Goal: Task Accomplishment & Management: Manage account settings

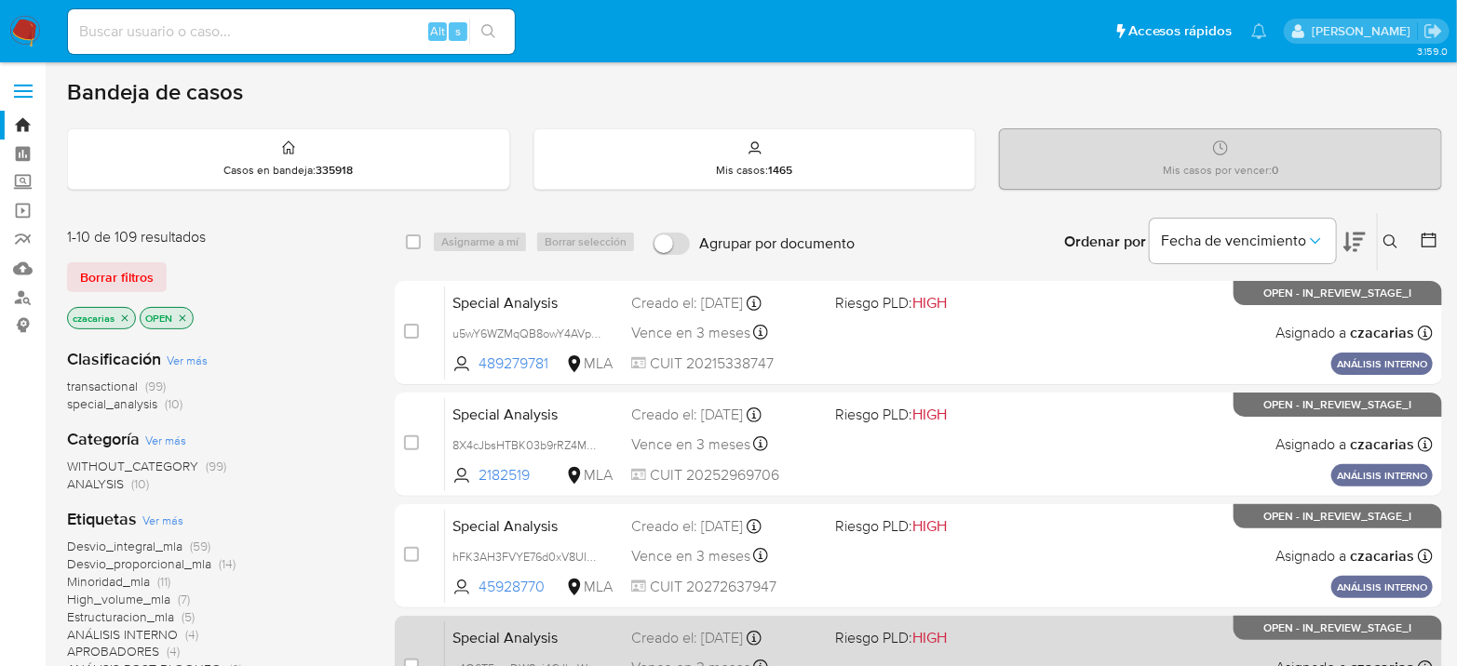
click at [606, 617] on div "case-item-checkbox No es posible asignar el caso Special Analysis g4O6T5mnDW8ei…" at bounding box center [918, 668] width 1047 height 104
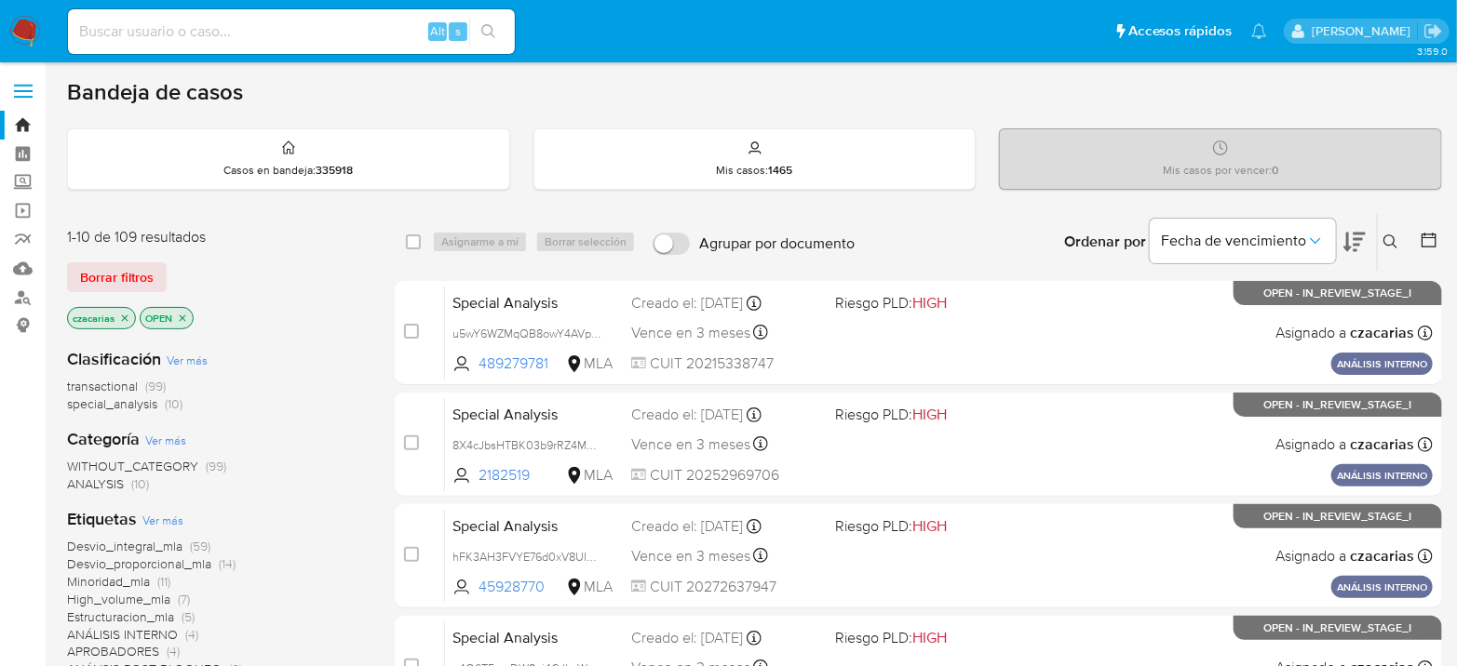
click at [369, 25] on input at bounding box center [291, 32] width 447 height 24
paste input "sO2MfNrxTz5DIEhYG8ayckew"
type input "sO2MfNrxTz5DIEhYG8ayckew"
click at [476, 26] on button "search-icon" at bounding box center [488, 32] width 38 height 26
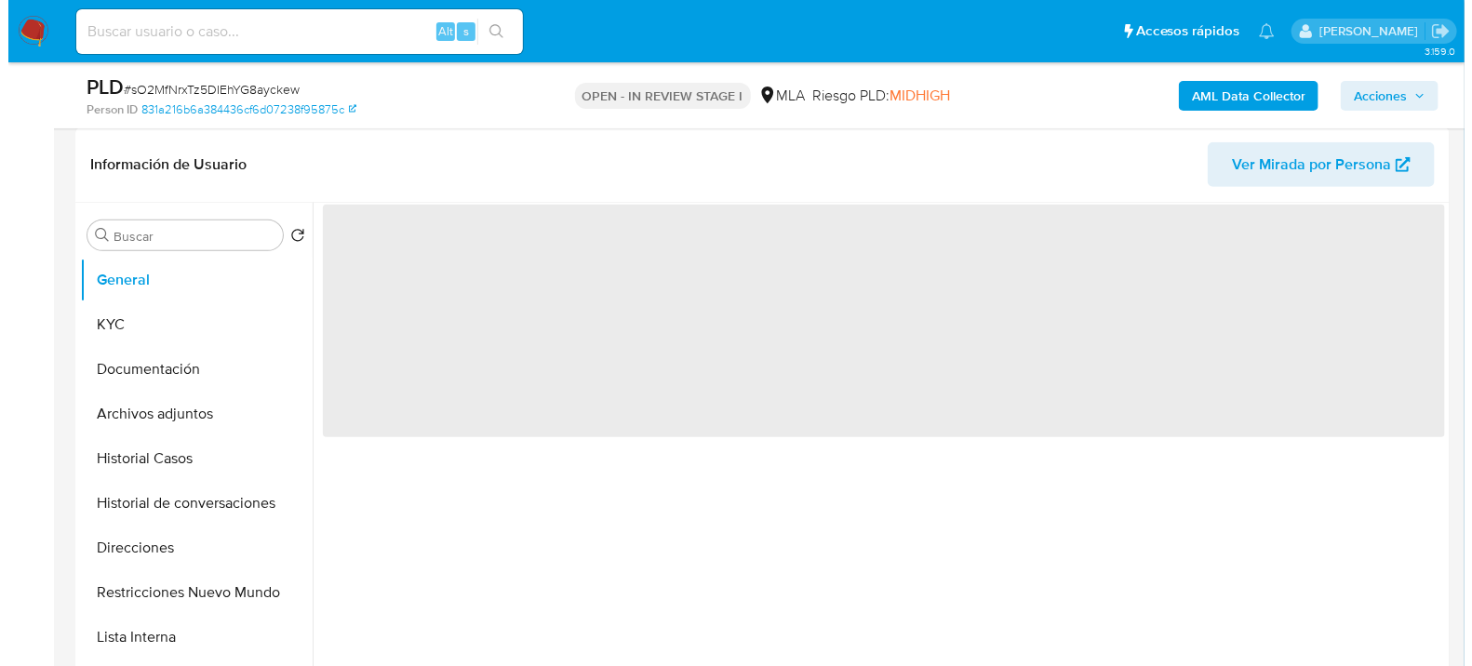
scroll to position [310, 0]
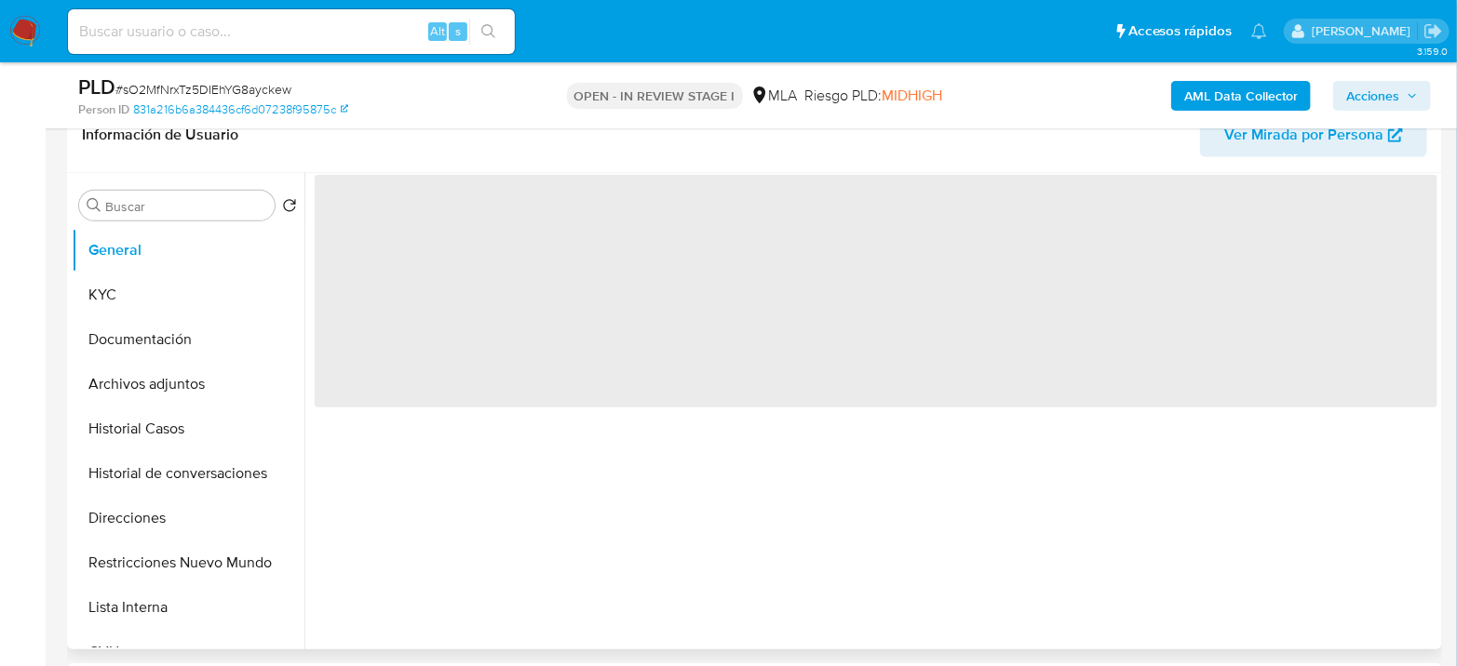
select select "10"
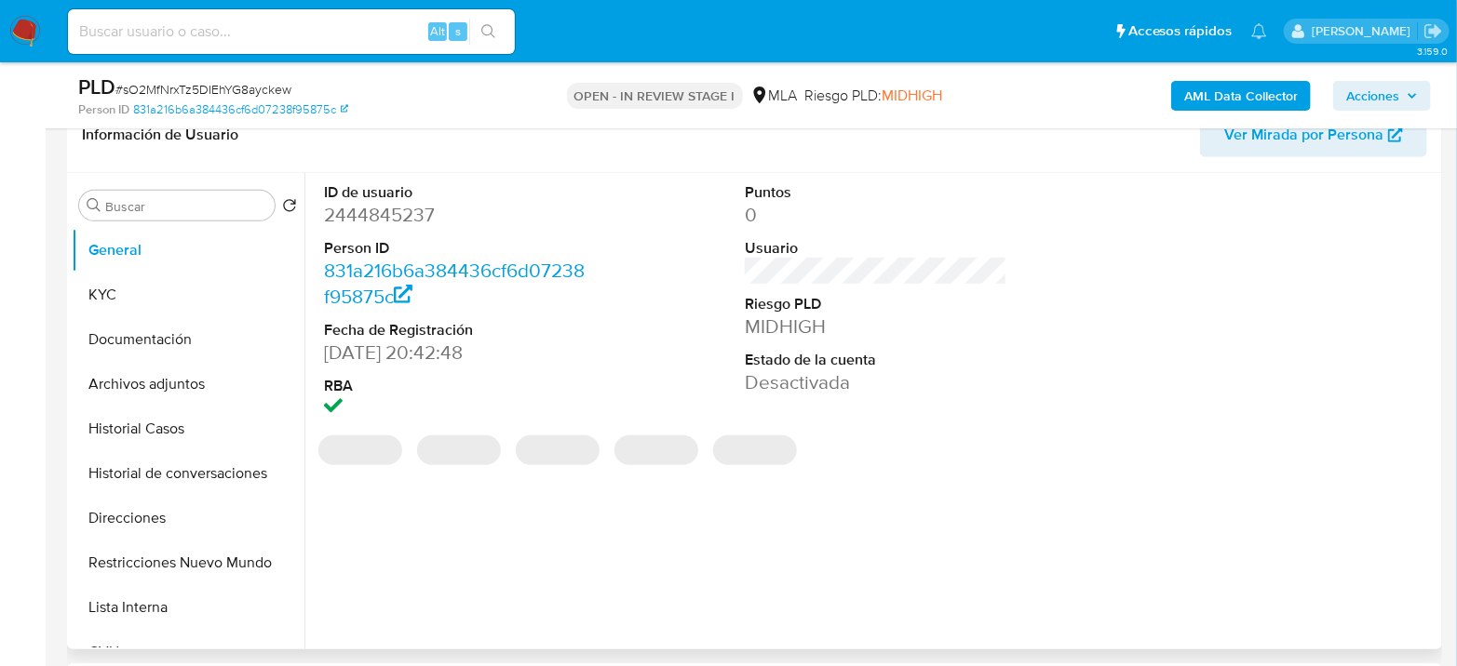
click at [372, 198] on dt "ID de usuario" at bounding box center [455, 192] width 262 height 20
click at [369, 206] on dd "2444845237" at bounding box center [455, 215] width 262 height 26
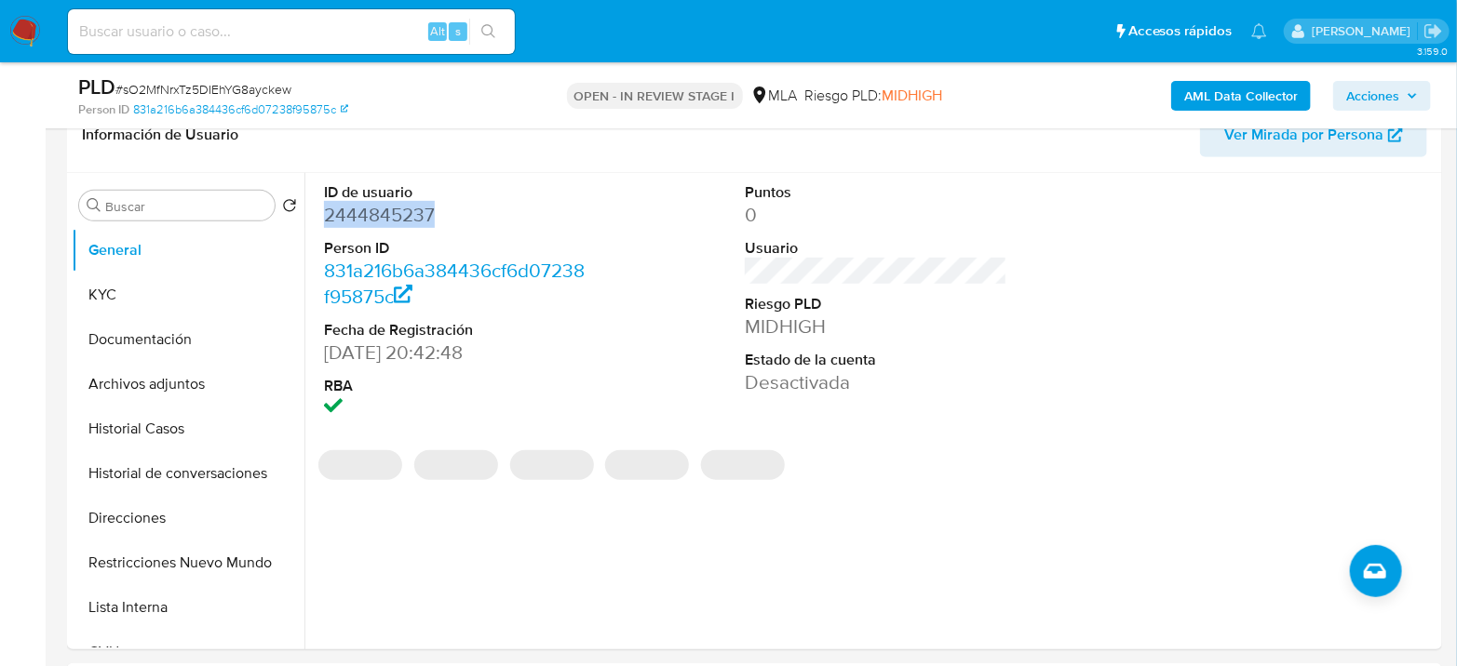
copy dd "2444845237"
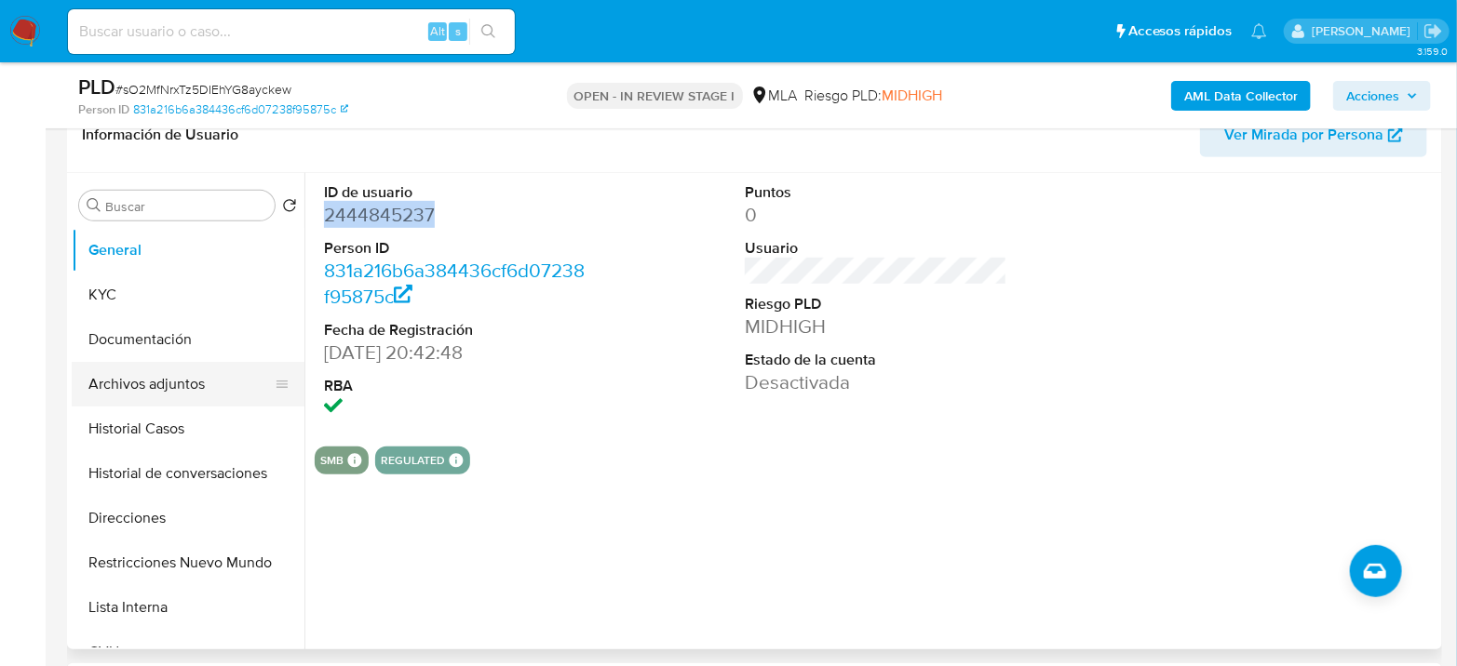
click at [116, 396] on button "Archivos adjuntos" at bounding box center [181, 384] width 218 height 45
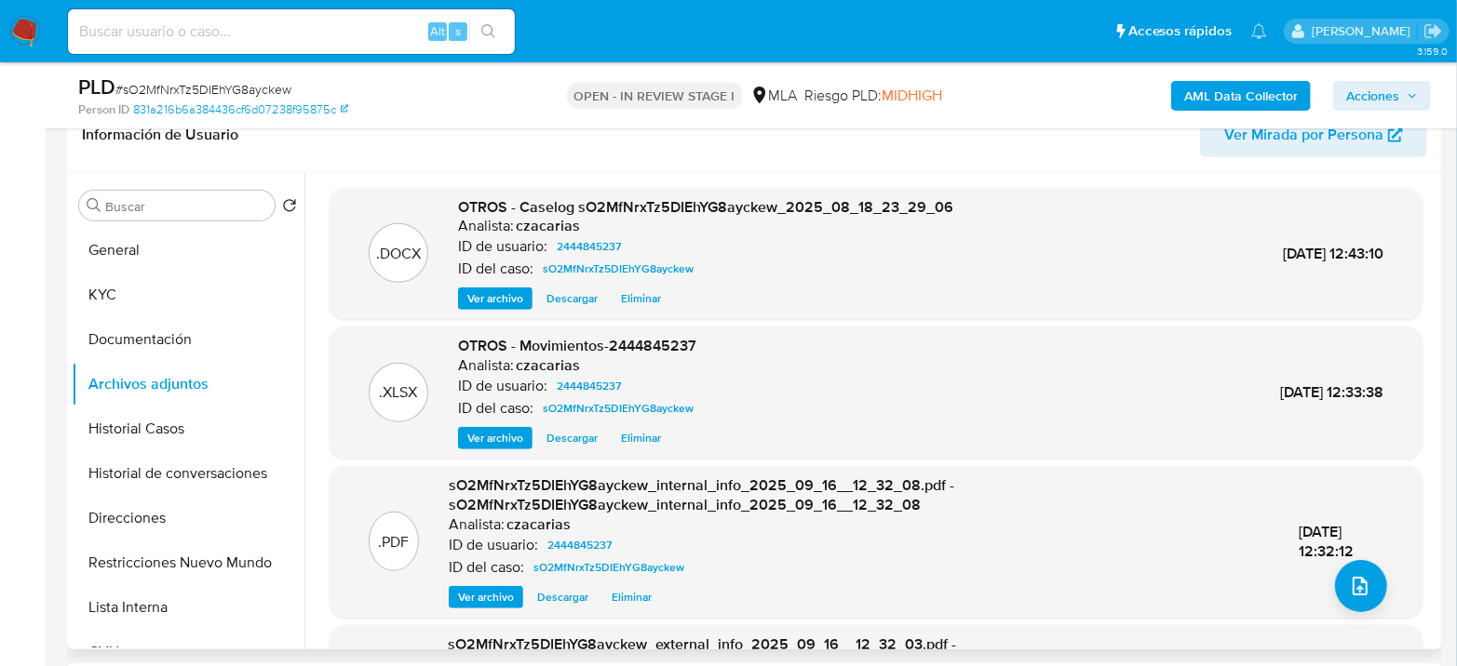
click at [651, 431] on span "Eliminar" at bounding box center [641, 438] width 40 height 19
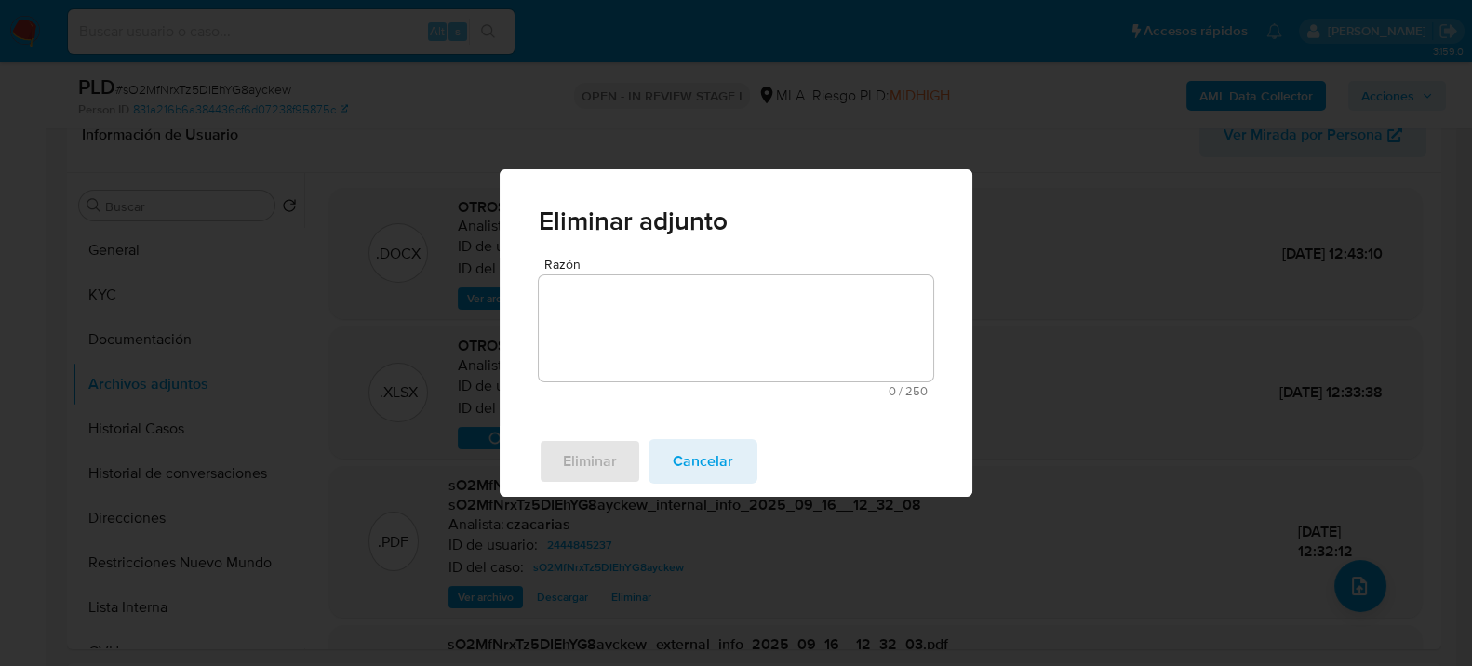
click at [709, 324] on textarea "Razón" at bounding box center [736, 328] width 395 height 106
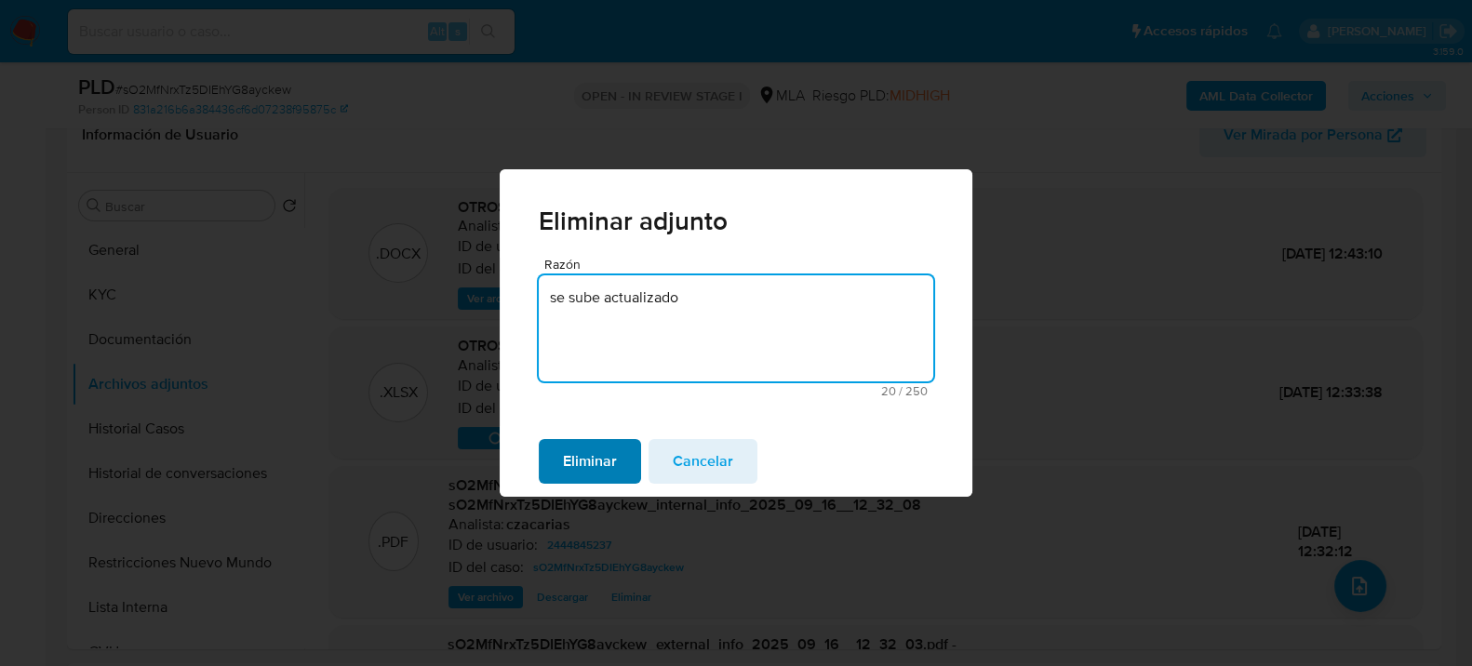
type textarea "se sube actualizado"
click at [588, 450] on span "Eliminar" at bounding box center [590, 461] width 54 height 41
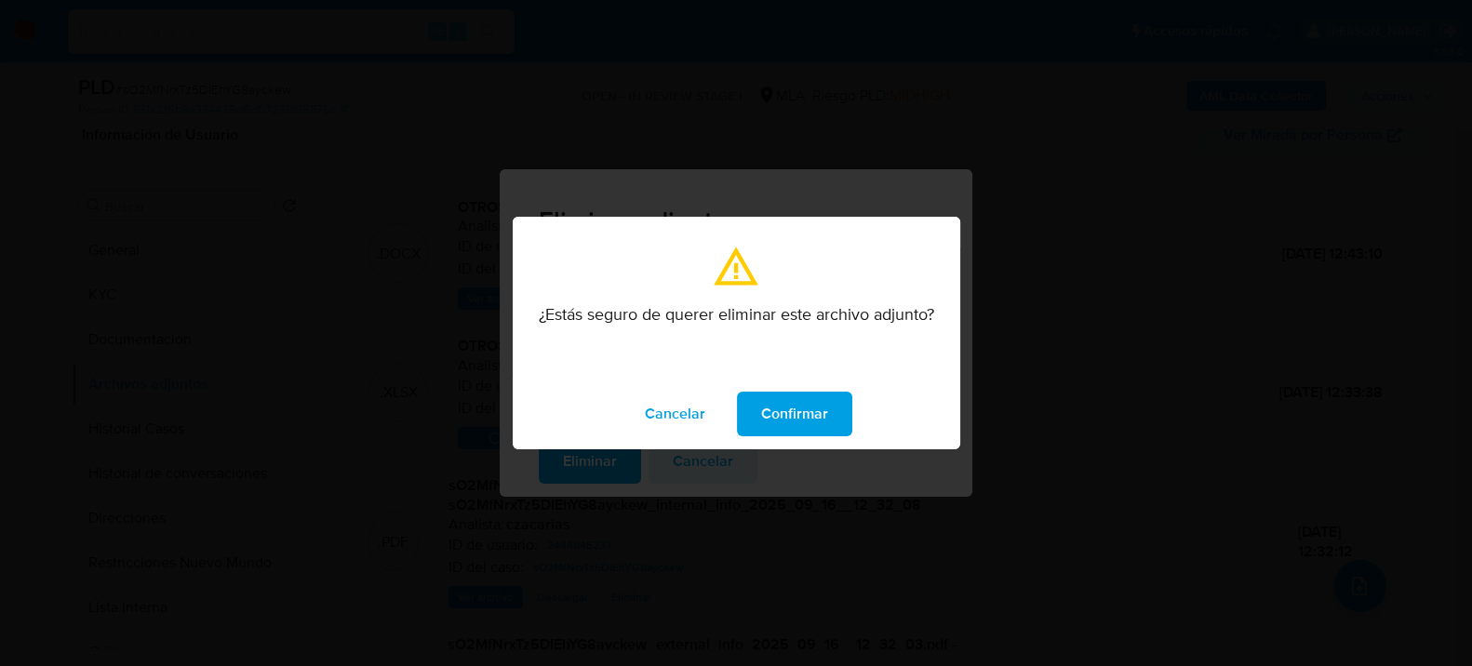
click at [786, 394] on span "Confirmar" at bounding box center [794, 414] width 67 height 41
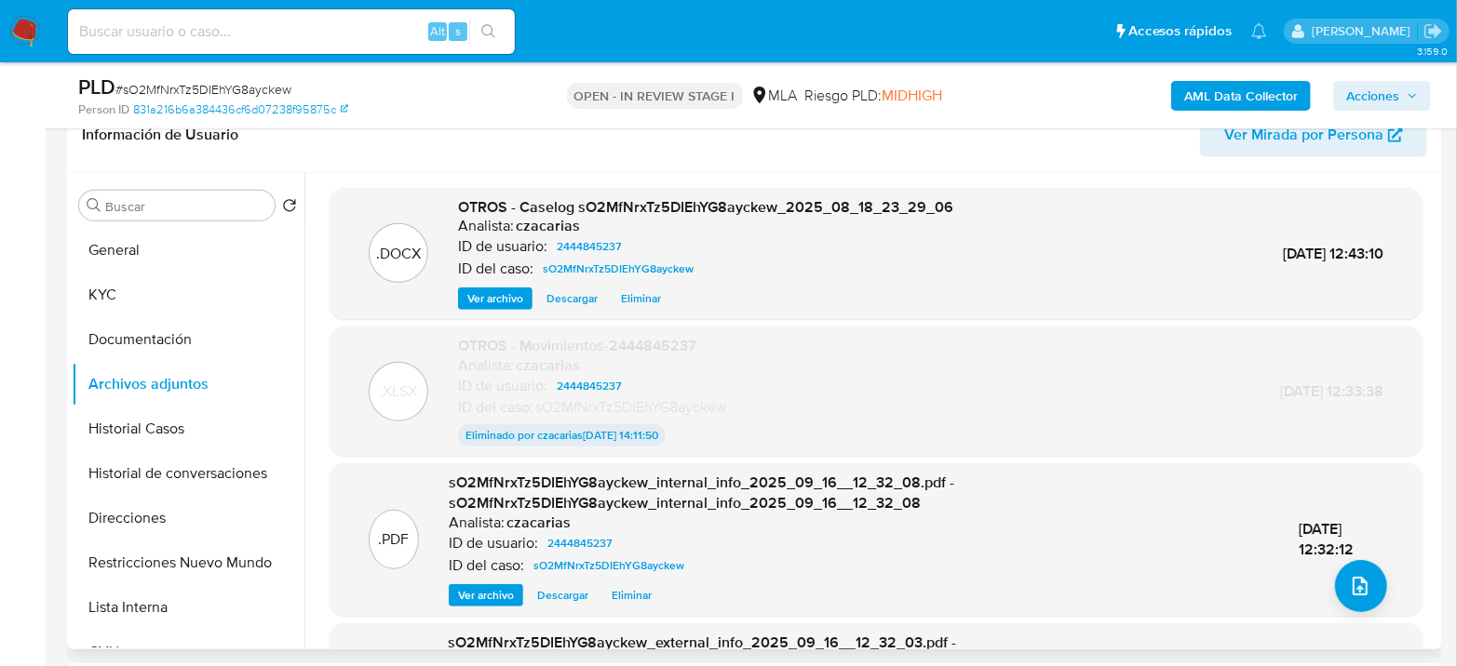
click at [631, 297] on span "Eliminar" at bounding box center [641, 298] width 40 height 19
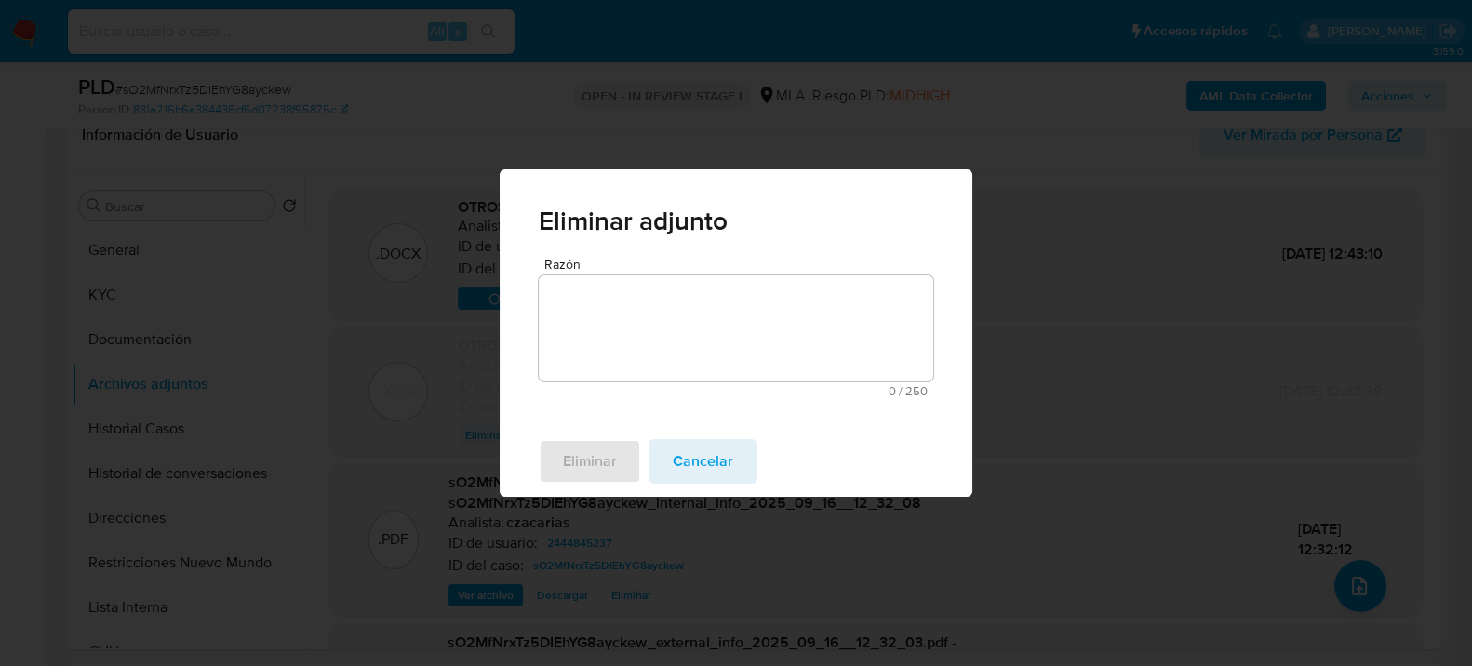
click at [606, 340] on textarea "Razón" at bounding box center [736, 328] width 395 height 106
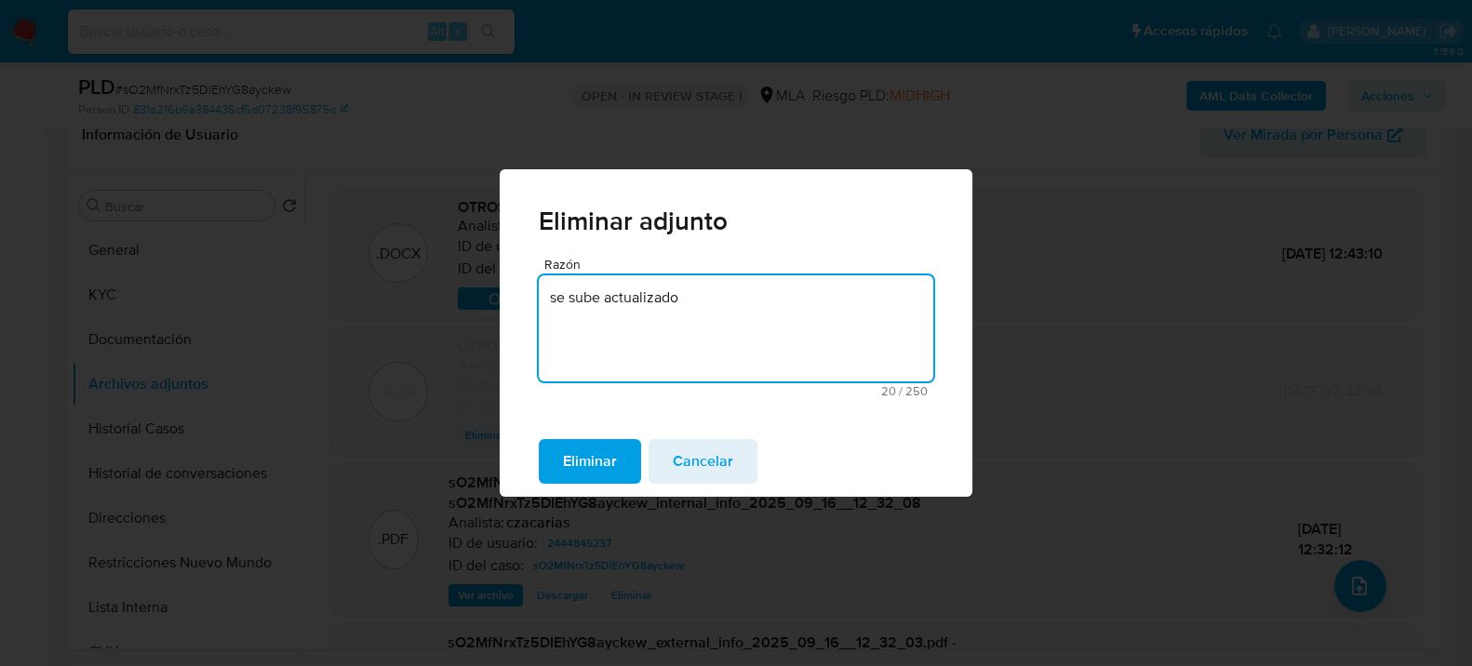
type textarea "se sube actualizado"
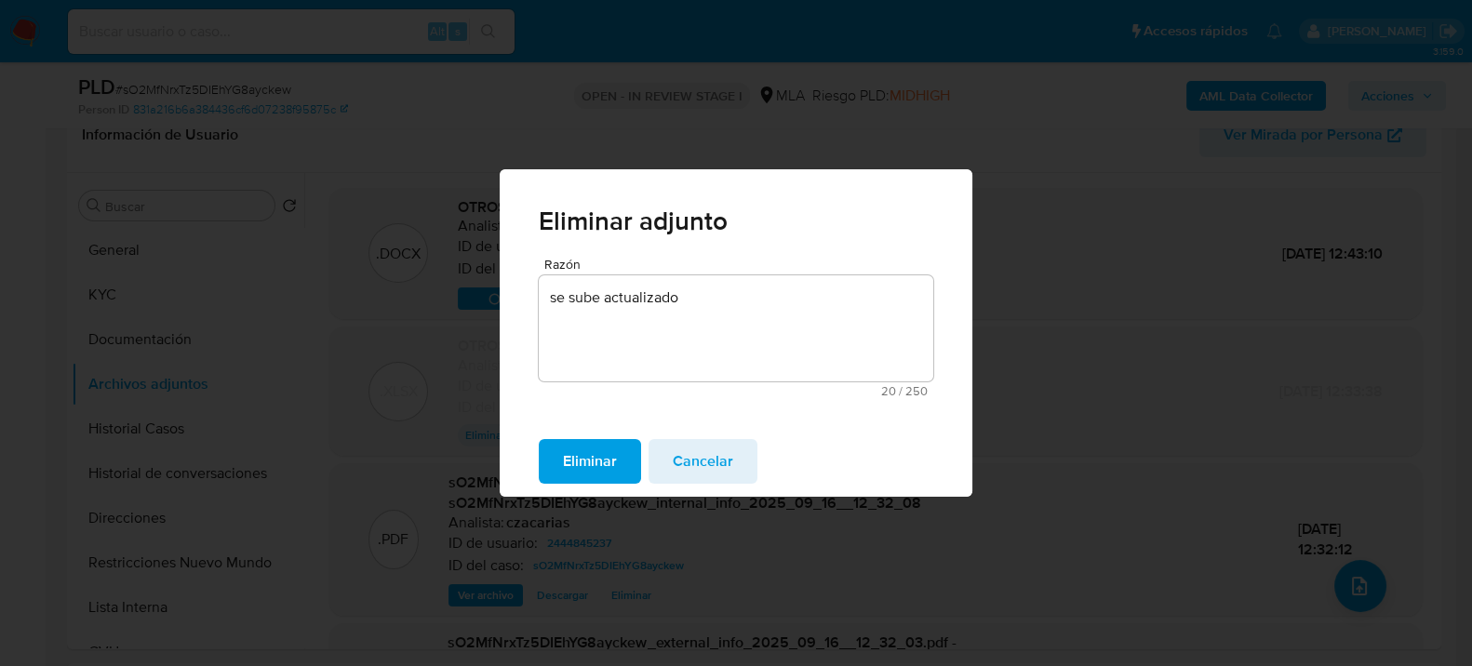
click at [615, 494] on div "Eliminar Cancelar" at bounding box center [736, 461] width 473 height 71
click at [617, 475] on span "Eliminar" at bounding box center [590, 461] width 54 height 41
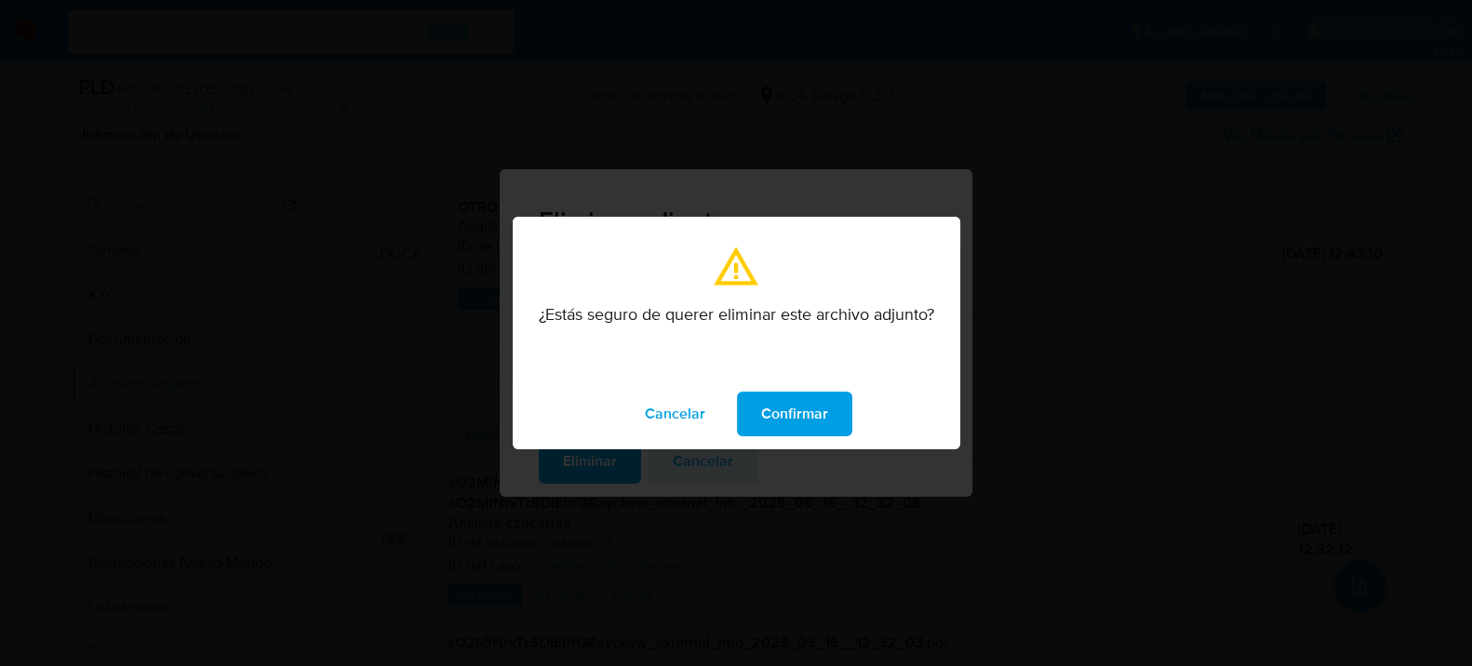
click at [779, 397] on span "Confirmar" at bounding box center [794, 414] width 67 height 41
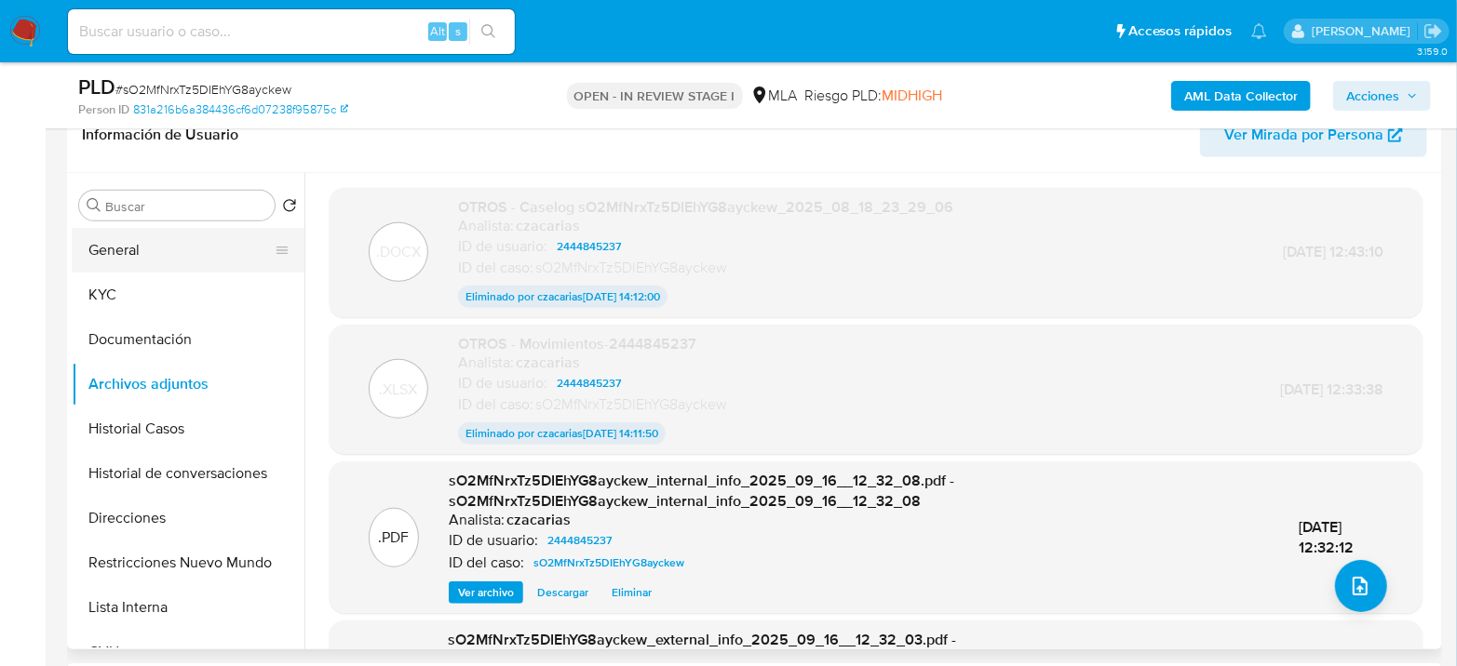
click at [178, 236] on button "General" at bounding box center [181, 250] width 218 height 45
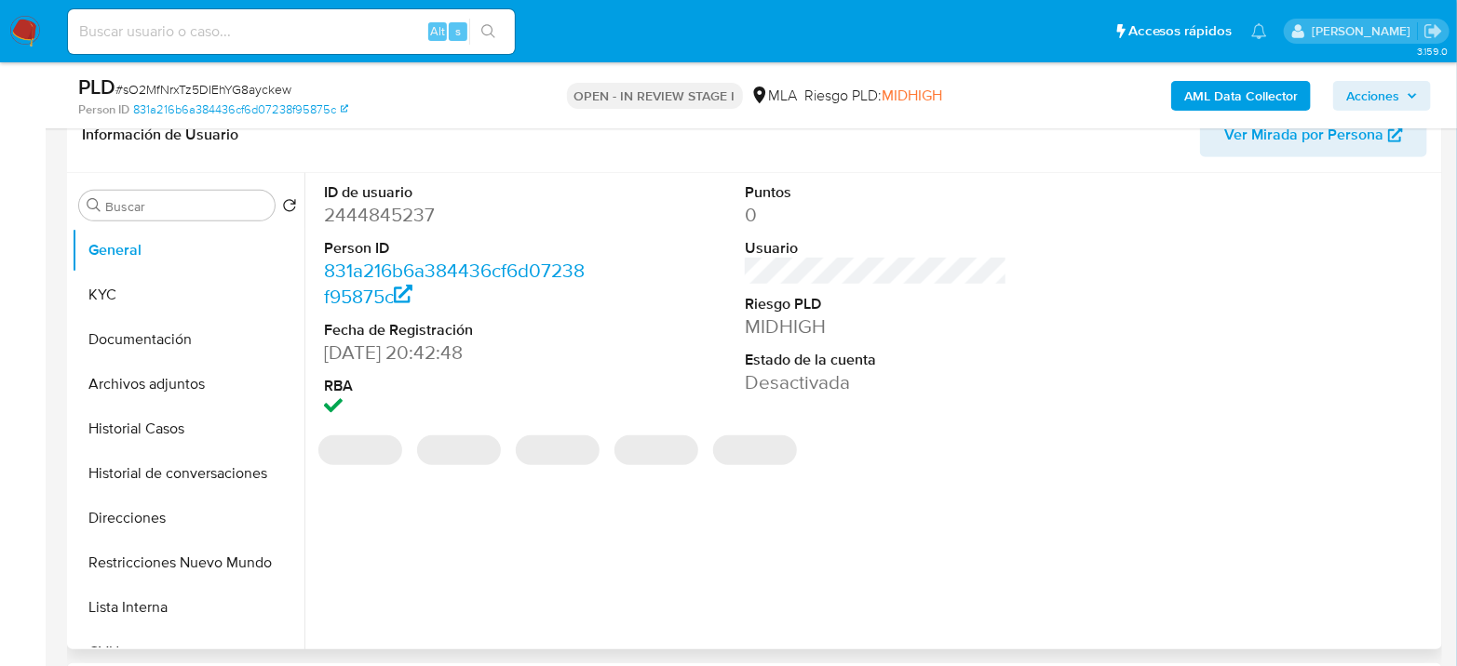
click at [409, 238] on dt "Person ID" at bounding box center [455, 248] width 262 height 20
click at [414, 218] on dd "2444845237" at bounding box center [455, 215] width 262 height 26
click at [414, 217] on dd "2444845237" at bounding box center [455, 215] width 262 height 26
copy dd "2444845237"
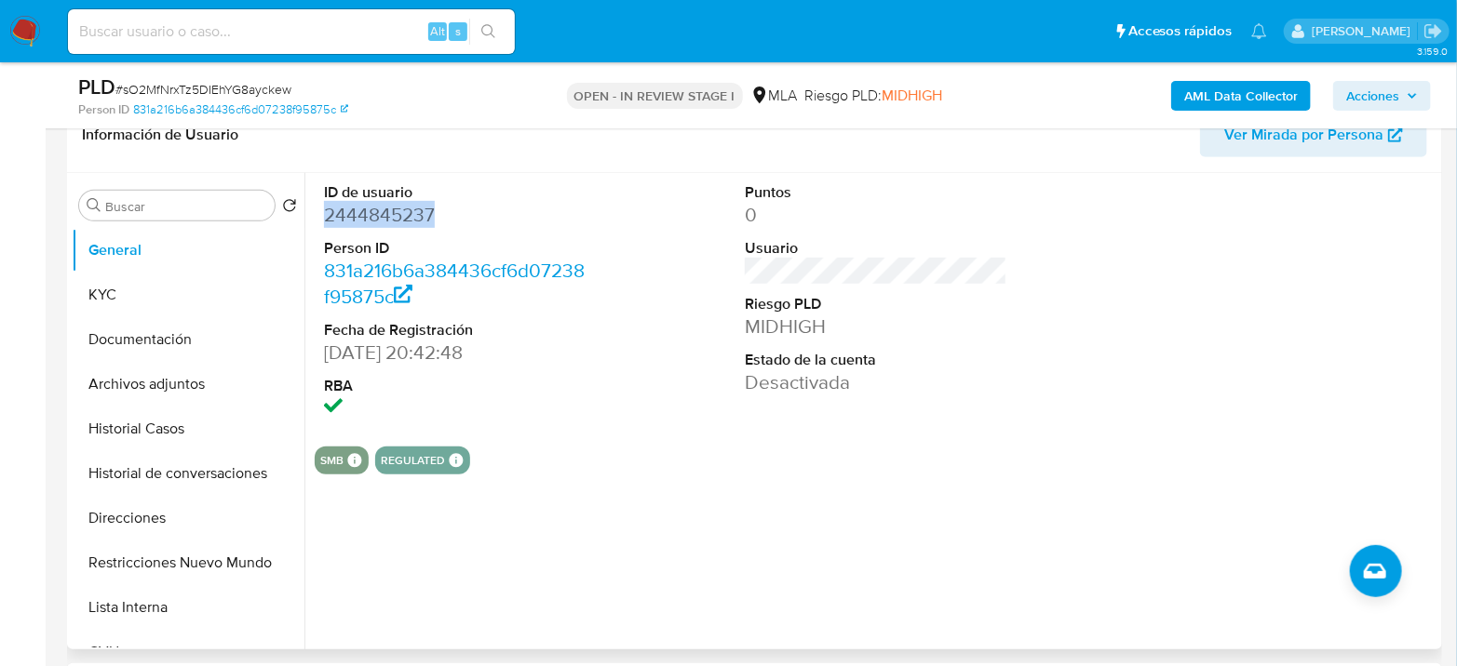
click at [322, 209] on div "ID de usuario 2444845237 Person ID 831a216b6a384436cf6d07238f95875c Fecha de Re…" at bounding box center [455, 302] width 281 height 259
click at [338, 219] on dd "2444845237" at bounding box center [455, 215] width 262 height 26
click at [344, 211] on dd "2444845237" at bounding box center [455, 215] width 262 height 26
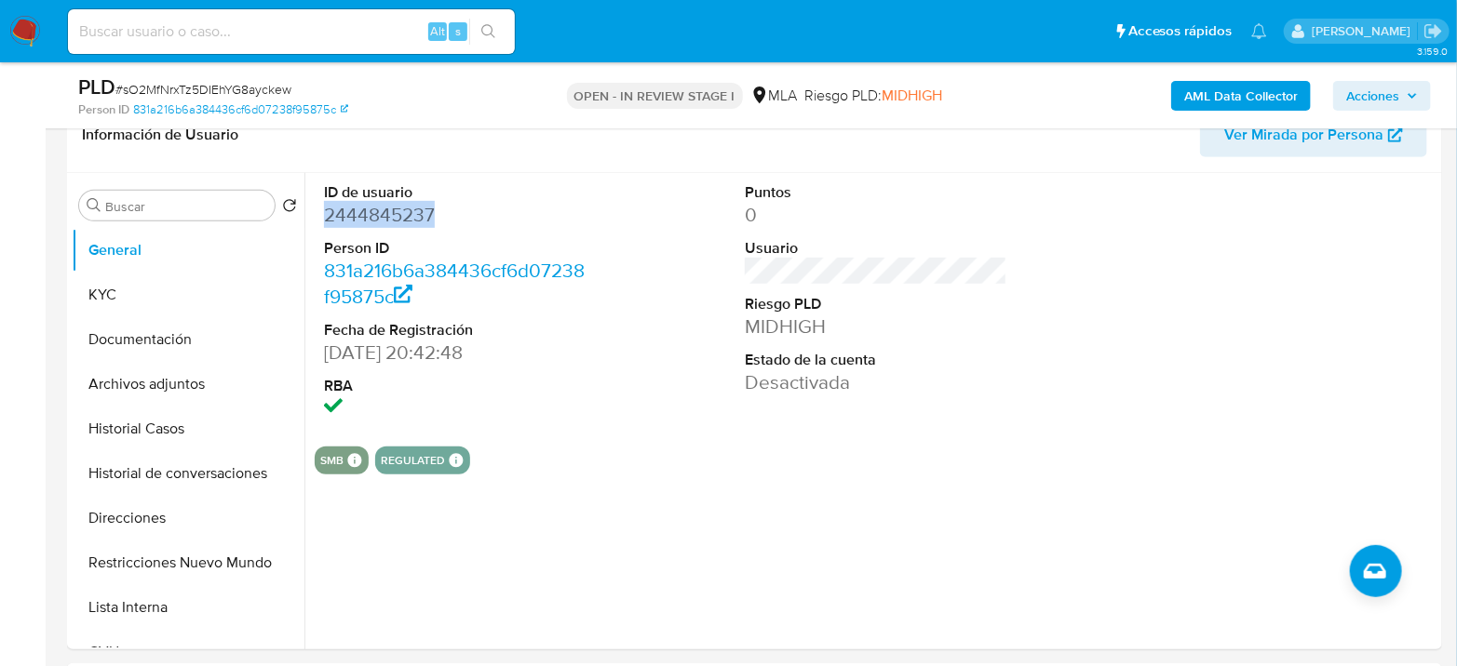
copy dd "2444845237"
click at [147, 550] on button "Restricciones Nuevo Mundo" at bounding box center [181, 563] width 218 height 45
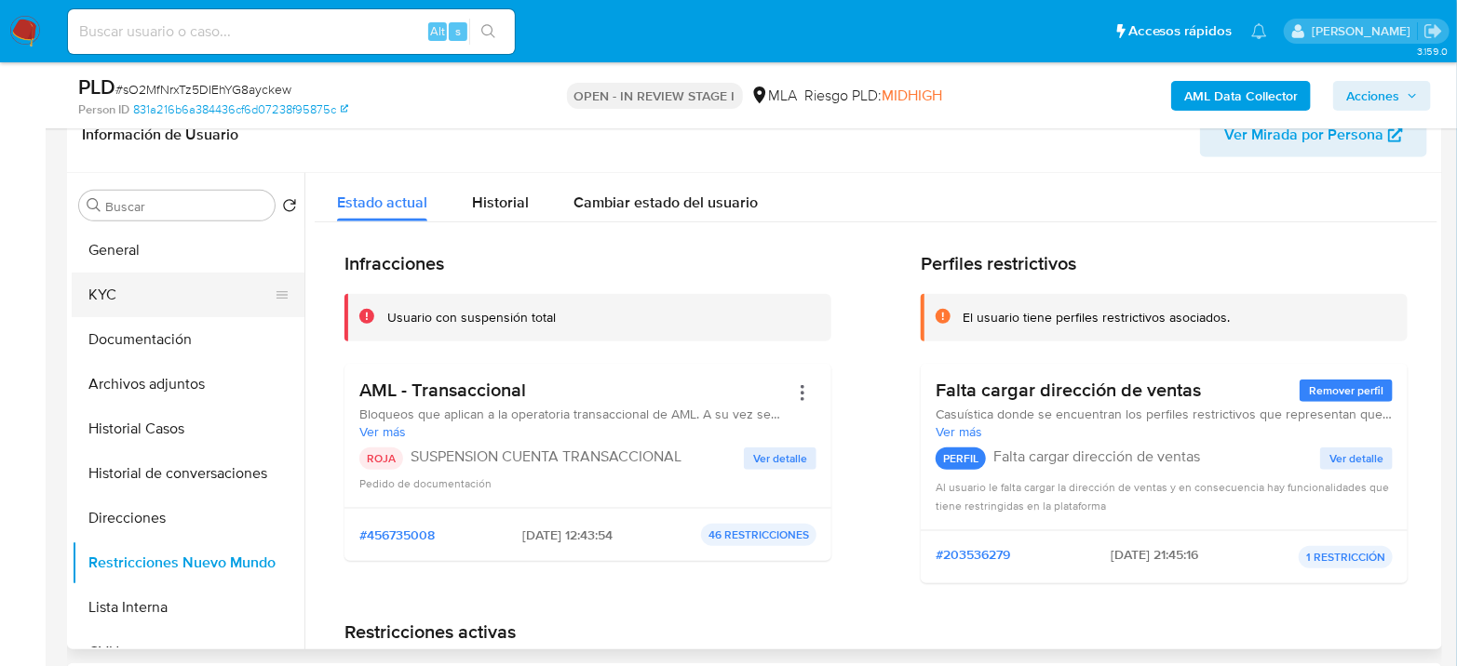
click at [98, 293] on button "KYC" at bounding box center [181, 295] width 218 height 45
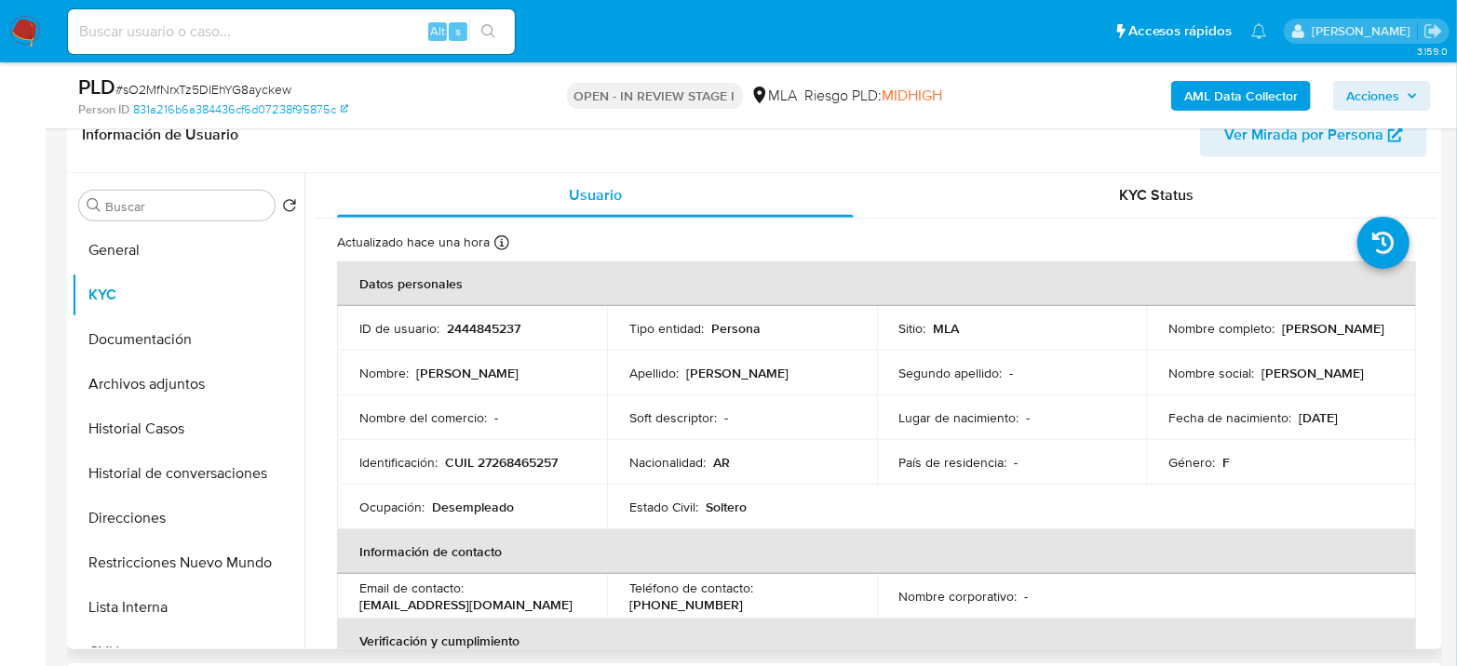
click at [545, 467] on p "CUIL 27268465257" at bounding box center [501, 462] width 113 height 17
copy p "27268465257"
click at [175, 371] on button "Archivos adjuntos" at bounding box center [181, 384] width 218 height 45
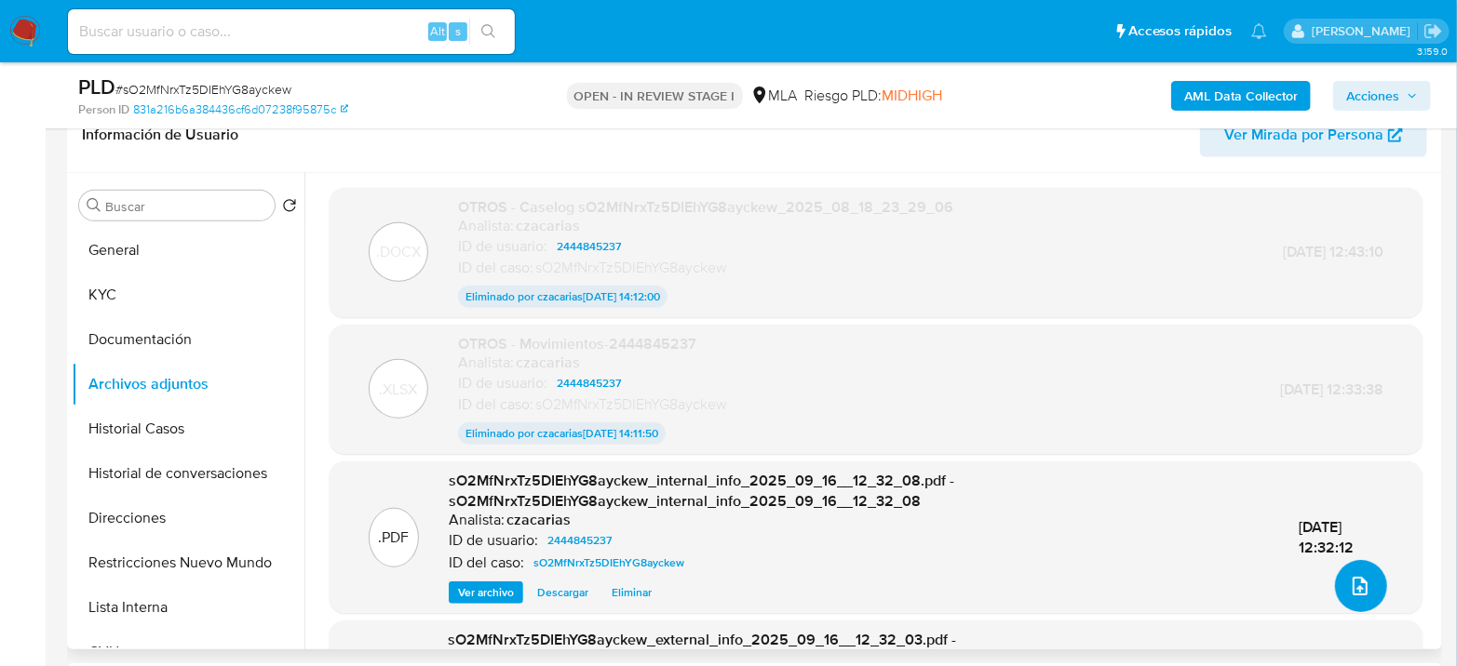
click at [1352, 586] on icon "upload-file" at bounding box center [1359, 586] width 15 height 19
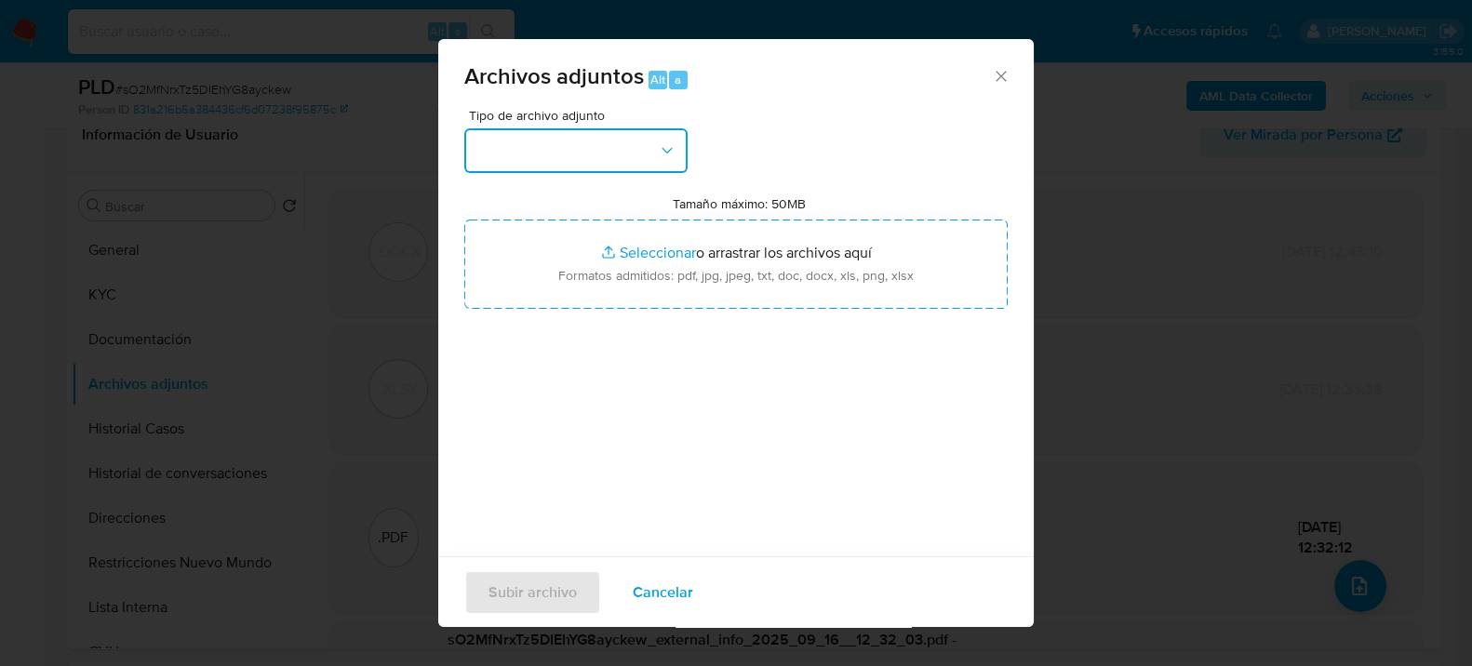
click at [619, 158] on button "button" at bounding box center [575, 150] width 223 height 45
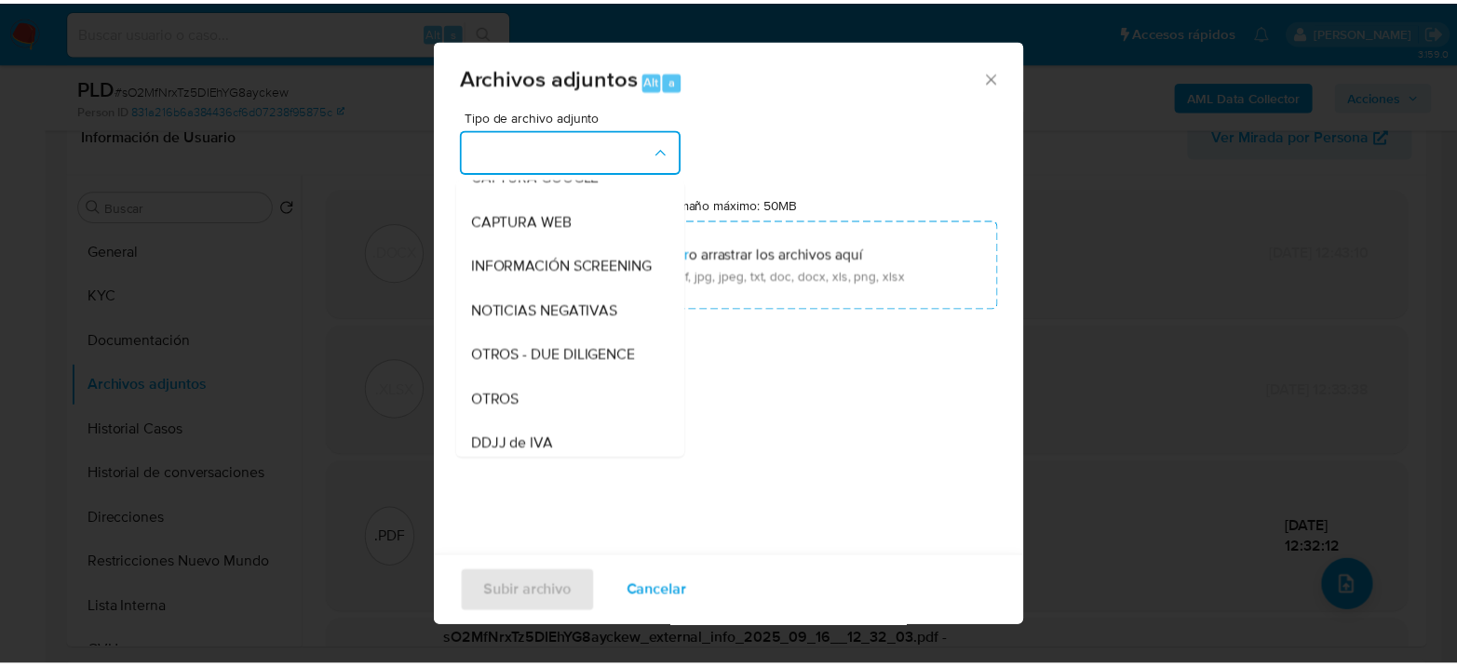
scroll to position [207, 0]
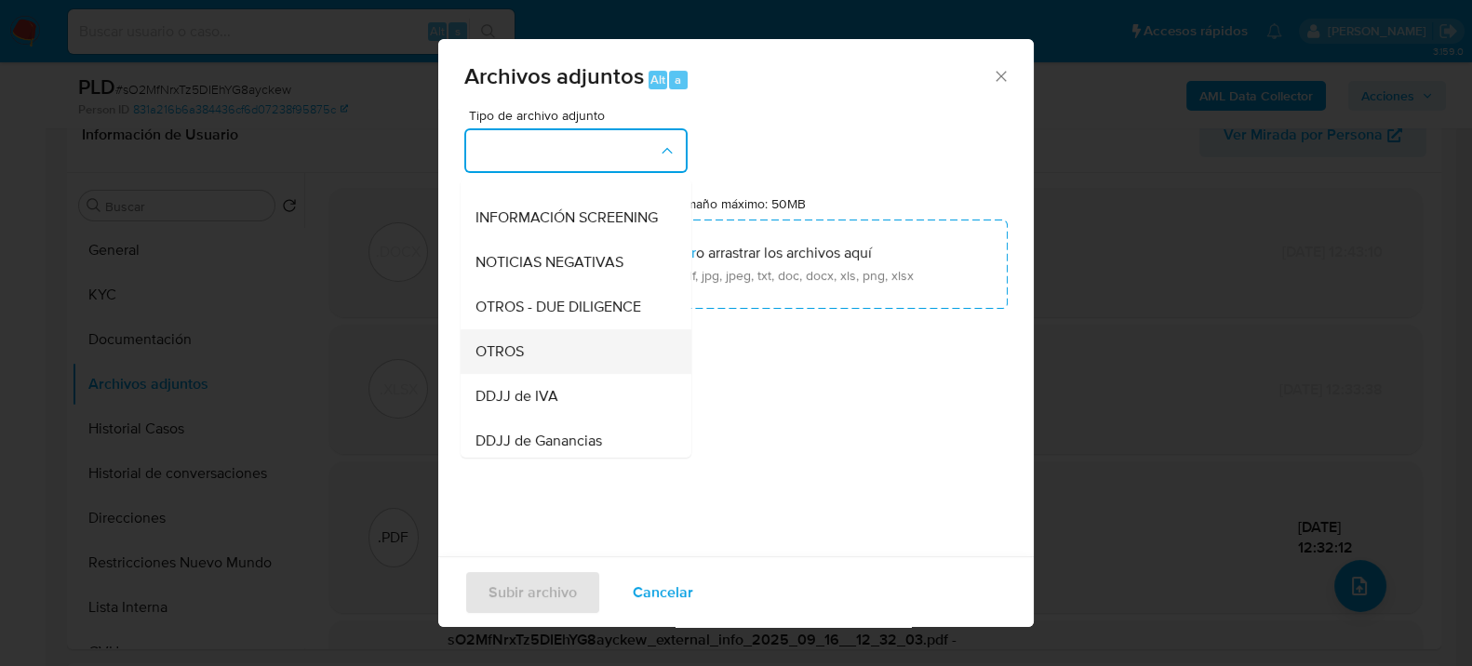
click at [532, 364] on div "OTROS" at bounding box center [571, 351] width 190 height 45
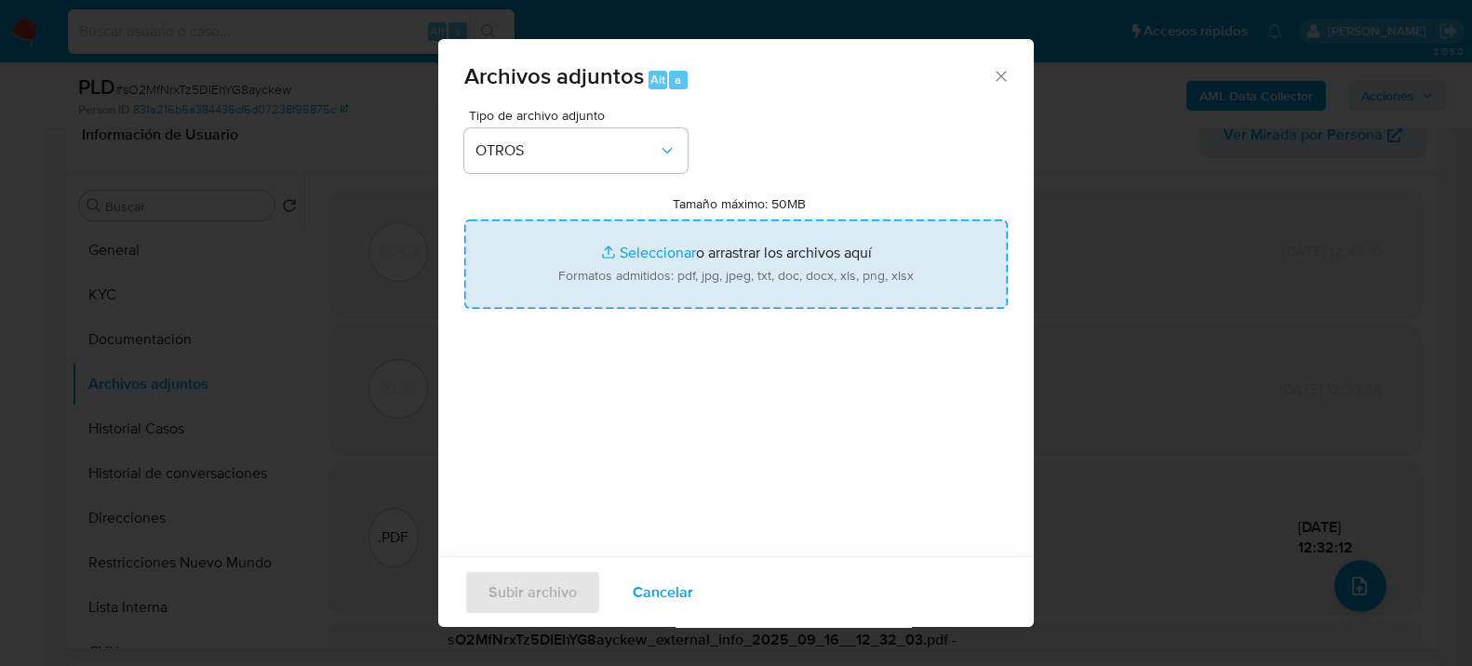
type input "C:\fakepath\Movimientos-2444845237 final.xlsx"
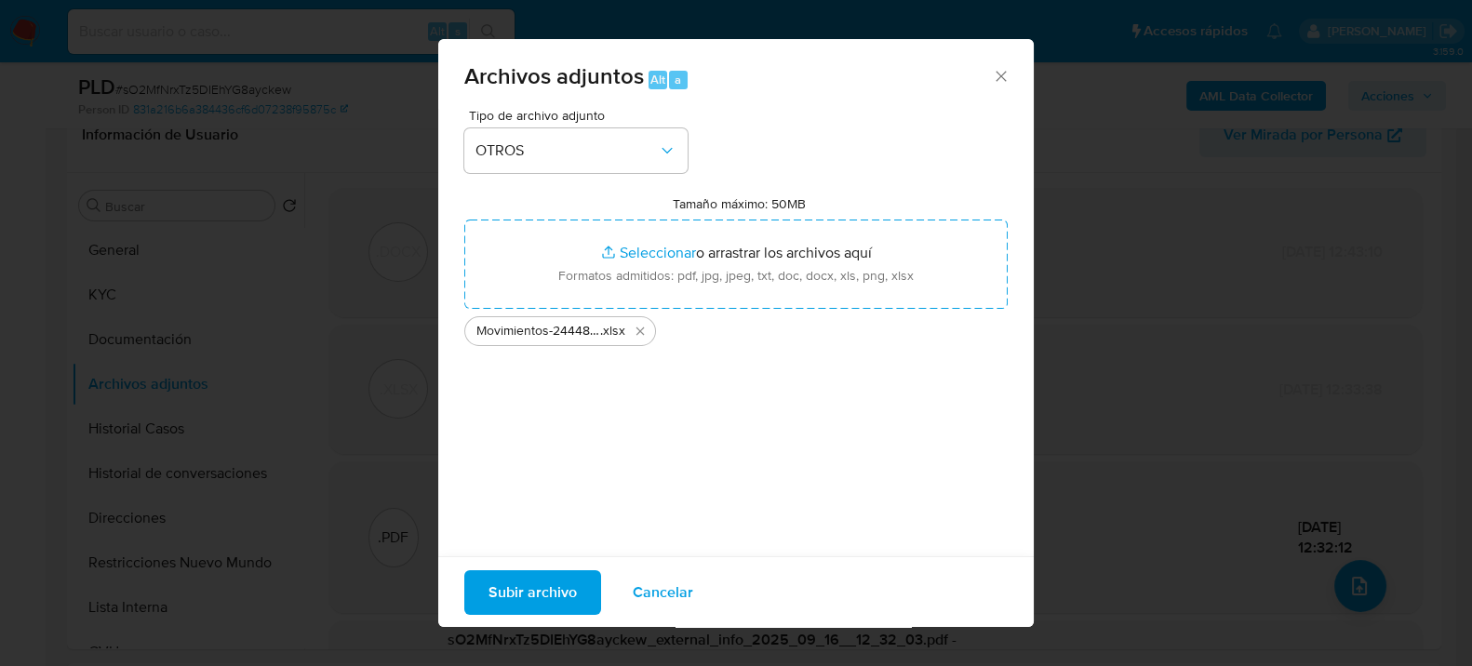
click at [571, 583] on span "Subir archivo" at bounding box center [533, 591] width 88 height 41
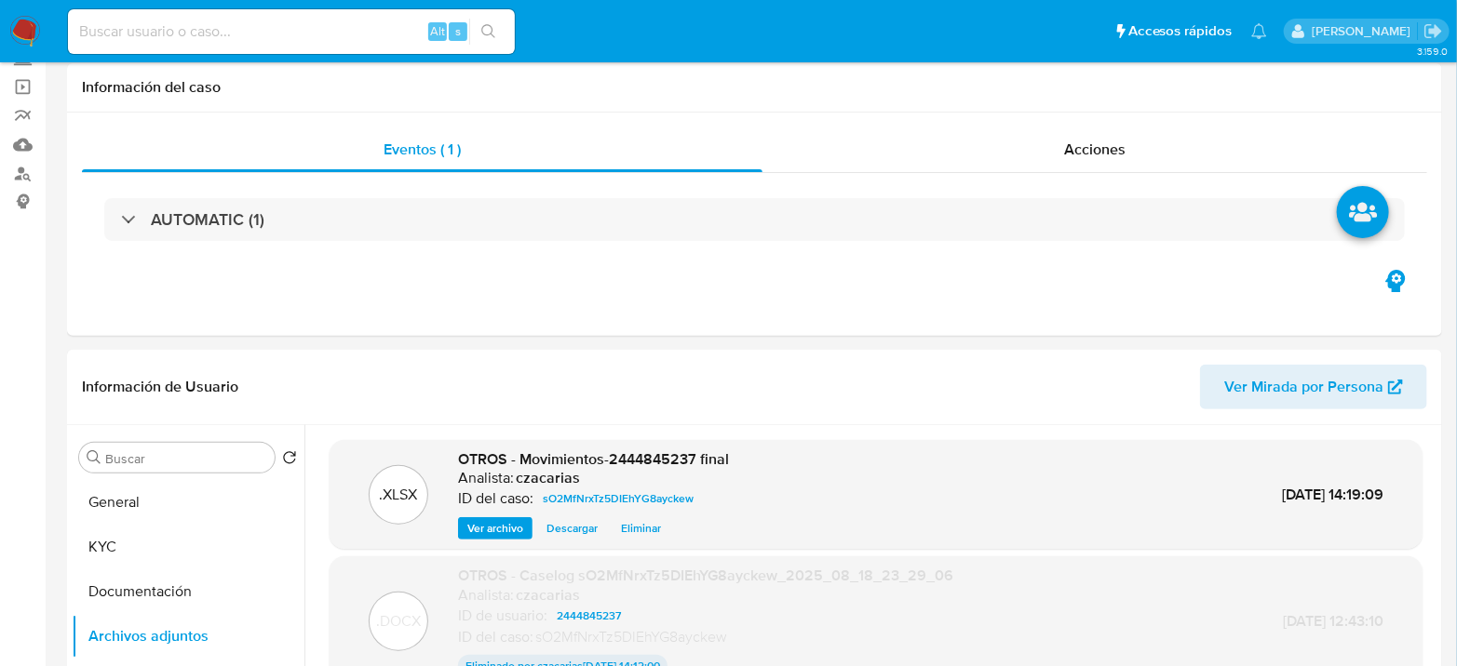
scroll to position [0, 0]
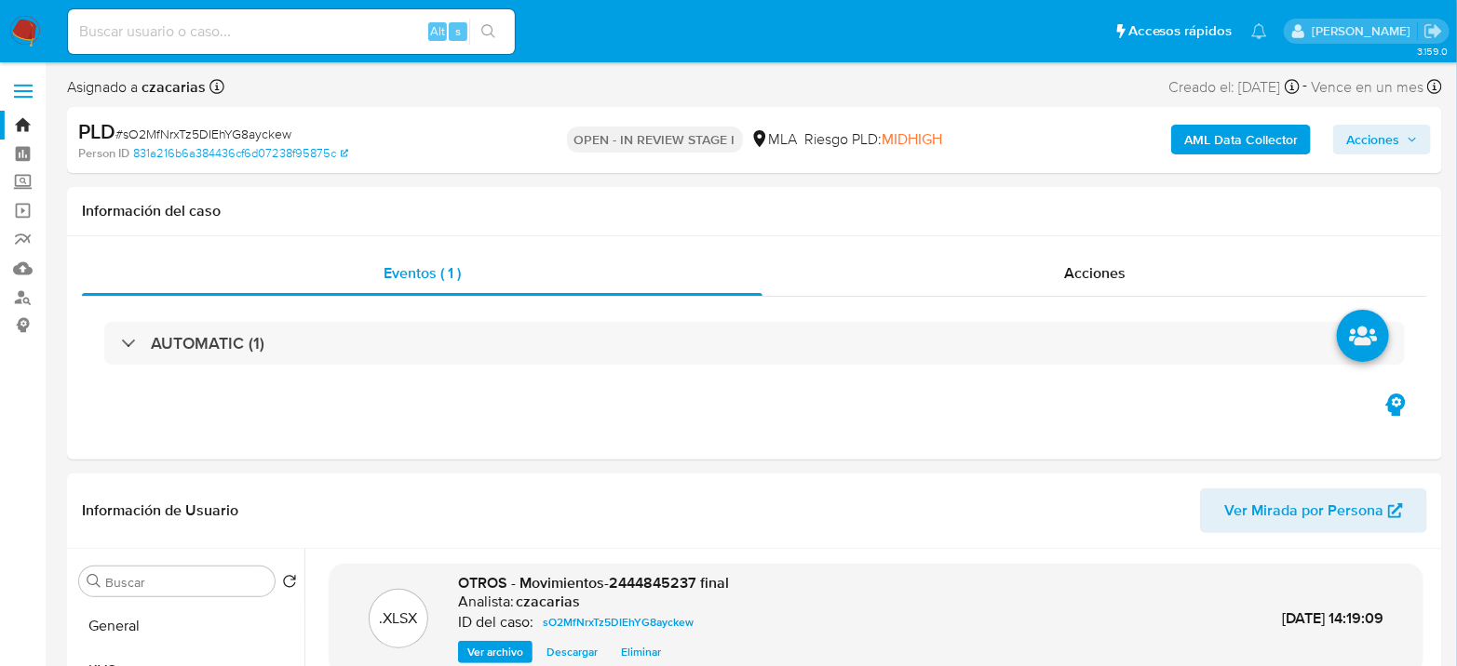
click at [232, 129] on span "# sO2MfNrxTz5DIEhYG8ayckew" at bounding box center [203, 134] width 176 height 19
copy span "sO2MfNrxTz5DIEhYG8ayckew"
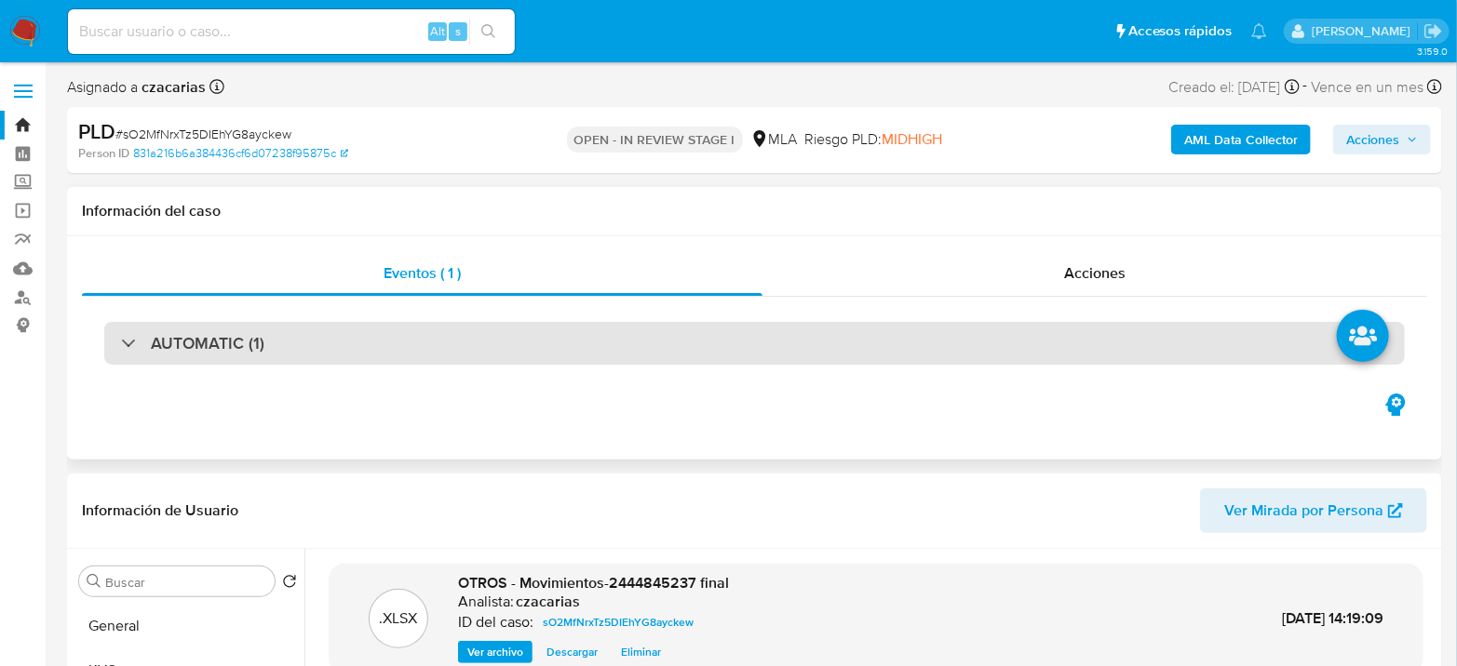
click at [285, 357] on div "AUTOMATIC (1)" at bounding box center [754, 343] width 1300 height 43
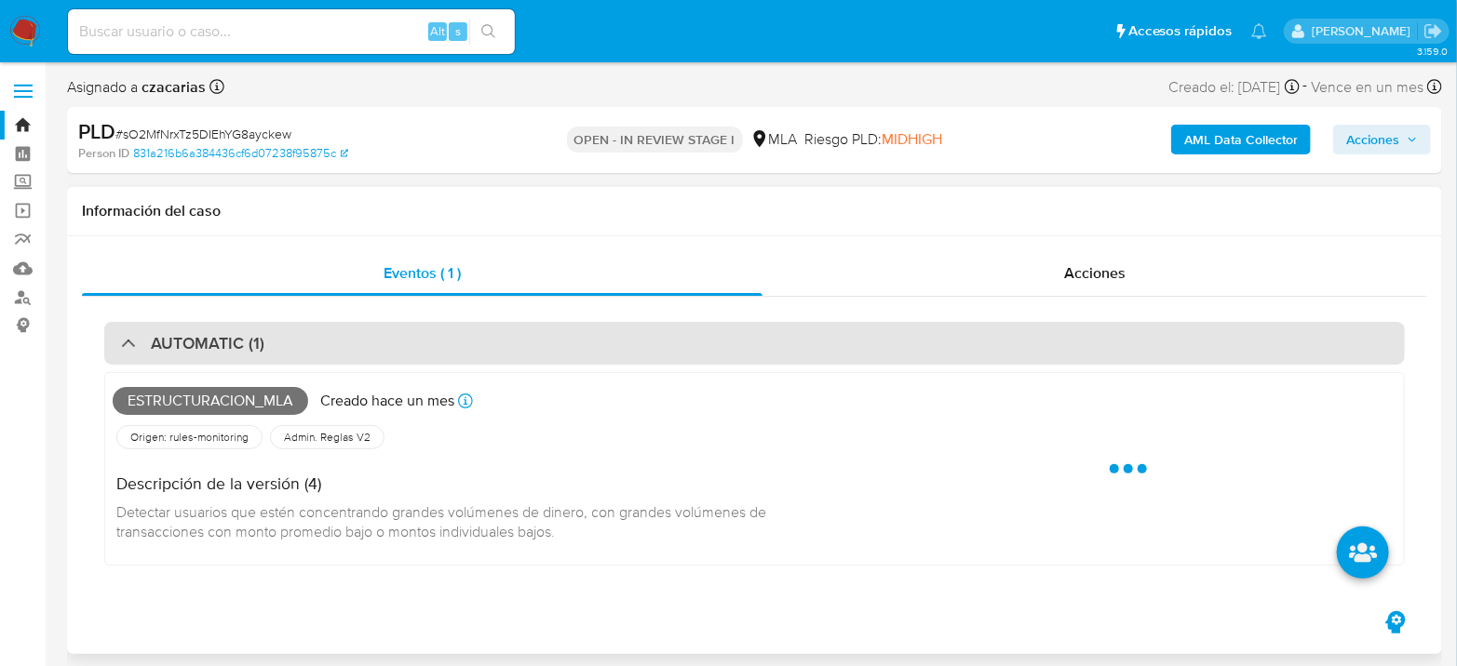
click at [285, 357] on div "AUTOMATIC (1)" at bounding box center [754, 343] width 1300 height 43
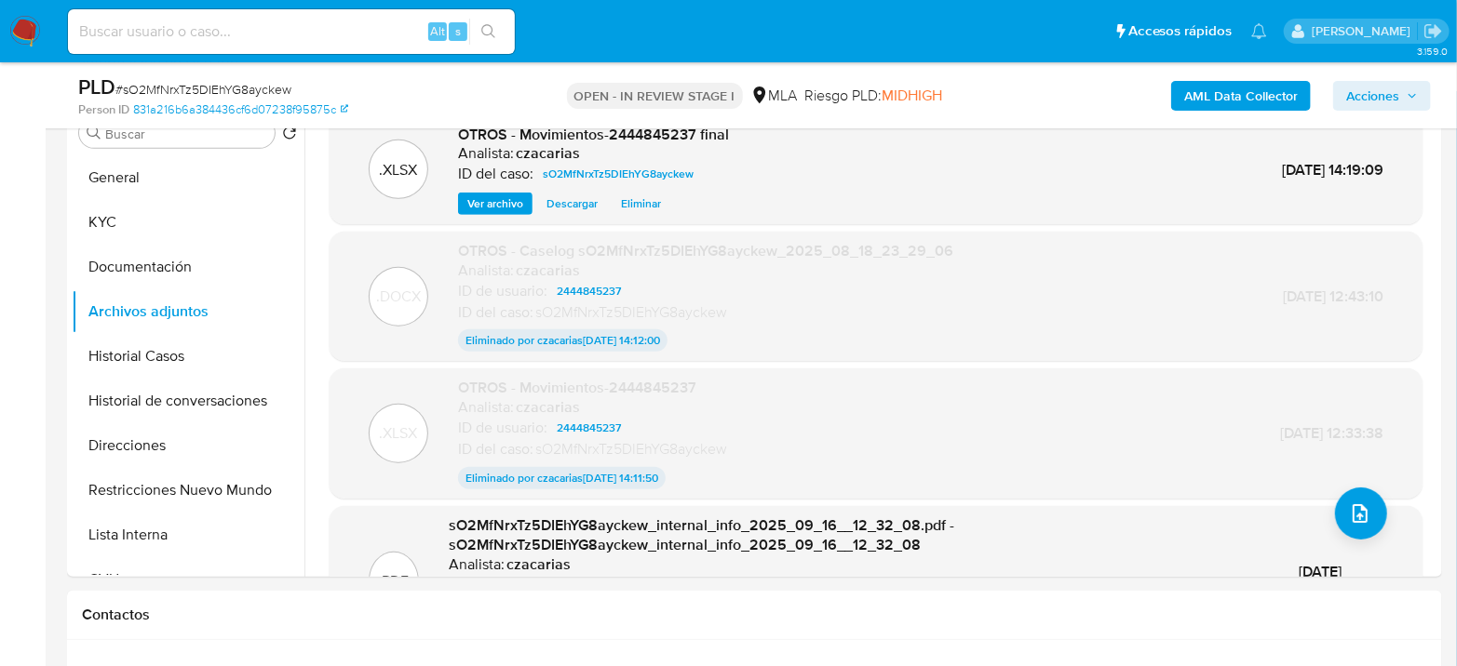
scroll to position [517, 0]
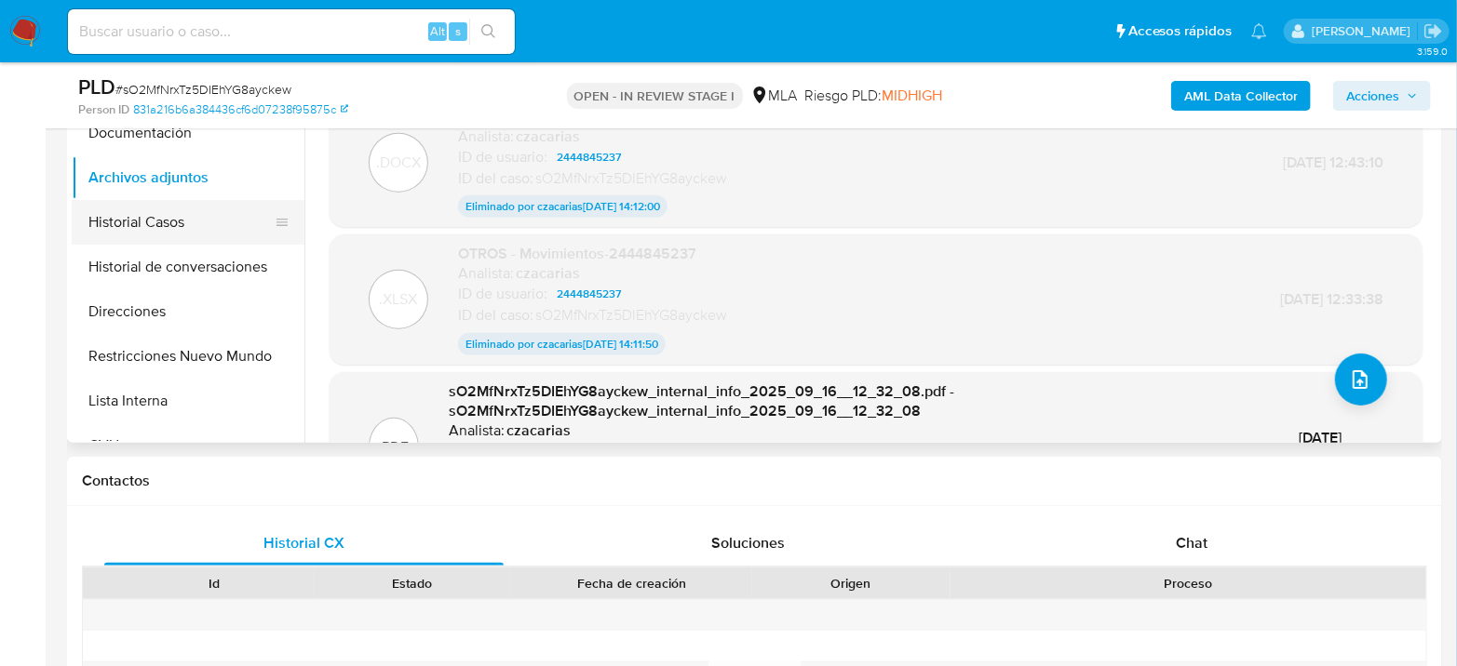
click at [160, 211] on button "Historial Casos" at bounding box center [181, 222] width 218 height 45
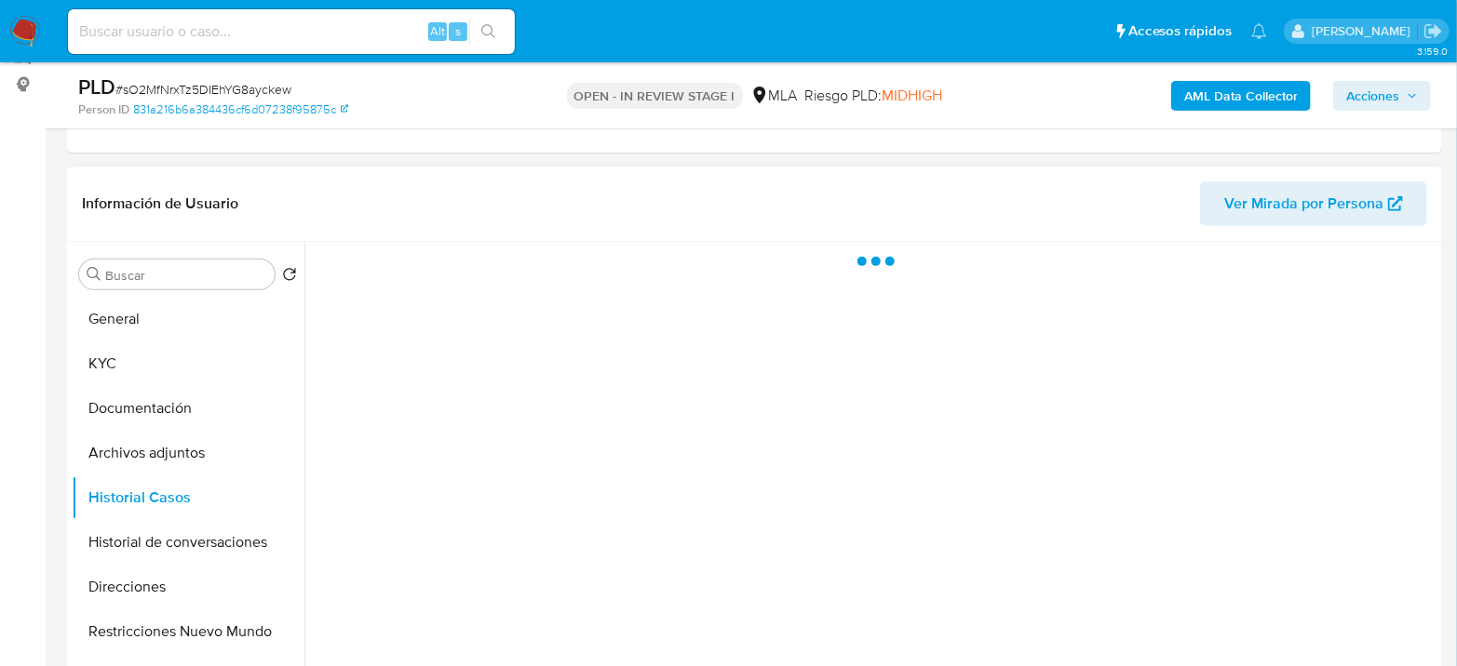
scroll to position [207, 0]
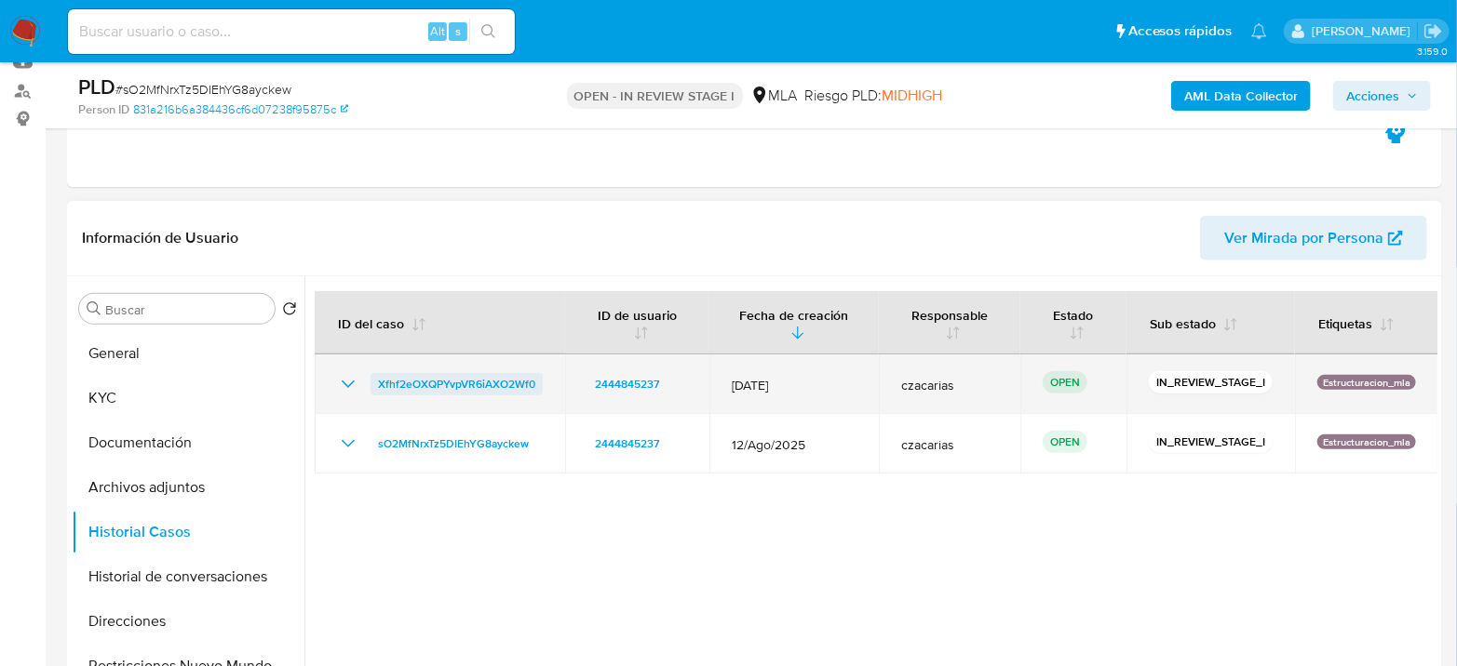
click at [458, 383] on span "Xfhf2eOXQPYvpVR6iAXO2Wf0" at bounding box center [456, 384] width 157 height 22
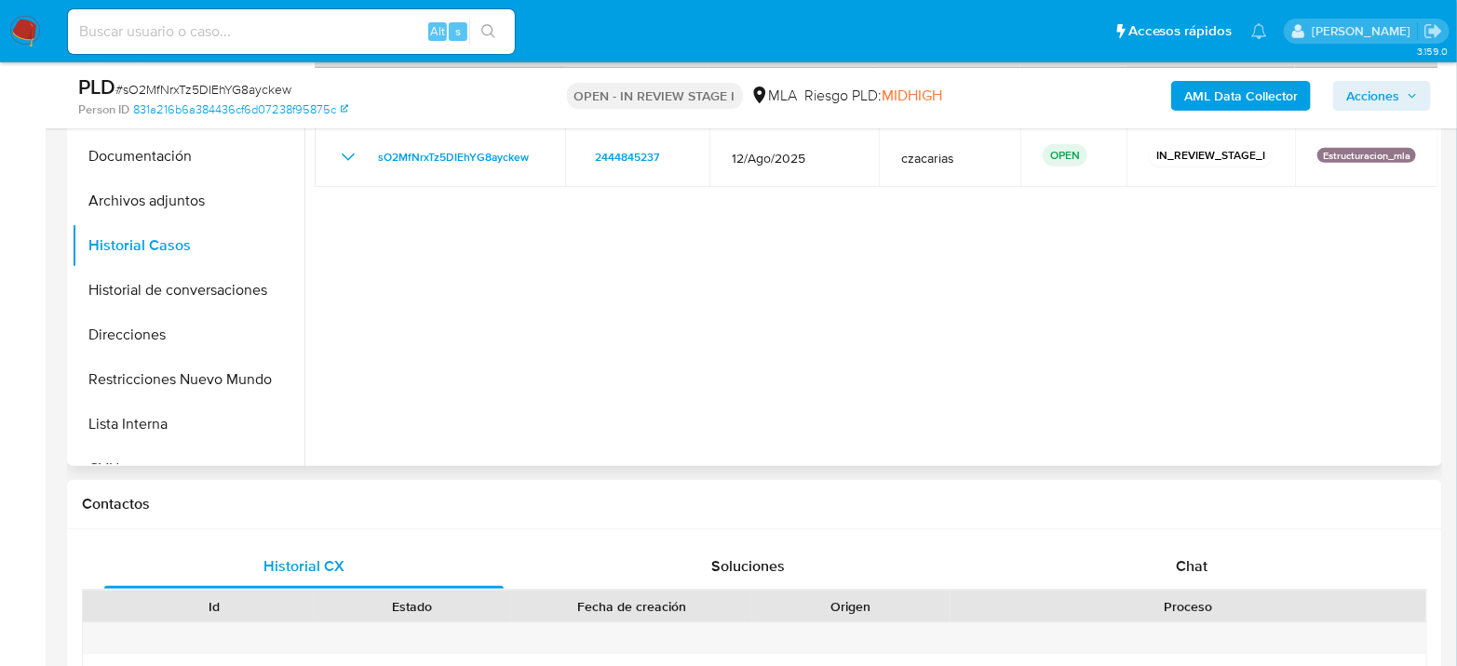
scroll to position [620, 0]
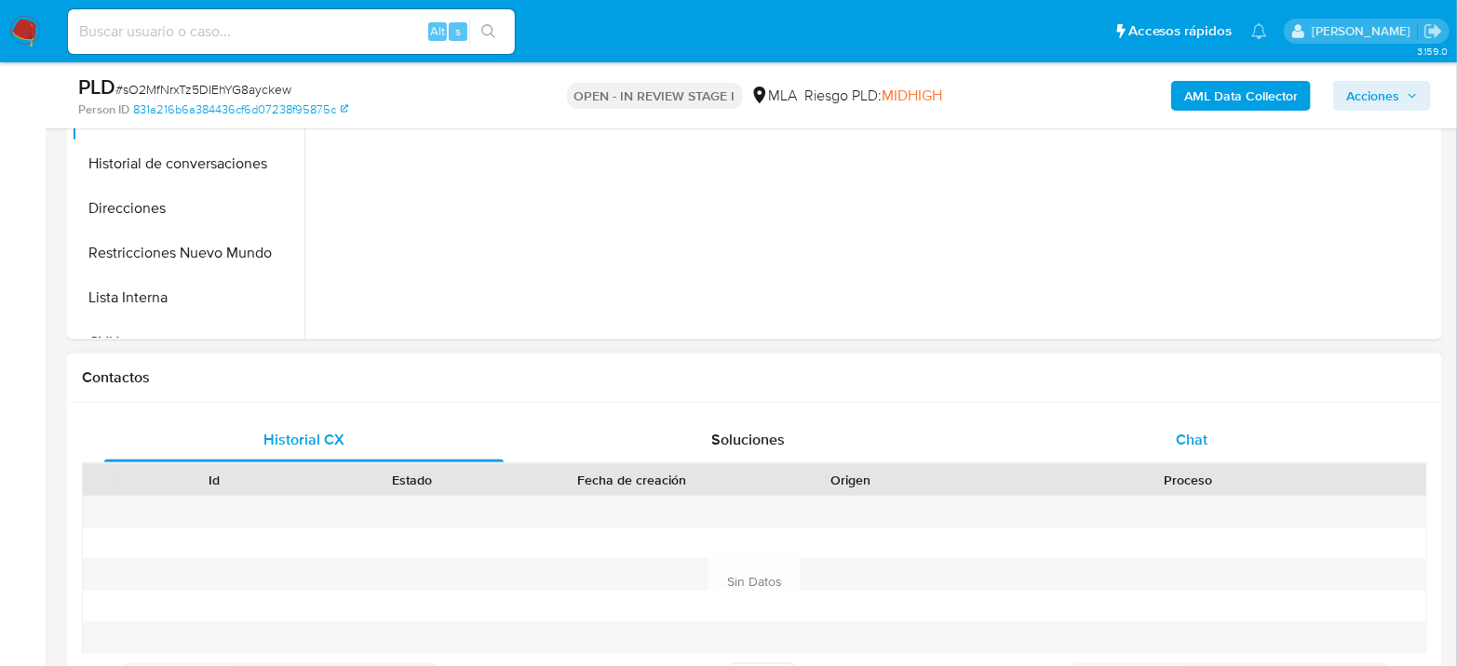
click at [1196, 452] on div "Chat" at bounding box center [1191, 440] width 399 height 45
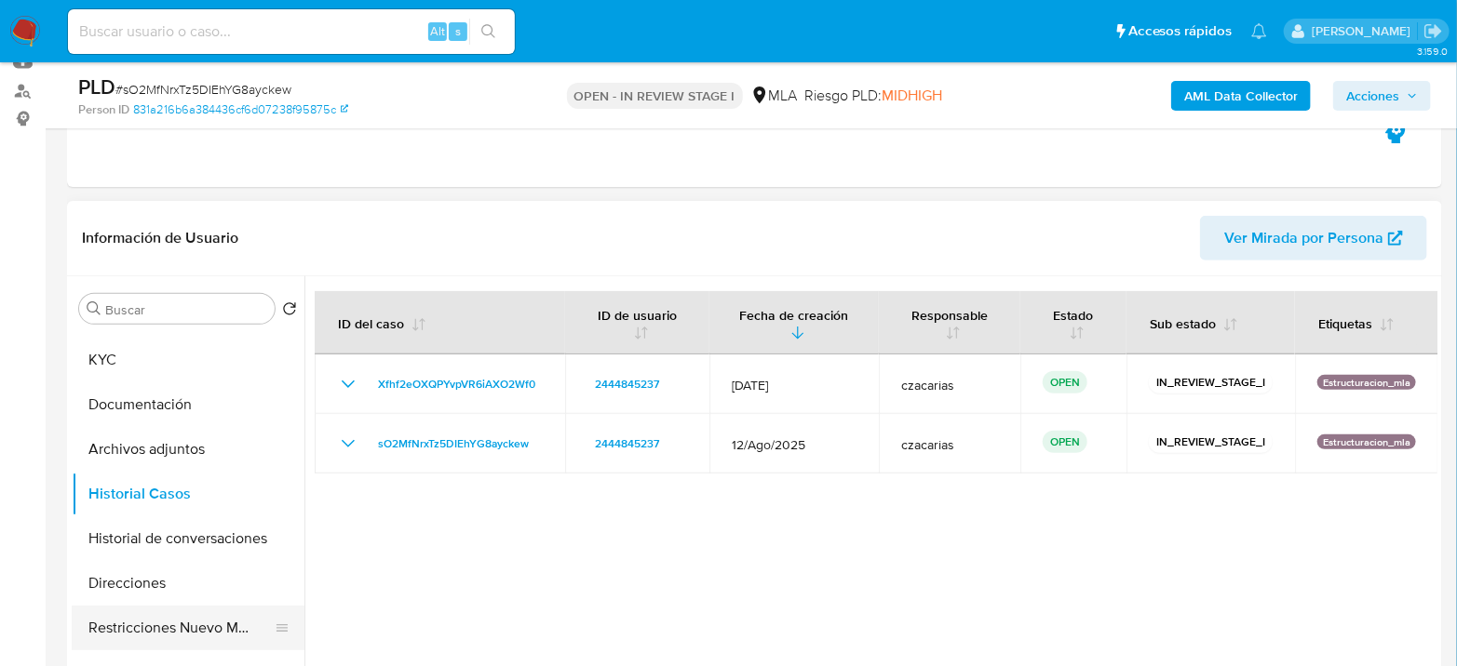
scroll to position [103, 0]
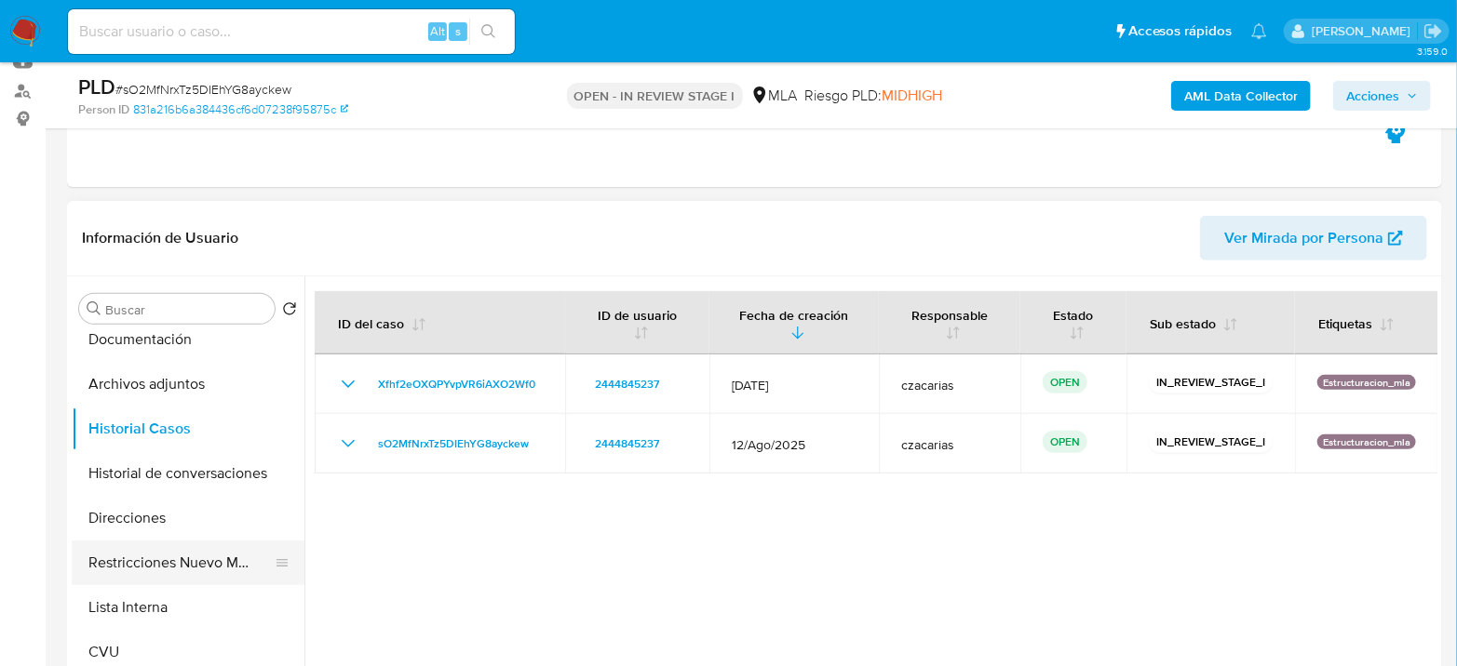
click at [160, 573] on button "Restricciones Nuevo Mundo" at bounding box center [181, 563] width 218 height 45
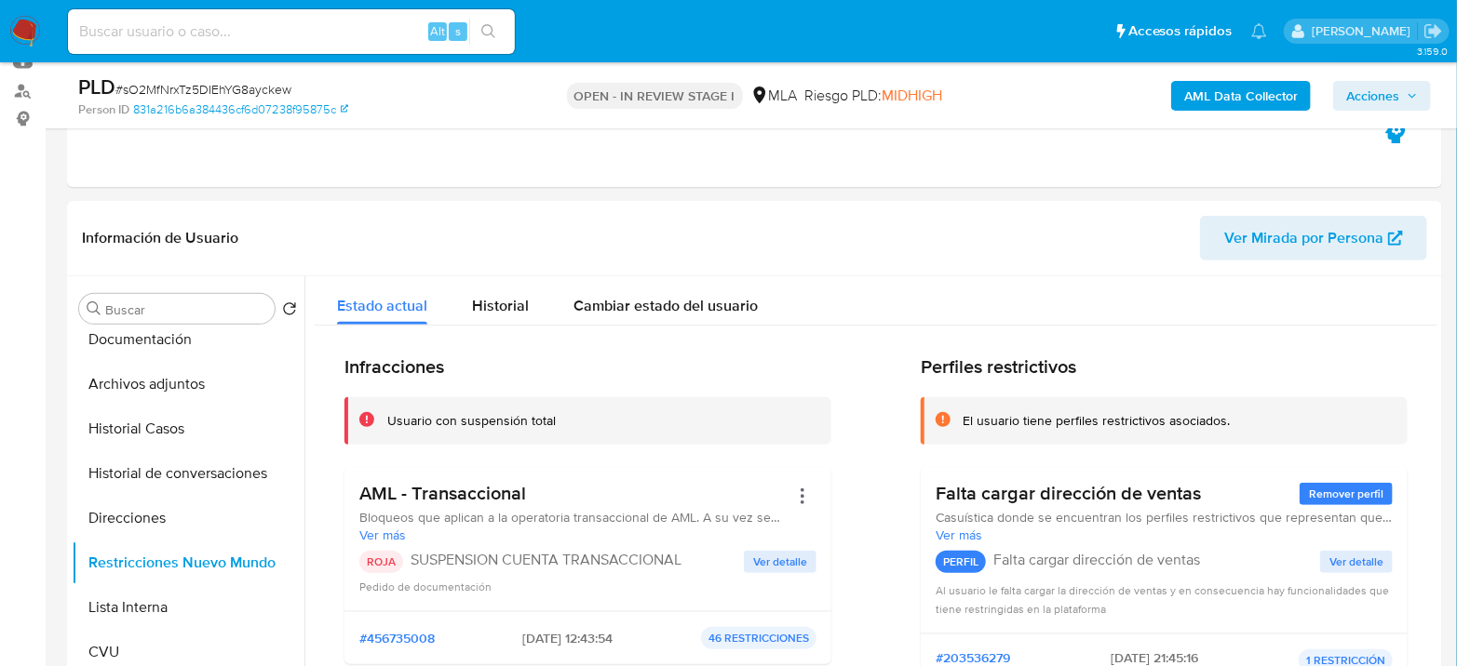
click at [1386, 93] on span "Acciones" at bounding box center [1372, 96] width 53 height 30
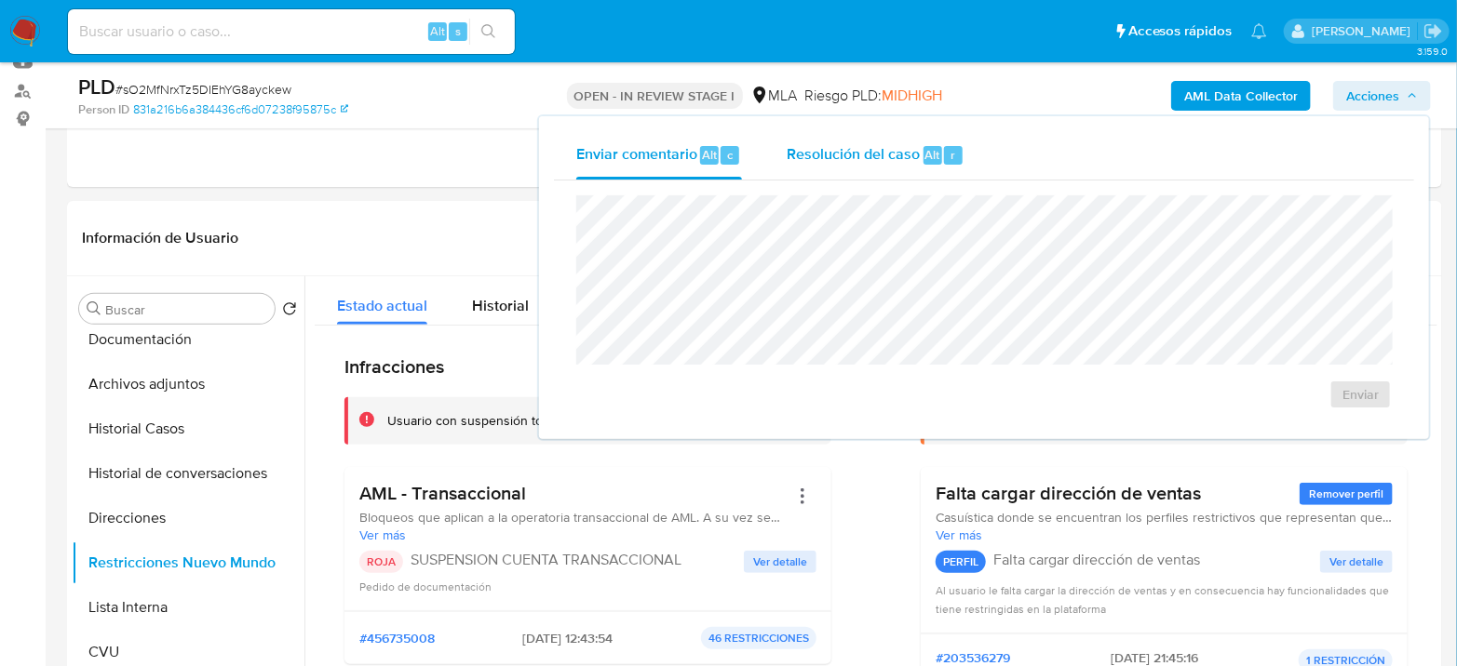
click at [894, 166] on div "Resolución del caso Alt r" at bounding box center [875, 155] width 178 height 48
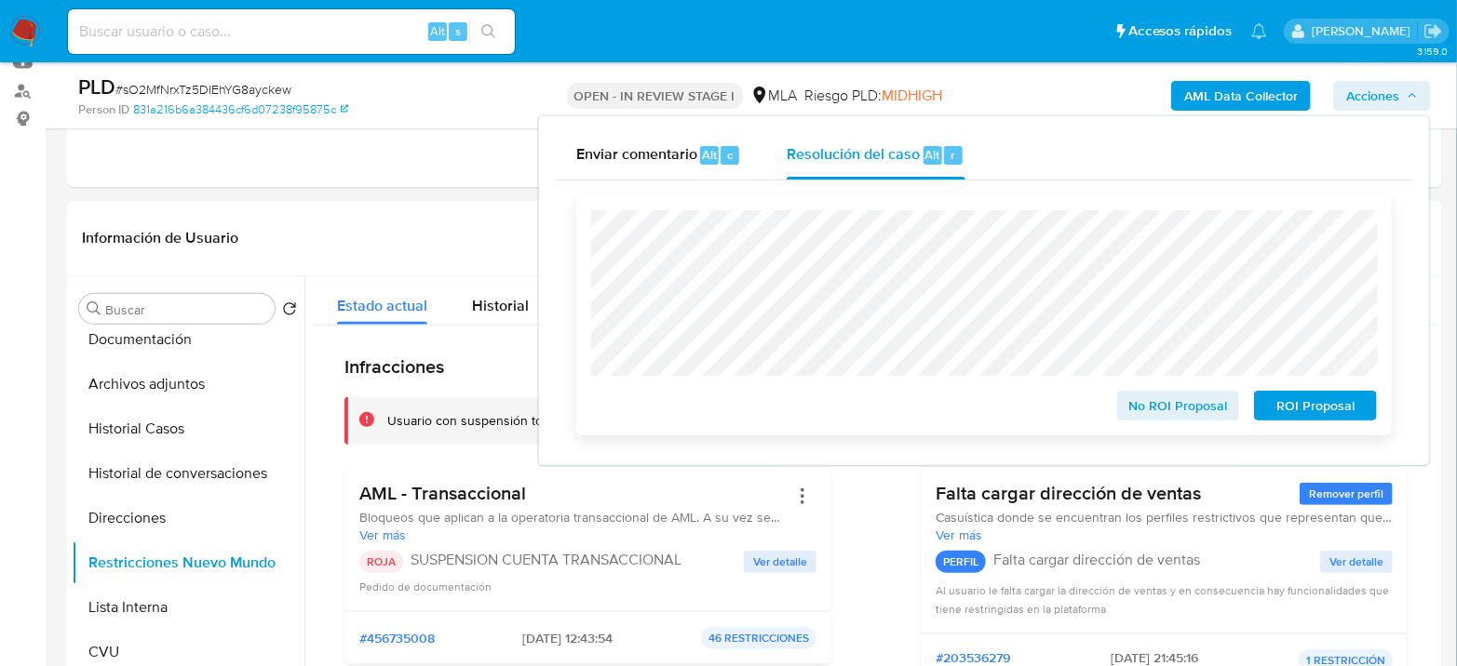
click at [1290, 409] on span "ROI Proposal" at bounding box center [1315, 406] width 97 height 26
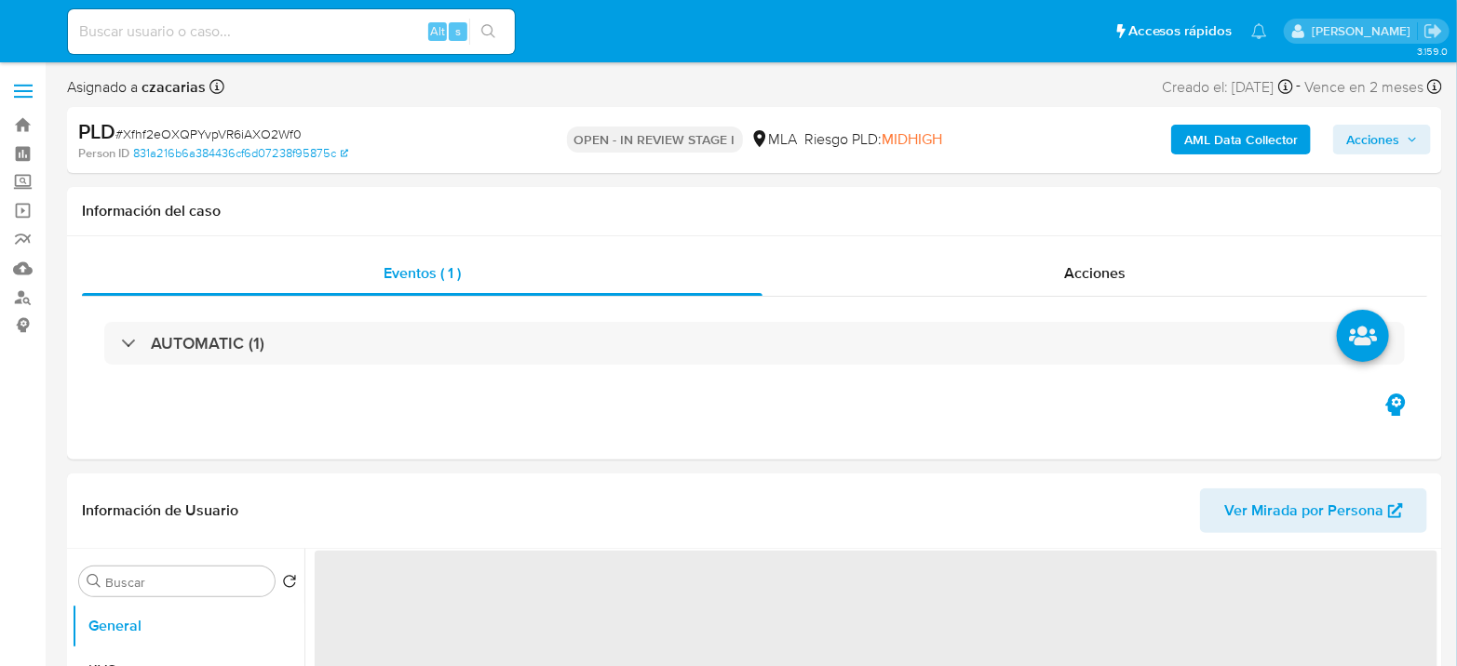
select select "10"
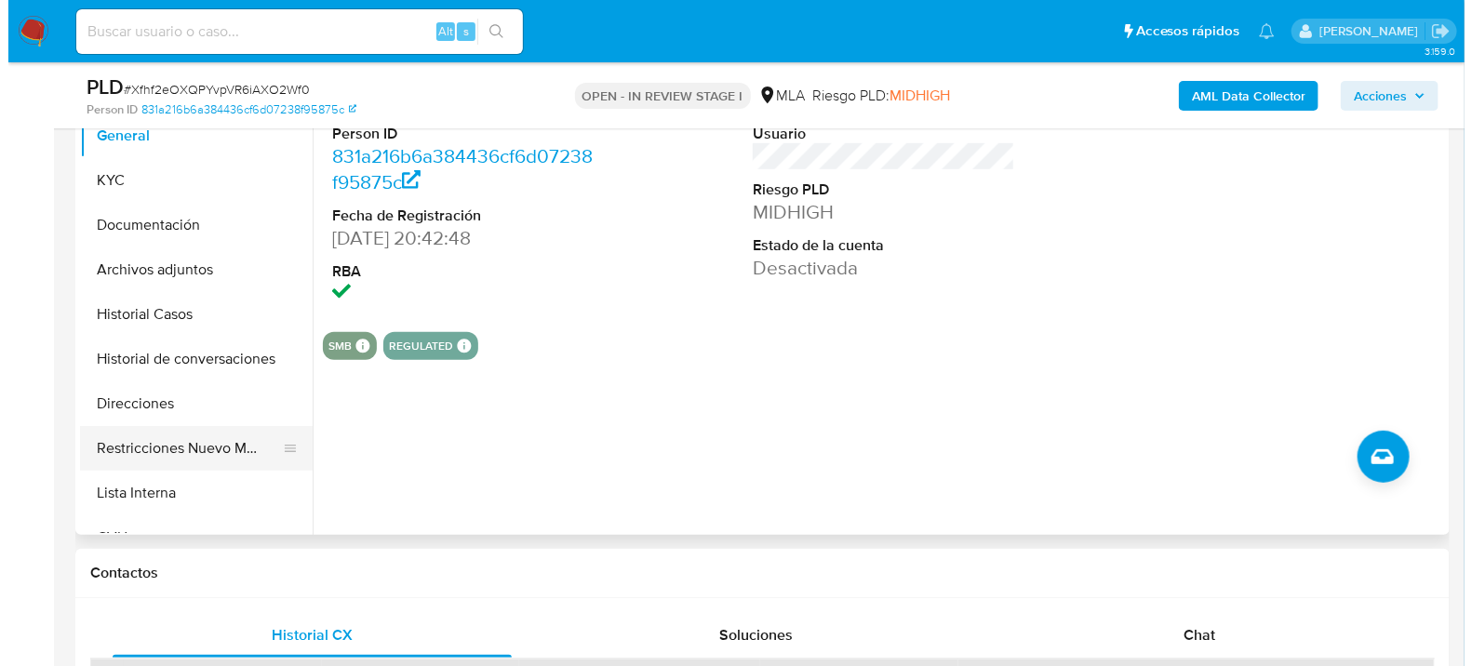
scroll to position [413, 0]
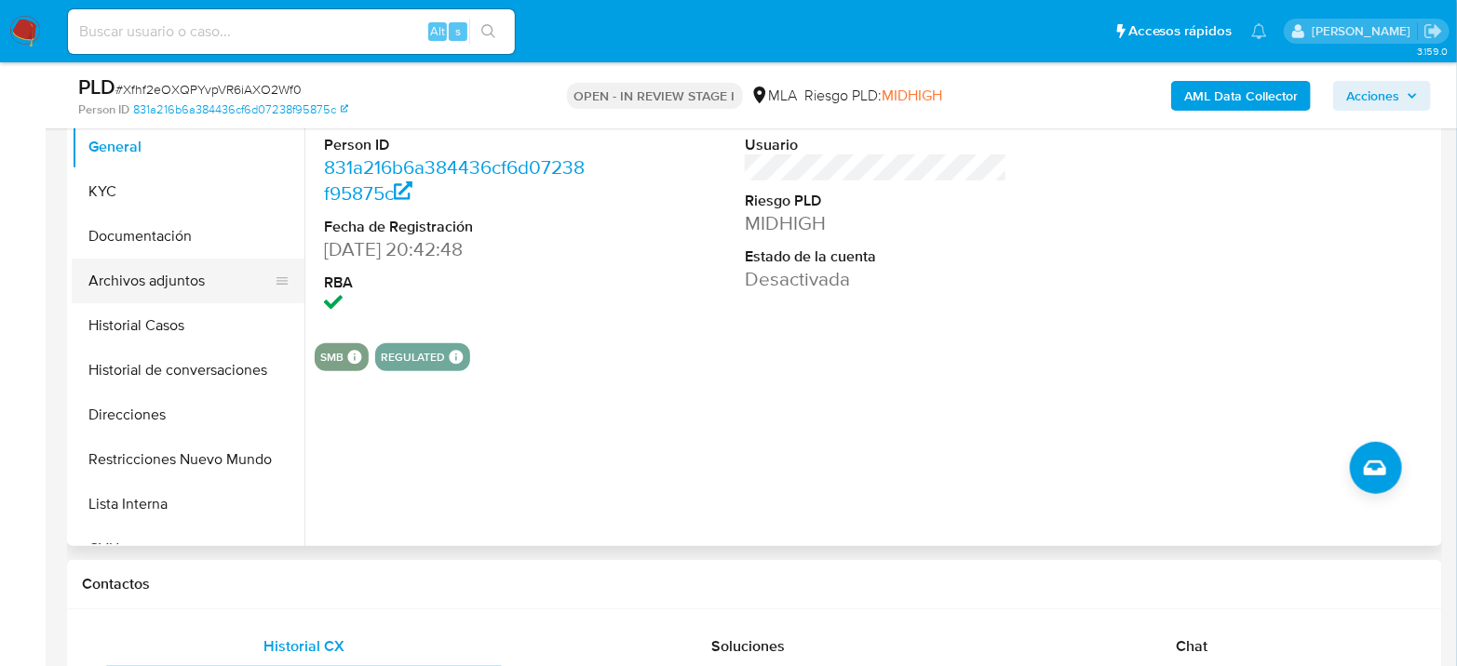
click at [203, 267] on button "Archivos adjuntos" at bounding box center [181, 281] width 218 height 45
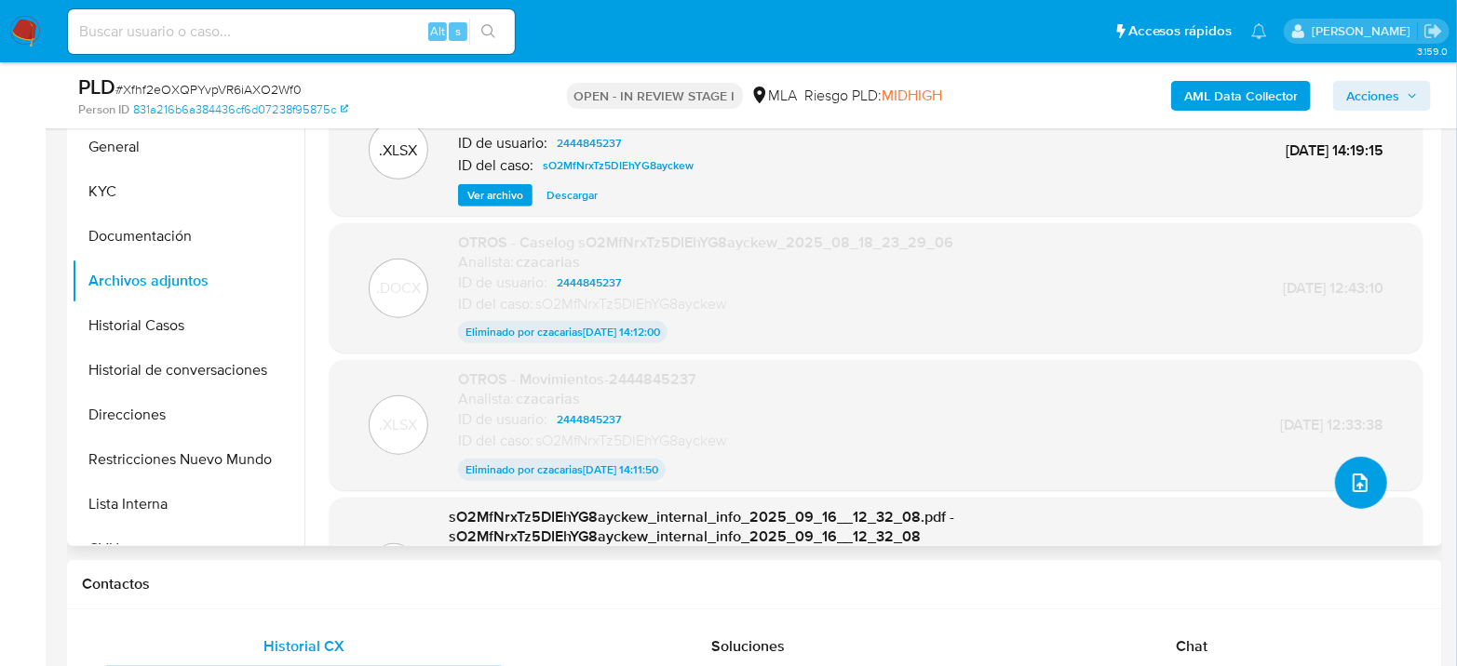
click at [1336, 486] on button "upload-file" at bounding box center [1361, 483] width 52 height 52
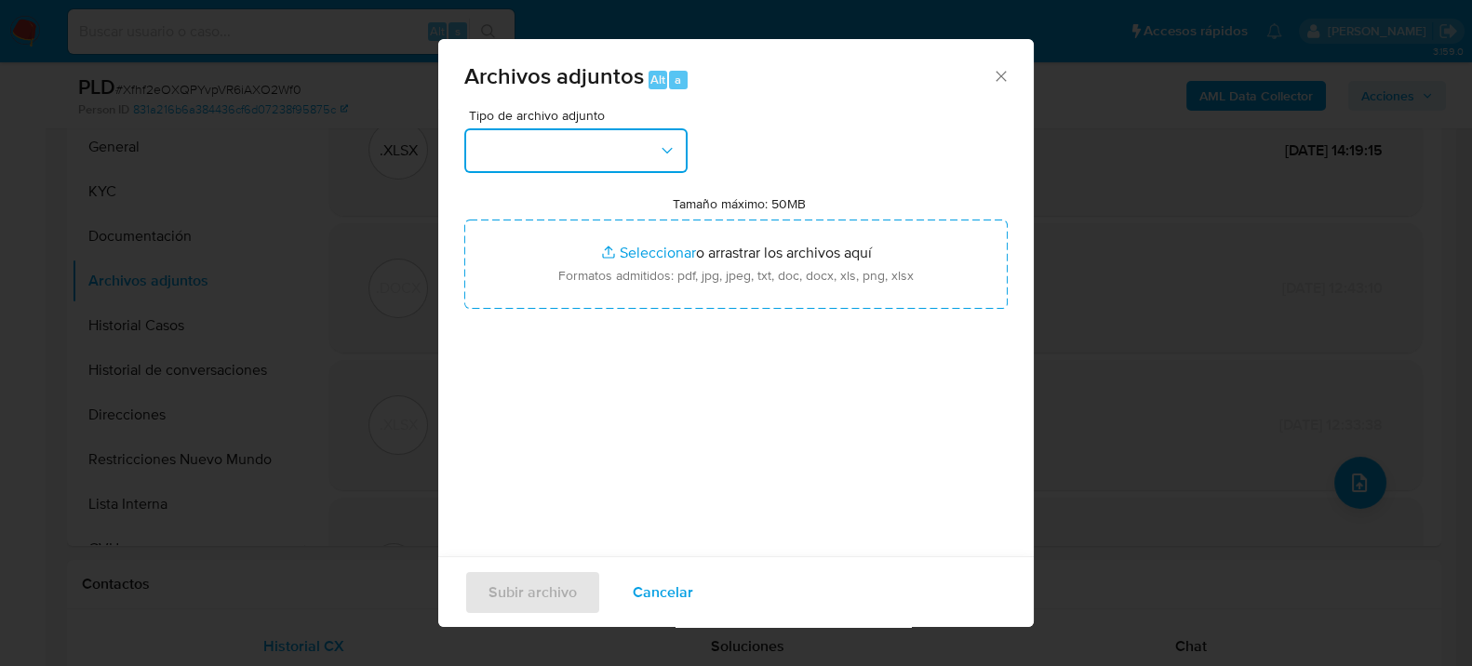
click at [613, 141] on button "button" at bounding box center [575, 150] width 223 height 45
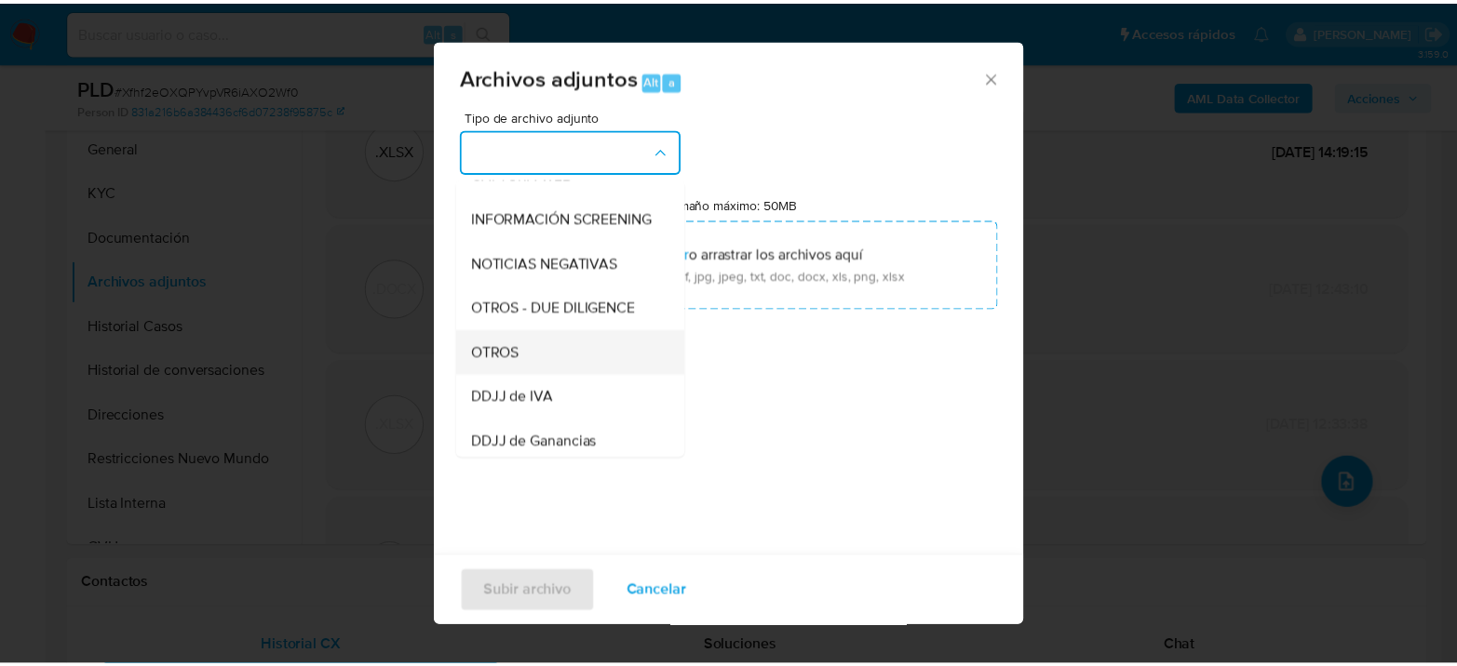
scroll to position [207, 0]
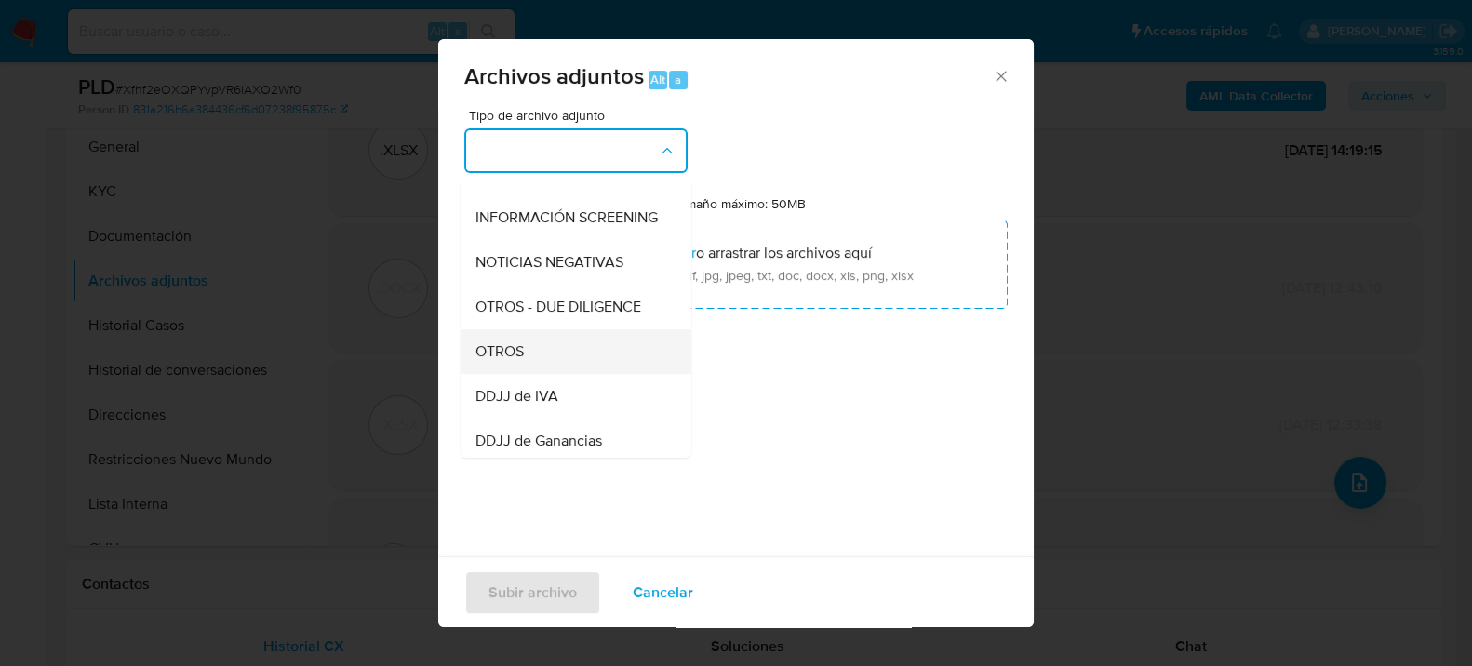
click at [534, 366] on div "OTROS" at bounding box center [571, 351] width 190 height 45
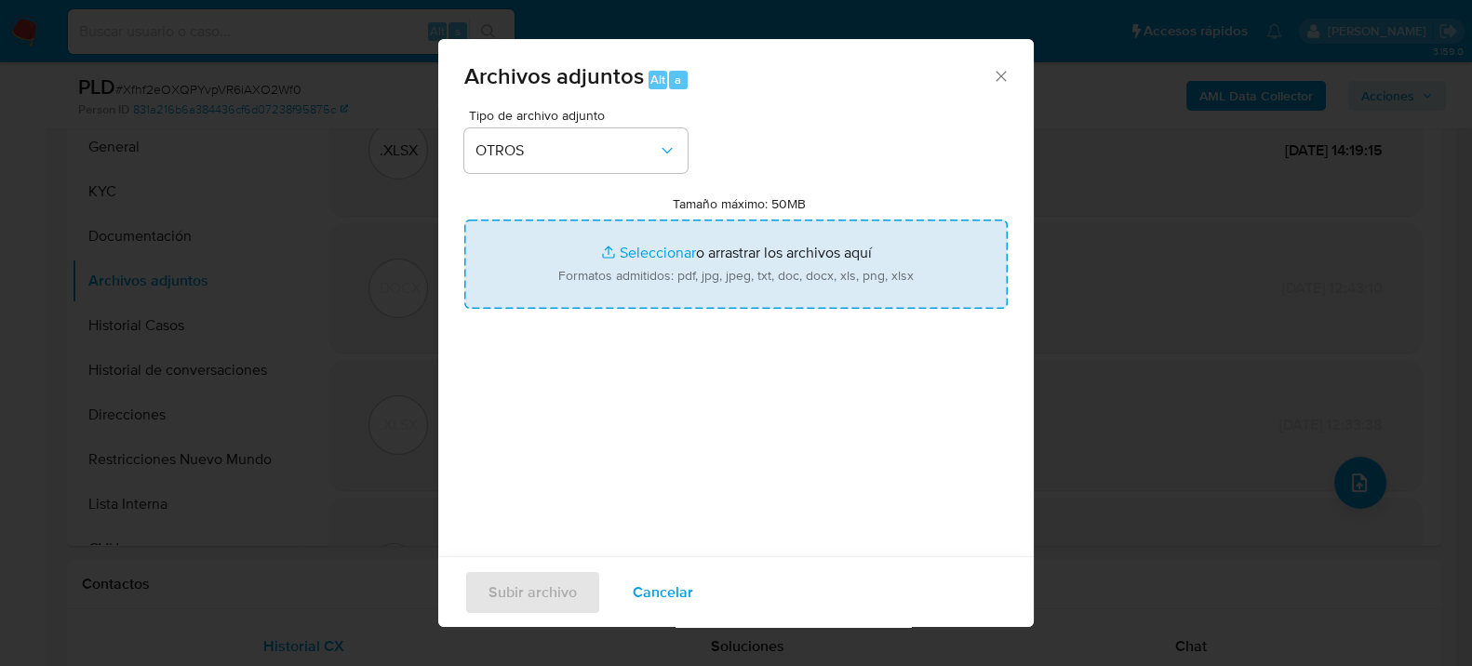
type input "C:\fakepath\Caselog Xfhf2eOXQPYvpVR6iAXO2Wf0_2025_09_16_11_57_37.docx"
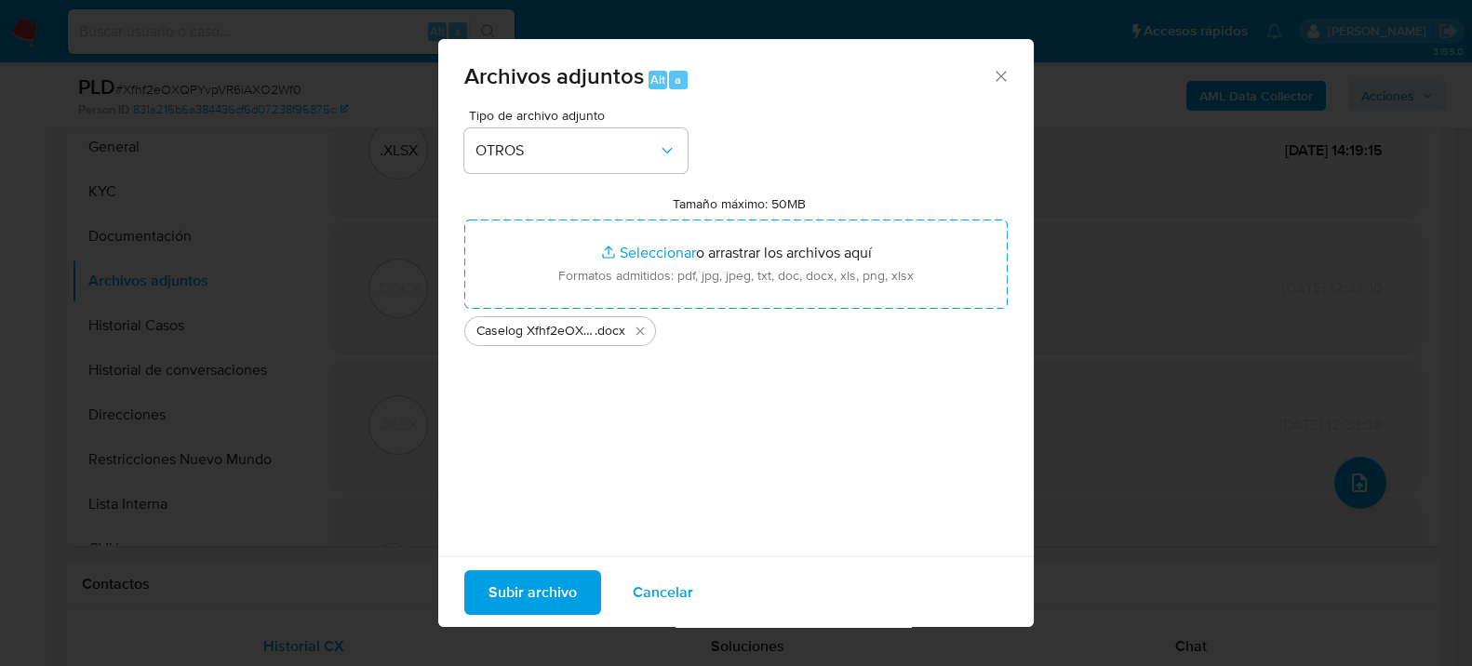
click at [569, 585] on span "Subir archivo" at bounding box center [533, 591] width 88 height 41
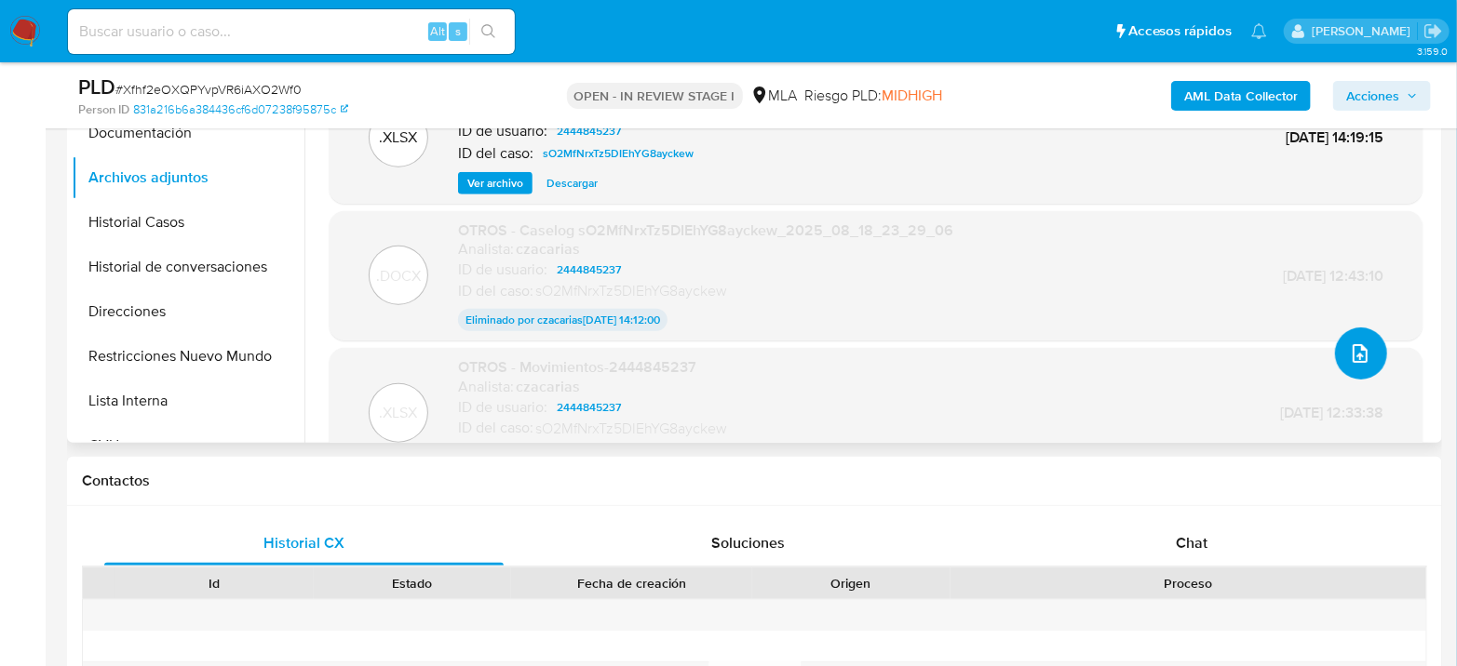
scroll to position [103, 0]
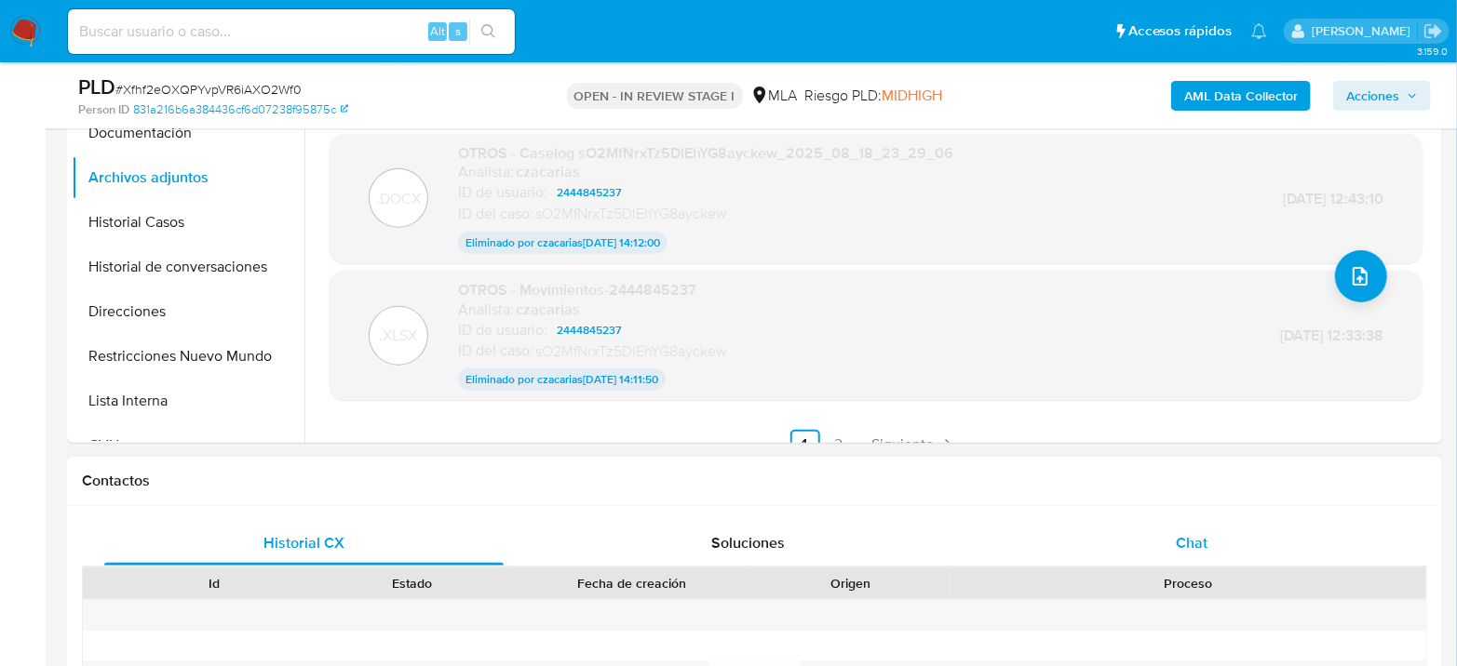
click at [1198, 548] on span "Chat" at bounding box center [1191, 542] width 32 height 21
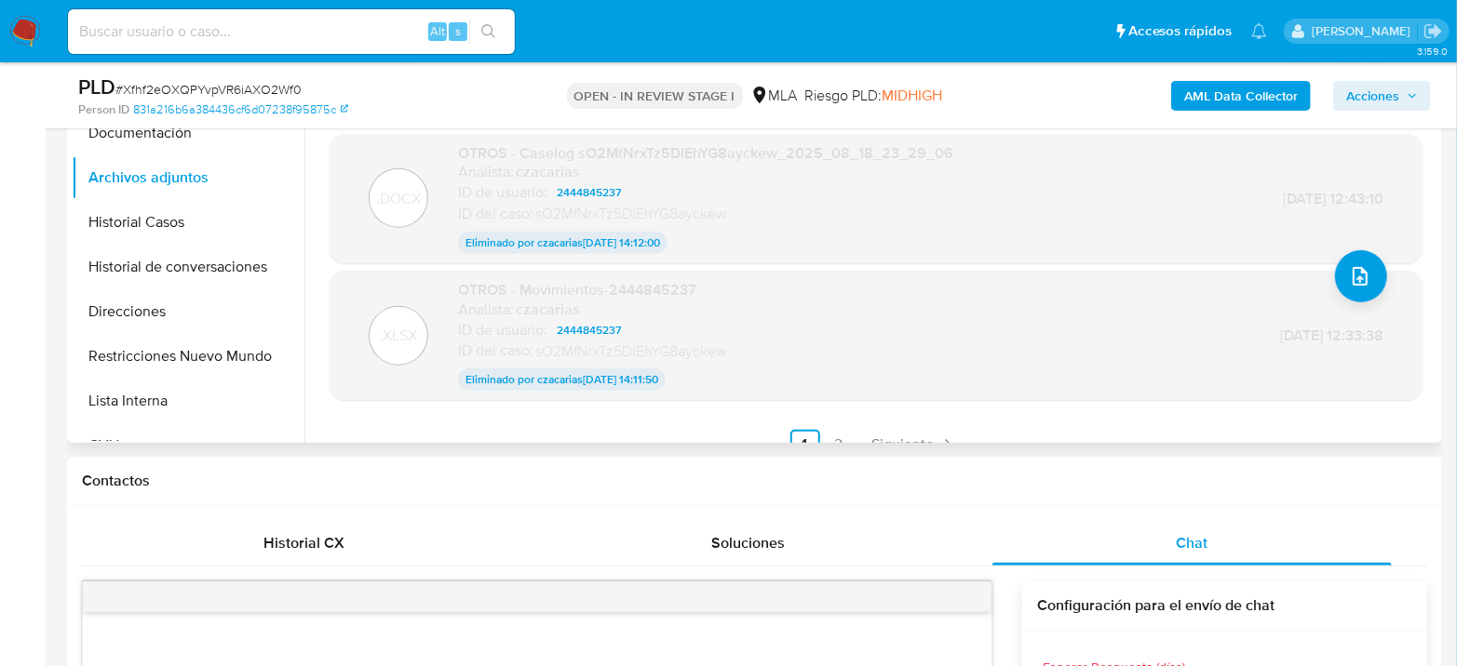
scroll to position [129, 0]
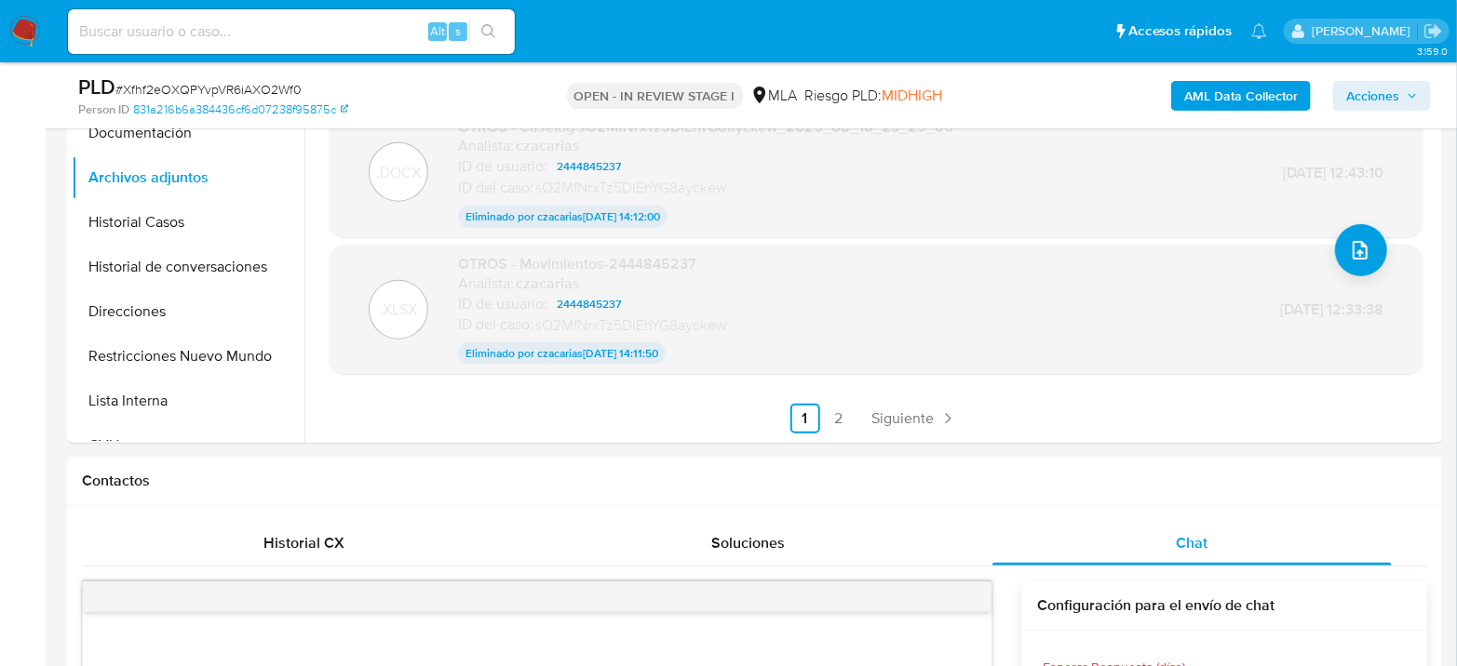
click at [235, 87] on span "# Xfhf2eOXQPYvpVR6iAXO2Wf0" at bounding box center [208, 89] width 186 height 19
copy span "Xfhf2eOXQPYvpVR6iAXO2Wf0"
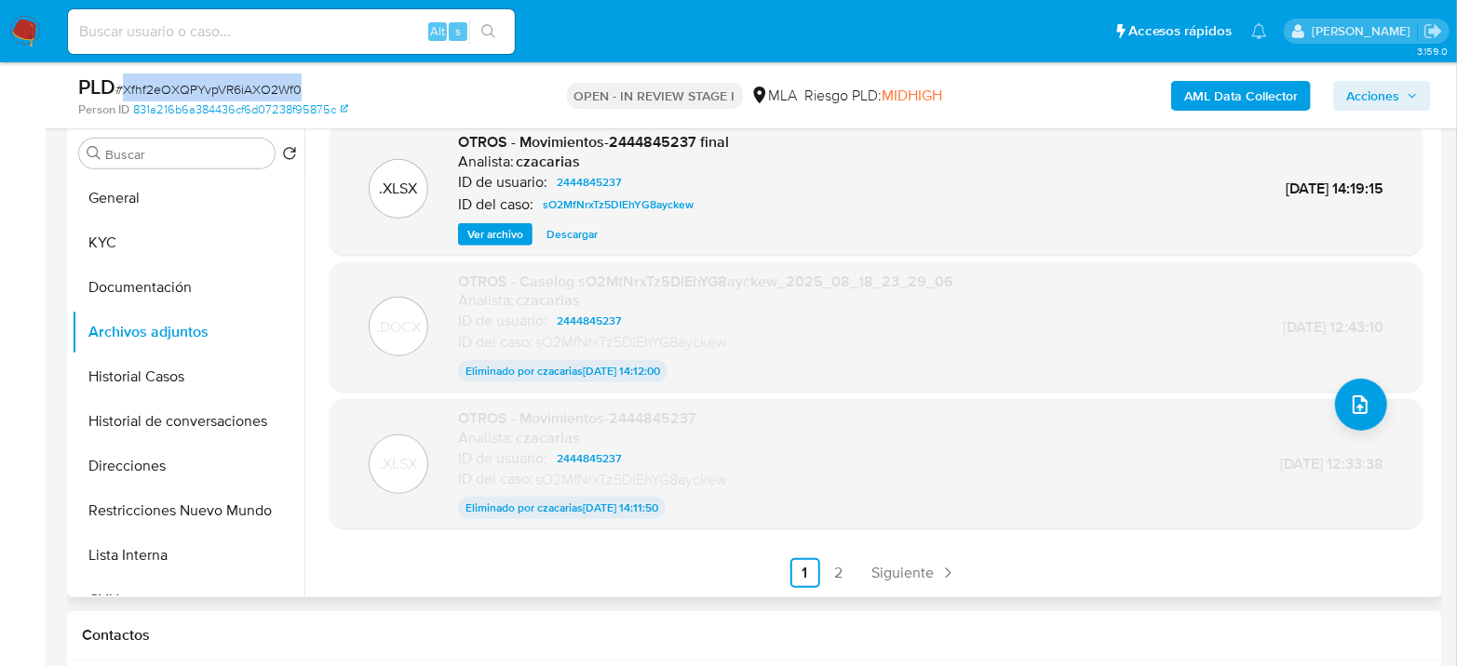
scroll to position [207, 0]
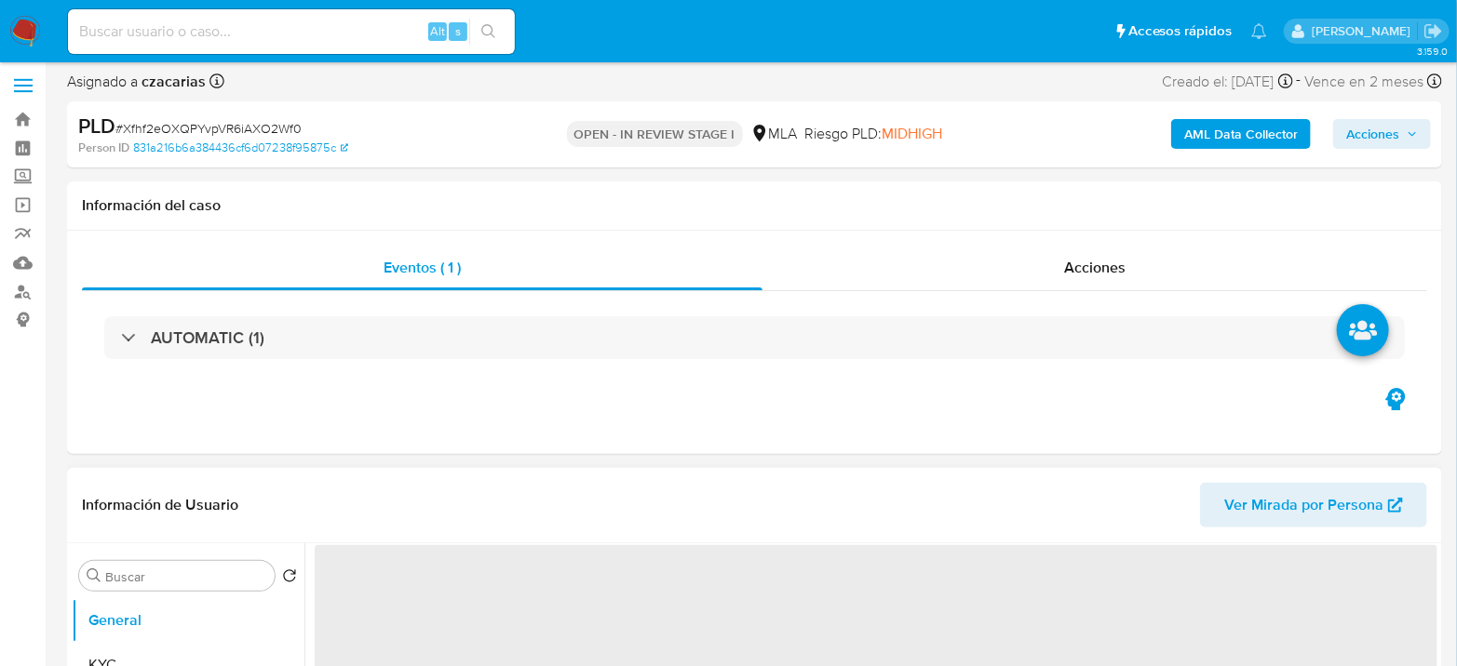
select select "10"
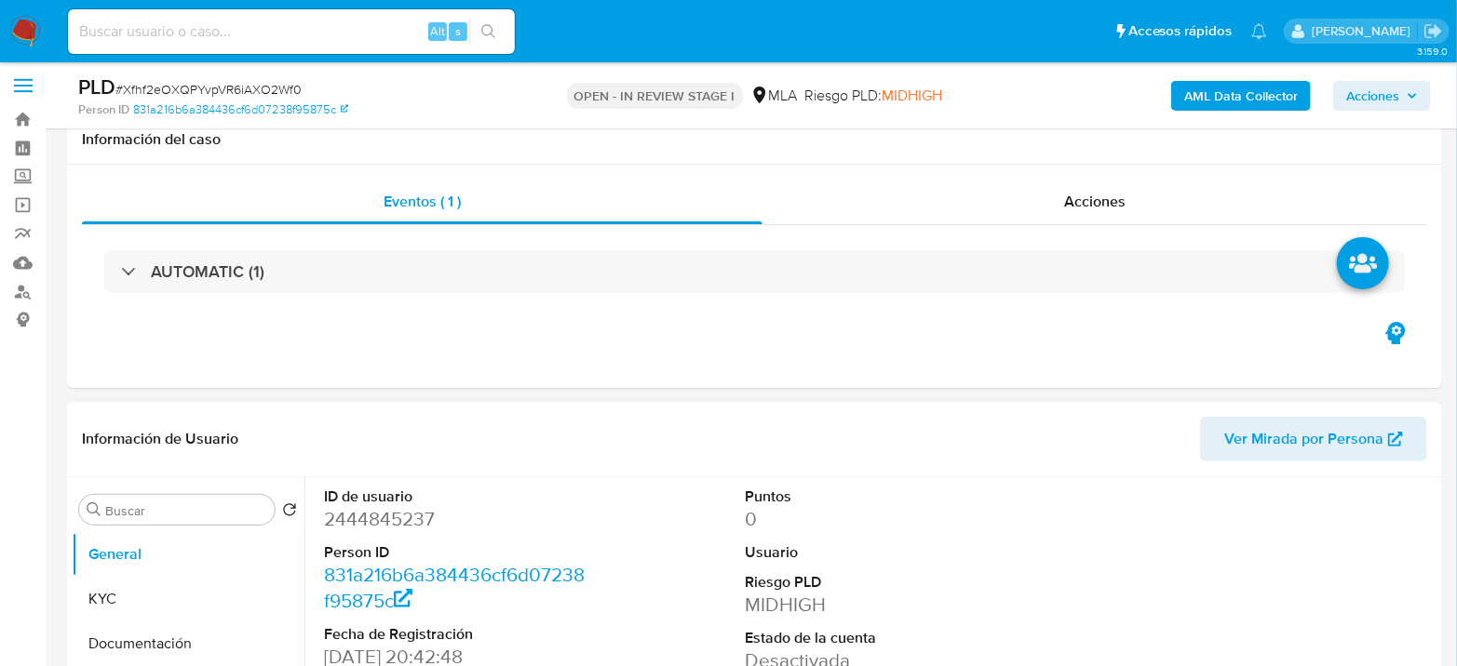
scroll to position [310, 0]
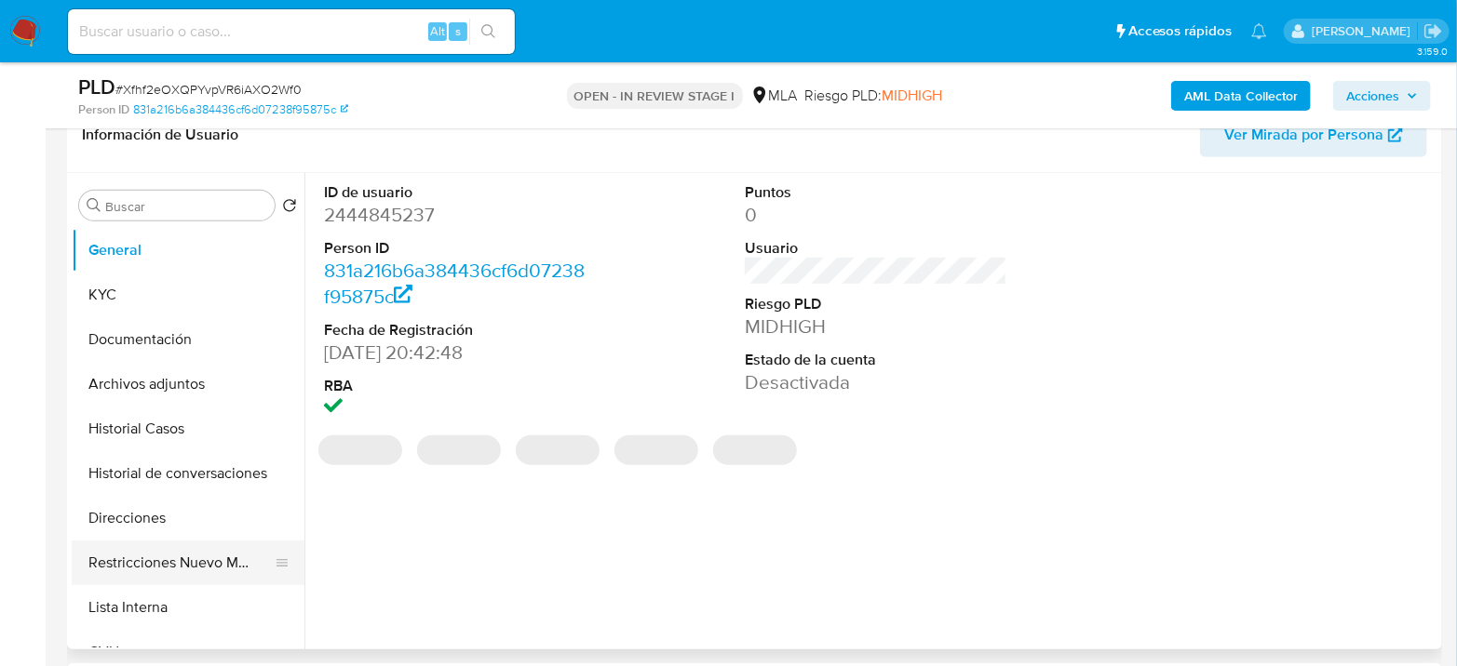
click at [152, 563] on button "Restricciones Nuevo Mundo" at bounding box center [181, 563] width 218 height 45
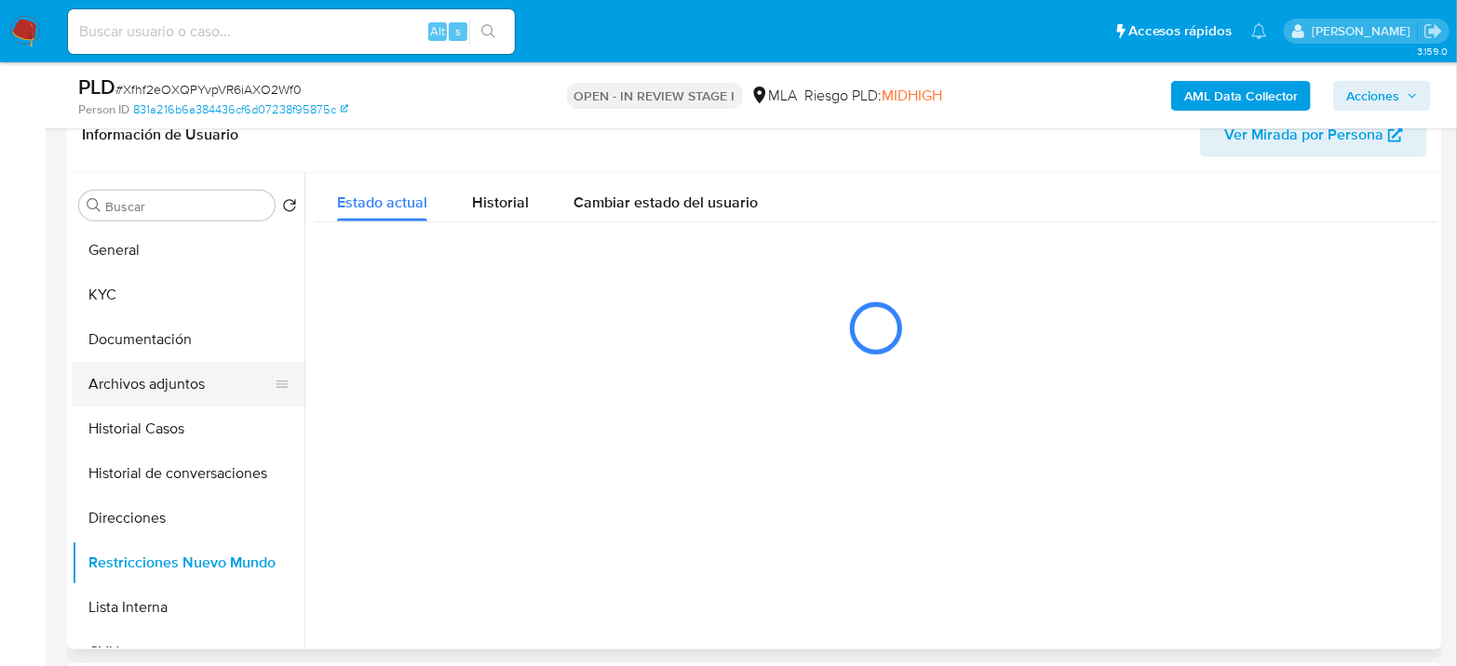
click at [191, 387] on button "Archivos adjuntos" at bounding box center [181, 384] width 218 height 45
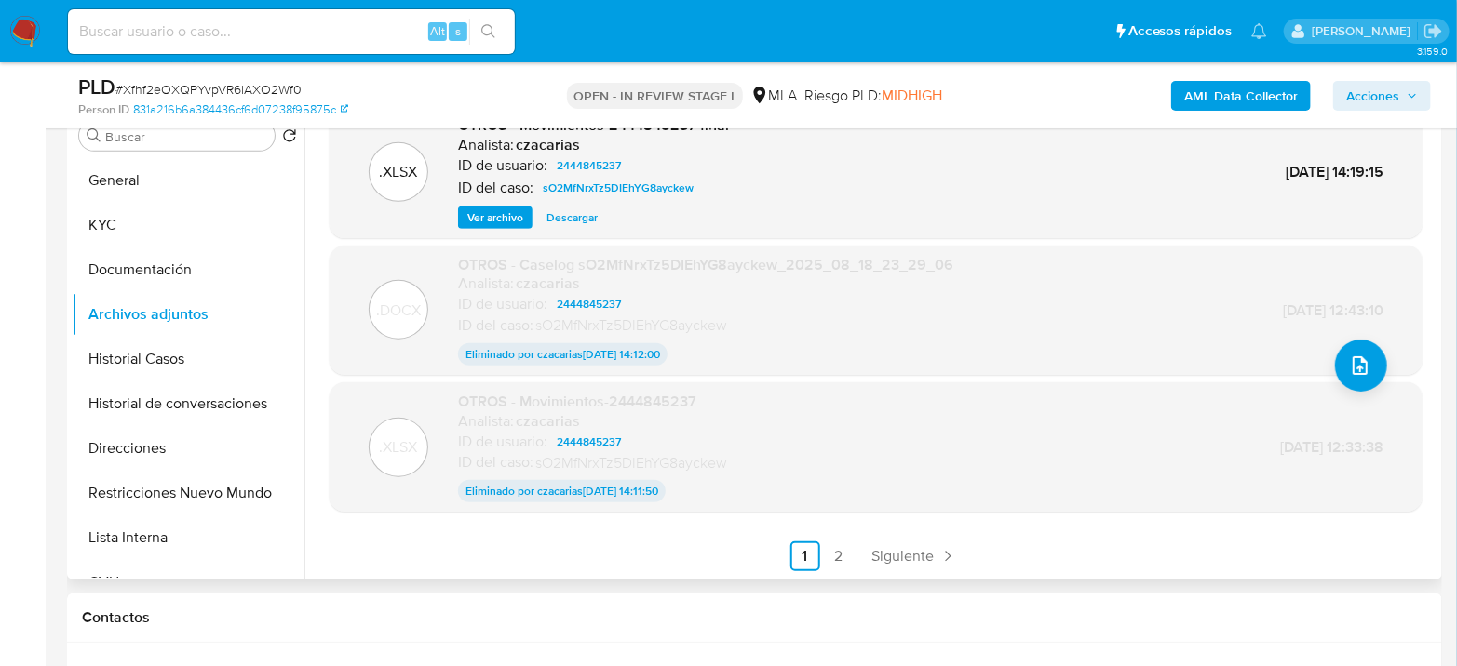
scroll to position [413, 0]
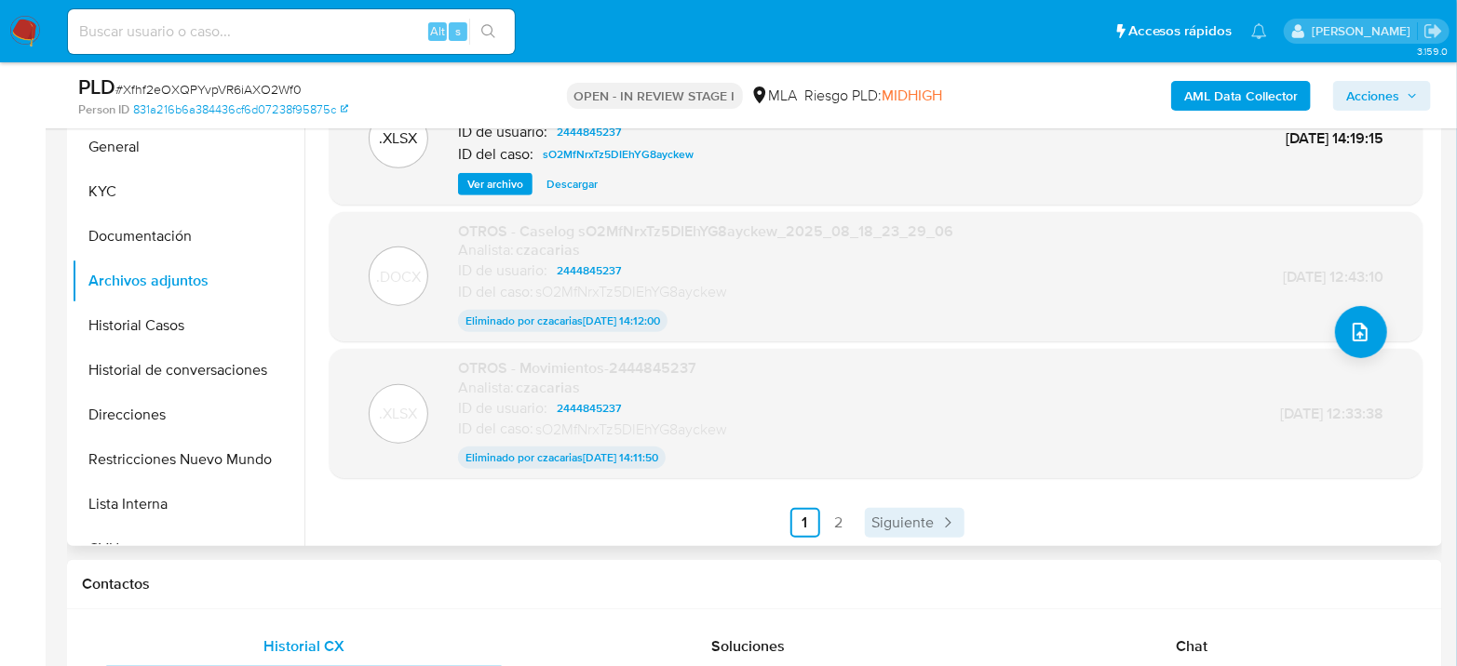
click at [916, 516] on span "Siguiente" at bounding box center [903, 523] width 62 height 15
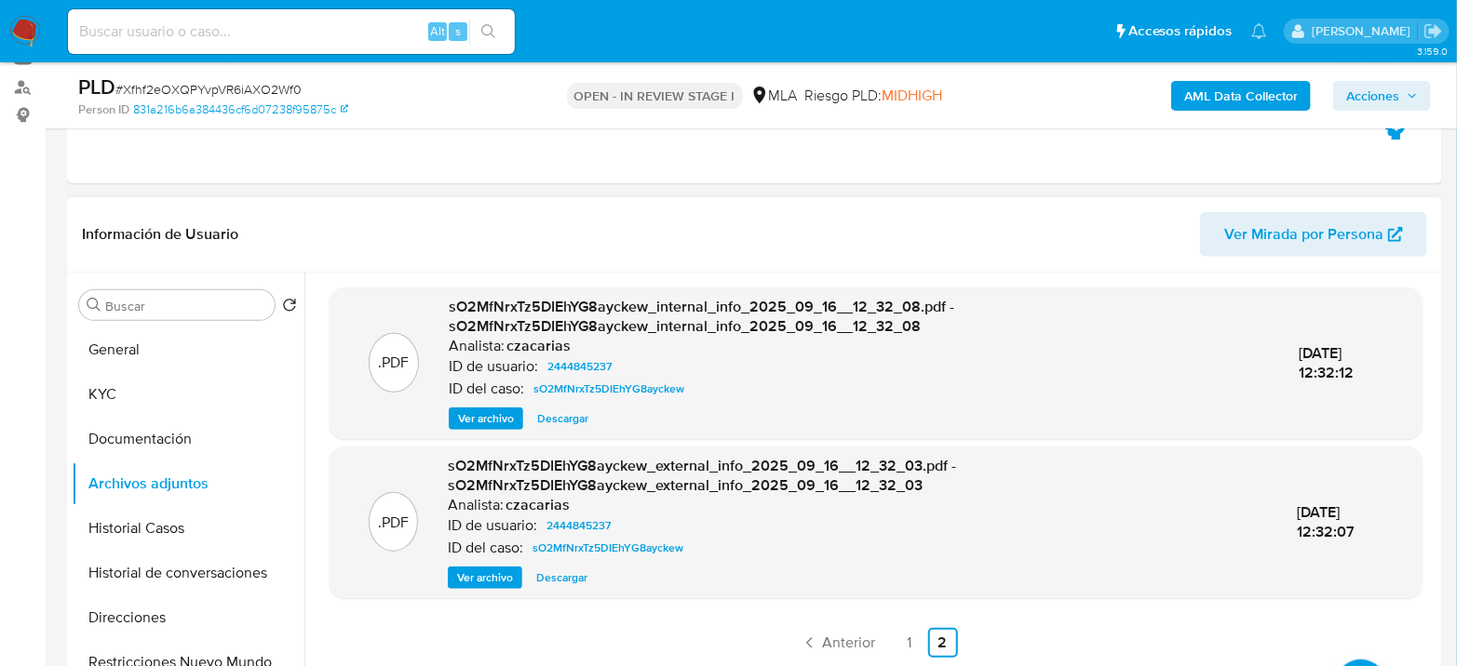
scroll to position [207, 0]
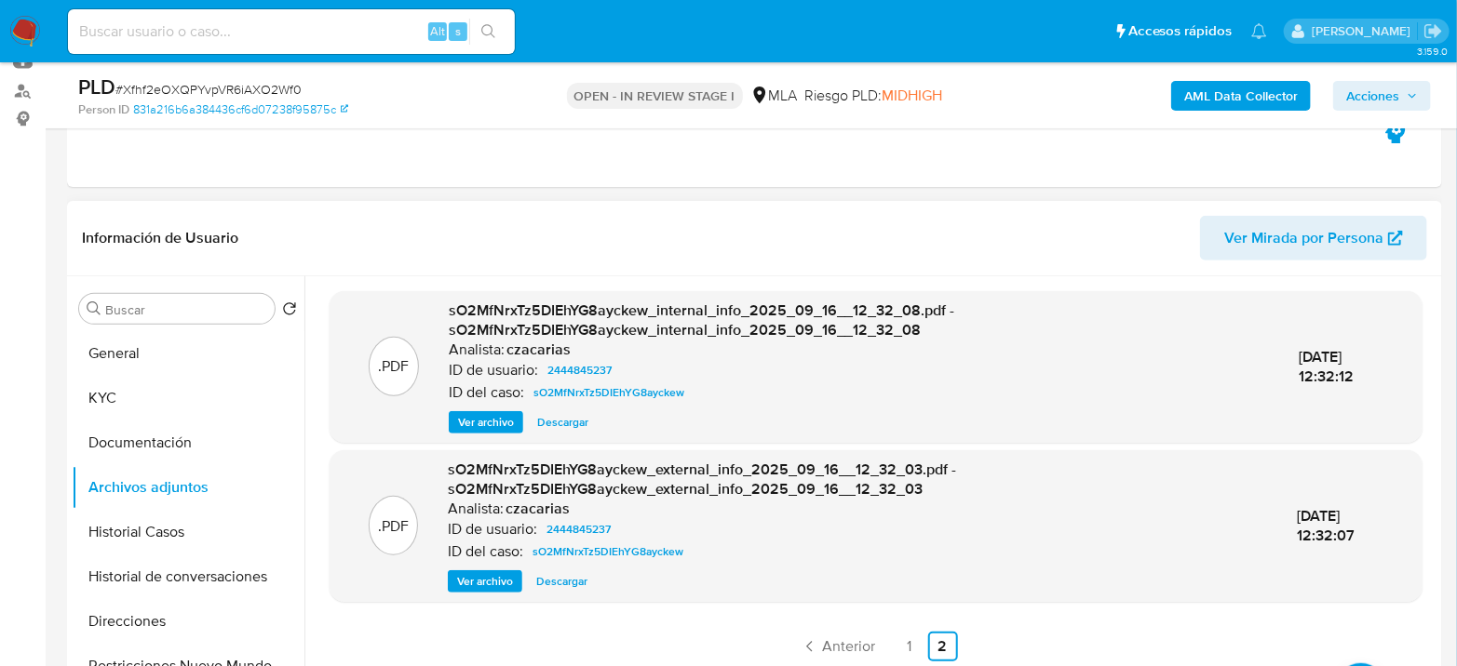
click at [1372, 101] on span "Acciones" at bounding box center [1372, 96] width 53 height 30
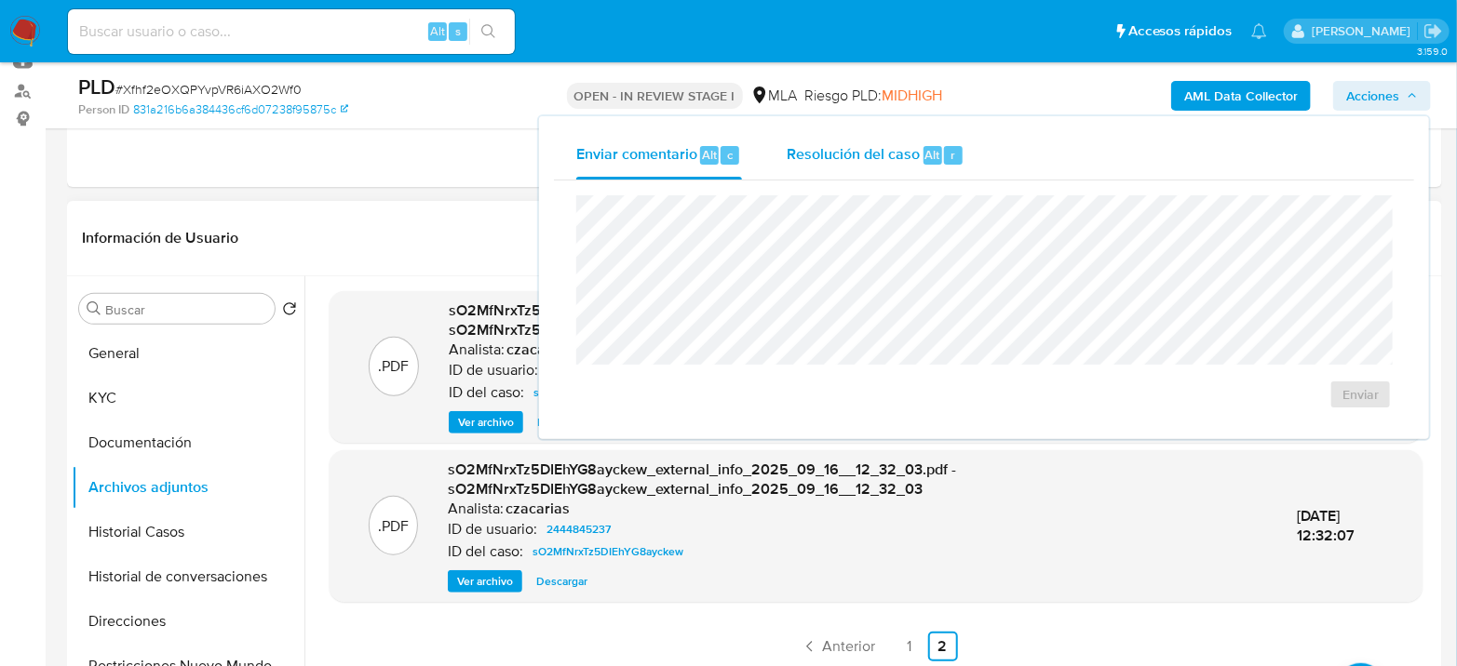
click at [893, 143] on span "Resolución del caso" at bounding box center [852, 153] width 133 height 21
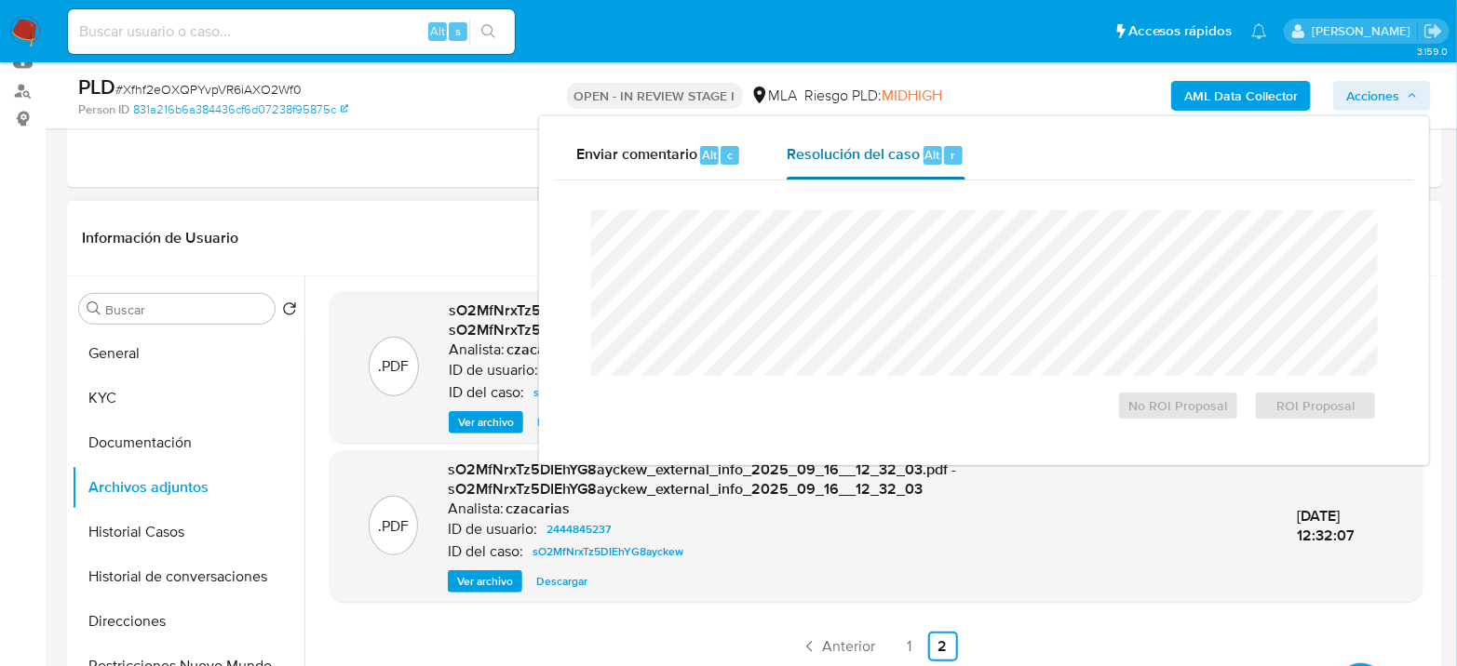
click at [869, 144] on span "Resolución del caso" at bounding box center [852, 153] width 133 height 21
click at [1276, 413] on span "ROI Proposal" at bounding box center [1315, 406] width 97 height 26
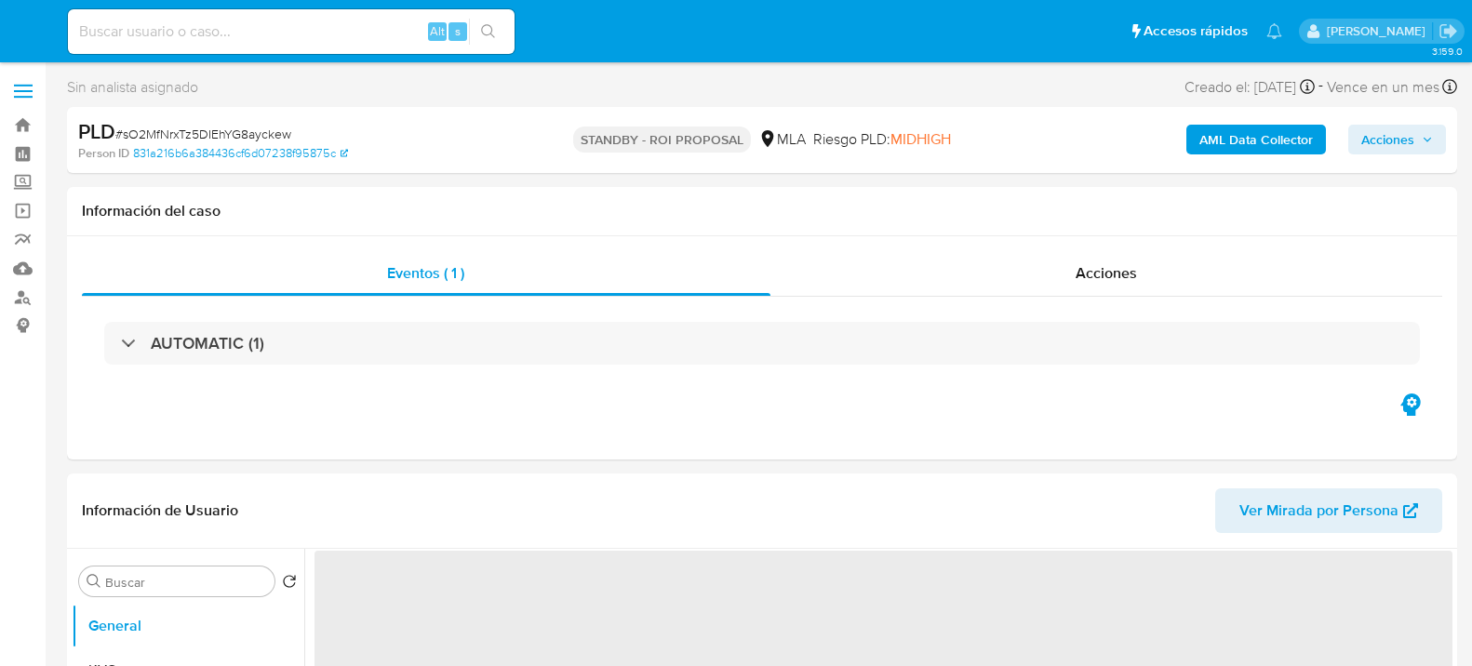
select select "10"
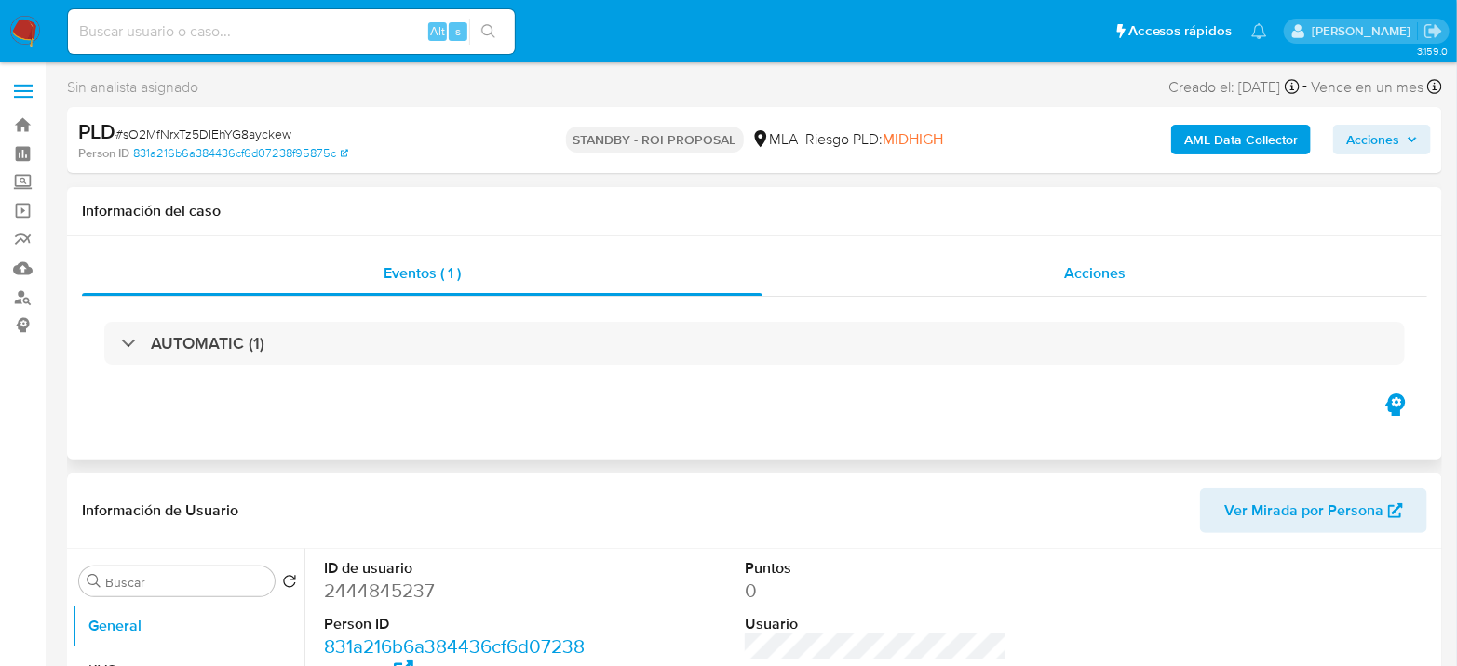
click at [1029, 262] on div "Acciones" at bounding box center [1094, 273] width 665 height 45
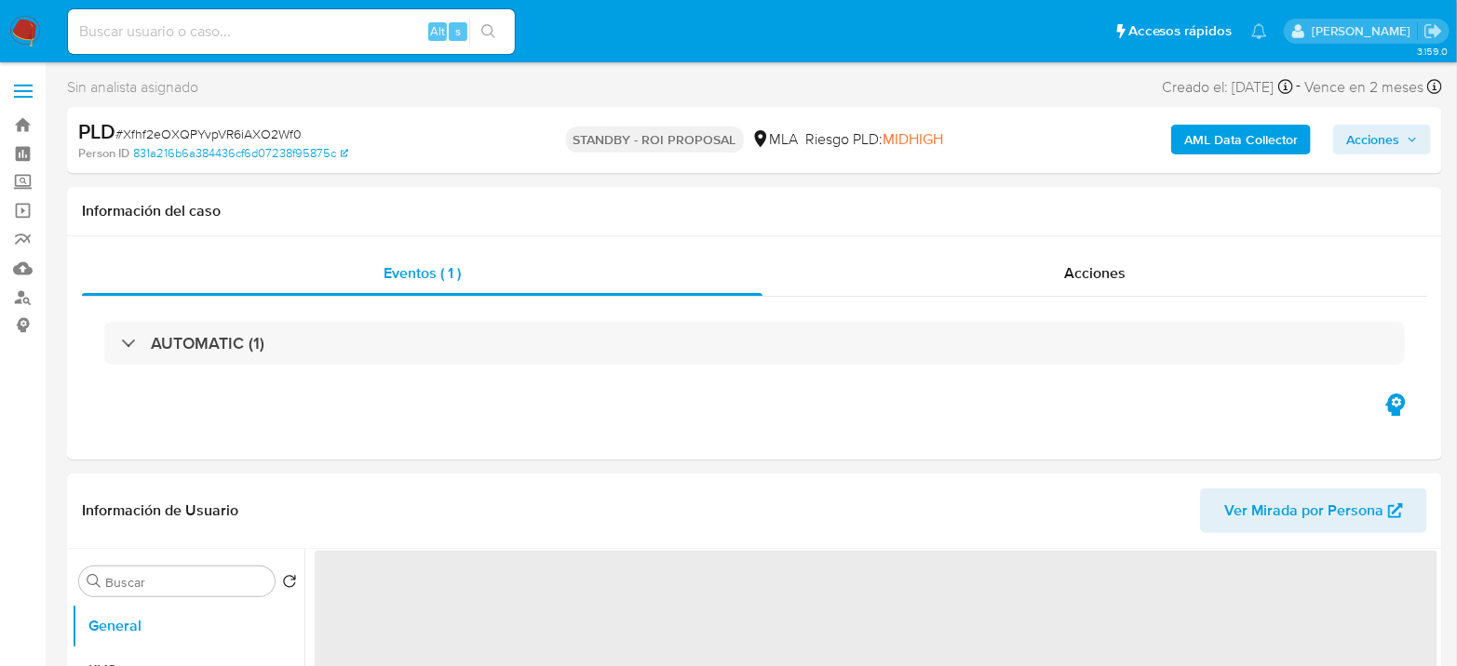
select select "10"
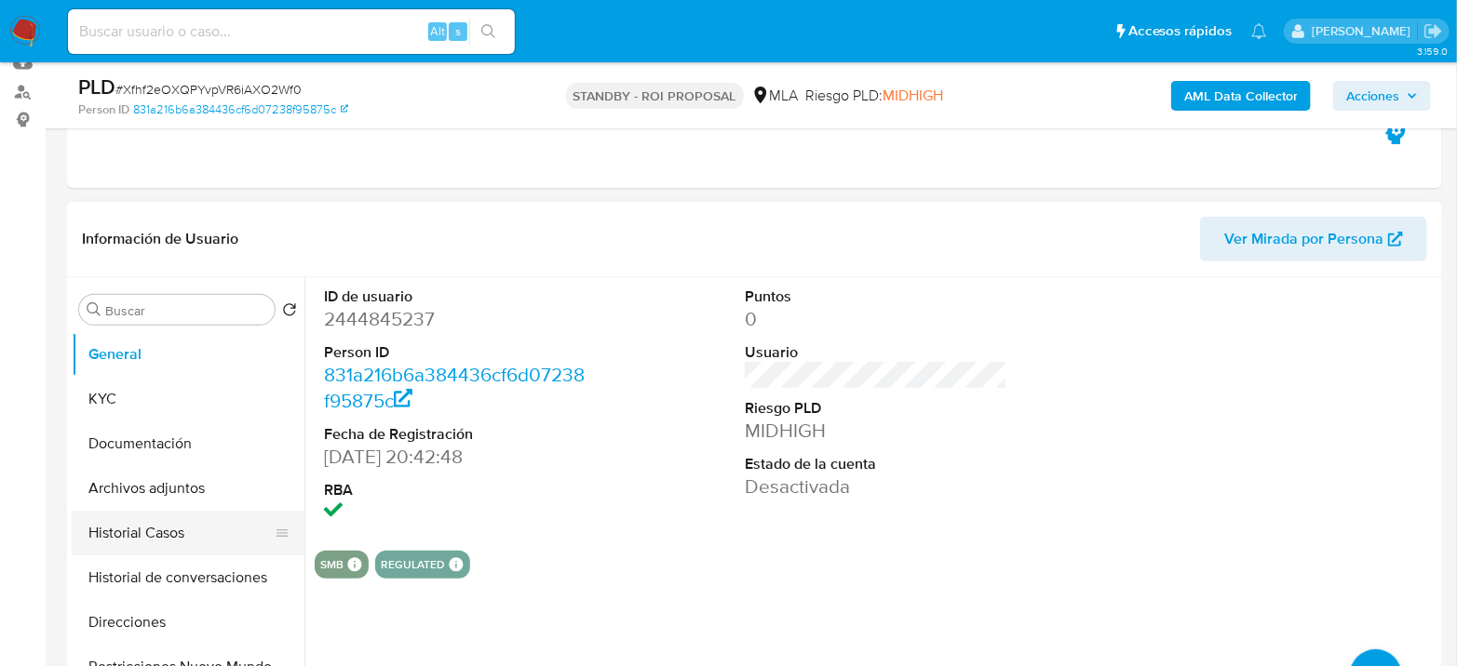
scroll to position [207, 0]
click at [134, 503] on button "Archivos adjuntos" at bounding box center [181, 487] width 218 height 45
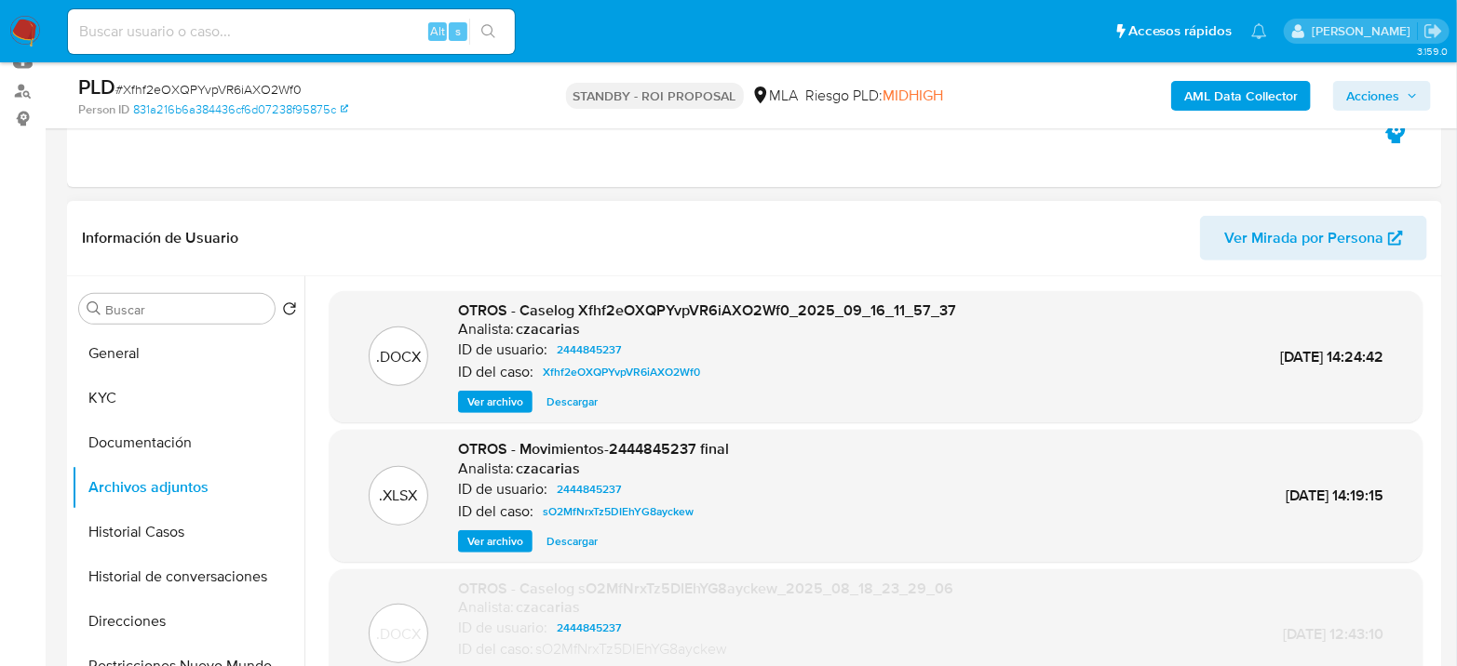
click at [487, 409] on span "Ver archivo" at bounding box center [495, 402] width 56 height 19
click at [513, 393] on span "Ver archivo" at bounding box center [495, 402] width 56 height 19
click at [20, 45] on img at bounding box center [25, 32] width 32 height 32
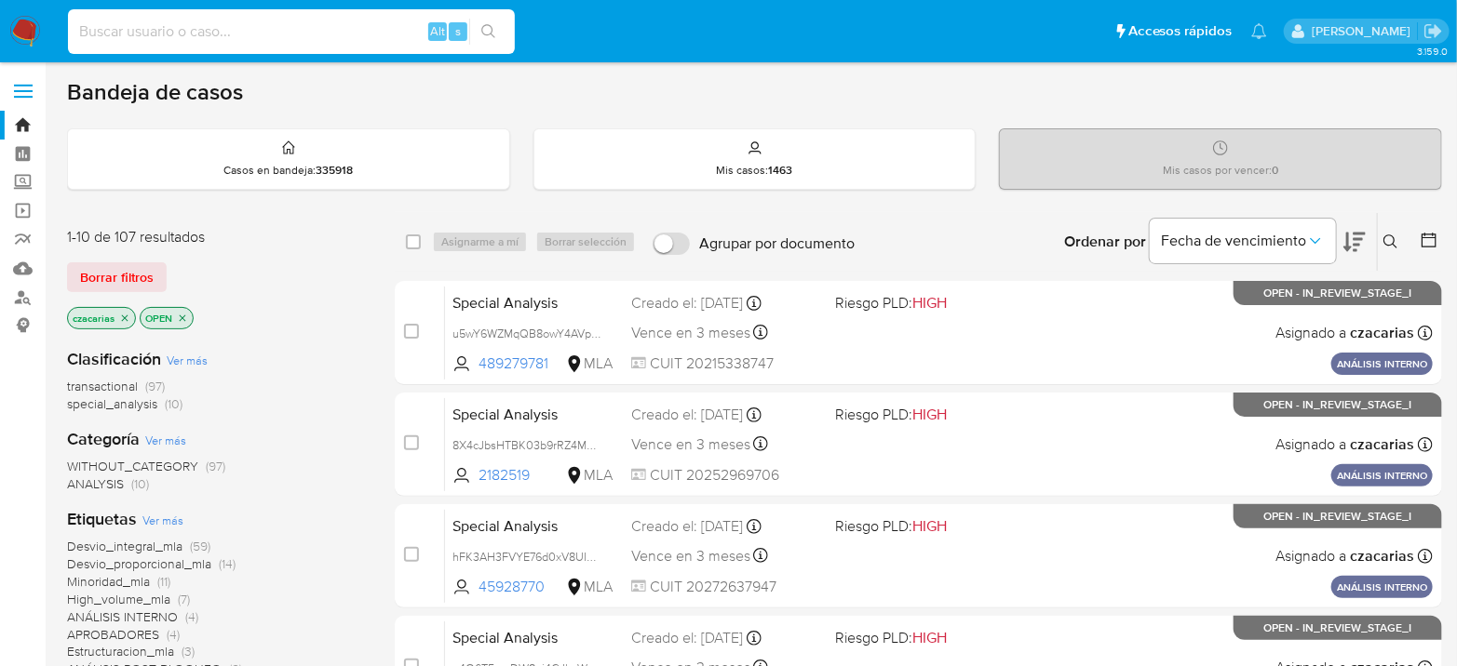
drag, startPoint x: 388, startPoint y: 35, endPoint x: 489, endPoint y: 11, distance: 103.4
click at [389, 35] on input at bounding box center [291, 32] width 447 height 24
paste input "wPyaY4cl34VKOy4GGL7KhzjJ"
type input "wPyaY4cl34VKOy4GGL7KhzjJ"
click at [490, 29] on icon "search-icon" at bounding box center [488, 31] width 15 height 15
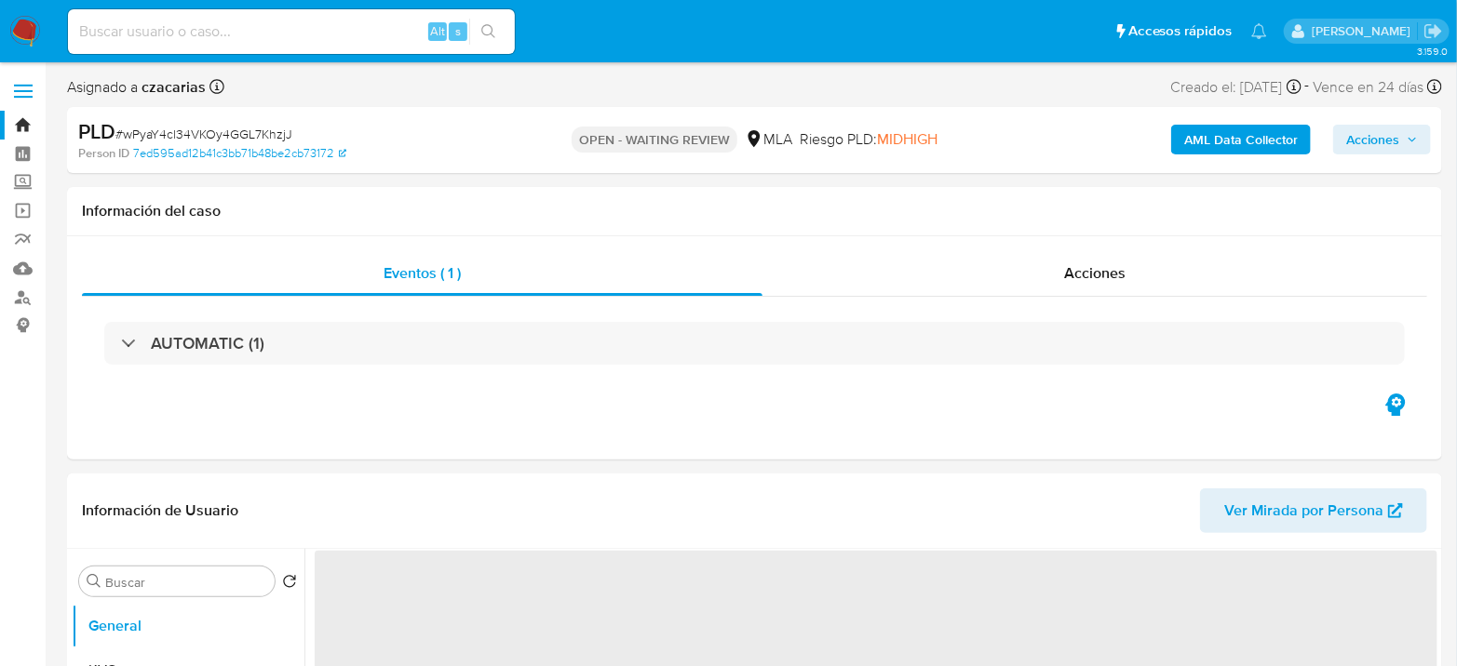
select select "10"
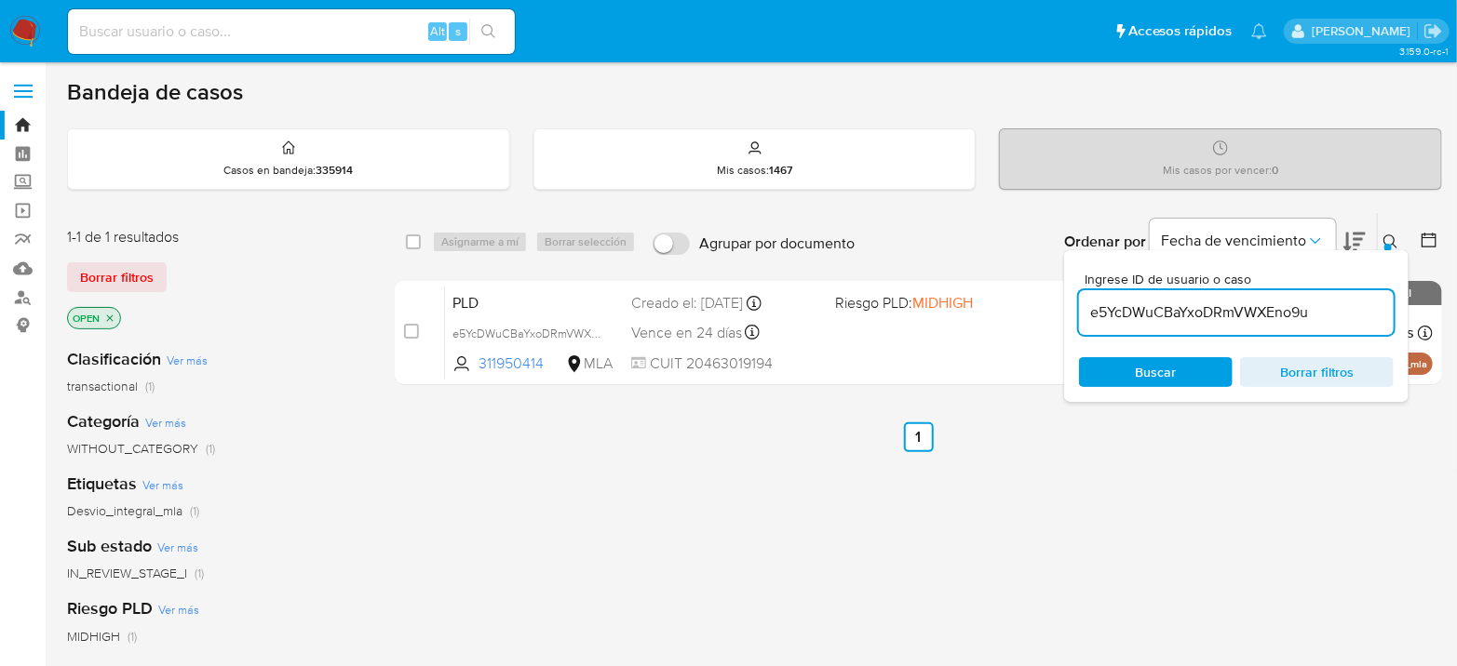
drag, startPoint x: 0, startPoint y: 0, endPoint x: 8, endPoint y: 33, distance: 33.6
click at [9, 33] on img at bounding box center [25, 32] width 32 height 32
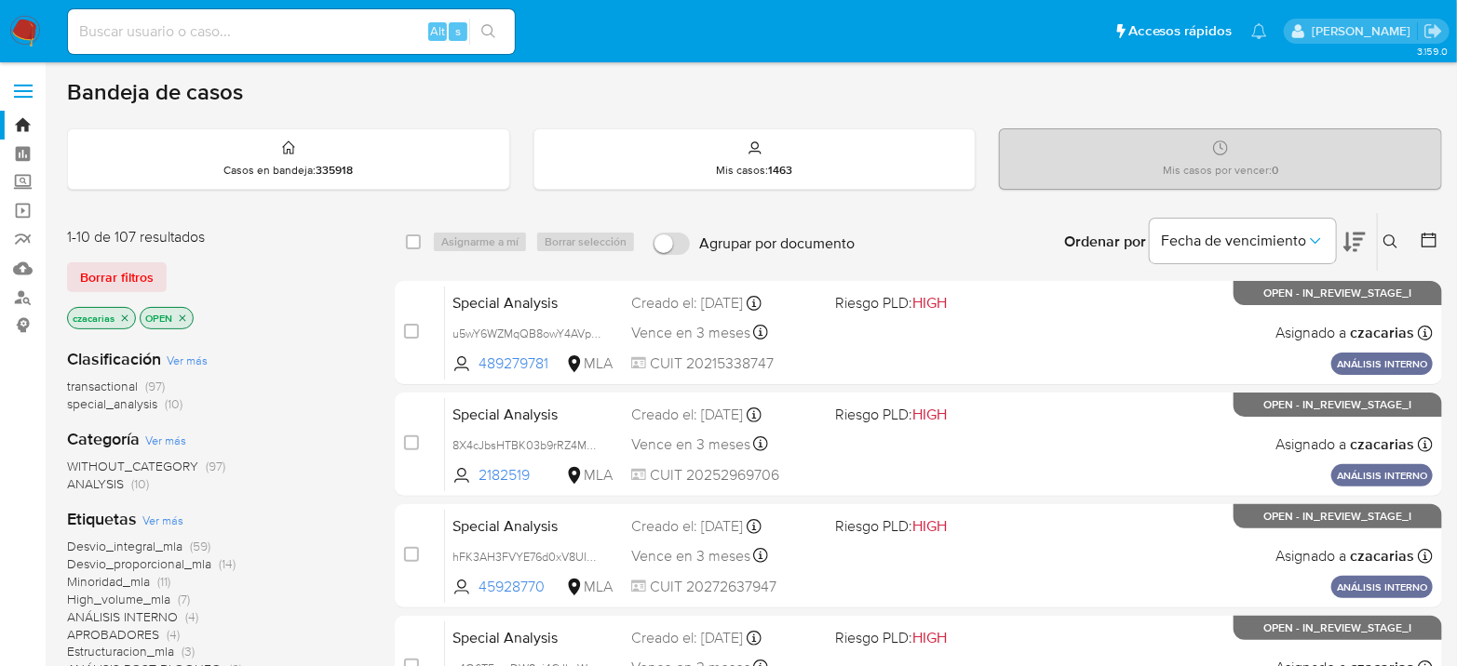
click at [1390, 240] on icon at bounding box center [1390, 242] width 15 height 15
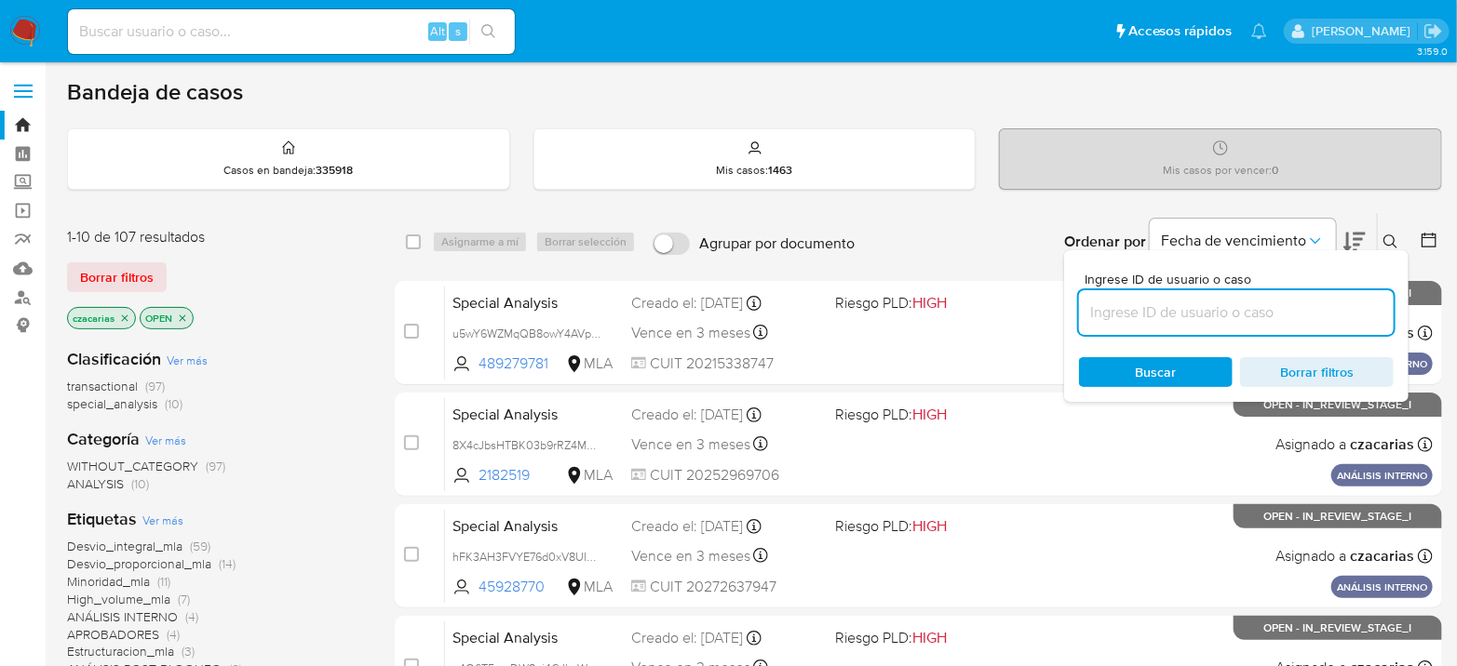
click at [1247, 315] on input at bounding box center [1236, 313] width 315 height 24
type input "wPyaY4cl34VKOy4GGL7KhzjJ"
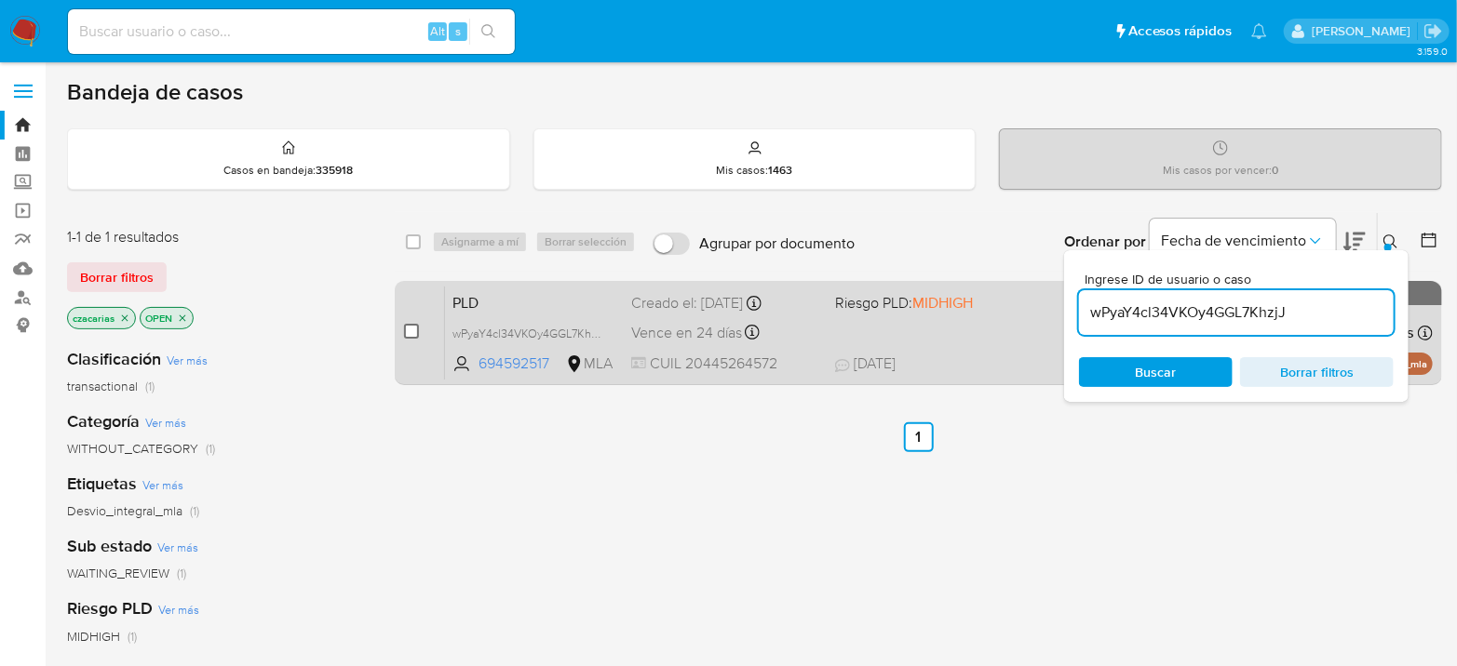
click at [407, 331] on input "checkbox" at bounding box center [411, 331] width 15 height 15
checkbox input "true"
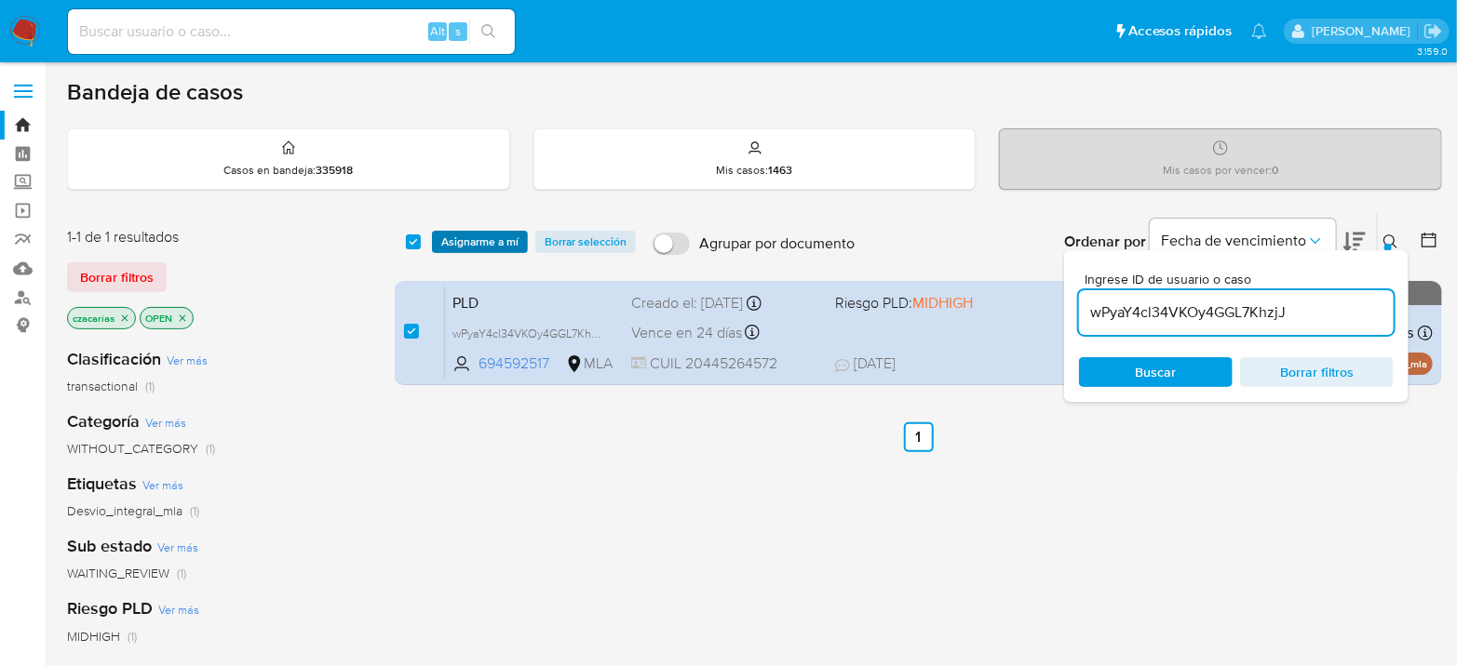
click at [457, 248] on span "Asignarme a mí" at bounding box center [479, 242] width 77 height 19
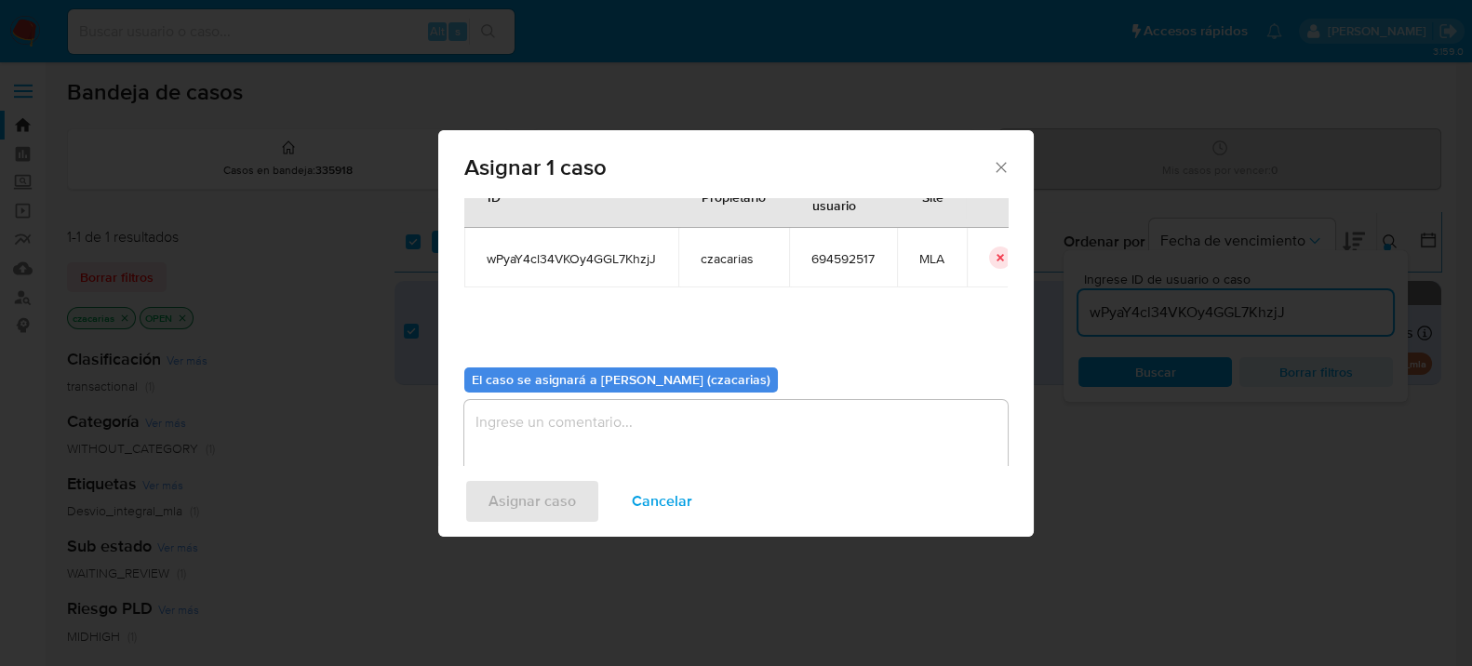
scroll to position [95, 0]
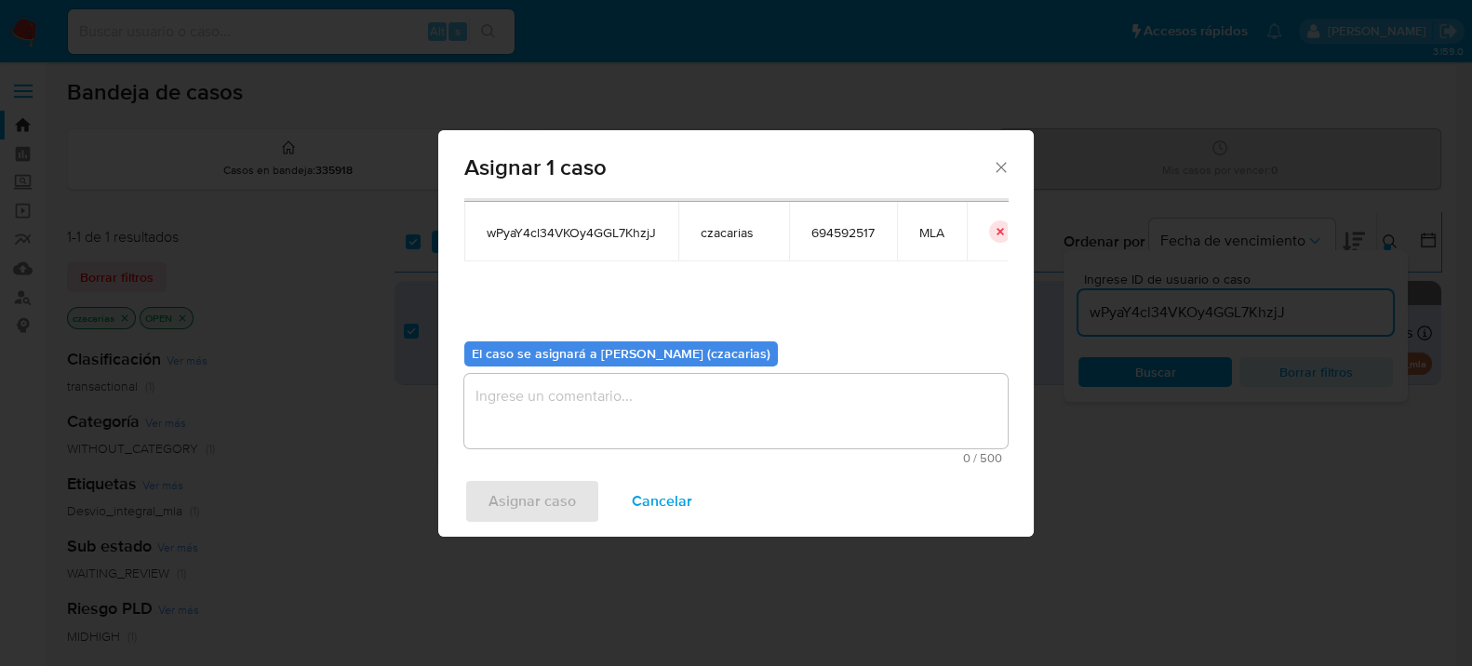
click at [659, 426] on textarea "assign-modal" at bounding box center [736, 411] width 544 height 74
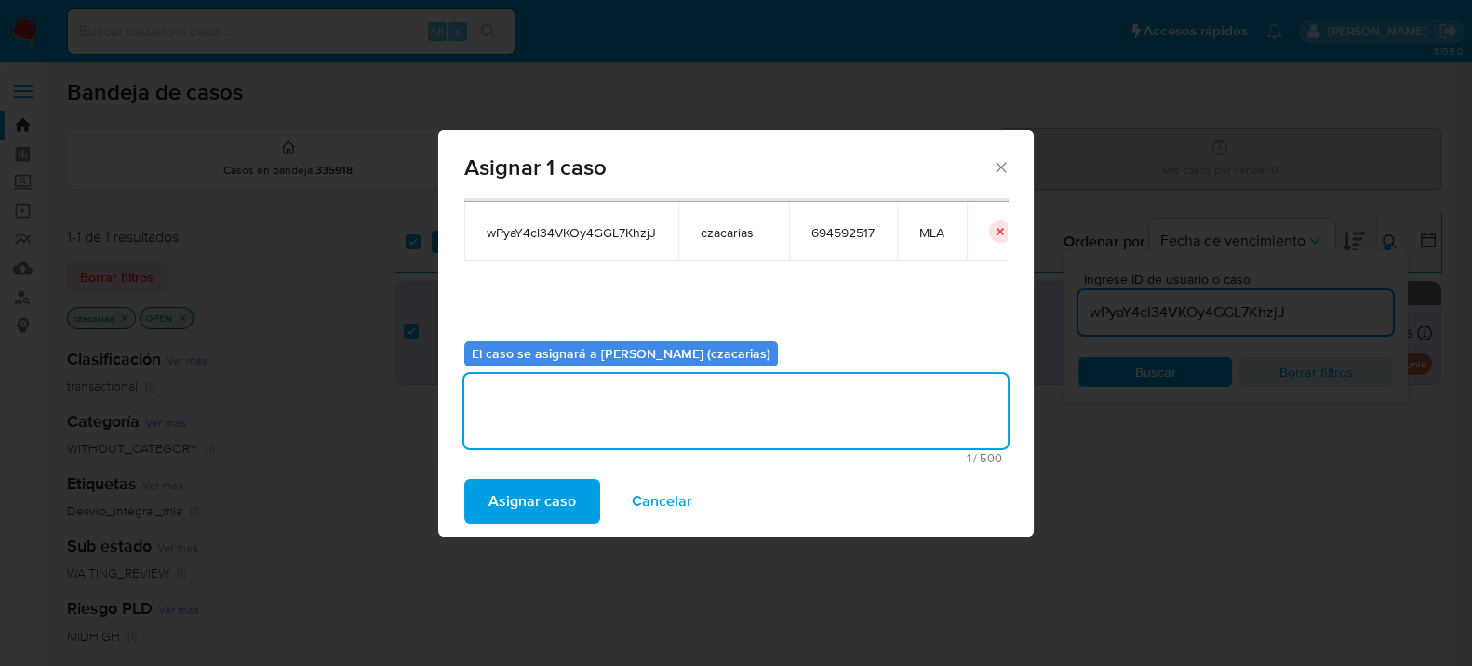
click at [569, 477] on div "Asignar caso Cancelar" at bounding box center [736, 501] width 596 height 71
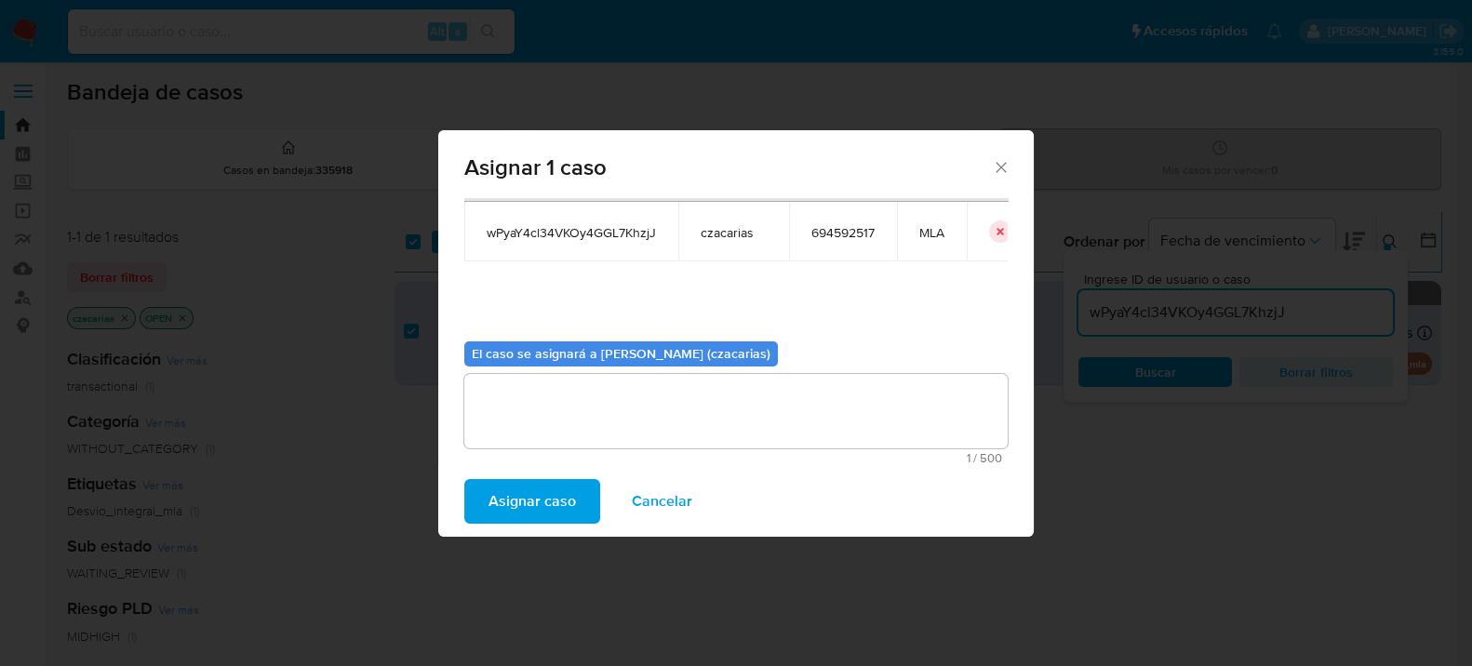
click at [565, 485] on span "Asignar caso" at bounding box center [532, 501] width 87 height 41
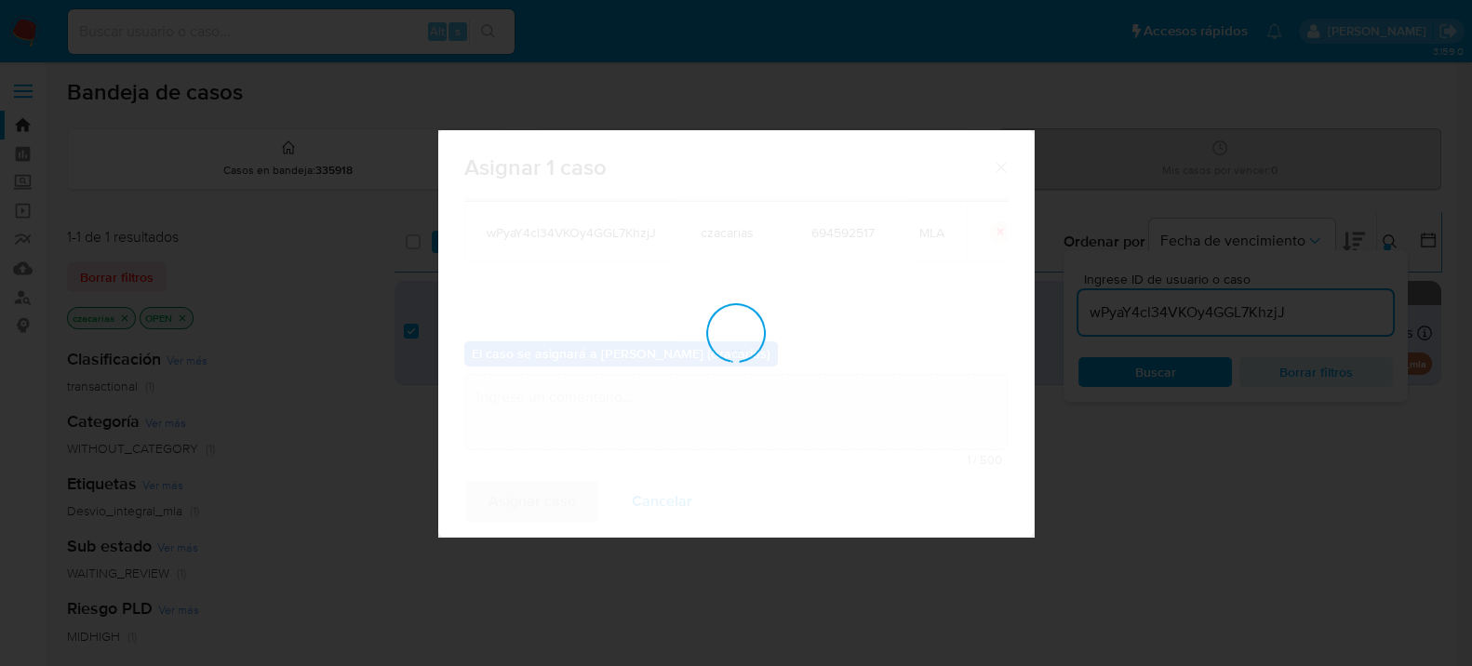
checkbox input "false"
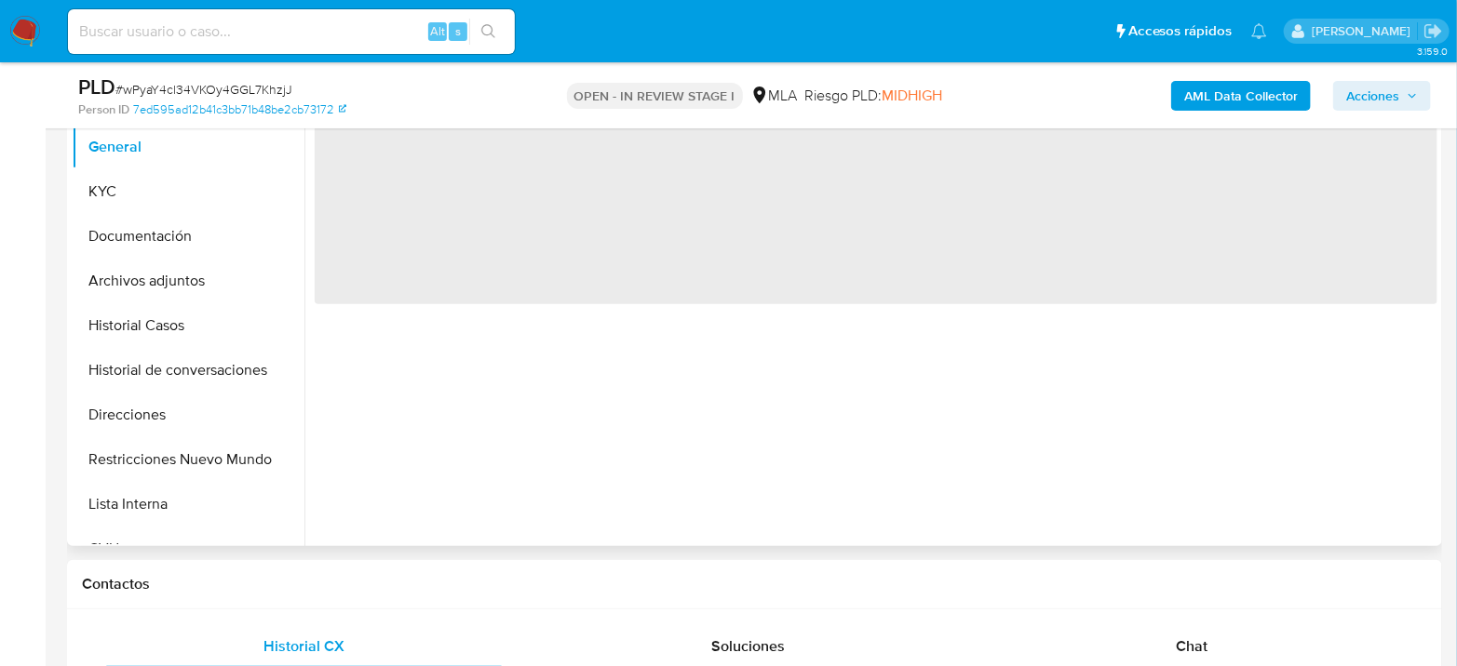
select select "10"
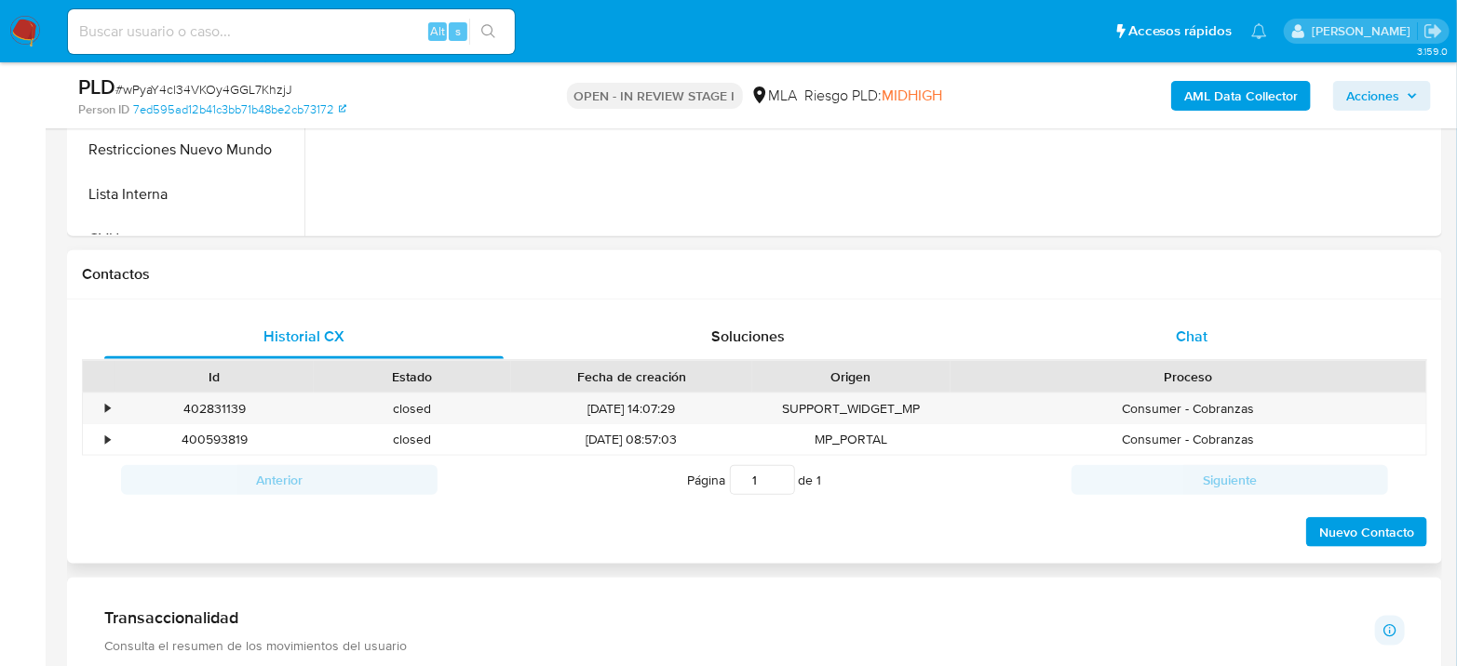
click at [1184, 332] on span "Chat" at bounding box center [1191, 336] width 32 height 21
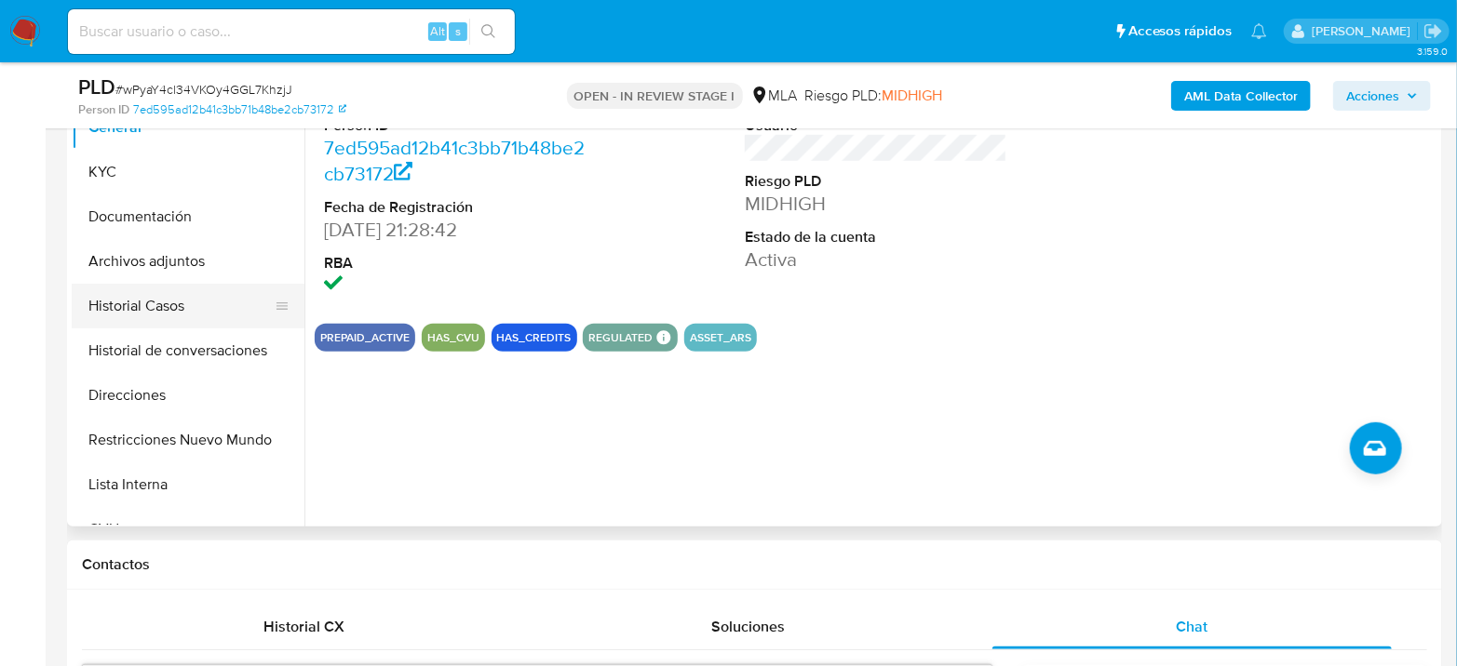
scroll to position [413, 0]
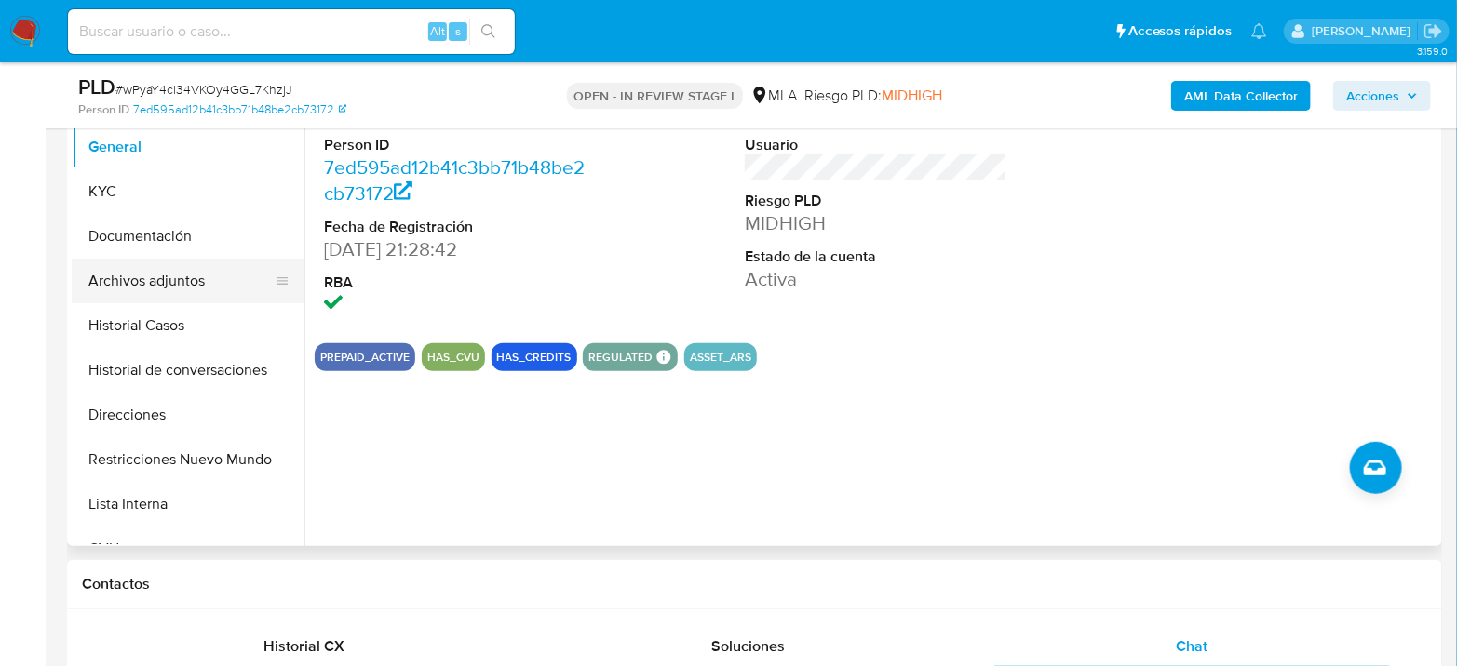
click at [160, 268] on button "Archivos adjuntos" at bounding box center [181, 281] width 218 height 45
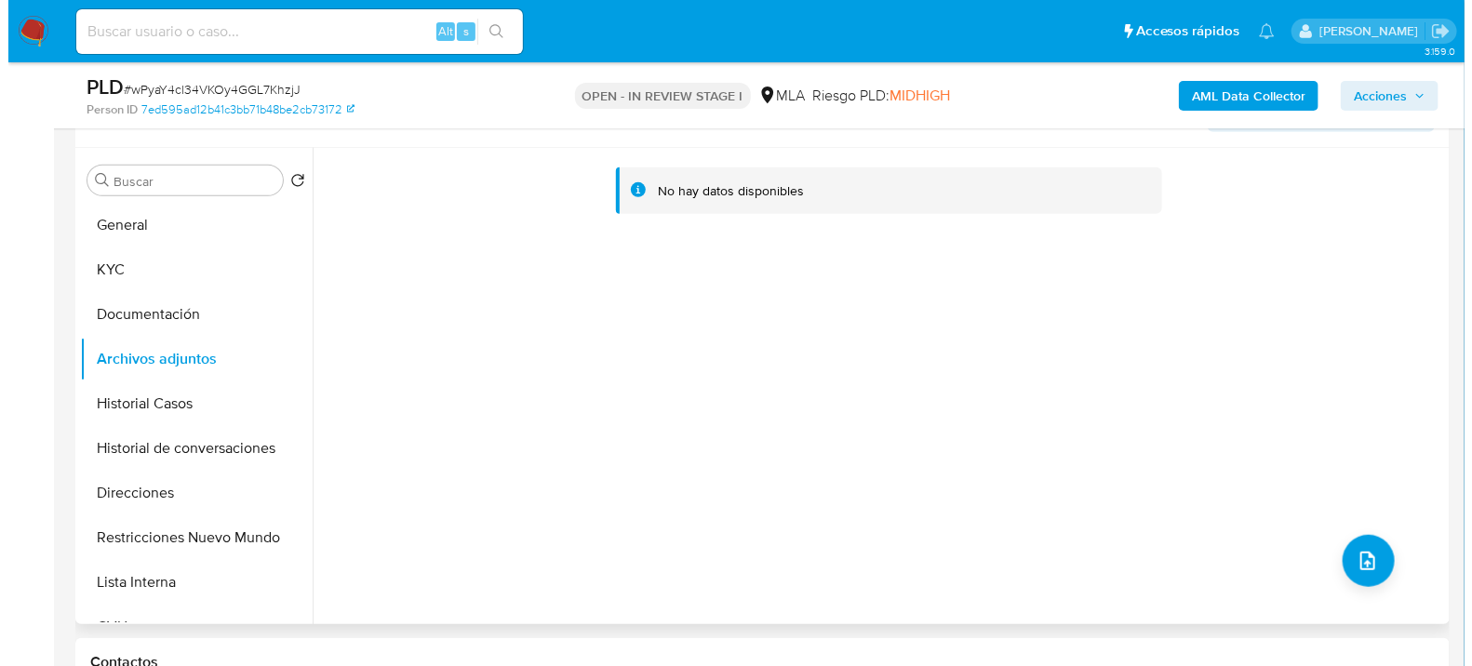
scroll to position [310, 0]
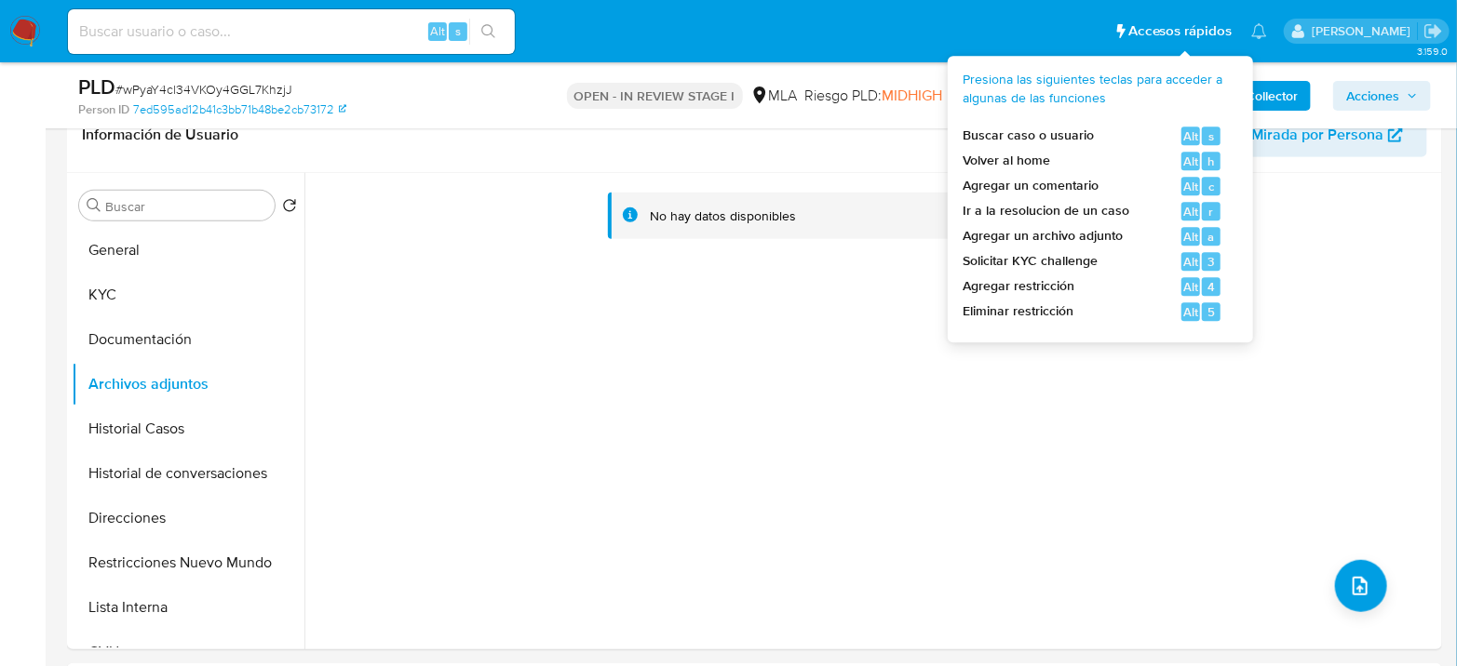
click at [1198, 102] on span "Presiona las siguientes teclas para acceder a algunas de las funciones" at bounding box center [1092, 89] width 261 height 36
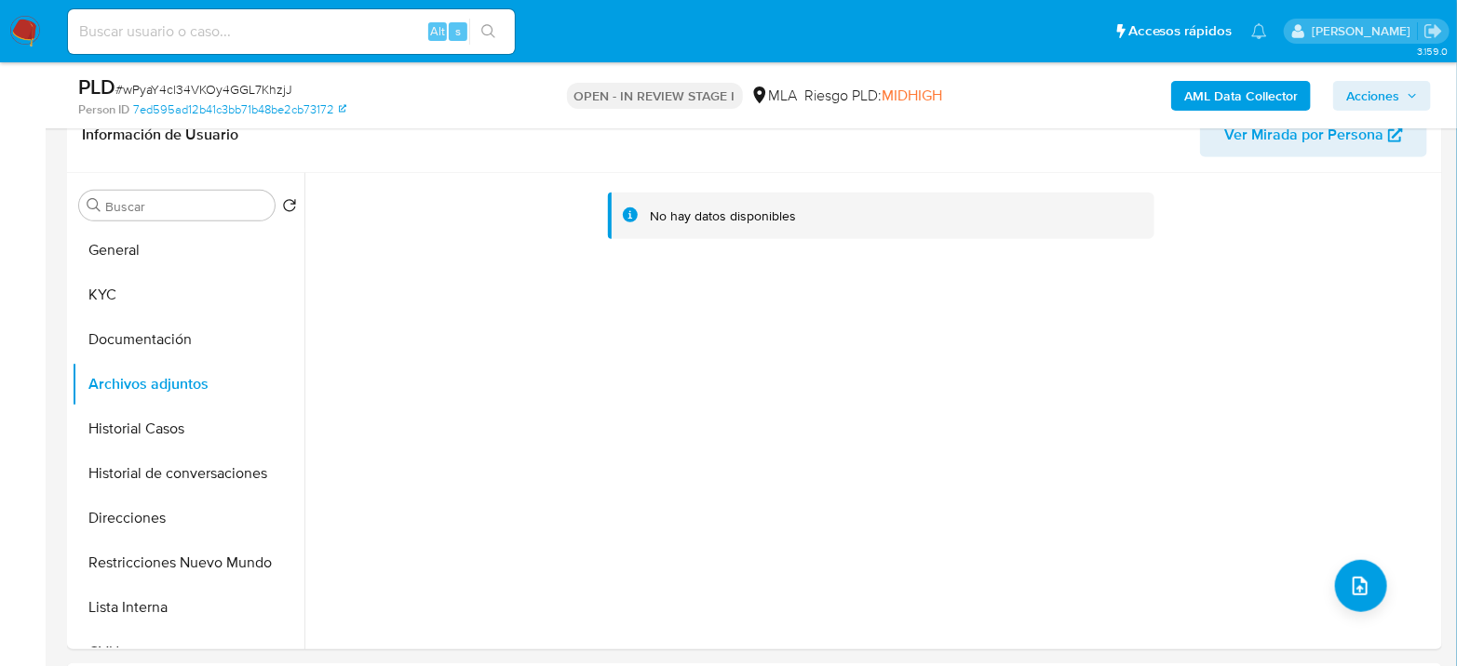
click at [1294, 90] on b "AML Data Collector" at bounding box center [1241, 96] width 114 height 30
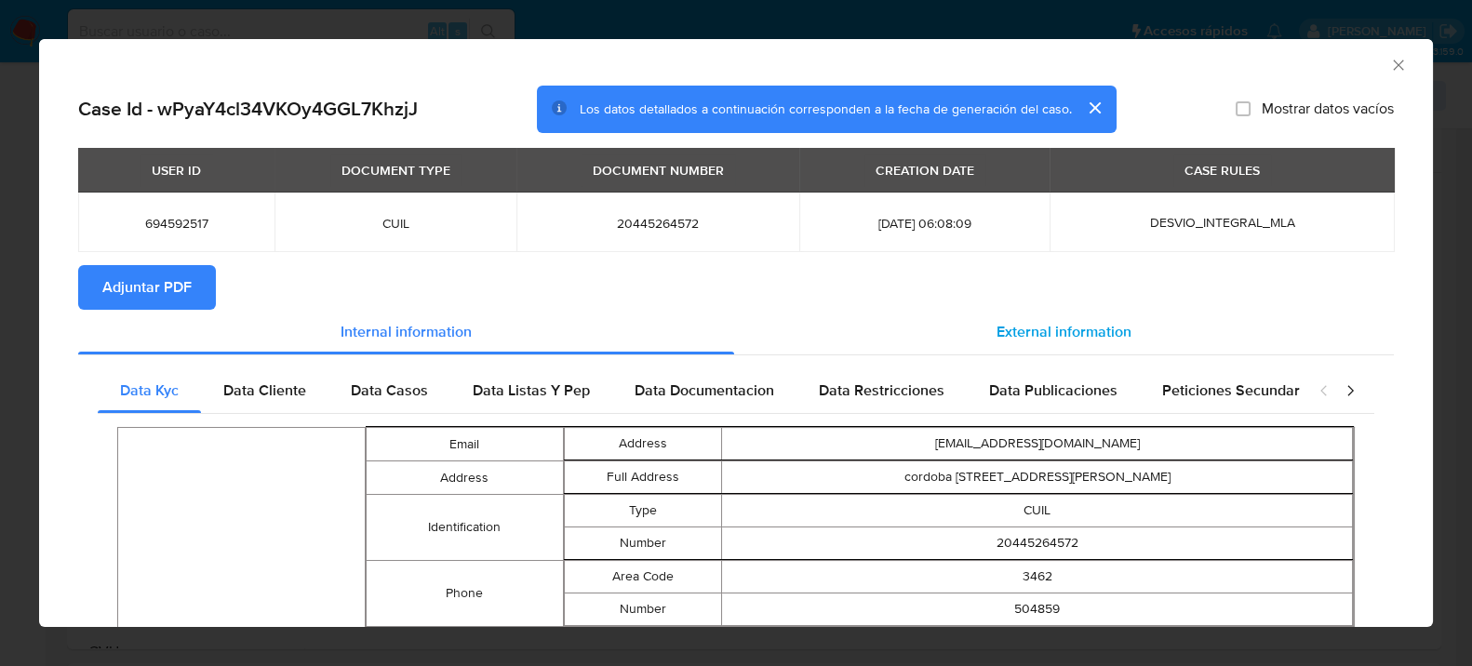
click at [1010, 327] on span "External information" at bounding box center [1064, 331] width 135 height 21
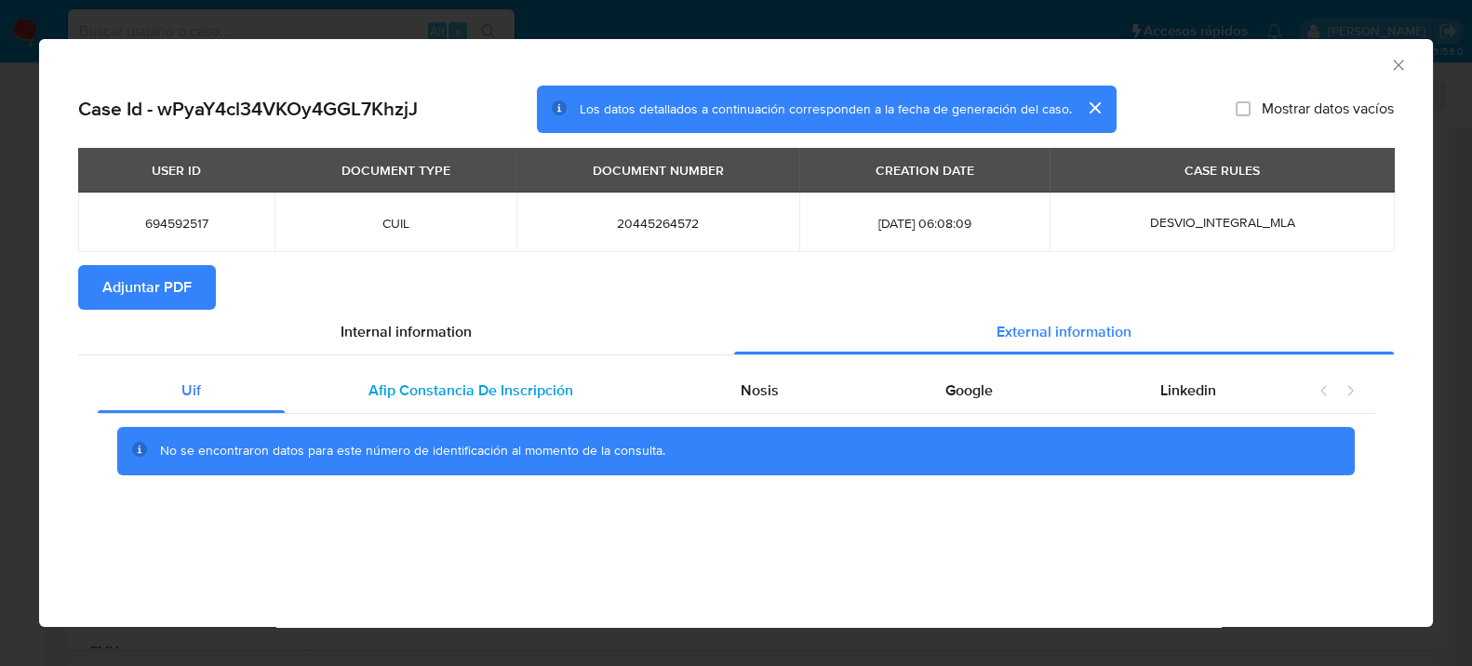
click at [446, 391] on span "Afip Constancia De Inscripción" at bounding box center [471, 390] width 205 height 21
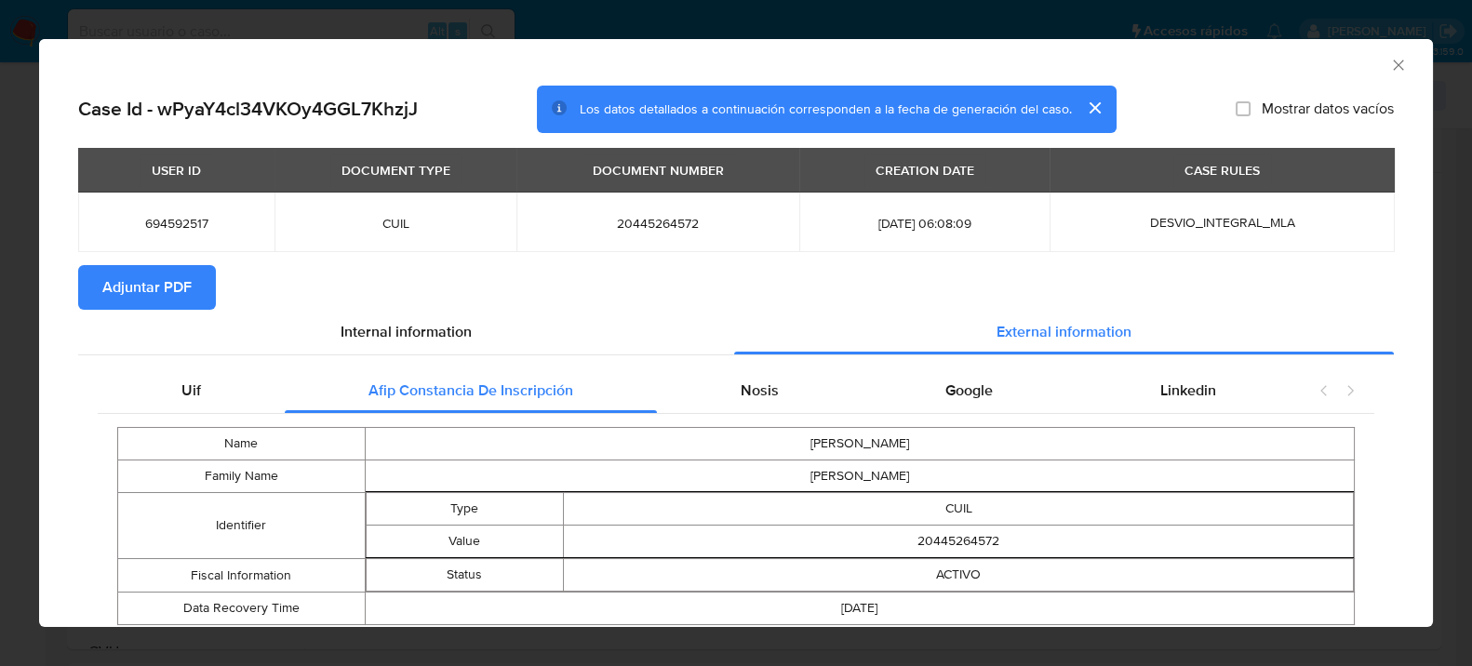
scroll to position [60, 0]
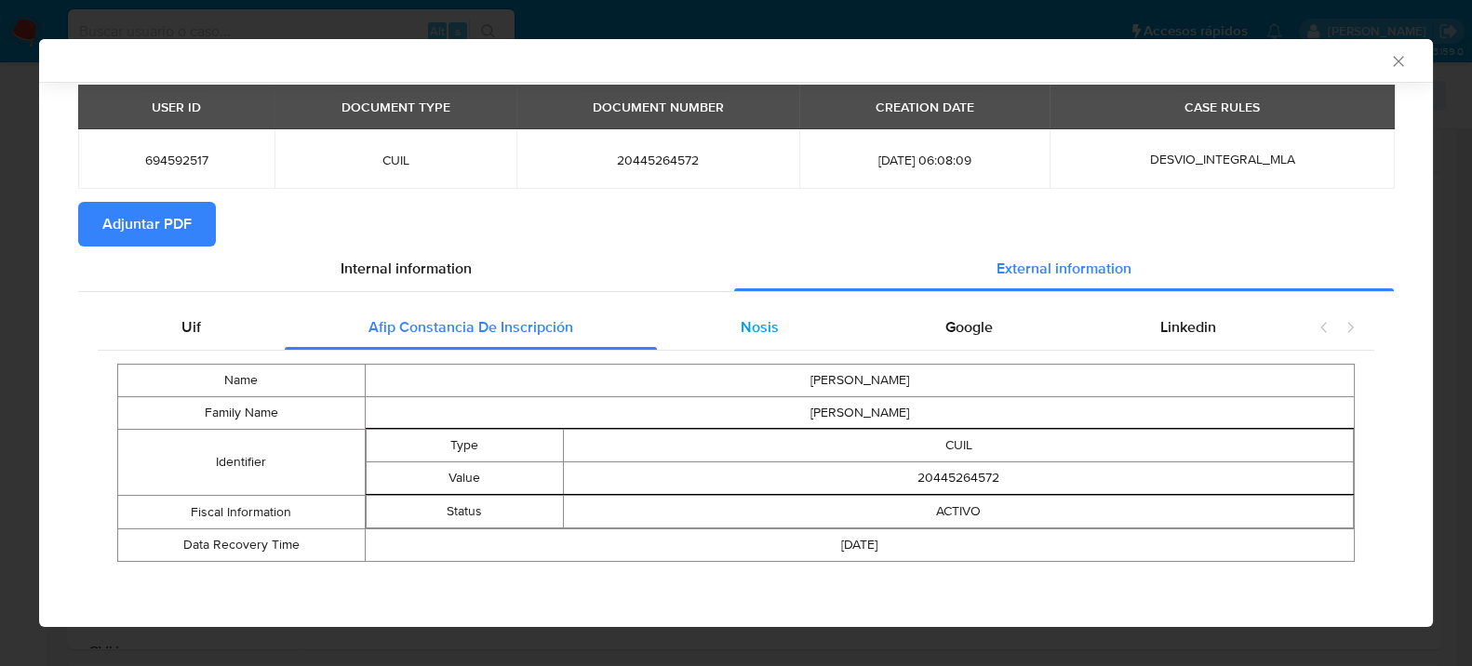
click at [749, 332] on span "Nosis" at bounding box center [759, 326] width 38 height 21
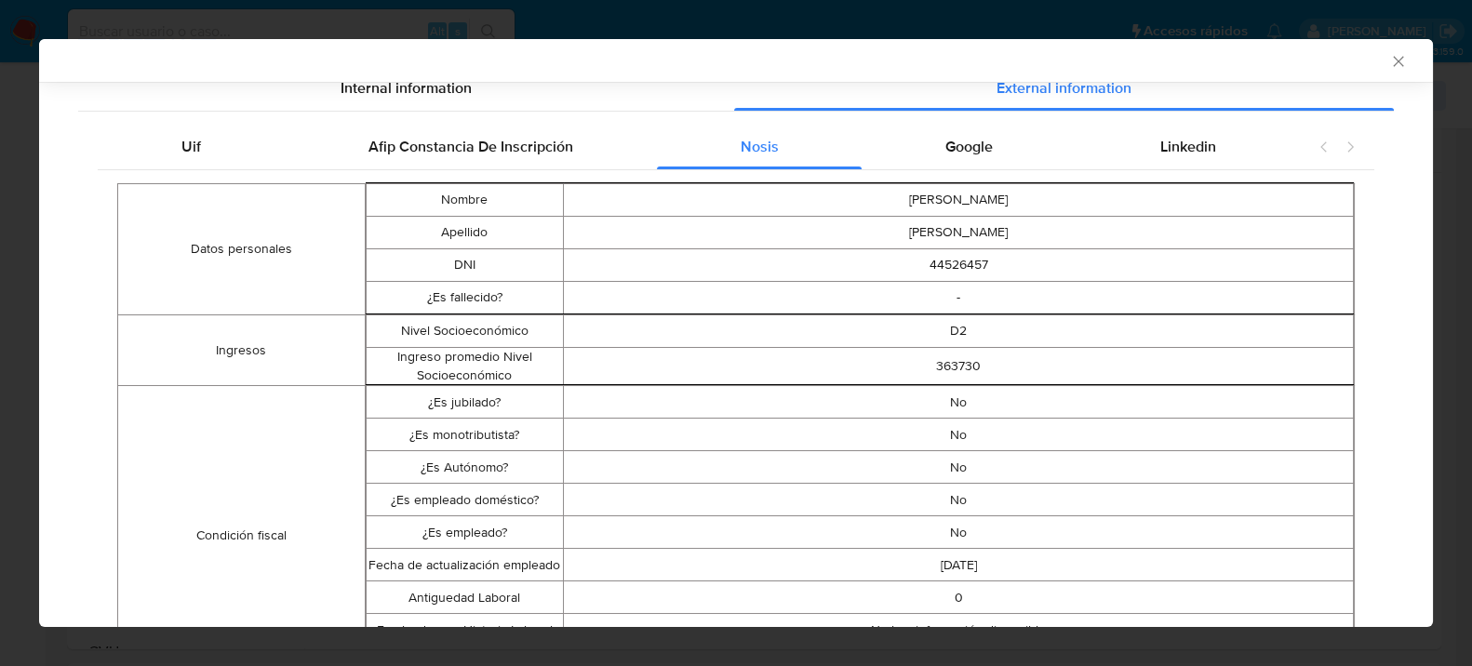
scroll to position [0, 0]
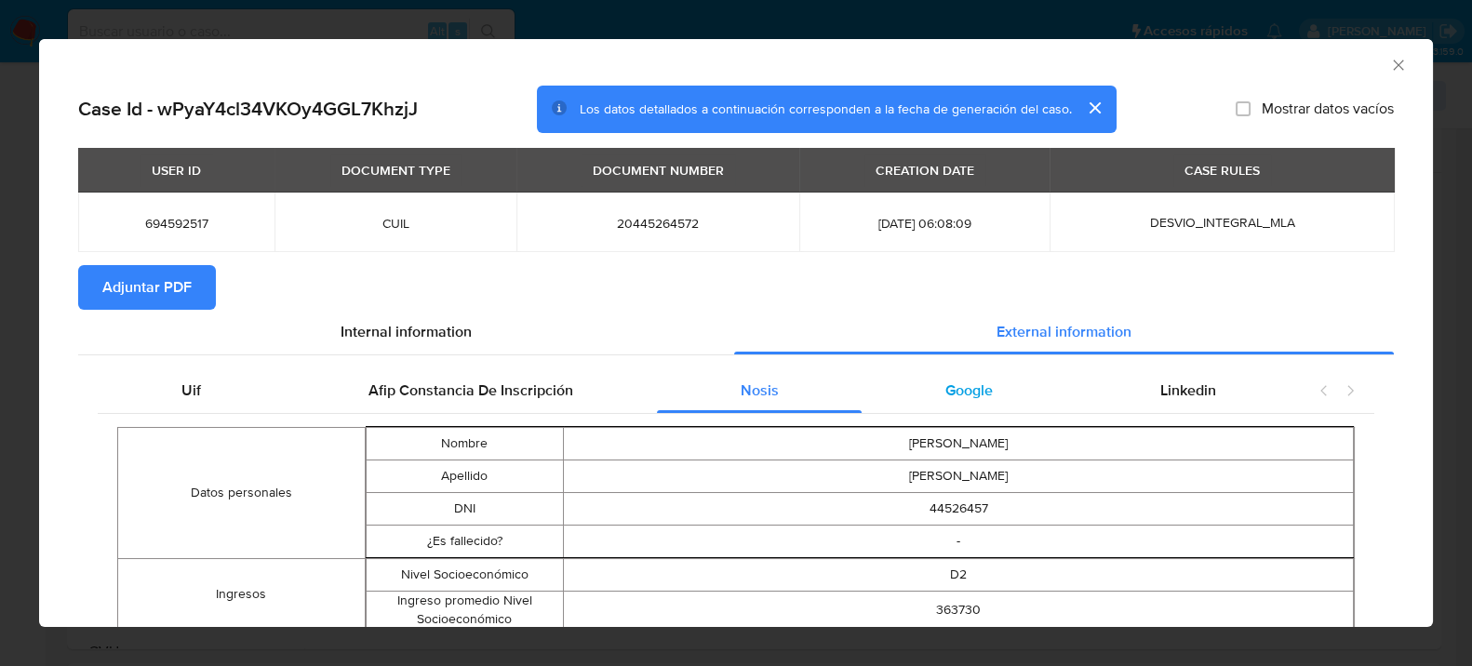
click at [946, 396] on span "Google" at bounding box center [969, 390] width 47 height 21
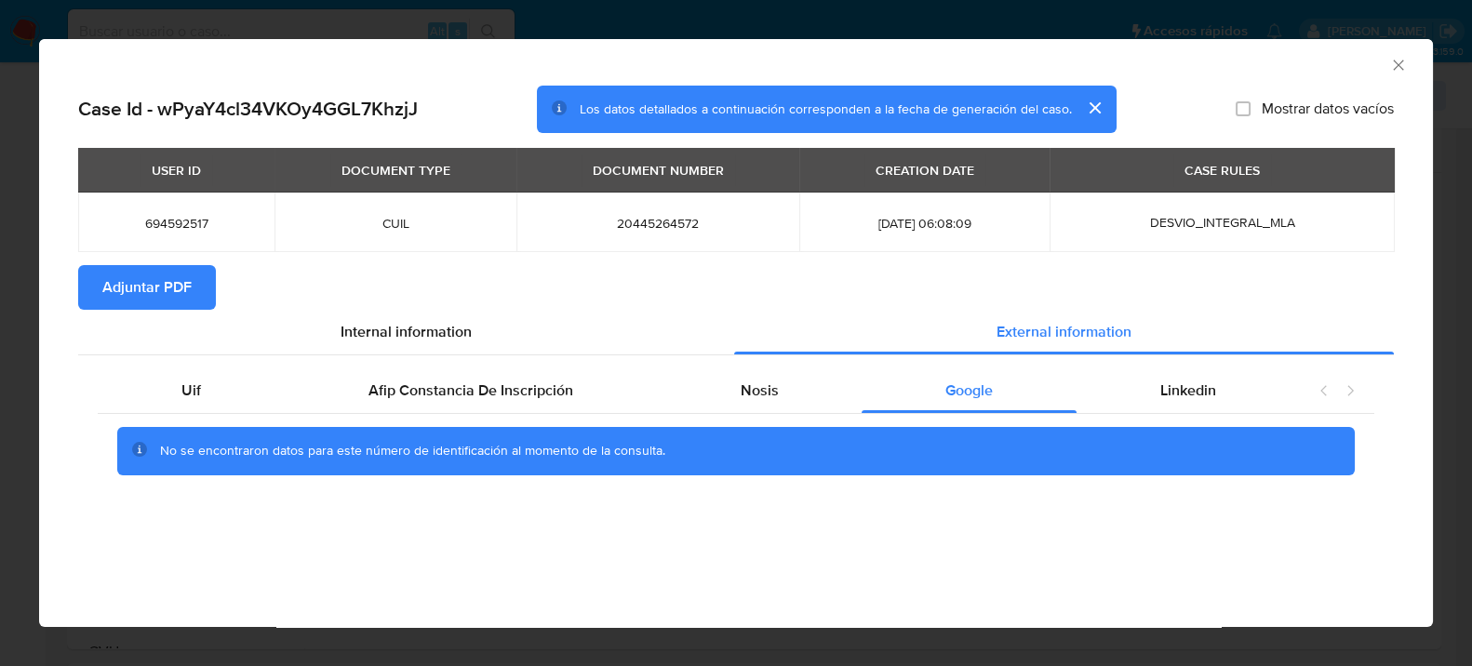
click at [122, 297] on span "Adjuntar PDF" at bounding box center [146, 287] width 89 height 41
click at [1398, 62] on icon "Cerrar ventana" at bounding box center [1399, 65] width 19 height 19
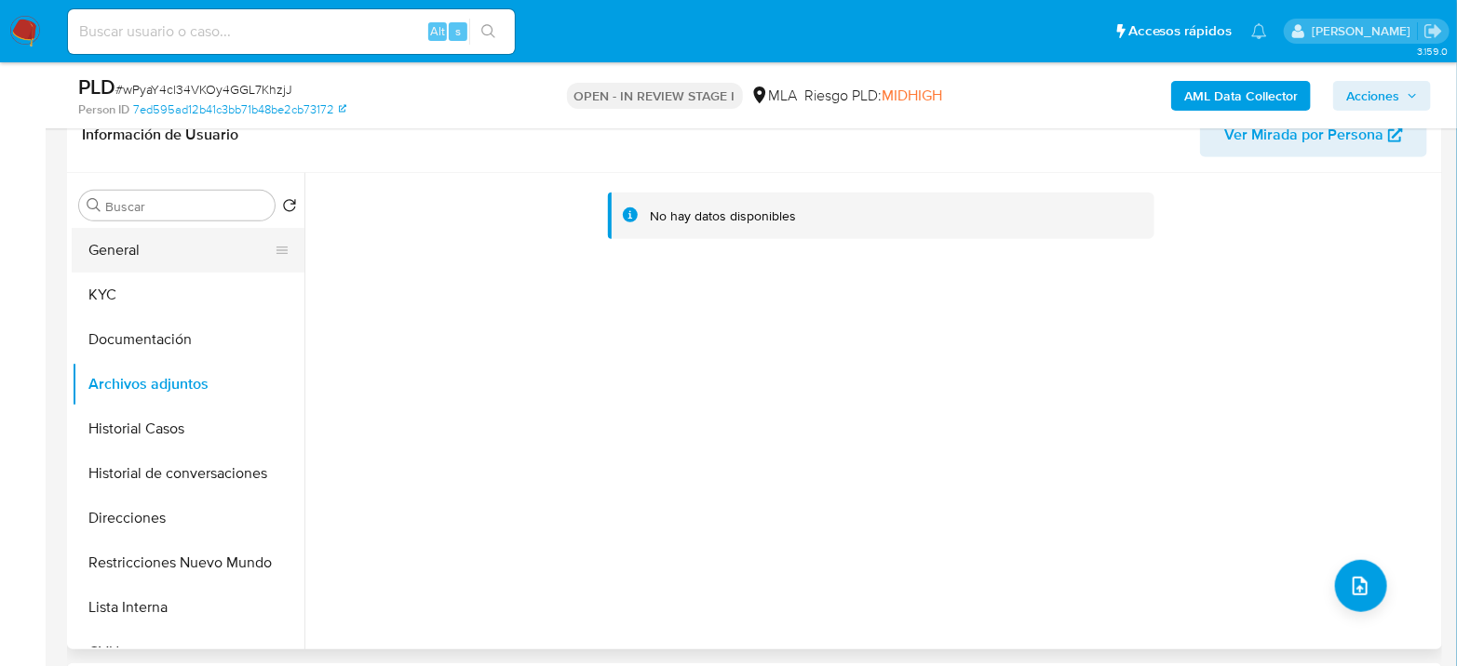
click at [95, 240] on button "General" at bounding box center [181, 250] width 218 height 45
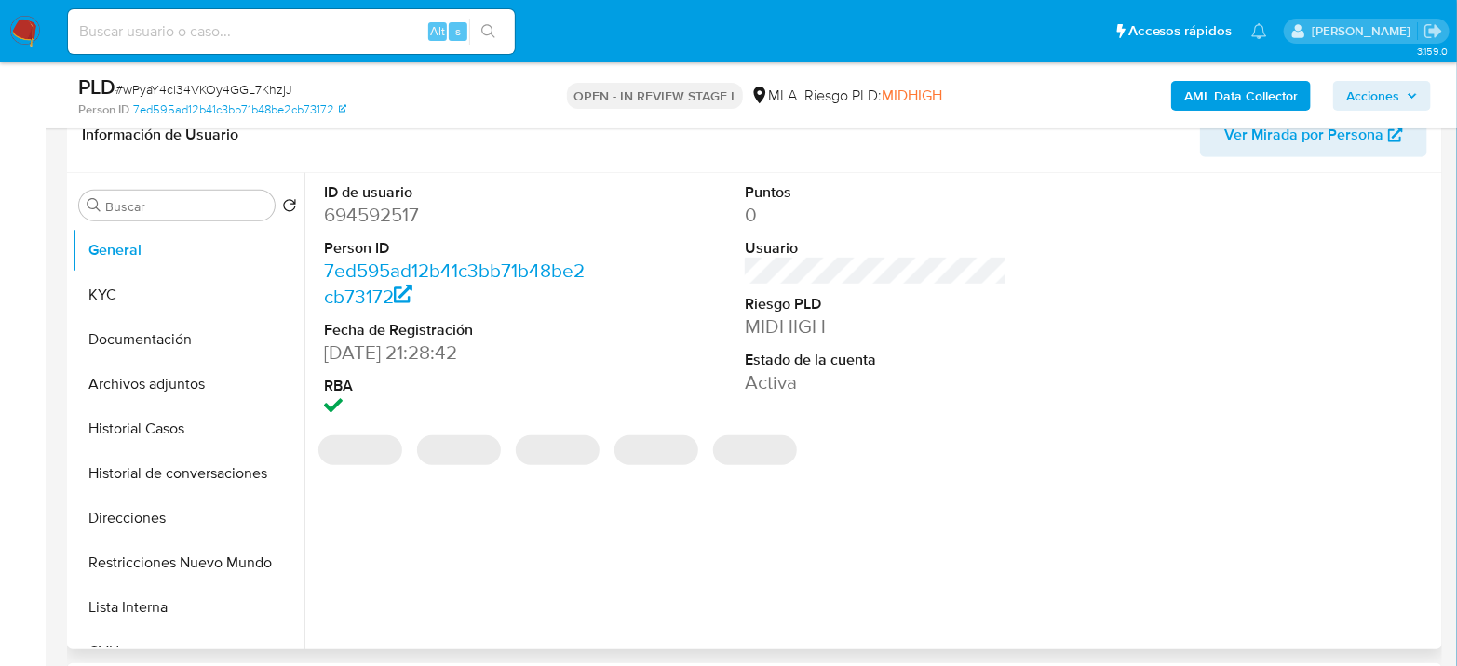
click at [388, 203] on dd "694592517" at bounding box center [455, 215] width 262 height 26
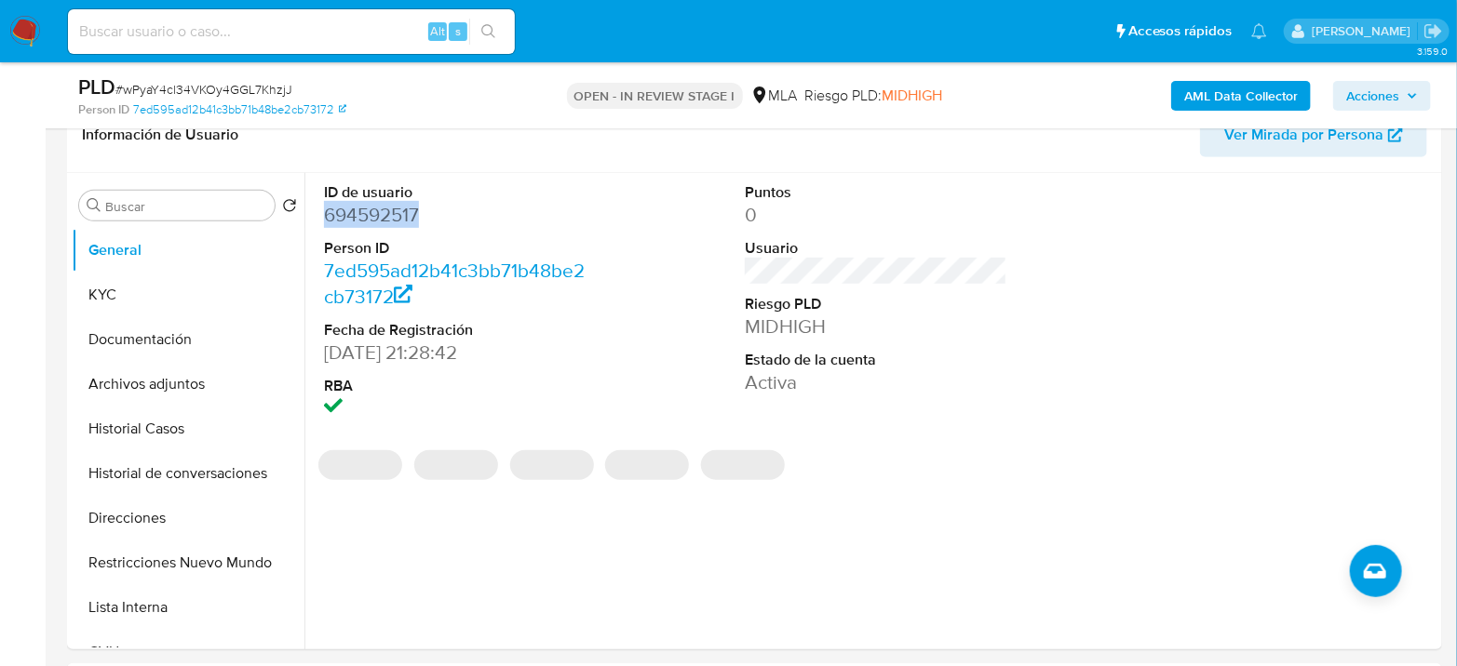
copy dd "694592517"
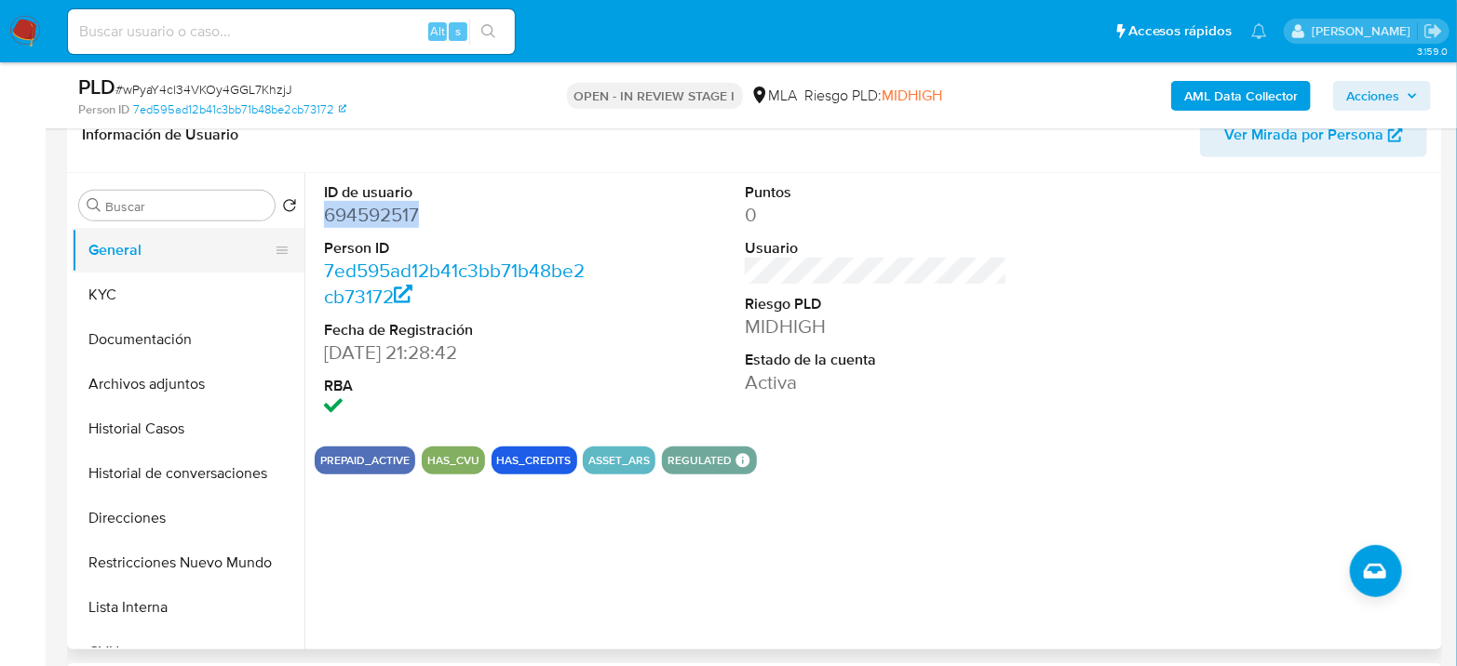
click at [91, 262] on button "General" at bounding box center [181, 250] width 218 height 45
click at [93, 278] on button "KYC" at bounding box center [181, 295] width 218 height 45
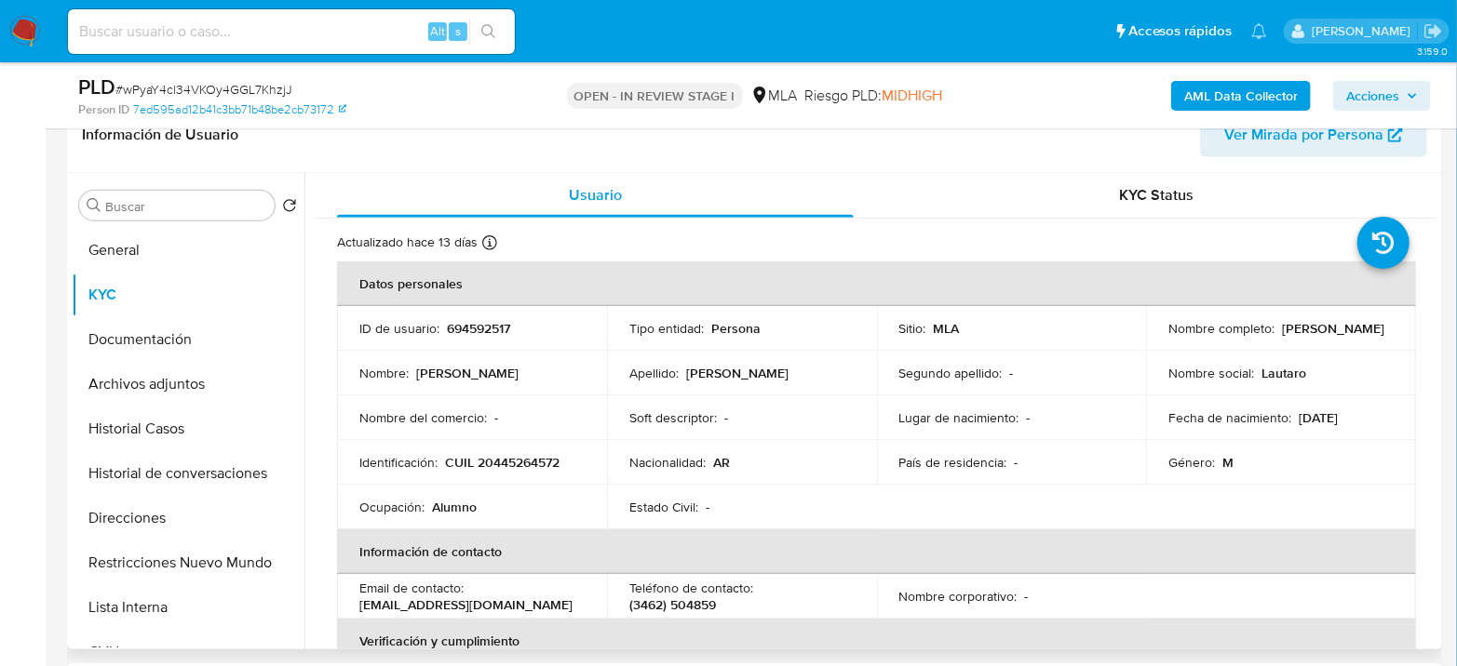
click at [522, 470] on td "Identificación : CUIL 20445264572" at bounding box center [472, 462] width 270 height 45
click at [522, 470] on p "CUIL 20445264572" at bounding box center [502, 462] width 114 height 17
copy p "20445264572"
click at [548, 457] on p "CUIL 20445264572" at bounding box center [502, 462] width 114 height 17
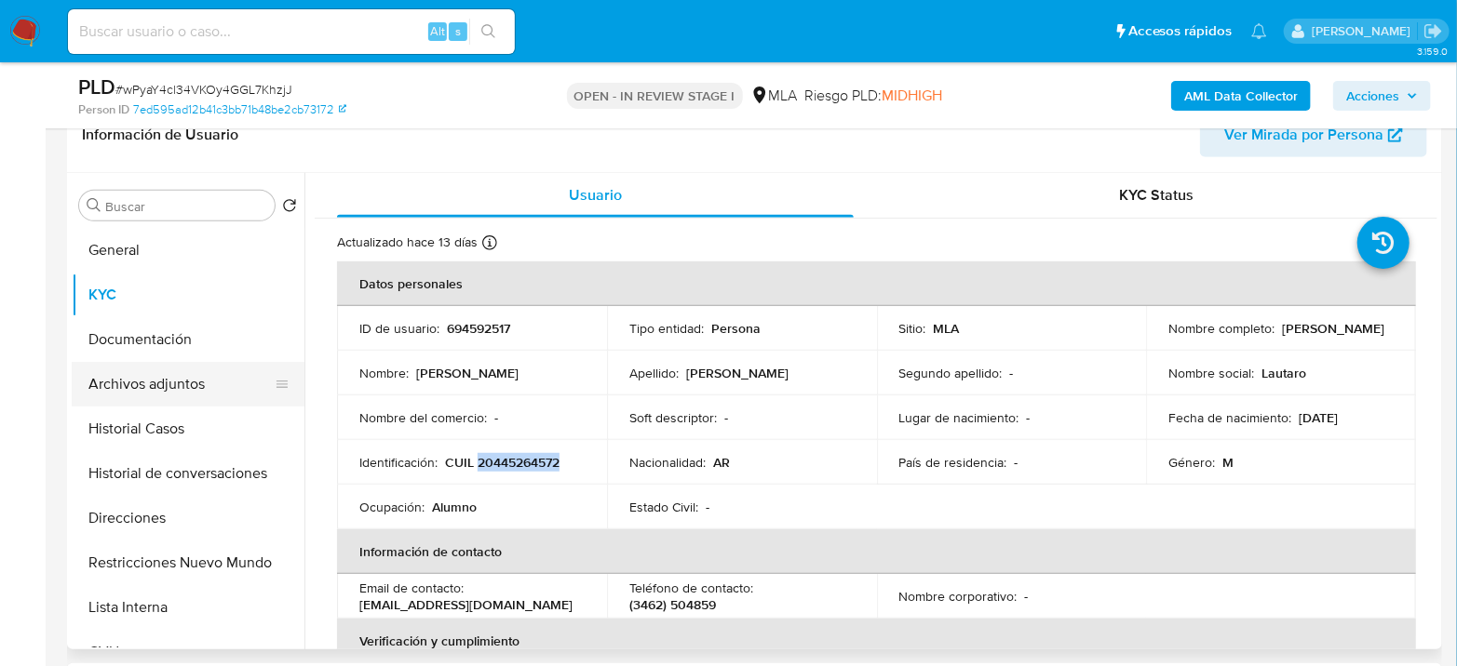
click at [188, 394] on button "Archivos adjuntos" at bounding box center [181, 384] width 218 height 45
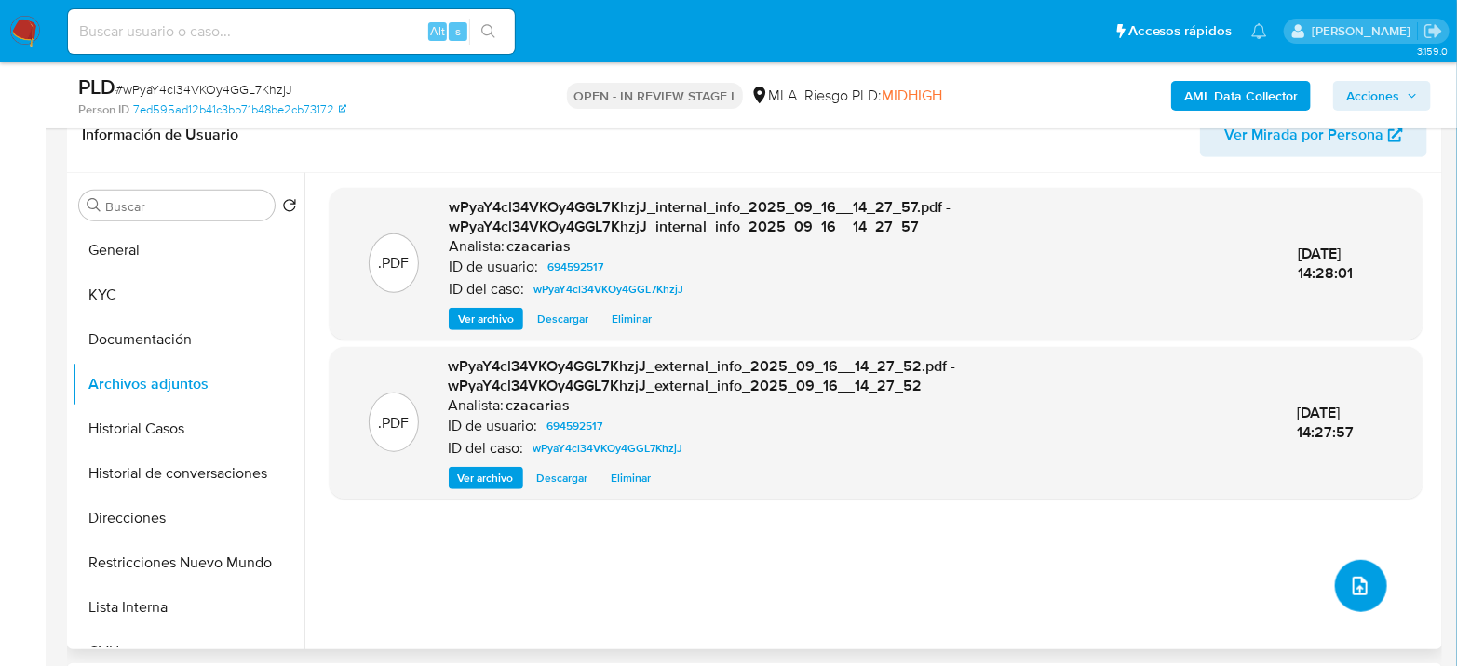
click at [1335, 583] on button "upload-file" at bounding box center [1361, 586] width 52 height 52
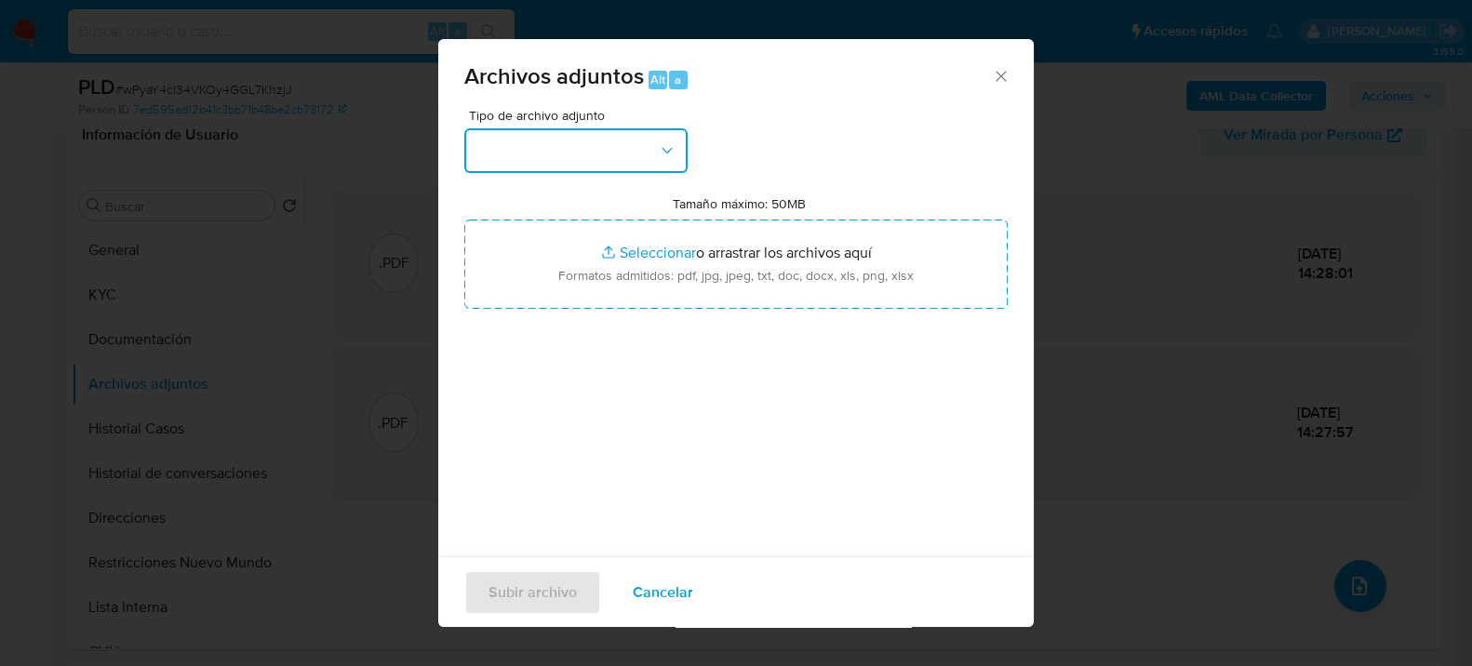
click at [639, 155] on button "button" at bounding box center [575, 150] width 223 height 45
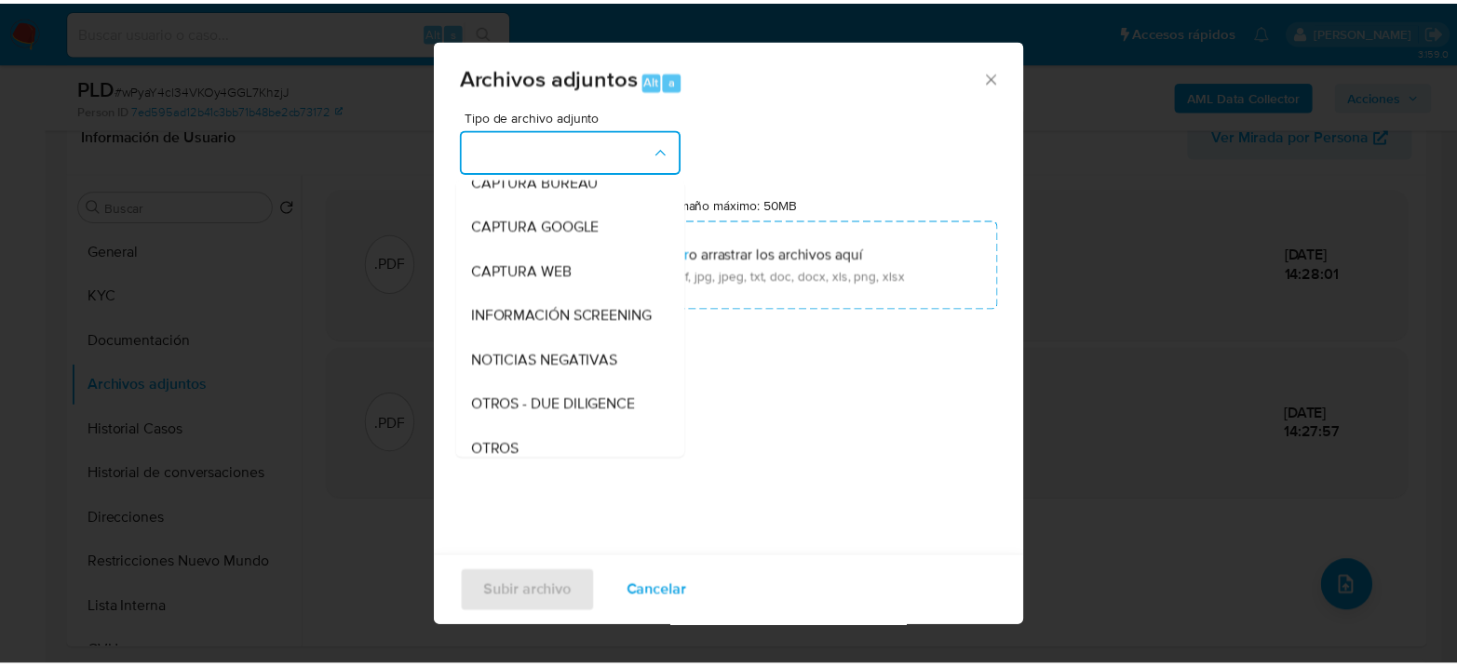
scroll to position [310, 0]
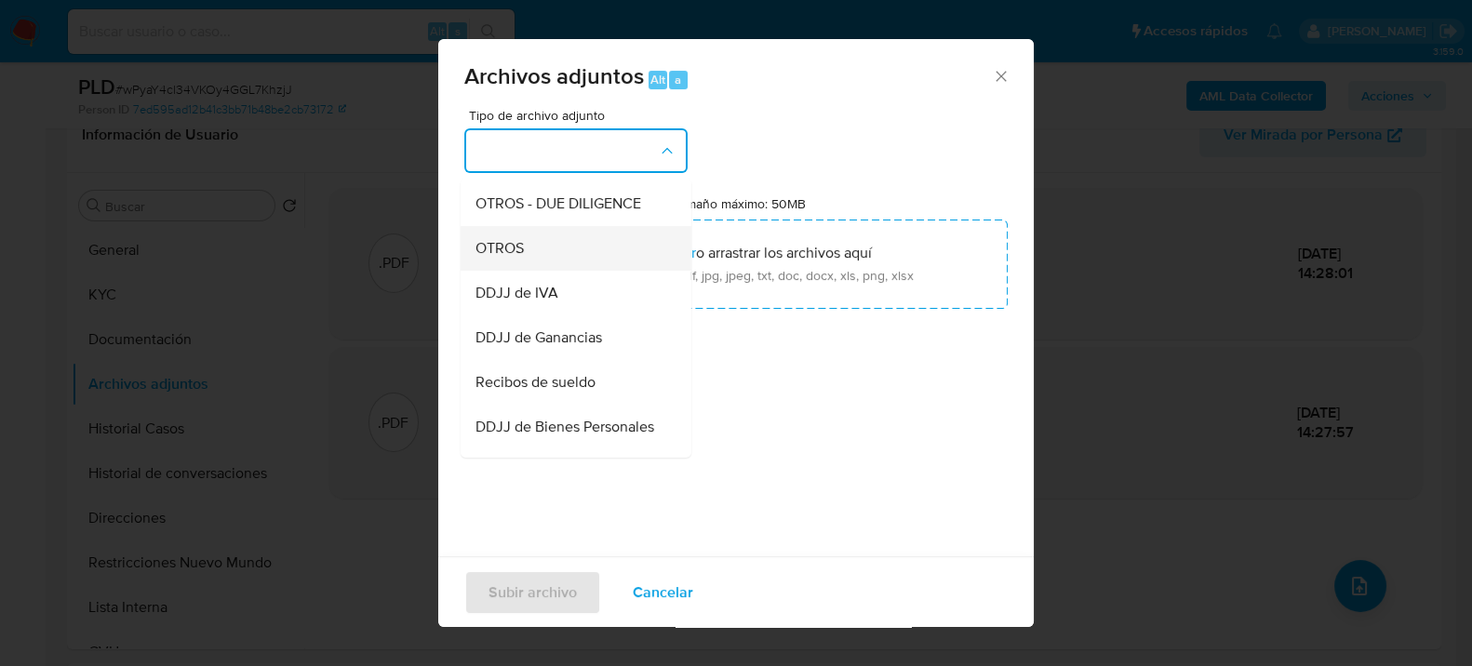
click at [559, 270] on div "OTROS" at bounding box center [571, 247] width 190 height 45
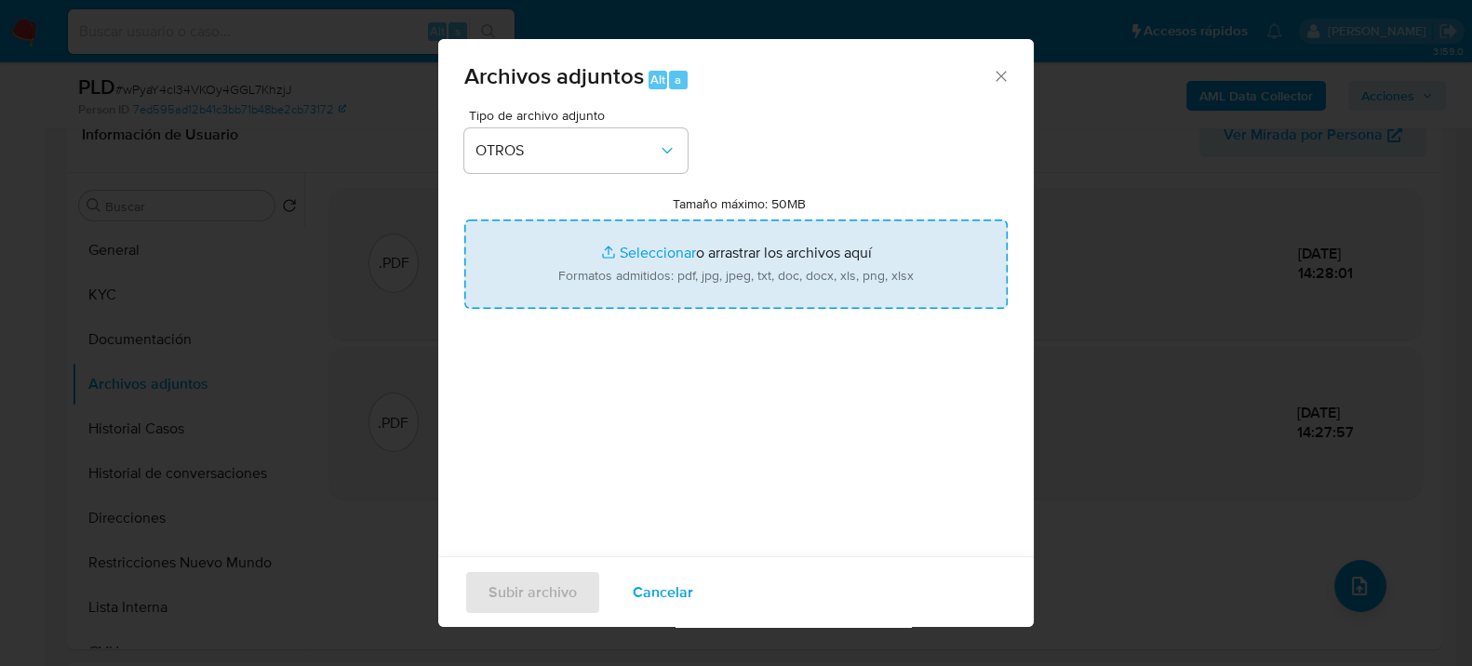
type input "C:\fakepath\Movimientos-694592517.xlsx"
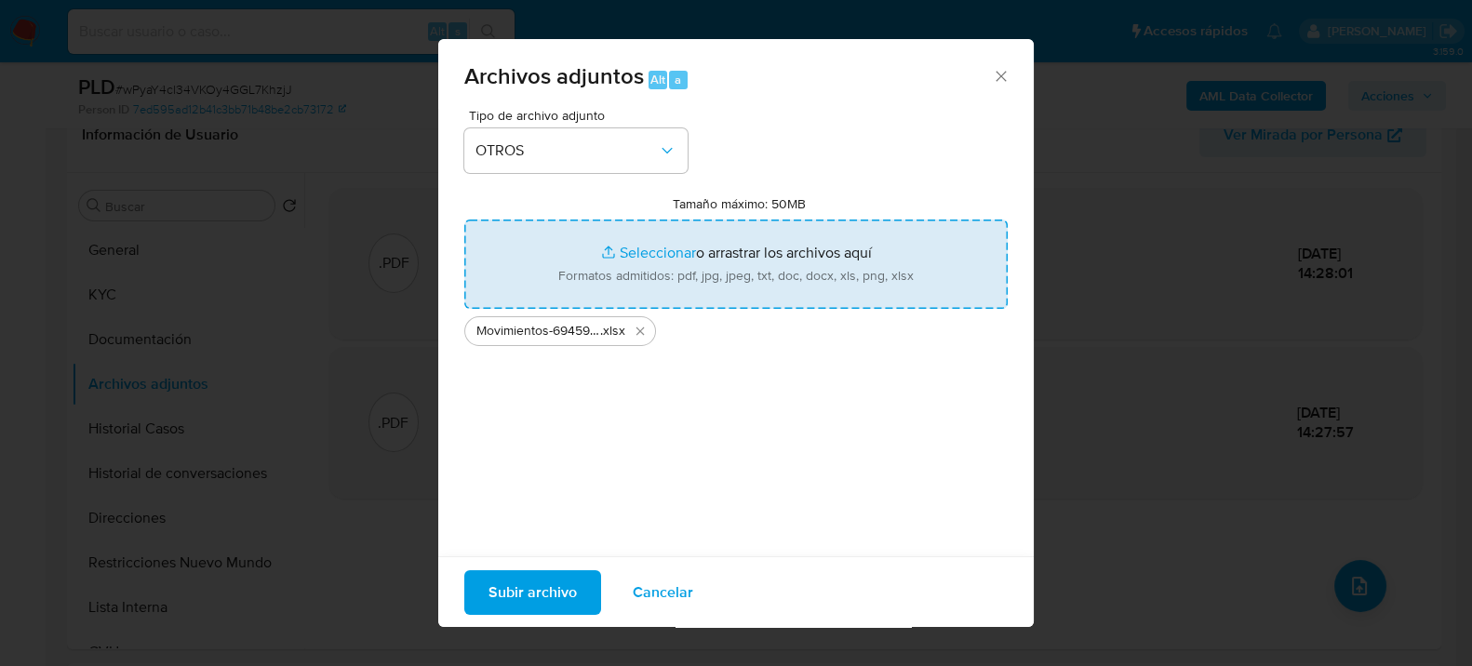
click at [500, 609] on span "Subir archivo" at bounding box center [533, 591] width 88 height 41
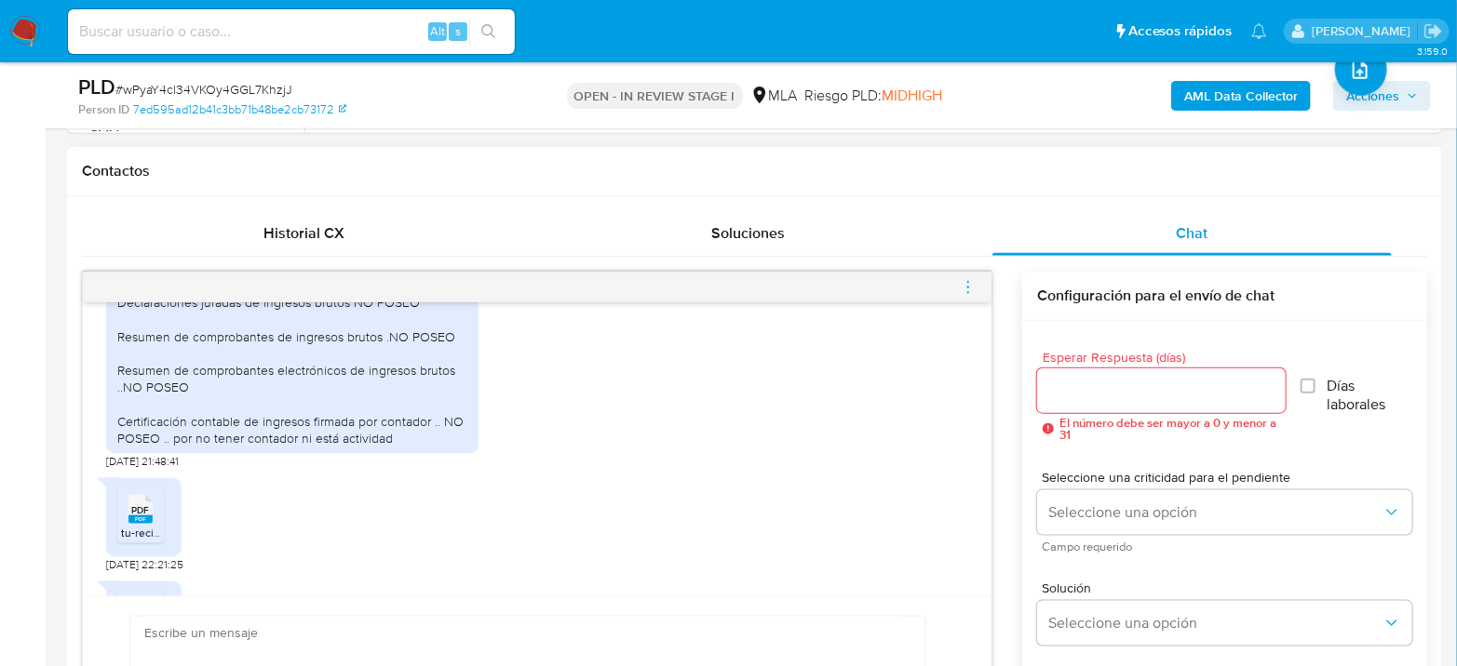
scroll to position [1034, 0]
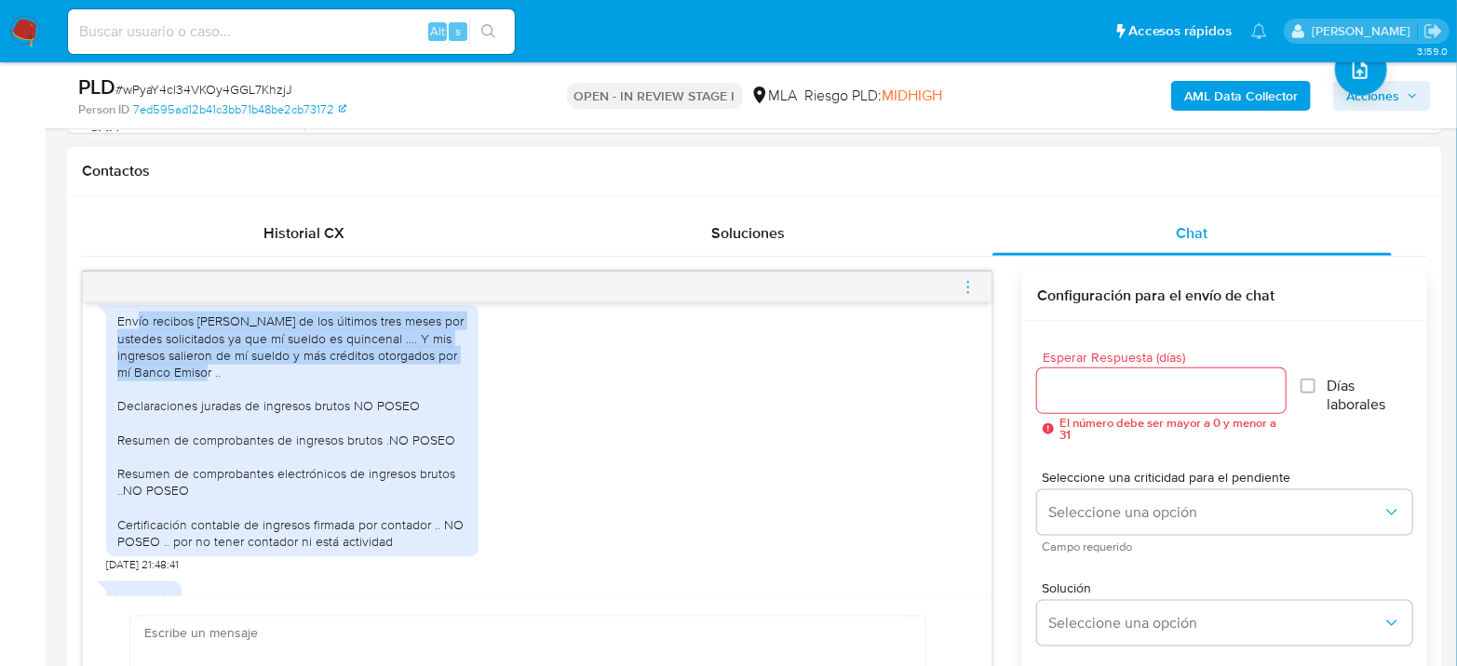
drag, startPoint x: 145, startPoint y: 357, endPoint x: 433, endPoint y: 405, distance: 291.5
click at [433, 405] on div "Envío recibos de sueldo de los últimos tres meses por ustedes solicitados ya qu…" at bounding box center [292, 431] width 350 height 237
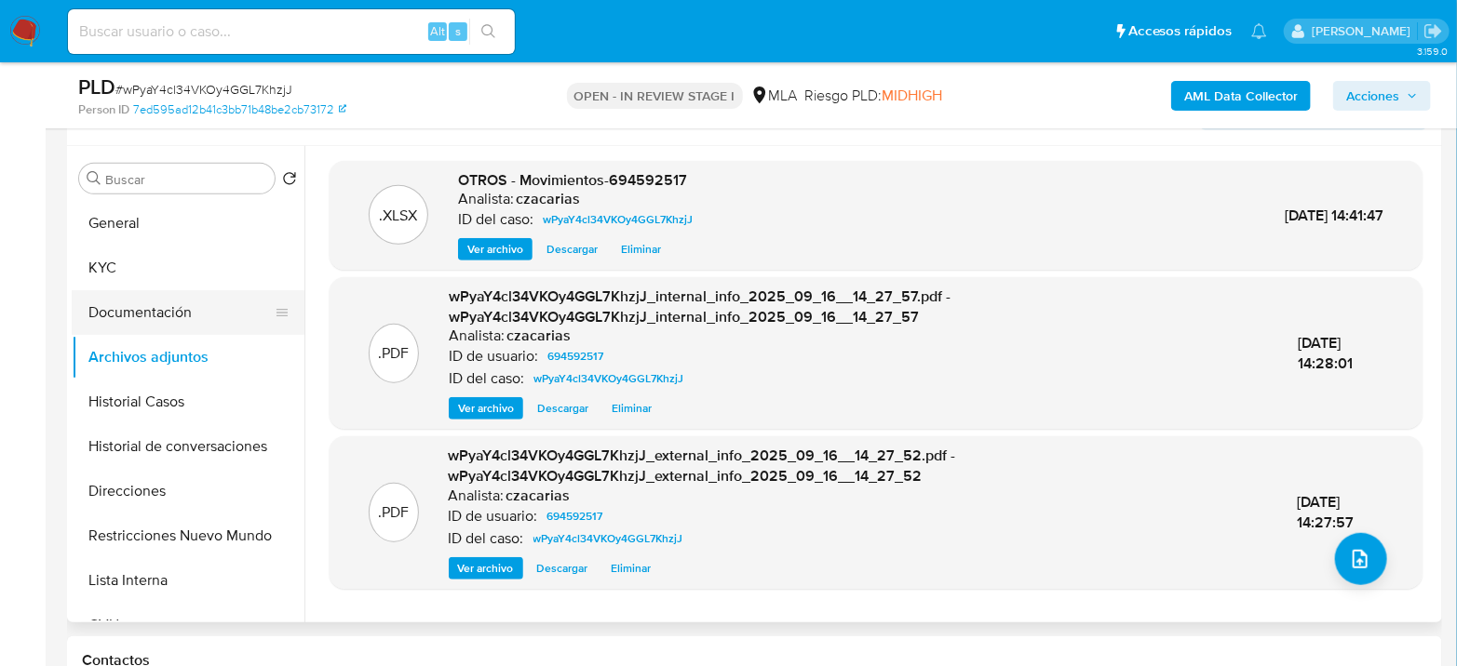
scroll to position [207, 0]
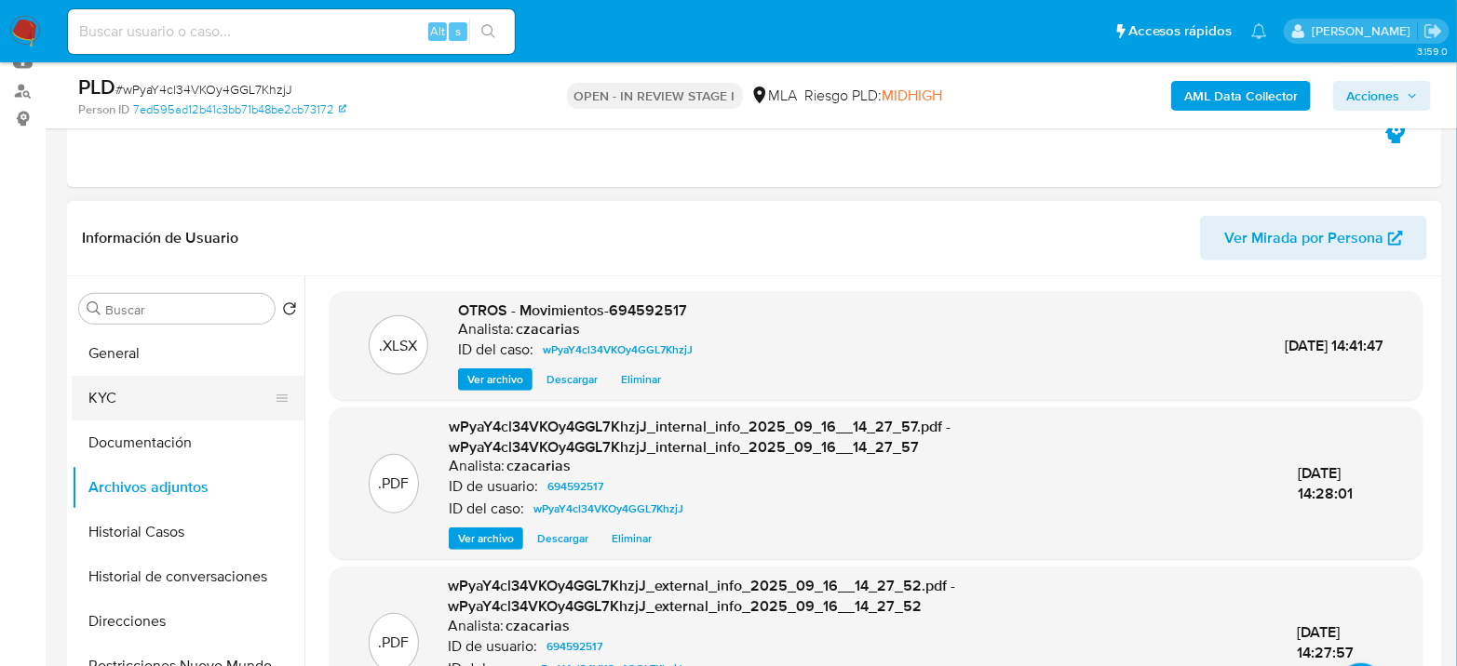
click at [170, 376] on button "KYC" at bounding box center [181, 398] width 218 height 45
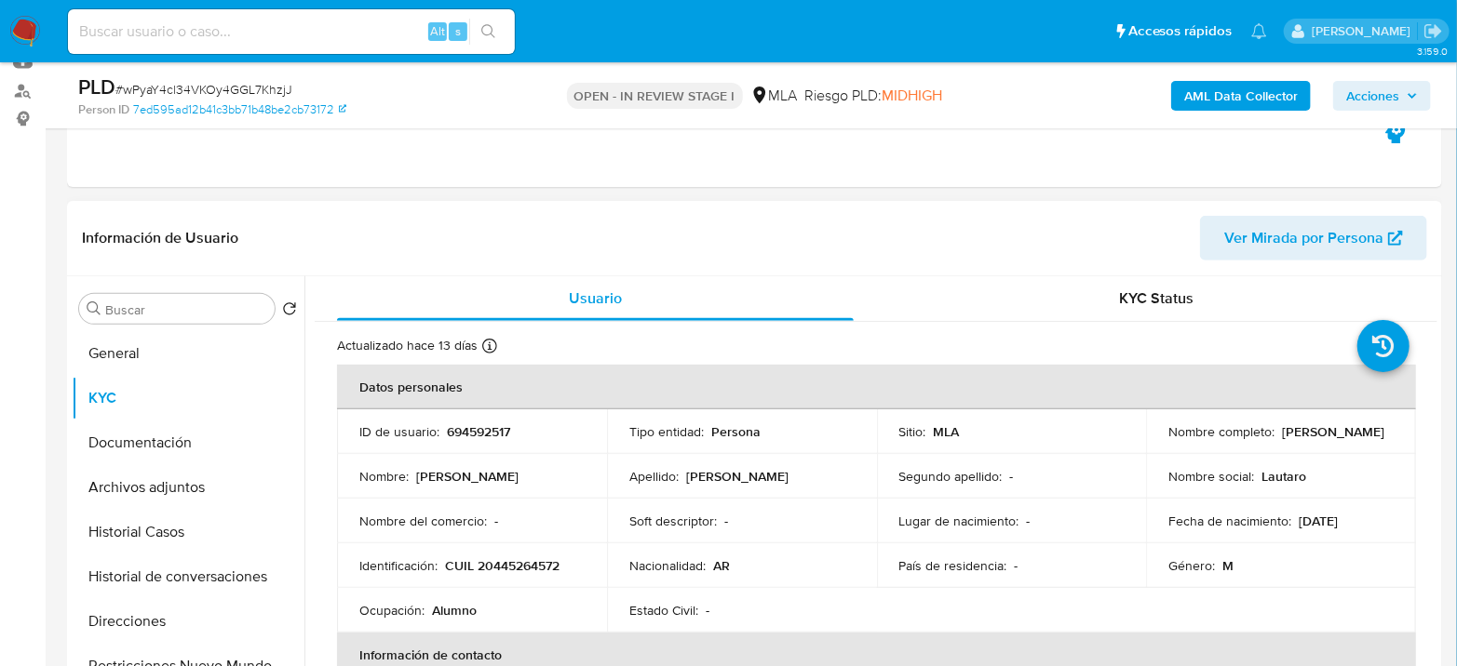
click at [515, 571] on p "CUIL 20445264572" at bounding box center [502, 565] width 114 height 17
copy p "20445264572"
click at [497, 557] on p "CUIL 20445264572" at bounding box center [502, 565] width 114 height 17
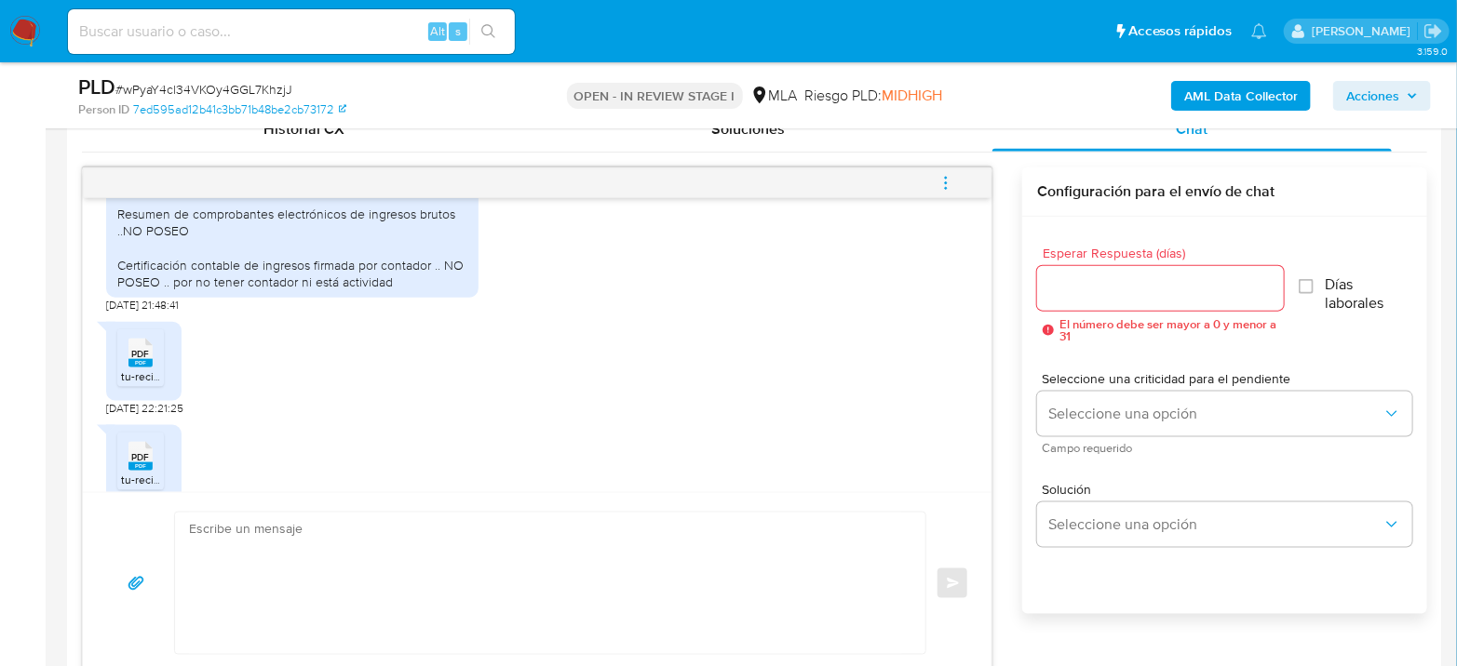
scroll to position [1241, 0]
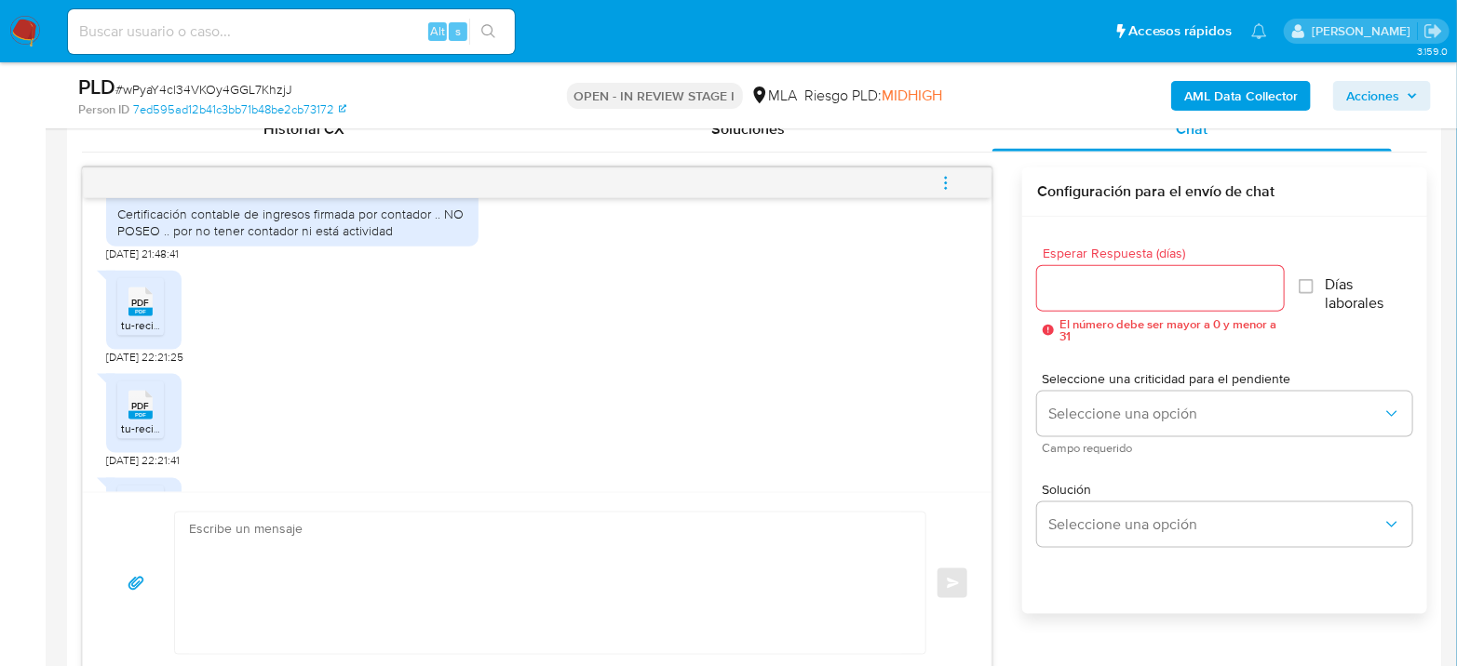
click at [140, 309] on span "PDF" at bounding box center [141, 303] width 18 height 12
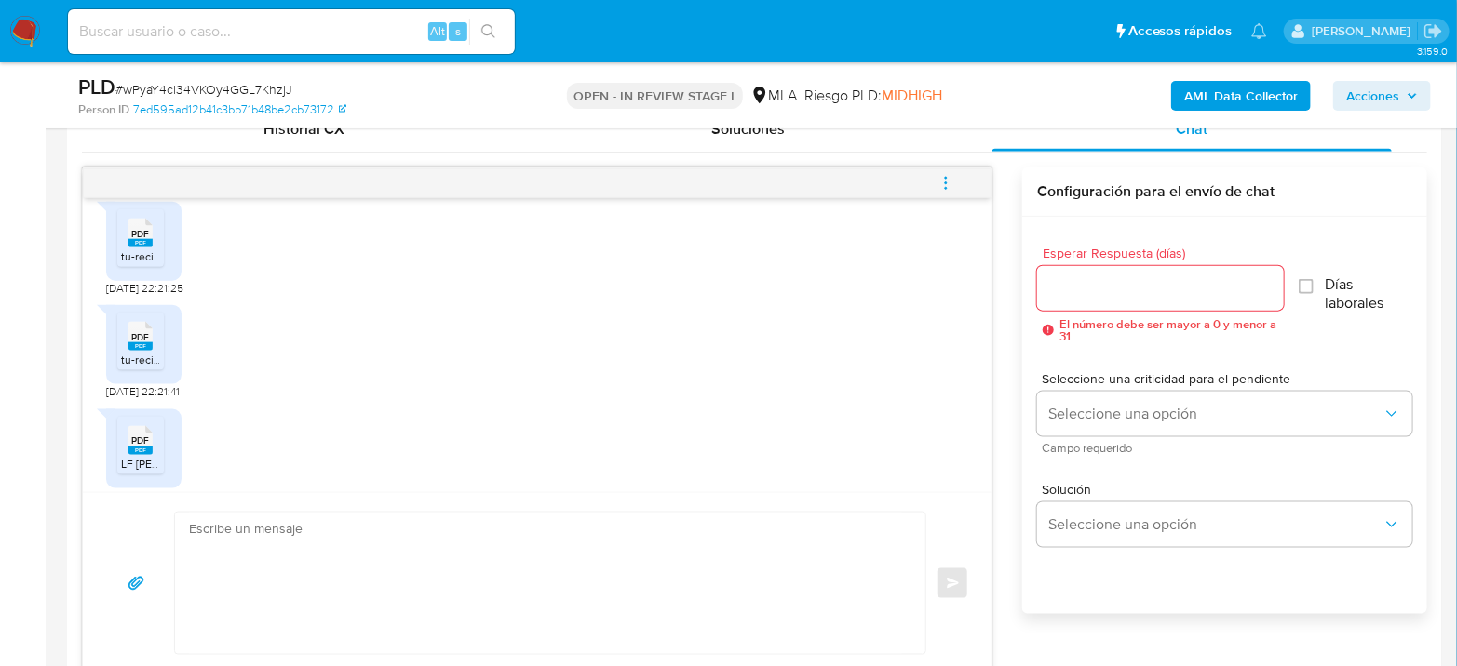
scroll to position [1344, 0]
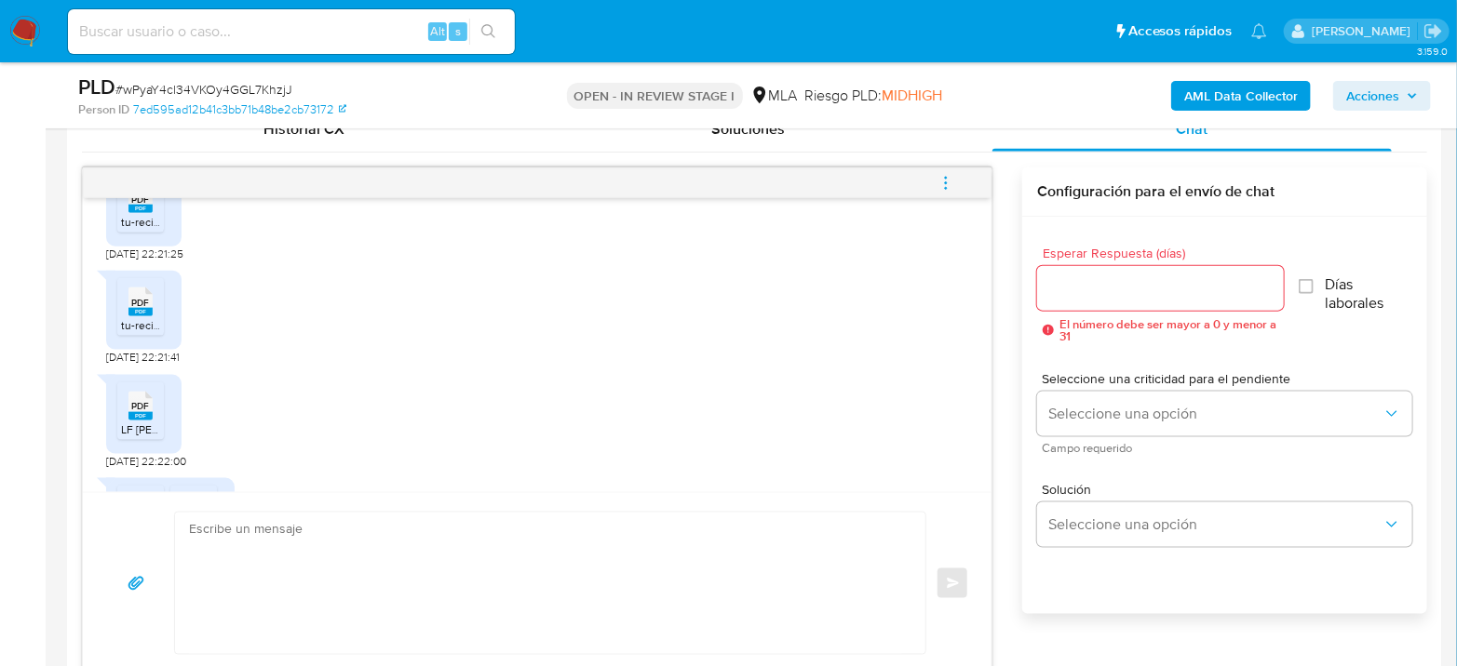
click at [135, 316] on rect at bounding box center [140, 312] width 24 height 8
click at [134, 319] on icon "PDF" at bounding box center [140, 303] width 24 height 33
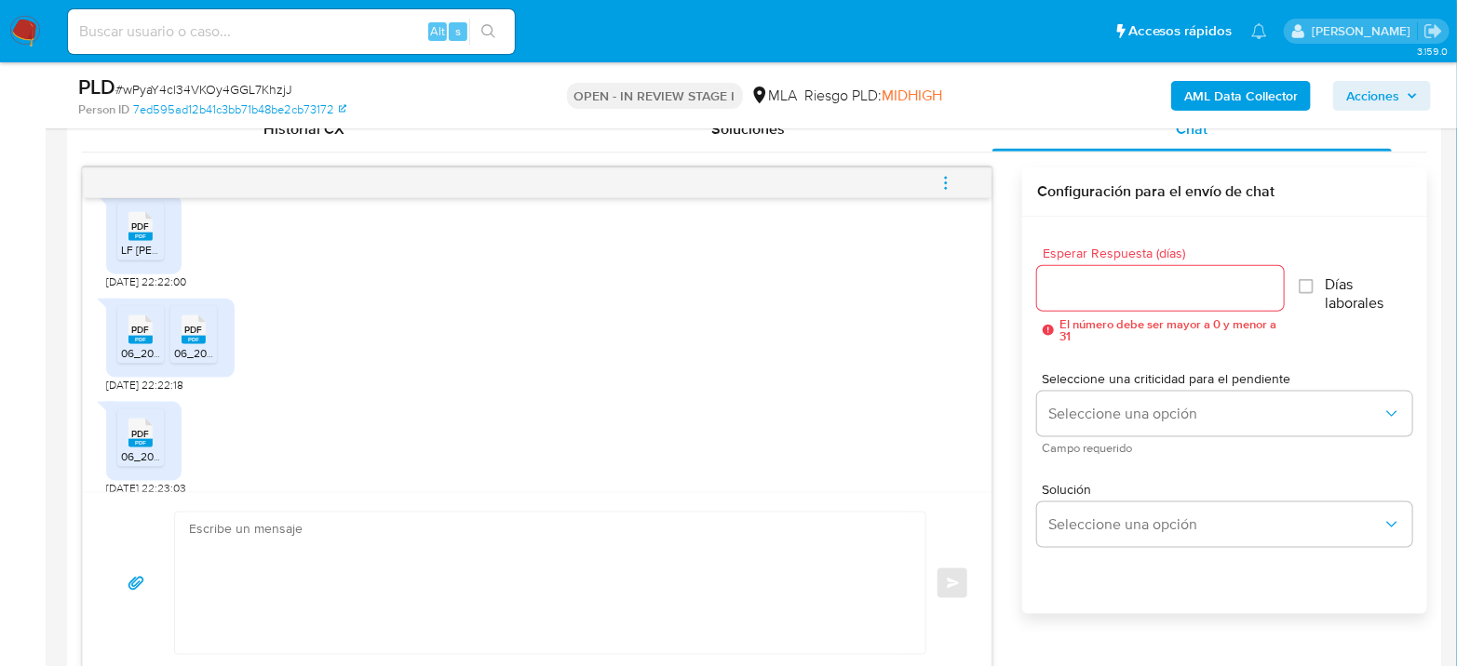
scroll to position [1551, 0]
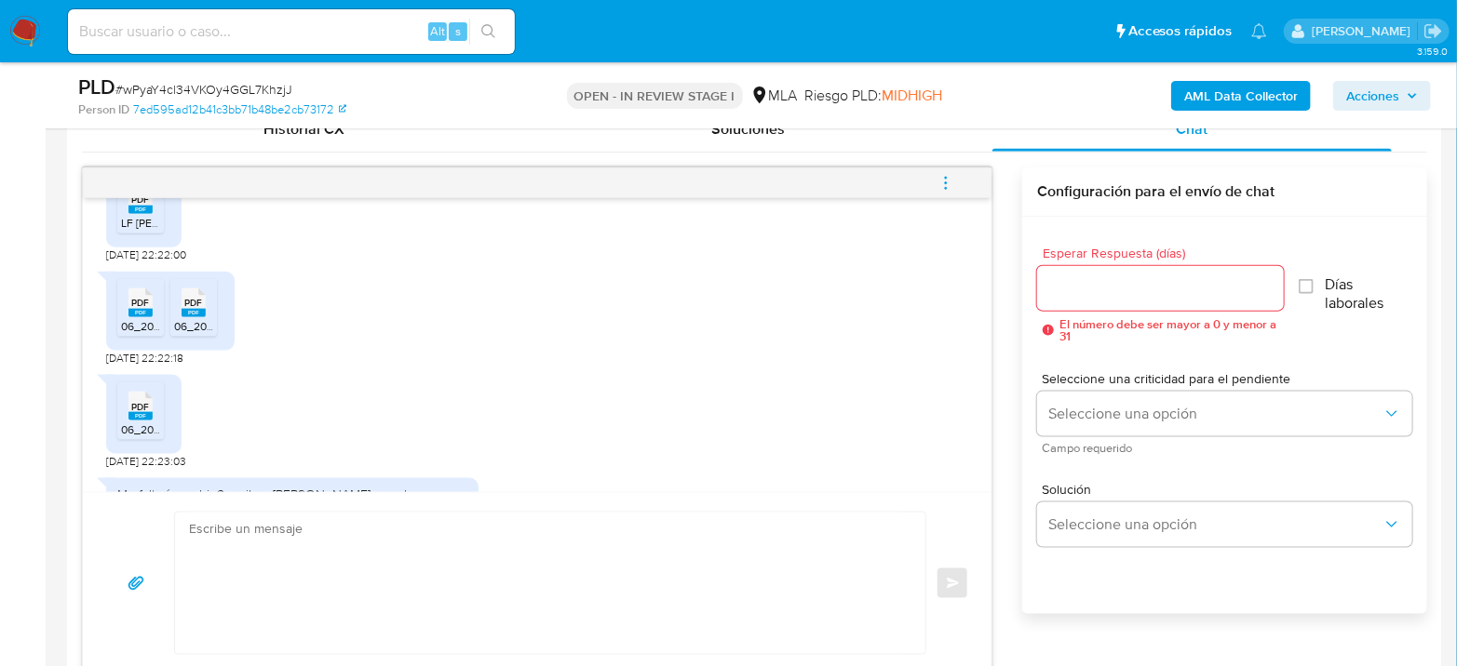
drag, startPoint x: 131, startPoint y: 362, endPoint x: 179, endPoint y: 353, distance: 48.4
click at [132, 334] on span "06_2025_20445264572_2DA_QUINCENA_200519_6c8ac8b7d5.pdf" at bounding box center [292, 326] width 343 height 16
click at [195, 317] on rect at bounding box center [193, 313] width 24 height 8
click at [144, 423] on icon "PDF" at bounding box center [140, 406] width 24 height 33
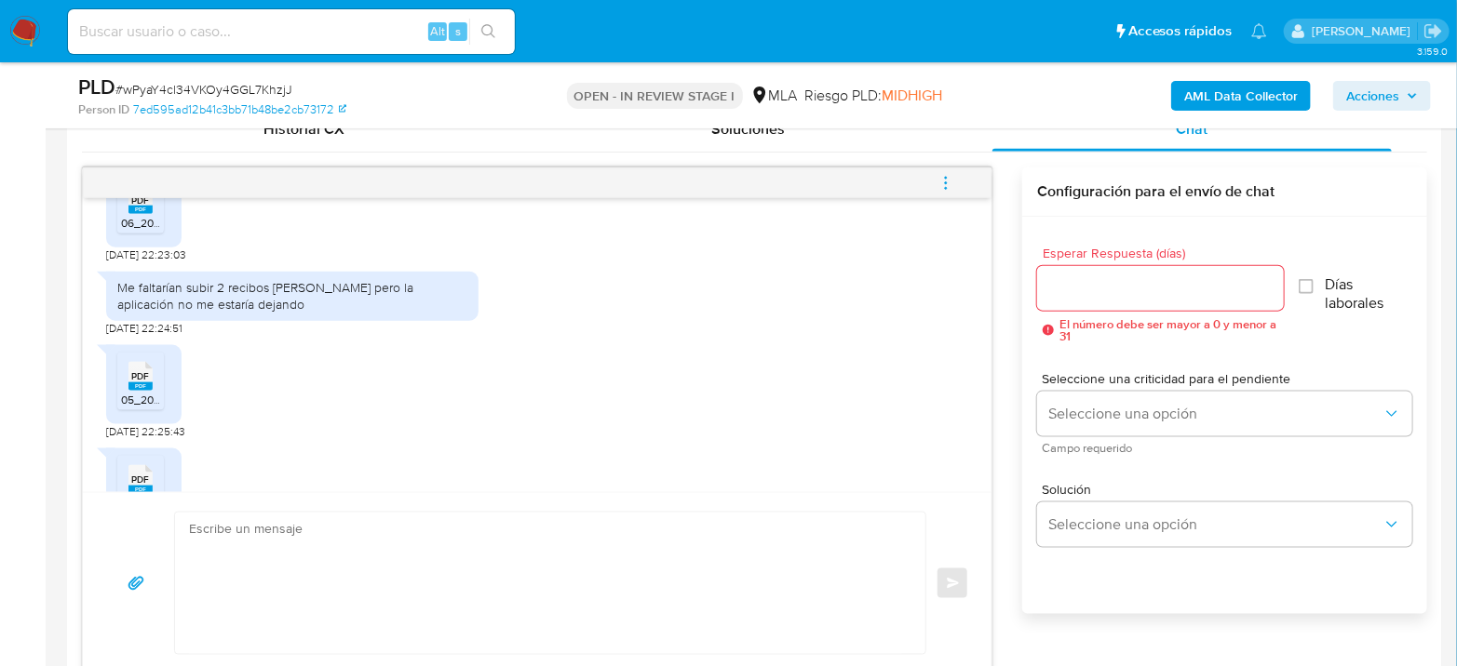
scroll to position [1861, 0]
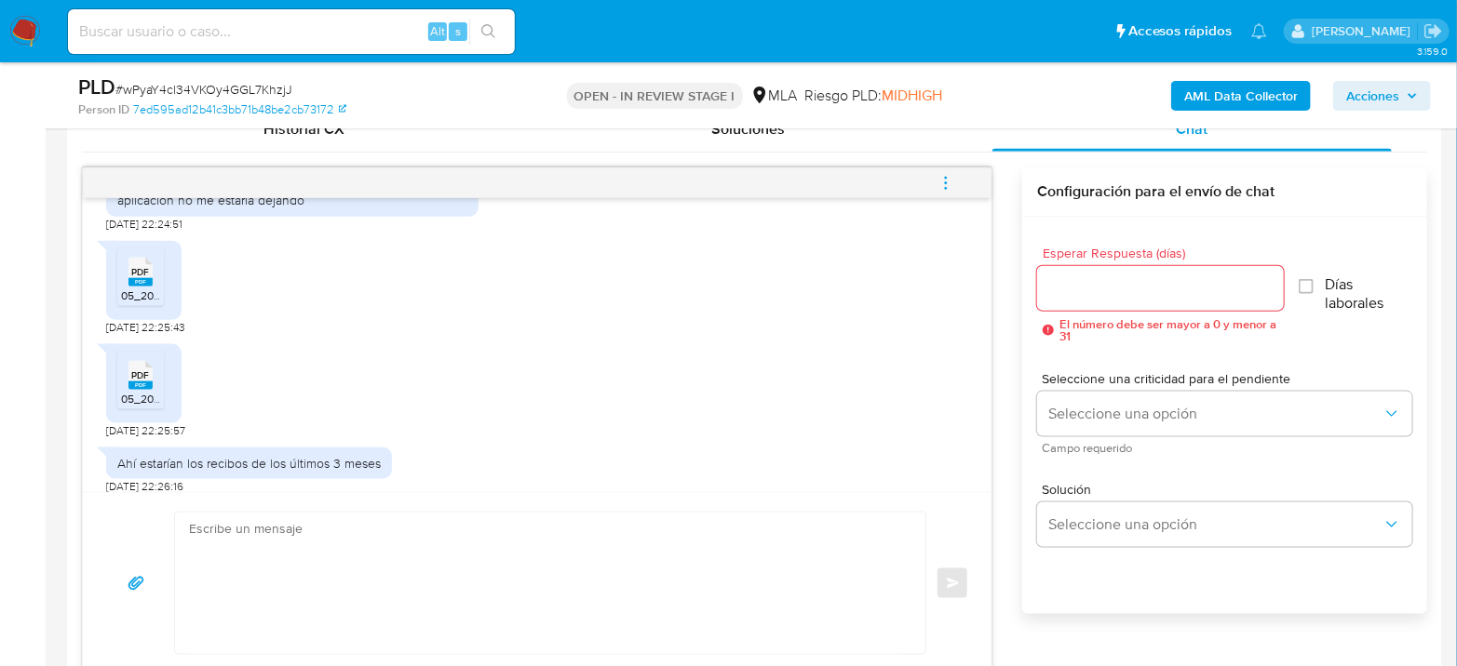
click at [144, 287] on rect at bounding box center [140, 282] width 24 height 8
click at [138, 407] on span "05_2025_20445264572_1RA_QUINCENA_186039_7828cc8a08.pdf" at bounding box center [291, 399] width 340 height 16
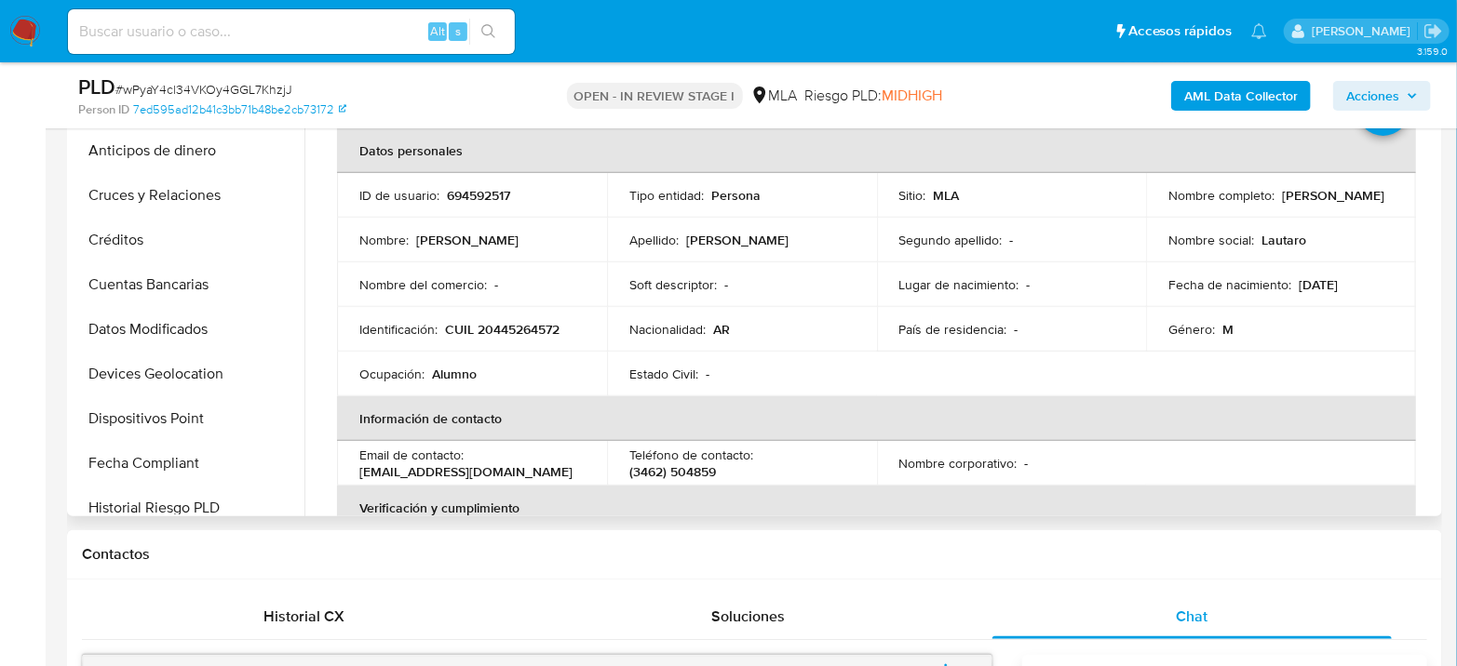
scroll to position [413, 0]
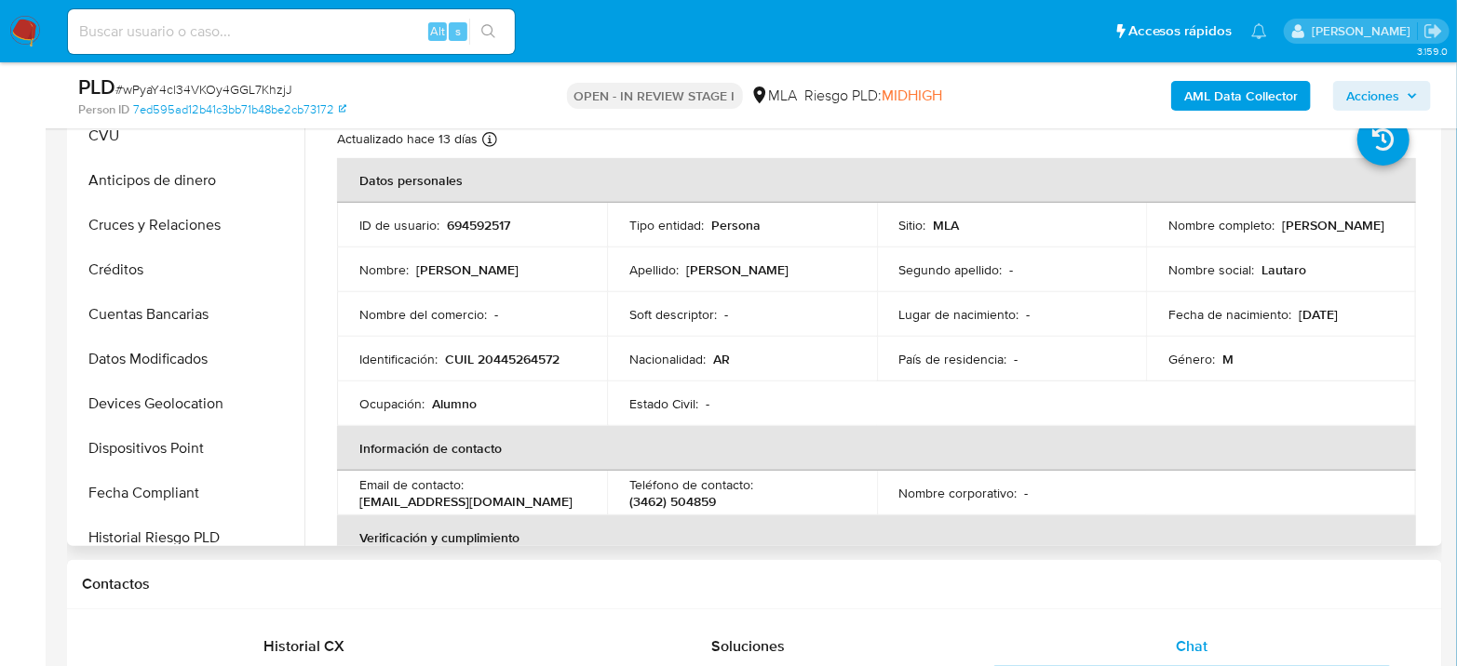
drag, startPoint x: 1165, startPoint y: 236, endPoint x: 1307, endPoint y: 226, distance: 141.8
click at [1307, 226] on div "Nombre completo : Lautaro Tomas Pereyra" at bounding box center [1280, 225] width 225 height 17
click at [1282, 227] on p "Lautaro Tomas Pereyra" at bounding box center [1333, 225] width 102 height 17
click at [1282, 231] on p "Lautaro Tomas Pereyra" at bounding box center [1333, 225] width 102 height 17
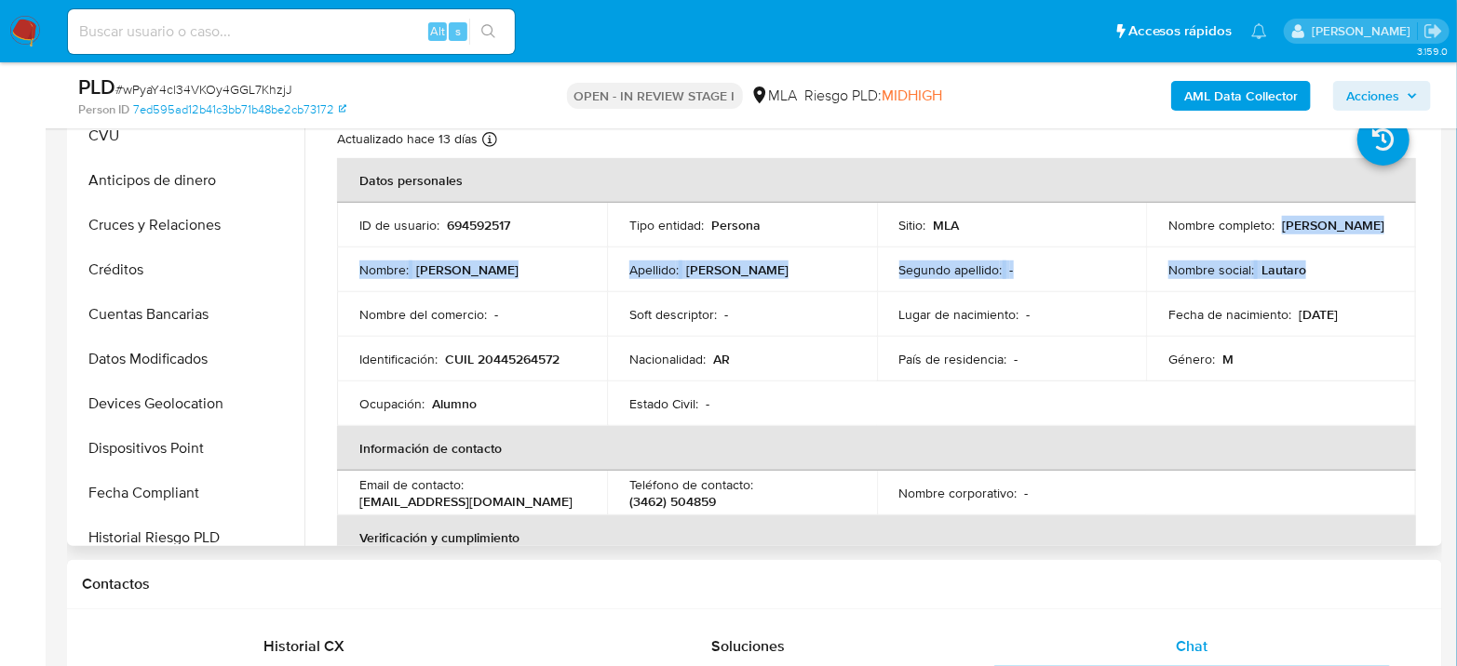
drag, startPoint x: 1164, startPoint y: 233, endPoint x: 1372, endPoint y: 250, distance: 208.3
click at [1372, 250] on tbody "ID de usuario : 694592517 Tipo entidad : Persona Sitio : MLA Nombre completo : …" at bounding box center [876, 314] width 1079 height 223
copy tbody "Lautaro Tomas Pereyra Nombre : Lautaro Tomas Apellido : Pereyra Segundo apellid…"
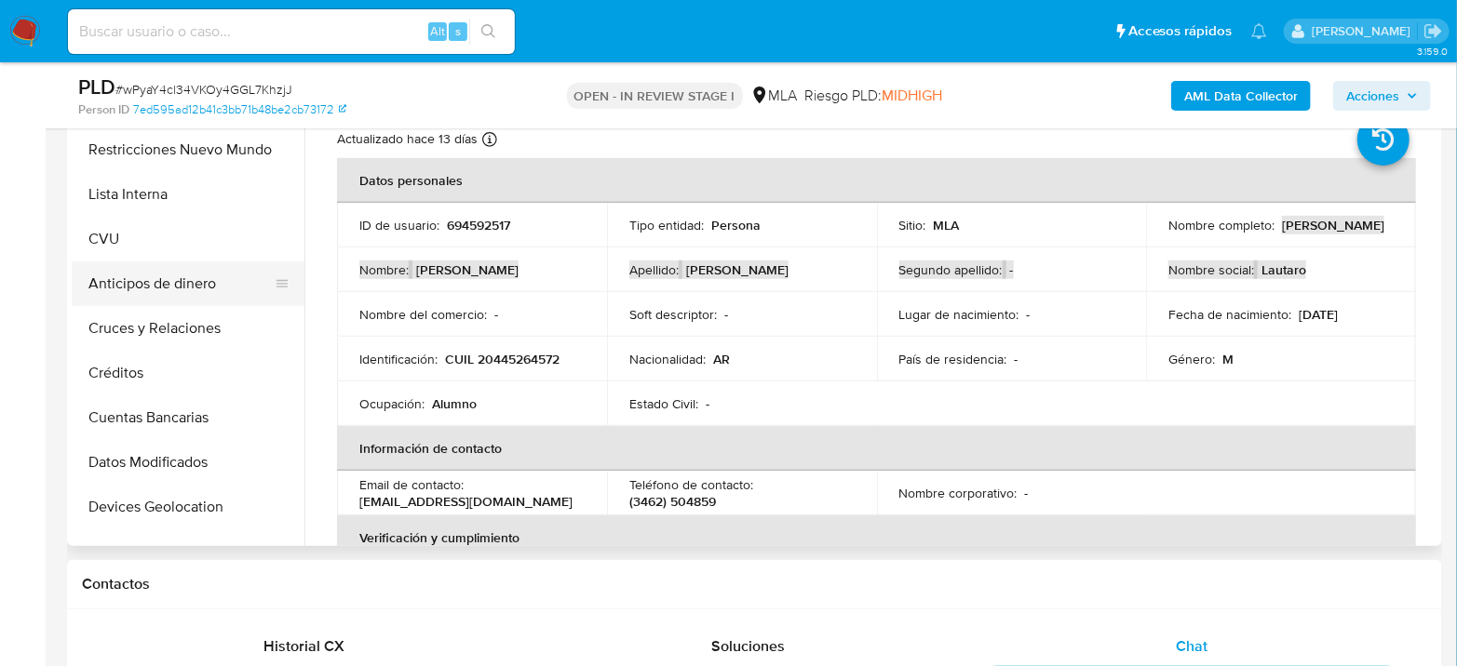
scroll to position [103, 0]
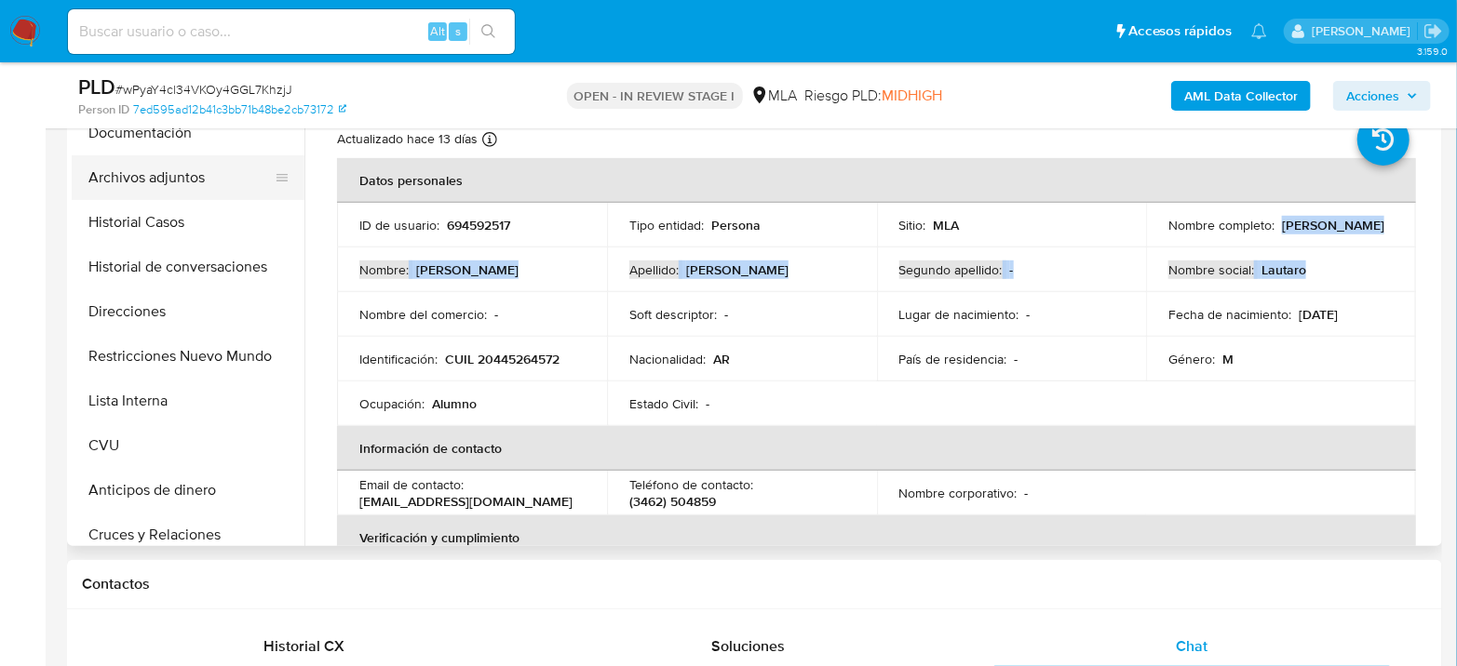
click at [185, 172] on button "Archivos adjuntos" at bounding box center [181, 177] width 218 height 45
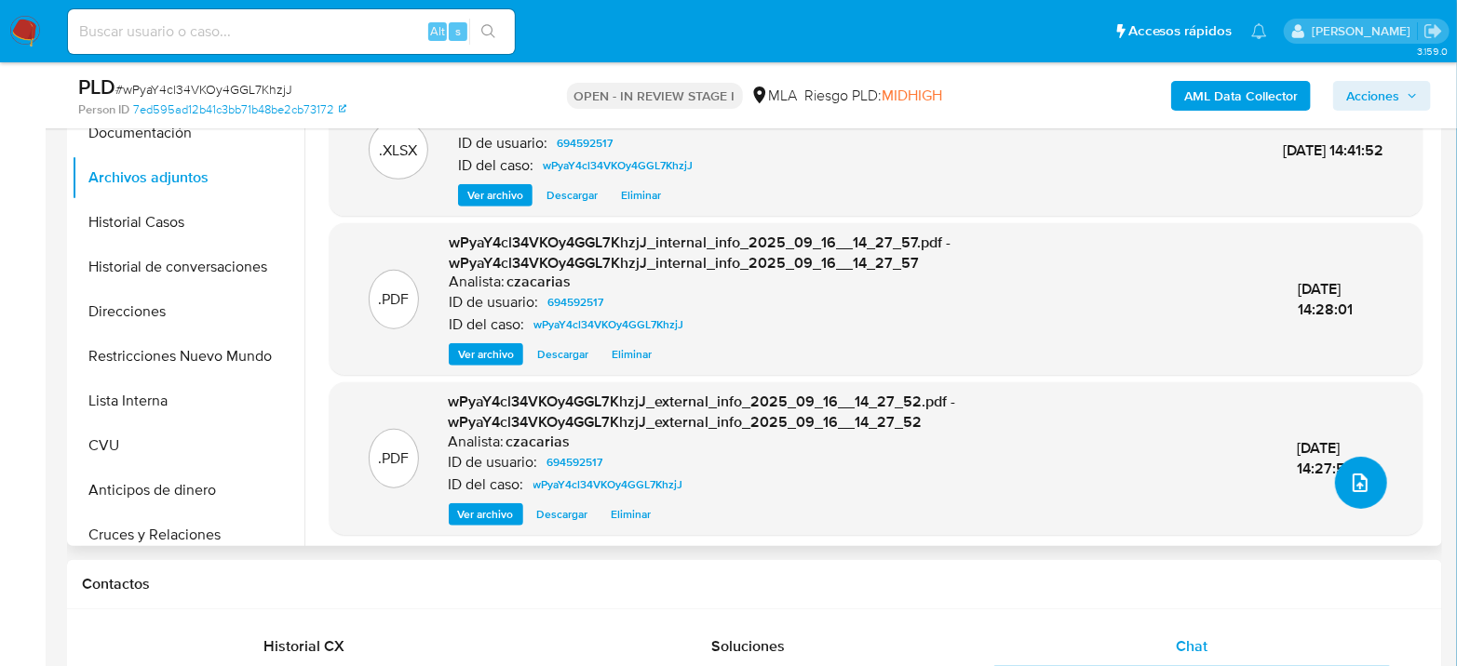
click at [1358, 477] on icon "upload-file" at bounding box center [1360, 483] width 22 height 22
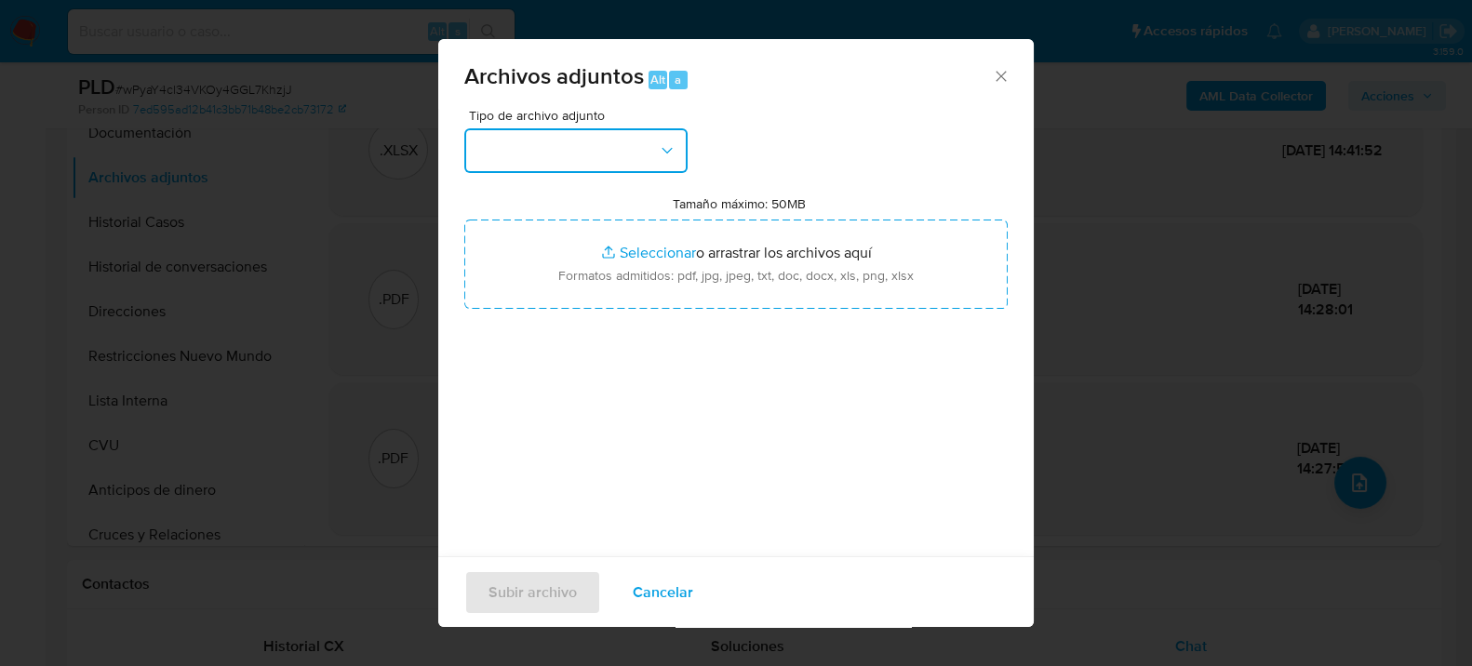
click at [535, 148] on button "button" at bounding box center [575, 150] width 223 height 45
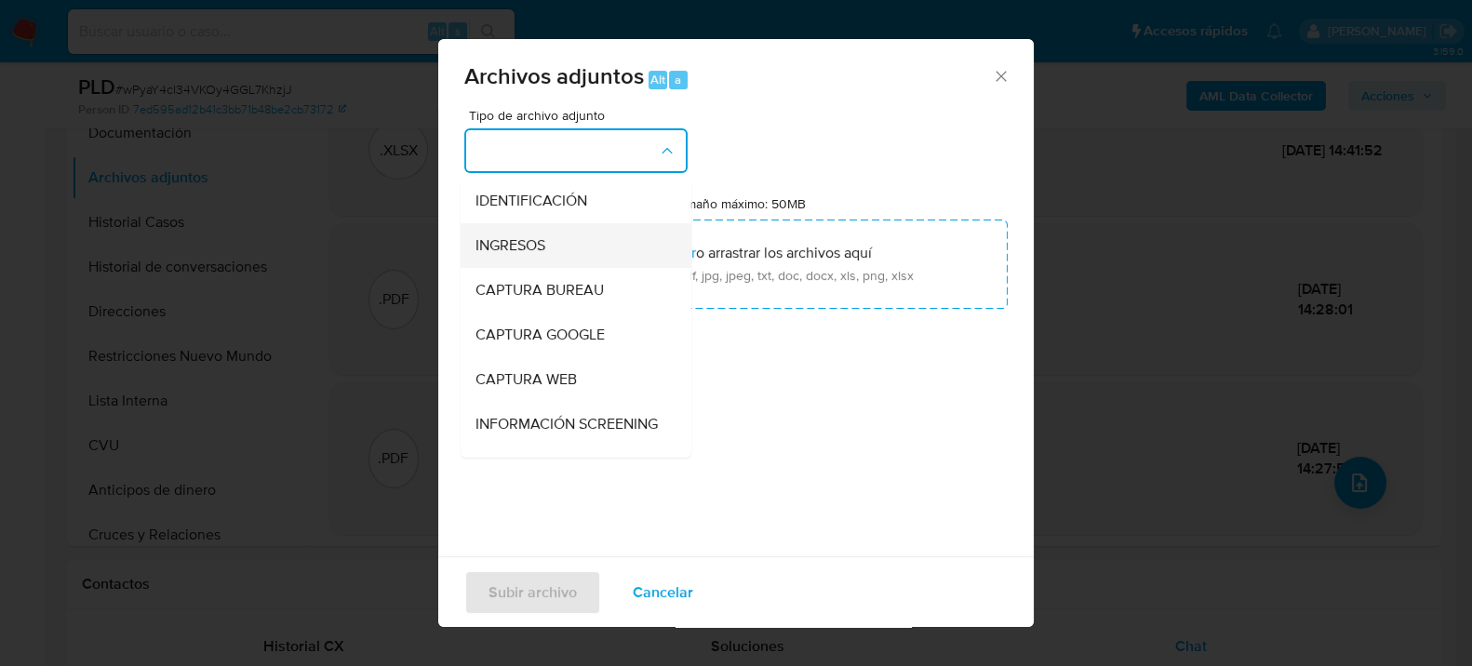
click at [569, 242] on div "INGRESOS" at bounding box center [571, 244] width 190 height 45
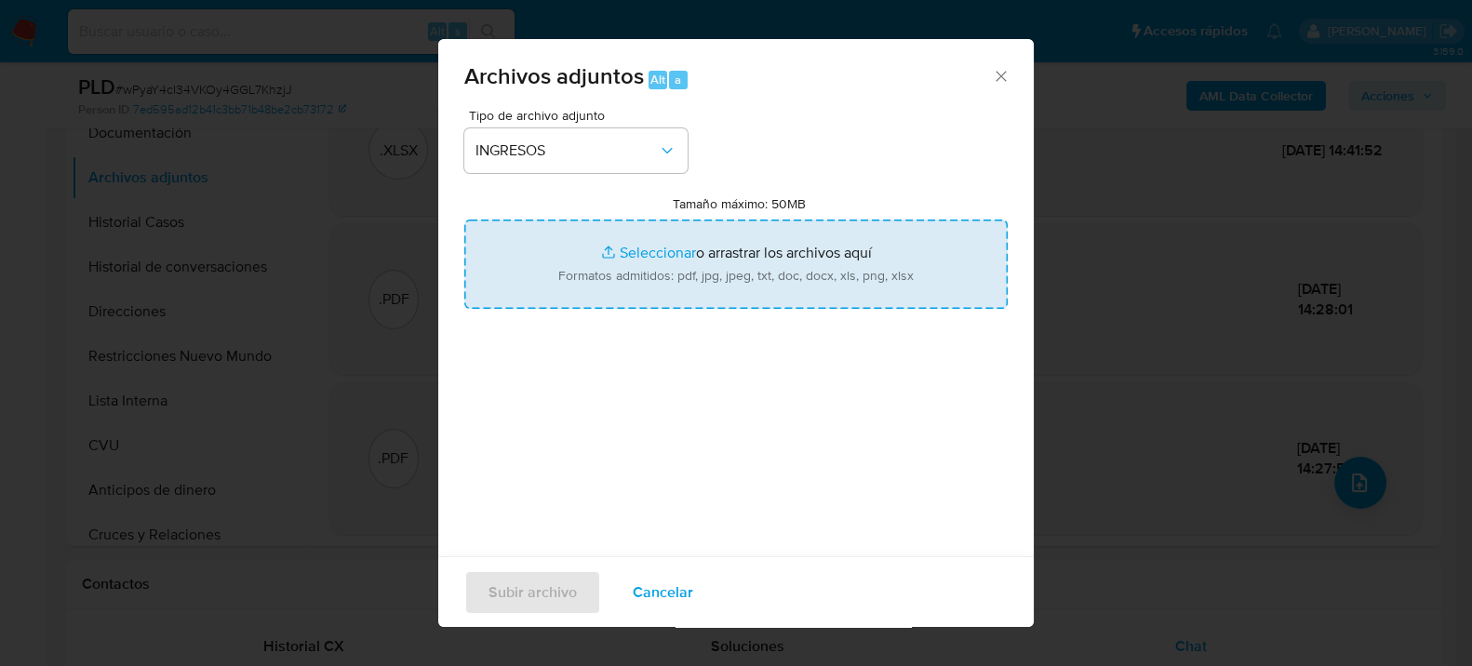
type input "C:\fakepath\RECIBOS DE SUELDO - Lautaro Tomas Pereyra.pdf"
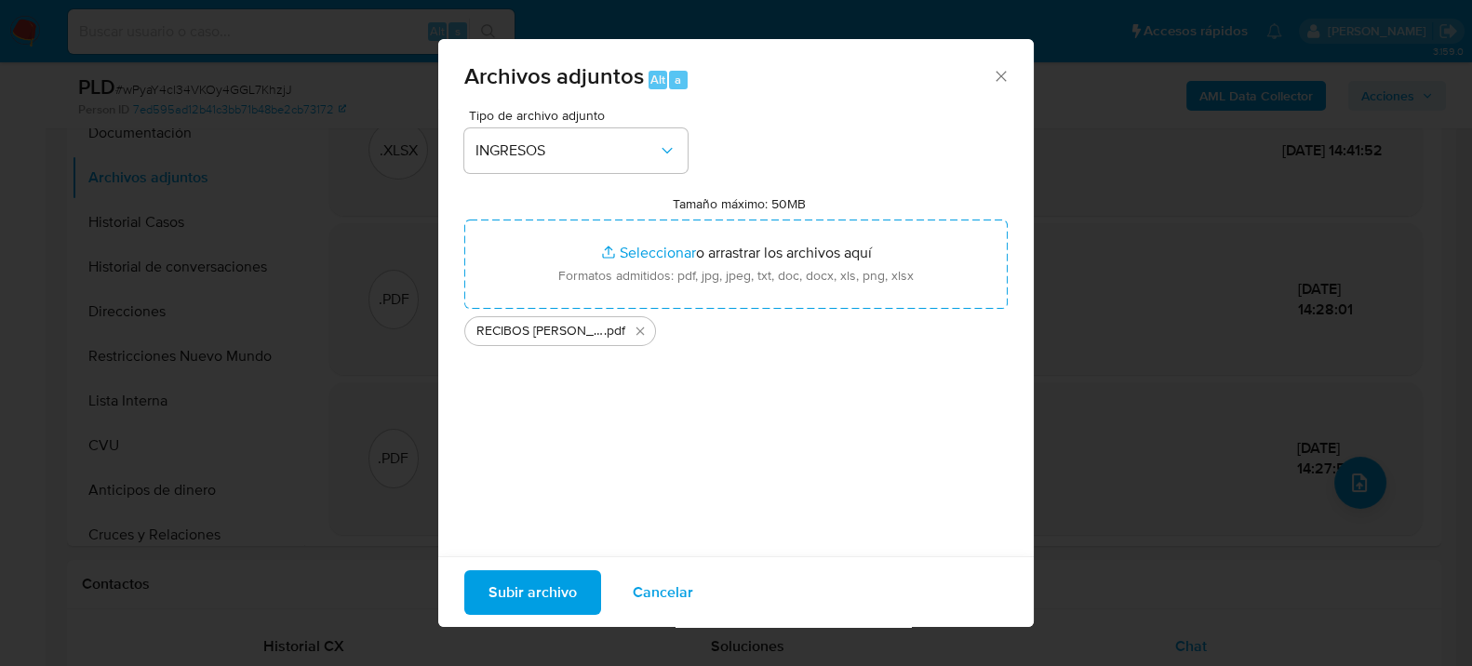
click at [555, 583] on span "Subir archivo" at bounding box center [533, 591] width 88 height 41
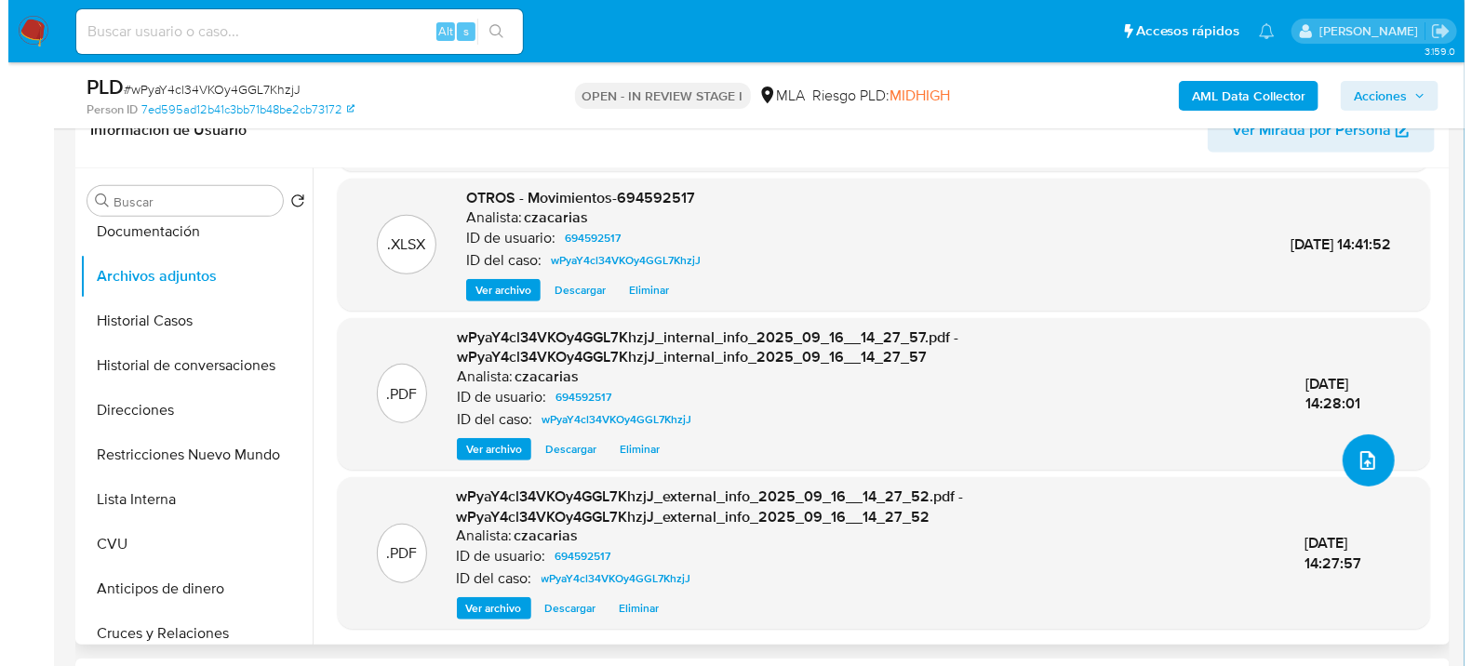
scroll to position [413, 0]
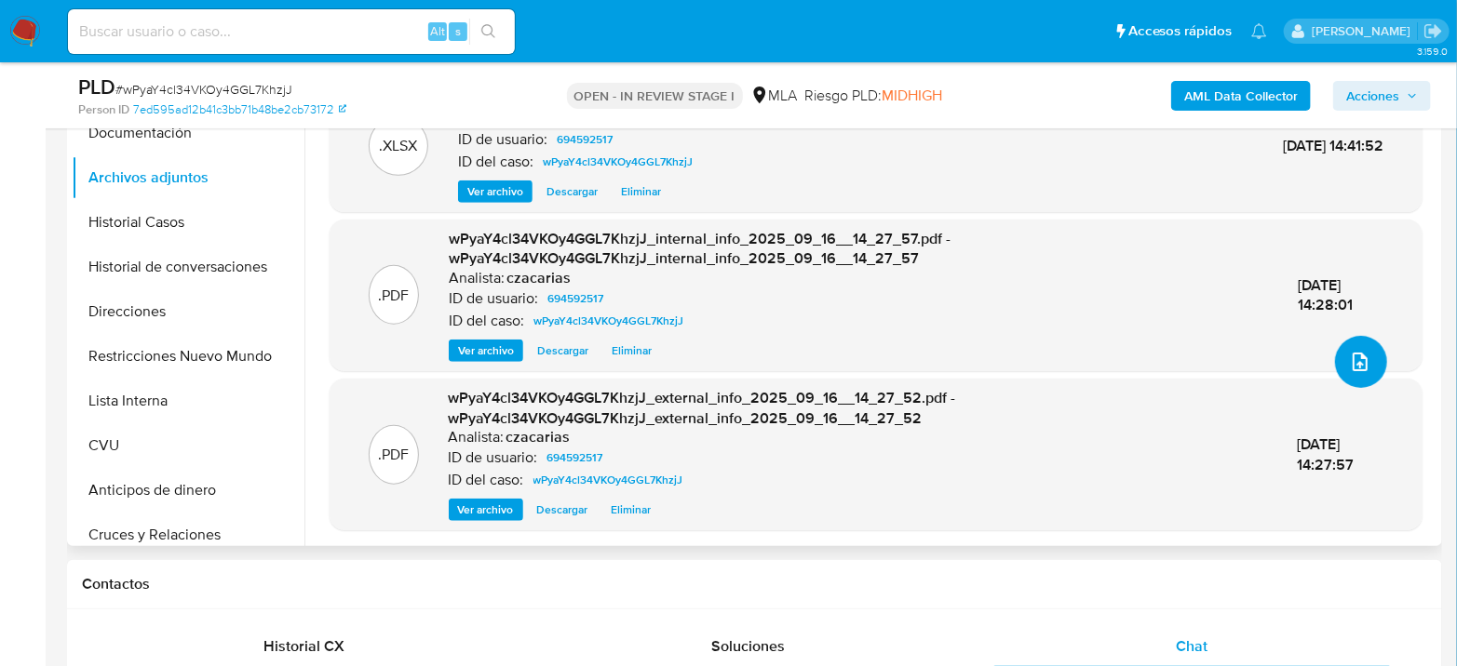
click at [1356, 353] on icon "upload-file" at bounding box center [1359, 362] width 15 height 19
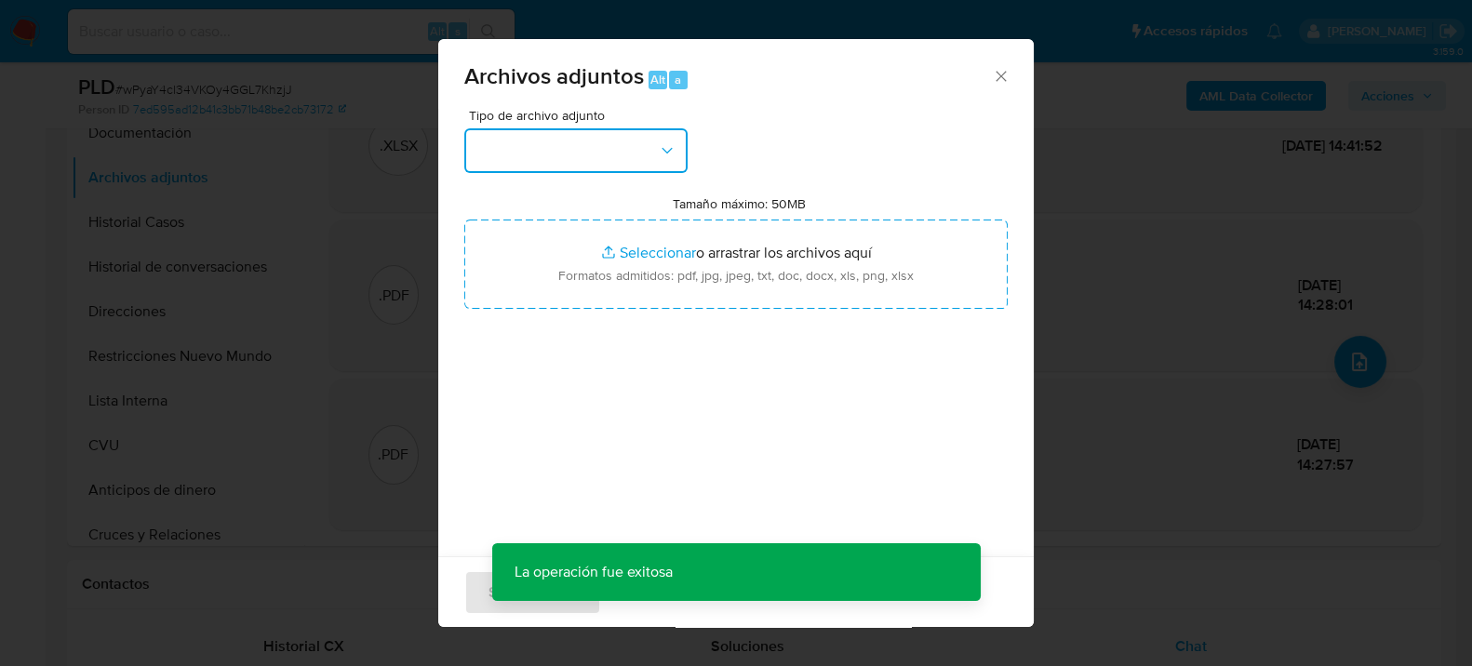
click at [515, 143] on button "button" at bounding box center [575, 150] width 223 height 45
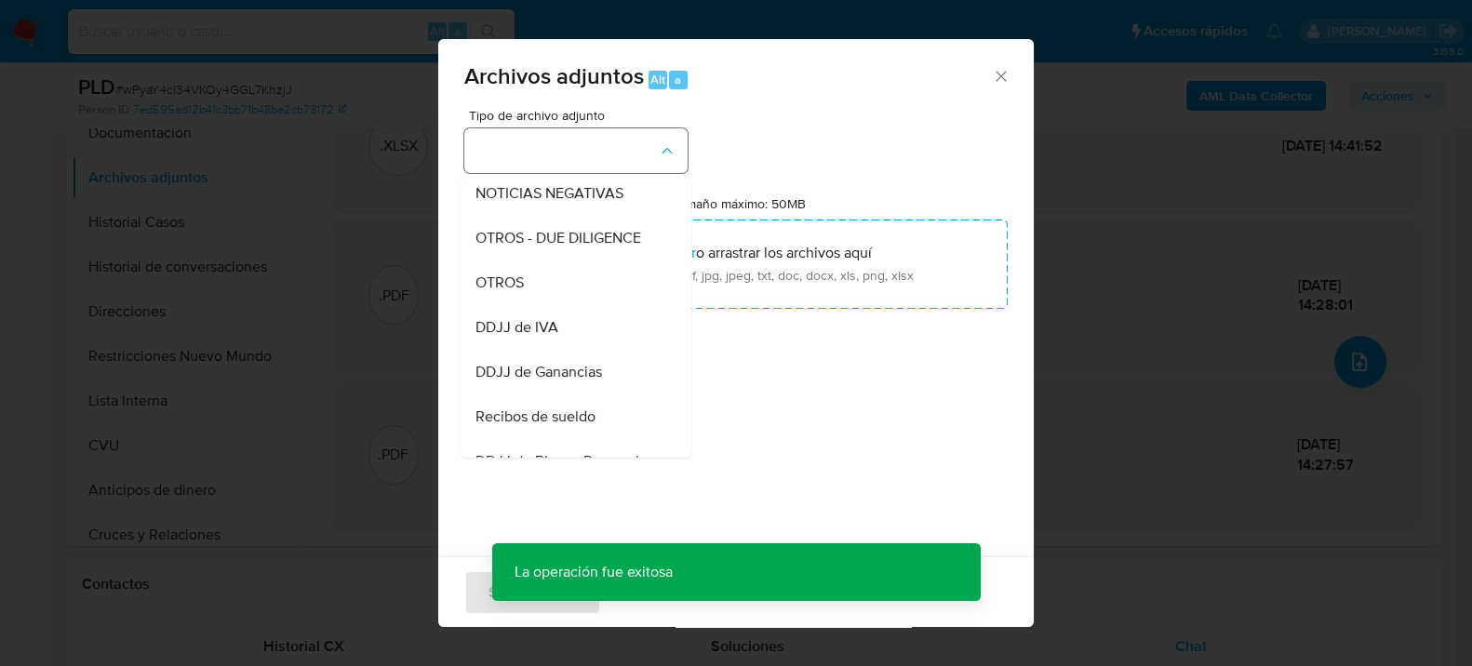
scroll to position [310, 0]
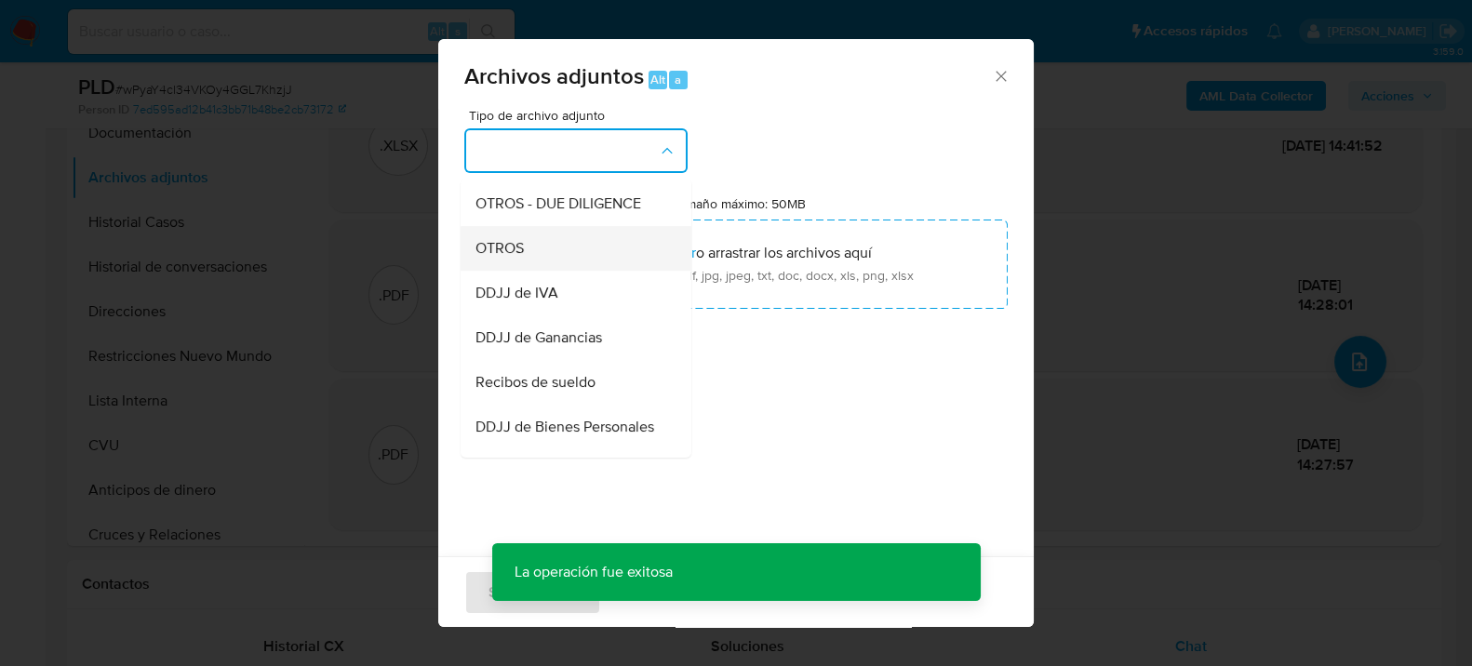
click at [554, 268] on div "OTROS" at bounding box center [571, 247] width 190 height 45
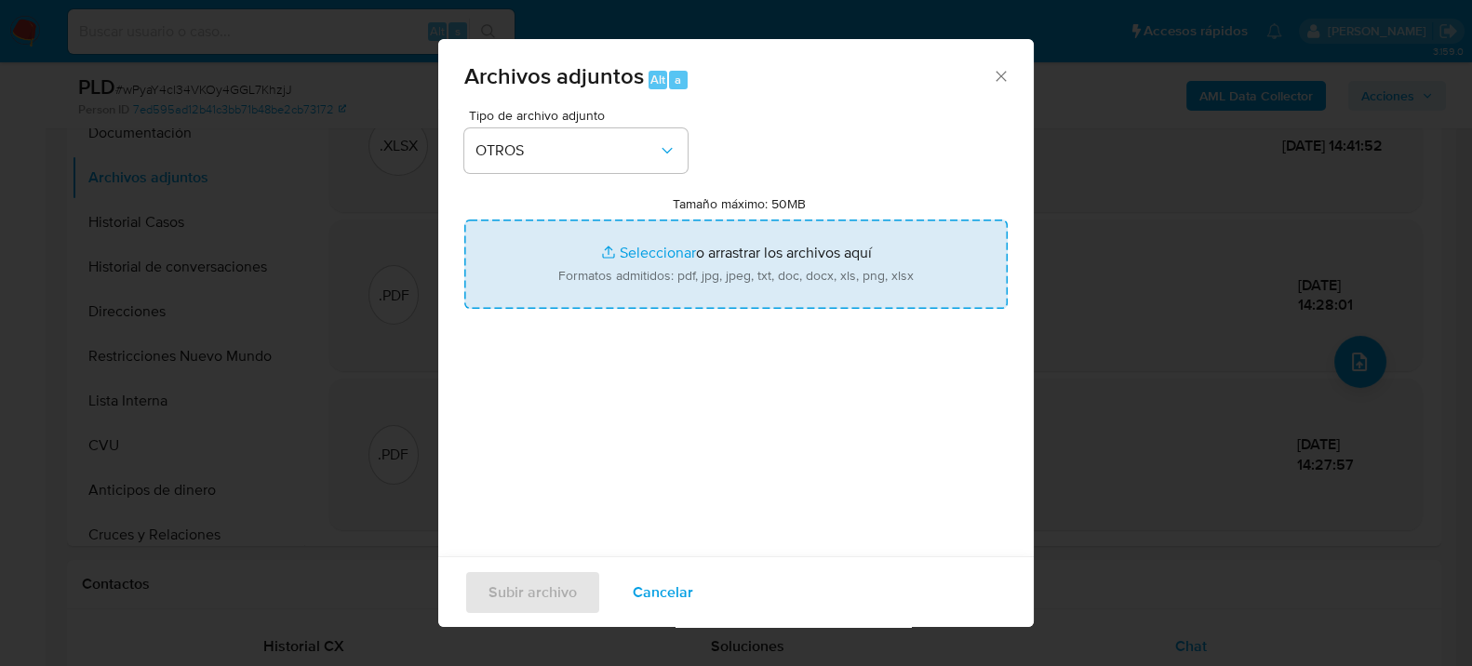
type input "C:\fakepath\NOSIS_PEREYRA LAUTARO TOMAS.pdf"
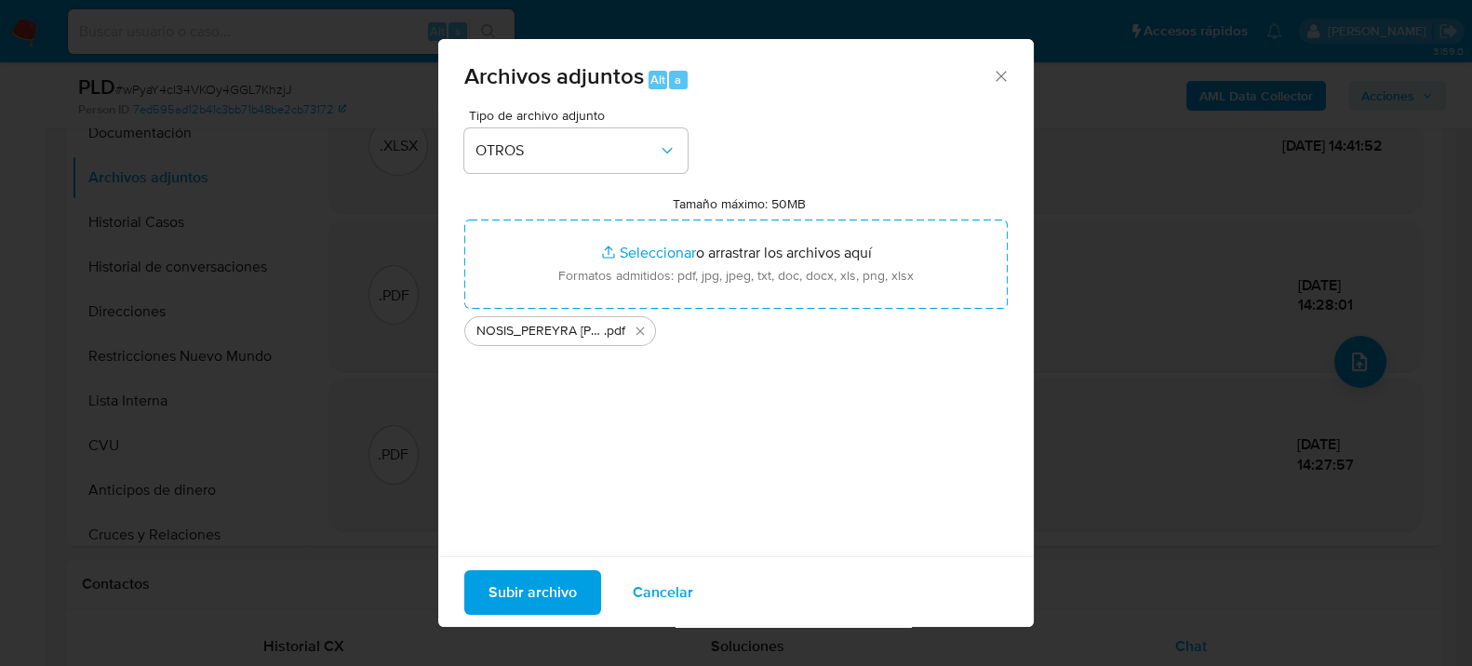
click at [525, 583] on span "Subir archivo" at bounding box center [533, 591] width 88 height 41
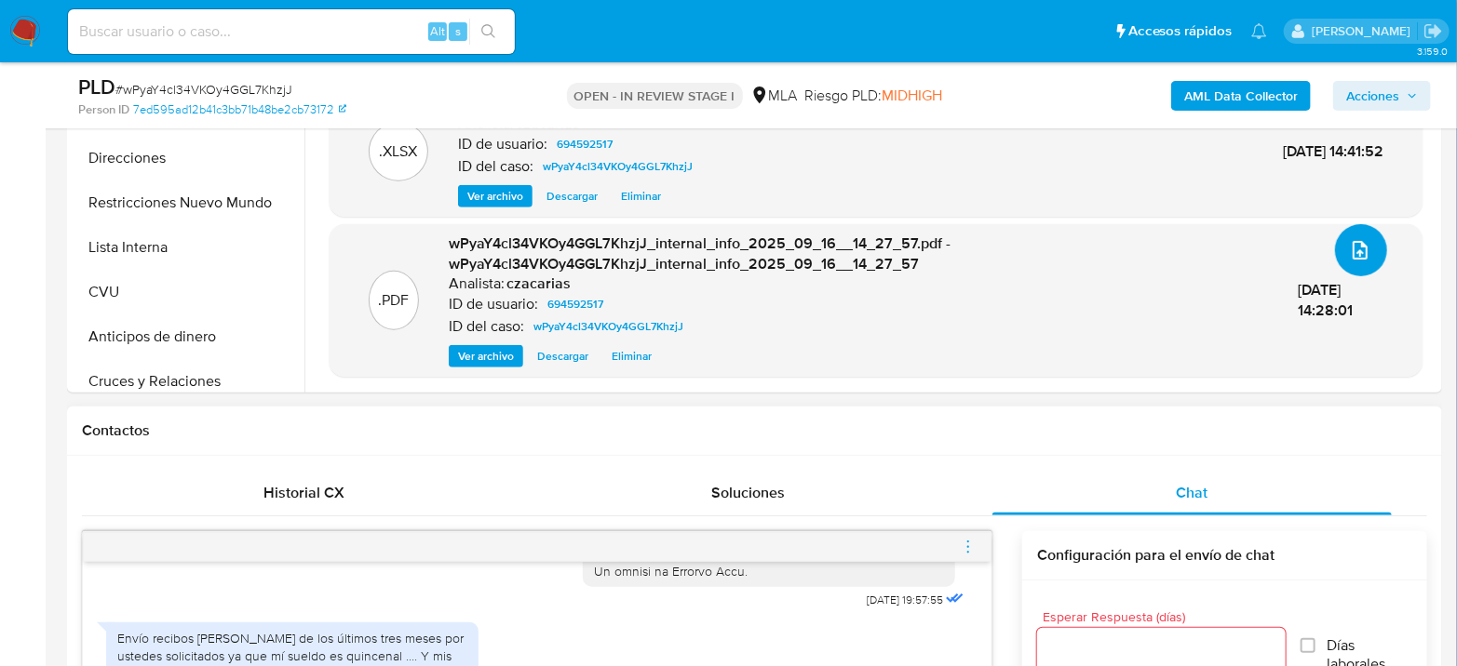
scroll to position [931, 0]
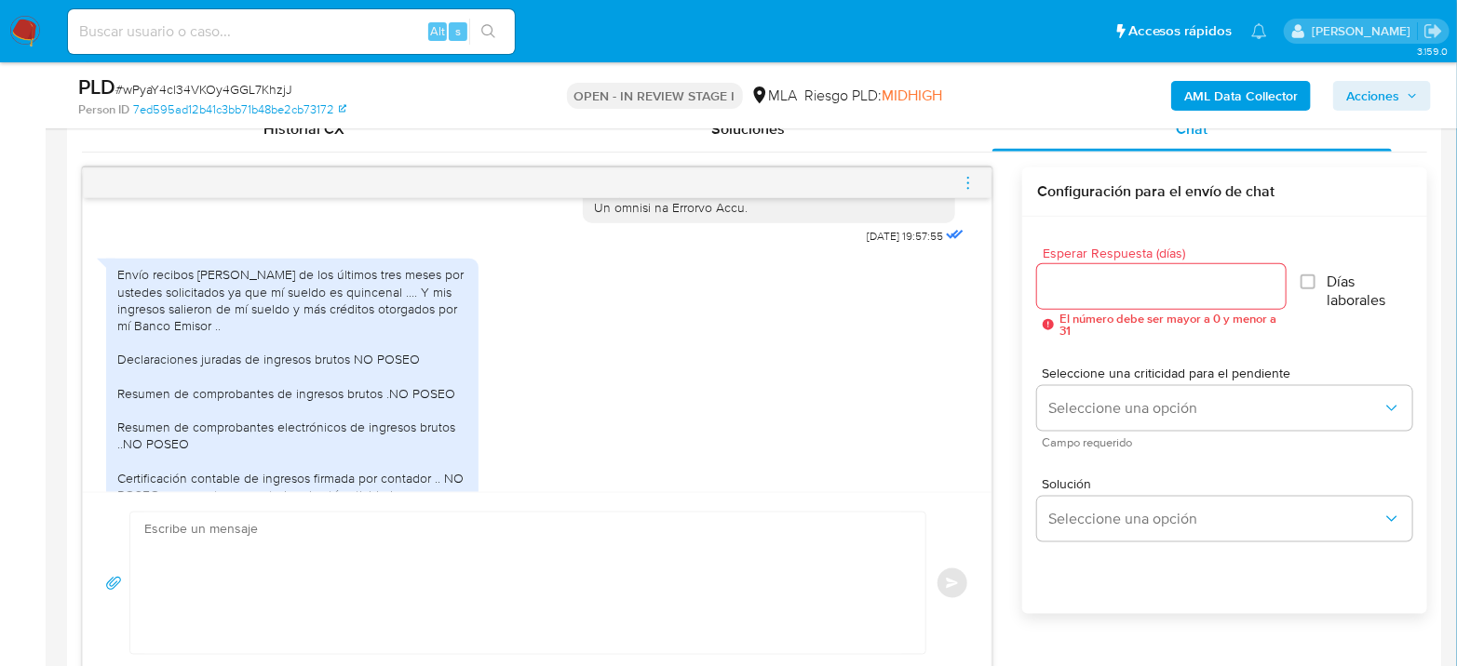
click at [960, 181] on icon "menu-action" at bounding box center [968, 183] width 17 height 17
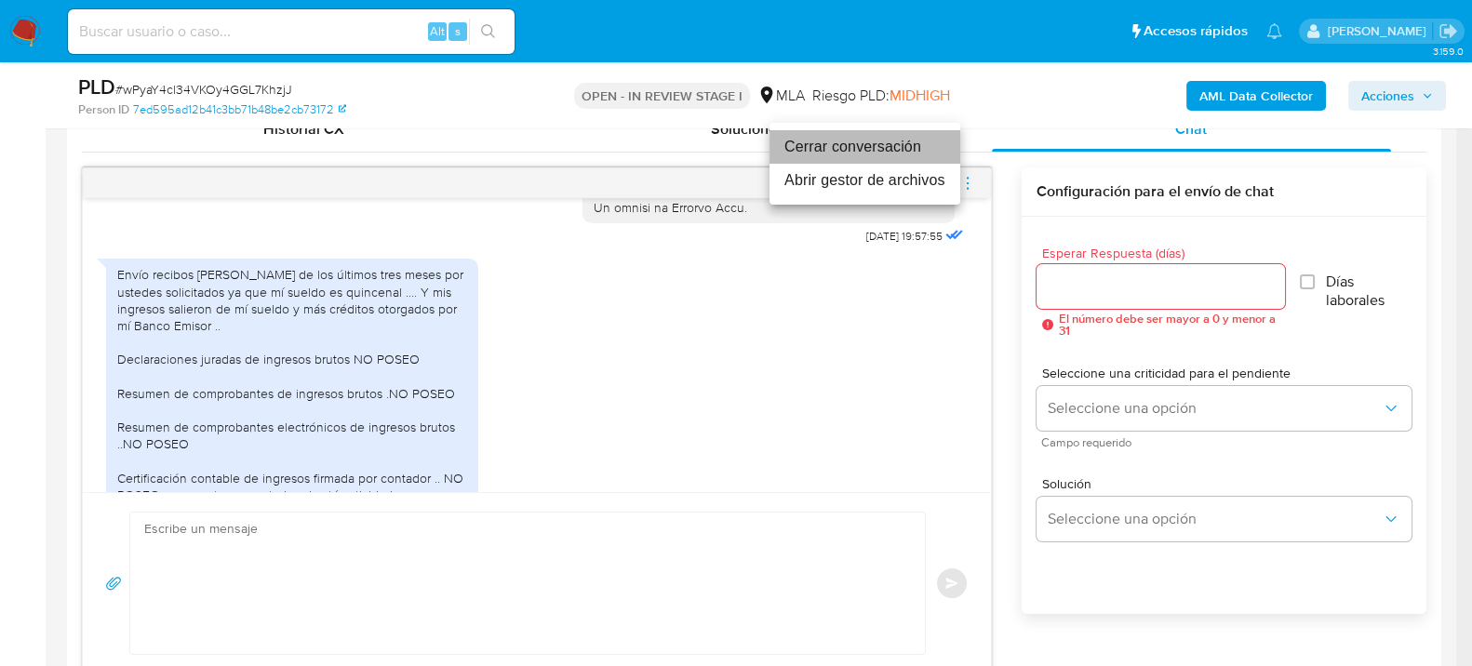
click at [872, 142] on li "Cerrar conversación" at bounding box center [865, 147] width 191 height 34
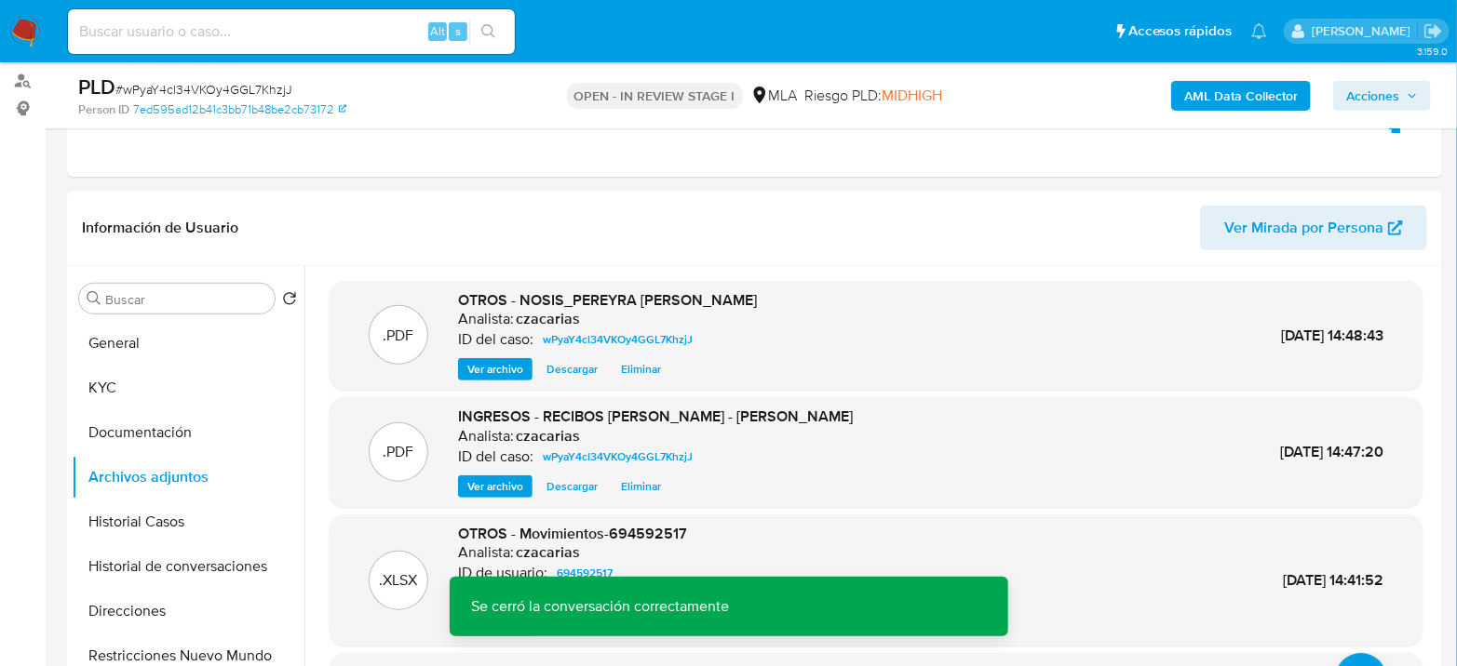
scroll to position [207, 0]
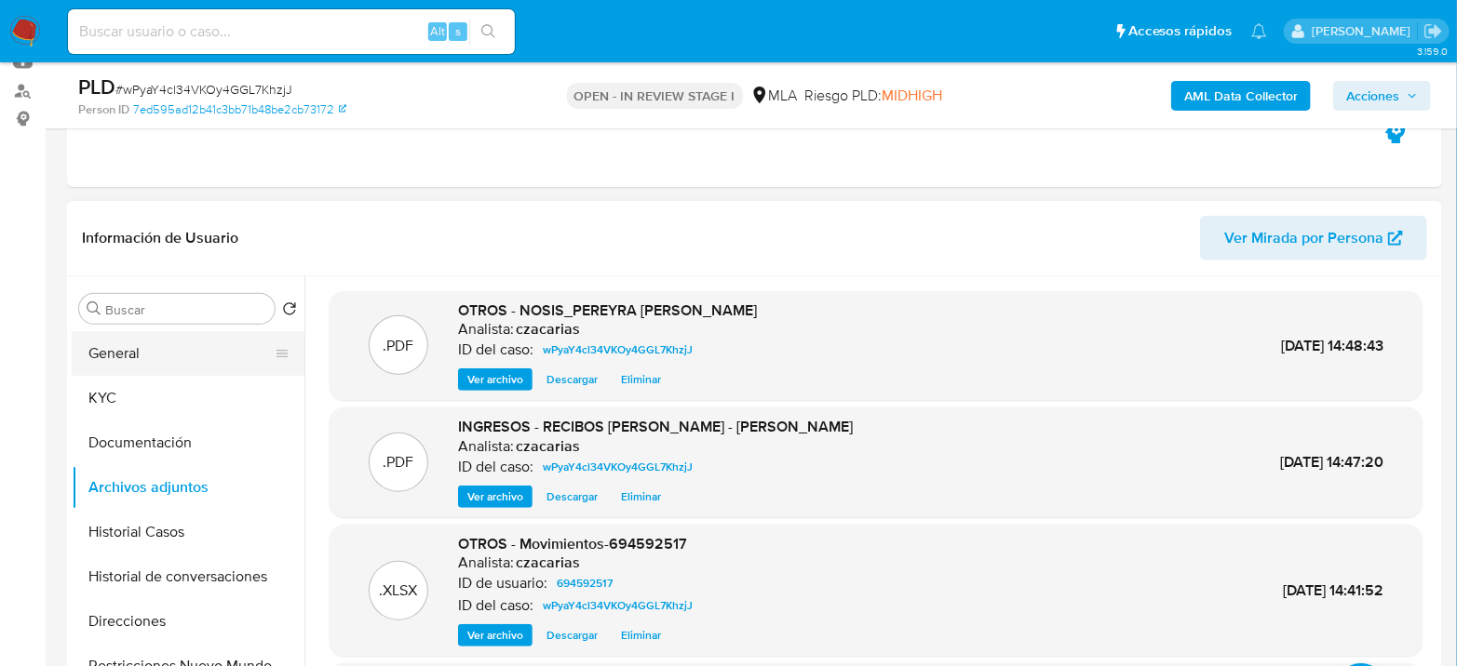
click at [181, 351] on button "General" at bounding box center [181, 353] width 218 height 45
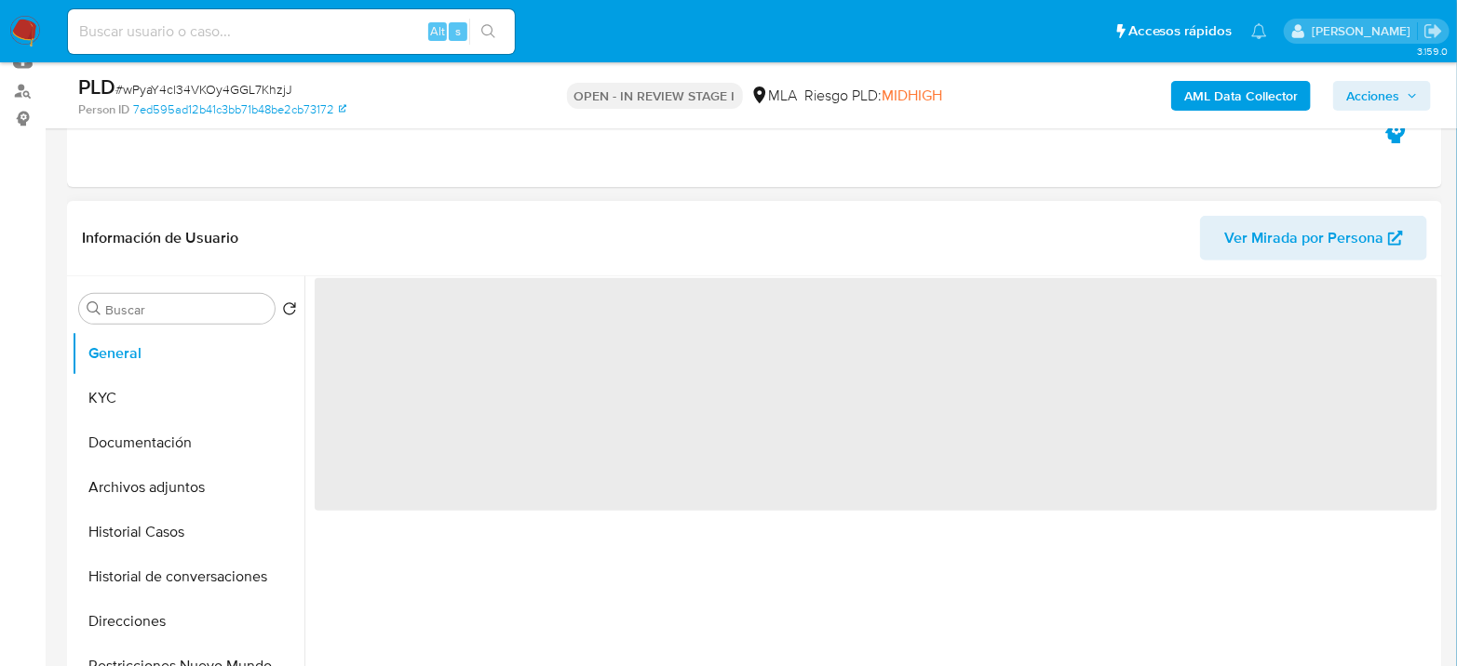
click at [422, 283] on div "‌" at bounding box center [870, 514] width 1133 height 477
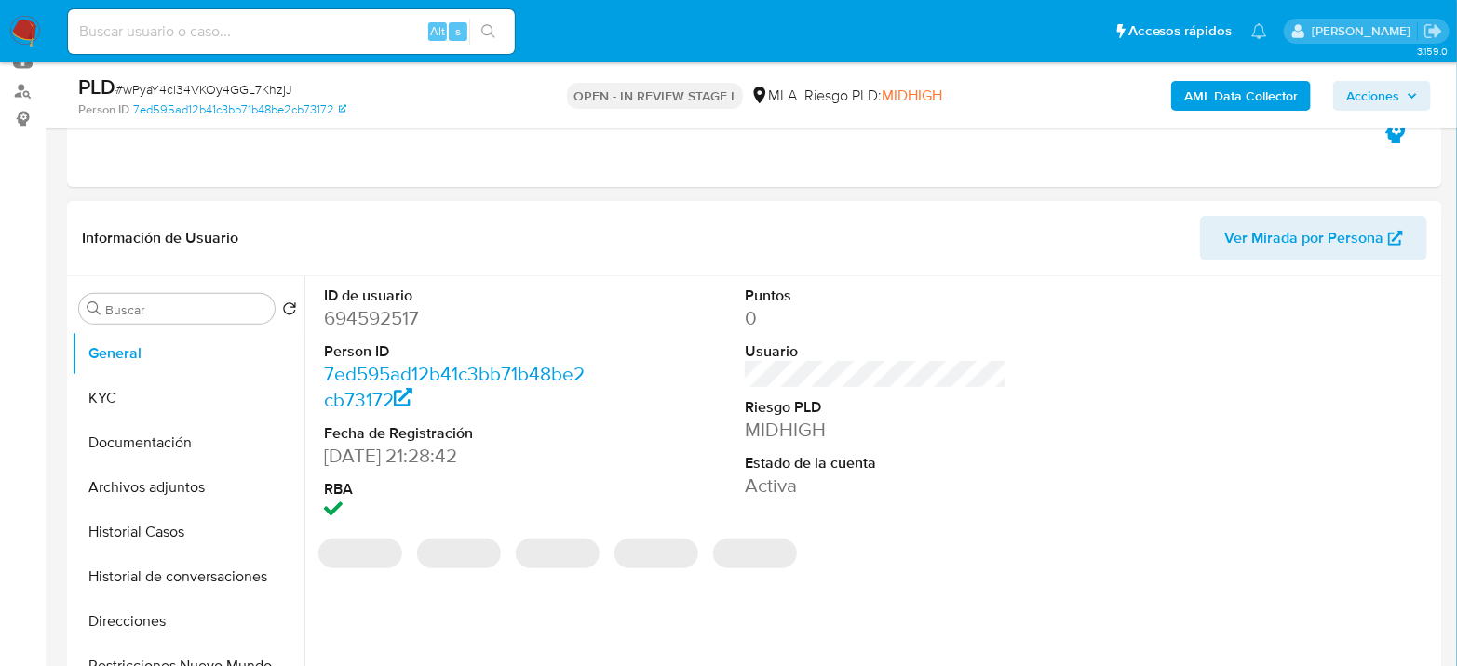
click at [351, 307] on dd "694592517" at bounding box center [455, 318] width 262 height 26
copy dd "694592517"
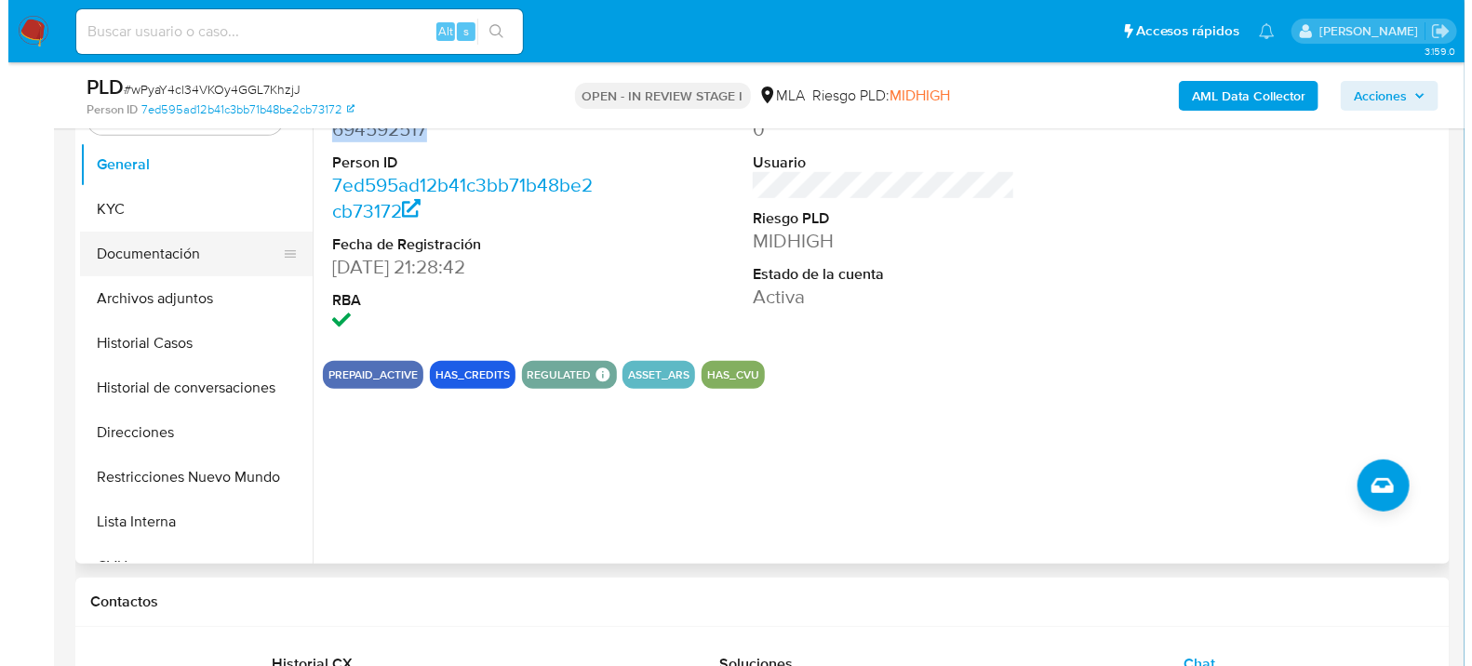
scroll to position [310, 0]
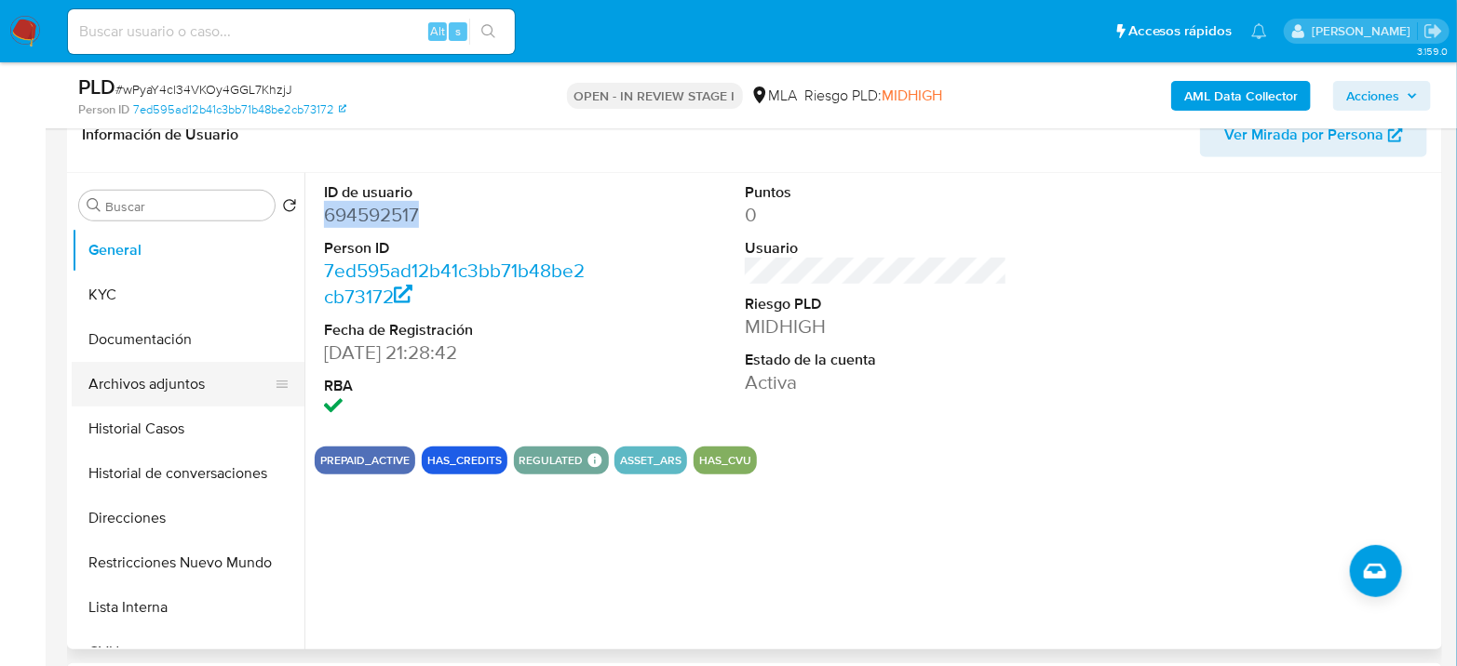
click at [185, 387] on button "Archivos adjuntos" at bounding box center [181, 384] width 218 height 45
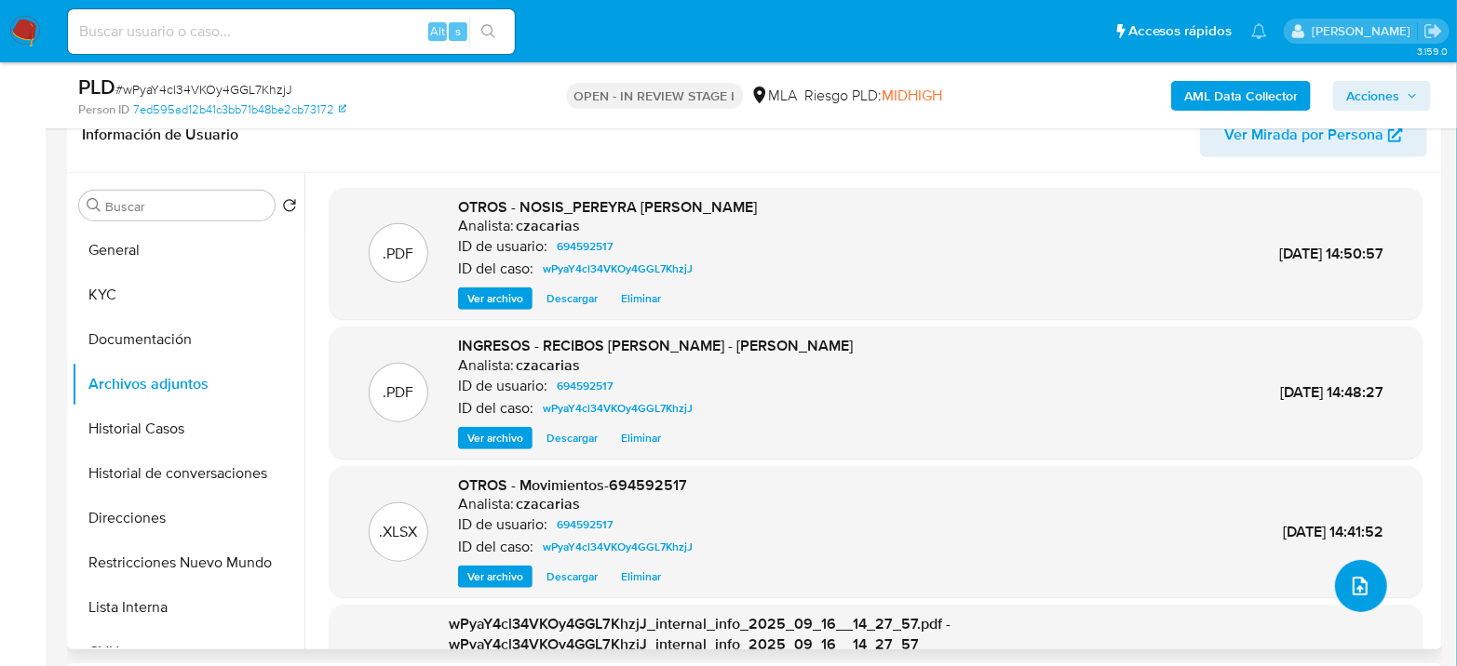
click at [1354, 584] on icon "upload-file" at bounding box center [1360, 586] width 22 height 22
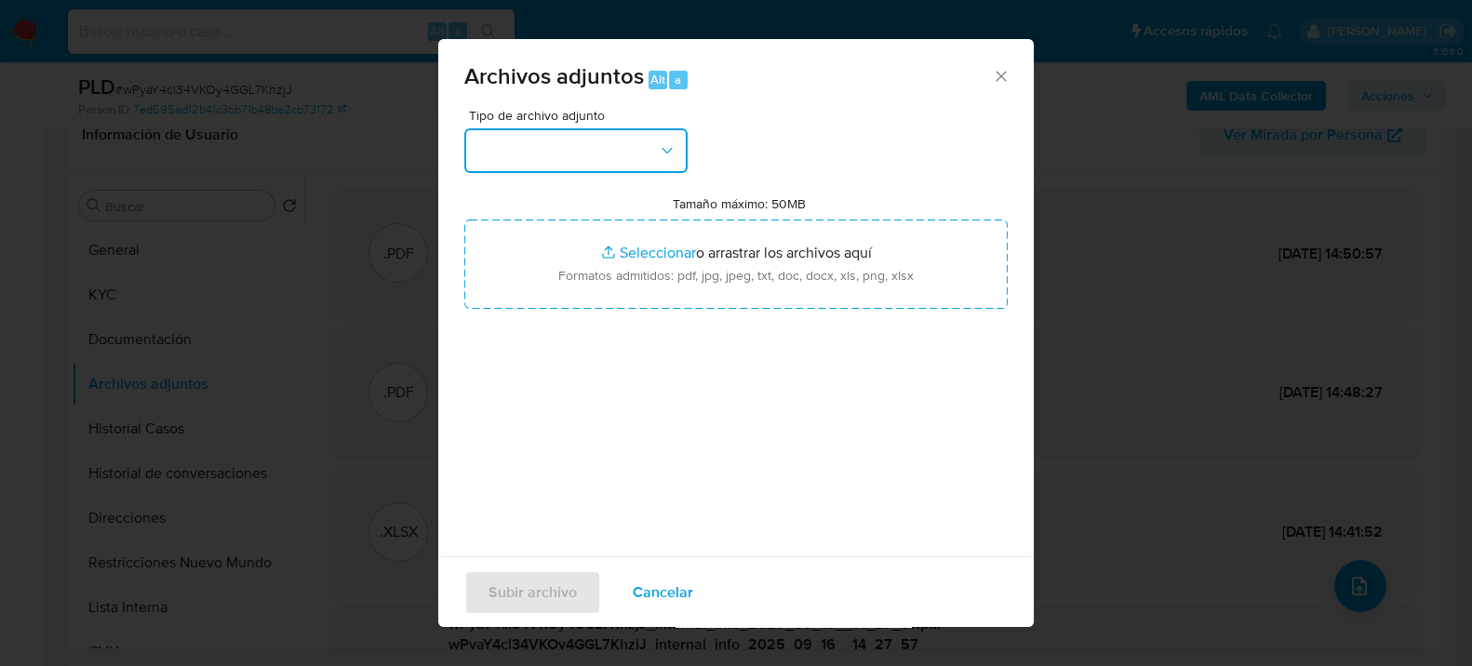
click at [579, 136] on button "button" at bounding box center [575, 150] width 223 height 45
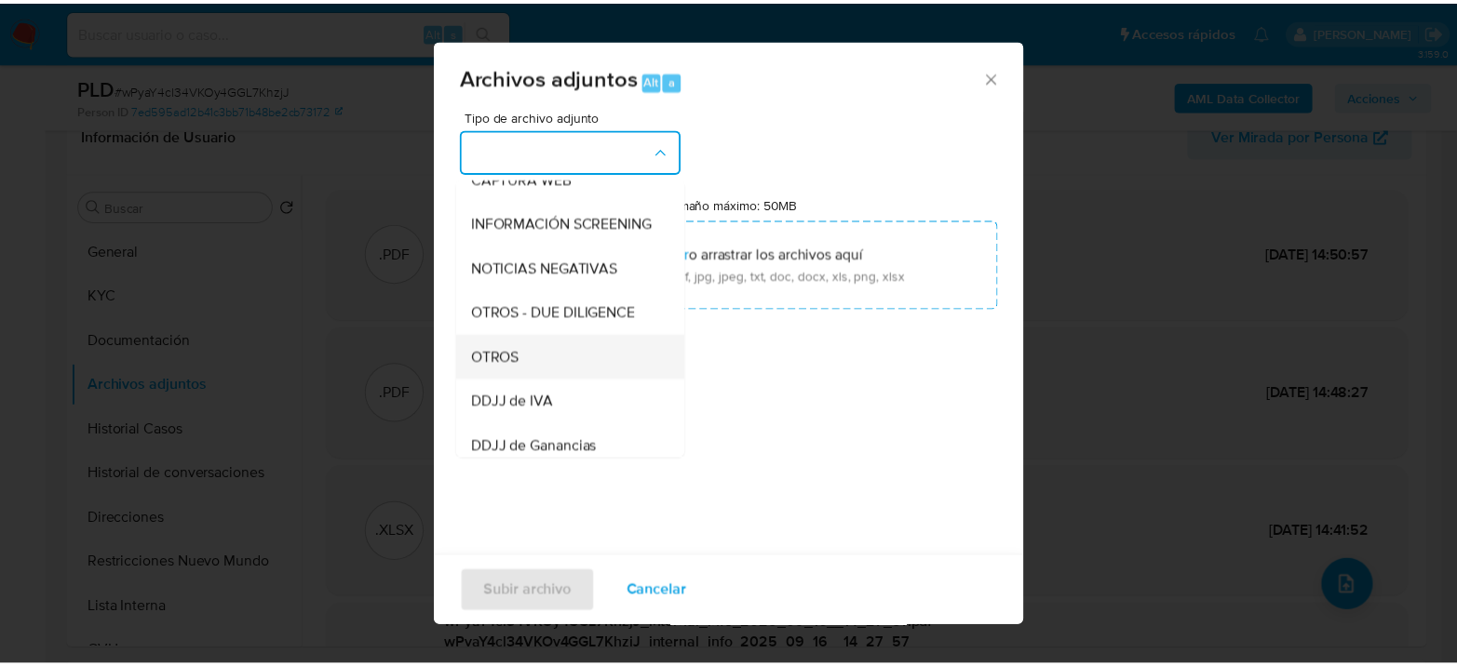
scroll to position [207, 0]
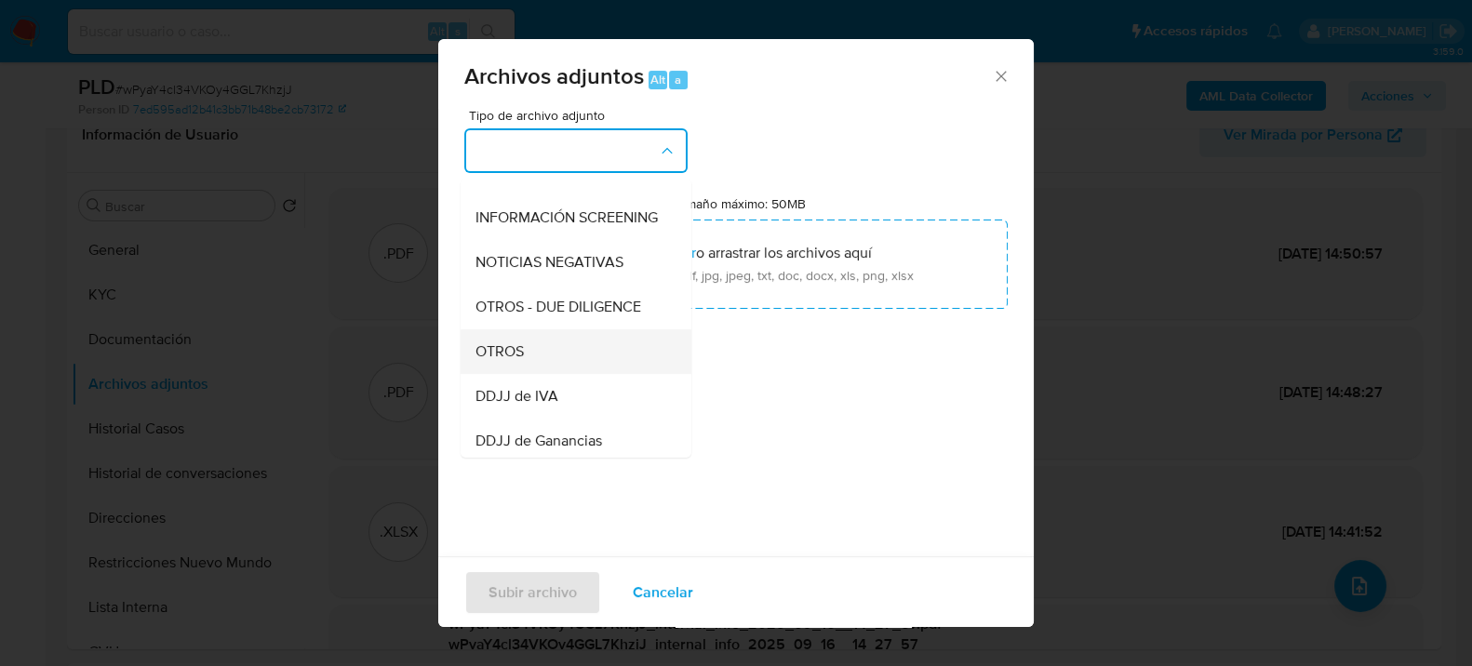
click at [515, 360] on span "OTROS" at bounding box center [500, 351] width 48 height 19
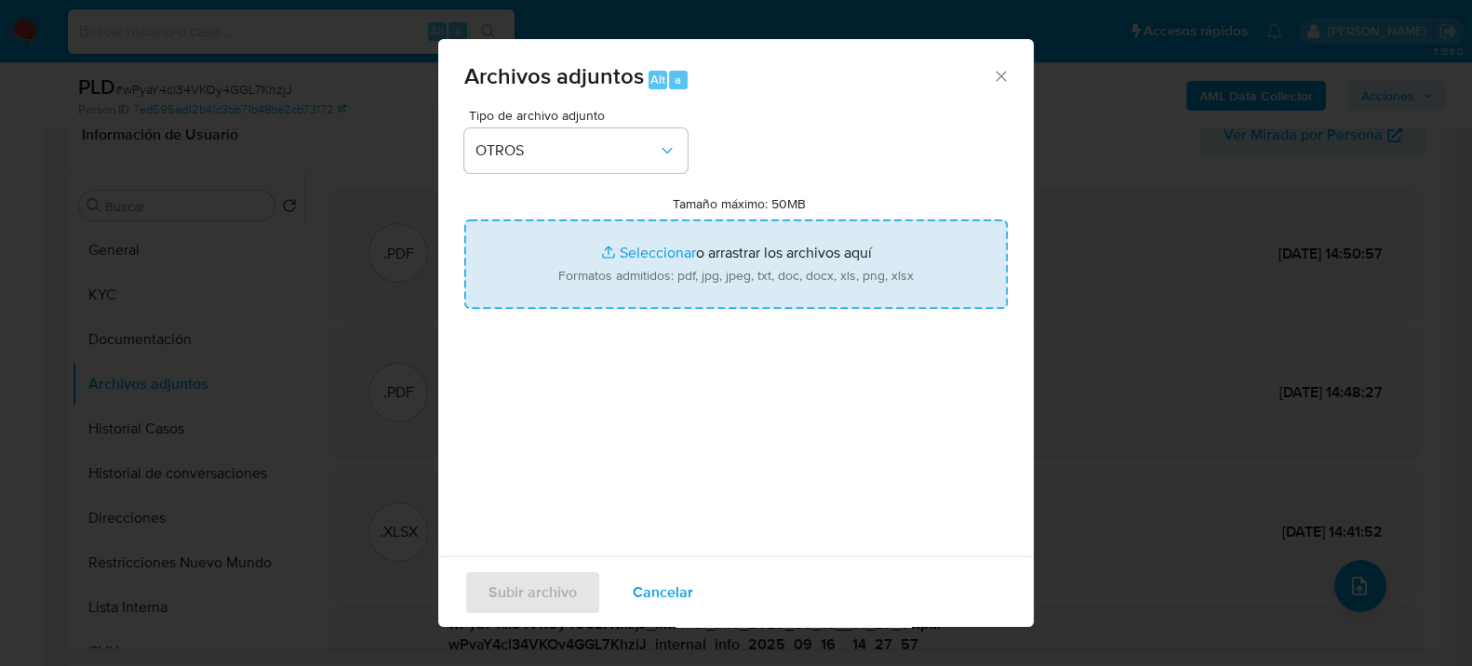
type input "C:\fakepath\Caselog wPyaY4cl34VKOy4GGL7KhzjJ_2025_07_18_01_07_36.docx"
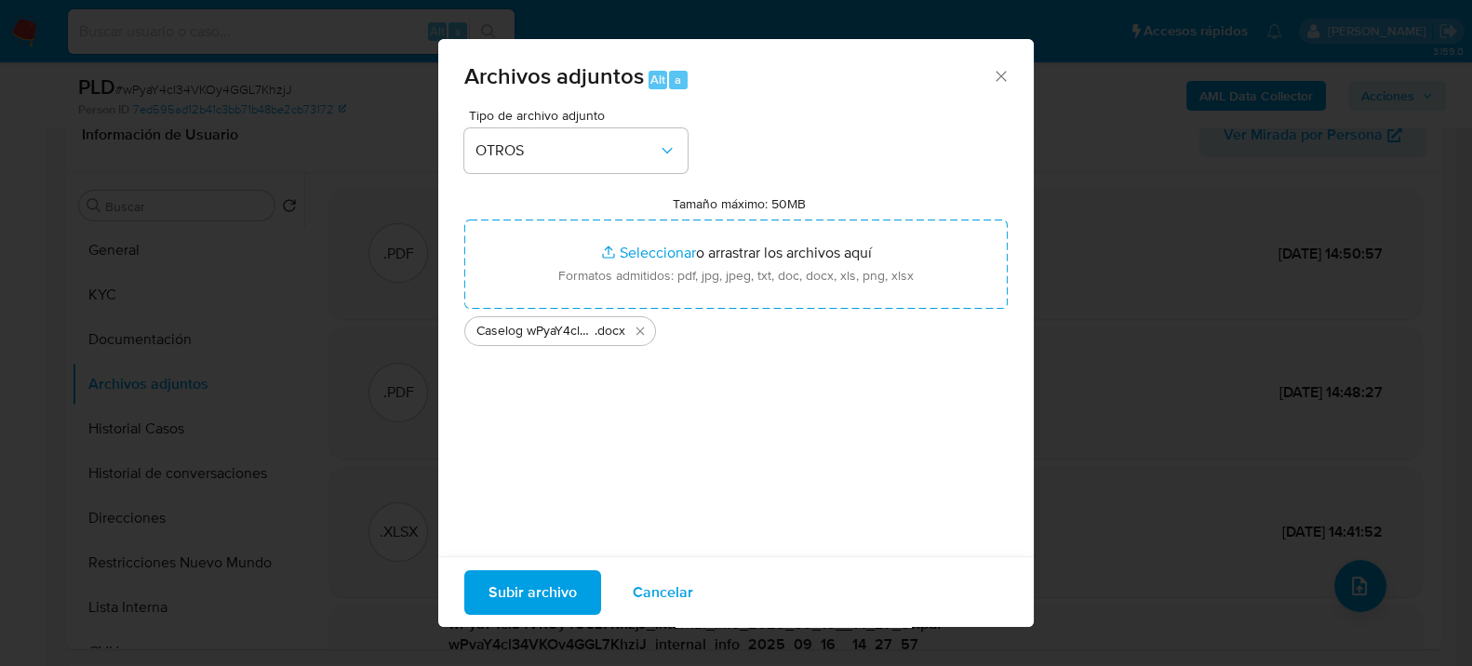
click at [526, 603] on span "Subir archivo" at bounding box center [533, 591] width 88 height 41
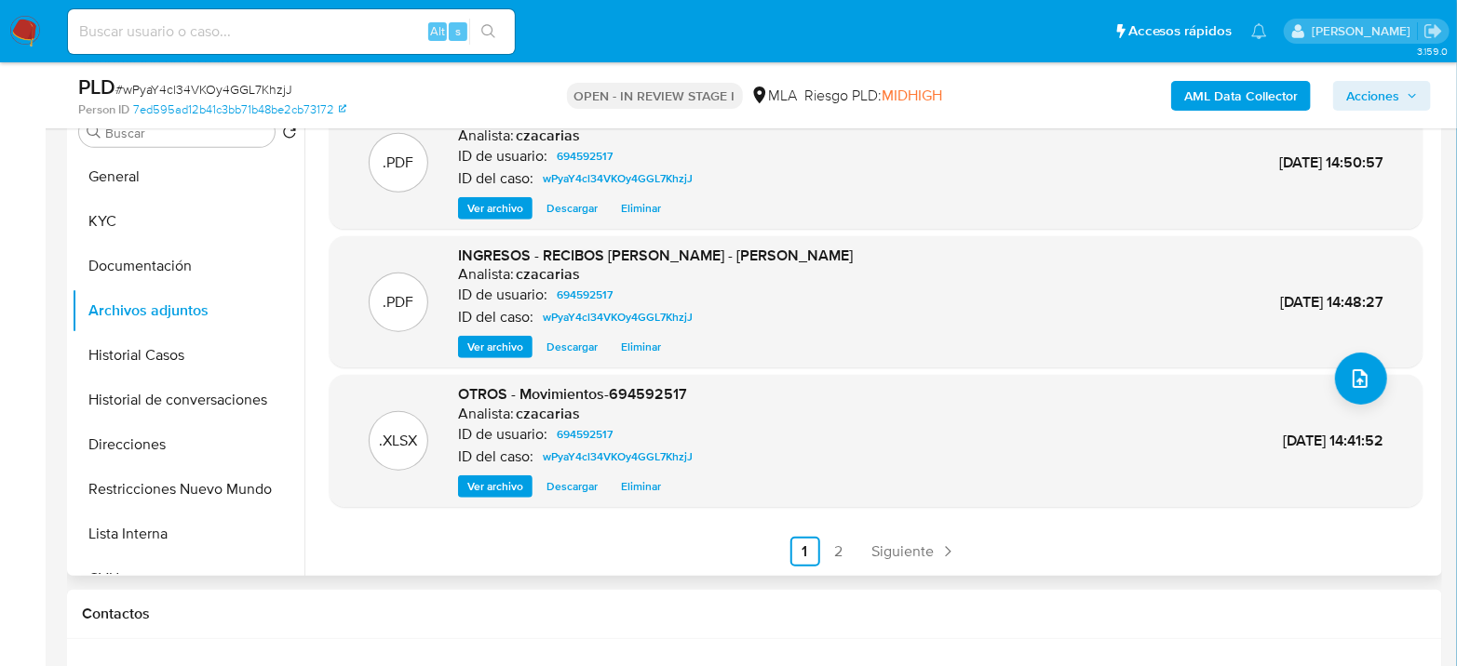
scroll to position [413, 0]
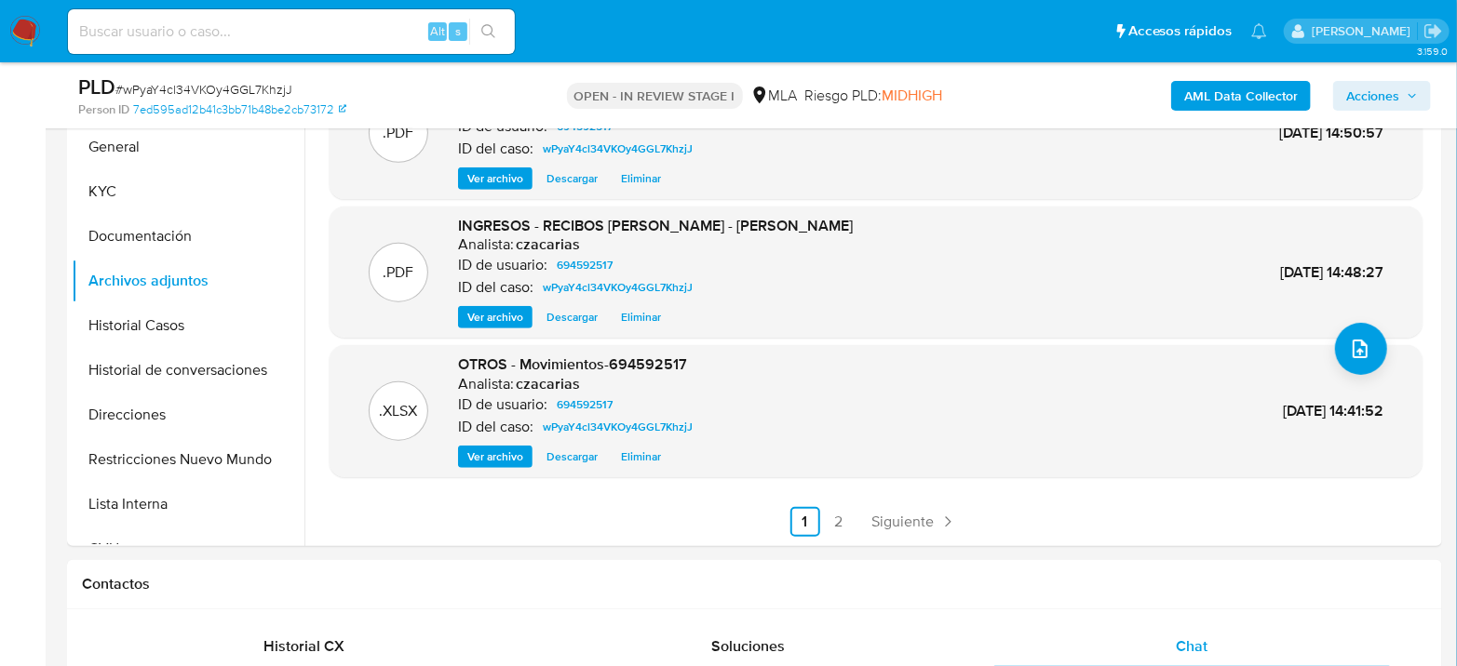
click at [1350, 93] on span "Acciones" at bounding box center [1372, 96] width 53 height 30
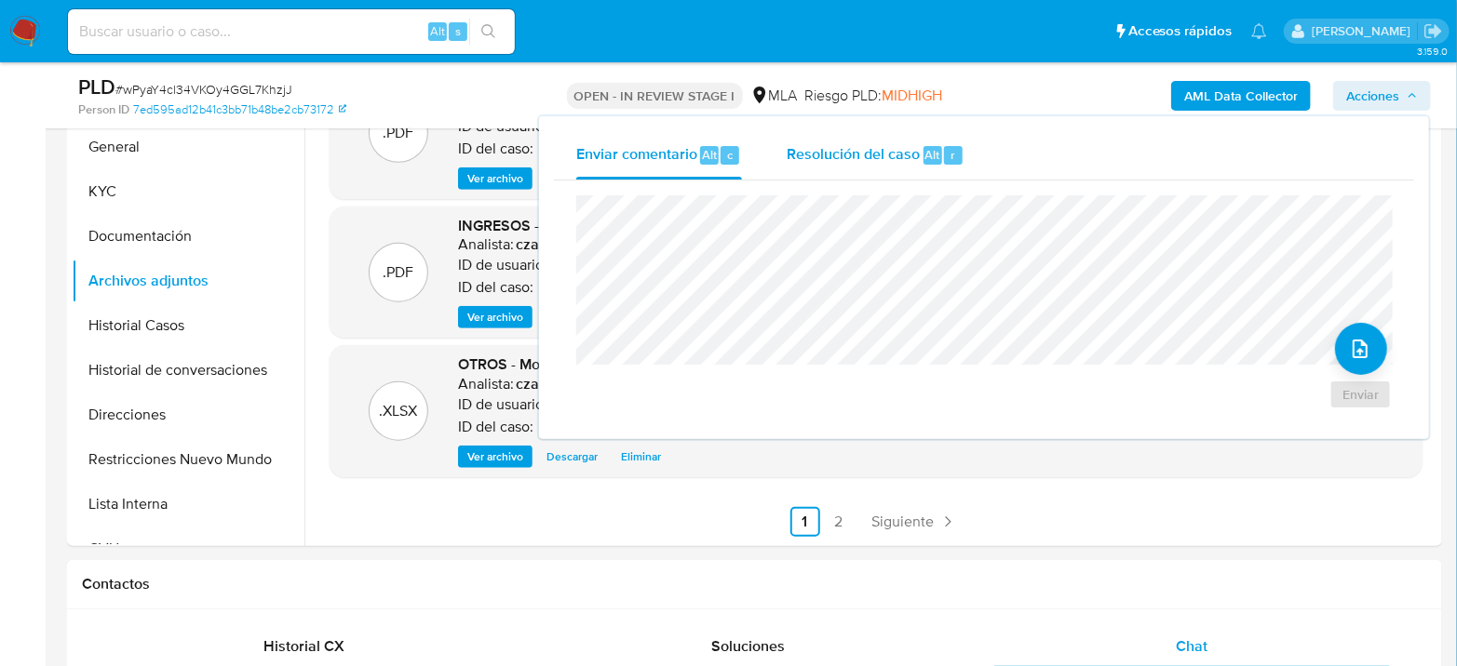
click at [909, 160] on span "Resolución del caso" at bounding box center [852, 153] width 133 height 21
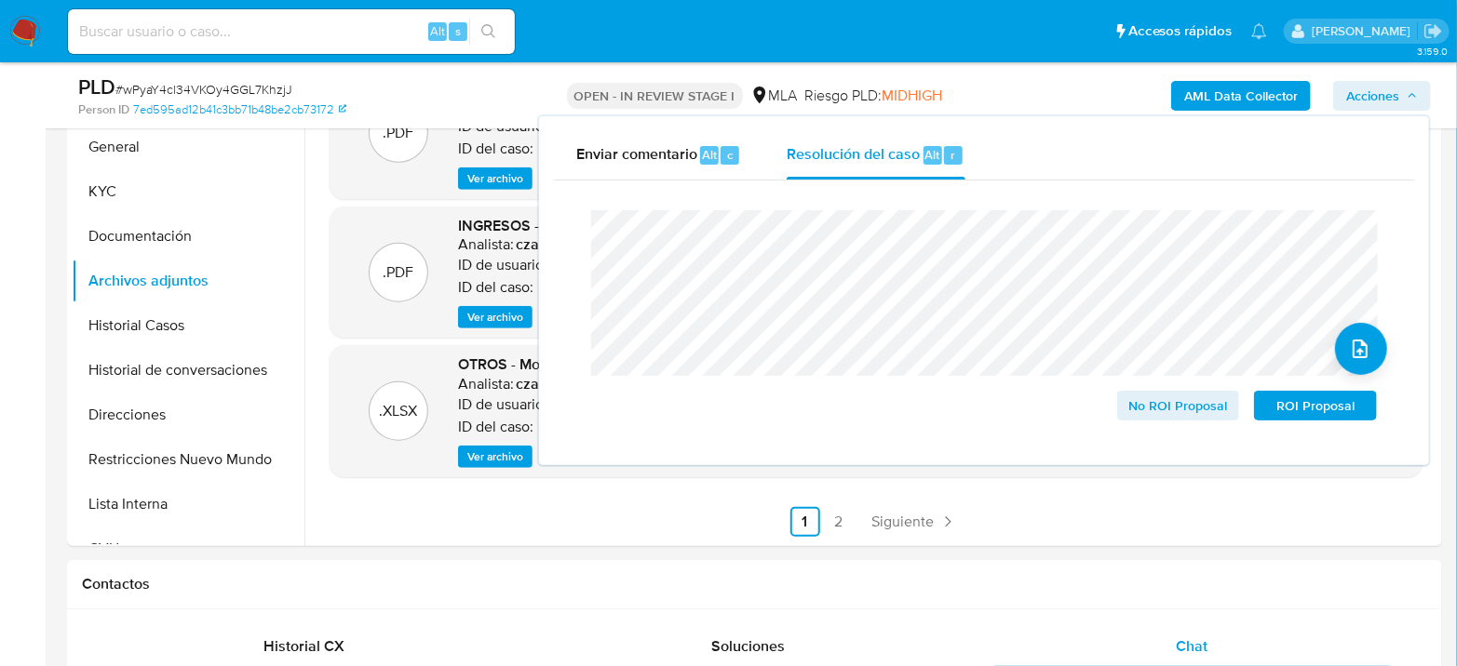
click at [238, 87] on span "# wPyaY4cl34VKOy4GGL7KhzjJ" at bounding box center [203, 89] width 177 height 19
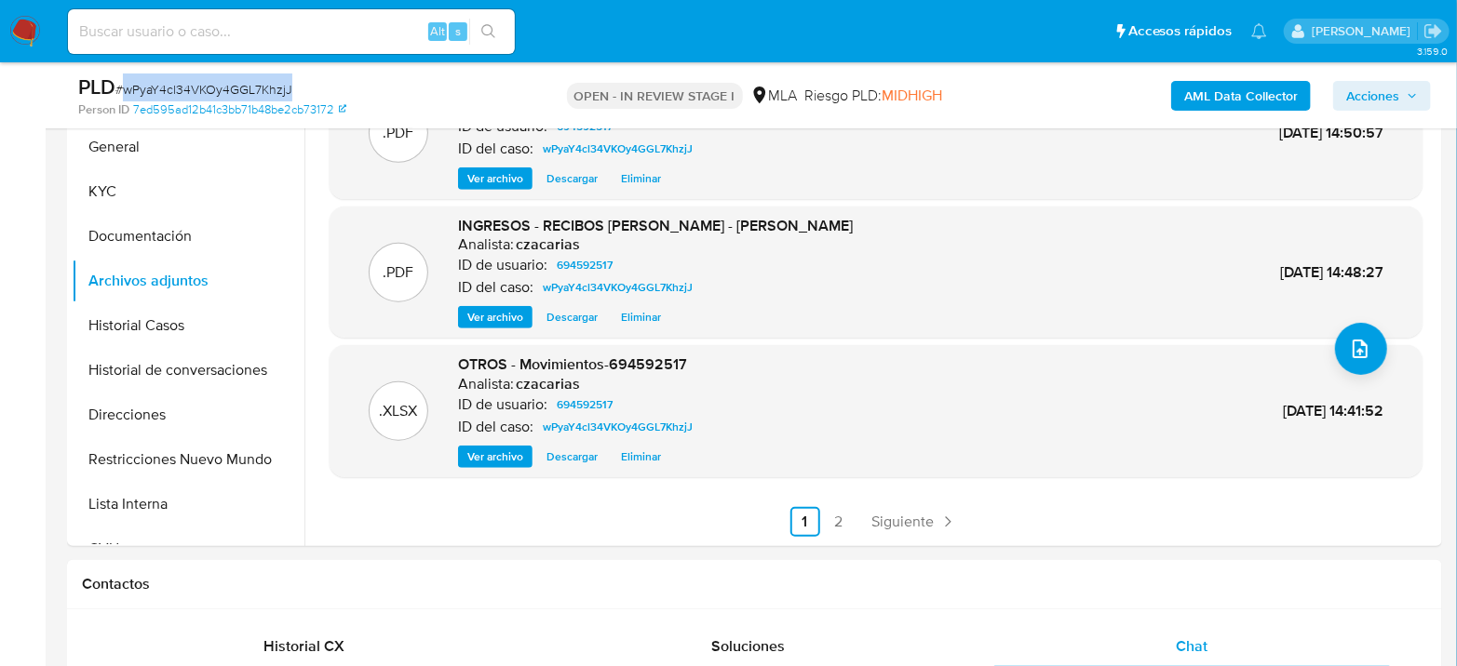
click at [238, 87] on span "# wPyaY4cl34VKOy4GGL7KhzjJ" at bounding box center [203, 89] width 177 height 19
copy span "wPyaY4cl34VKOy4GGL7KhzjJ"
click at [1360, 87] on span "Acciones" at bounding box center [1372, 96] width 53 height 30
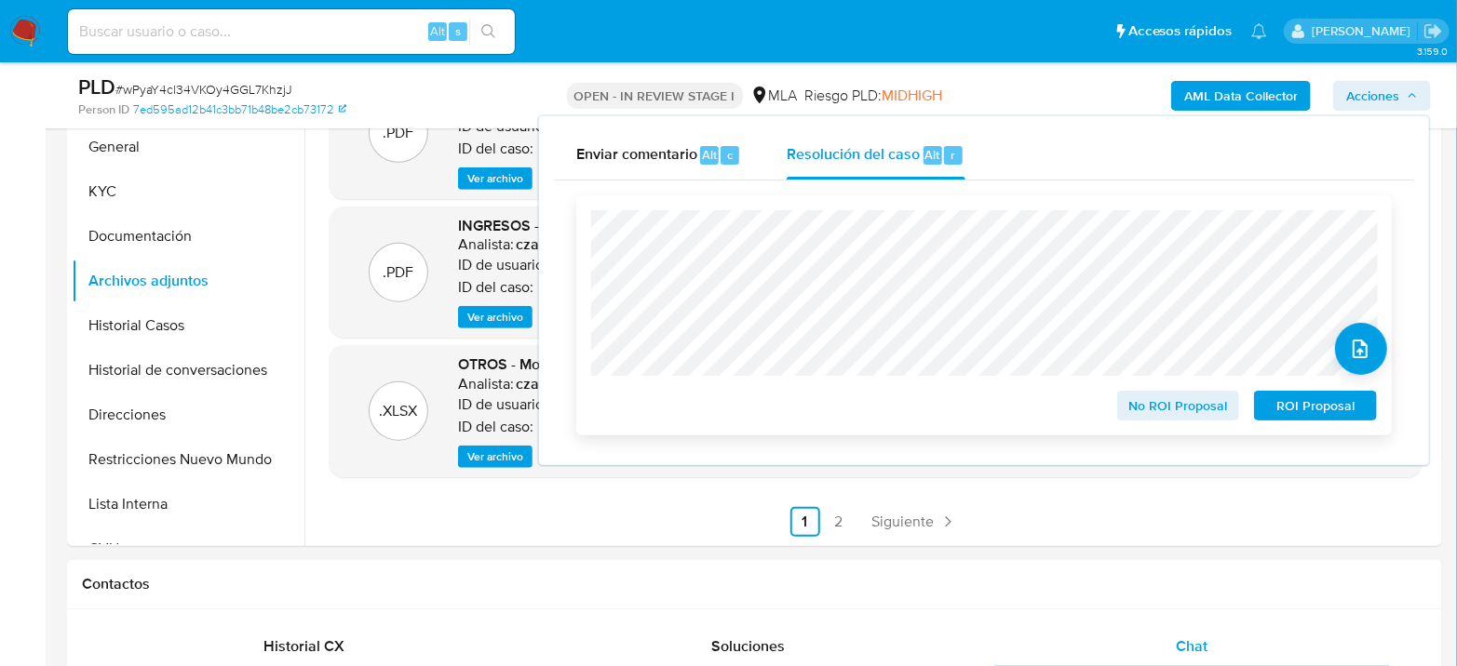
click at [1188, 400] on span "No ROI Proposal" at bounding box center [1178, 406] width 97 height 26
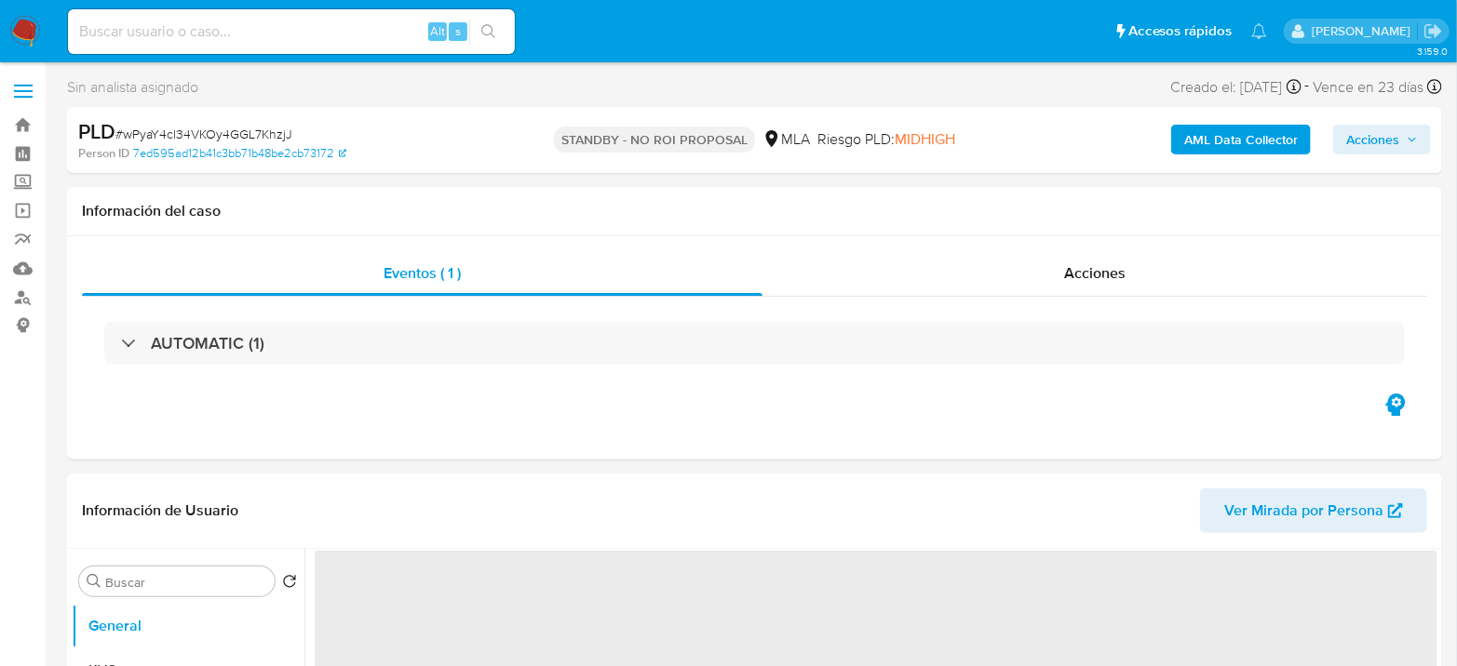
select select "10"
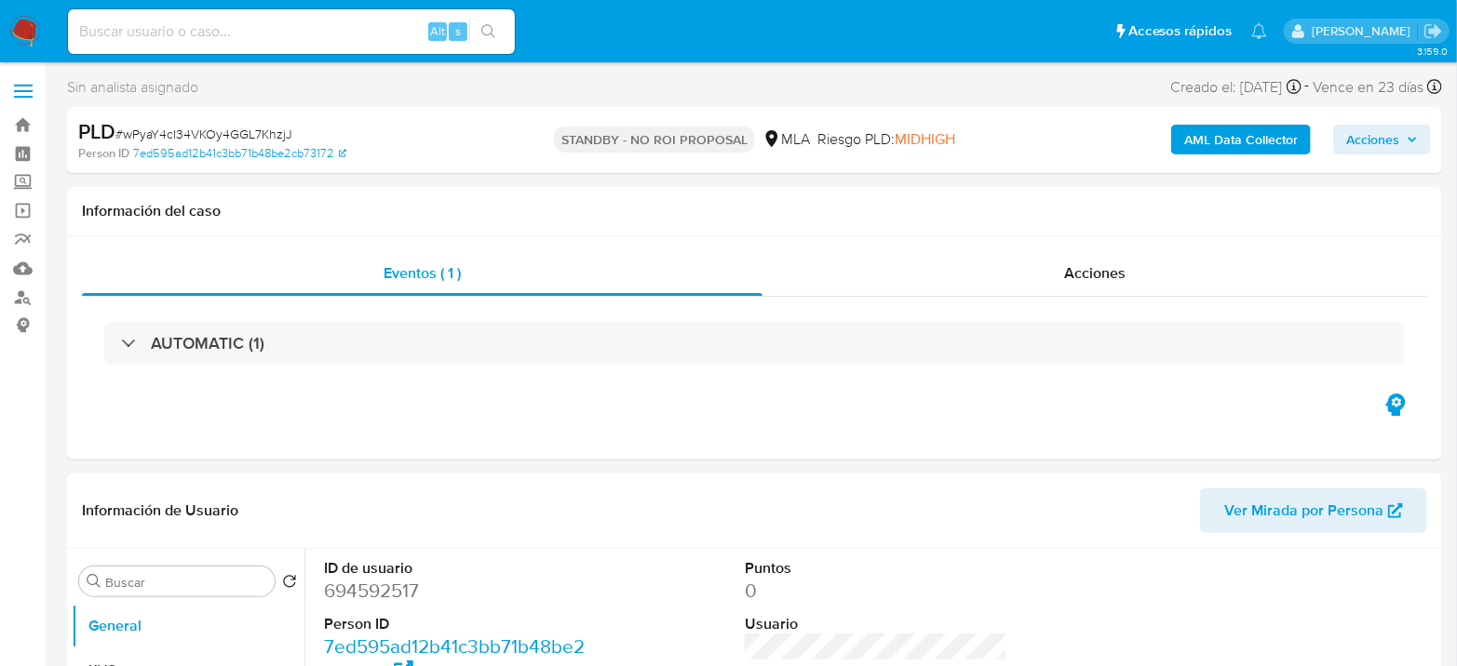
click at [273, 31] on input at bounding box center [291, 32] width 447 height 24
paste input "ff7jyhia4d1GWDybY4bXOZhP"
type input "ff7jyhia4d1GWDybY4bXOZhP"
click at [488, 34] on icon "search-icon" at bounding box center [488, 31] width 14 height 14
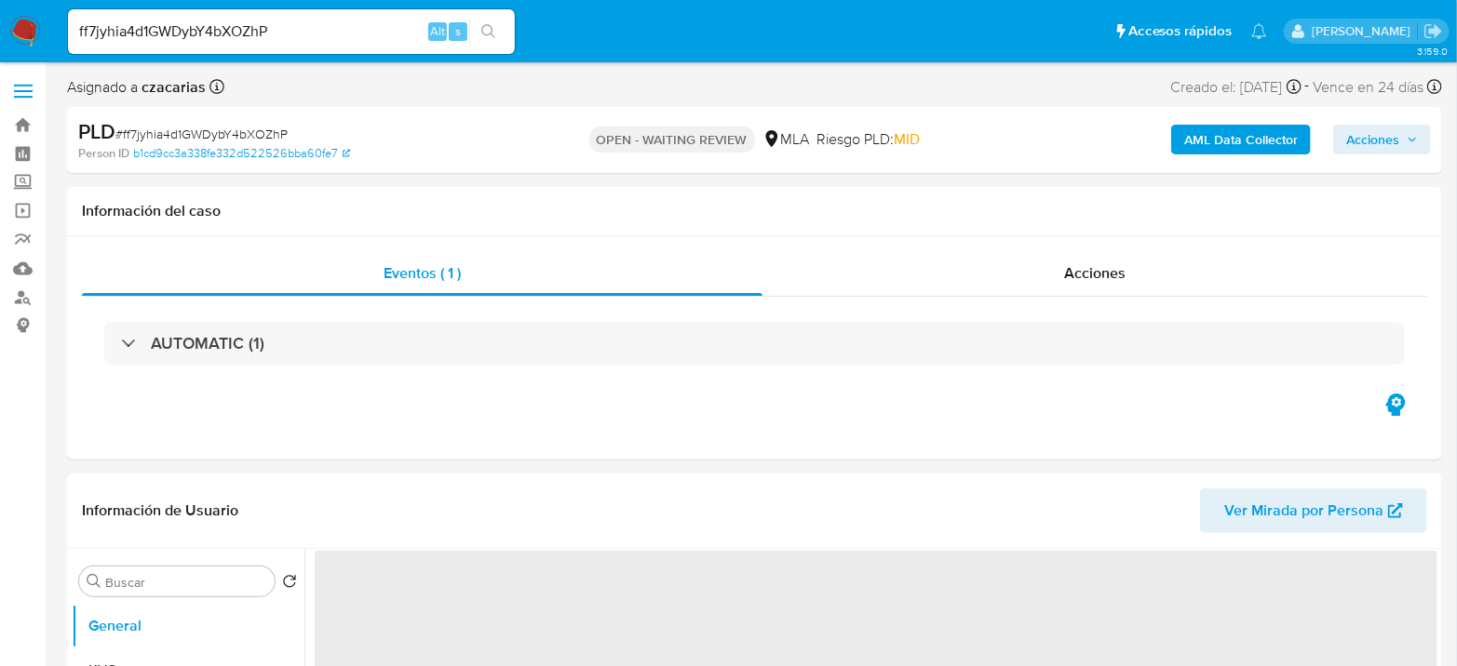
select select "10"
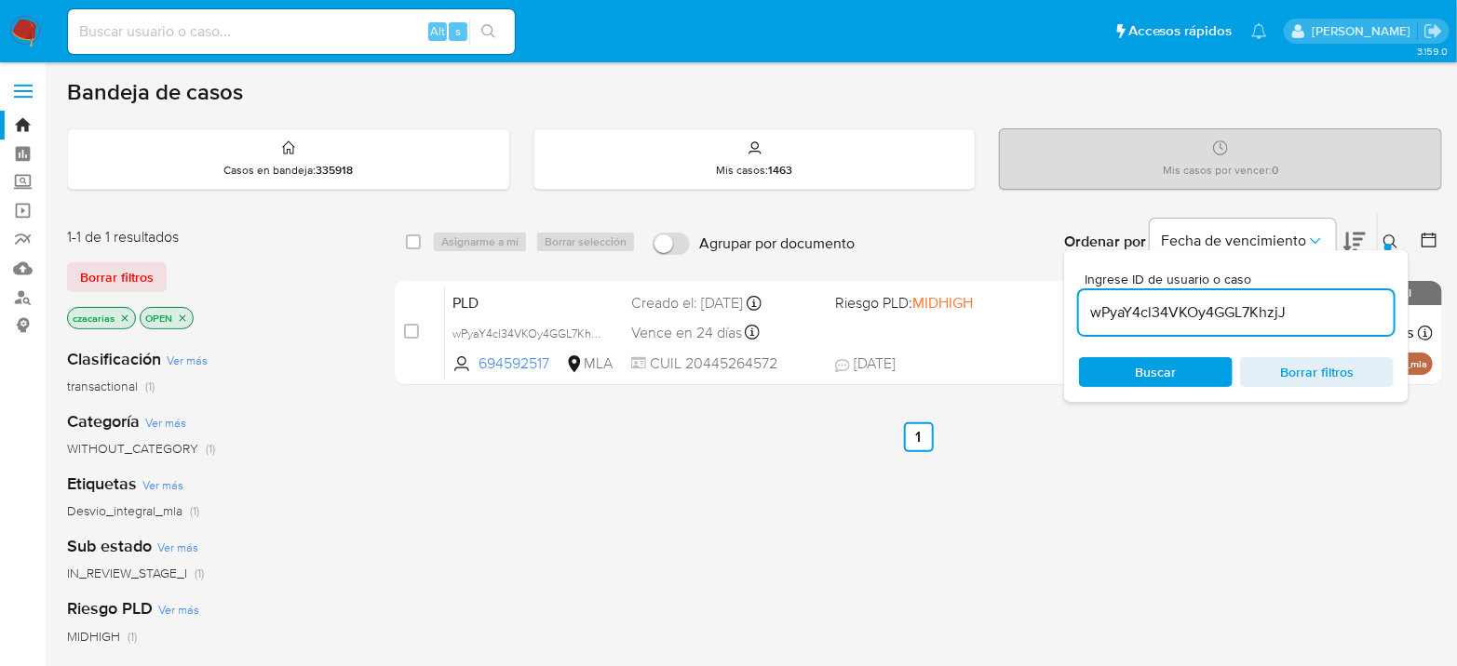
click at [1207, 321] on input "wPyaY4cl34VKOy4GGL7KhzjJ" at bounding box center [1236, 313] width 315 height 24
paste input "ff7jyhia4d1GWDybY4bXOZhP"
type input "ff7jyhia4d1GWDybY4bXOZhP"
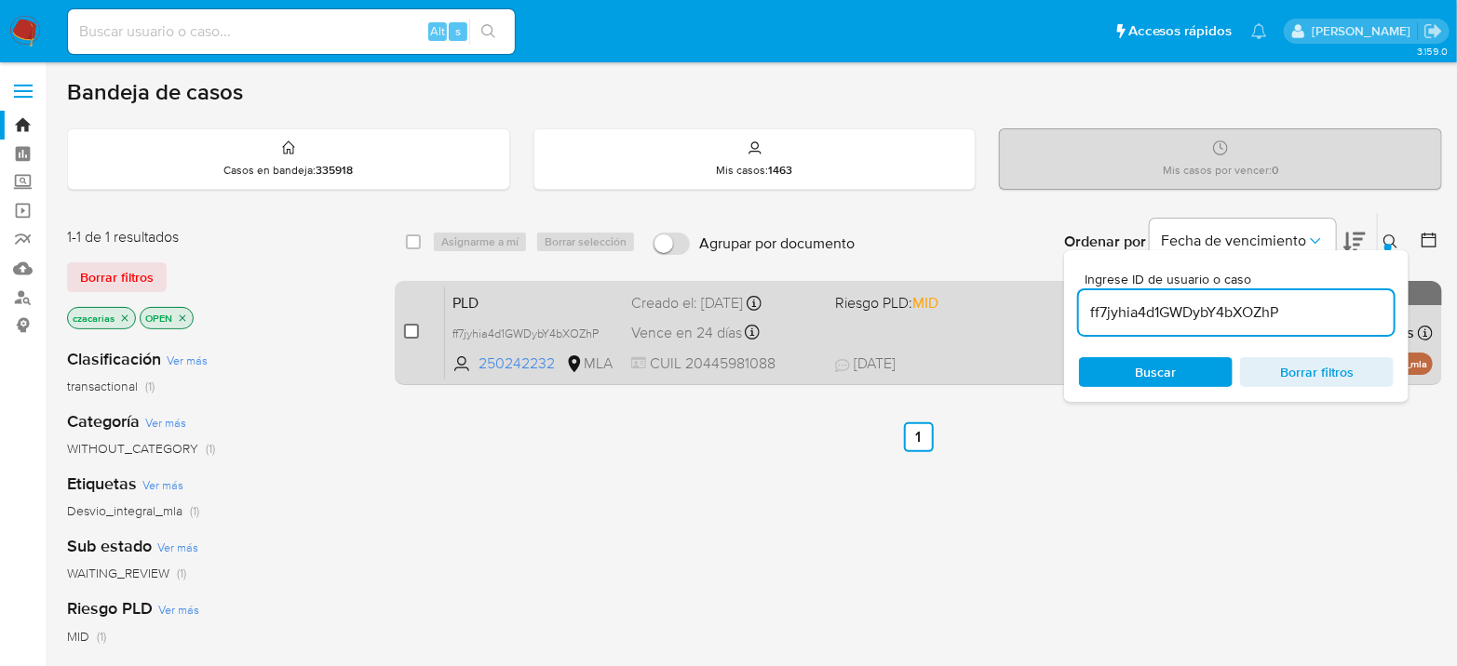
click at [413, 325] on input "checkbox" at bounding box center [411, 331] width 15 height 15
checkbox input "true"
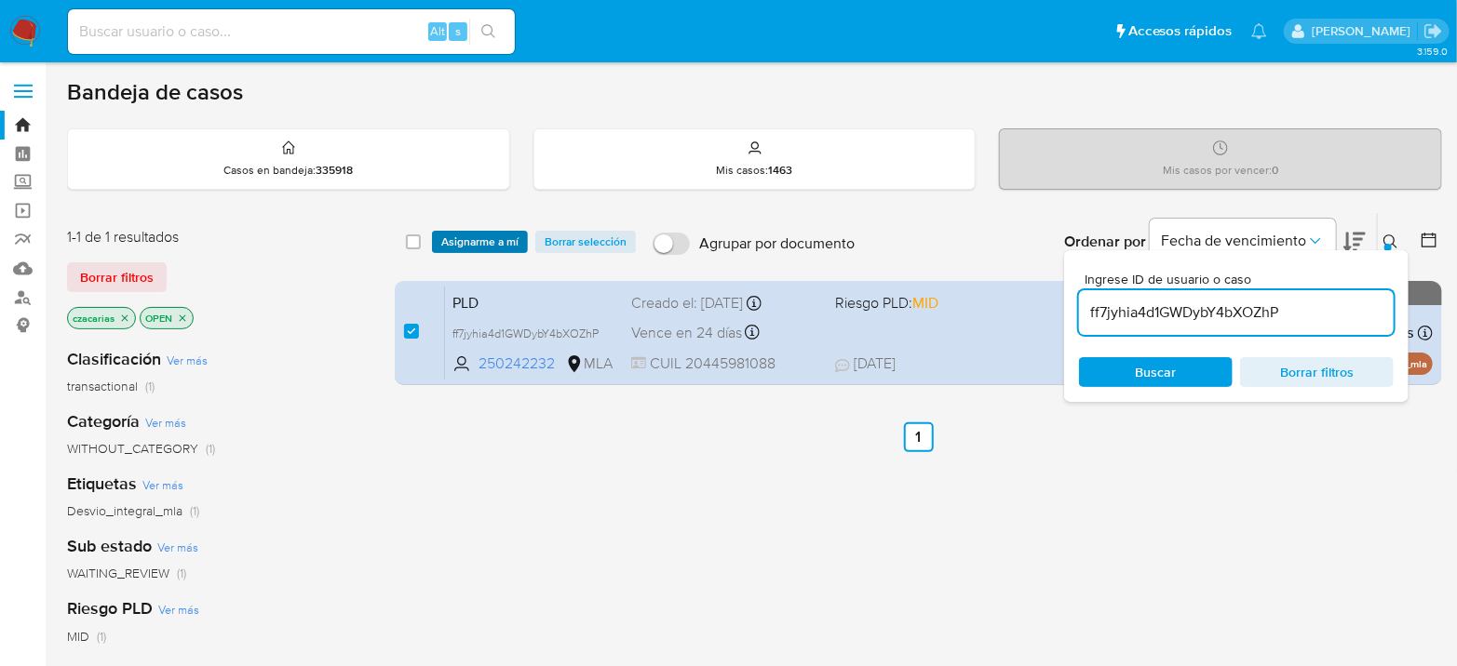
click at [474, 240] on span "Asignarme a mí" at bounding box center [479, 242] width 77 height 19
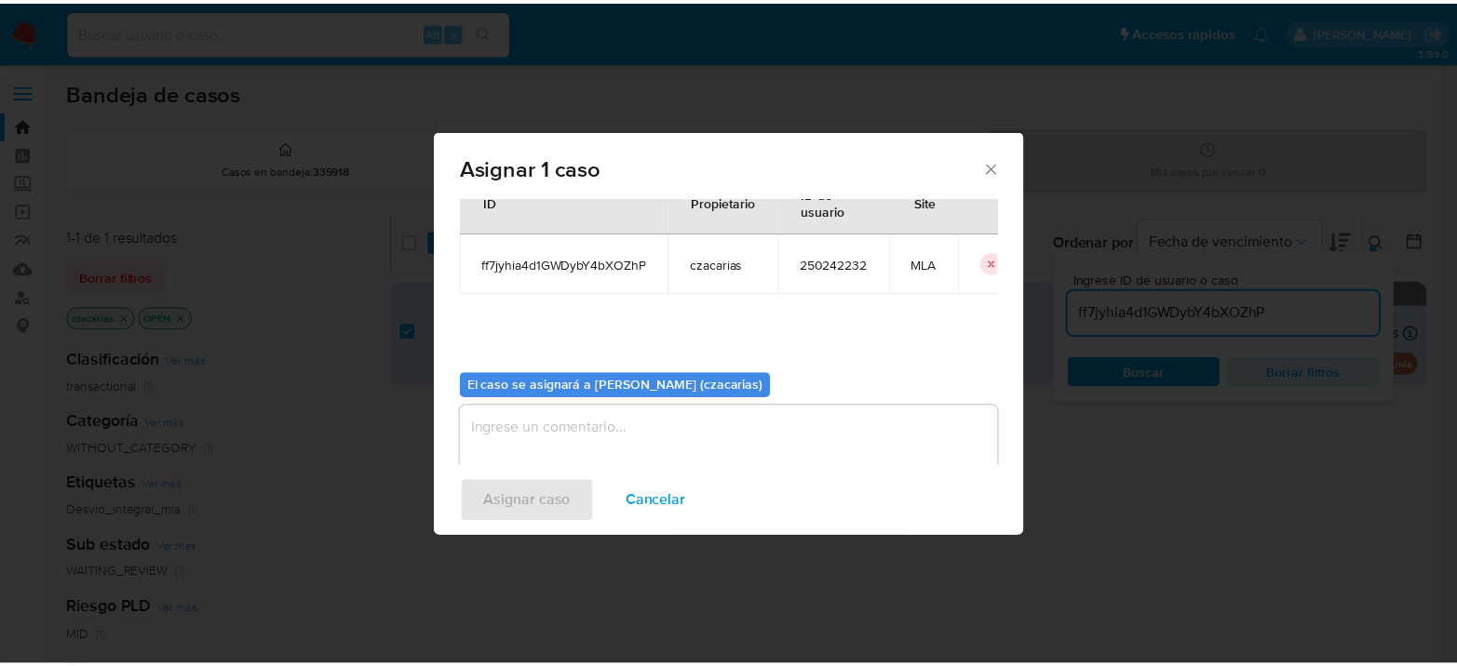
scroll to position [95, 0]
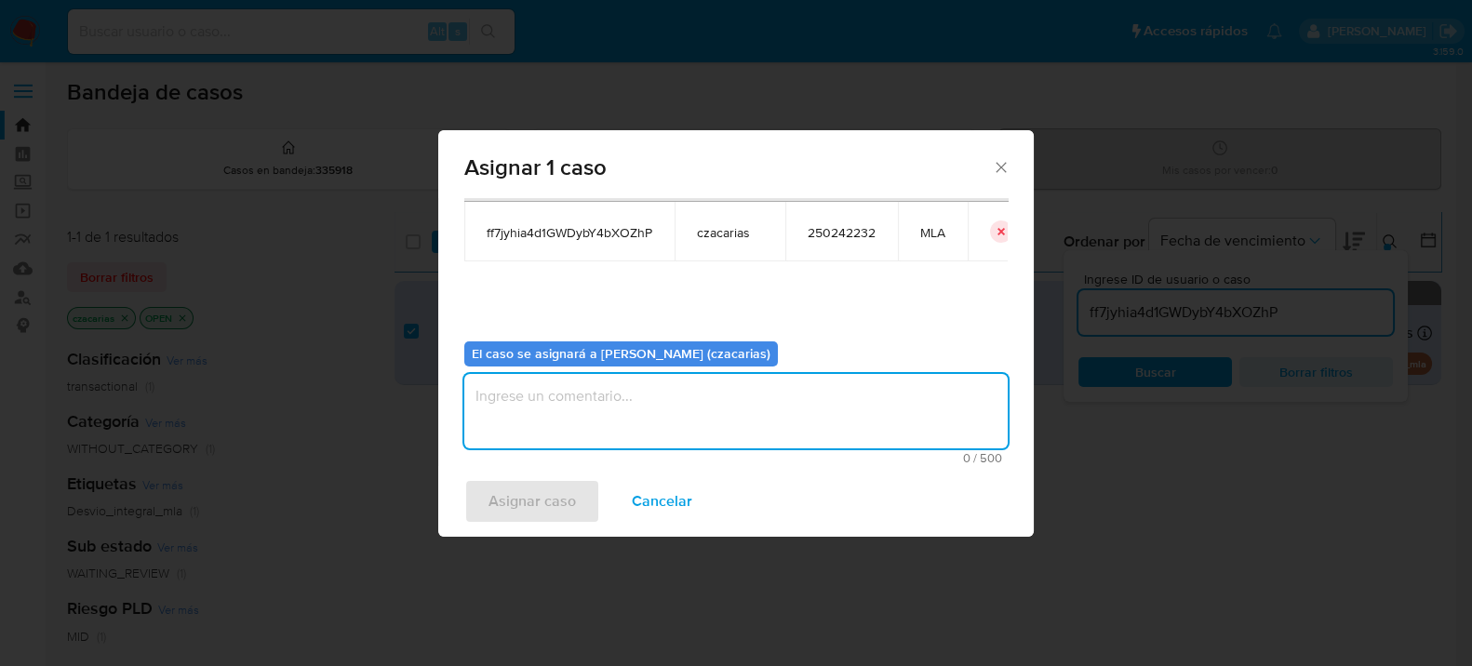
drag, startPoint x: 571, startPoint y: 396, endPoint x: 528, endPoint y: 466, distance: 82.7
click at [571, 396] on textarea "assign-modal" at bounding box center [736, 411] width 544 height 74
click at [519, 491] on span "Asignar caso" at bounding box center [532, 501] width 87 height 41
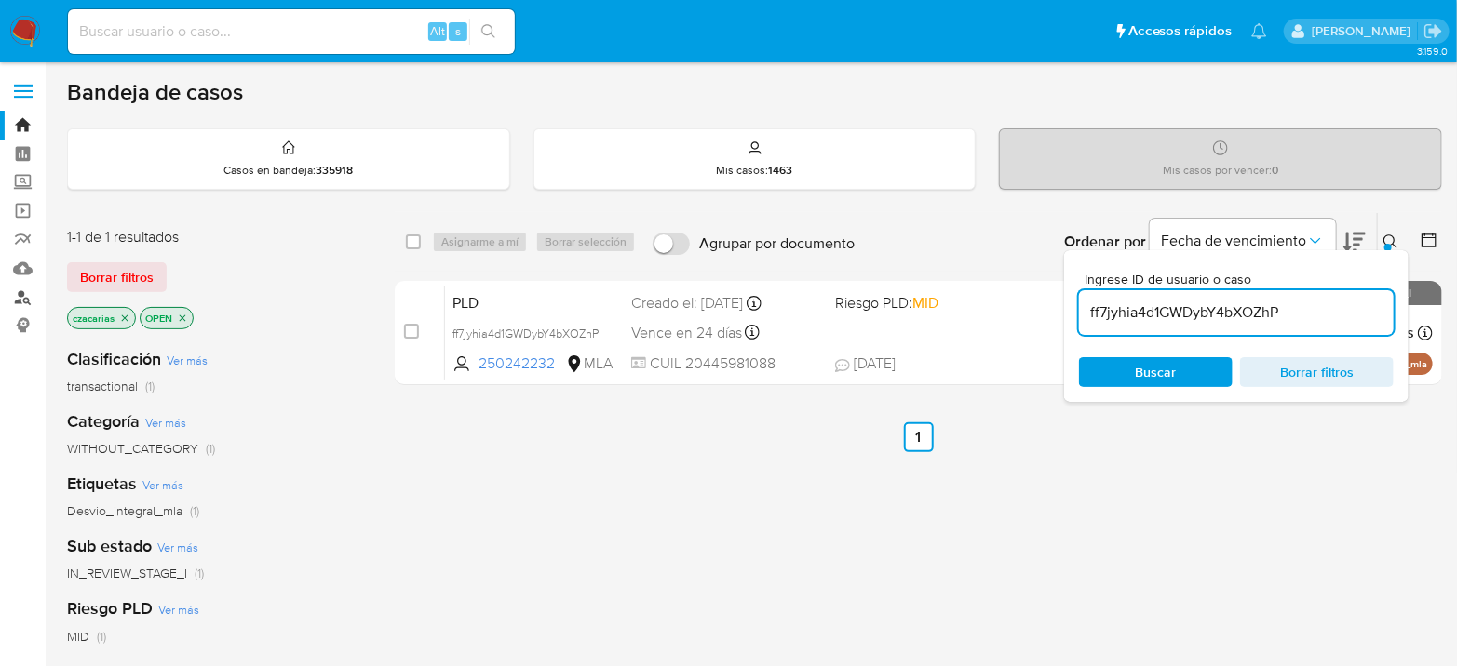
click at [17, 296] on link "Buscador de personas" at bounding box center [111, 297] width 222 height 29
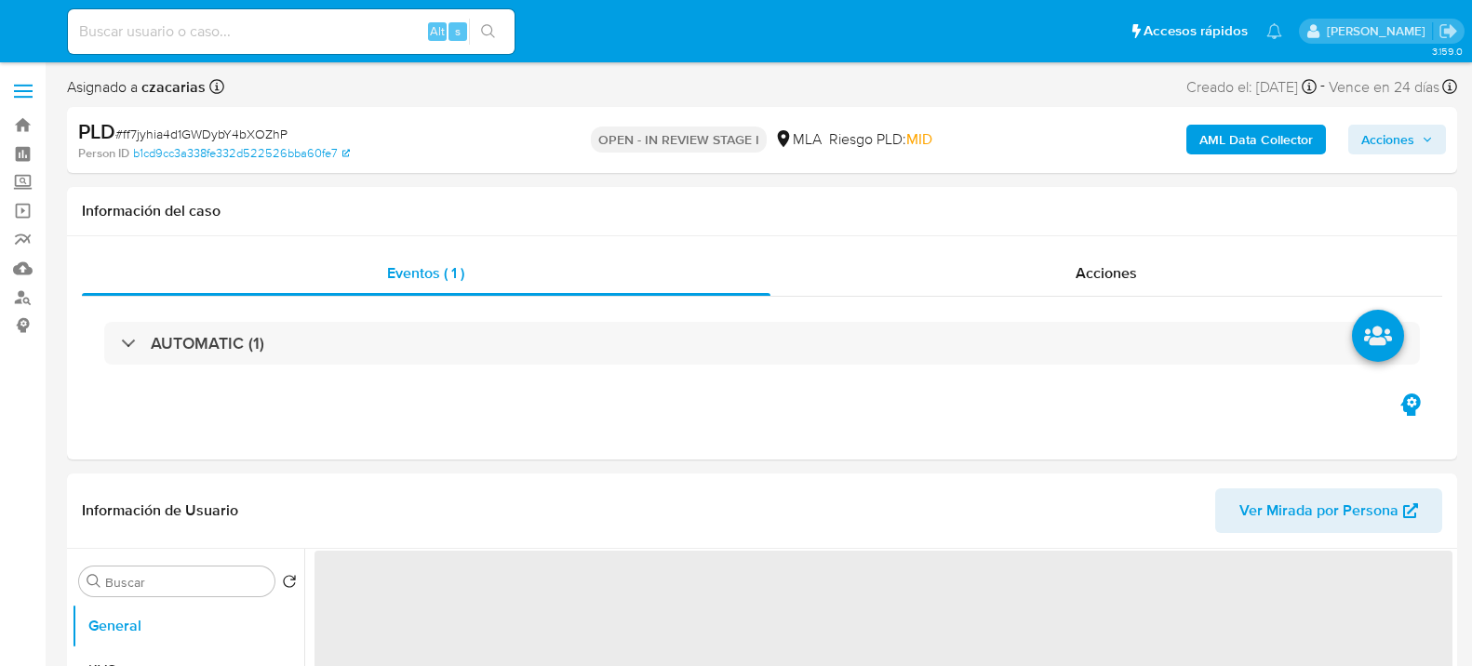
select select "10"
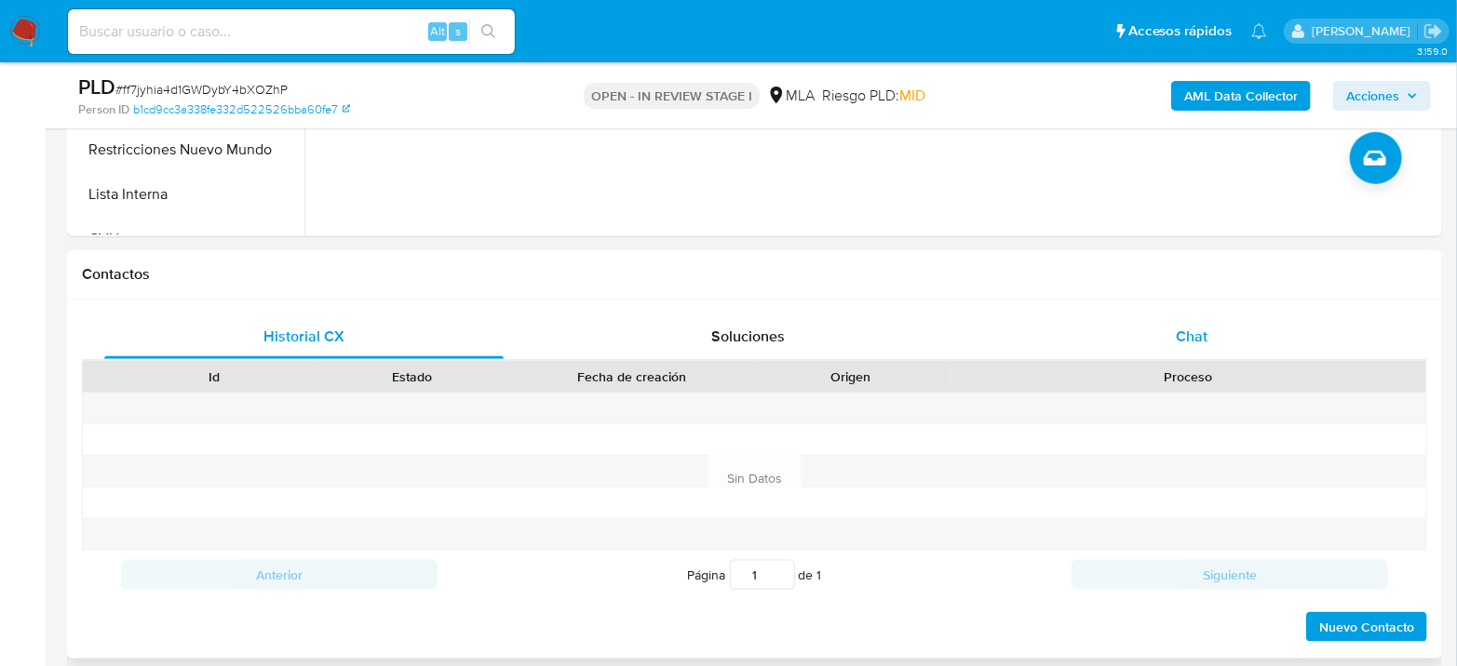
click at [1161, 330] on div "Chat" at bounding box center [1191, 337] width 399 height 45
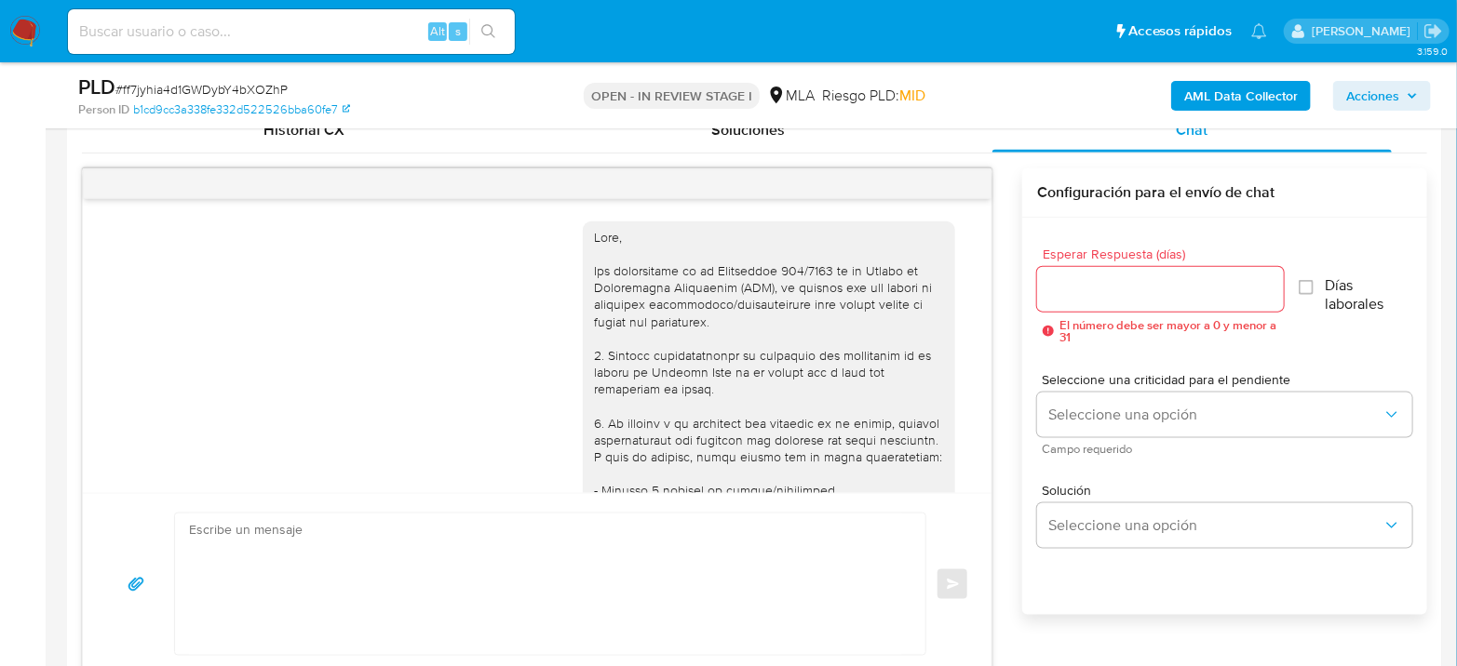
scroll to position [948, 0]
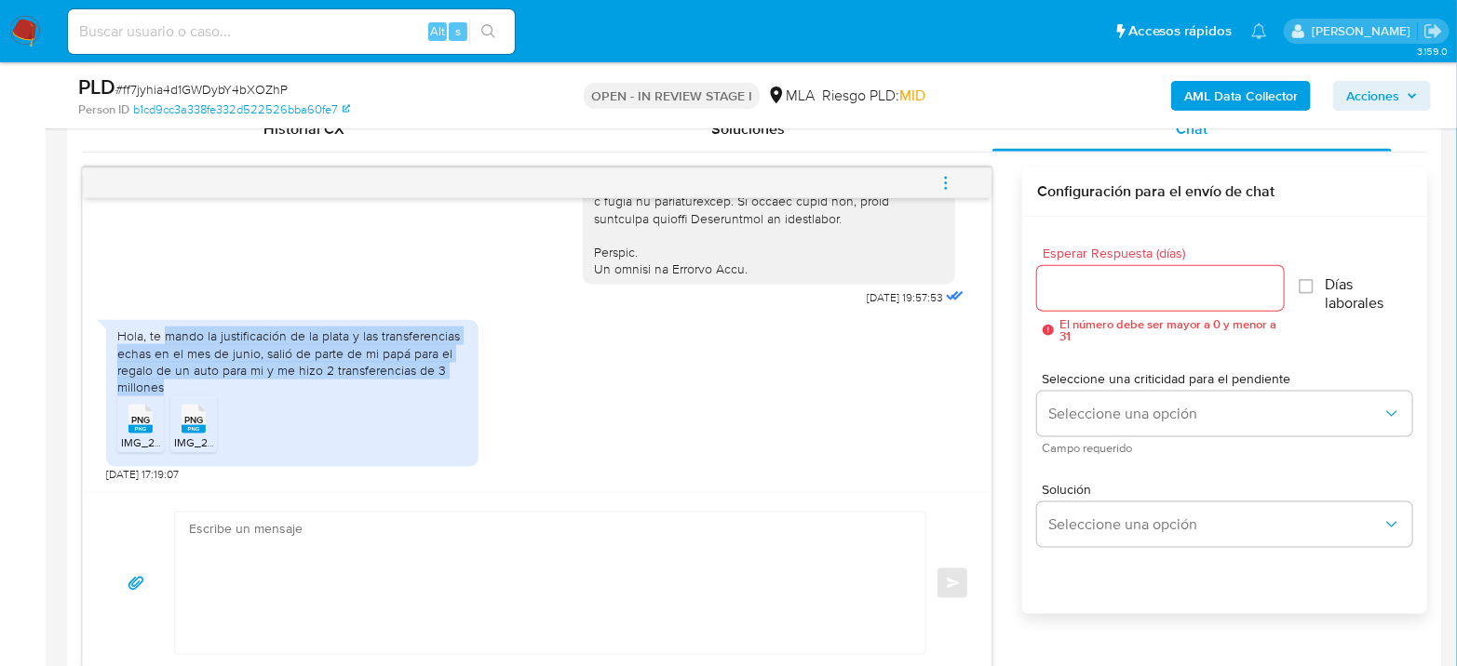
drag, startPoint x: 167, startPoint y: 336, endPoint x: 460, endPoint y: 387, distance: 297.6
click at [460, 387] on div "Hola, te mando la justificación de la plata y las transferencias echas en el me…" at bounding box center [292, 362] width 350 height 68
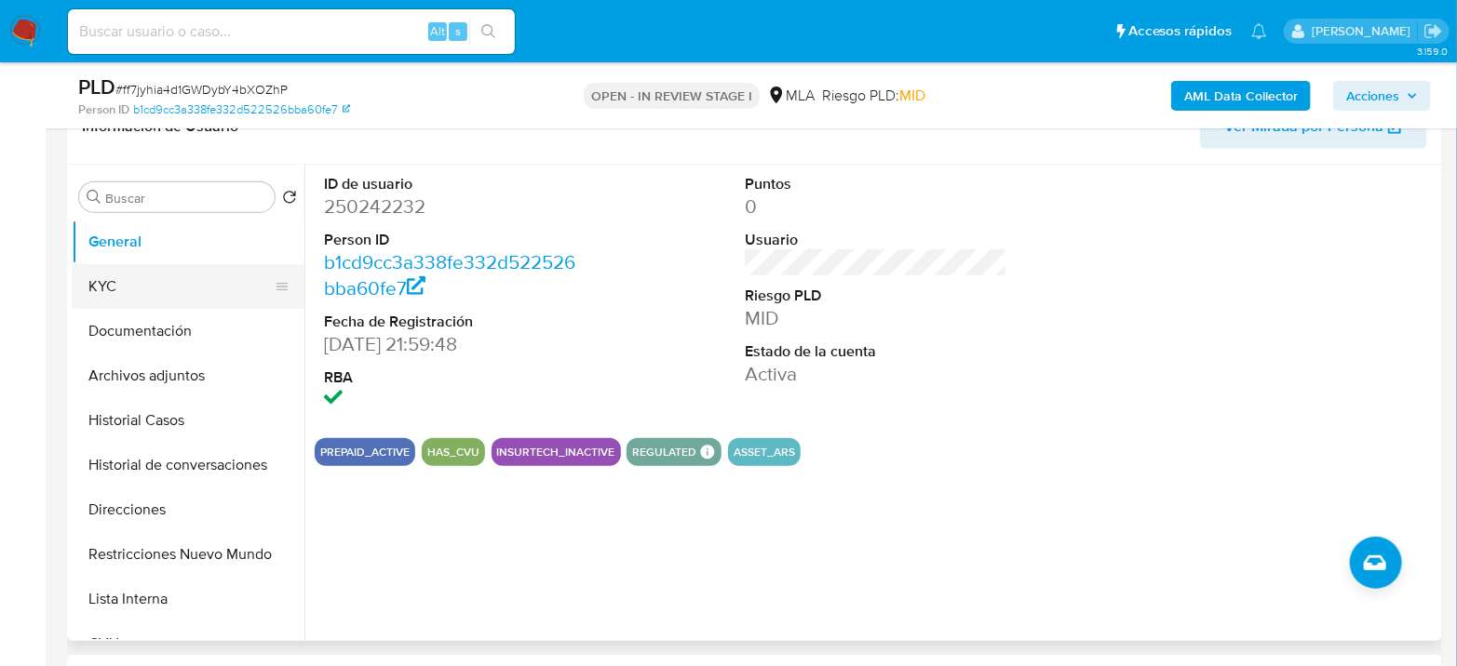
scroll to position [310, 0]
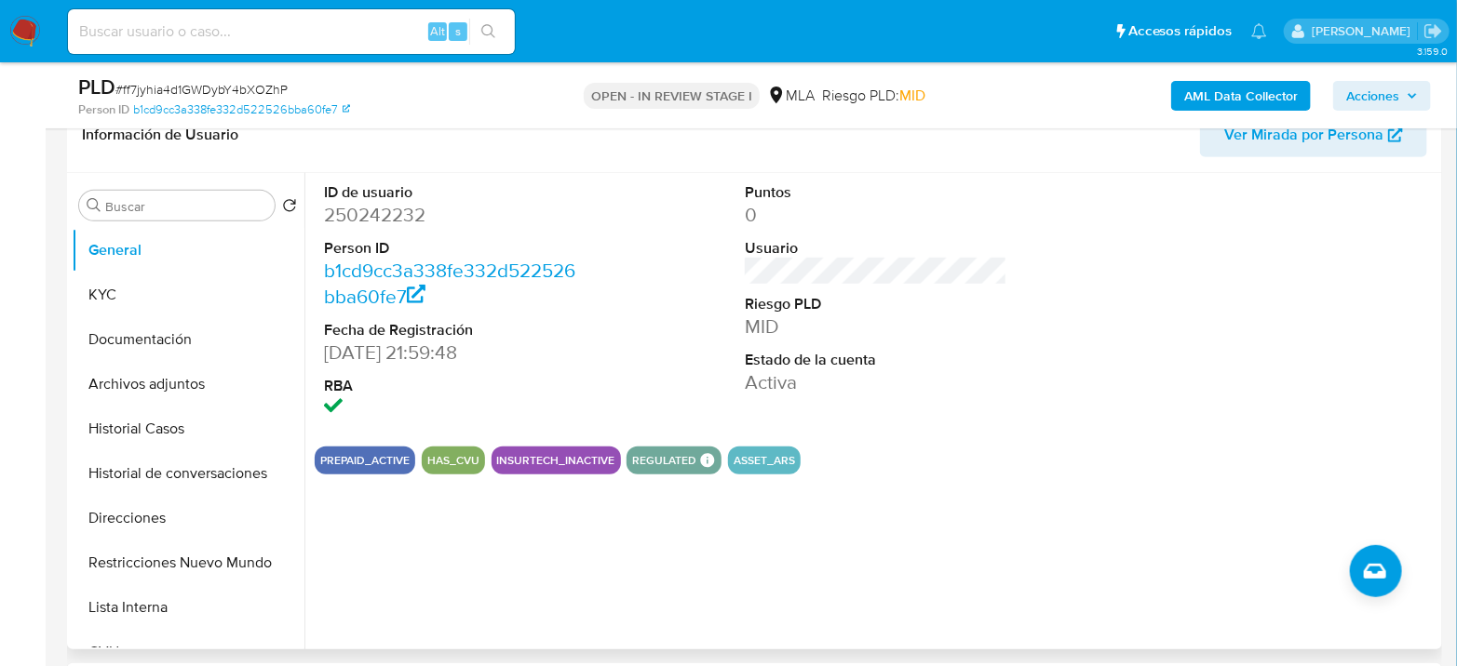
click at [385, 219] on dd "250242232" at bounding box center [455, 215] width 262 height 26
click at [385, 217] on dd "250242232" at bounding box center [455, 215] width 262 height 26
copy dd "250242232"
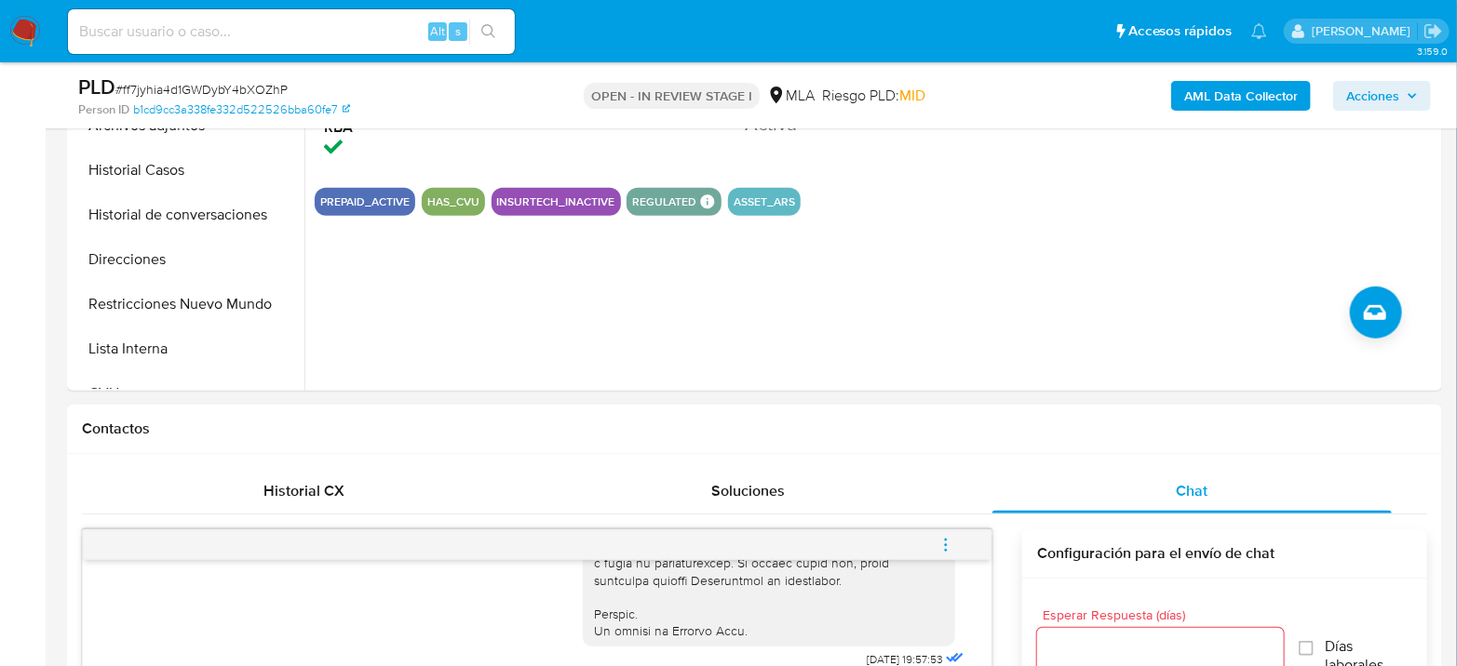
scroll to position [1034, 0]
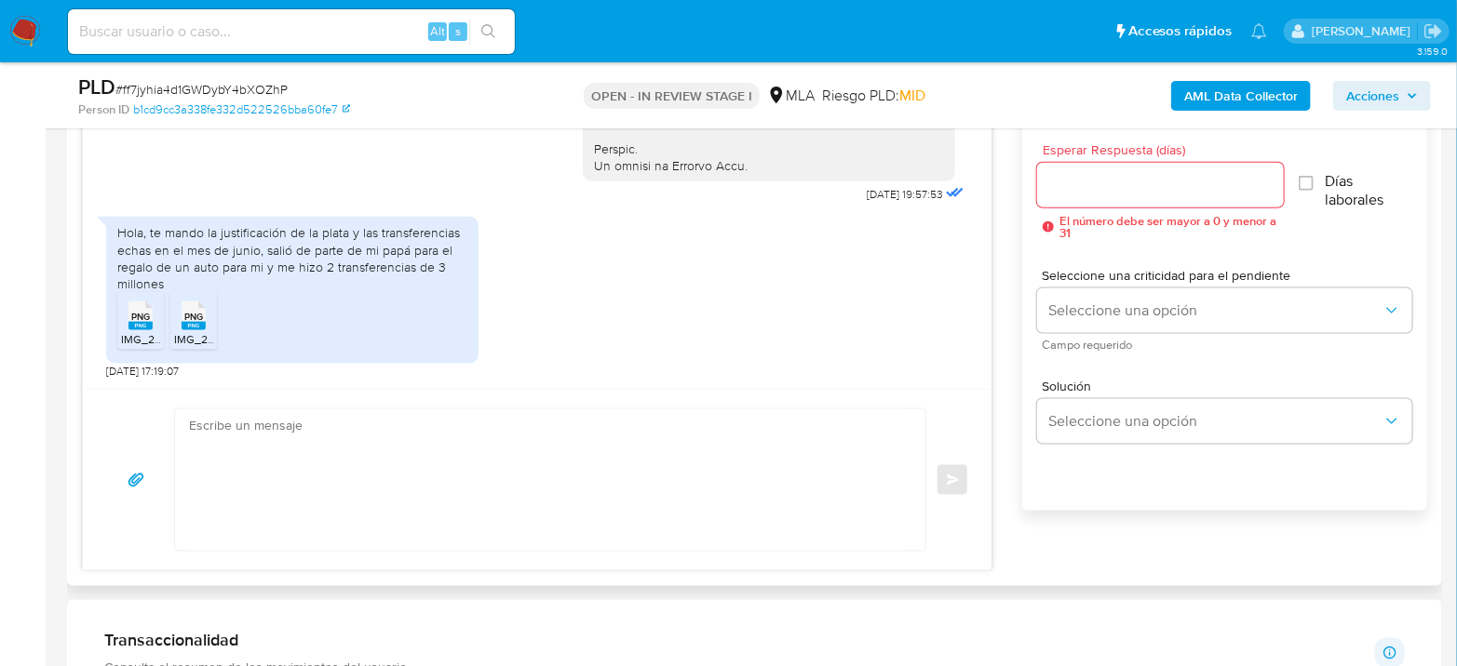
click at [154, 306] on div "PNG PNG" at bounding box center [140, 314] width 39 height 36
click at [171, 336] on li "PNG PNG IMG_2315.png" at bounding box center [193, 321] width 47 height 58
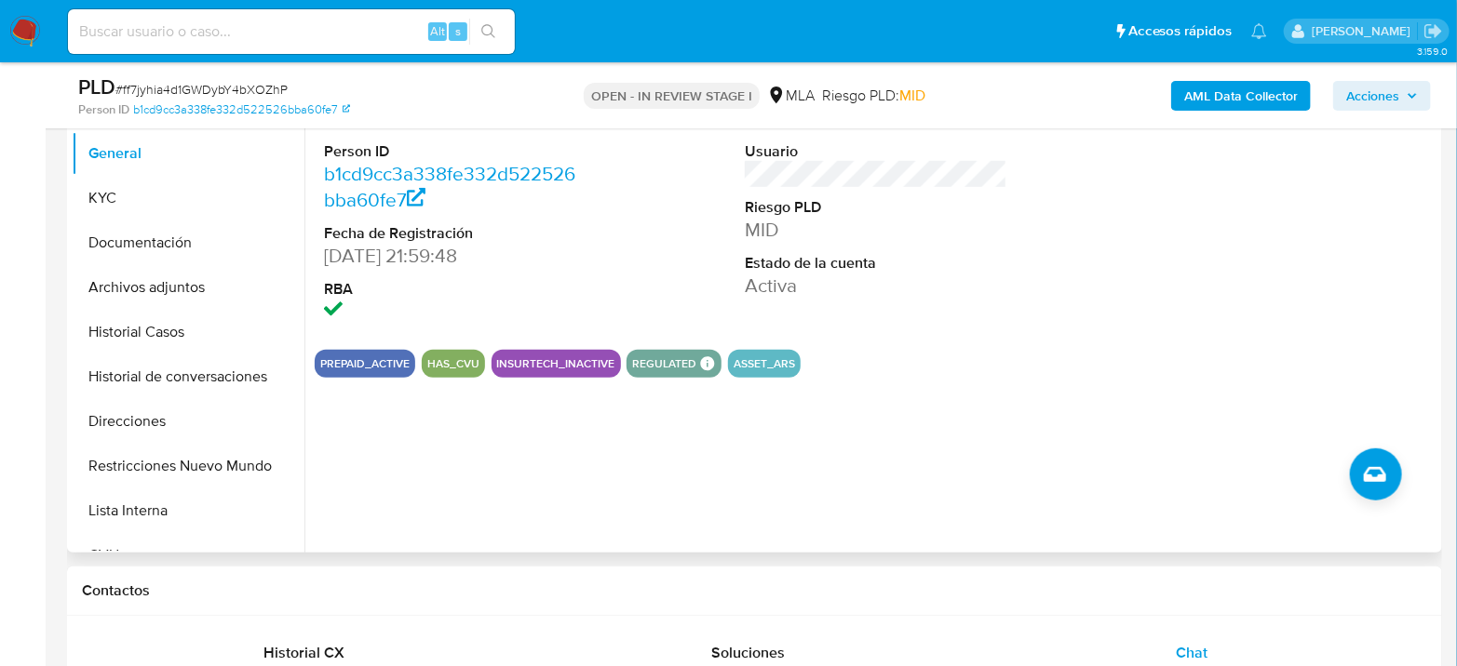
scroll to position [207, 0]
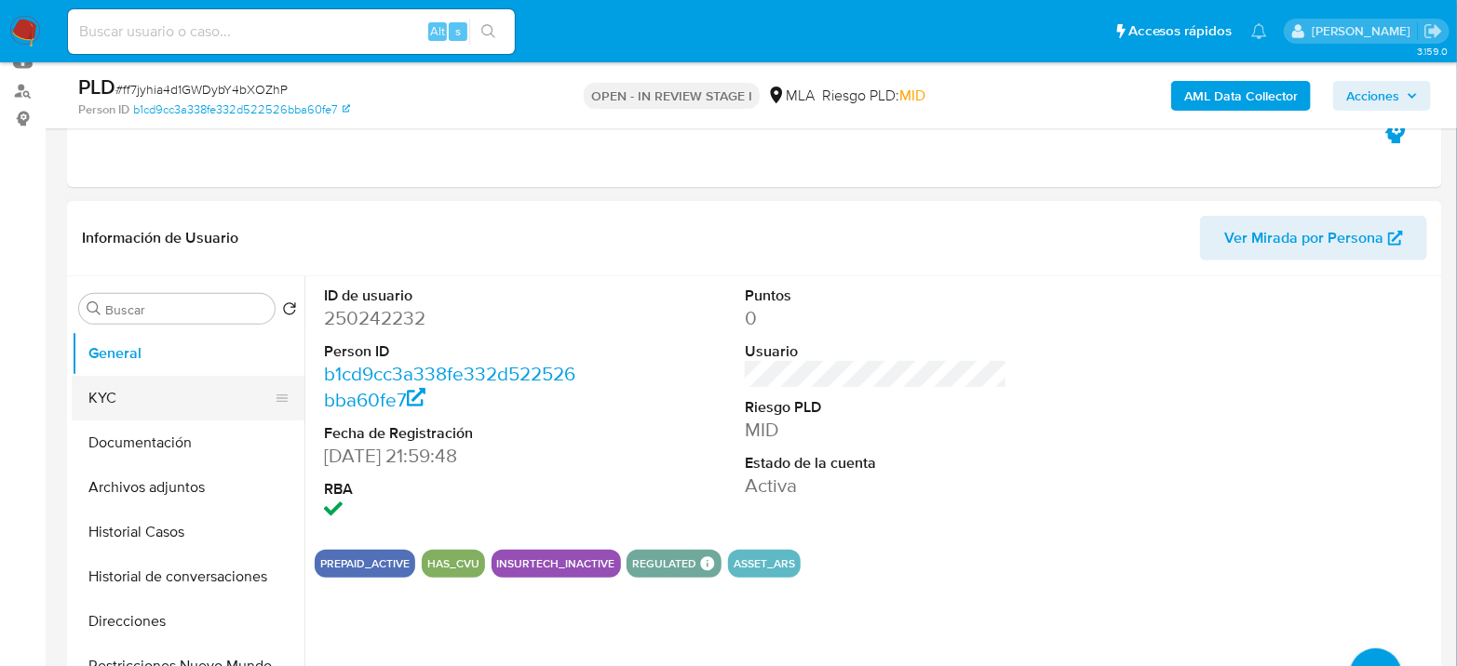
drag, startPoint x: 116, startPoint y: 401, endPoint x: 133, endPoint y: 395, distance: 18.0
click at [116, 401] on button "KYC" at bounding box center [181, 398] width 218 height 45
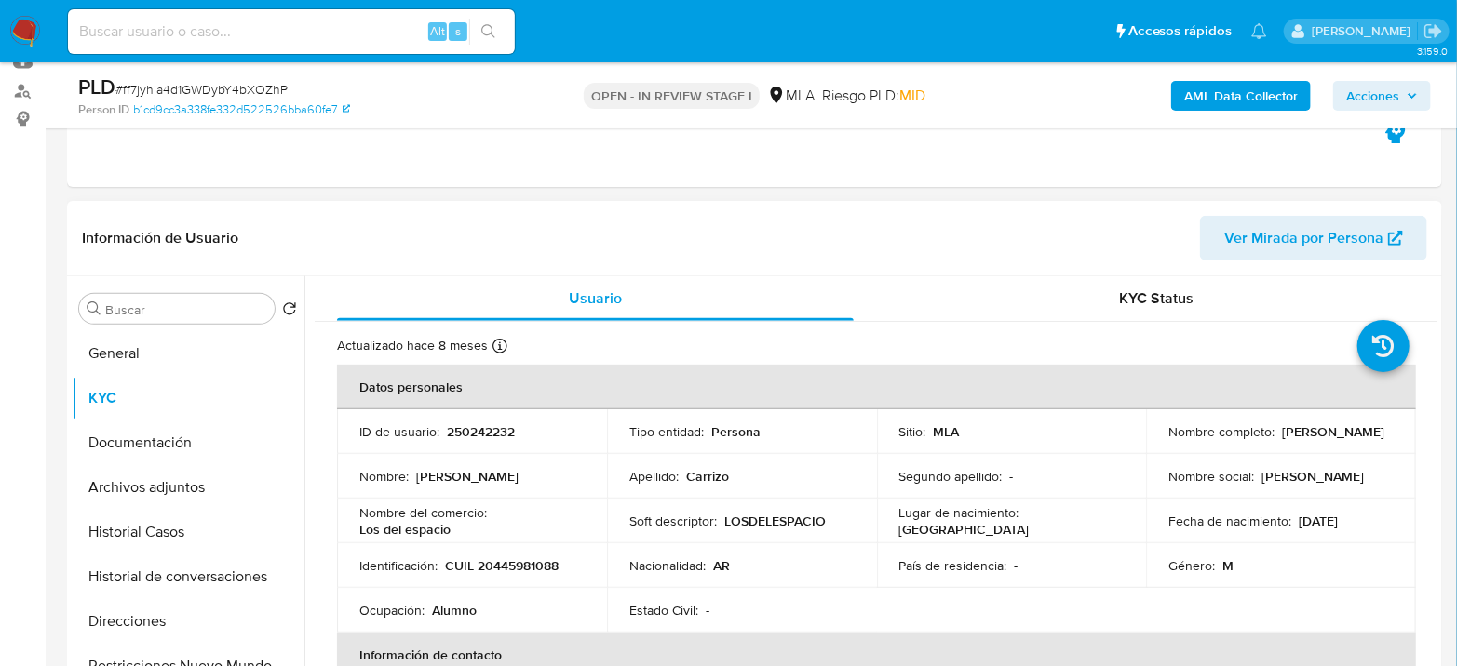
scroll to position [0, 0]
click at [516, 558] on p "CUIL 20445981088" at bounding box center [502, 565] width 114 height 17
copy p "20445981088"
click at [512, 565] on p "CUIL 20445981088" at bounding box center [502, 565] width 114 height 17
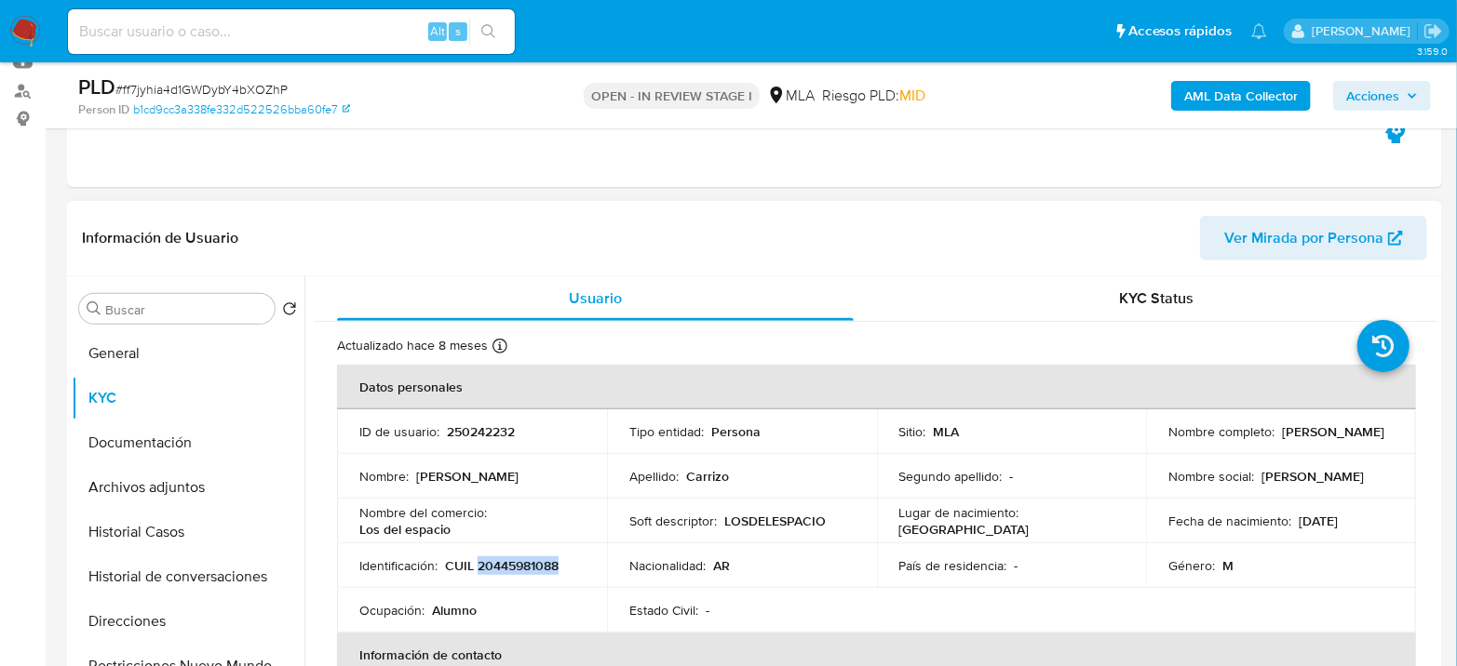
click at [512, 565] on p "CUIL 20445981088" at bounding box center [502, 565] width 114 height 17
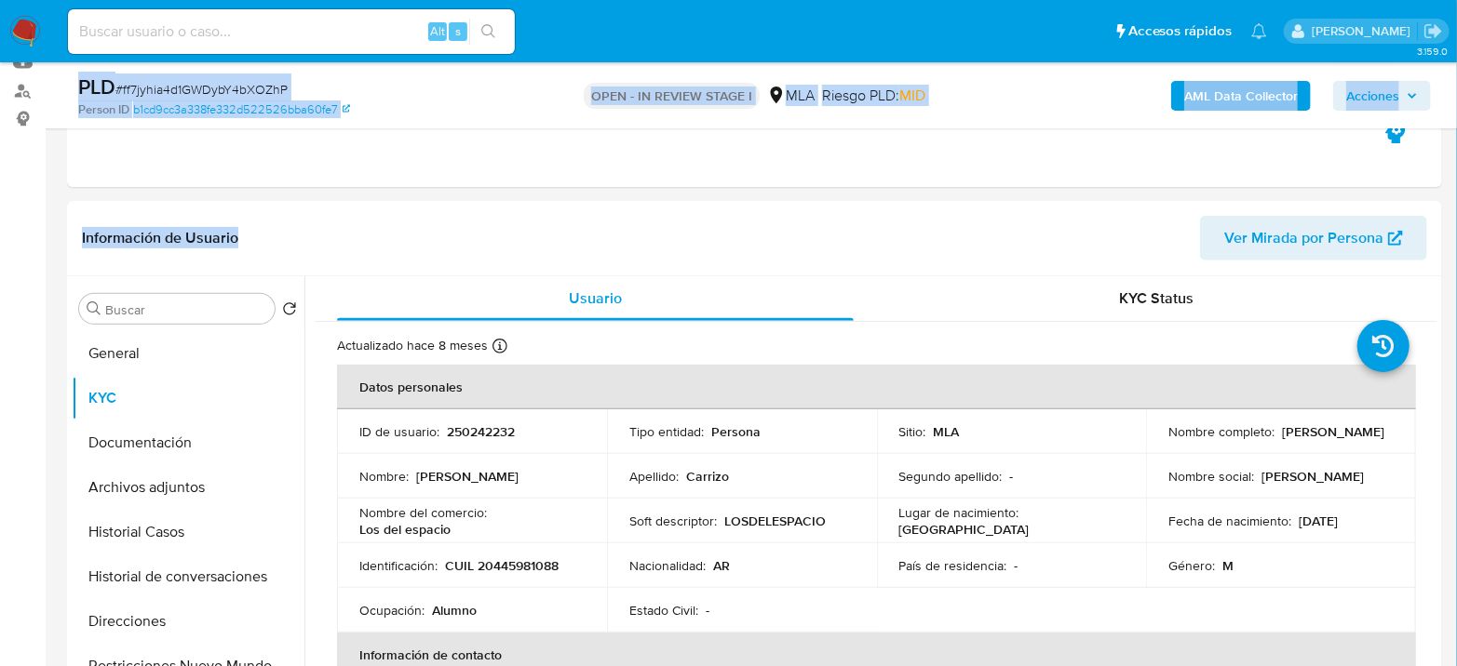
drag, startPoint x: 510, startPoint y: 231, endPoint x: 391, endPoint y: -126, distance: 375.8
copy div "Asignado el: 17/07/2025 16:34:30 Creado el: 12/07/2025 Creado el: 12/07/2025 03…"
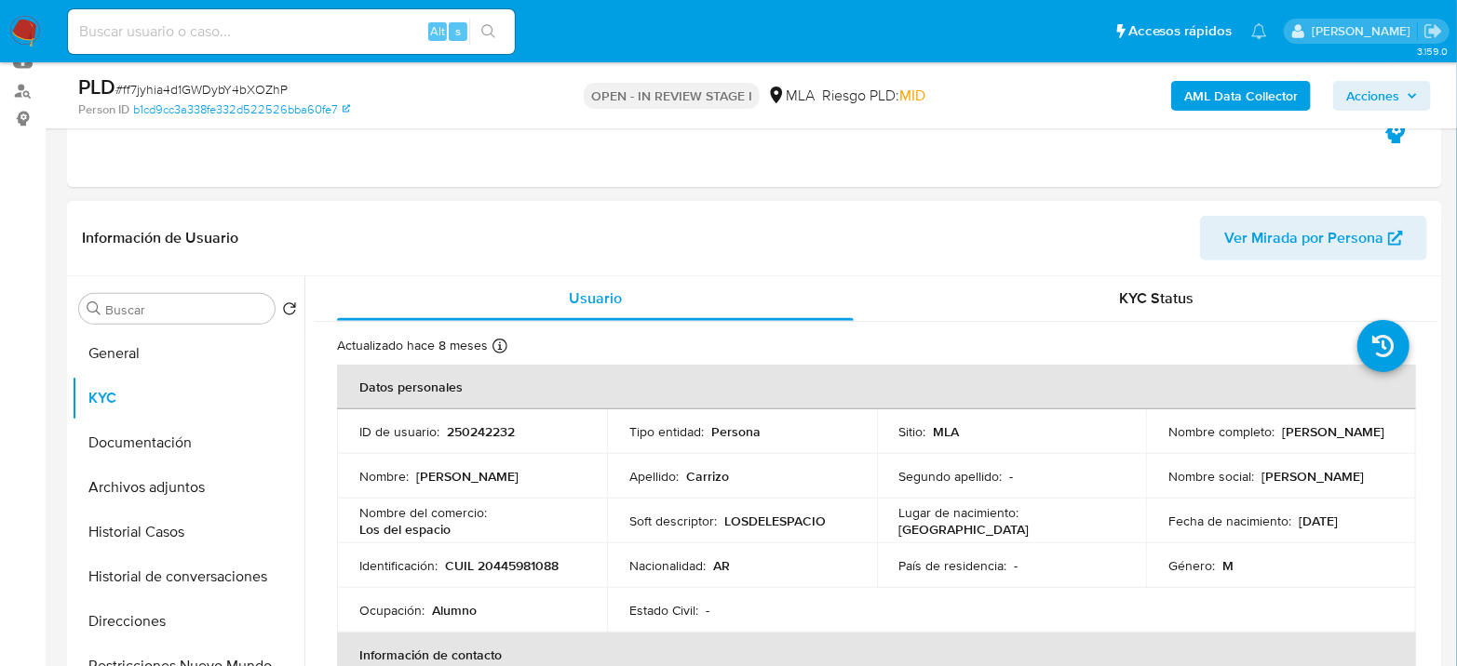
drag, startPoint x: 524, startPoint y: 581, endPoint x: 518, endPoint y: 562, distance: 19.4
click at [524, 580] on td "Identificación : CUIL 20445981088" at bounding box center [472, 566] width 270 height 45
click at [519, 562] on p "CUIL 20445981088" at bounding box center [502, 565] width 114 height 17
click at [519, 561] on p "CUIL 20445981088" at bounding box center [502, 565] width 114 height 17
copy p "20445981088"
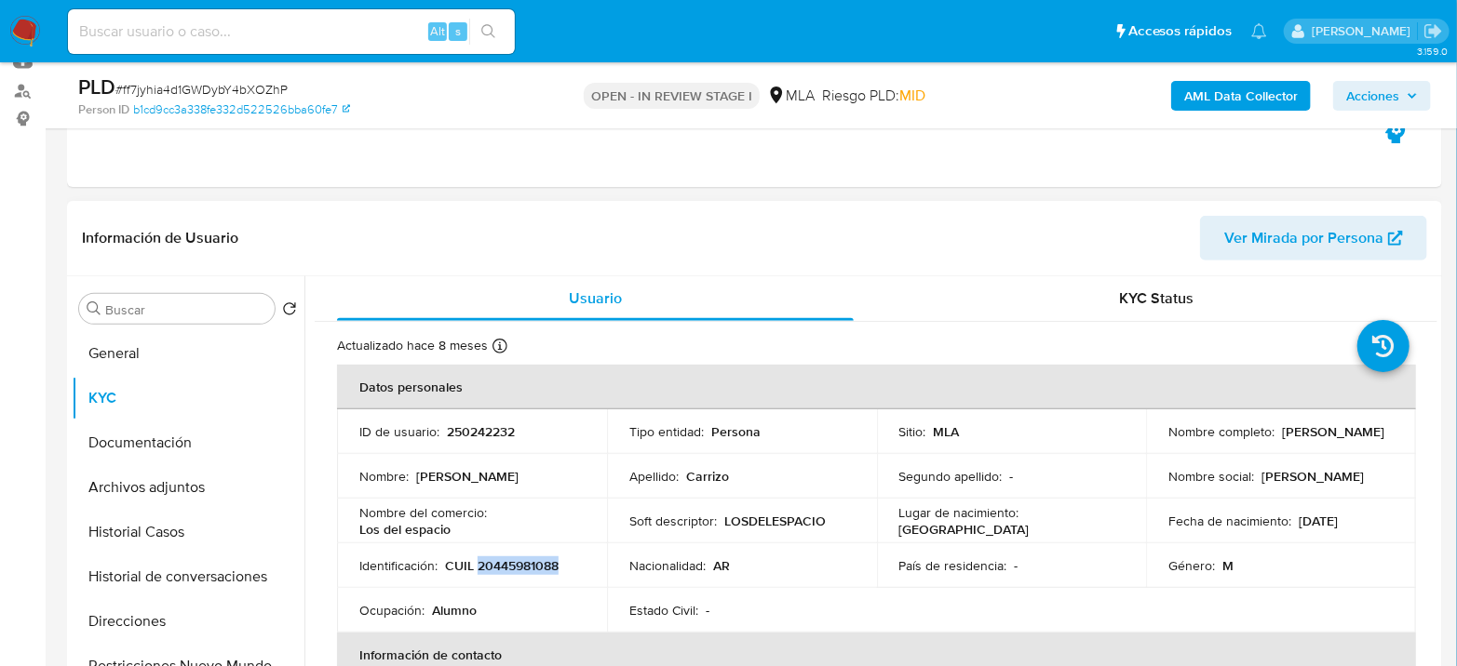
click at [527, 564] on p "CUIL 20445981088" at bounding box center [502, 565] width 114 height 17
click at [527, 563] on p "CUIL 20445981088" at bounding box center [502, 565] width 114 height 17
click at [114, 447] on button "Documentación" at bounding box center [181, 443] width 218 height 45
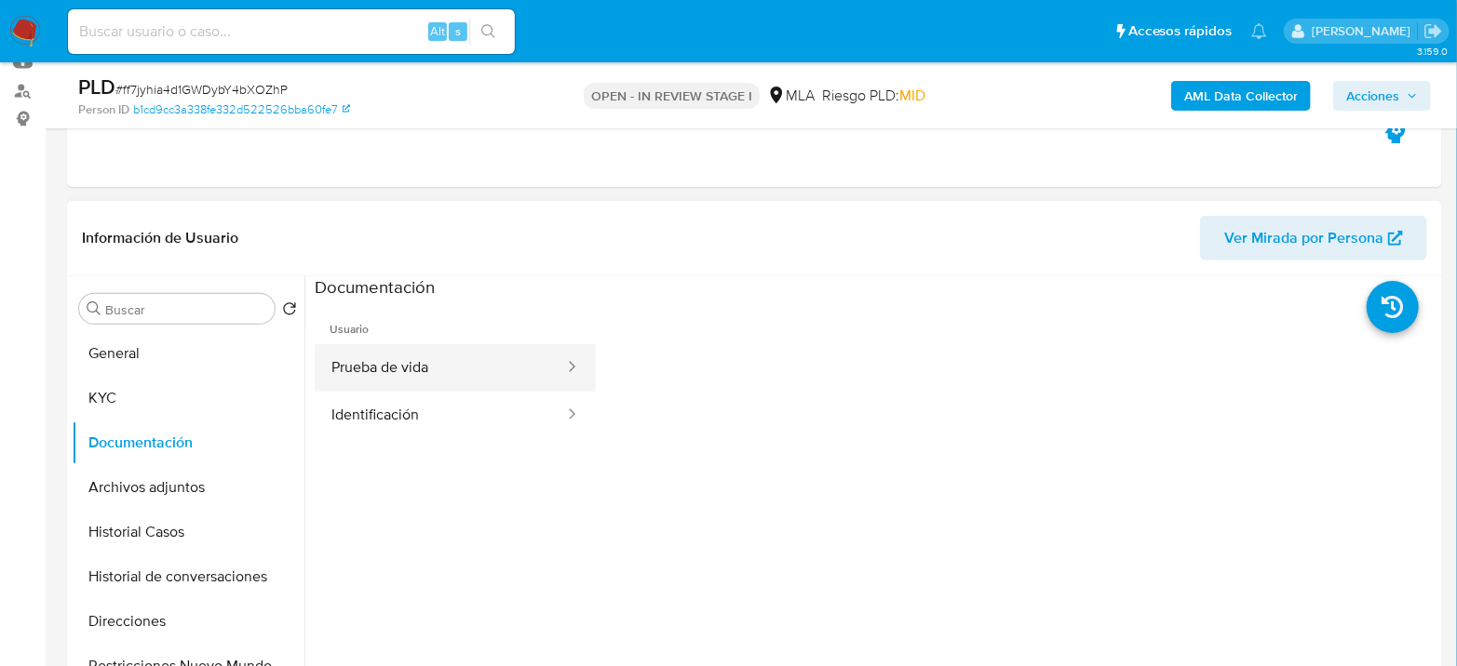
click at [436, 383] on button "Prueba de vida" at bounding box center [440, 367] width 251 height 47
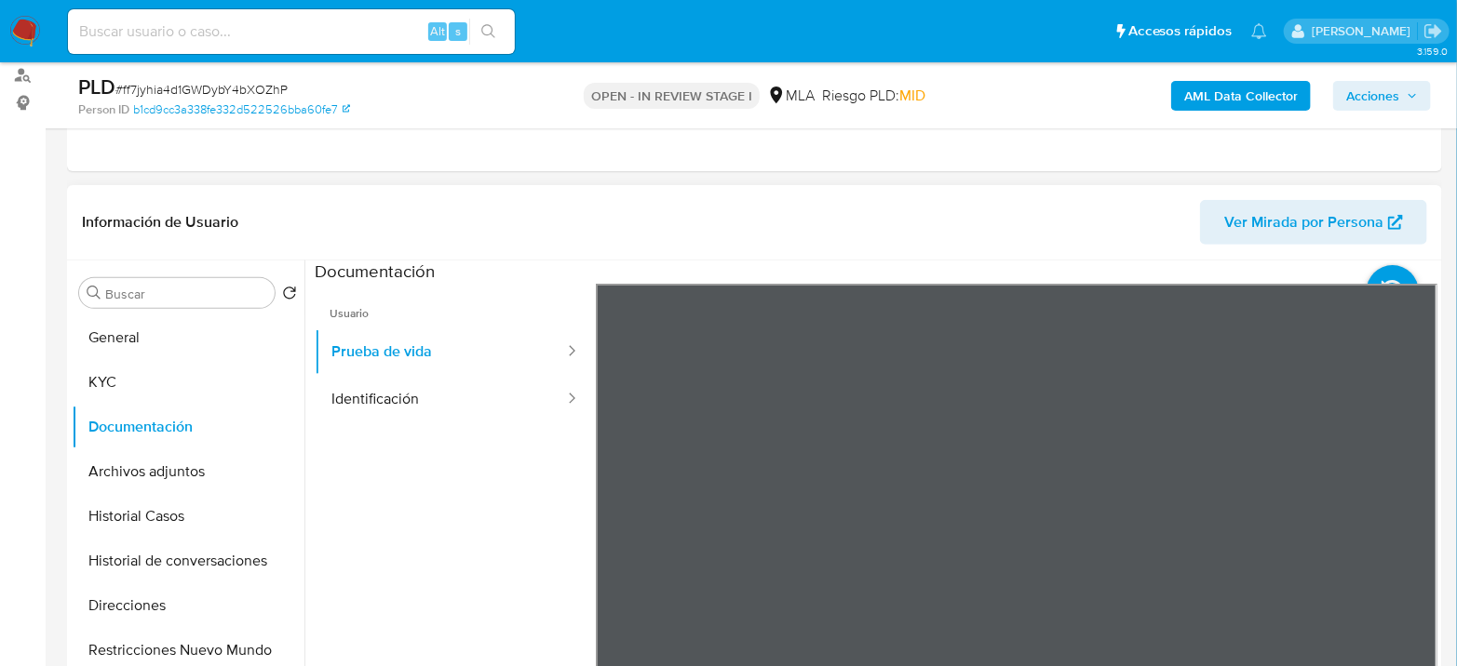
scroll to position [310, 0]
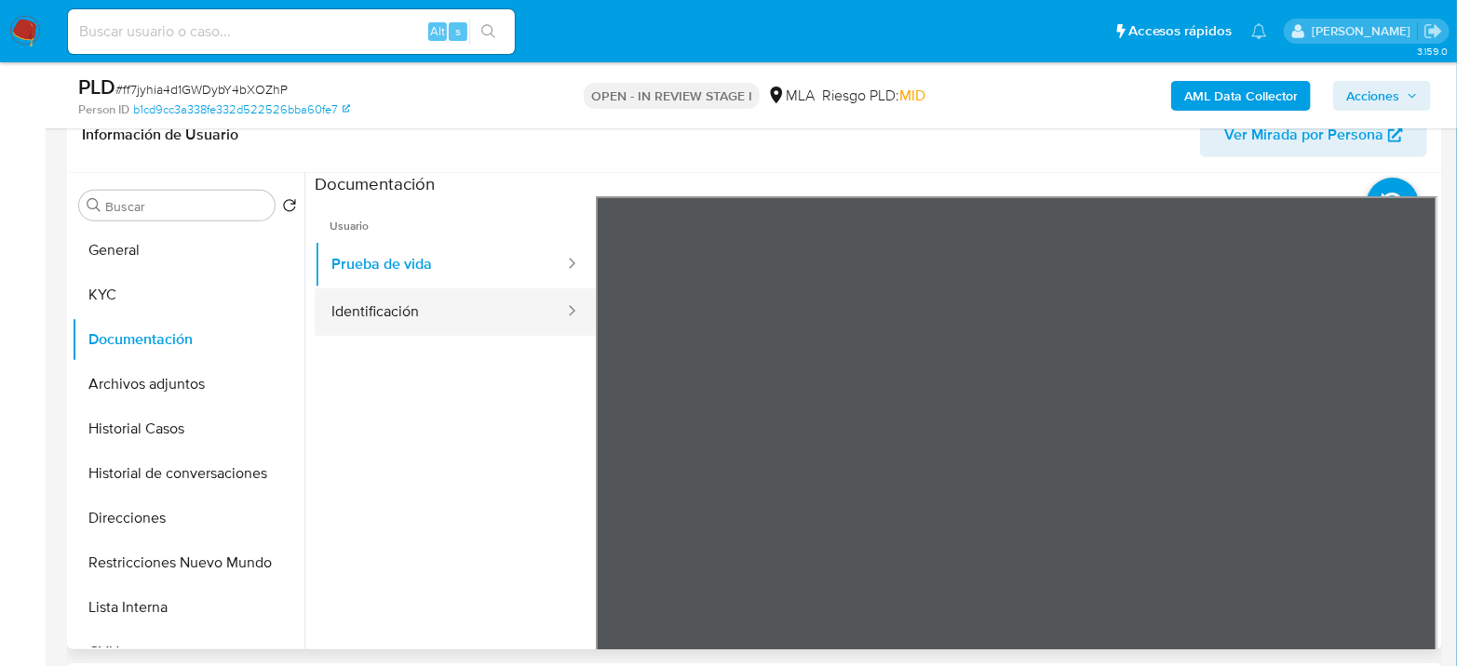
click at [434, 307] on button "Identificación" at bounding box center [440, 312] width 251 height 47
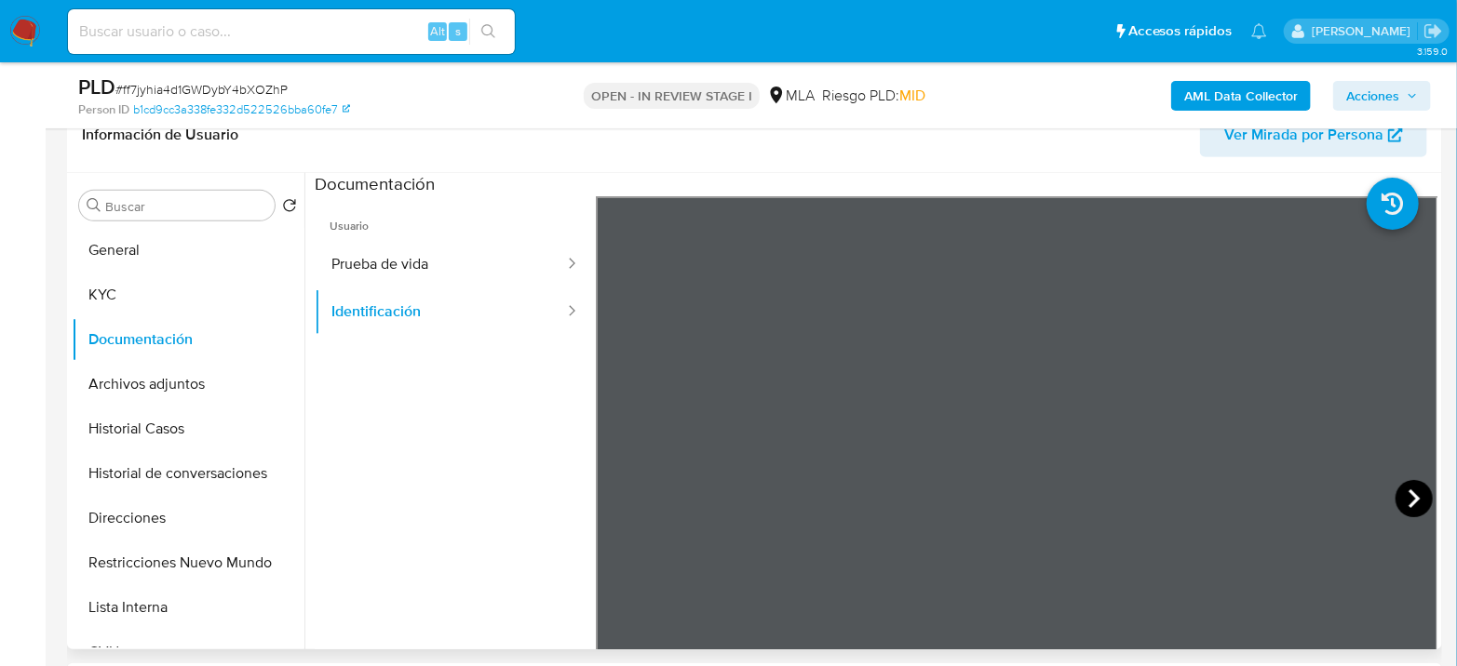
click at [1415, 490] on icon at bounding box center [1413, 498] width 37 height 37
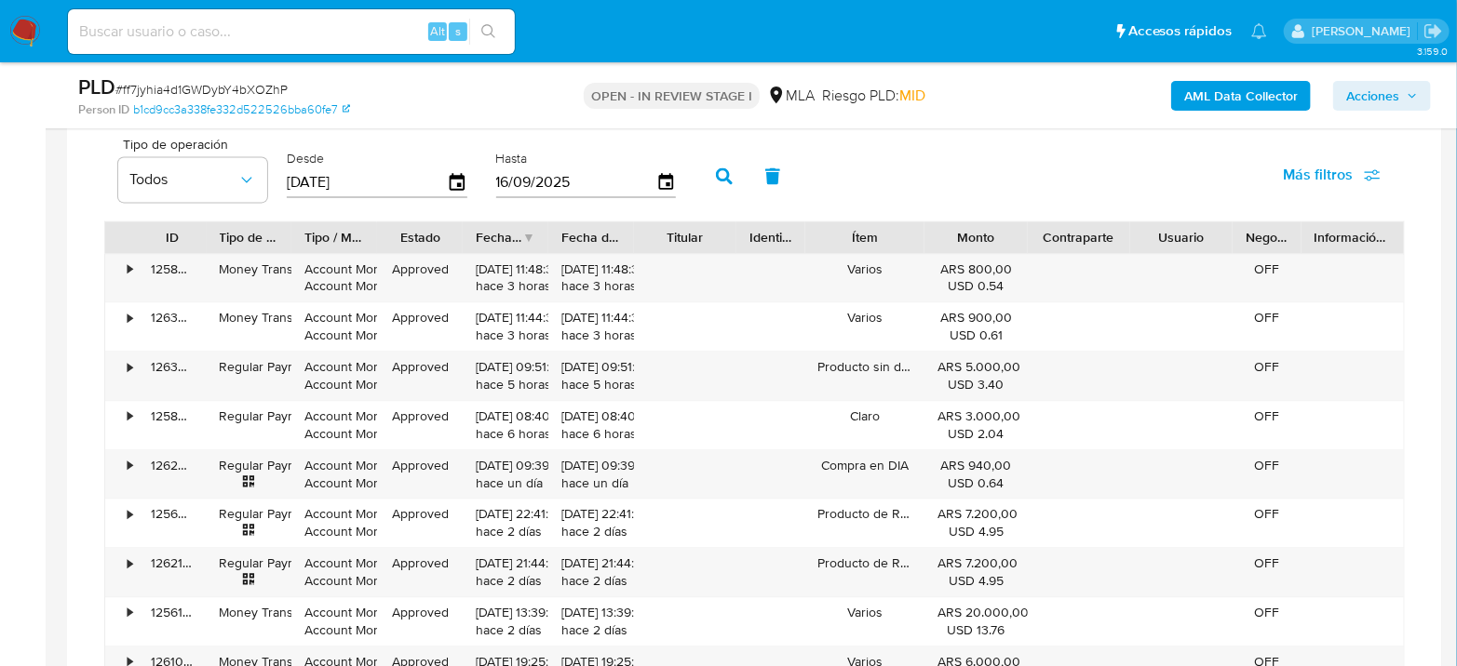
scroll to position [1757, 0]
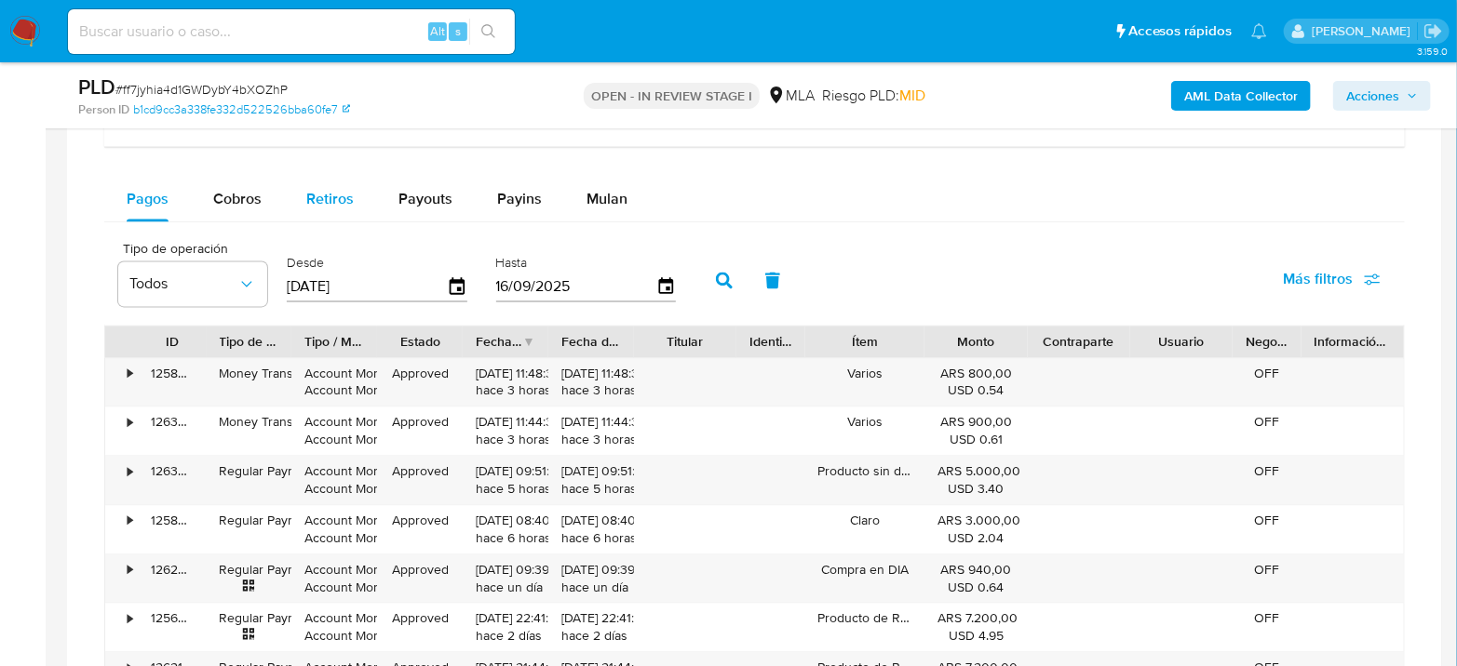
click at [348, 188] on span "Retiros" at bounding box center [329, 198] width 47 height 21
select select "10"
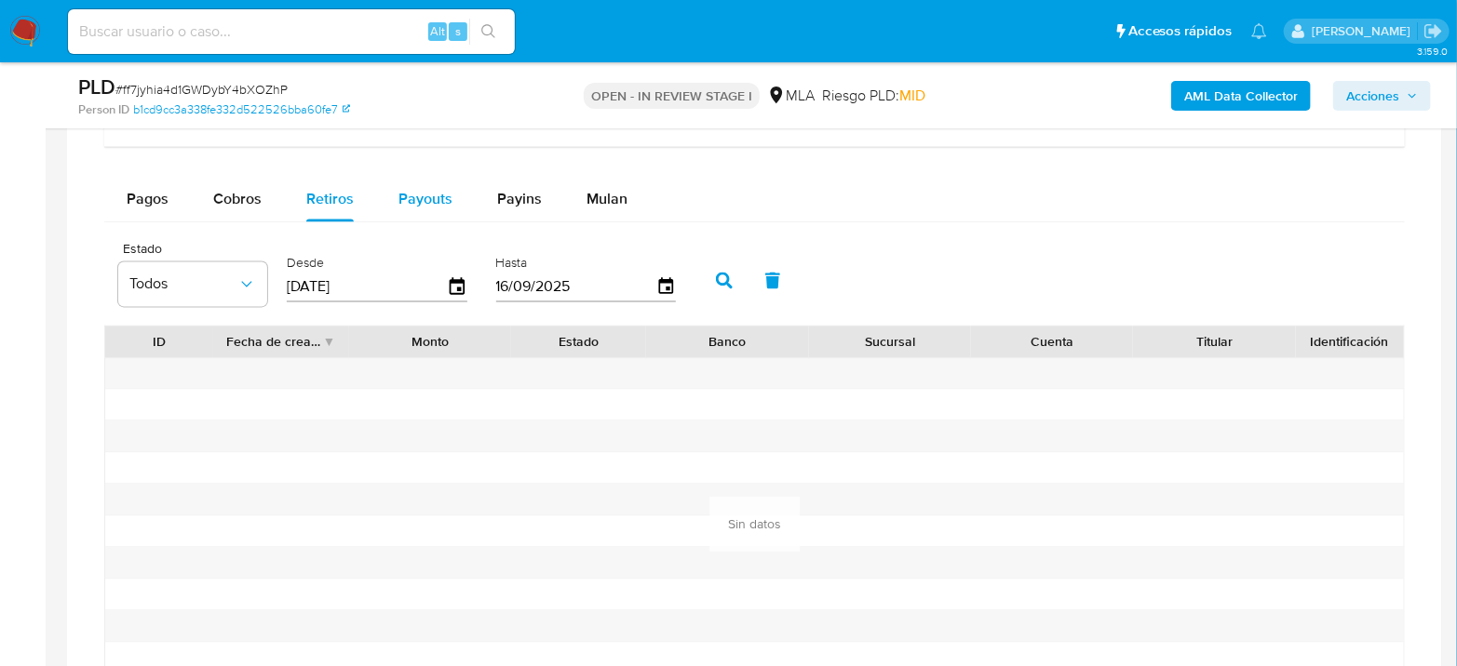
click at [425, 204] on span "Payouts" at bounding box center [425, 198] width 54 height 21
select select "10"
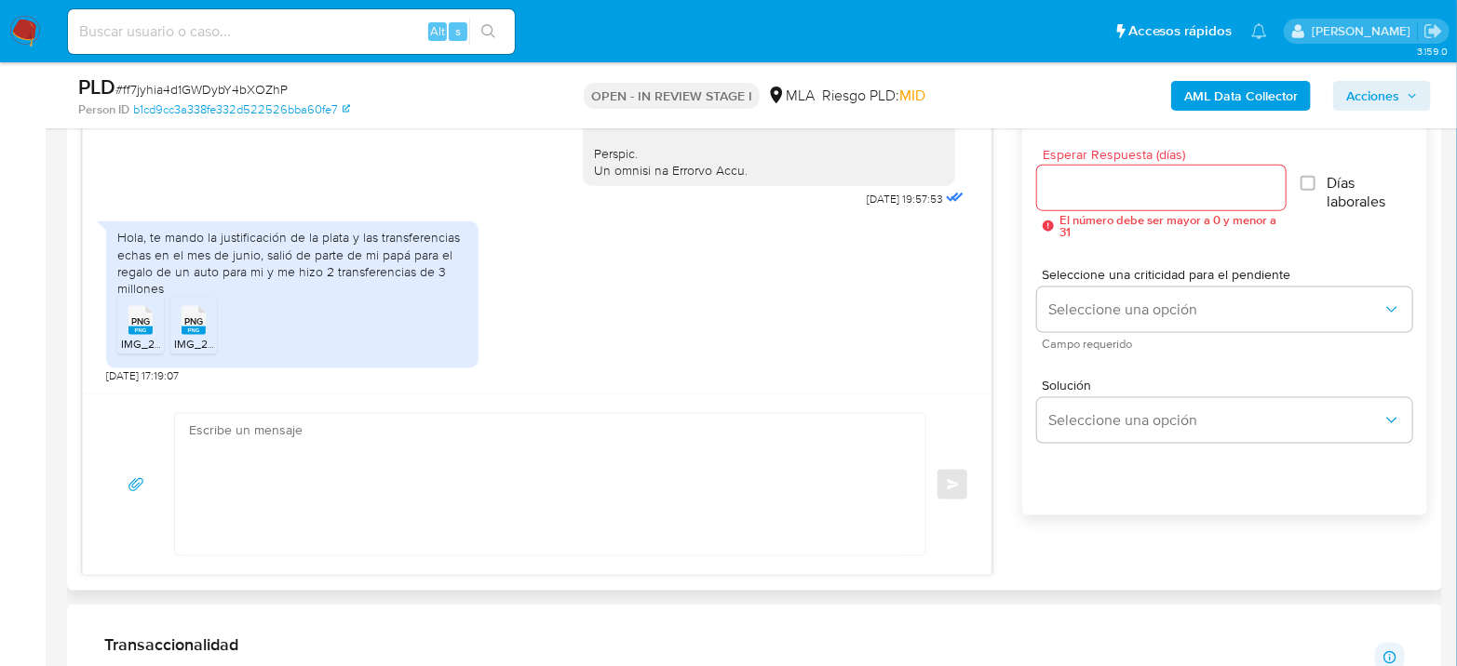
scroll to position [1031, 0]
click at [463, 486] on textarea at bounding box center [545, 482] width 713 height 141
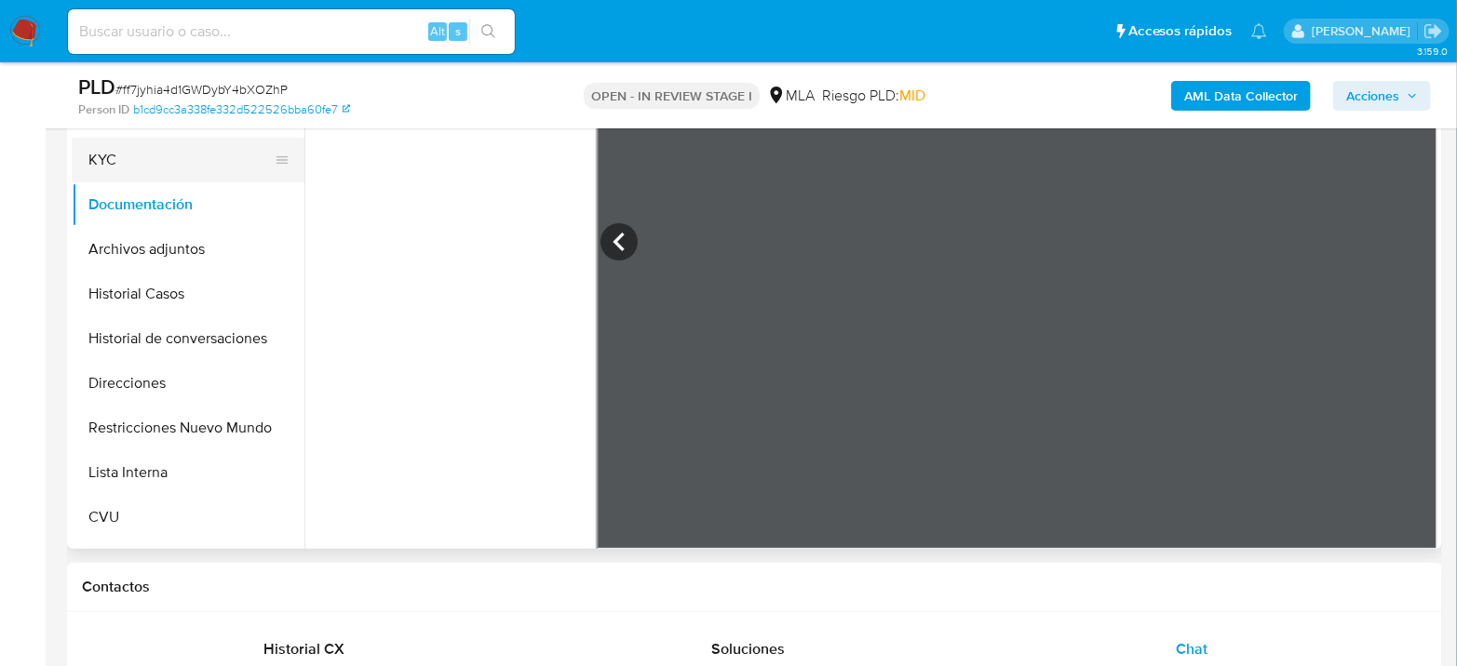
scroll to position [0, 0]
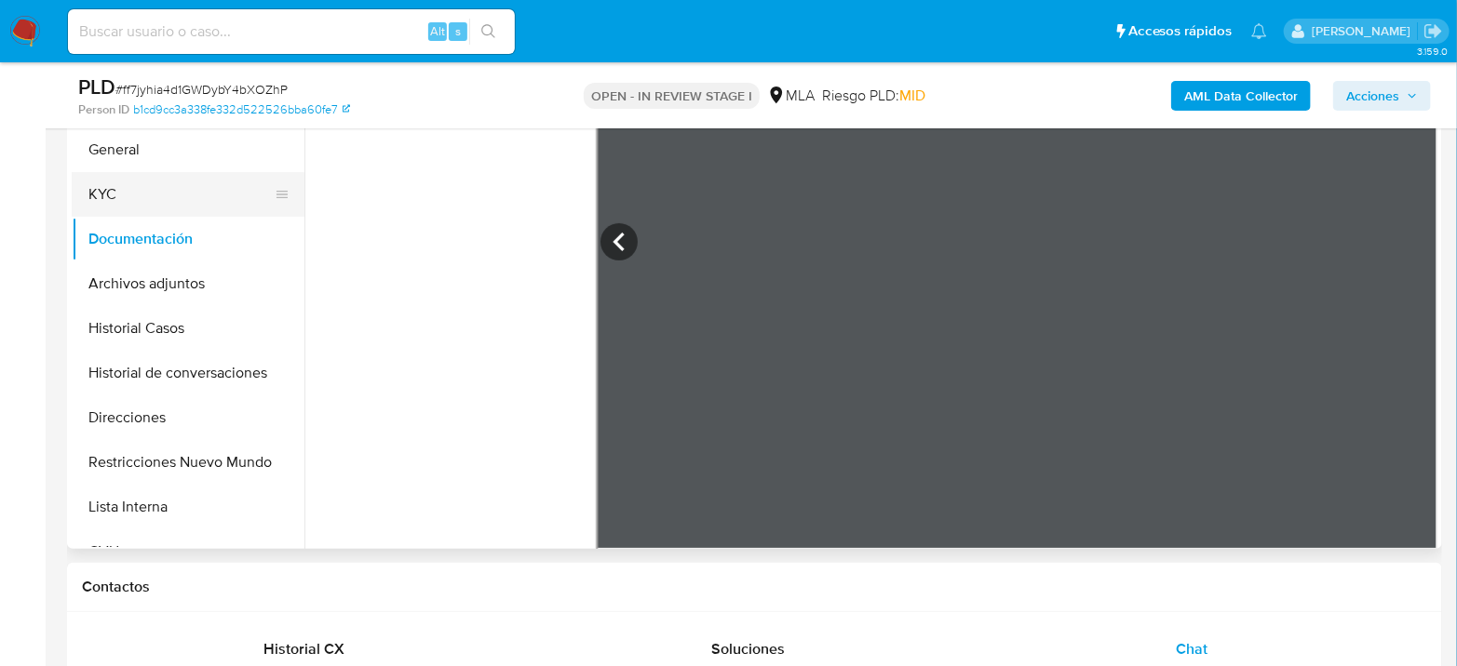
type textarea "Hola"
click at [148, 179] on button "KYC" at bounding box center [181, 194] width 218 height 45
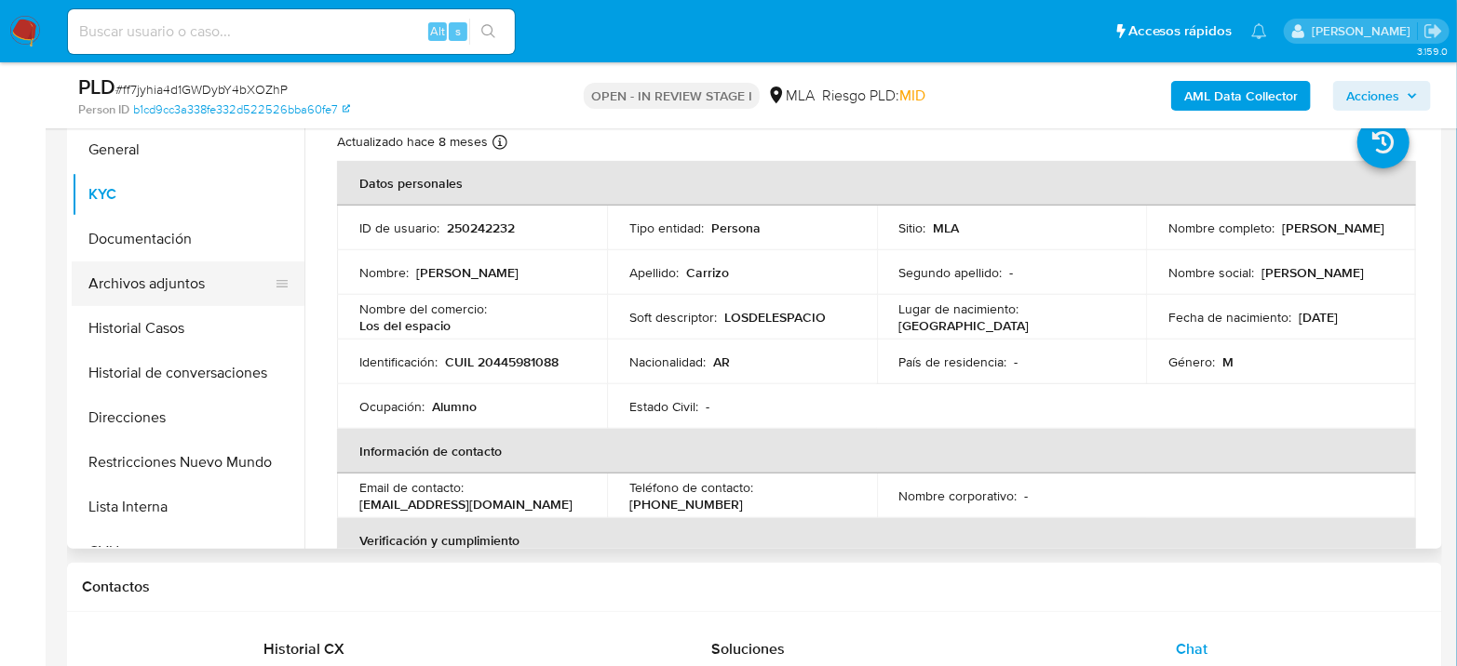
click at [140, 285] on button "Archivos adjuntos" at bounding box center [181, 284] width 218 height 45
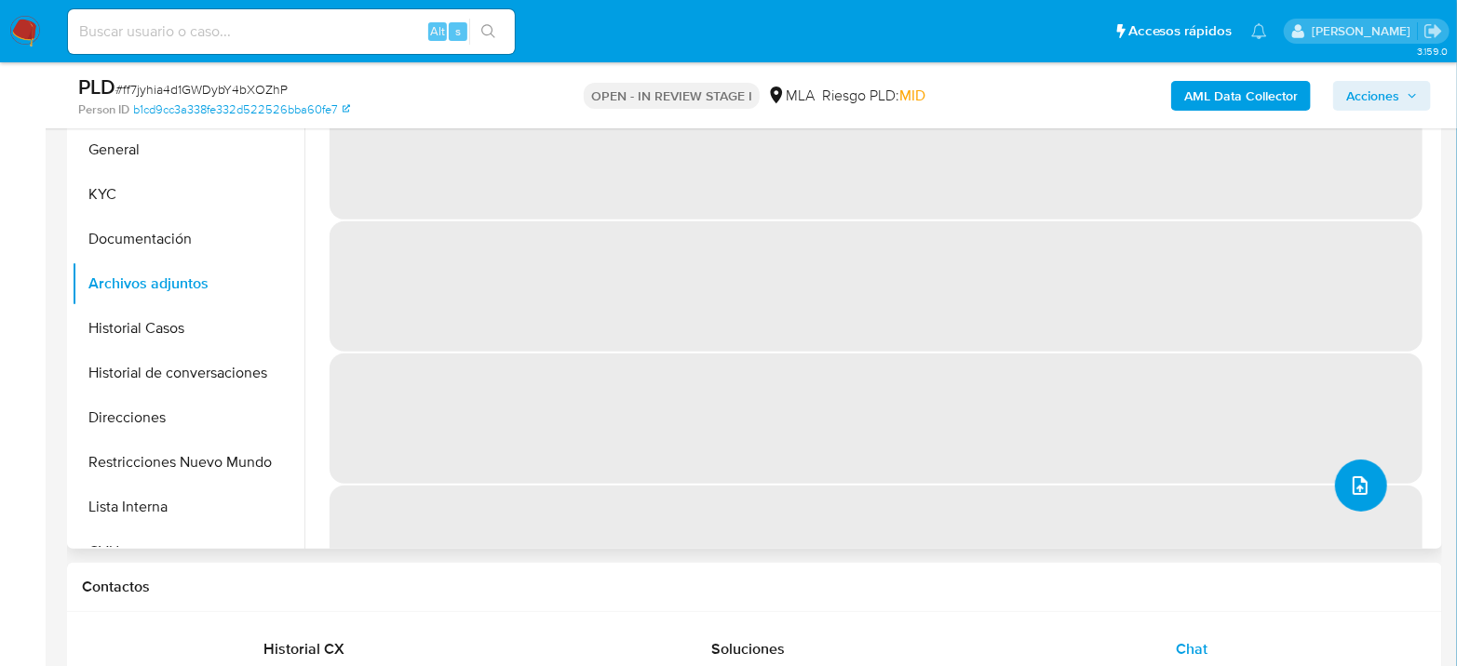
click at [1345, 470] on button "upload-file" at bounding box center [1361, 486] width 52 height 52
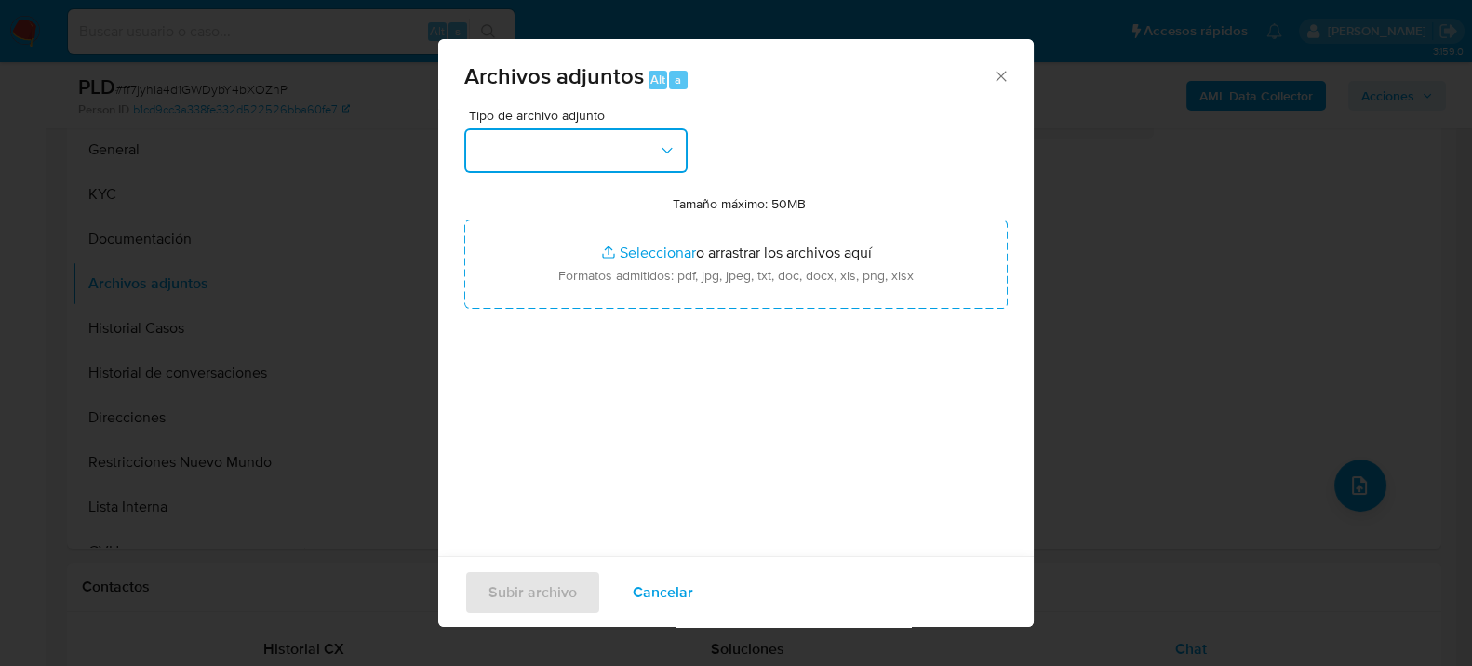
click at [613, 142] on button "button" at bounding box center [575, 150] width 223 height 45
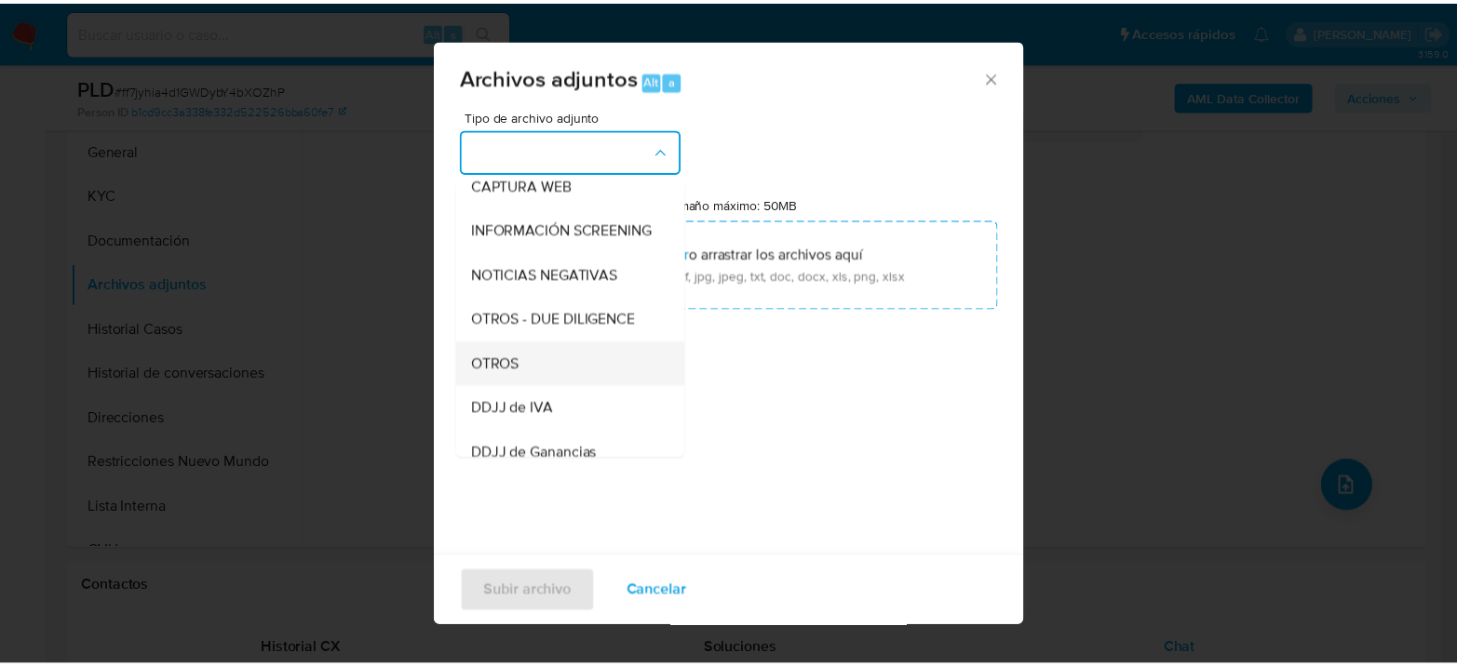
scroll to position [207, 0]
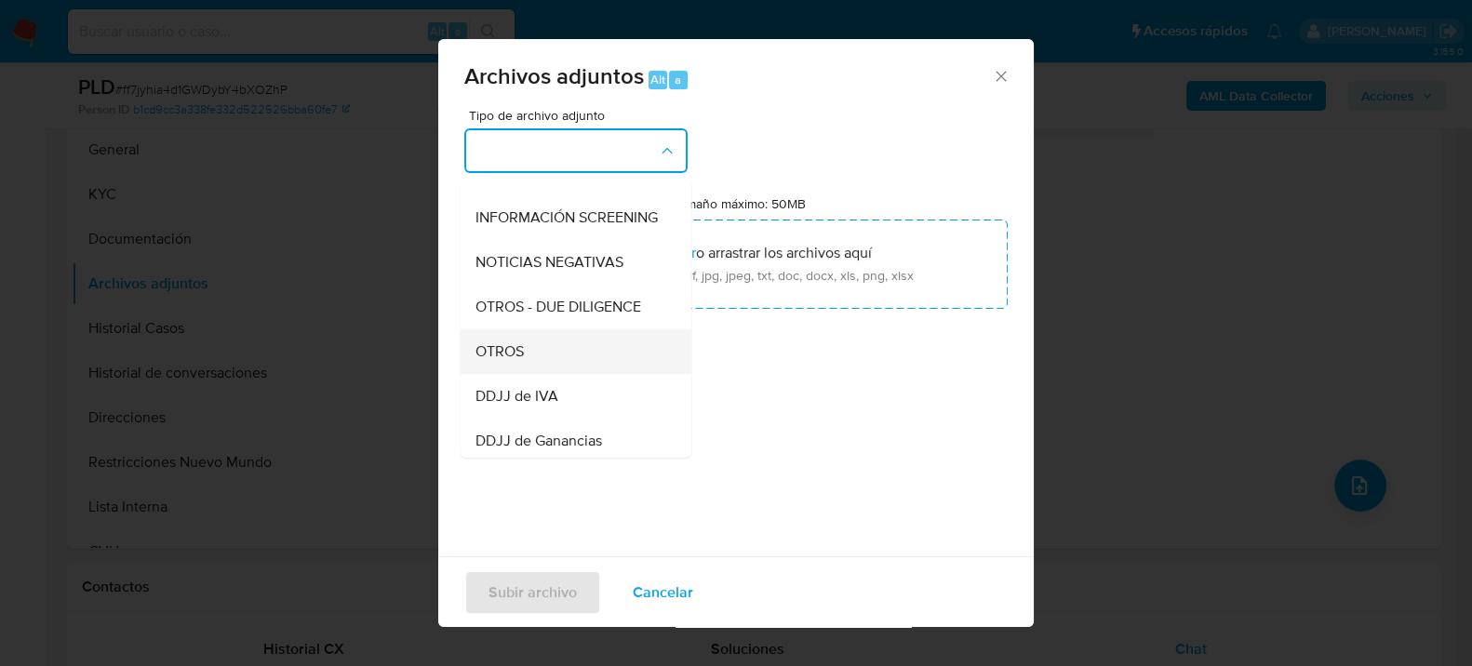
click at [548, 372] on div "OTROS" at bounding box center [571, 351] width 190 height 45
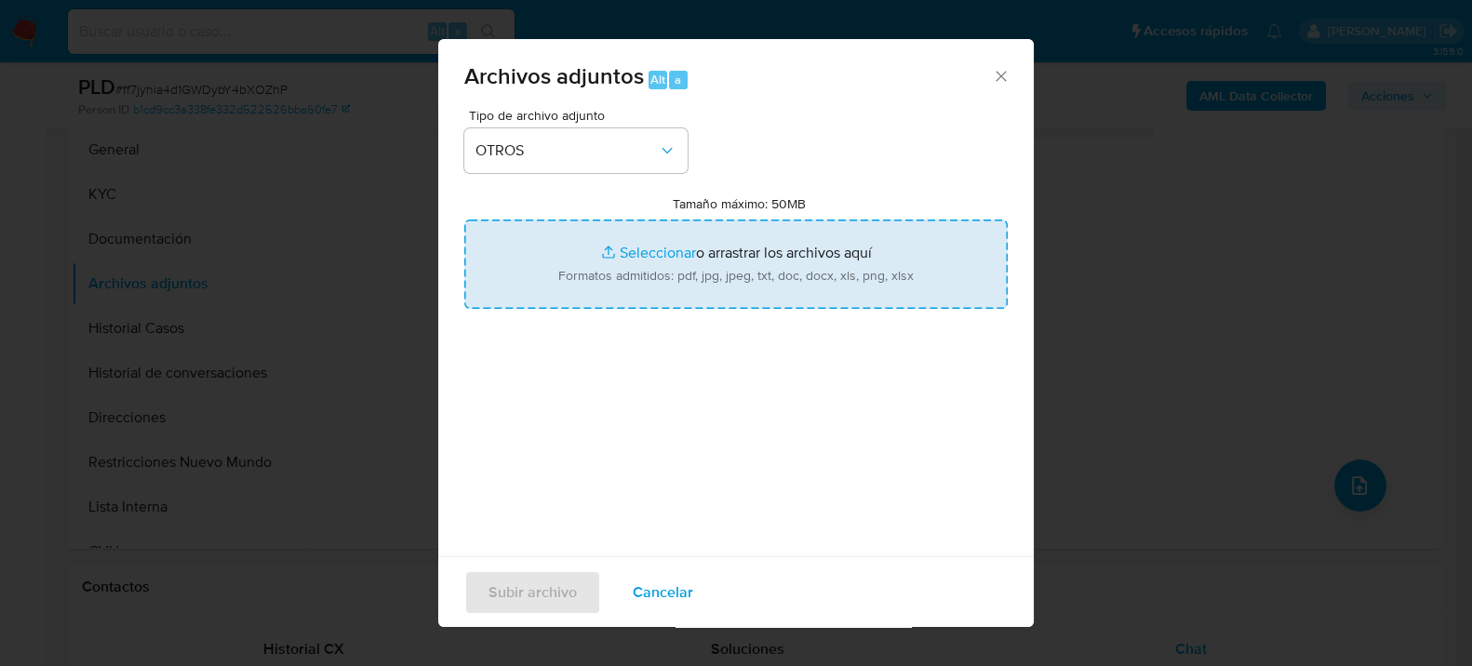
type input "C:\fakepath\Movimientos-250242232.xlsx"
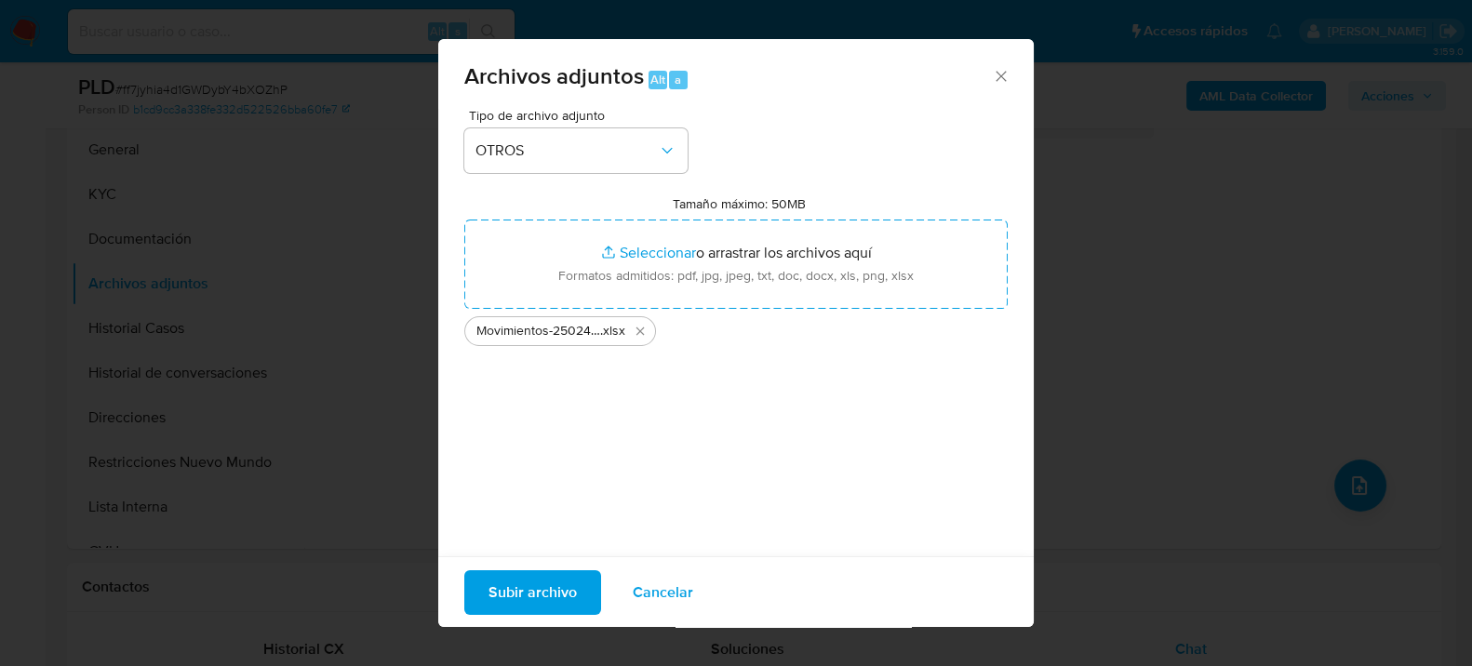
click at [563, 591] on span "Subir archivo" at bounding box center [533, 591] width 88 height 41
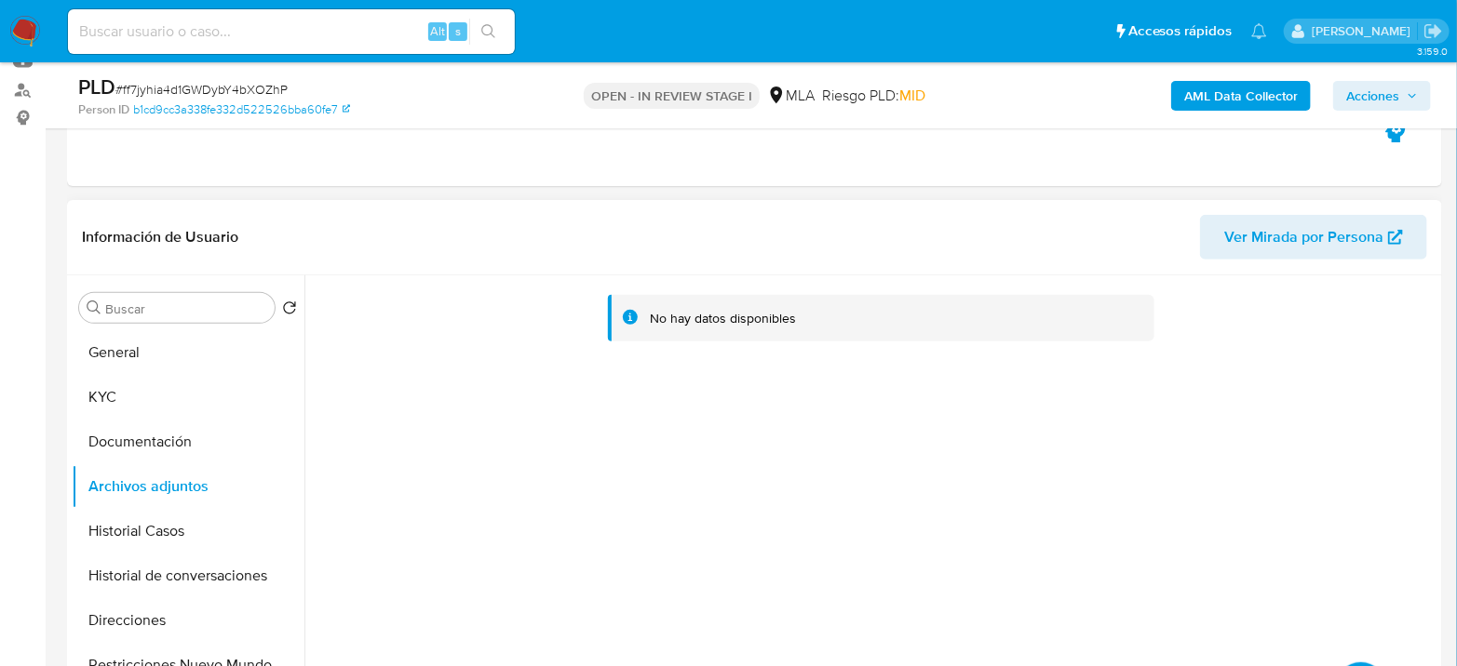
scroll to position [204, 0]
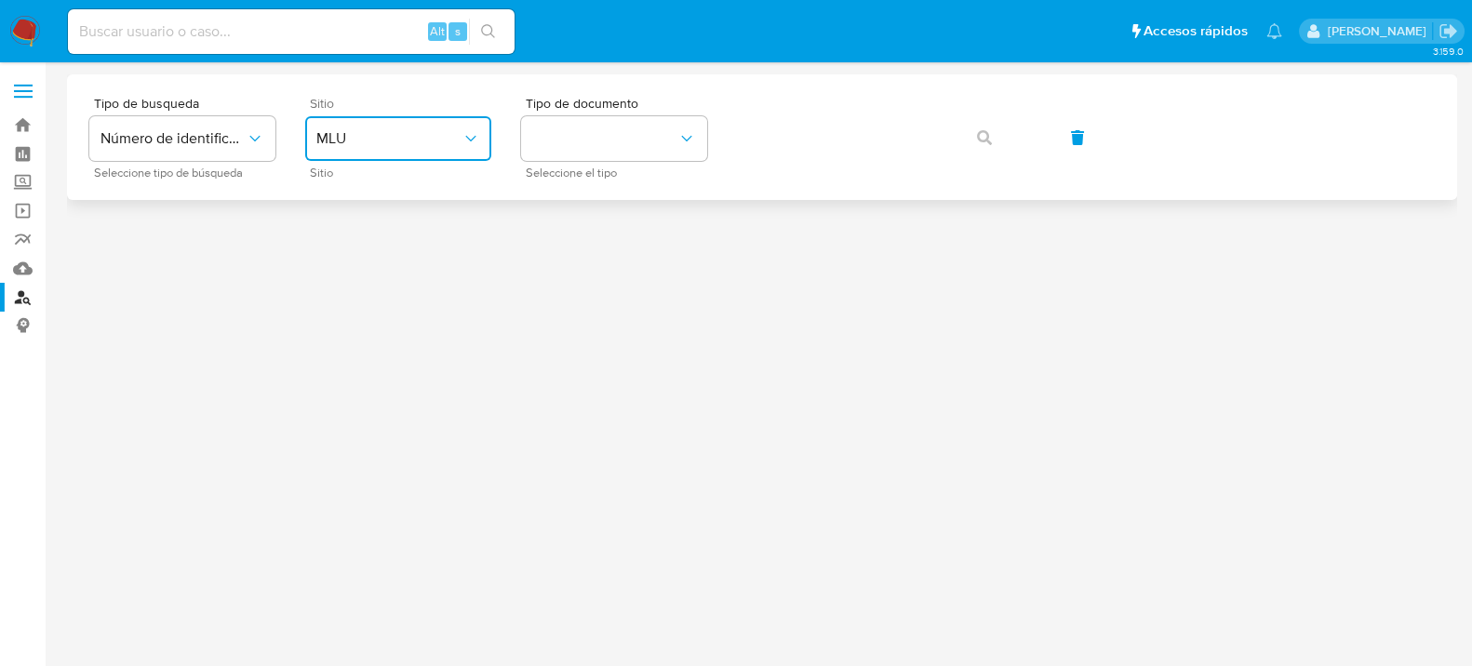
click at [425, 152] on button "MLU" at bounding box center [398, 138] width 186 height 45
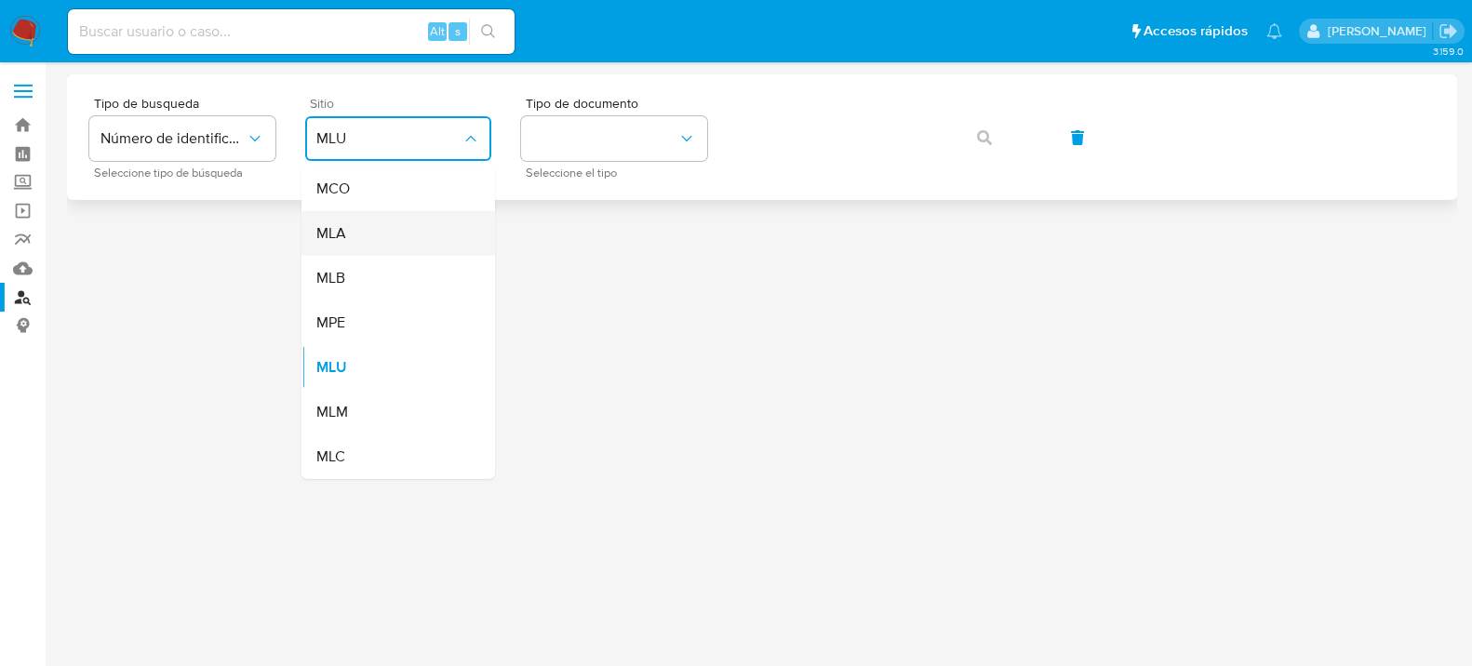
click at [384, 235] on div "MLA" at bounding box center [392, 233] width 153 height 45
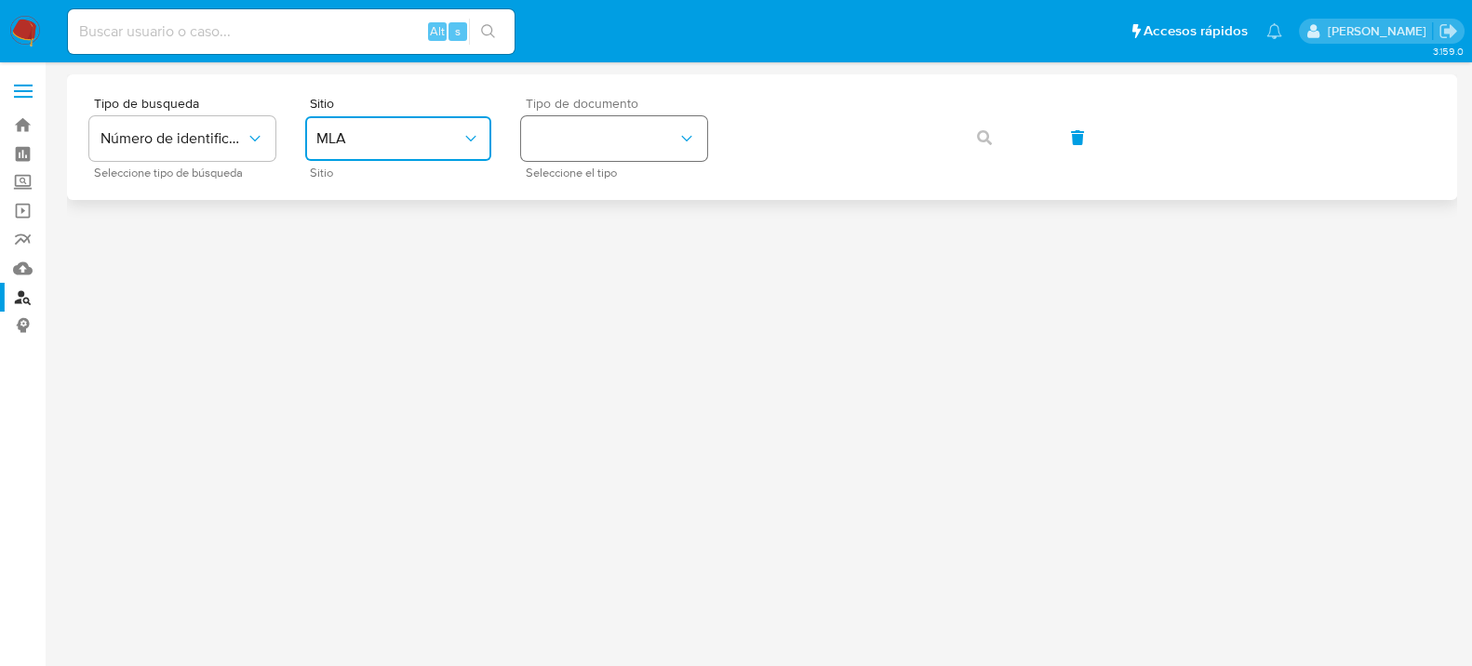
click at [660, 150] on button "identificationType" at bounding box center [614, 138] width 186 height 45
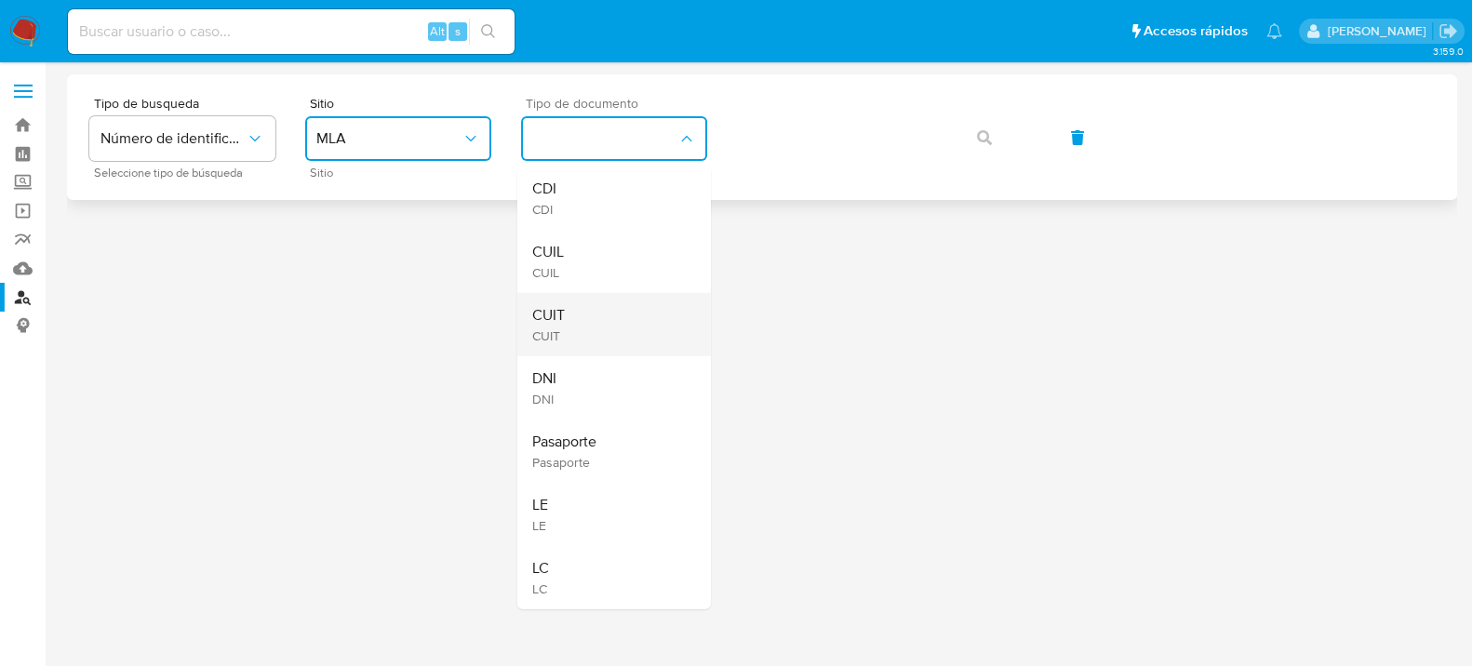
click at [638, 310] on div "CUIT CUIT" at bounding box center [608, 324] width 153 height 63
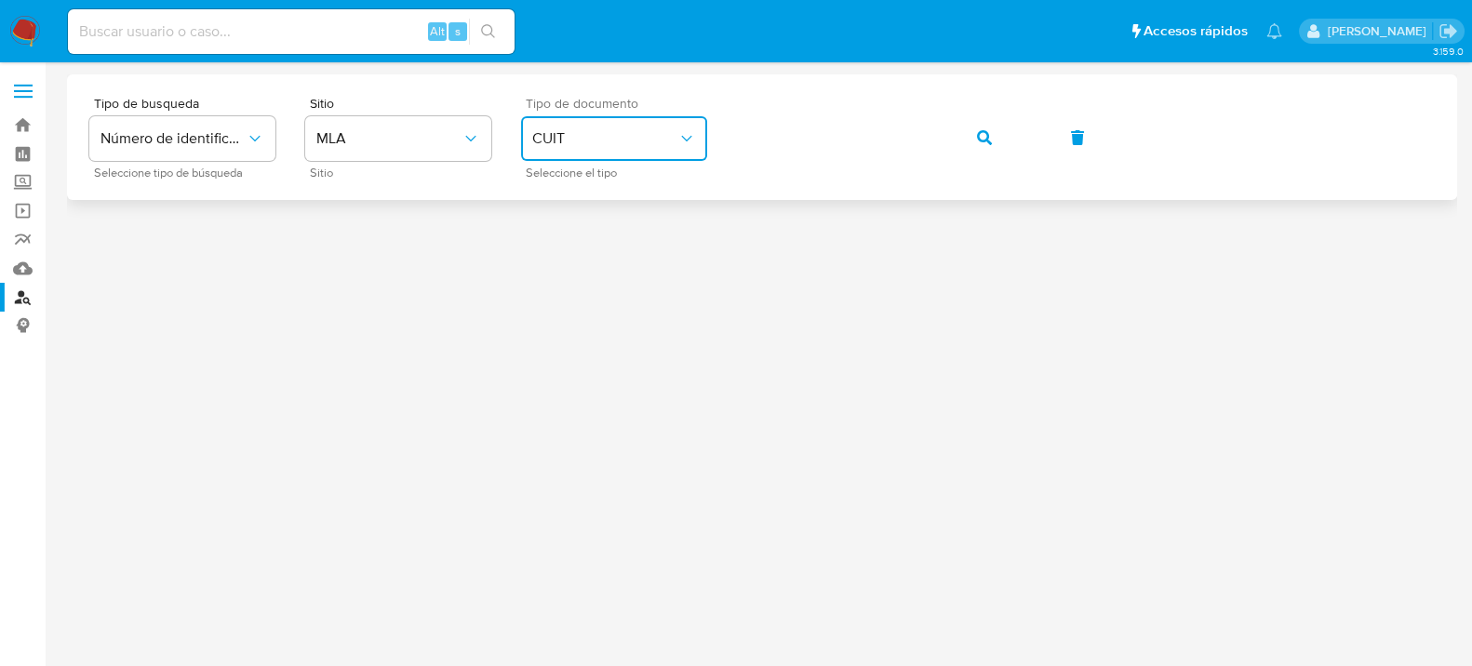
click at [986, 140] on icon "button" at bounding box center [984, 137] width 15 height 15
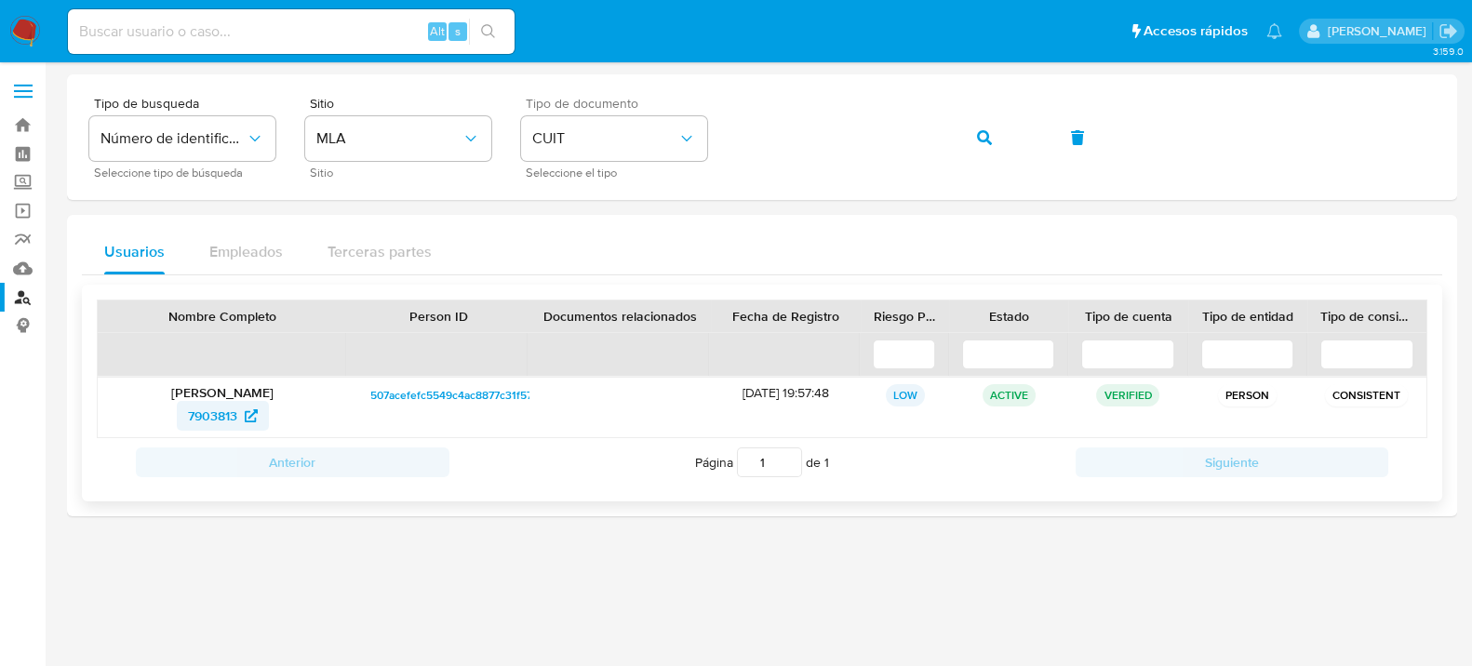
click at [204, 412] on span "7903813" at bounding box center [212, 416] width 49 height 30
click at [18, 37] on img at bounding box center [25, 32] width 32 height 32
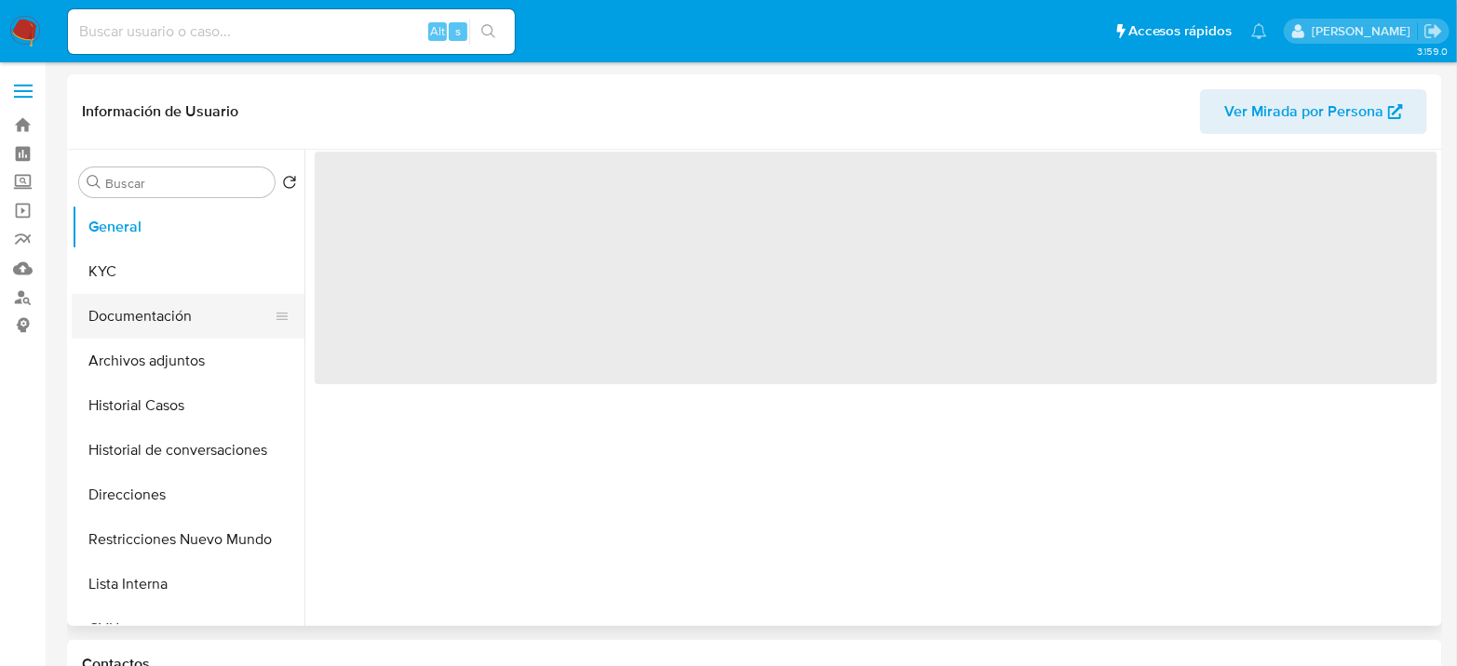
click at [142, 314] on button "Documentación" at bounding box center [181, 316] width 218 height 45
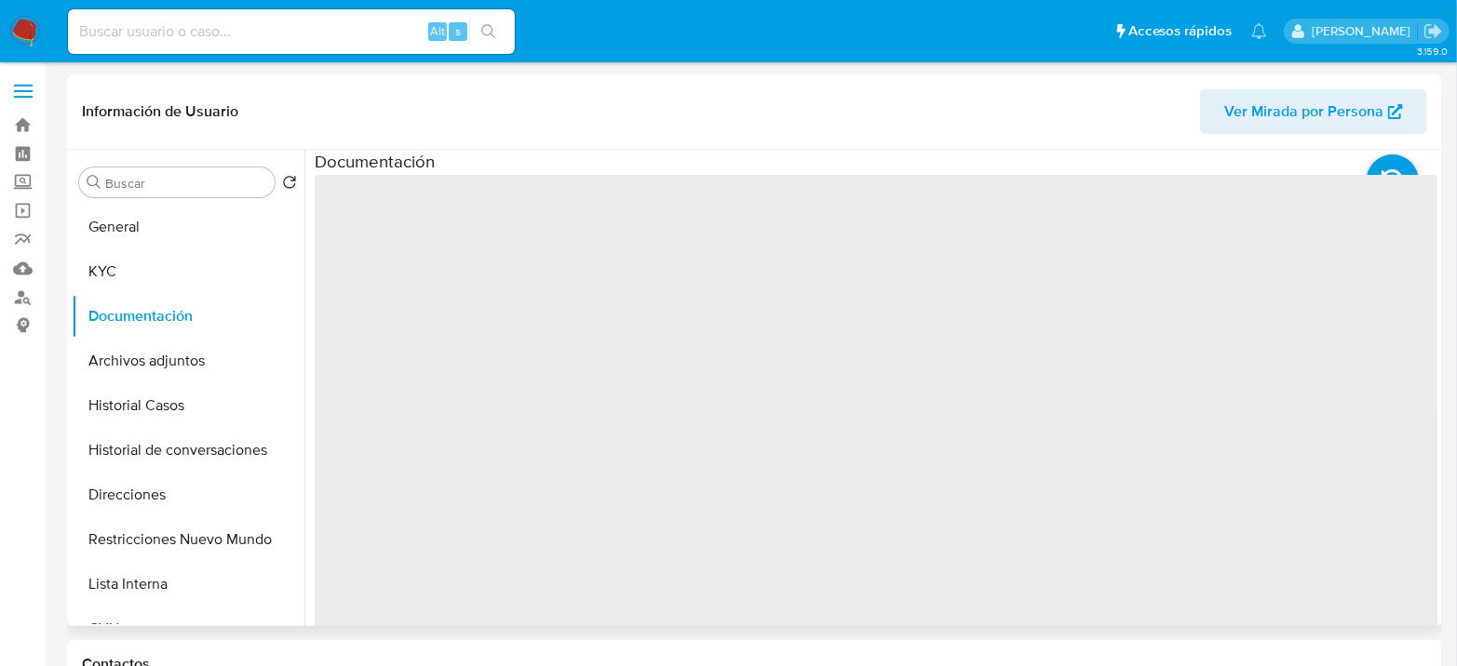
select select "10"
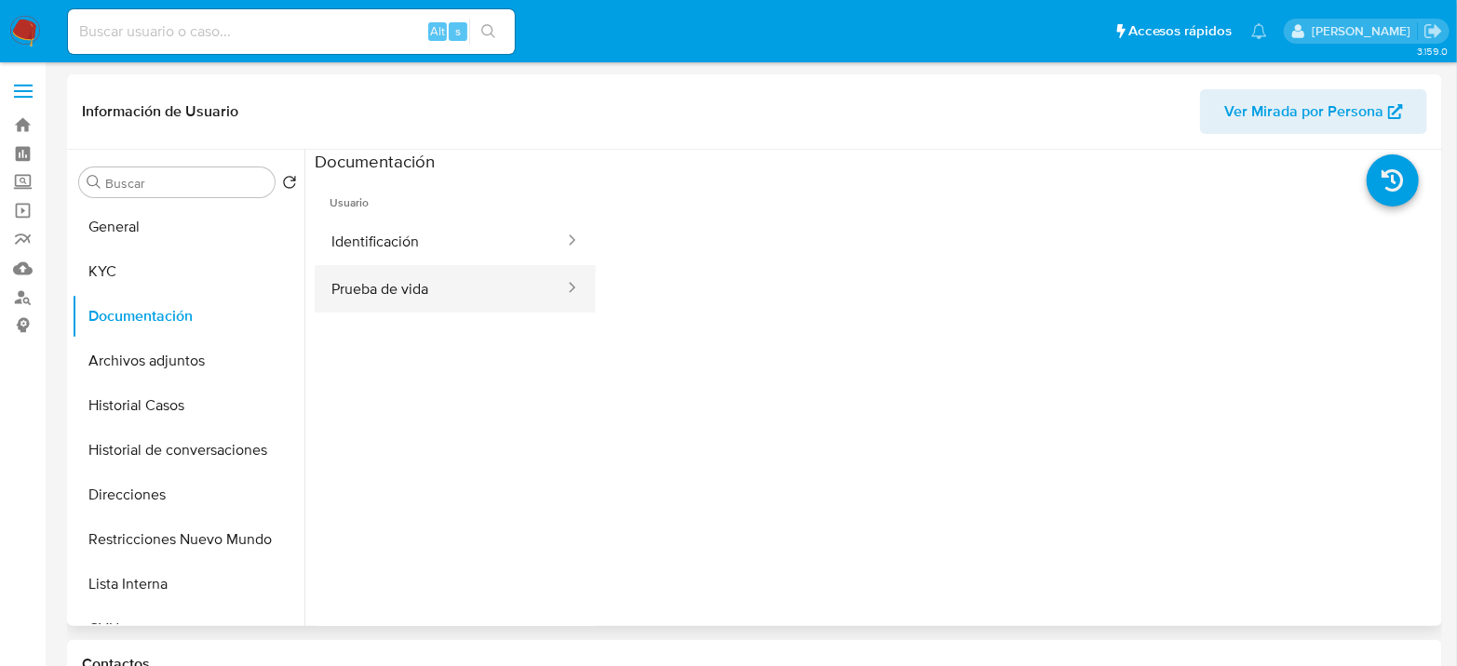
click at [433, 296] on button "Prueba de vida" at bounding box center [440, 288] width 251 height 47
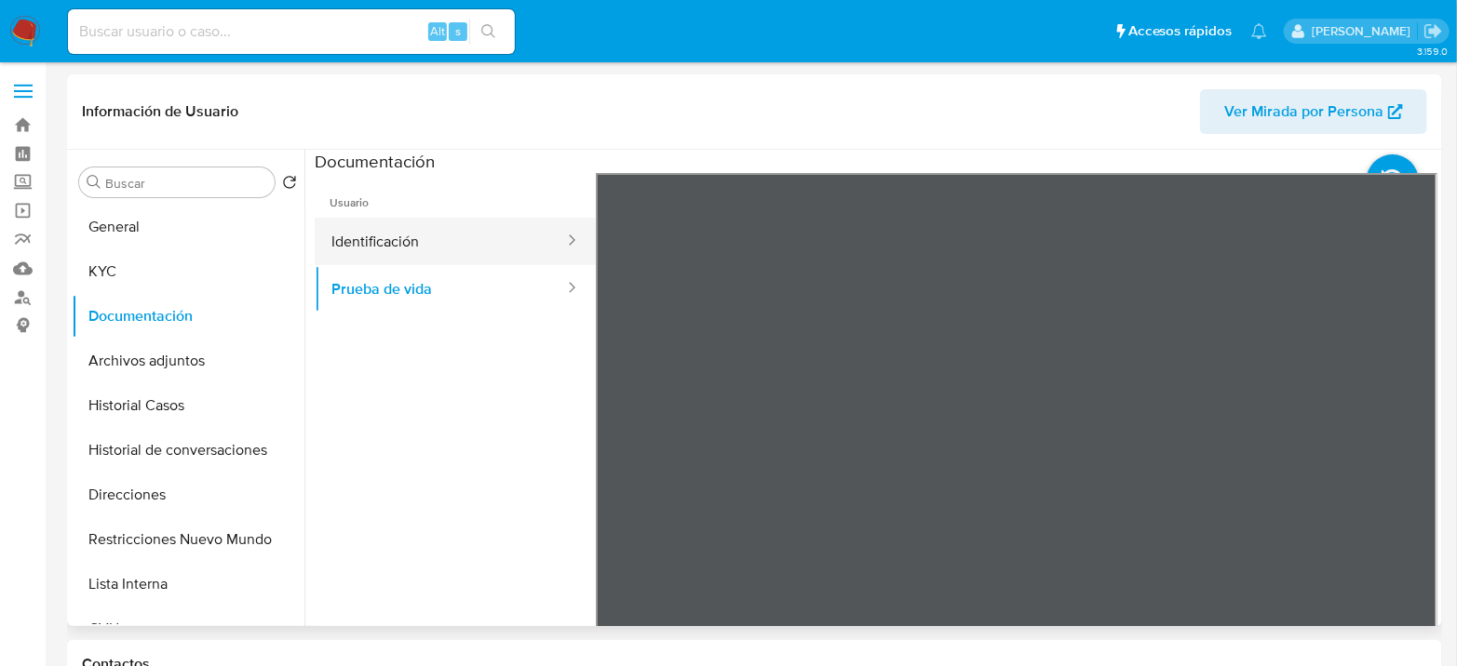
click at [456, 243] on button "Identificación" at bounding box center [440, 241] width 251 height 47
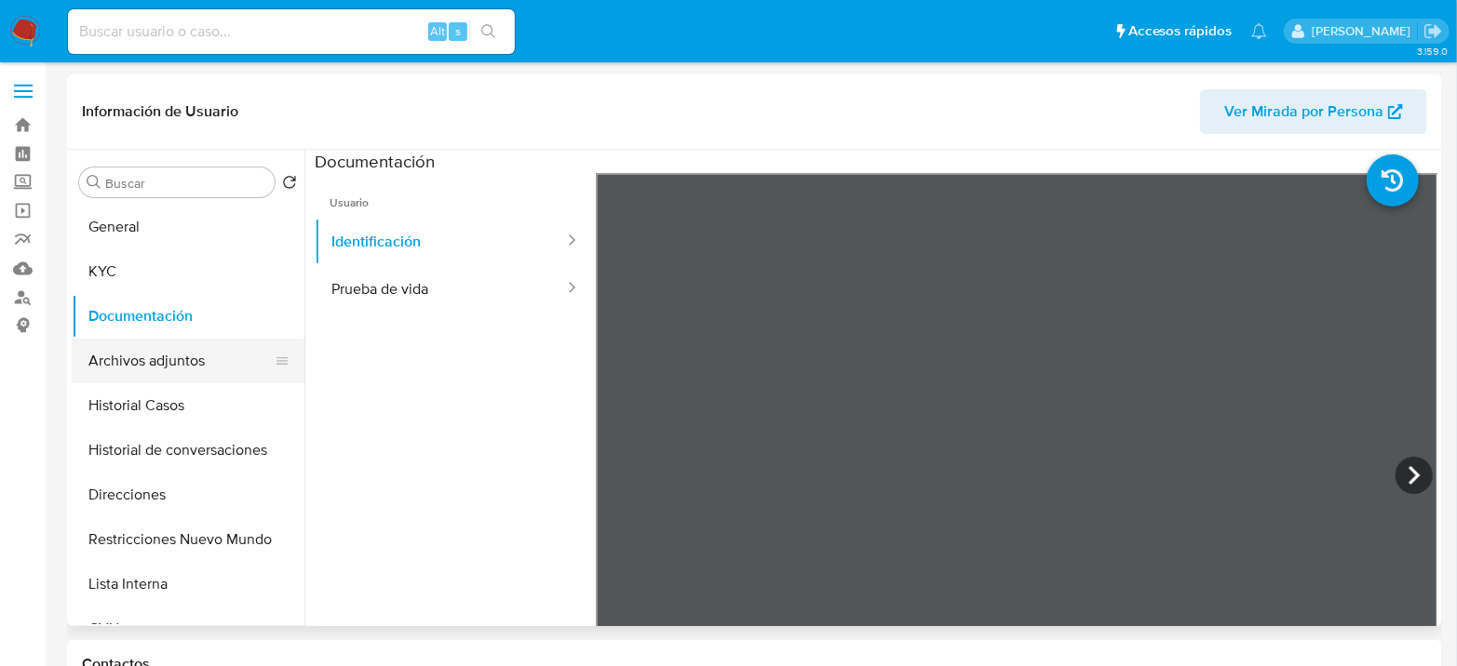
click at [144, 360] on button "Archivos adjuntos" at bounding box center [181, 361] width 218 height 45
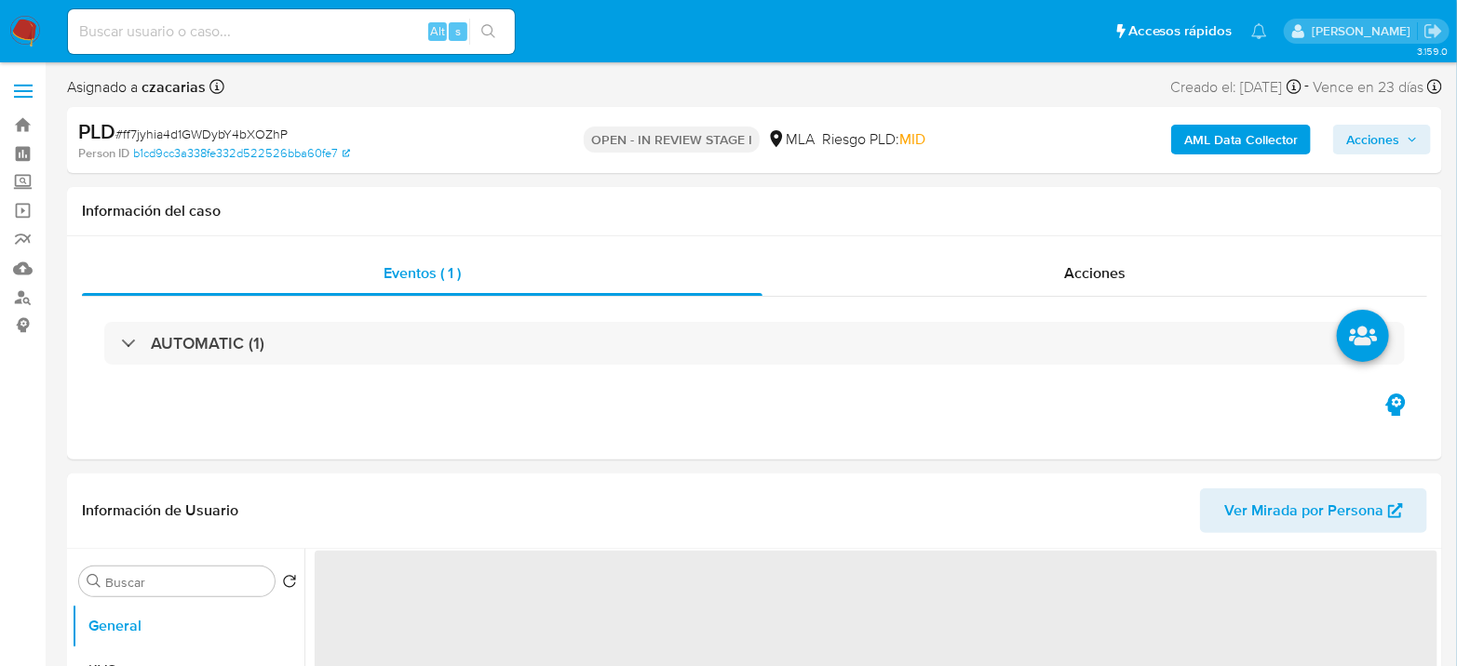
select select "10"
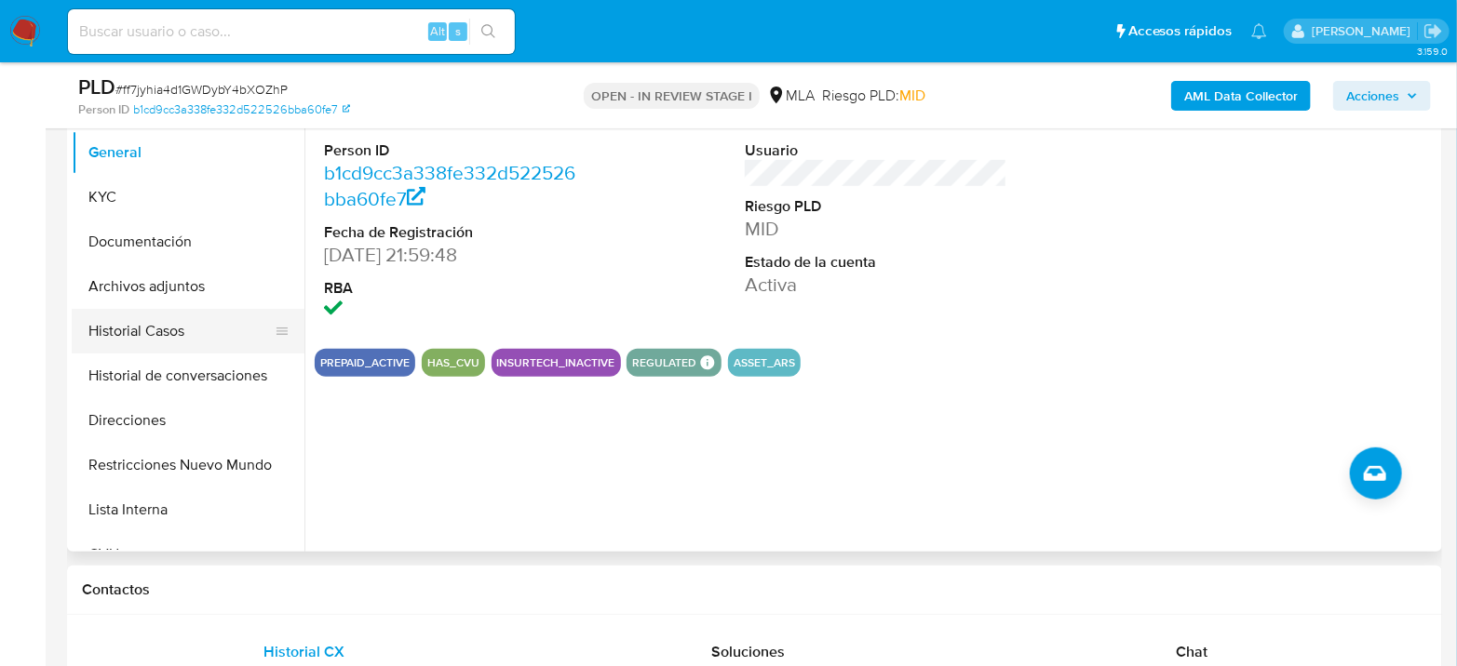
scroll to position [413, 0]
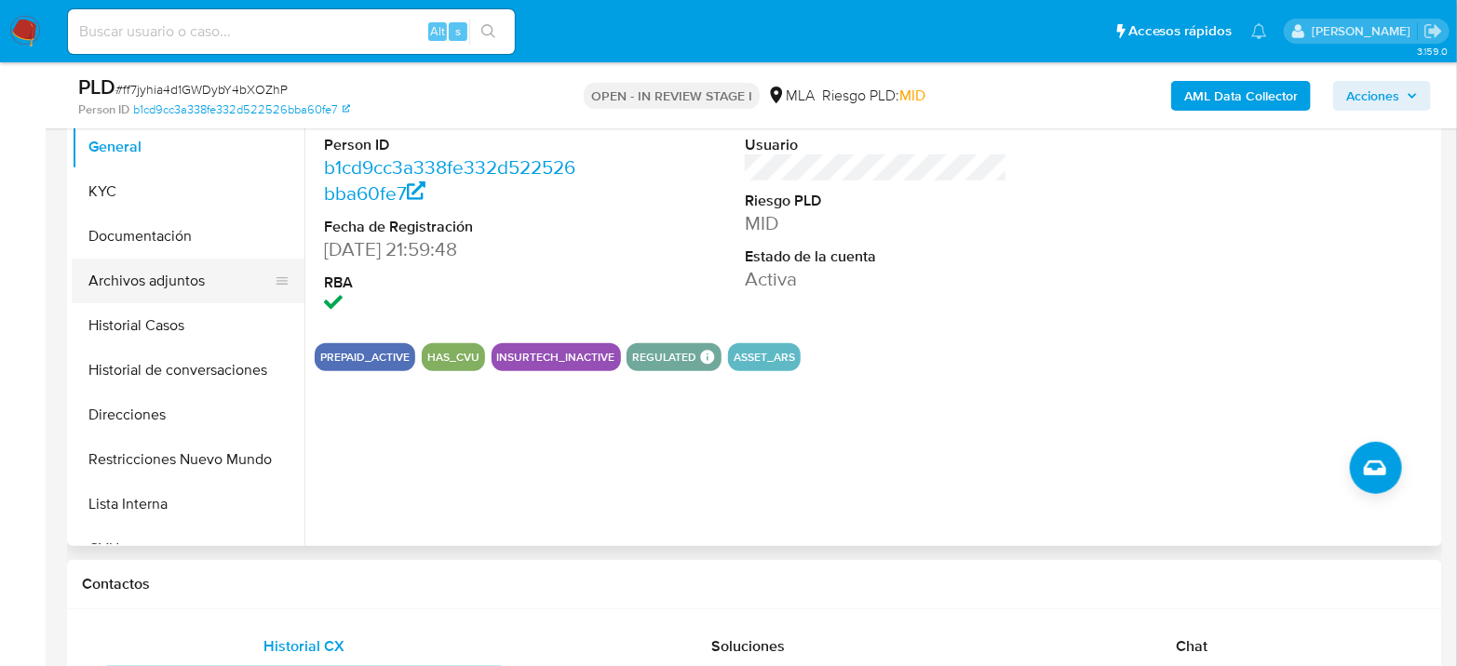
click at [173, 262] on button "Archivos adjuntos" at bounding box center [181, 281] width 218 height 45
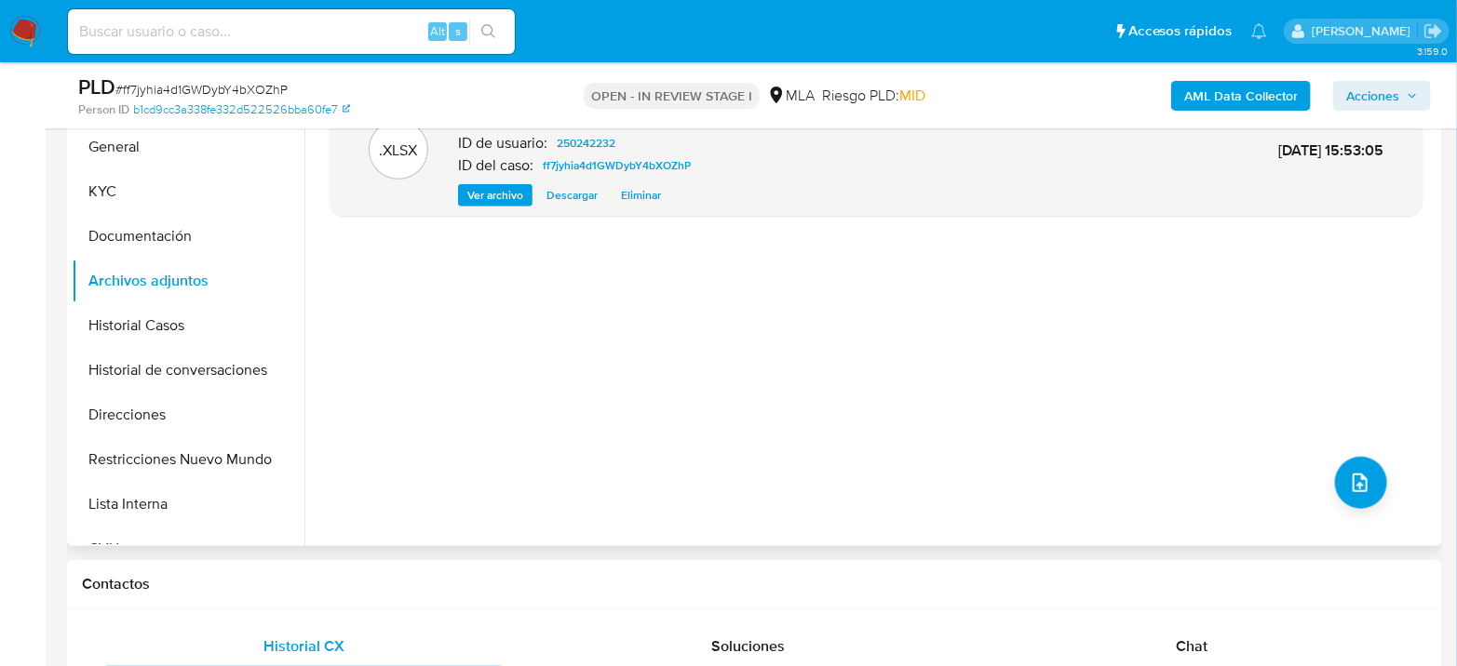
scroll to position [310, 0]
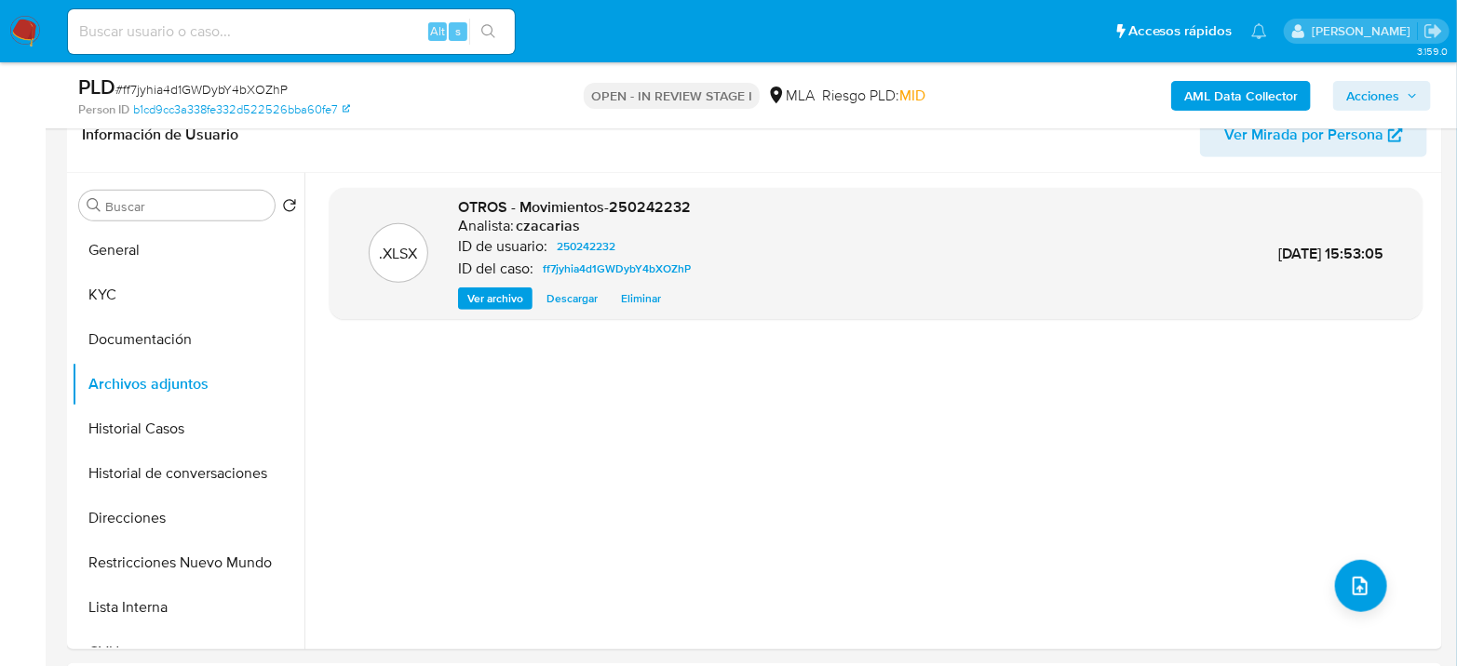
click at [1279, 105] on b "AML Data Collector" at bounding box center [1241, 96] width 114 height 30
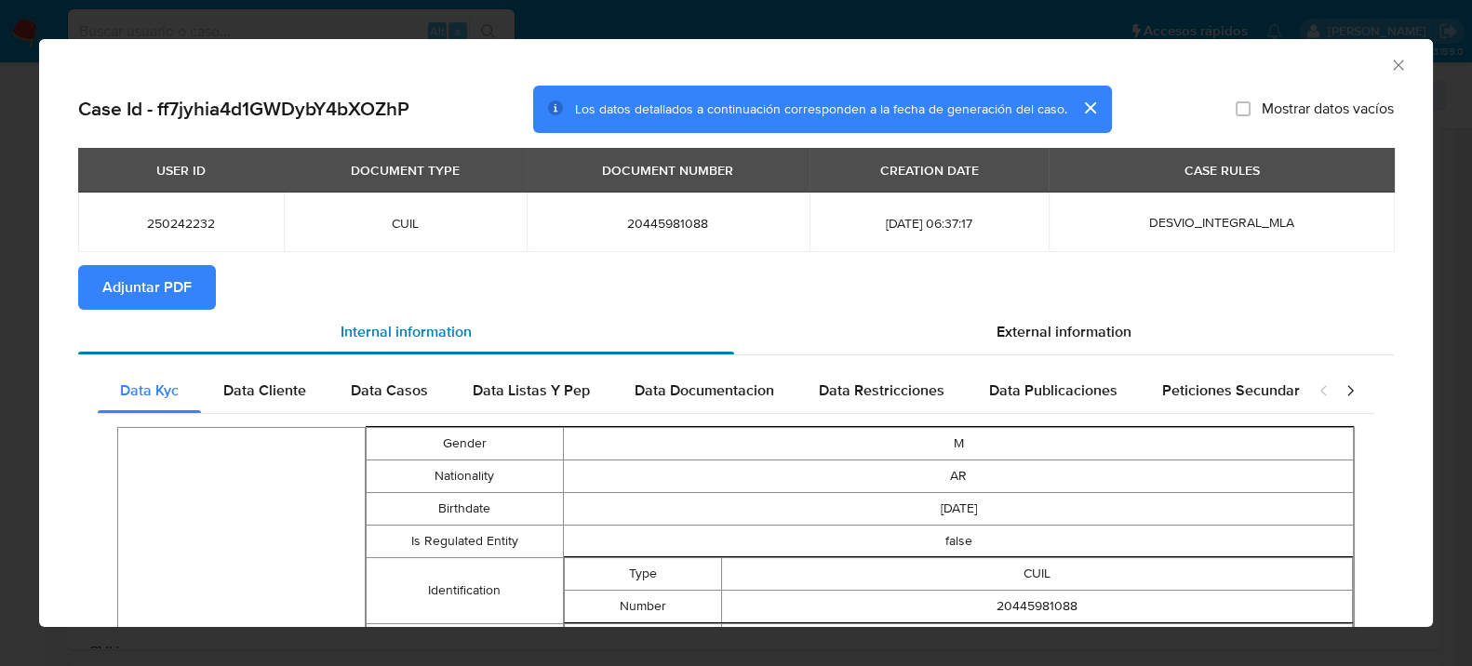
click at [195, 312] on div "Internal information" at bounding box center [406, 332] width 656 height 45
click at [195, 297] on button "Adjuntar PDF" at bounding box center [147, 287] width 138 height 45
click at [1390, 59] on icon "Cerrar ventana" at bounding box center [1399, 65] width 19 height 19
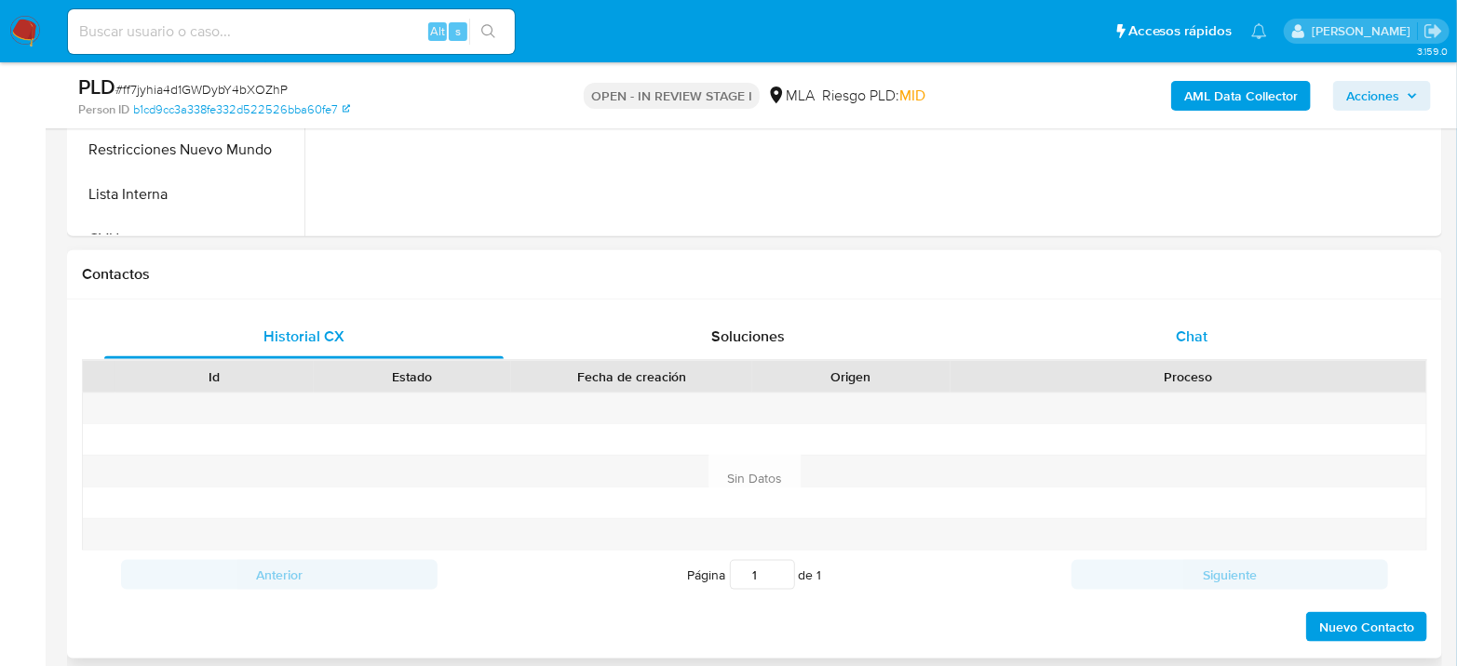
select select "10"
click at [1183, 329] on span "Chat" at bounding box center [1191, 336] width 32 height 21
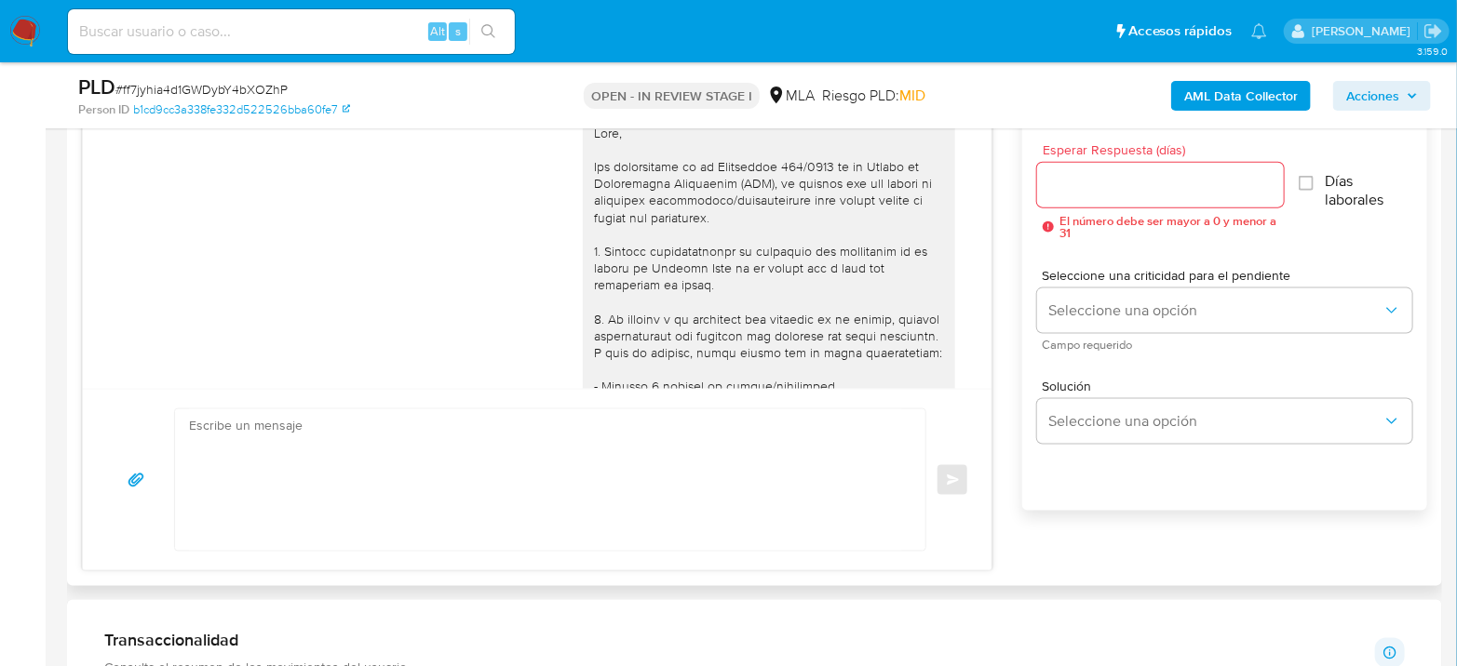
scroll to position [948, 0]
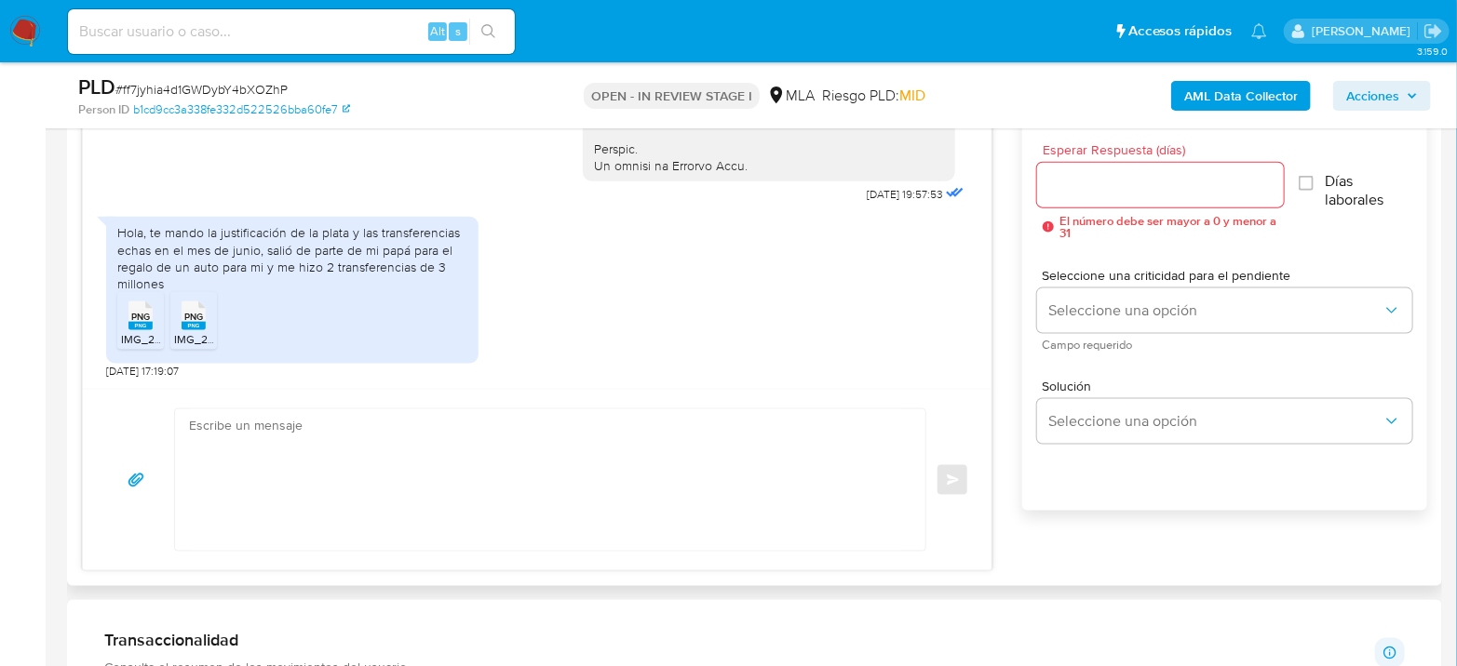
click at [433, 513] on textarea at bounding box center [545, 479] width 713 height 141
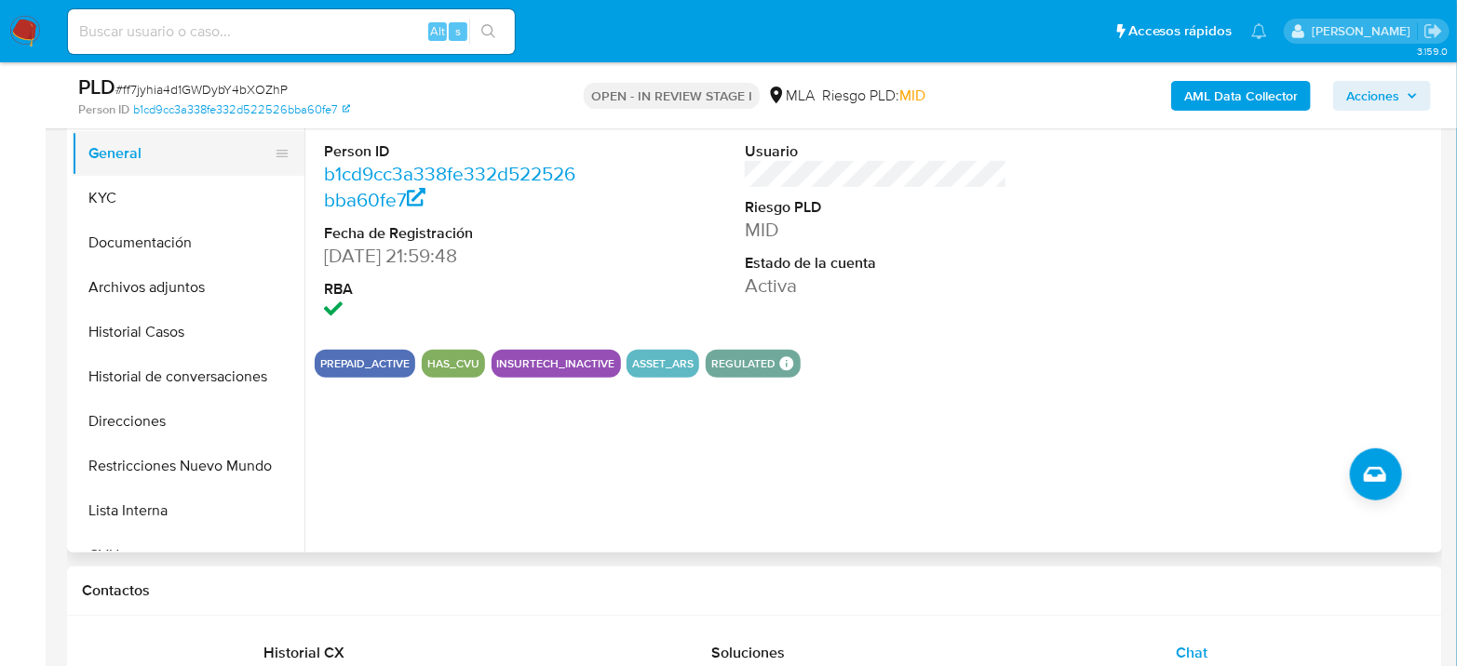
scroll to position [310, 0]
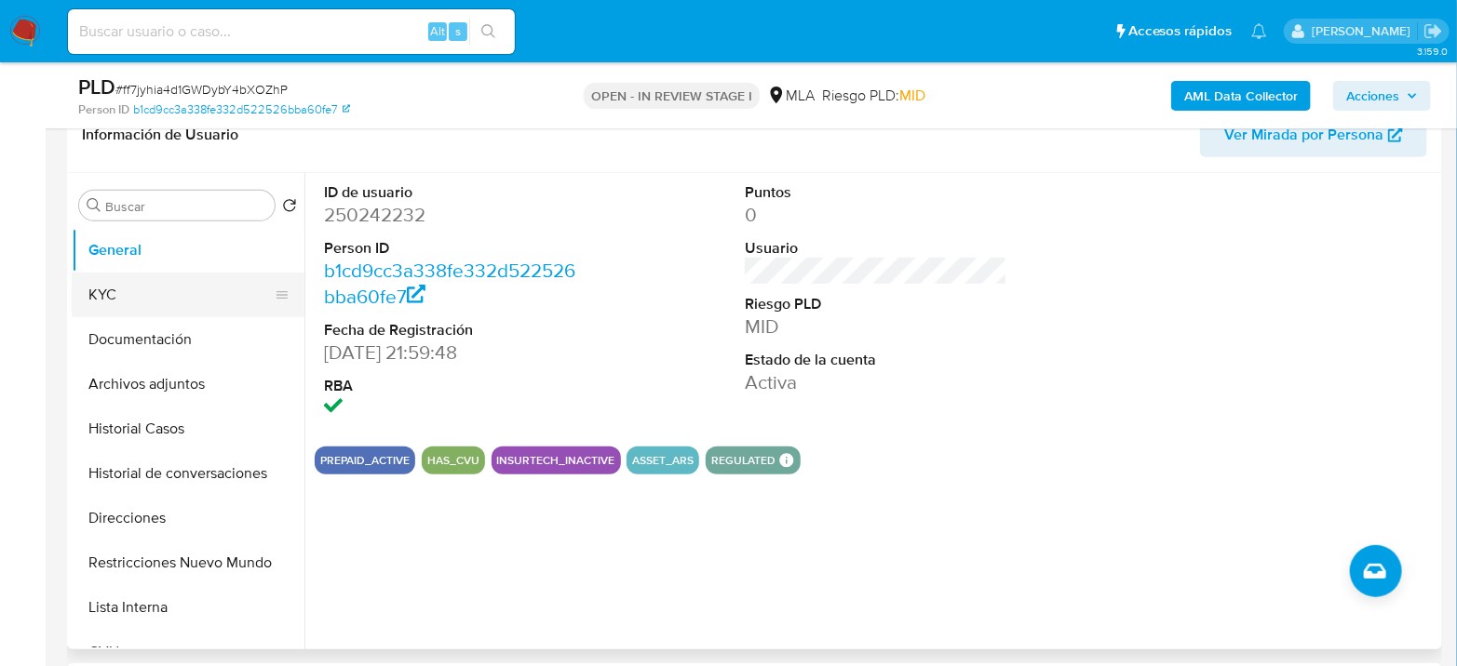
click at [125, 294] on button "KYC" at bounding box center [181, 295] width 218 height 45
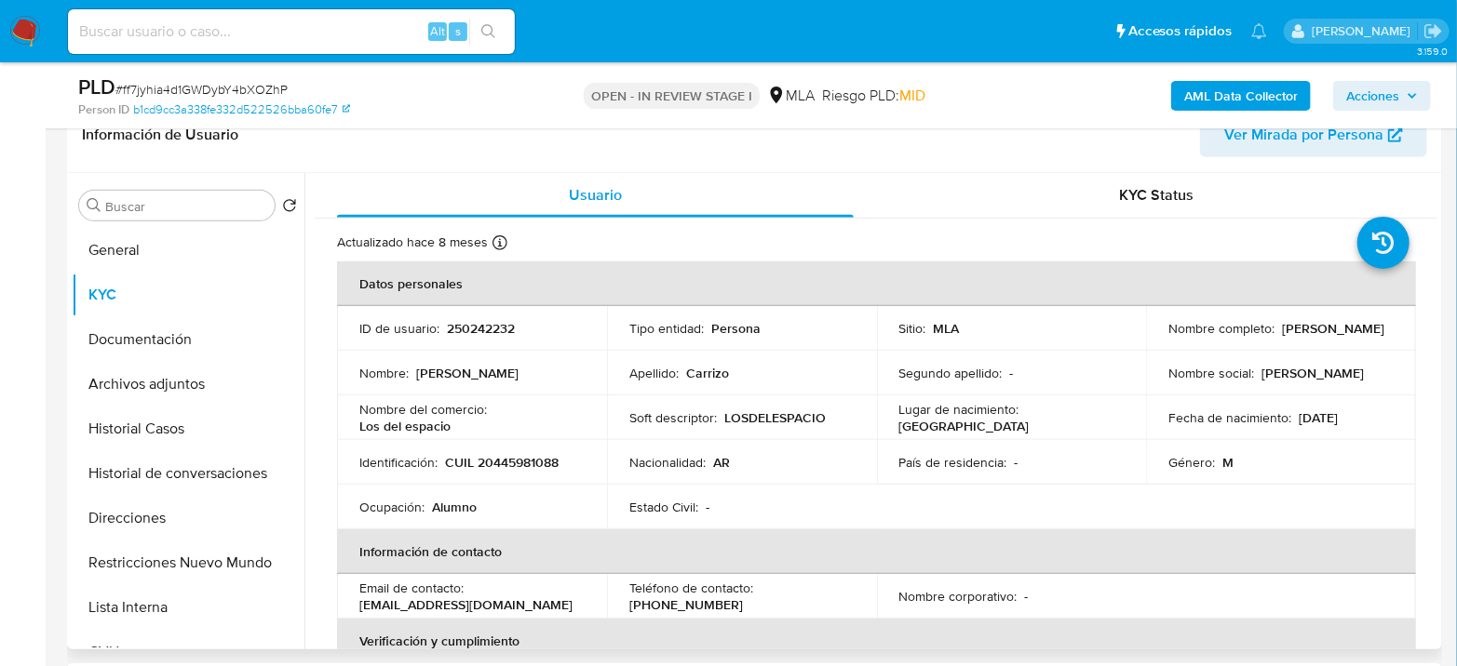
drag, startPoint x: 1163, startPoint y: 333, endPoint x: 1158, endPoint y: 362, distance: 29.4
click at [1343, 337] on div "Nombre completo : [PERSON_NAME]" at bounding box center [1280, 328] width 225 height 17
copy p "[PERSON_NAME]"
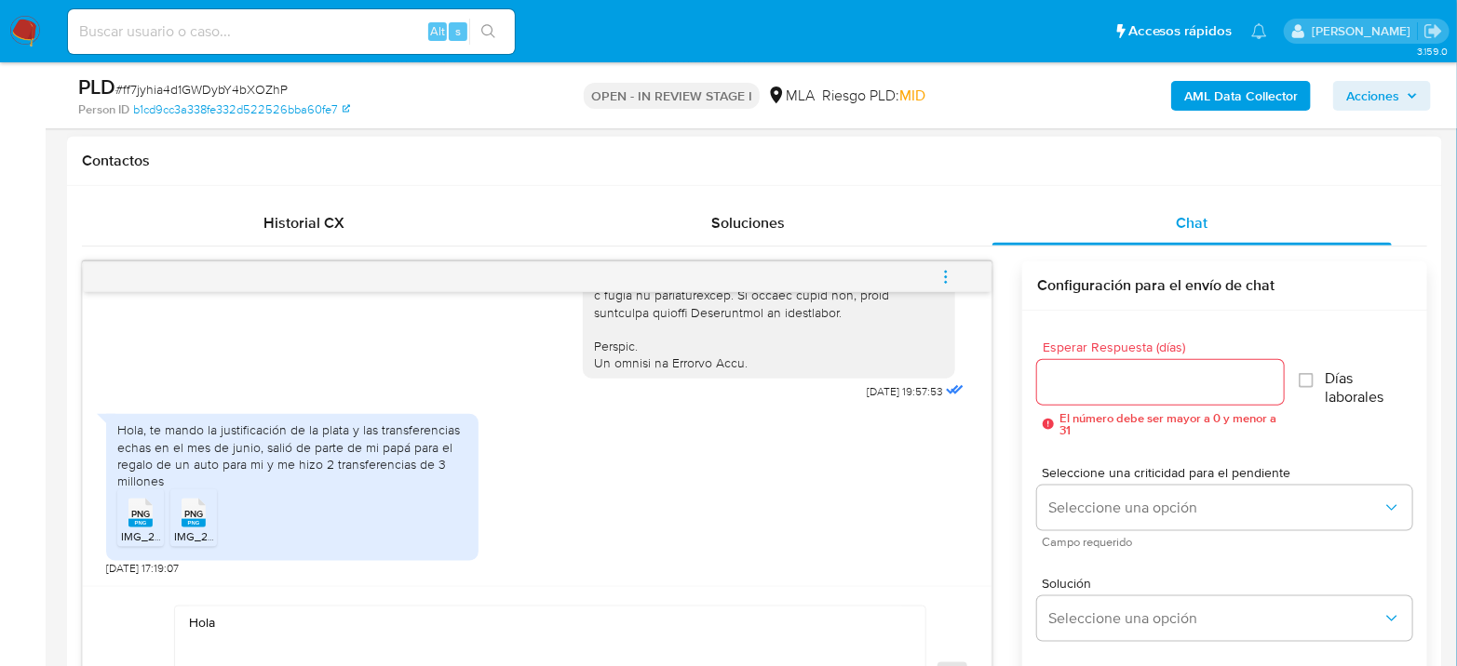
scroll to position [931, 0]
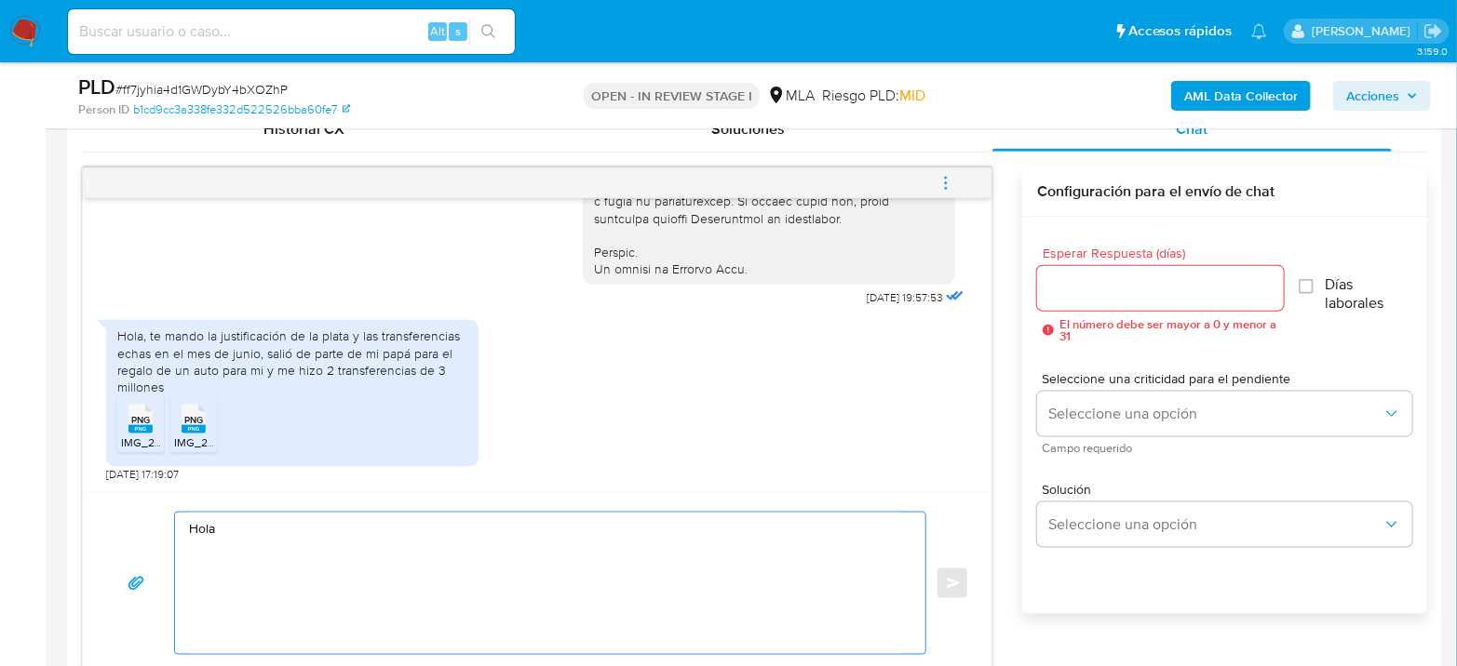
click at [317, 535] on textarea "Hola" at bounding box center [545, 583] width 713 height 141
paste textarea "[PERSON_NAME]"
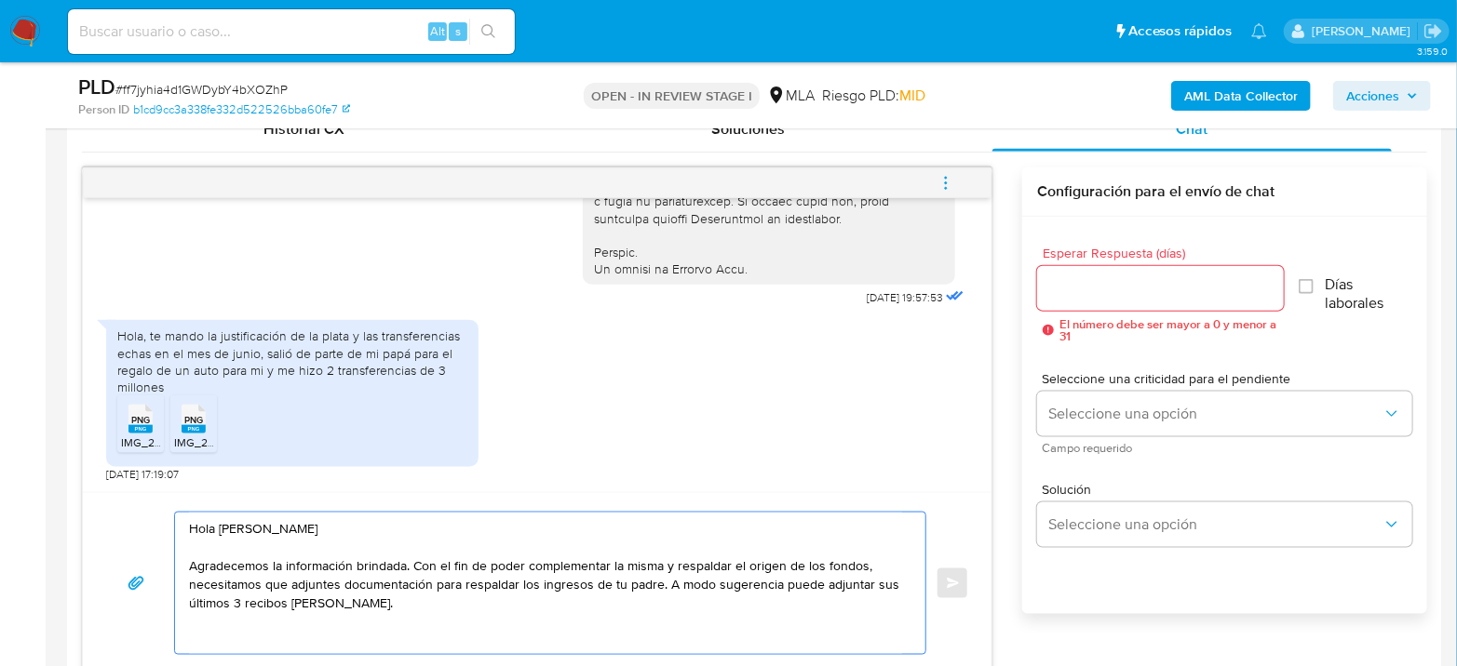
paste textarea "Es importante que sepas que, en el caso de que no respondas a lo solicitado, tu…"
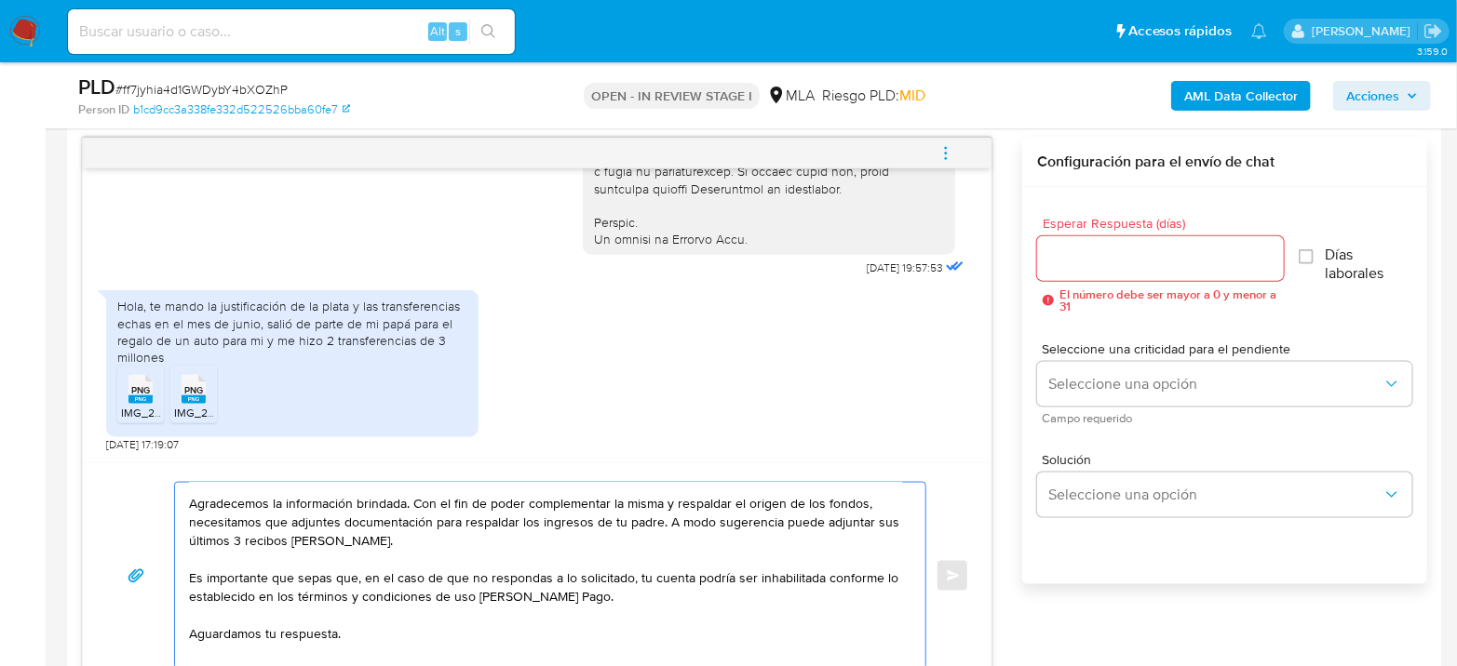
scroll to position [0, 0]
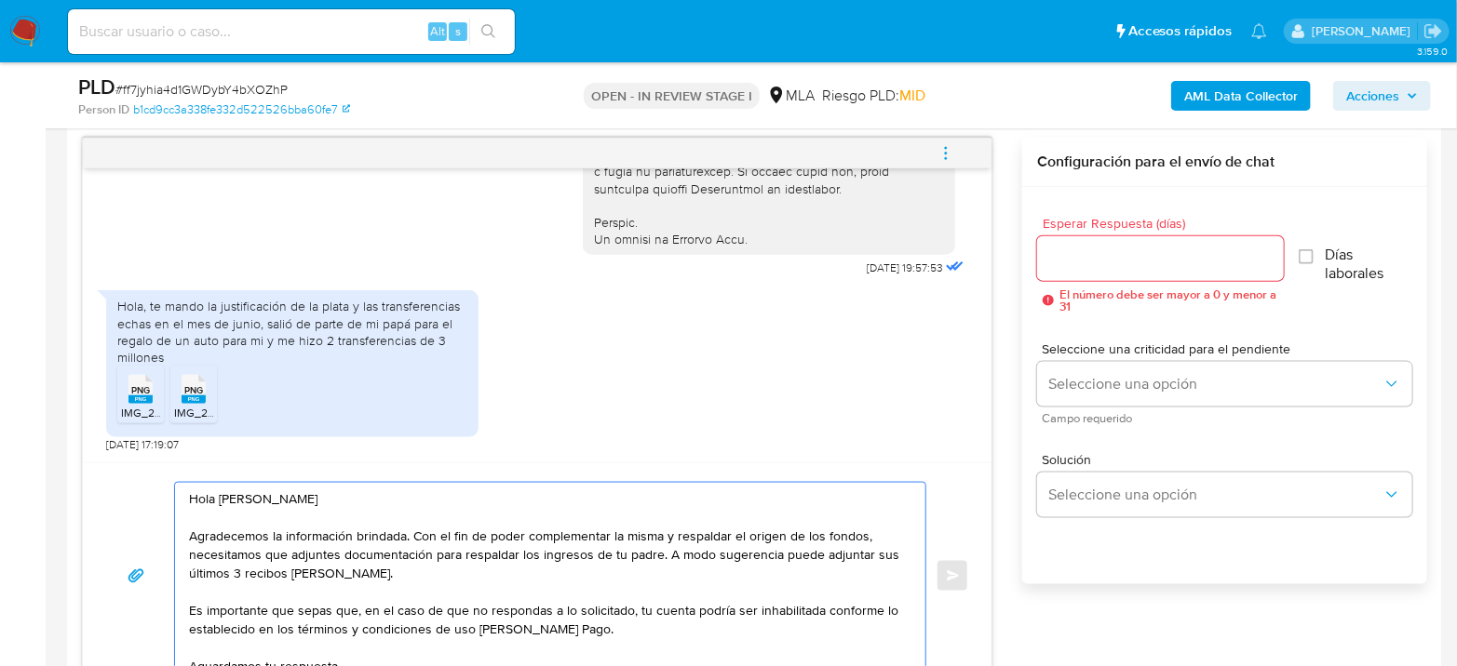
type textarea "Hola [PERSON_NAME] Agradecemos la información brindada. Con el fin de poder com…"
click at [1121, 236] on div at bounding box center [1160, 258] width 247 height 45
click at [1110, 258] on input "Esperar Respuesta (días)" at bounding box center [1160, 259] width 247 height 24
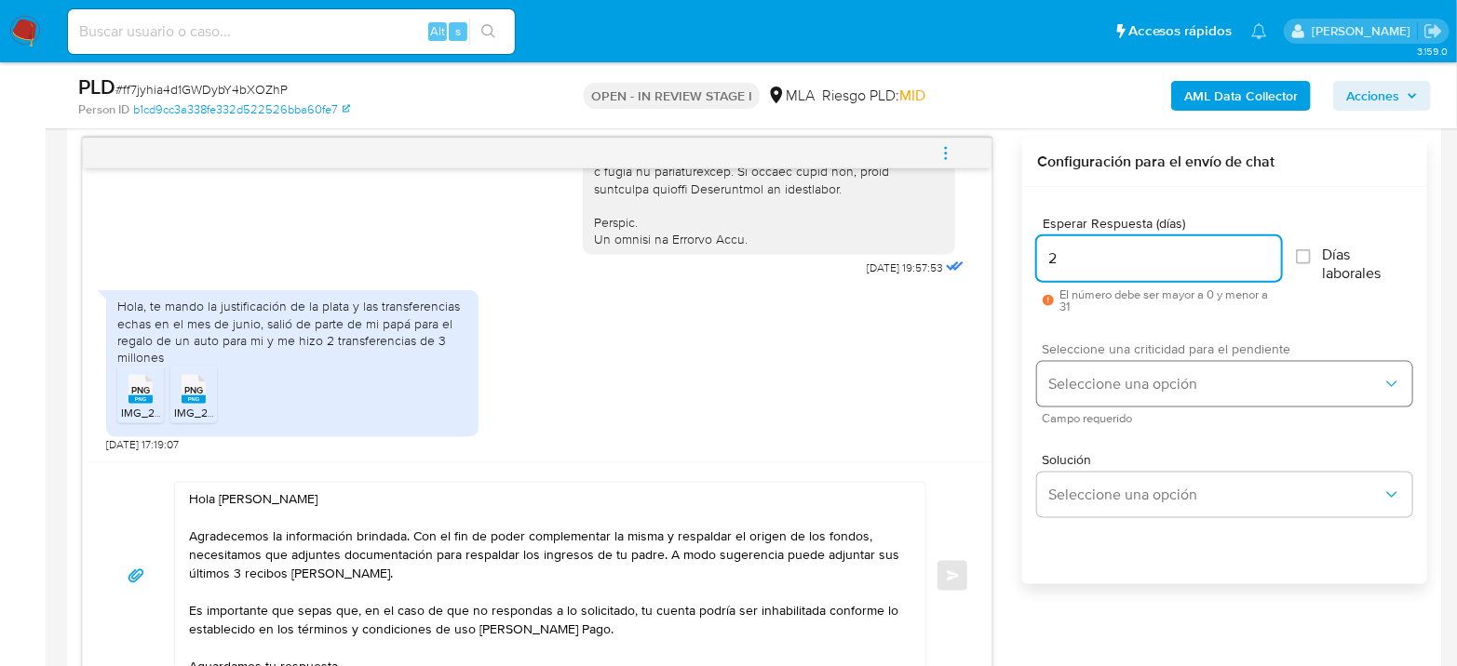
type input "2"
click at [1087, 383] on span "Seleccione una opción" at bounding box center [1215, 384] width 334 height 19
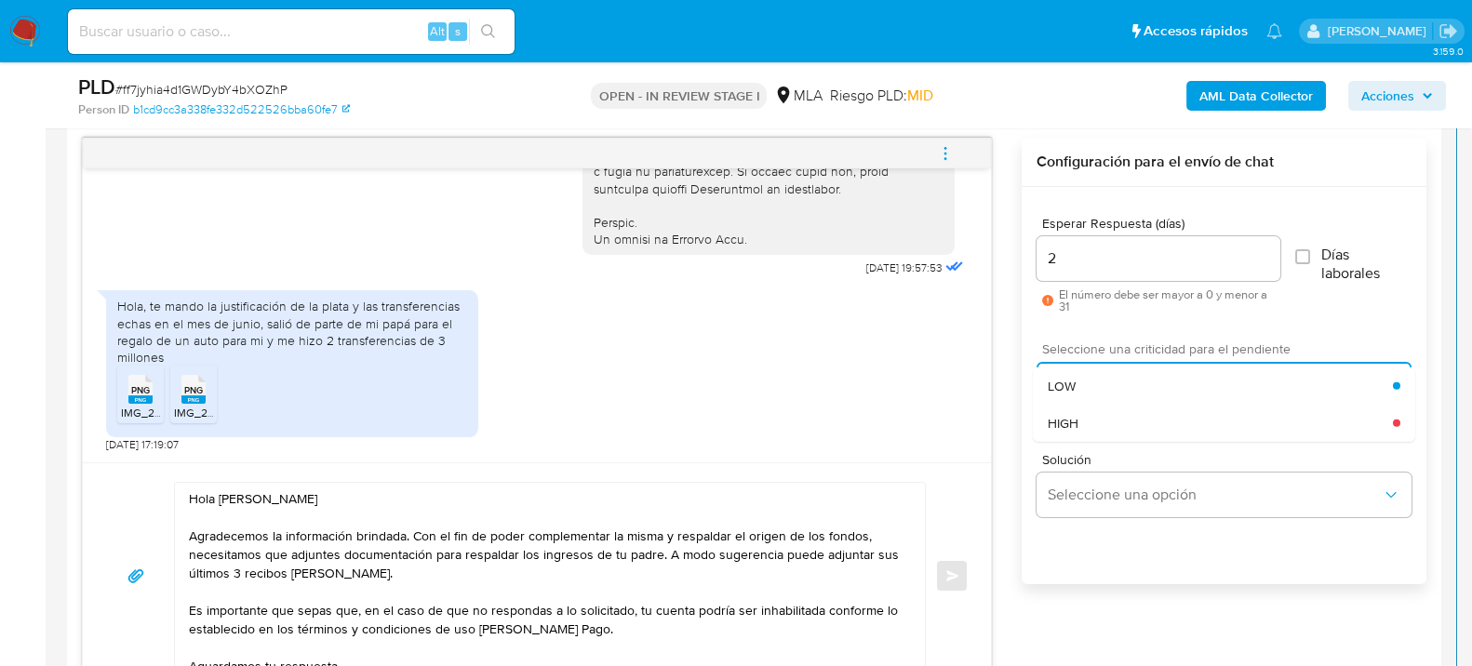
click at [1094, 412] on div "HIGH" at bounding box center [1220, 422] width 345 height 37
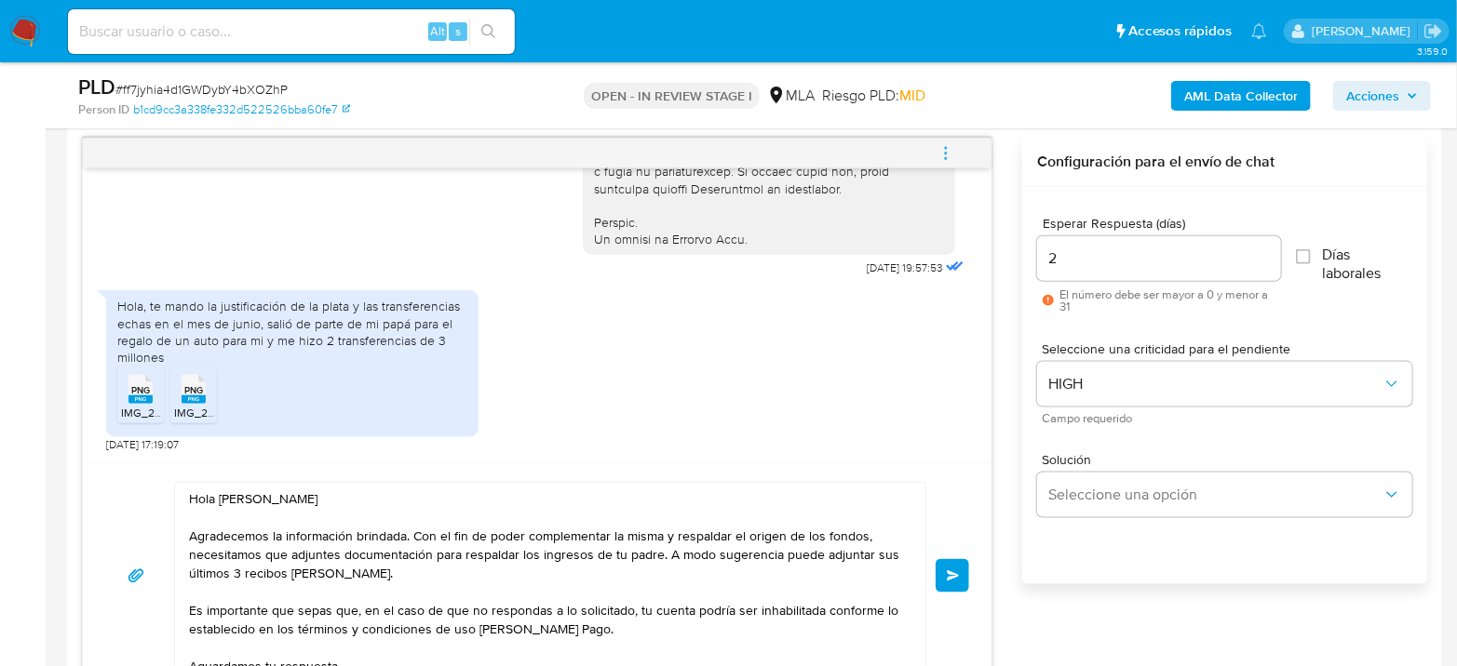
click at [956, 572] on span "Enviar" at bounding box center [953, 576] width 13 height 11
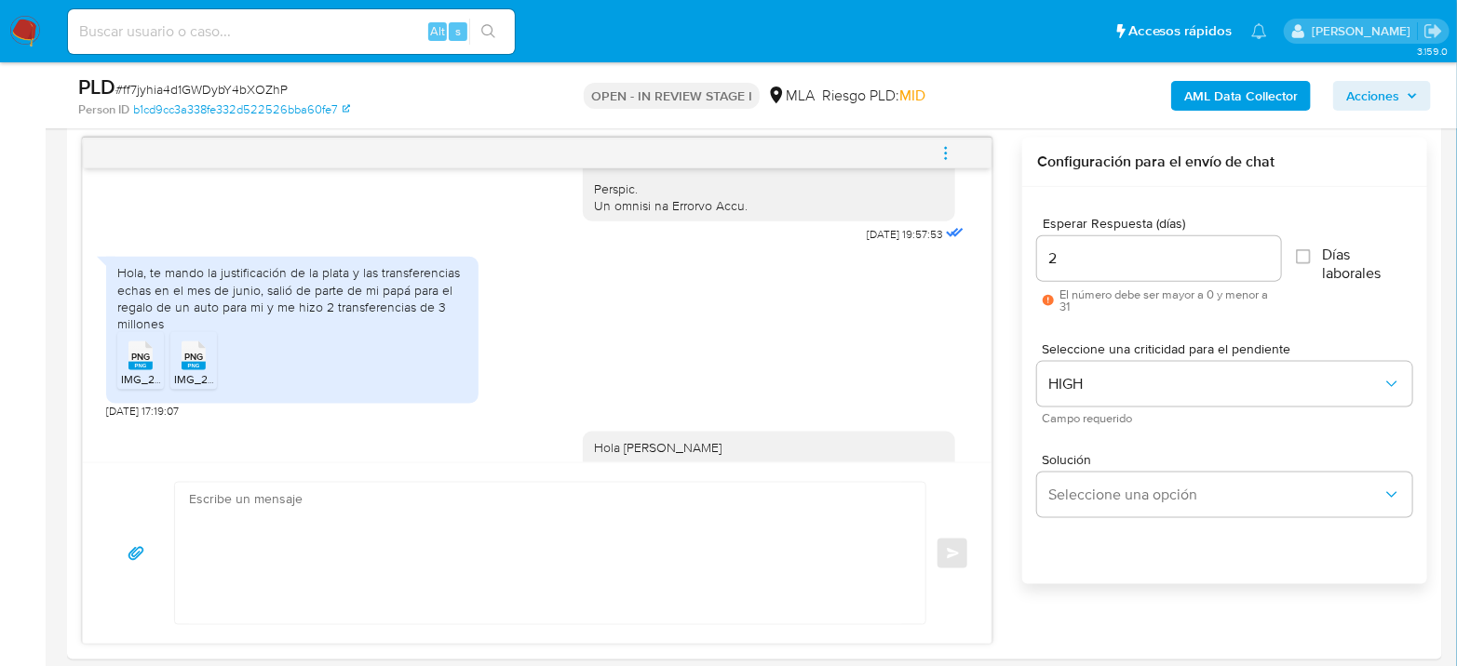
scroll to position [1307, 0]
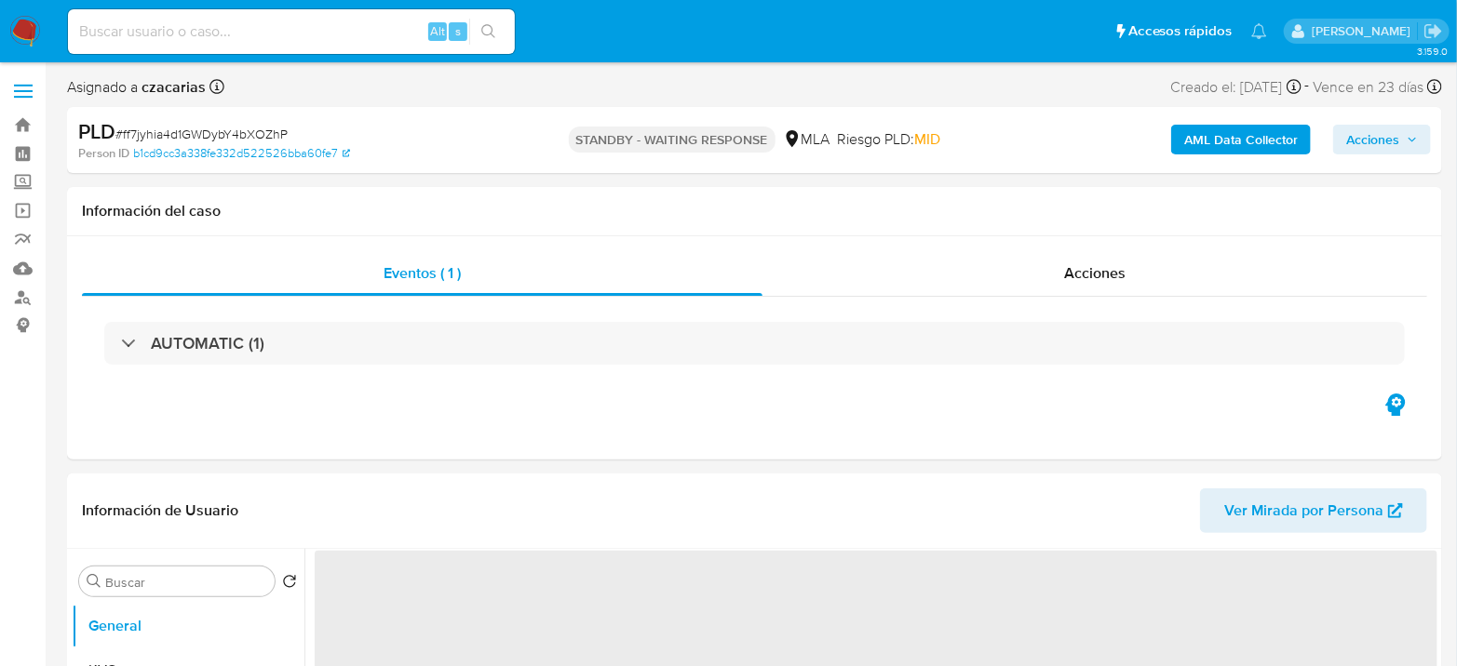
click at [339, 13] on div "Alt s" at bounding box center [291, 31] width 447 height 45
click at [329, 34] on input at bounding box center [291, 32] width 447 height 24
paste input "b2qVlyrDa2HuV9P5PtYaiQaf"
type input "b2qVlyrDa2HuV9P5PtYaiQaf"
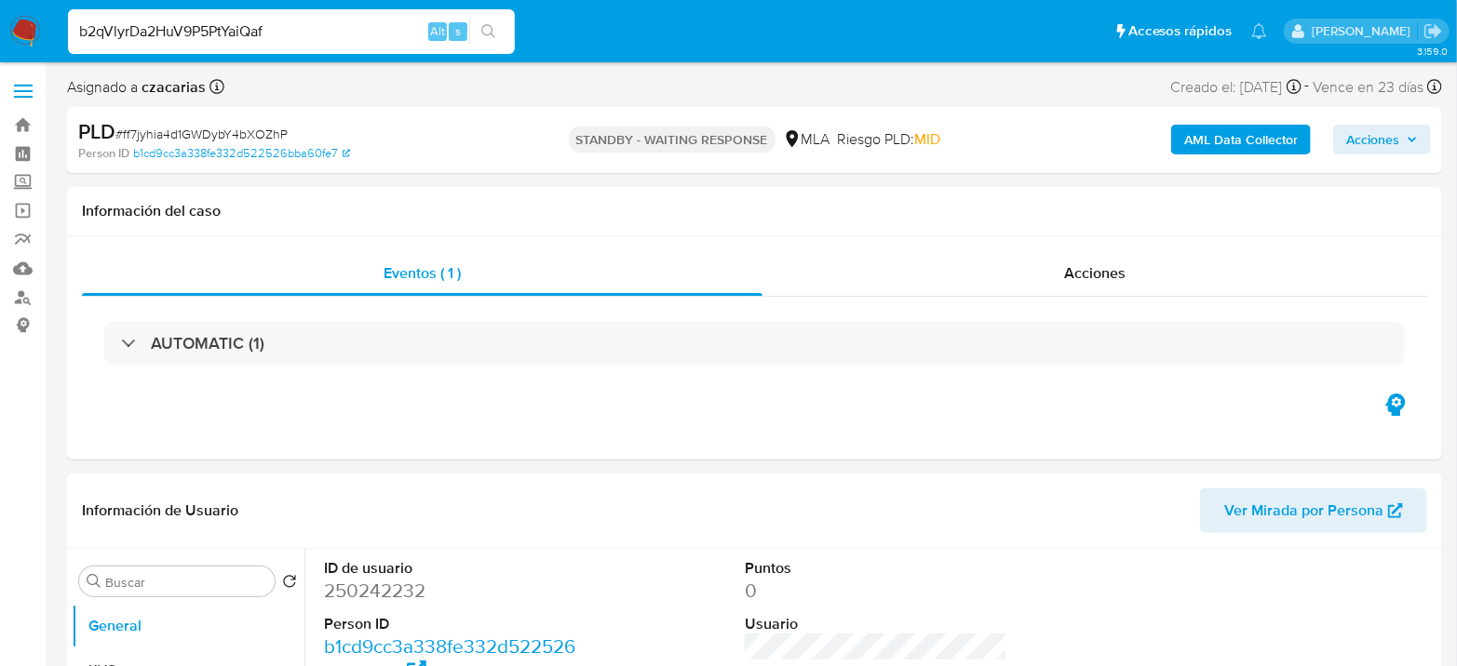
select select "10"
type input "b2qVlyrDa2HuV9P5PtYaiQaf"
click at [481, 36] on icon "search-icon" at bounding box center [488, 31] width 15 height 15
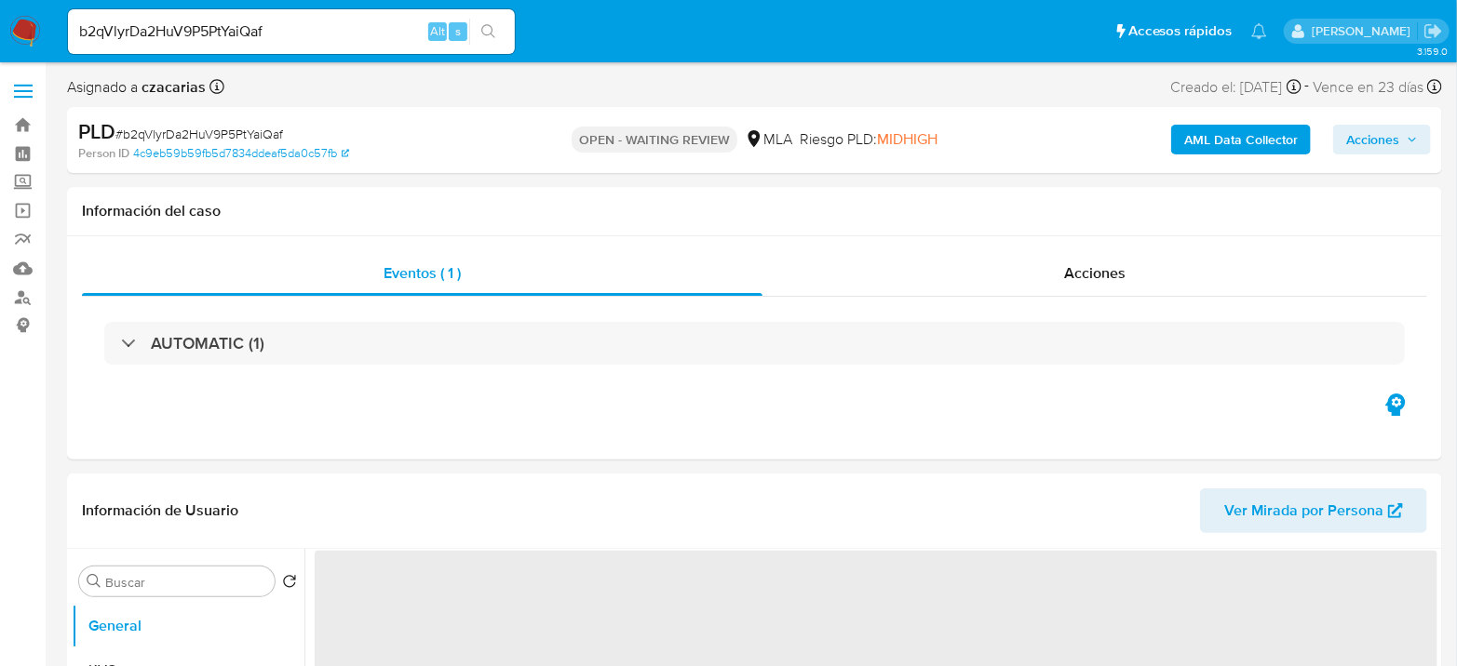
select select "10"
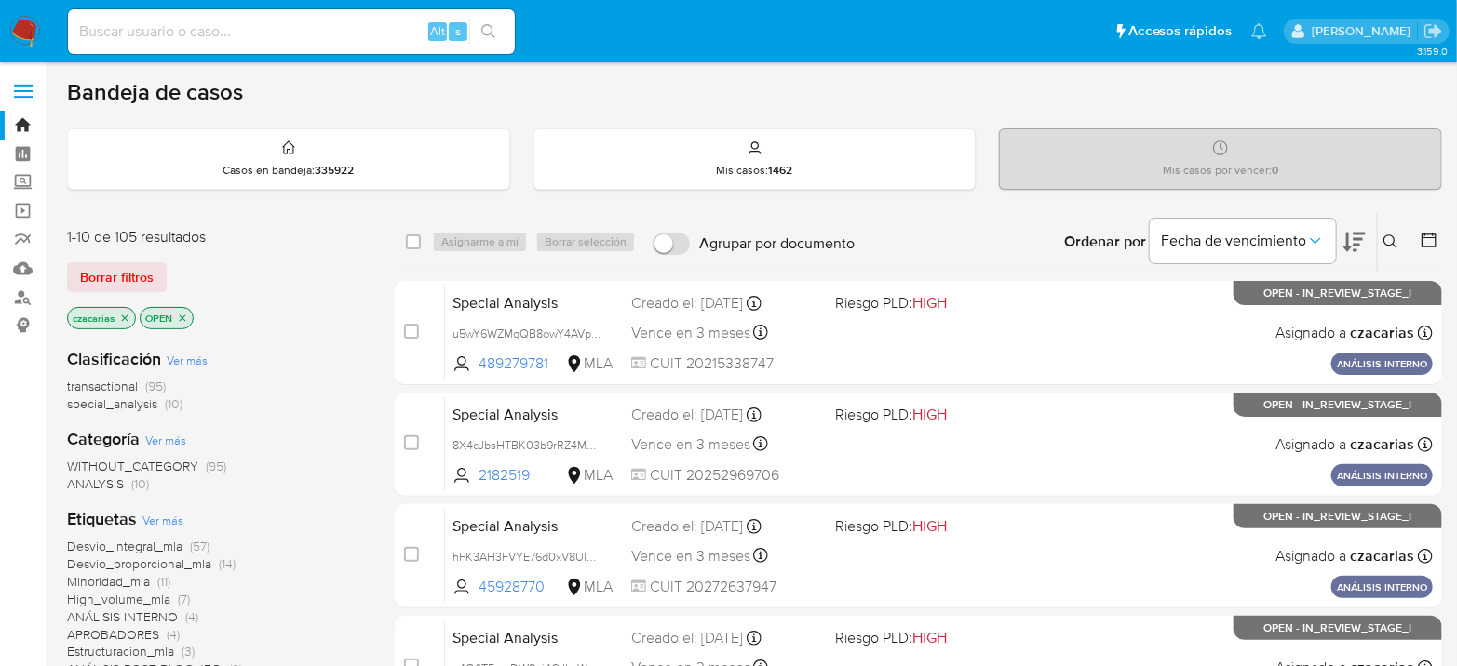
click at [1390, 247] on icon at bounding box center [1390, 242] width 15 height 15
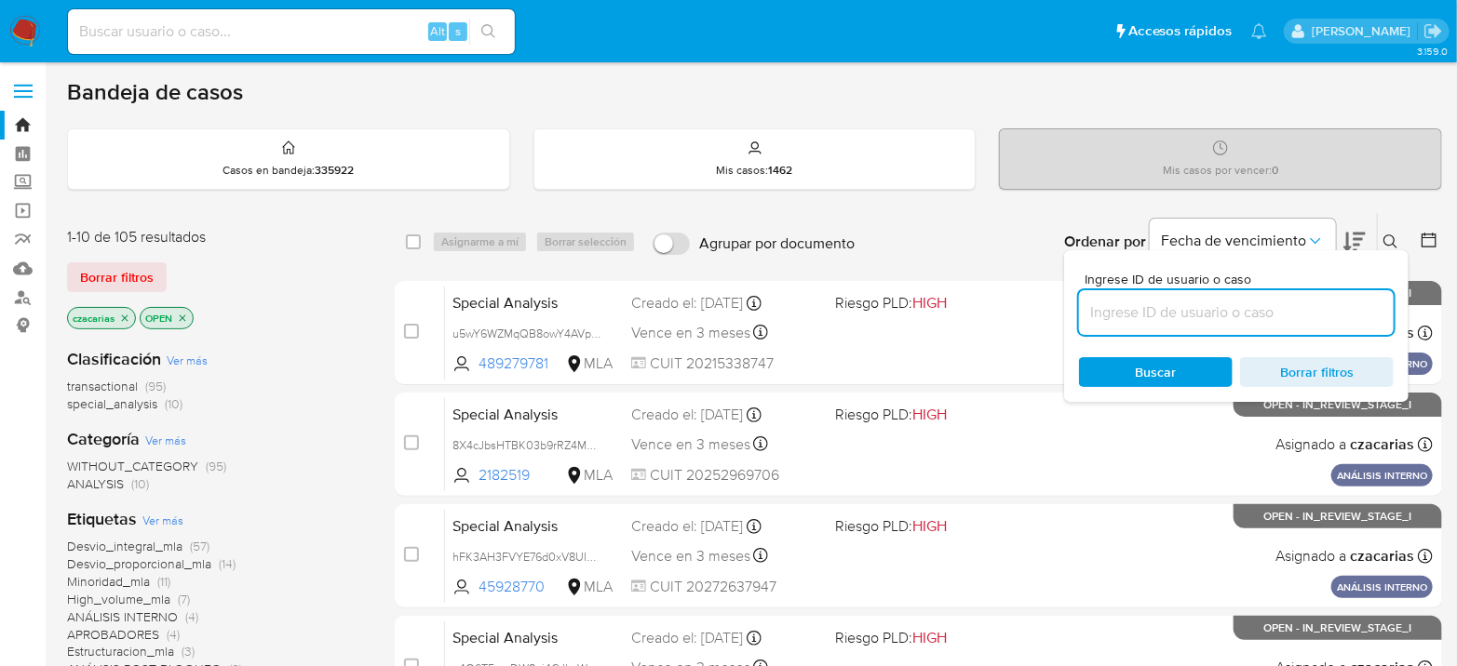
click at [1269, 306] on input at bounding box center [1236, 313] width 315 height 24
type input "b2qVlyrDa2HuV9P5PtYaiQaf"
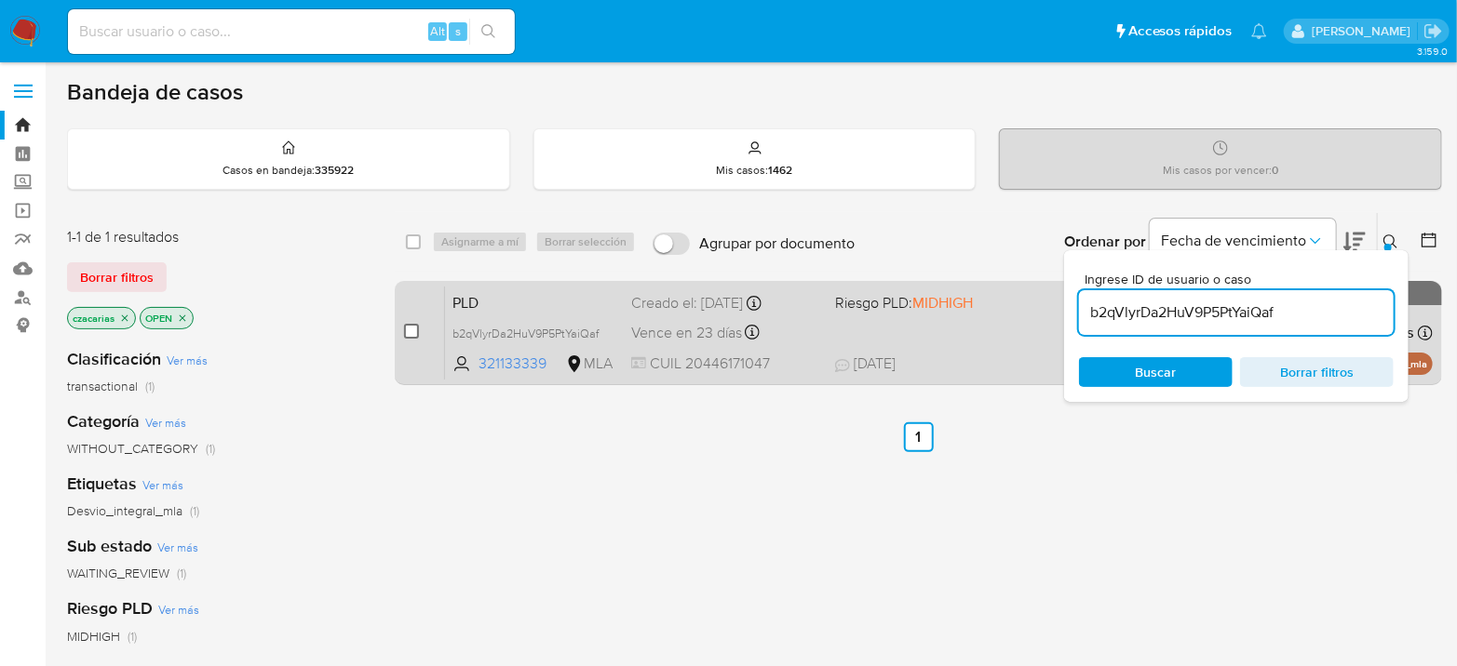
click at [410, 332] on input "checkbox" at bounding box center [411, 331] width 15 height 15
checkbox input "true"
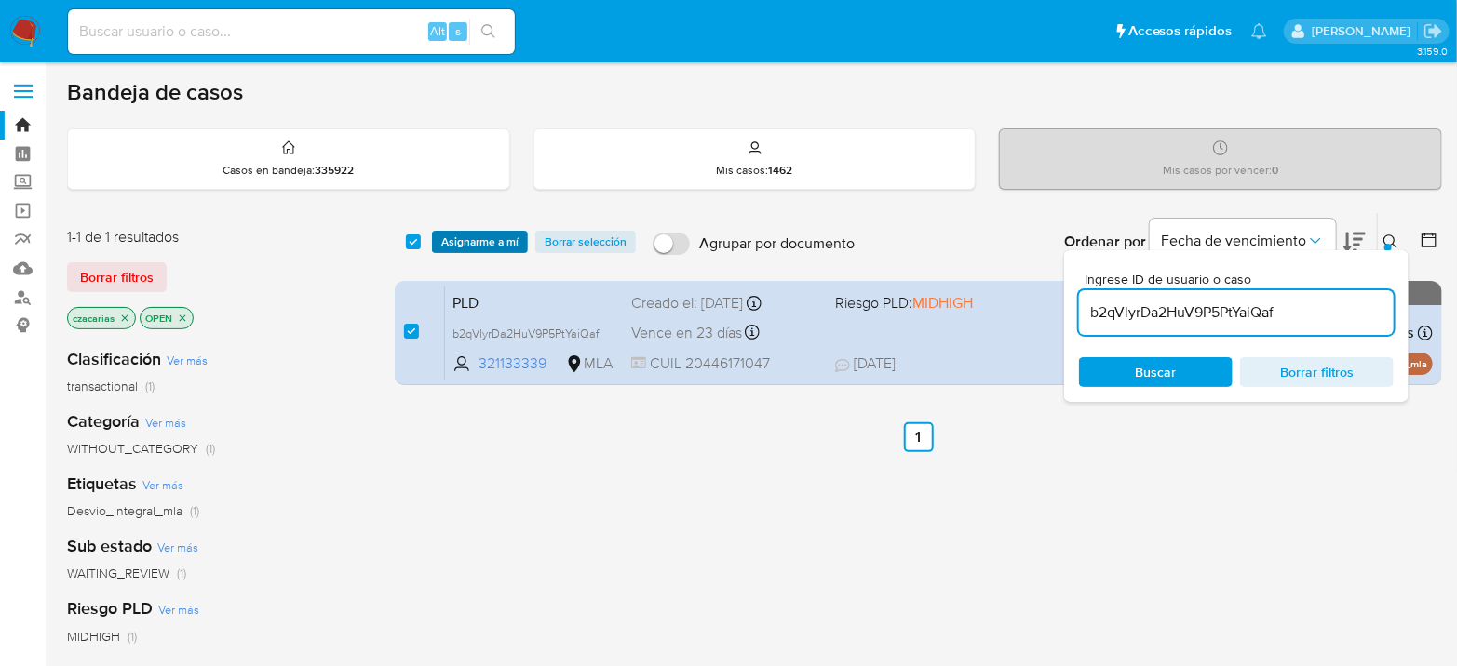
click at [496, 249] on span "Asignarme a mí" at bounding box center [479, 242] width 77 height 19
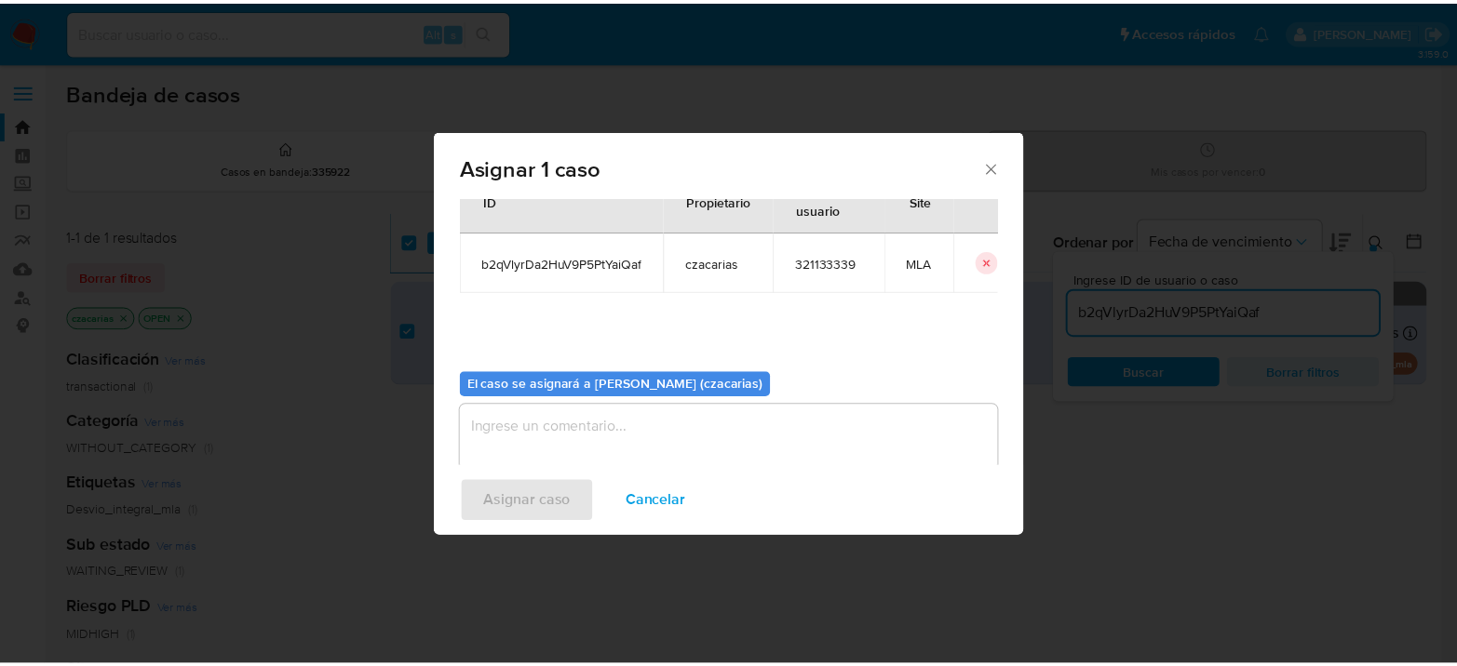
scroll to position [95, 0]
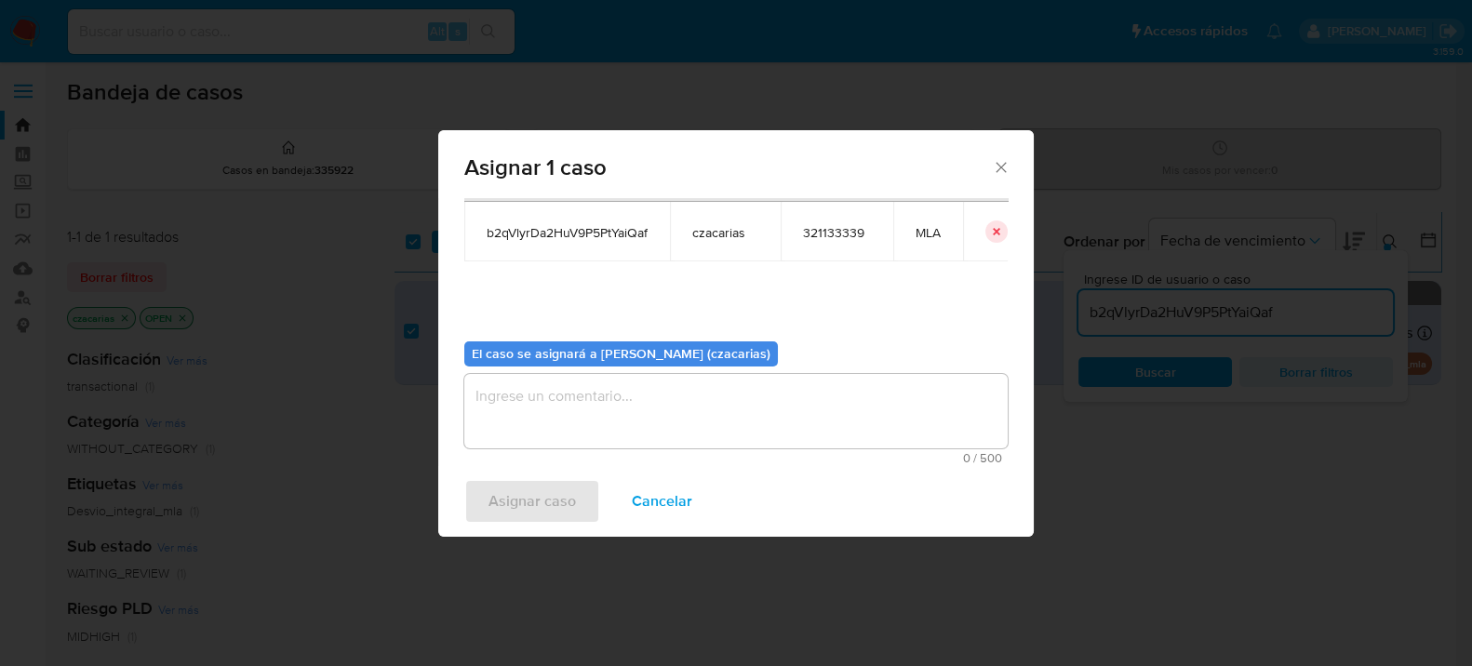
drag, startPoint x: 630, startPoint y: 401, endPoint x: 619, endPoint y: 409, distance: 14.0
click at [626, 404] on textarea "assign-modal" at bounding box center [736, 411] width 544 height 74
click at [540, 491] on span "Asignar caso" at bounding box center [532, 501] width 87 height 41
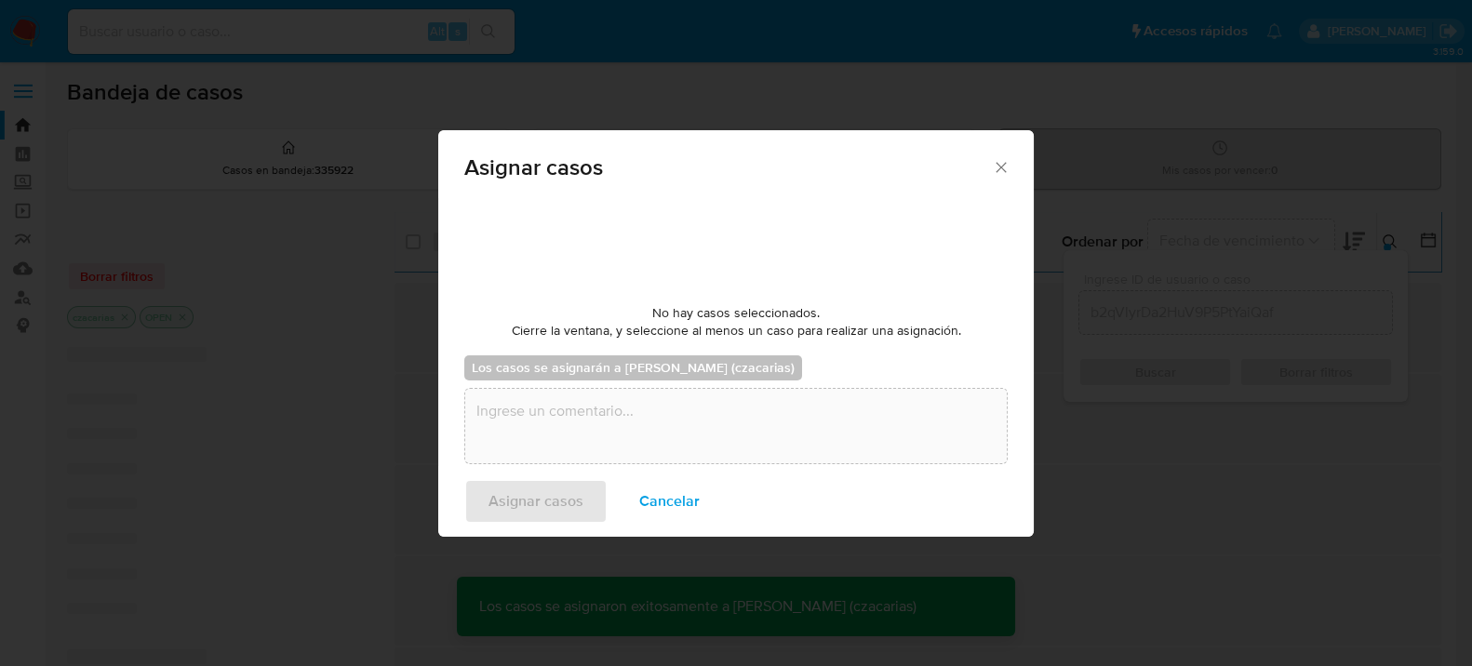
checkbox input "false"
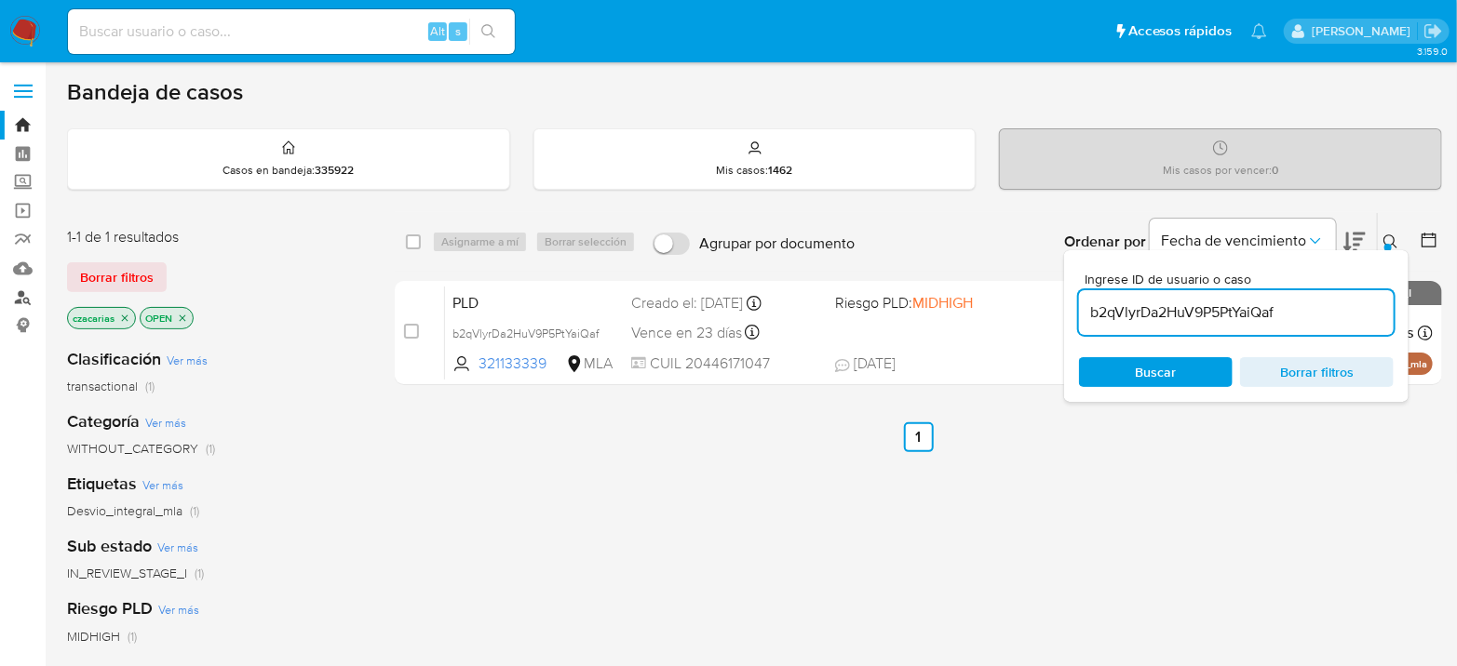
click at [17, 298] on link "Buscador de personas" at bounding box center [111, 297] width 222 height 29
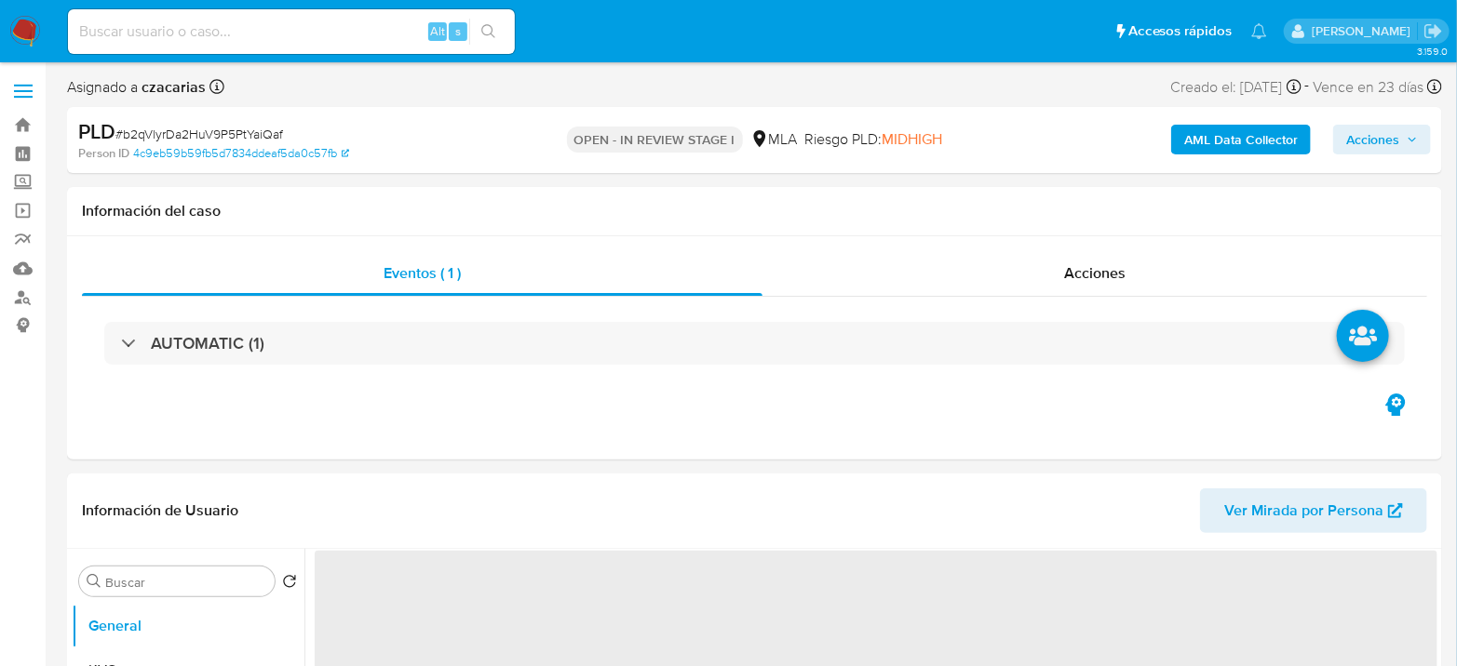
select select "10"
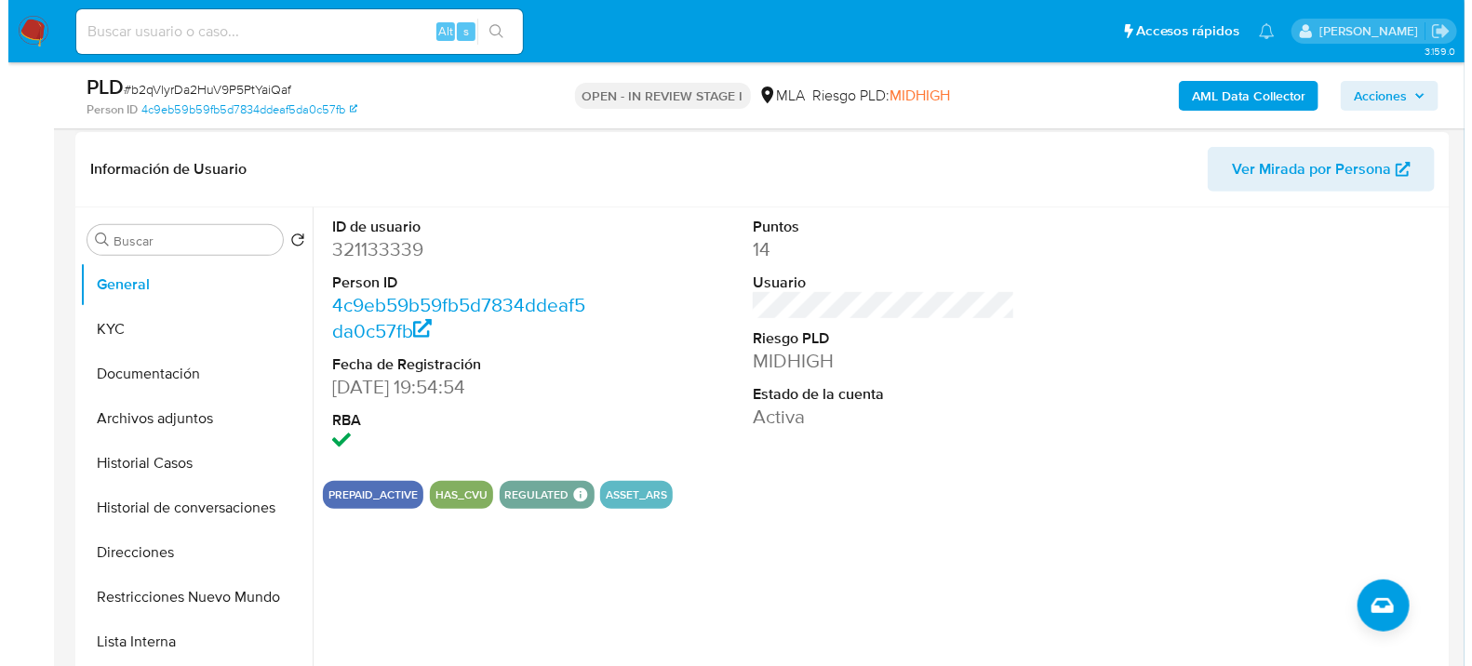
scroll to position [310, 0]
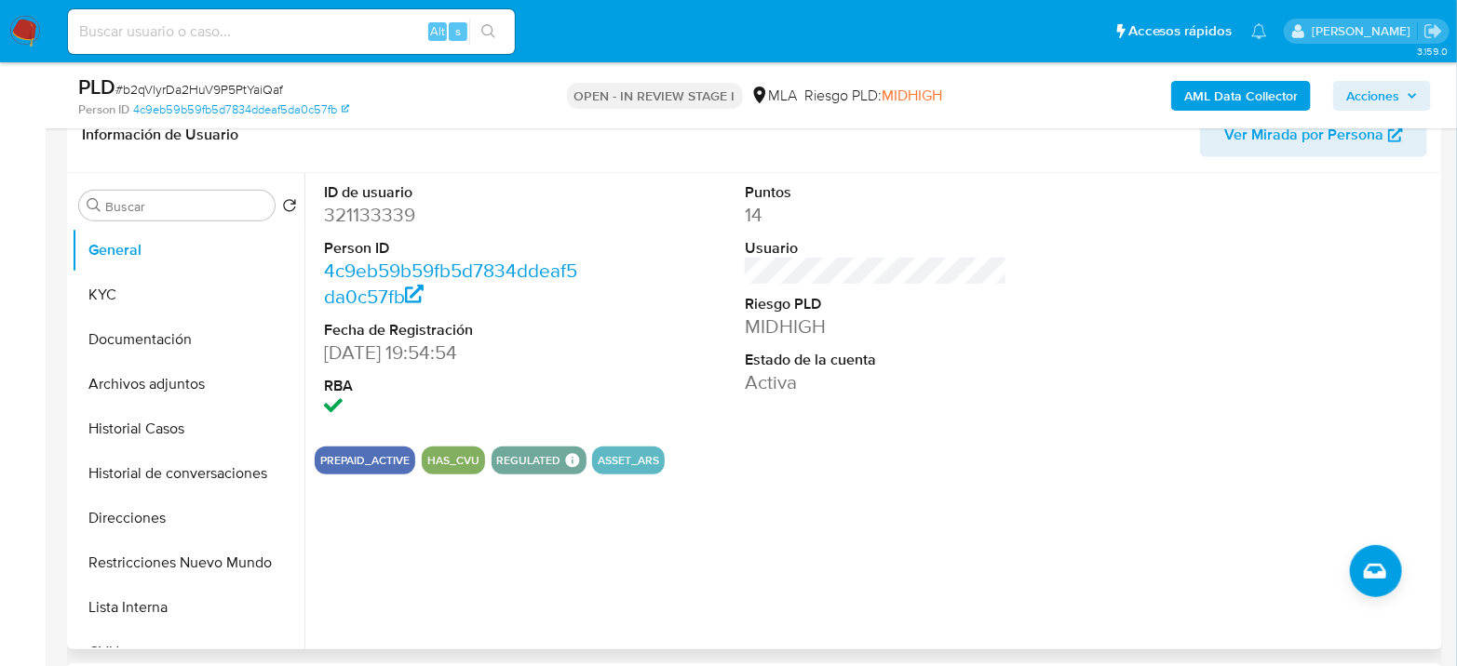
click at [365, 216] on dd "321133339" at bounding box center [455, 215] width 262 height 26
click at [366, 216] on dd "321133339" at bounding box center [455, 215] width 262 height 26
copy dd "321133339"
click at [1282, 102] on b "AML Data Collector" at bounding box center [1241, 96] width 114 height 30
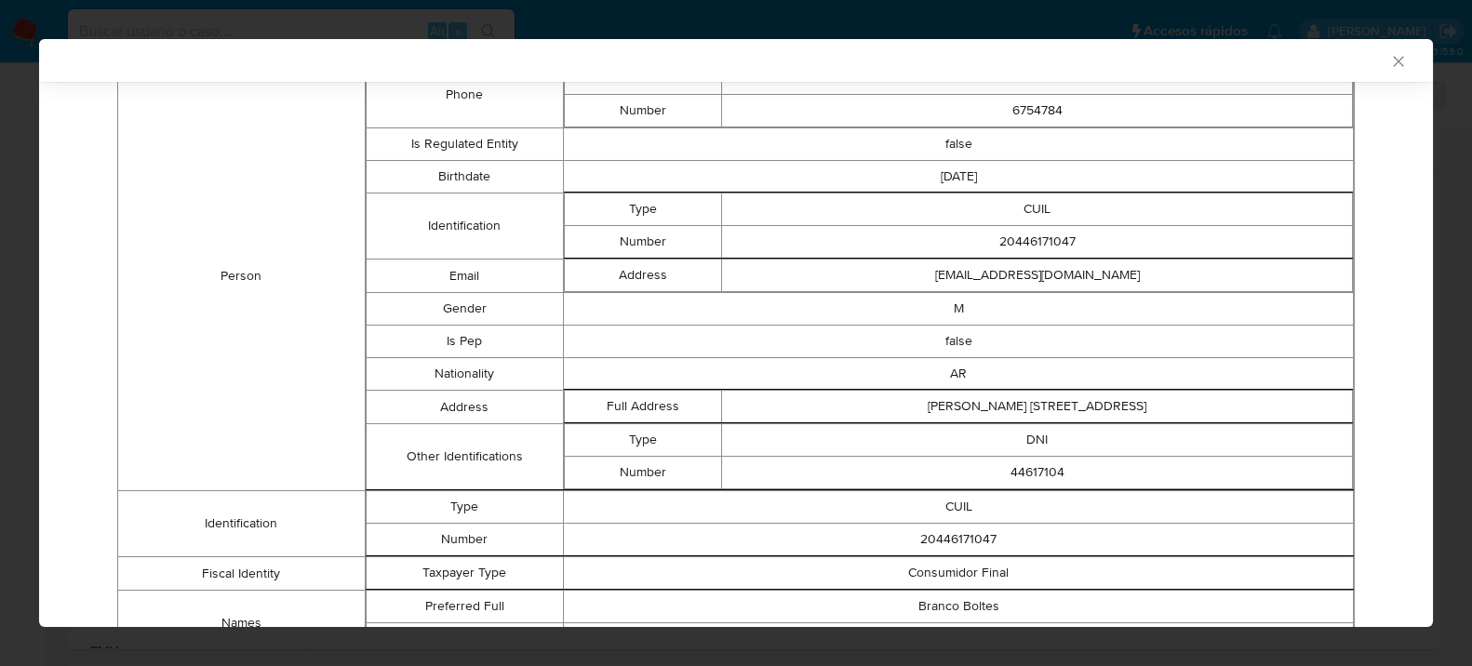
scroll to position [90, 0]
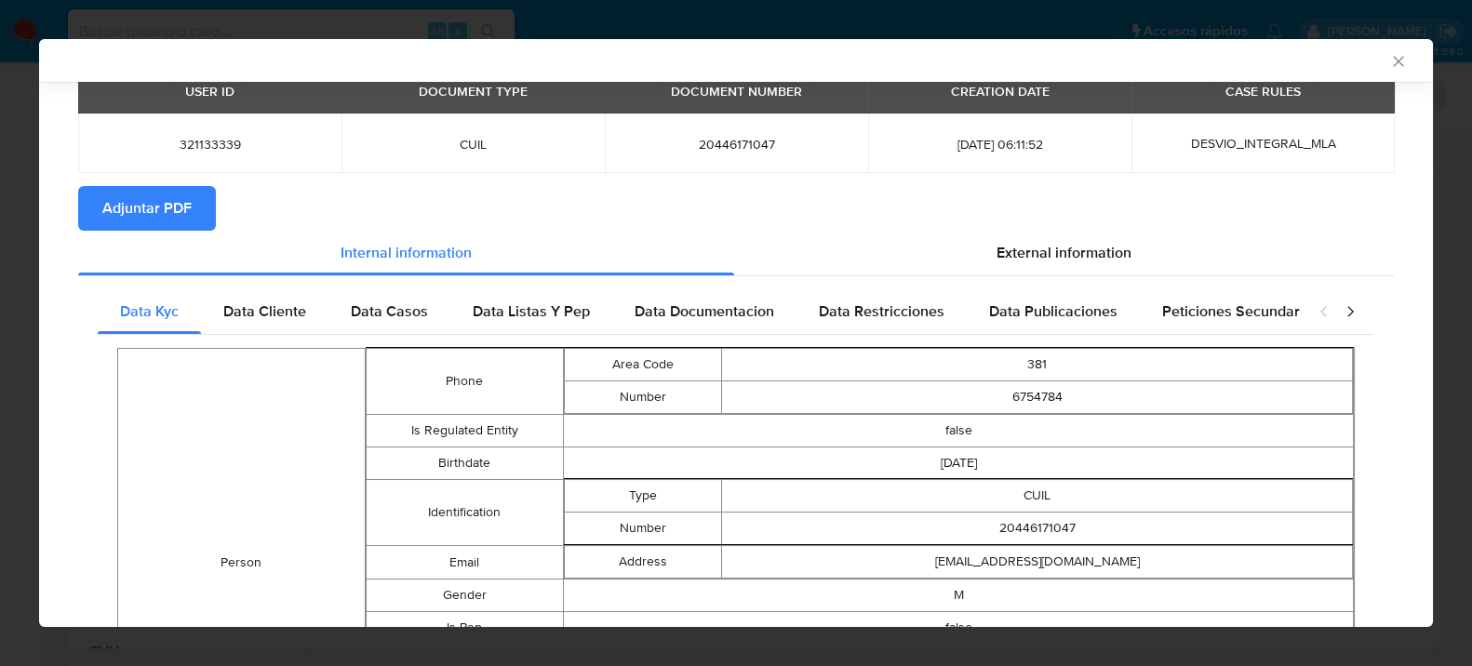
click at [164, 214] on span "Adjuntar PDF" at bounding box center [146, 208] width 89 height 41
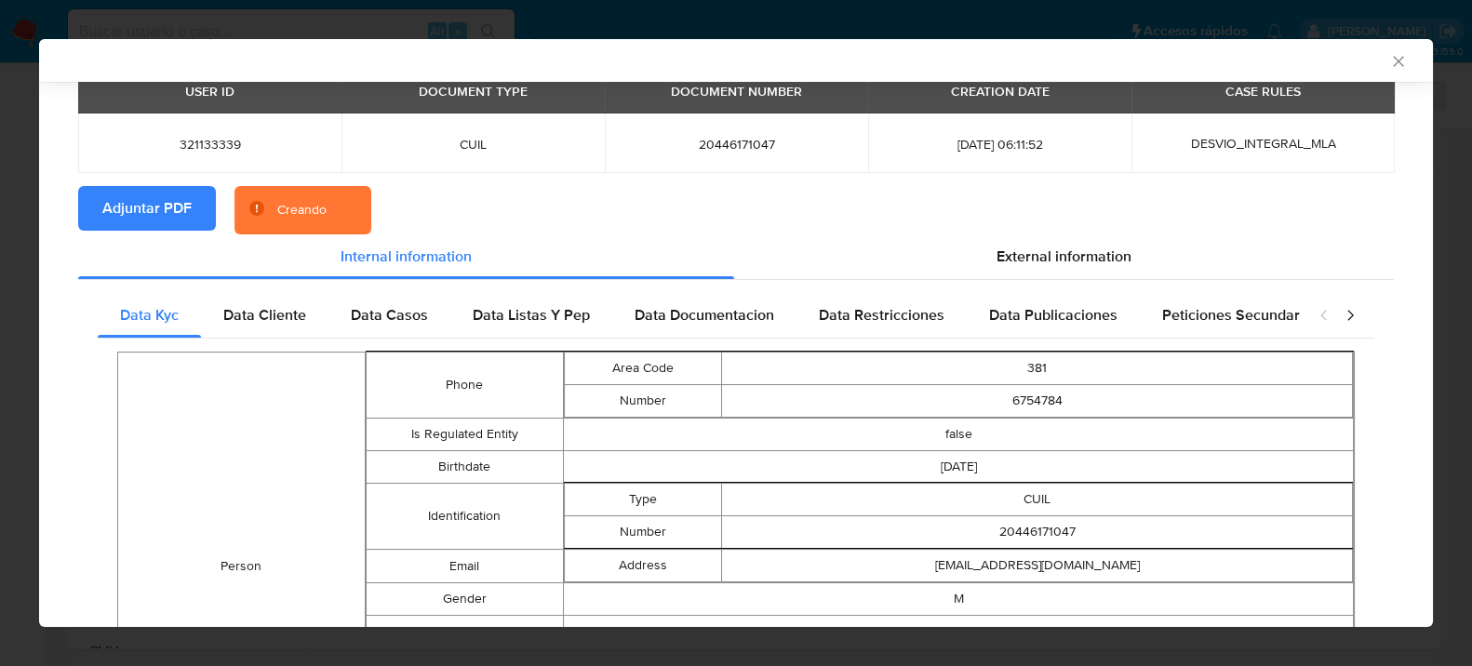
click at [1039, 249] on span "External information" at bounding box center [1064, 256] width 135 height 21
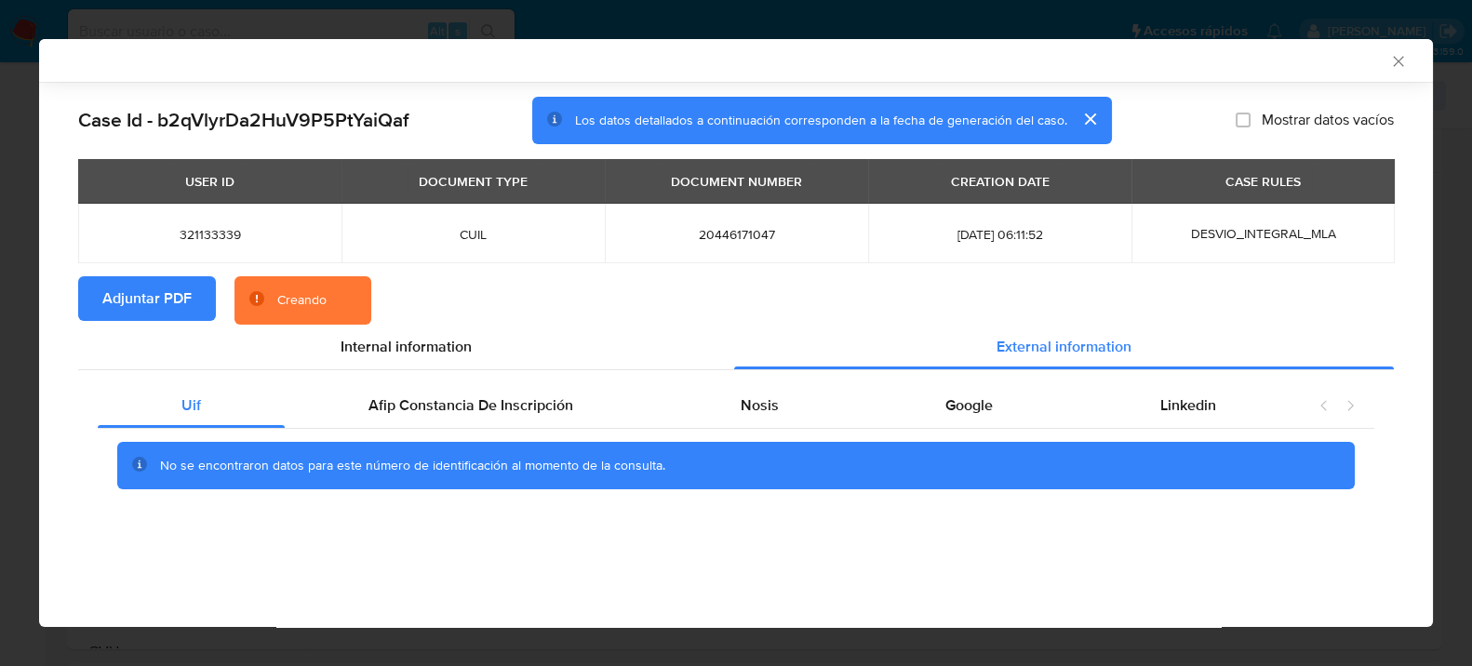
scroll to position [0, 0]
drag, startPoint x: 539, startPoint y: 416, endPoint x: 596, endPoint y: 406, distance: 57.7
click at [539, 415] on div "Afip Constancia De Inscripción" at bounding box center [471, 405] width 372 height 45
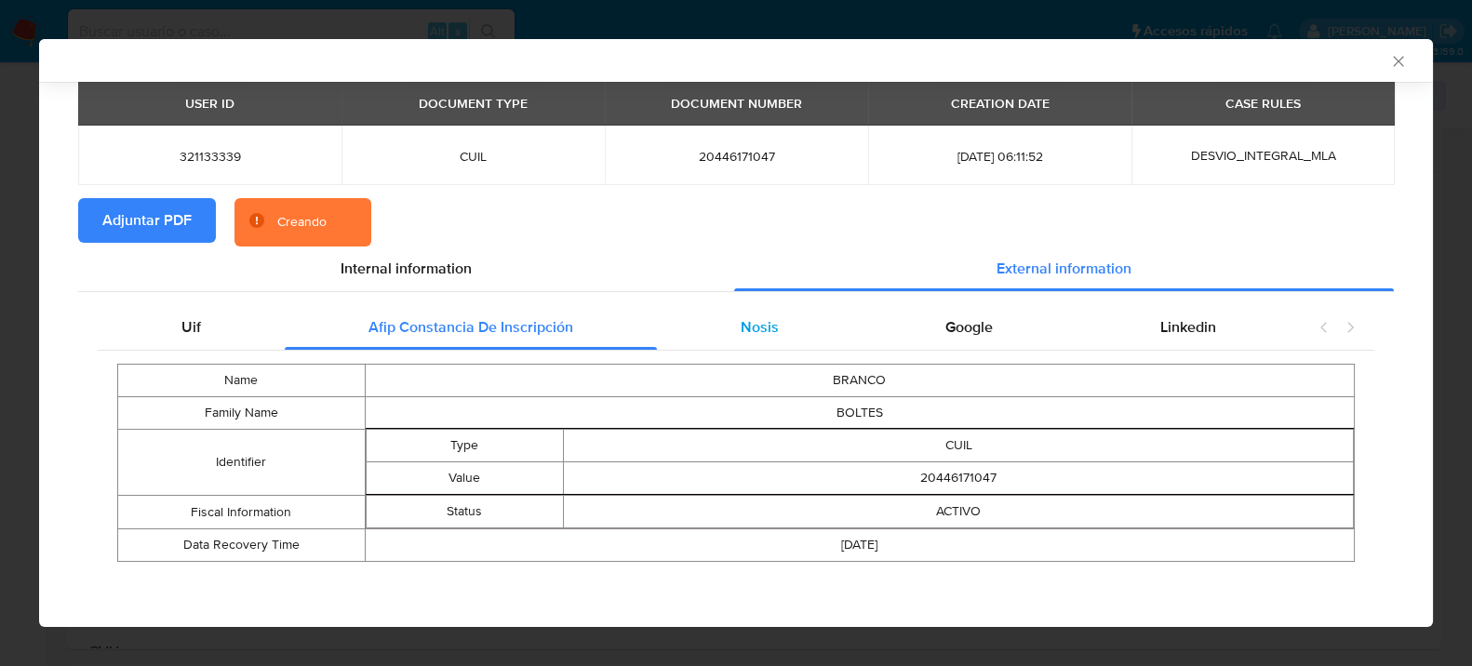
click at [783, 330] on div "Nosis" at bounding box center [760, 327] width 206 height 45
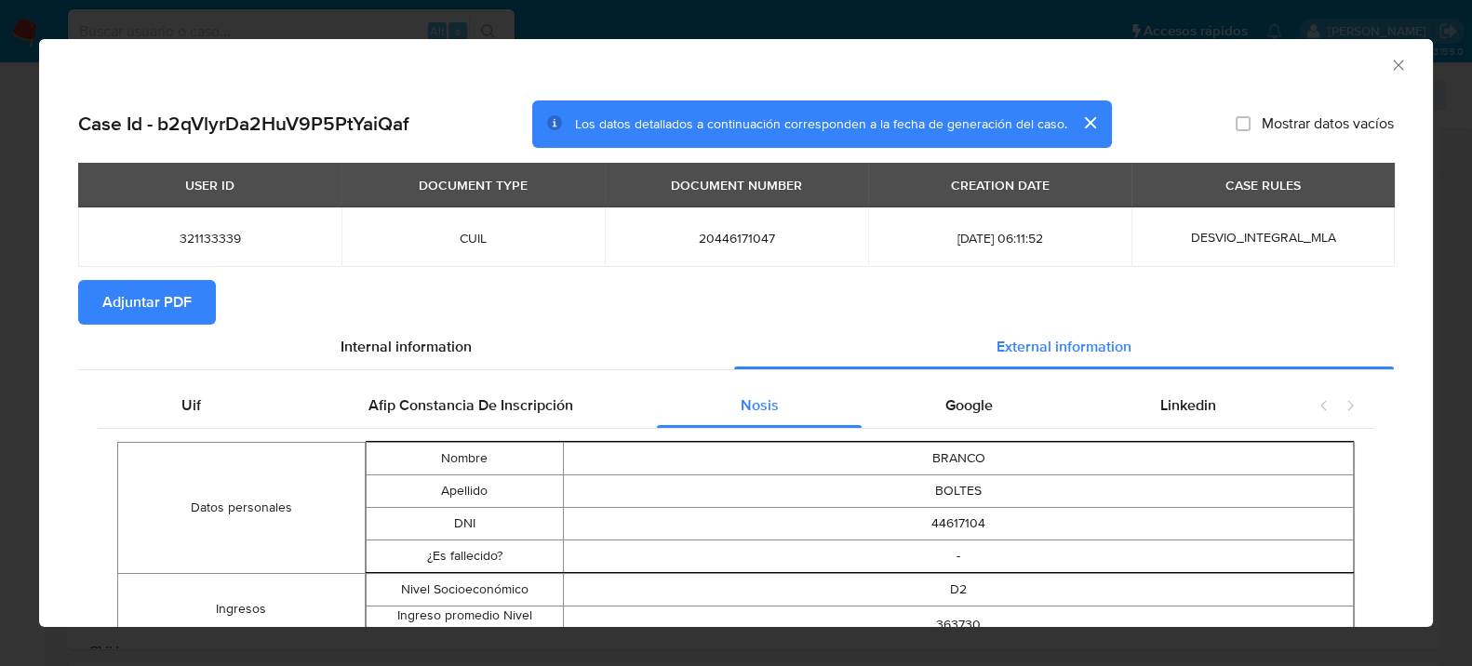
click at [1390, 67] on icon "Cerrar ventana" at bounding box center [1399, 65] width 19 height 19
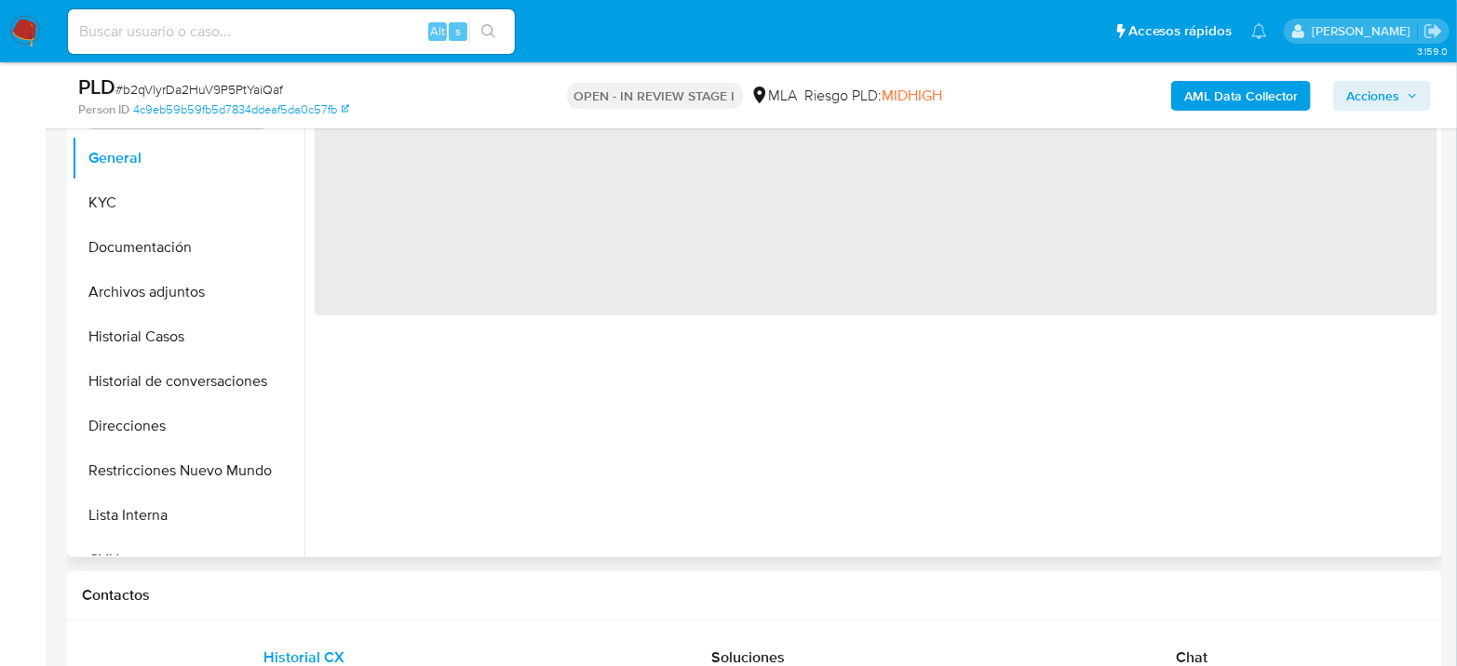
select select "10"
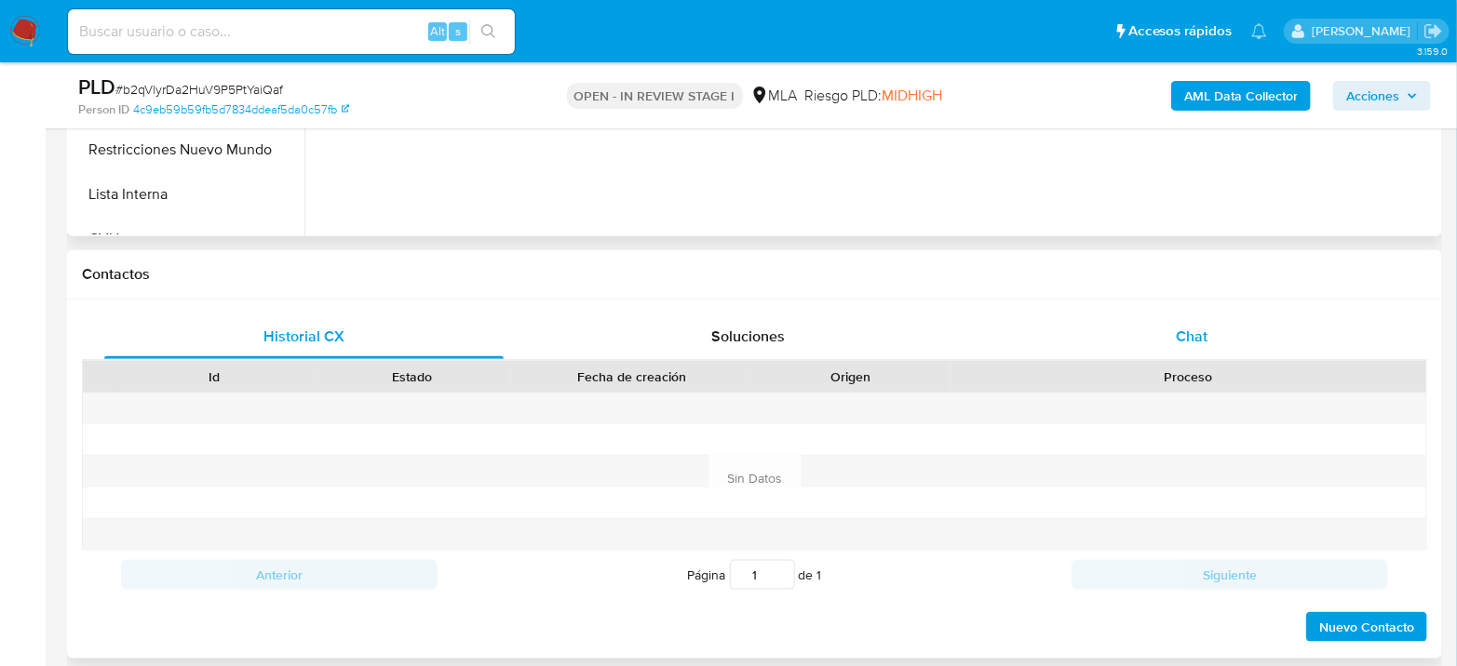
click at [1172, 337] on div "Chat" at bounding box center [1191, 337] width 399 height 45
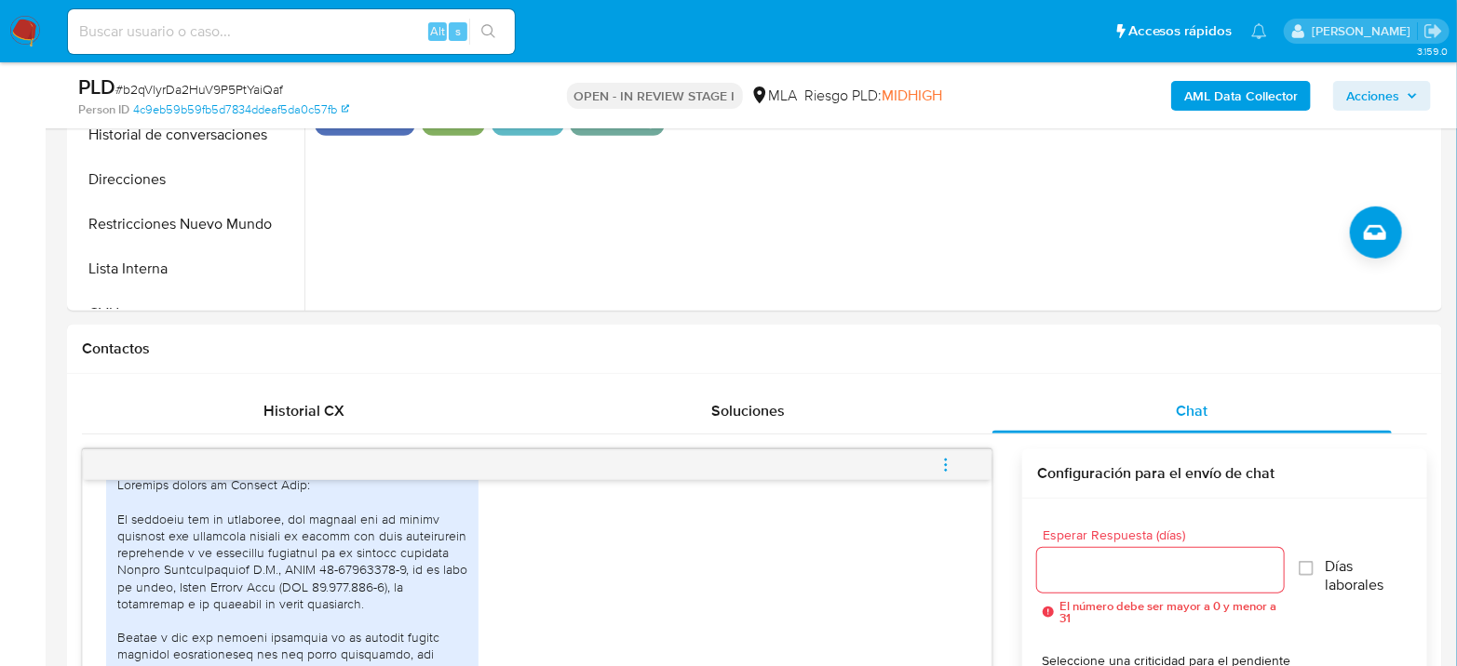
scroll to position [310, 0]
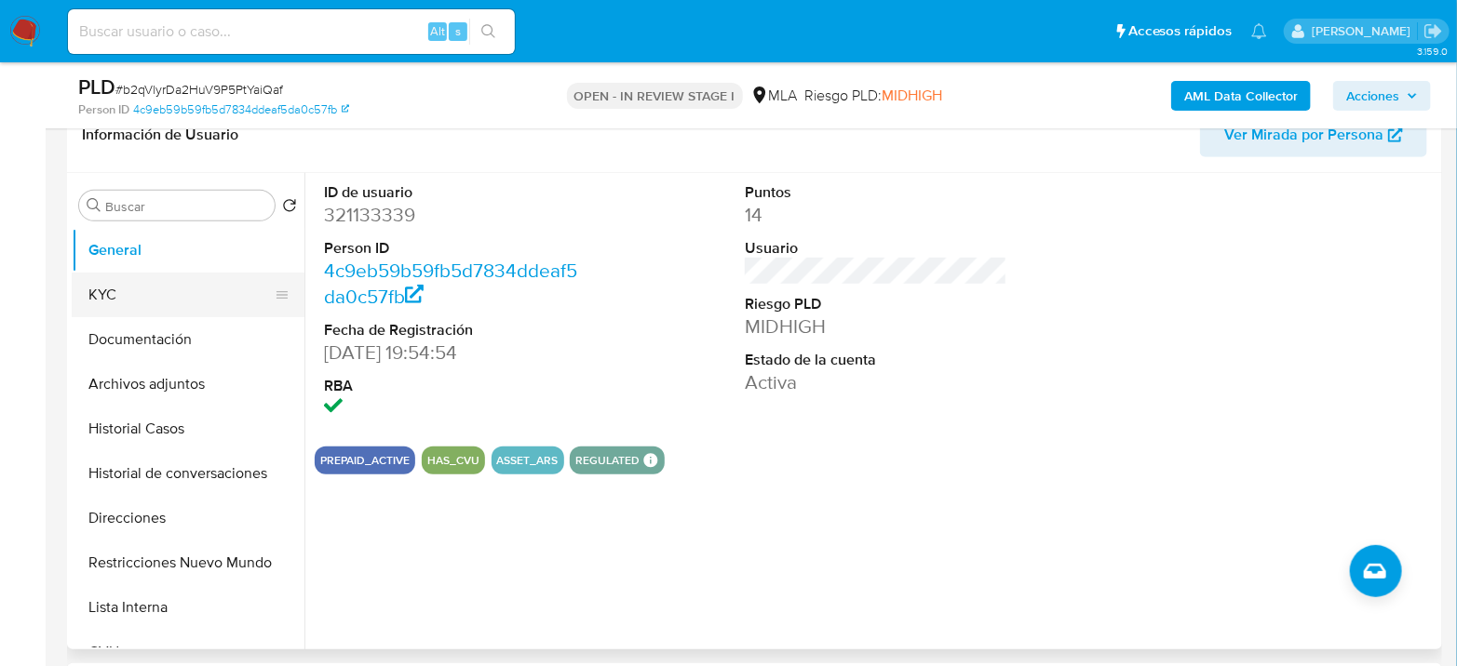
click at [96, 284] on button "KYC" at bounding box center [181, 295] width 218 height 45
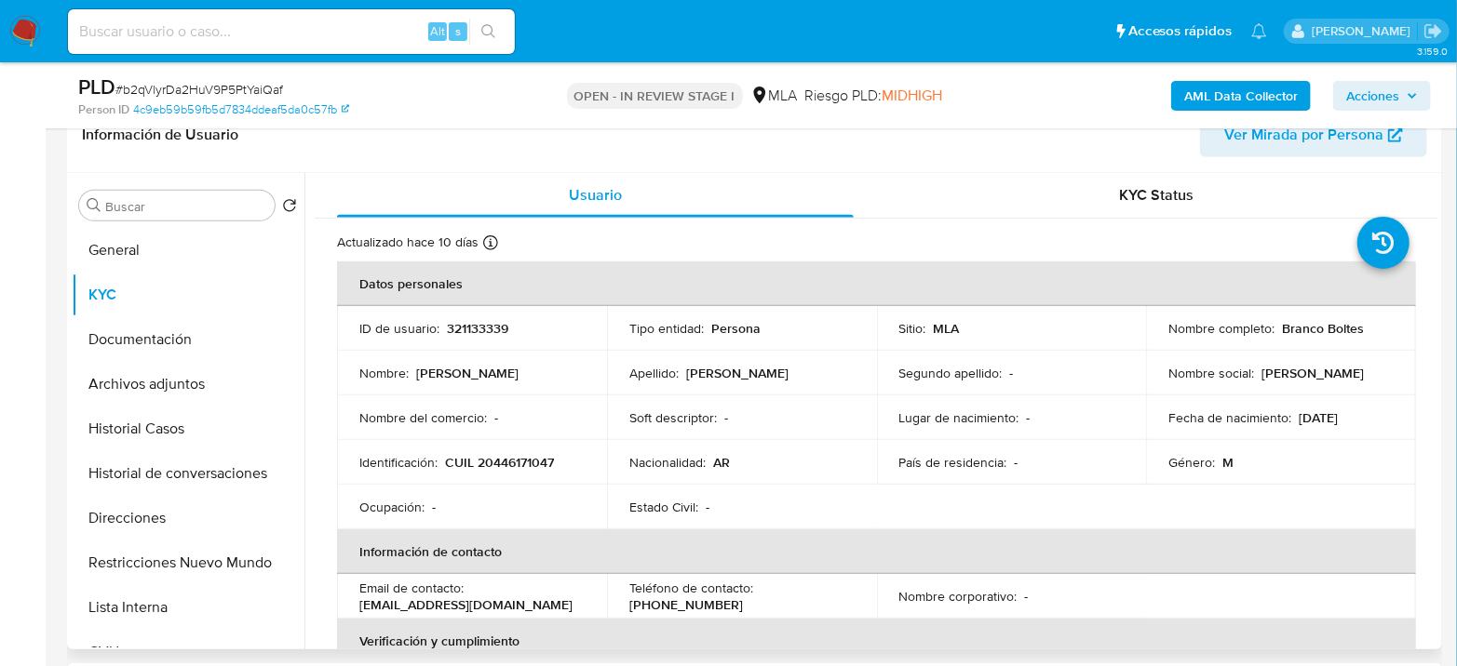
click at [492, 459] on p "CUIL 20446171047" at bounding box center [499, 462] width 109 height 17
click at [493, 459] on p "CUIL 20446171047" at bounding box center [499, 462] width 109 height 17
copy p "20446171047"
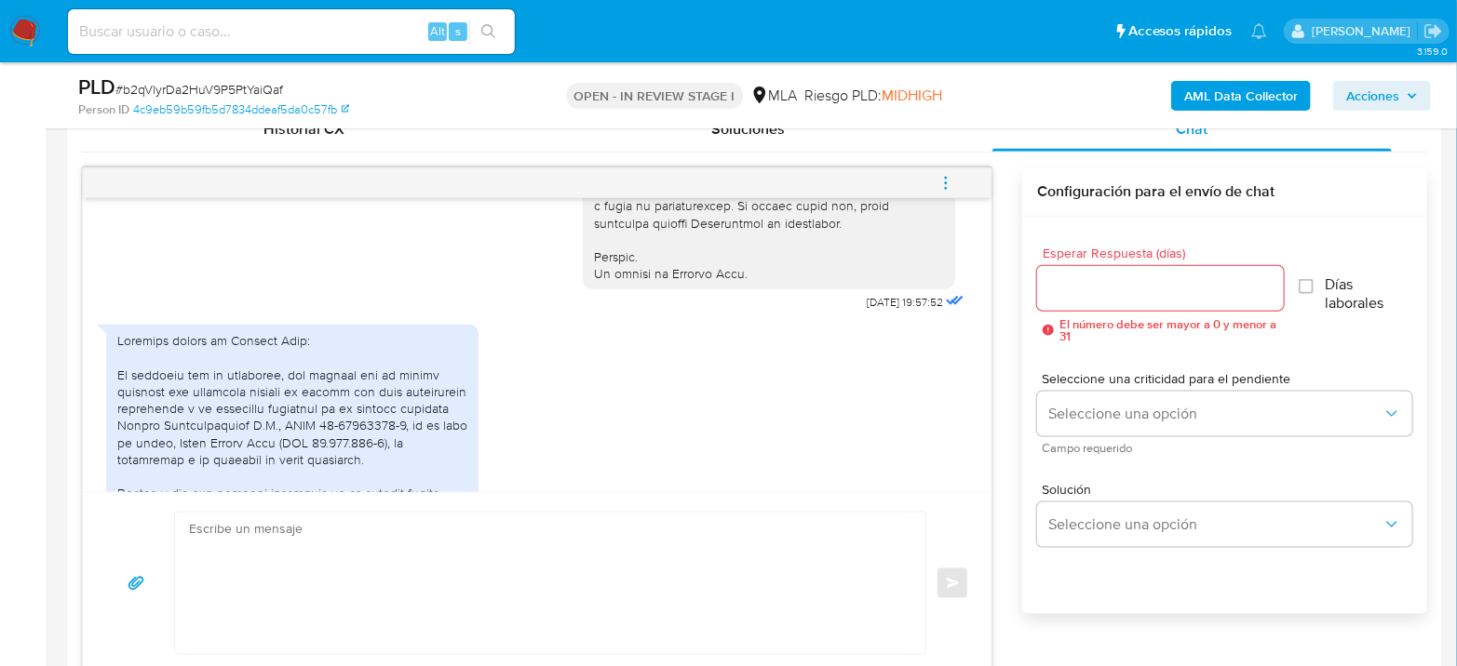
scroll to position [945, 0]
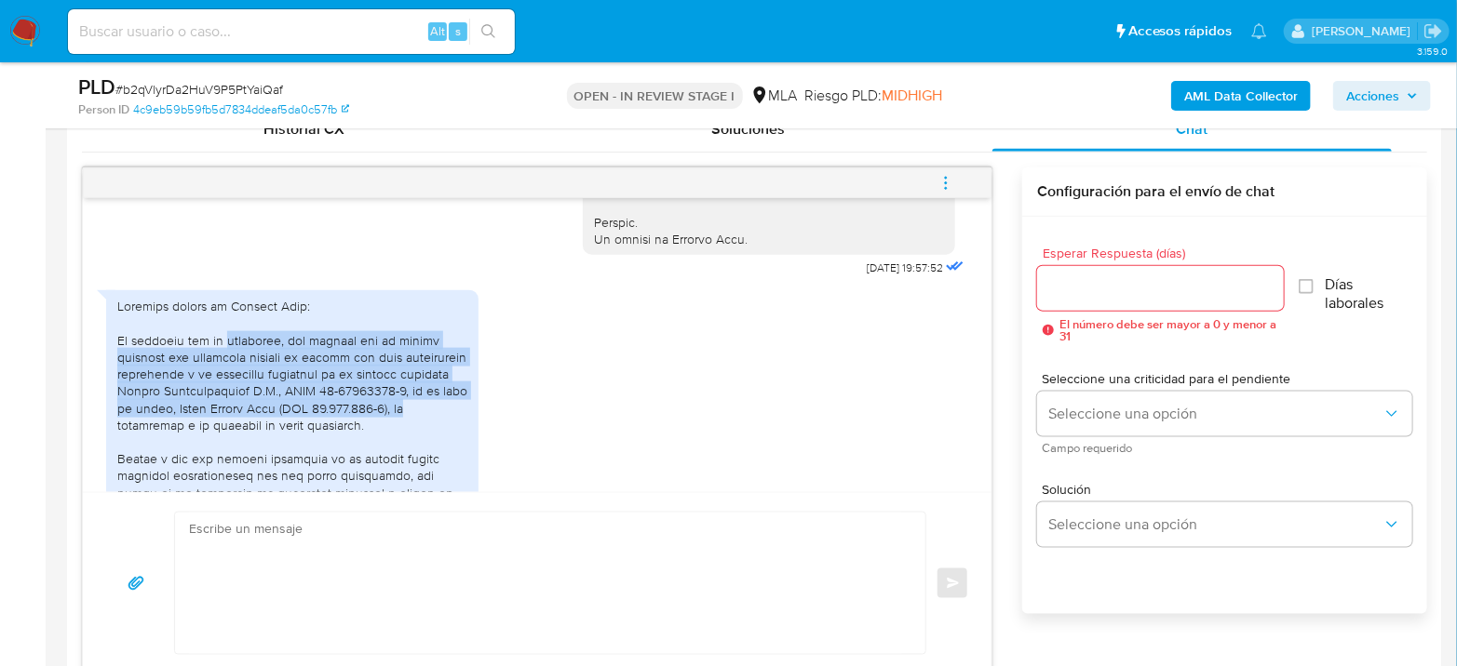
drag, startPoint x: 224, startPoint y: 370, endPoint x: 448, endPoint y: 445, distance: 235.4
click at [448, 445] on div at bounding box center [292, 569] width 350 height 542
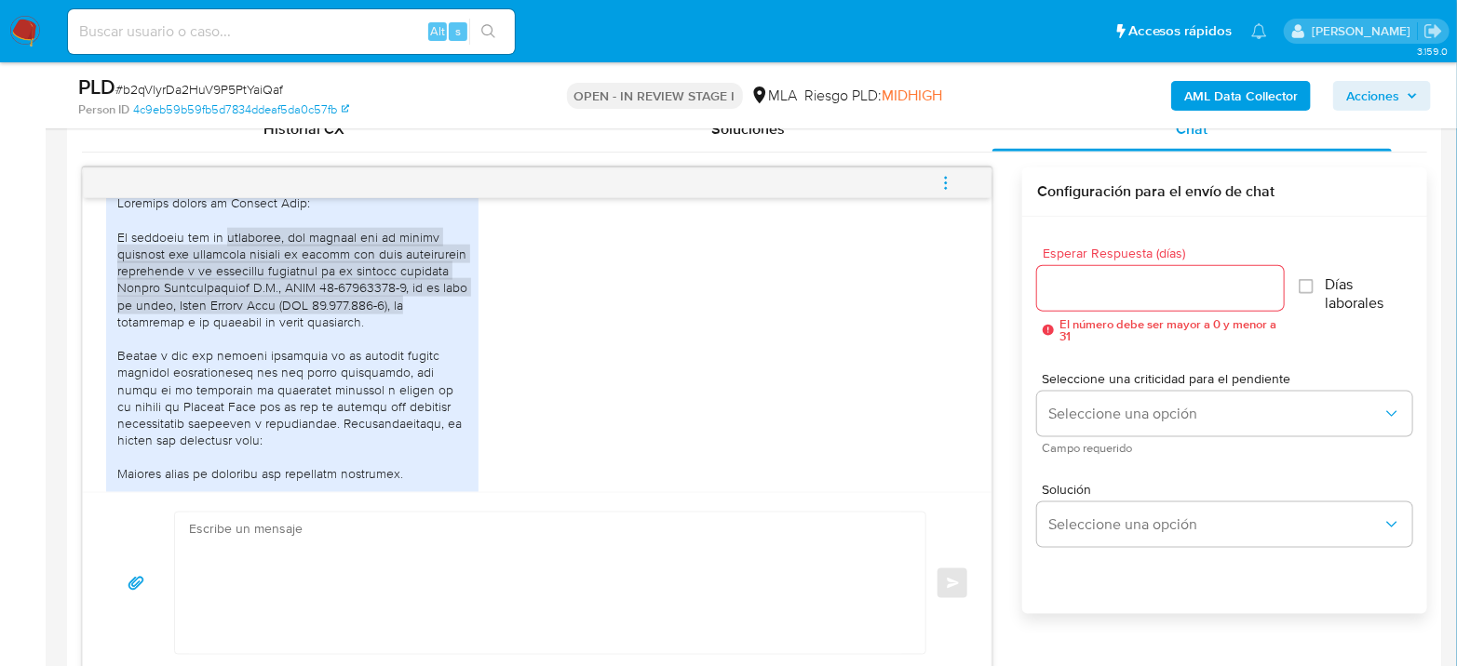
scroll to position [1151, 0]
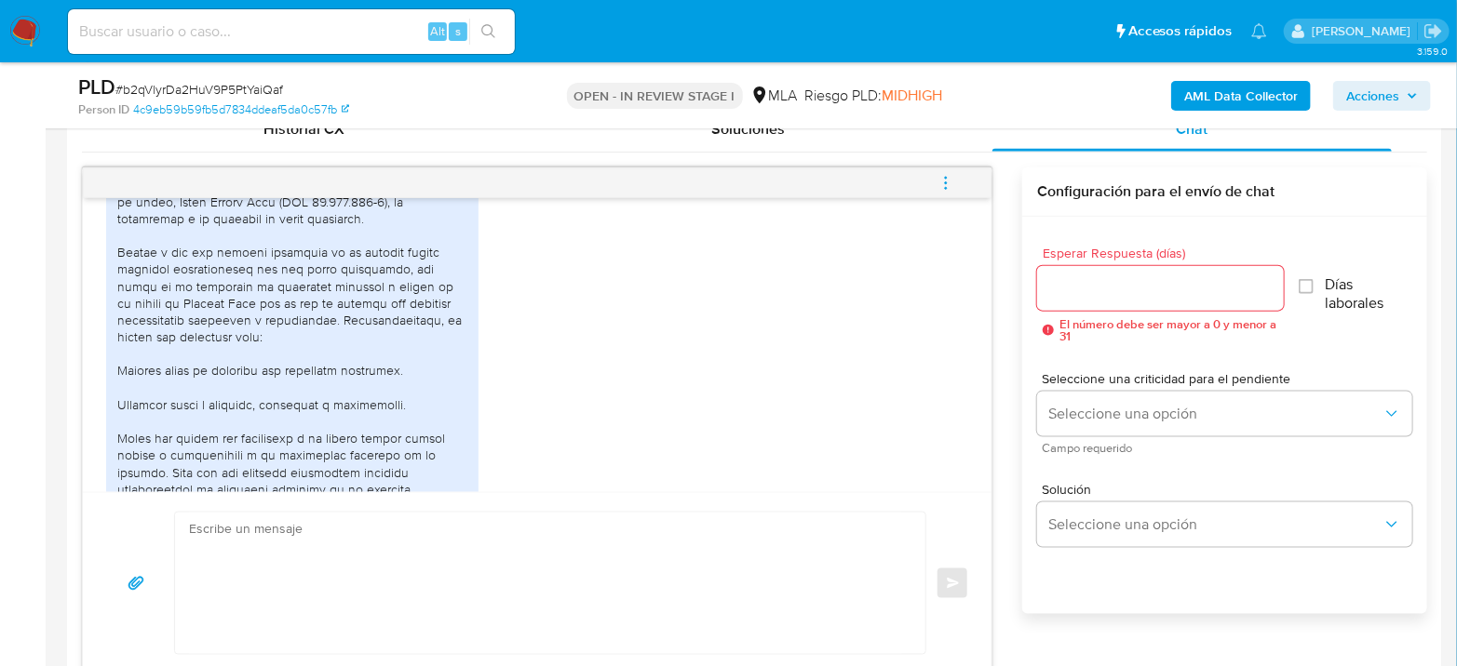
click at [238, 275] on div at bounding box center [292, 362] width 350 height 542
drag, startPoint x: 169, startPoint y: 284, endPoint x: 400, endPoint y: 296, distance: 231.1
click at [400, 296] on div at bounding box center [292, 362] width 350 height 542
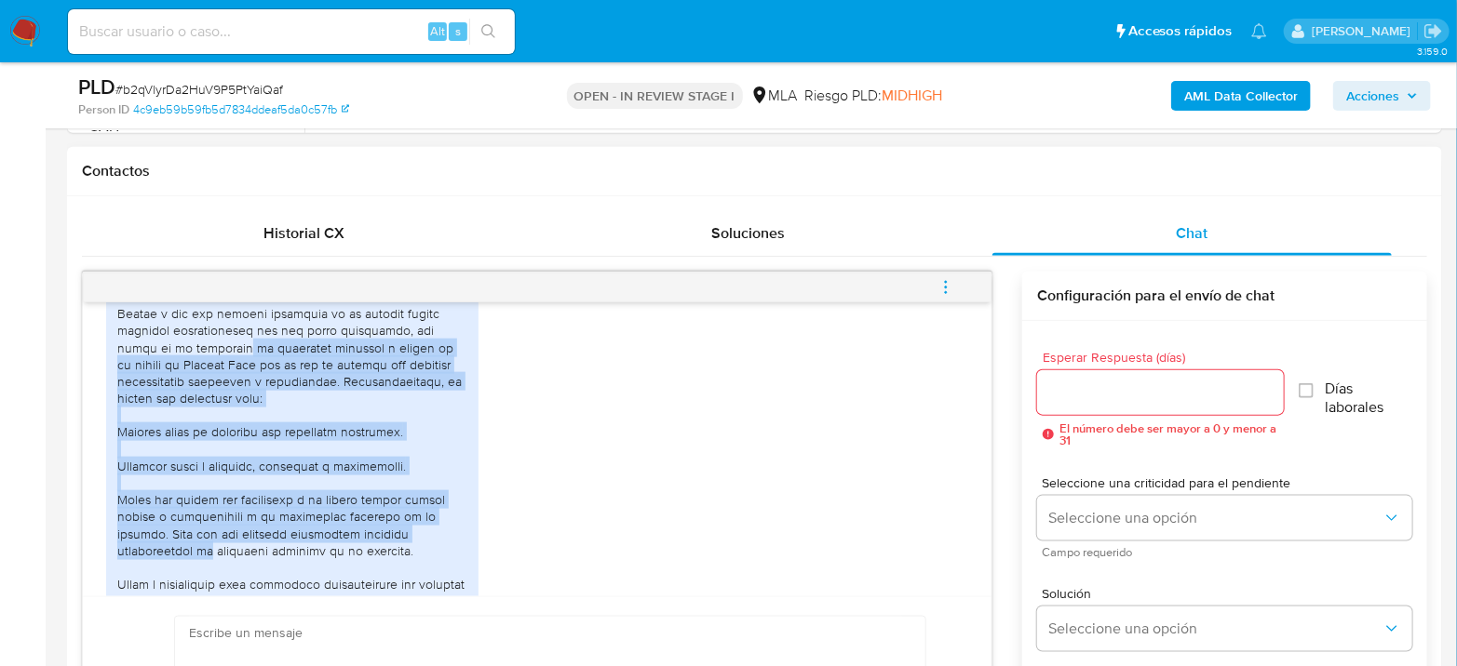
scroll to position [1255, 0]
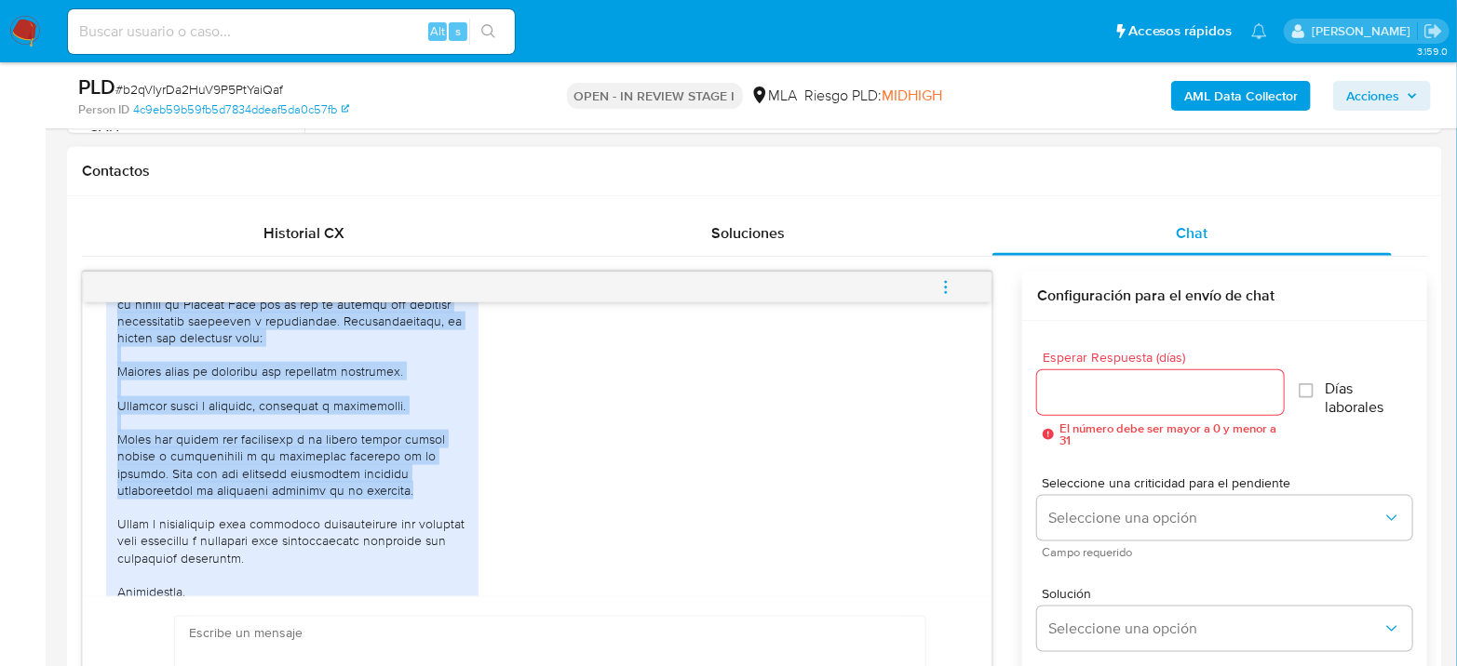
drag, startPoint x: 203, startPoint y: 522, endPoint x: 382, endPoint y: 520, distance: 178.7
click at [382, 520] on div at bounding box center [292, 363] width 350 height 542
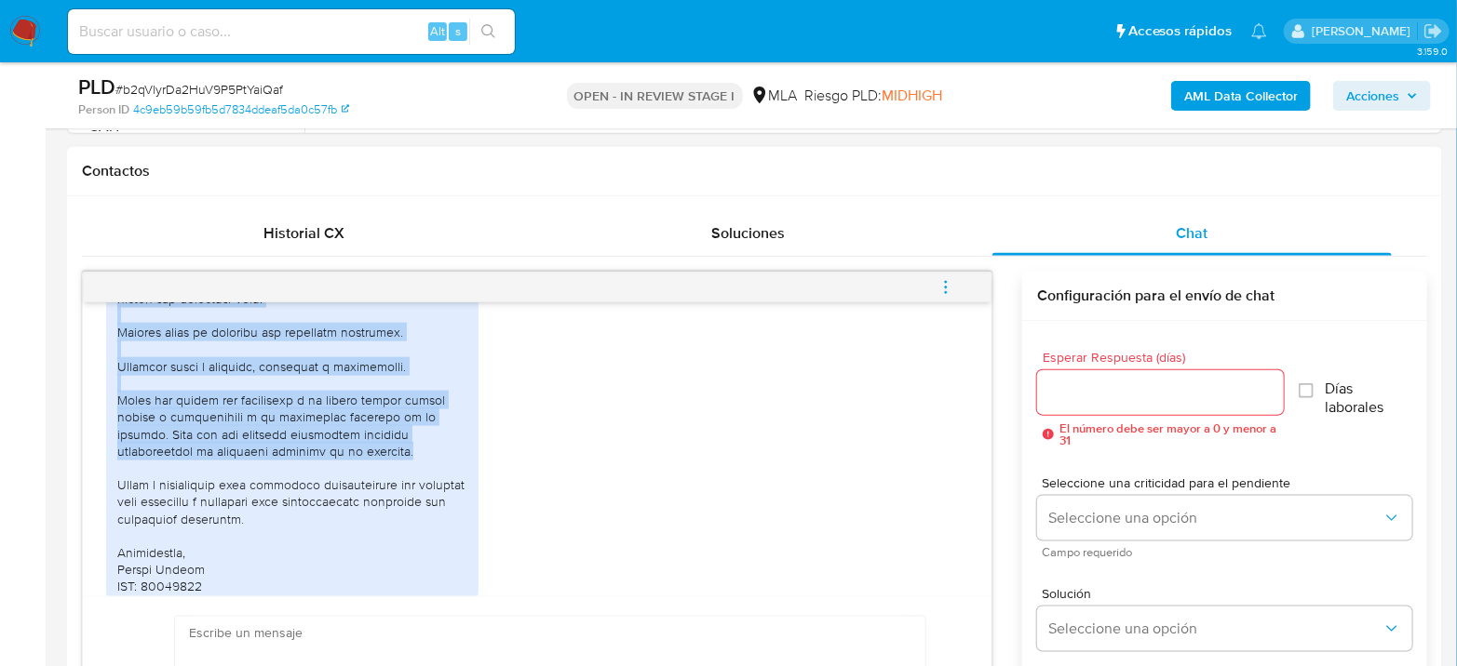
scroll to position [1359, 0]
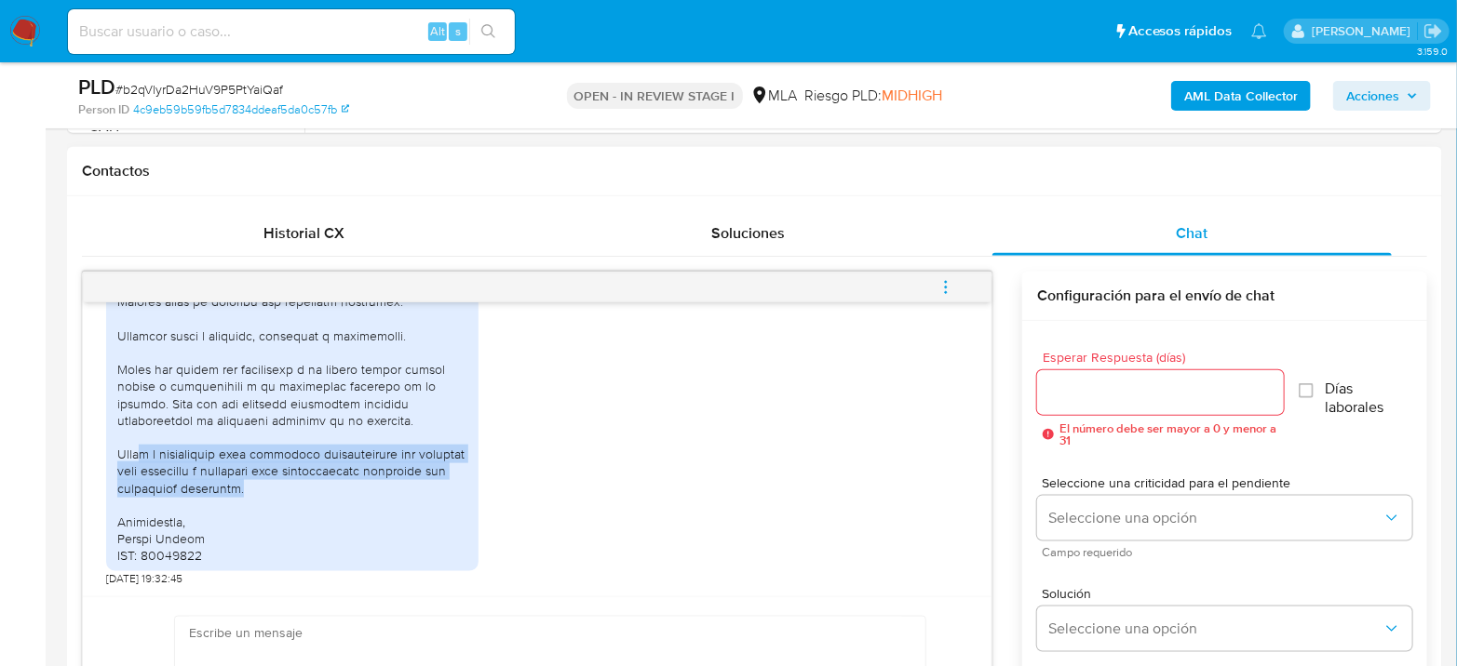
drag, startPoint x: 139, startPoint y: 449, endPoint x: 407, endPoint y: 491, distance: 271.4
click at [407, 491] on div at bounding box center [292, 293] width 350 height 542
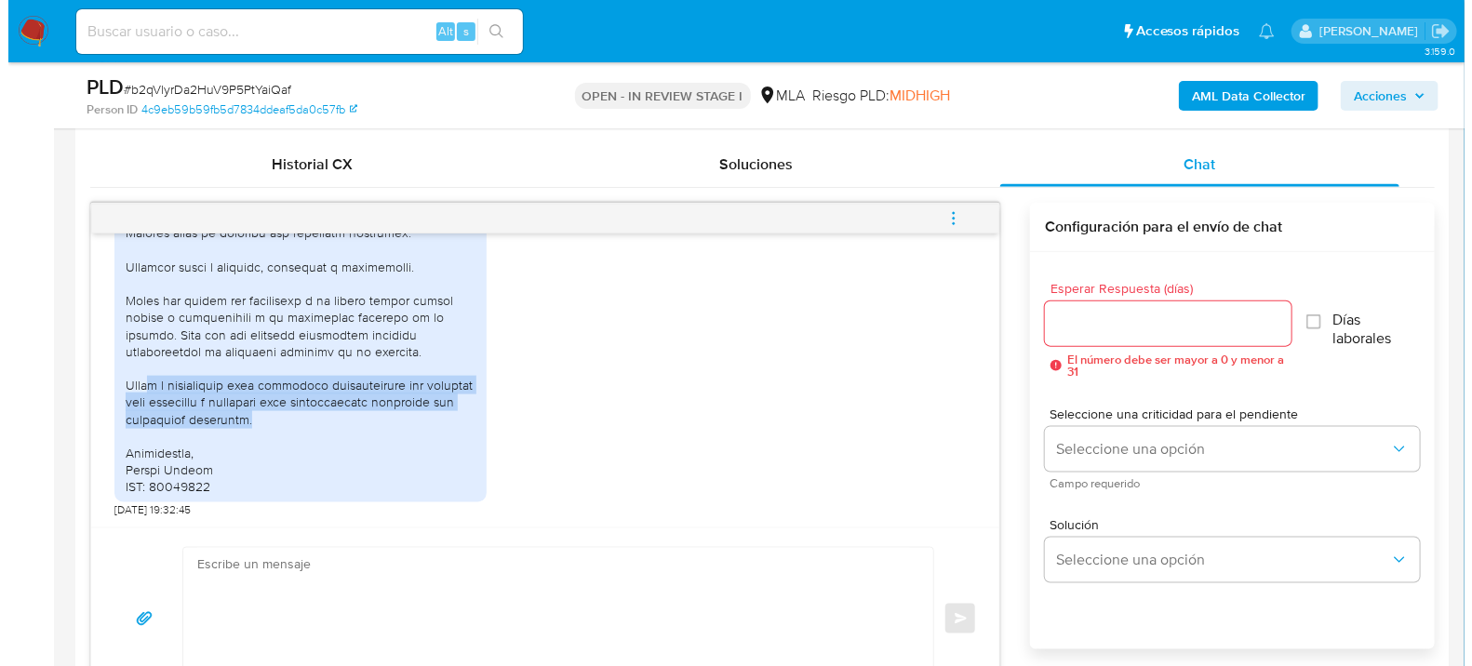
scroll to position [931, 0]
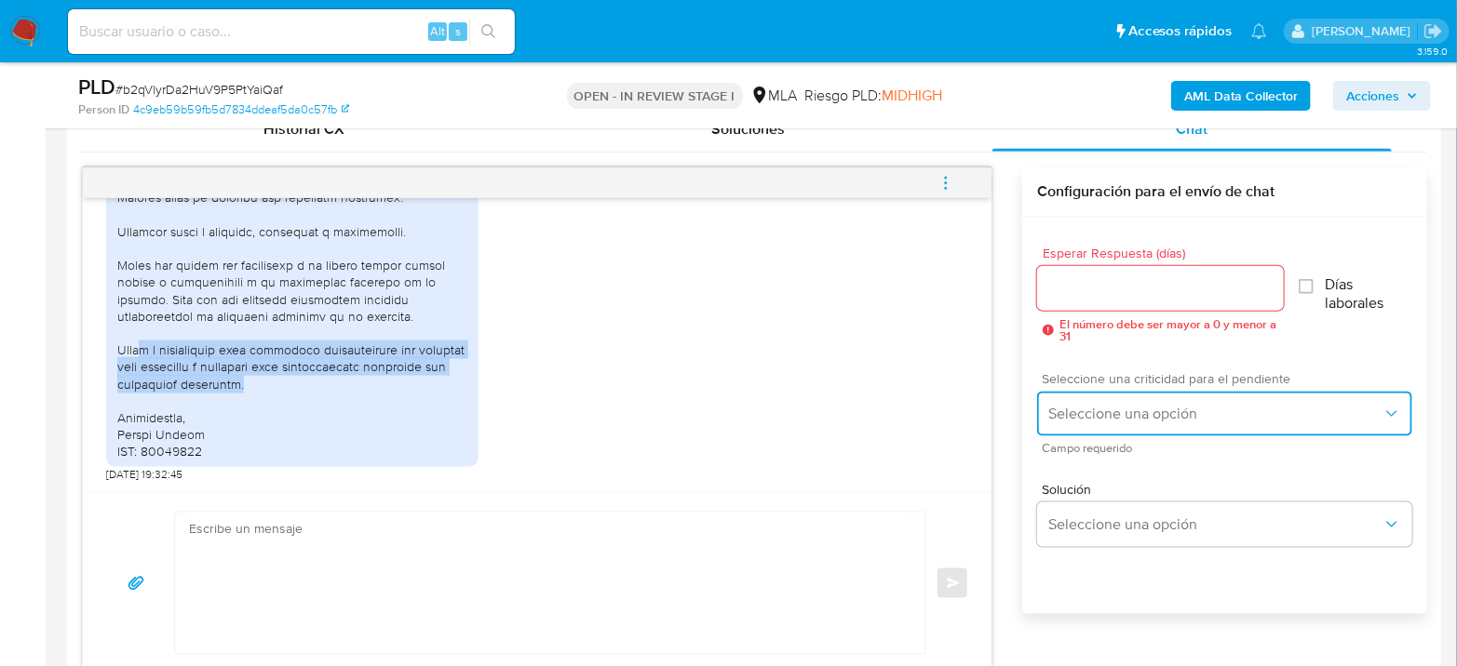
click at [1411, 426] on button "Seleccione una opción" at bounding box center [1224, 414] width 375 height 45
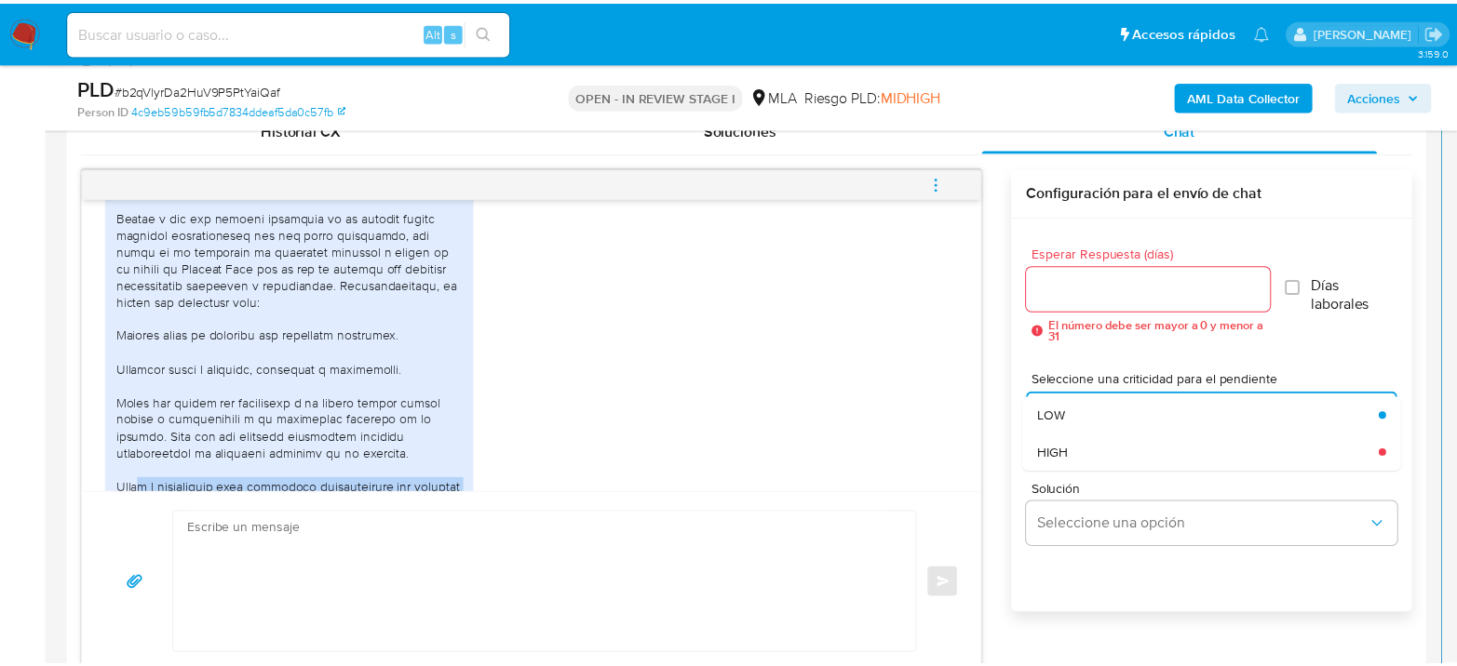
scroll to position [1151, 0]
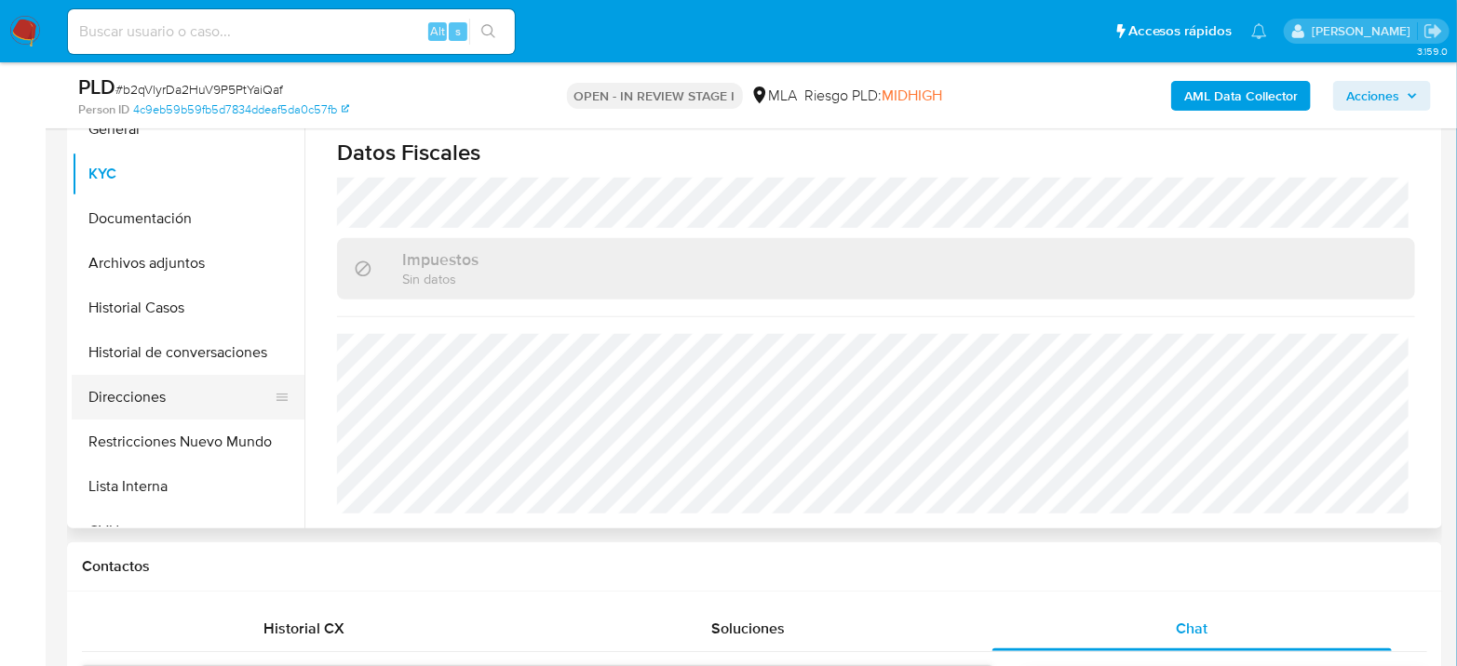
scroll to position [310, 0]
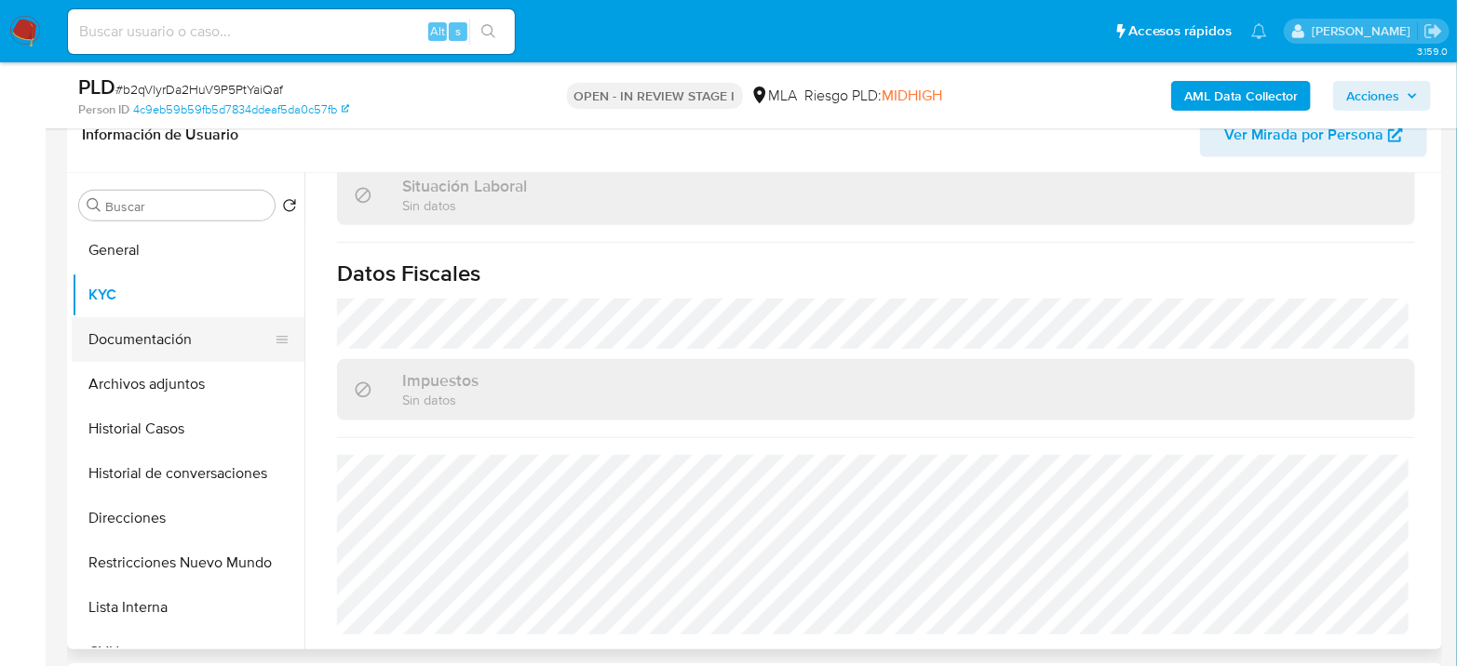
click at [186, 352] on button "Documentación" at bounding box center [181, 339] width 218 height 45
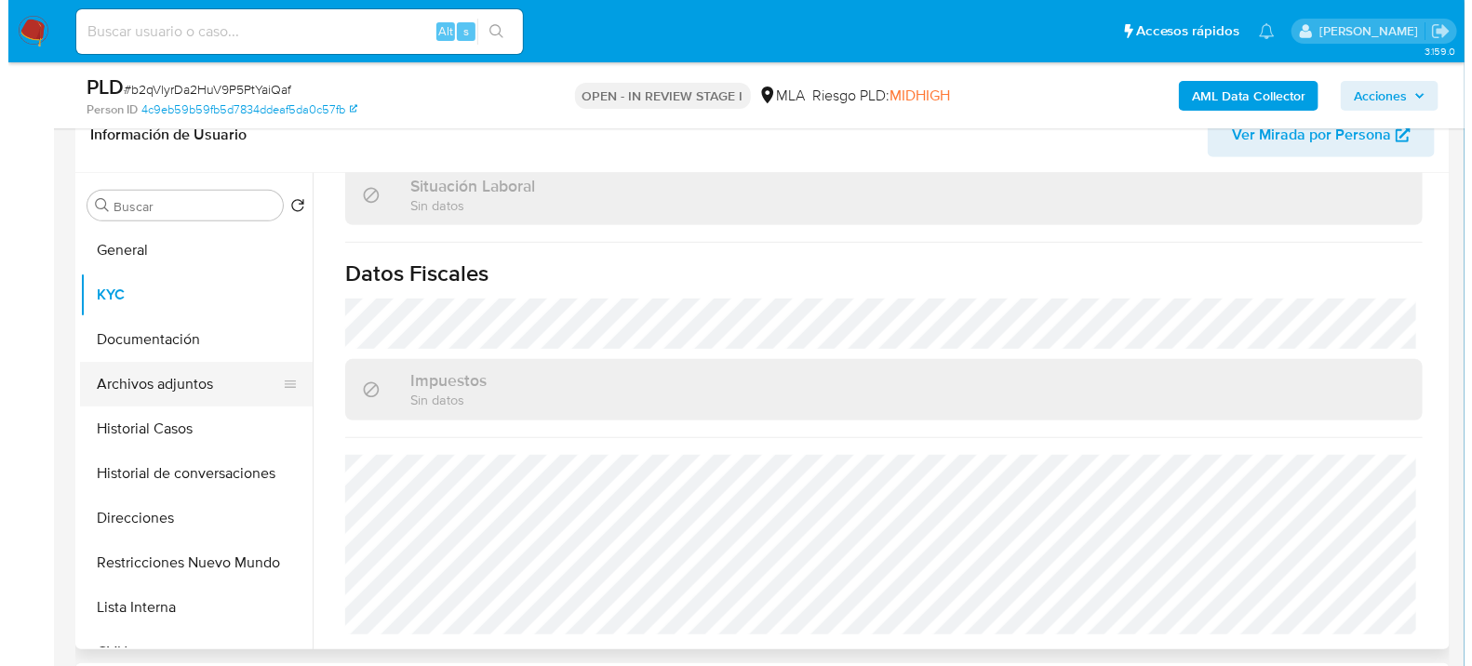
scroll to position [0, 0]
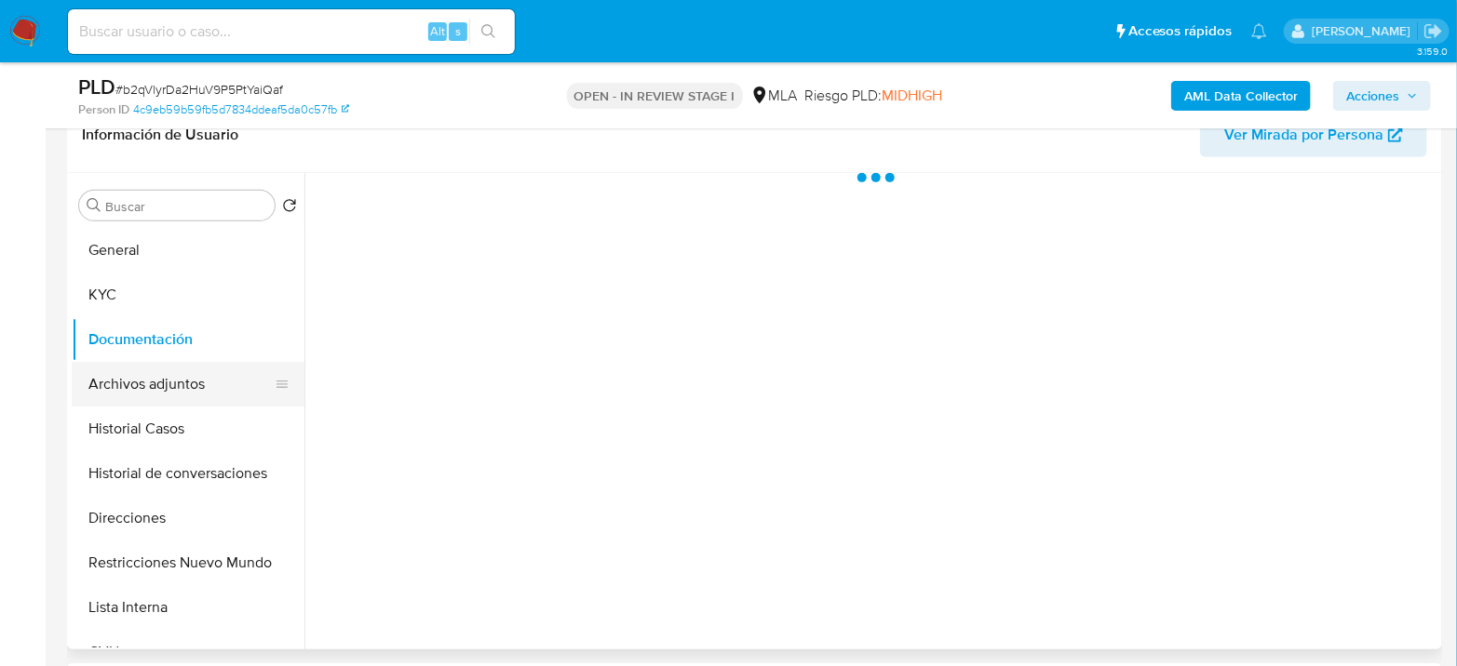
click at [192, 370] on button "Archivos adjuntos" at bounding box center [181, 384] width 218 height 45
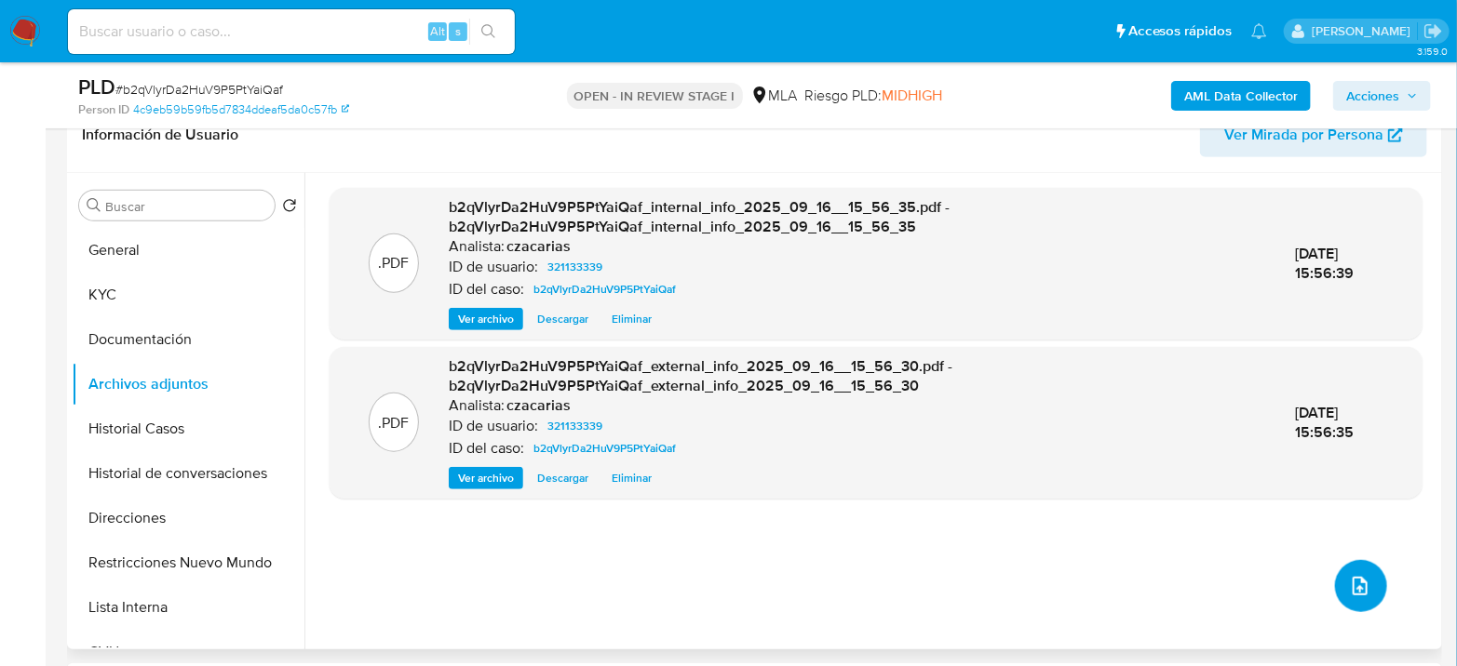
click at [1353, 587] on icon "upload-file" at bounding box center [1360, 586] width 22 height 22
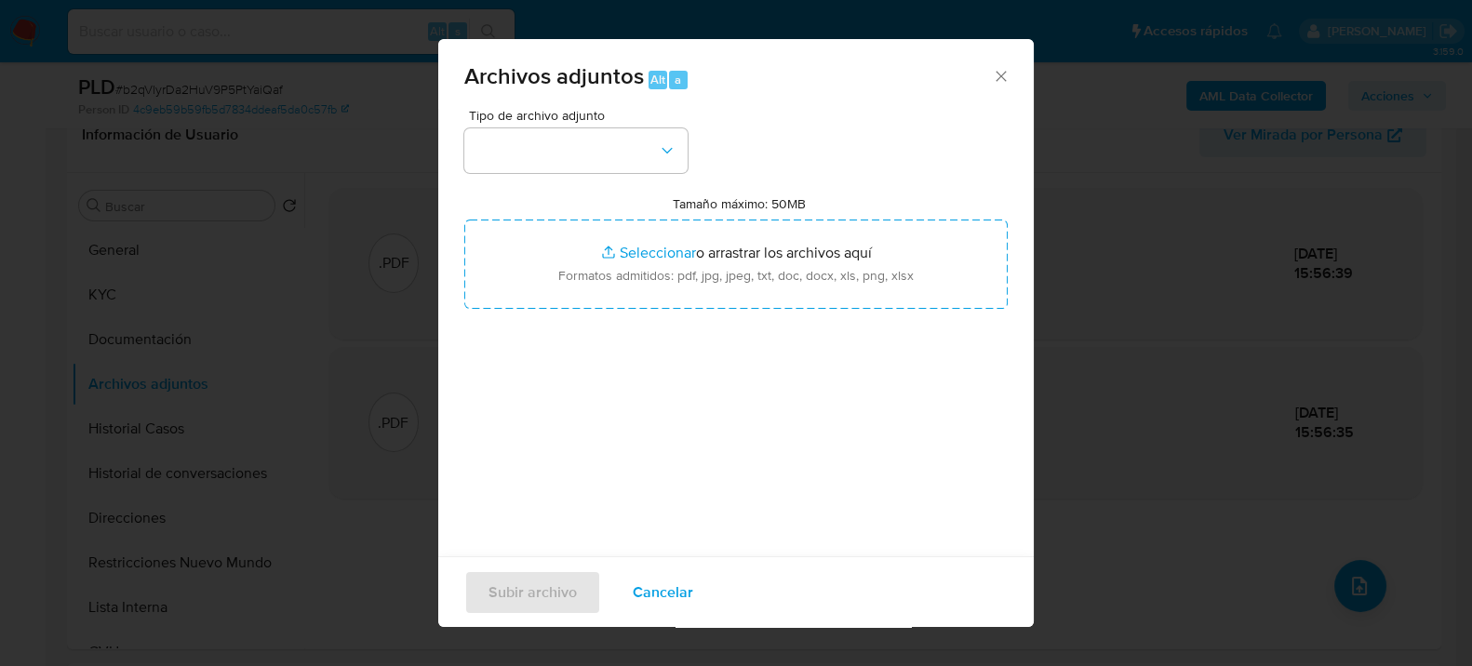
click at [536, 116] on span "Tipo de archivo adjunto" at bounding box center [580, 115] width 223 height 13
click at [529, 141] on button "button" at bounding box center [575, 150] width 223 height 45
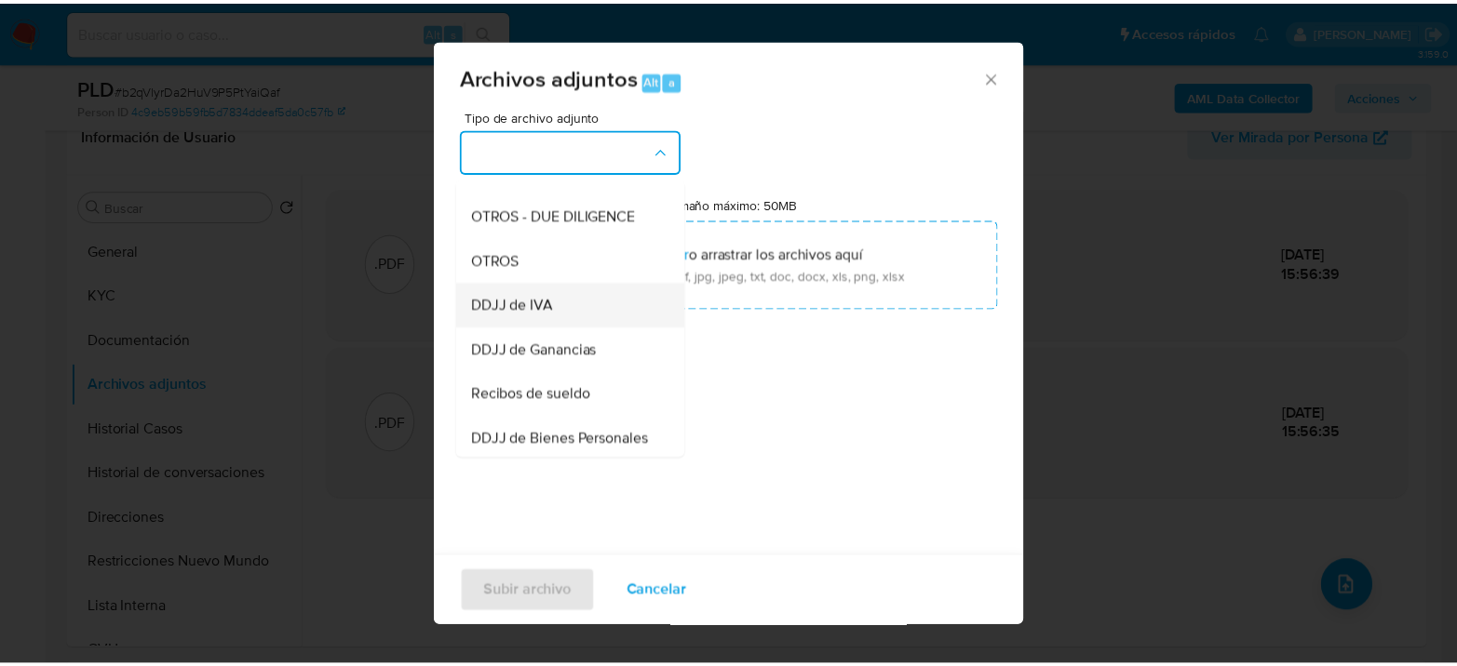
scroll to position [310, 0]
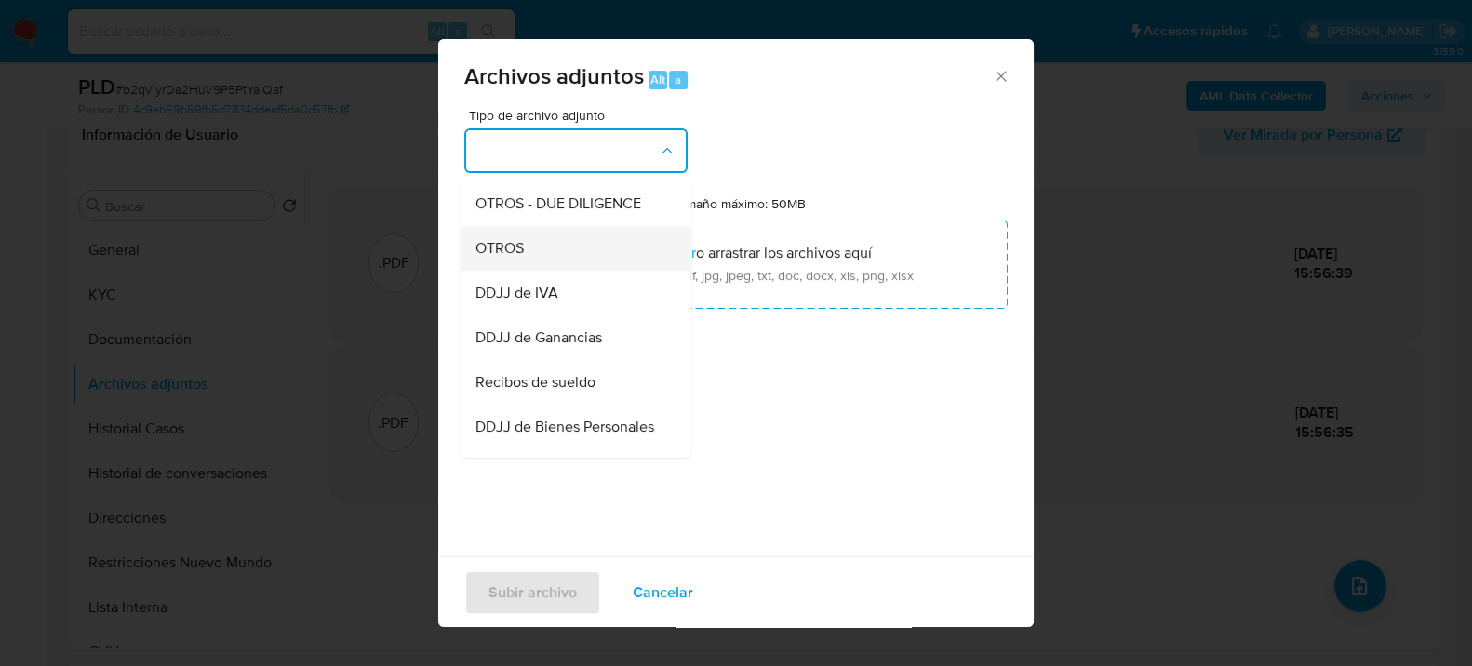
click at [521, 270] on div "OTROS" at bounding box center [571, 247] width 190 height 45
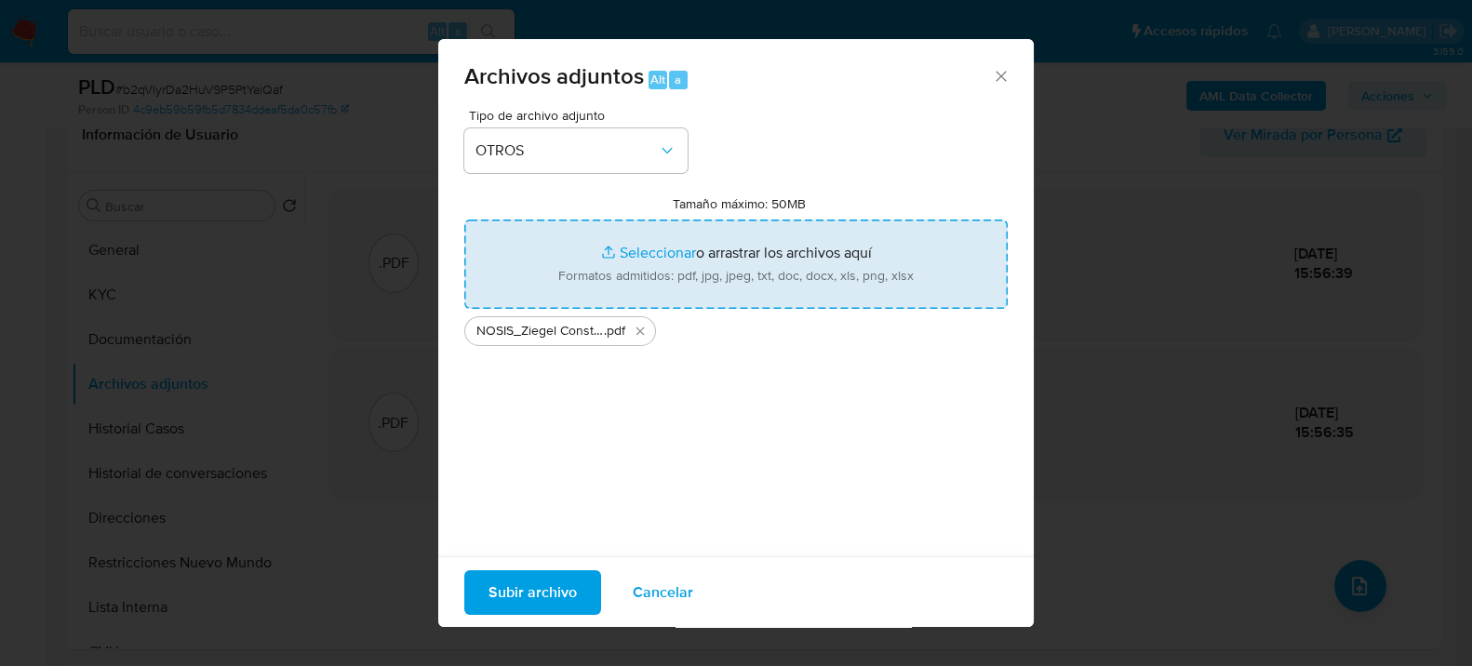
type input "C:\fakepath\Movimientos-321133339.xlsx"
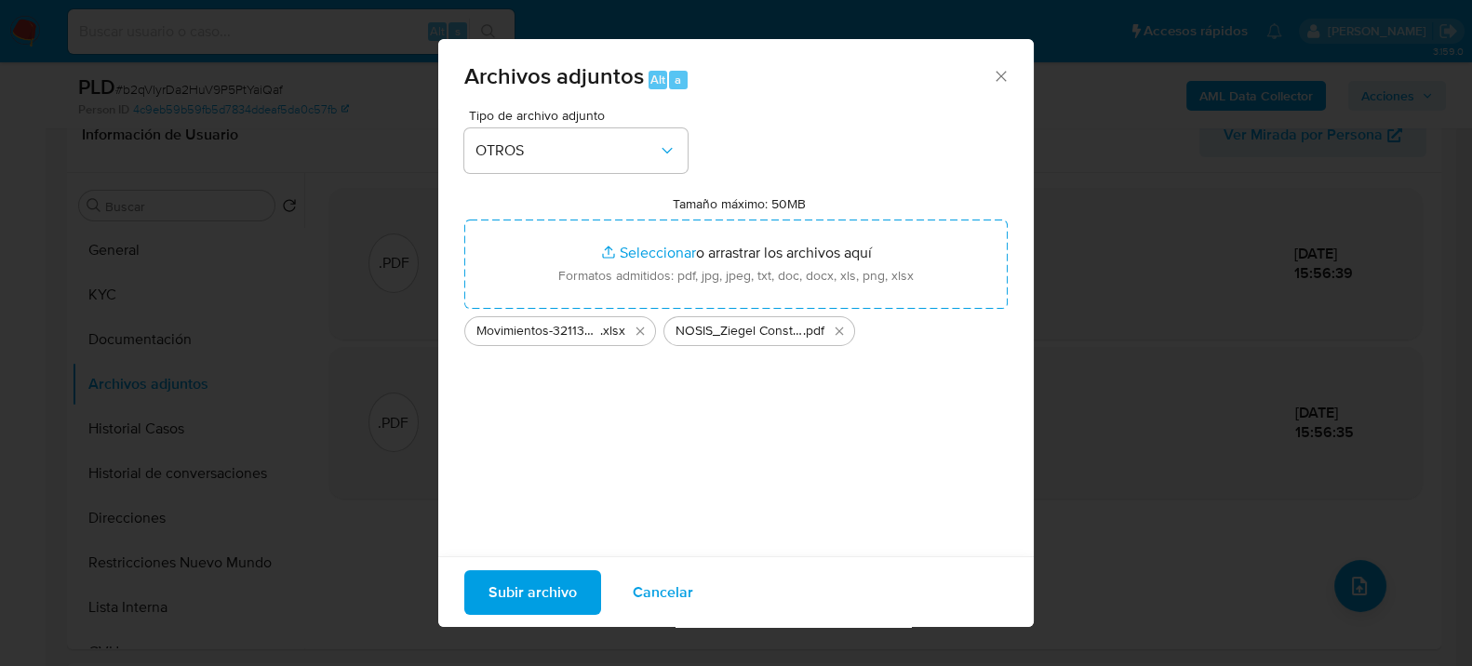
click at [567, 595] on span "Subir archivo" at bounding box center [533, 591] width 88 height 41
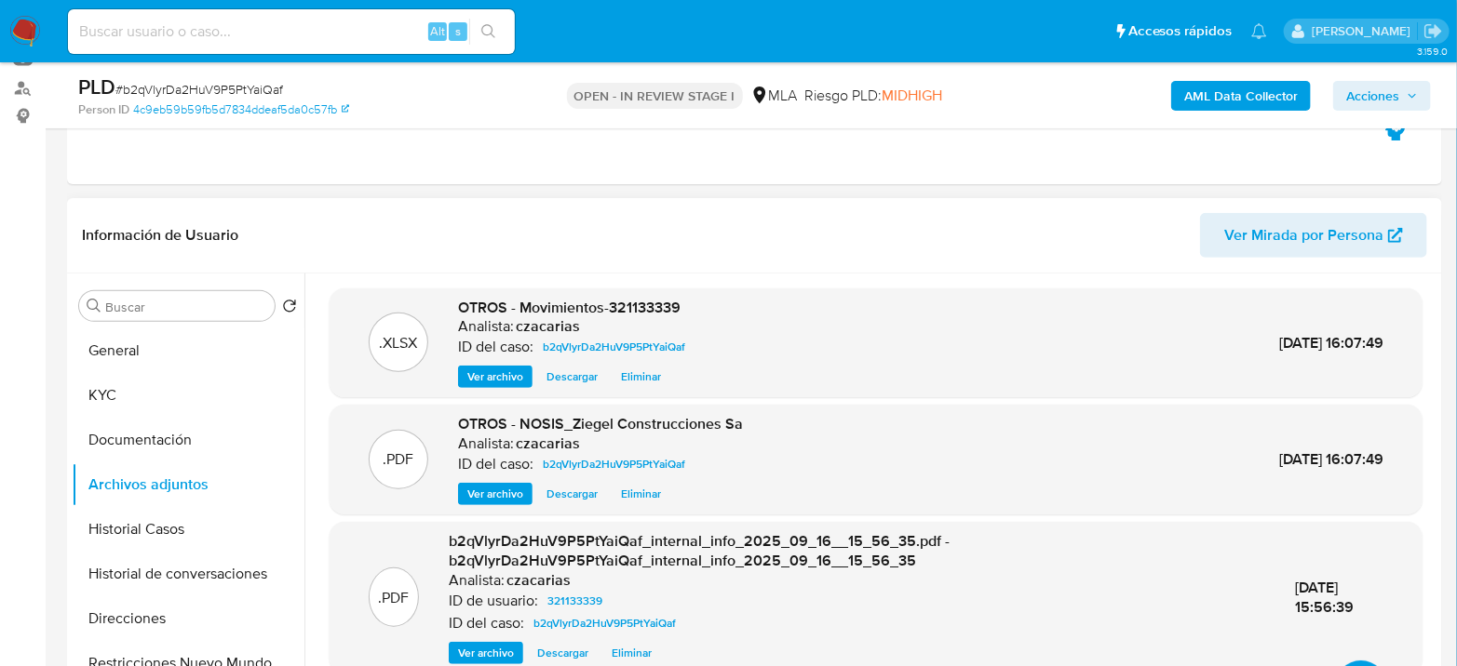
scroll to position [207, 0]
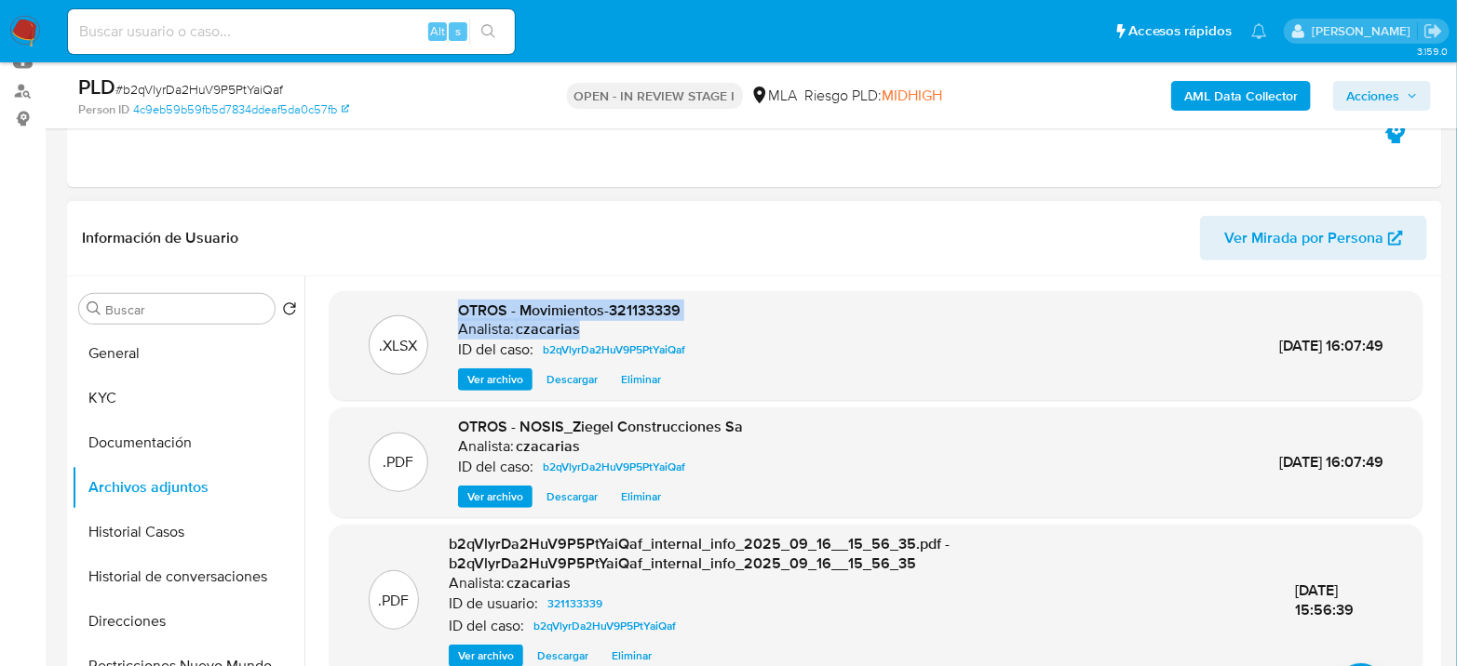
drag, startPoint x: 591, startPoint y: 329, endPoint x: 461, endPoint y: 308, distance: 132.0
click at [461, 308] on div "OTROS - Movimientos-321133339 Analista: czacarias ID del caso: b2qVlyrDa2HuV9P5…" at bounding box center [575, 346] width 235 height 91
click at [502, 248] on header "Información de Usuario Ver Mirada por Persona" at bounding box center [754, 238] width 1345 height 45
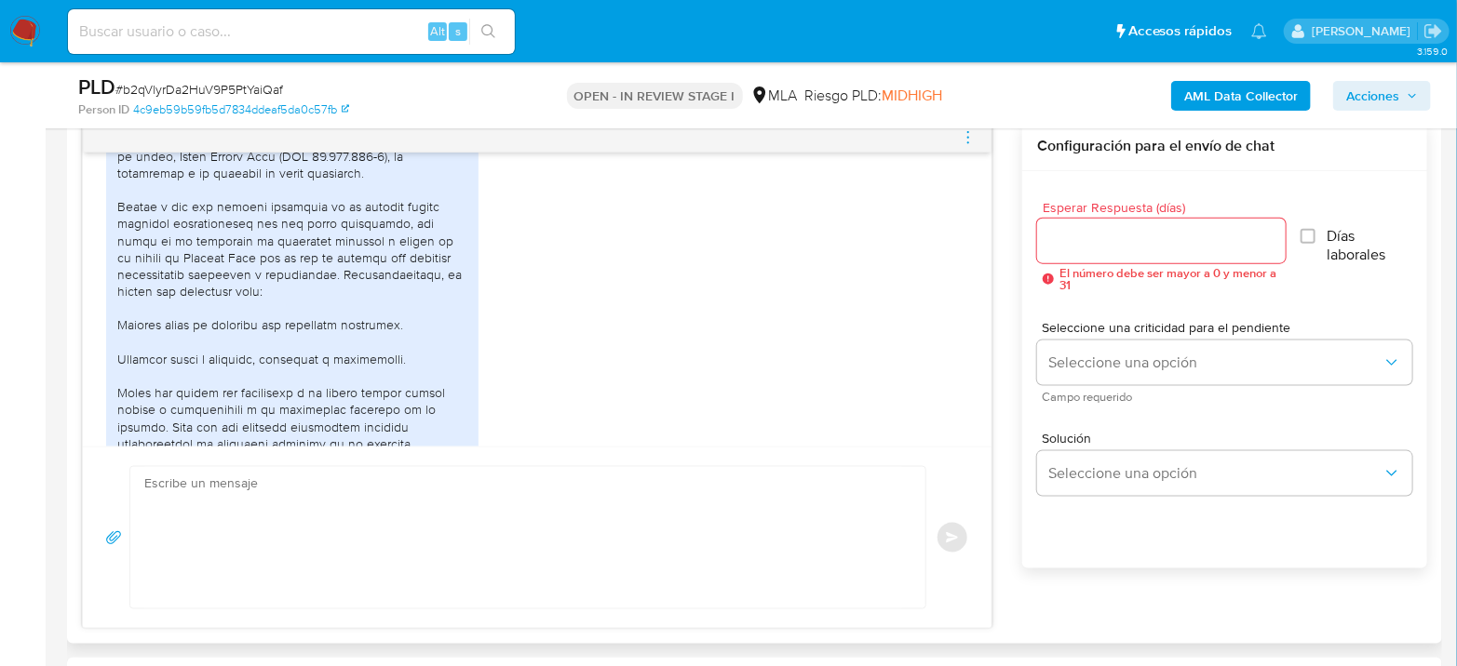
scroll to position [1034, 0]
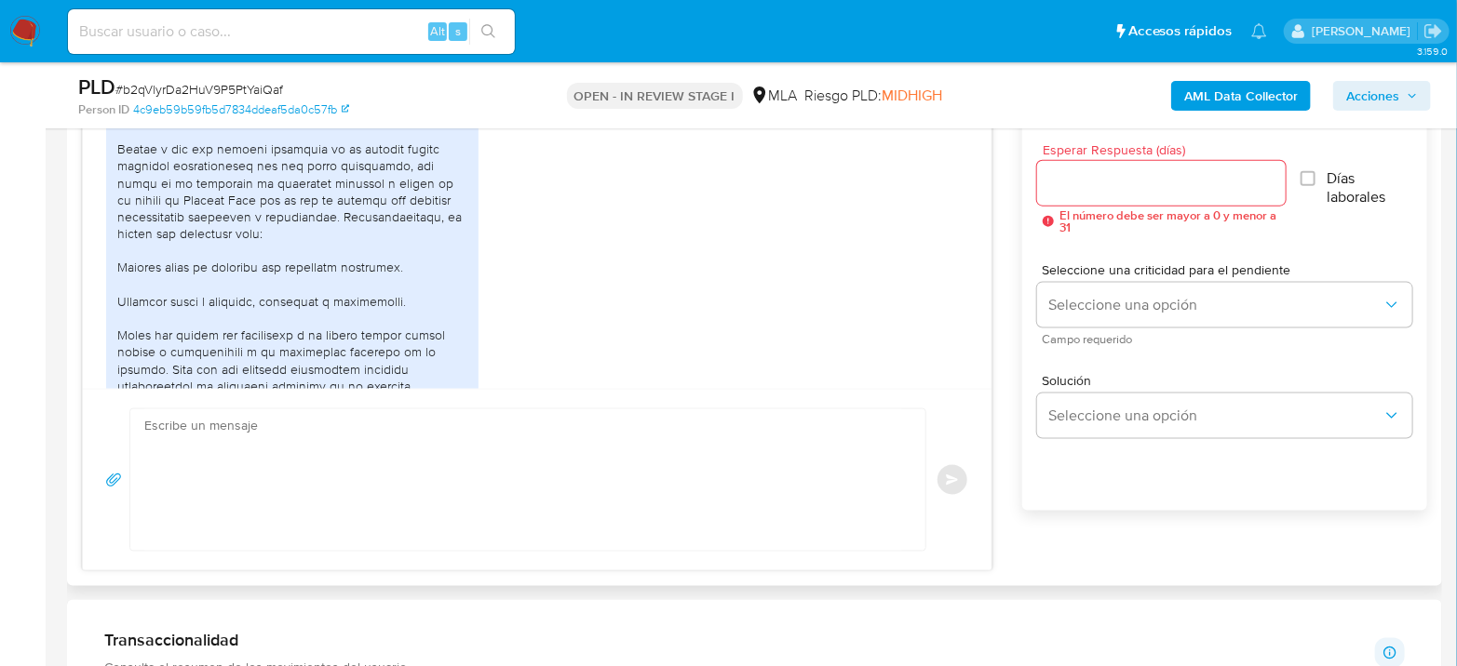
click at [376, 490] on textarea at bounding box center [523, 479] width 758 height 141
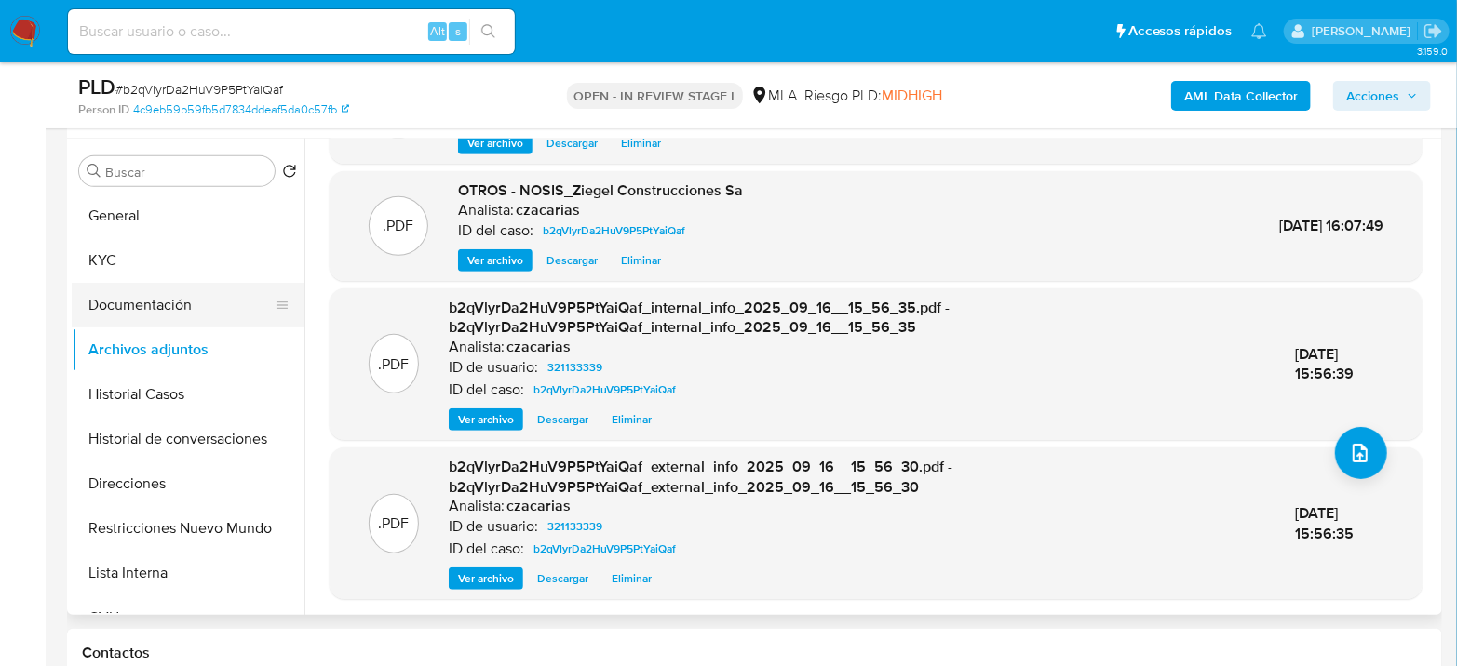
scroll to position [310, 0]
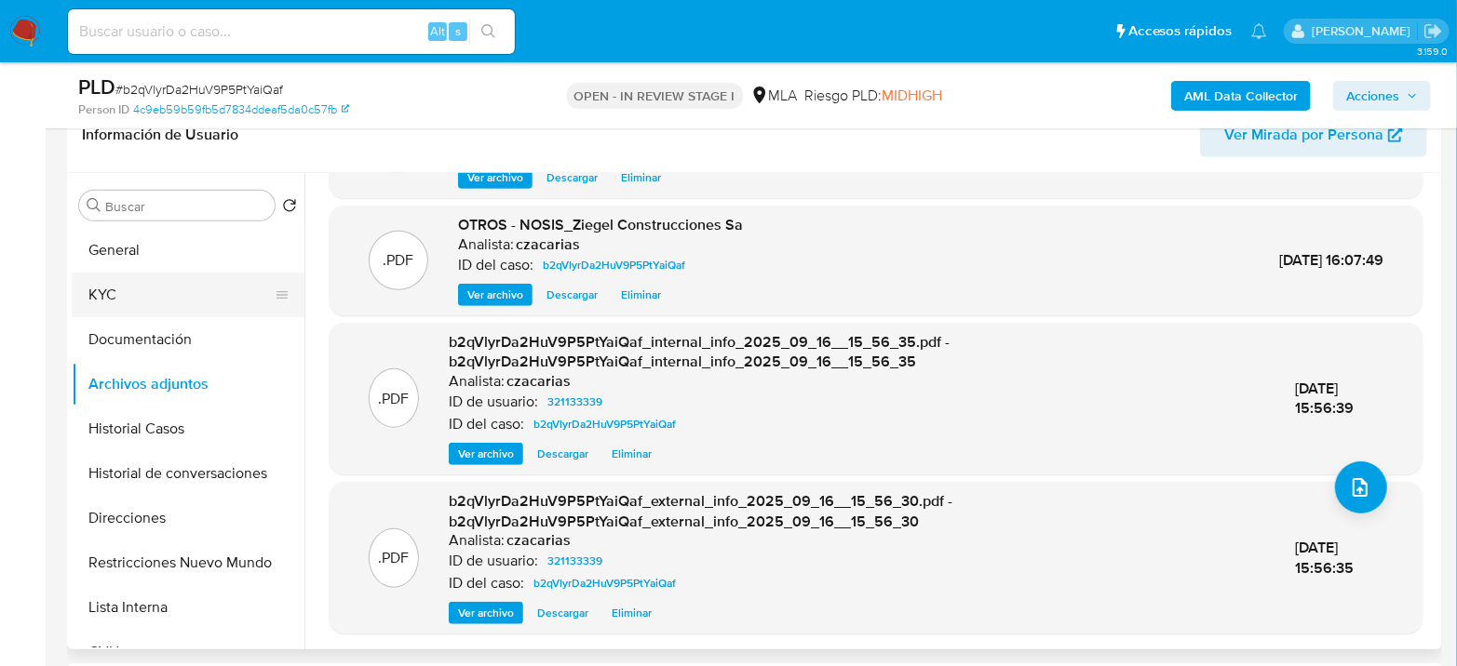
click at [121, 291] on button "KYC" at bounding box center [181, 295] width 218 height 45
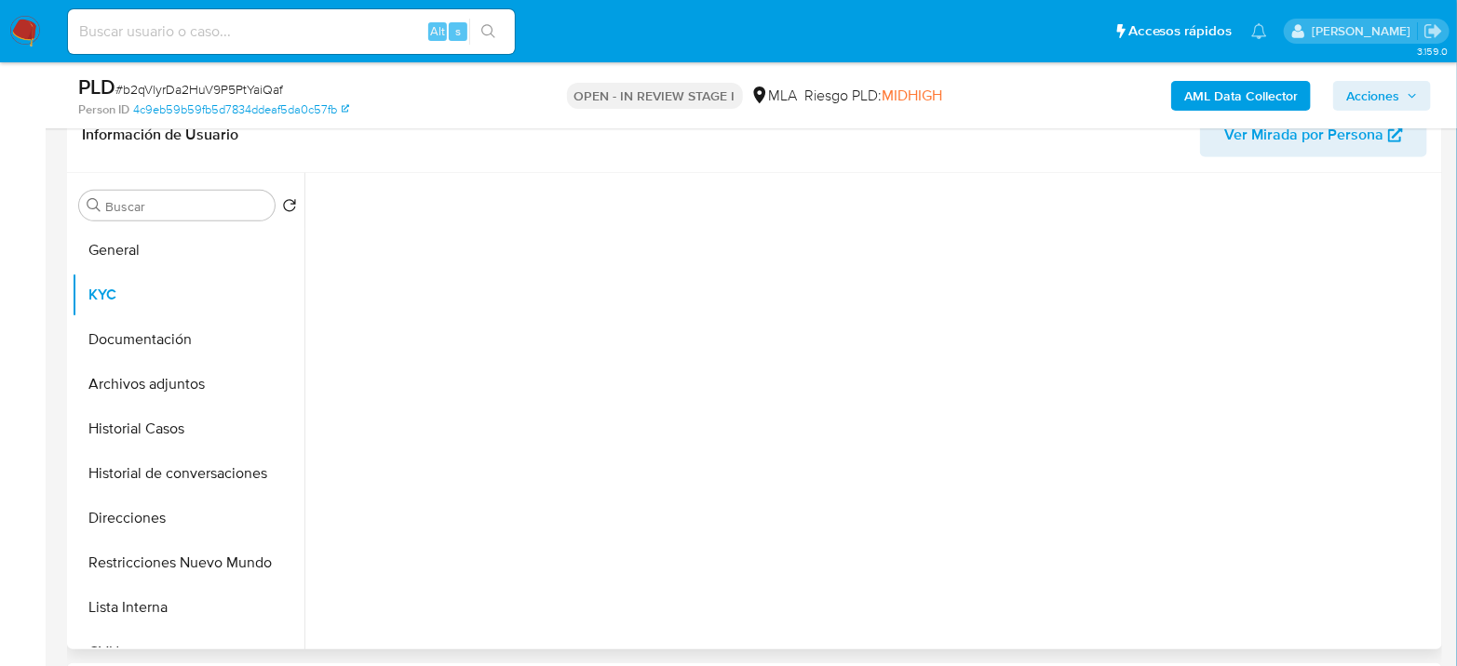
scroll to position [0, 0]
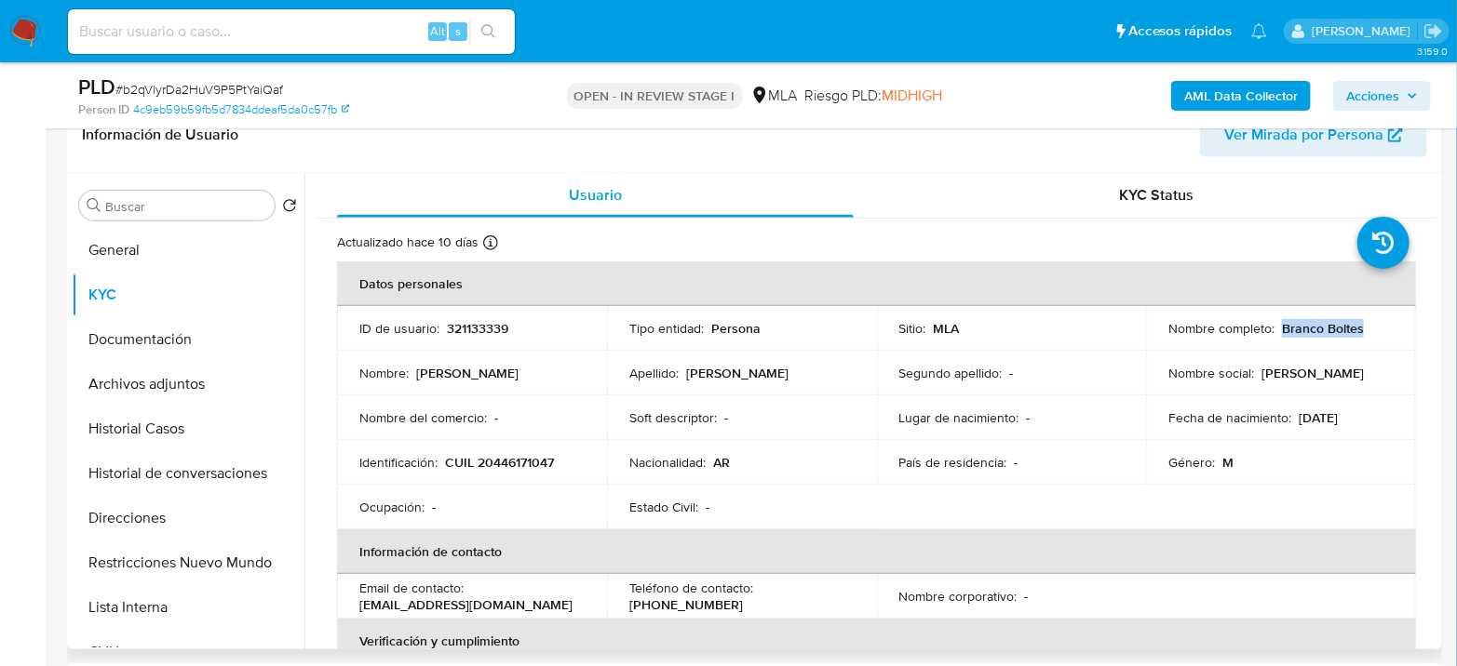
drag, startPoint x: 1278, startPoint y: 329, endPoint x: 1376, endPoint y: 323, distance: 98.9
click at [1394, 318] on td "Nombre completo : Branco Boltes" at bounding box center [1281, 328] width 270 height 45
copy p "Branco Boltes"
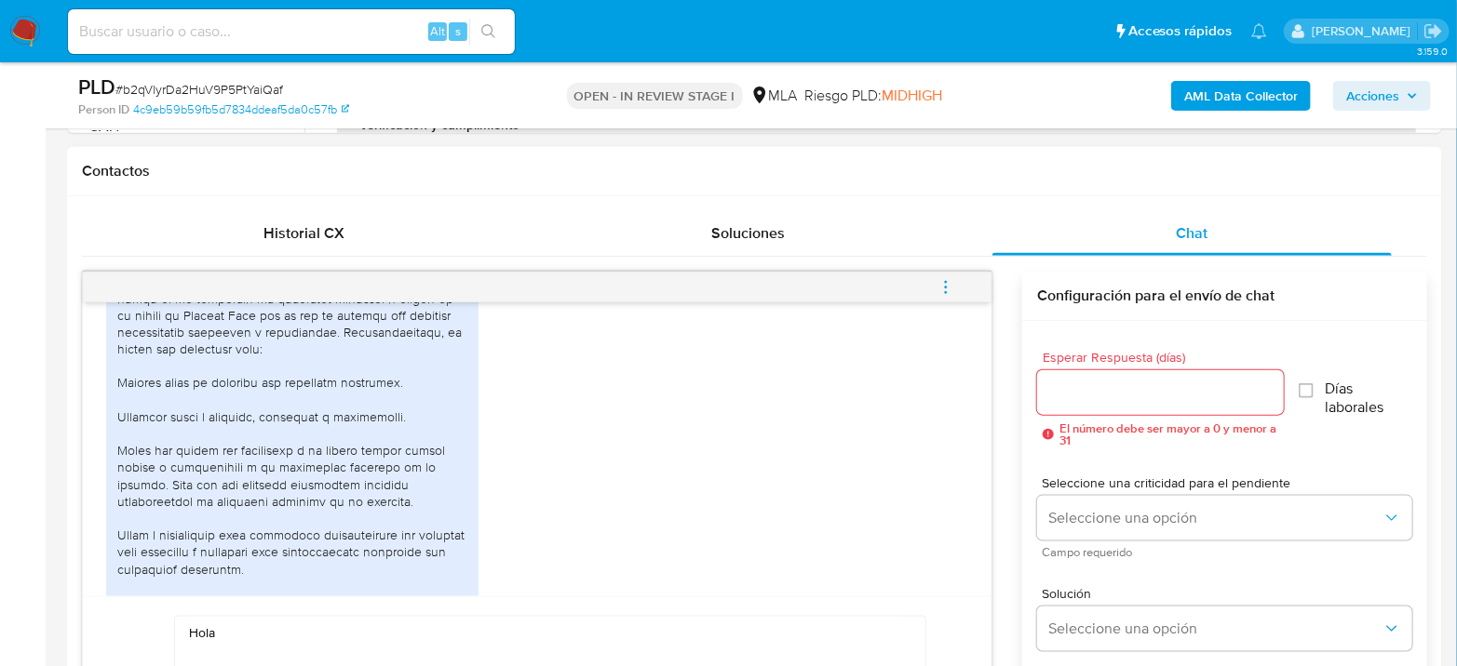
scroll to position [1359, 0]
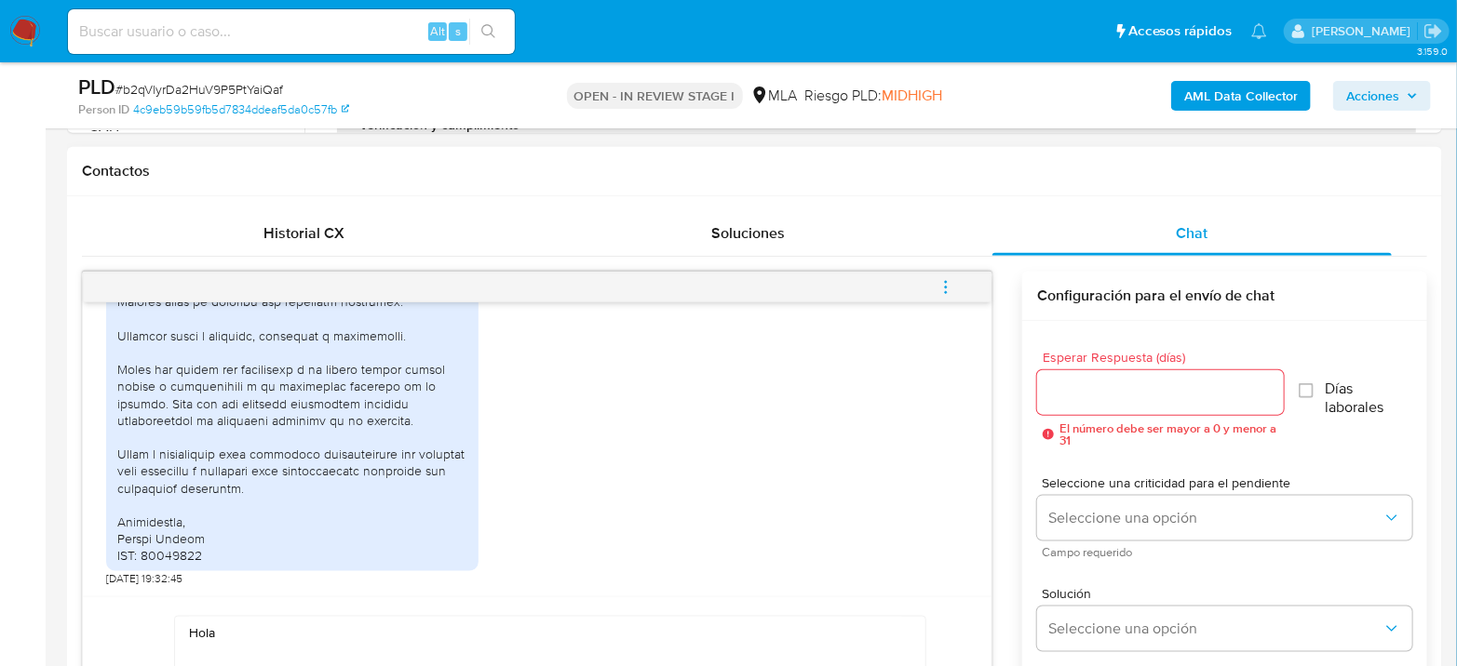
paste textarea "Branco Boltes"
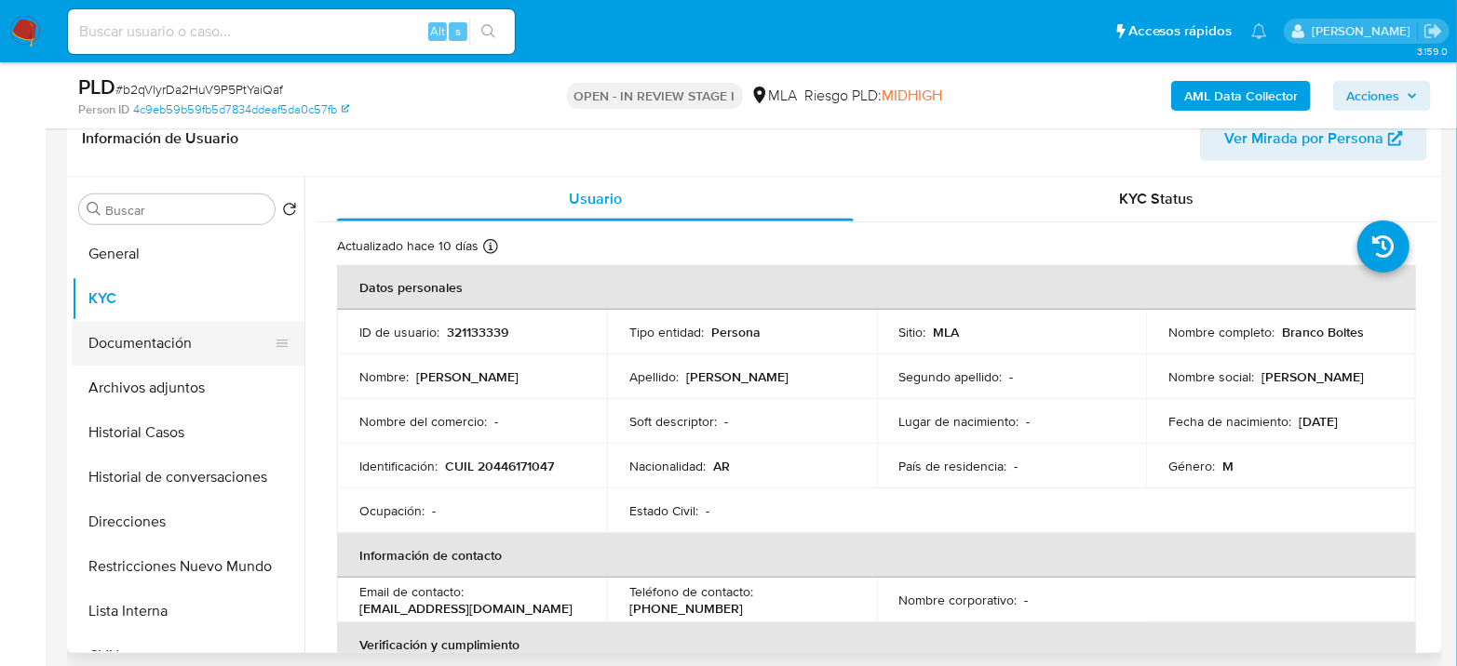
scroll to position [272, 0]
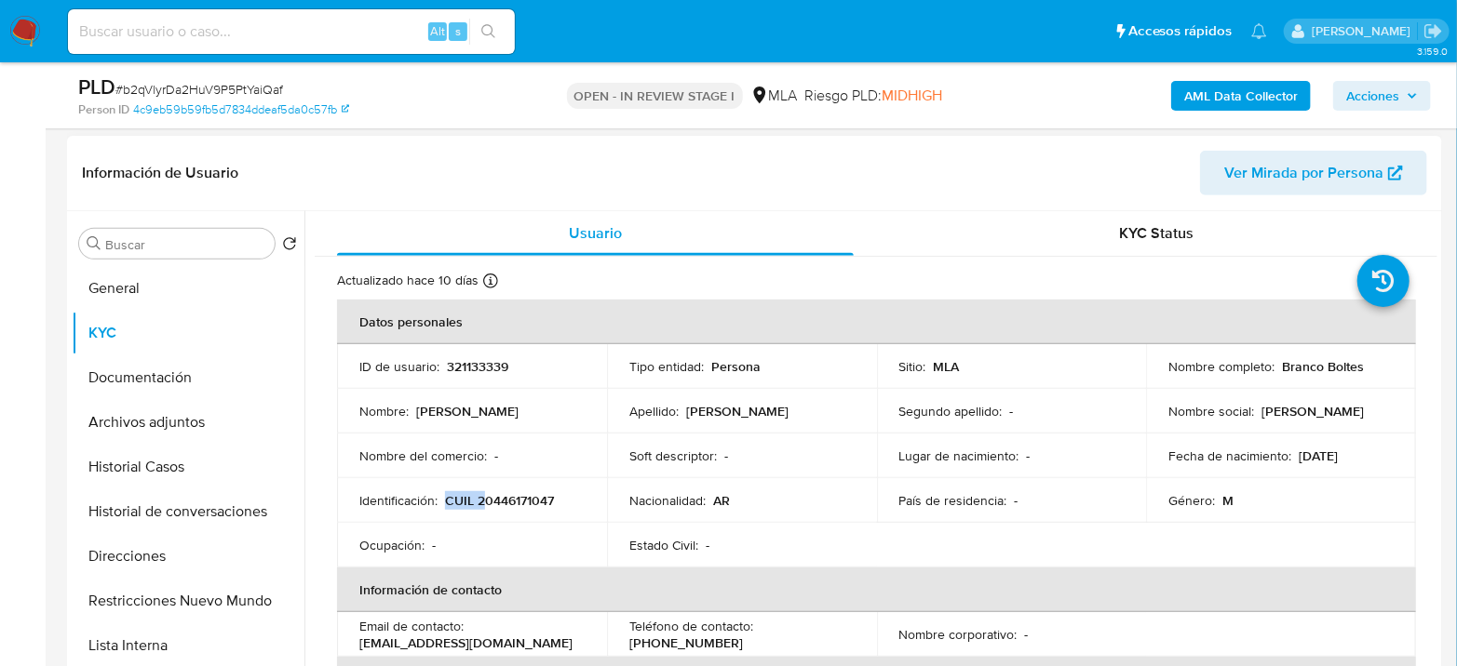
click at [487, 490] on td "Identificación : CUIL 20446171047" at bounding box center [472, 500] width 270 height 45
click at [495, 496] on p "CUIL 20446171047" at bounding box center [499, 500] width 109 height 17
click at [496, 496] on p "CUIL 20446171047" at bounding box center [499, 500] width 109 height 17
copy p "20446171047"
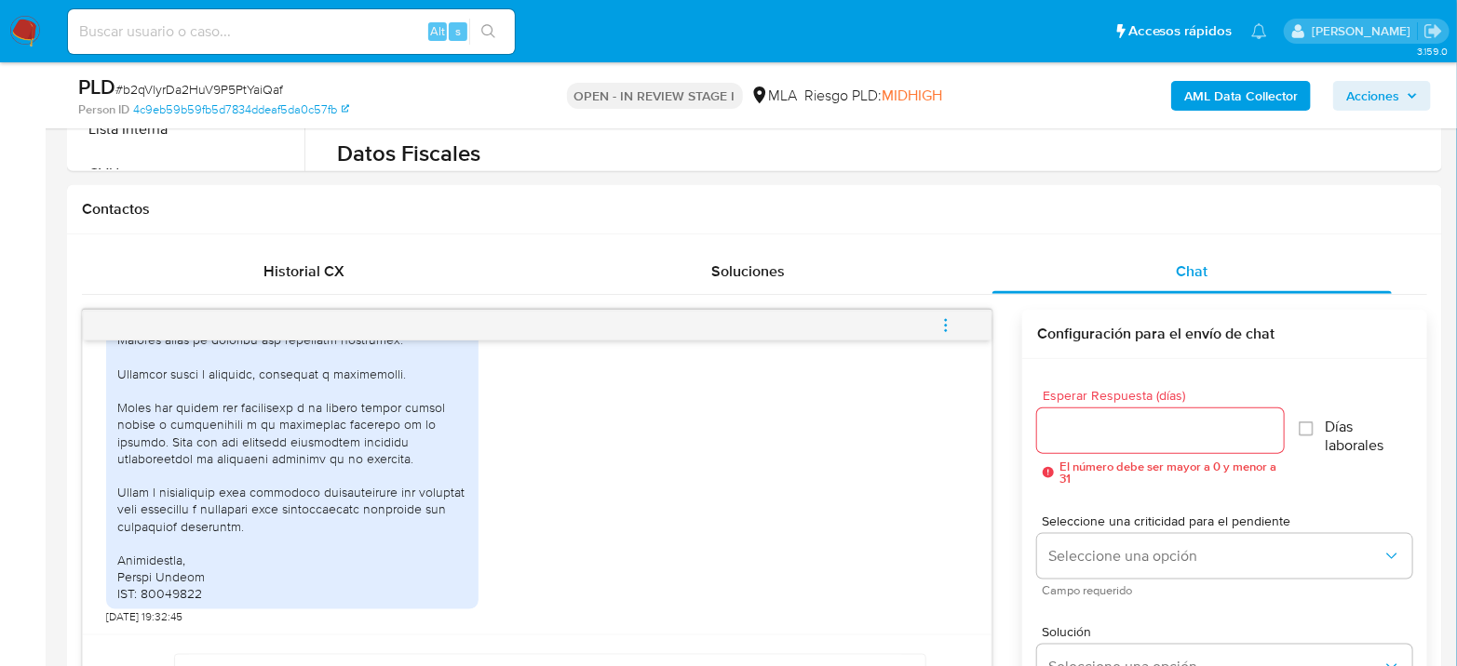
scroll to position [1202, 0]
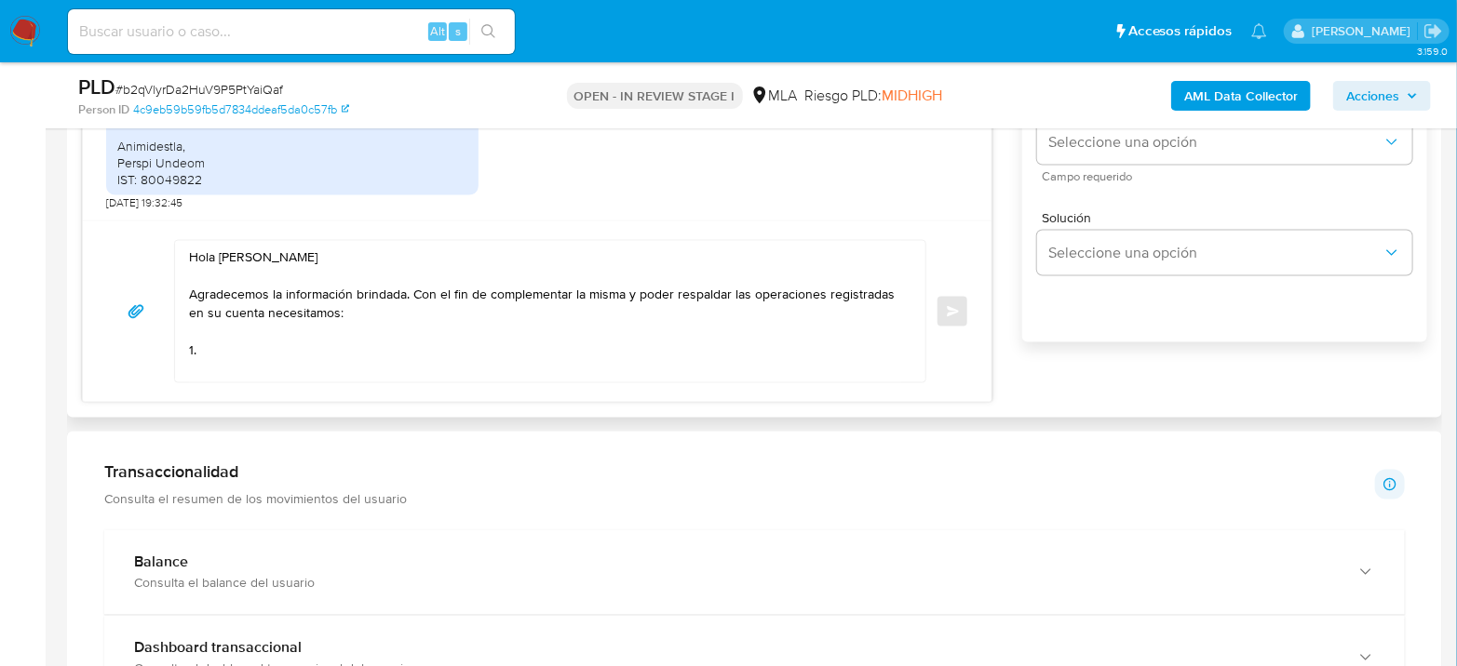
click at [256, 349] on textarea "Hola Branco Boltes Agradecemos la información brindada. Con el fin de complemen…" at bounding box center [545, 311] width 713 height 141
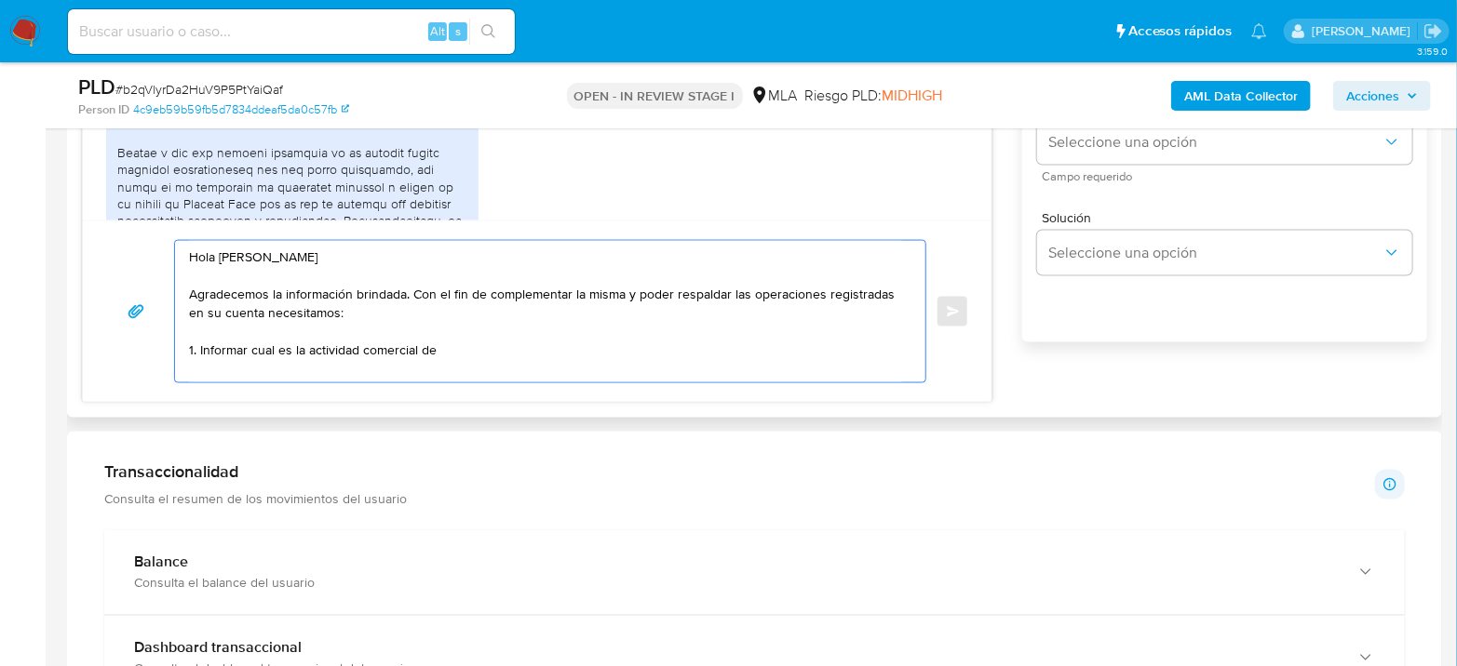
scroll to position [945, 0]
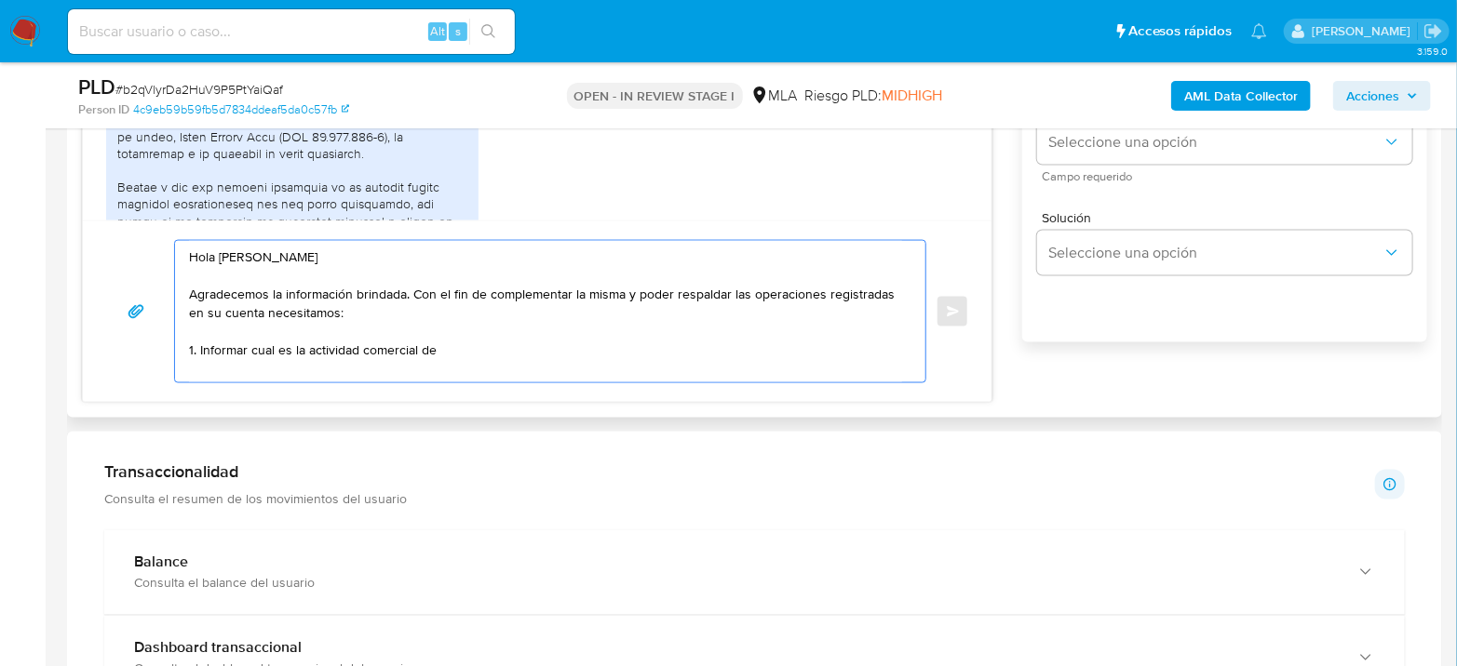
drag, startPoint x: 473, startPoint y: 350, endPoint x: 292, endPoint y: 351, distance: 180.6
click at [292, 351] on textarea "Hola Branco Boltes Agradecemos la información brindada. Con el fin de complemen…" at bounding box center [545, 311] width 713 height 141
drag, startPoint x: 304, startPoint y: 359, endPoint x: 198, endPoint y: 358, distance: 106.1
click at [198, 358] on textarea "Hola Branco Boltes Agradecemos la información brindada. Con el fin de complemen…" at bounding box center [545, 311] width 713 height 141
drag, startPoint x: 119, startPoint y: 151, endPoint x: 264, endPoint y: 152, distance: 145.2
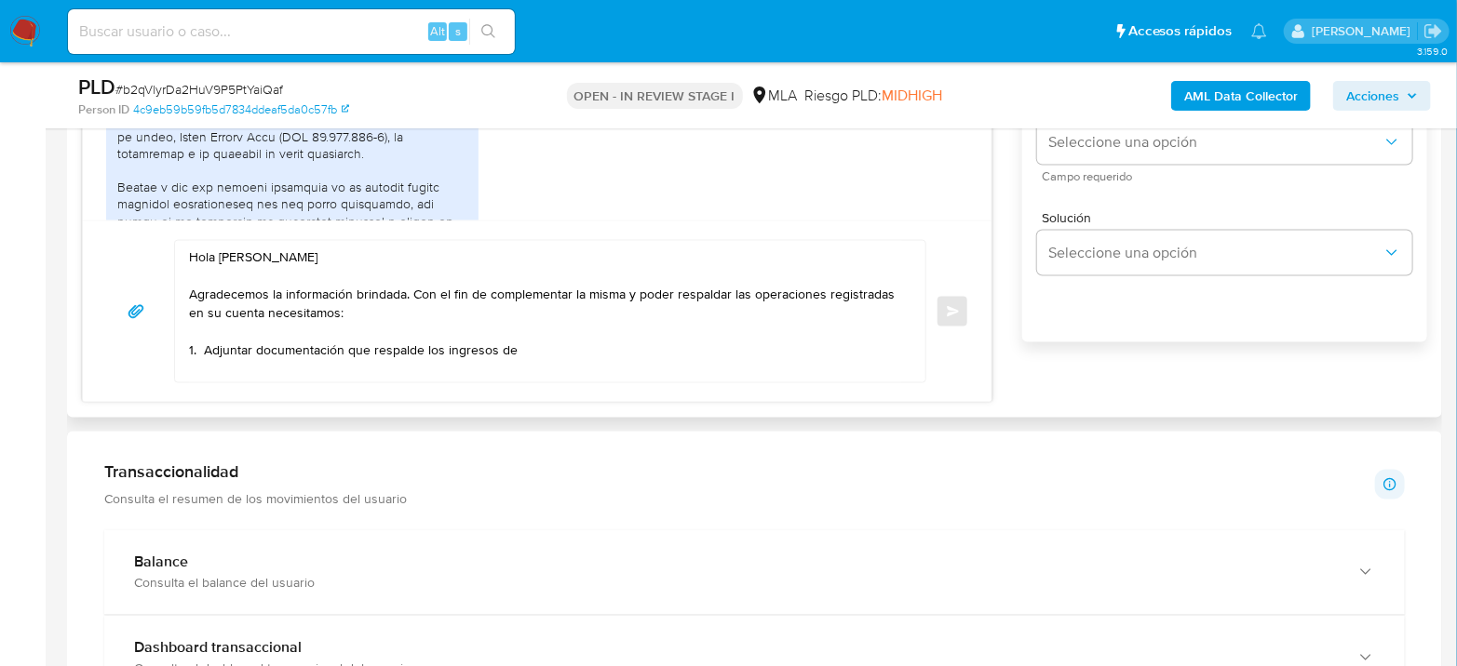
click at [264, 152] on div at bounding box center [292, 297] width 350 height 542
copy div "Ziegel Construcciones S.A"
click at [530, 344] on textarea "Hola Branco Boltes Agradecemos la información brindada. Con el fin de complemen…" at bounding box center [545, 311] width 713 height 141
paste textarea "Ziegel Construcciones S.A"
click at [811, 330] on textarea "Hola Branco Boltes Agradecemos la información brindada. Con el fin de complemen…" at bounding box center [545, 311] width 713 height 141
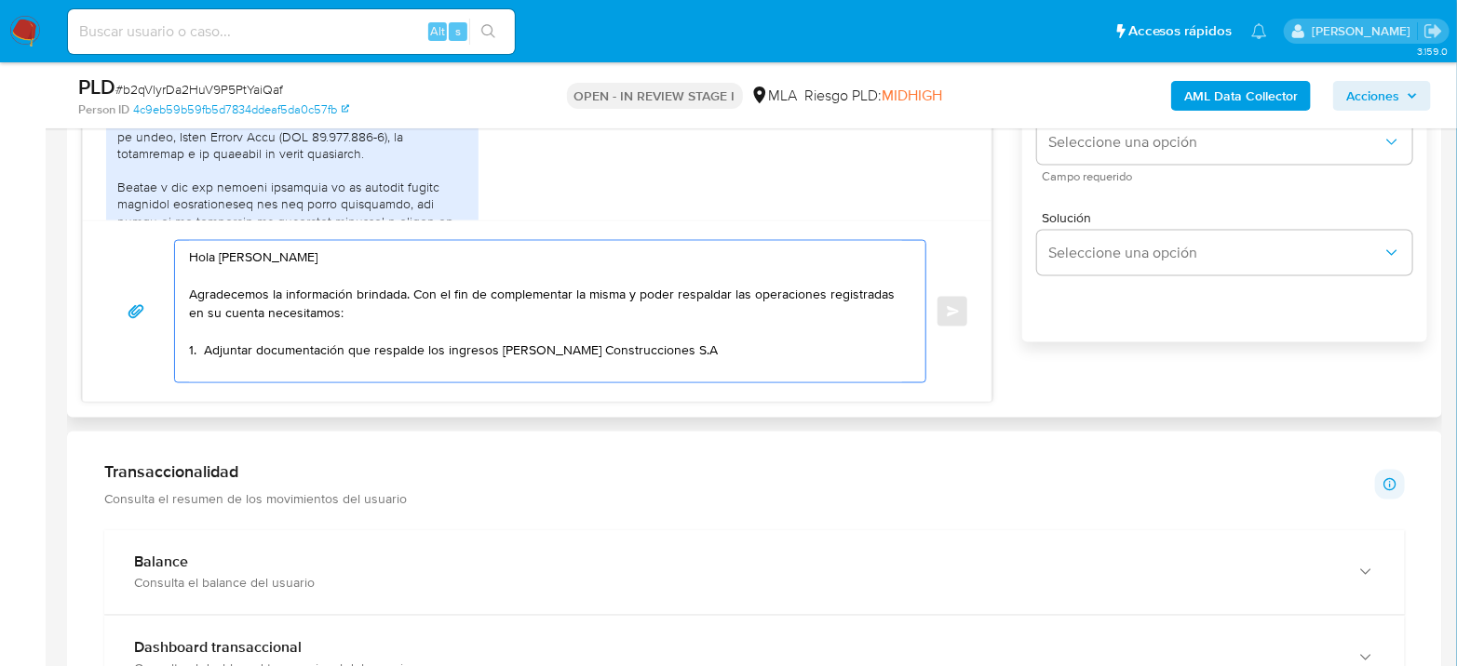
click at [807, 339] on textarea "Hola Branco Boltes Agradecemos la información brindada. Con el fin de complemen…" at bounding box center [545, 311] width 713 height 141
paste textarea "30716488876"
paste textarea "(puedes enviarnos alguno de los siguientes documentos): - Últimas 6 Declaracion…"
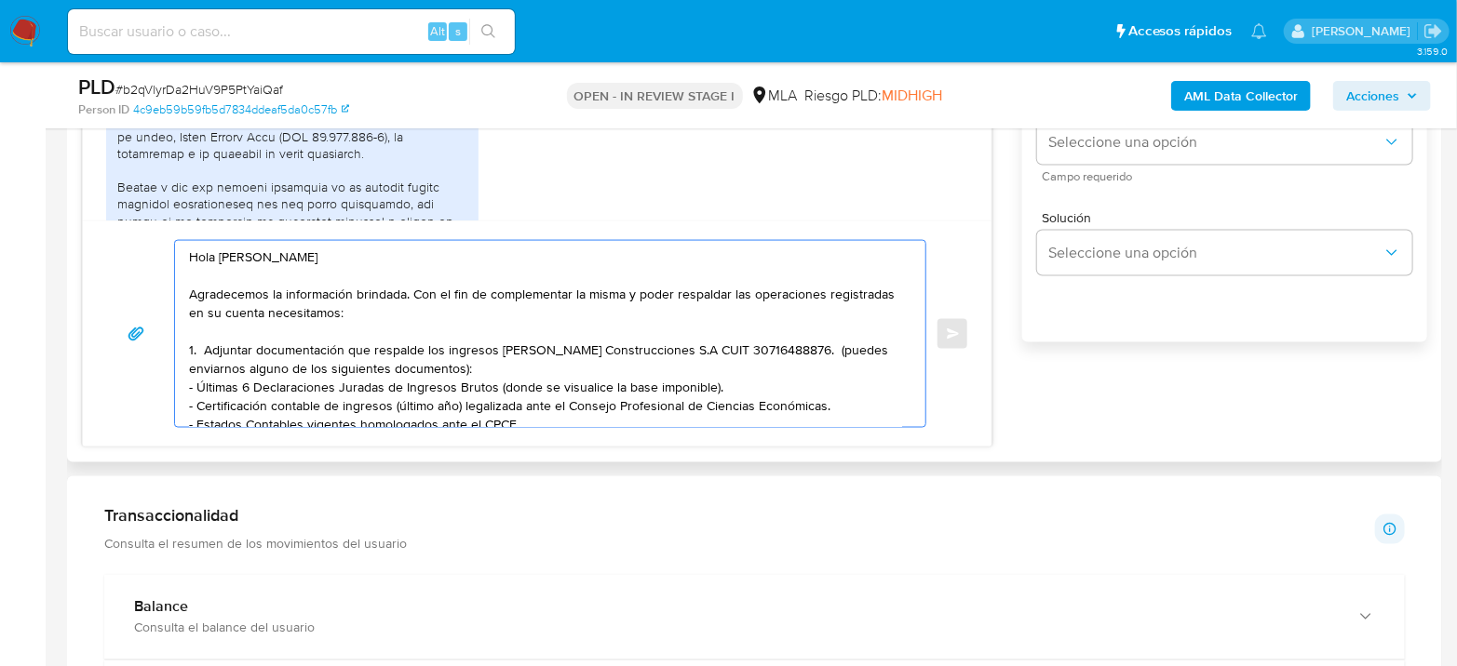
scroll to position [96, 0]
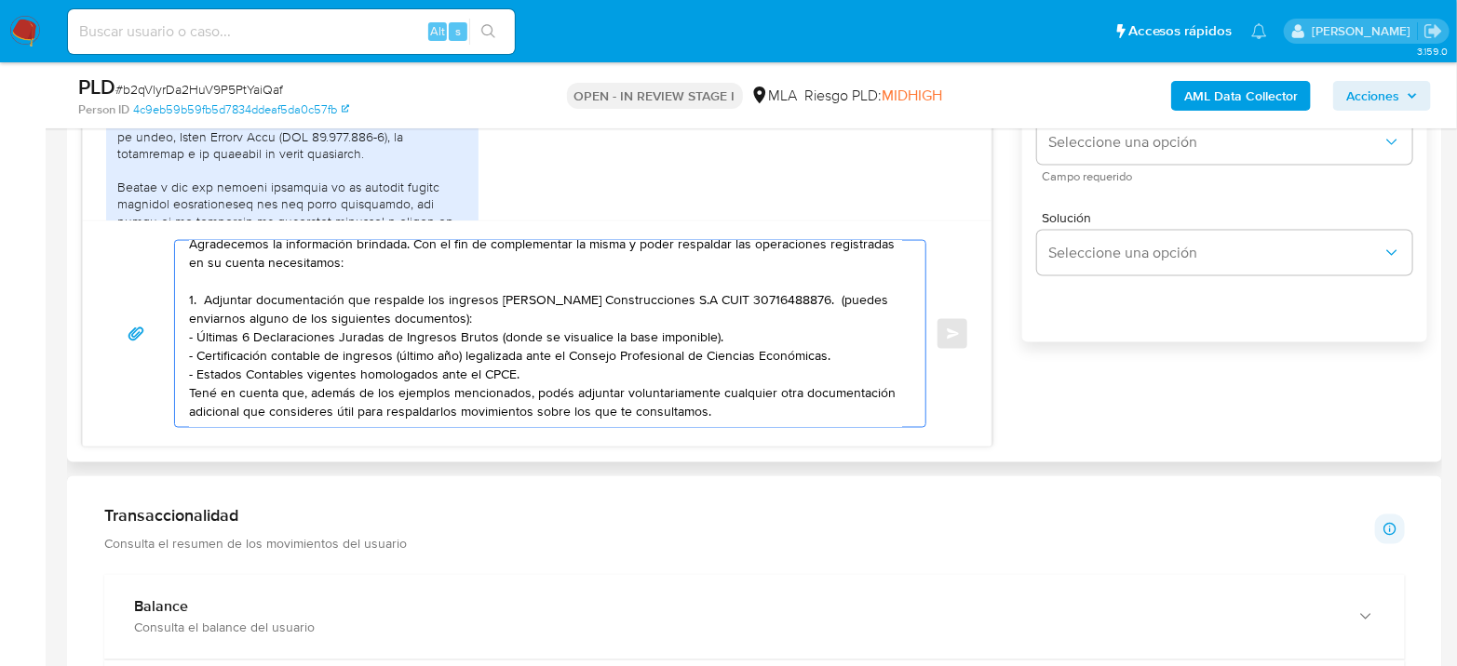
click at [787, 248] on textarea "Hola Branco Boltes Agradecemos la información brindada. Con el fin de complemen…" at bounding box center [545, 334] width 713 height 186
click at [424, 270] on textarea "Hola Branco Boltes Agradecemos la información brindada. Con el fin de complemen…" at bounding box center [545, 334] width 713 height 186
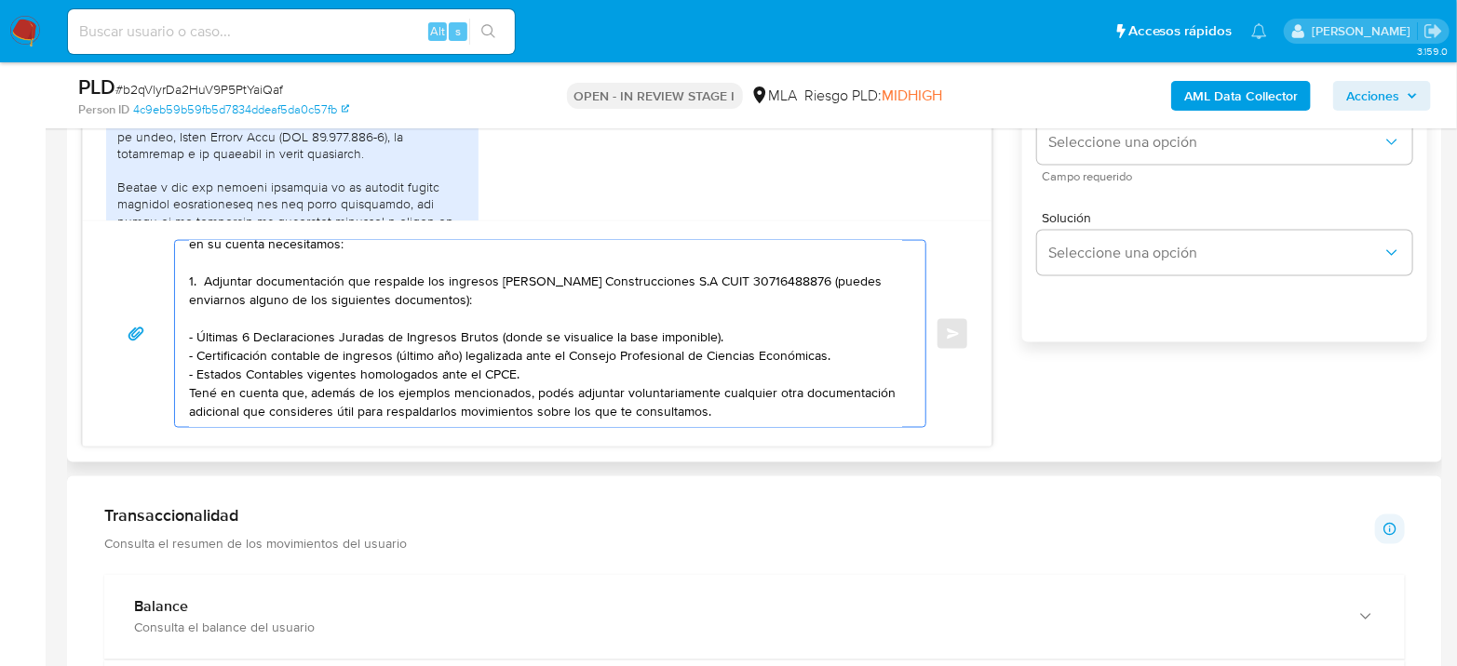
scroll to position [114, 0]
click at [714, 330] on textarea "Hola Branco Boltes Agradecemos la información brindada. Con el fin de complemen…" at bounding box center [545, 334] width 713 height 186
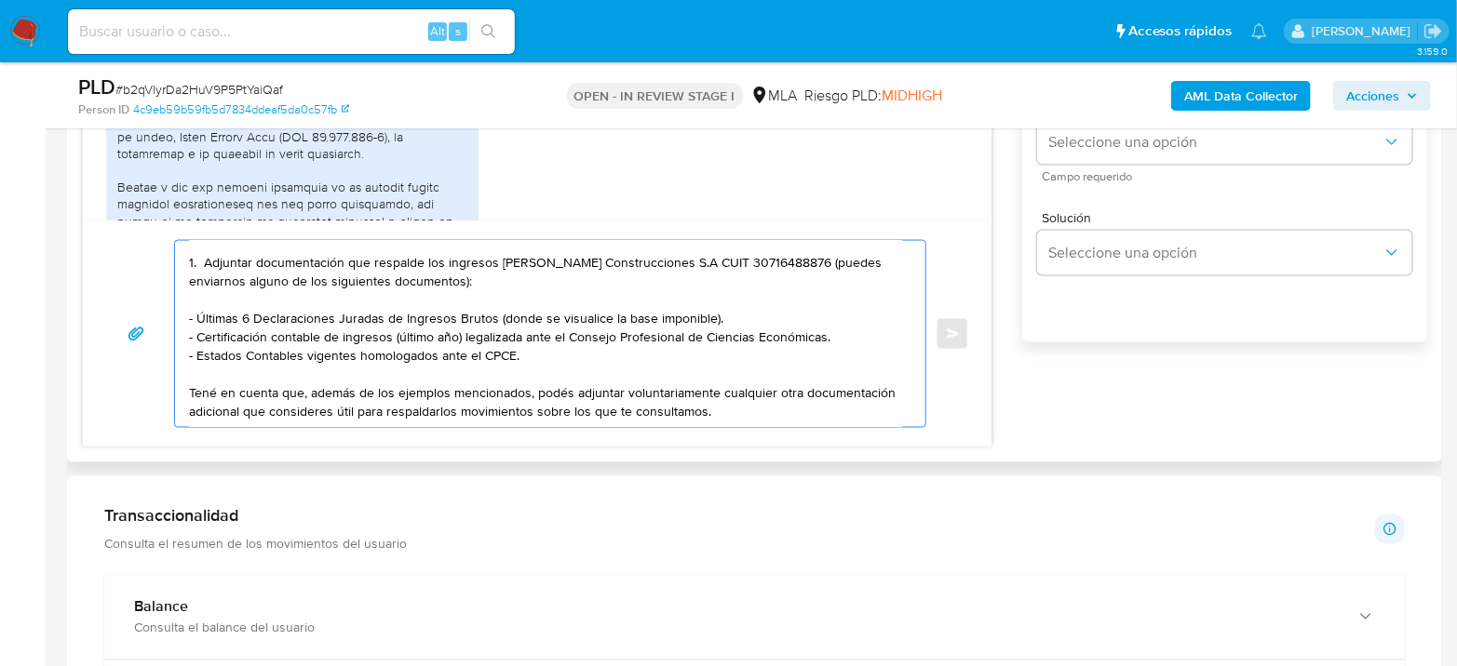
click at [853, 410] on textarea "Hola Branco Boltes Agradecemos la información brindada. Con el fin de complemen…" at bounding box center [545, 334] width 713 height 186
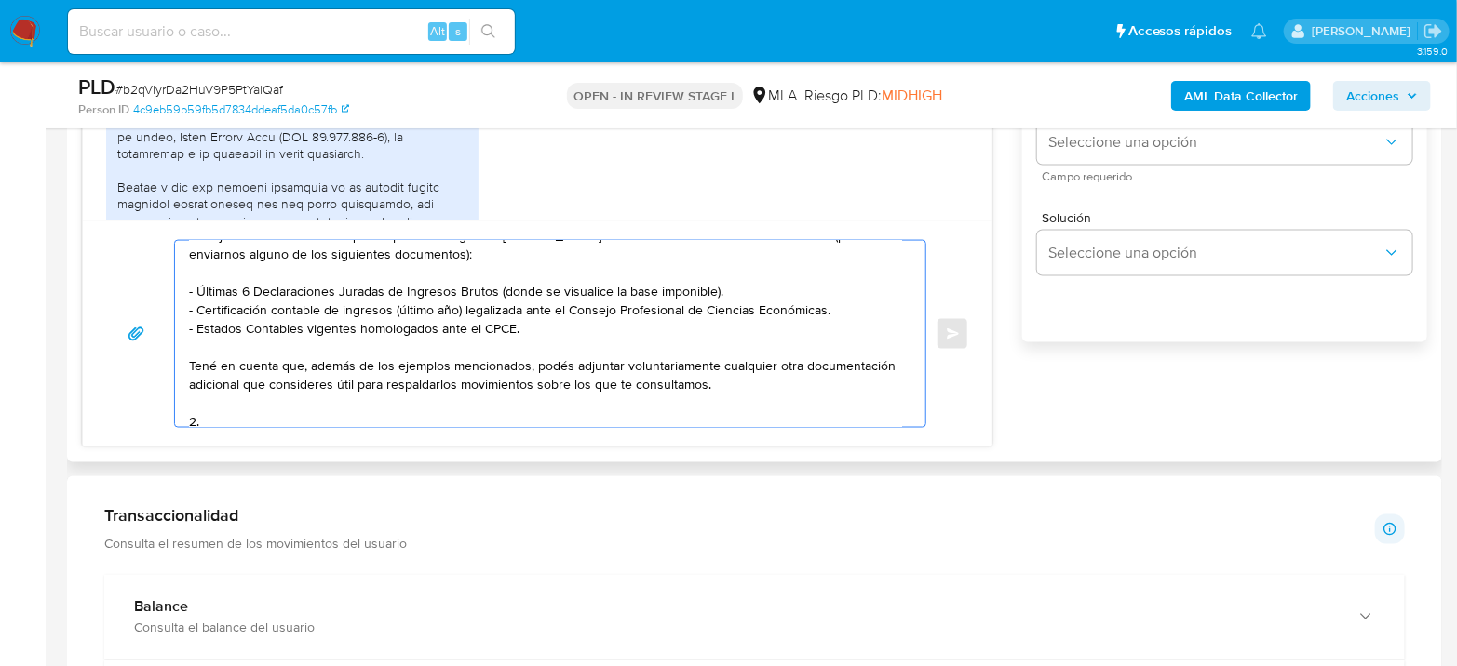
paste textarea "Proporciona el vínculo con las siguientes contrapartes con las que operaste, el…"
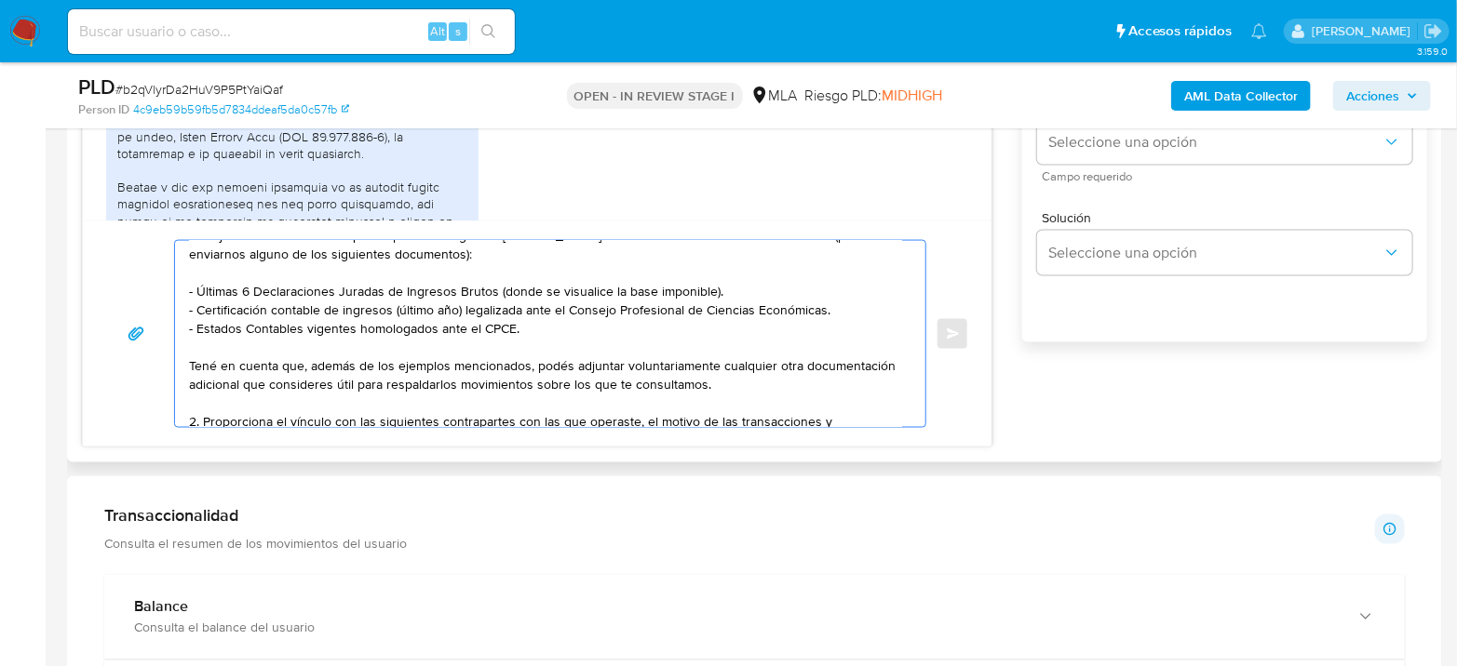
scroll to position [224, 0]
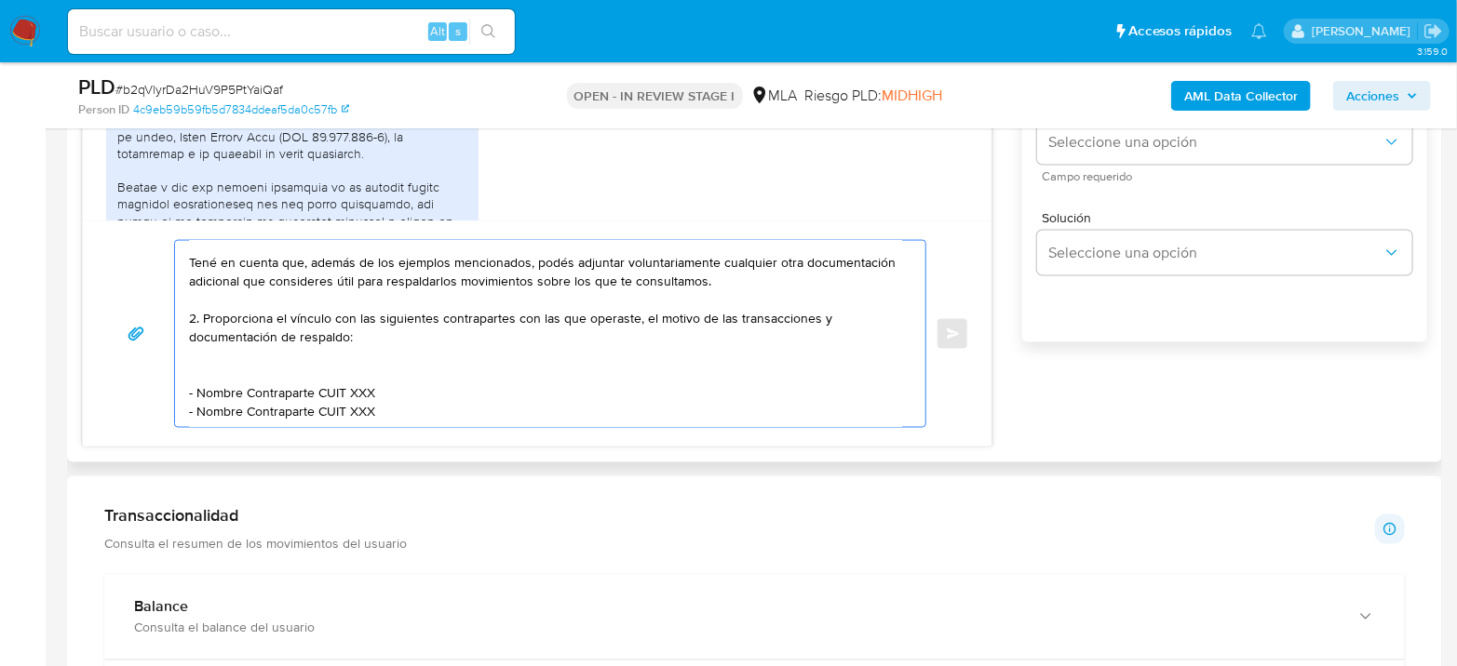
click at [814, 303] on textarea "Hola Branco Boltes Agradecemos la información brindada. Con el fin de complemen…" at bounding box center [545, 334] width 713 height 186
drag, startPoint x: 196, startPoint y: 379, endPoint x: 316, endPoint y: 372, distance: 119.3
click at [316, 372] on textarea "Hola Branco Boltes Agradecemos la información brindada. Con el fin de complemen…" at bounding box center [545, 334] width 713 height 186
paste textarea "Maria Fatima Lobo"
click at [350, 382] on textarea "Hola Branco Boltes Agradecemos la información brindada. Con el fin de complemen…" at bounding box center [545, 334] width 713 height 186
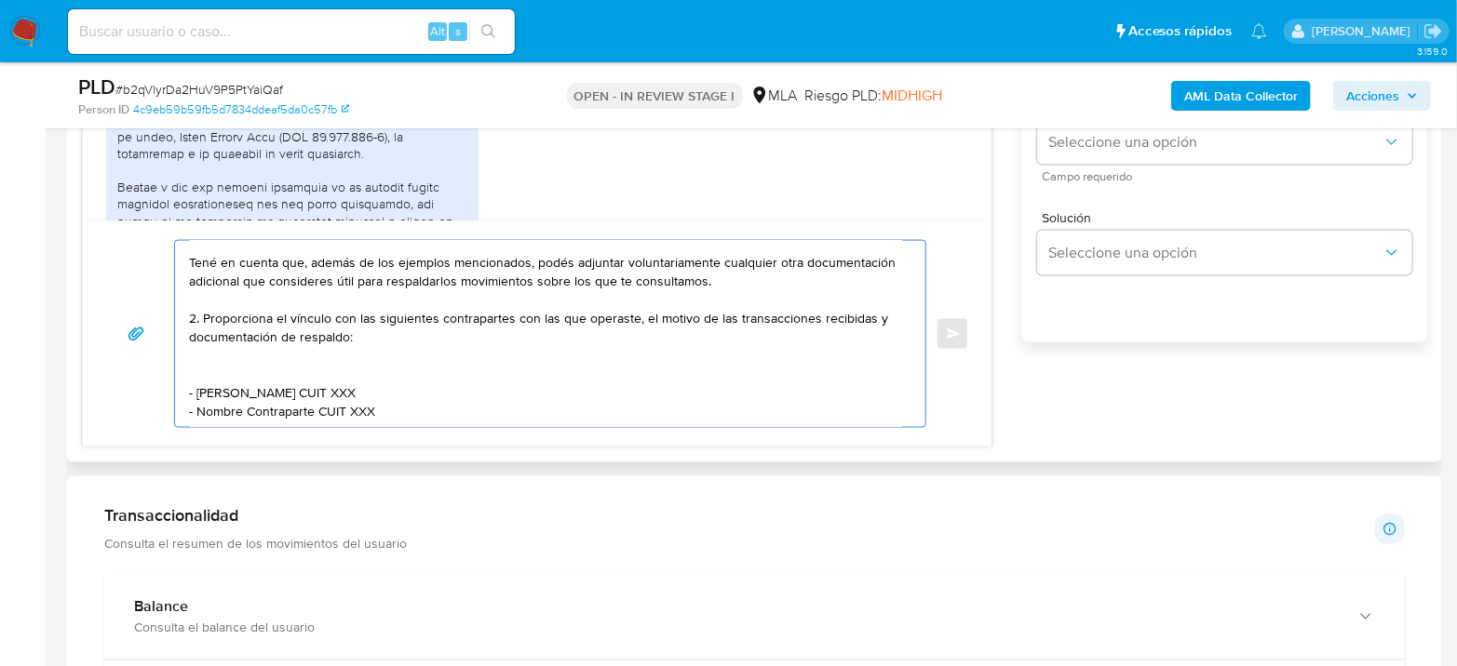
click at [351, 382] on textarea "Hola Branco Boltes Agradecemos la información brindada. Con el fin de complemen…" at bounding box center [545, 334] width 713 height 186
paste textarea "27248429440"
drag, startPoint x: 199, startPoint y: 405, endPoint x: 312, endPoint y: 396, distance: 112.9
click at [312, 396] on textarea at bounding box center [545, 334] width 713 height 186
paste textarea "EKLAR SA"
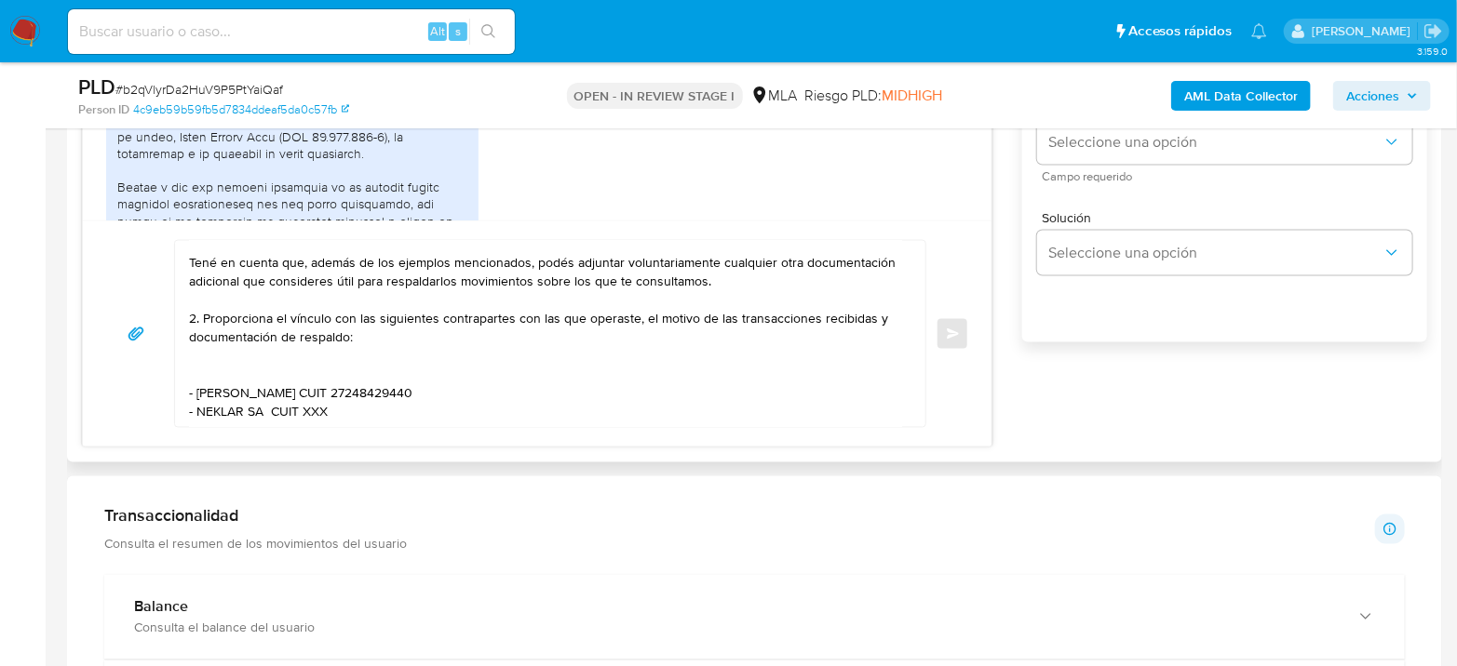
click at [311, 396] on textarea "Hola Branco Boltes Agradecemos la información brindada. Con el fin de complemen…" at bounding box center [545, 334] width 713 height 186
paste textarea "30716488191"
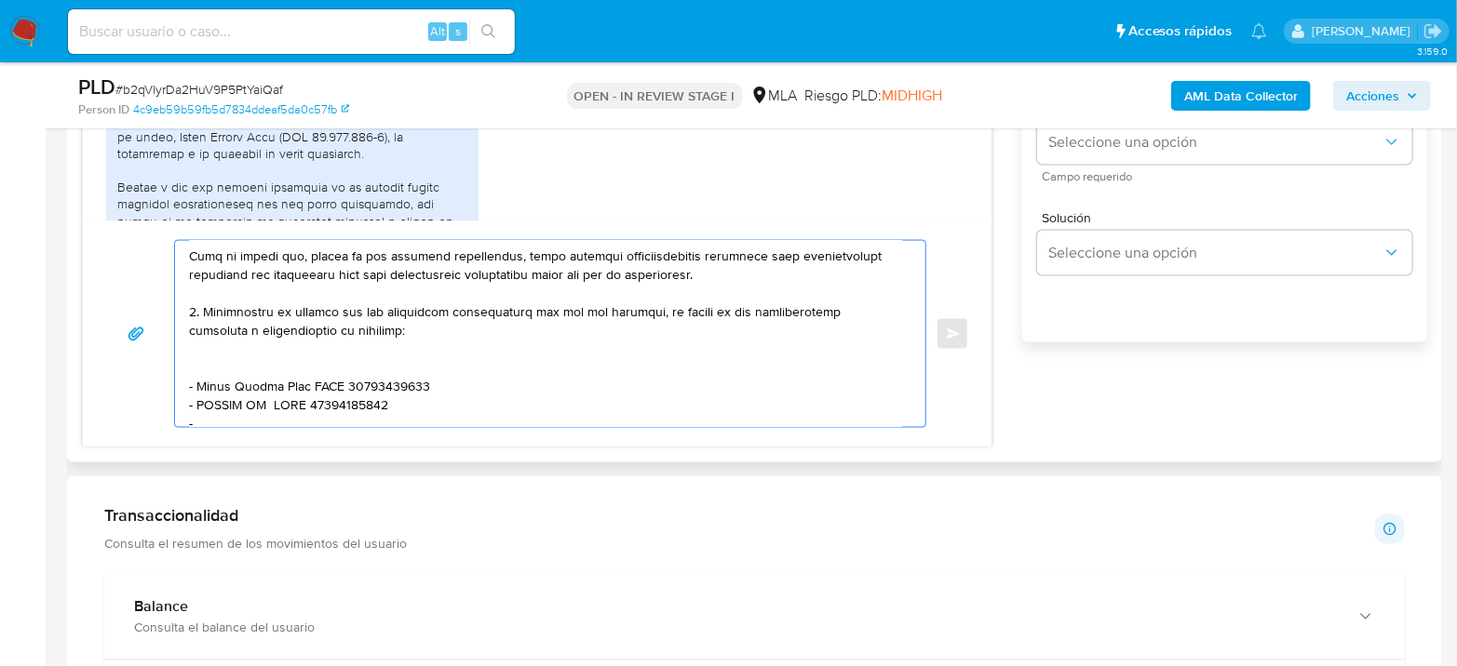
click at [260, 421] on textarea at bounding box center [545, 334] width 713 height 186
paste textarea "INSIGHT GROUP S"
click at [392, 420] on textarea at bounding box center [545, 334] width 713 height 186
paste textarea "30711738130"
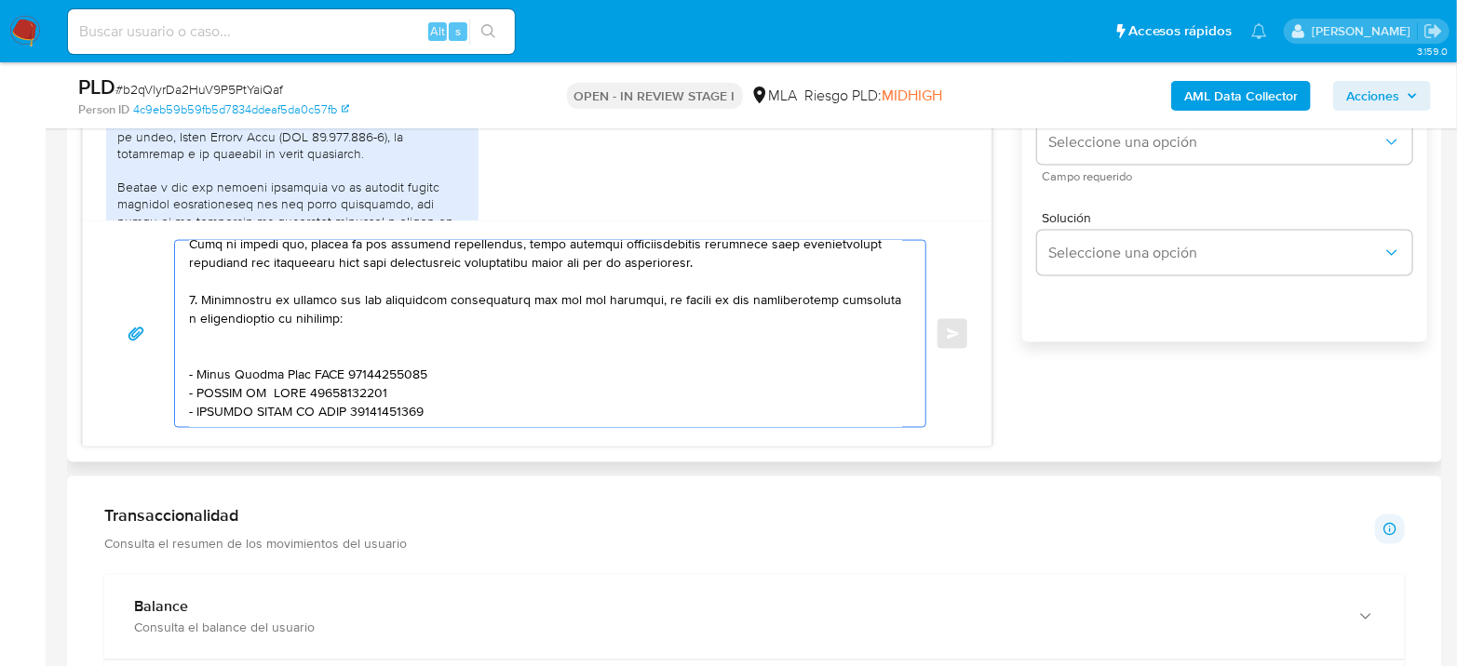
scroll to position [262, 0]
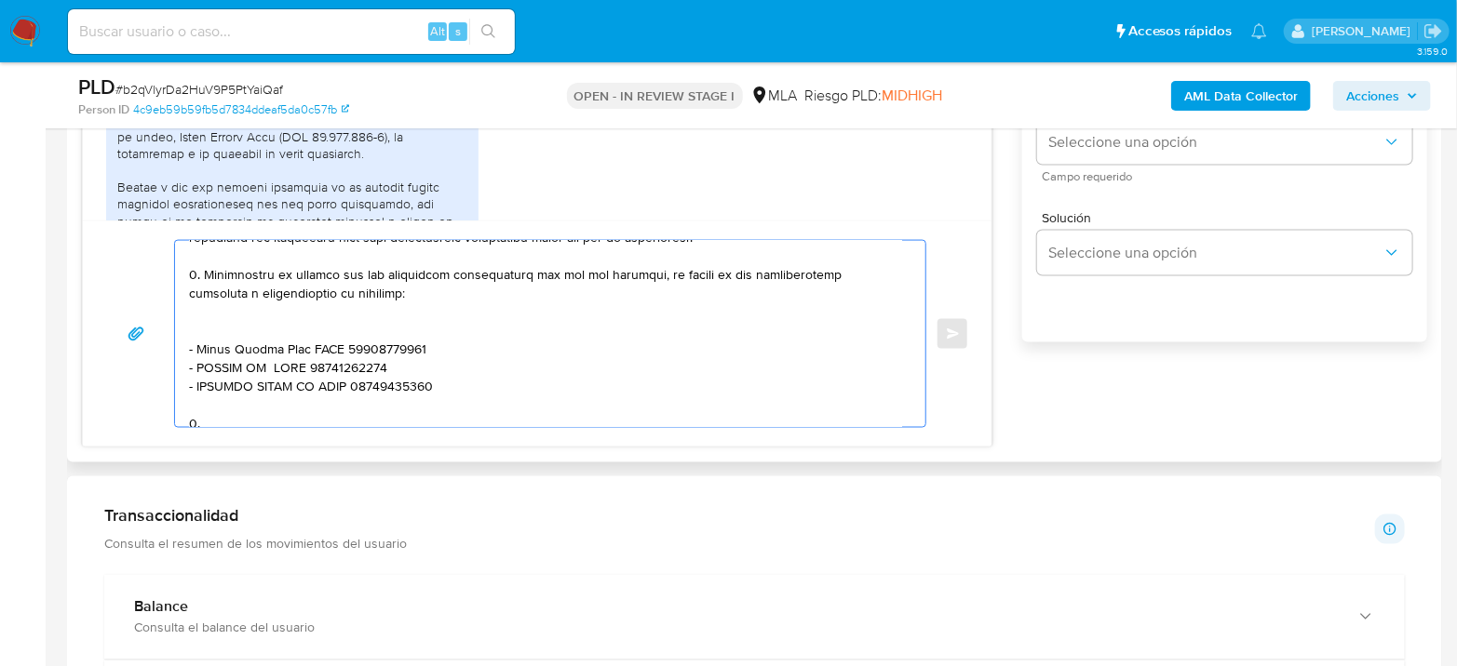
drag, startPoint x: 360, startPoint y: 288, endPoint x: 115, endPoint y: 276, distance: 245.0
click at [111, 274] on div "Enviar" at bounding box center [537, 334] width 864 height 188
click at [186, 273] on div at bounding box center [545, 334] width 741 height 186
drag, startPoint x: 204, startPoint y: 267, endPoint x: 396, endPoint y: 287, distance: 193.6
click at [396, 287] on textarea at bounding box center [545, 334] width 713 height 186
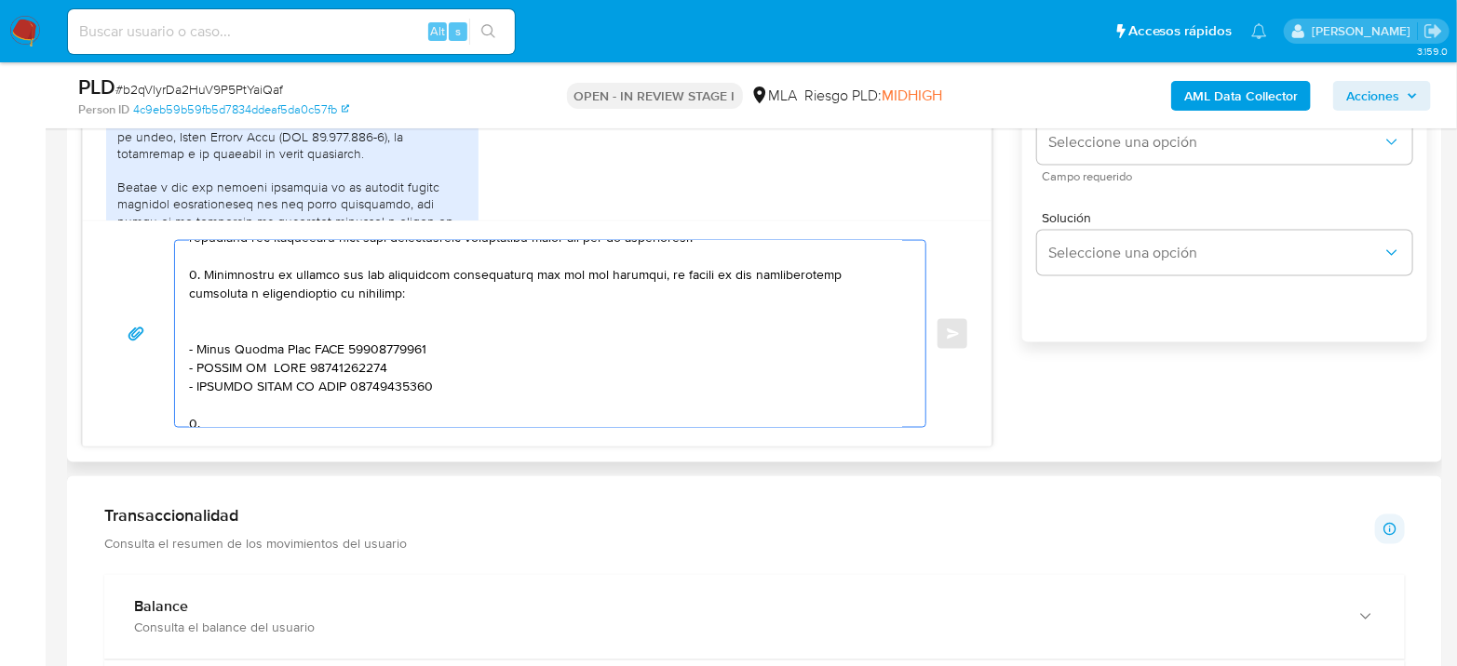
click at [311, 408] on textarea at bounding box center [545, 334] width 713 height 186
paste textarea "Proporciona el vínculo con las siguientes contrapartes con las que operaste, el…"
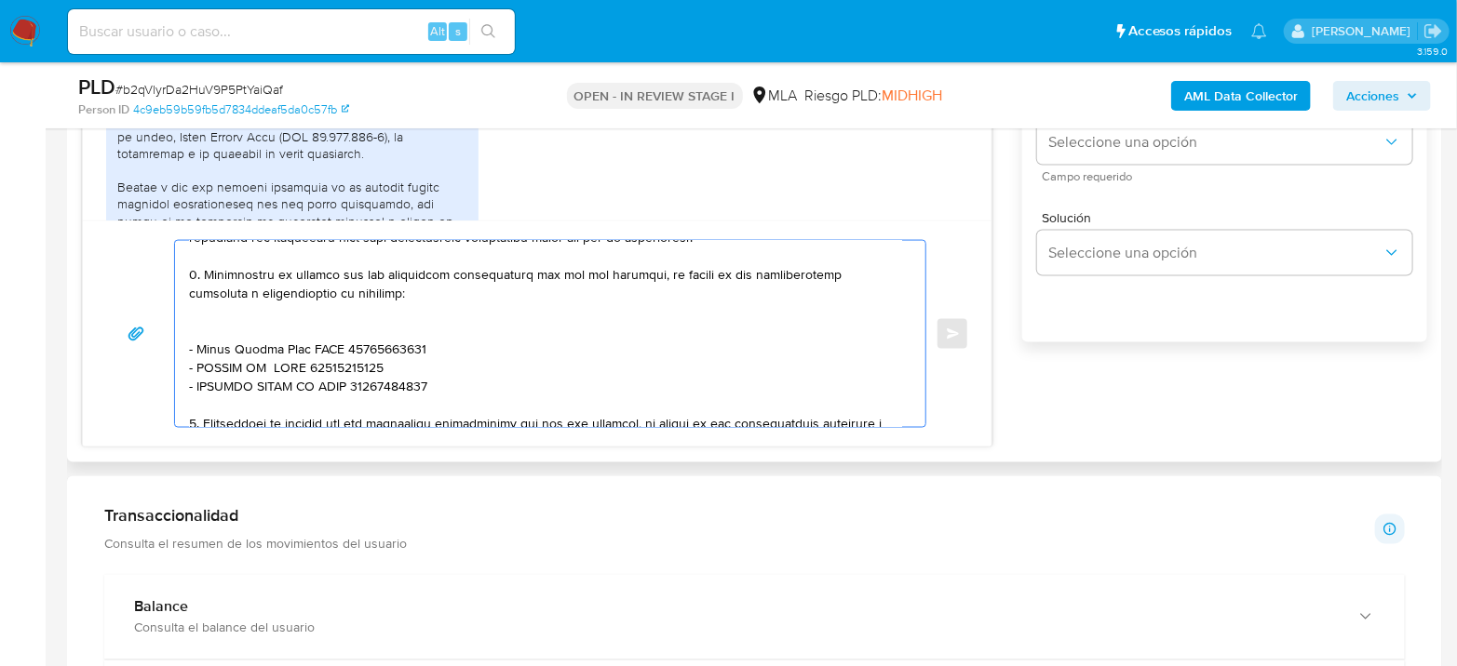
scroll to position [280, 0]
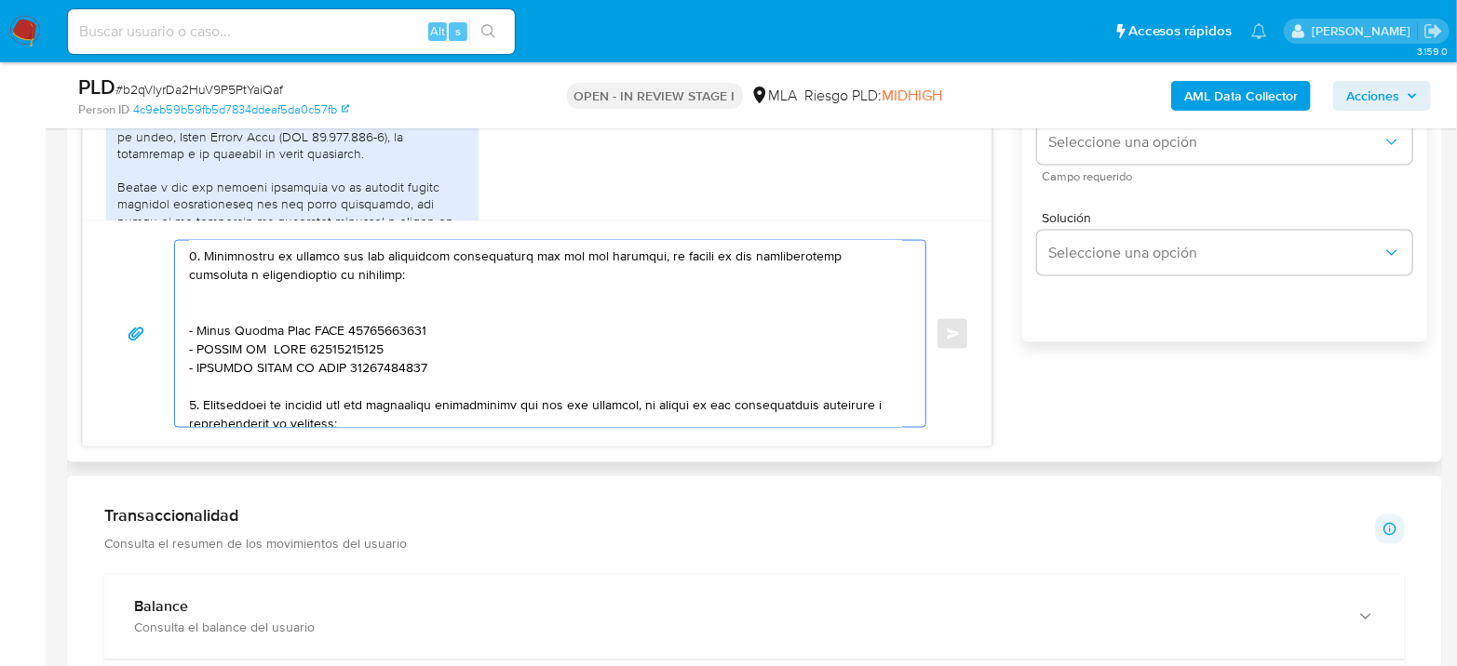
click at [826, 400] on textarea at bounding box center [545, 334] width 713 height 186
click at [827, 400] on textarea at bounding box center [545, 334] width 713 height 186
click at [294, 428] on div "Enviar" at bounding box center [537, 334] width 908 height 226
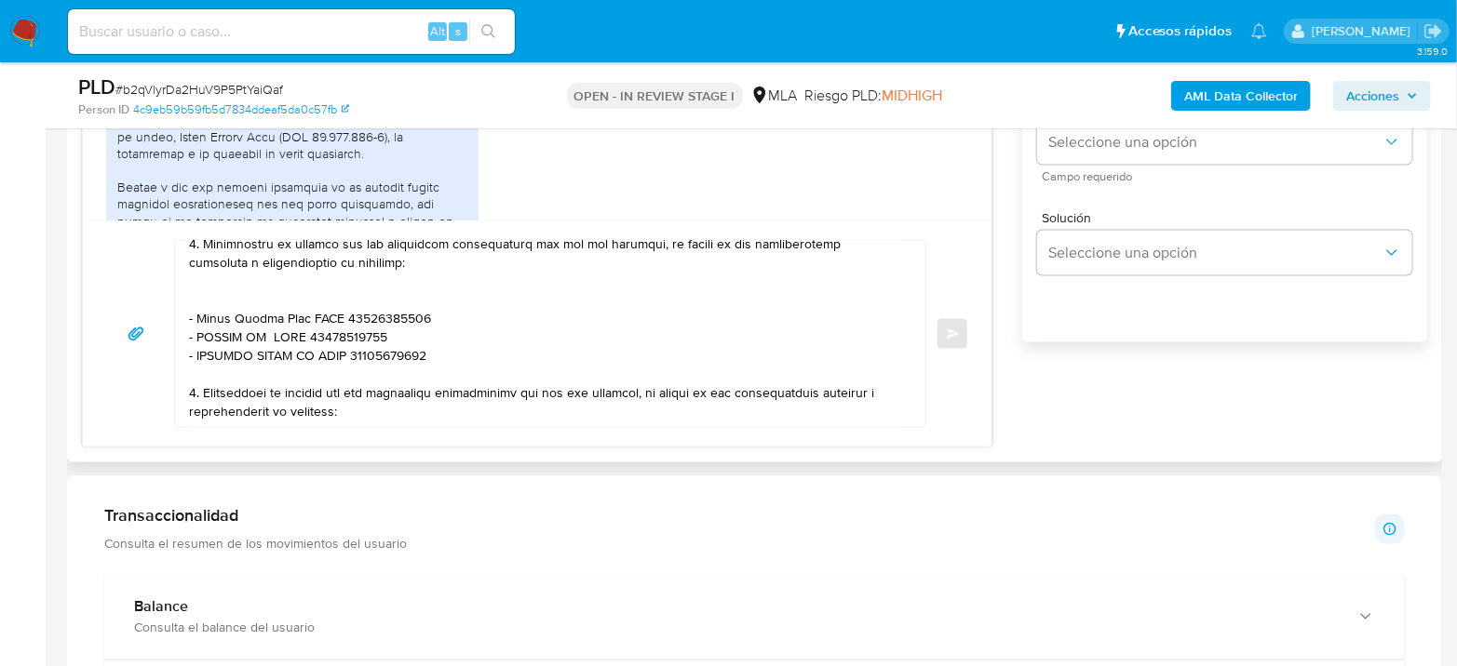
scroll to position [323, 0]
click at [359, 396] on textarea at bounding box center [545, 334] width 713 height 186
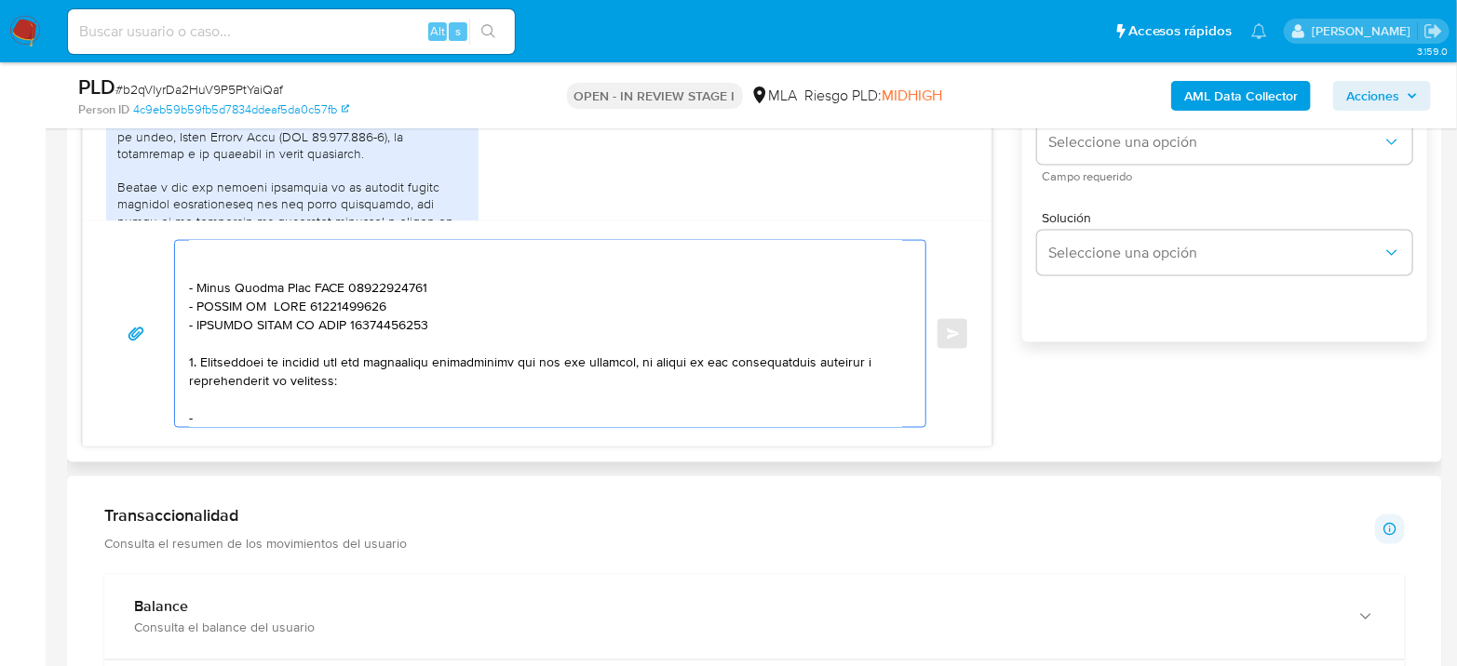
paste textarea "Walter Daniel Figueroa"
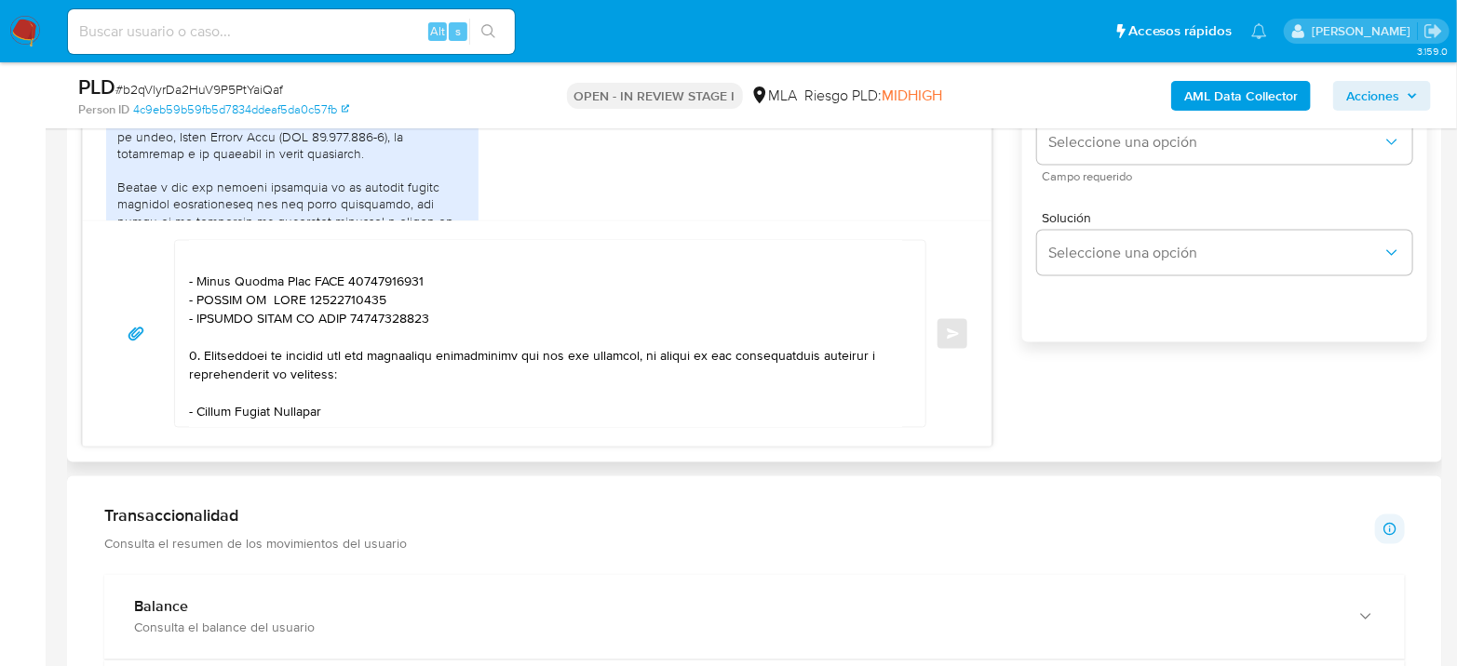
click at [431, 402] on textarea at bounding box center [545, 334] width 713 height 186
paste textarea "20318005800"
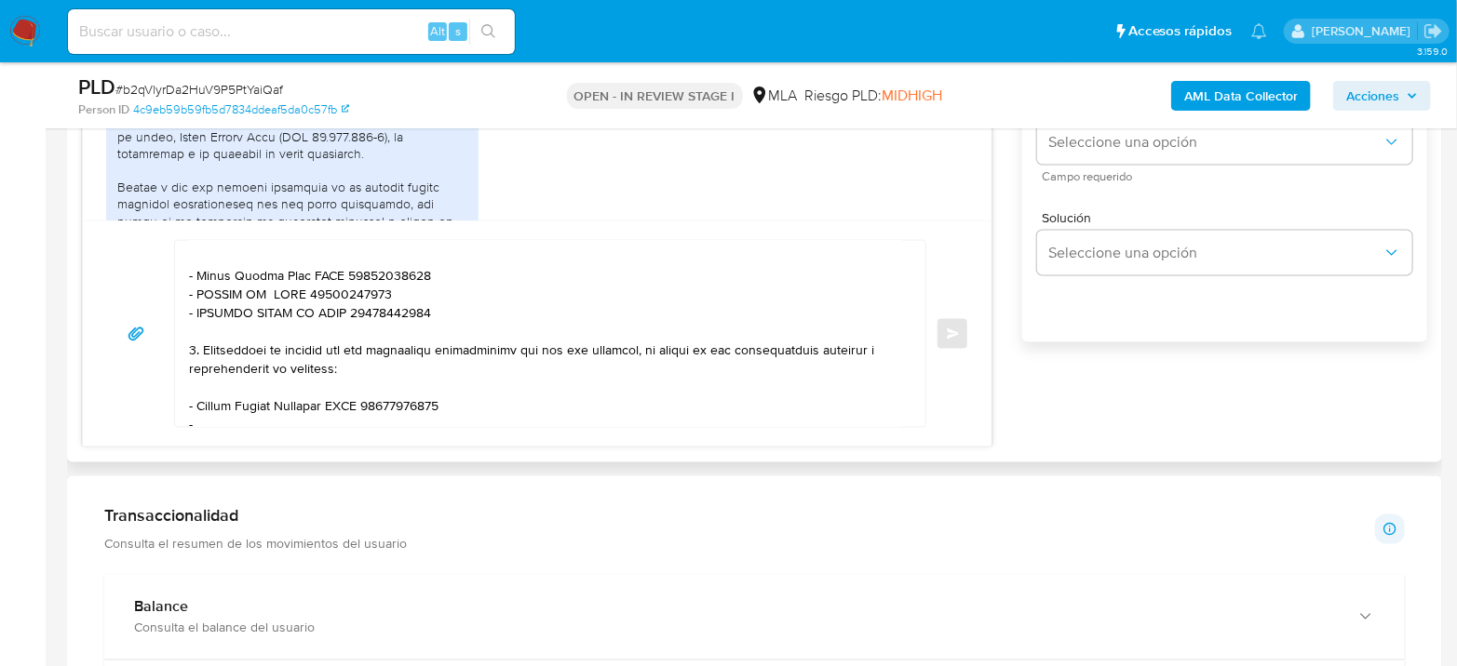
click at [372, 424] on textarea at bounding box center [545, 334] width 713 height 186
paste textarea "Pablo Omar Gauto"
click at [451, 420] on textarea at bounding box center [545, 334] width 713 height 186
paste textarea "20291538259"
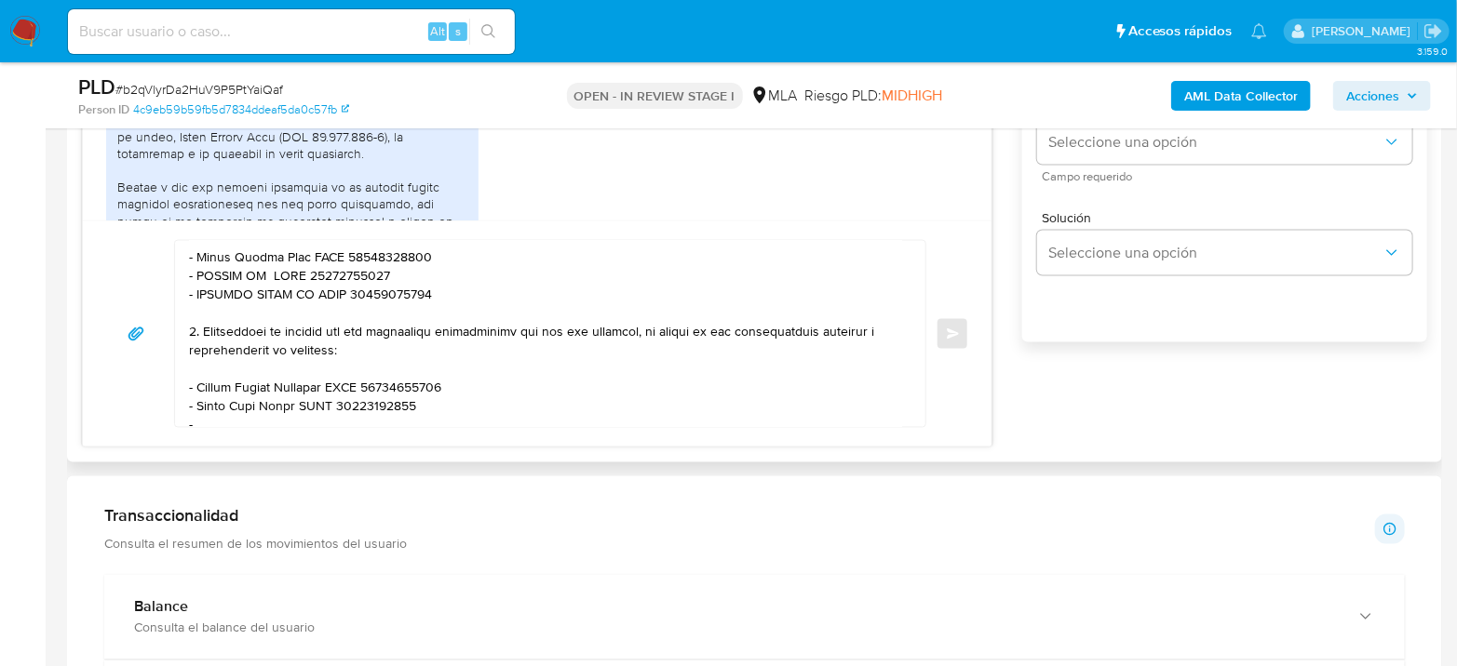
drag, startPoint x: 211, startPoint y: 374, endPoint x: 214, endPoint y: 396, distance: 21.6
click at [211, 373] on textarea at bounding box center [545, 334] width 713 height 186
click at [233, 419] on textarea at bounding box center [545, 334] width 713 height 186
paste textarea "Edgardo Jesus Brunetti"
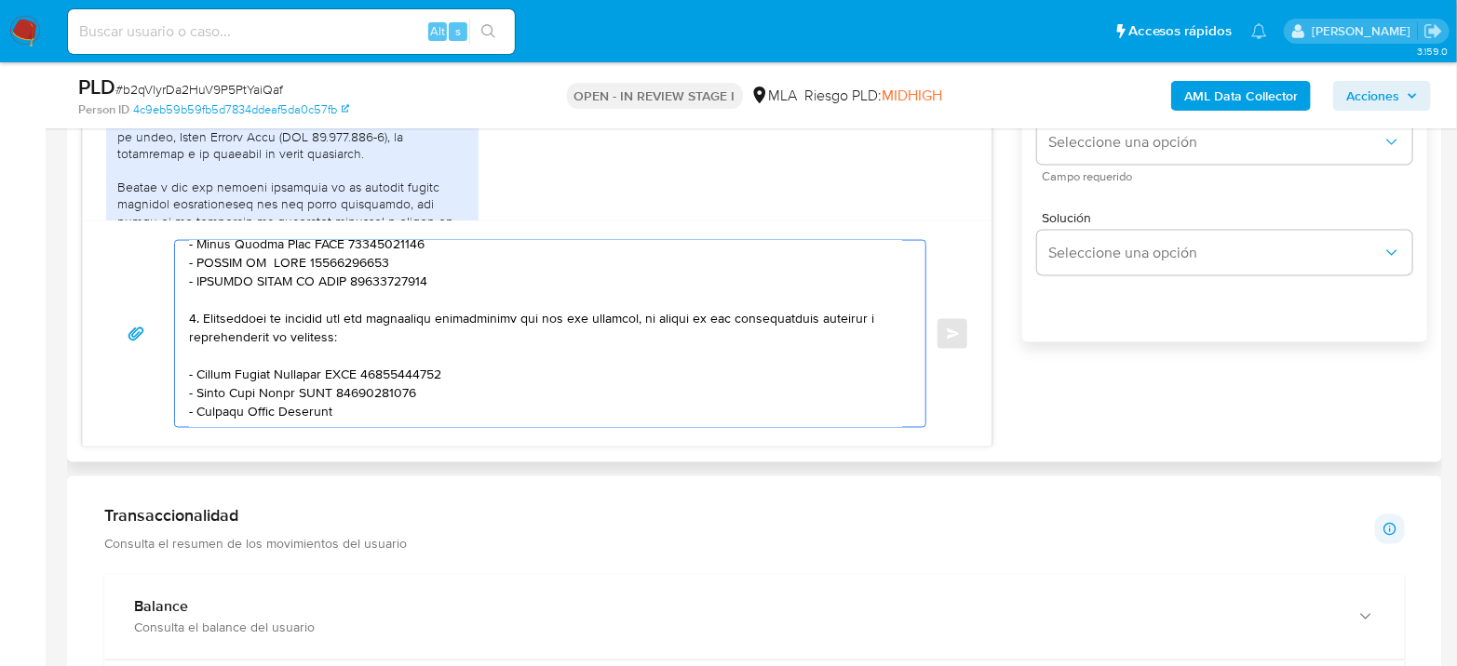
click at [384, 404] on textarea at bounding box center [545, 334] width 713 height 186
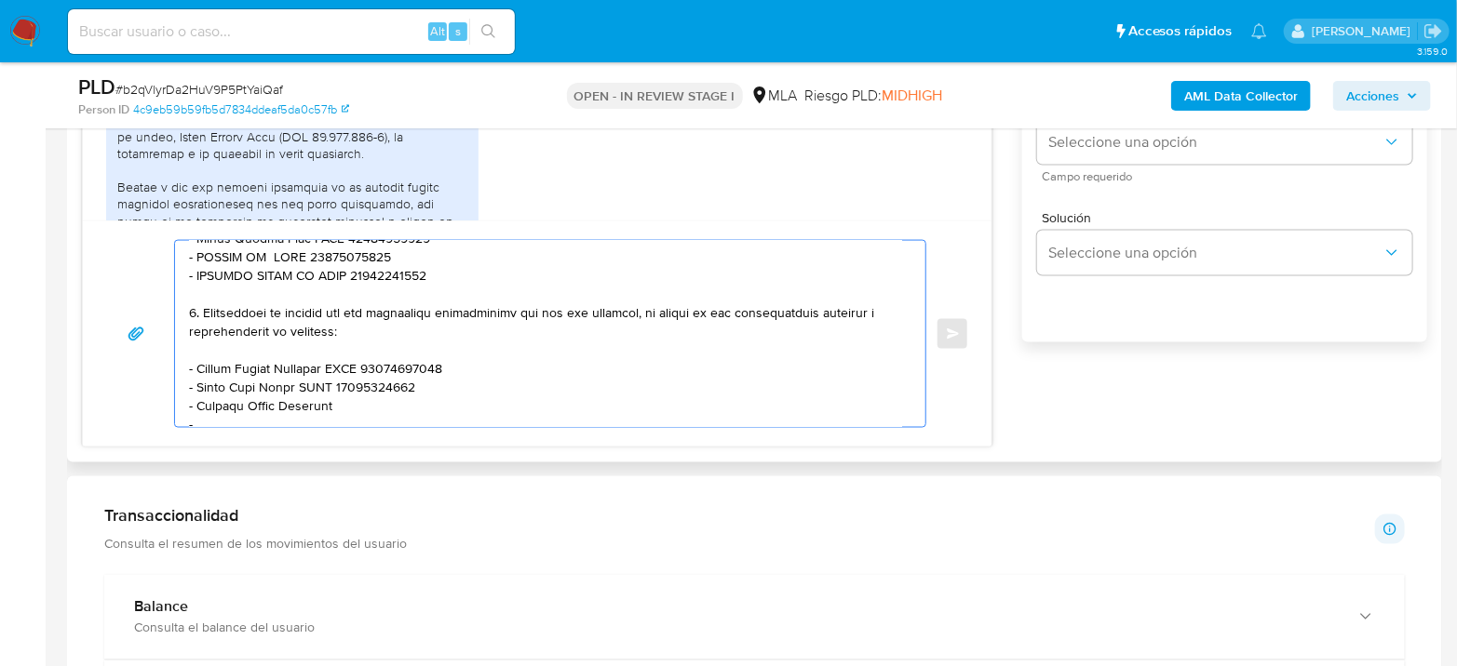
paste textarea "Luis Esteban Olguin"
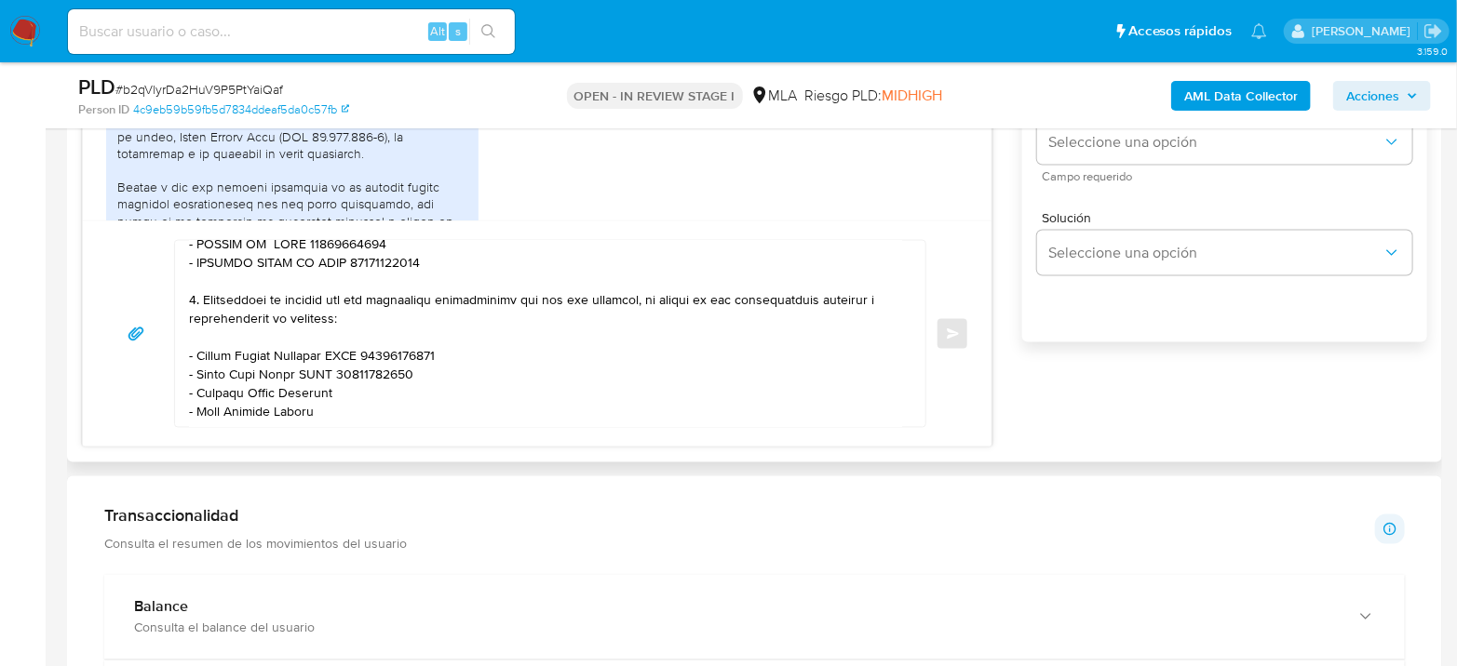
click at [415, 388] on textarea at bounding box center [545, 334] width 713 height 186
click at [422, 380] on textarea at bounding box center [545, 334] width 713 height 186
paste textarea "20250446331"
click at [397, 400] on textarea at bounding box center [545, 334] width 713 height 186
paste textarea "23345740279"
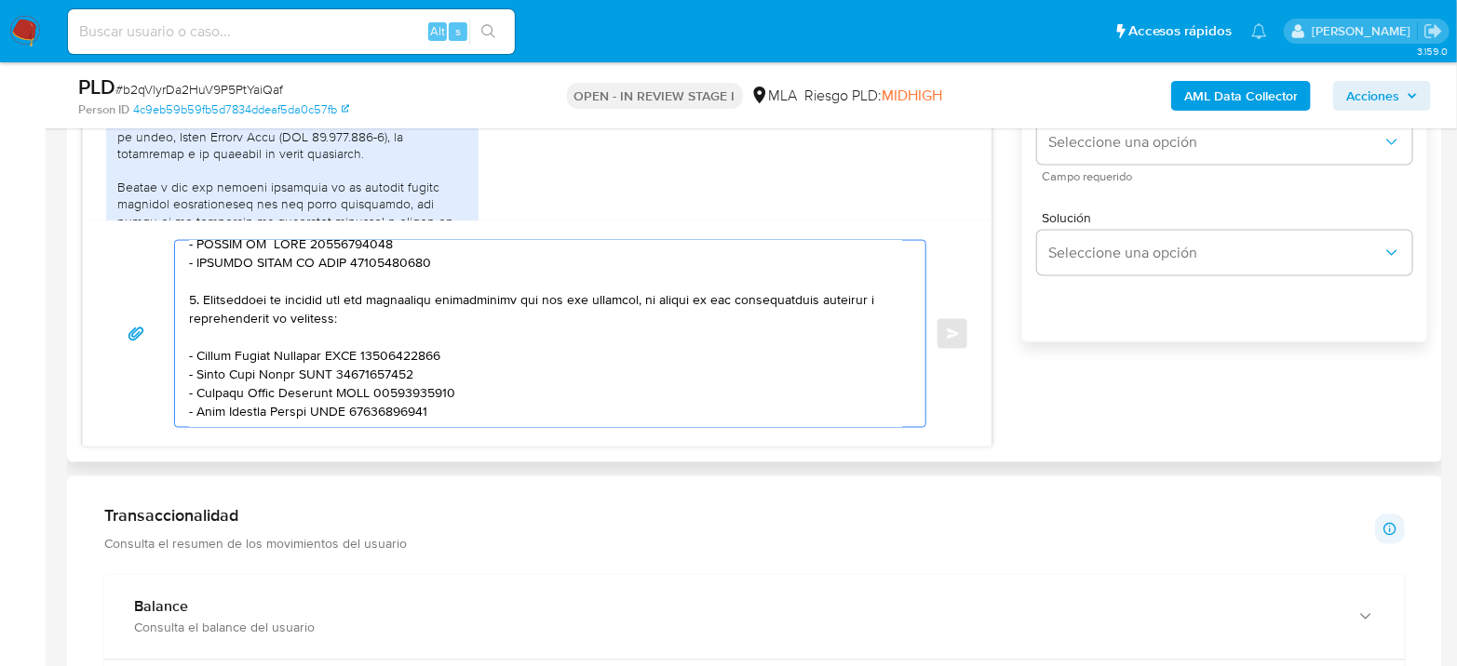
scroll to position [470, 0]
paste textarea "Es importante que sepas que, en el caso de que no respondas a lo solicitado, tu…"
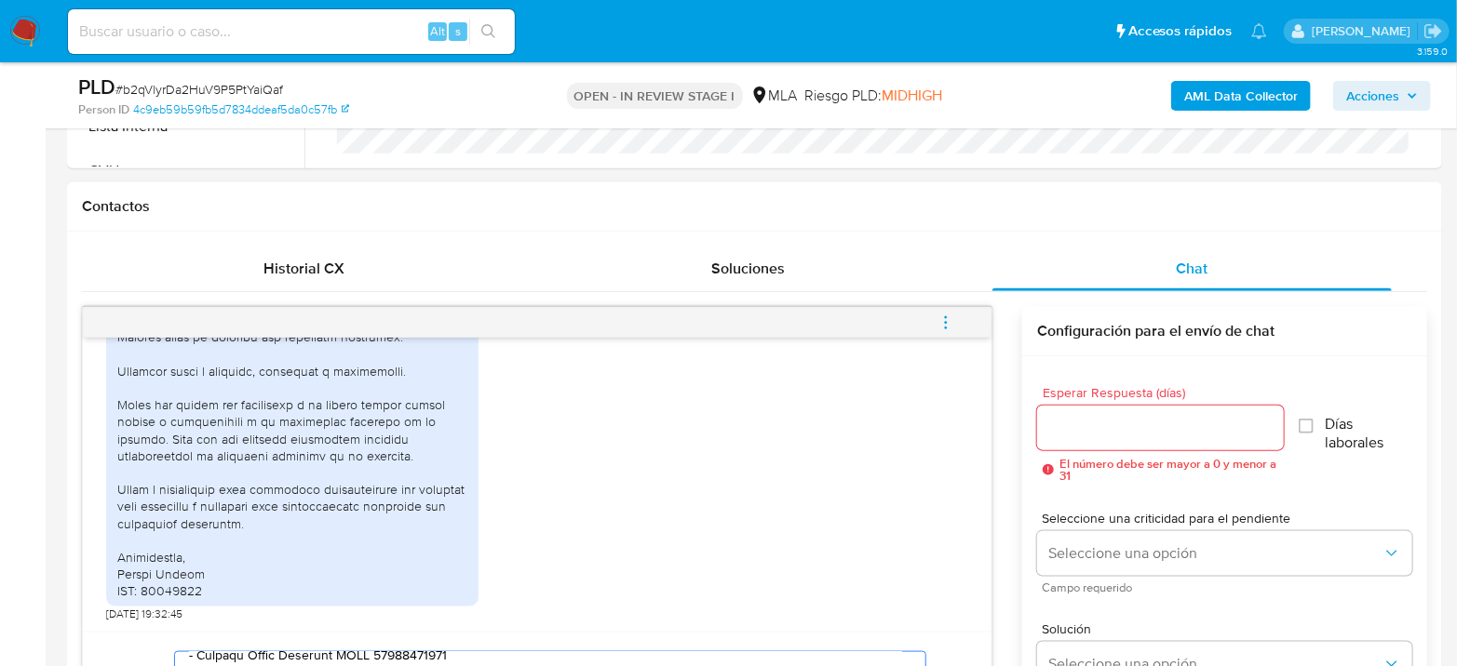
scroll to position [788, 0]
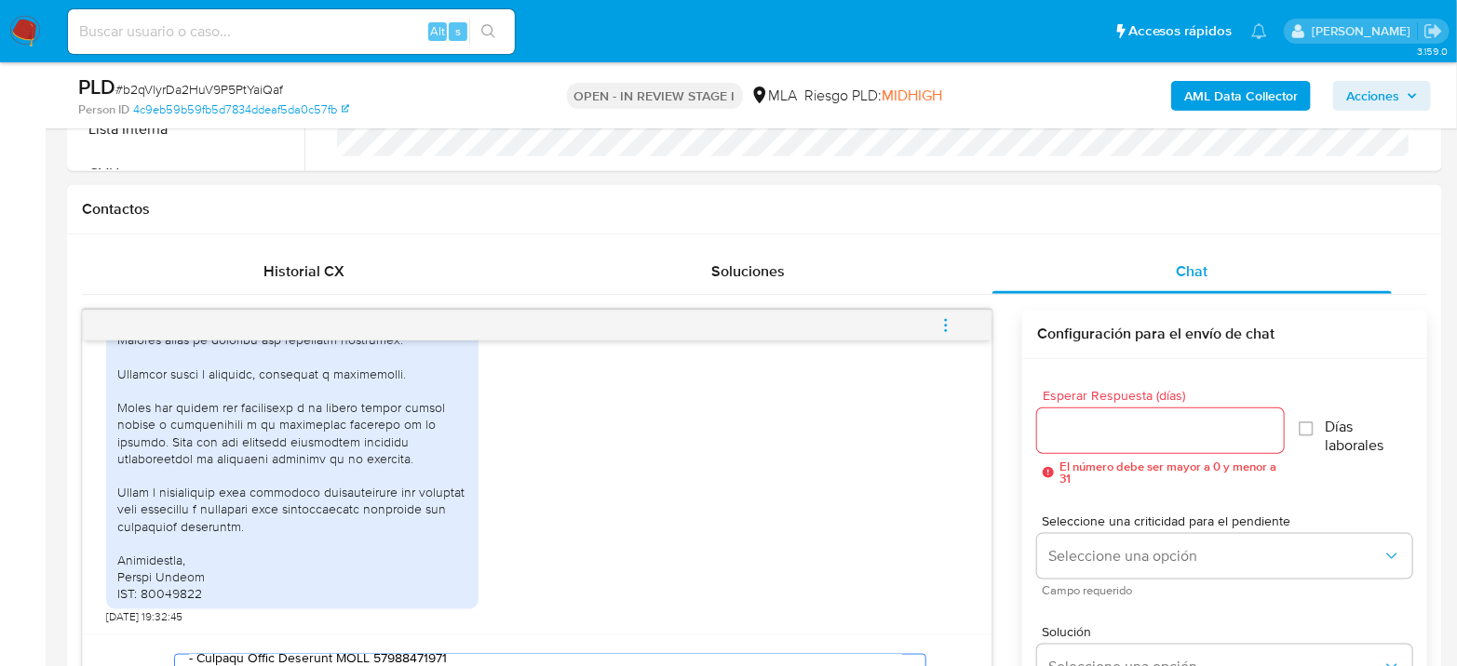
type textarea "Hola Branco Boltes Agradecemos la información brindada. Con el fin de complemen…"
click at [1102, 436] on input "Esperar Respuesta (días)" at bounding box center [1160, 431] width 247 height 24
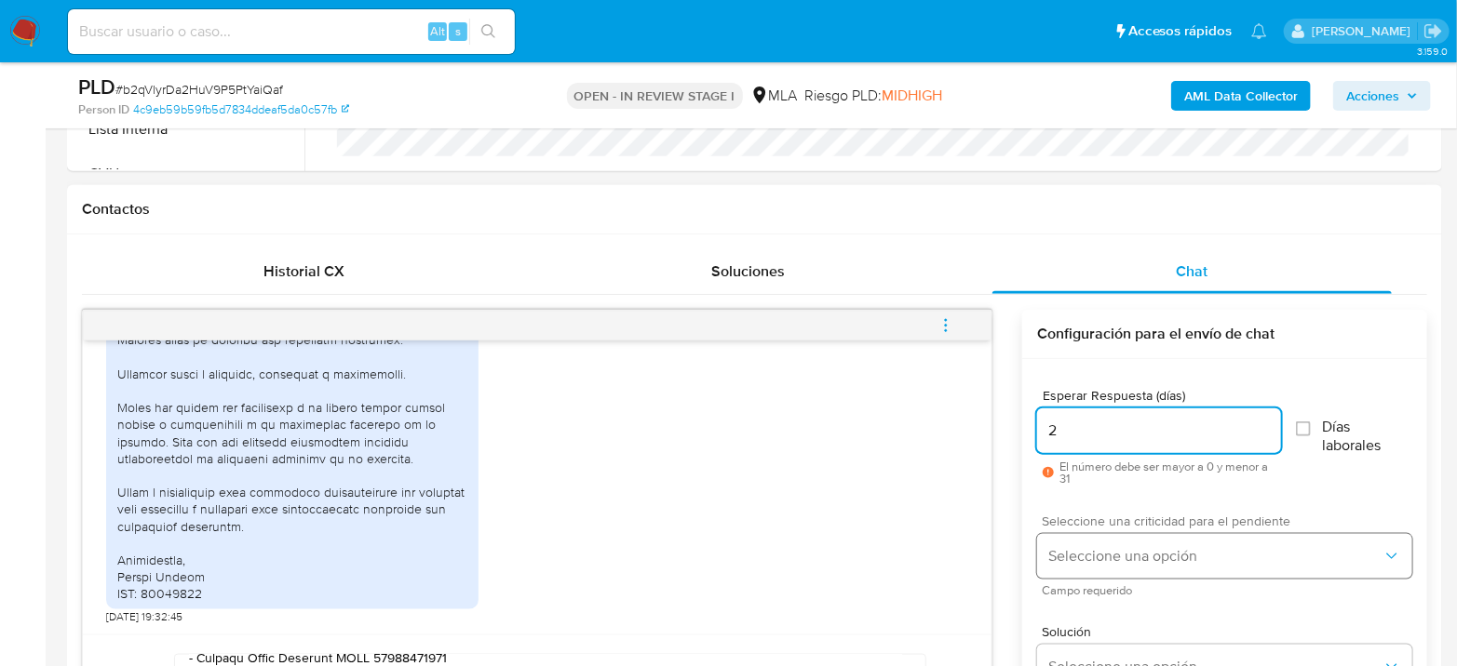
type input "2"
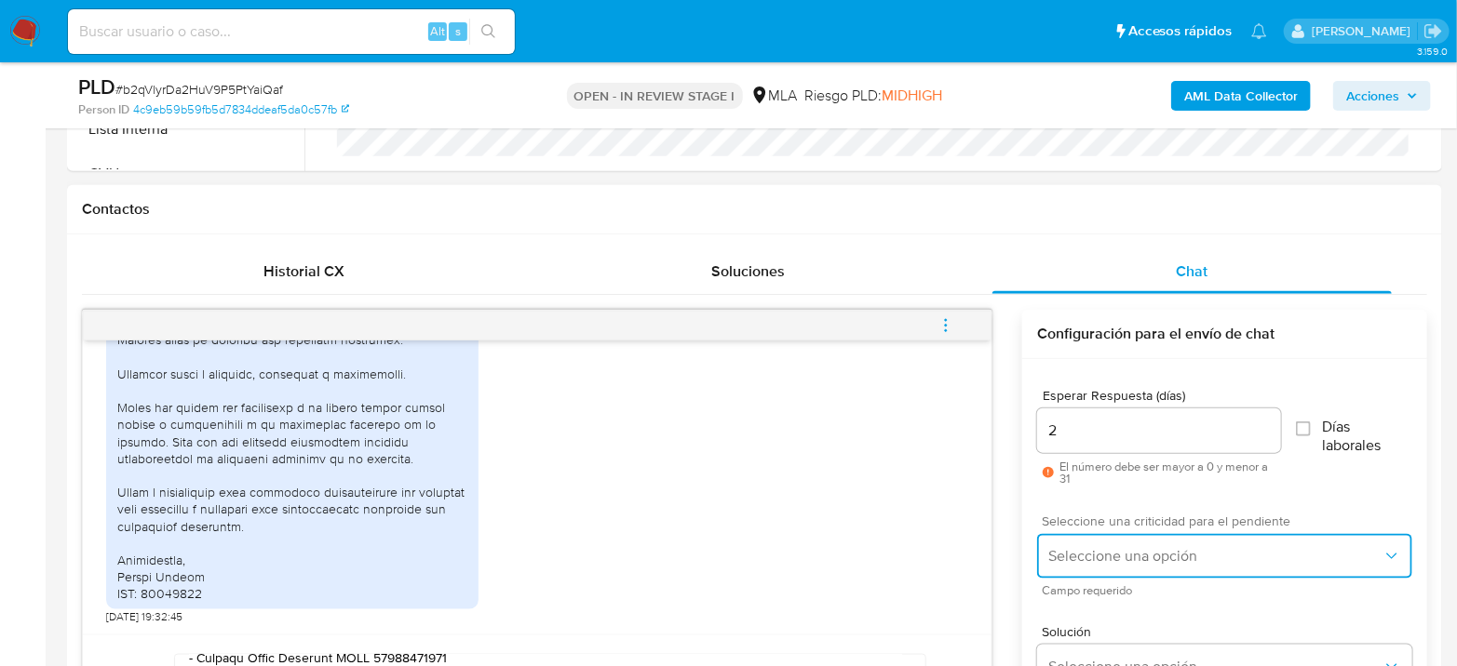
click at [1132, 547] on span "Seleccione una opción" at bounding box center [1215, 556] width 334 height 19
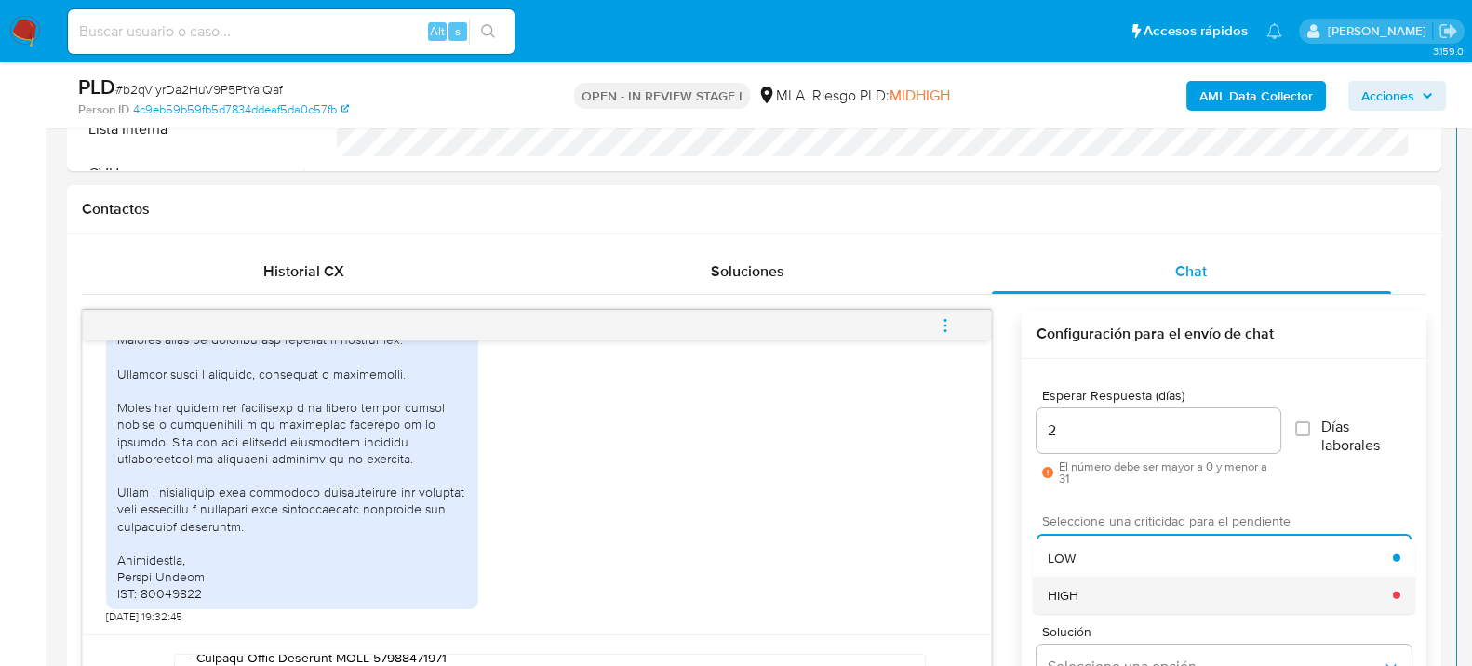
click at [1102, 583] on div "HIGH" at bounding box center [1220, 594] width 345 height 37
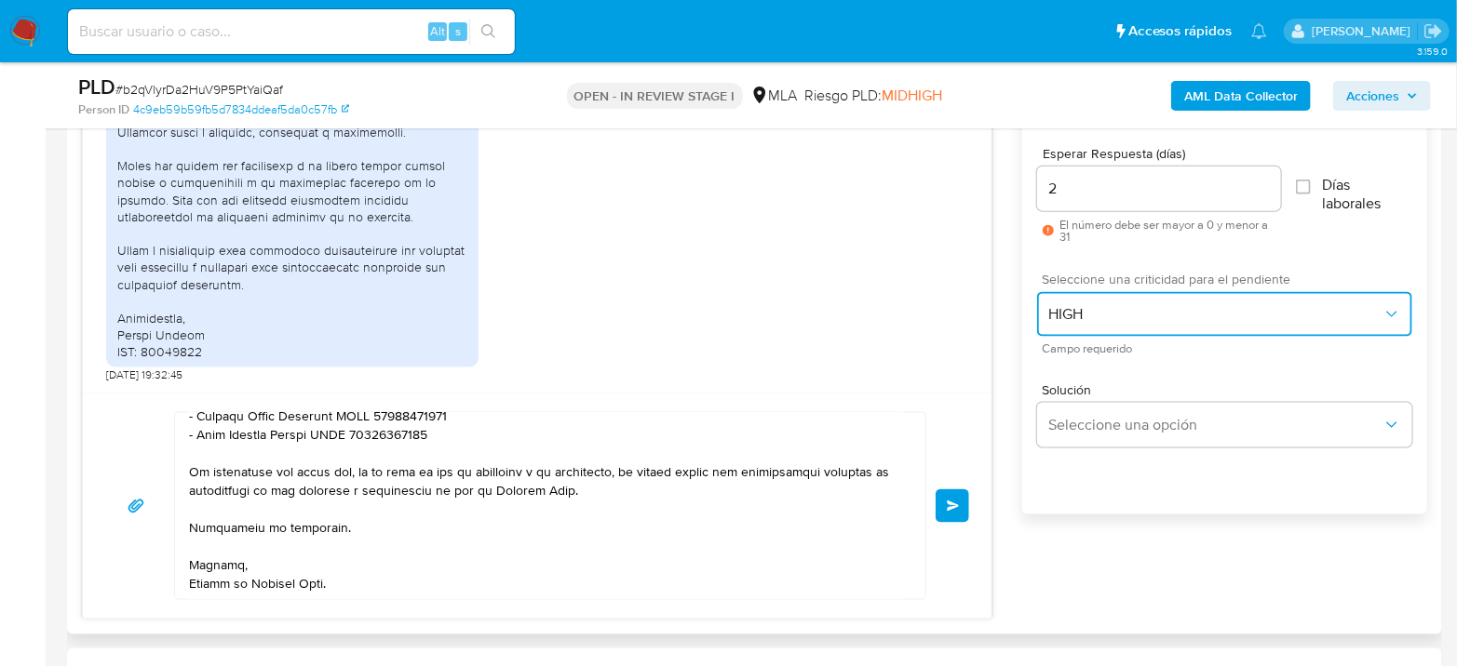
scroll to position [1099, 0]
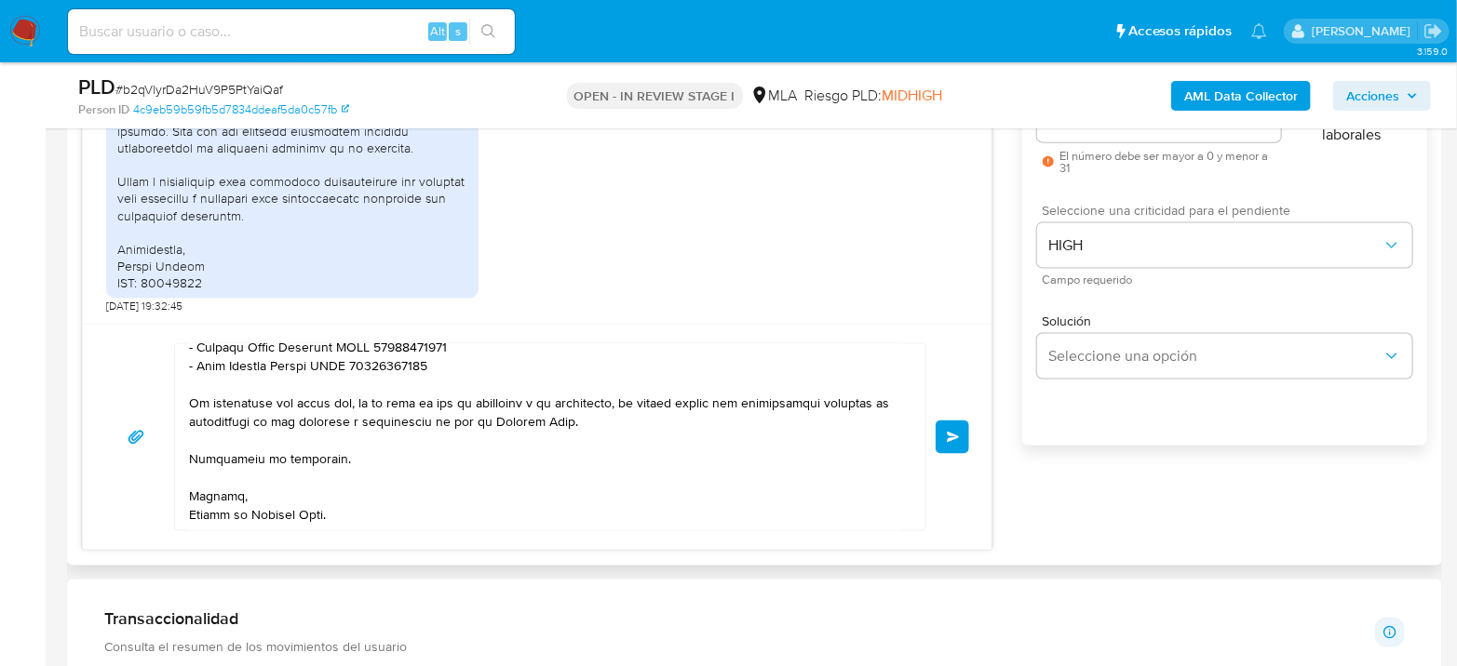
click at [944, 444] on button "Enviar" at bounding box center [952, 438] width 34 height 34
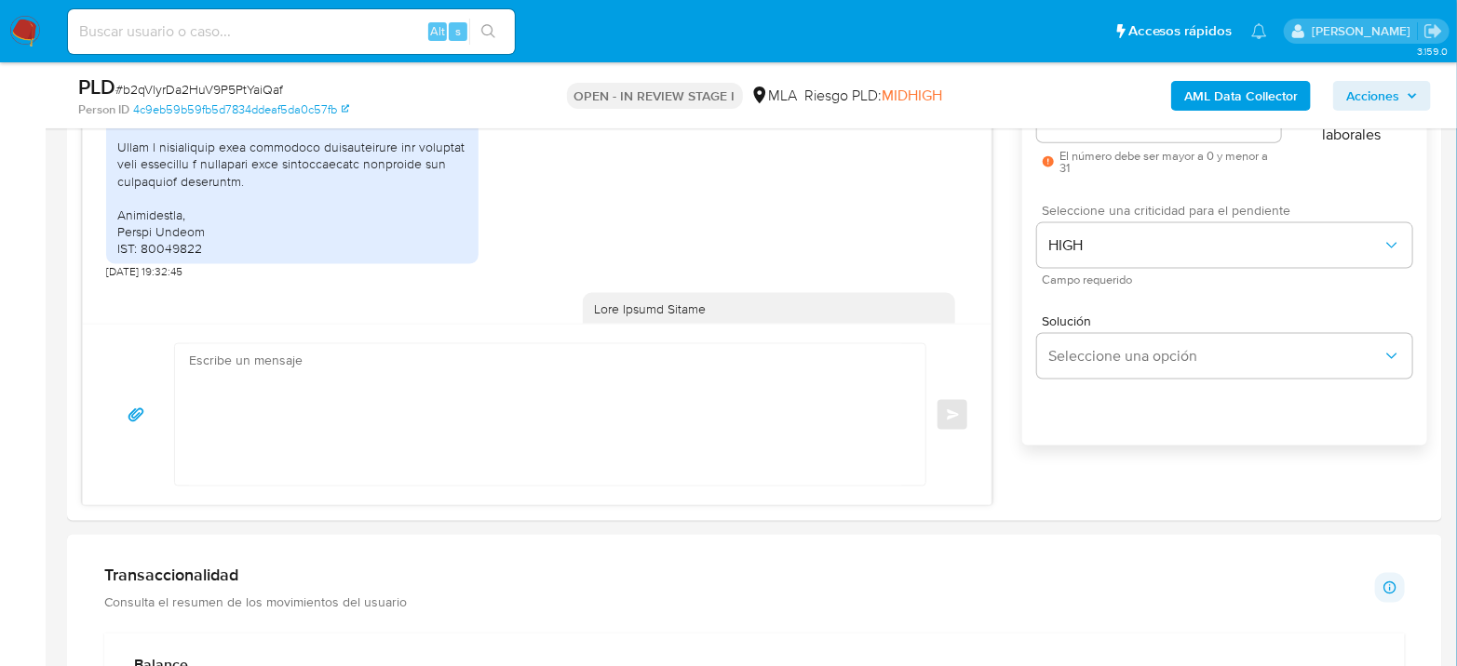
scroll to position [2310, 0]
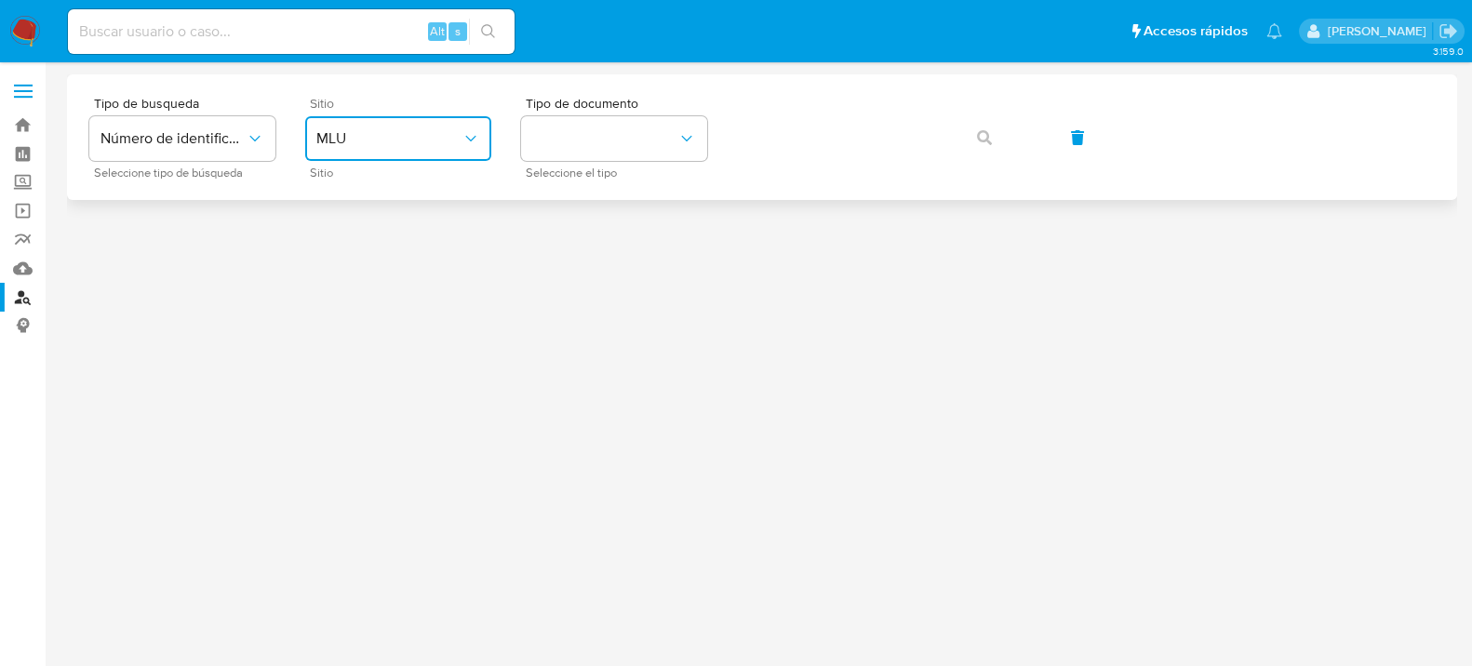
click at [450, 148] on button "MLU" at bounding box center [398, 138] width 186 height 45
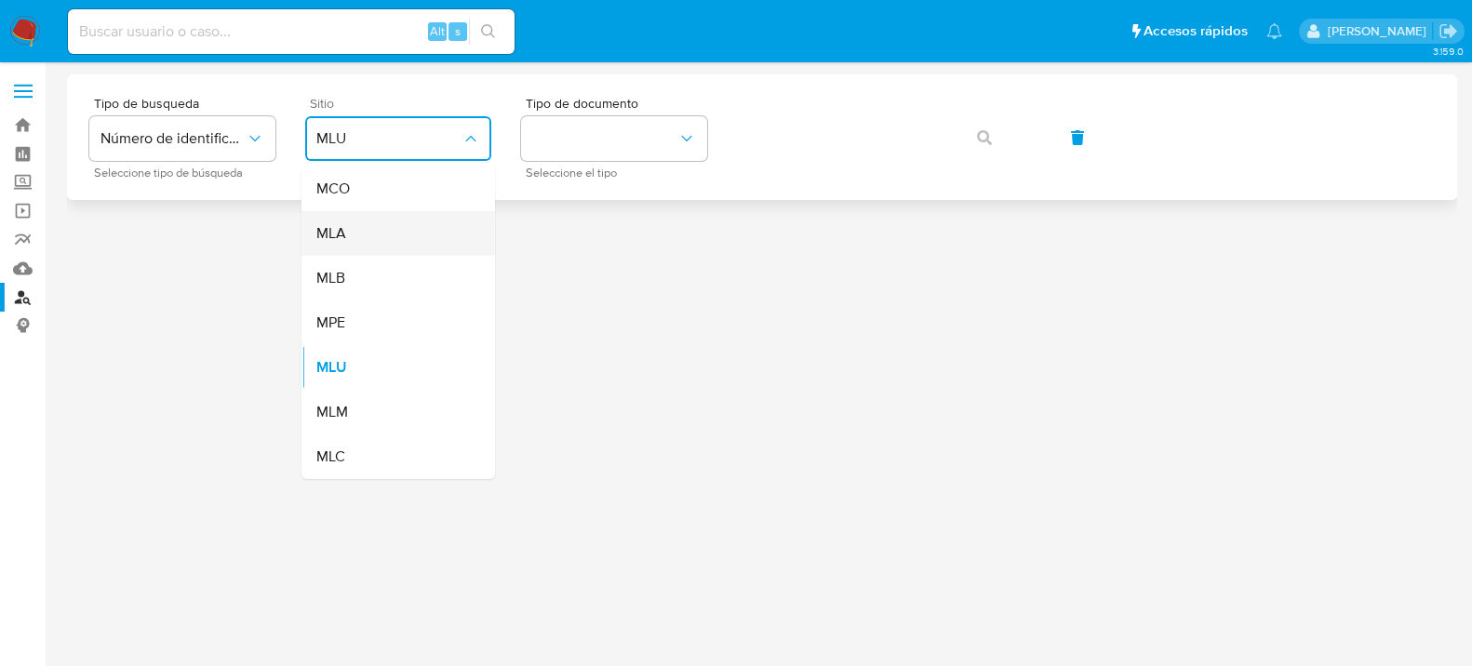
click at [396, 235] on div "MLA" at bounding box center [392, 233] width 153 height 45
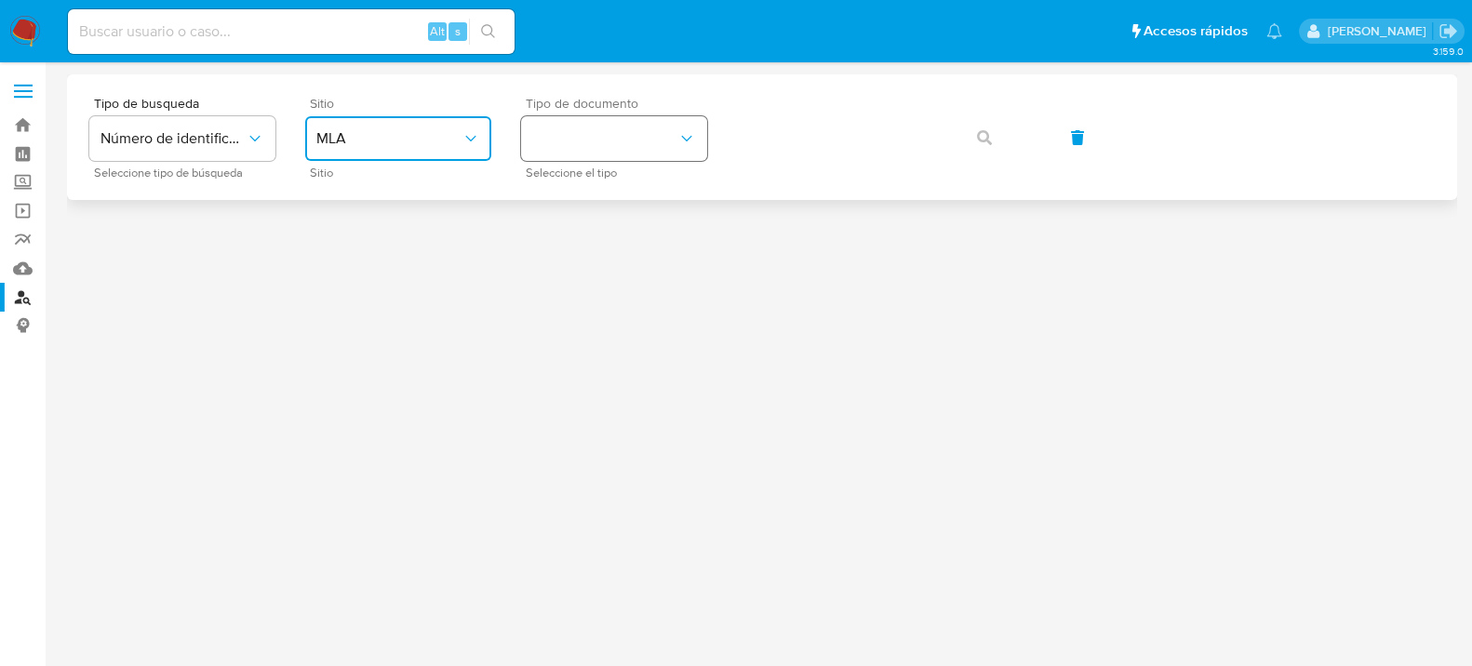
click at [610, 128] on button "identificationType" at bounding box center [614, 138] width 186 height 45
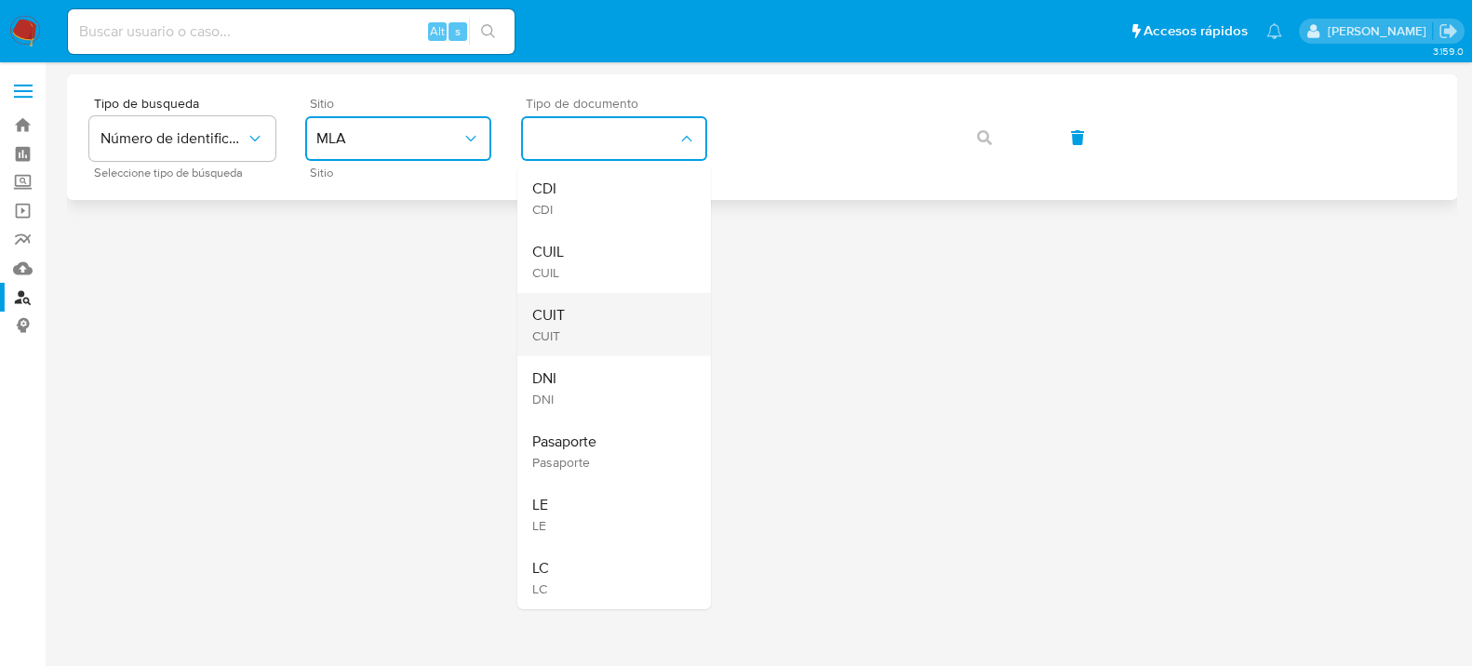
click at [583, 316] on div "CUIT CUIT" at bounding box center [608, 324] width 153 height 63
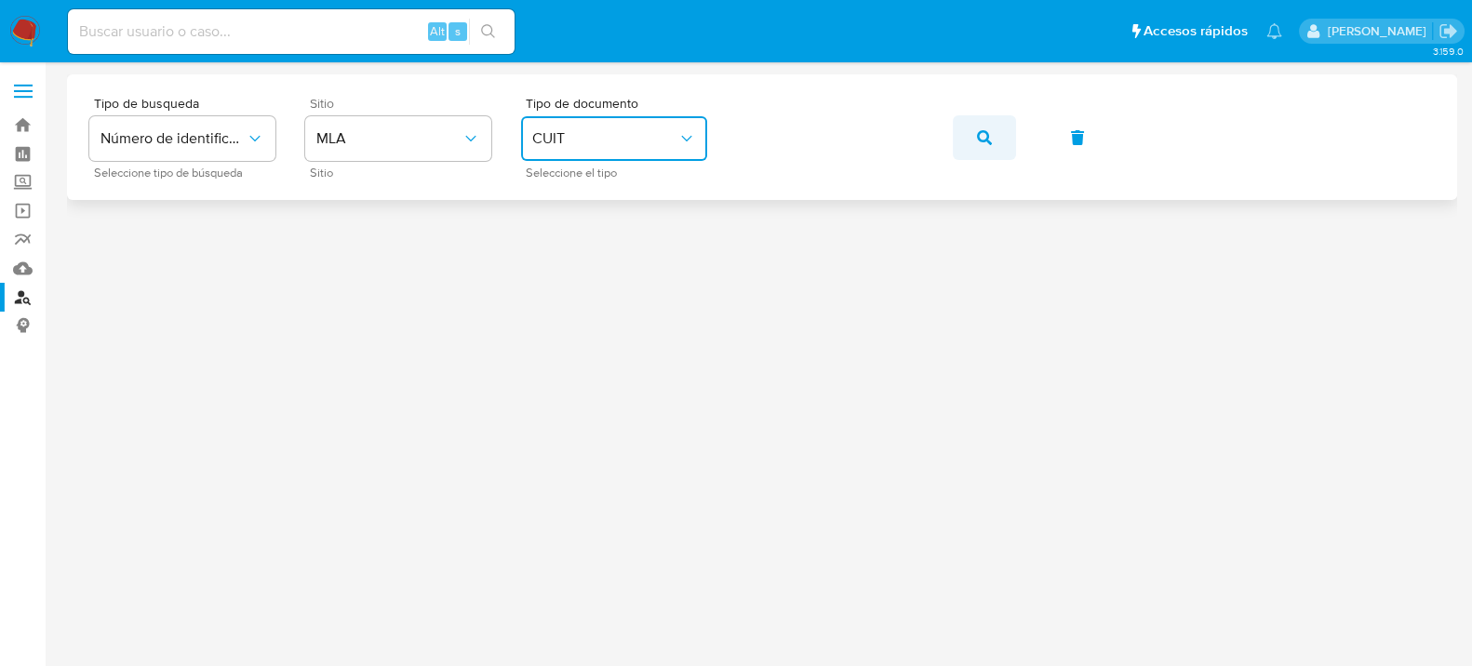
click at [994, 121] on button "button" at bounding box center [984, 137] width 63 height 45
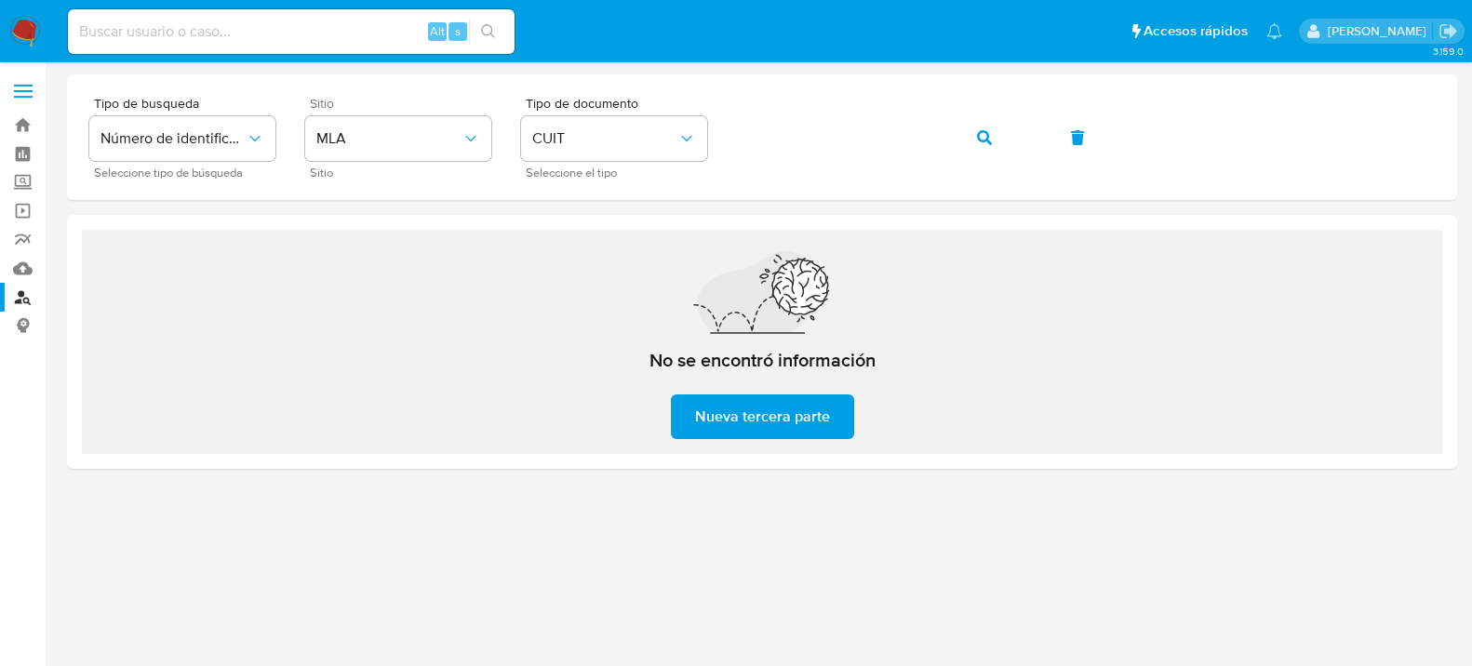
click at [29, 34] on img at bounding box center [25, 32] width 32 height 32
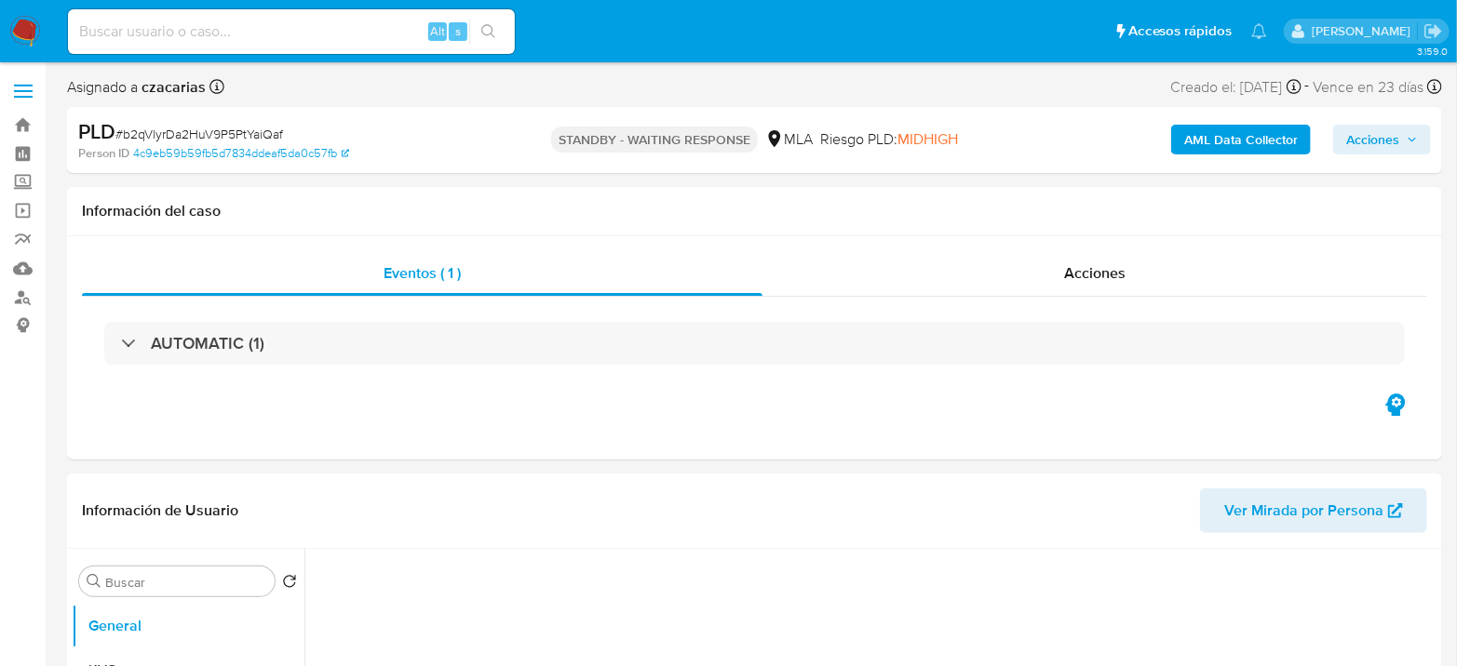
select select "10"
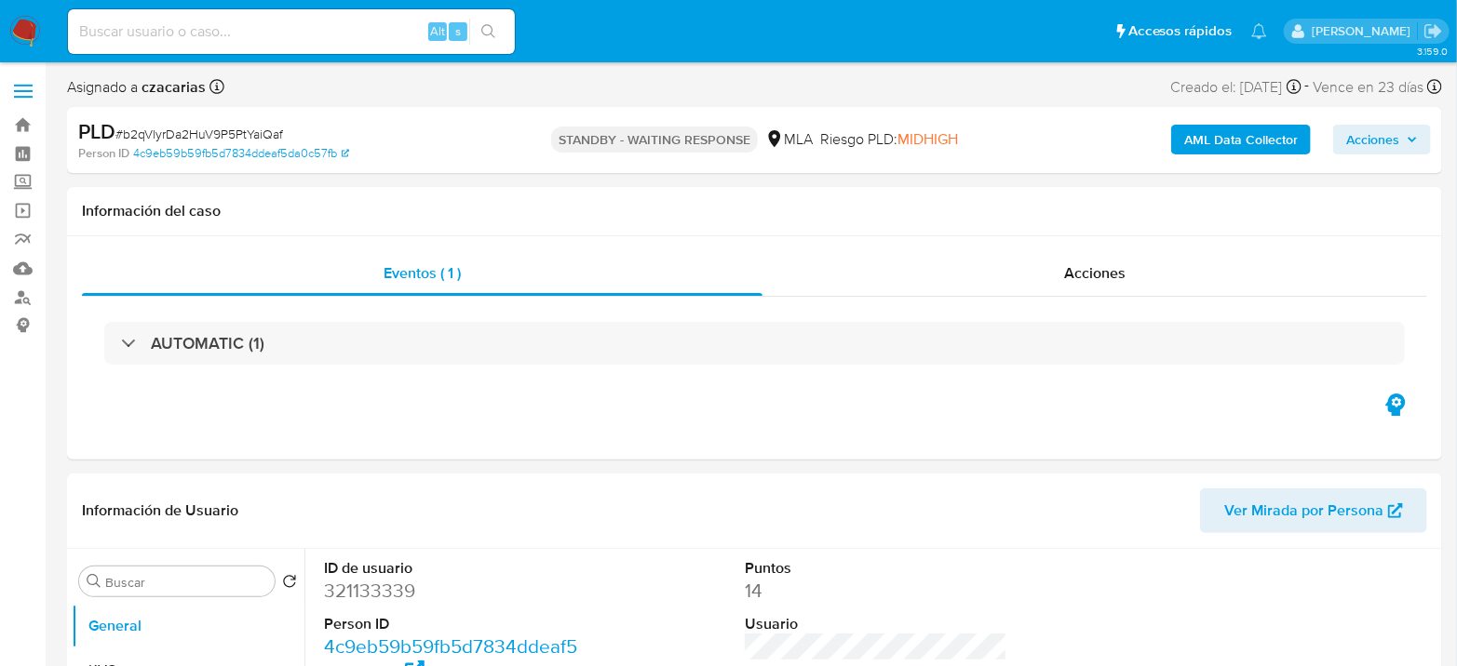
click at [336, 33] on input at bounding box center [291, 32] width 447 height 24
paste input "y1y1Ad6ZRAHSA7uuGuJjyy9F"
type input "y1y1Ad6ZRAHSA7uuGuJjyy9F"
click at [492, 25] on icon "search-icon" at bounding box center [488, 31] width 15 height 15
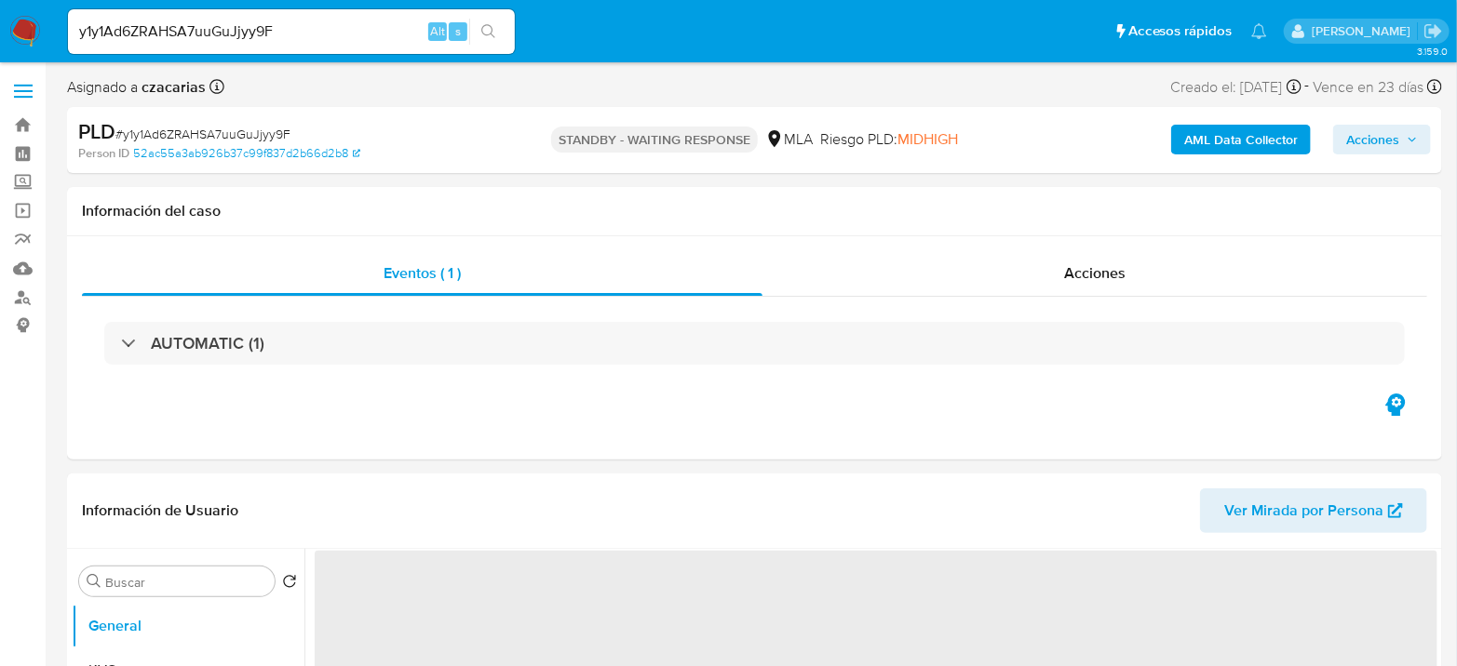
select select "10"
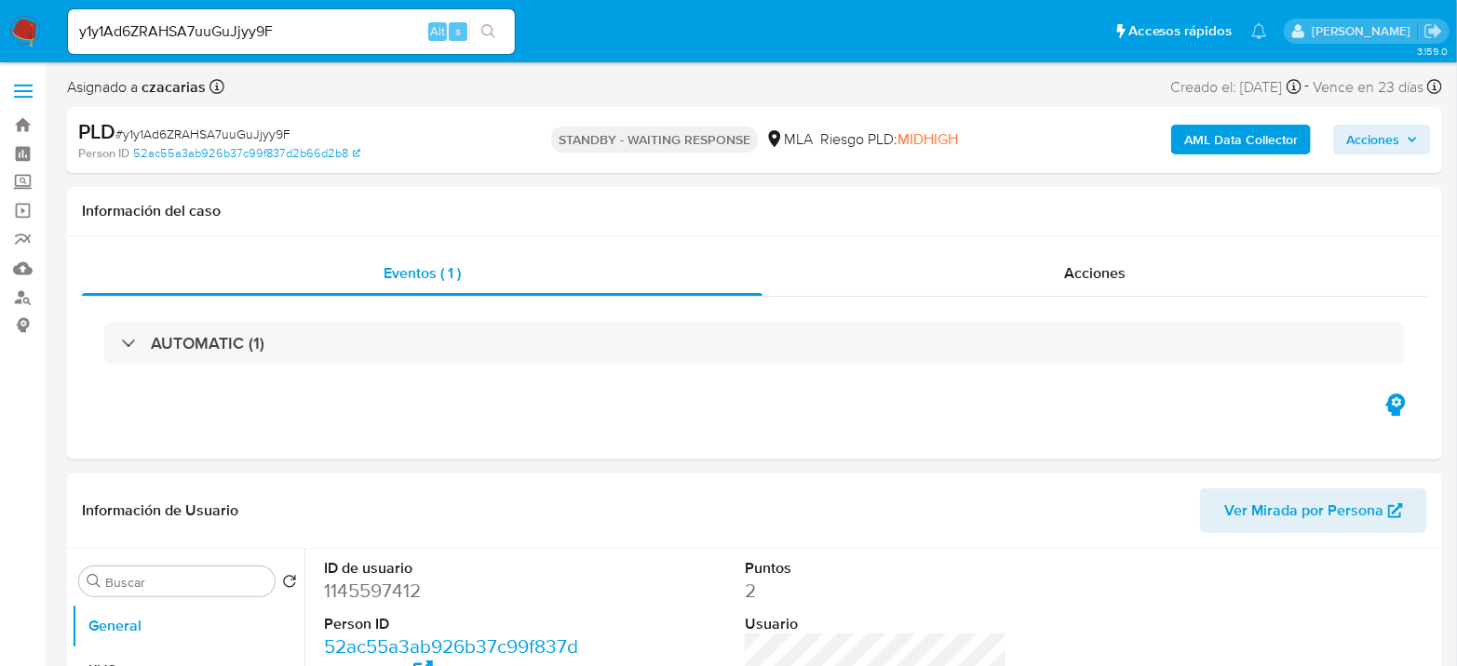
drag, startPoint x: 402, startPoint y: 55, endPoint x: 391, endPoint y: 47, distance: 13.4
click at [394, 49] on div "y1y1Ad6ZRAHSA7uuGuJjyy9F Alt s" at bounding box center [291, 32] width 447 height 52
click at [379, 34] on input "y1y1Ad6ZRAHSA7uuGuJjyy9F" at bounding box center [291, 32] width 447 height 24
paste input "o9S2fhd1Mg06Bk5hylLZhSu"
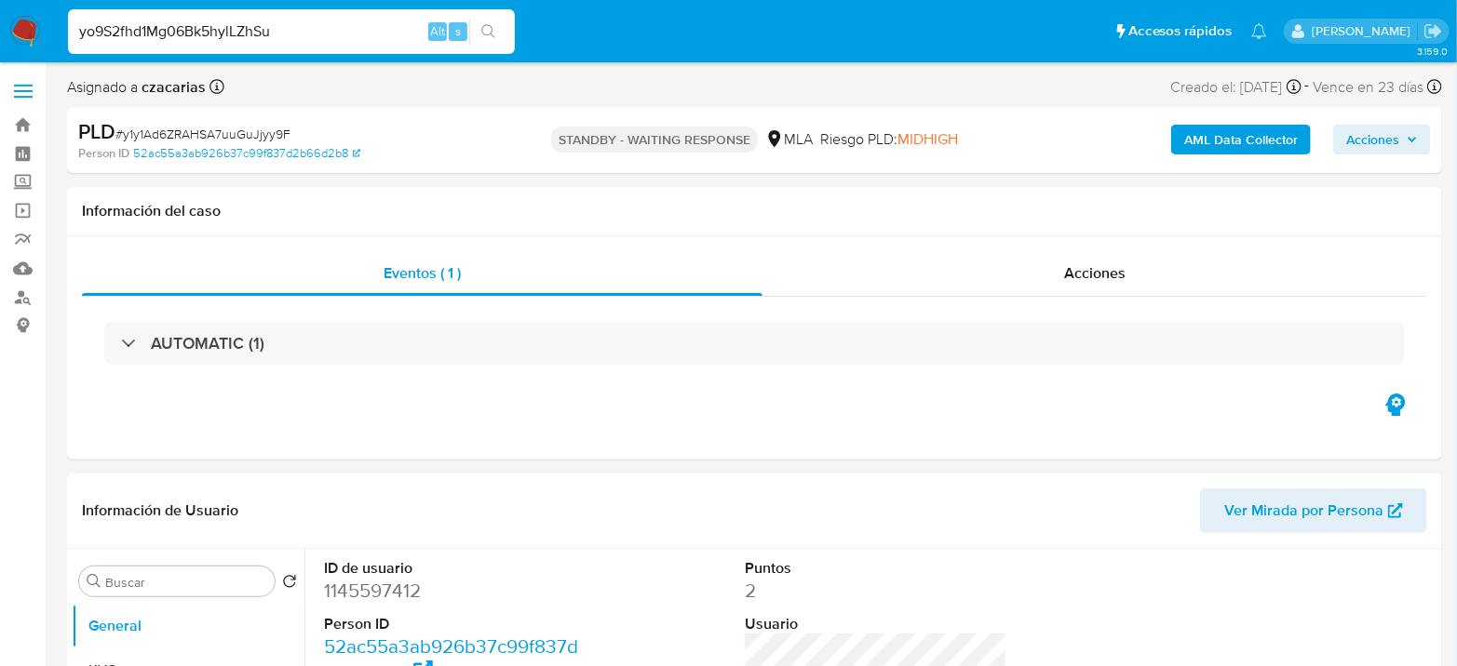
type input "yo9S2fhd1Mg06Bk5hylLZhSu"
click at [492, 24] on icon "search-icon" at bounding box center [488, 31] width 15 height 15
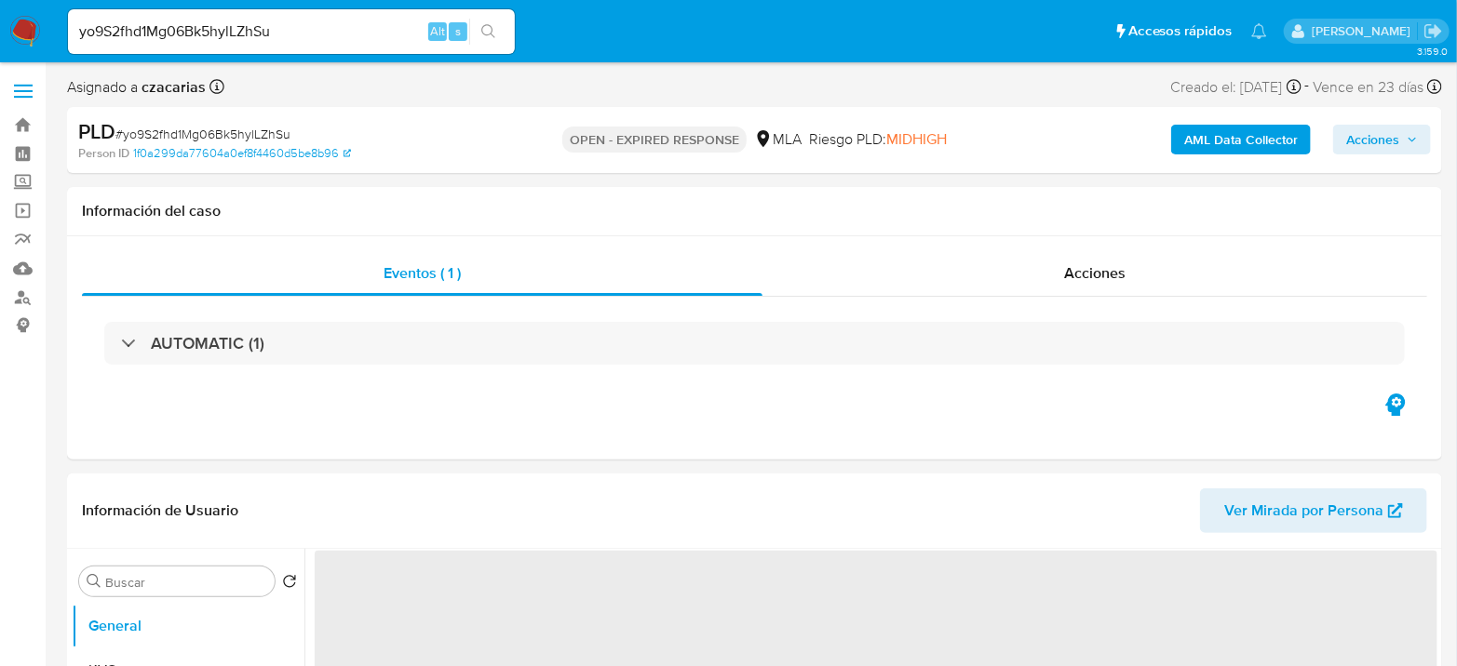
select select "10"
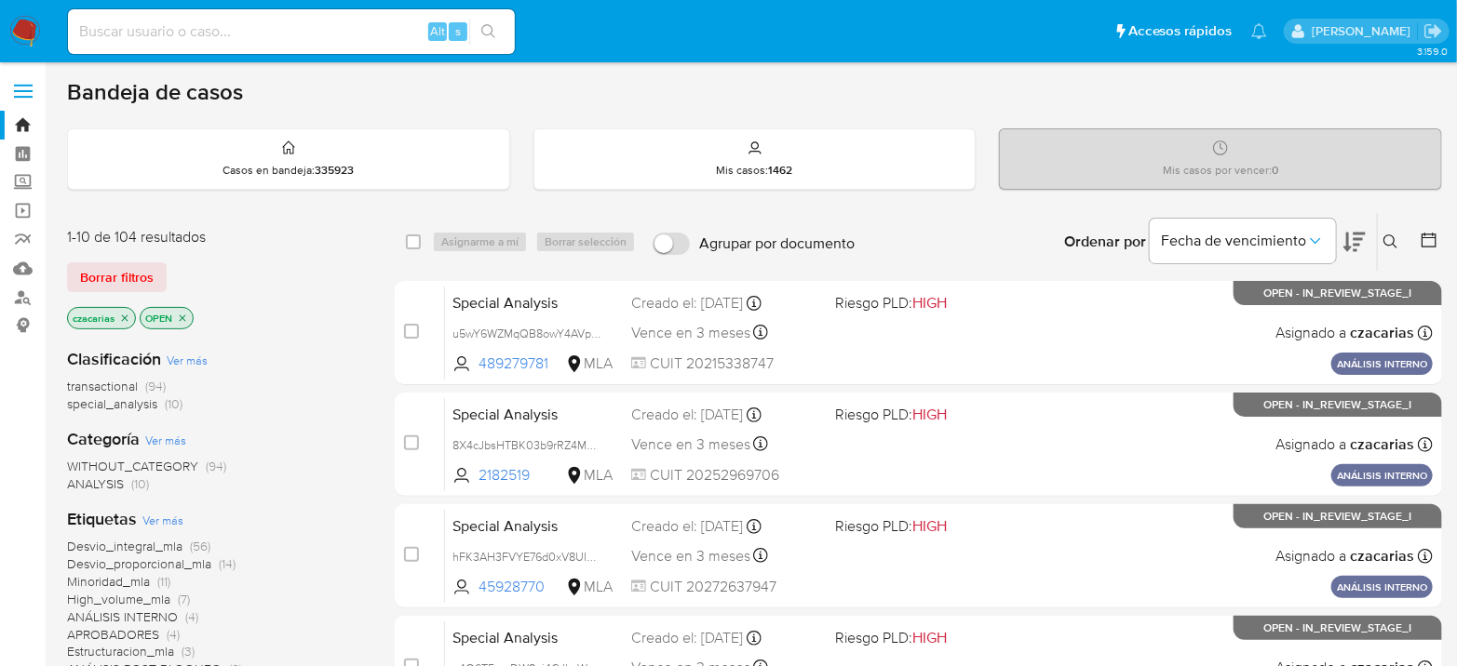
click at [1380, 237] on button at bounding box center [1392, 242] width 31 height 22
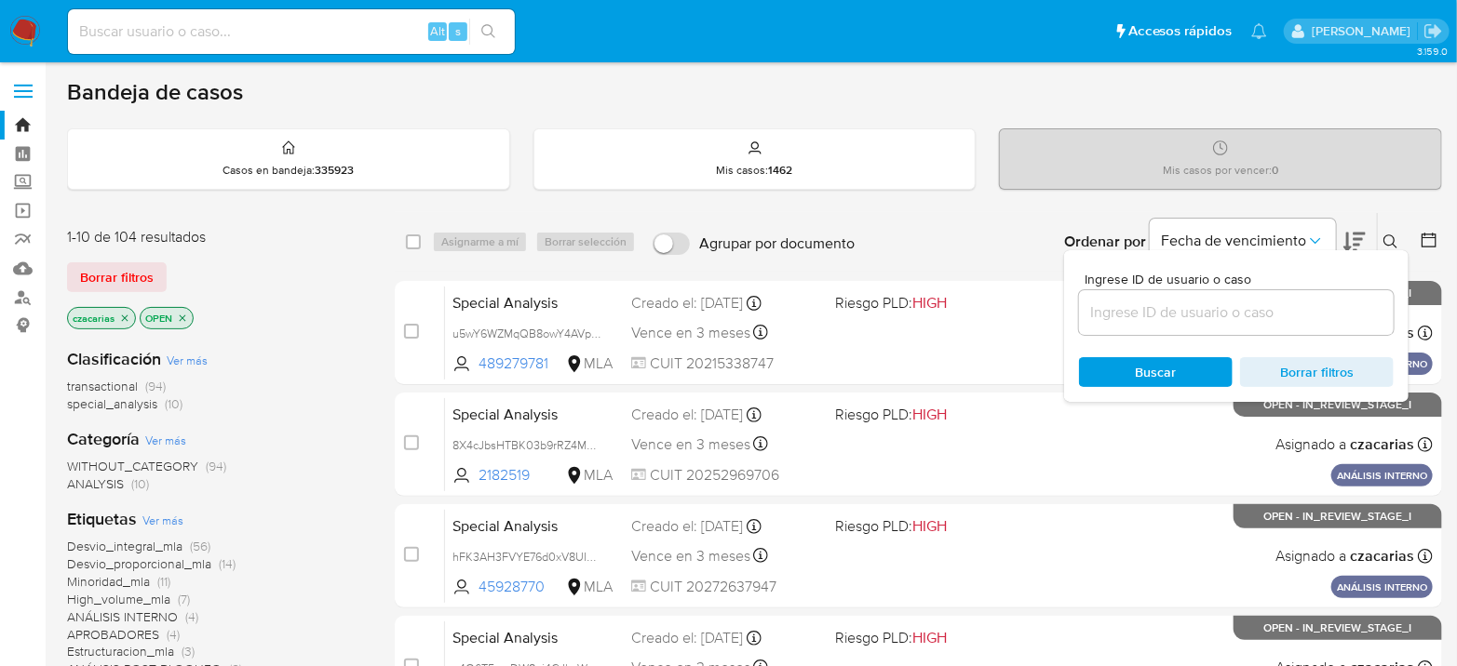
click at [1228, 327] on div at bounding box center [1236, 312] width 315 height 45
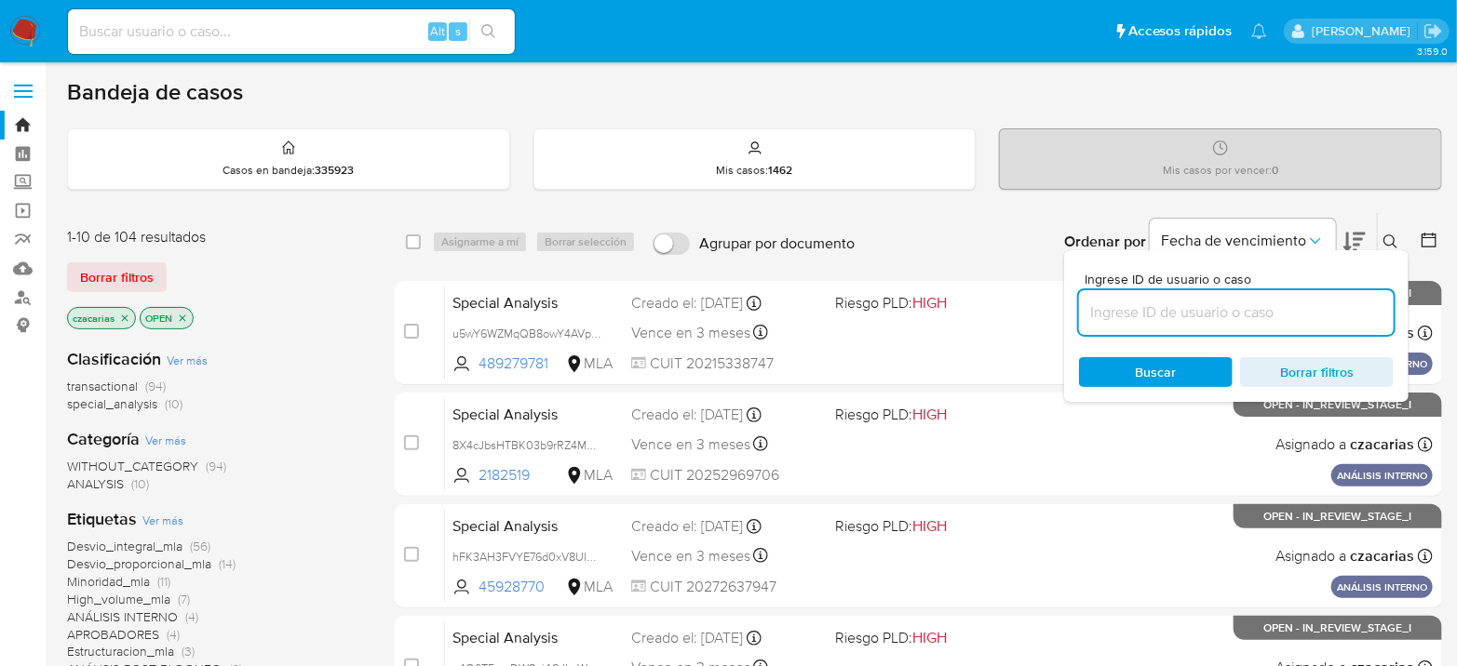
click at [1224, 303] on input at bounding box center [1236, 313] width 315 height 24
paste input "yo9S2fhd1Mg06Bk5hylLZhSu"
type input "yo9S2fhd1Mg06Bk5hylLZhSu"
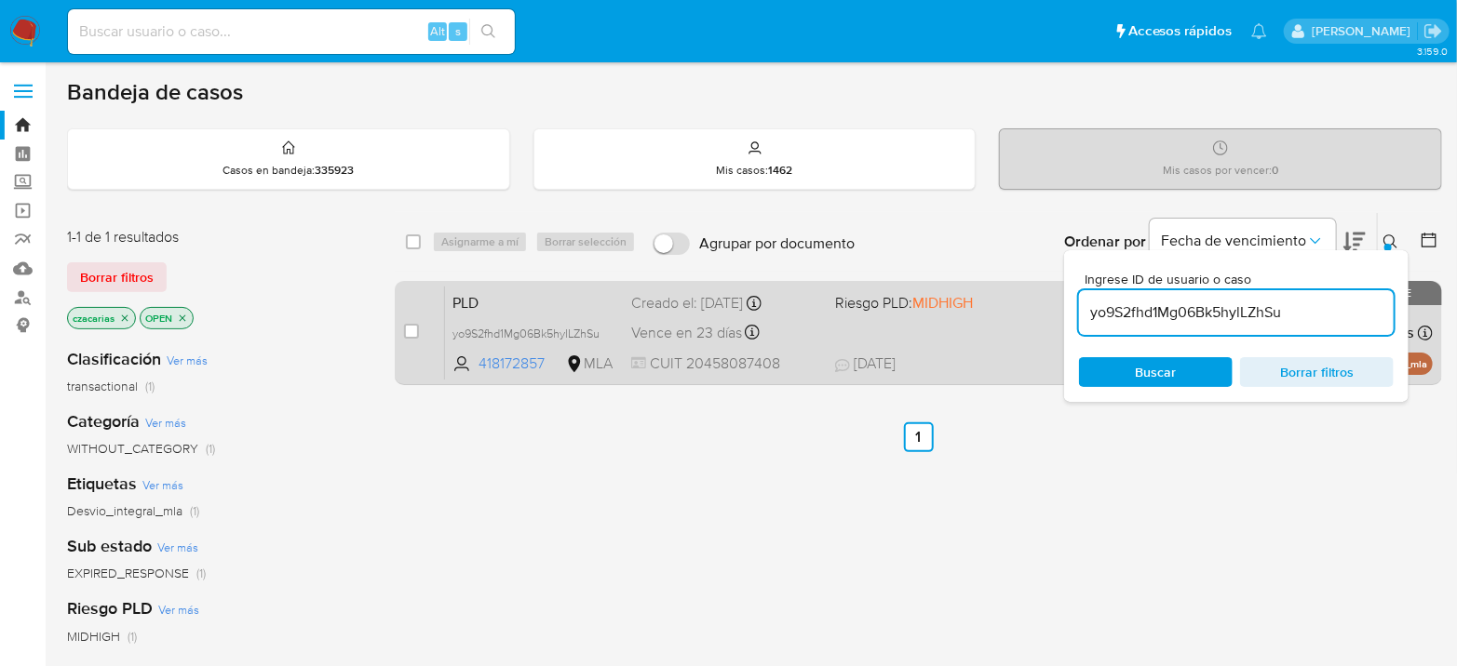
click at [423, 338] on div "case-item-checkbox No es posible asignar el caso" at bounding box center [424, 333] width 41 height 94
click at [415, 330] on input "checkbox" at bounding box center [411, 331] width 15 height 15
checkbox input "true"
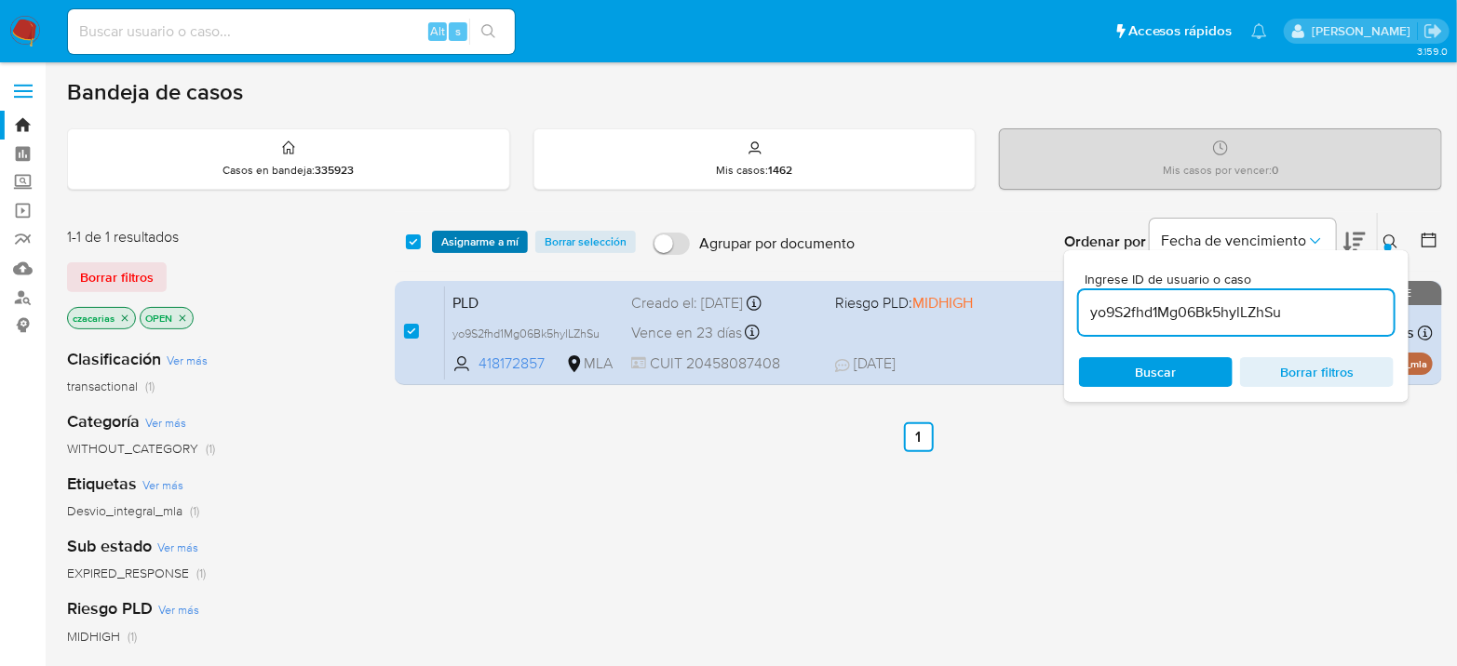
click at [496, 241] on span "Asignarme a mí" at bounding box center [479, 242] width 77 height 19
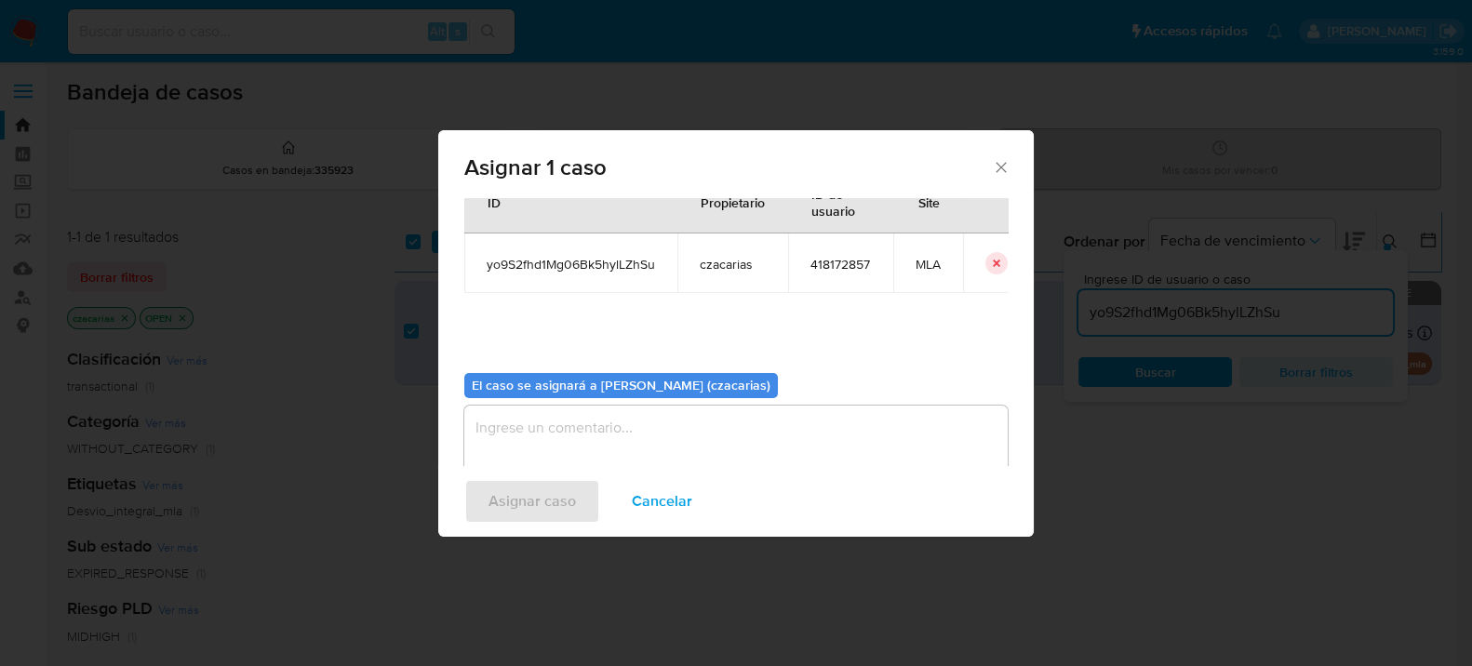
scroll to position [95, 0]
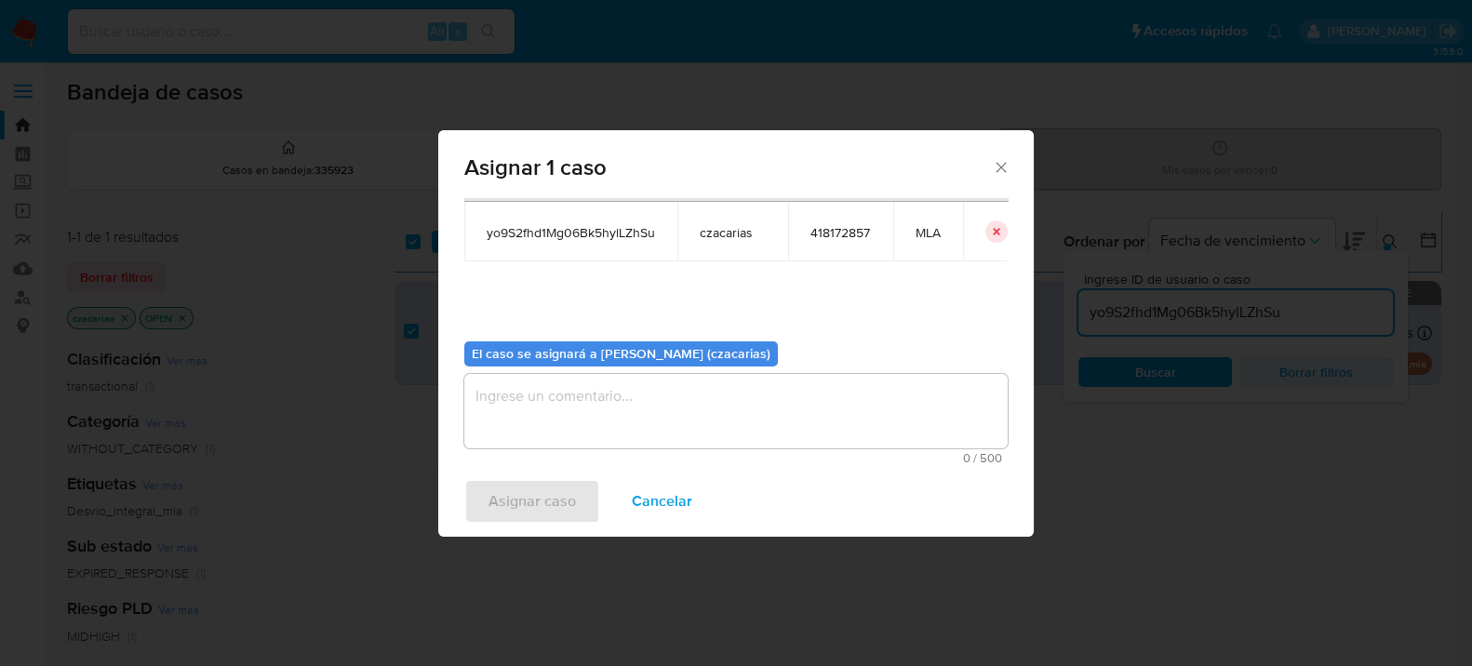
click at [660, 405] on textarea "assign-modal" at bounding box center [736, 411] width 544 height 74
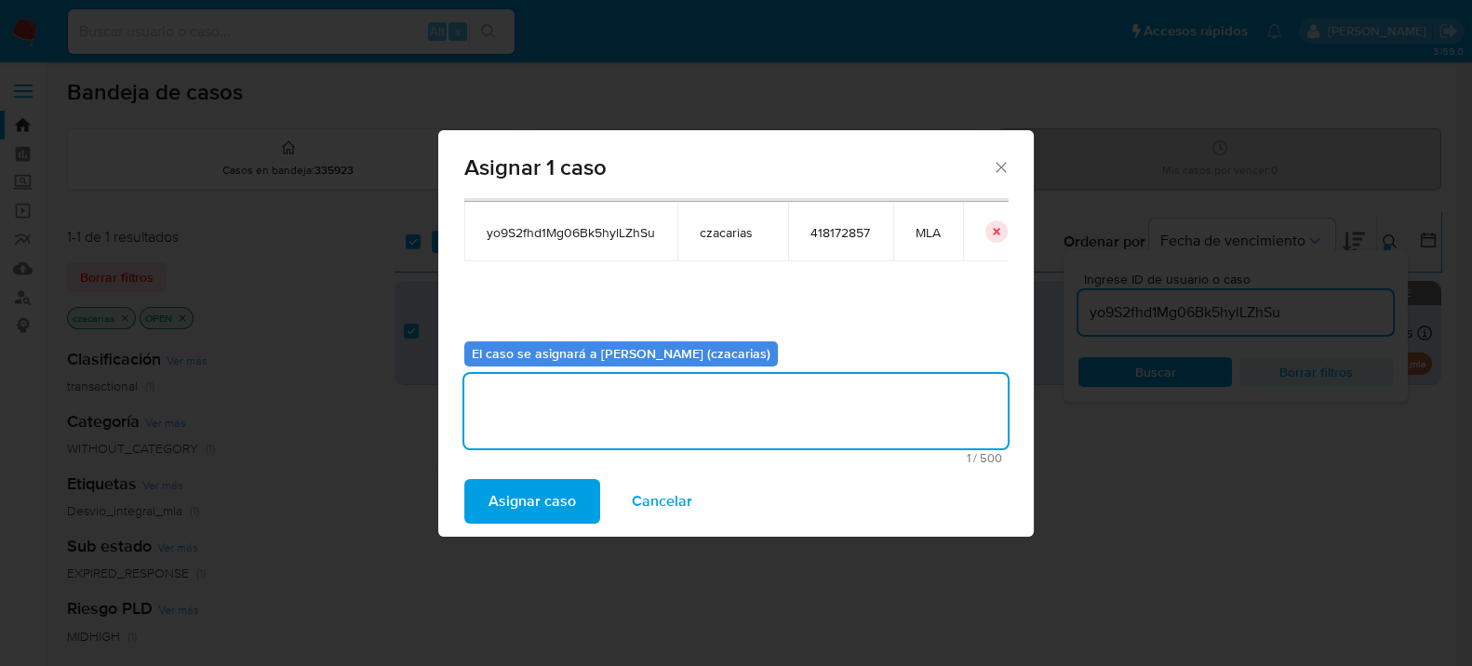
click at [571, 481] on span "Asignar caso" at bounding box center [532, 501] width 87 height 41
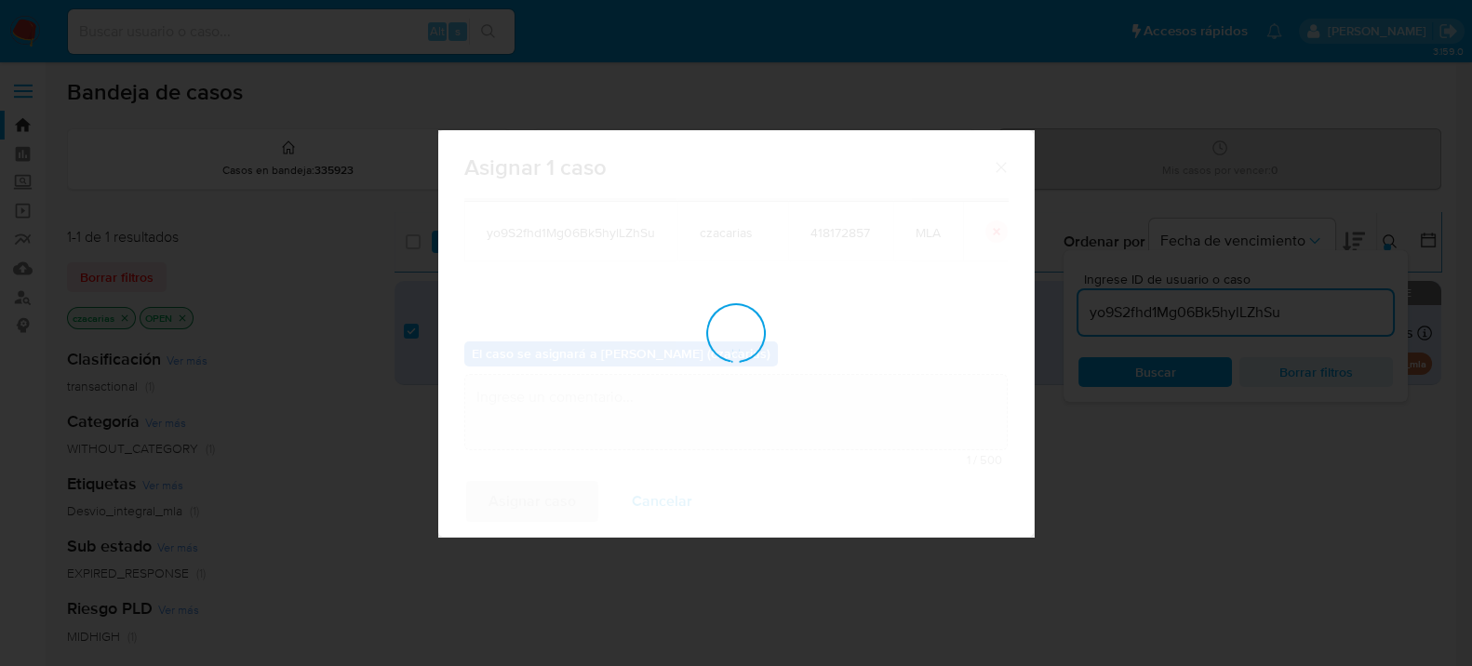
checkbox input "false"
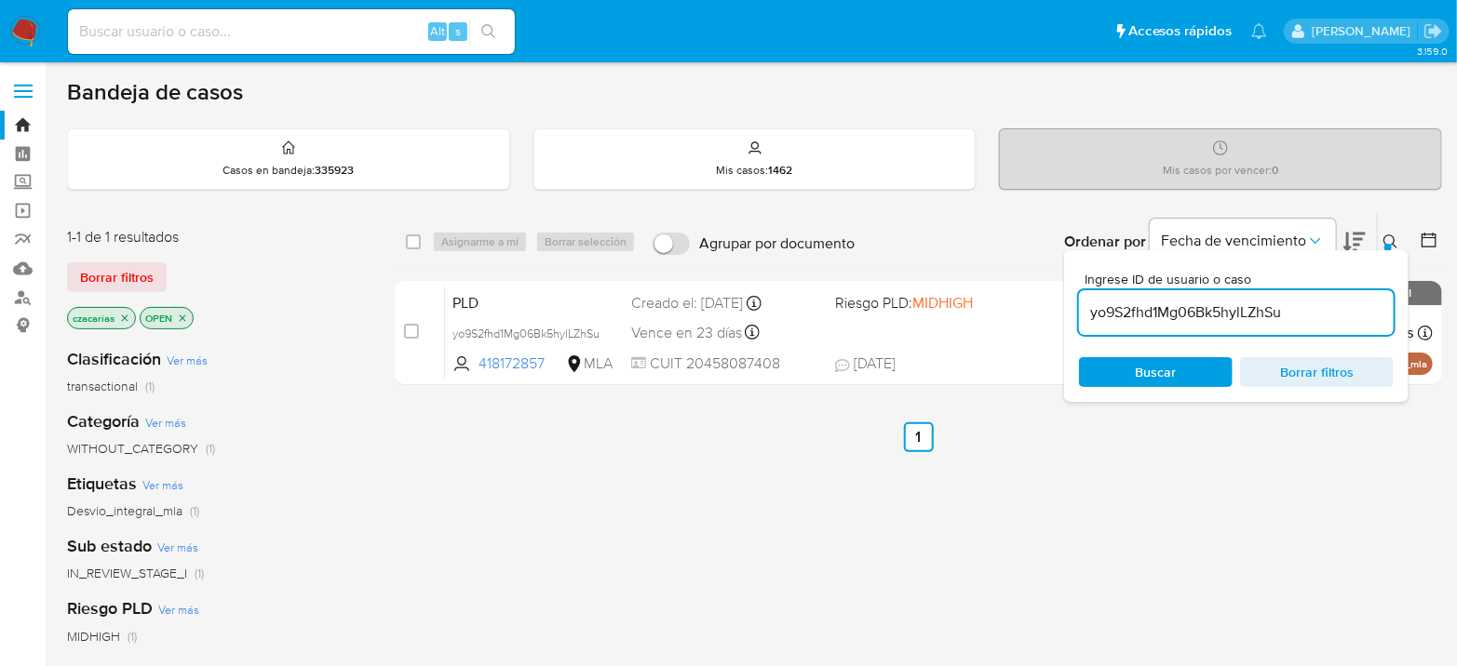
click at [1167, 317] on input "yo9S2fhd1Mg06Bk5hylLZhSu" at bounding box center [1236, 313] width 315 height 24
paste input "ZP5IG5QrcUd8VA0F8JAvLlKm"
type input "ZP5IG5QrcUd8VA0F8JAvLlKm"
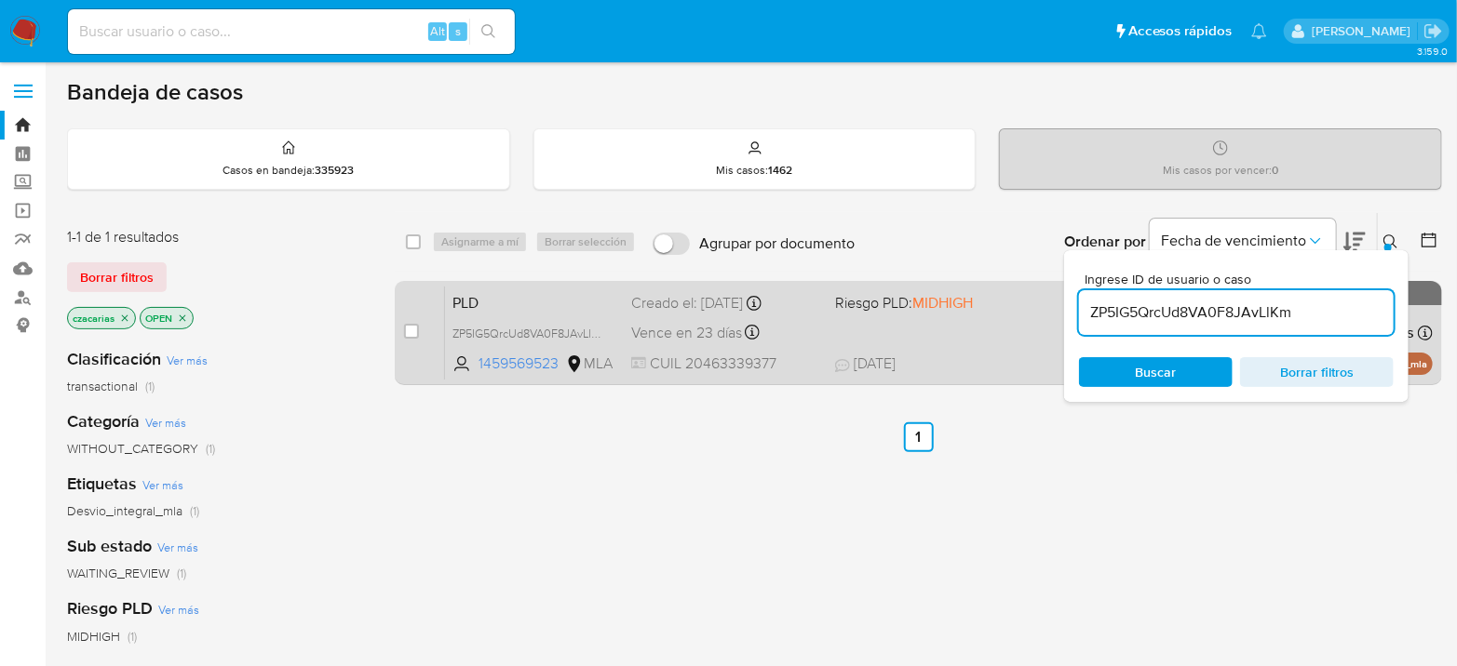
click at [420, 331] on div "case-item-checkbox No es posible asignar el caso" at bounding box center [424, 333] width 41 height 94
click at [414, 328] on input "checkbox" at bounding box center [411, 331] width 15 height 15
checkbox input "true"
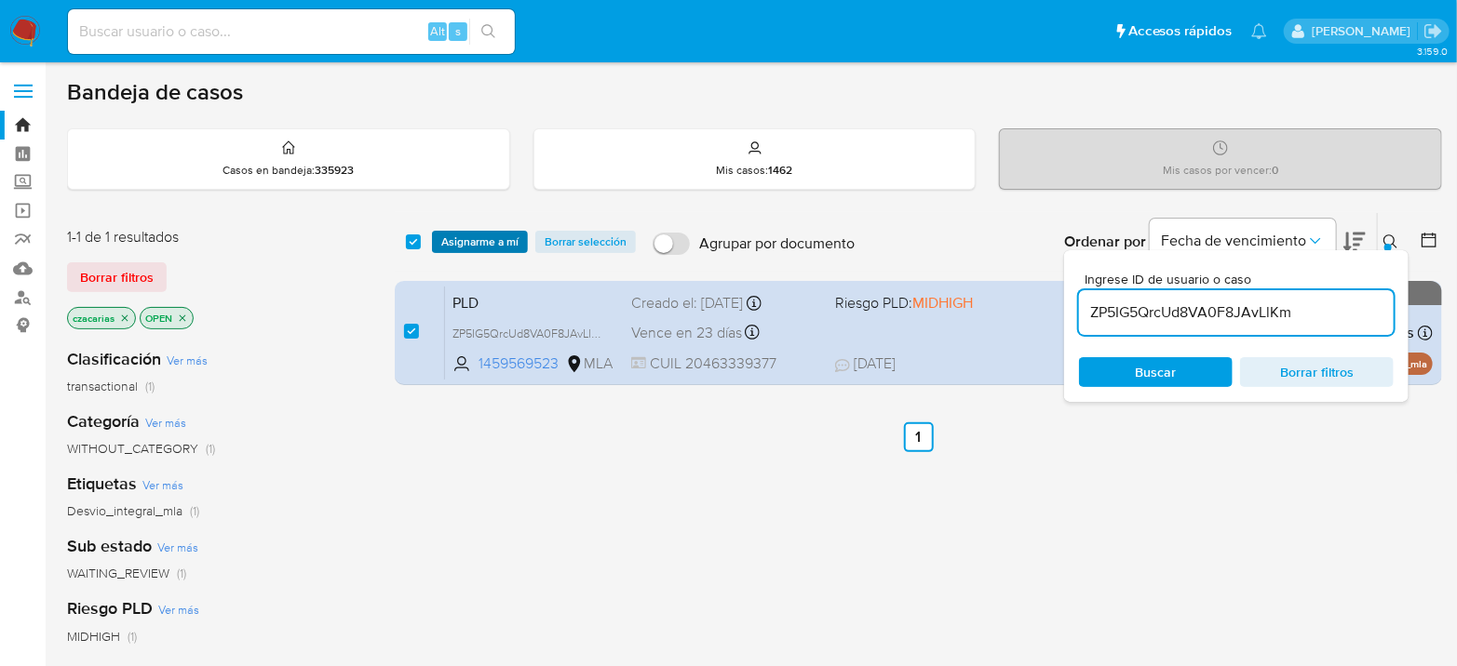
drag, startPoint x: 485, startPoint y: 259, endPoint x: 493, endPoint y: 245, distance: 16.3
click at [489, 252] on div "select-all-cases-checkbox Asignarme a mí Borrar selección Agrupar por documento…" at bounding box center [918, 242] width 1047 height 58
click at [494, 242] on span "Asignarme a mí" at bounding box center [479, 242] width 77 height 19
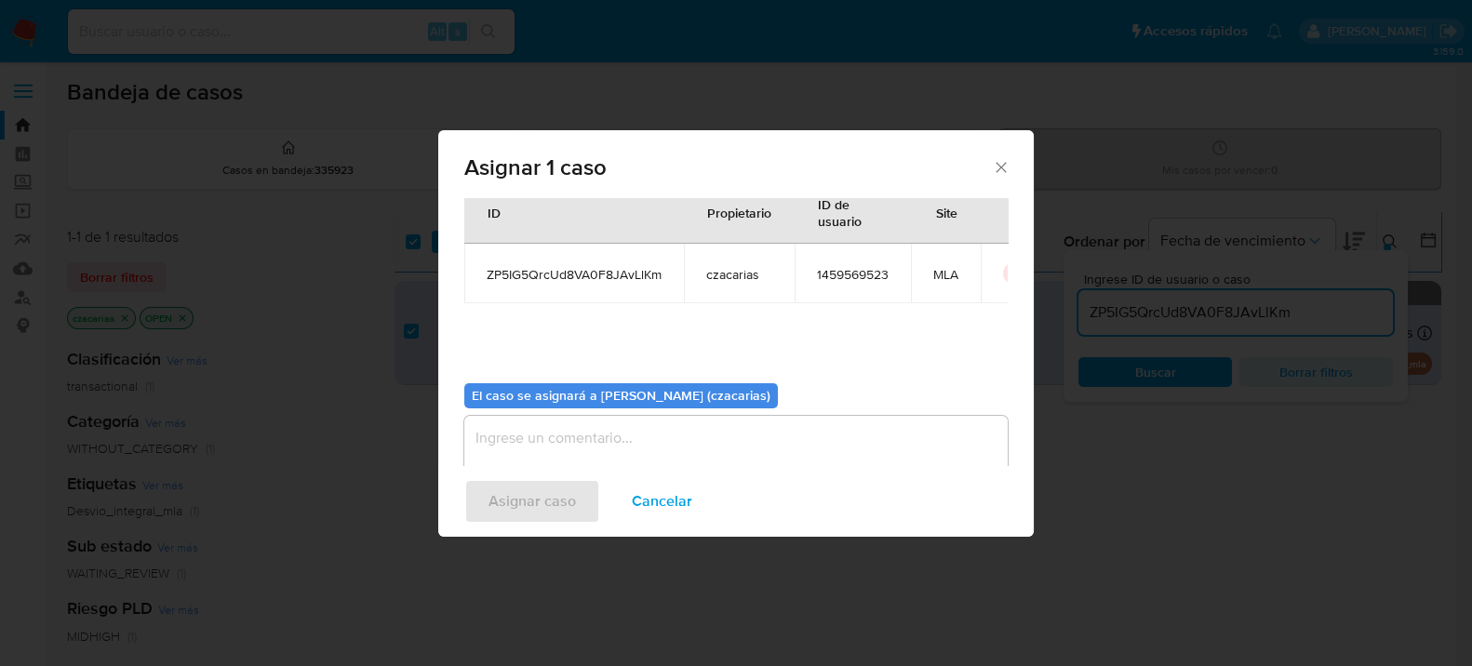
scroll to position [95, 0]
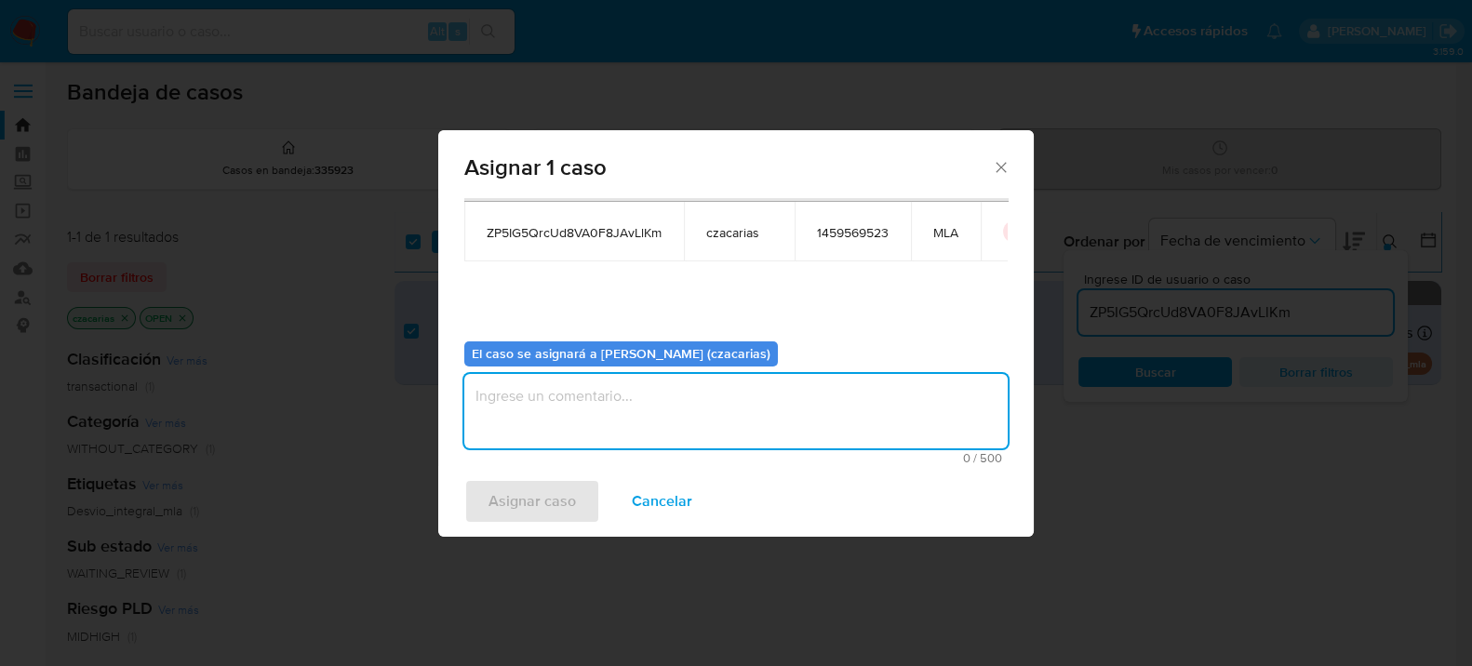
click at [583, 434] on textarea "assign-modal" at bounding box center [736, 411] width 544 height 74
click at [549, 498] on span "Asignar caso" at bounding box center [532, 501] width 87 height 41
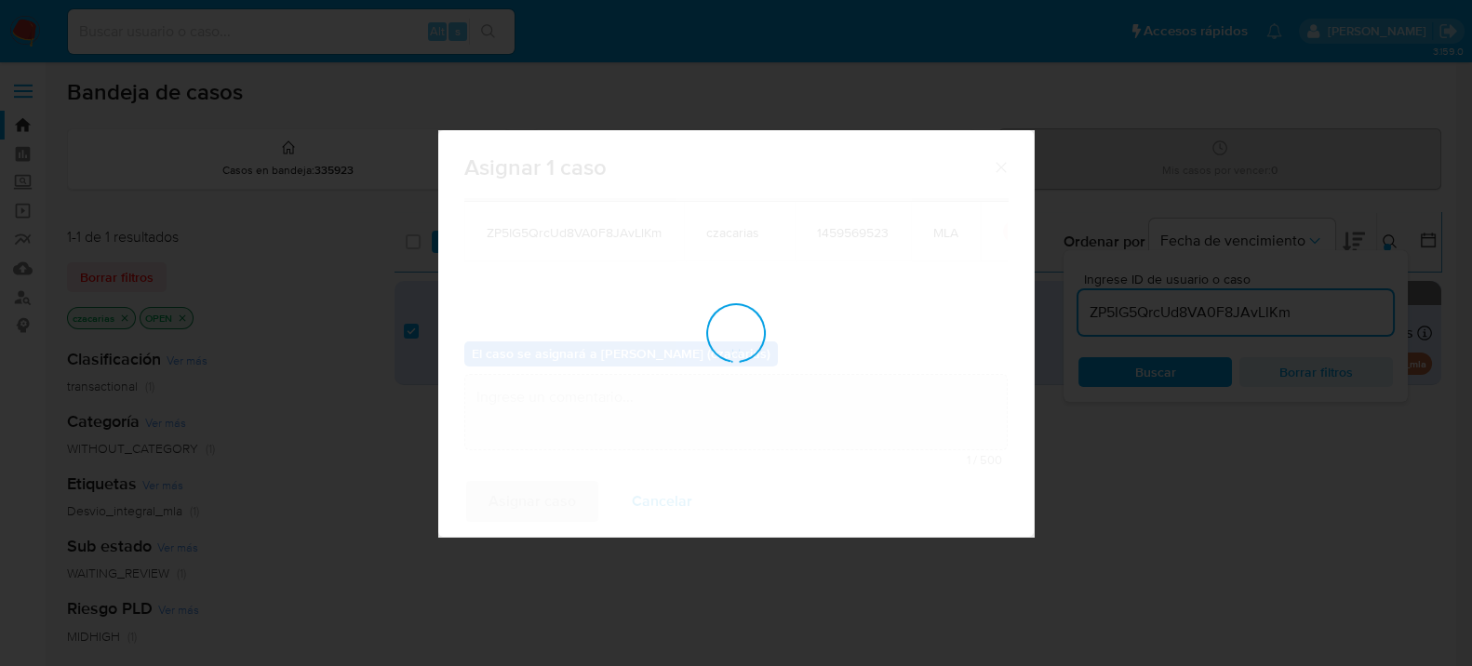
checkbox input "false"
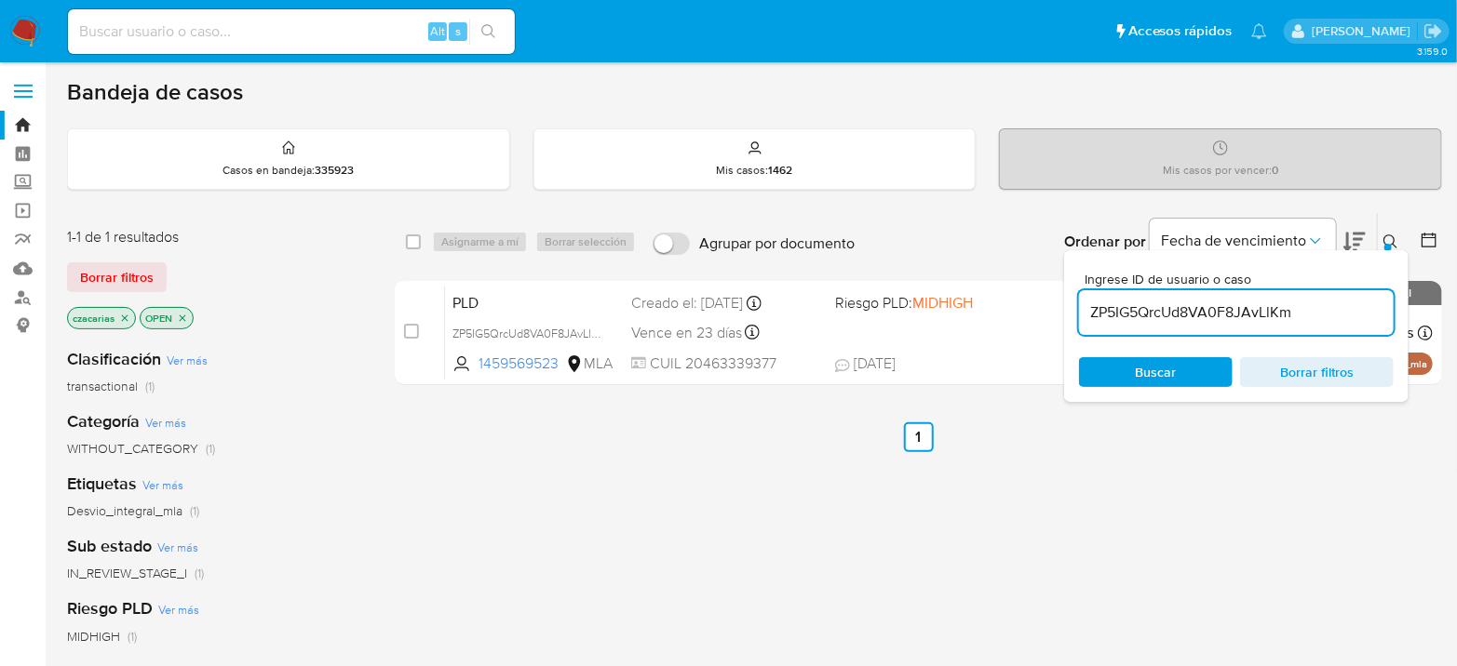
click at [1199, 319] on input "ZP5IG5QrcUd8VA0F8JAvLlKm" at bounding box center [1236, 313] width 315 height 24
paste input "BVJZrL3qiO3qnTuBqPCZWT18"
type input "BVJZrL3qiO3qnTuBqPCZWT18"
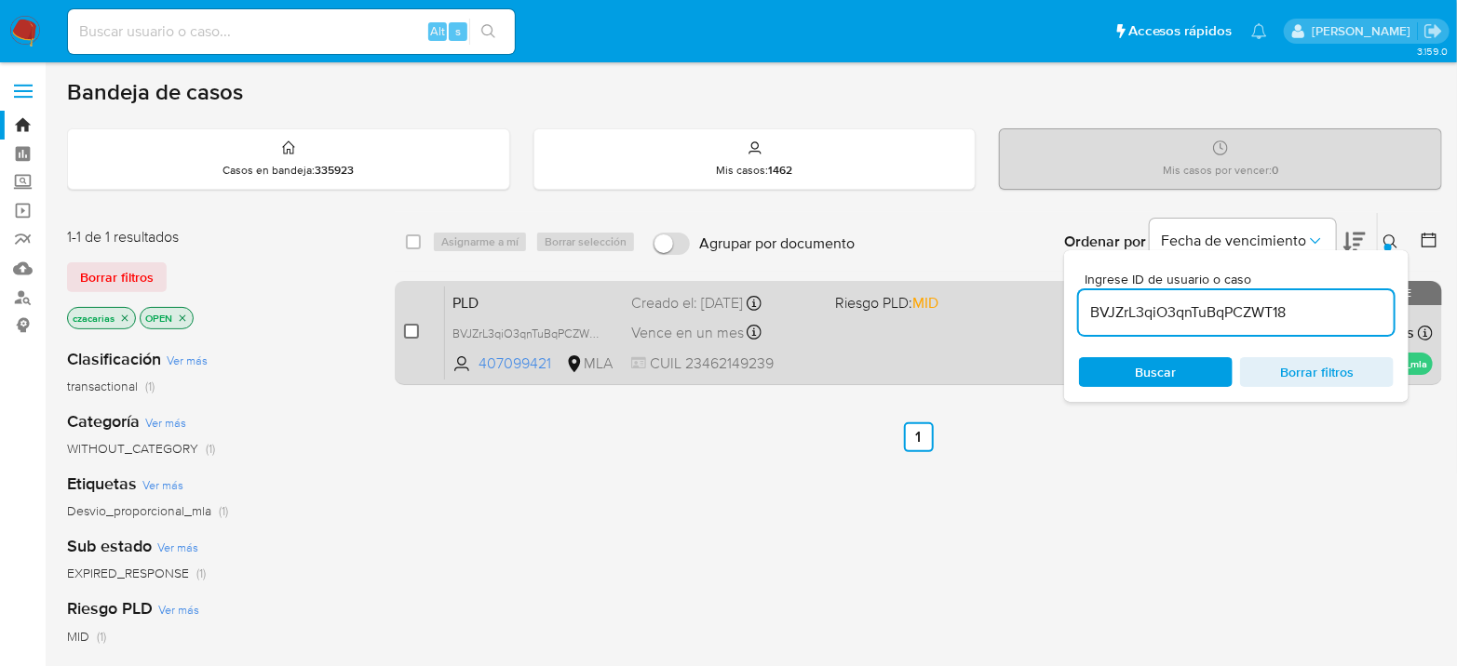
click at [409, 327] on input "checkbox" at bounding box center [411, 331] width 15 height 15
checkbox input "true"
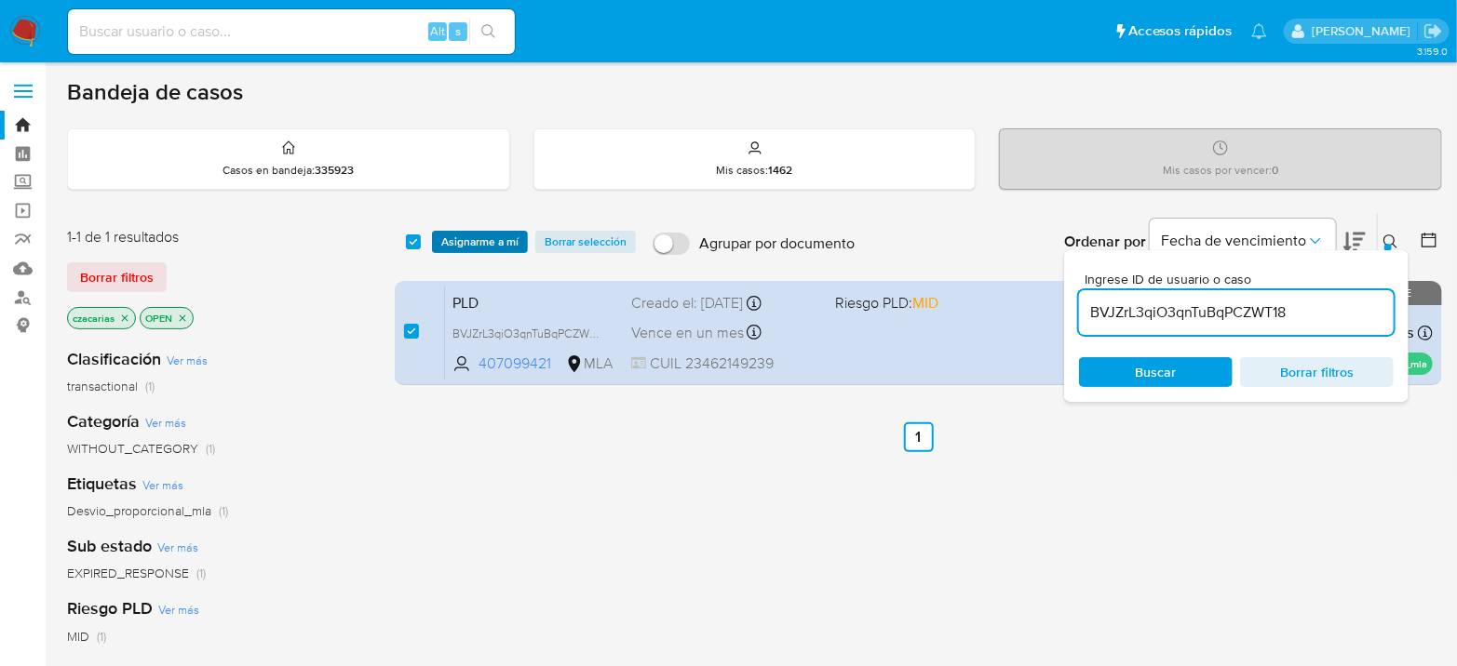
click at [489, 239] on span "Asignarme a mí" at bounding box center [479, 242] width 77 height 19
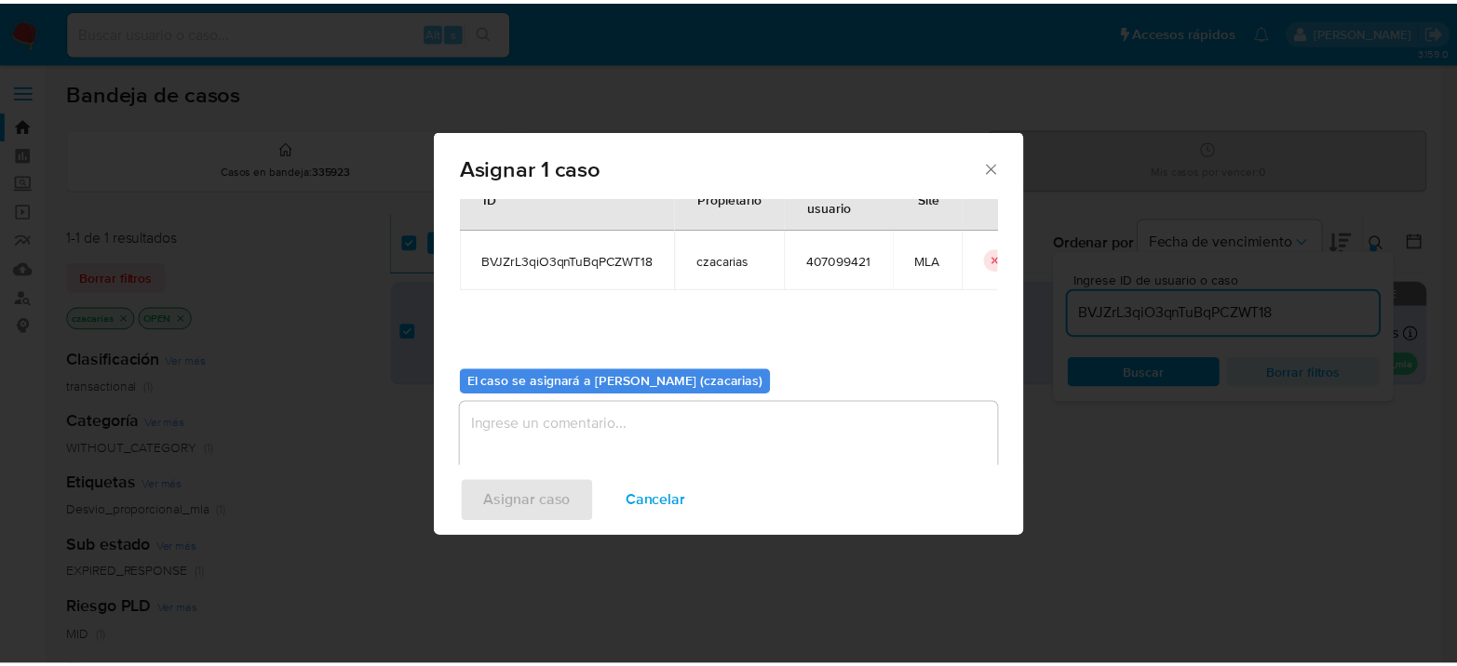
scroll to position [95, 0]
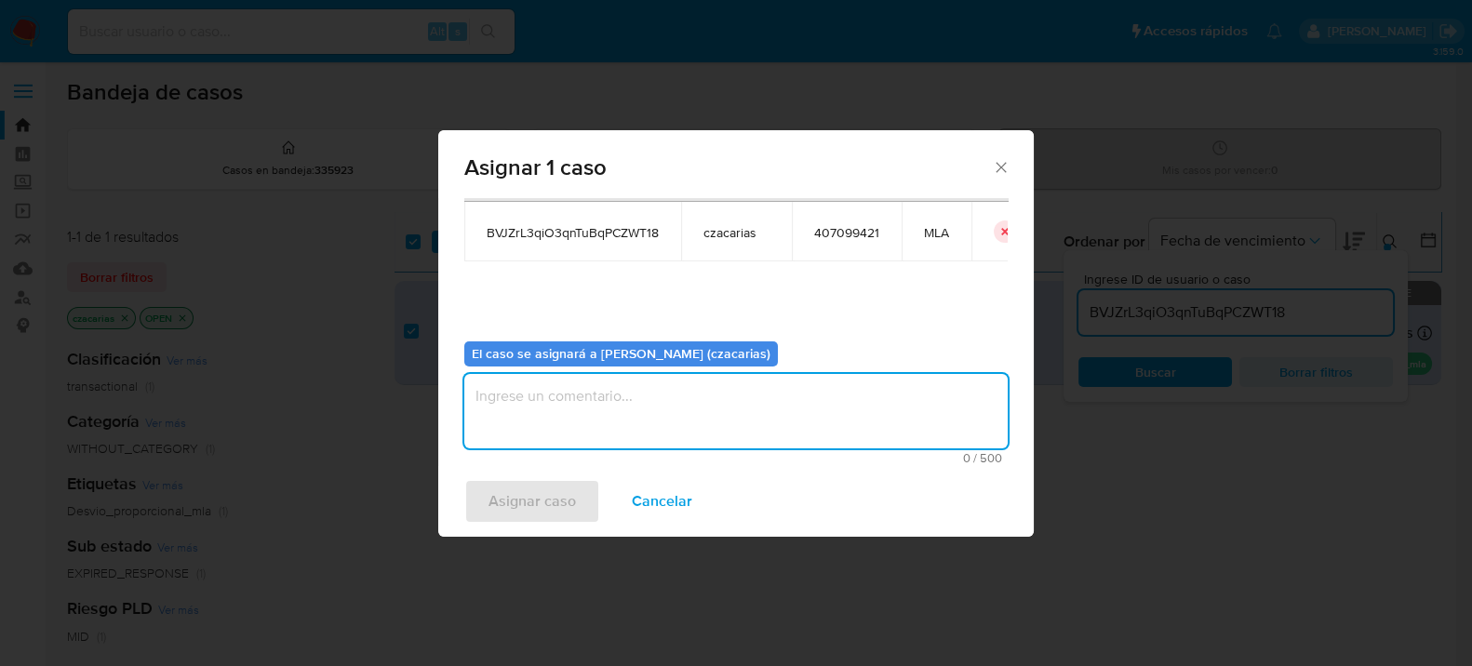
click at [599, 435] on textarea "assign-modal" at bounding box center [736, 411] width 544 height 74
click at [541, 502] on span "Asignar caso" at bounding box center [532, 501] width 87 height 41
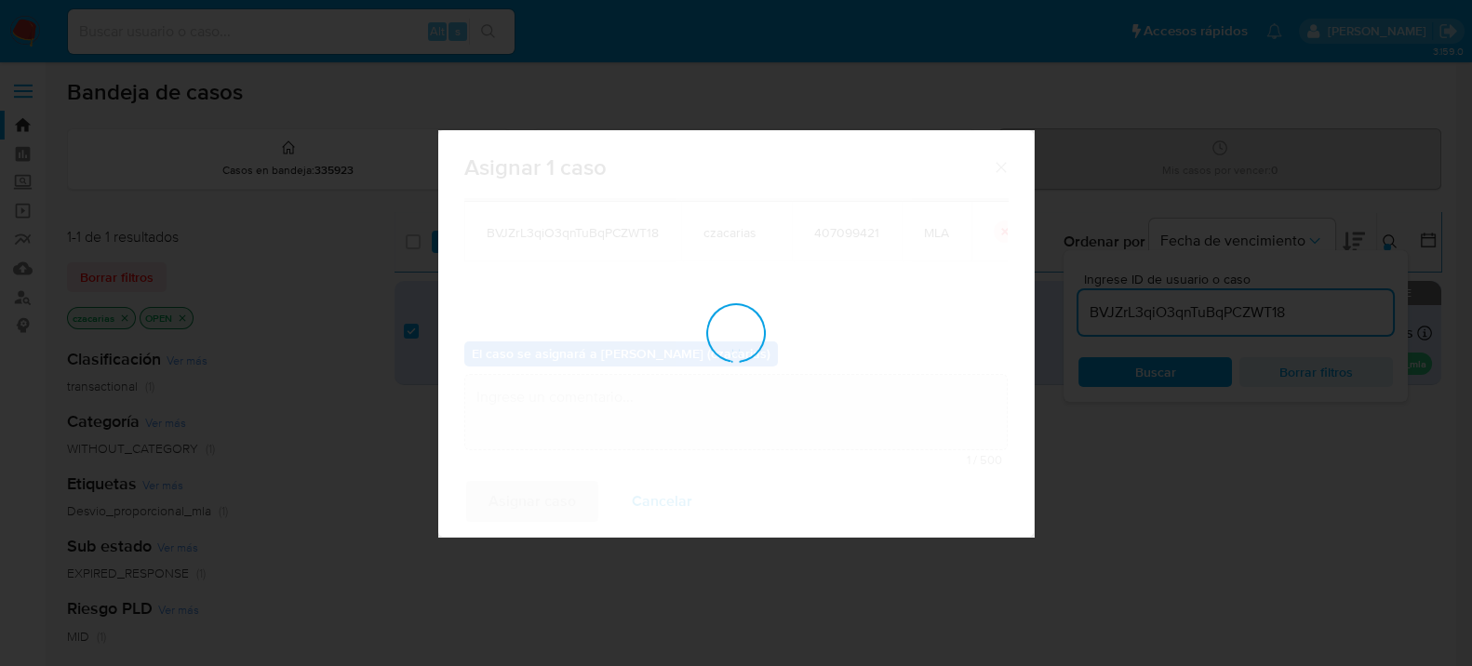
checkbox input "false"
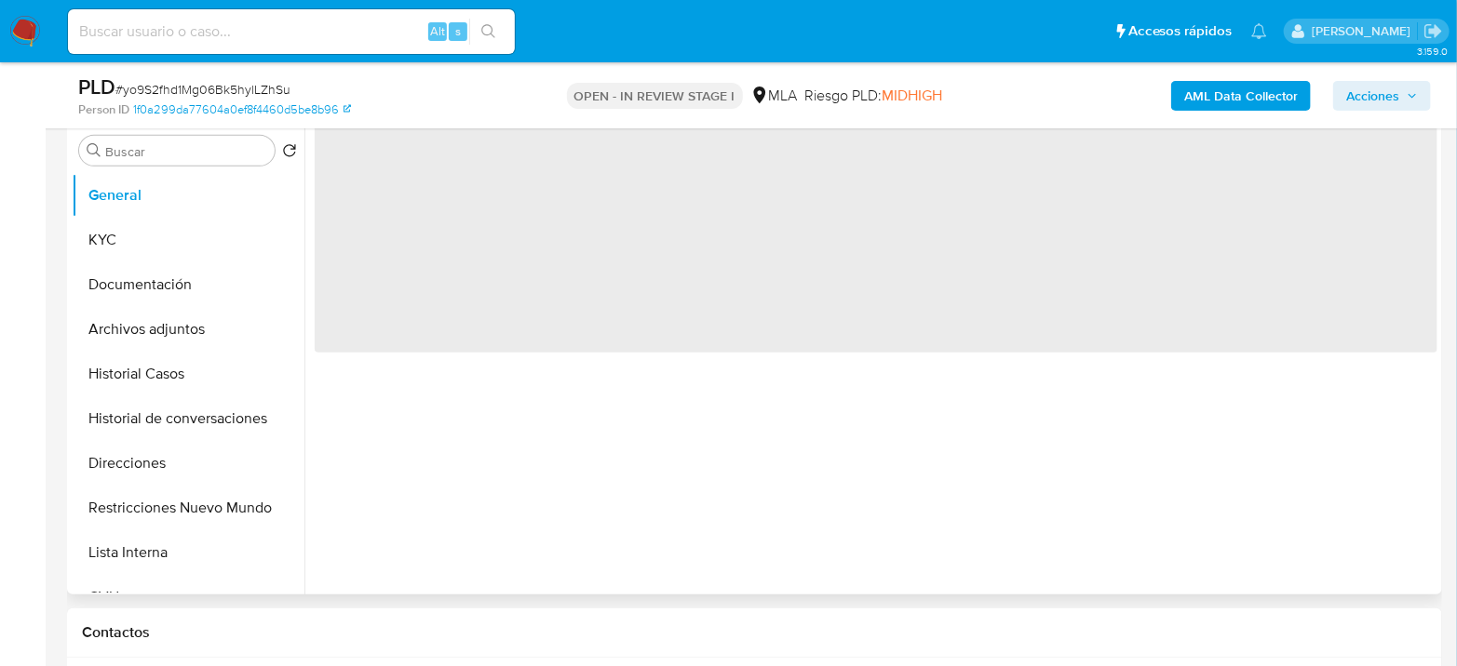
select select "10"
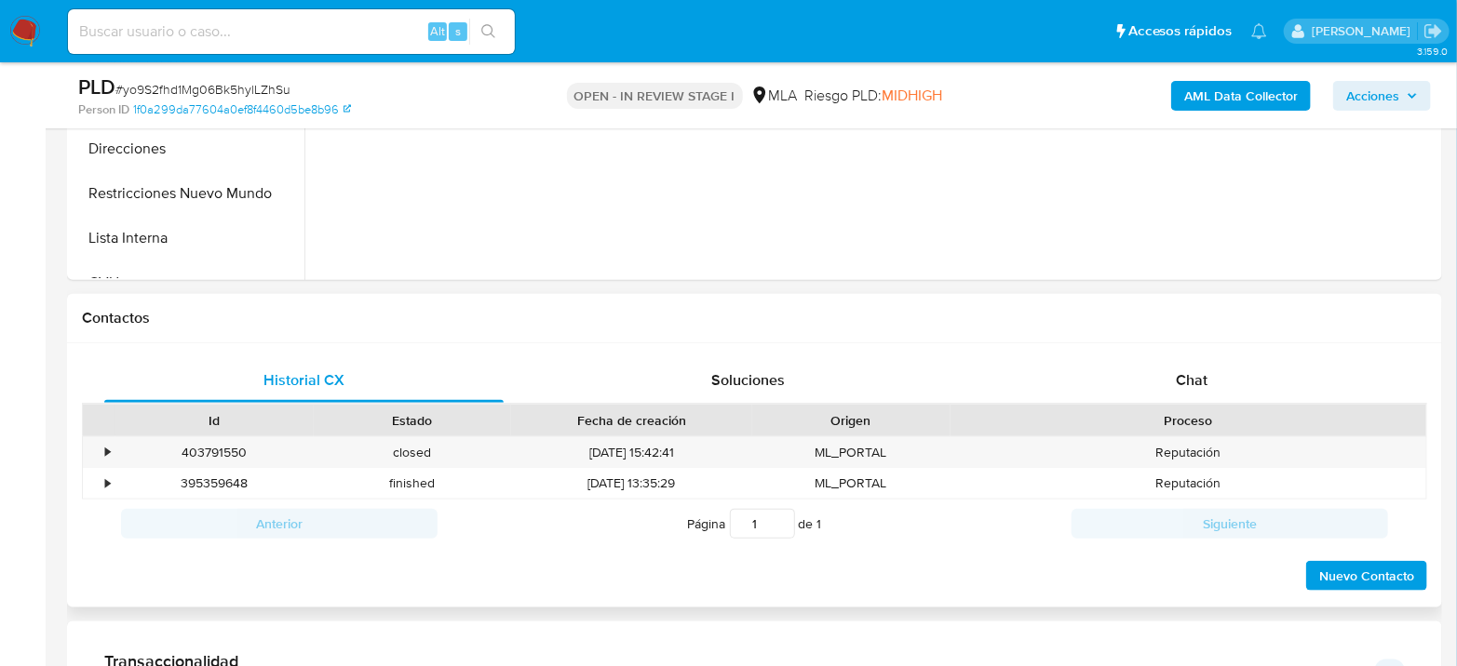
scroll to position [826, 0]
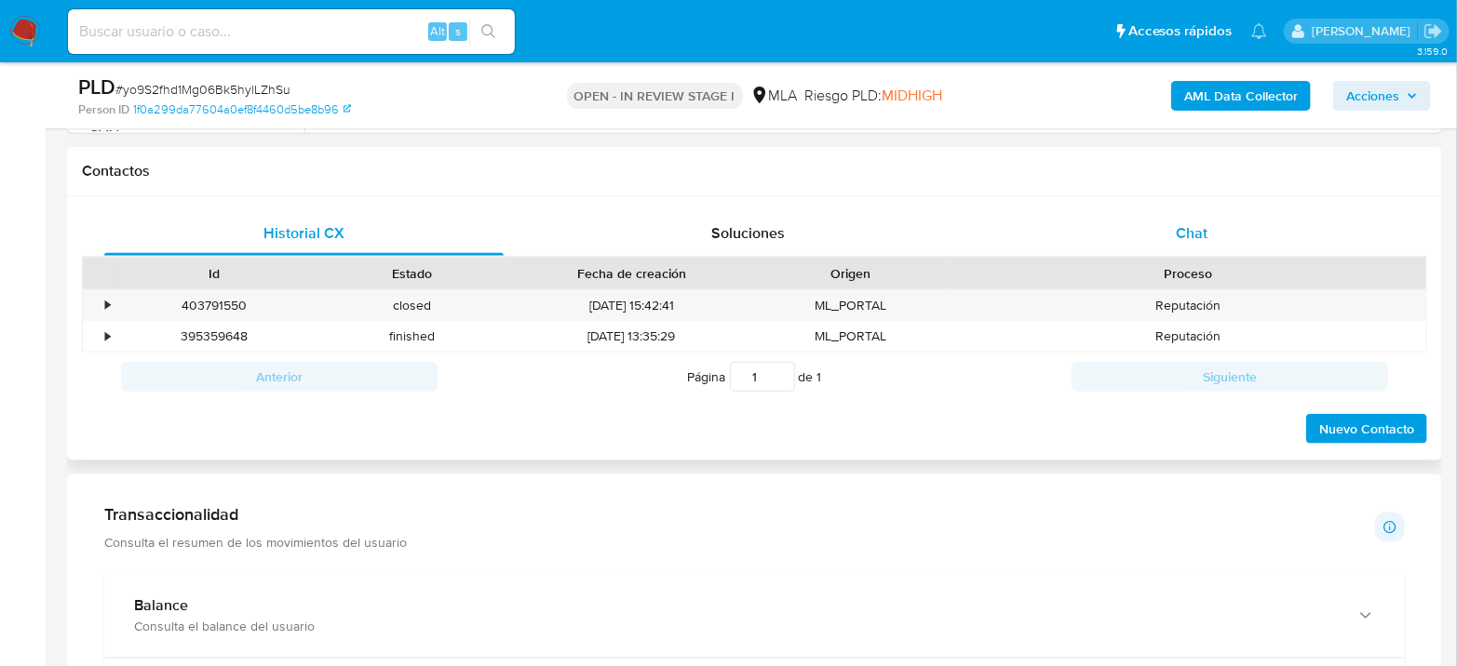
click at [1229, 251] on div "Chat" at bounding box center [1191, 233] width 399 height 45
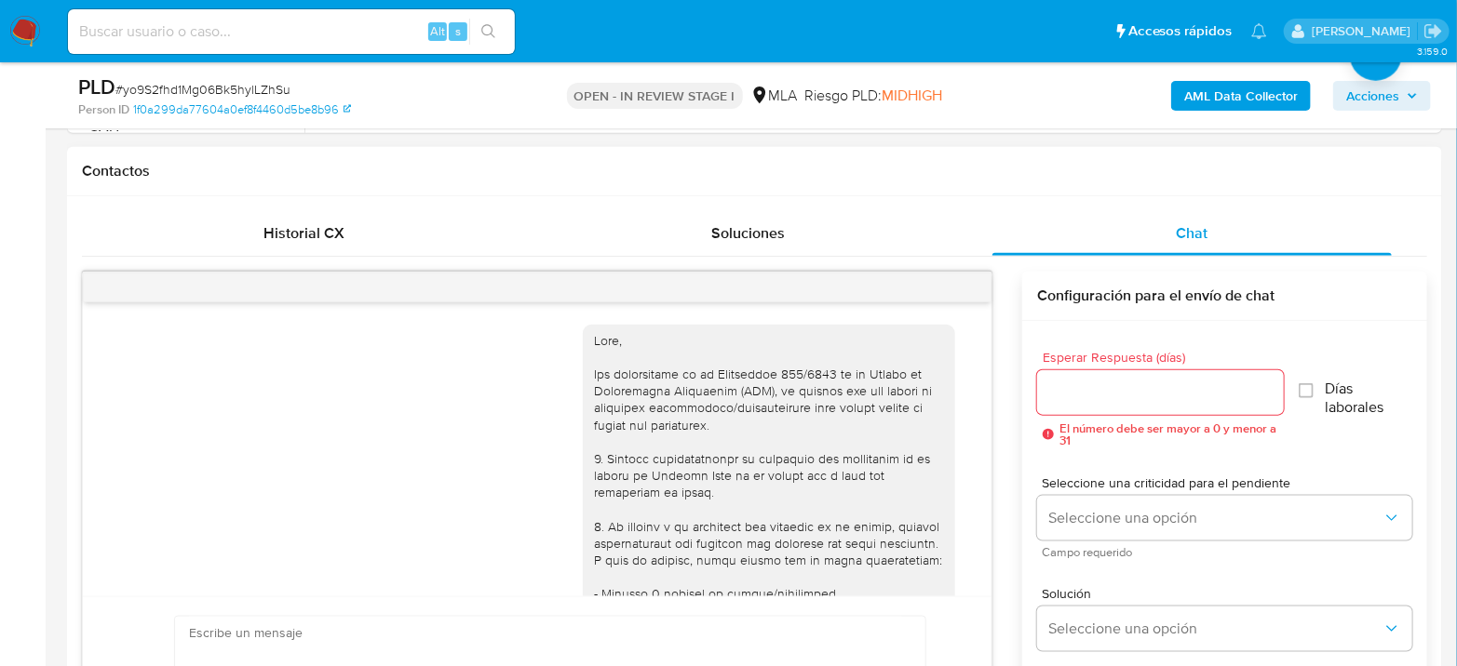
scroll to position [2504, 0]
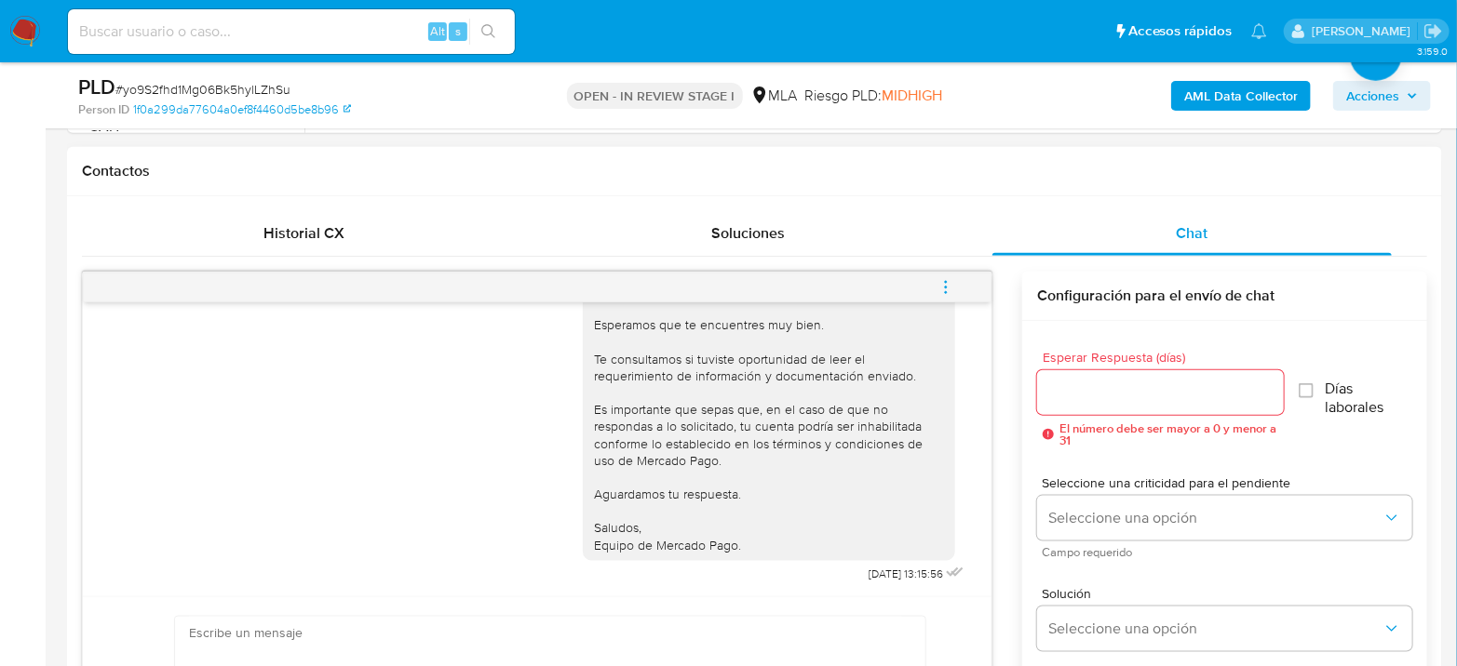
click at [953, 293] on span "menu-action" at bounding box center [945, 287] width 17 height 45
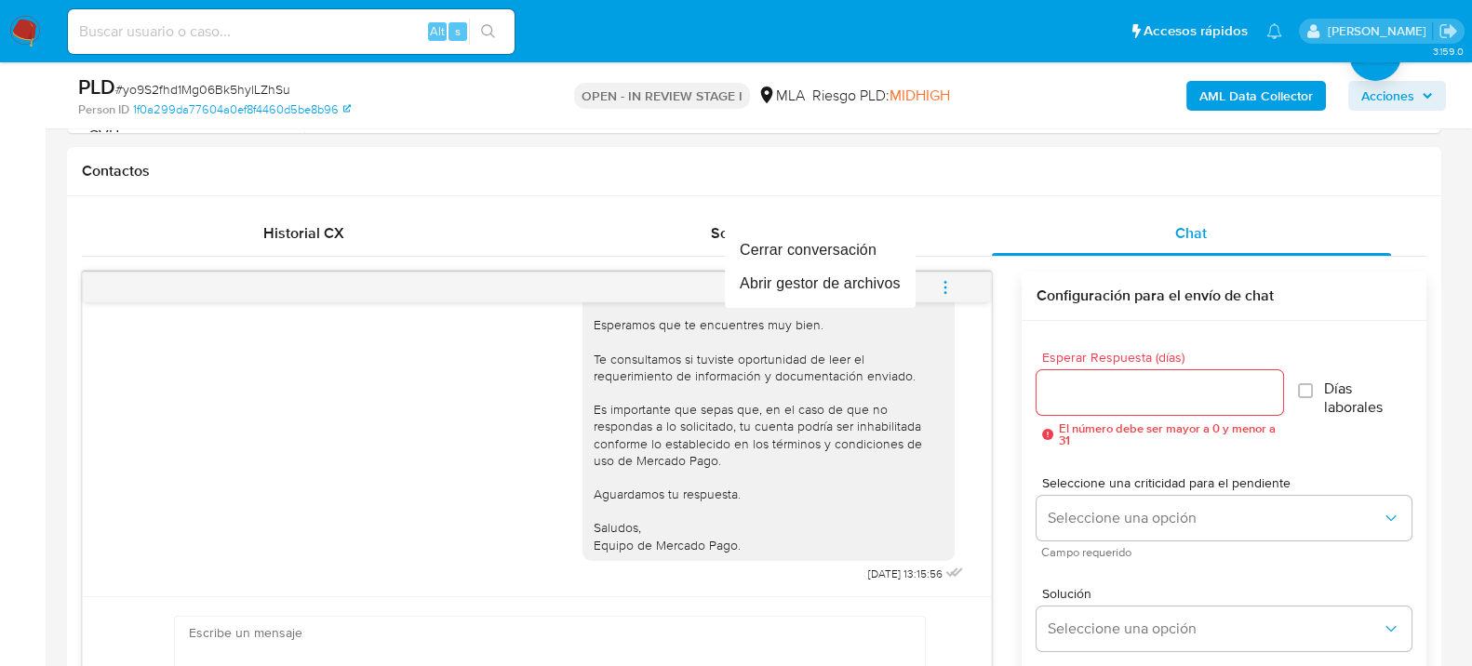
click at [602, 496] on div at bounding box center [736, 333] width 1472 height 666
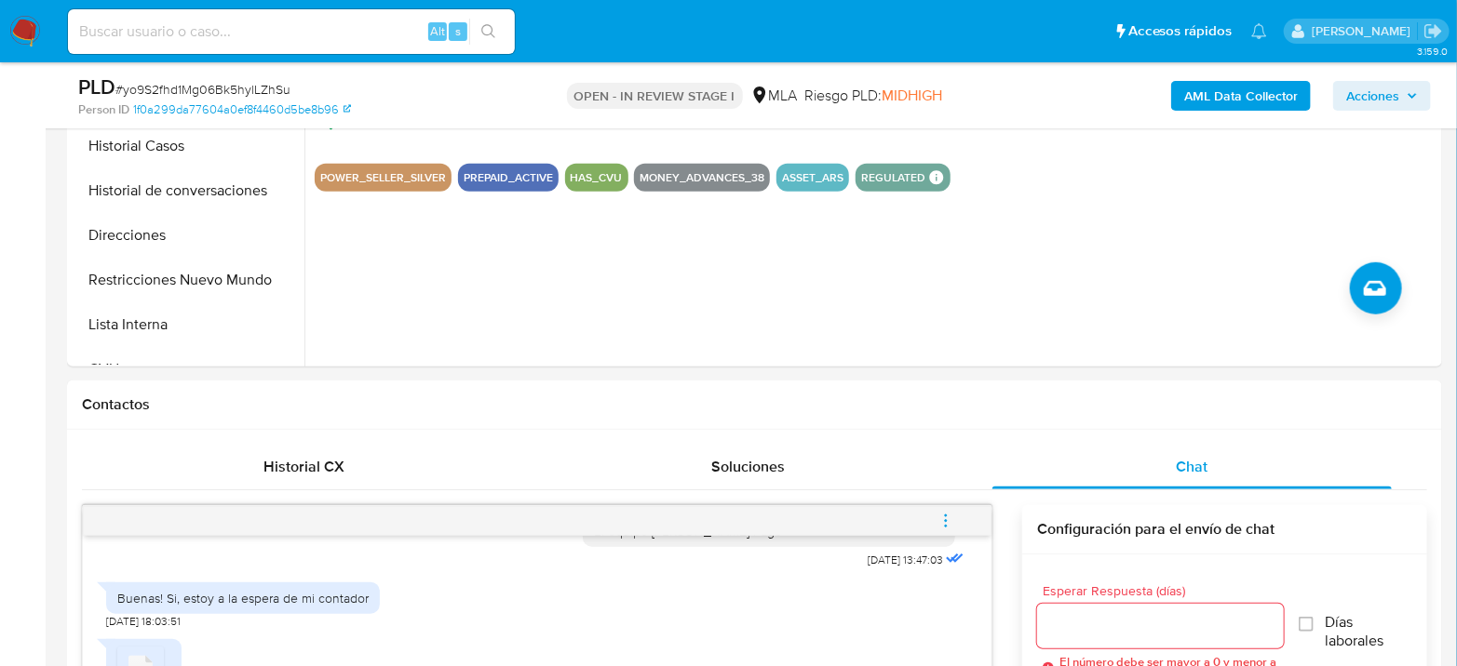
scroll to position [413, 0]
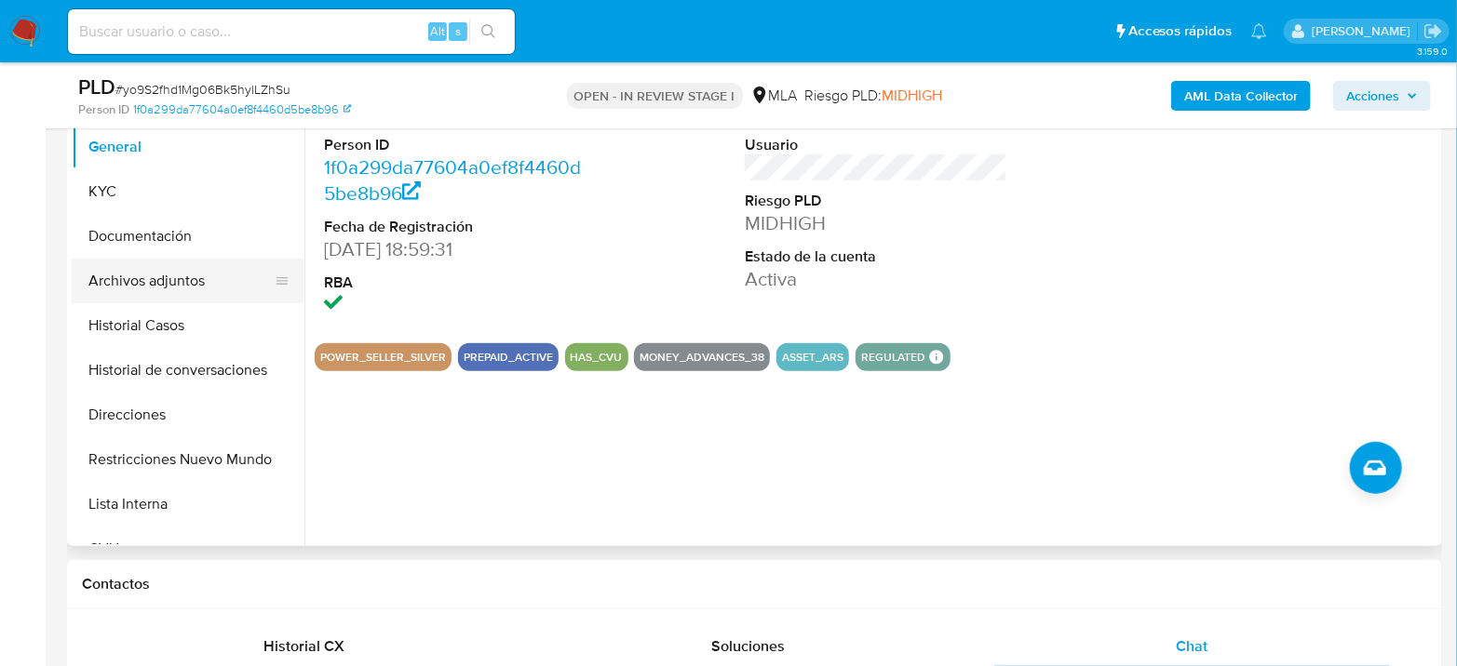
click at [211, 265] on button "Archivos adjuntos" at bounding box center [181, 281] width 218 height 45
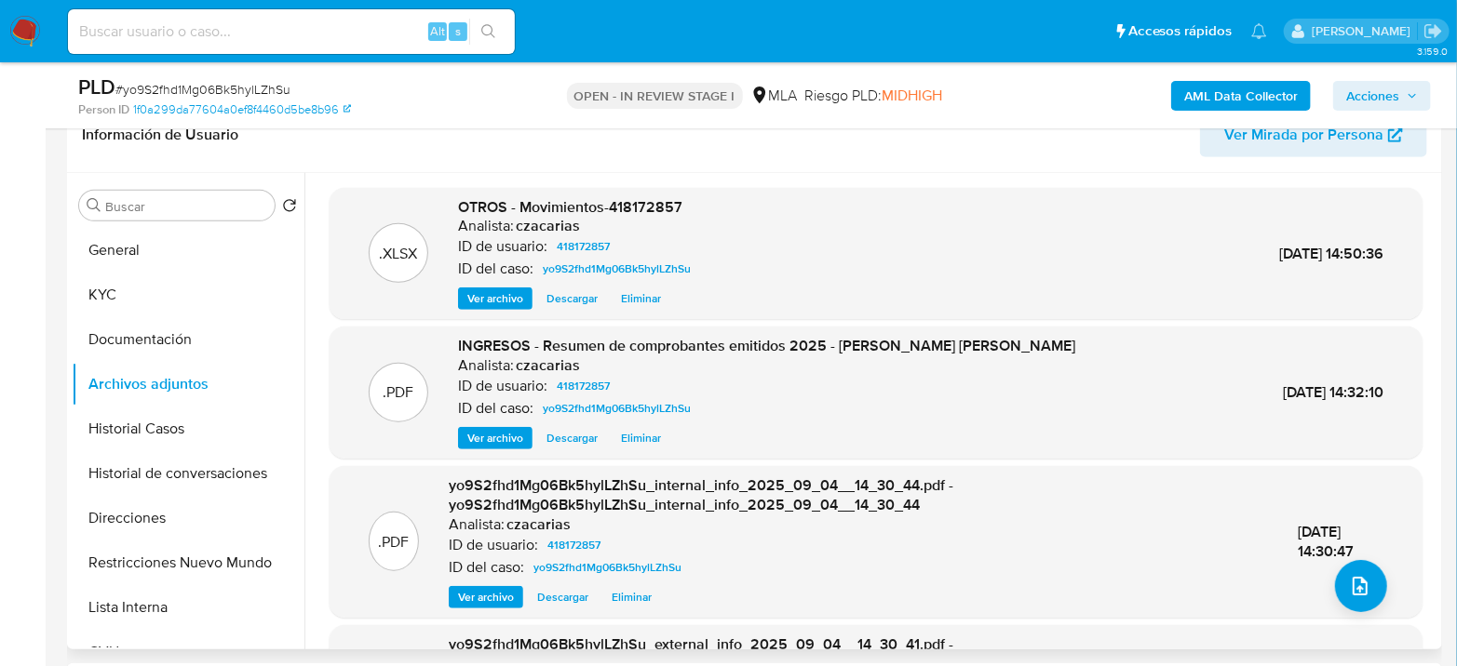
scroll to position [103, 0]
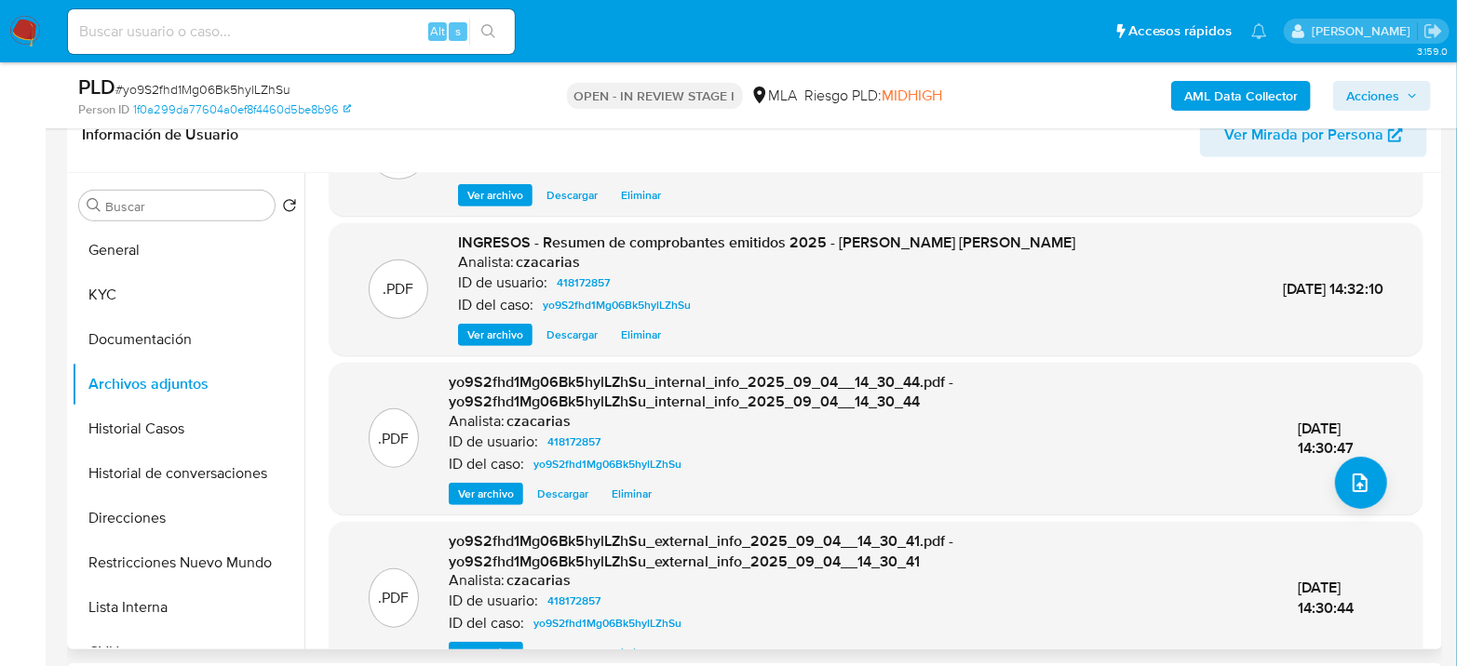
click at [515, 341] on span "Ver archivo" at bounding box center [495, 335] width 56 height 19
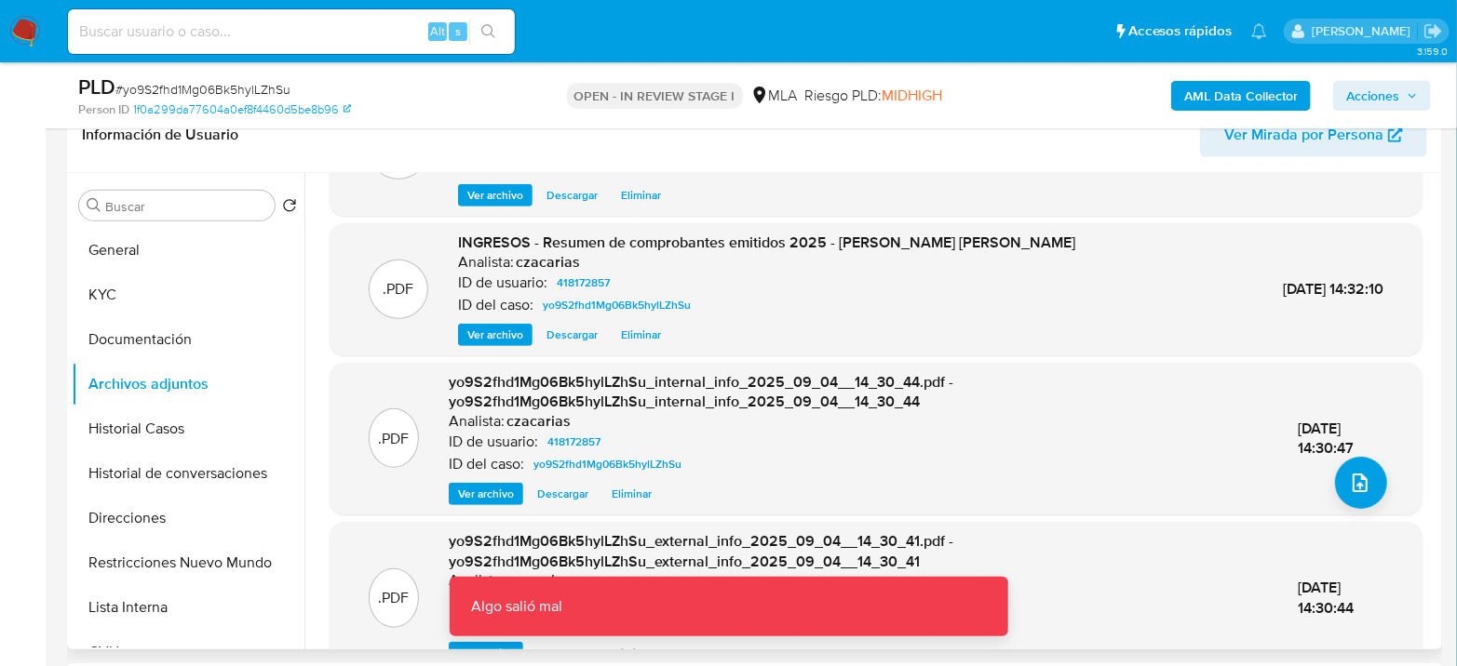
click at [523, 331] on button "Ver archivo" at bounding box center [495, 335] width 74 height 22
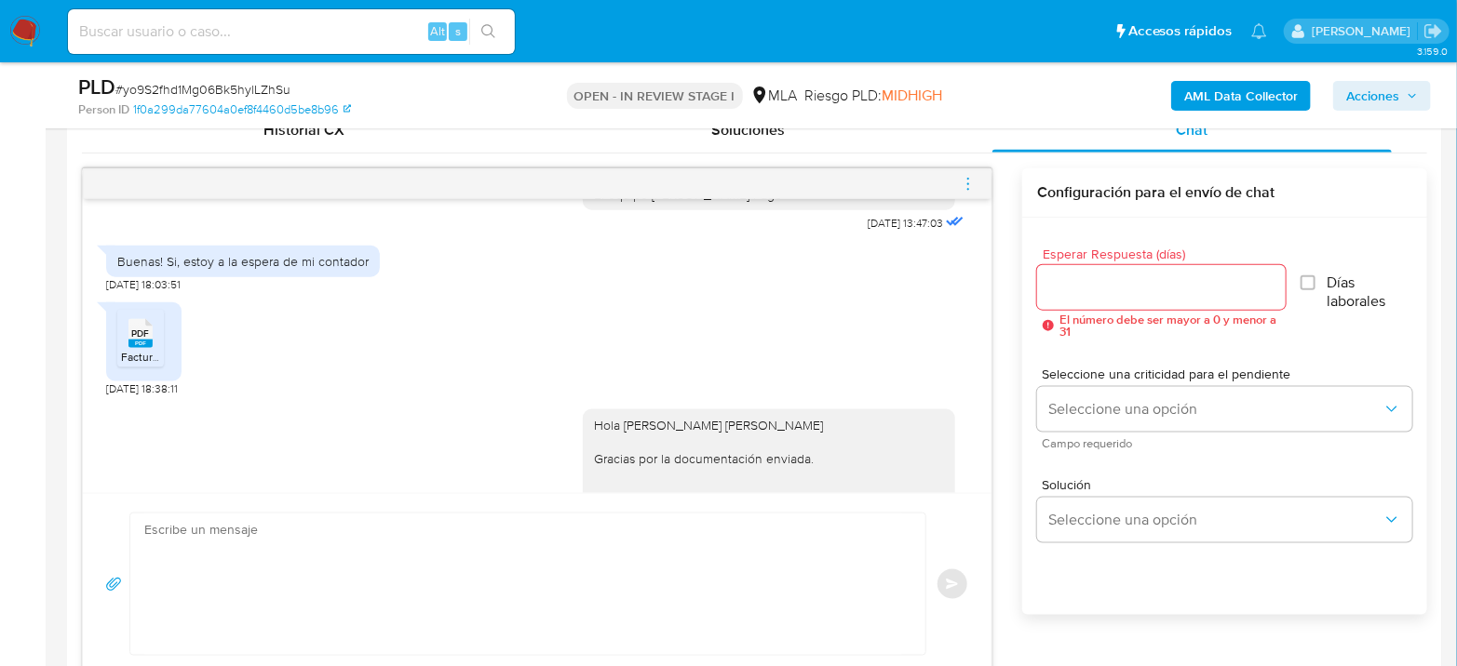
scroll to position [1034, 0]
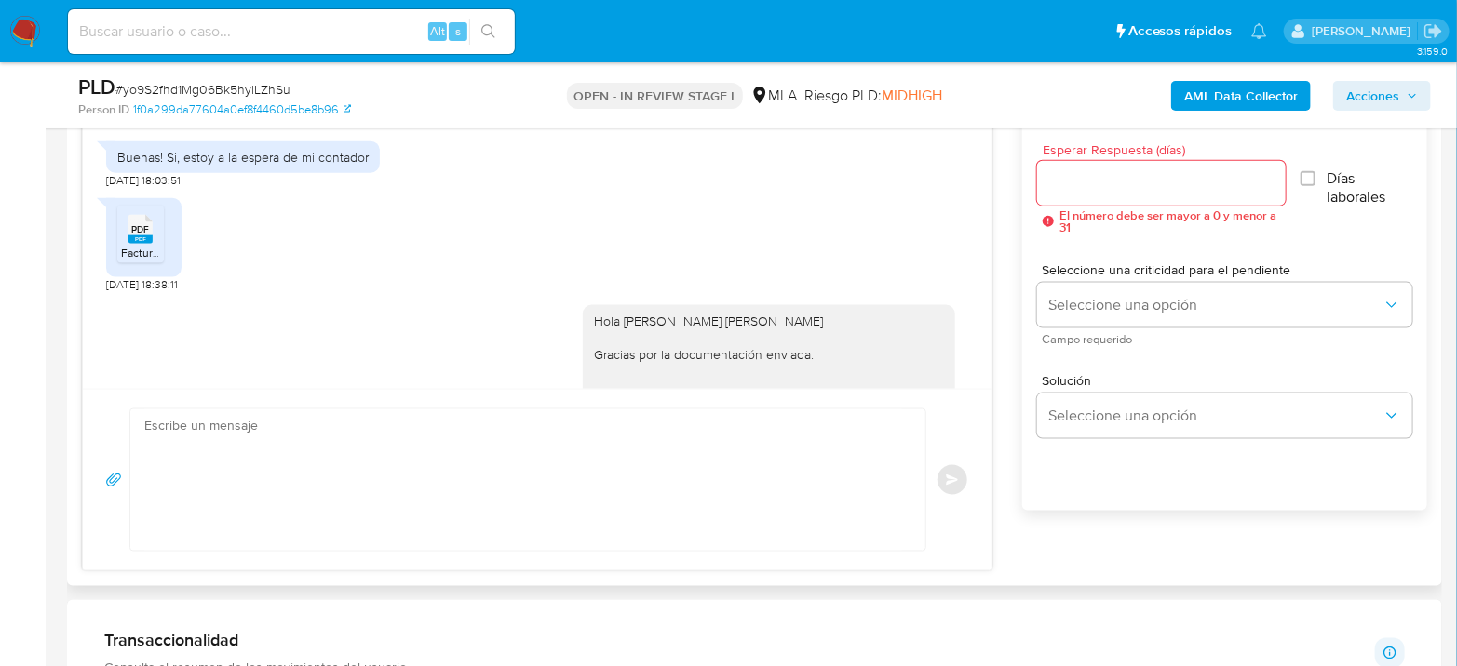
click at [142, 244] on rect at bounding box center [140, 239] width 24 height 8
click at [200, 43] on div "Alt s" at bounding box center [291, 31] width 447 height 45
click at [209, 35] on input at bounding box center [291, 32] width 447 height 24
paste input "ZP5IG5QrcUd8VA0F8JAvLlKm"
type input "ZP5IG5QrcUd8VA0F8JAvLlKm"
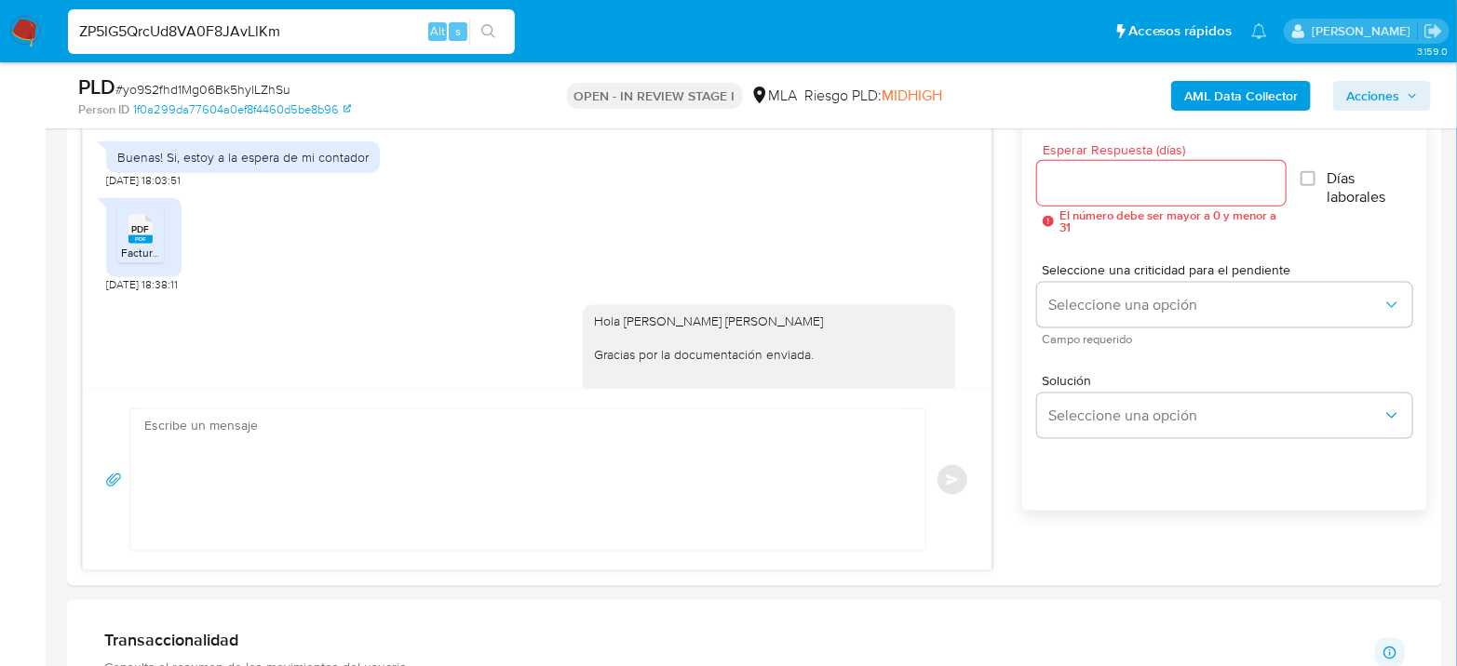
click at [481, 28] on button "search-icon" at bounding box center [488, 32] width 38 height 26
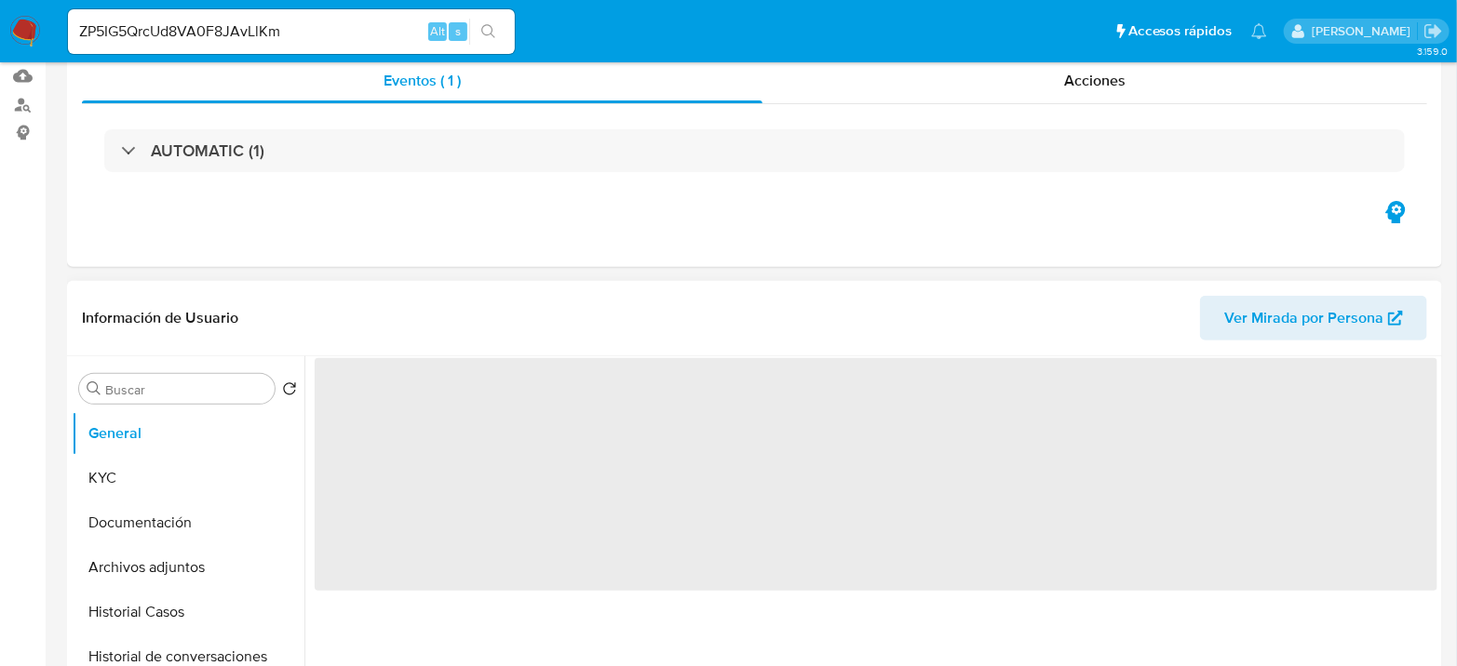
select select "10"
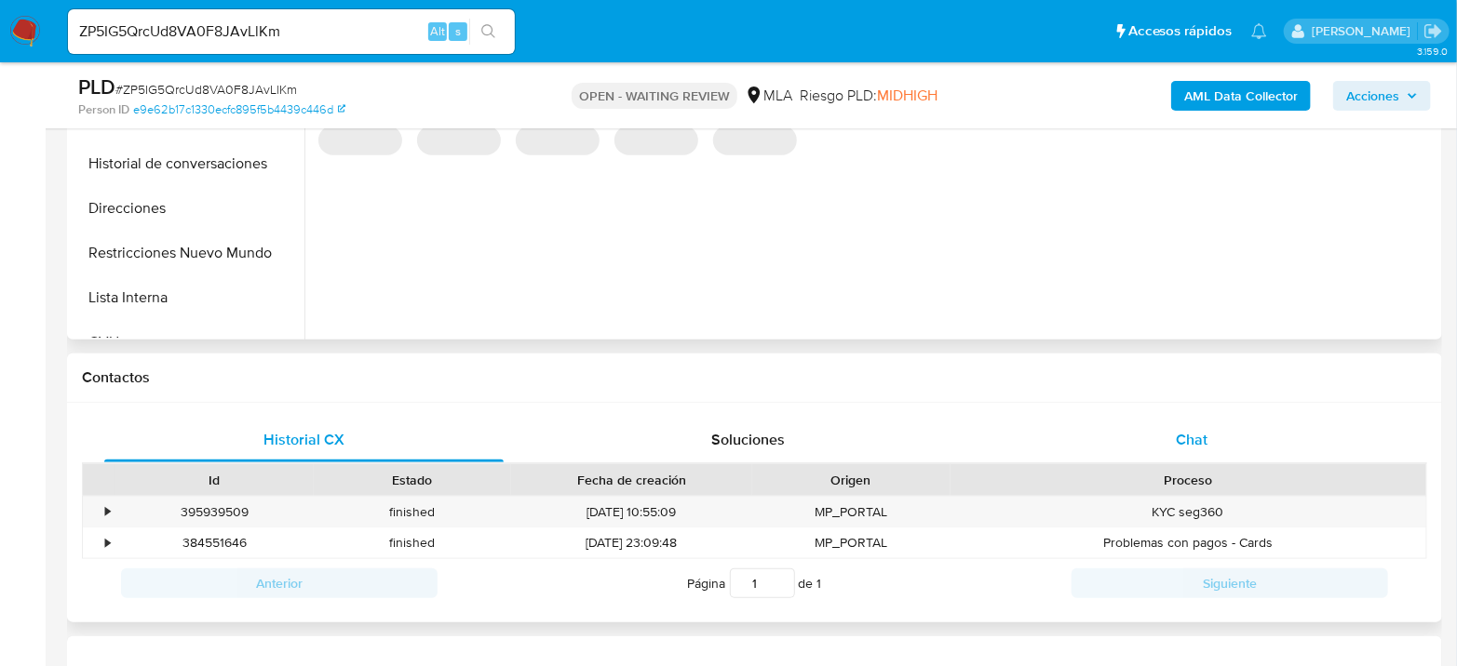
click at [1194, 440] on span "Chat" at bounding box center [1191, 439] width 32 height 21
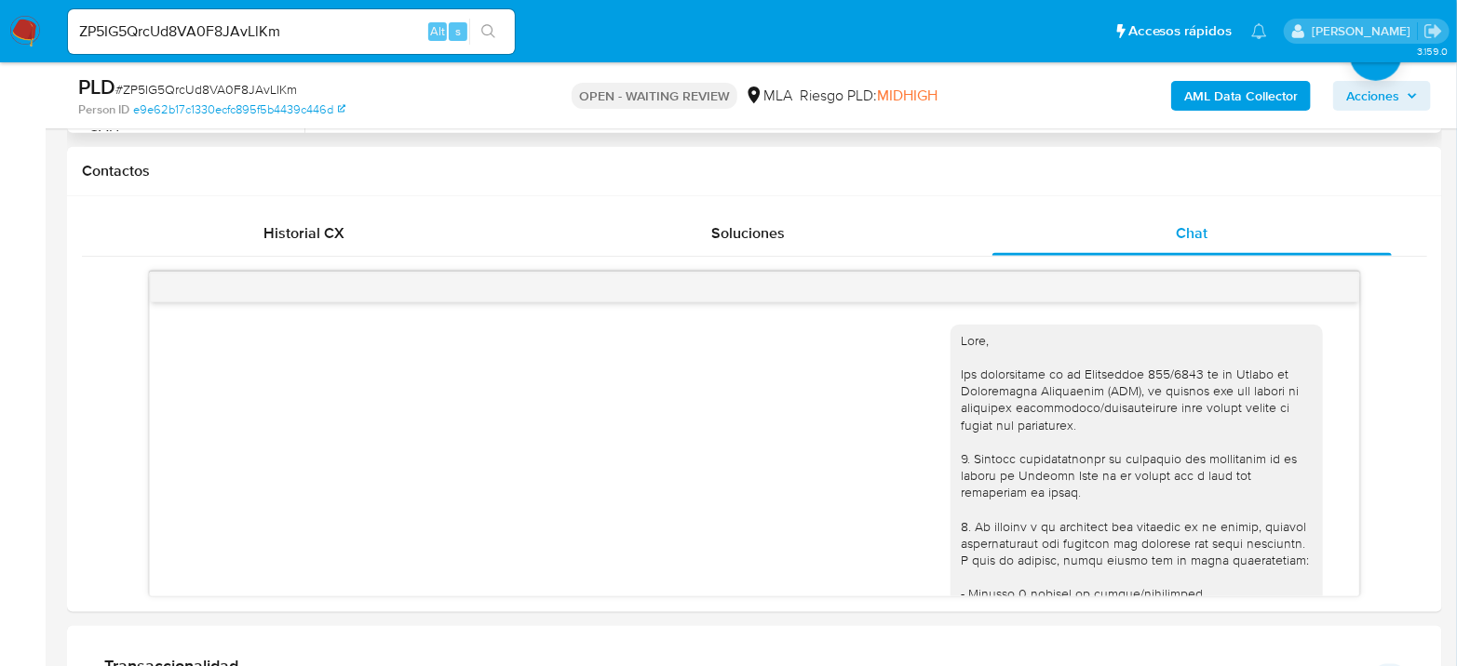
scroll to position [884, 0]
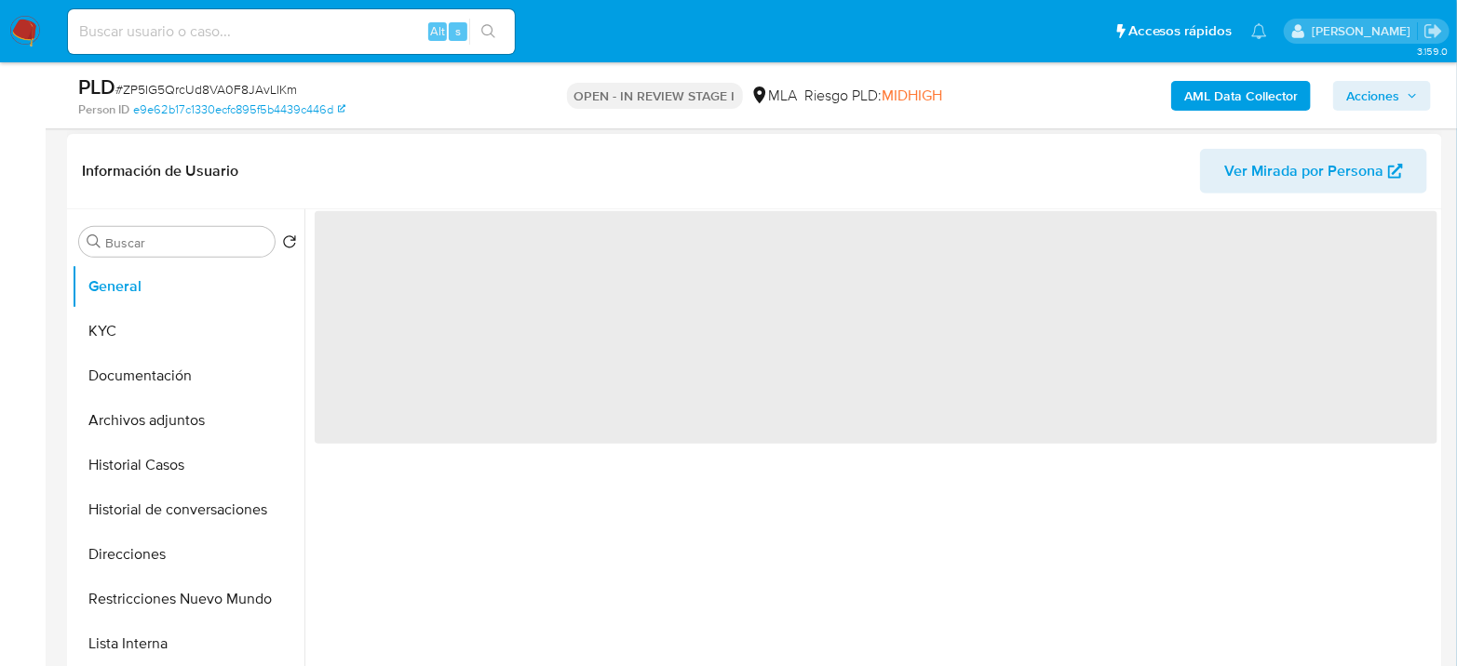
scroll to position [310, 0]
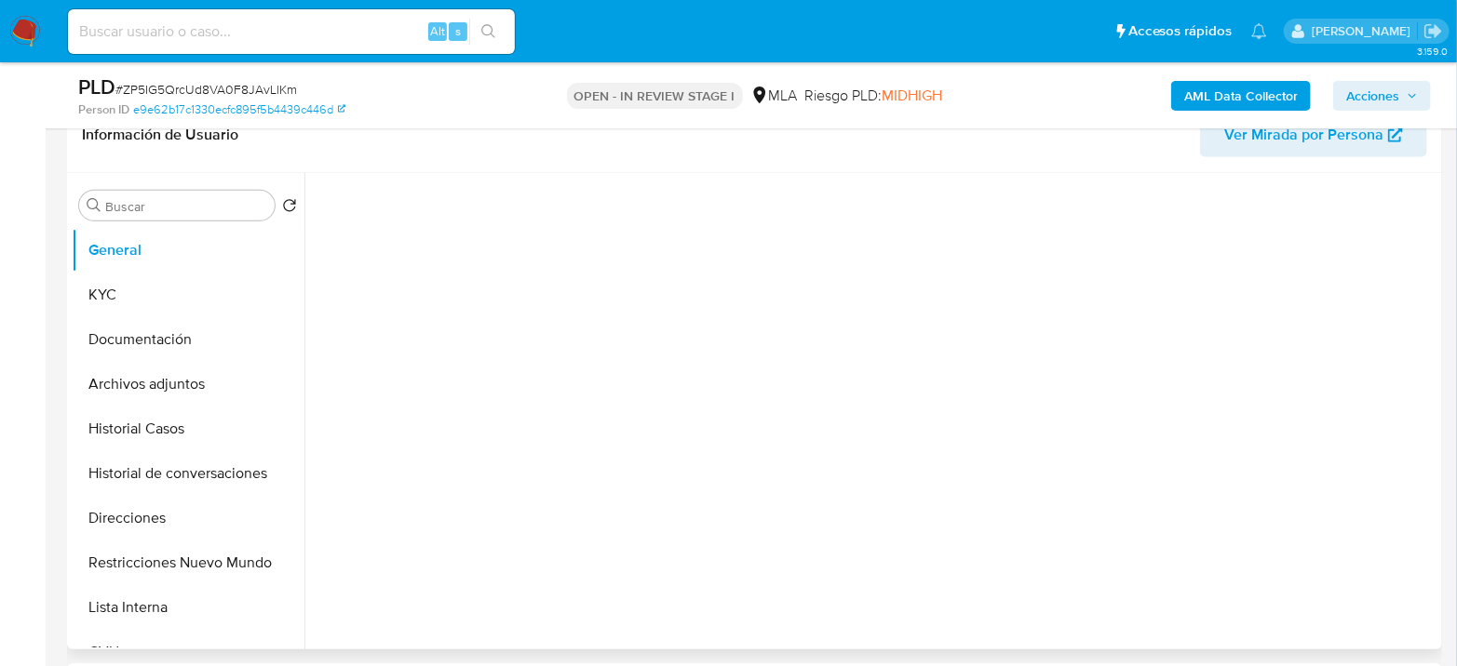
select select "10"
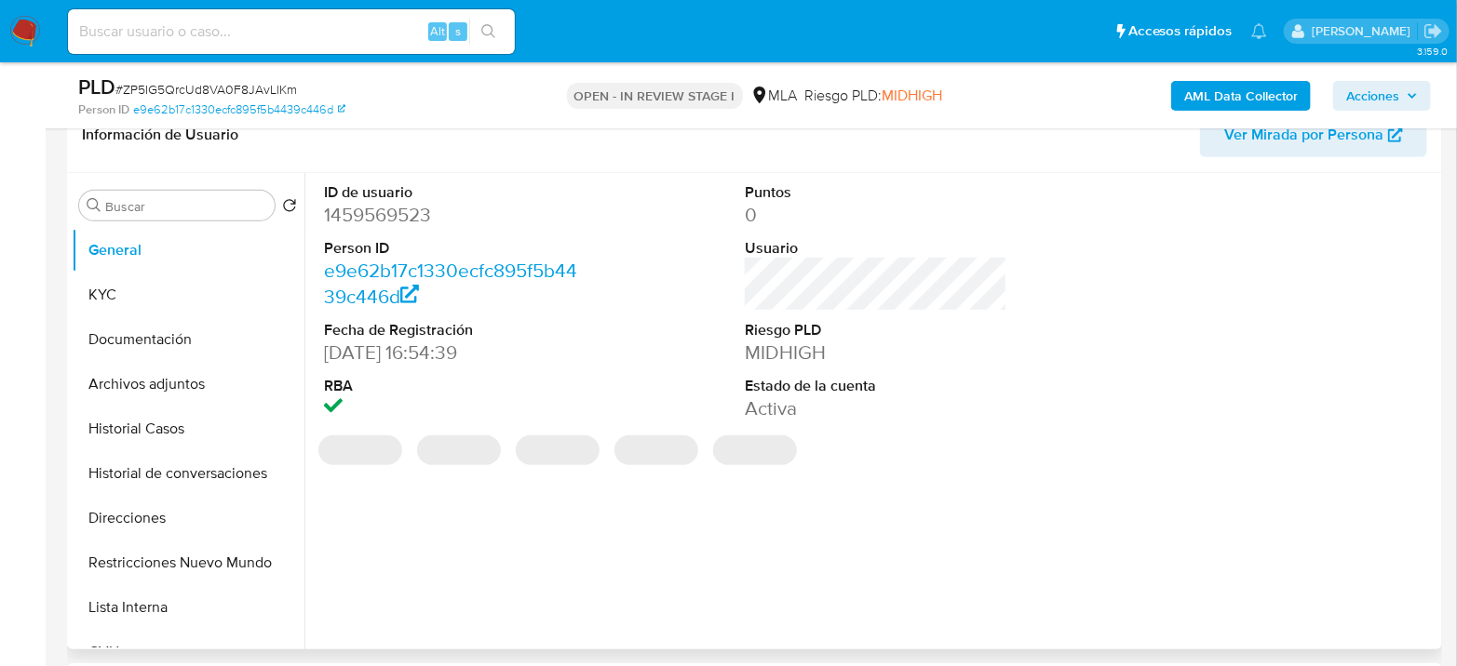
click at [380, 222] on dd "1459569523" at bounding box center [455, 215] width 262 height 26
copy dd "1459569523"
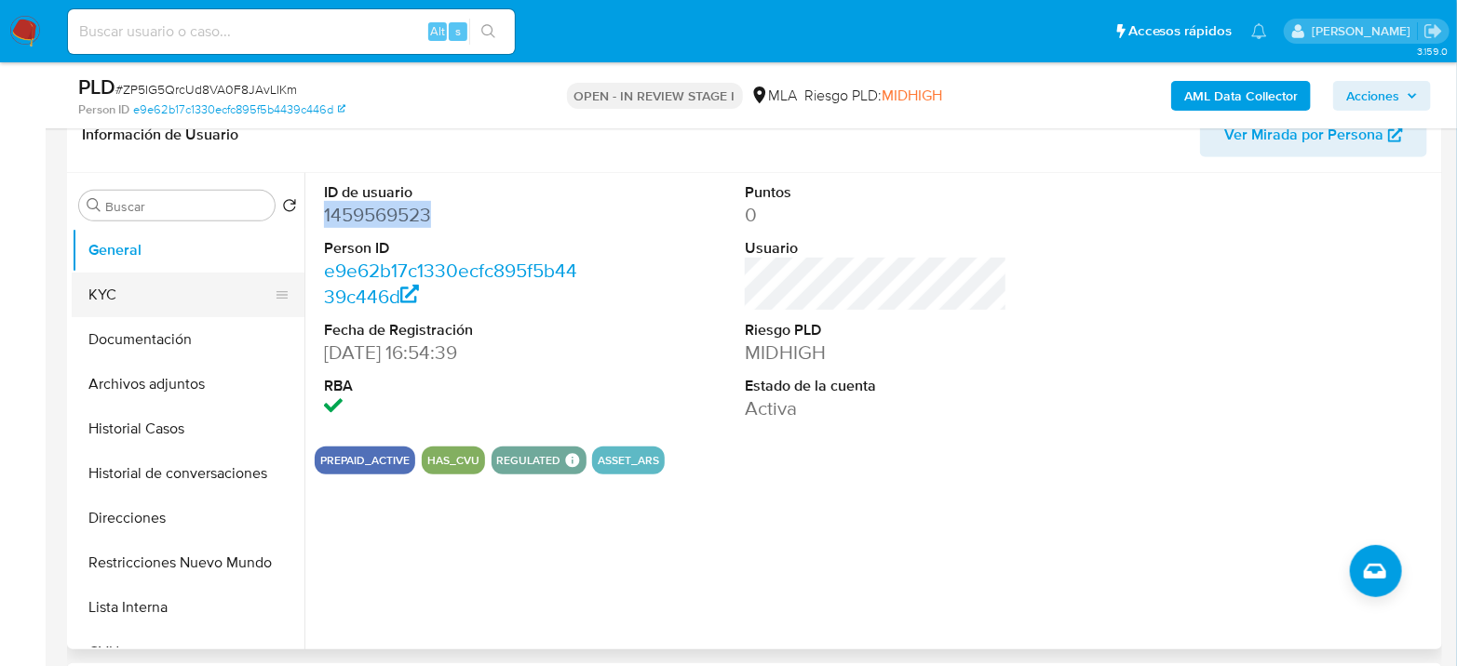
click at [122, 293] on button "KYC" at bounding box center [181, 295] width 218 height 45
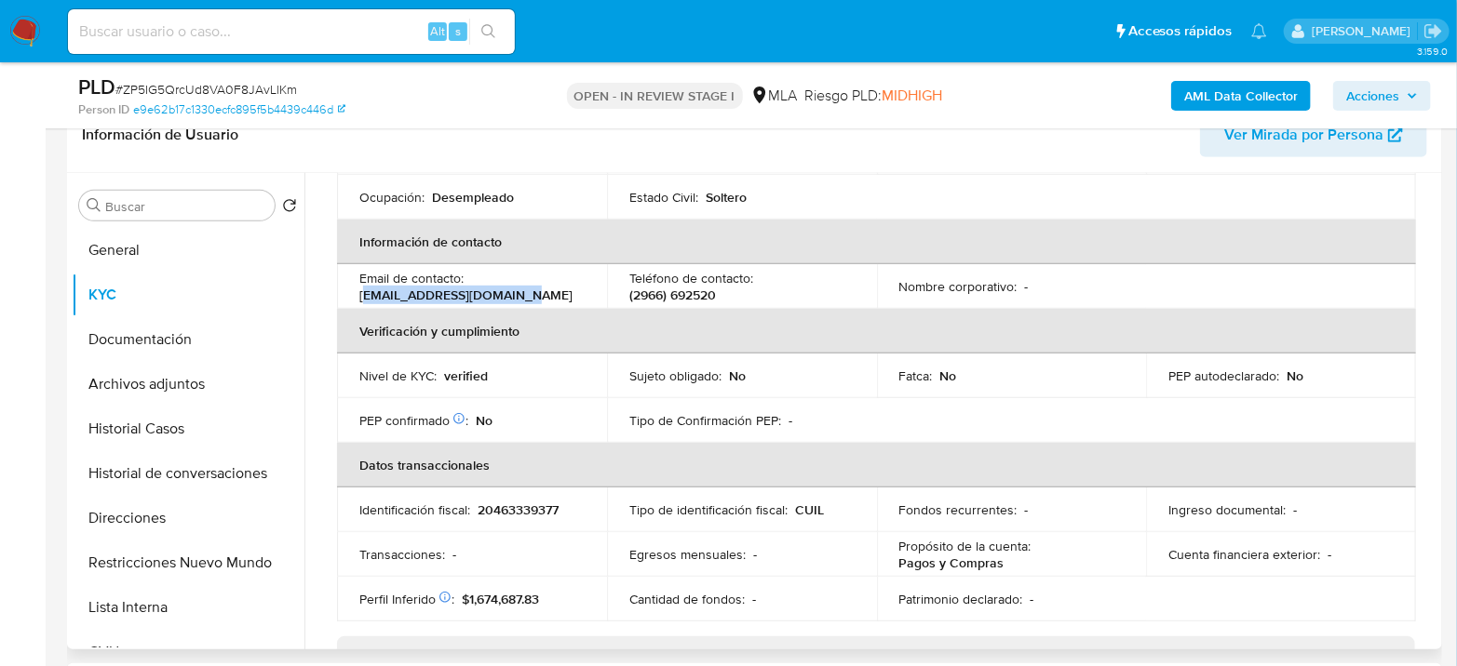
drag, startPoint x: 363, startPoint y: 292, endPoint x: 532, endPoint y: 290, distance: 169.4
click at [532, 290] on div "Email de contacto : samuelcrack033@gmail.com" at bounding box center [471, 287] width 225 height 34
copy p "amuelcrack033@gmail.com"
click at [143, 330] on button "Documentación" at bounding box center [181, 339] width 218 height 45
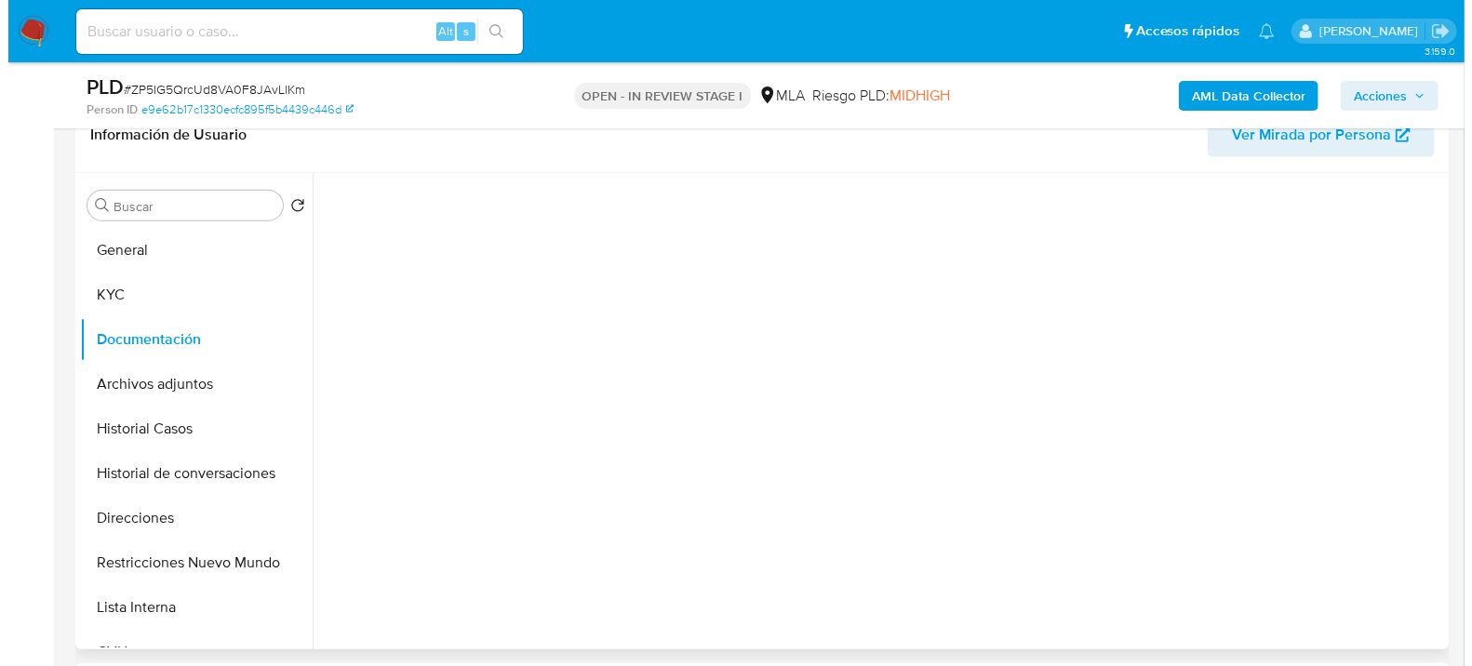
scroll to position [0, 0]
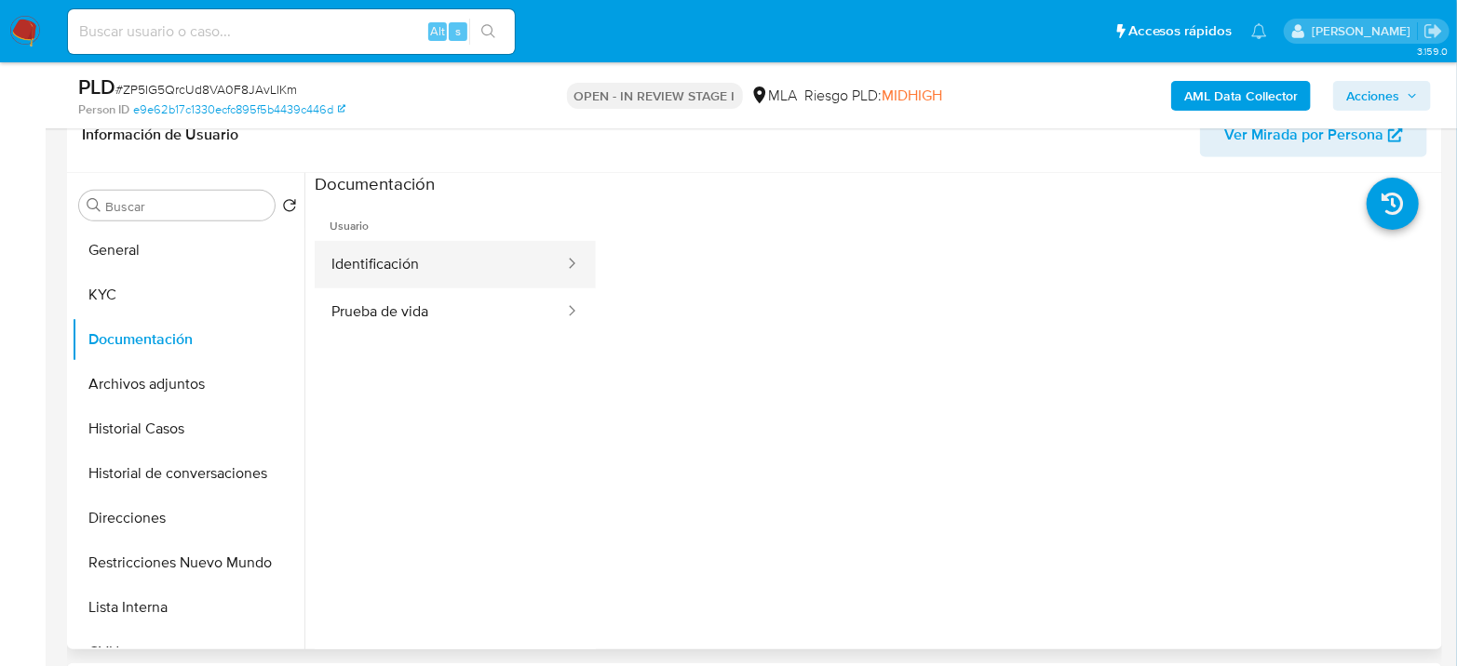
click at [474, 265] on button "Identificación" at bounding box center [440, 264] width 251 height 47
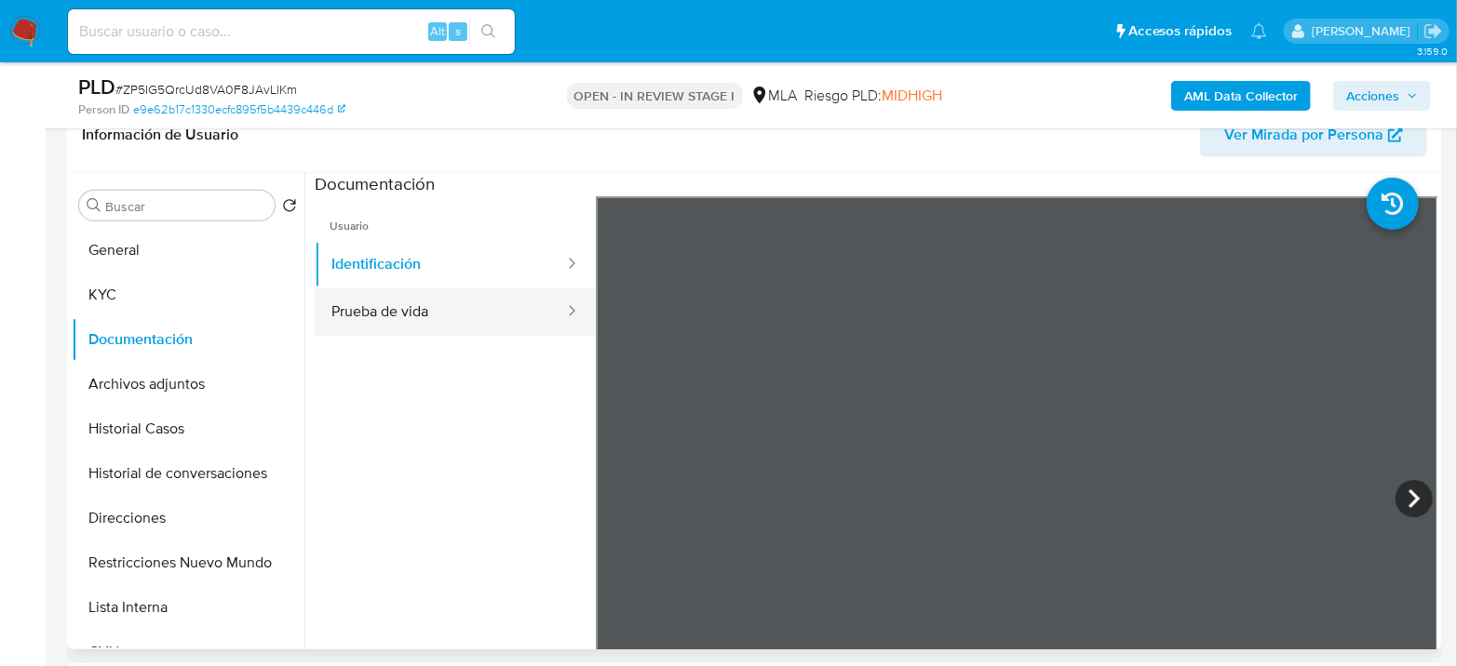
click at [490, 302] on button "Prueba de vida" at bounding box center [440, 312] width 251 height 47
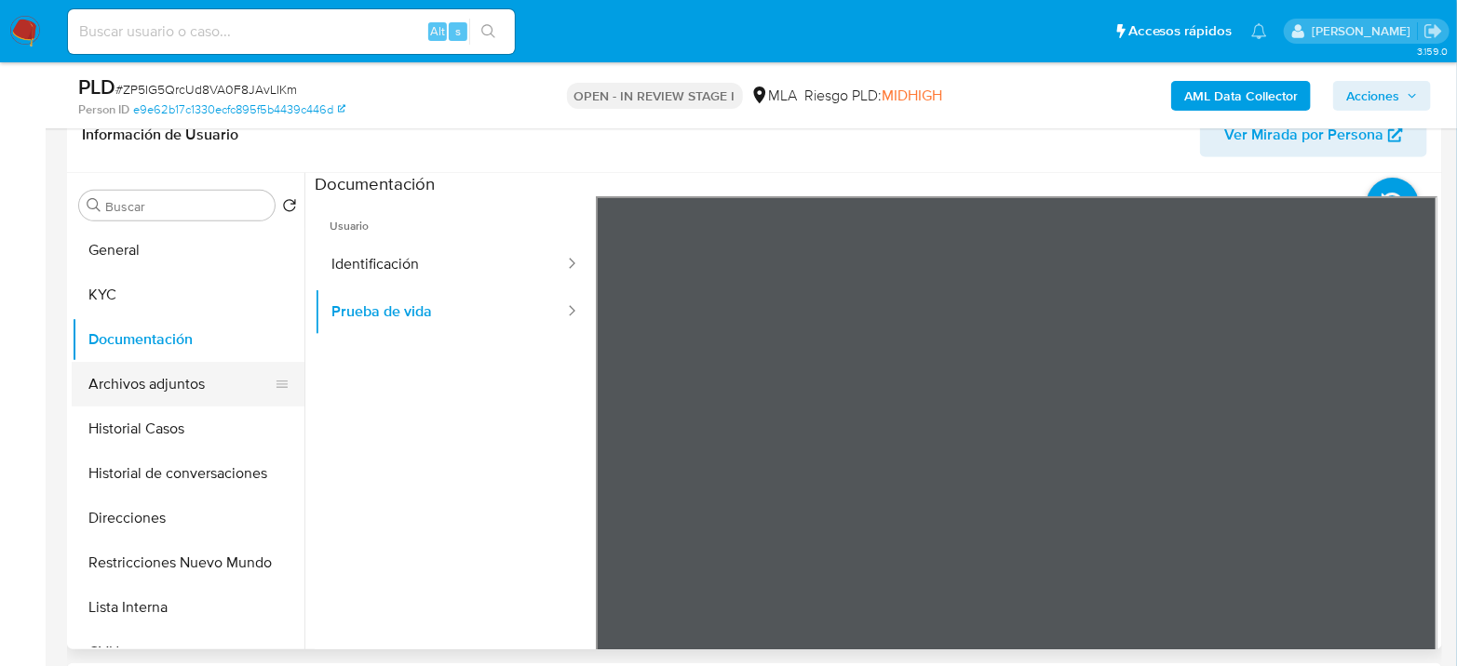
click at [89, 396] on button "Archivos adjuntos" at bounding box center [181, 384] width 218 height 45
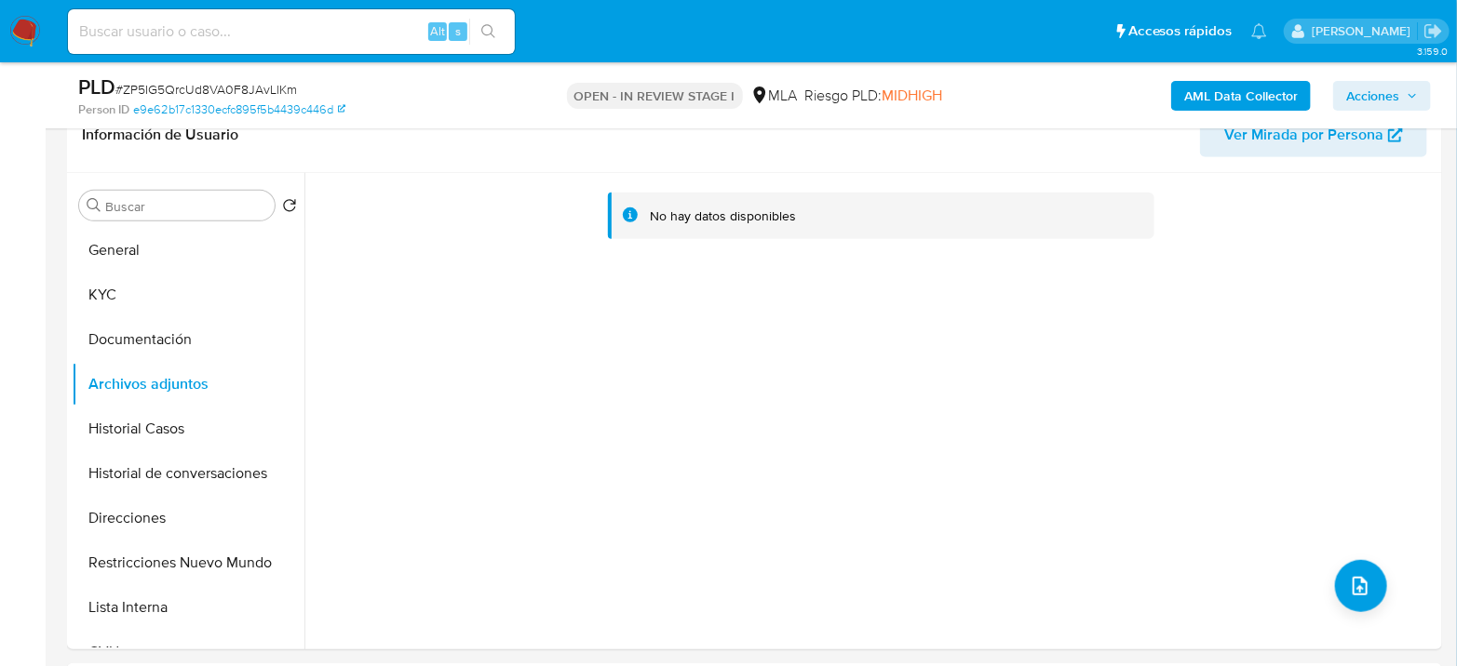
click at [1229, 86] on b "AML Data Collector" at bounding box center [1241, 96] width 114 height 30
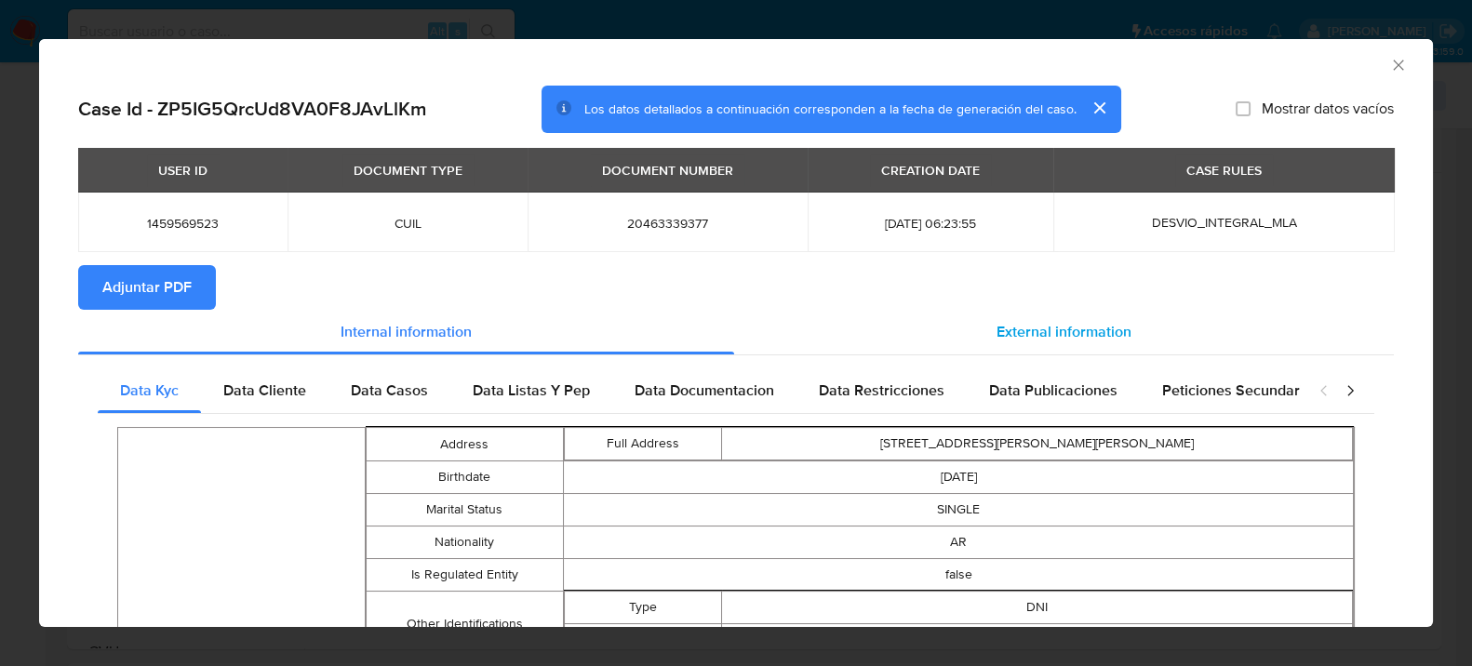
click at [1029, 336] on span "External information" at bounding box center [1064, 331] width 135 height 21
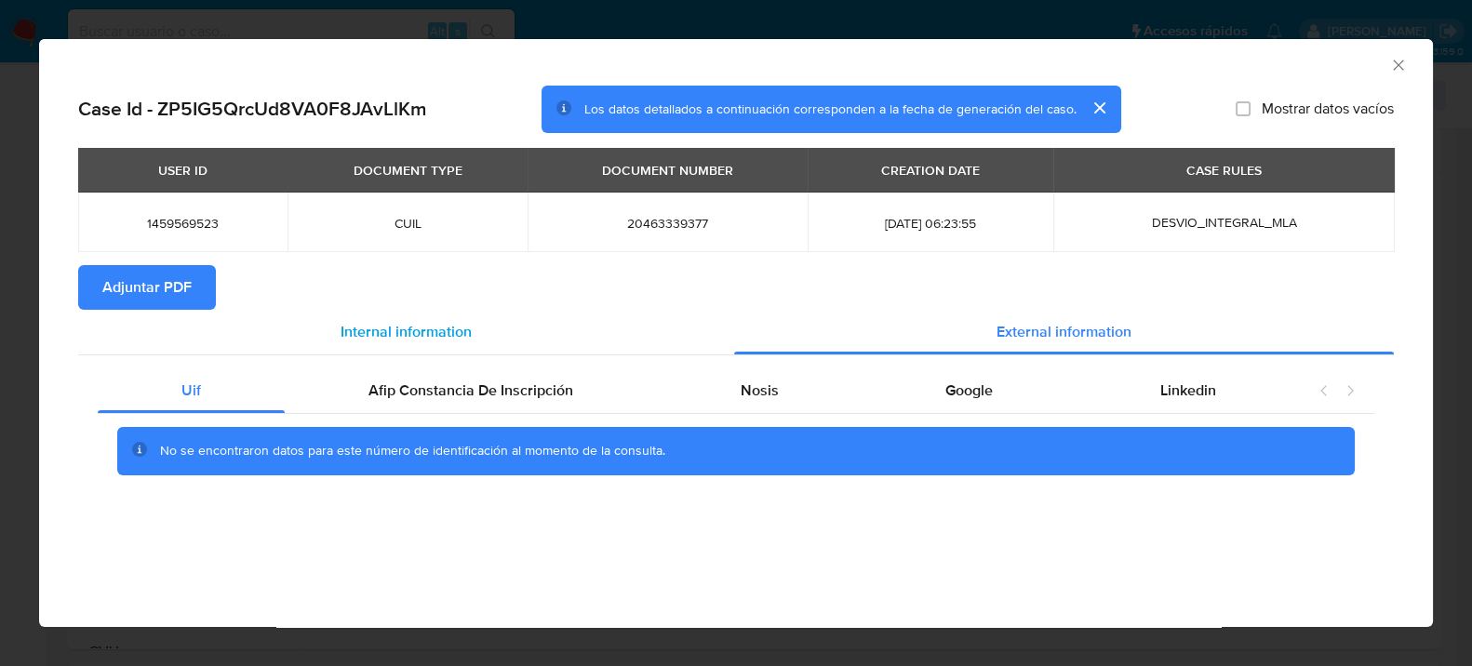
click at [514, 349] on div "Internal information" at bounding box center [406, 332] width 656 height 45
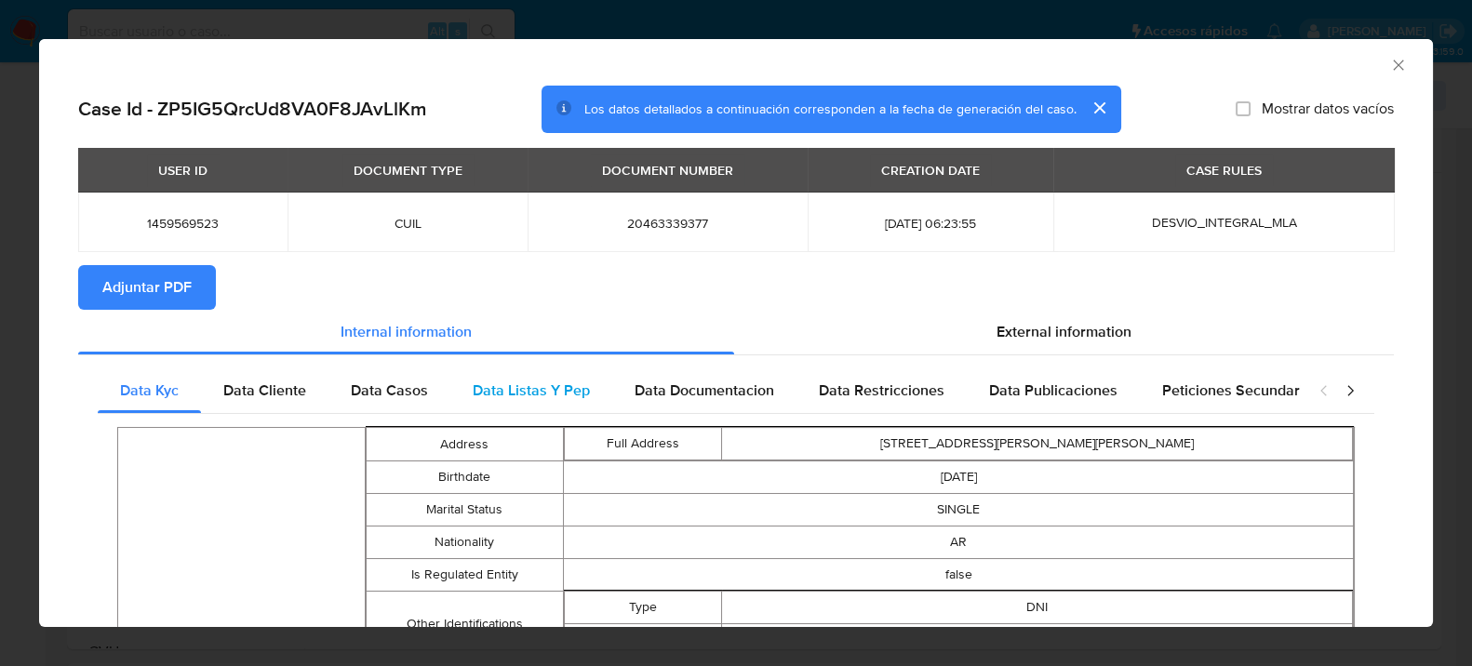
click at [510, 383] on span "Data Listas Y Pep" at bounding box center [531, 390] width 117 height 21
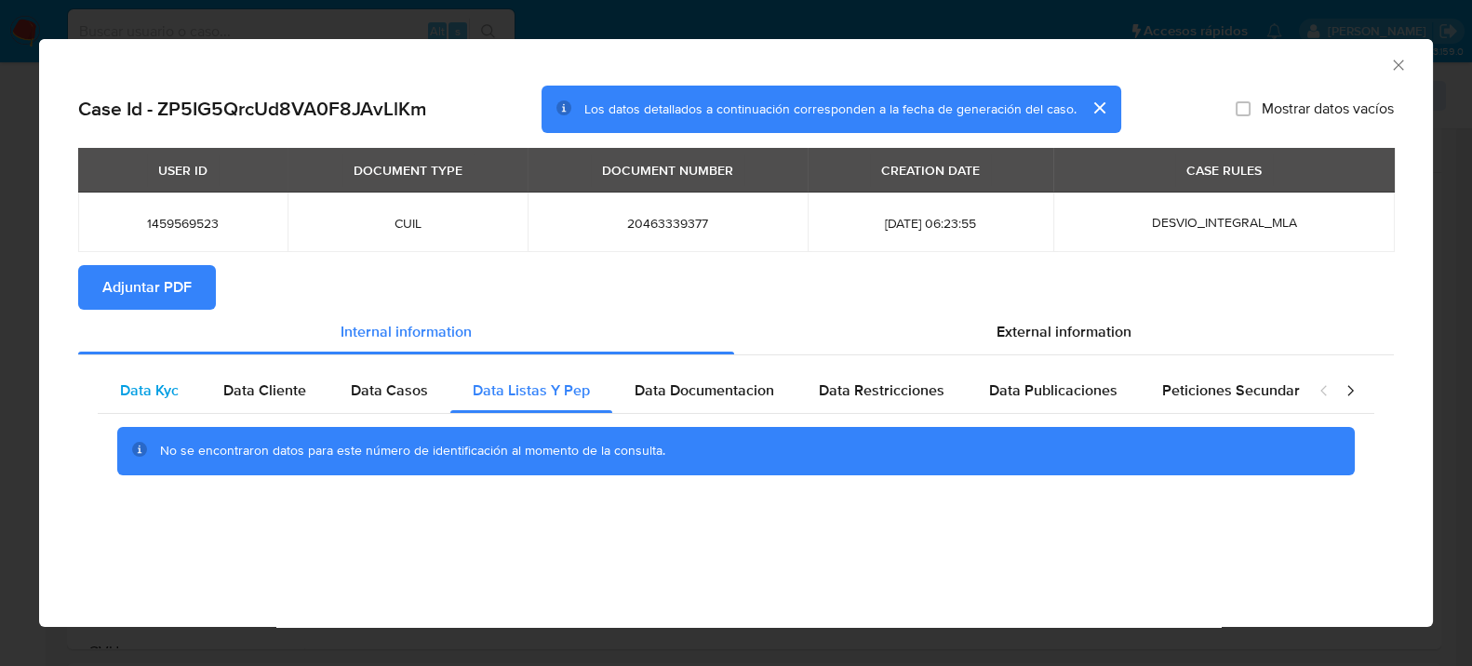
click at [160, 387] on span "Data Kyc" at bounding box center [149, 390] width 59 height 21
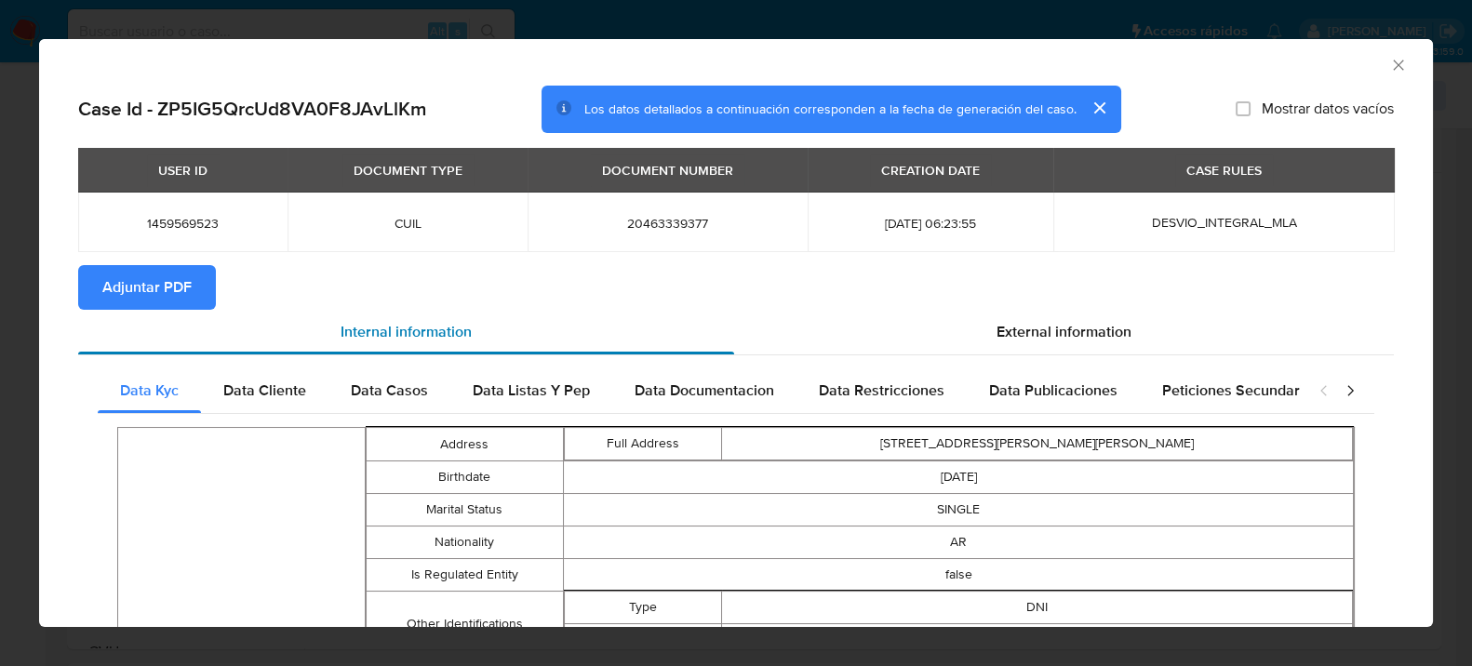
scroll to position [99, 0]
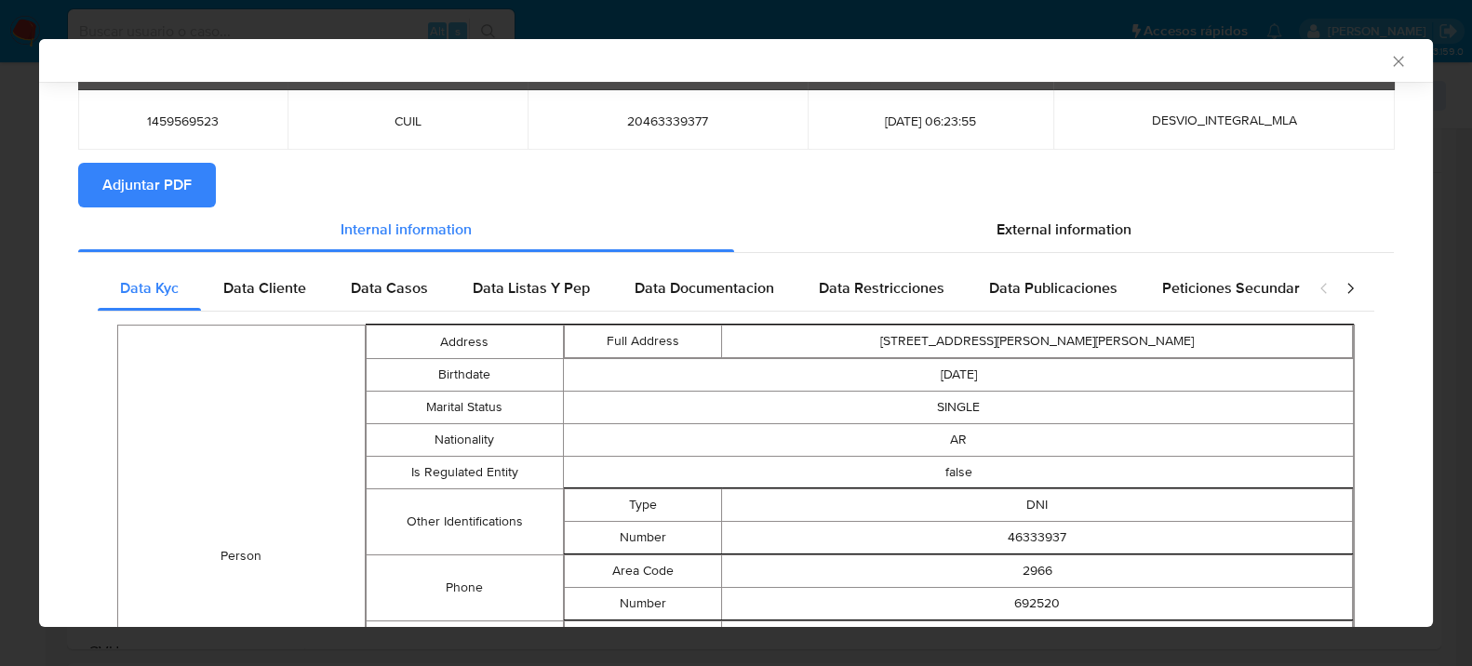
click at [1048, 225] on span "External information" at bounding box center [1064, 229] width 135 height 21
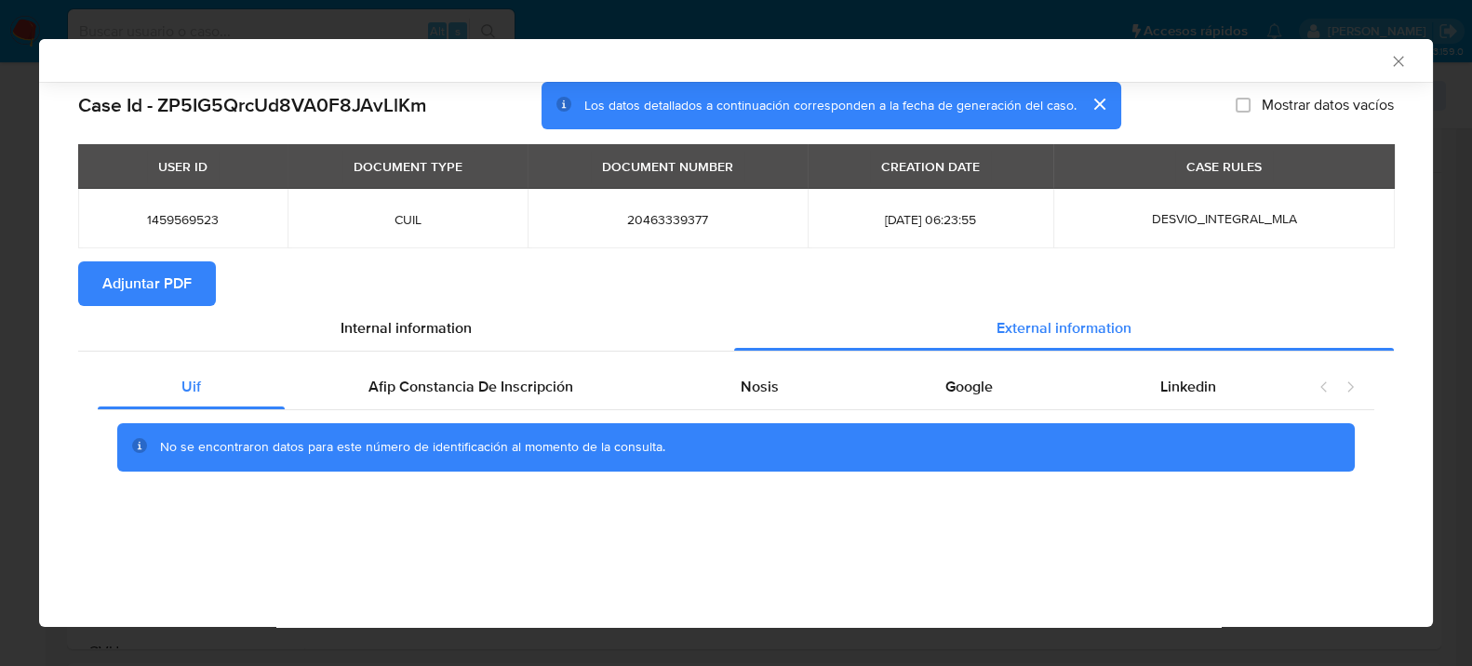
scroll to position [0, 0]
click at [471, 385] on span "Afip Constancia De Inscripción" at bounding box center [471, 386] width 205 height 21
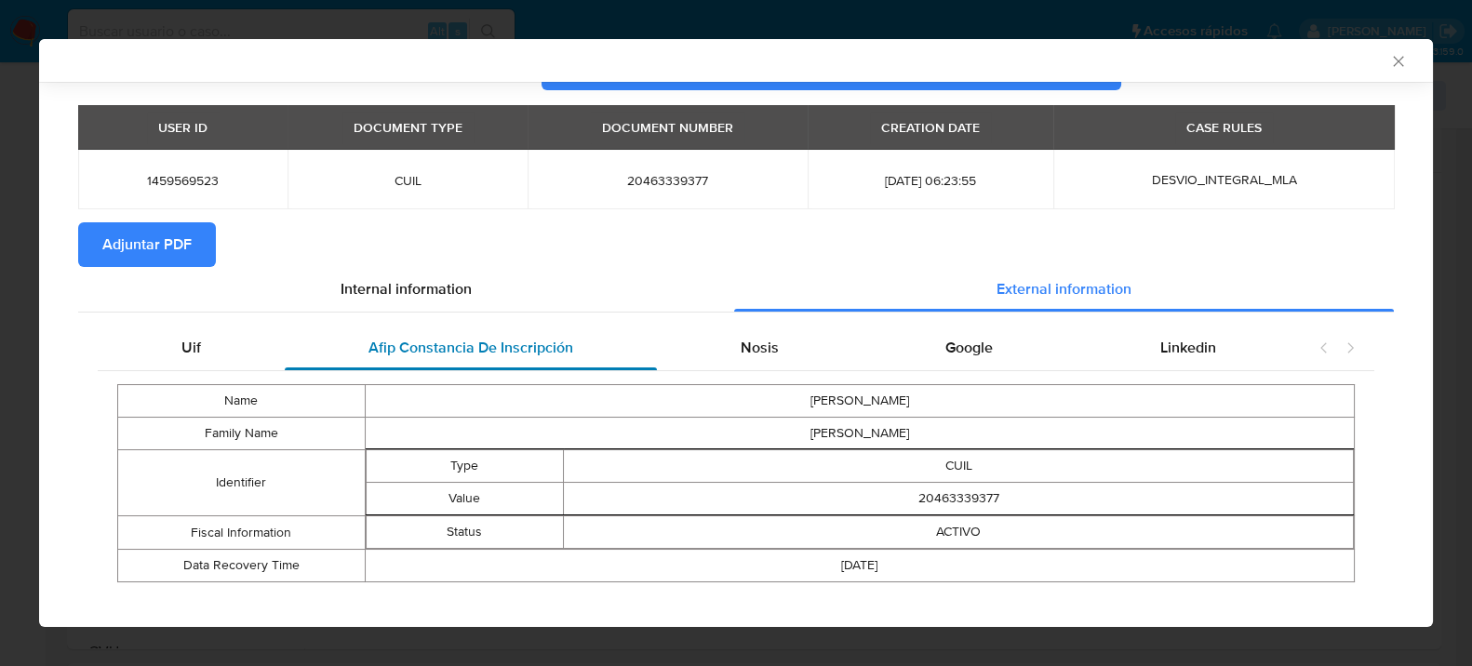
scroll to position [60, 0]
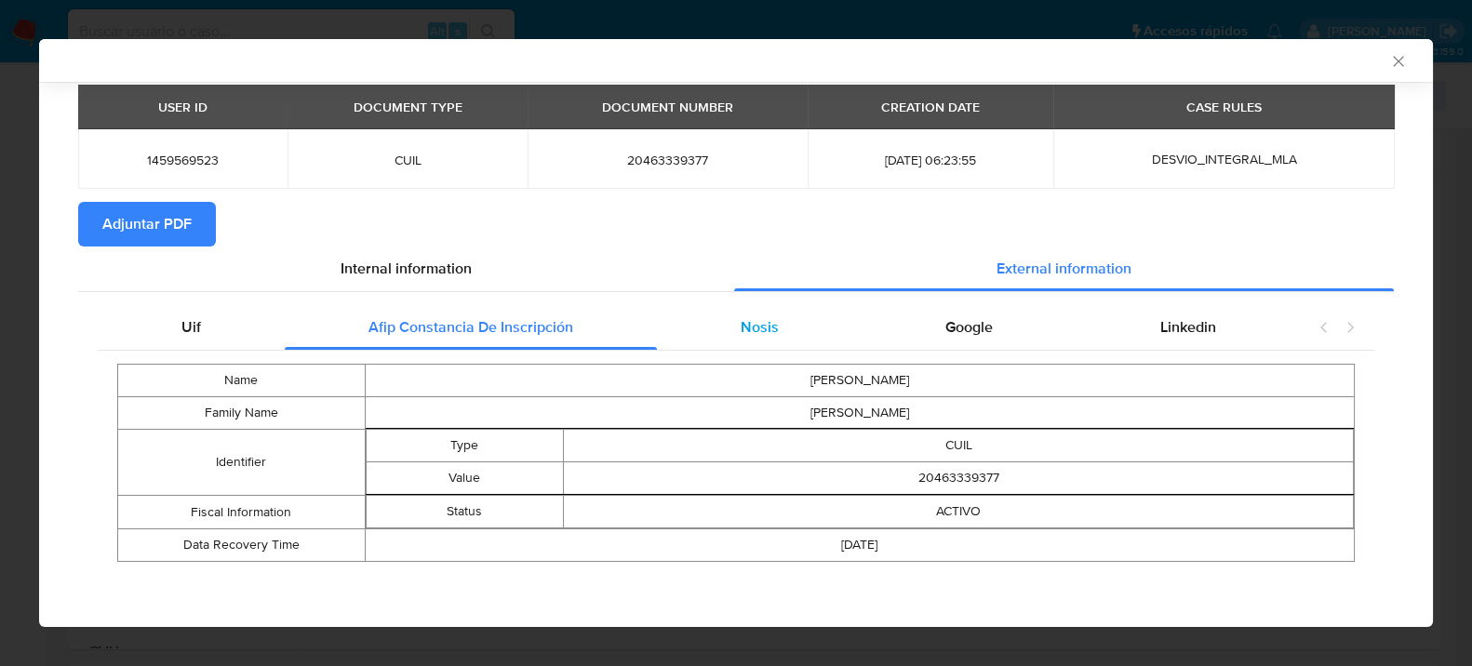
click at [770, 327] on div "Nosis" at bounding box center [760, 327] width 206 height 45
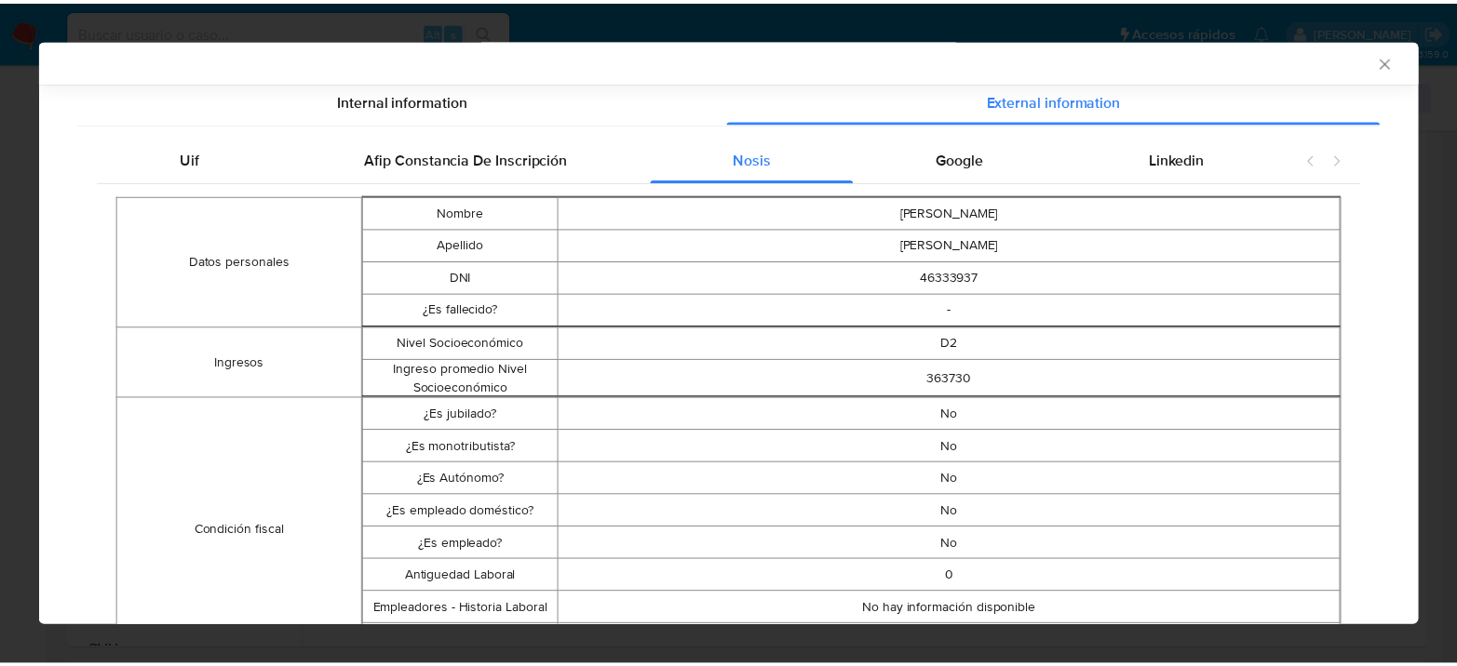
scroll to position [0, 0]
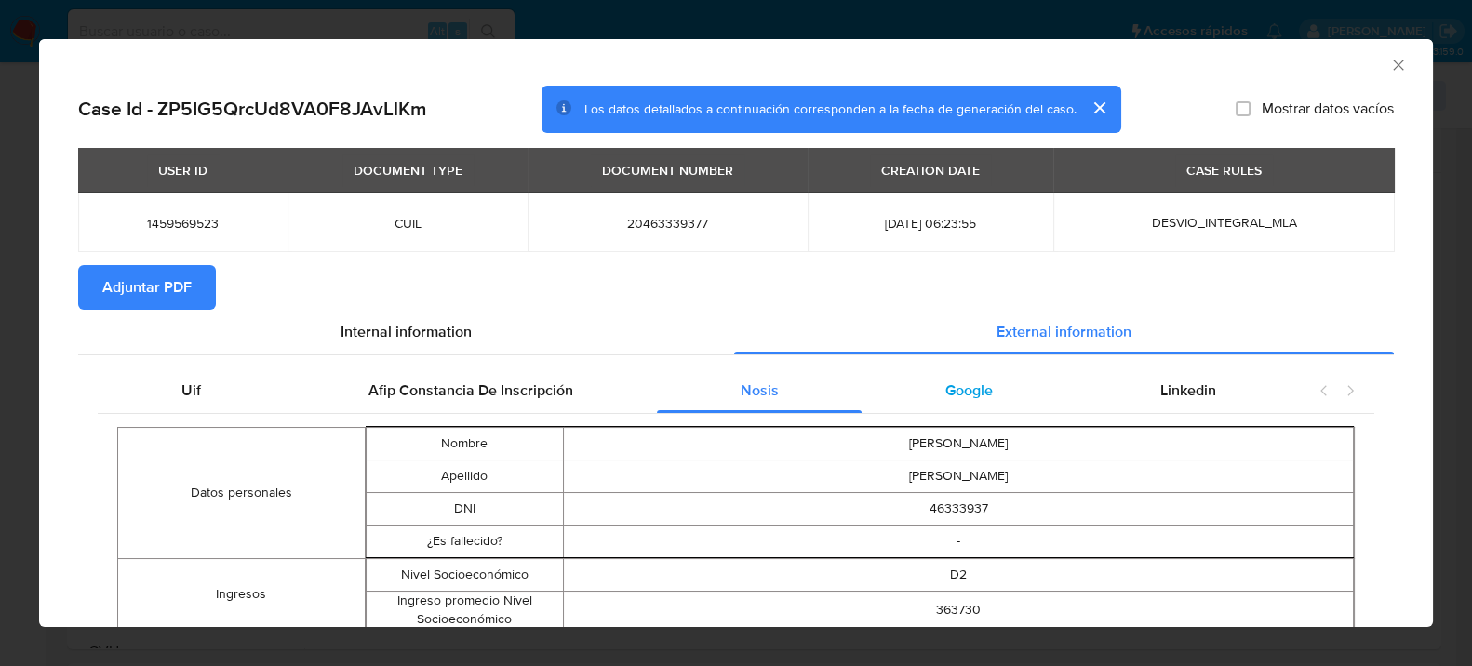
click at [1002, 412] on div "Google" at bounding box center [969, 391] width 215 height 45
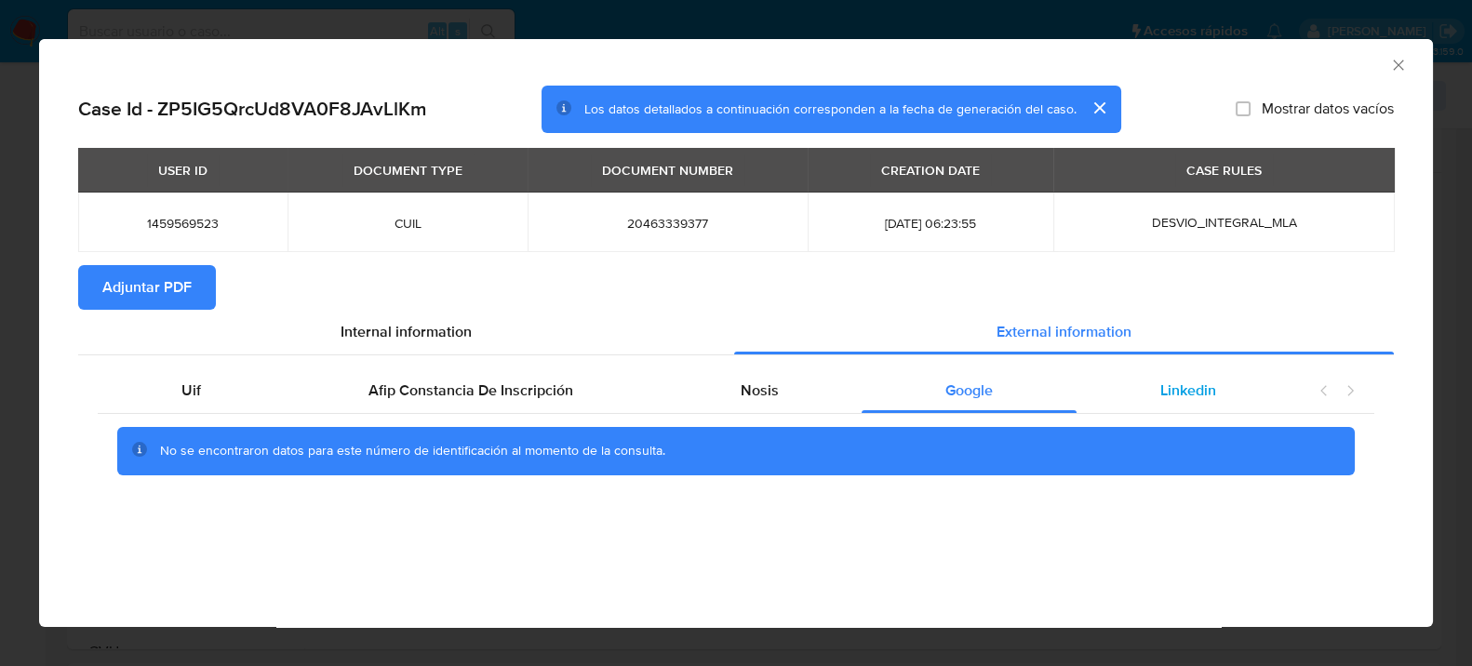
click at [1205, 401] on div "Linkedin" at bounding box center [1188, 391] width 223 height 45
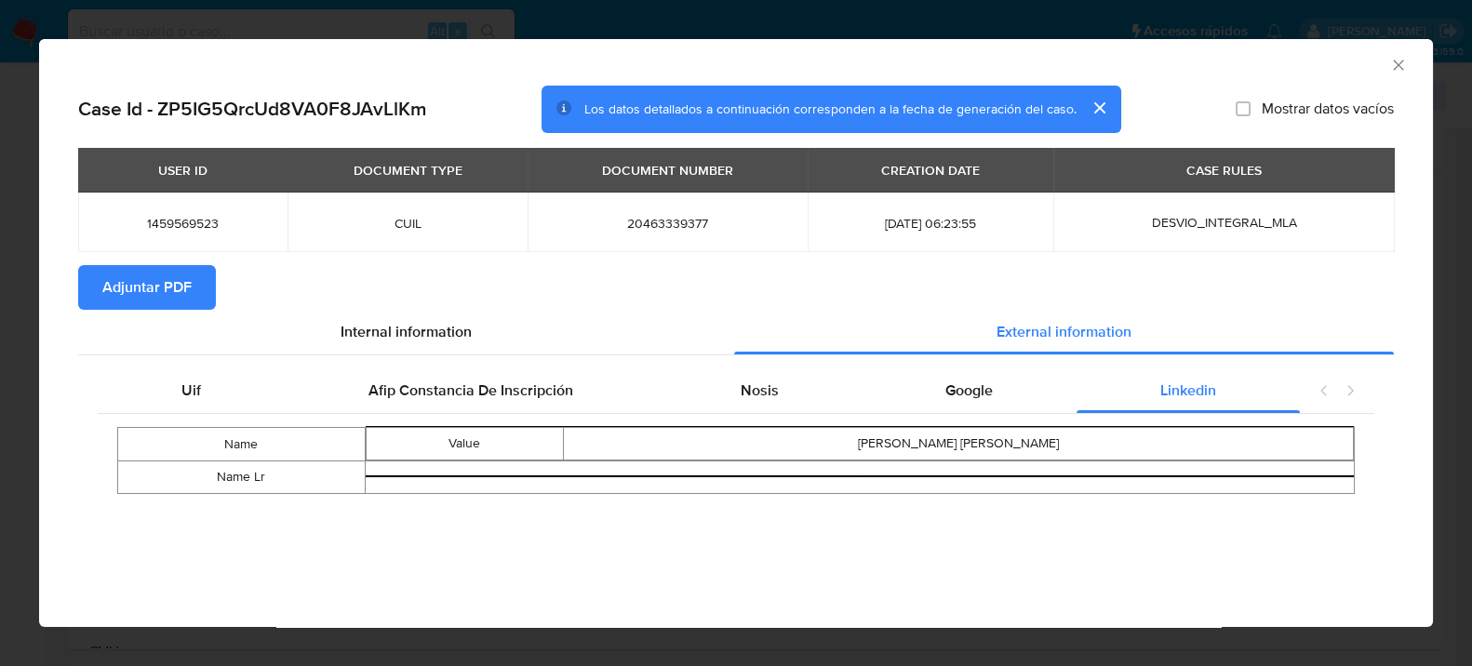
click at [79, 279] on button "Adjuntar PDF" at bounding box center [147, 287] width 138 height 45
click at [1394, 72] on icon "Cerrar ventana" at bounding box center [1399, 65] width 19 height 19
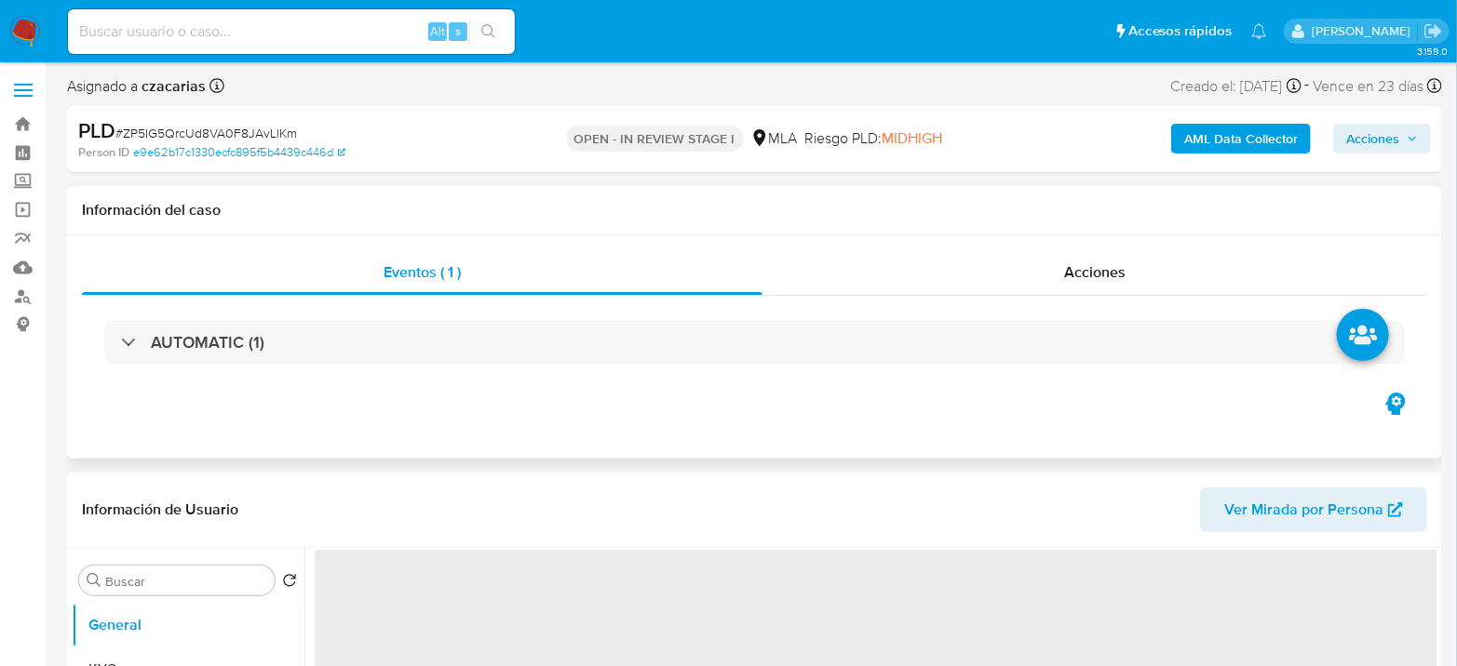
select select "10"
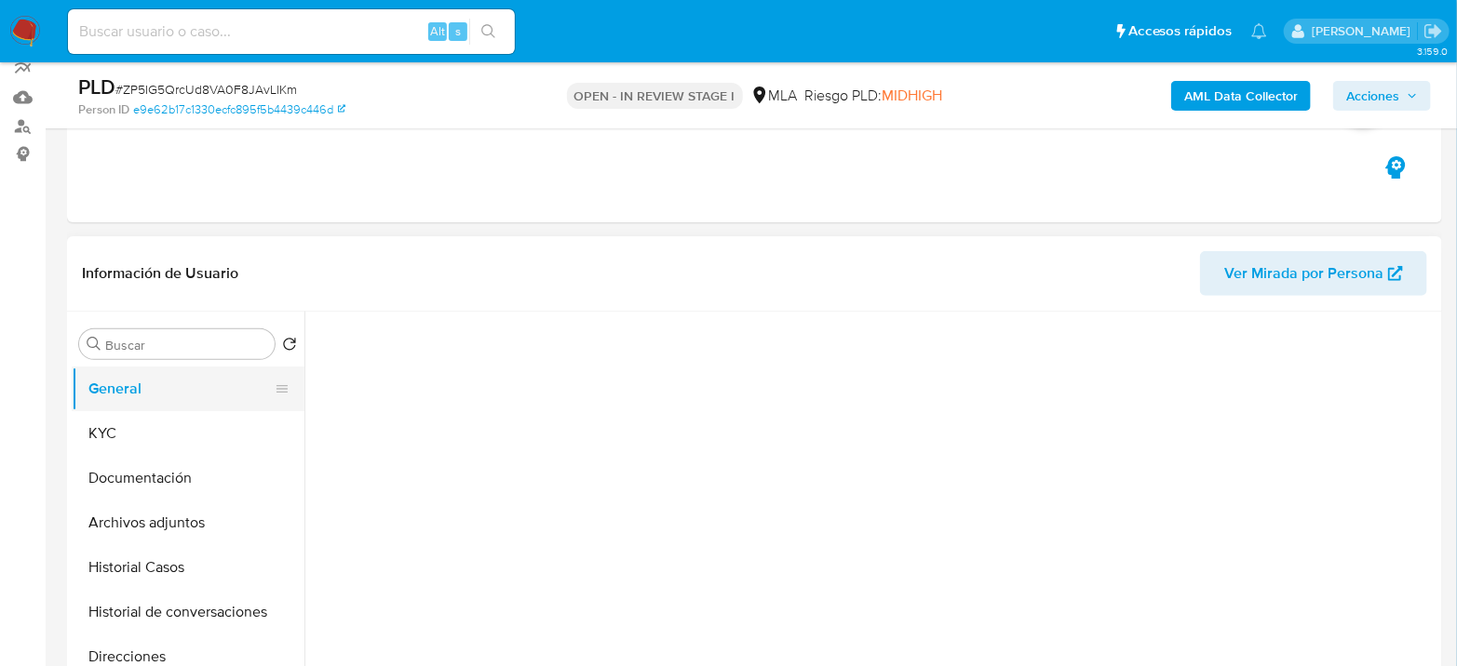
scroll to position [207, 0]
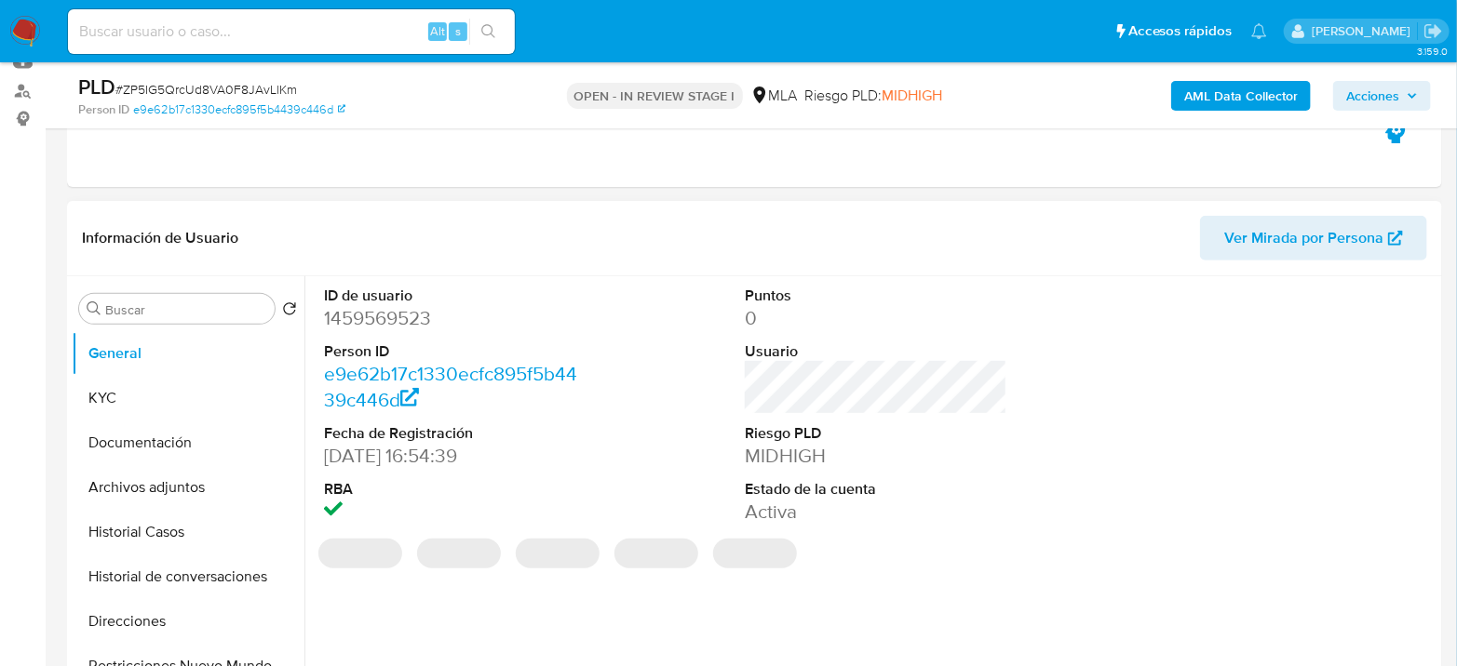
click at [376, 324] on dd "1459569523" at bounding box center [455, 318] width 262 height 26
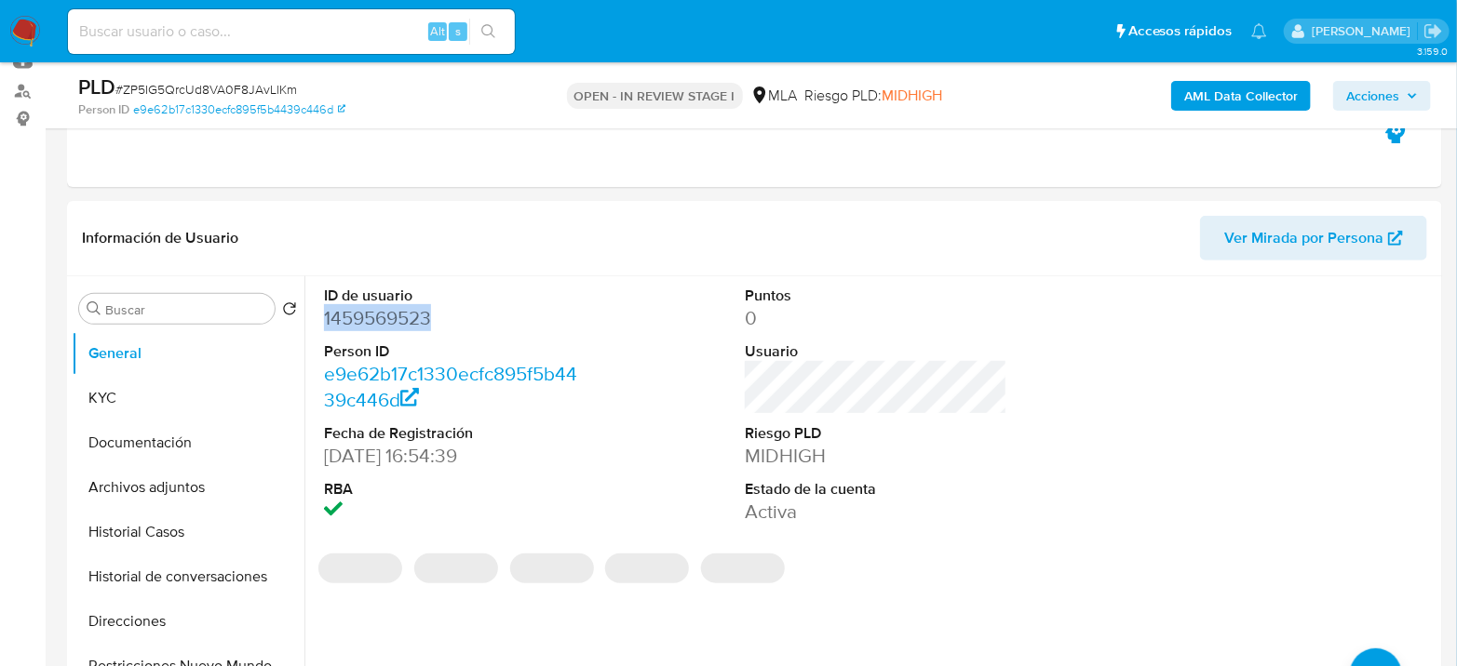
copy dd "1459569523"
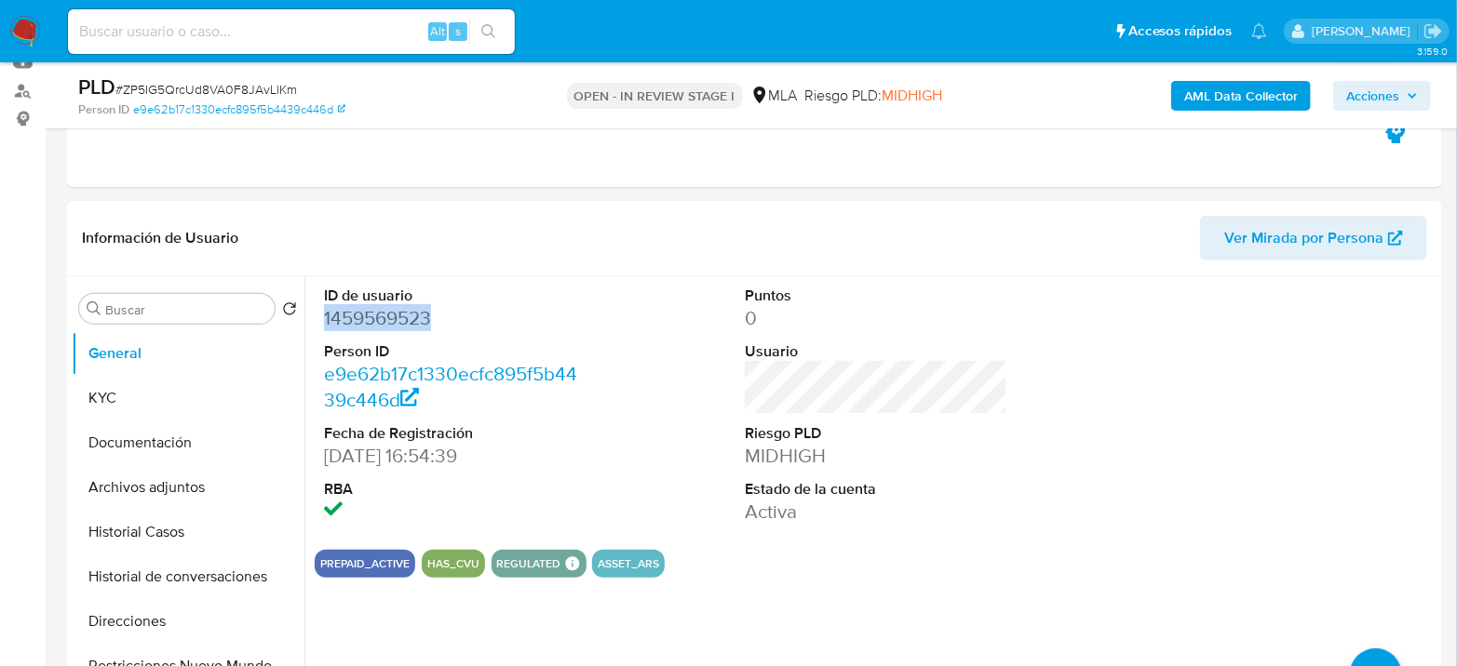
click at [418, 315] on dd "1459569523" at bounding box center [455, 318] width 262 height 26
click at [391, 329] on dd "1459569523" at bounding box center [455, 318] width 262 height 26
click at [166, 401] on button "KYC" at bounding box center [181, 398] width 218 height 45
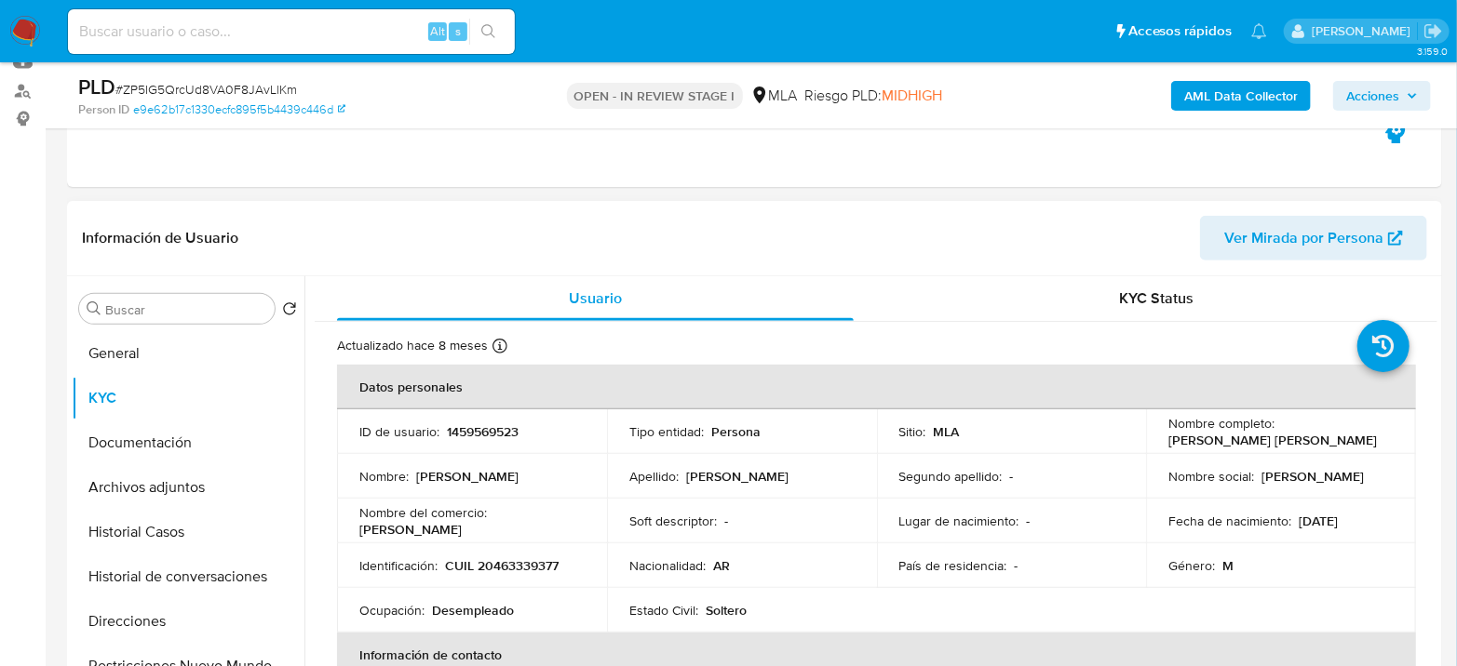
click at [539, 544] on td "Identificación : CUIL 20463339377" at bounding box center [472, 566] width 270 height 45
click at [524, 562] on p "CUIL 20463339377" at bounding box center [502, 565] width 114 height 17
copy p "20463339377"
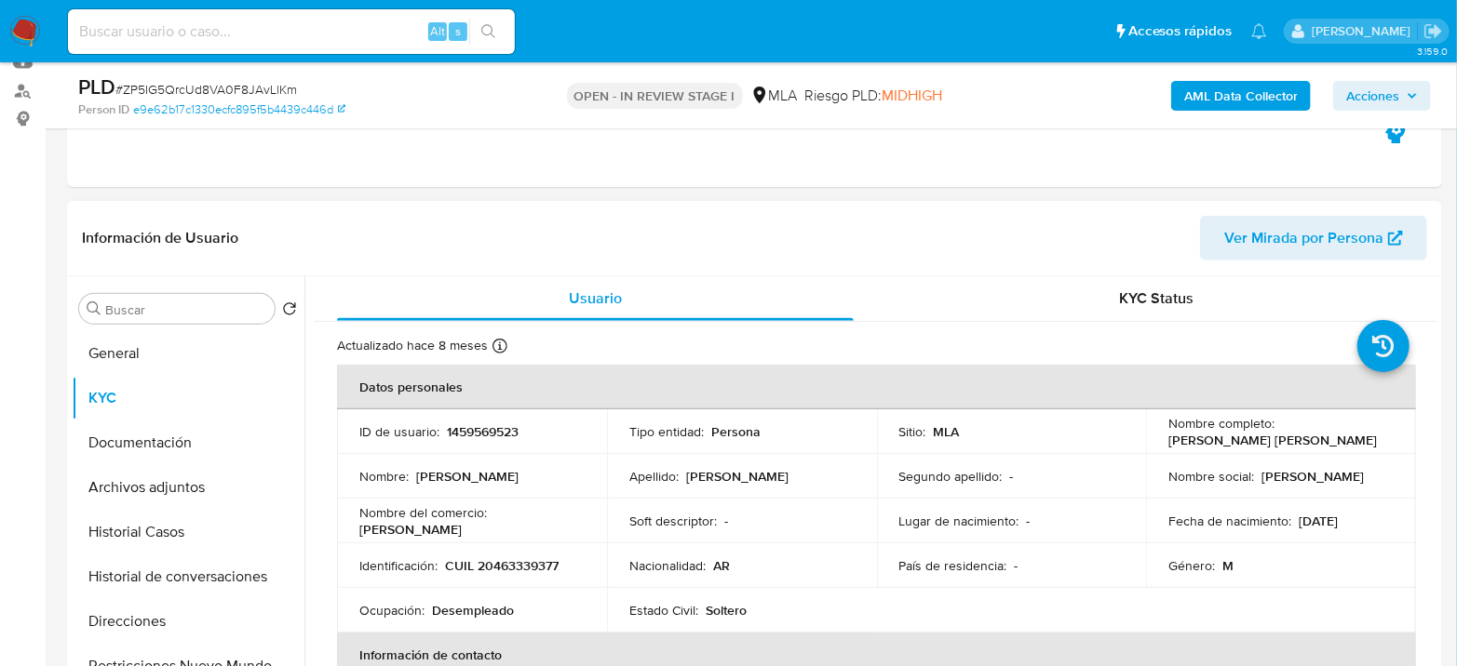
click at [514, 562] on p "CUIL 20463339377" at bounding box center [502, 565] width 114 height 17
copy p "20463339377"
click at [124, 483] on button "Archivos adjuntos" at bounding box center [181, 487] width 218 height 45
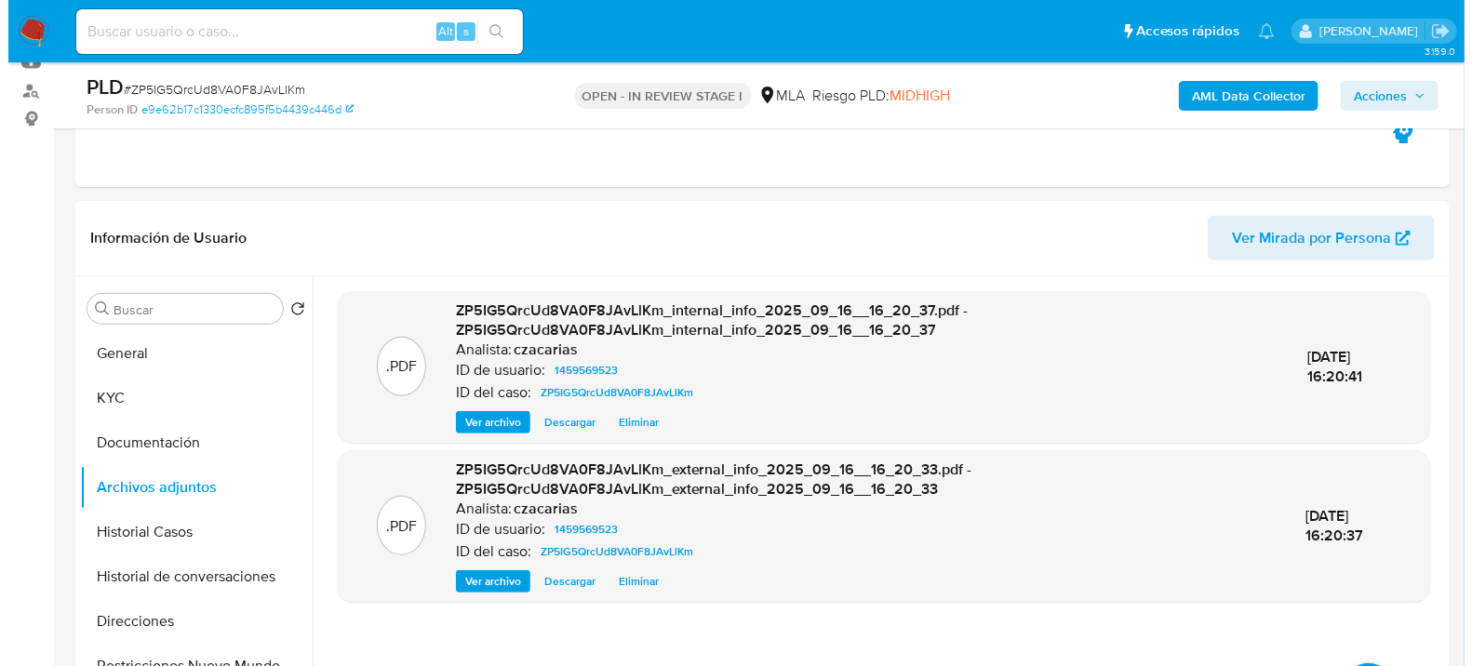
scroll to position [310, 0]
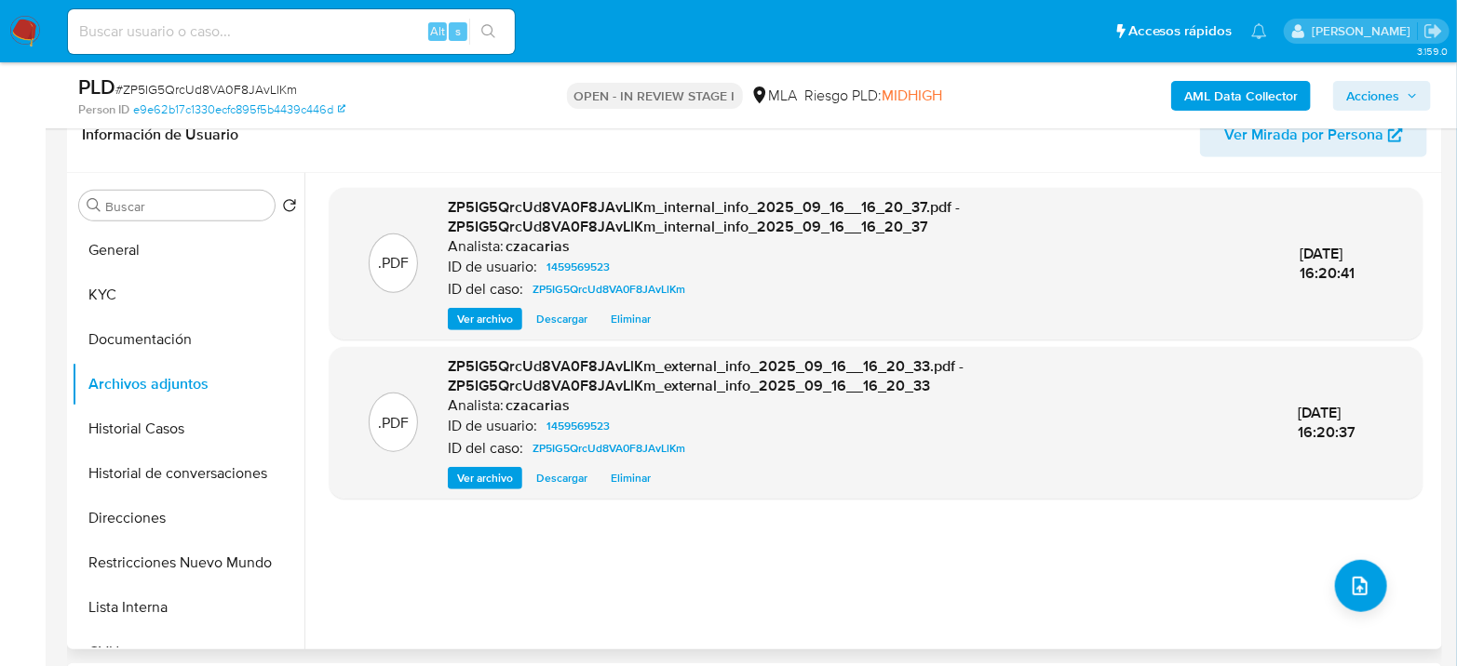
click at [1390, 606] on div ".PDF ZP5IG5QrcUd8VA0F8JAvLlKm_internal_info_2025_09_16__16_20_37.pdf - ZP5IG5Qr…" at bounding box center [875, 411] width 1093 height 447
click at [1359, 589] on icon "upload-file" at bounding box center [1360, 586] width 22 height 22
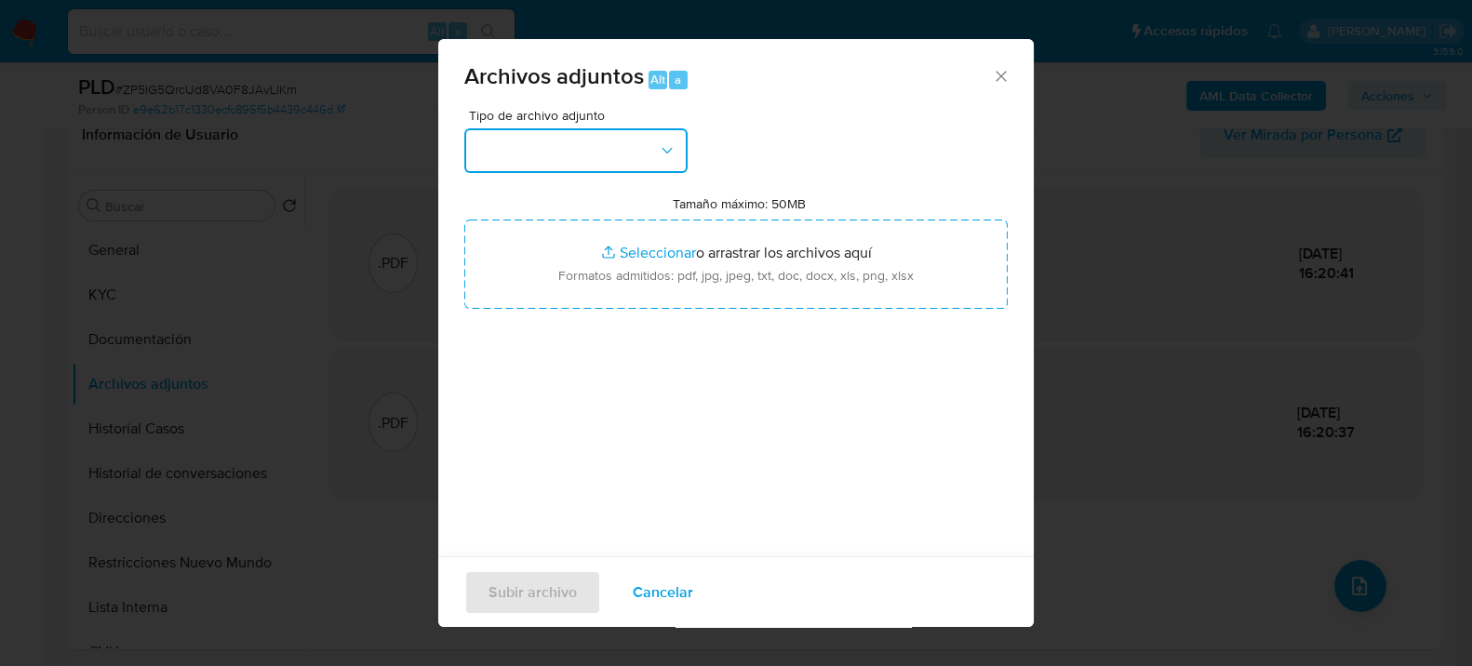
drag, startPoint x: 679, startPoint y: 159, endPoint x: 651, endPoint y: 169, distance: 30.6
click at [678, 158] on button "button" at bounding box center [575, 150] width 223 height 45
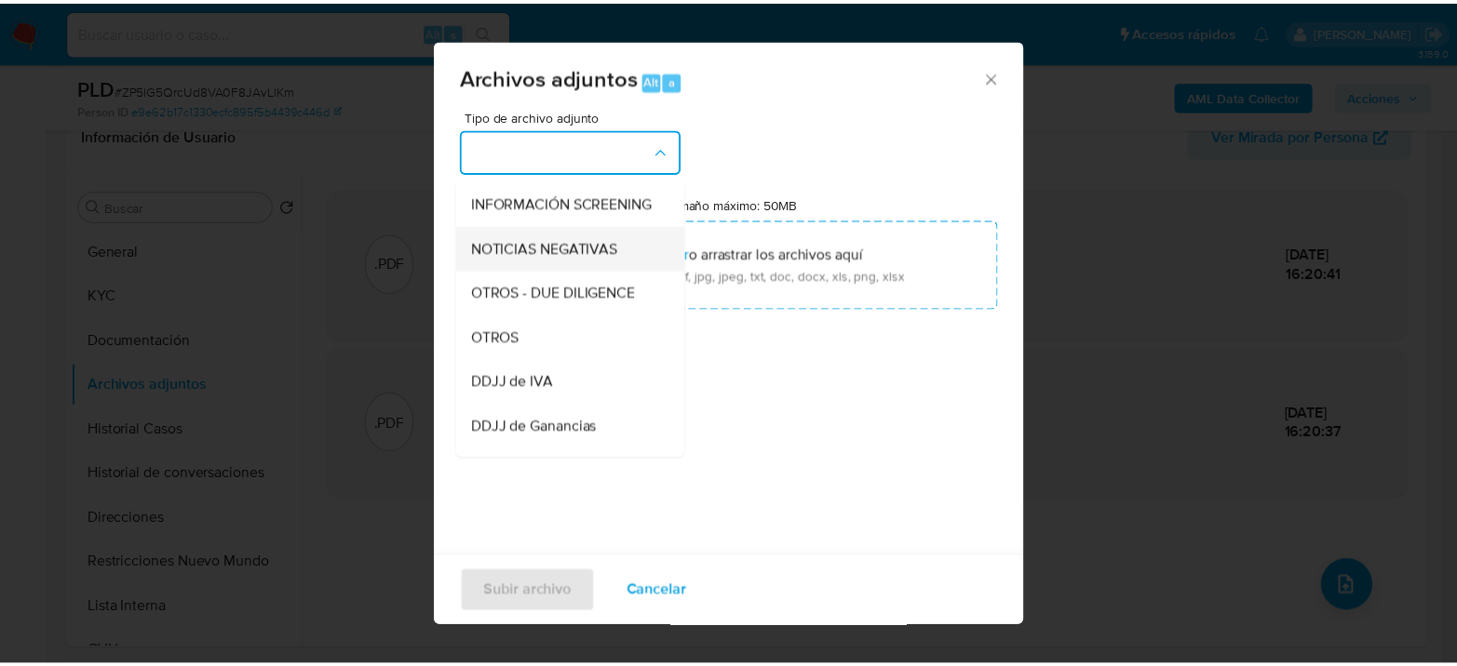
scroll to position [207, 0]
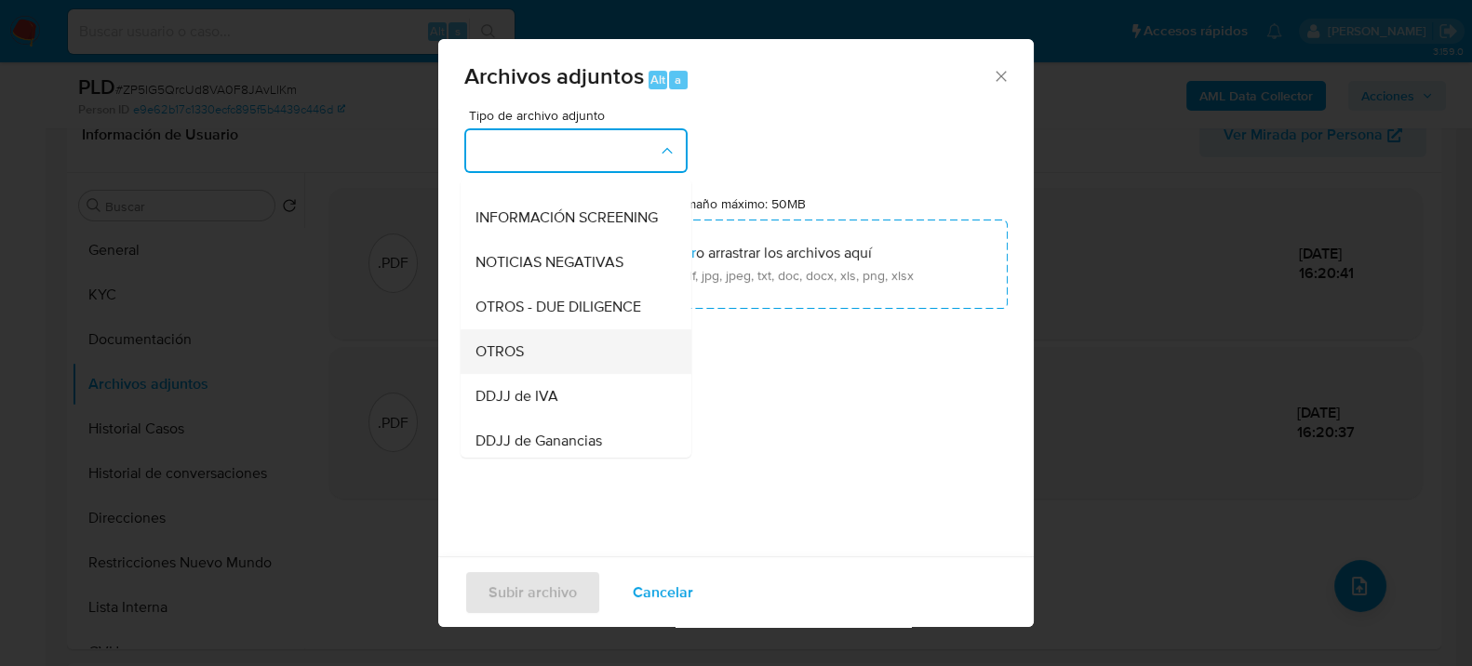
click at [510, 360] on span "OTROS" at bounding box center [500, 351] width 48 height 19
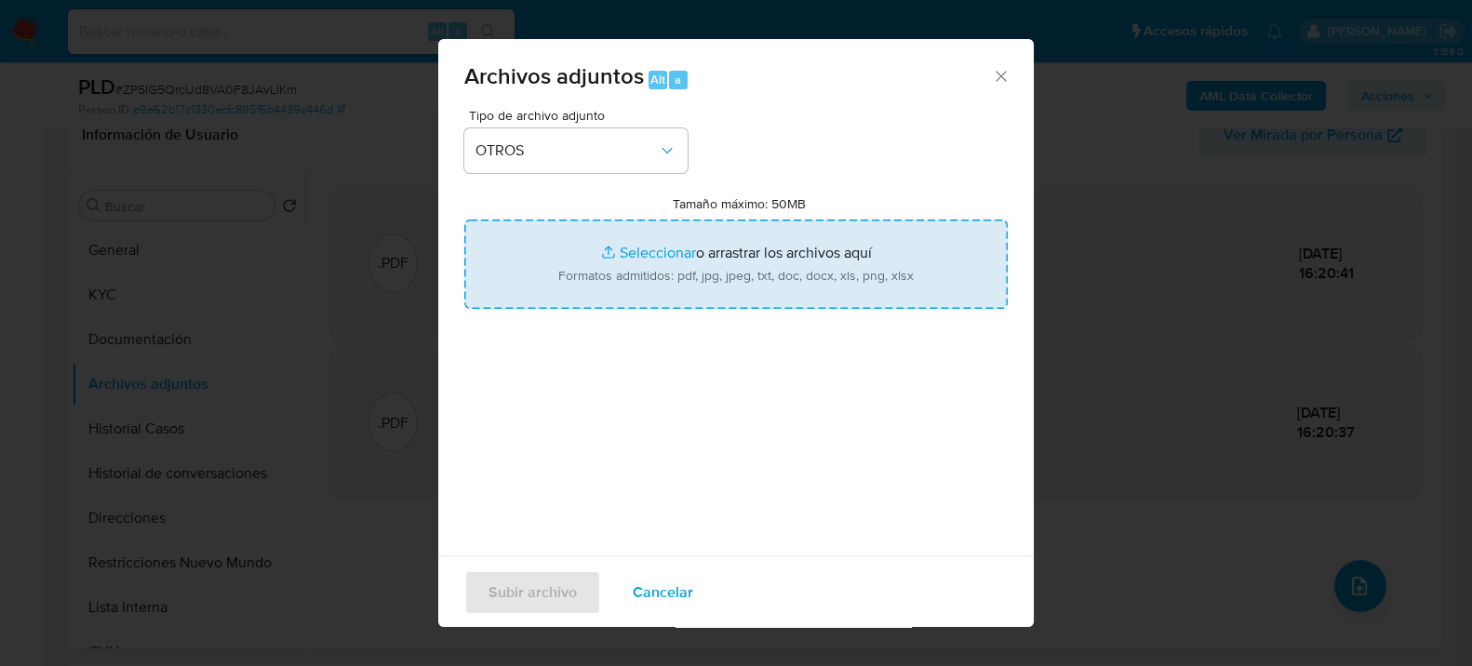
type input "C:\fakepath\Movimientos-1459569523.xlsx"
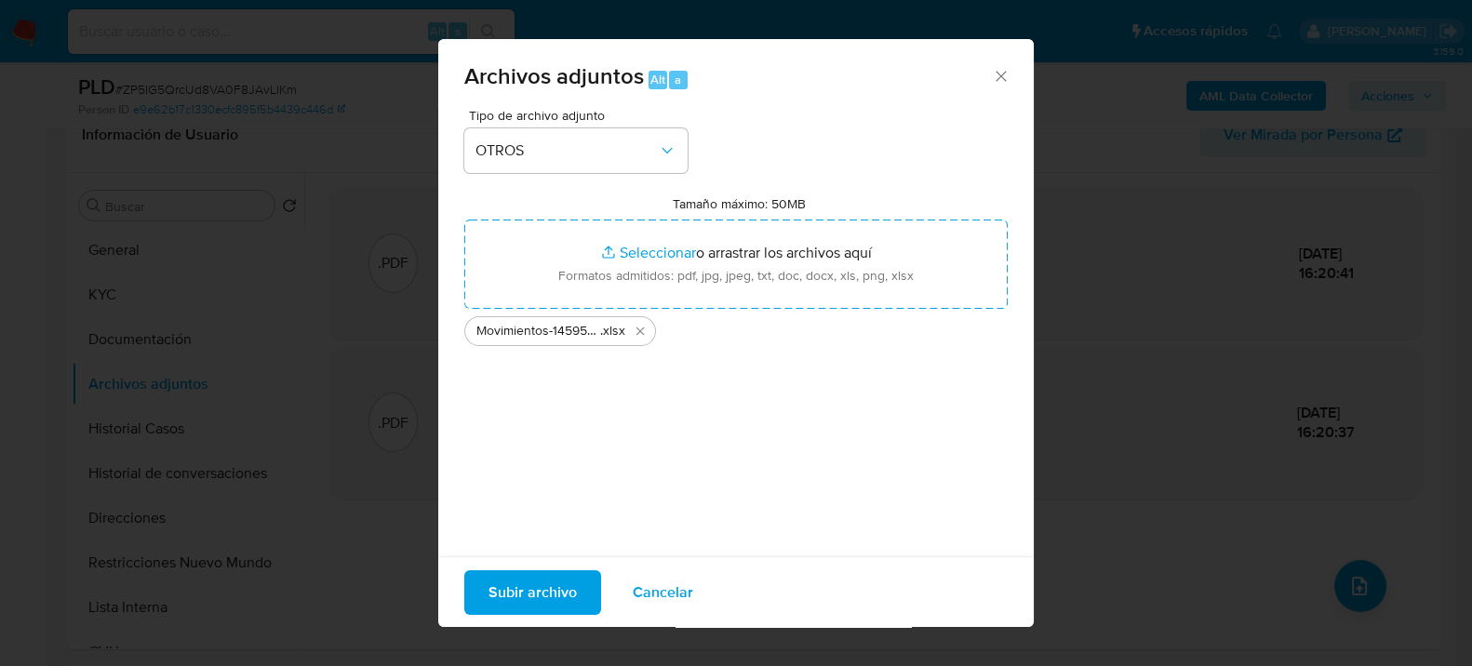
click at [564, 584] on span "Subir archivo" at bounding box center [533, 591] width 88 height 41
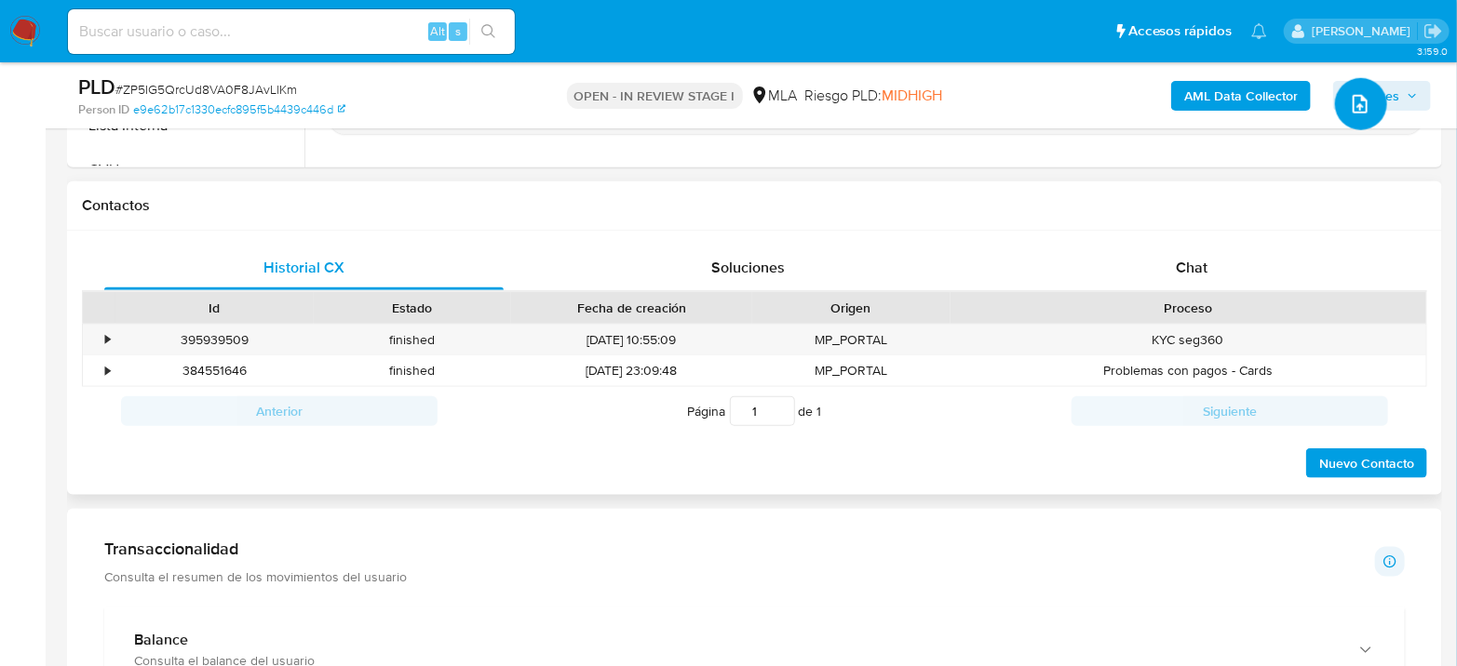
scroll to position [826, 0]
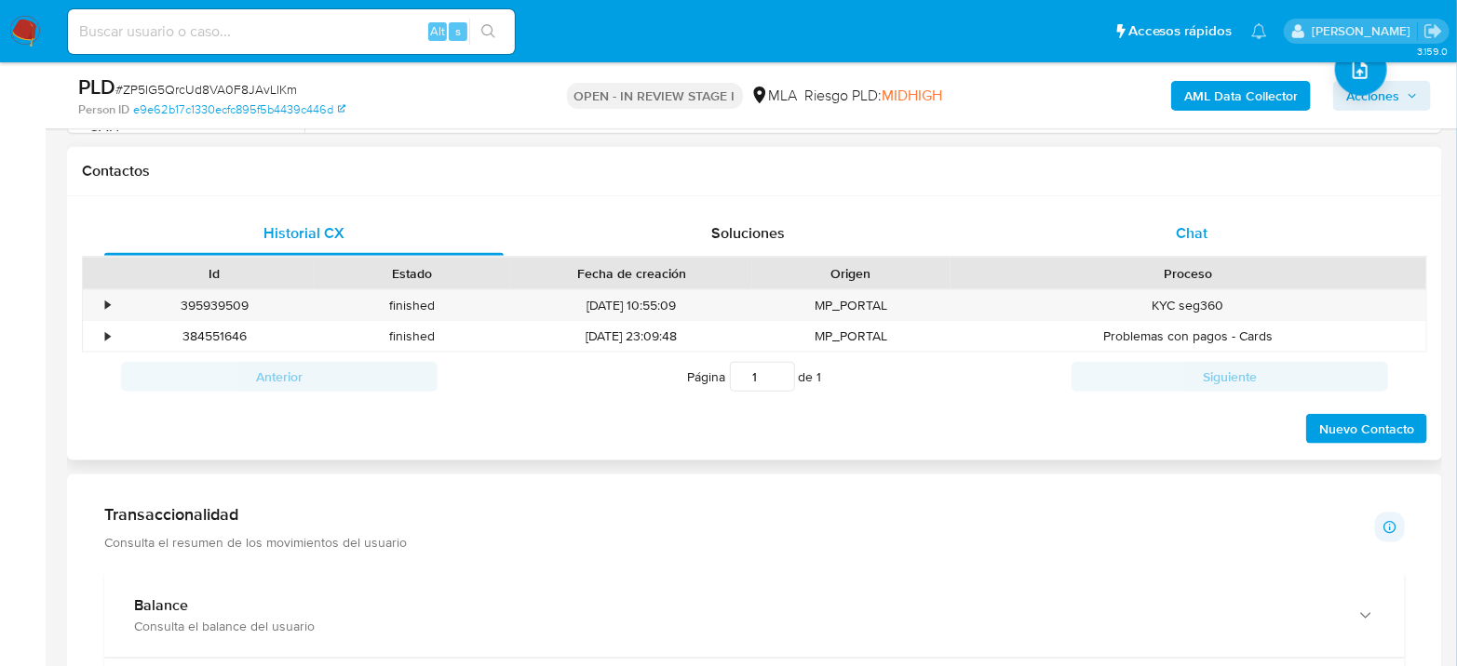
click at [1197, 232] on span "Chat" at bounding box center [1191, 232] width 32 height 21
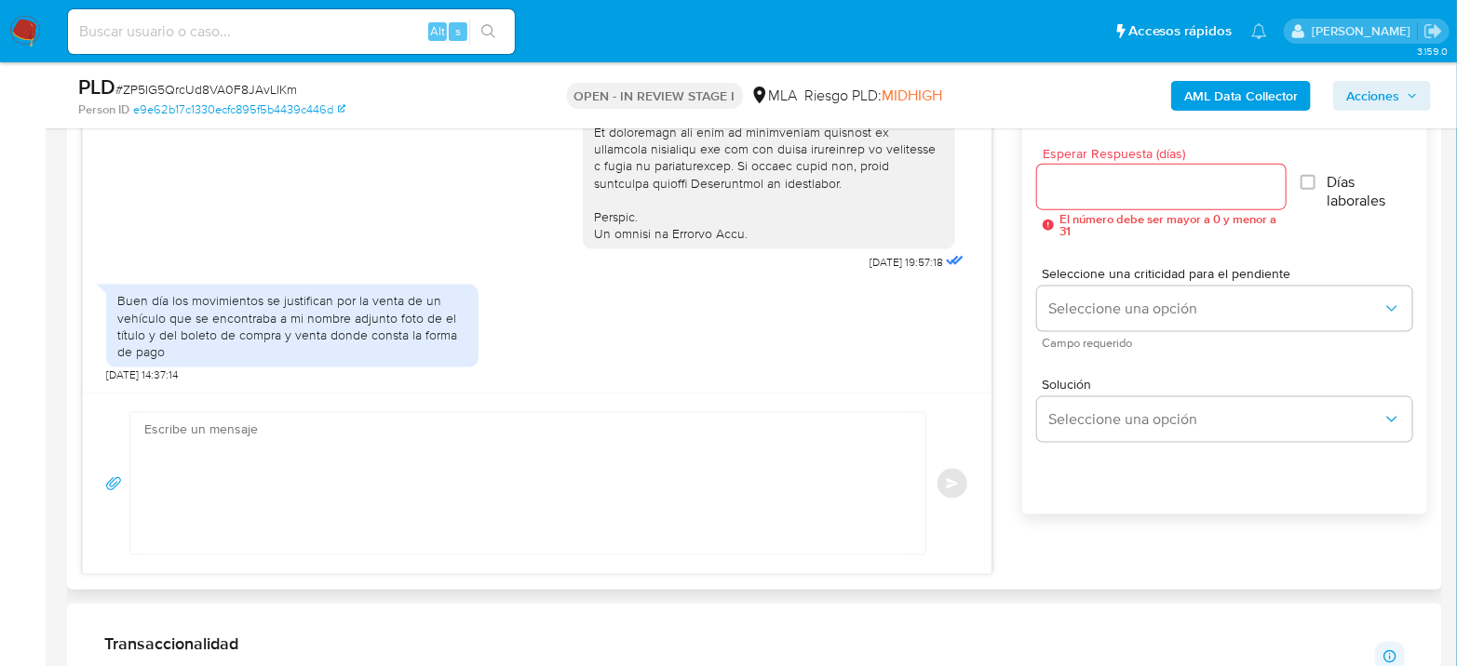
scroll to position [1034, 0]
click at [336, 482] on textarea at bounding box center [523, 479] width 758 height 141
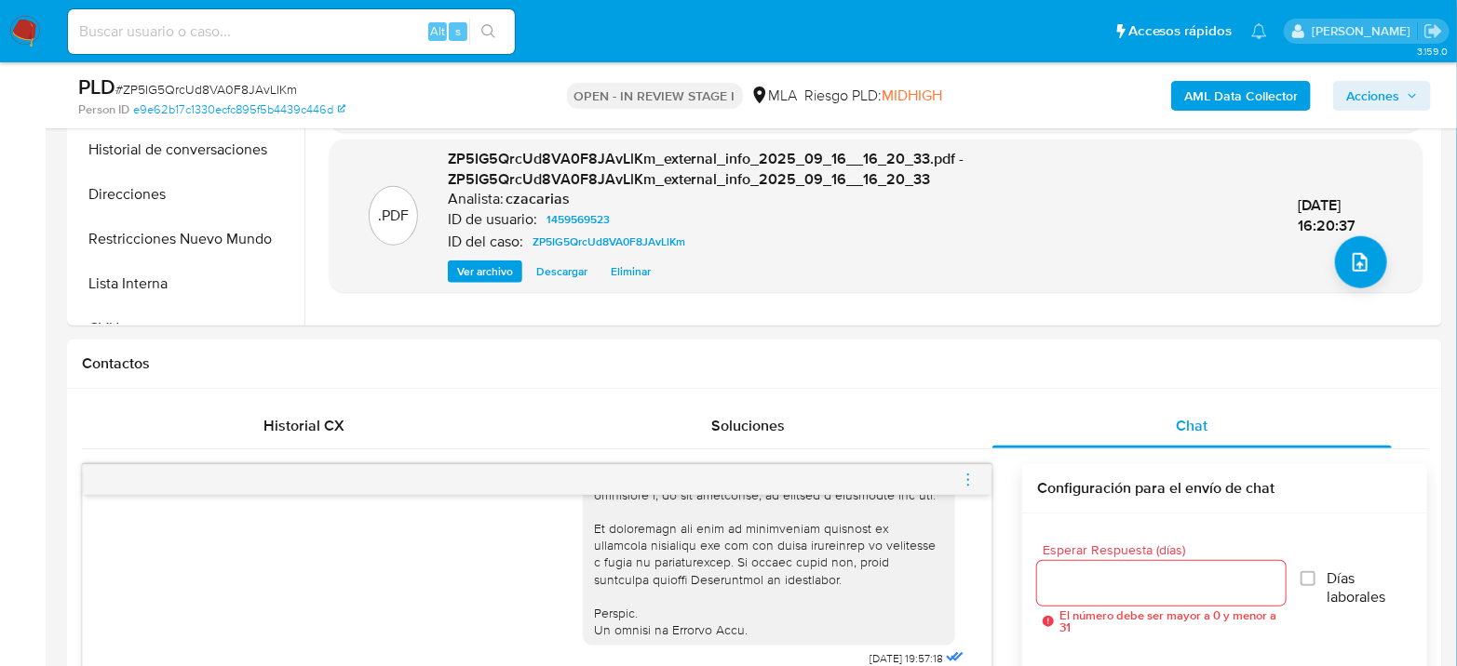
scroll to position [413, 0]
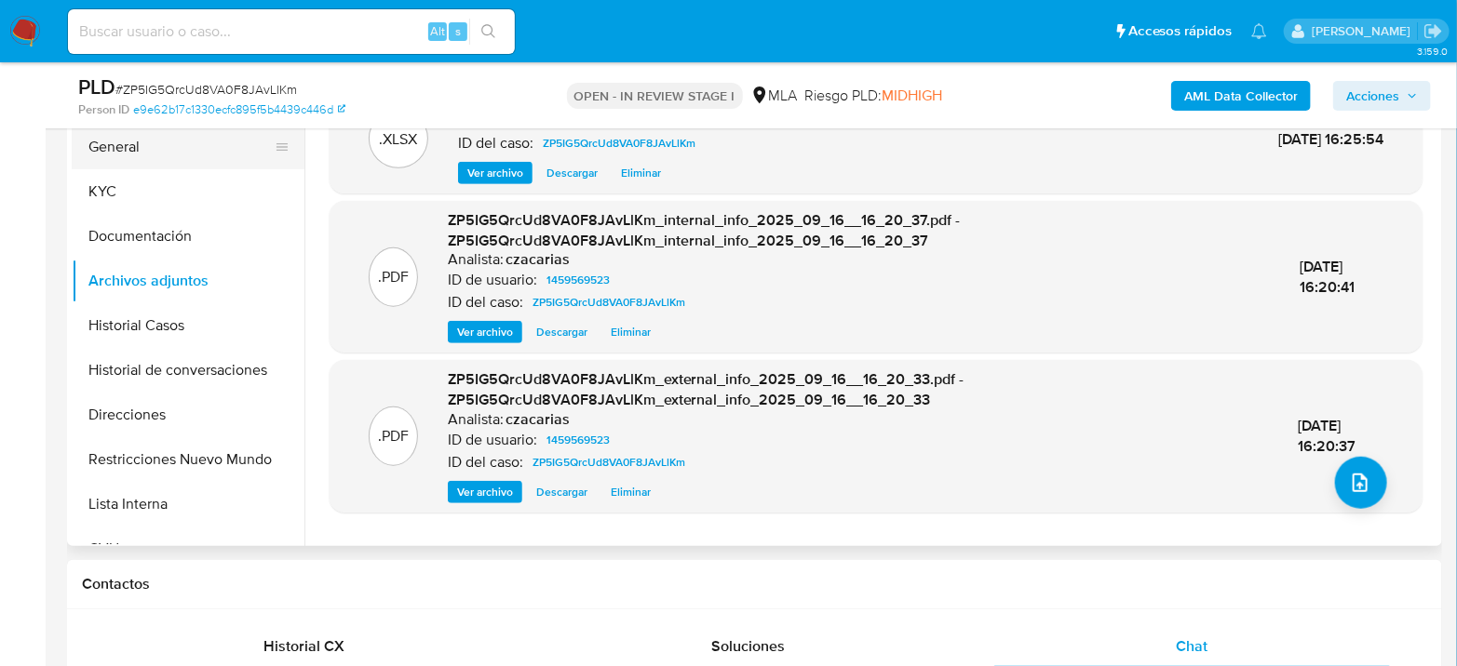
click at [131, 167] on ul "General KYC Documentación Archivos adjuntos Historial Casos Historial de conver…" at bounding box center [188, 335] width 233 height 420
click at [131, 183] on button "KYC" at bounding box center [181, 191] width 218 height 45
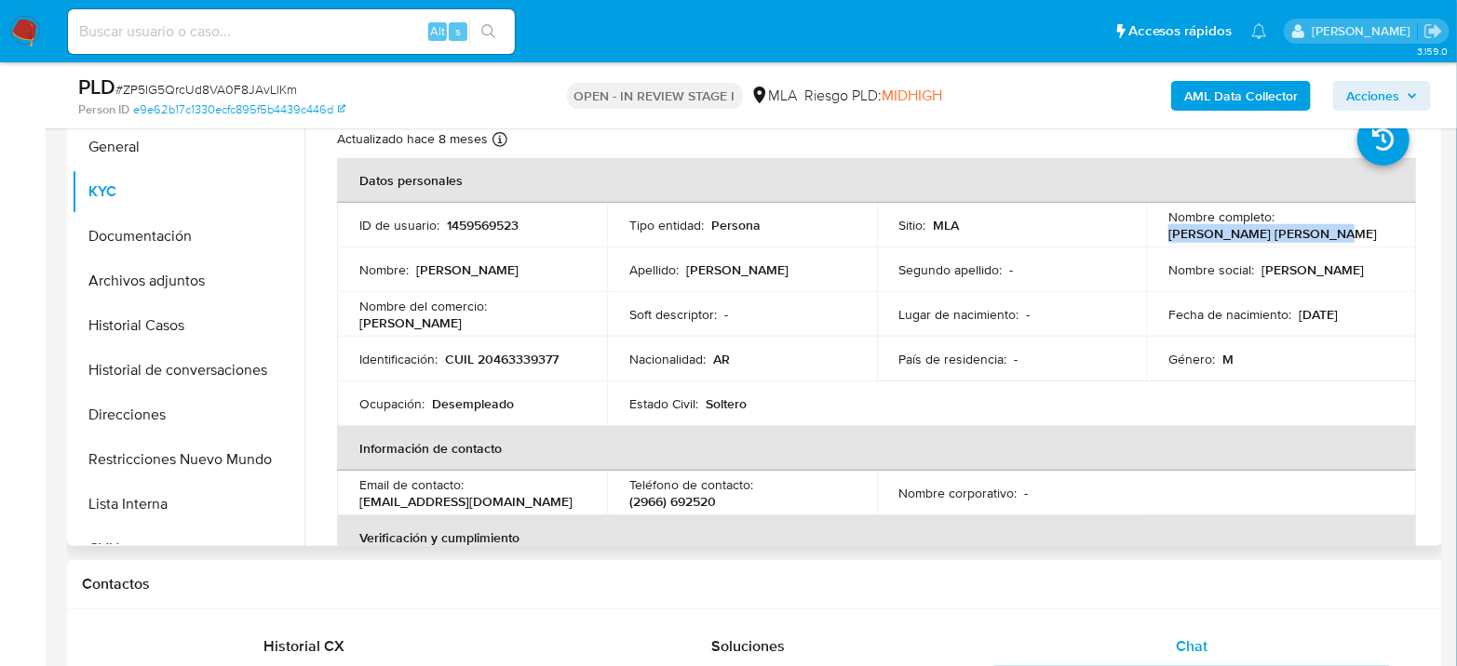
drag, startPoint x: 1166, startPoint y: 233, endPoint x: 1323, endPoint y: 238, distance: 157.4
click at [1323, 238] on p "Lucas Gustavo Samuel Miguel" at bounding box center [1272, 233] width 208 height 17
drag, startPoint x: 1344, startPoint y: 228, endPoint x: 1160, endPoint y: 236, distance: 184.5
click at [1160, 236] on td "Nombre completo : Lucas Gustavo Samuel Miguel" at bounding box center [1281, 225] width 270 height 45
copy p "Lucas Gustavo Samuel Miguel"
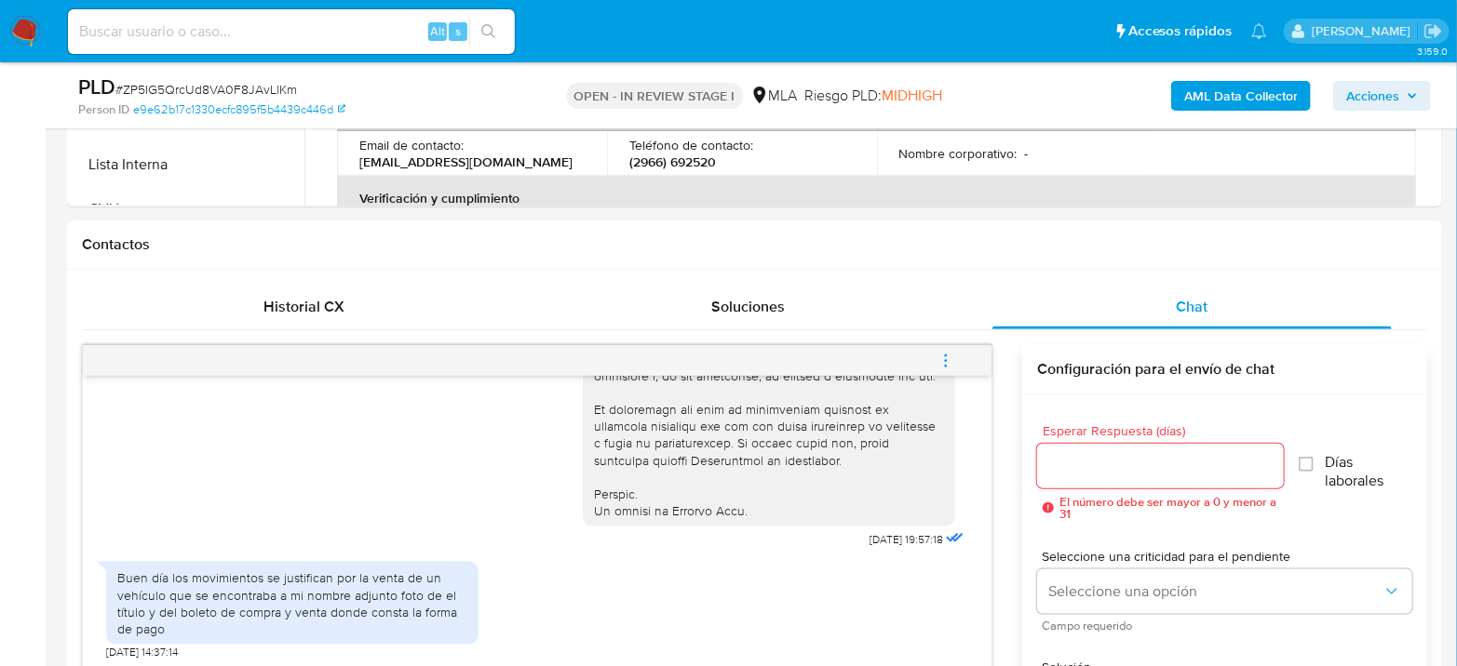
scroll to position [931, 0]
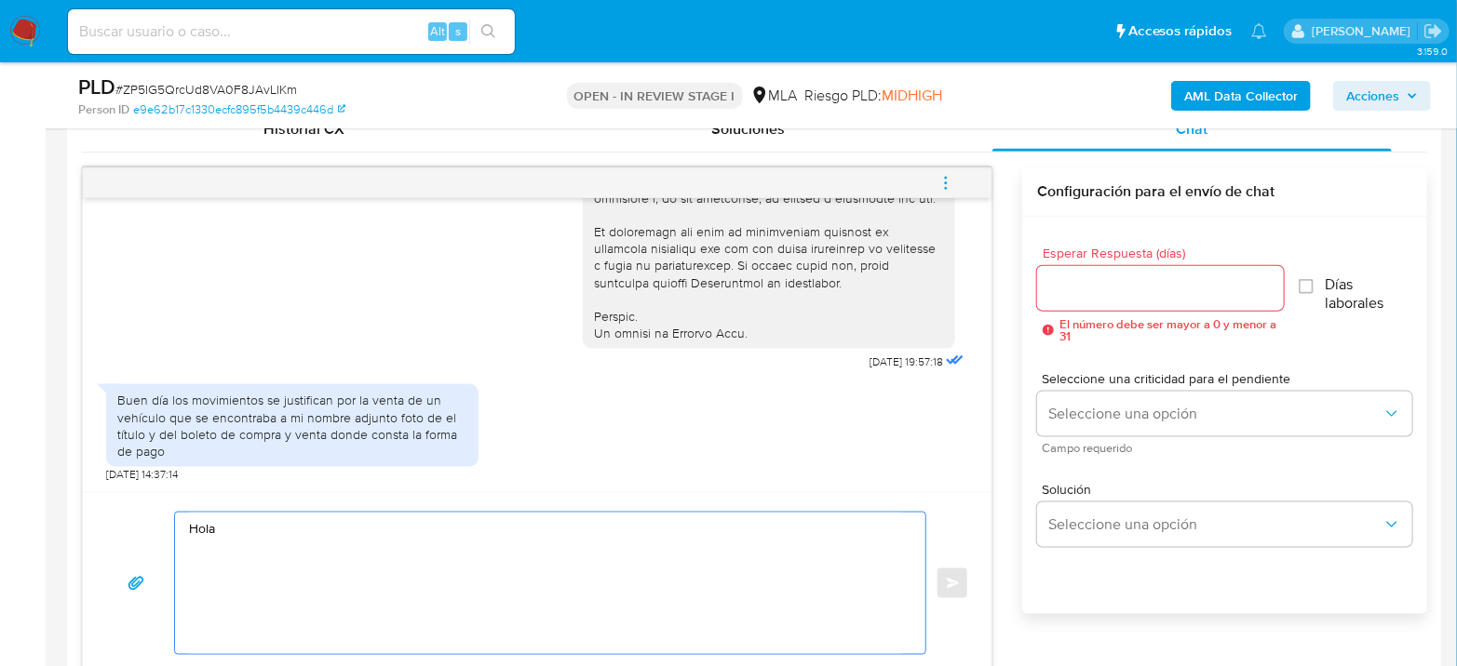
click at [256, 544] on textarea "Hola" at bounding box center [545, 583] width 713 height 141
paste textarea "Lucas Gustavo Samuel Miguel"
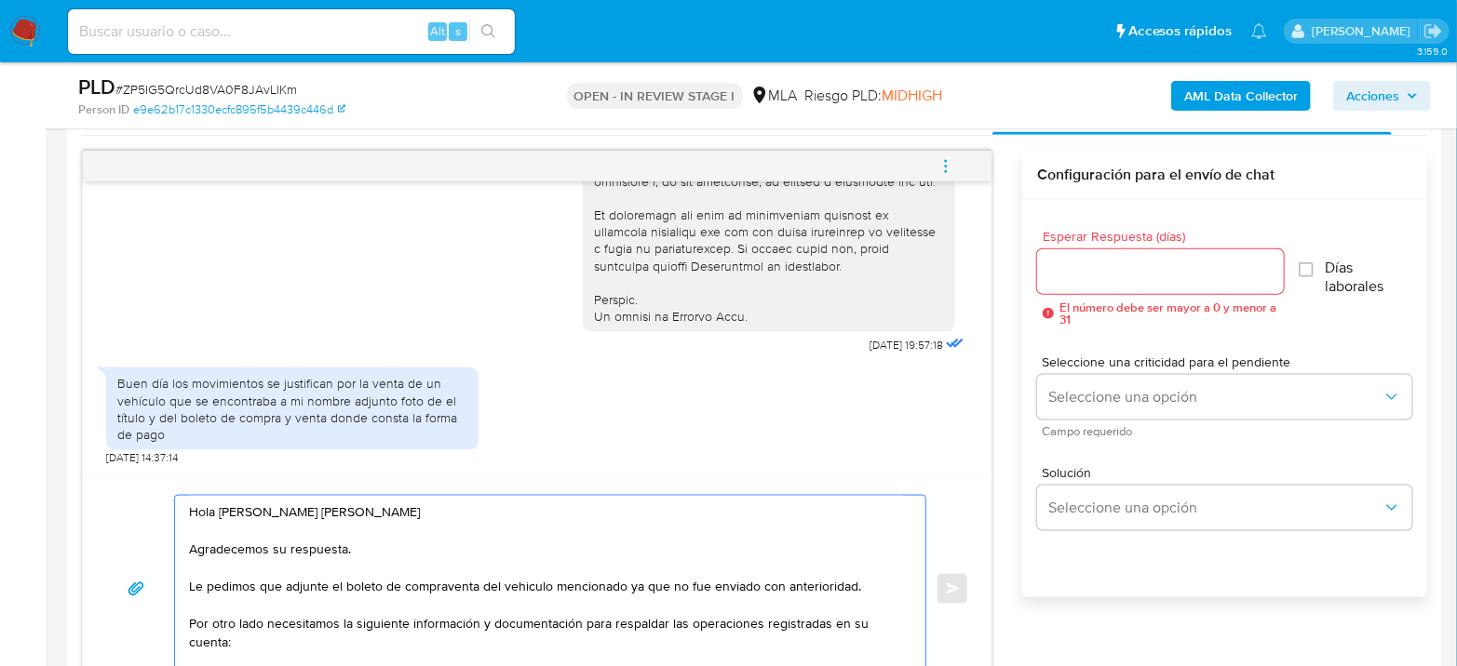
scroll to position [4, 0]
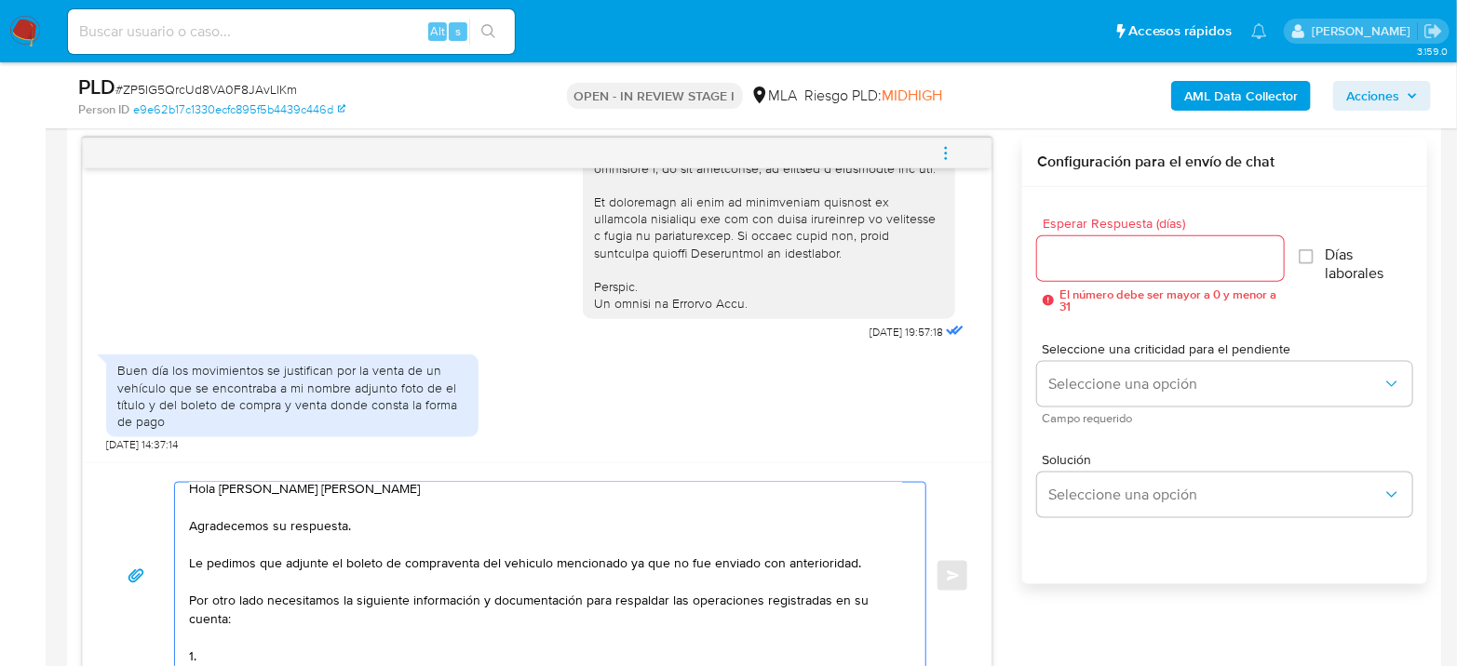
paste textarea "3. Proporciona el vínculo con las siguientes contrapartes con las que operaste,…"
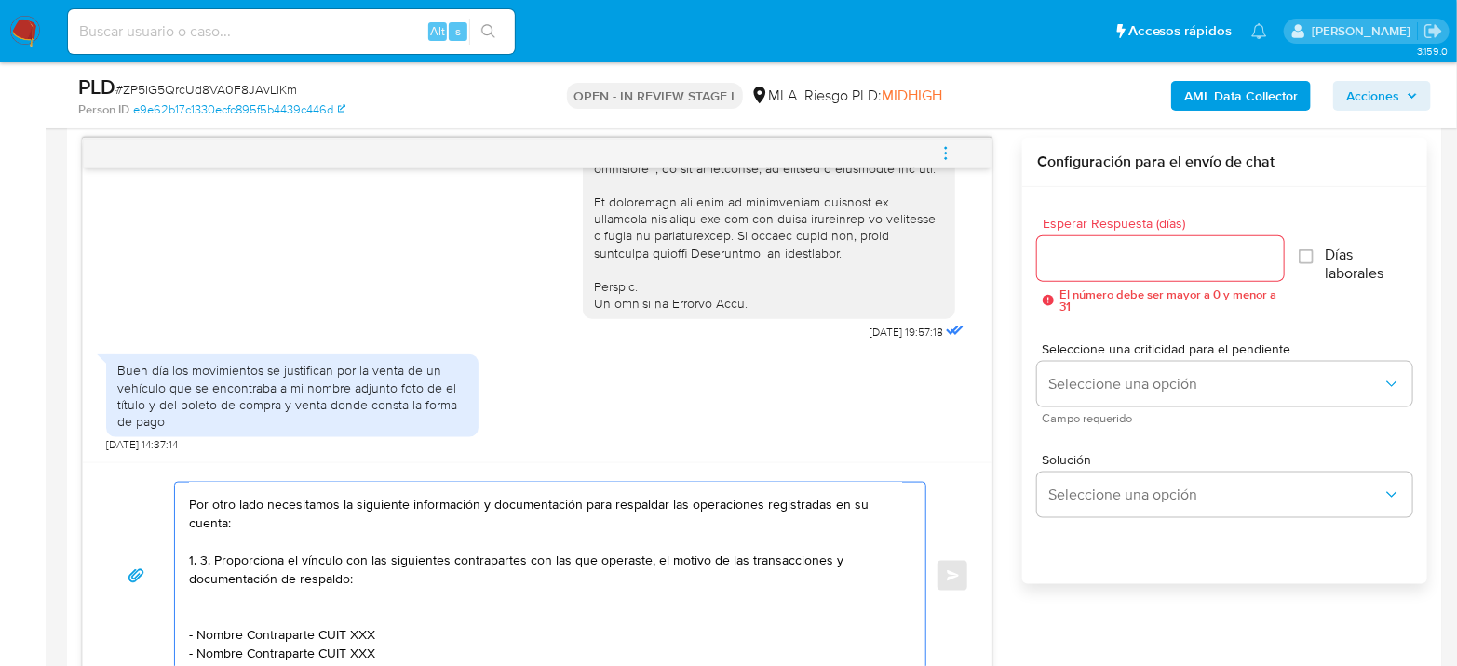
scroll to position [121, 0]
click at [203, 546] on textarea "Hola Lucas Gustavo Samuel Miguel Agradecemos su respuesta. Le pedimos que adjun…" at bounding box center [545, 576] width 713 height 186
click at [215, 544] on textarea "Hola Lucas Gustavo Samuel Miguel Agradecemos su respuesta. Le pedimos que adjun…" at bounding box center [545, 576] width 713 height 186
drag, startPoint x: 196, startPoint y: 614, endPoint x: 313, endPoint y: 617, distance: 116.4
click at [313, 617] on textarea "Hola Lucas Gustavo Samuel Miguel Agradecemos su respuesta. Le pedimos que adjun…" at bounding box center [545, 576] width 713 height 186
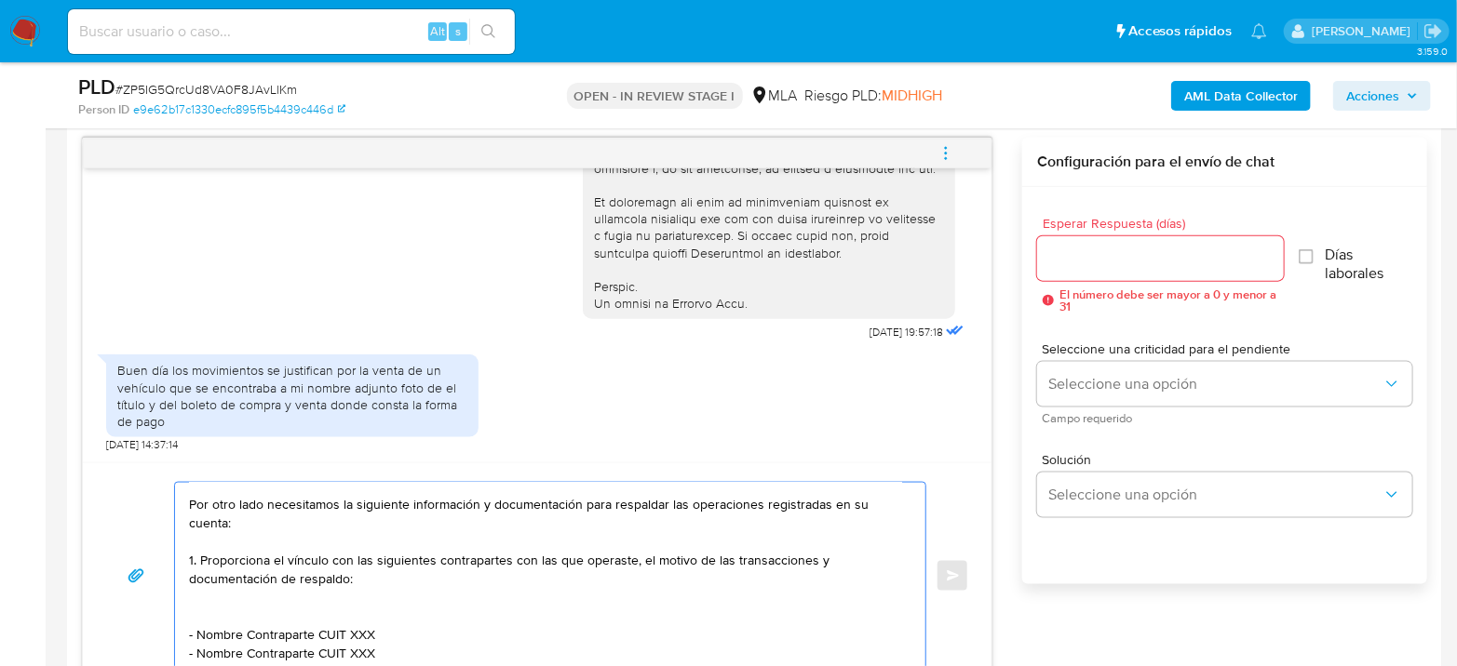
paste textarea "JOEL DANTE HERNANDEZ"
click at [392, 614] on textarea "Hola Lucas Gustavo Samuel Miguel Agradecemos su respuesta. Le pedimos que adjun…" at bounding box center [545, 576] width 713 height 186
paste textarea "20433601824"
drag, startPoint x: 196, startPoint y: 637, endPoint x: 313, endPoint y: 637, distance: 116.3
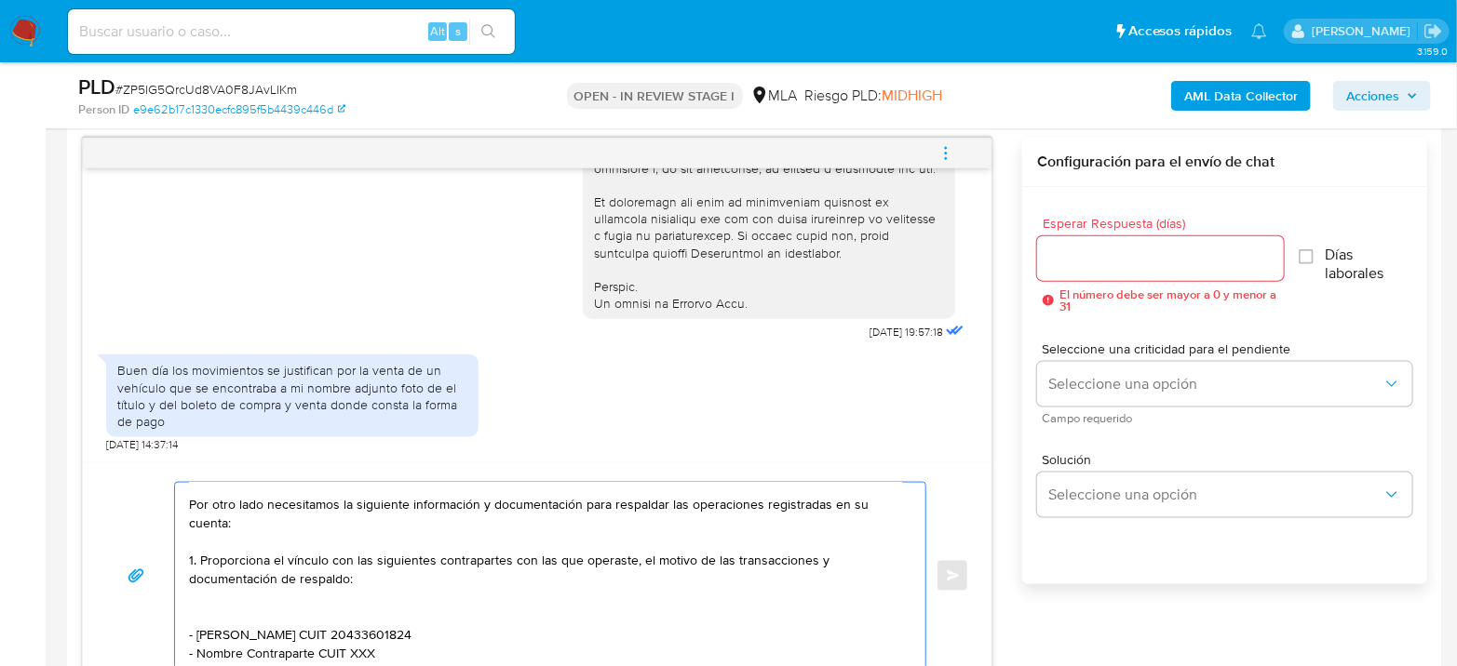
click at [313, 637] on textarea "Hola Lucas Gustavo Samuel Miguel Agradecemos su respuesta. Le pedimos que adjun…" at bounding box center [545, 576] width 713 height 186
paste textarea "OLAVARRIA ALEJANDRO MARCELO"
click at [811, 544] on textarea "Hola Lucas Gustavo Samuel Miguel Agradecemos su respuesta. Le pedimos que adjun…" at bounding box center [545, 576] width 713 height 186
click at [450, 638] on textarea "Hola Lucas Gustavo Samuel Miguel Agradecemos su respuesta. Le pedimos que adjun…" at bounding box center [545, 576] width 713 height 186
click at [450, 637] on textarea "Hola Lucas Gustavo Samuel Miguel Agradecemos su respuesta. Le pedimos que adjun…" at bounding box center [545, 576] width 713 height 186
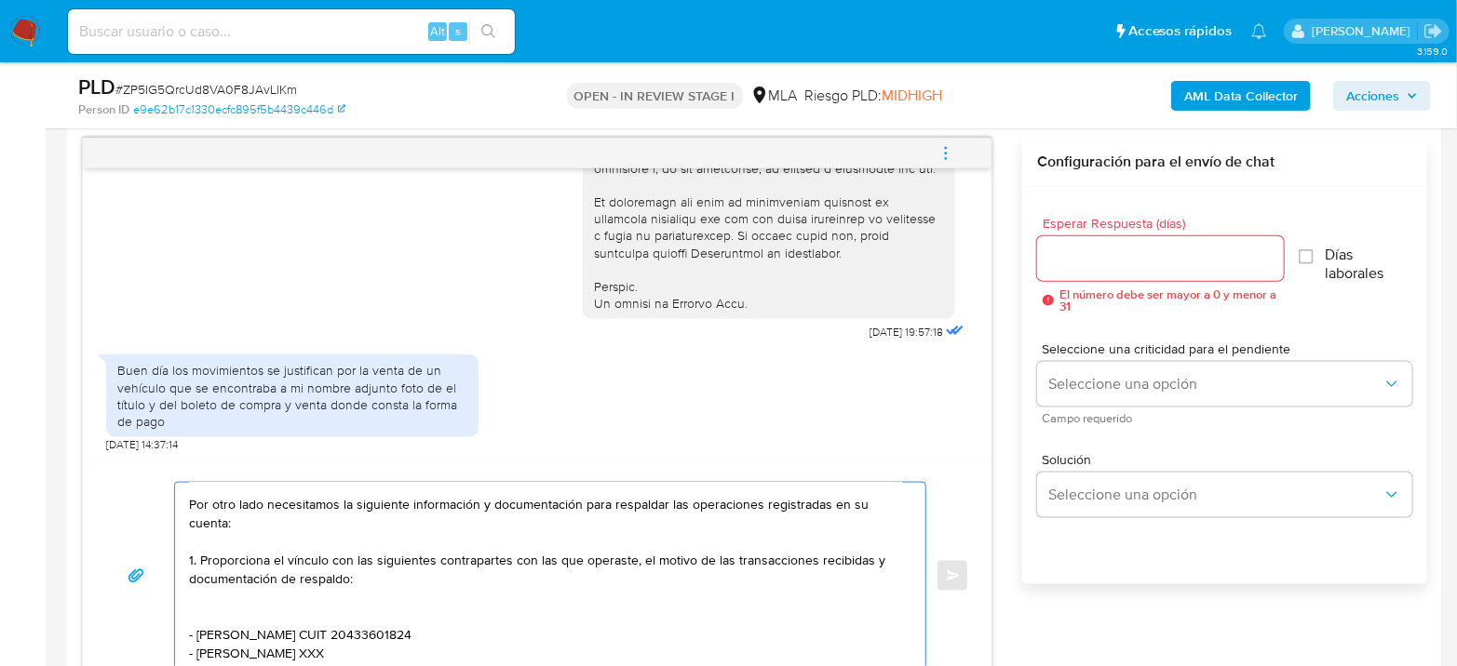
paste textarea "20247261304"
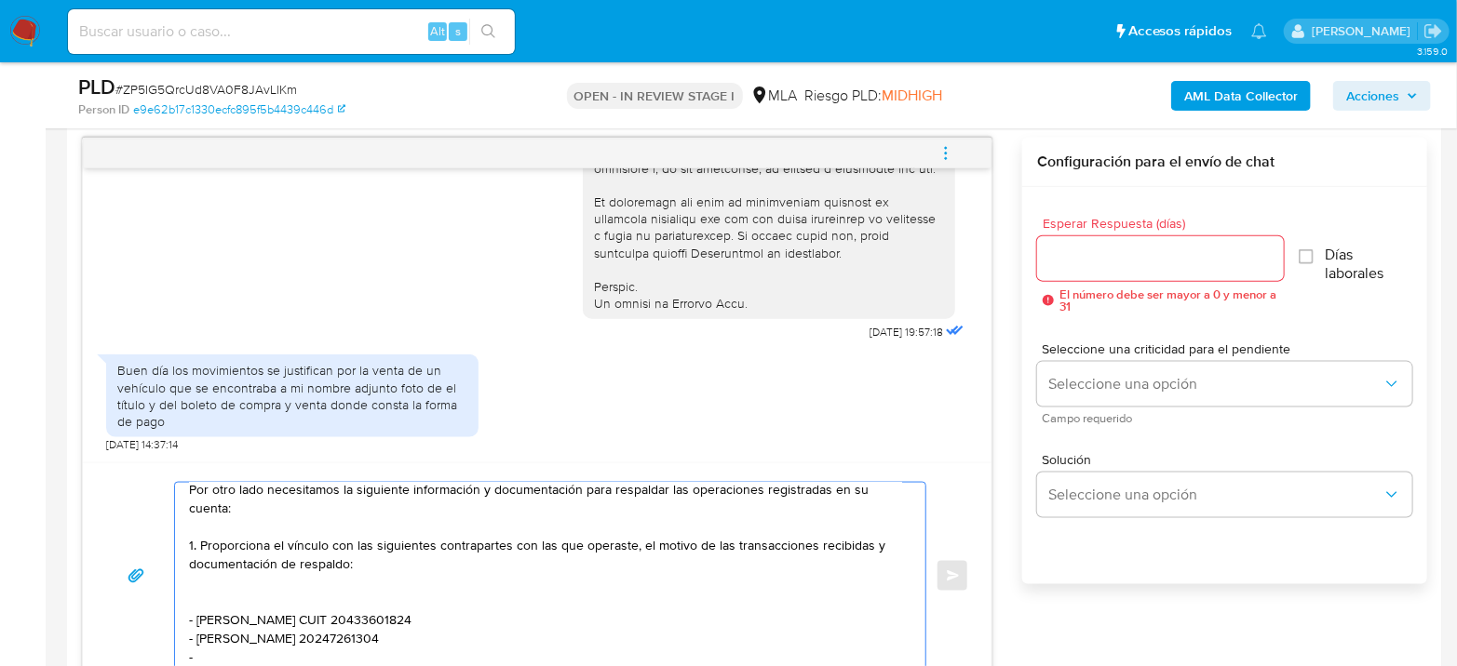
click at [208, 655] on textarea "Hola Lucas Gustavo Samuel Miguel Agradecemos su respuesta. Le pedimos que adjun…" at bounding box center [545, 576] width 713 height 186
paste textarea "ROBERTO MIGUEL"
click at [383, 655] on textarea "Hola Lucas Gustavo Samuel Miguel Agradecemos su respuesta. Le pedimos que adjun…" at bounding box center [545, 576] width 713 height 186
paste textarea "20164047203"
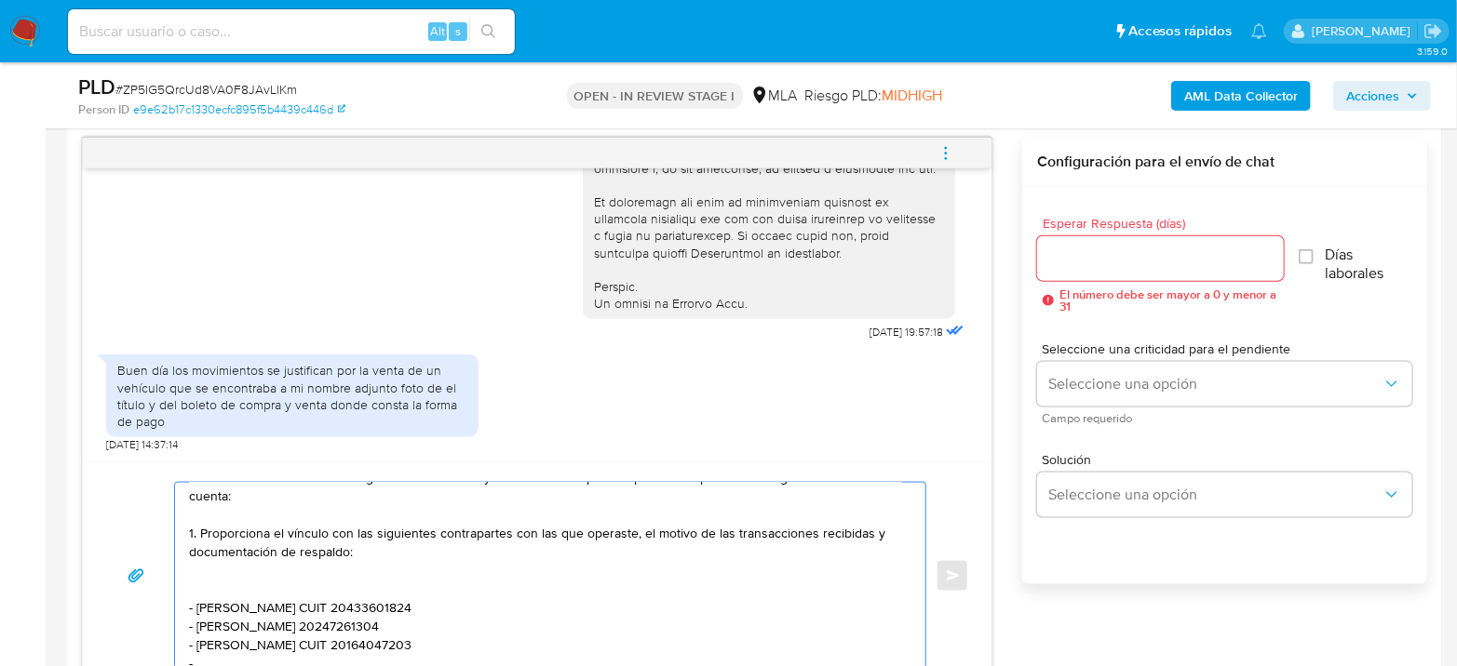
click at [321, 665] on textarea "Hola Lucas Gustavo Samuel Miguel Agradecemos su respuesta. Le pedimos que adjun…" at bounding box center [545, 576] width 713 height 186
paste textarea "TRAICO MARISOL"
click at [318, 661] on textarea "Hola Lucas Gustavo Samuel Miguel Agradecemos su respuesta. Le pedimos que adjun…" at bounding box center [545, 576] width 713 height 186
paste textarea "27311861897"
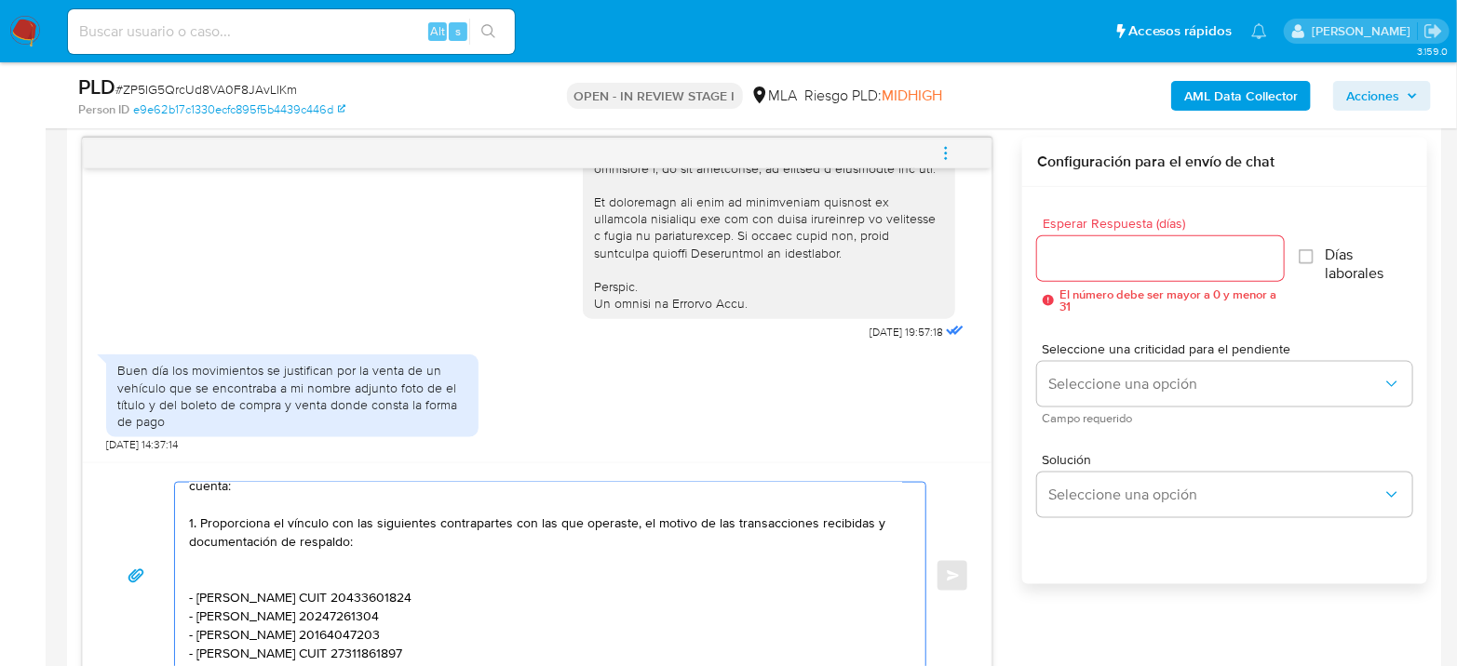
scroll to position [169, 0]
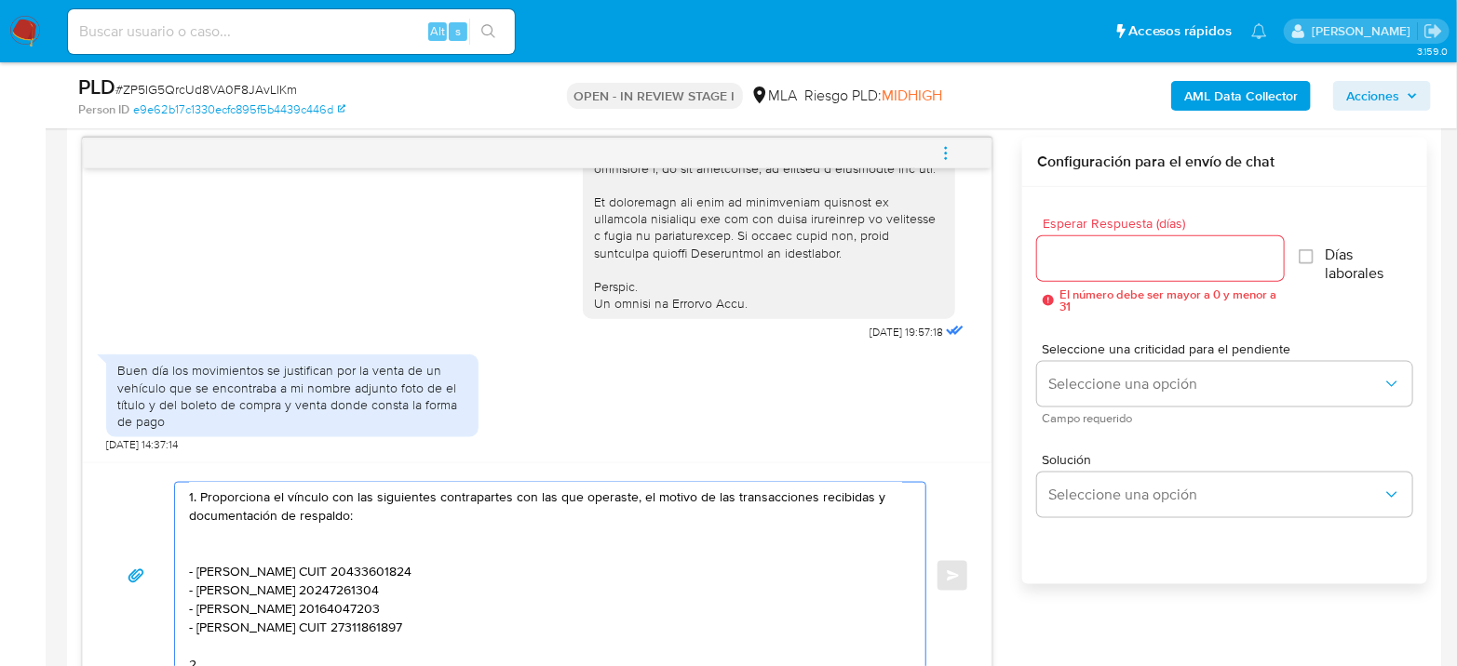
drag, startPoint x: 198, startPoint y: 491, endPoint x: 567, endPoint y: 521, distance: 369.8
click at [567, 521] on textarea "Hola Lucas Gustavo Samuel Miguel Agradecemos su respuesta. Le pedimos que adjun…" at bounding box center [545, 576] width 713 height 186
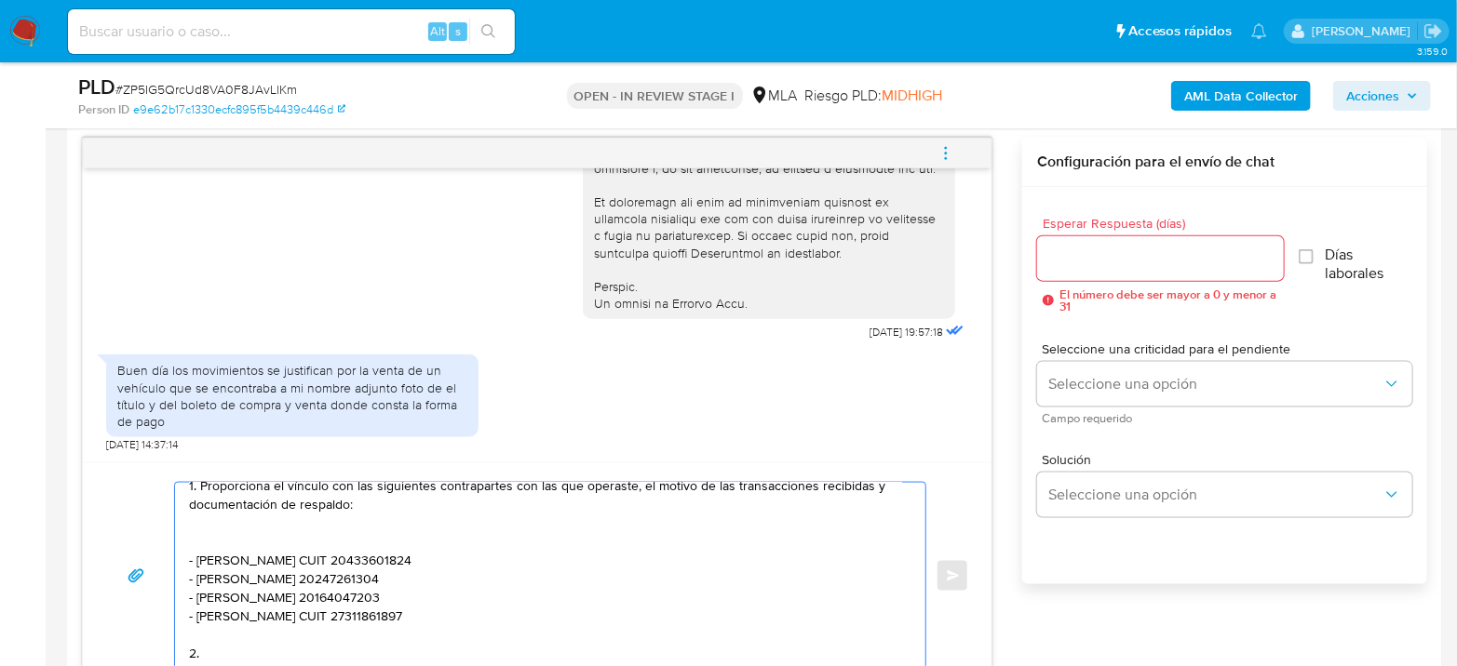
click at [229, 633] on textarea "Hola Lucas Gustavo Samuel Miguel Agradecemos su respuesta. Le pedimos que adjun…" at bounding box center [545, 576] width 713 height 186
paste textarea "Proporciona el vínculo con las siguientes contrapartes con las que operaste, el…"
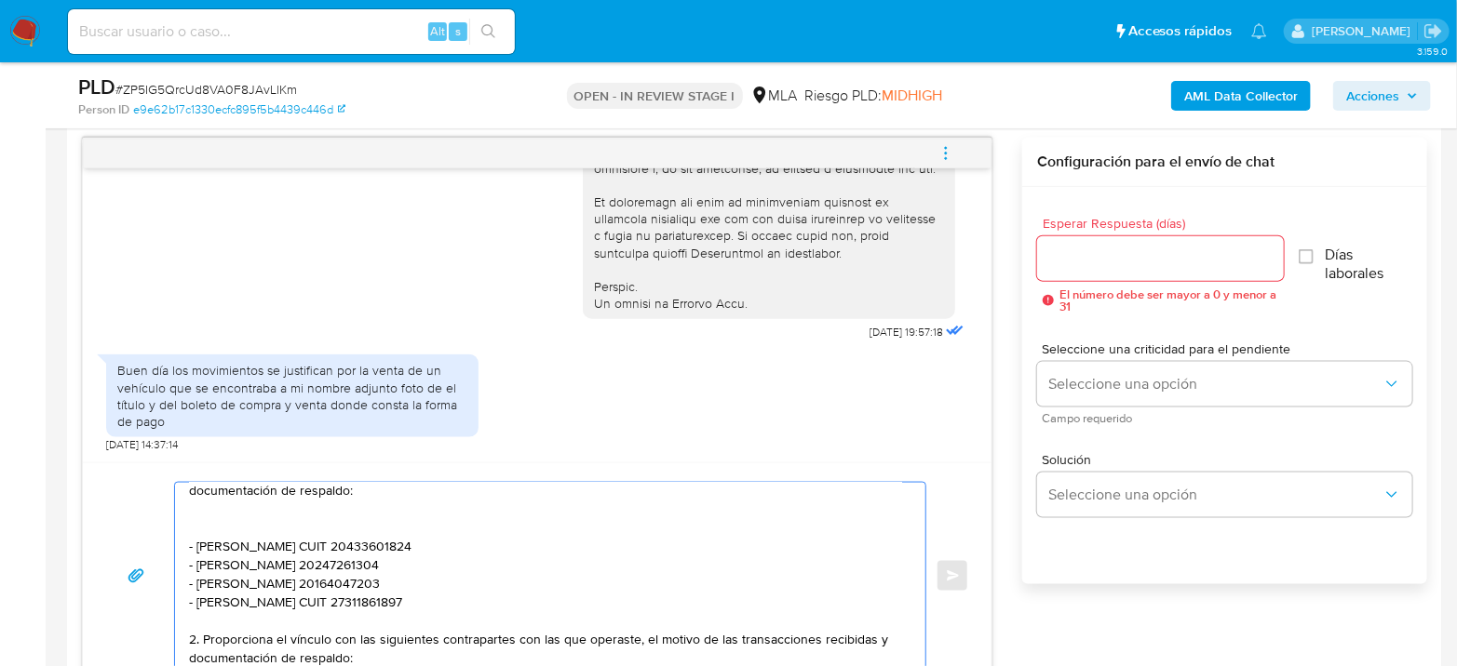
scroll to position [207, 0]
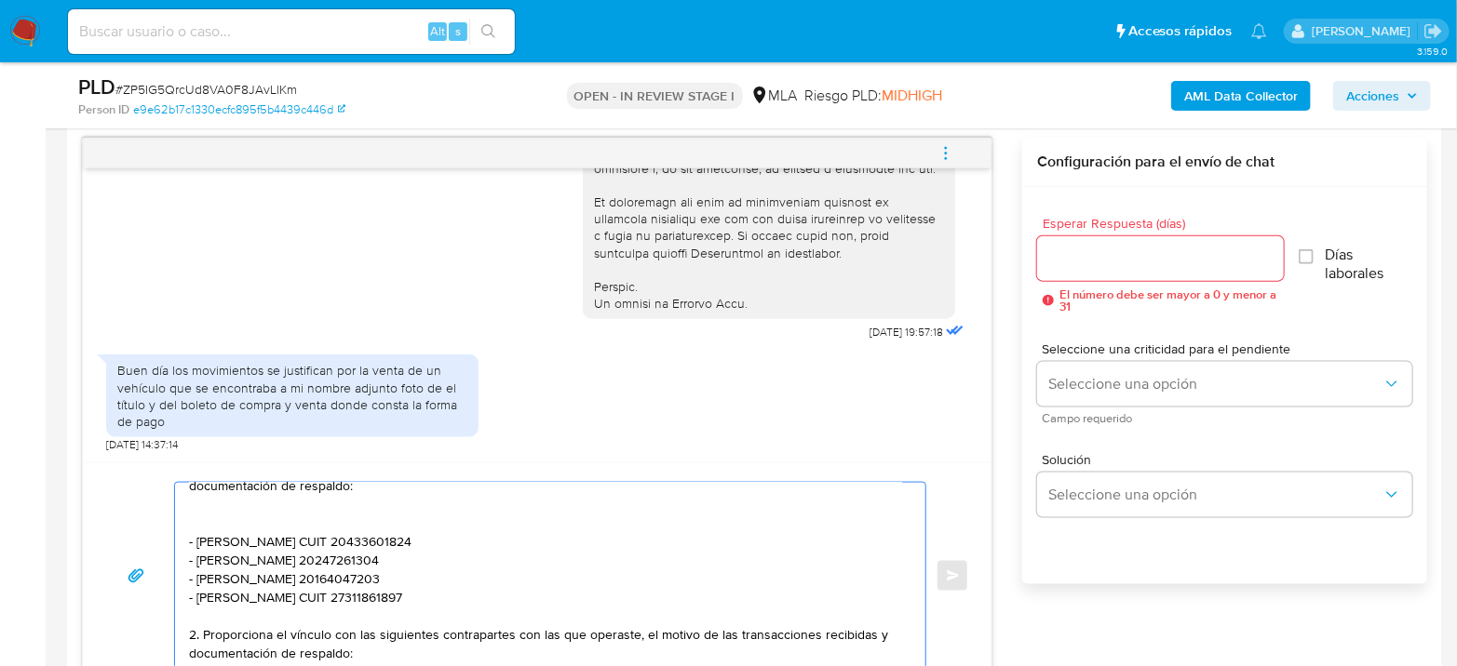
click at [848, 618] on textarea "Hola Lucas Gustavo Samuel Miguel Agradecemos su respuesta. Le pedimos que adjun…" at bounding box center [545, 576] width 713 height 186
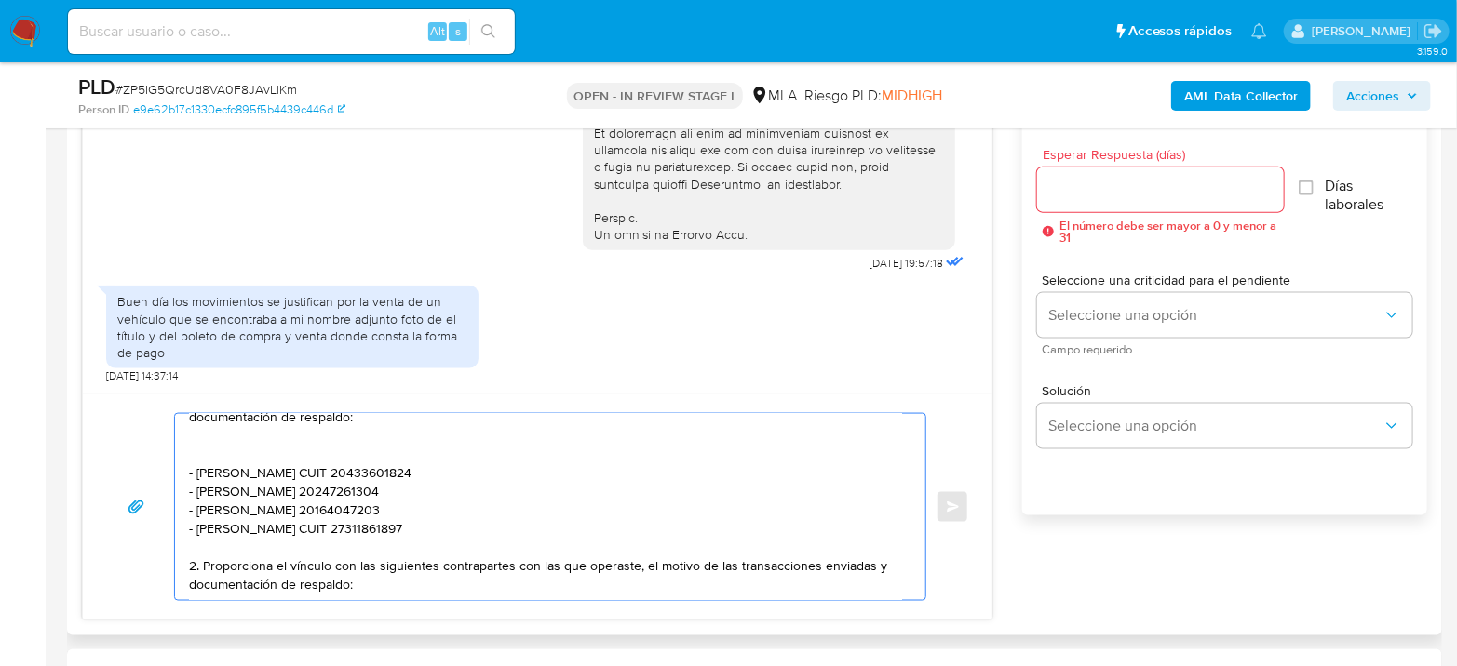
scroll to position [1065, 0]
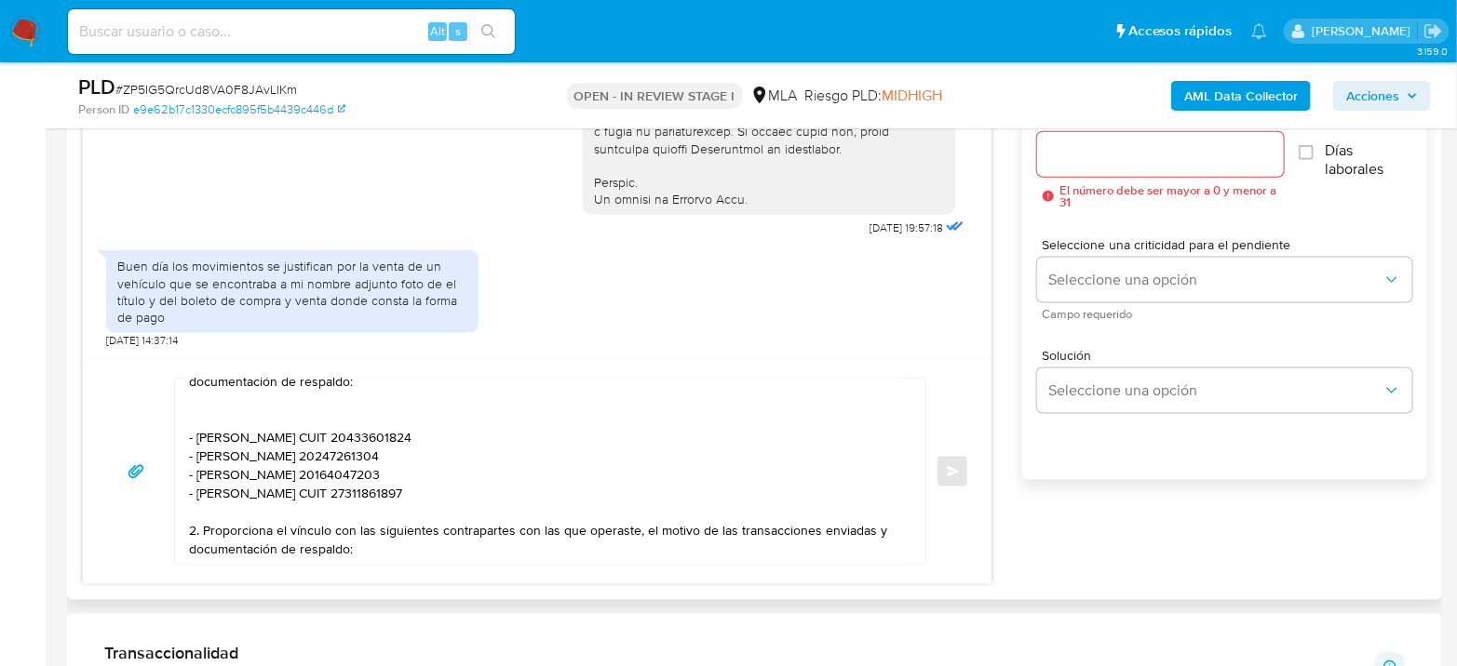
click at [350, 565] on div "Hola Lucas Gustavo Samuel Miguel Agradecemos su respuesta. Le pedimos que adjun…" at bounding box center [537, 471] width 908 height 226
click at [352, 557] on textarea "Hola Lucas Gustavo Samuel Miguel Agradecemos su respuesta. Le pedimos que adjun…" at bounding box center [545, 472] width 713 height 186
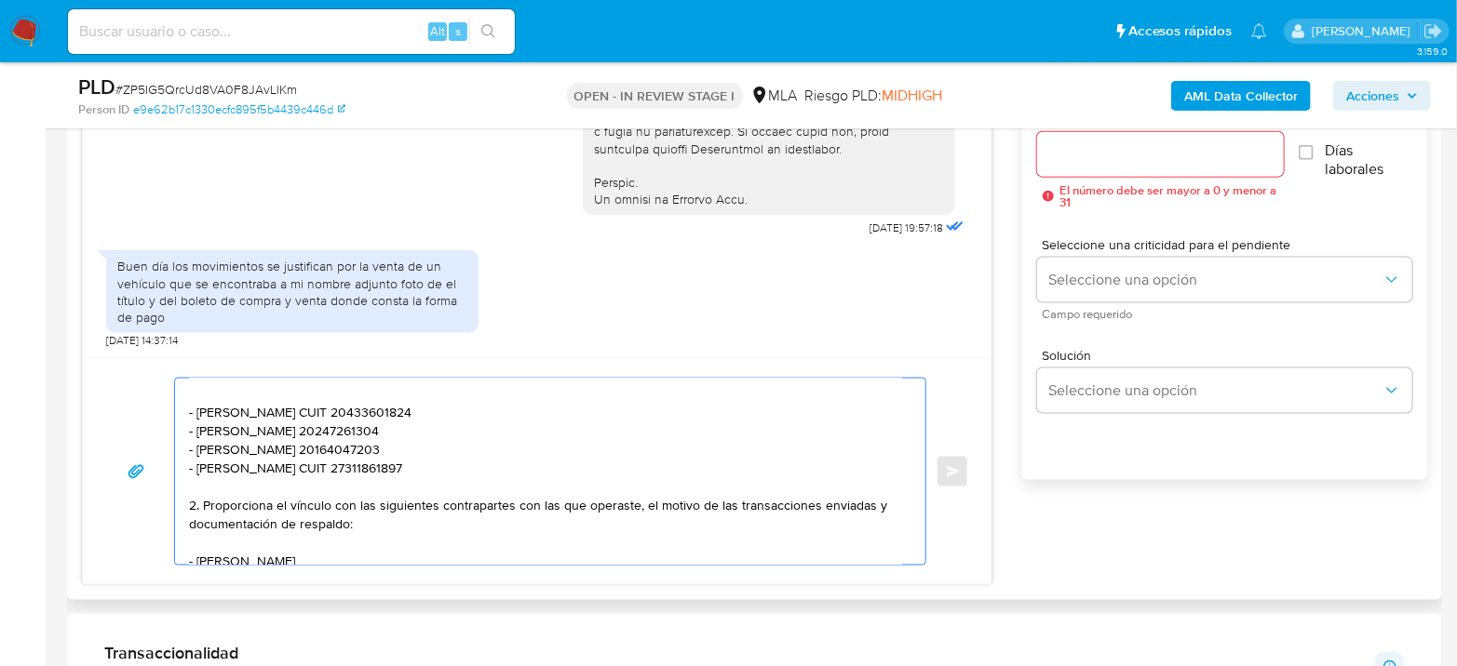
click at [433, 554] on textarea "Hola Lucas Gustavo Samuel Miguel Agradecemos su respuesta. Le pedimos que adjun…" at bounding box center [545, 472] width 713 height 186
paste textarea "20182244644"
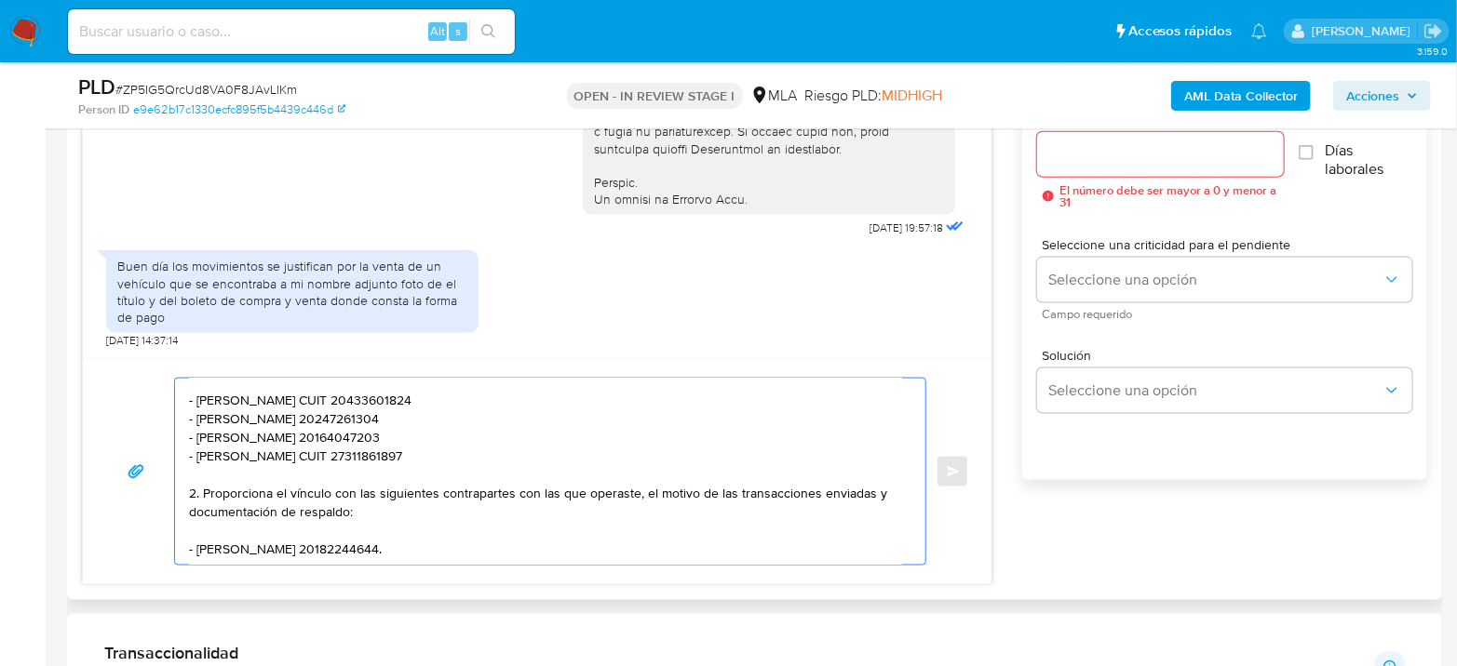
scroll to position [262, 0]
paste textarea "Es importante que sepas que, en el caso de que no respondas a lo solicitado, tu…"
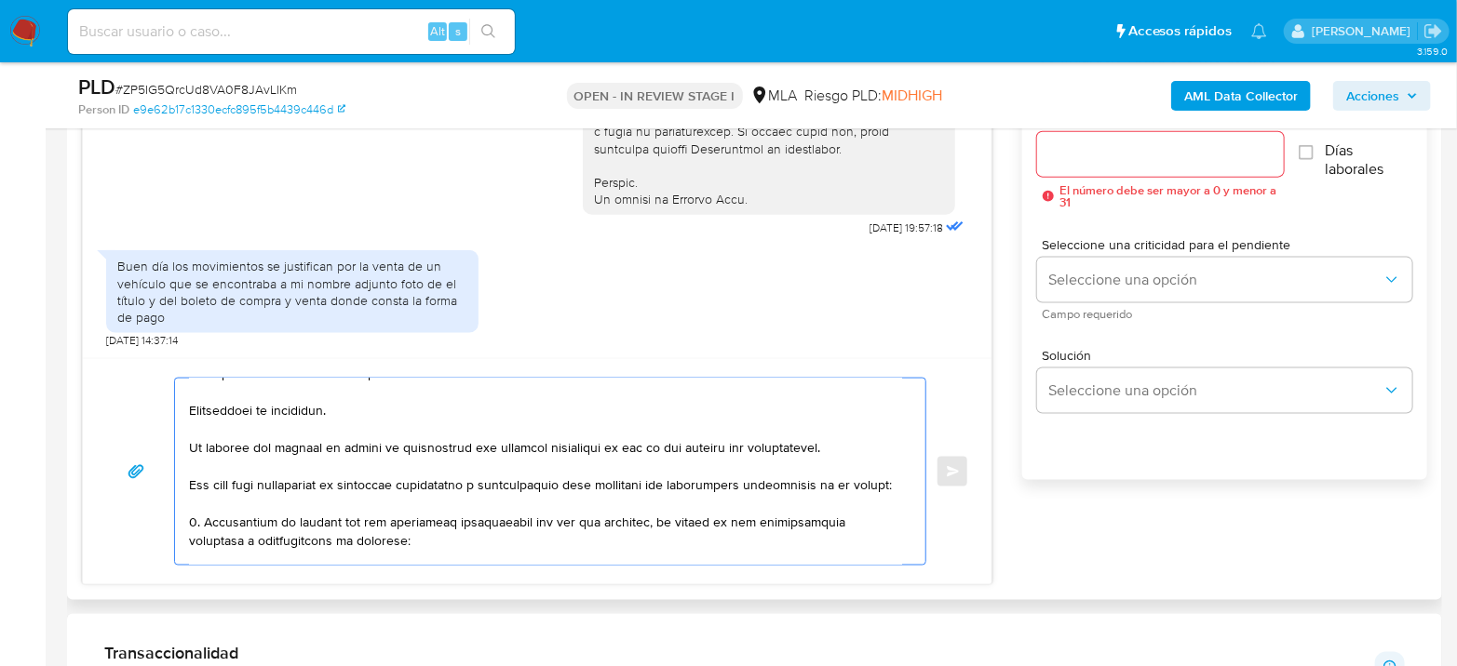
scroll to position [0, 0]
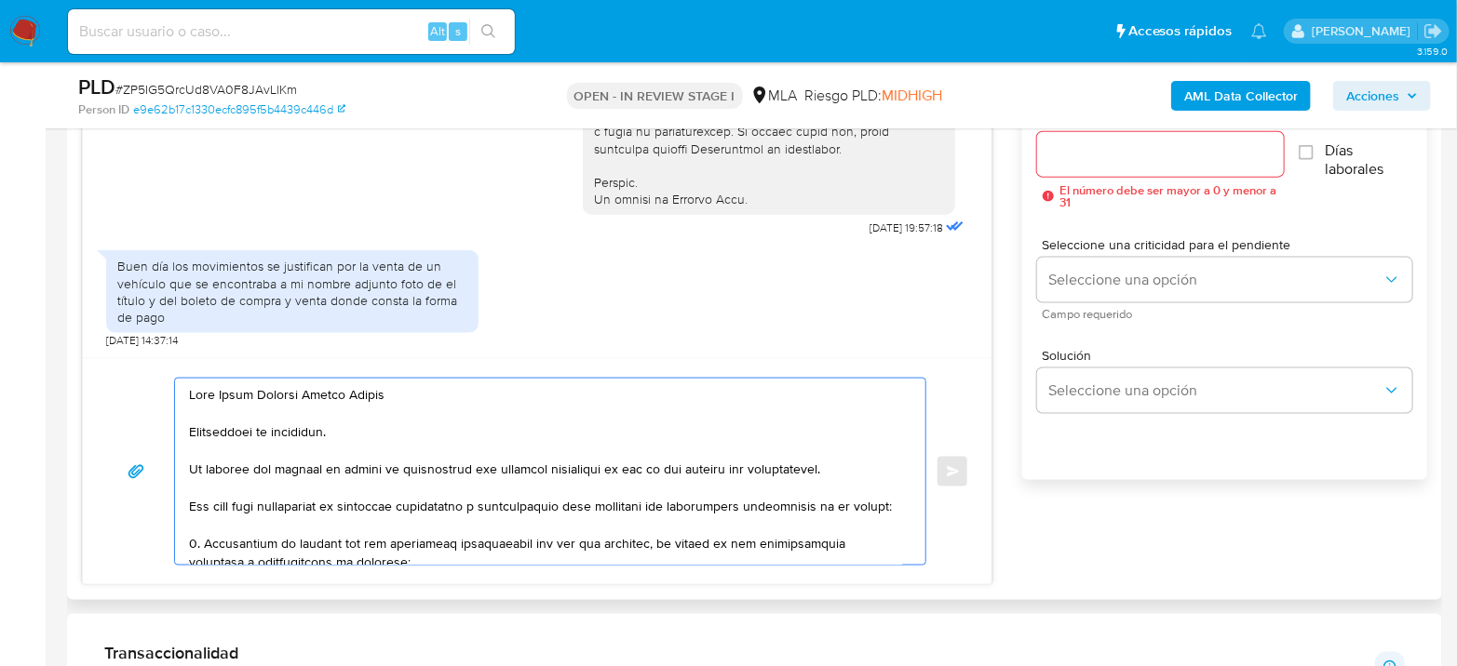
click at [260, 504] on textarea at bounding box center [545, 472] width 713 height 186
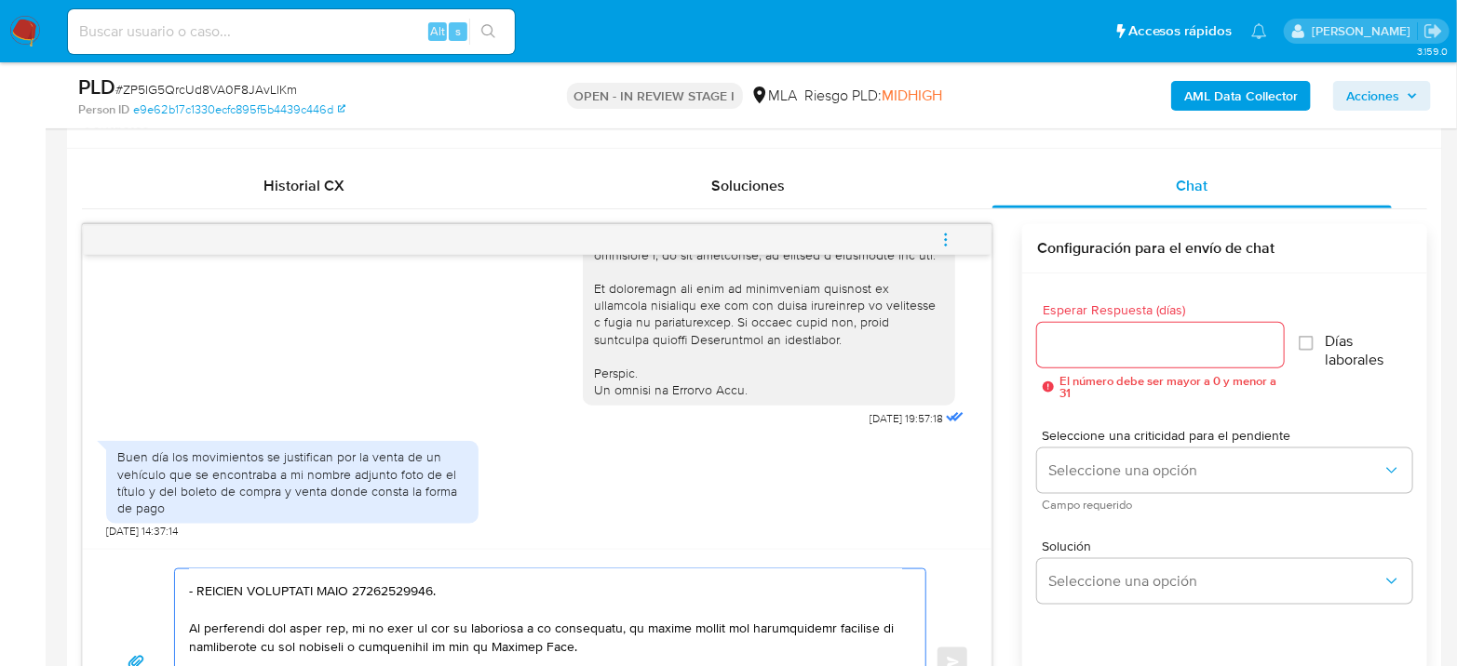
scroll to position [857, 0]
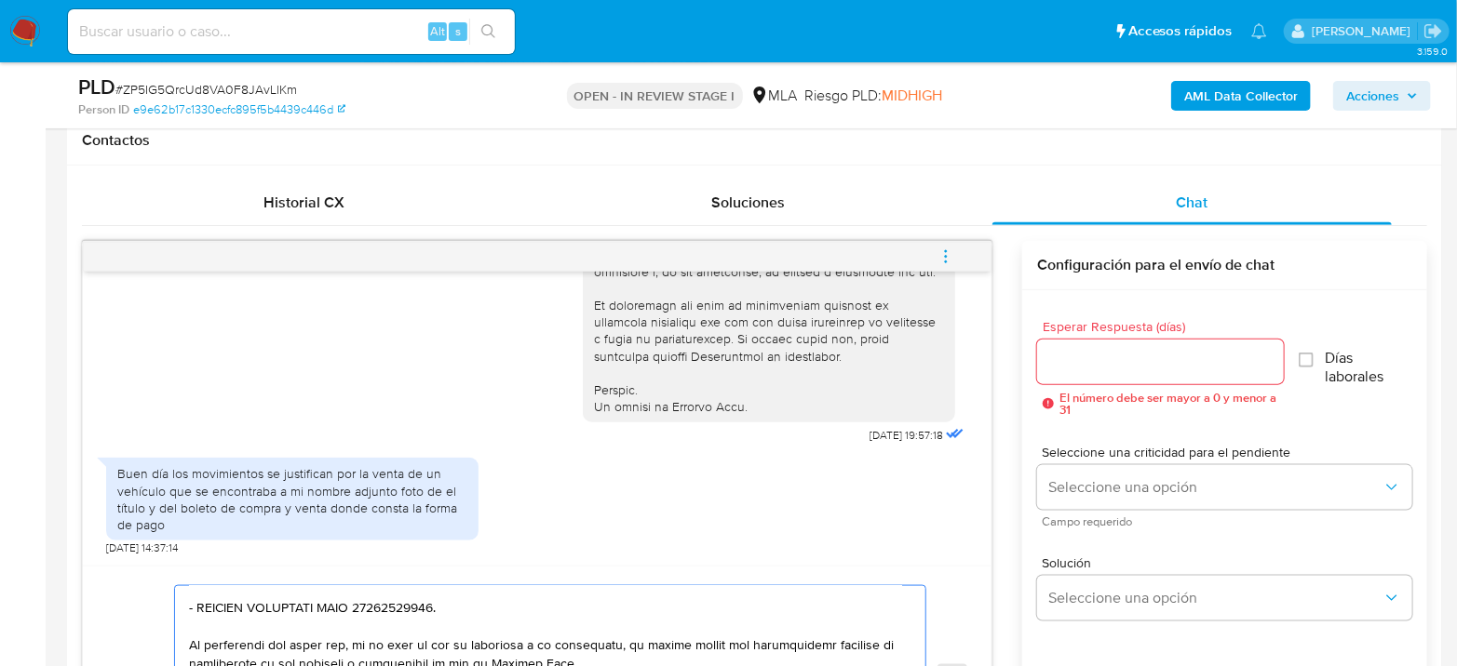
type textarea "Hola Lucas Gustavo Samuel Miguel Agradecemos su respuesta. Le pedimos que adjun…"
drag, startPoint x: 1093, startPoint y: 325, endPoint x: 1087, endPoint y: 342, distance: 17.7
click at [1094, 329] on span "Esperar Respuesta (días)" at bounding box center [1165, 327] width 247 height 14
click at [1091, 365] on input "Esperar Respuesta (días)" at bounding box center [1160, 362] width 247 height 24
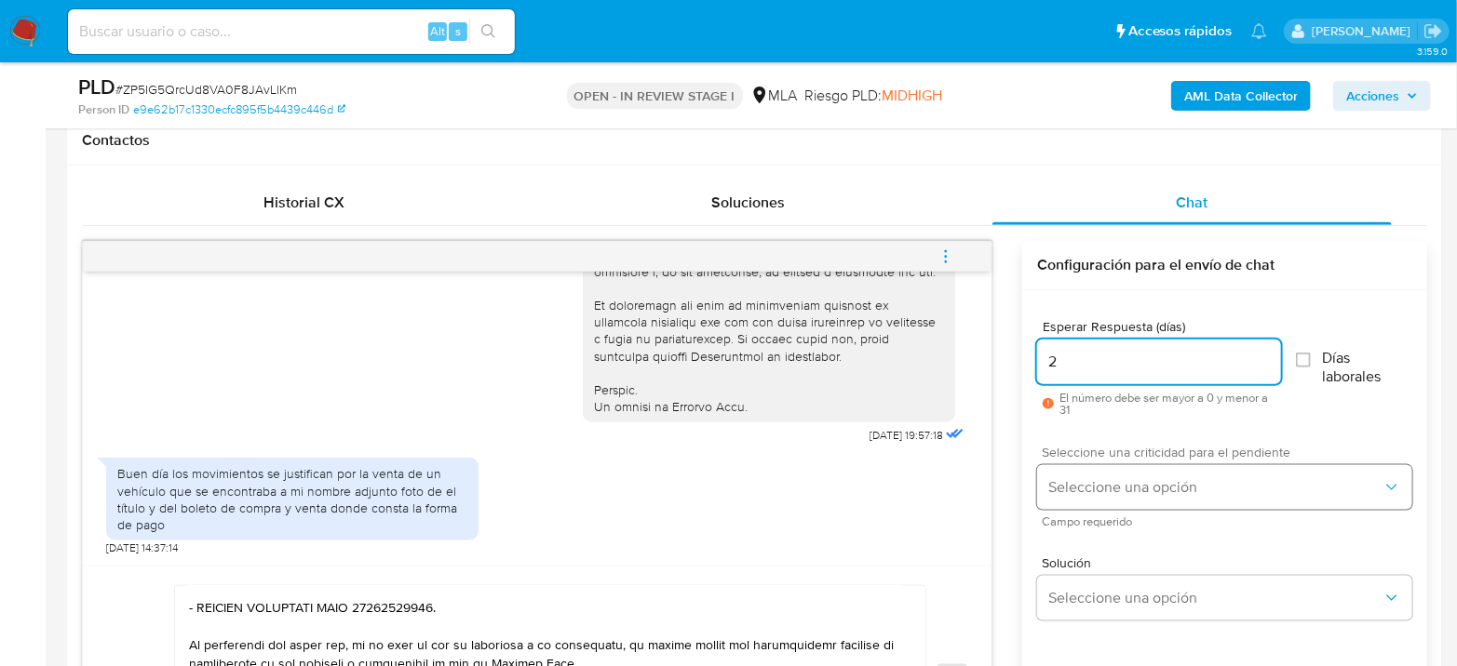
type input "2"
click at [1086, 488] on span "Seleccione una opción" at bounding box center [1215, 487] width 334 height 19
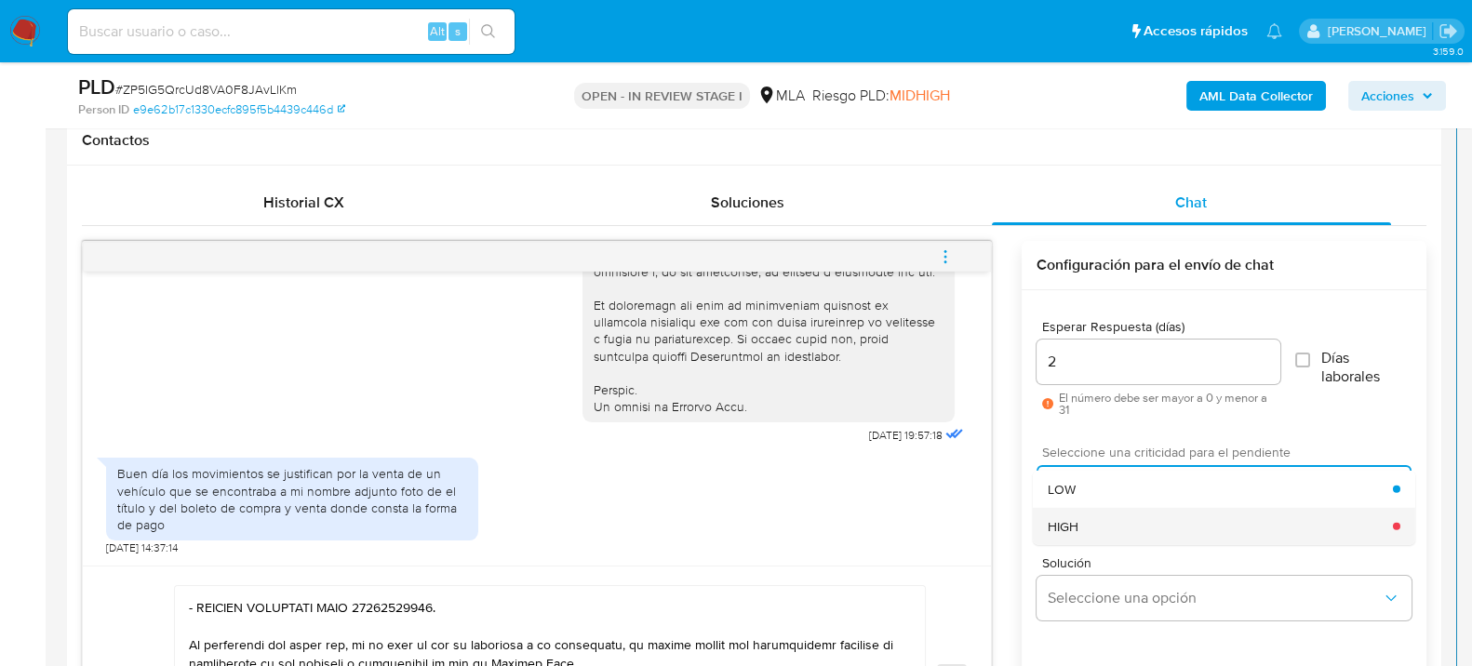
click at [1114, 530] on div "HIGH" at bounding box center [1220, 525] width 345 height 37
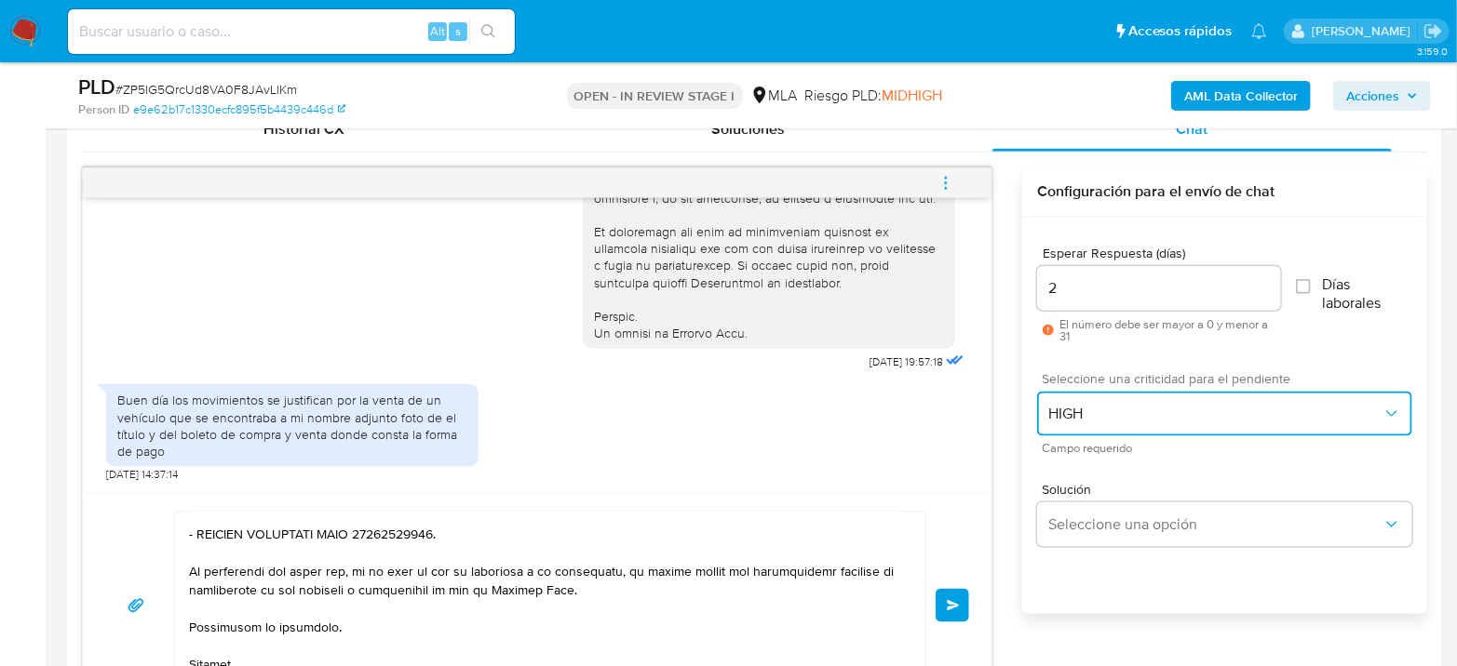
scroll to position [960, 0]
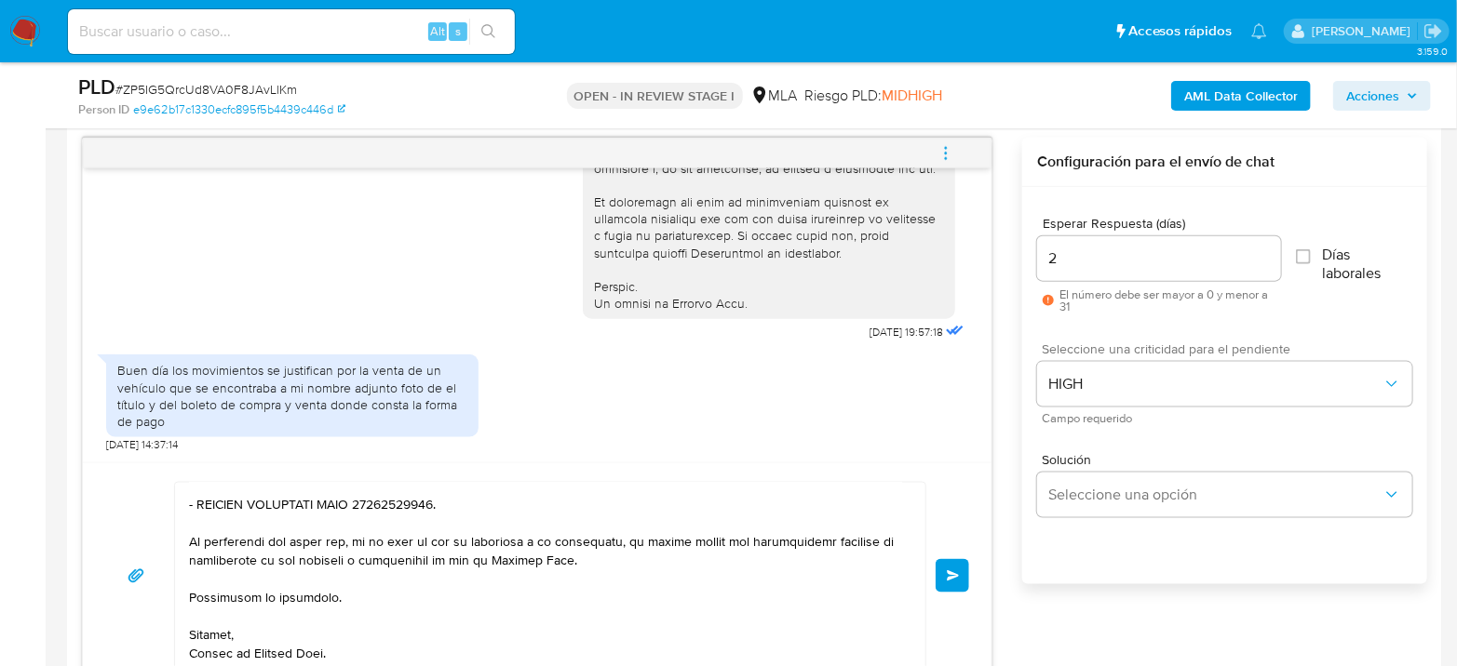
click at [947, 584] on button "Enviar" at bounding box center [952, 576] width 34 height 34
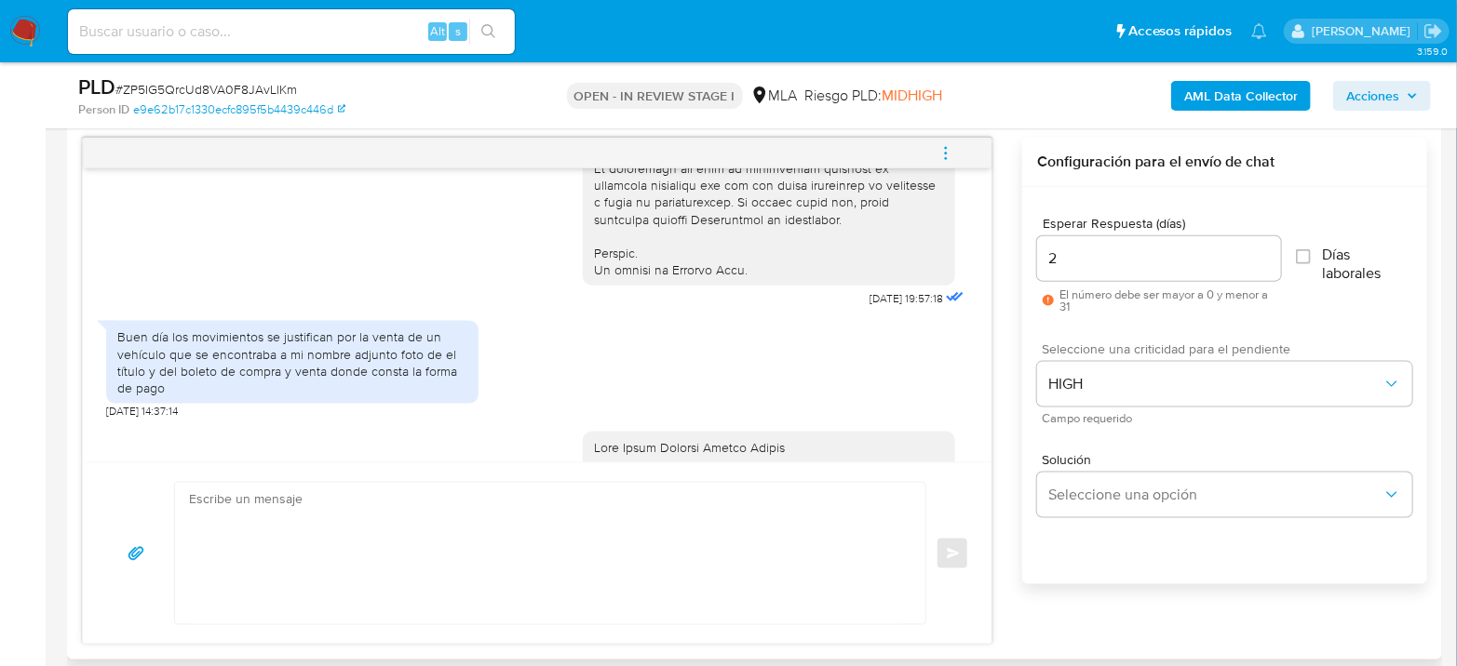
scroll to position [1598, 0]
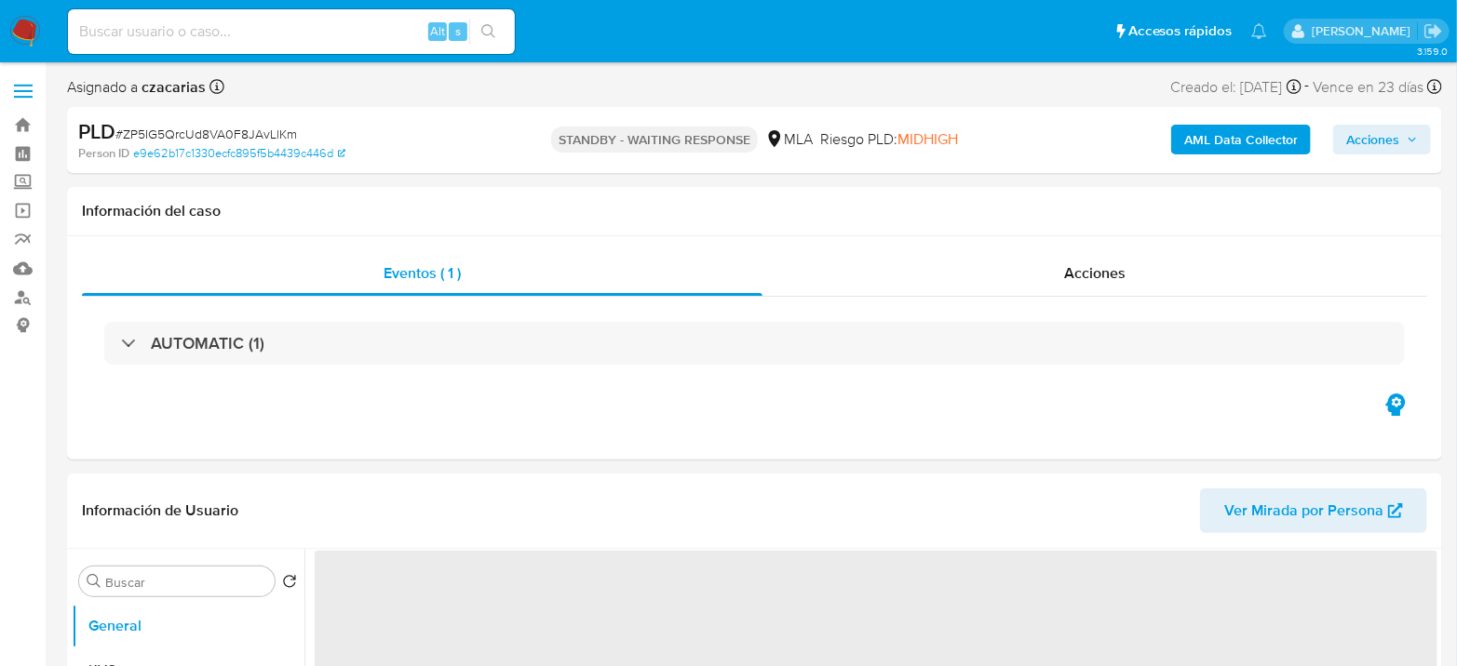
select select "10"
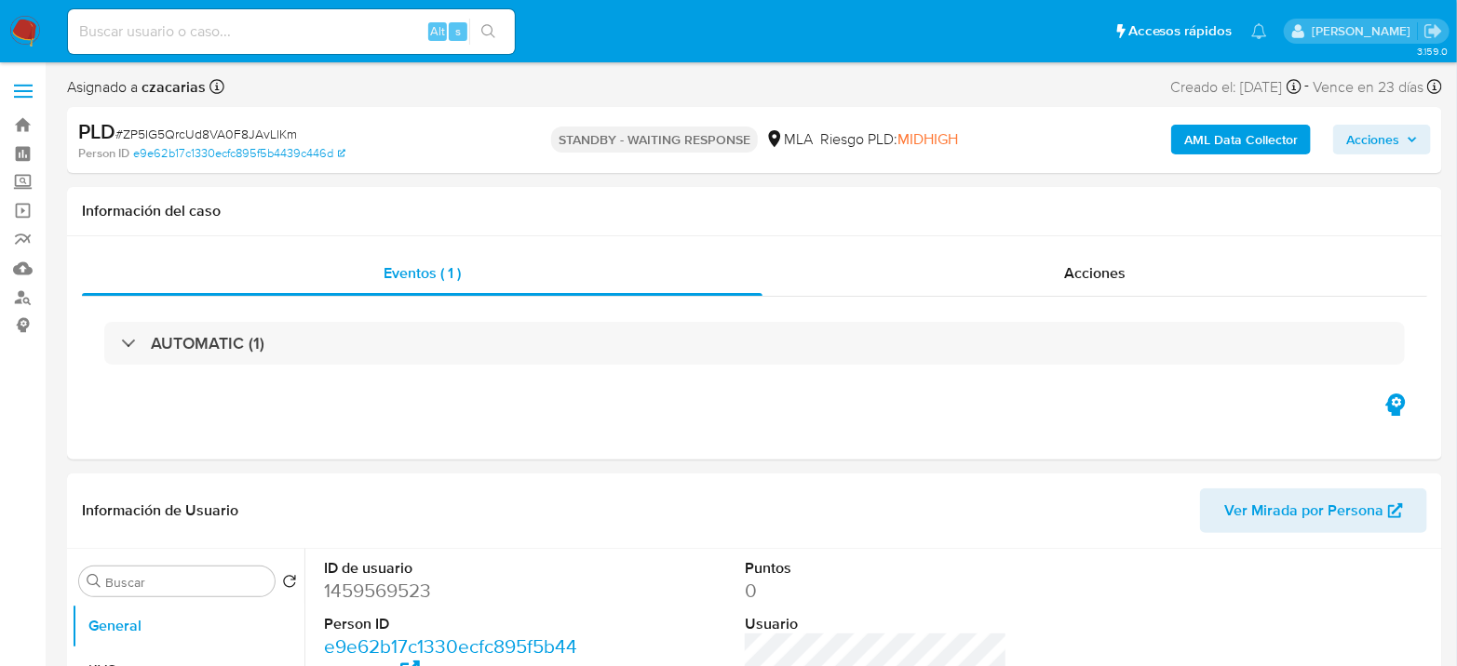
click at [33, 30] on img at bounding box center [25, 32] width 32 height 32
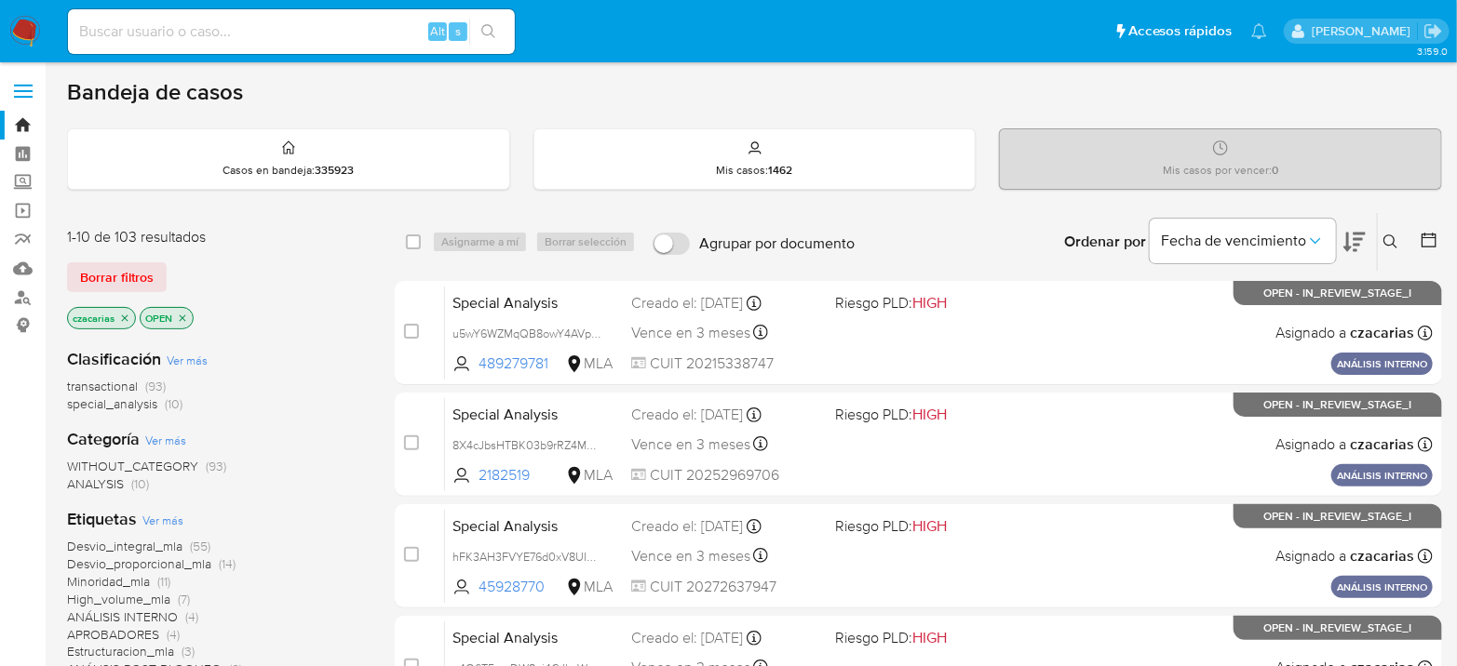
click at [1419, 236] on icon at bounding box center [1428, 240] width 19 height 19
click at [1415, 237] on div at bounding box center [1425, 242] width 34 height 58
click at [1421, 237] on icon at bounding box center [1428, 240] width 19 height 19
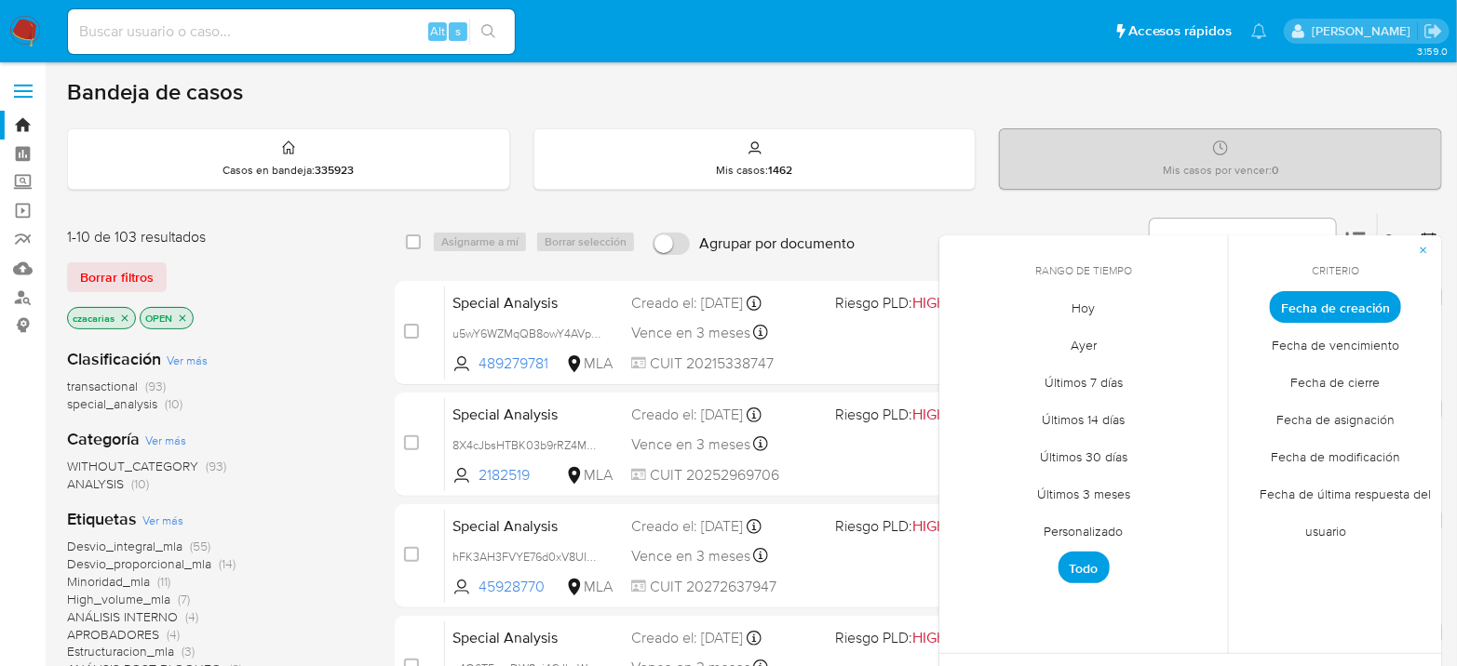
click at [1058, 524] on span "Personalizado" at bounding box center [1084, 532] width 118 height 38
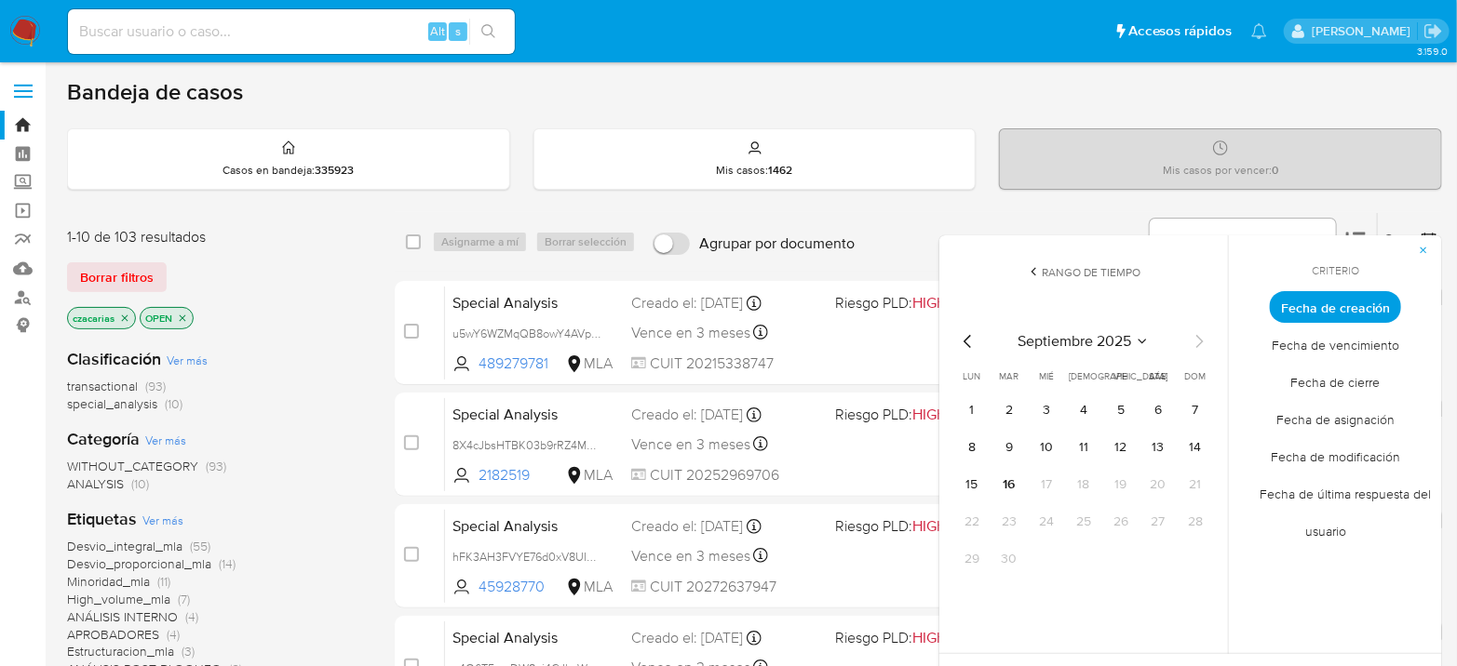
click at [962, 336] on icon "Mes anterior" at bounding box center [968, 341] width 22 height 22
drag, startPoint x: 1006, startPoint y: 416, endPoint x: 1039, endPoint y: 478, distance: 70.4
click at [1008, 419] on button "1" at bounding box center [1009, 411] width 30 height 30
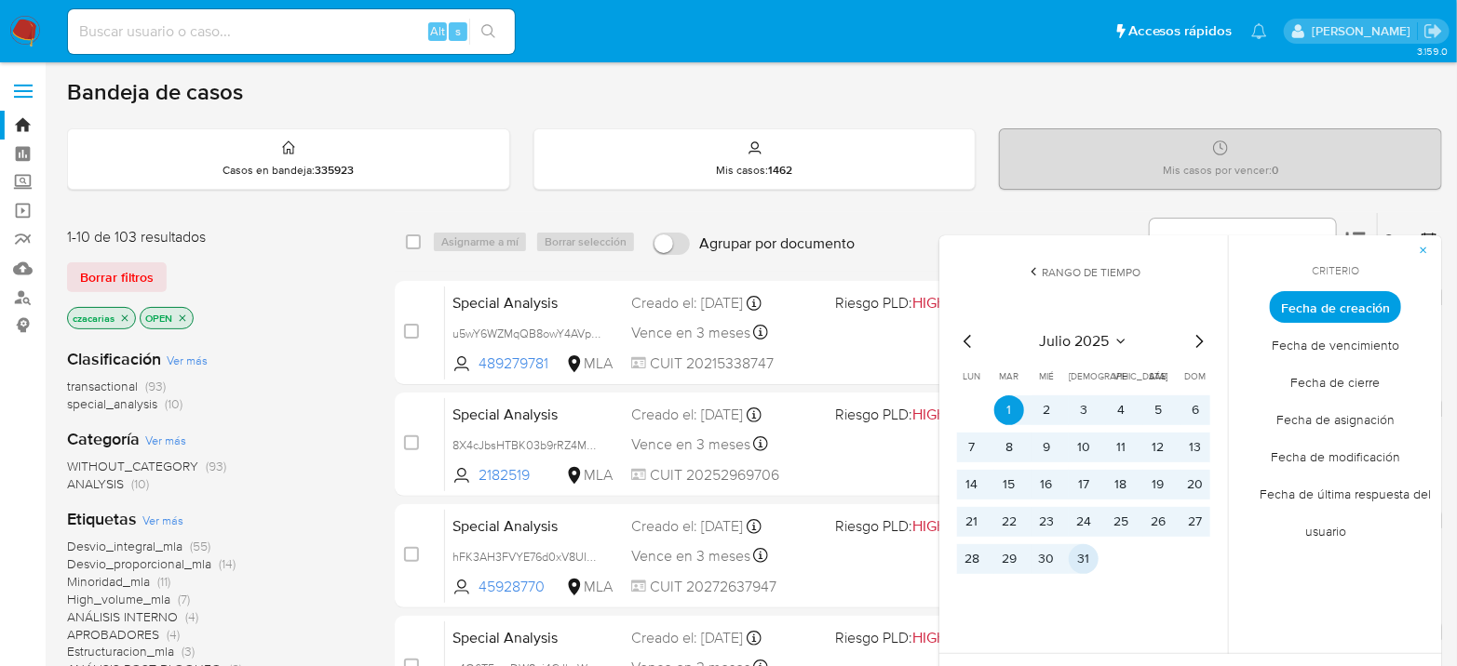
click at [1068, 554] on button "31" at bounding box center [1083, 559] width 30 height 30
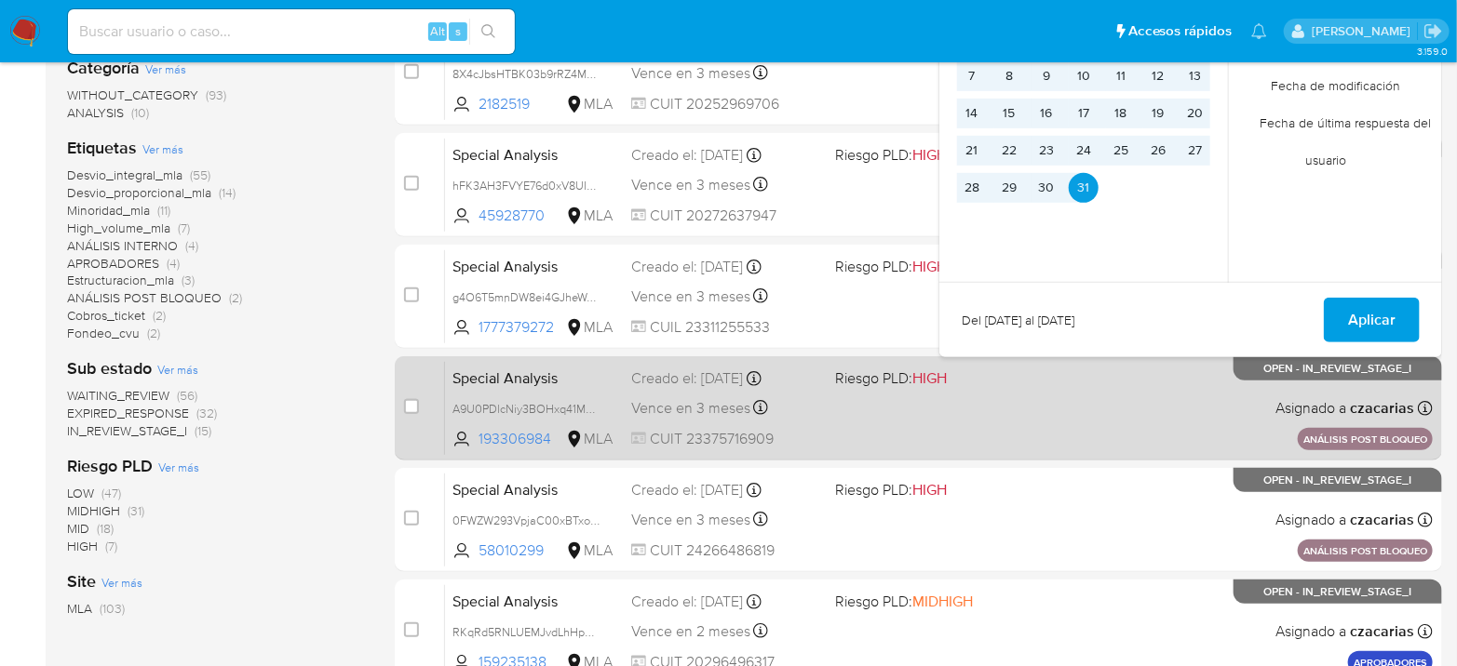
scroll to position [413, 0]
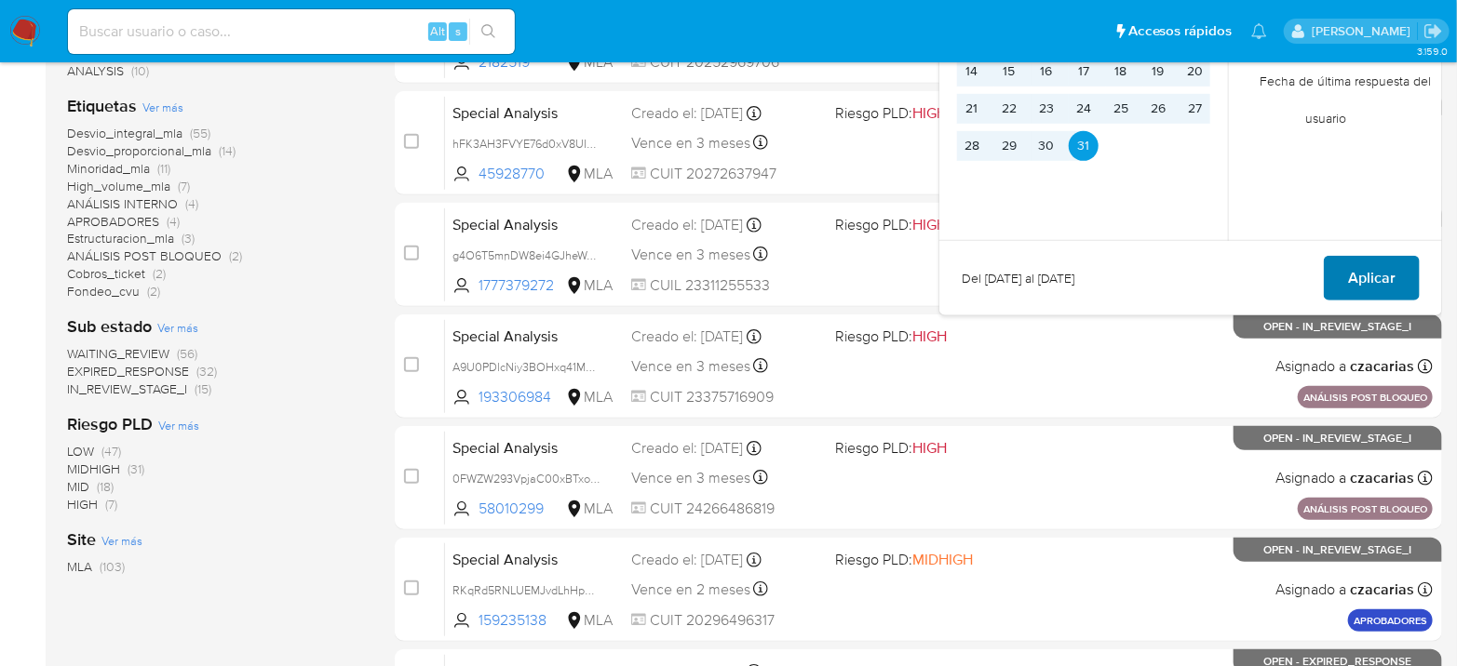
click at [1375, 284] on span "Aplicar" at bounding box center [1371, 278] width 47 height 41
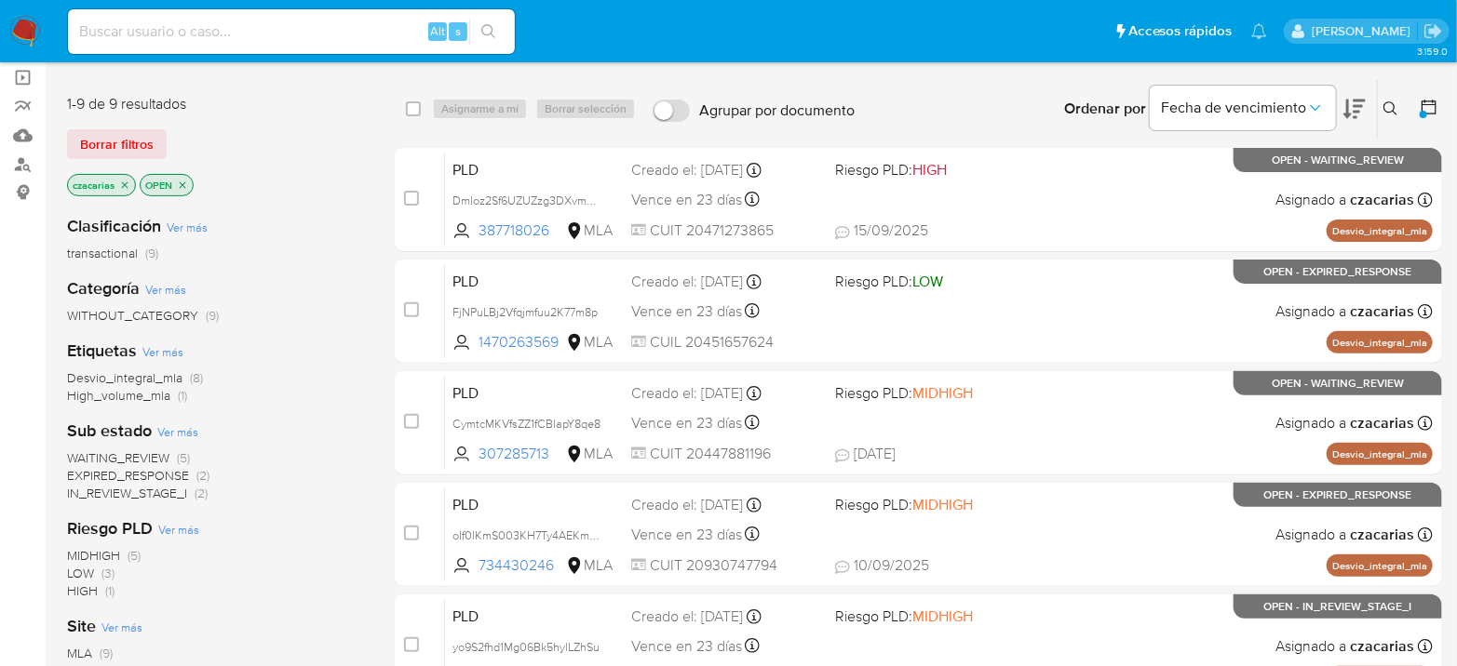
scroll to position [103, 0]
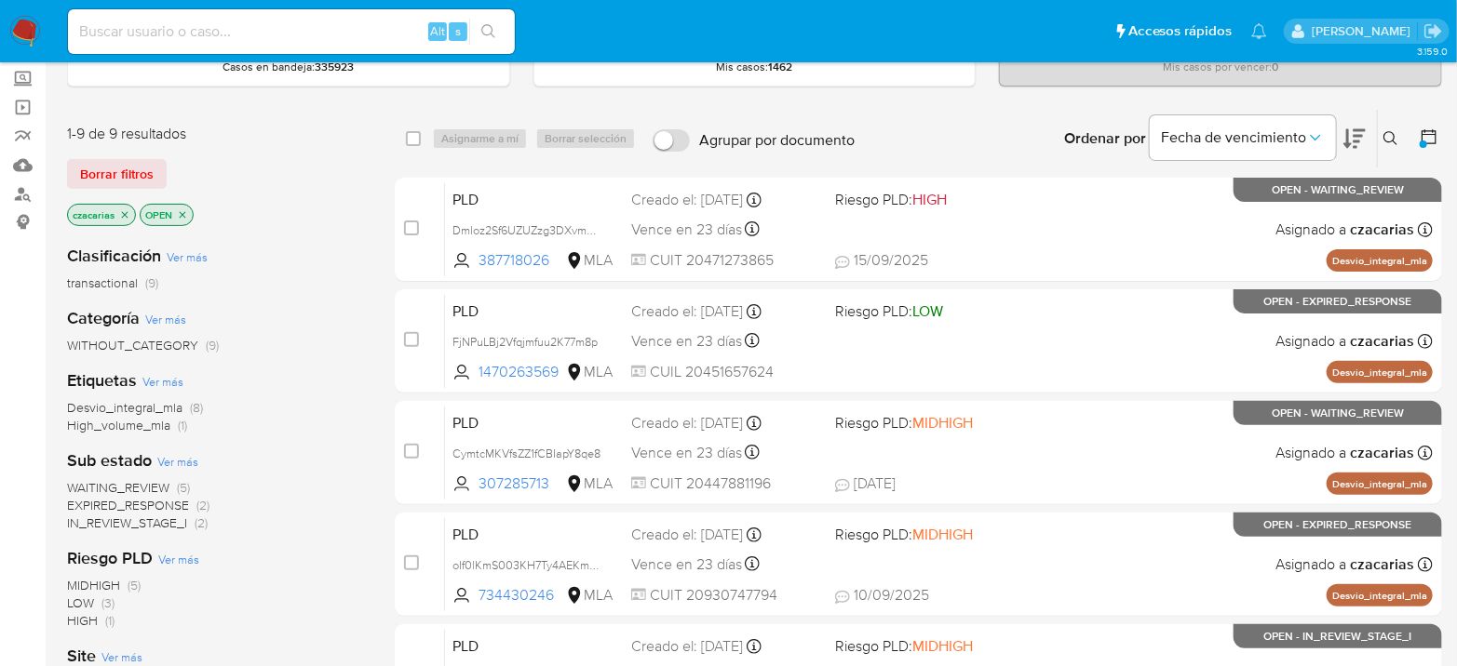
click at [184, 212] on icon "close-filter" at bounding box center [182, 214] width 11 height 11
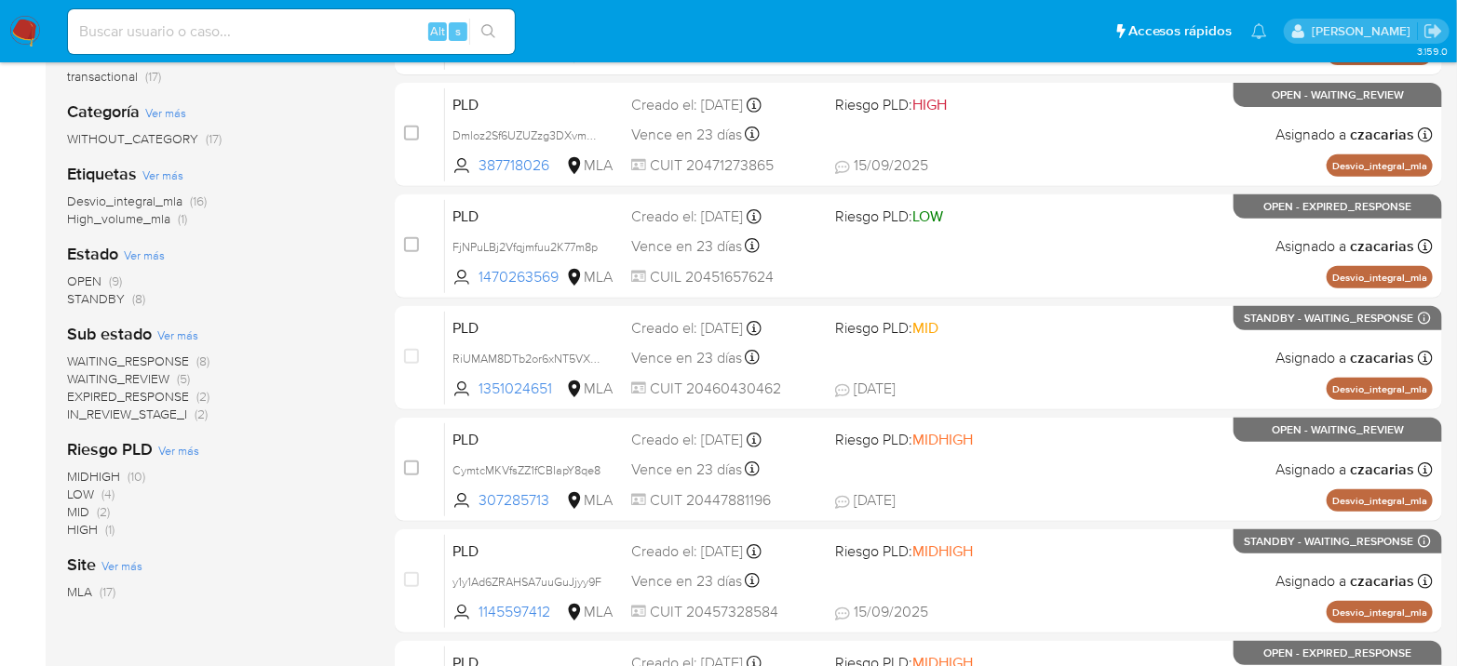
scroll to position [207, 0]
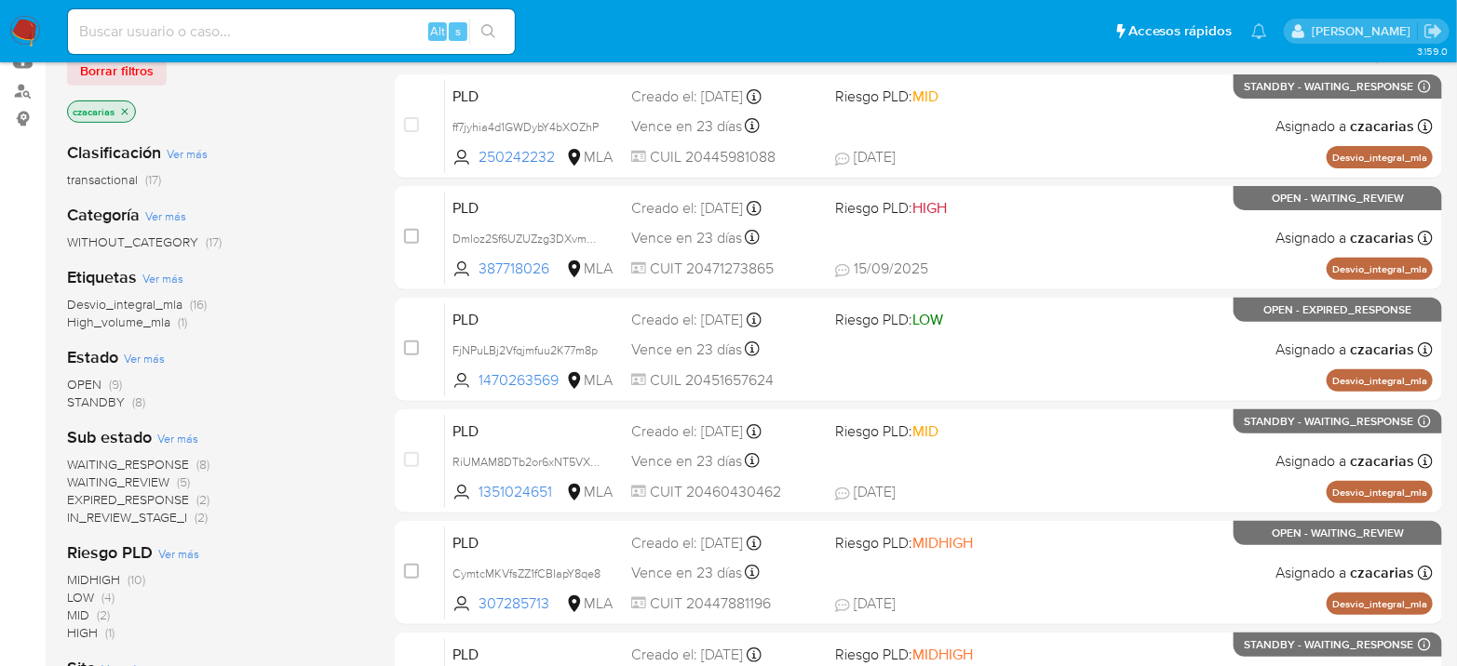
click at [0, 11] on nav "Pausado Ver notificaciones Alt s Accesos rápidos Presiona las siguientes teclas…" at bounding box center [728, 31] width 1457 height 62
click at [30, 40] on img at bounding box center [25, 32] width 32 height 32
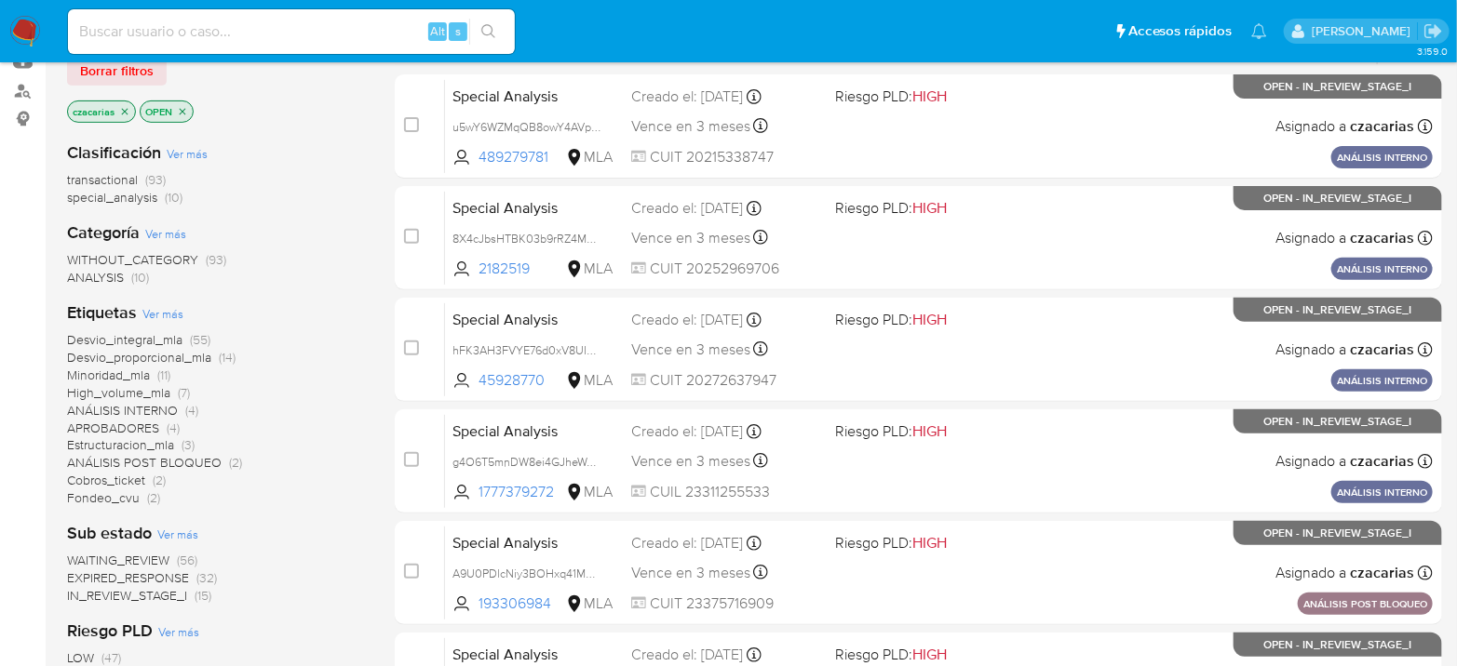
scroll to position [103, 0]
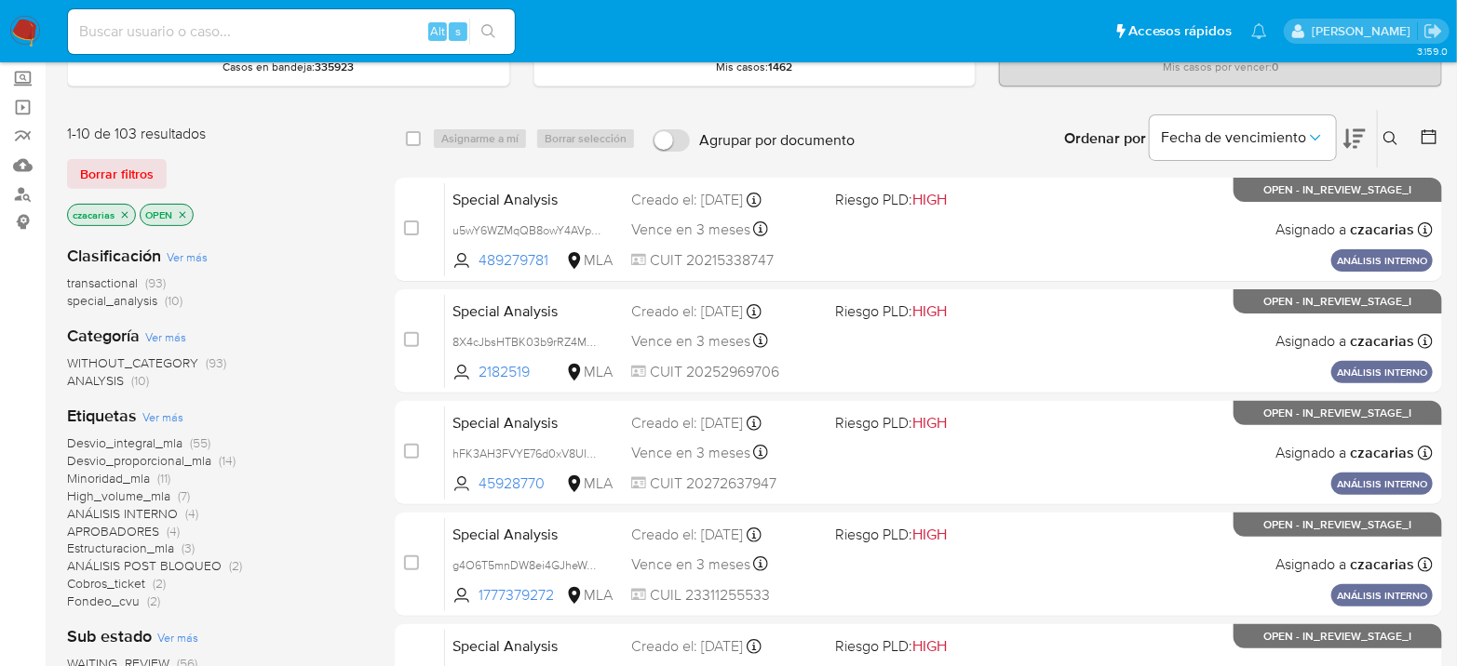
click at [250, 20] on input at bounding box center [291, 32] width 447 height 24
paste input "BVJZrL3qiO3qnTuBqPCZWT18"
type input "BVJZrL3qiO3qnTuBqPCZWT18"
click at [490, 33] on icon "search-icon" at bounding box center [488, 31] width 15 height 15
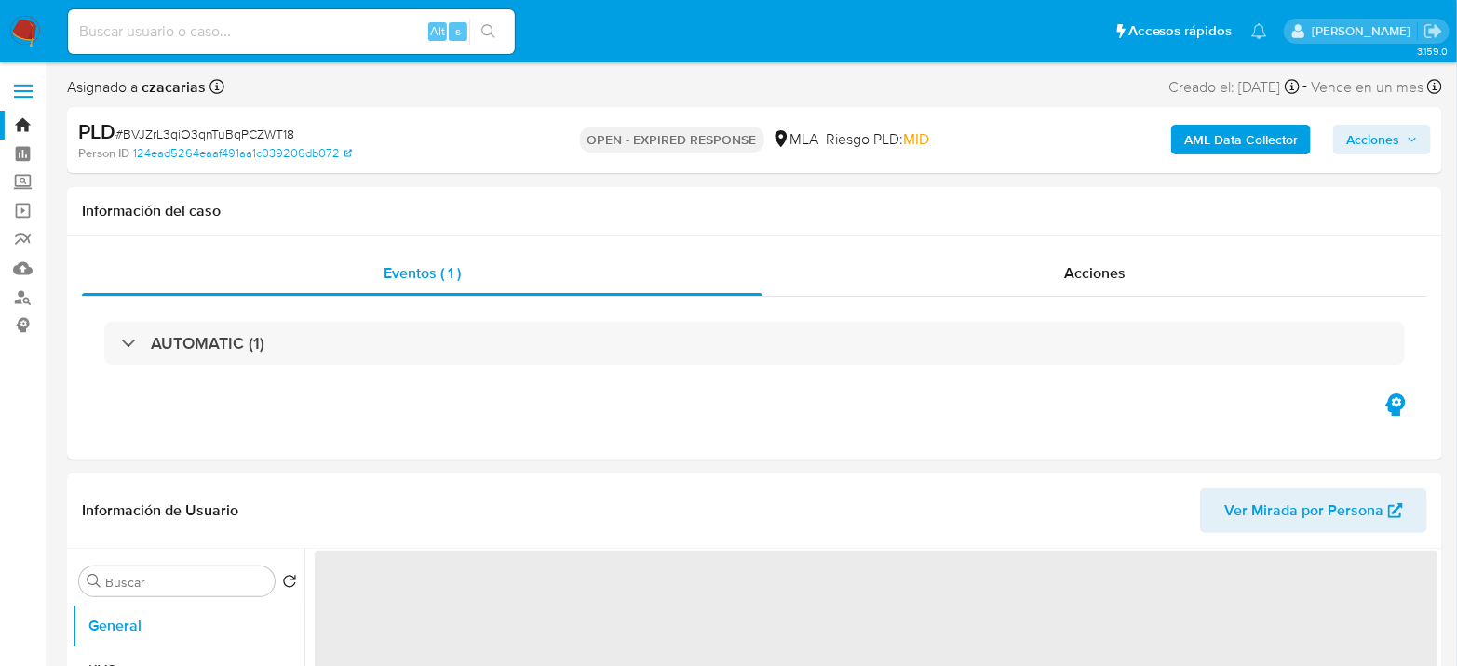
select select "10"
click at [1109, 278] on span "Acciones" at bounding box center [1094, 272] width 61 height 21
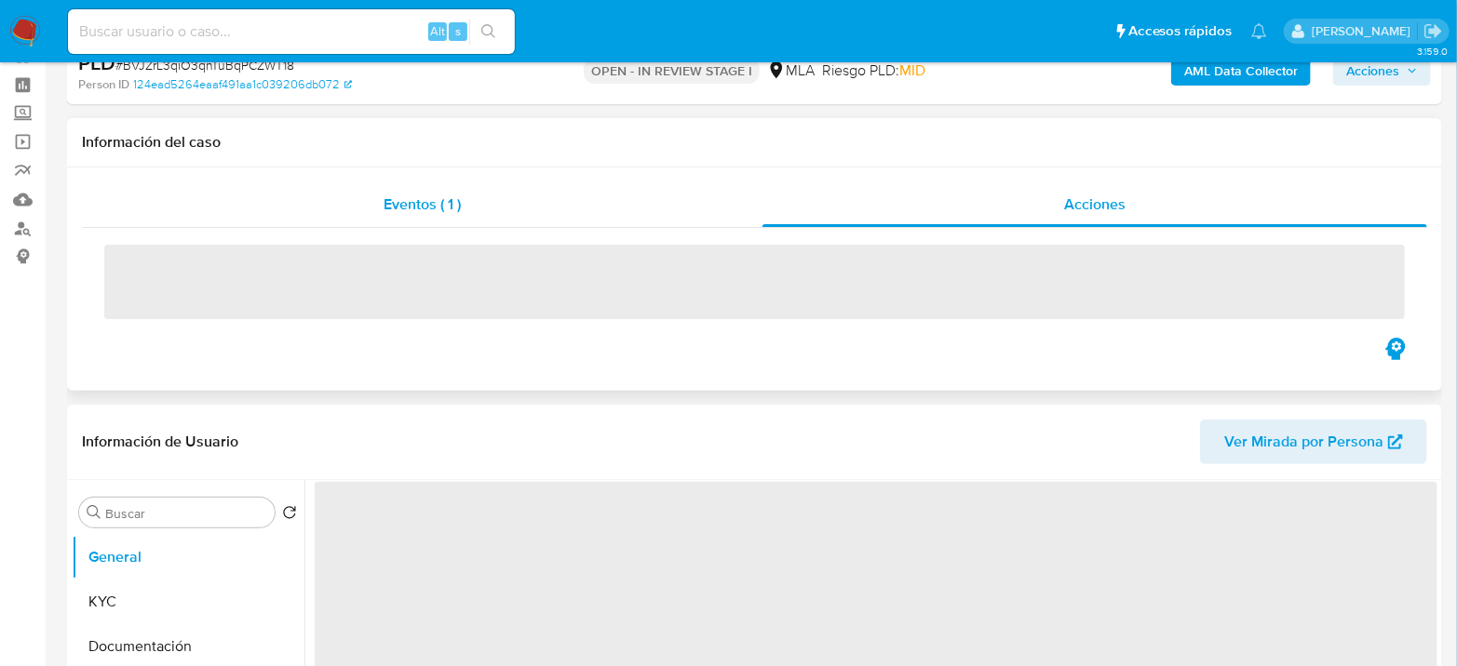
select select "10"
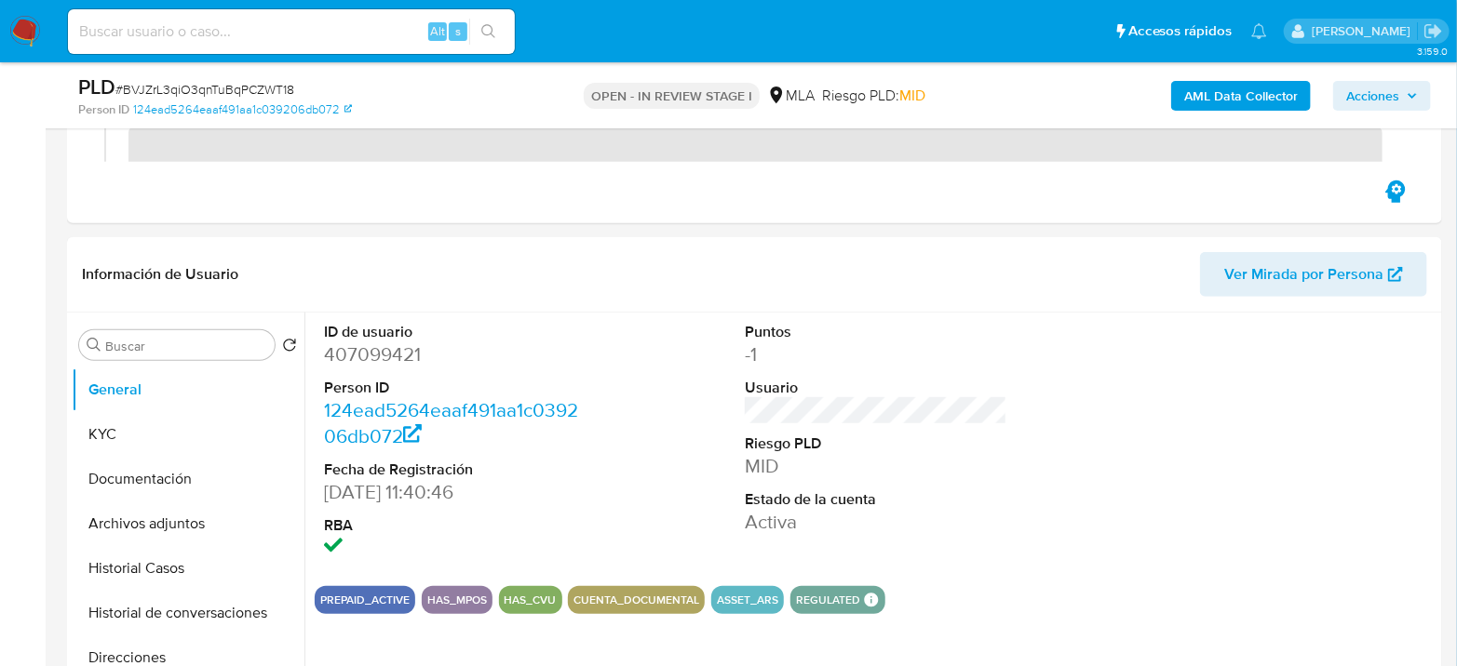
scroll to position [413, 0]
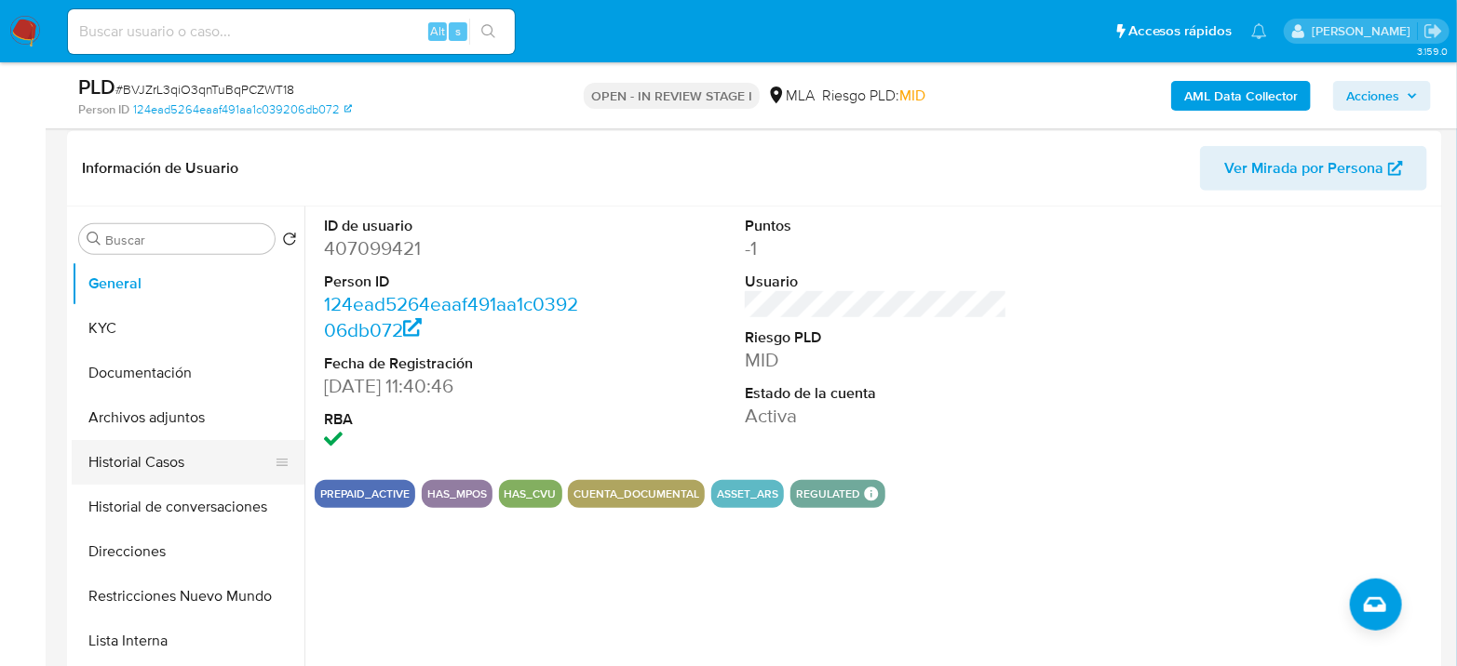
click at [158, 460] on button "Historial Casos" at bounding box center [181, 462] width 218 height 45
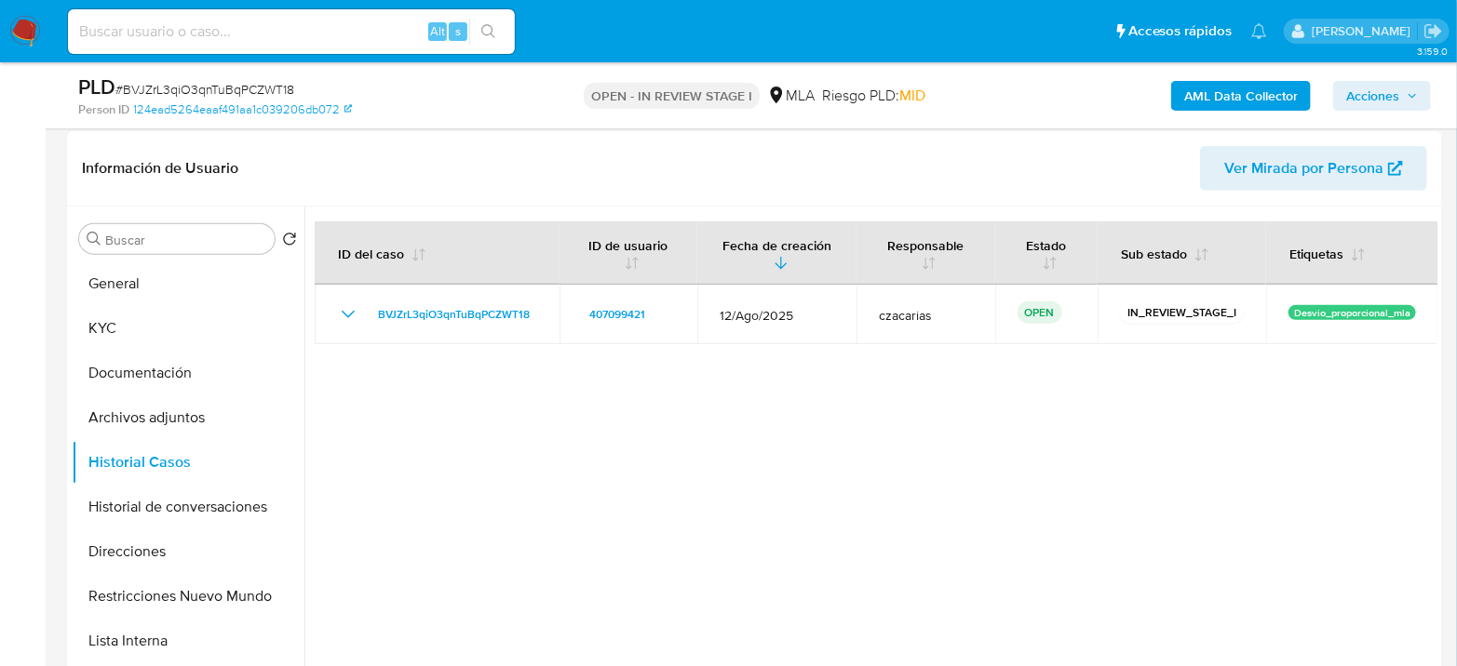
click at [1234, 93] on b "AML Data Collector" at bounding box center [1241, 96] width 114 height 30
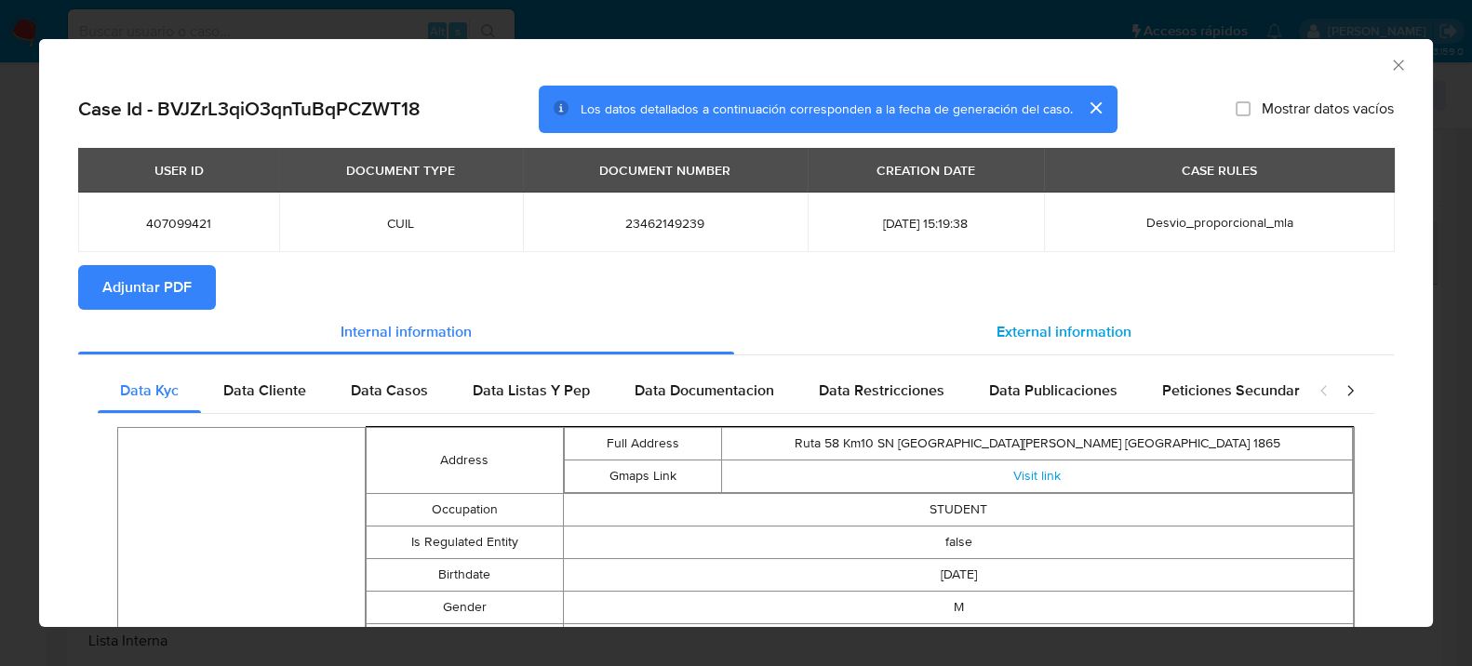
click at [1047, 336] on span "External information" at bounding box center [1064, 331] width 135 height 21
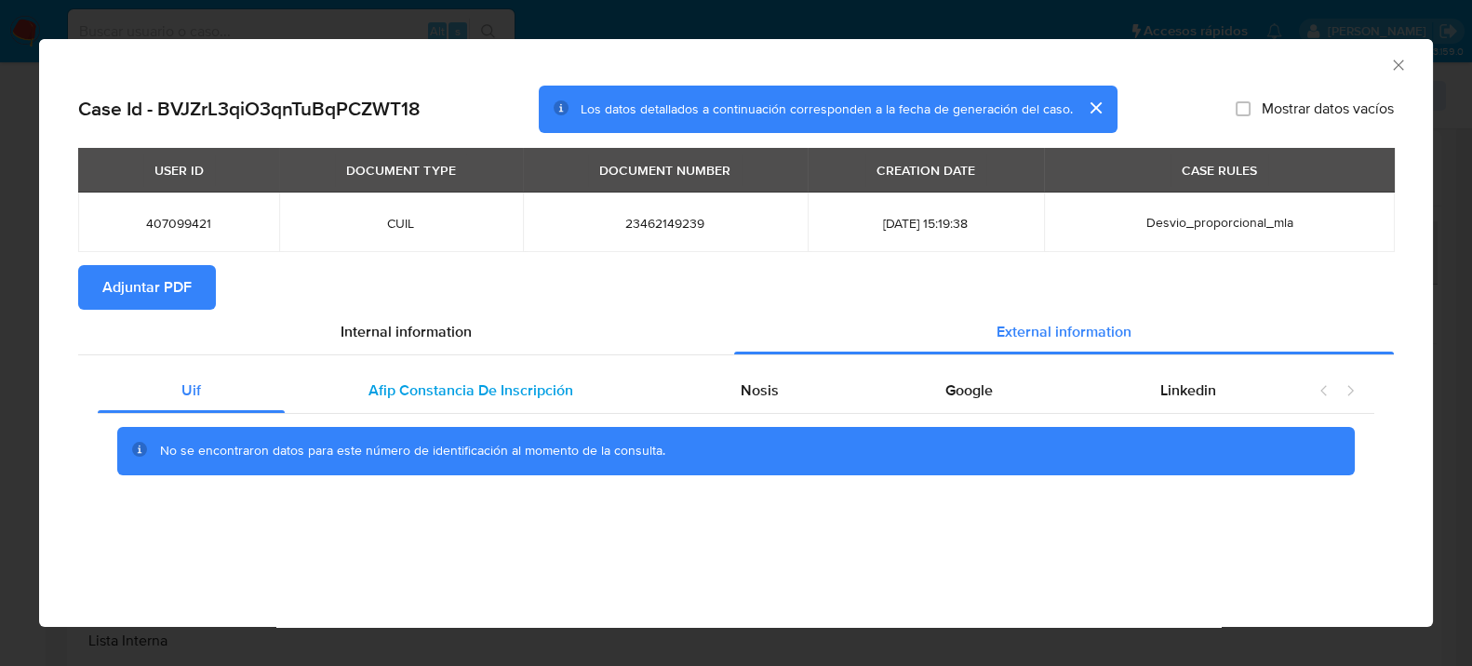
click at [470, 409] on div "Afip Constancia De Inscripción" at bounding box center [471, 391] width 372 height 45
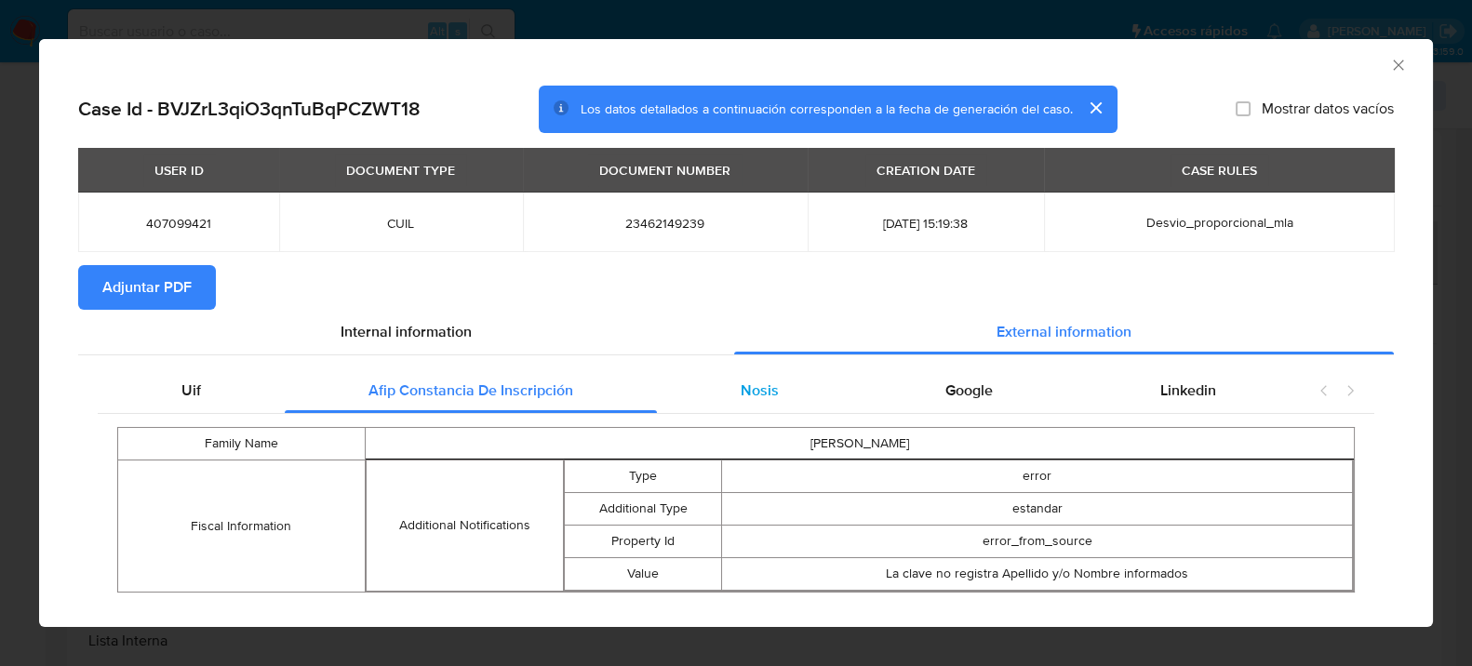
click at [830, 398] on div "Nosis" at bounding box center [760, 391] width 206 height 45
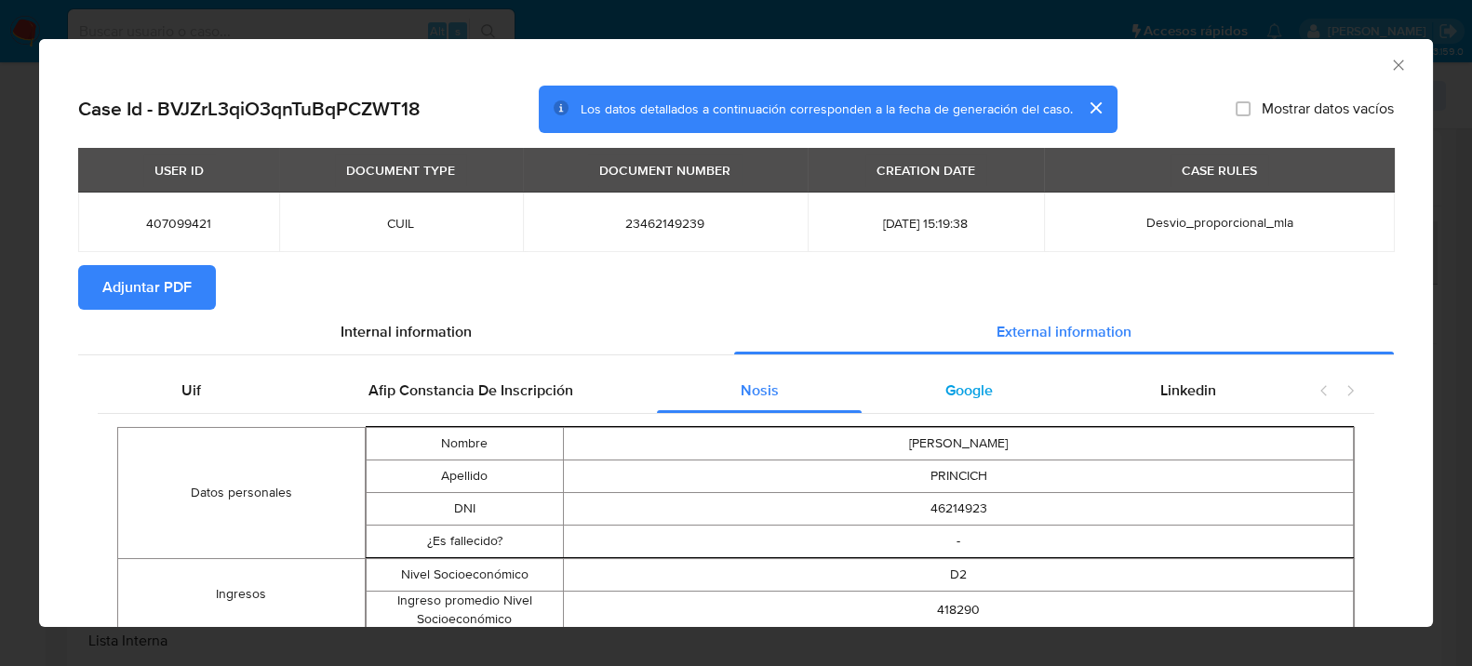
click at [982, 400] on div "Google" at bounding box center [969, 391] width 215 height 45
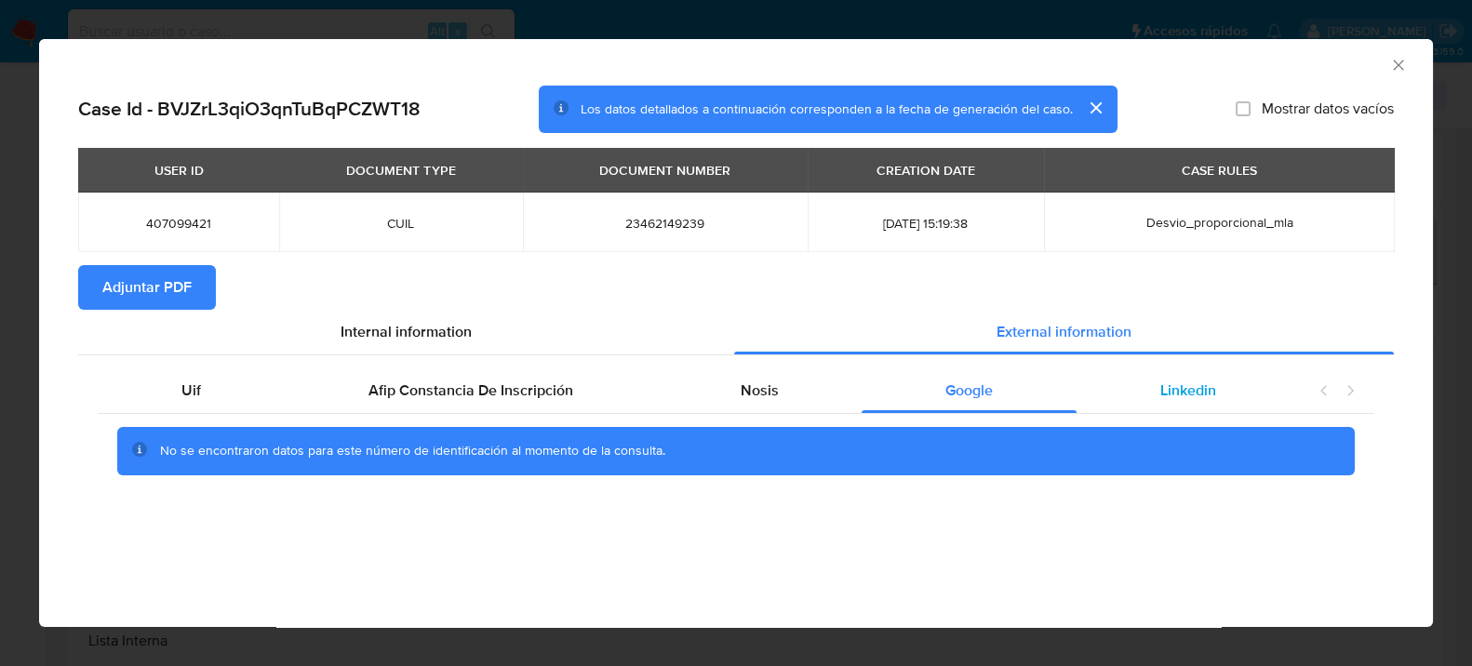
click at [1190, 386] on span "Linkedin" at bounding box center [1189, 390] width 56 height 21
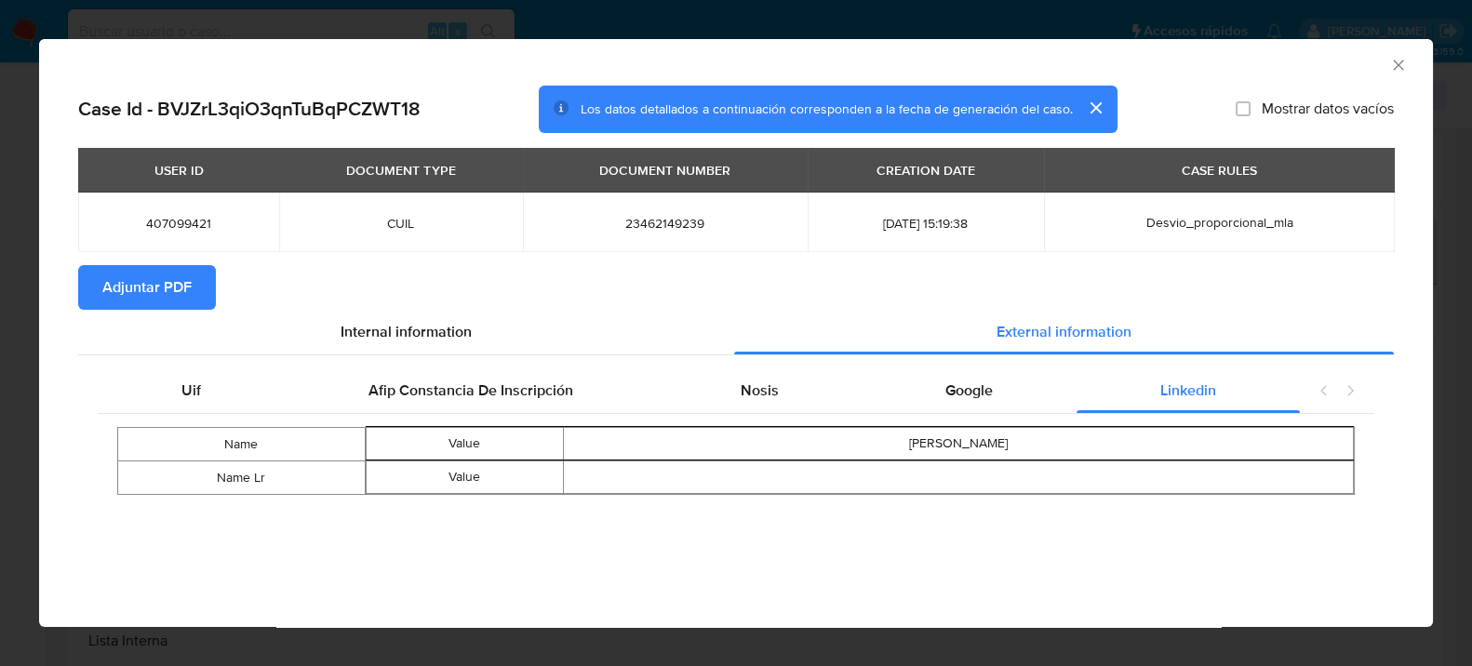
click at [1400, 63] on icon "Cerrar ventana" at bounding box center [1398, 65] width 10 height 10
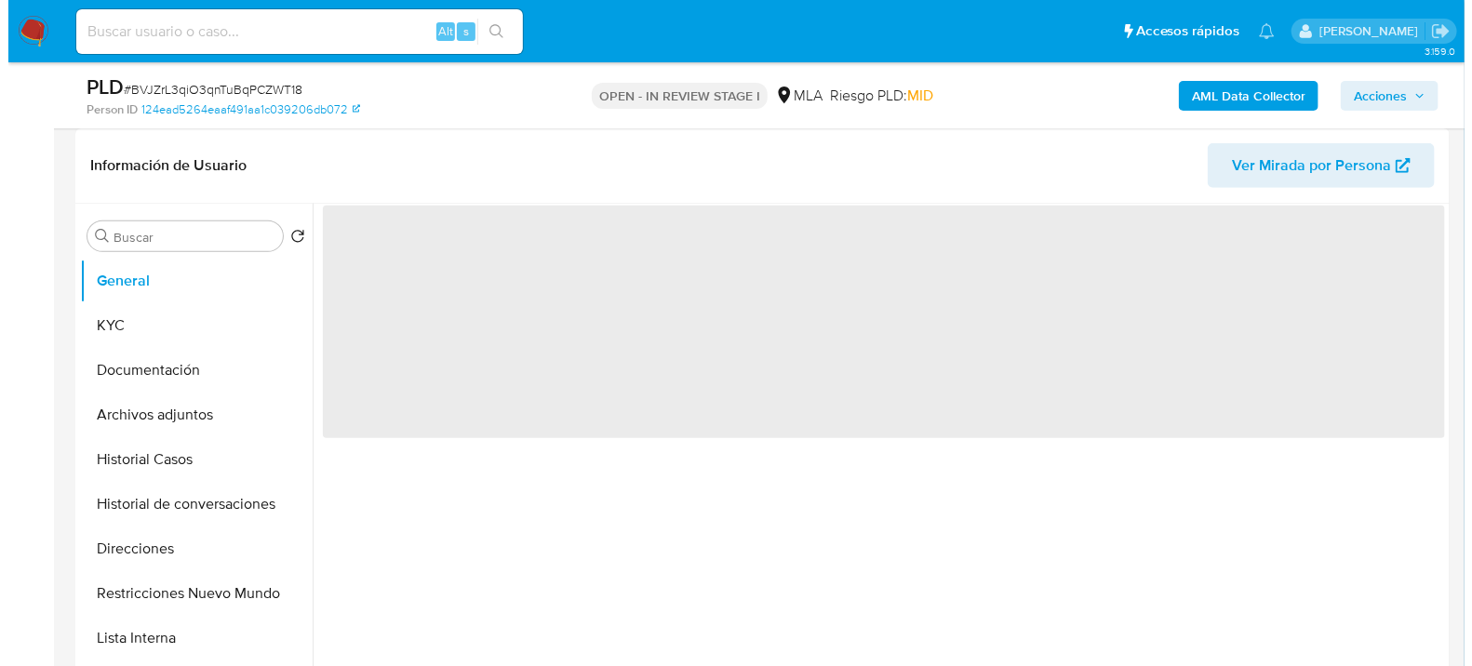
scroll to position [310, 0]
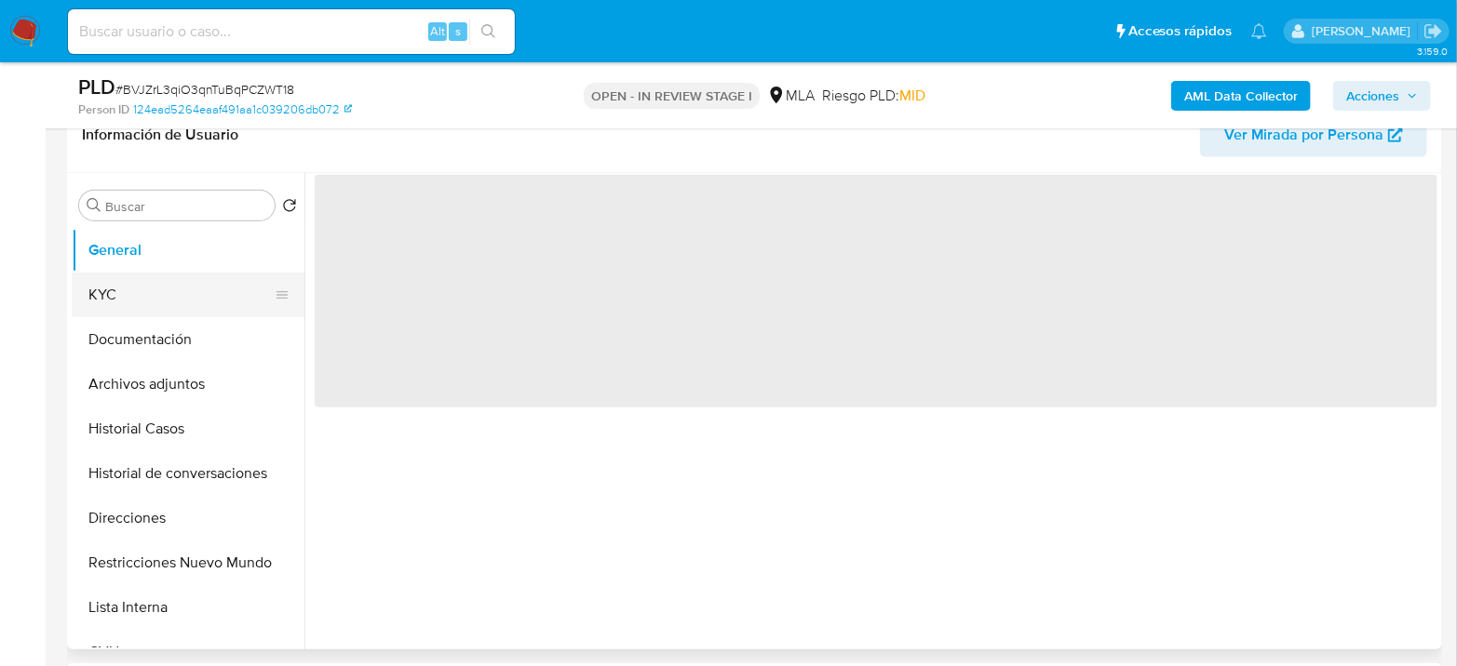
select select "10"
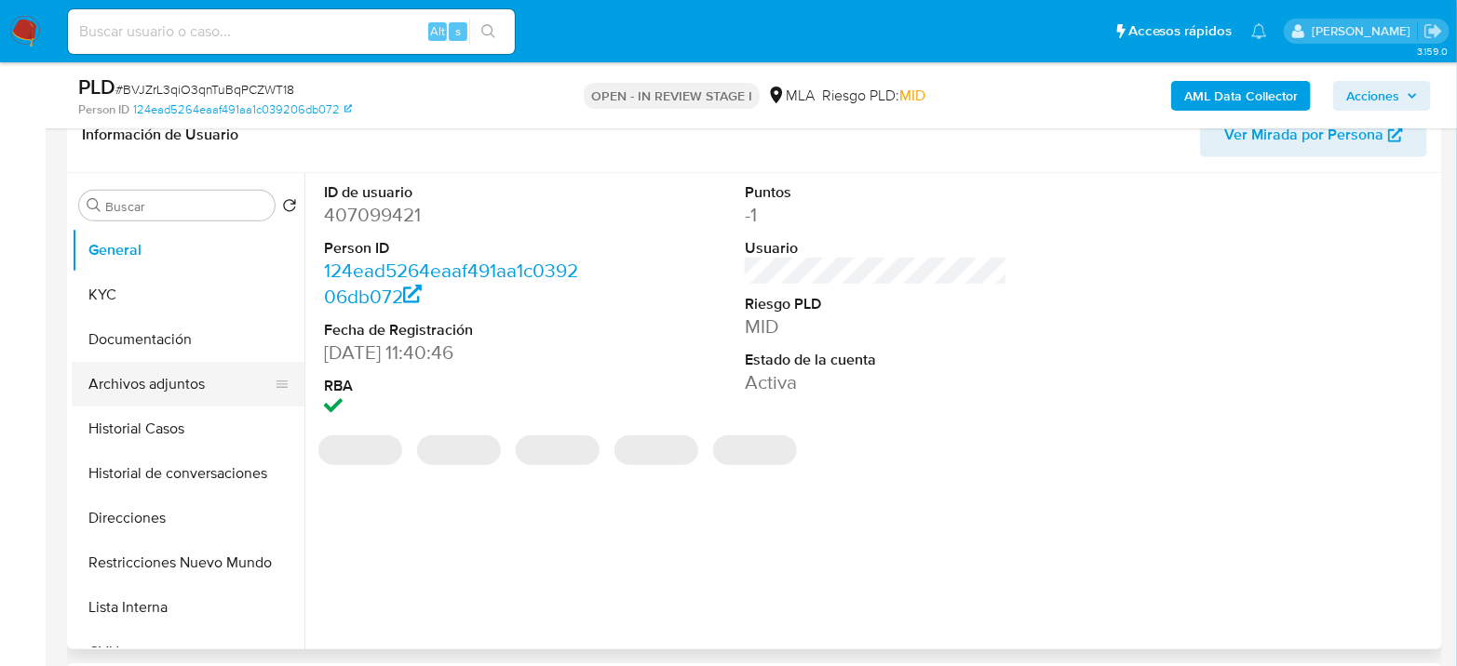
click at [169, 374] on button "Archivos adjuntos" at bounding box center [181, 384] width 218 height 45
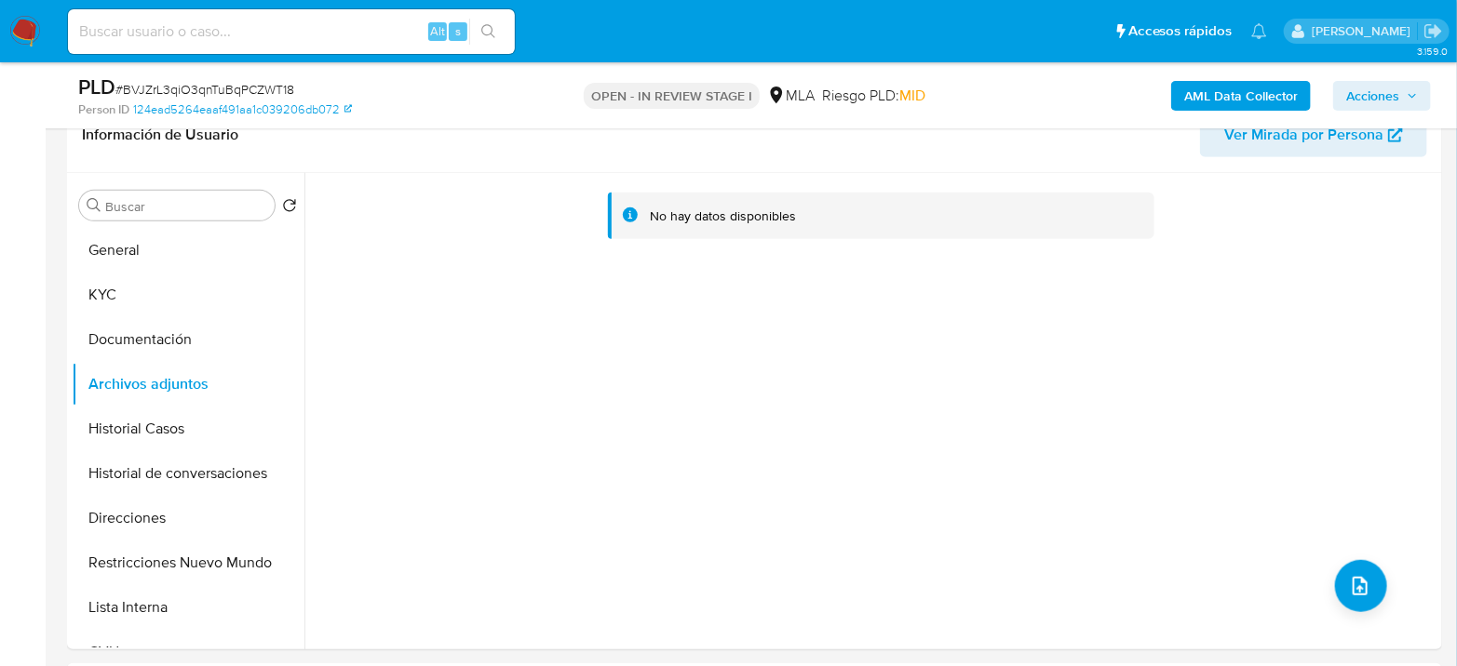
click at [1256, 74] on div "AML Data Collector Acciones" at bounding box center [1208, 96] width 446 height 44
click at [1251, 83] on b "AML Data Collector" at bounding box center [1241, 96] width 114 height 30
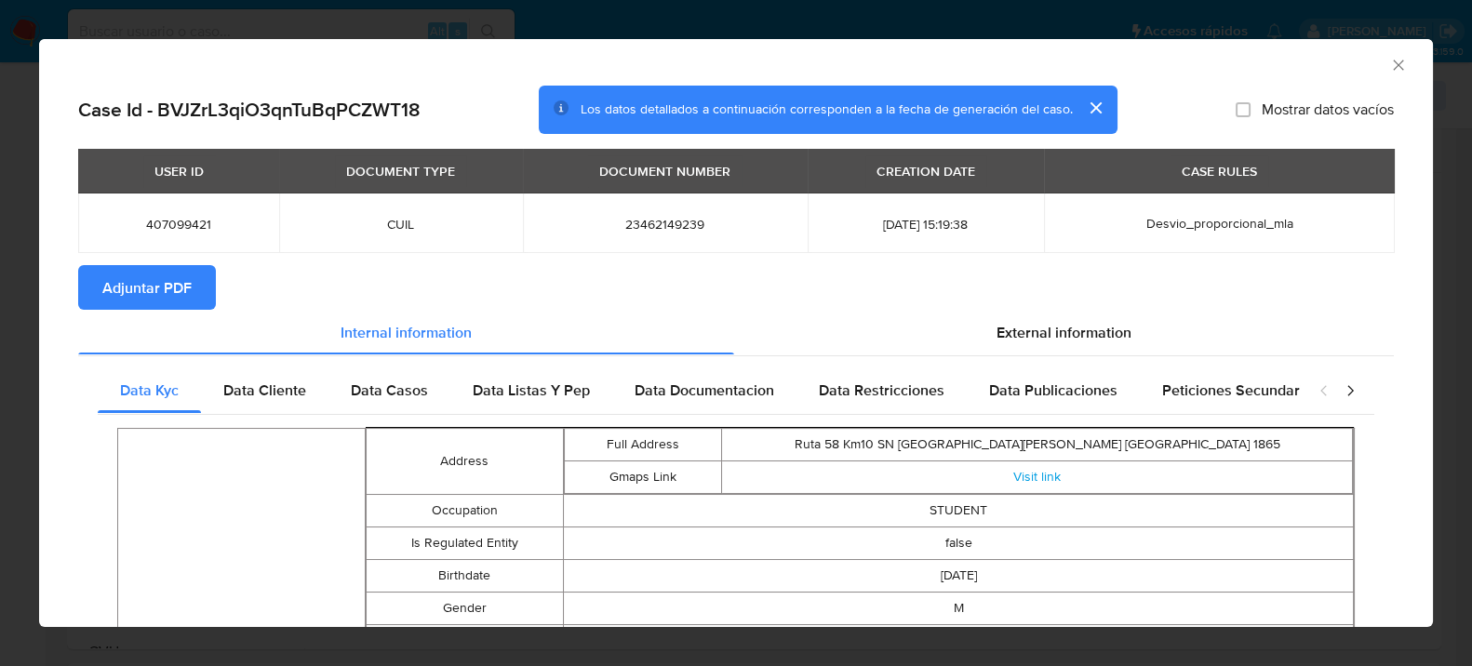
click at [164, 298] on span "Adjuntar PDF" at bounding box center [146, 287] width 89 height 41
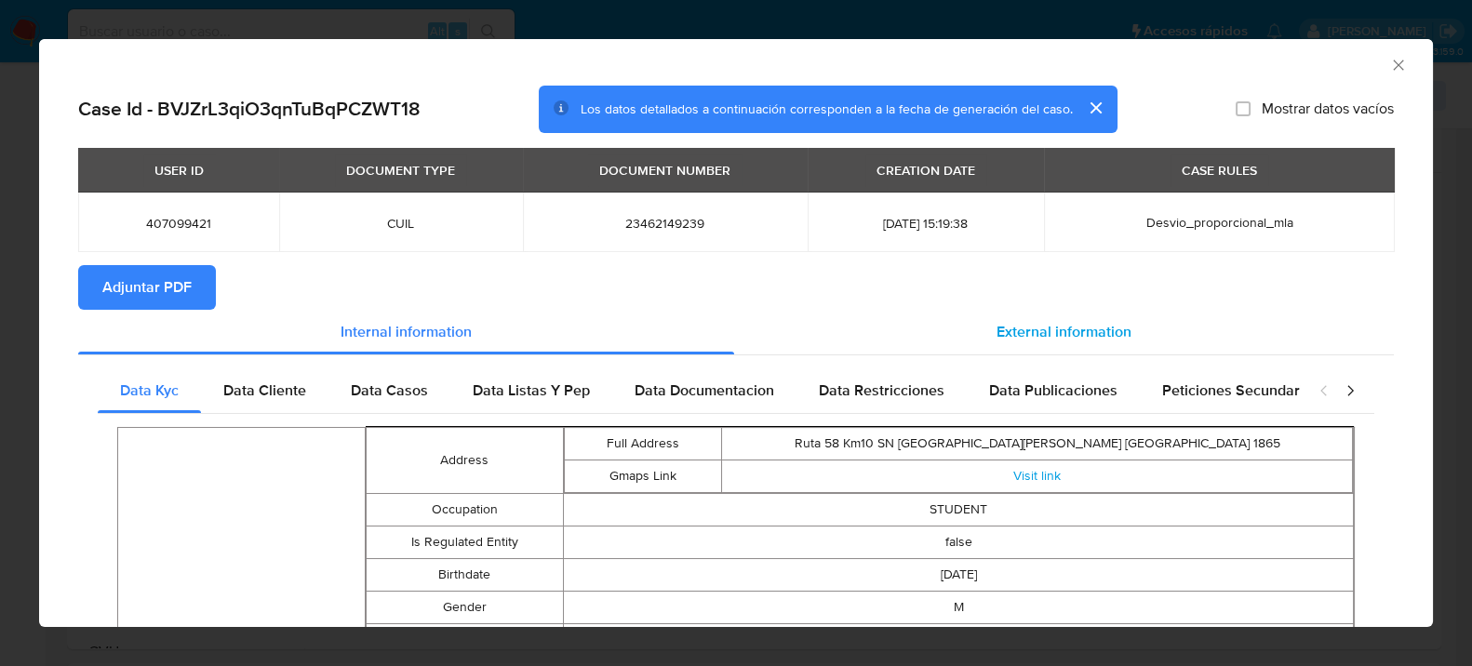
click at [1033, 330] on span "External information" at bounding box center [1064, 331] width 135 height 21
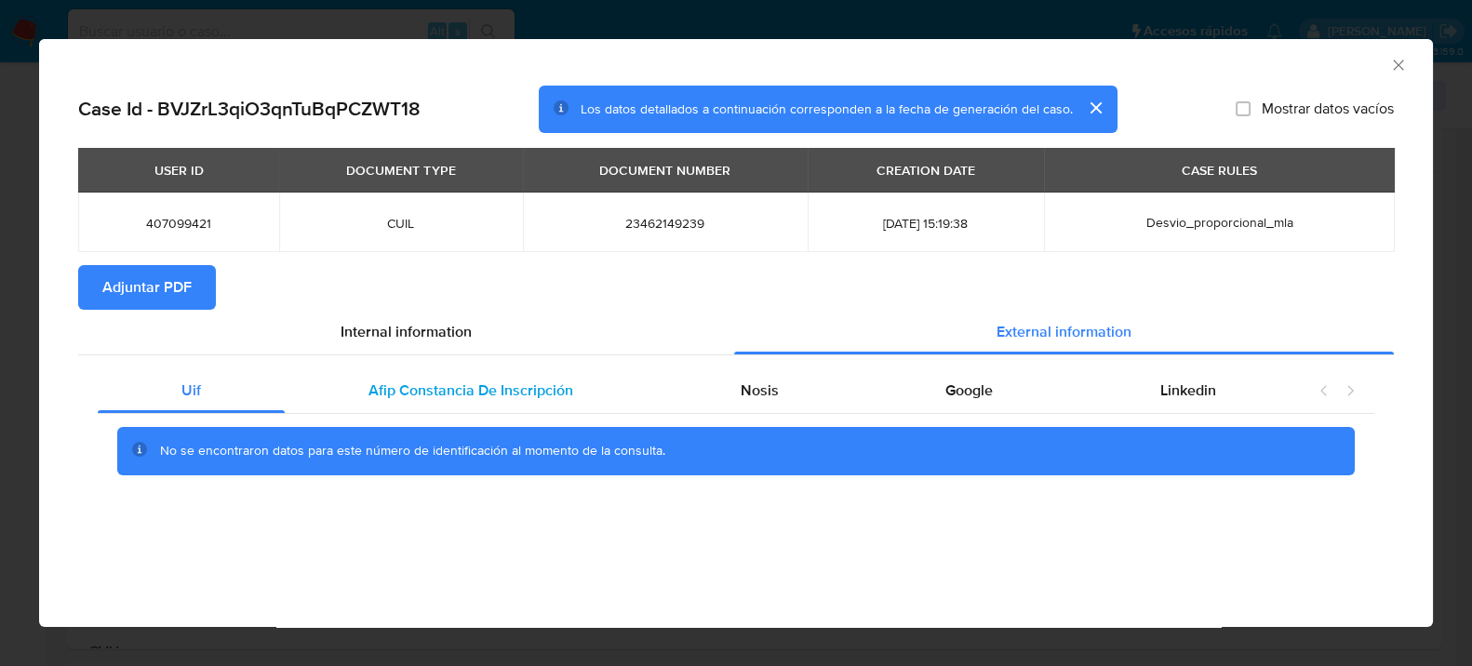
click at [419, 372] on div "Afip Constancia De Inscripción" at bounding box center [471, 391] width 372 height 45
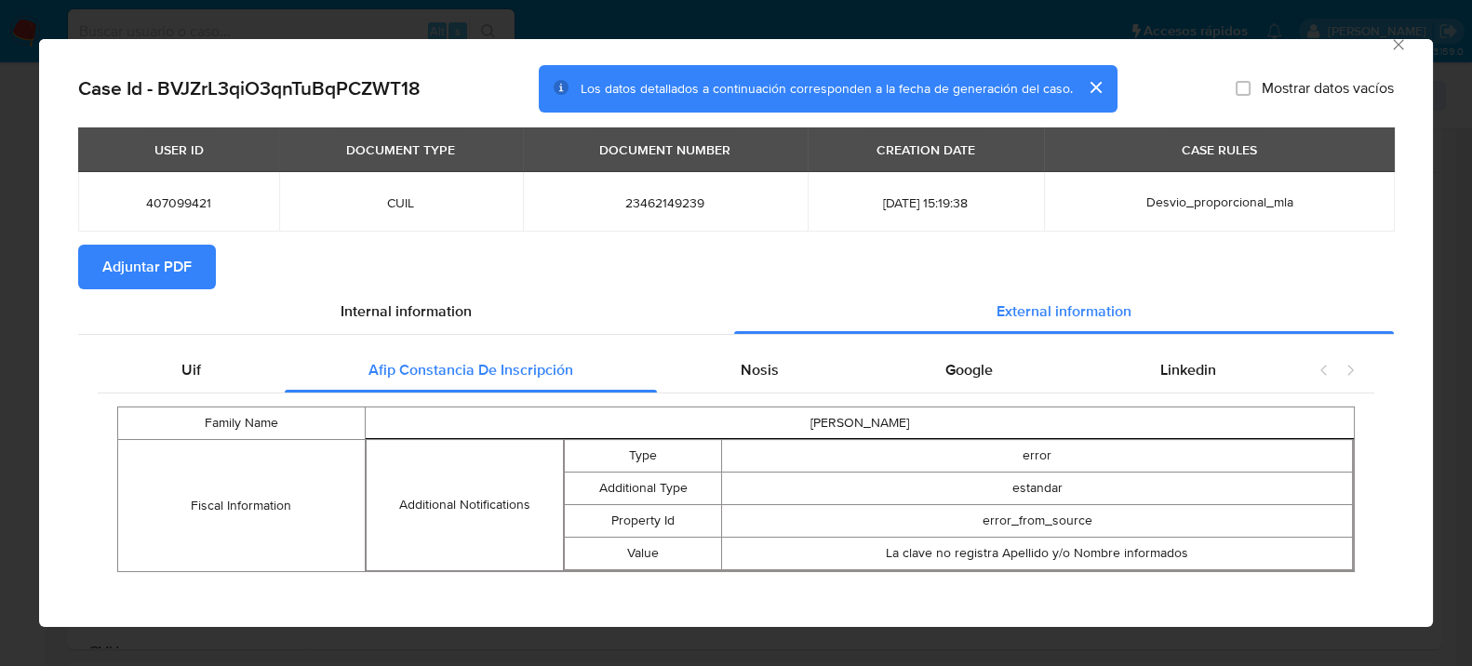
scroll to position [32, 0]
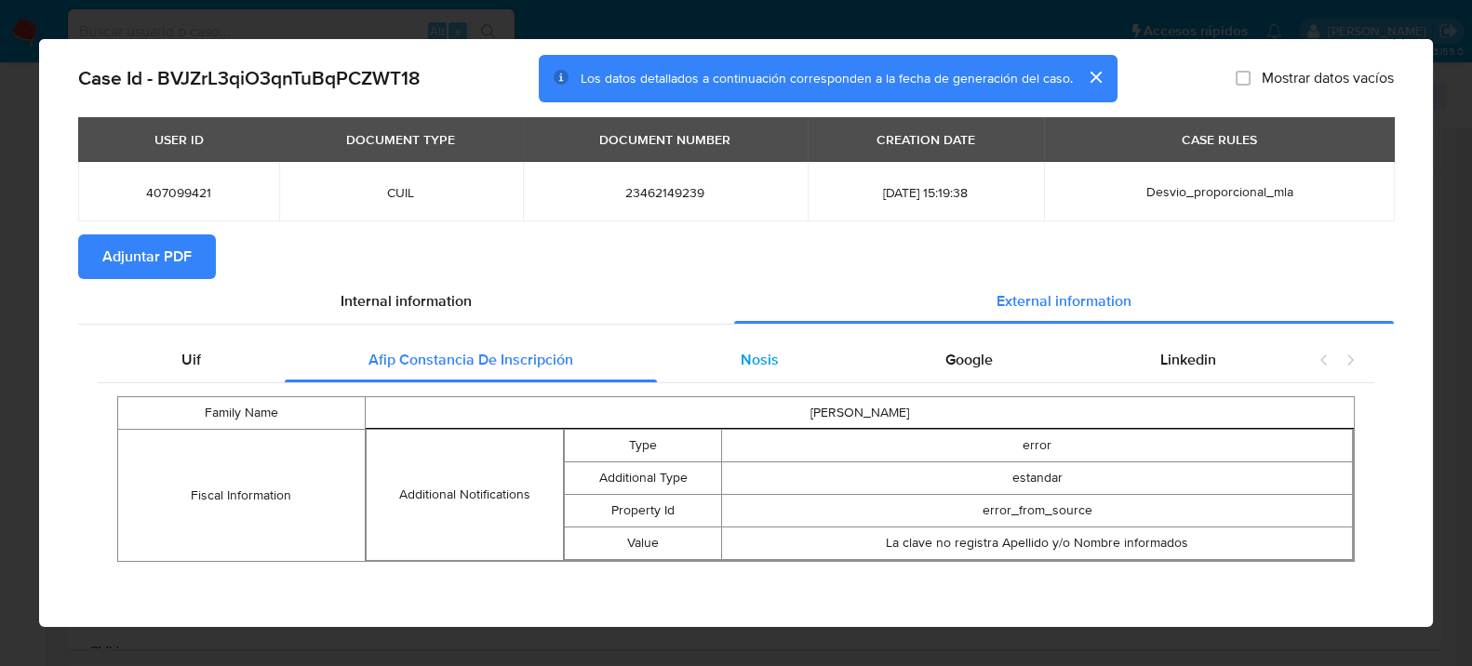
click at [779, 349] on div "Nosis" at bounding box center [760, 360] width 206 height 45
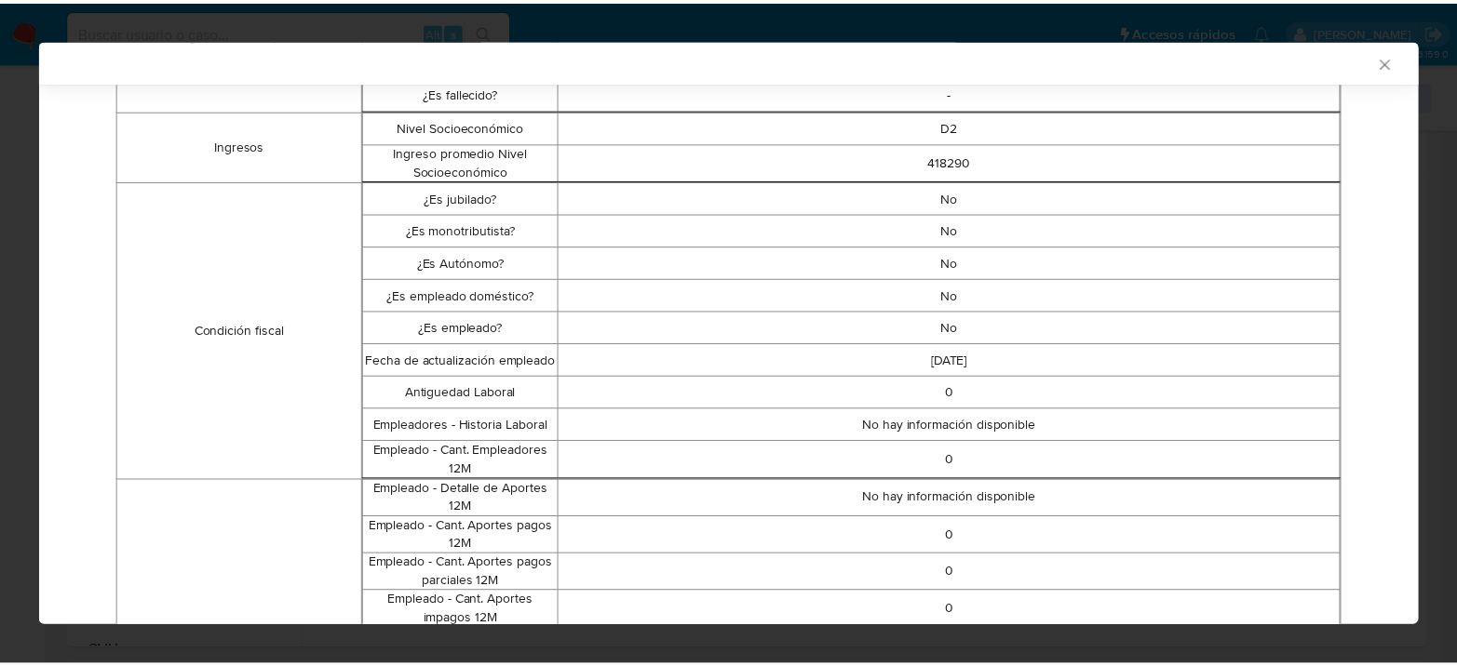
scroll to position [649, 0]
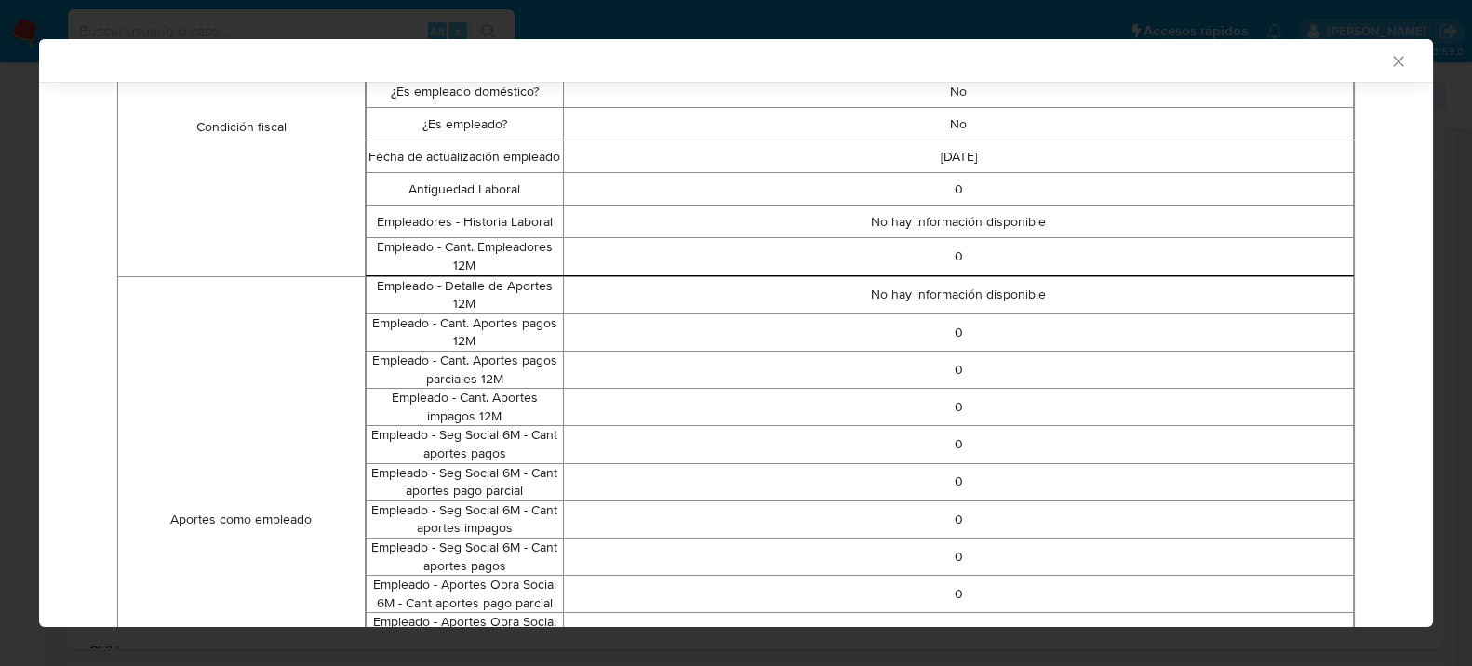
click at [1390, 62] on icon "Cerrar ventana" at bounding box center [1399, 61] width 19 height 19
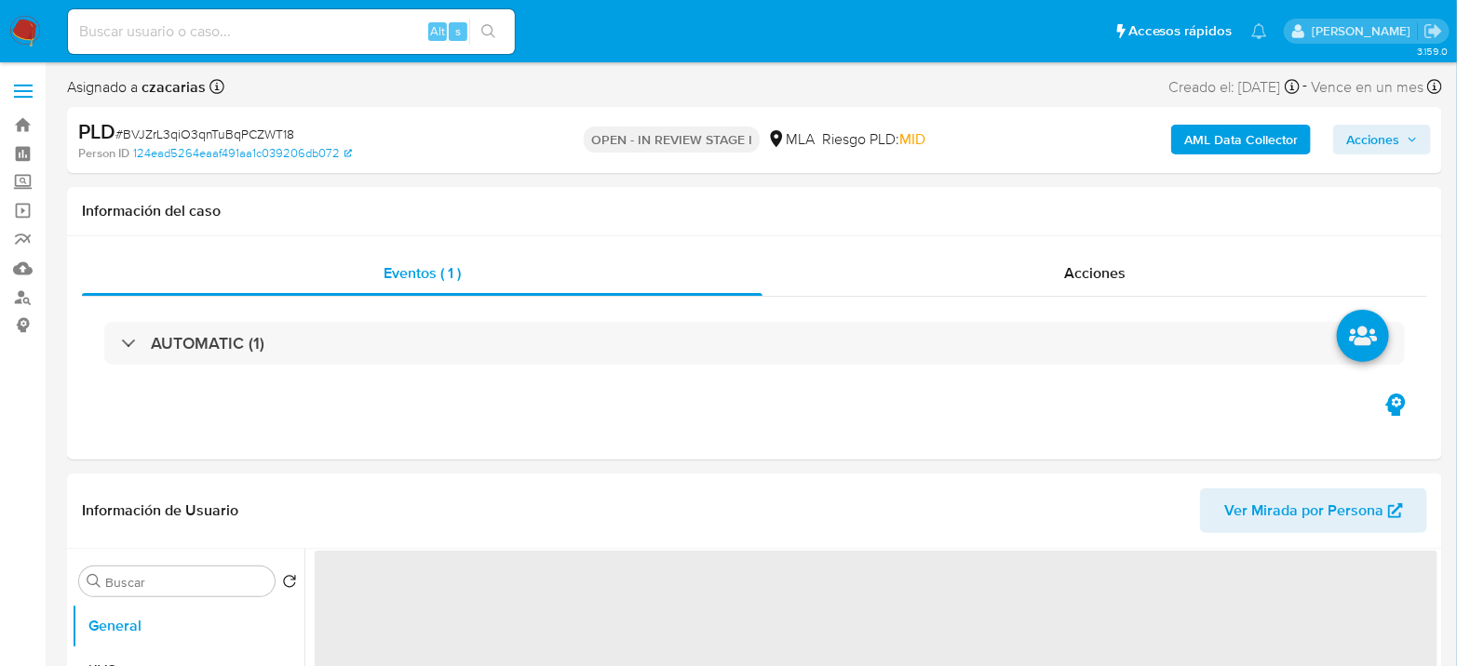
select select "10"
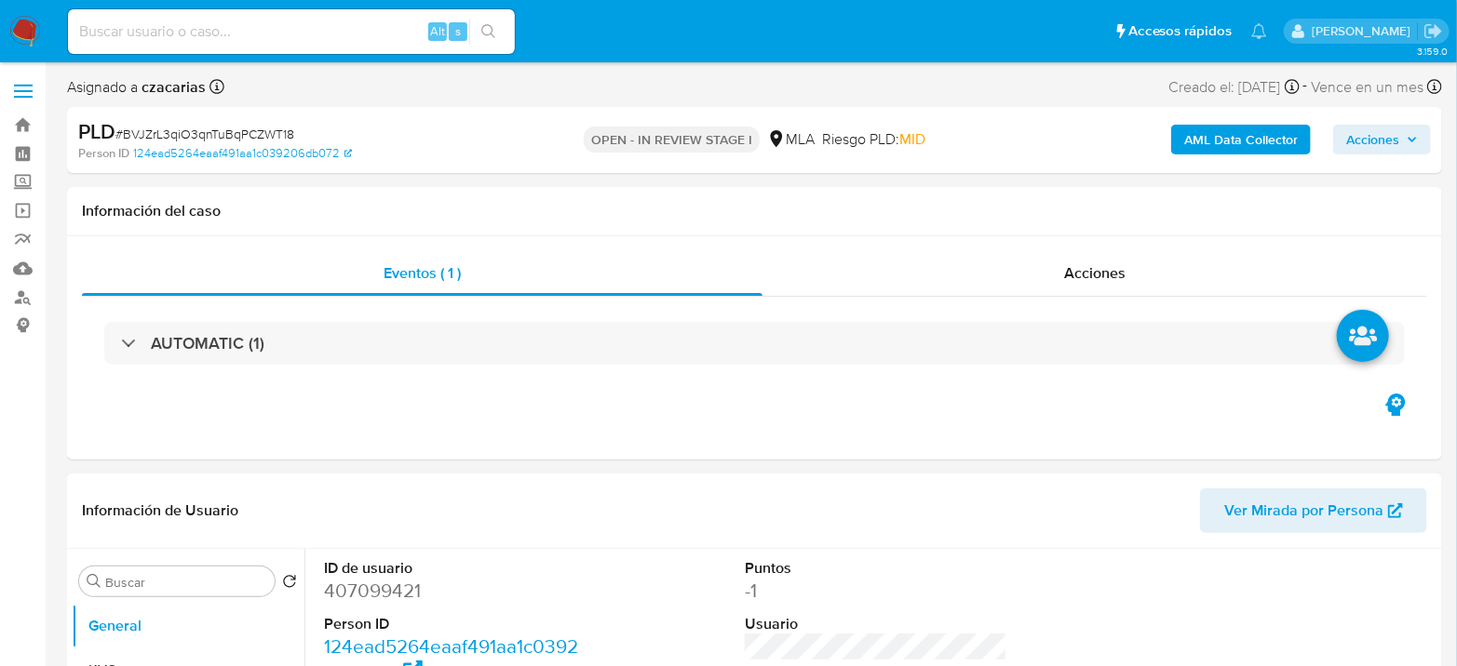
click at [359, 597] on dd "407099421" at bounding box center [455, 591] width 262 height 26
click at [359, 596] on dd "407099421" at bounding box center [455, 591] width 262 height 26
copy dd "407099421"
click at [384, 569] on dt "ID de usuario" at bounding box center [455, 568] width 262 height 20
click at [383, 600] on dd "407099421" at bounding box center [455, 591] width 262 height 26
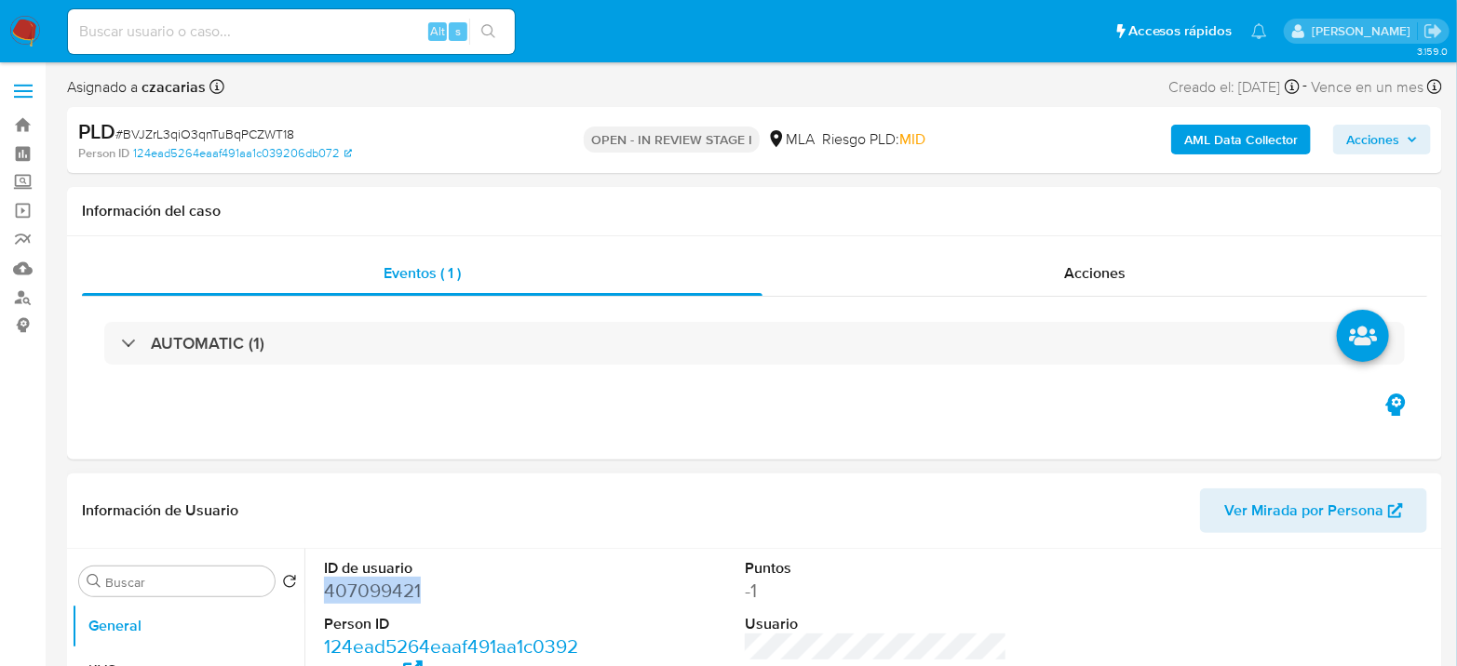
click at [383, 600] on dd "407099421" at bounding box center [455, 591] width 262 height 26
copy dd "407099421"
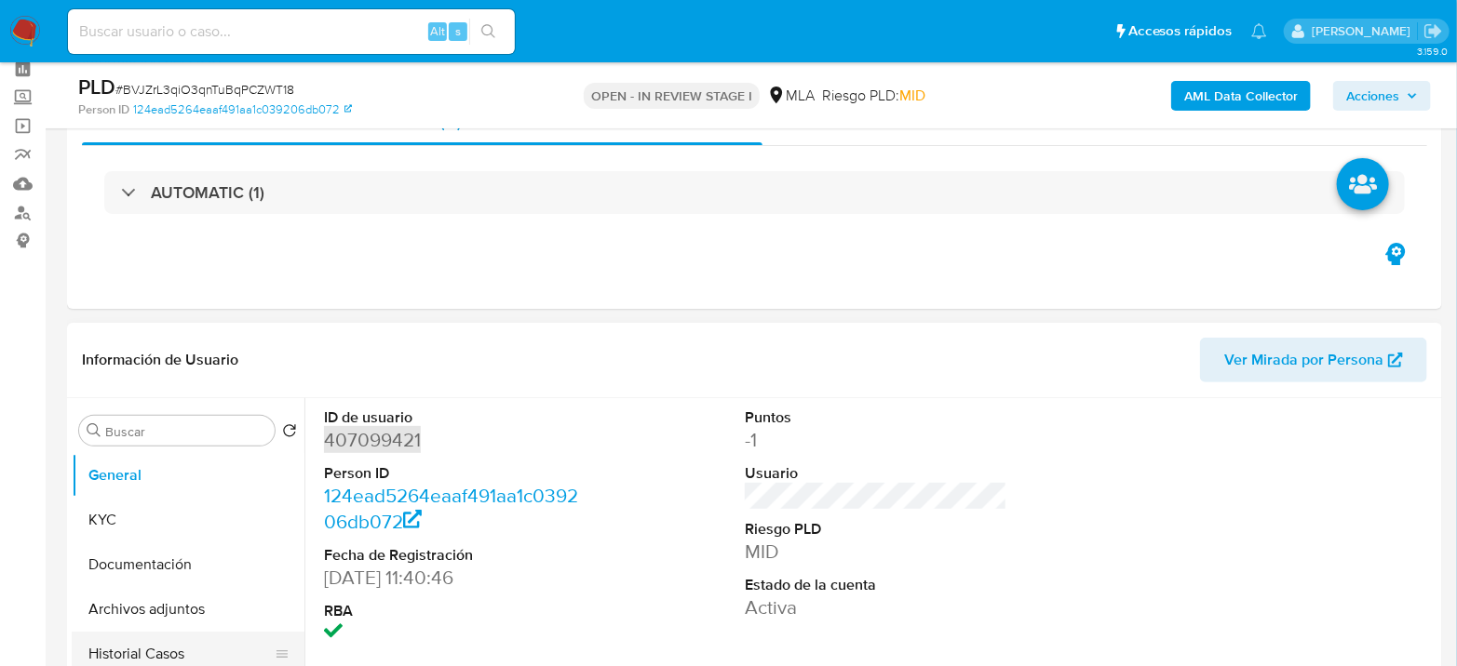
scroll to position [310, 0]
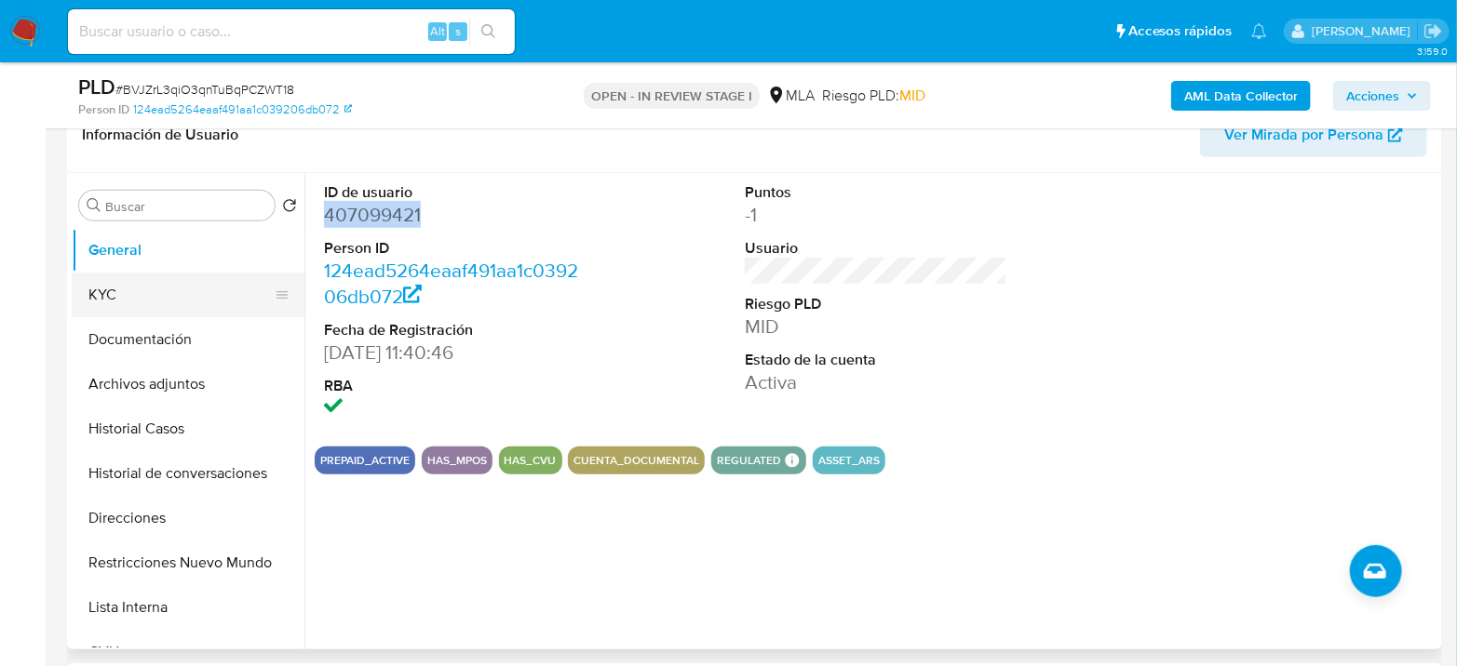
click at [96, 305] on button "KYC" at bounding box center [181, 295] width 218 height 45
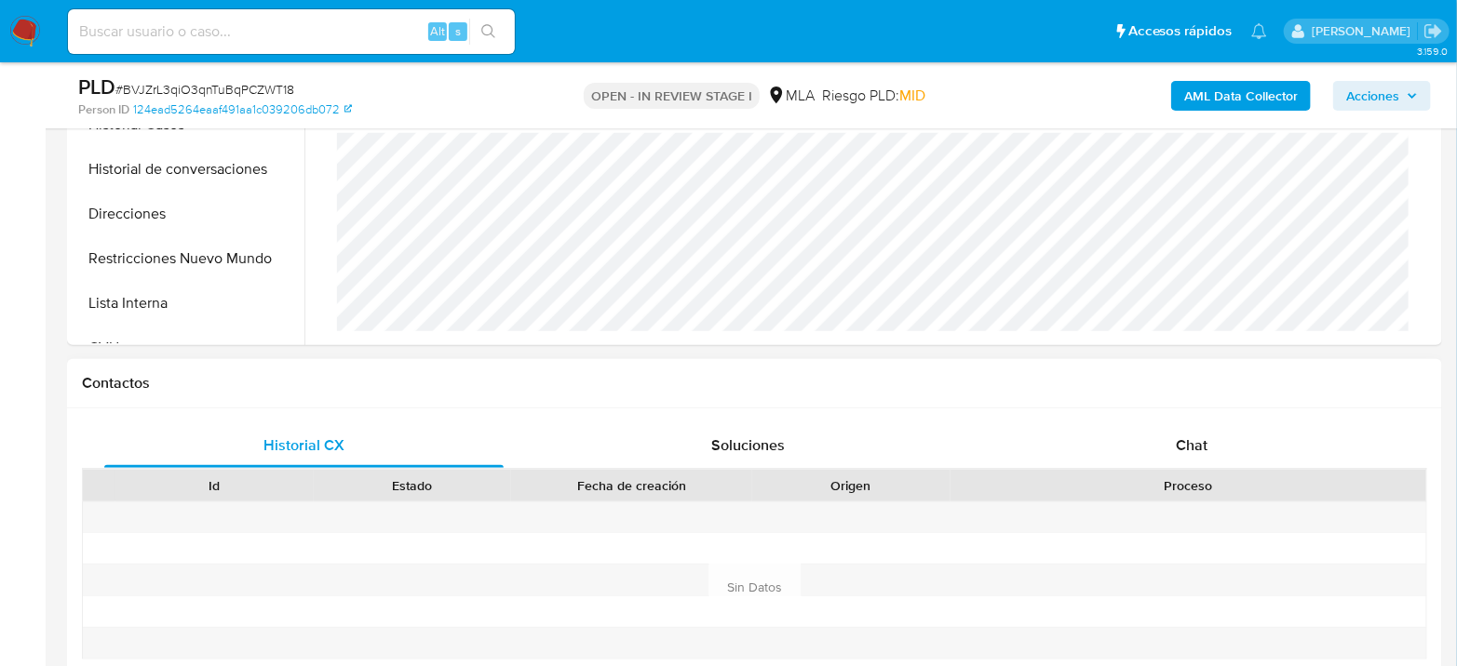
scroll to position [723, 0]
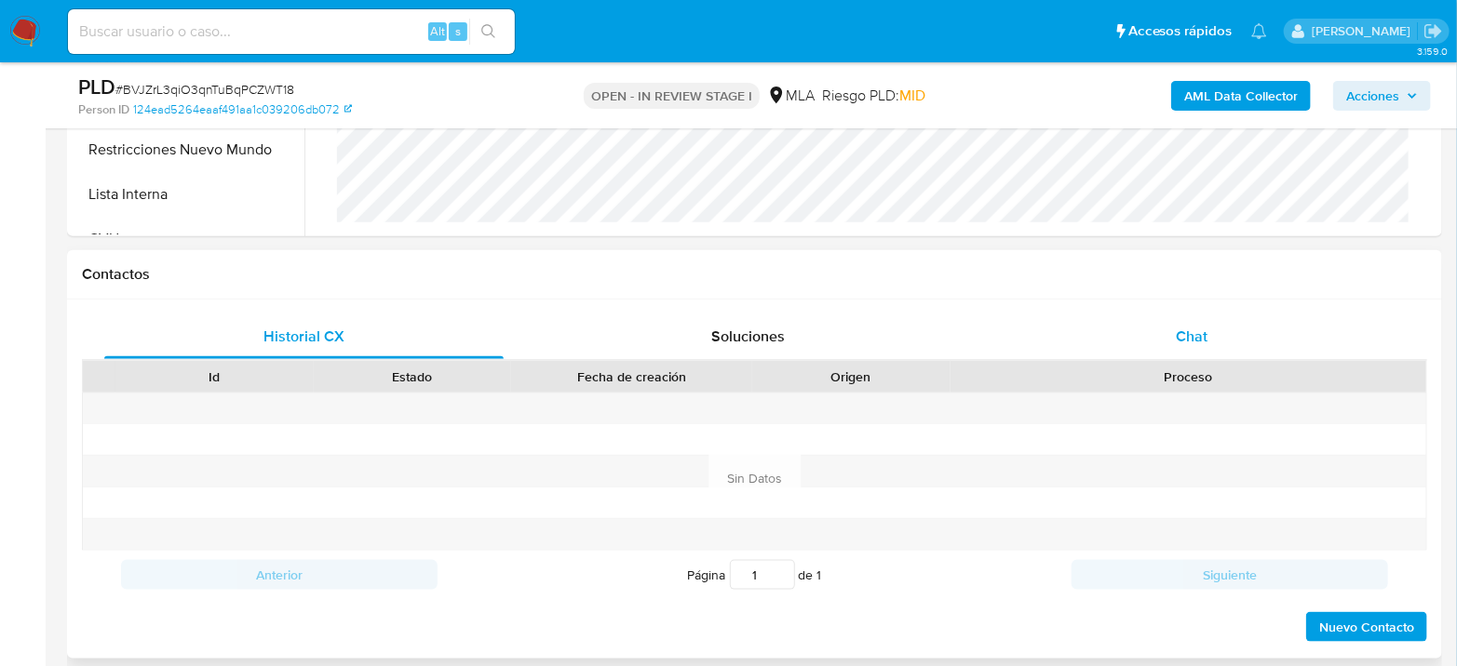
click at [1181, 345] on div "Chat" at bounding box center [1191, 337] width 399 height 45
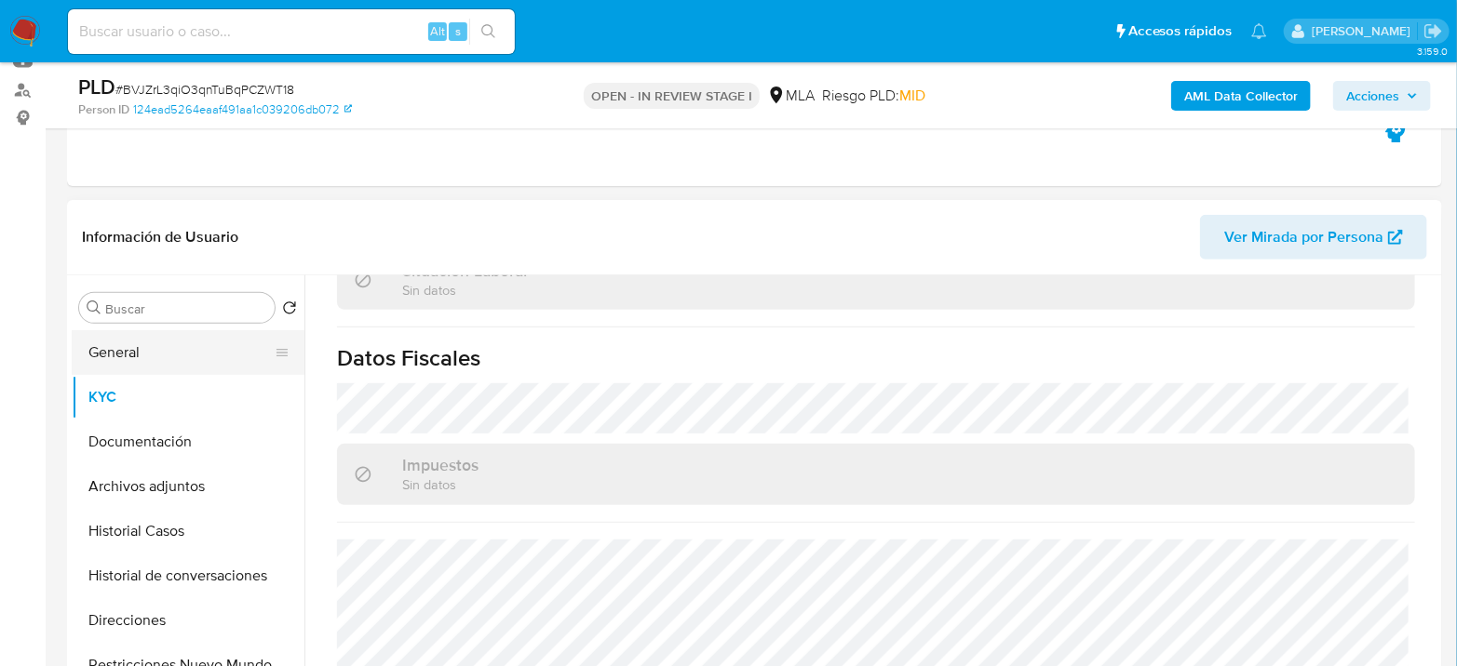
scroll to position [207, 0]
click at [123, 433] on button "Documentación" at bounding box center [181, 443] width 218 height 45
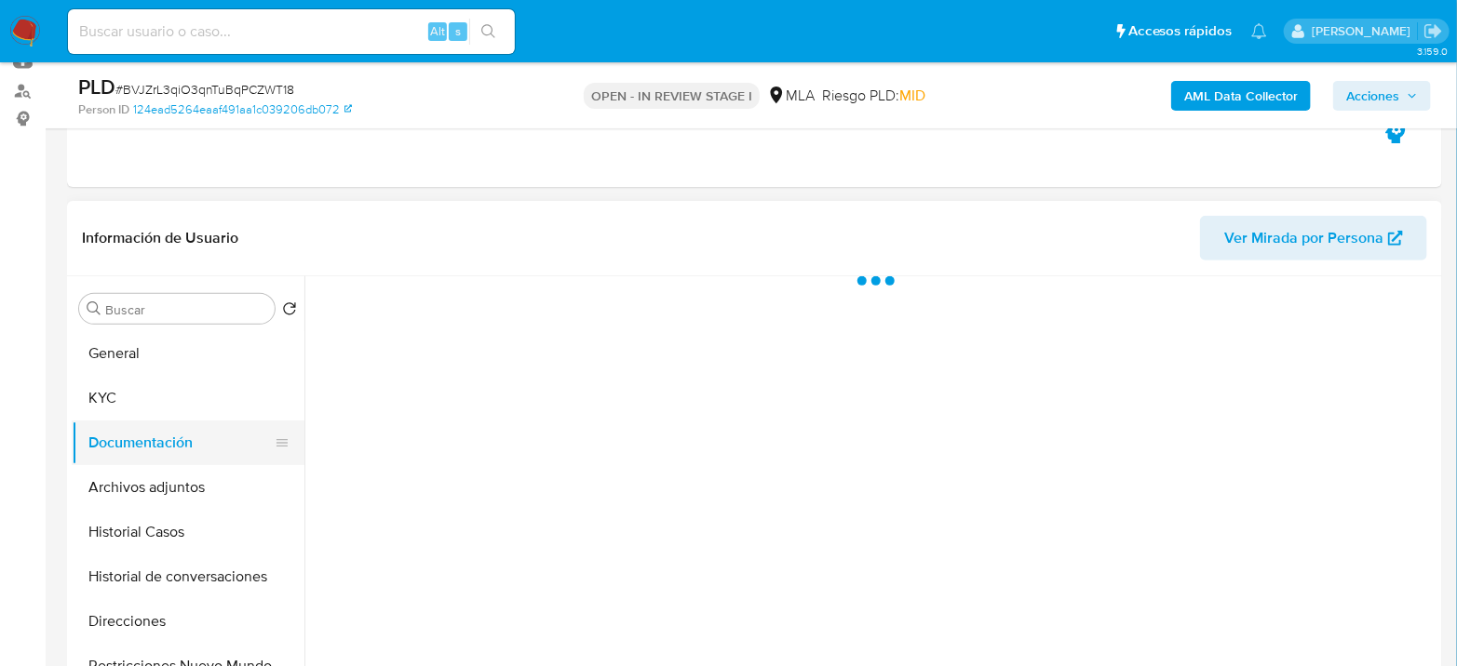
scroll to position [0, 0]
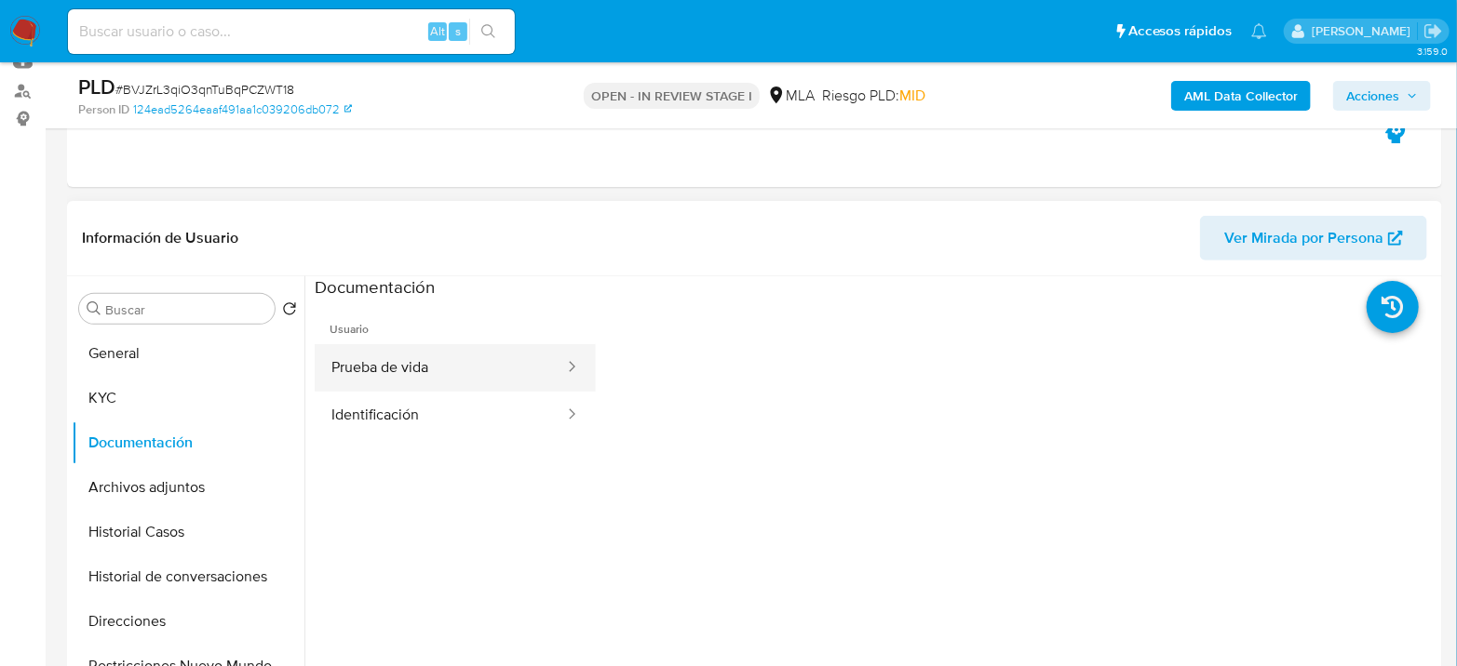
click at [441, 374] on button "Prueba de vida" at bounding box center [440, 367] width 251 height 47
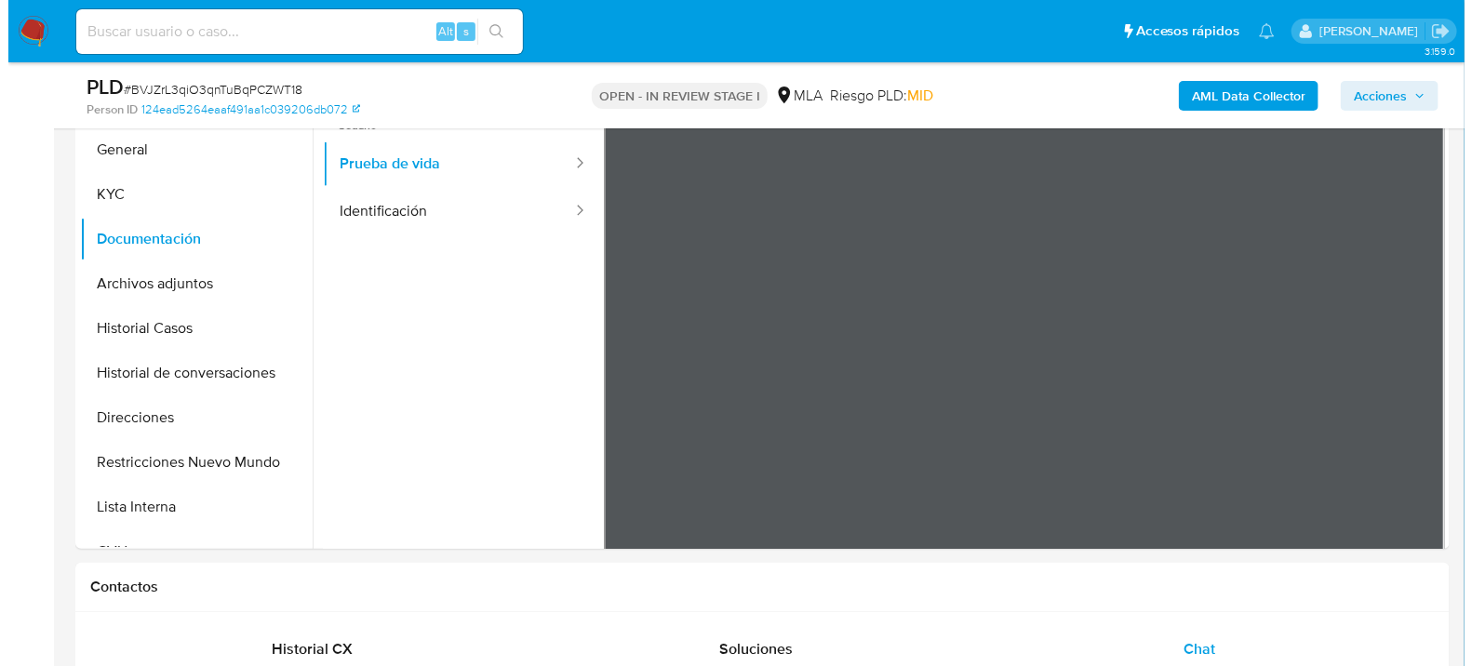
scroll to position [413, 0]
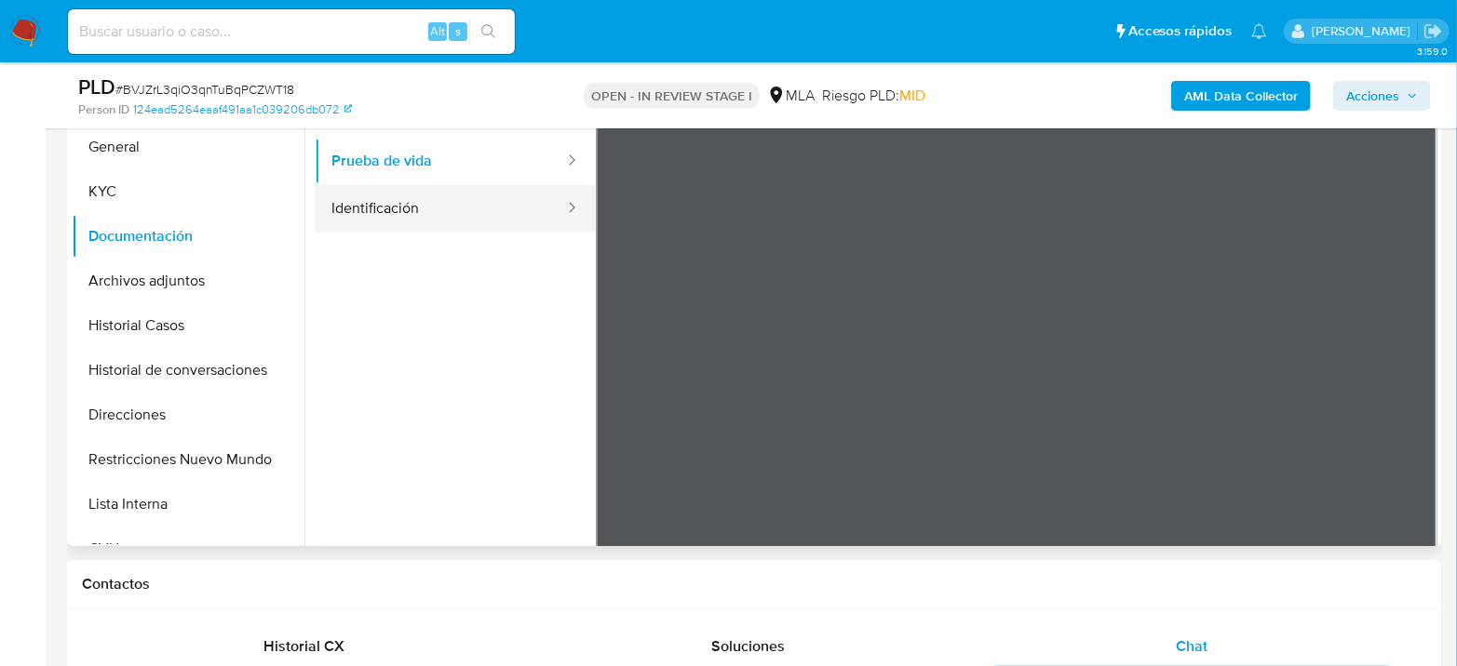
click at [506, 213] on button "Identificación" at bounding box center [440, 208] width 251 height 47
click at [1397, 392] on icon at bounding box center [1413, 395] width 37 height 37
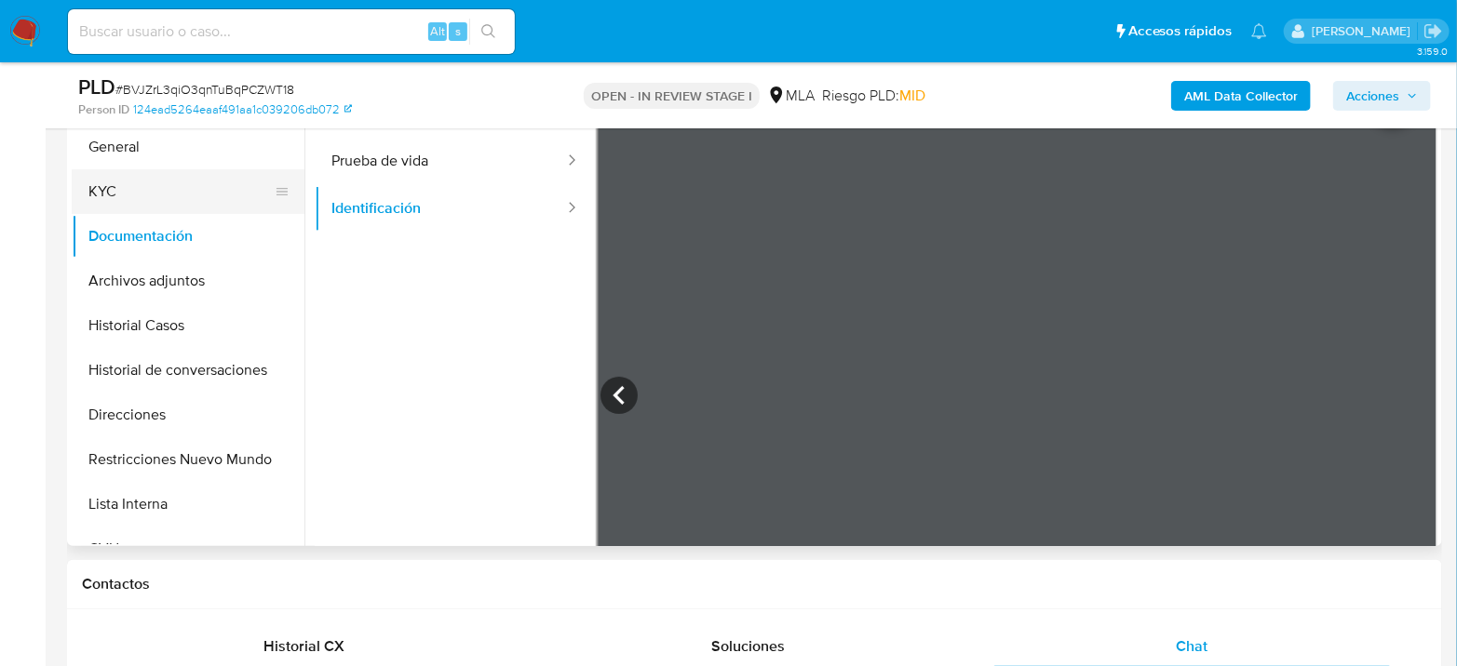
click at [165, 181] on button "KYC" at bounding box center [181, 191] width 218 height 45
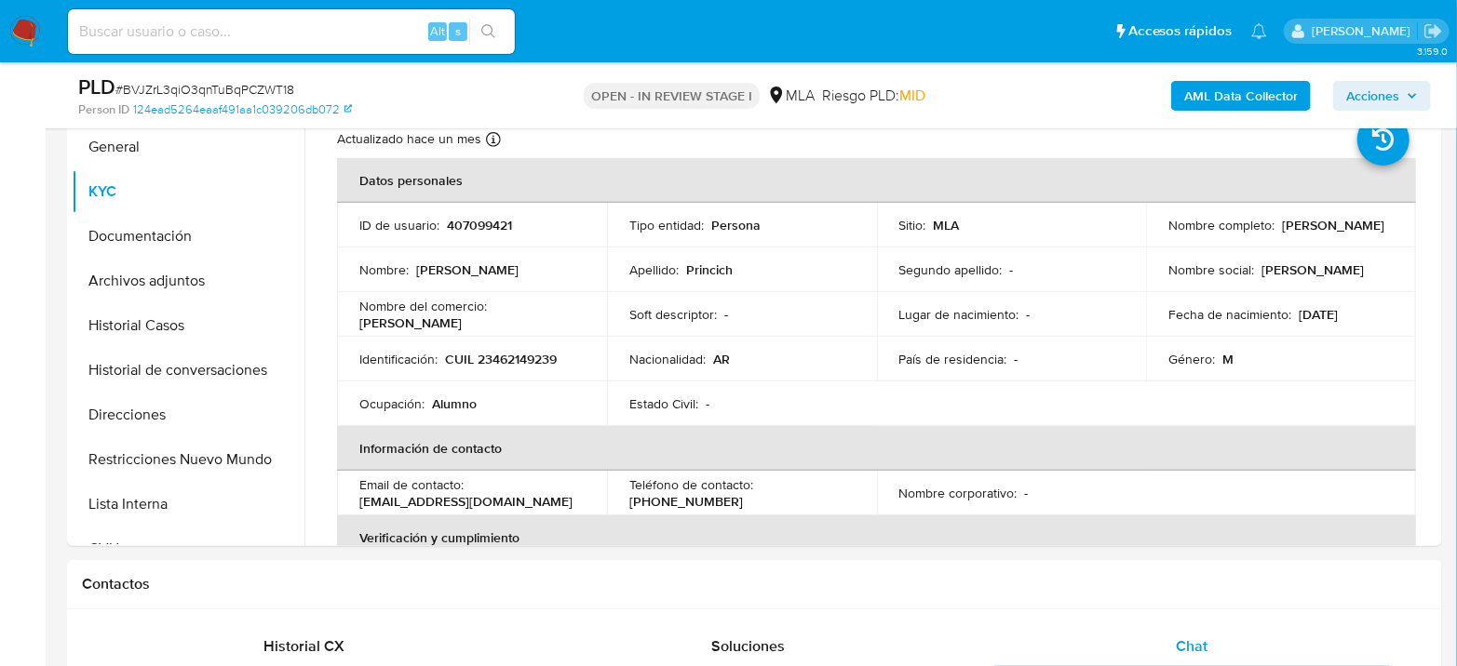
click at [516, 361] on p "CUIL 23462149239" at bounding box center [501, 359] width 112 height 17
click at [516, 360] on p "CUIL 23462149239" at bounding box center [501, 359] width 112 height 17
copy p "23462149239"
click at [97, 259] on button "Archivos adjuntos" at bounding box center [181, 281] width 218 height 45
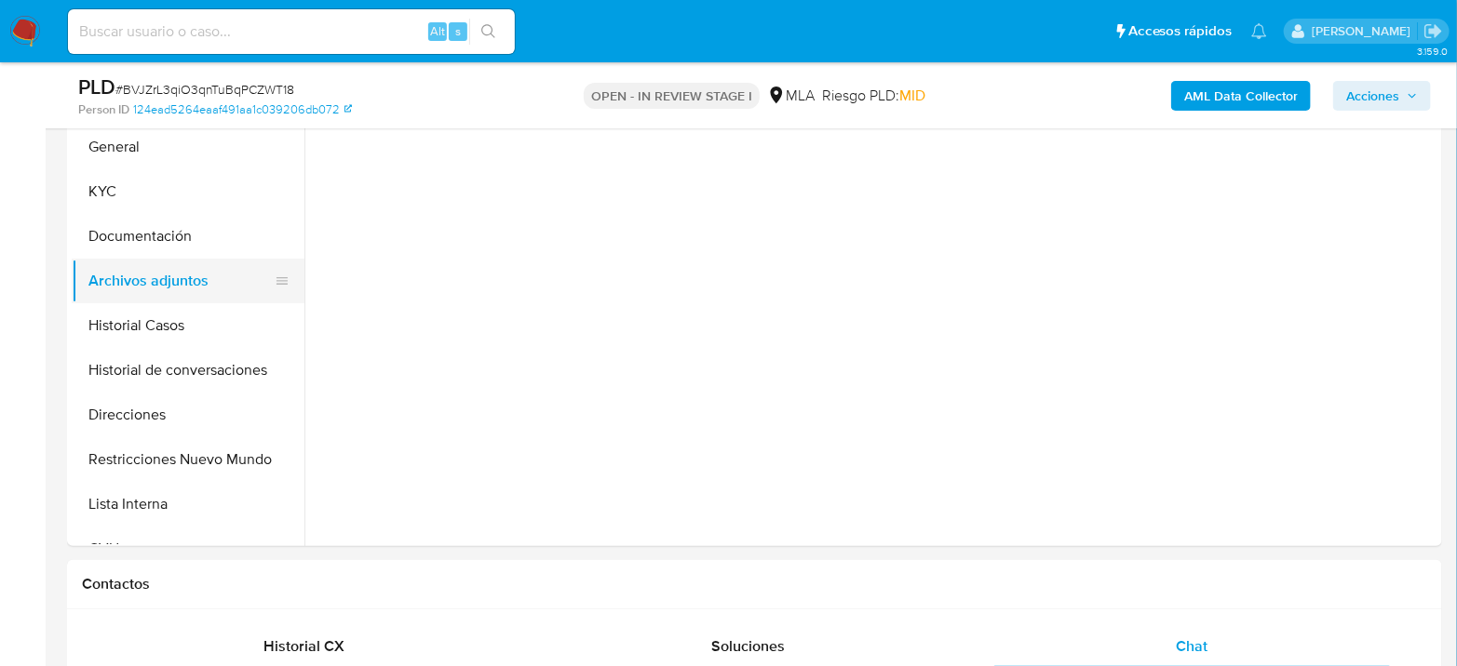
click at [108, 276] on button "Archivos adjuntos" at bounding box center [181, 281] width 218 height 45
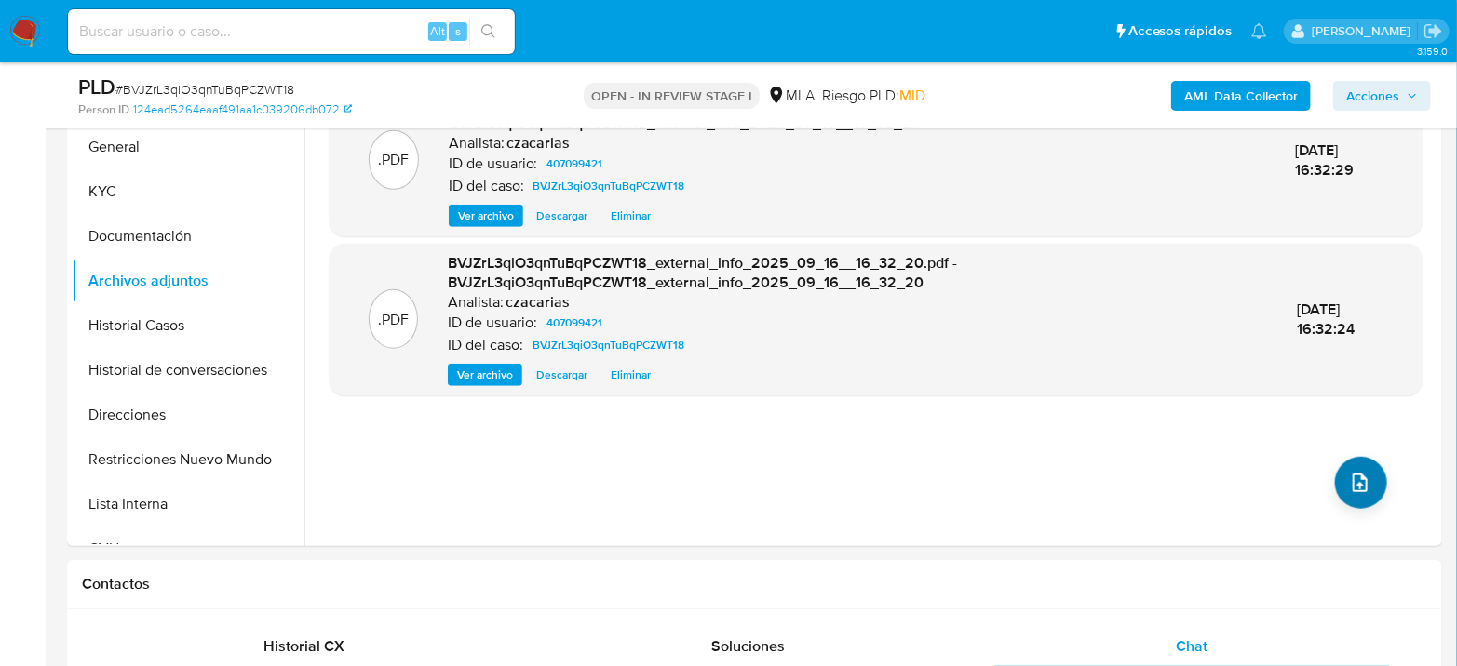
click at [1326, 470] on div ".PDF BVJZrL3qiO3qnTuBqPCZWT18_internal_info_2025_09_16__16_32_24.pdf - BVJZrL3q…" at bounding box center [875, 308] width 1093 height 447
click at [1335, 477] on button "upload-file" at bounding box center [1361, 483] width 52 height 52
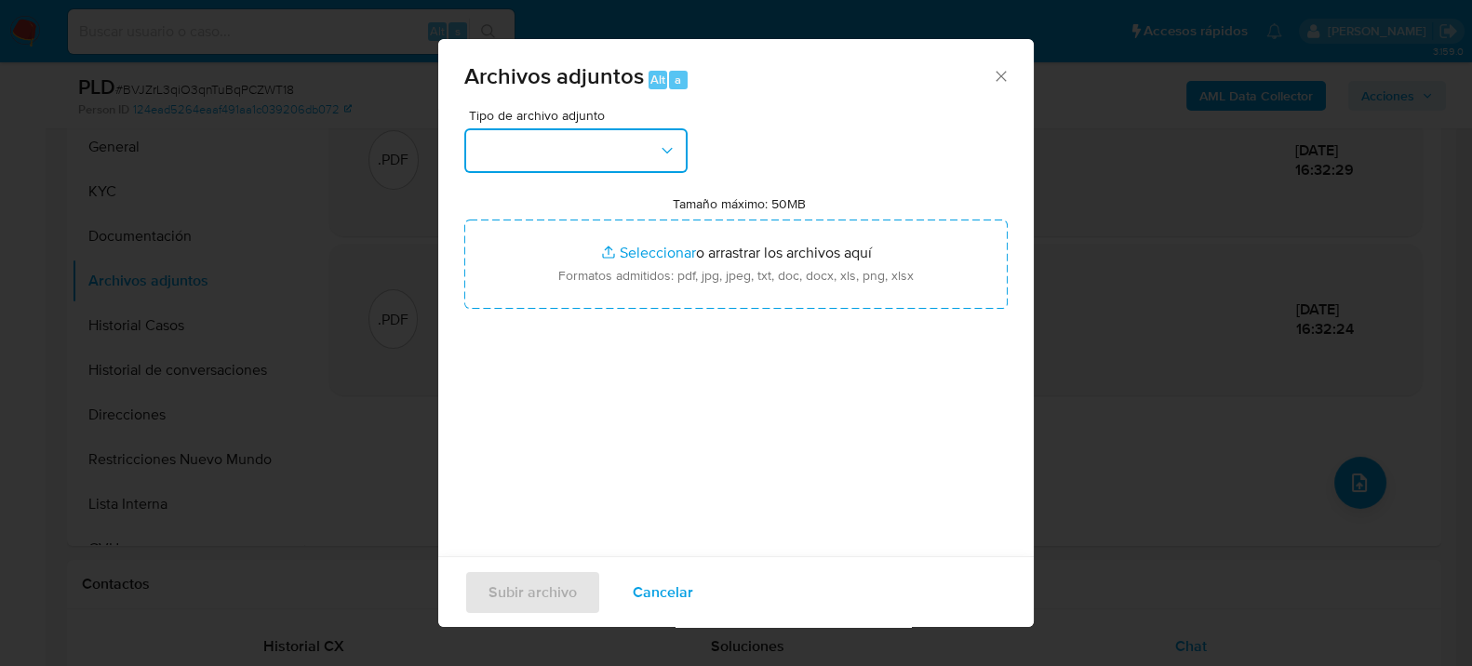
drag, startPoint x: 637, startPoint y: 153, endPoint x: 633, endPoint y: 163, distance: 10.9
click at [637, 152] on button "button" at bounding box center [575, 150] width 223 height 45
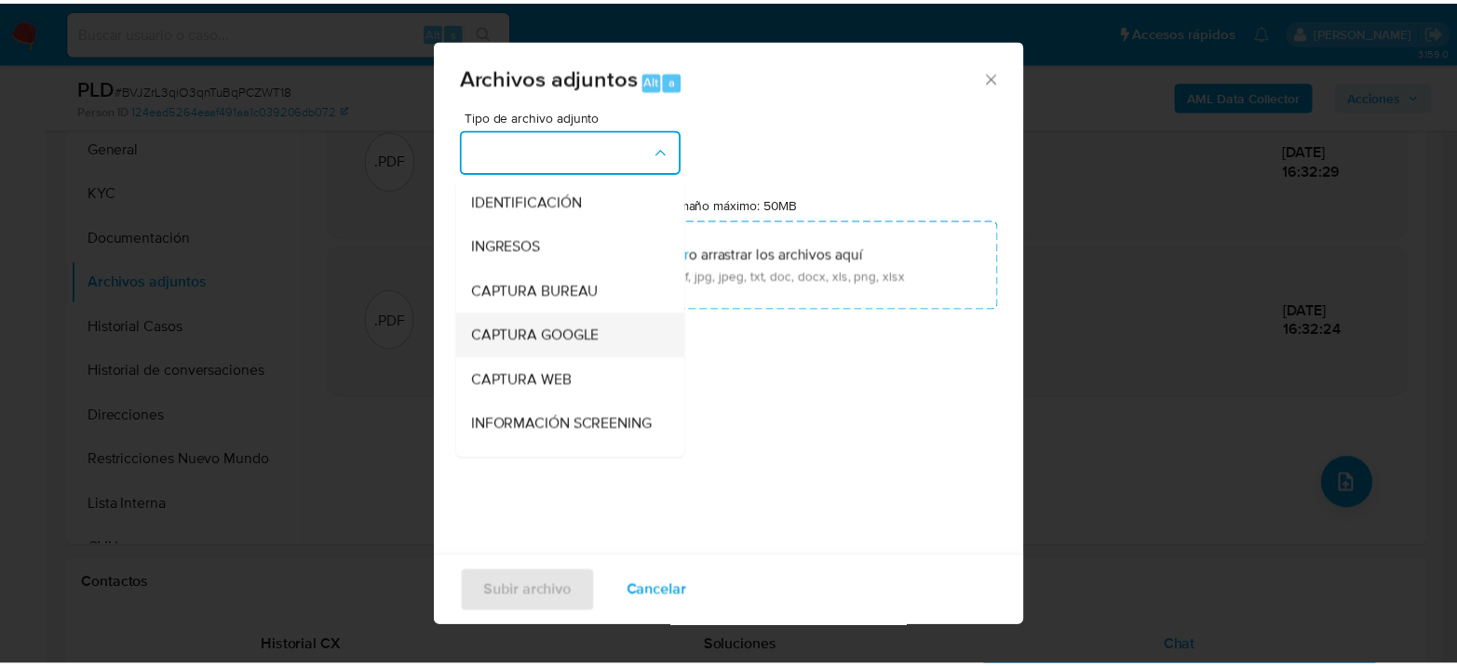
scroll to position [207, 0]
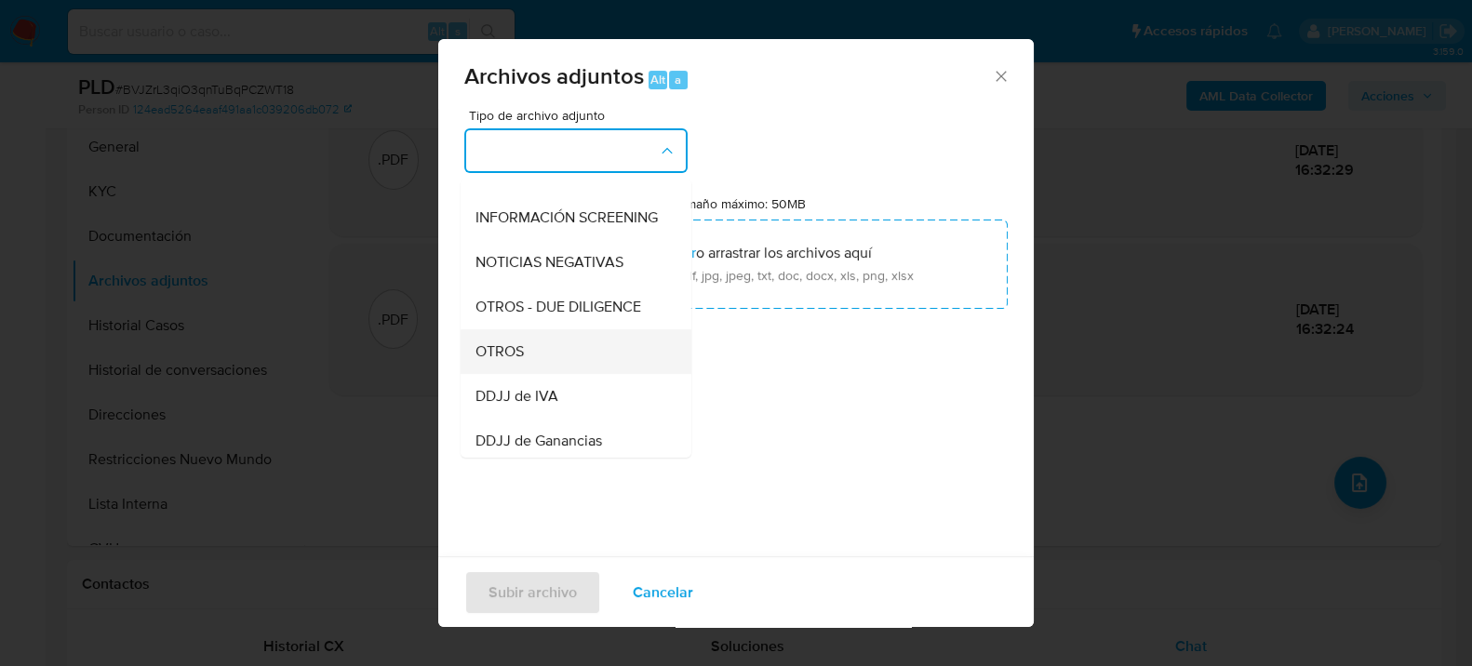
click at [521, 360] on span "OTROS" at bounding box center [500, 351] width 48 height 19
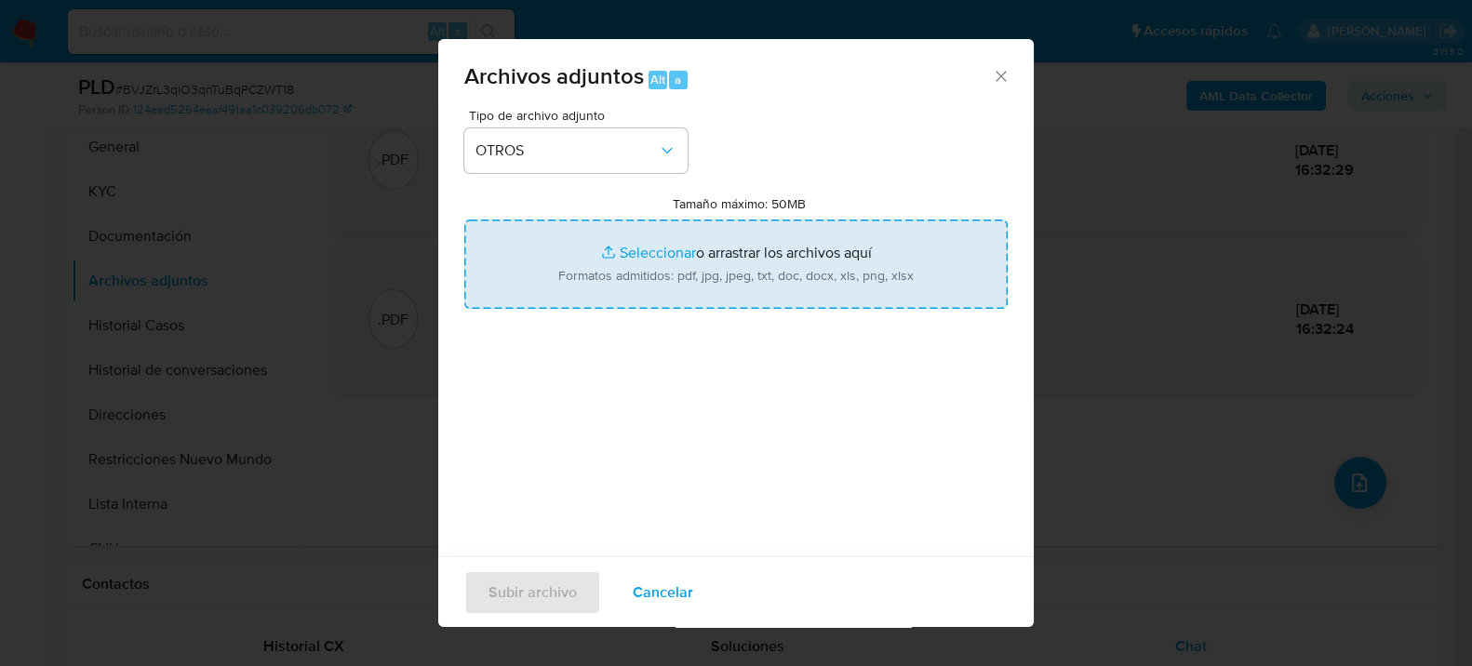
type input "C:\fakepath\Movimientos-407099421.xlsx"
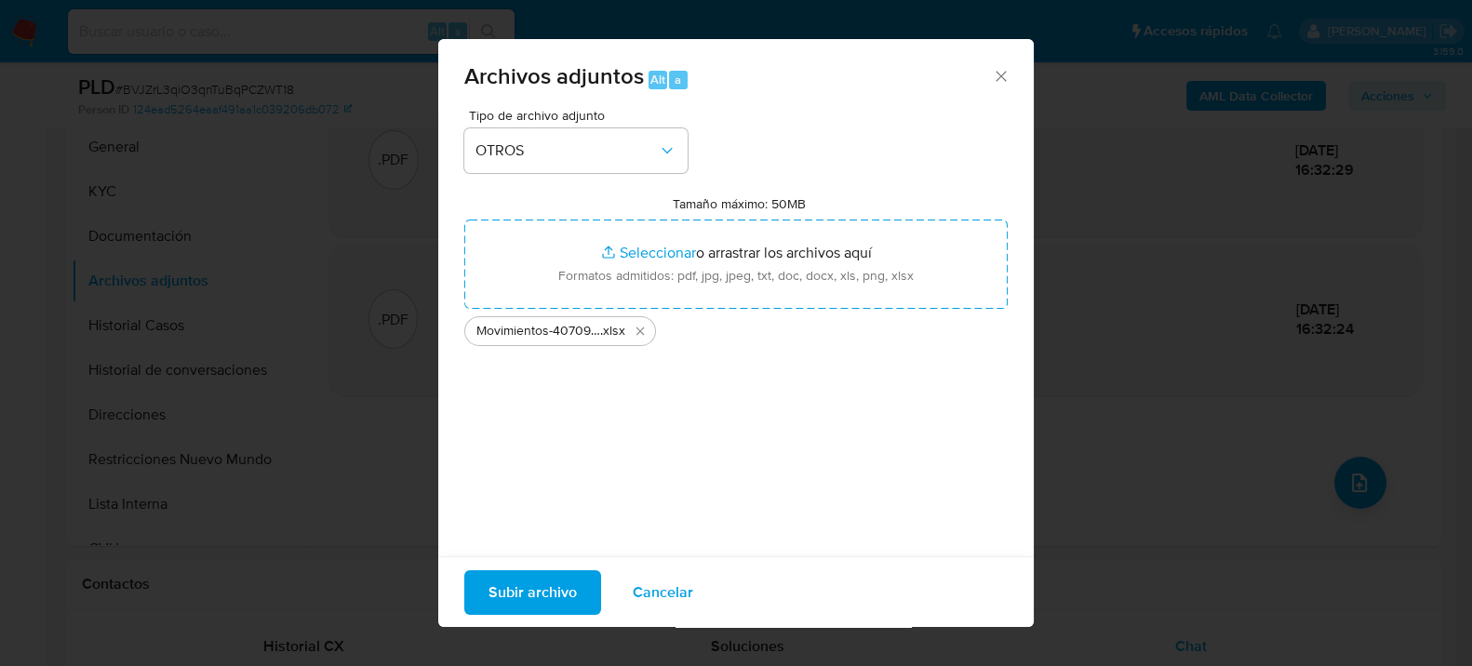
drag, startPoint x: 670, startPoint y: 242, endPoint x: 549, endPoint y: 581, distance: 359.7
click at [549, 581] on span "Subir archivo" at bounding box center [533, 591] width 88 height 41
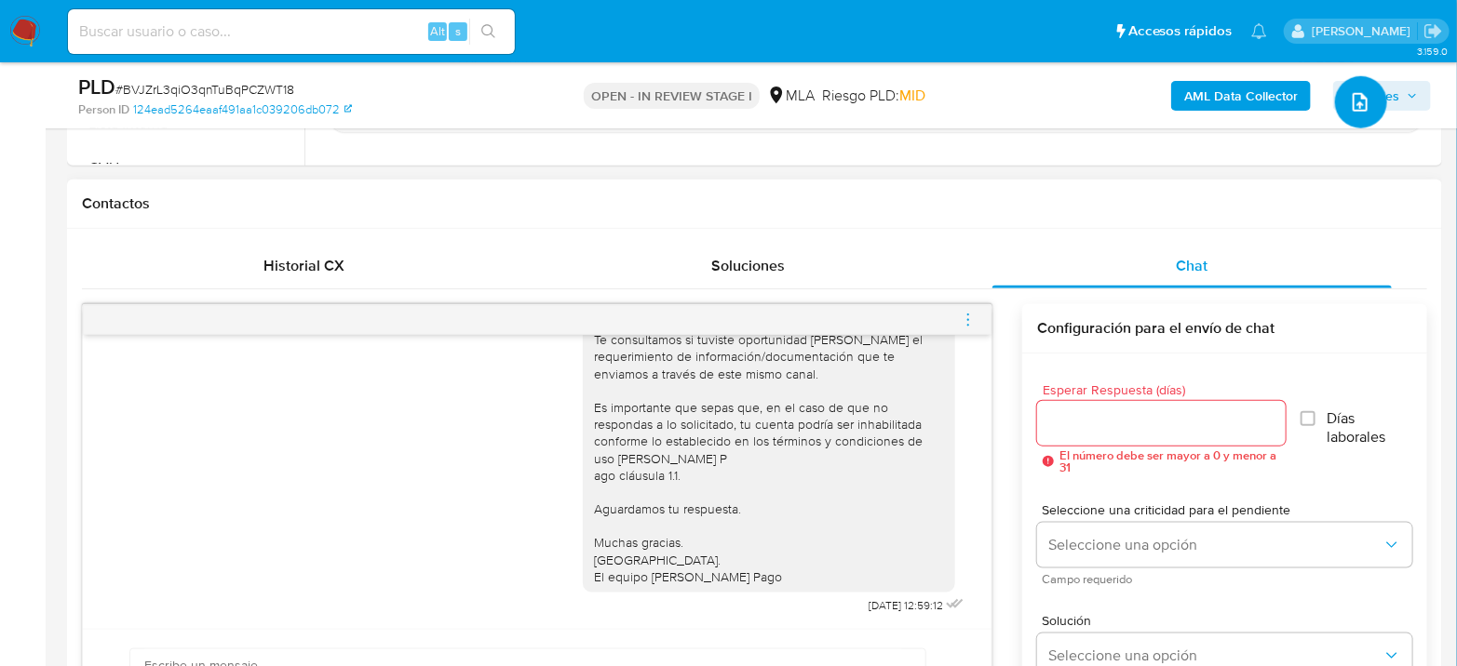
scroll to position [931, 0]
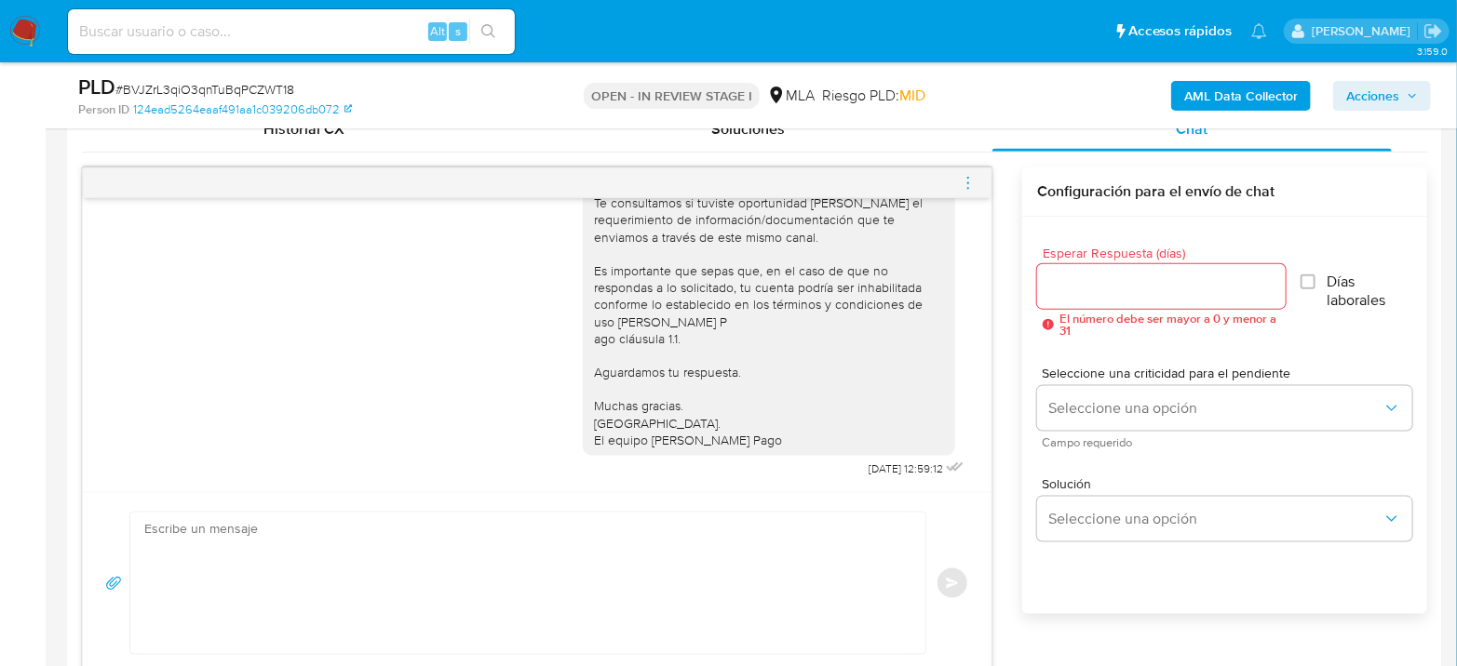
click at [396, 554] on textarea at bounding box center [523, 583] width 758 height 141
paste textarea "Hola, Esperamos que te encuentres muy bien. Te consultamos si tuviste oportunid…"
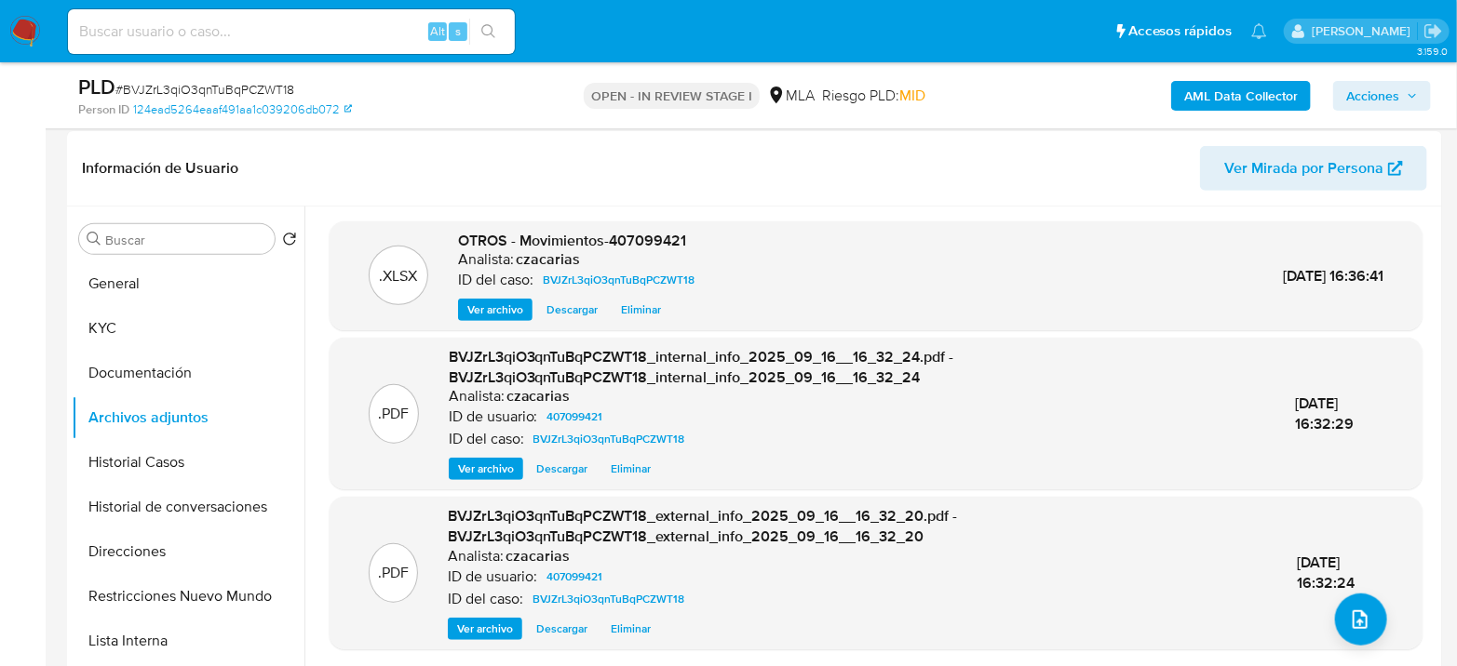
scroll to position [237, 0]
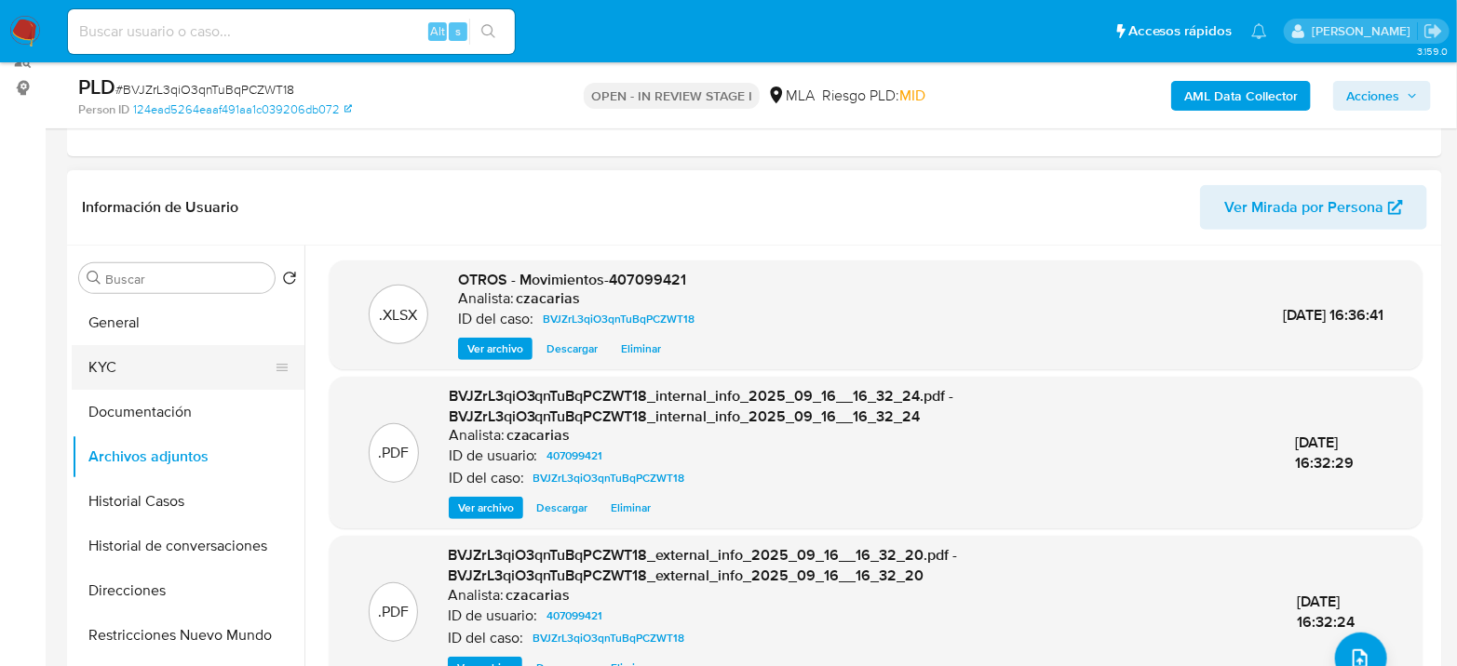
click at [151, 366] on button "KYC" at bounding box center [181, 367] width 218 height 45
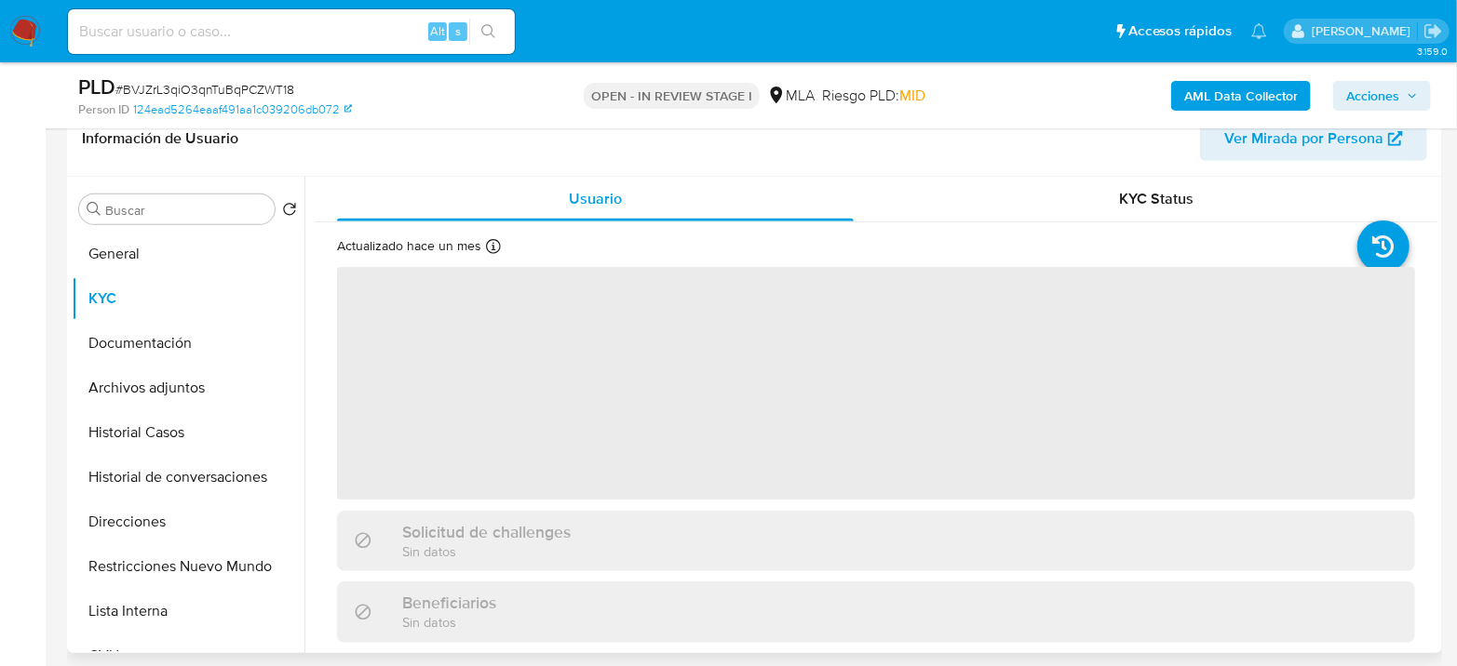
scroll to position [341, 0]
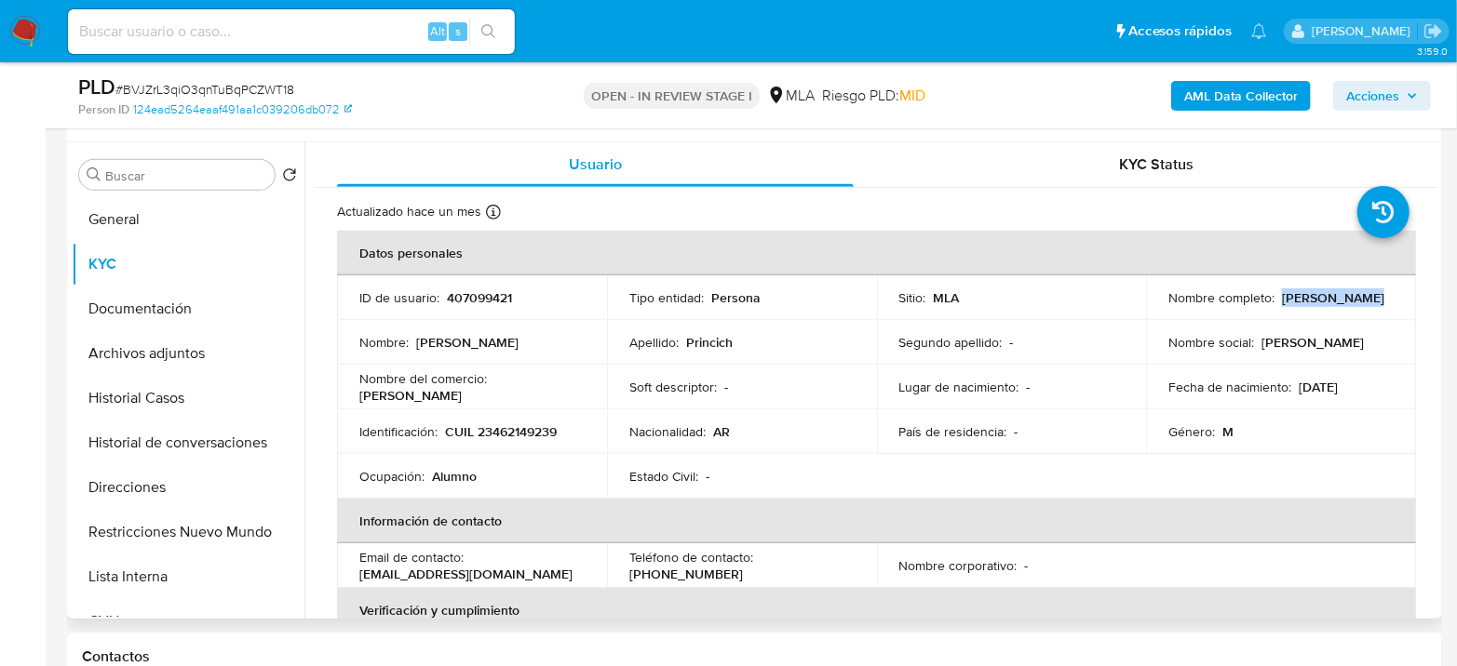
drag, startPoint x: 1290, startPoint y: 294, endPoint x: 1363, endPoint y: 298, distance: 72.7
click at [1363, 298] on div "Nombre completo : Ivan Princich" at bounding box center [1280, 297] width 225 height 17
copy p "[PERSON_NAME]"
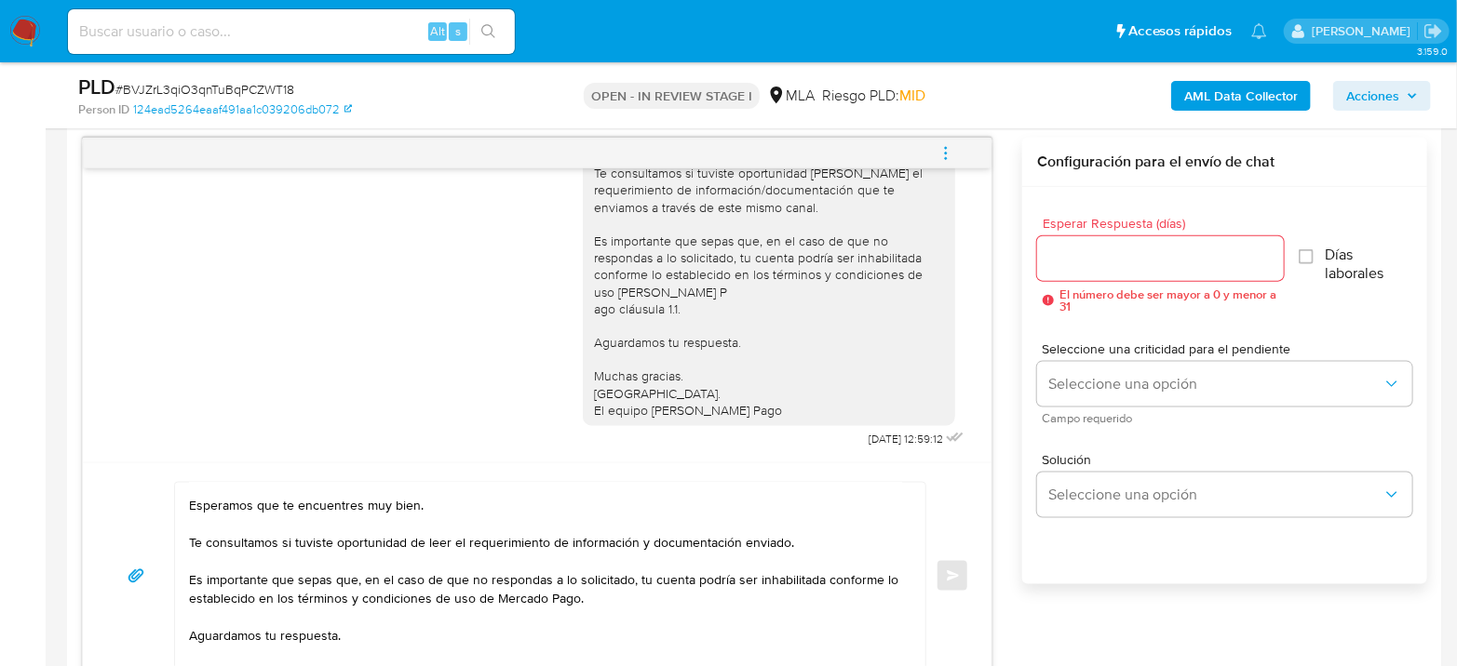
scroll to position [0, 0]
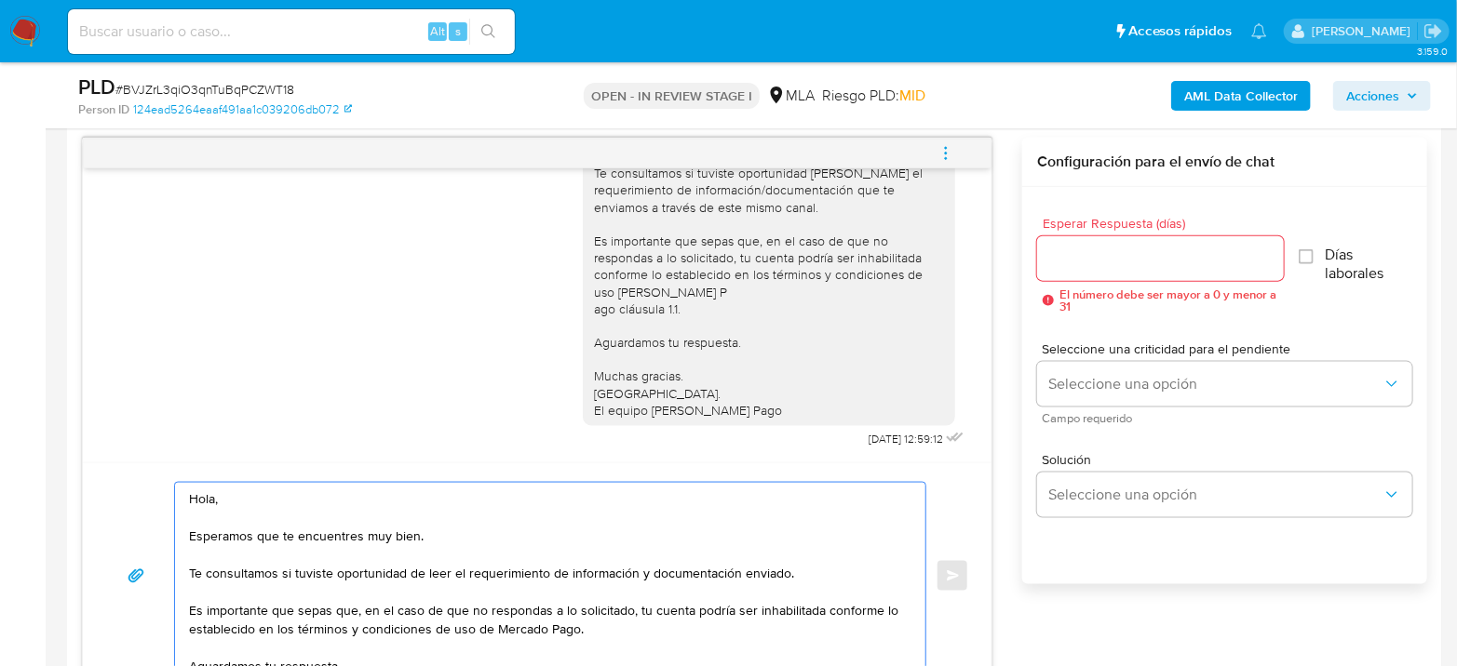
click at [233, 496] on textarea "Hola, Esperamos que te encuentres muy bien. Te consultamos si tuviste oportunid…" at bounding box center [545, 576] width 713 height 186
paste textarea "[PERSON_NAME]"
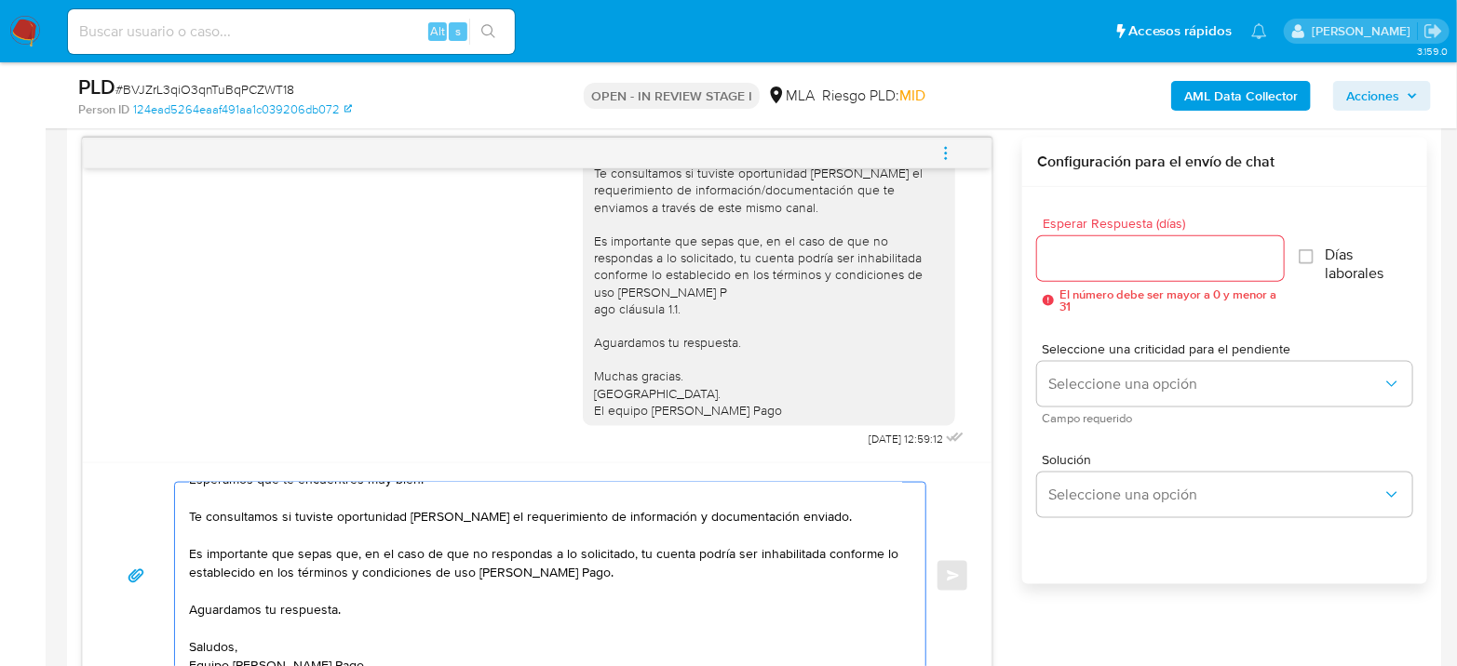
scroll to position [102, 0]
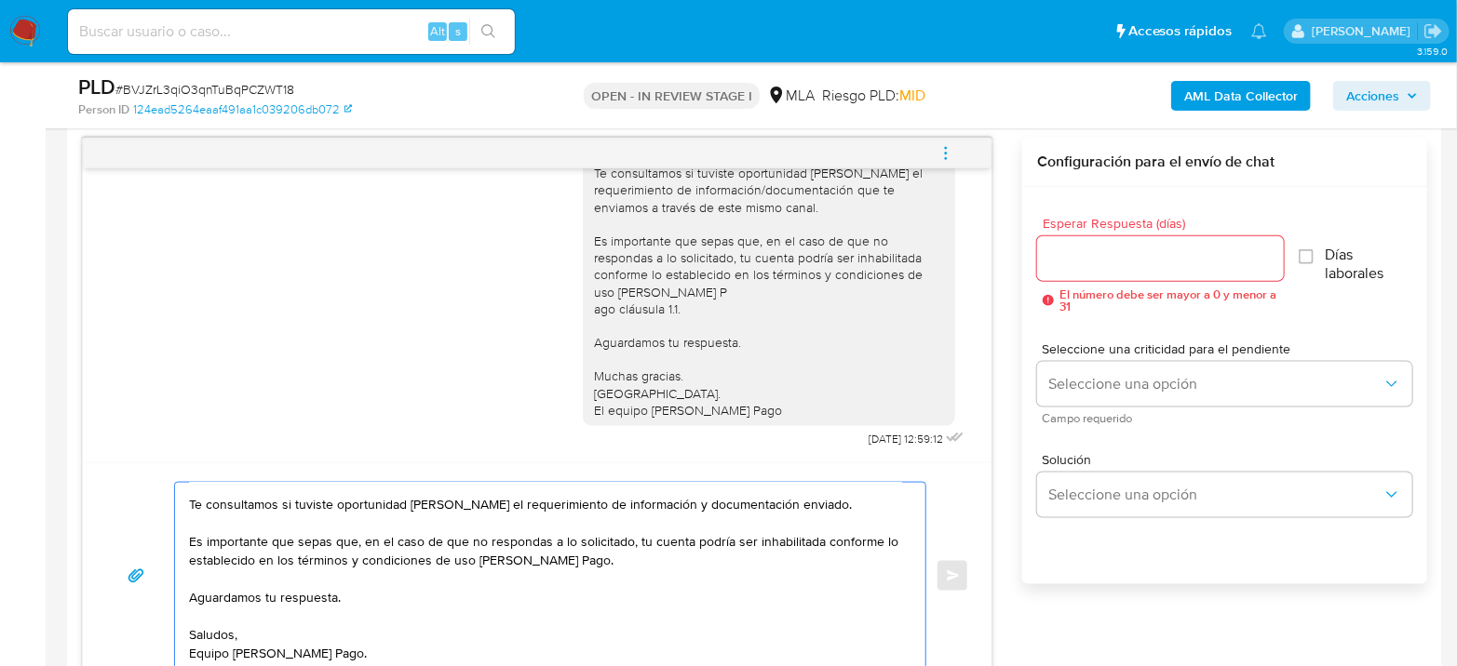
type textarea "Hola Ivan Princich Esperamos que te encuentres muy bien. Te consultamos si tuvi…"
click at [1125, 257] on input "Esperar Respuesta (días)" at bounding box center [1160, 259] width 247 height 24
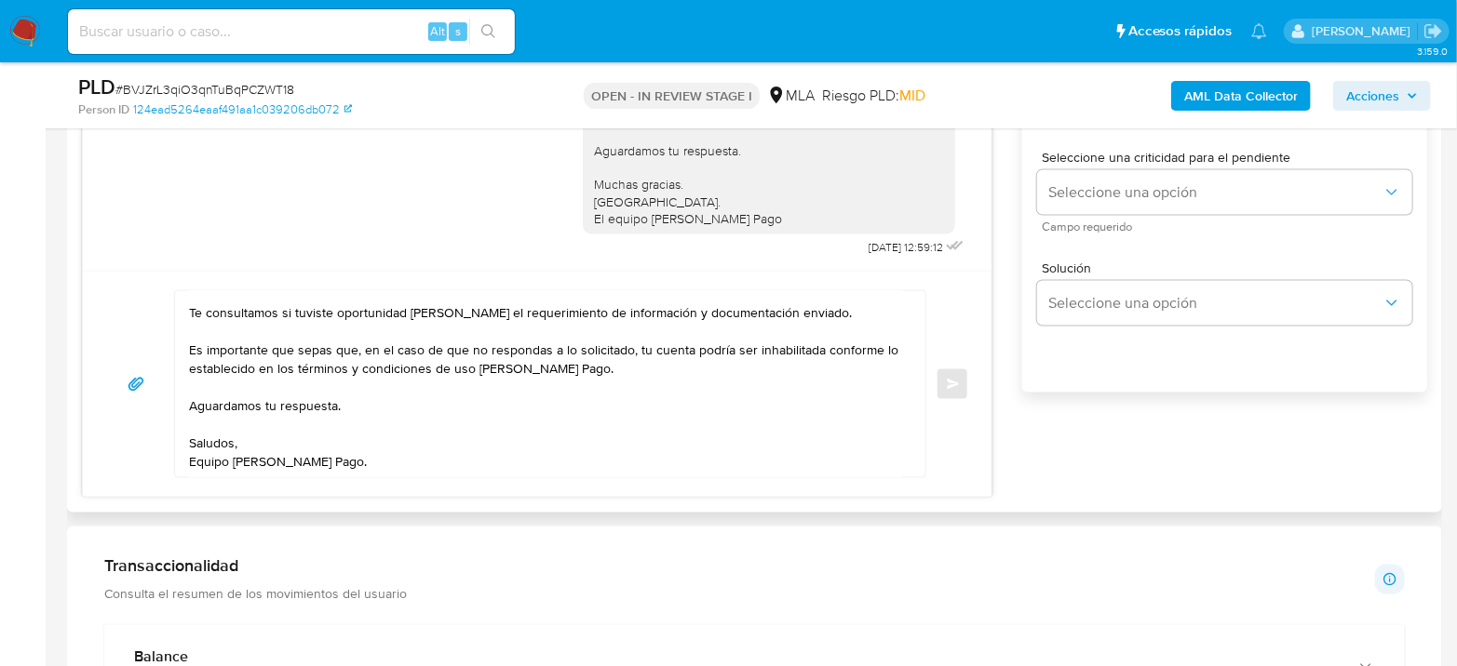
scroll to position [1168, 0]
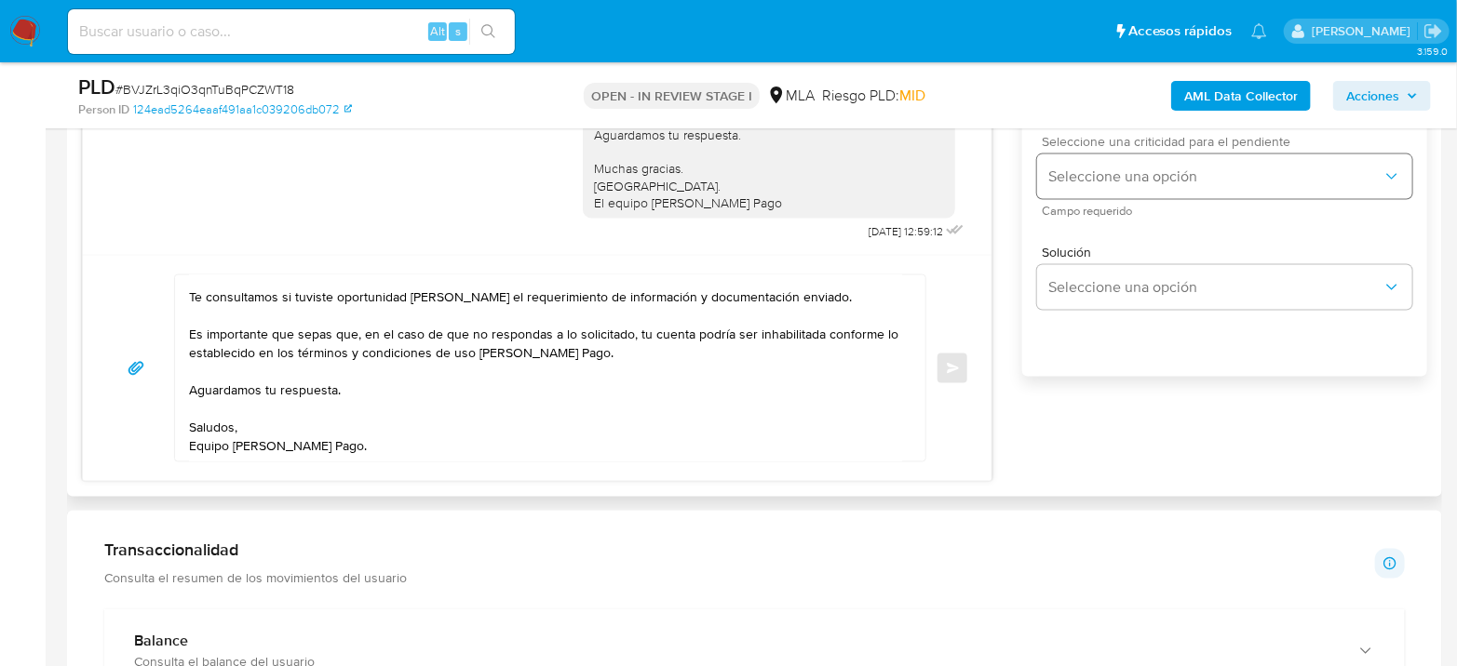
type input "1"
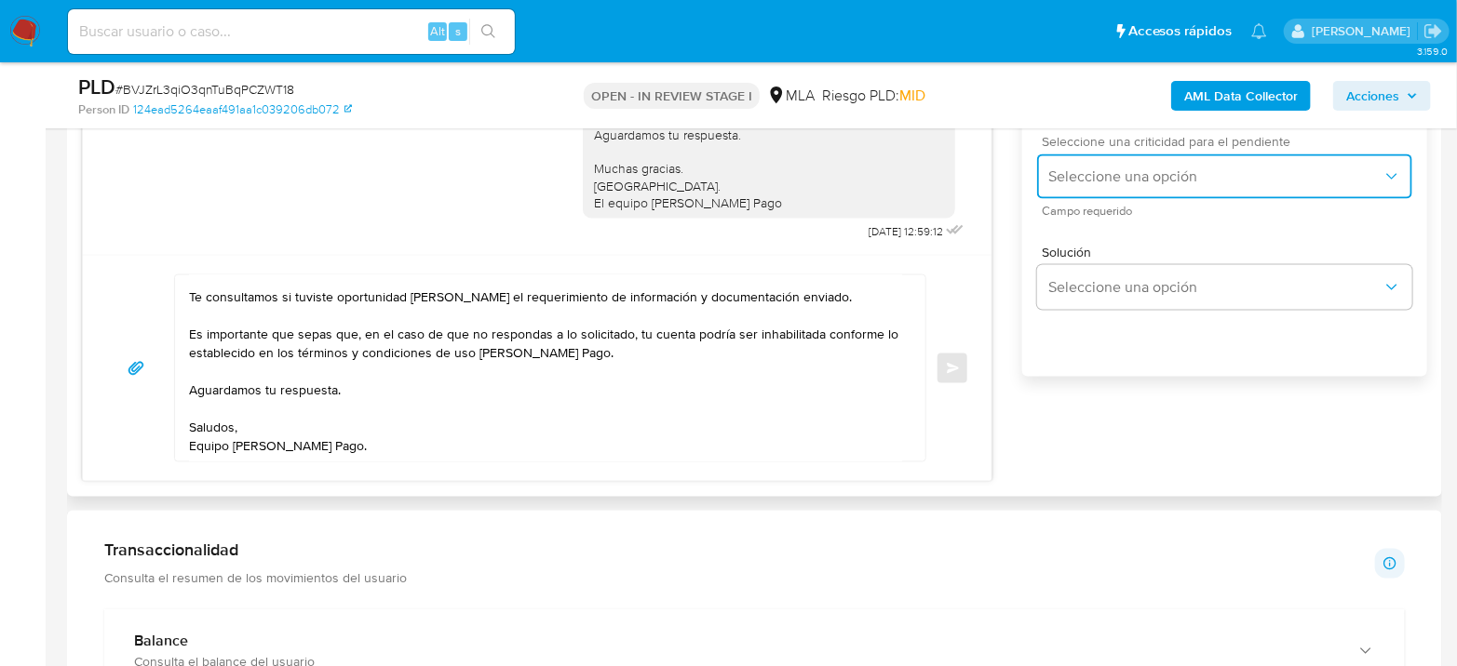
click at [1166, 178] on span "Seleccione una opción" at bounding box center [1215, 177] width 334 height 19
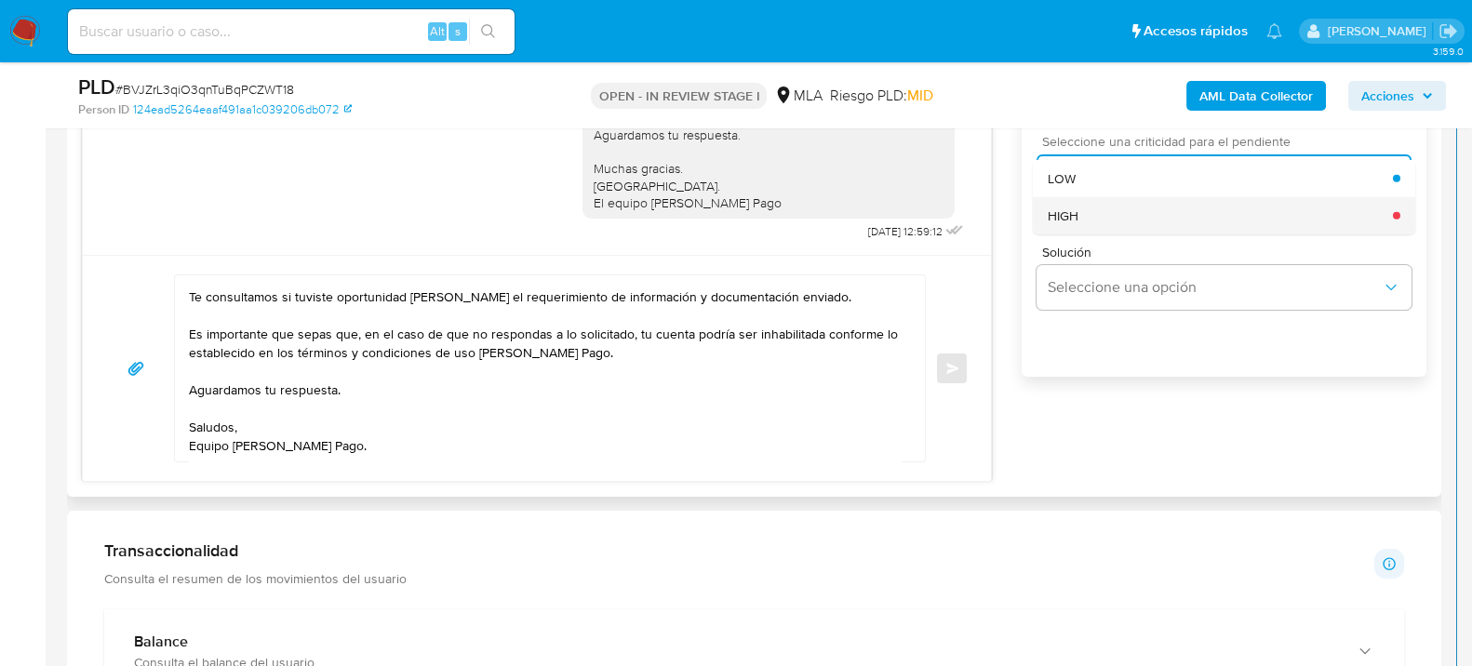
click at [1120, 222] on div "HIGH" at bounding box center [1220, 214] width 345 height 37
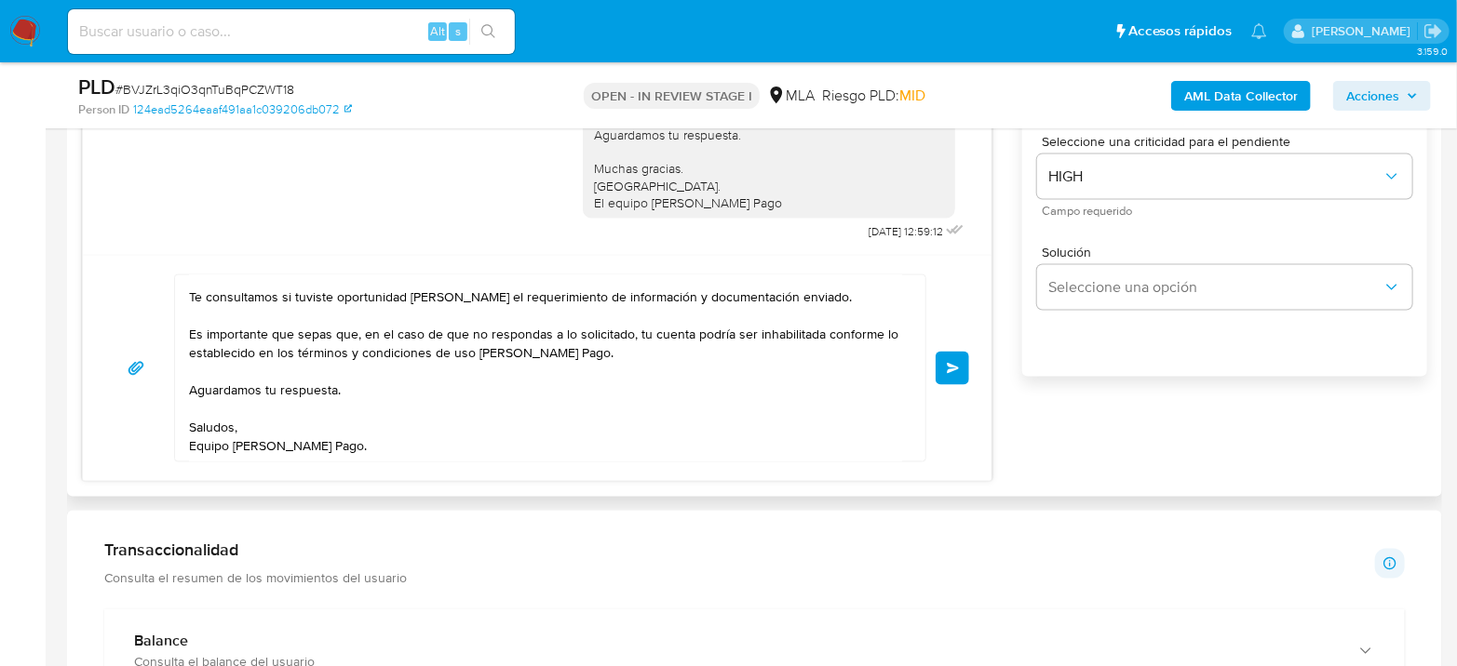
click at [964, 370] on button "Enviar" at bounding box center [952, 369] width 34 height 34
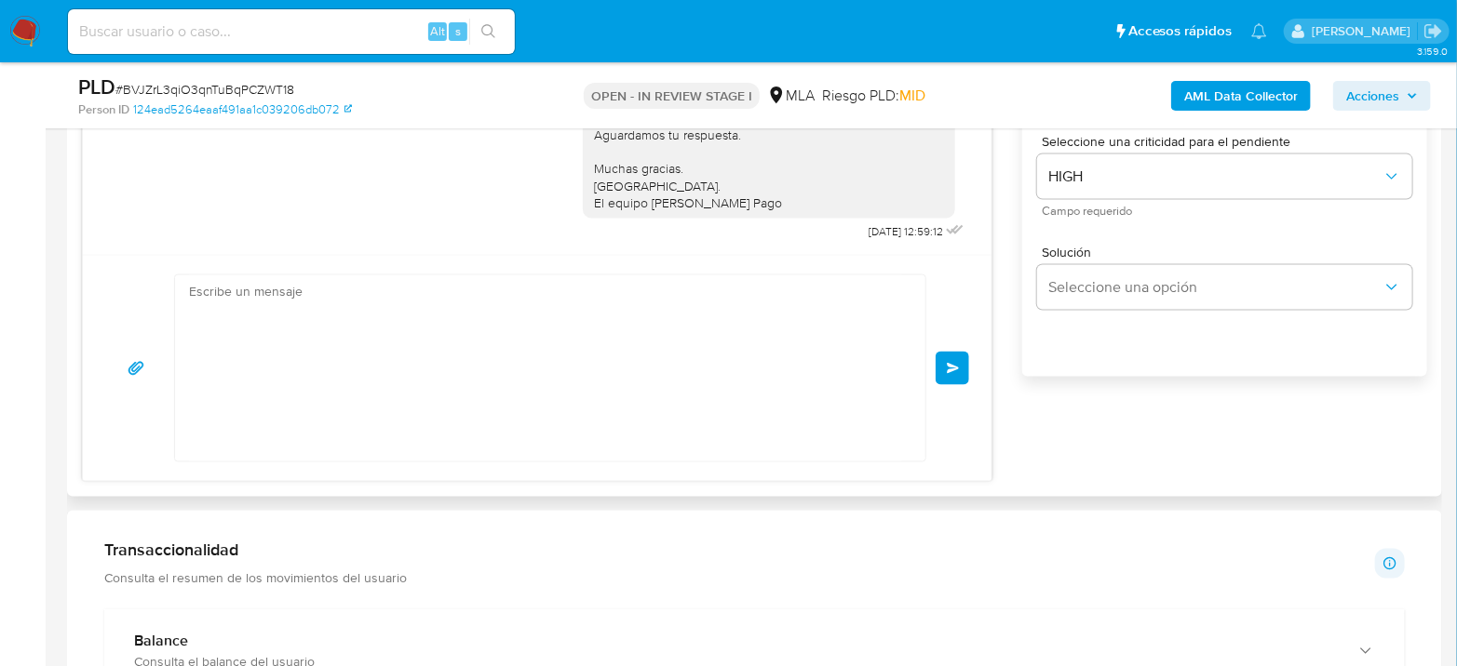
scroll to position [1511, 0]
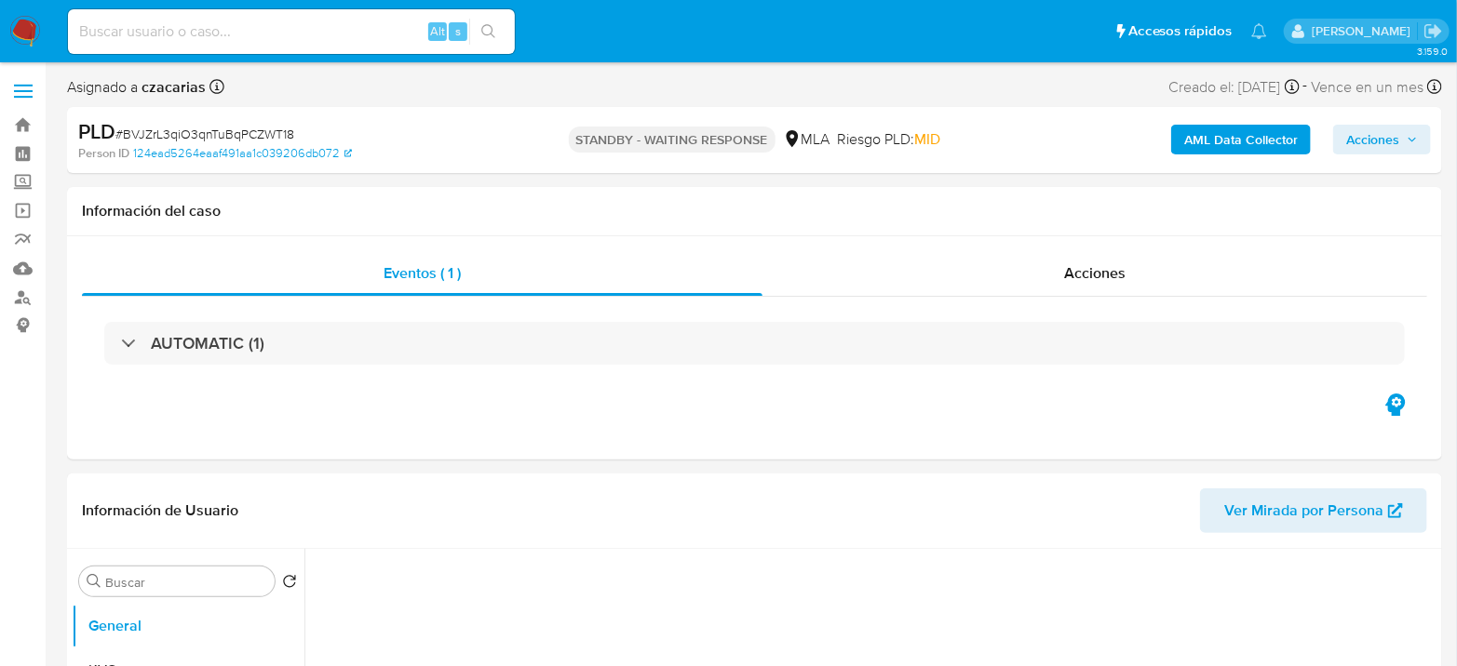
select select "10"
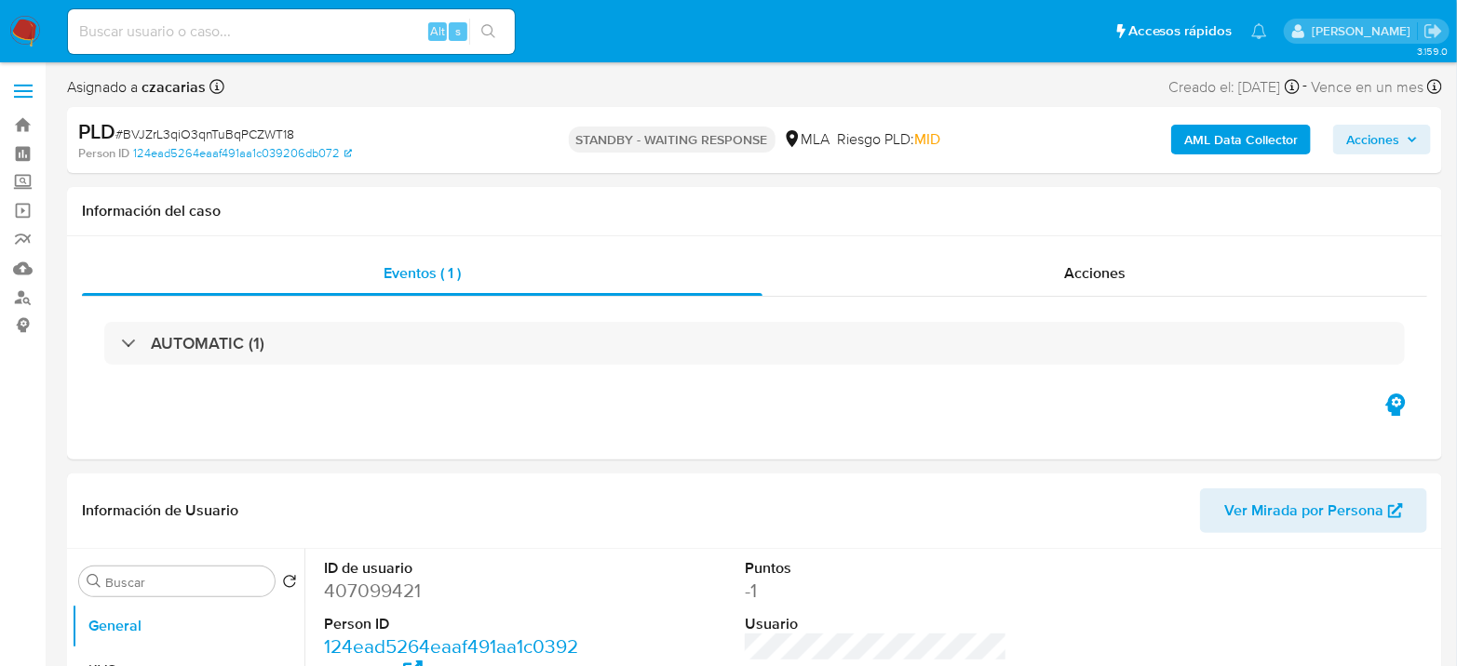
click at [380, 15] on div "Alt s" at bounding box center [291, 31] width 447 height 45
click at [381, 26] on input at bounding box center [291, 32] width 447 height 24
paste input "G2fxsIr9ZHfqe0JrRYQ2vQC0"
type input "G2fxsIr9ZHfqe0JrRYQ2vQC0"
click at [490, 28] on icon "search-icon" at bounding box center [488, 31] width 15 height 15
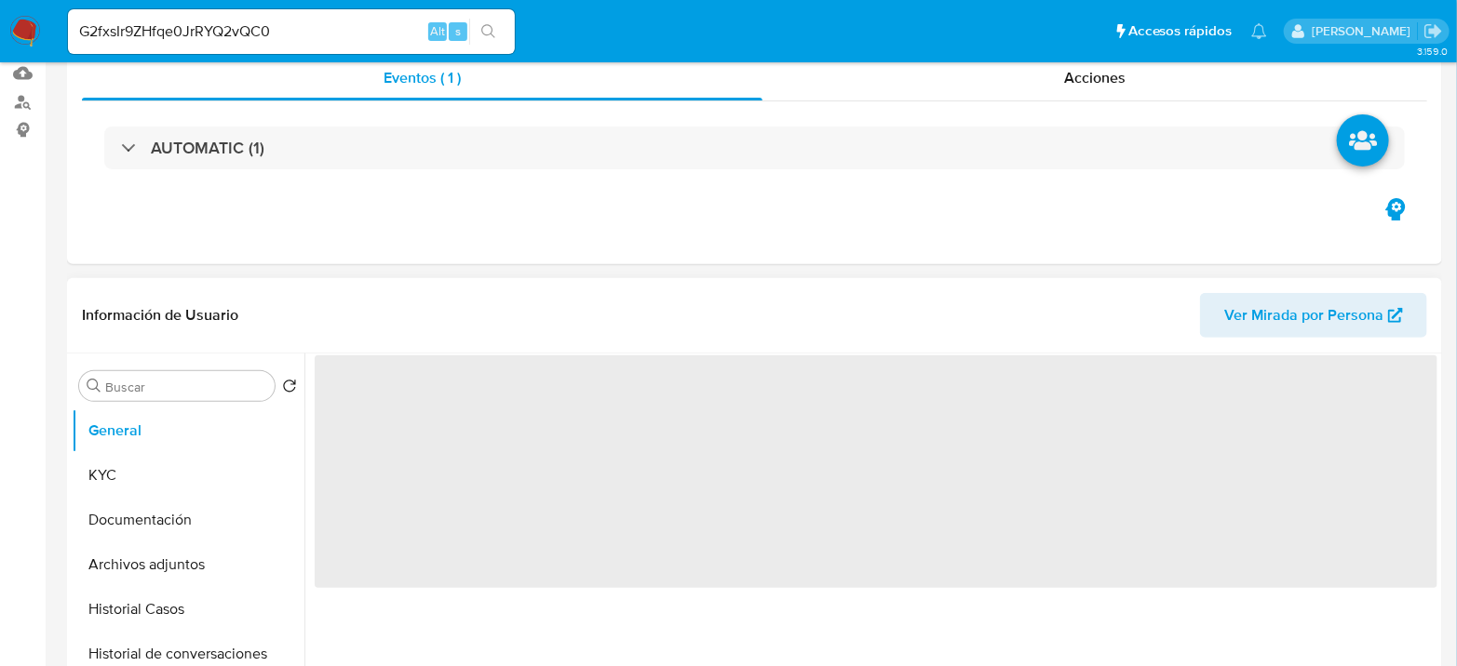
select select "10"
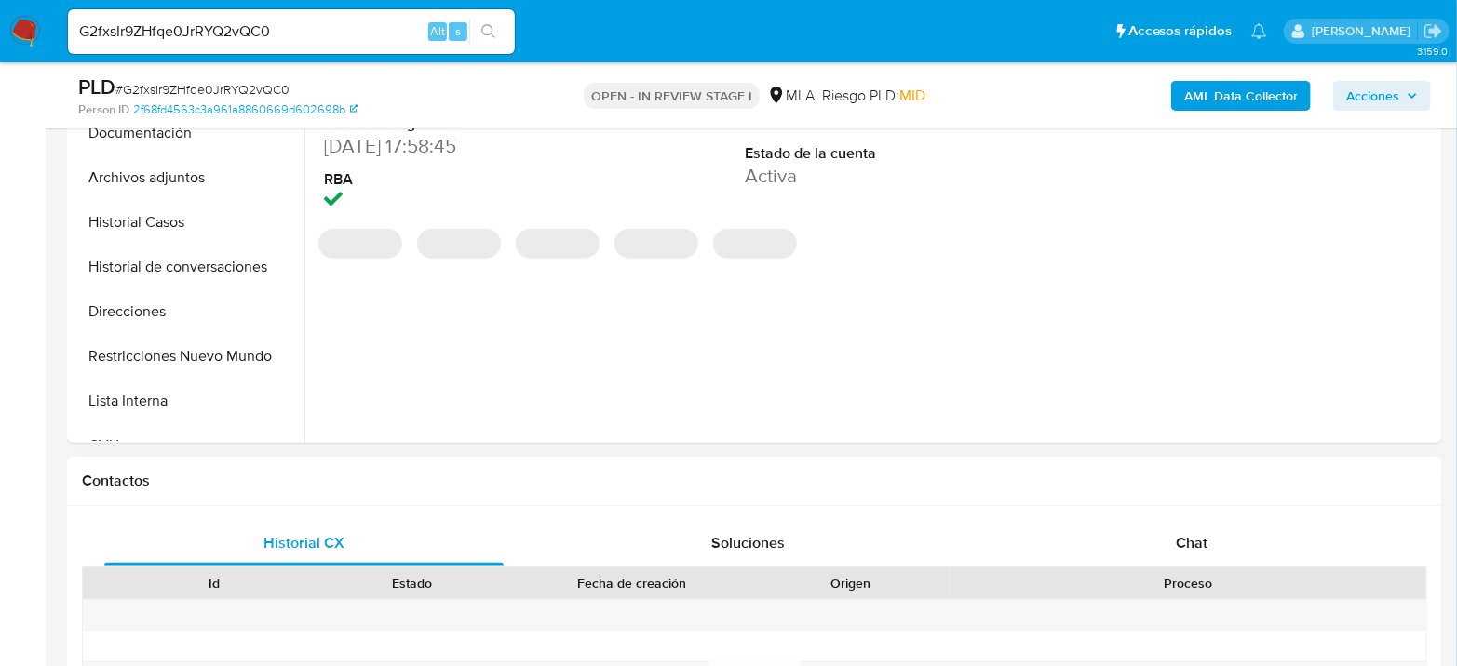
drag, startPoint x: 1190, startPoint y: 535, endPoint x: 1138, endPoint y: 496, distance: 65.1
click at [1190, 536] on span "Chat" at bounding box center [1191, 542] width 32 height 21
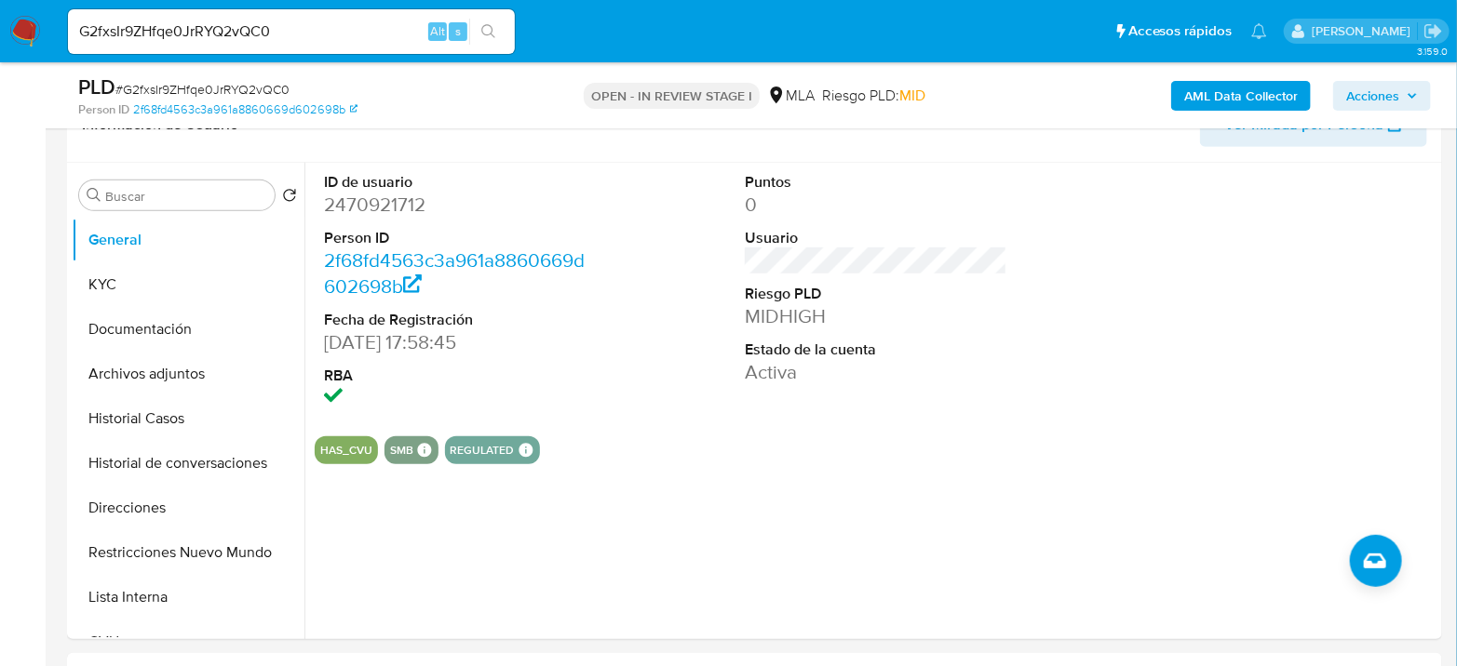
scroll to position [310, 0]
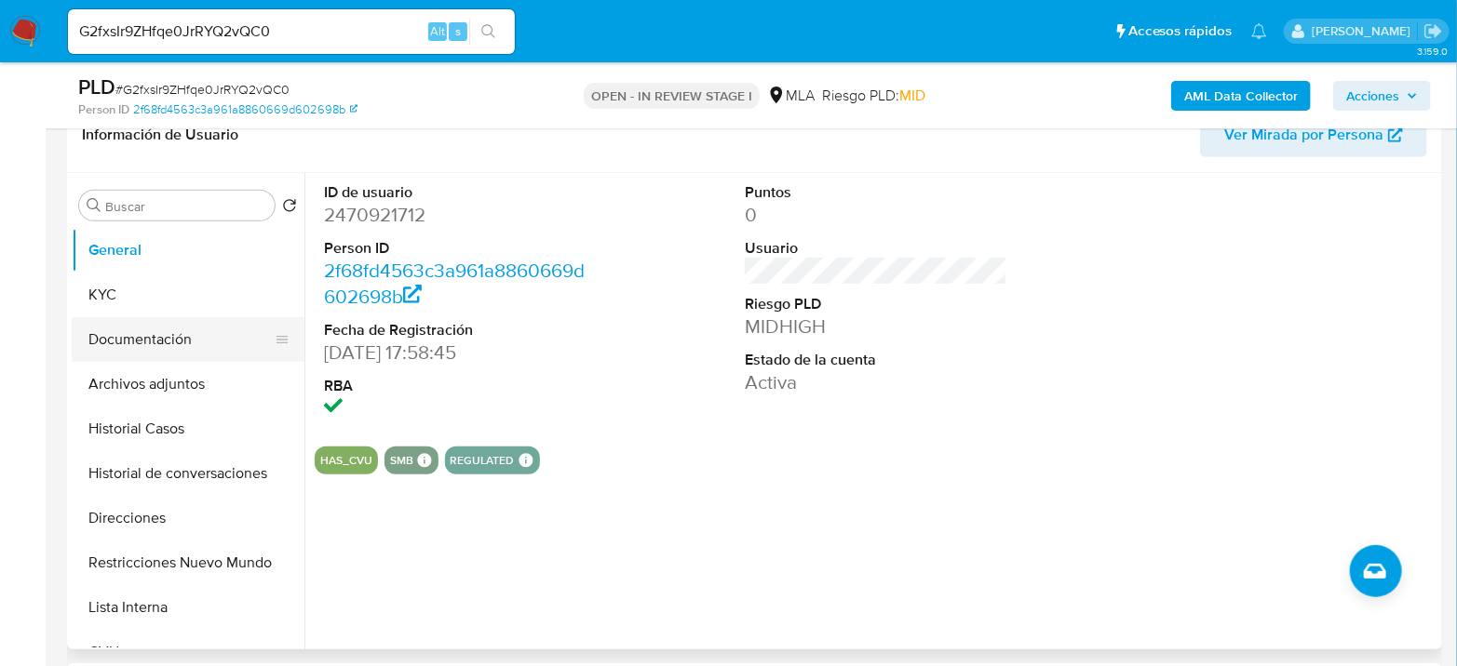
click at [159, 330] on button "Documentación" at bounding box center [181, 339] width 218 height 45
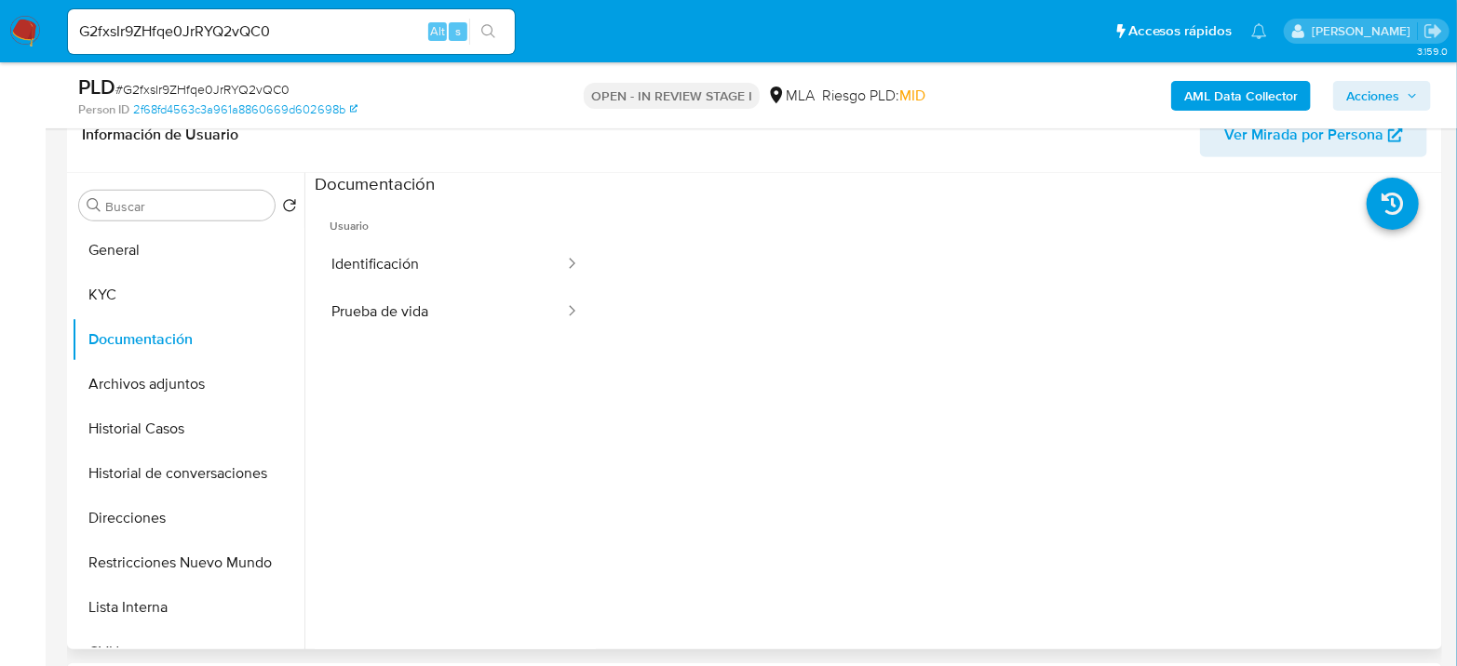
click at [540, 218] on span "Usuario" at bounding box center [455, 218] width 281 height 45
click at [503, 257] on button "Identificación" at bounding box center [440, 264] width 251 height 47
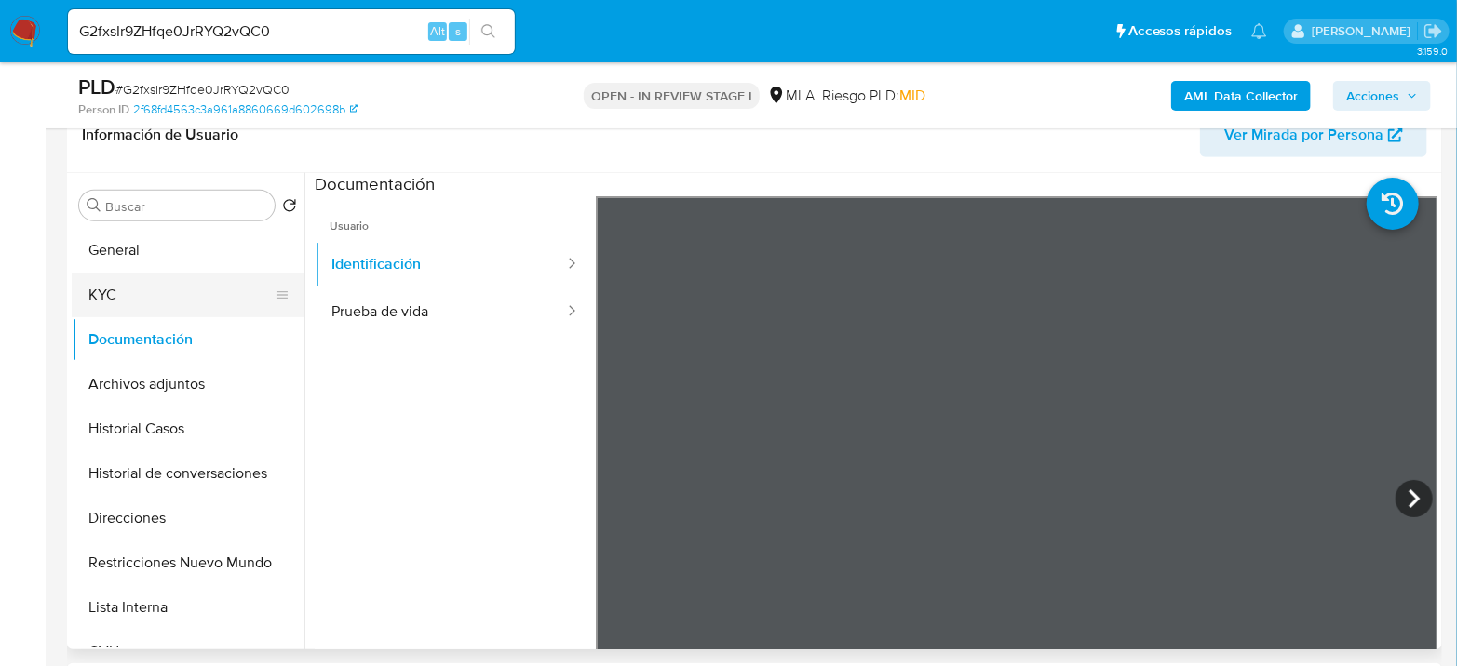
click at [143, 297] on button "KYC" at bounding box center [181, 295] width 218 height 45
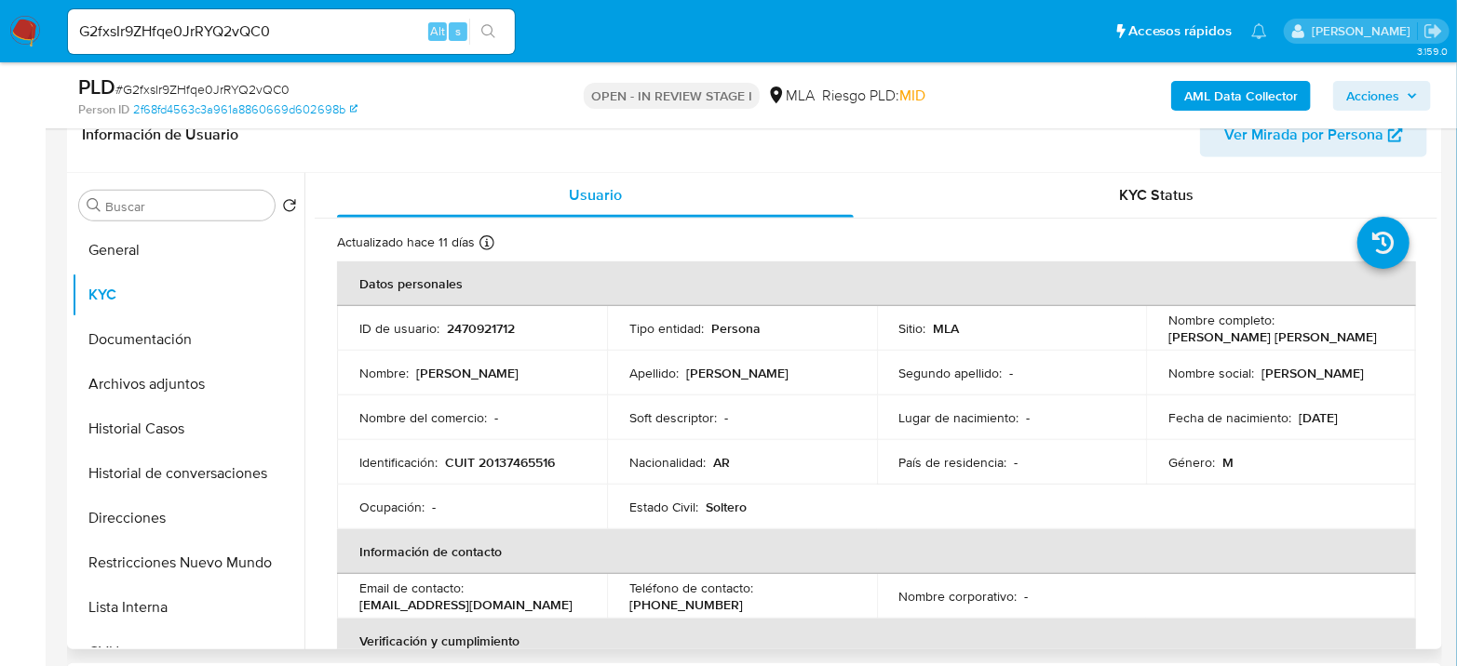
click at [507, 458] on p "CUIT 20137465516" at bounding box center [500, 462] width 110 height 17
copy p "20137465516"
click at [181, 20] on input "G2fxsIr9ZHfqe0JrRYQ2vQC0" at bounding box center [291, 32] width 447 height 24
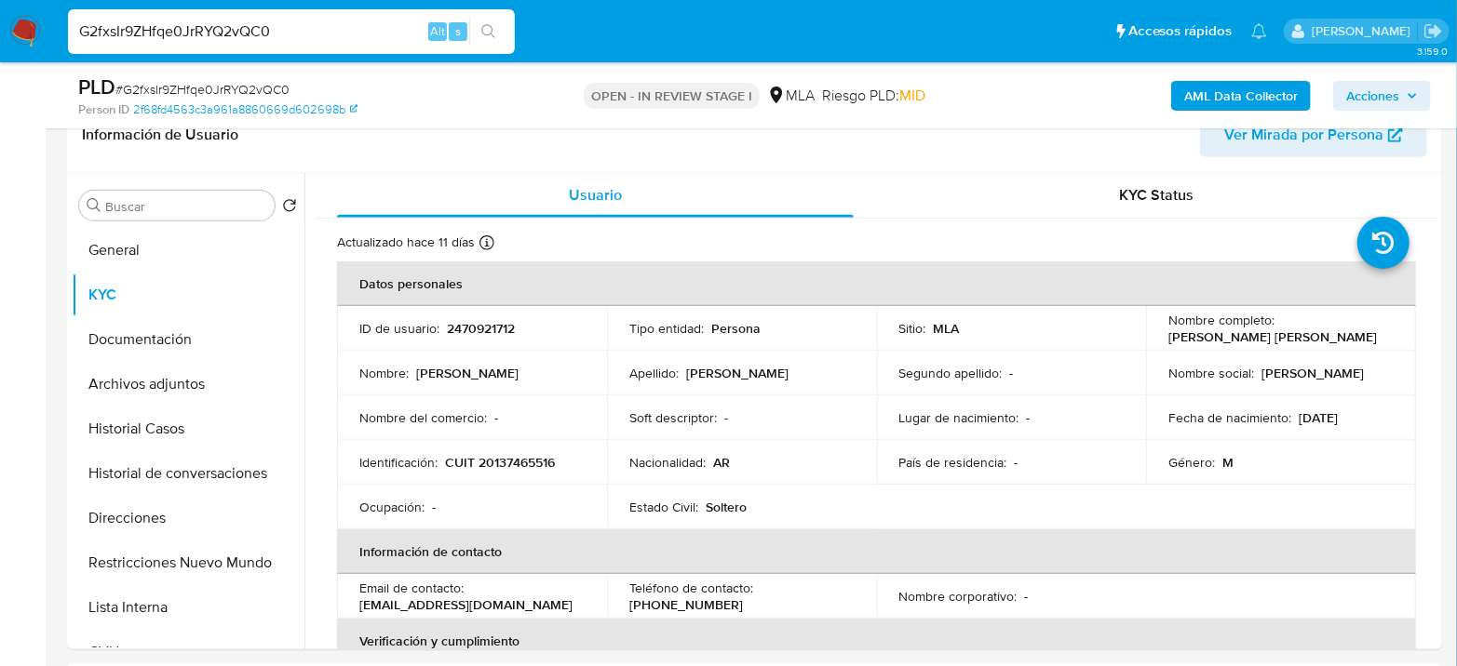
paste input "2Bslw96xGDjQZA5GcspNOqS3"
type input "2Bslw96xGDjQZA5GcspNOqS3"
click at [497, 33] on button "search-icon" at bounding box center [488, 32] width 38 height 26
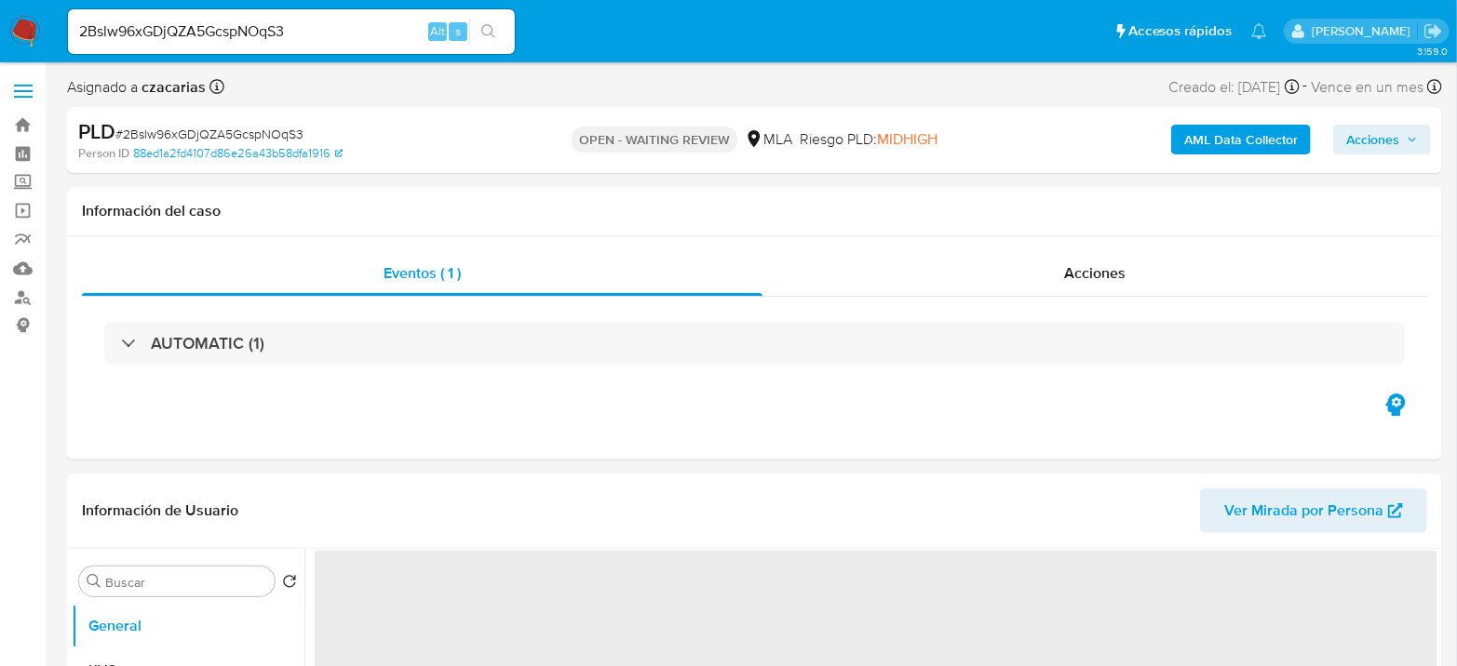
select select "10"
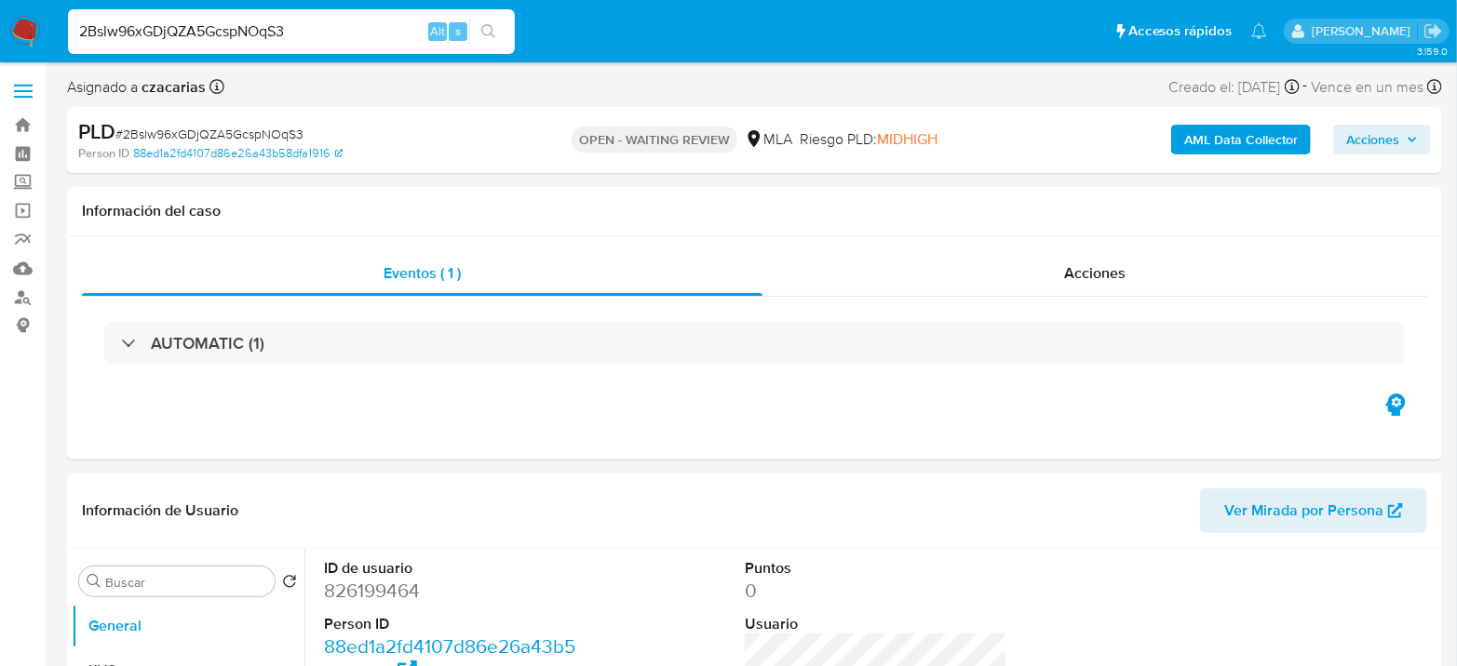
click at [177, 32] on input "2Bslw96xGDjQZA5GcspNOqS3" at bounding box center [291, 32] width 447 height 24
click at [178, 31] on input "2Bslw96xGDjQZA5GcspNOqS3" at bounding box center [291, 32] width 447 height 24
paste input "Vh1BzQ100uMxtCQiTRWMBauV"
type input "Vh1BzQ100uMxtCQiTRWMBauV"
click at [478, 22] on button "search-icon" at bounding box center [488, 32] width 38 height 26
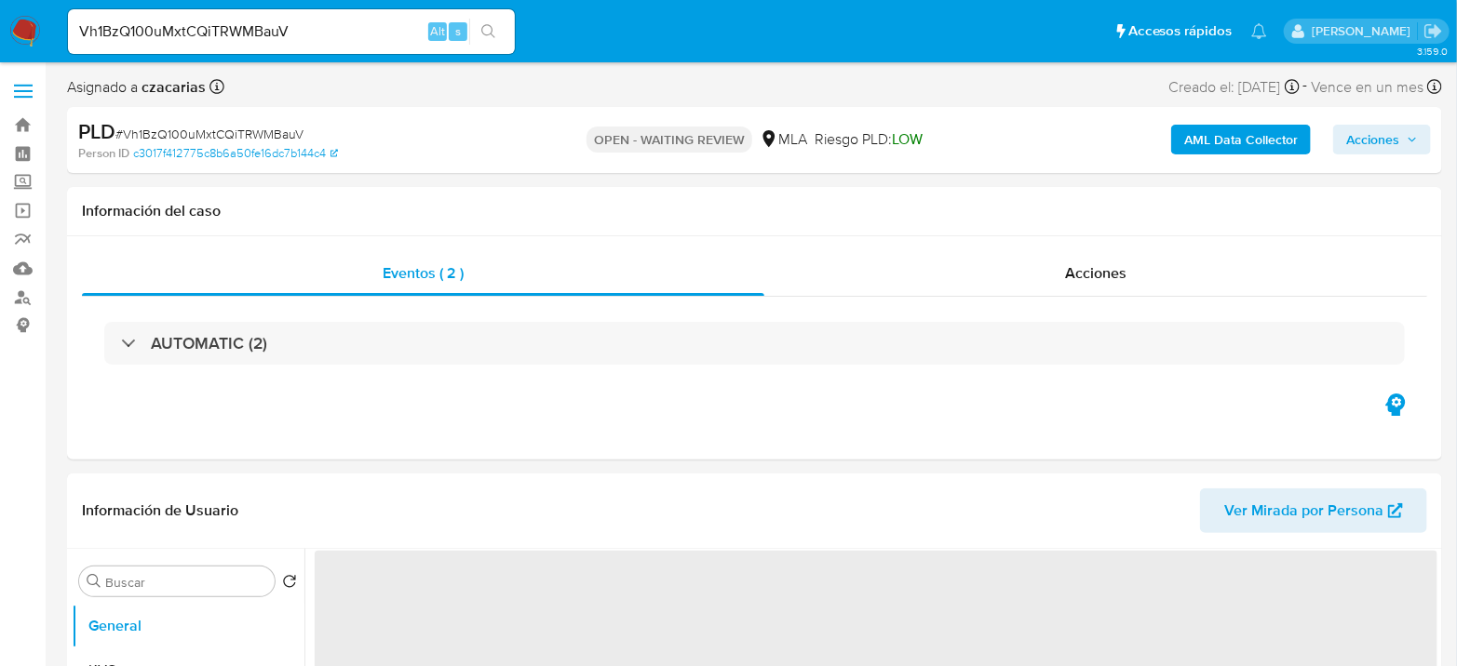
select select "10"
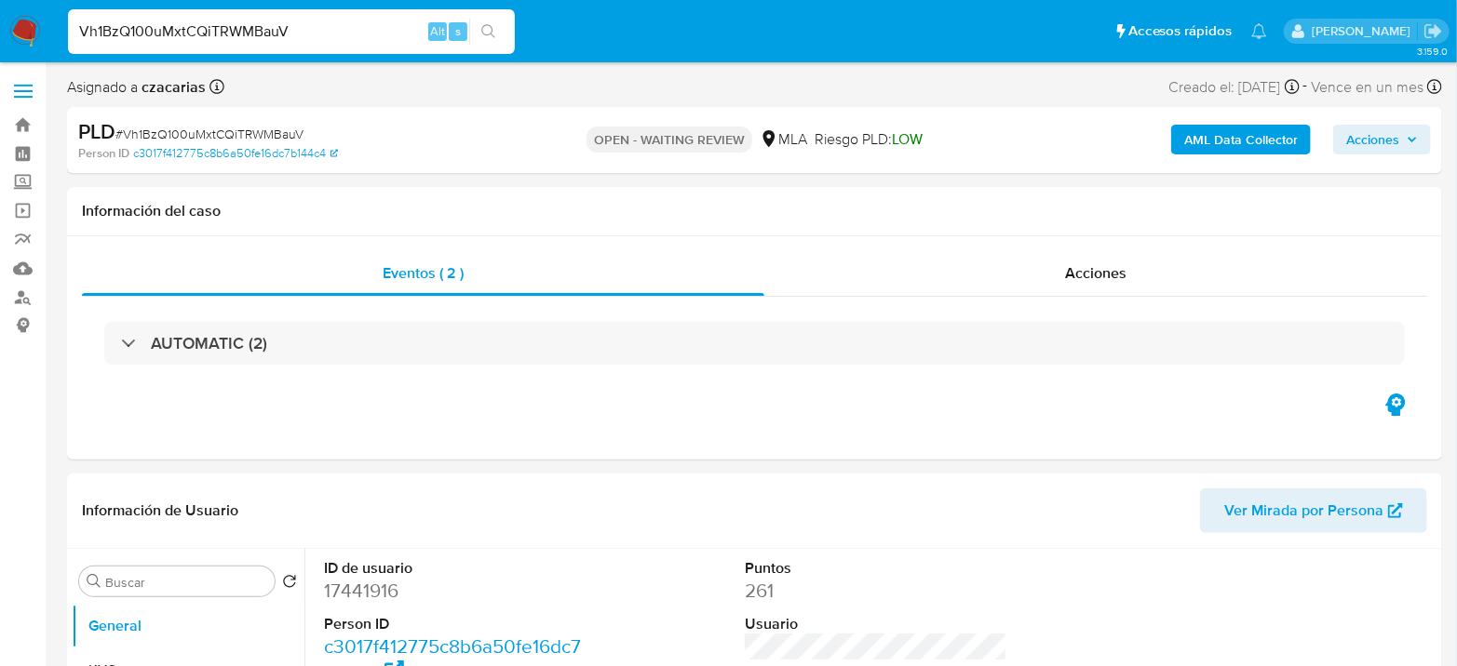
click at [346, 41] on input "Vh1BzQ100uMxtCQiTRWMBauV" at bounding box center [291, 32] width 447 height 24
paste input "EVW6az6gPerDM8mpvwXNeDKP"
type input "EVW6az6gPerDM8mpvwXNeDKP"
click at [466, 34] on div "s" at bounding box center [458, 31] width 19 height 19
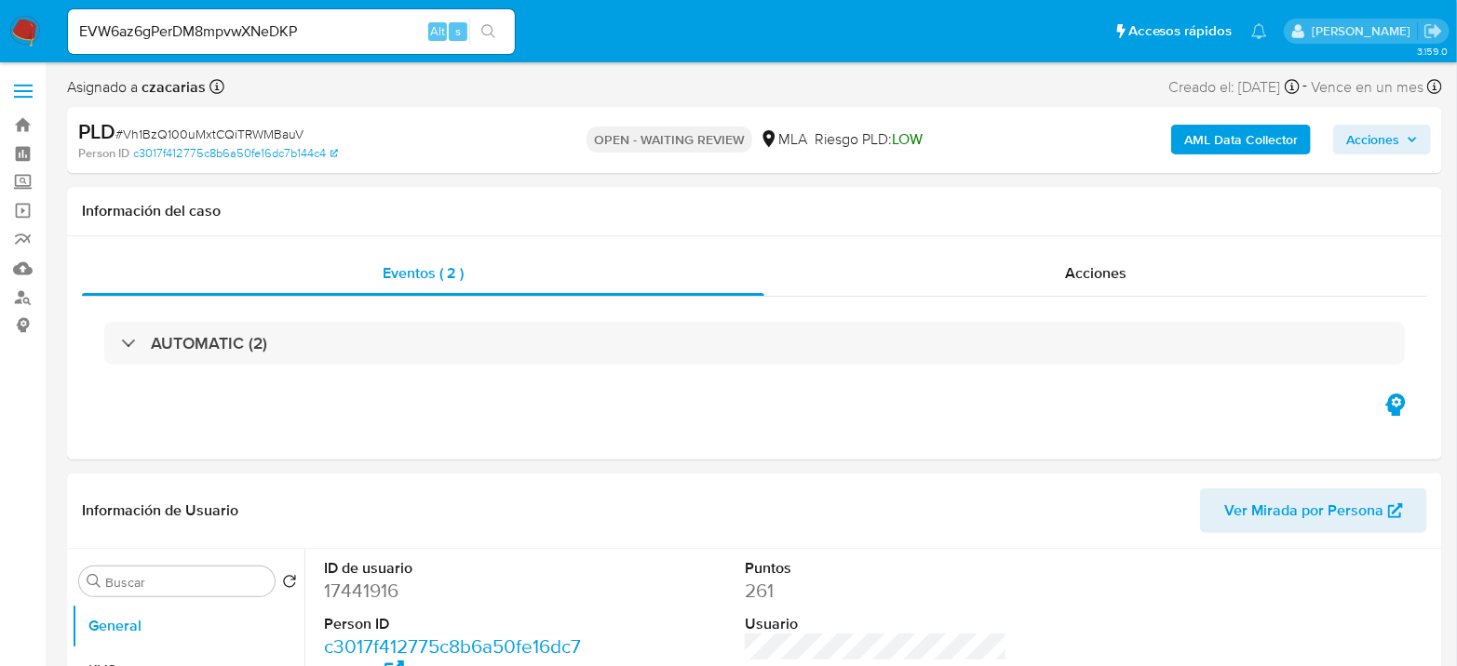
click at [490, 28] on icon "search-icon" at bounding box center [488, 31] width 15 height 15
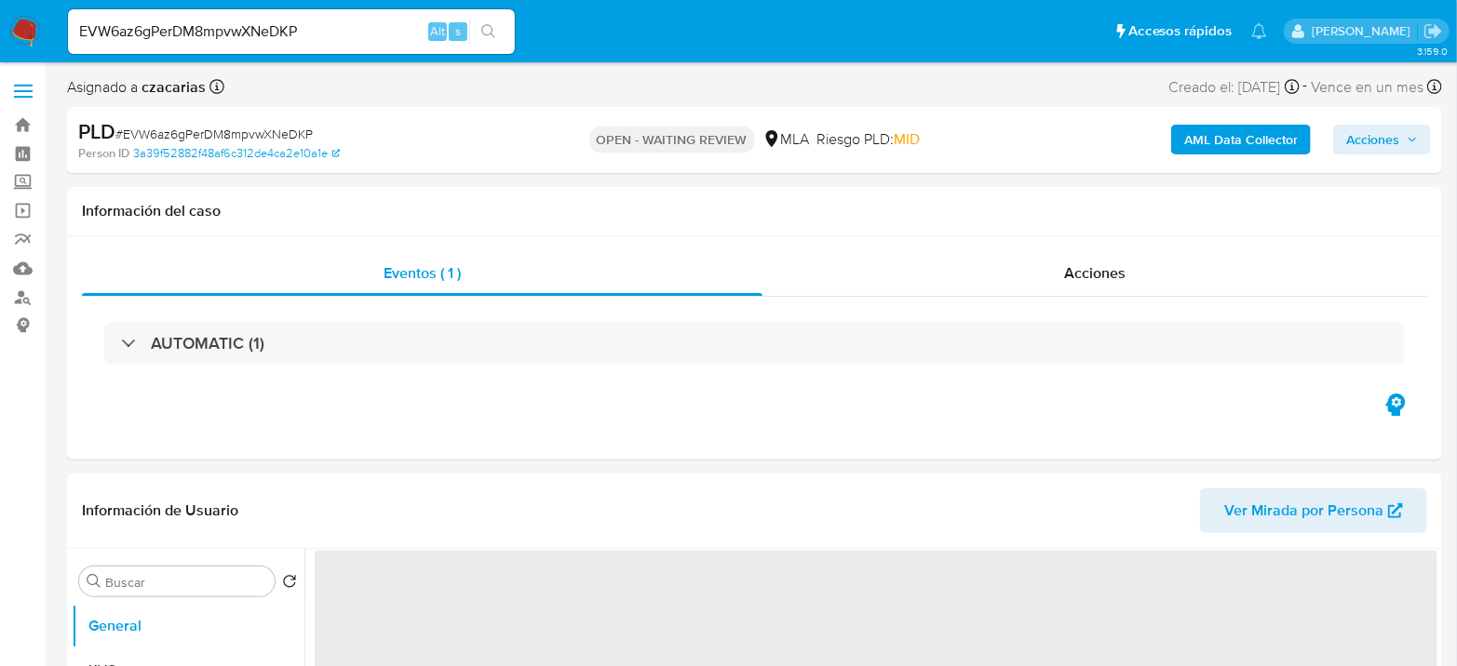
select select "10"
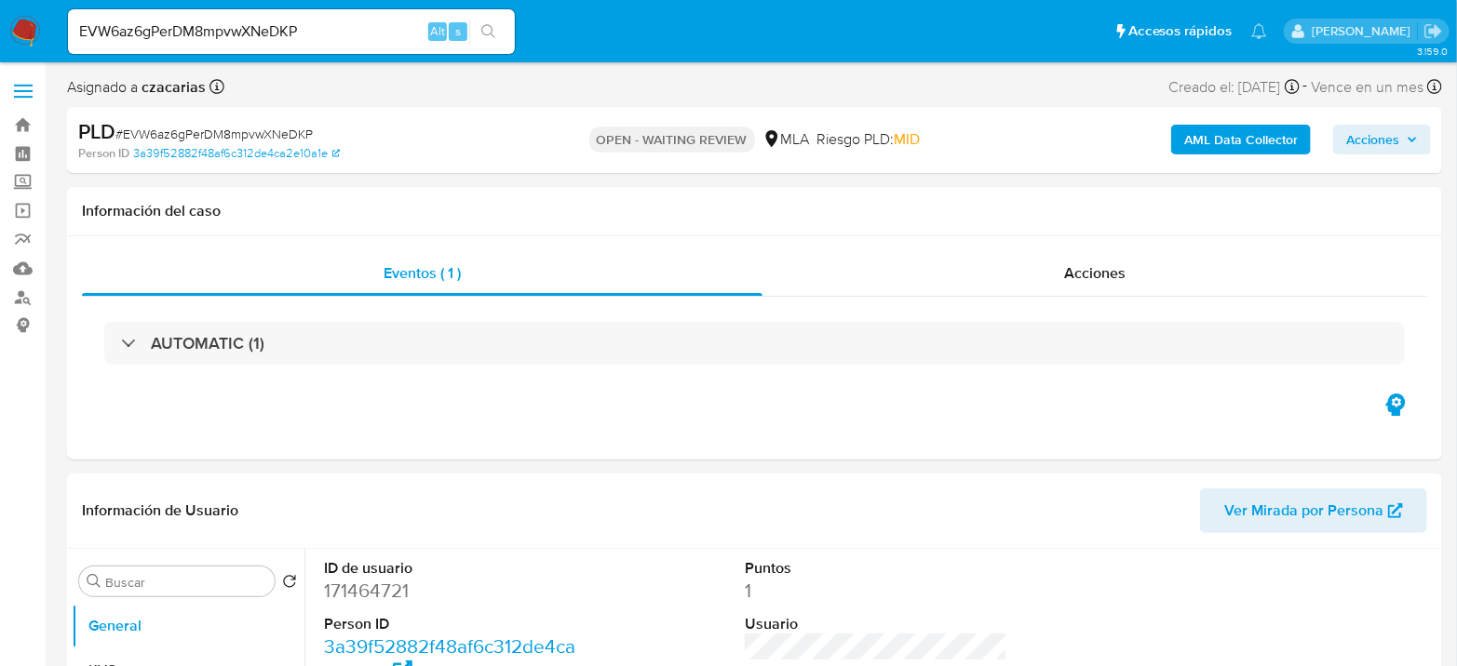
click at [239, 20] on input "EVW6az6gPerDM8mpvwXNeDKP" at bounding box center [291, 32] width 447 height 24
paste input "cx5Gig6JA3qelFajn01JVEoI"
type input "cx5Gig6JA3qelFajn01JVEoI"
click at [488, 21] on button "search-icon" at bounding box center [488, 32] width 38 height 26
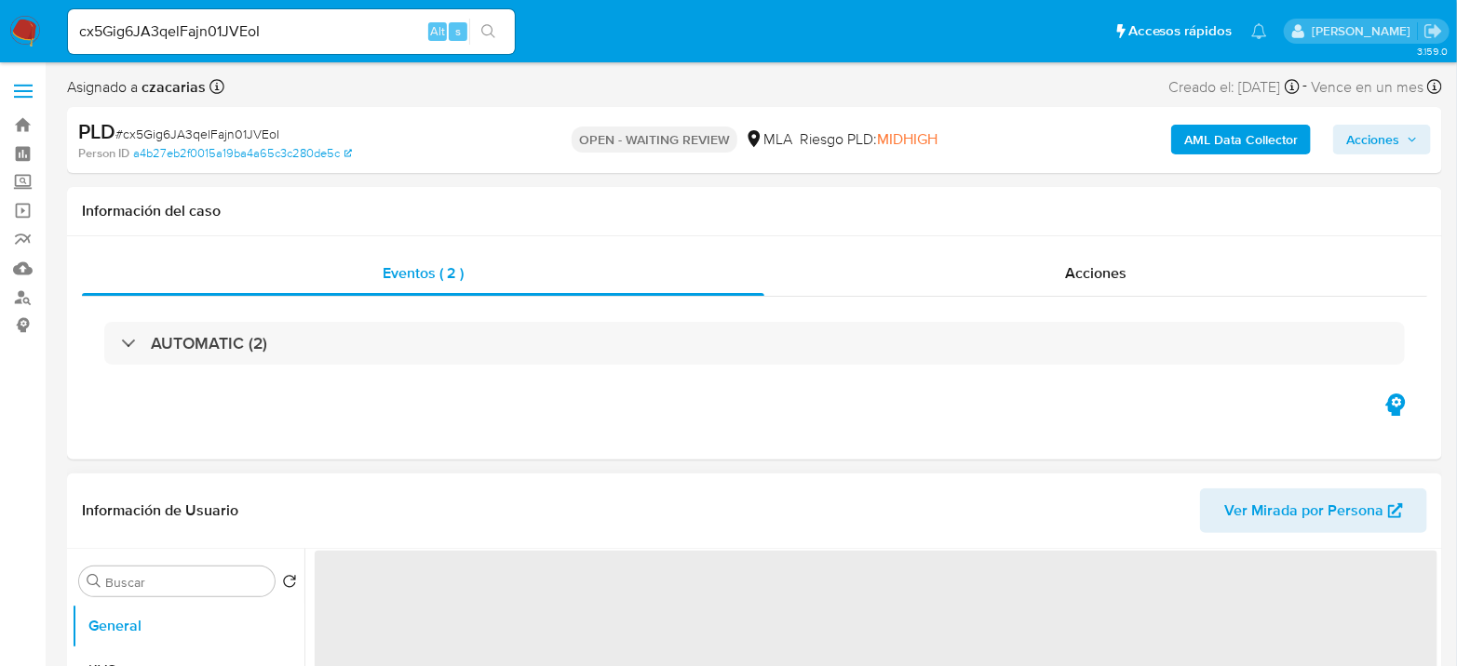
select select "10"
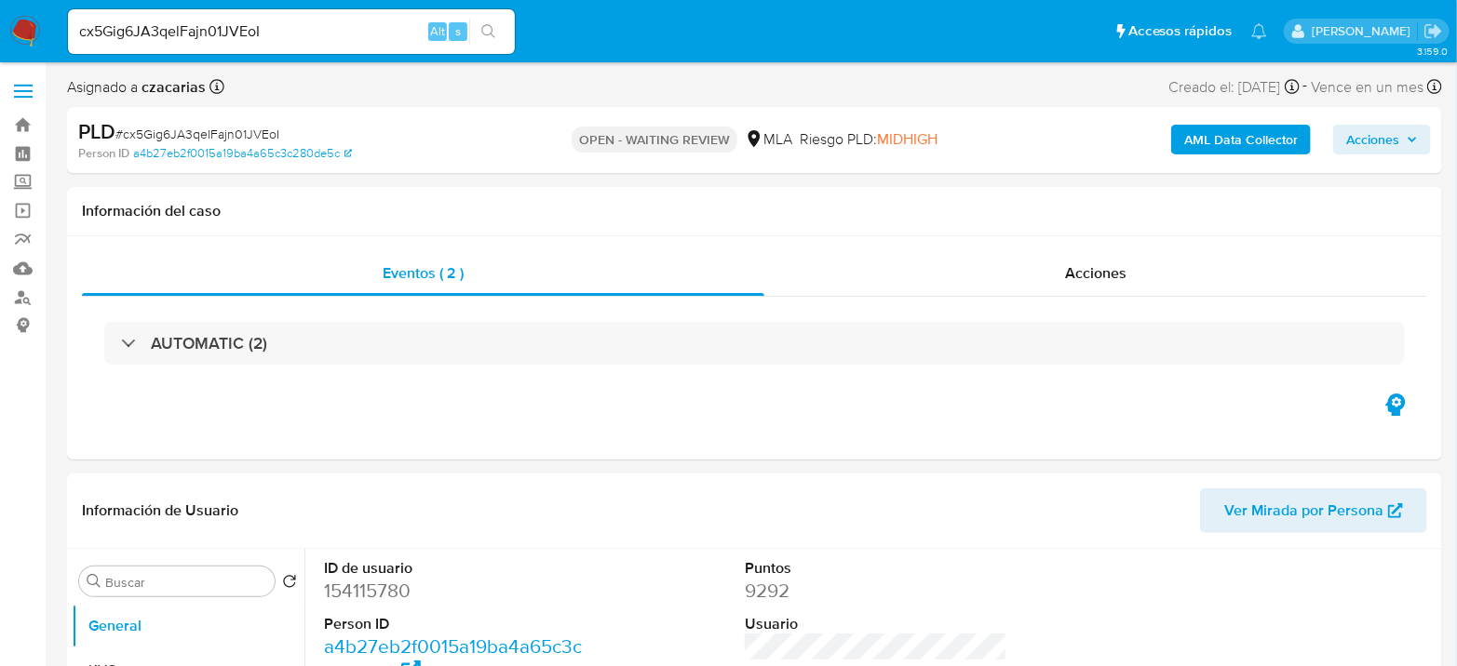
click at [141, 33] on input "cx5Gig6JA3qelFajn01JVEoI" at bounding box center [291, 32] width 447 height 24
paste input "QVR1HqNh8cW1UiiNQu6kYxU4"
type input "QVR1HqNh8cW1UiiNQu6kYxU4"
click at [492, 28] on icon "search-icon" at bounding box center [488, 31] width 14 height 14
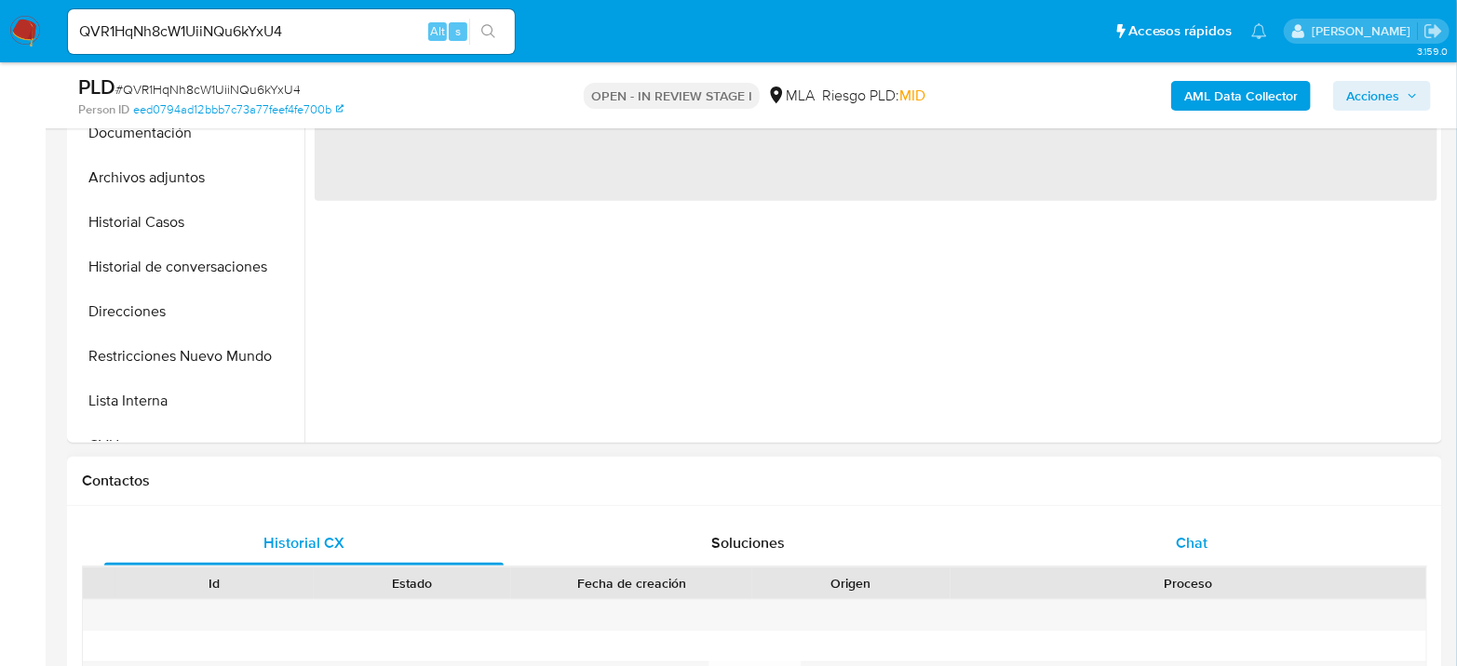
select select "10"
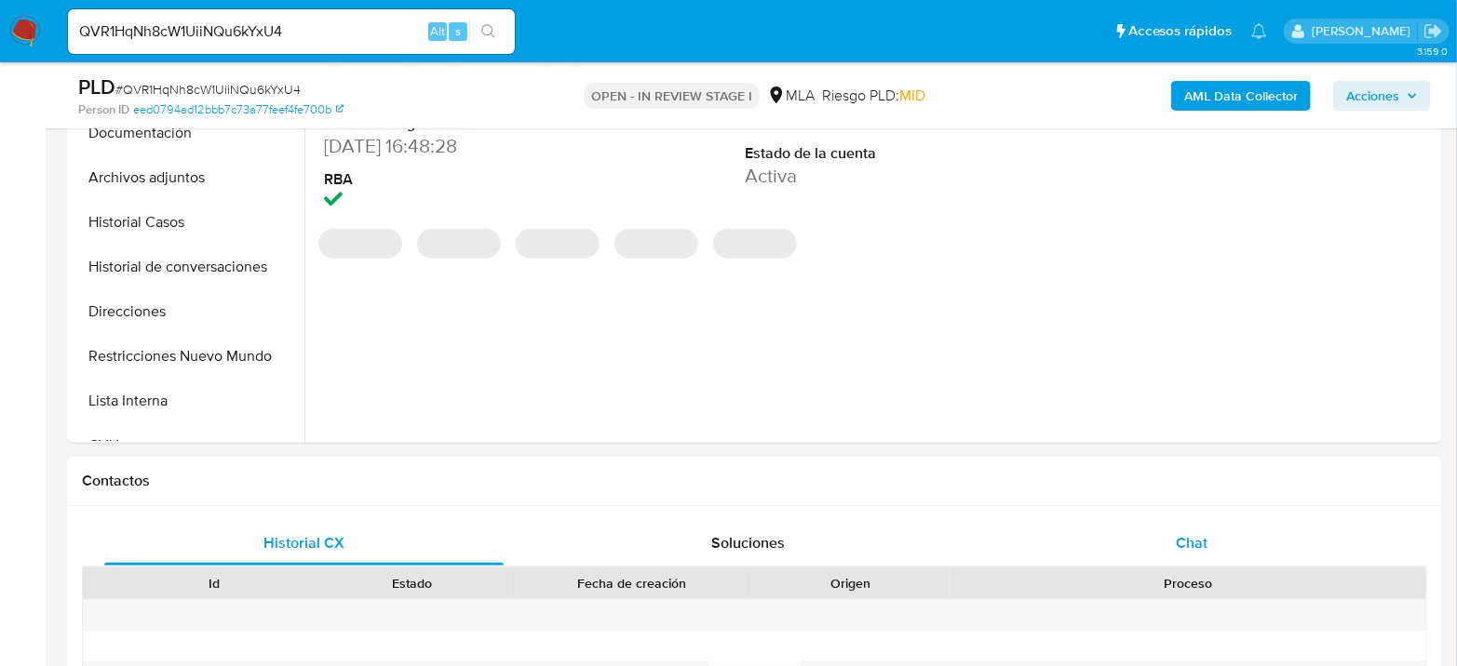
click at [1271, 531] on div "Chat" at bounding box center [1191, 543] width 399 height 45
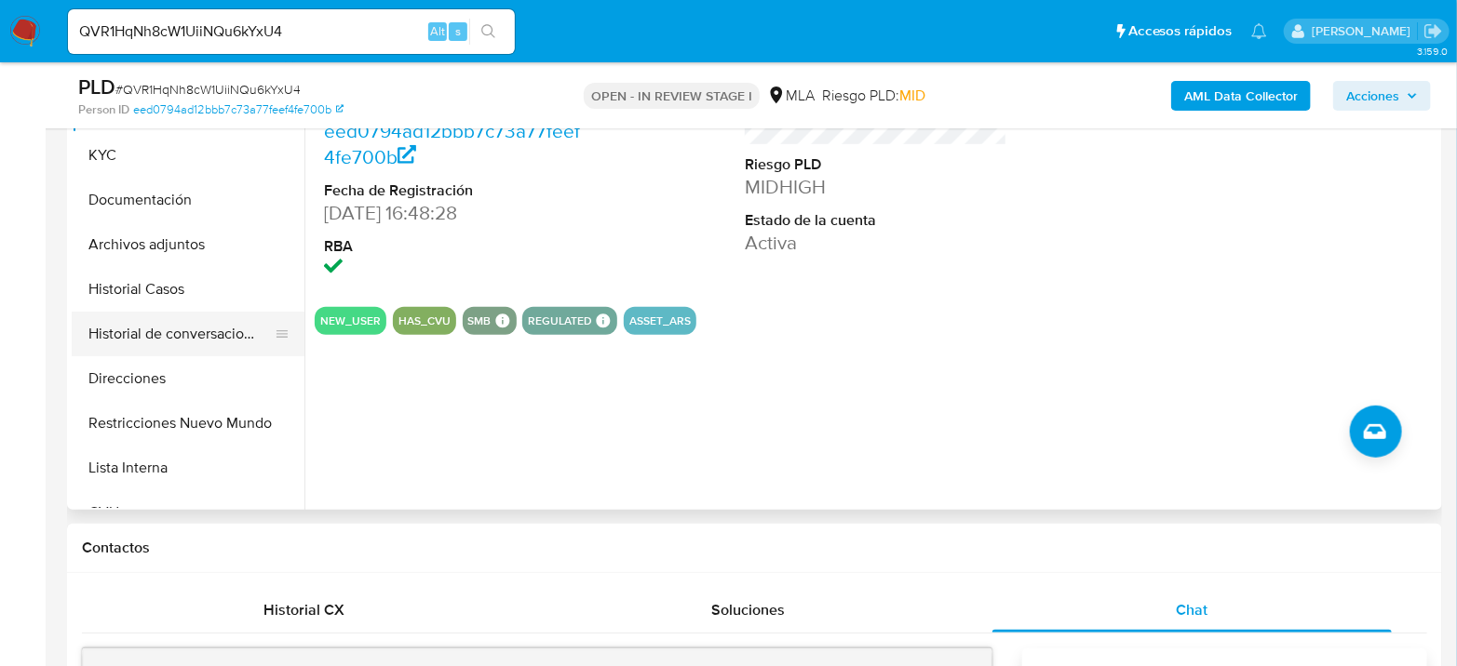
scroll to position [413, 0]
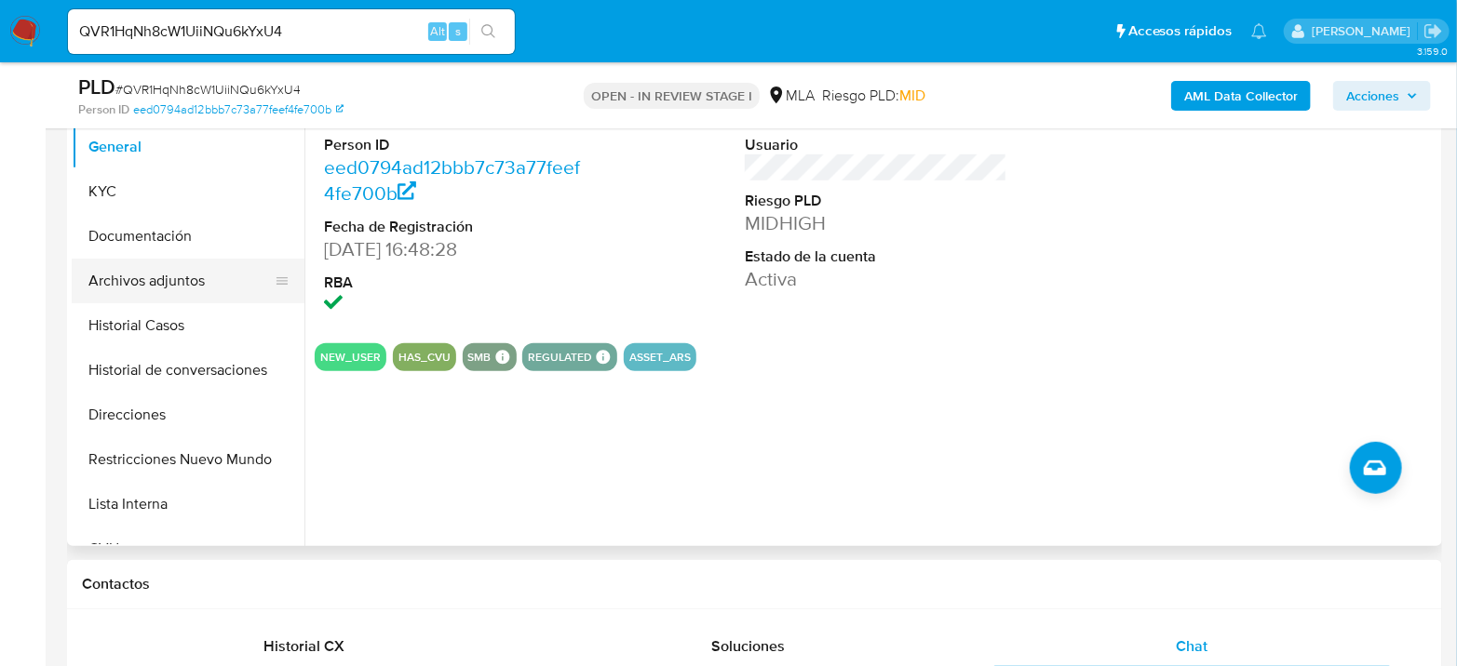
click at [129, 262] on button "Archivos adjuntos" at bounding box center [181, 281] width 218 height 45
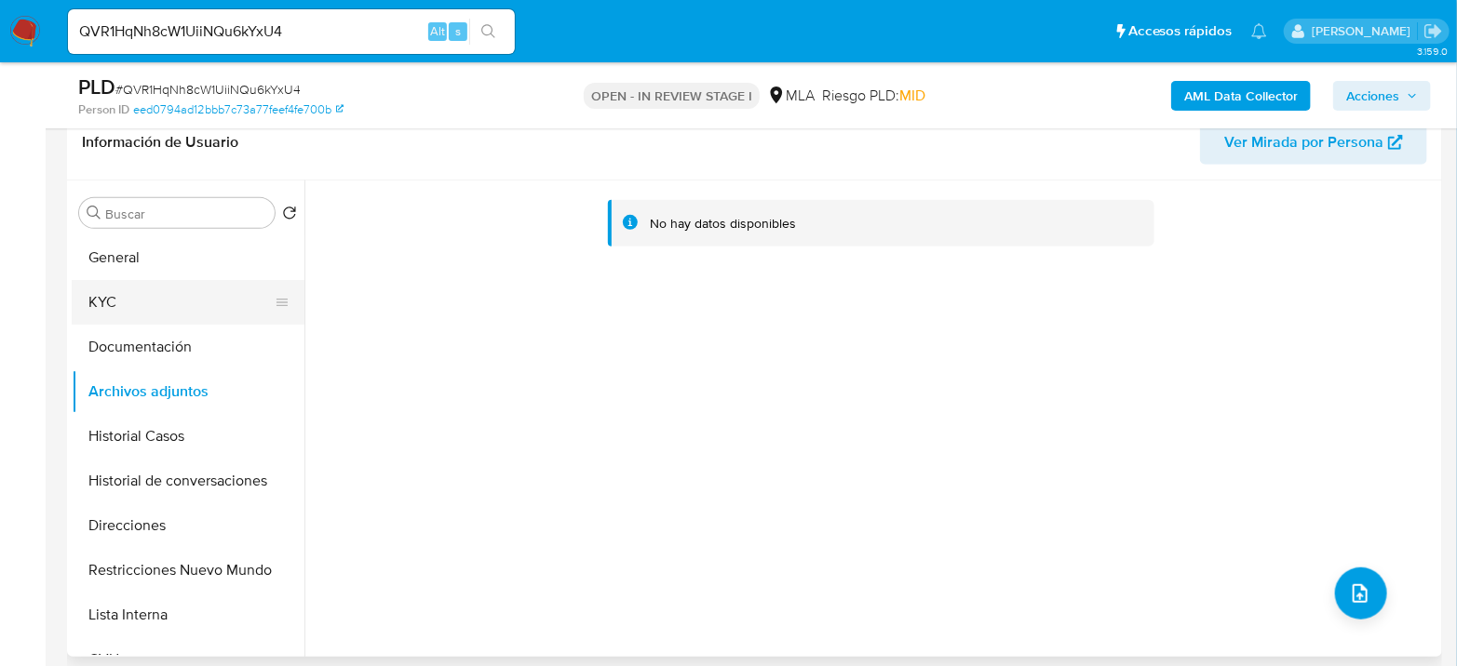
scroll to position [207, 0]
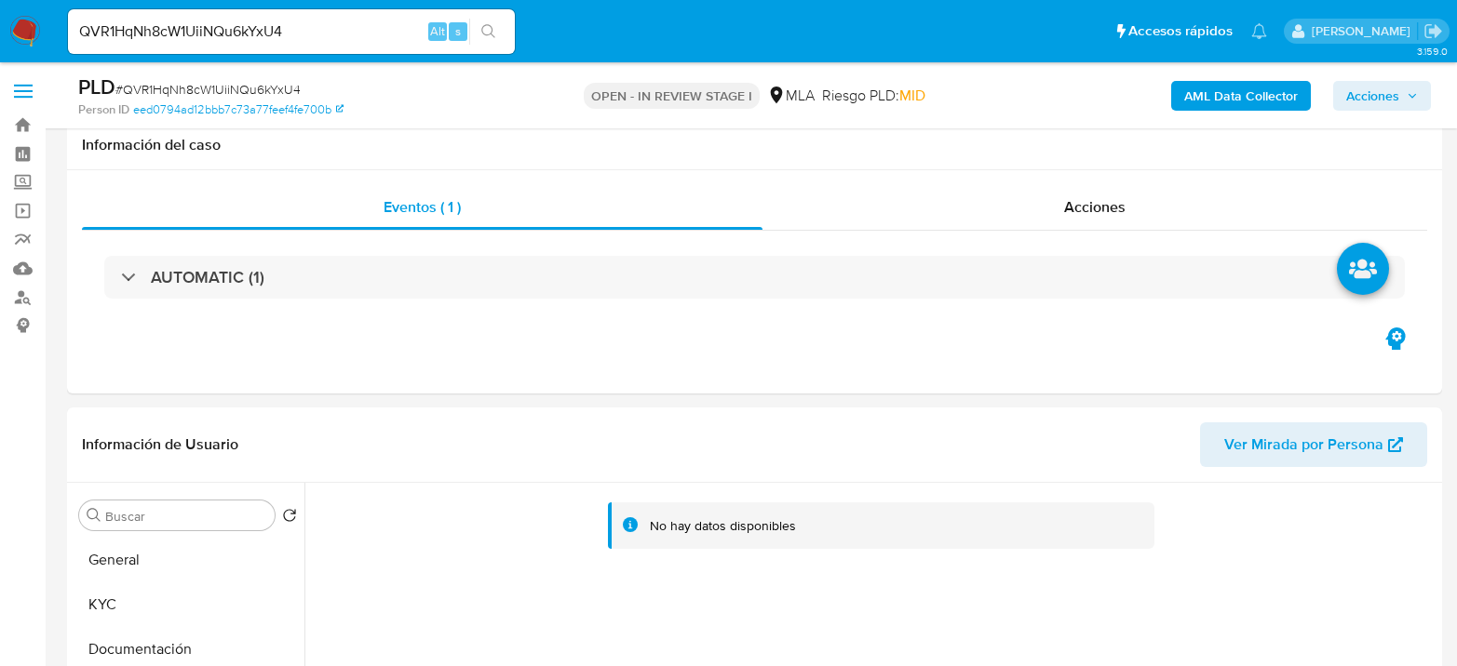
select select "10"
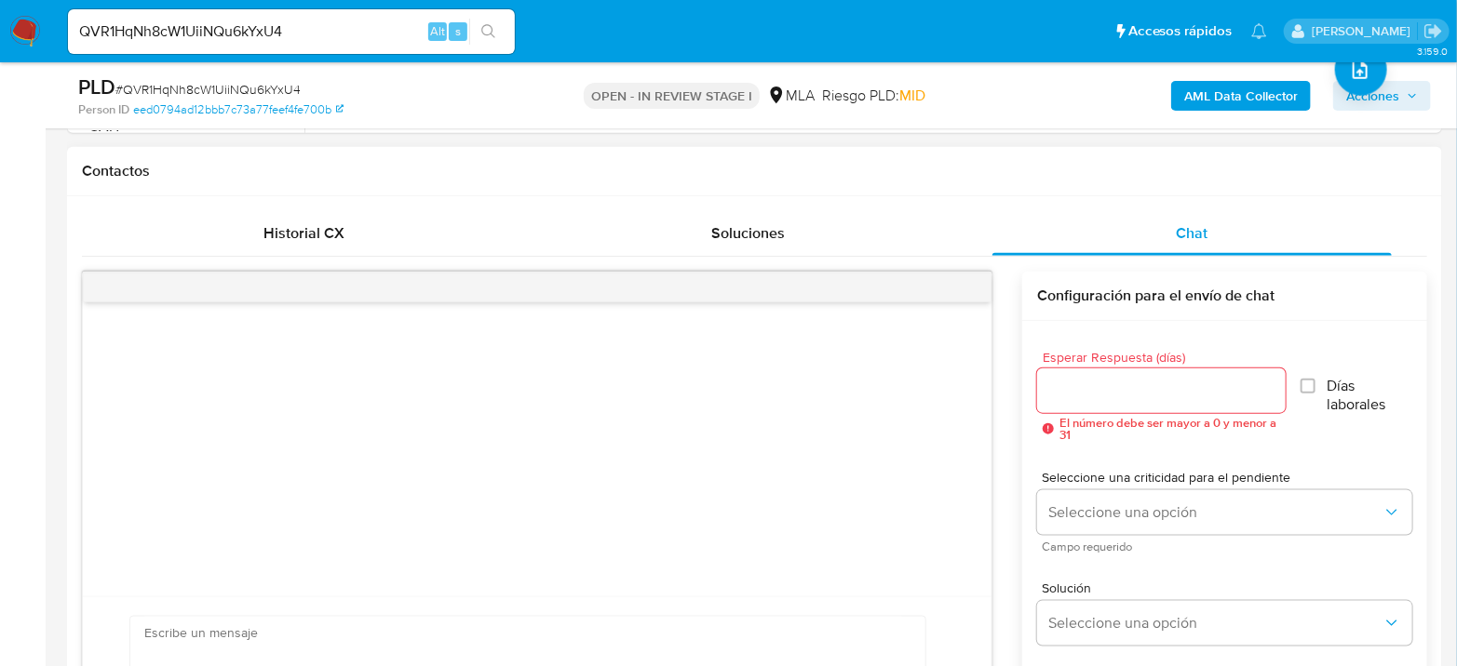
click at [503, 436] on div at bounding box center [537, 449] width 908 height 294
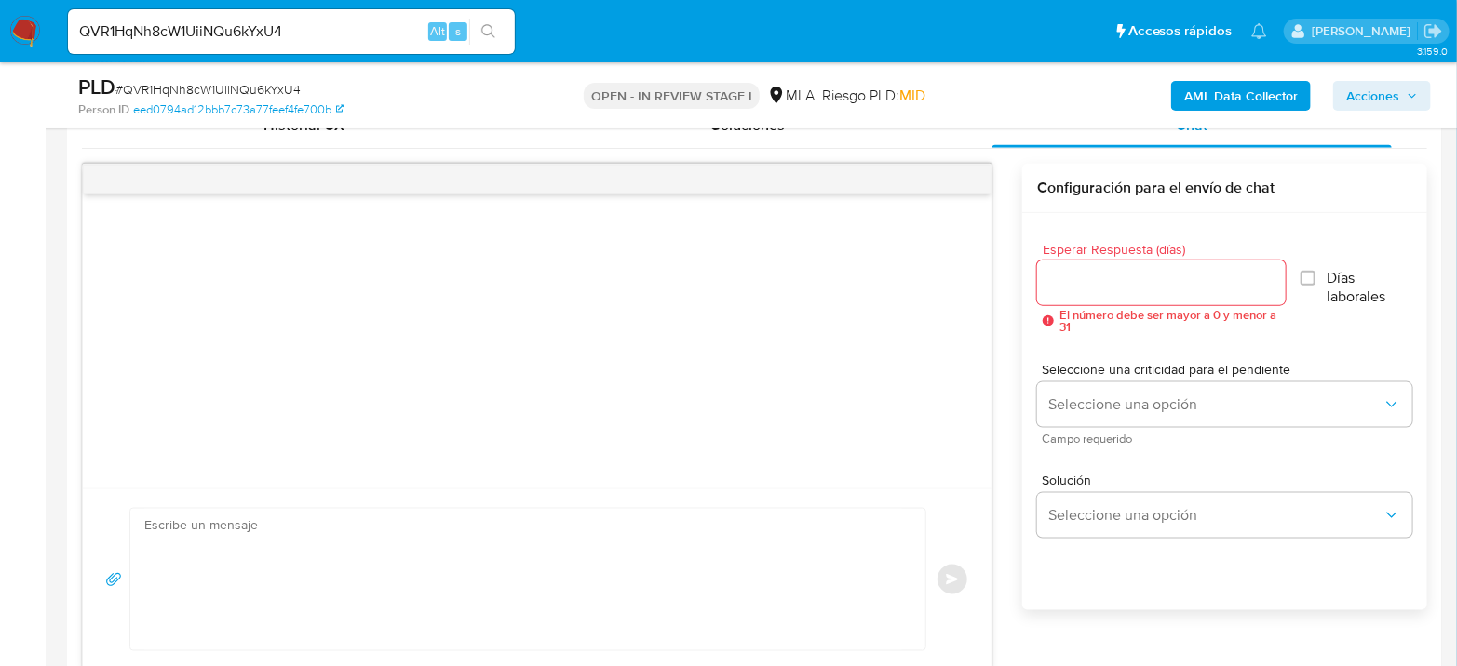
scroll to position [1137, 0]
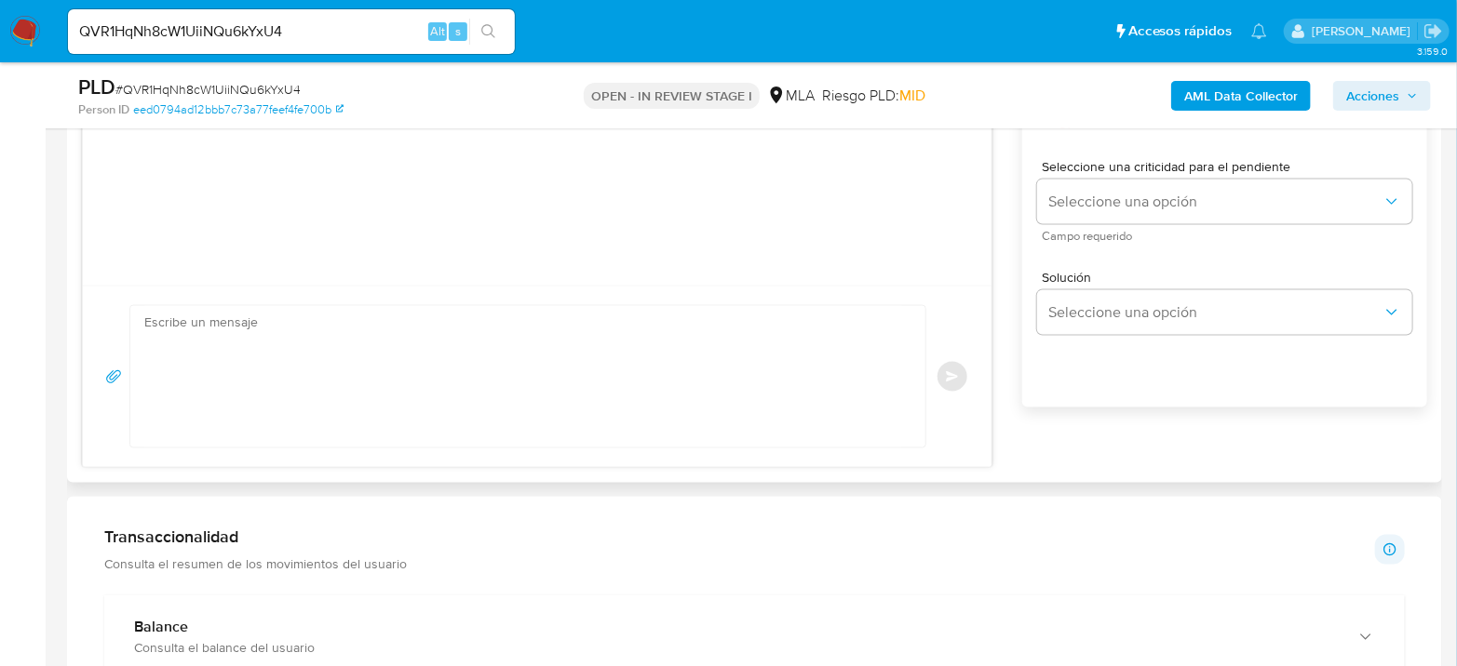
click at [281, 393] on textarea at bounding box center [523, 376] width 758 height 141
paste textarea "Lore , Ip dolorsi am con adipiscinge seddoeiusmo te in utlabo et Dolorem Aliq, …"
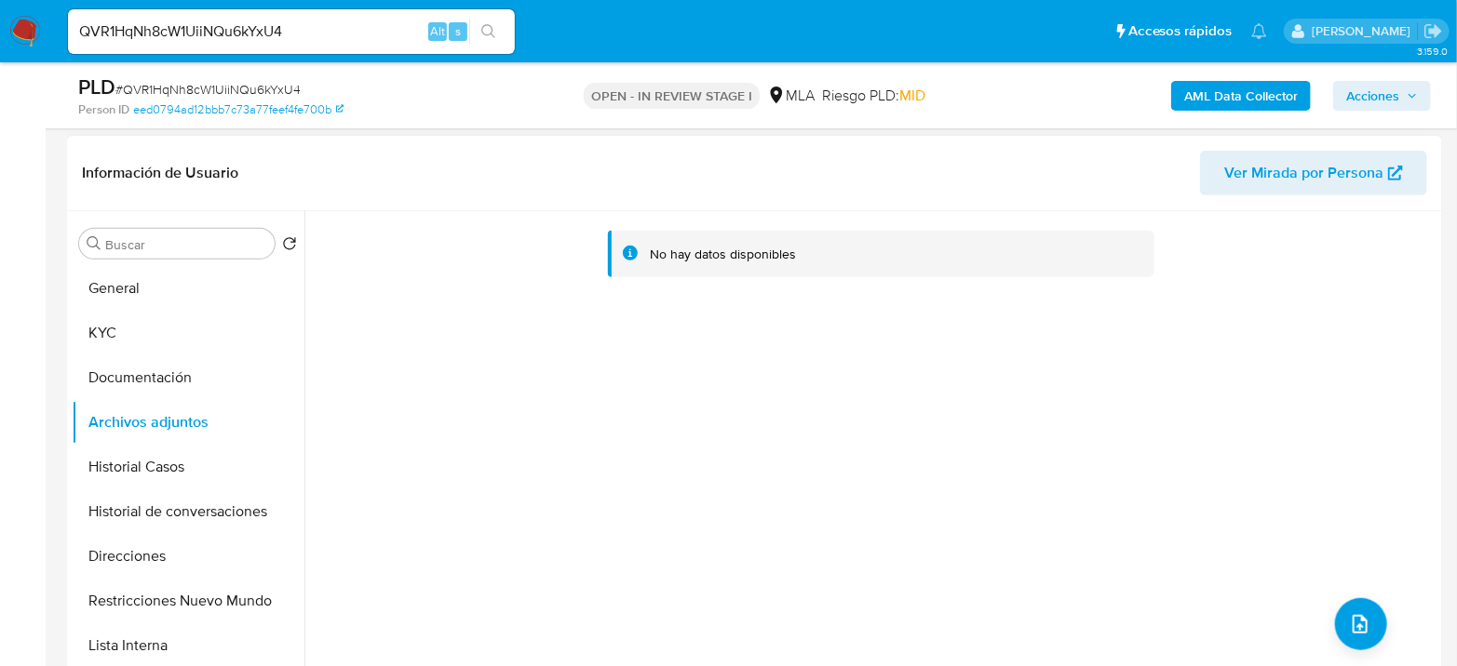
scroll to position [207, 0]
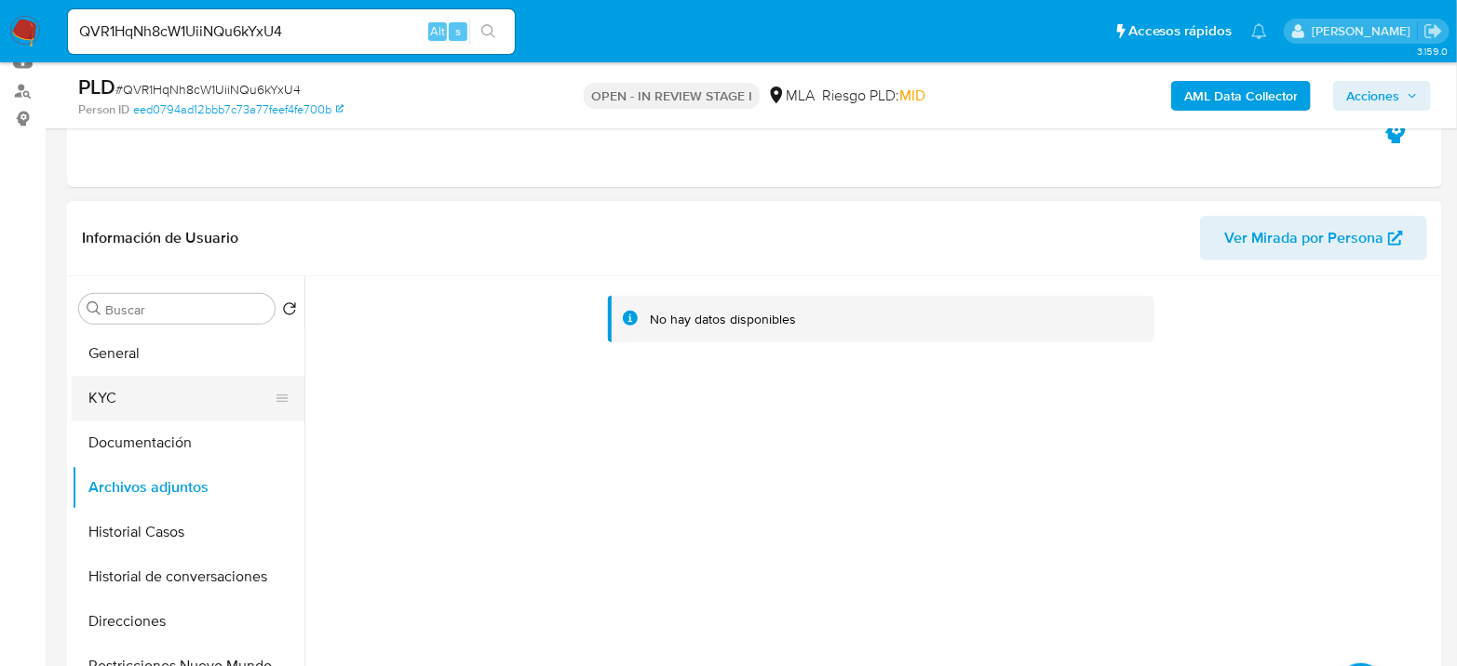
click at [148, 381] on button "KYC" at bounding box center [181, 398] width 218 height 45
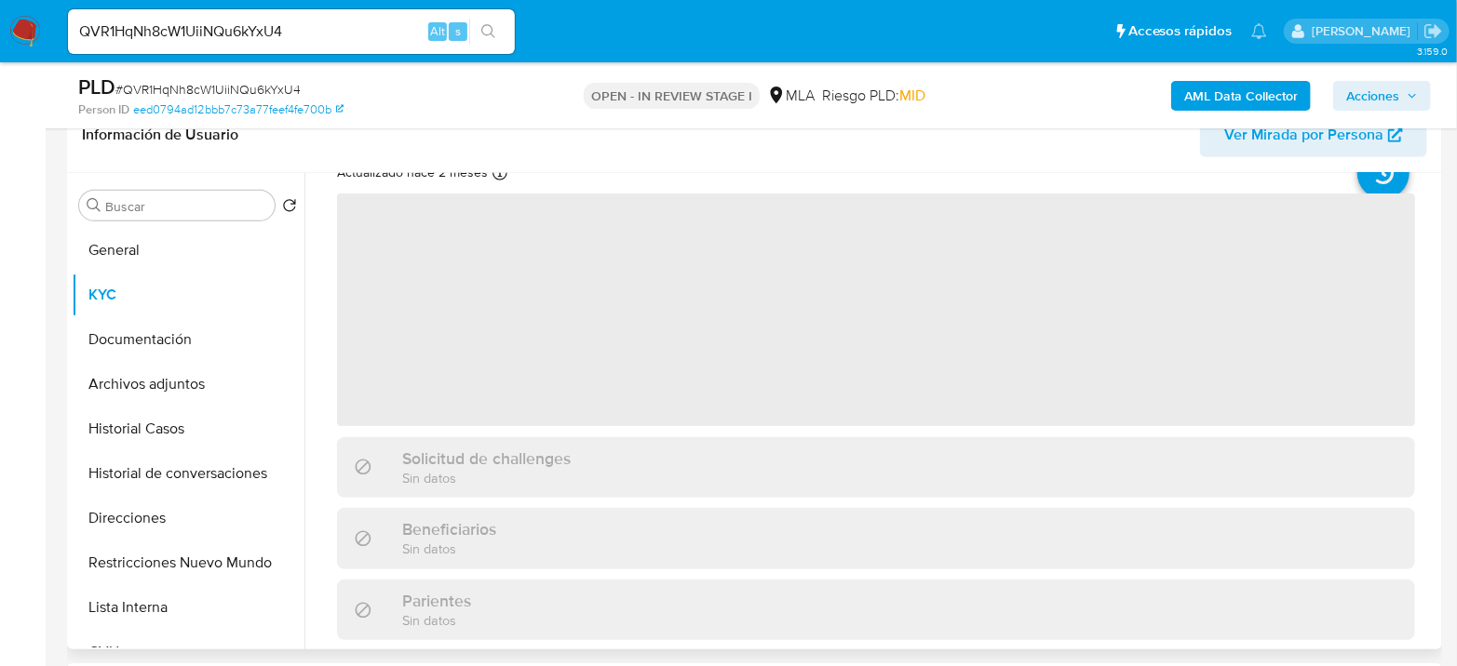
scroll to position [103, 0]
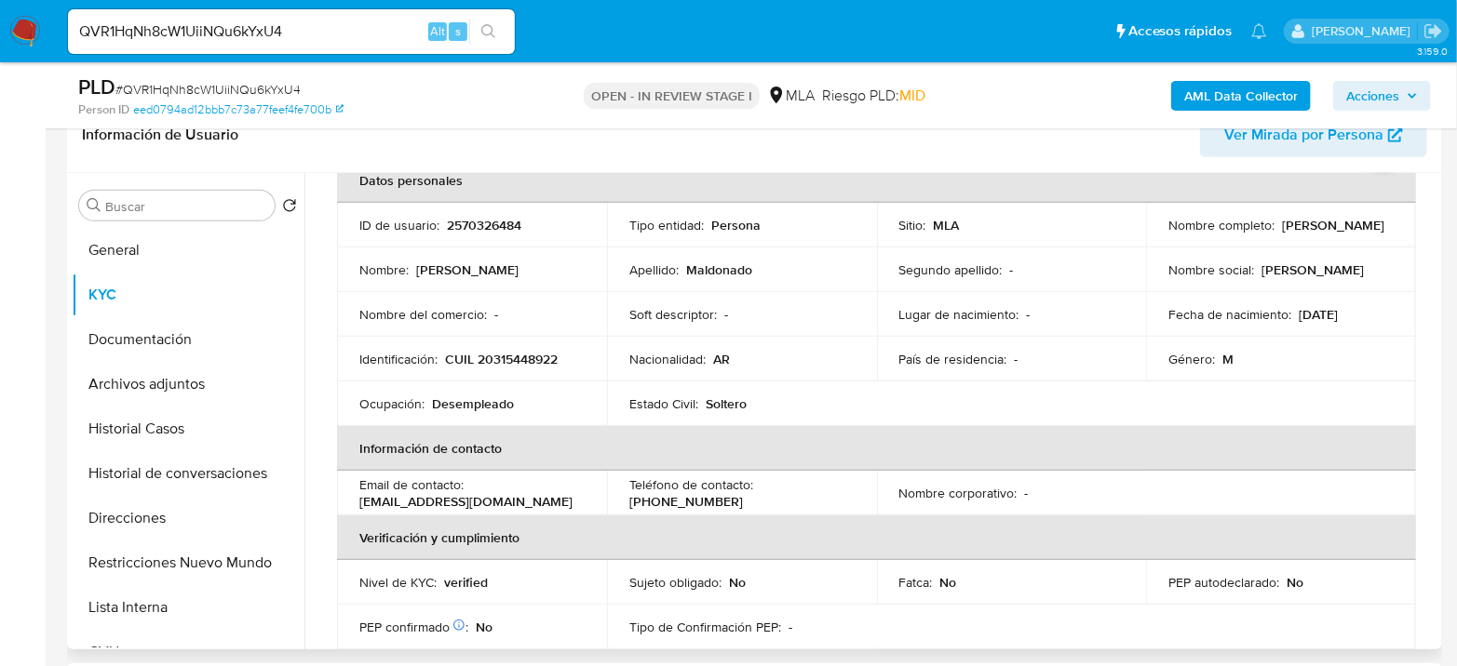
drag, startPoint x: 1165, startPoint y: 232, endPoint x: 1370, endPoint y: 241, distance: 205.0
click at [1370, 241] on td "Nombre completo : [PERSON_NAME]" at bounding box center [1281, 225] width 270 height 45
copy p "[PERSON_NAME]"
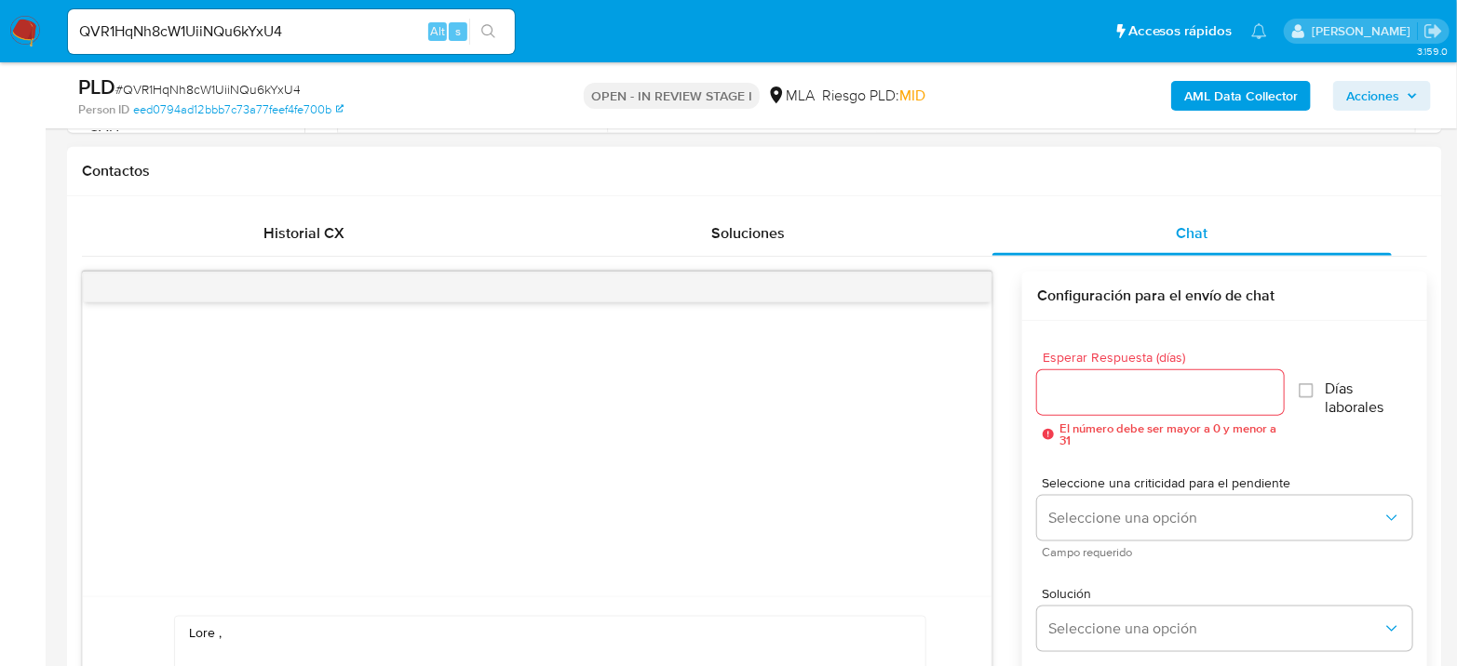
scroll to position [1034, 0]
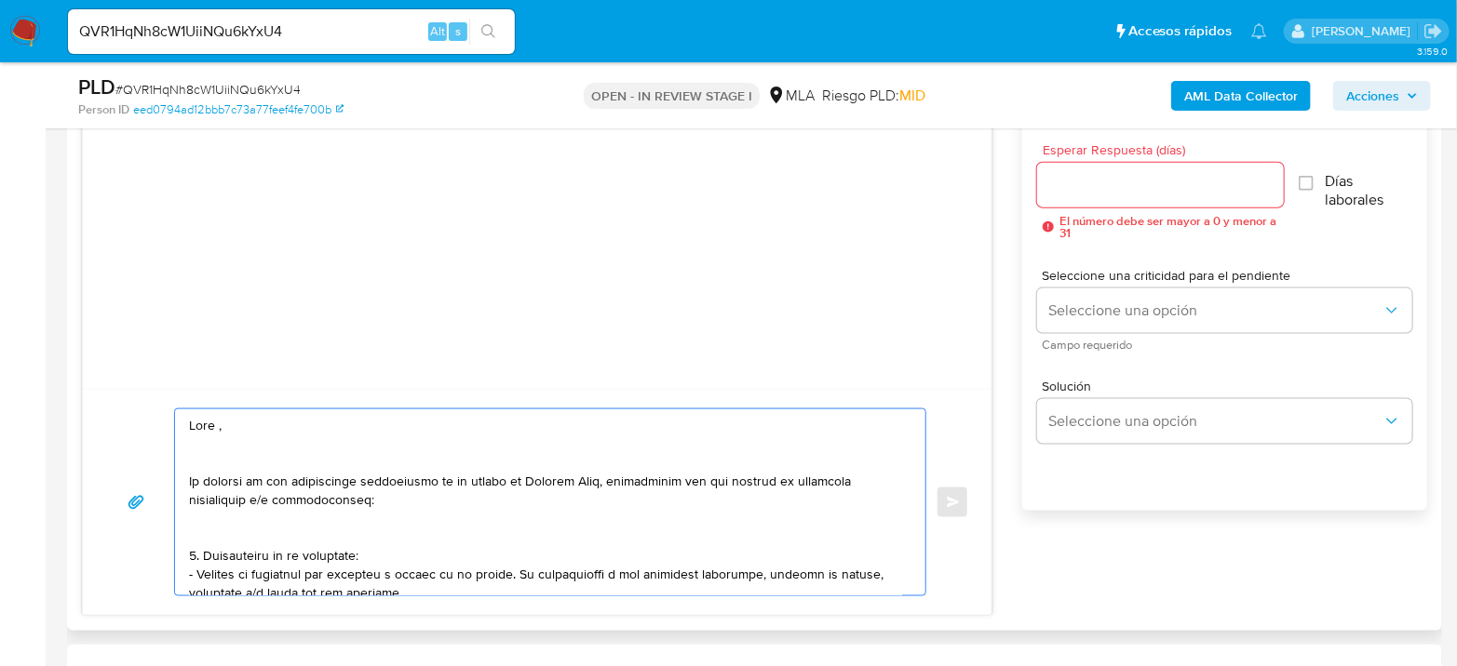
click at [281, 428] on textarea at bounding box center [545, 502] width 713 height 186
paste textarea "[PERSON_NAME]"
click at [286, 442] on textarea at bounding box center [545, 502] width 713 height 186
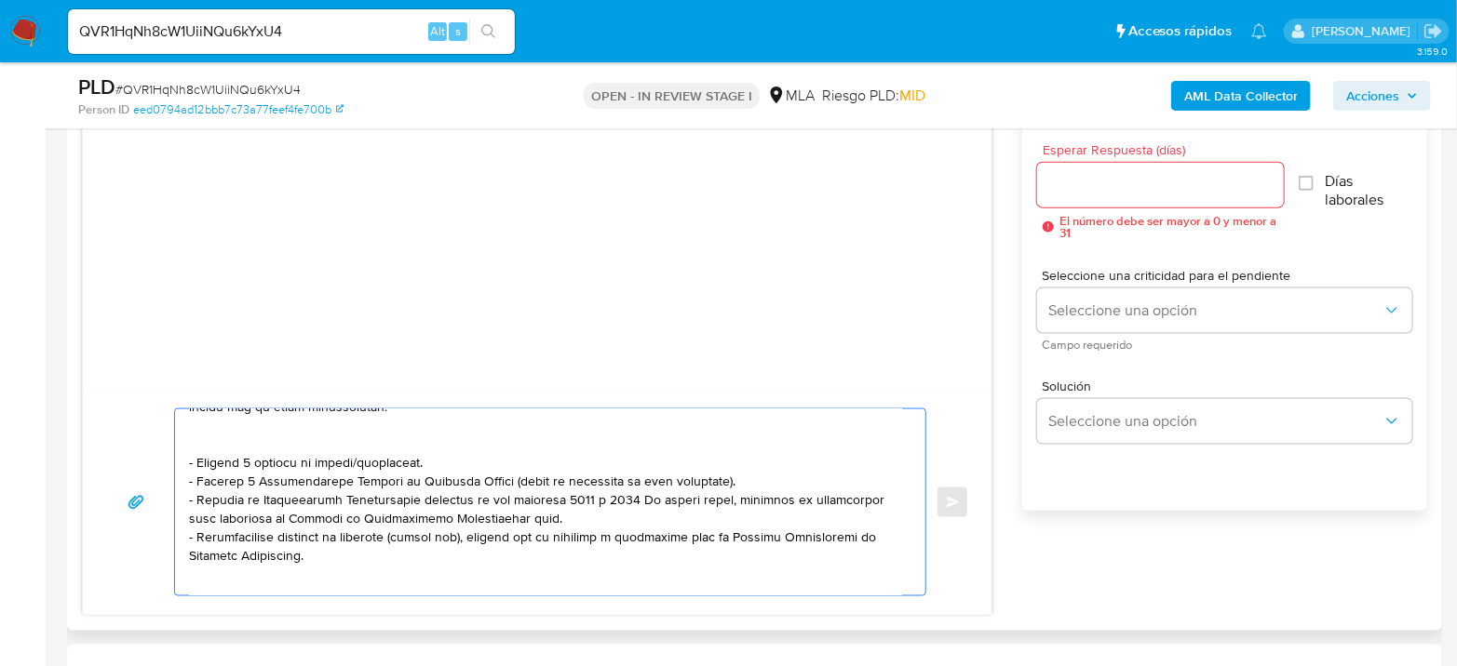
scroll to position [304, 0]
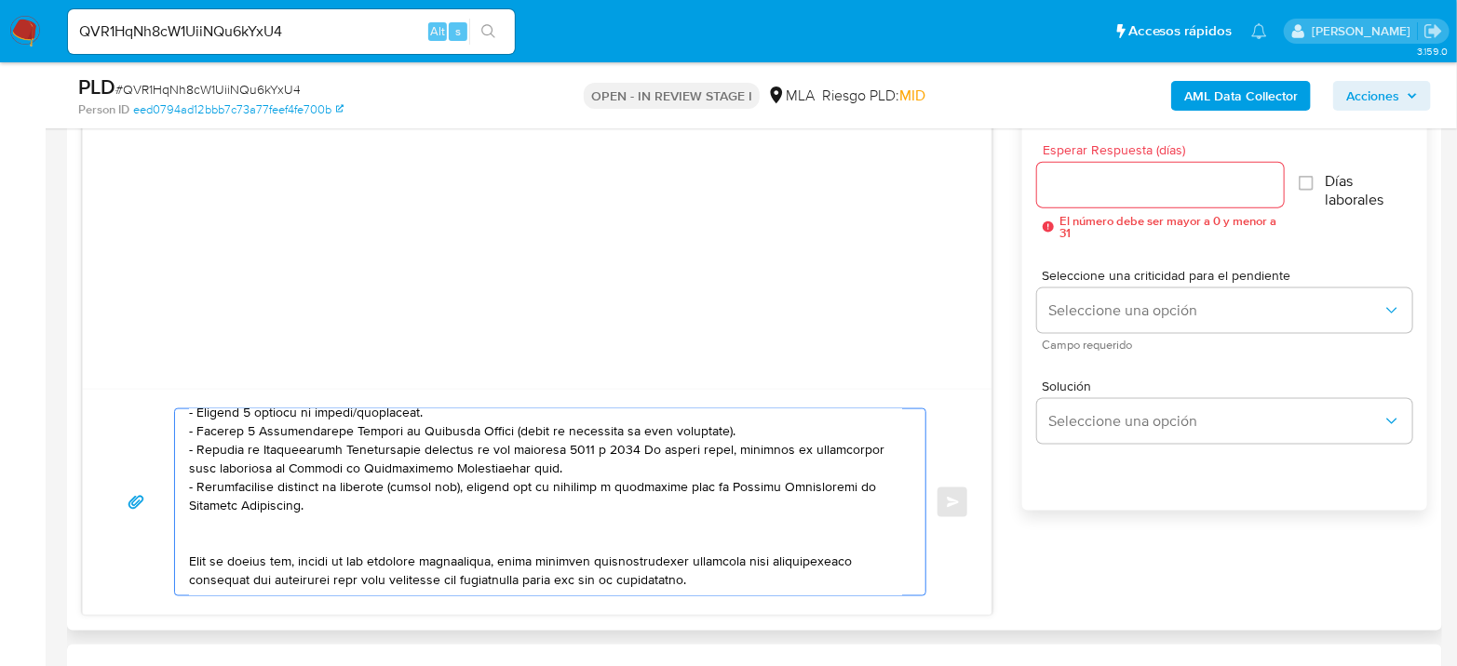
click at [821, 559] on textarea at bounding box center [545, 502] width 713 height 186
paste textarea "Es importante que sepas que, en caso de no responder a lo solicitado o si lo pr…"
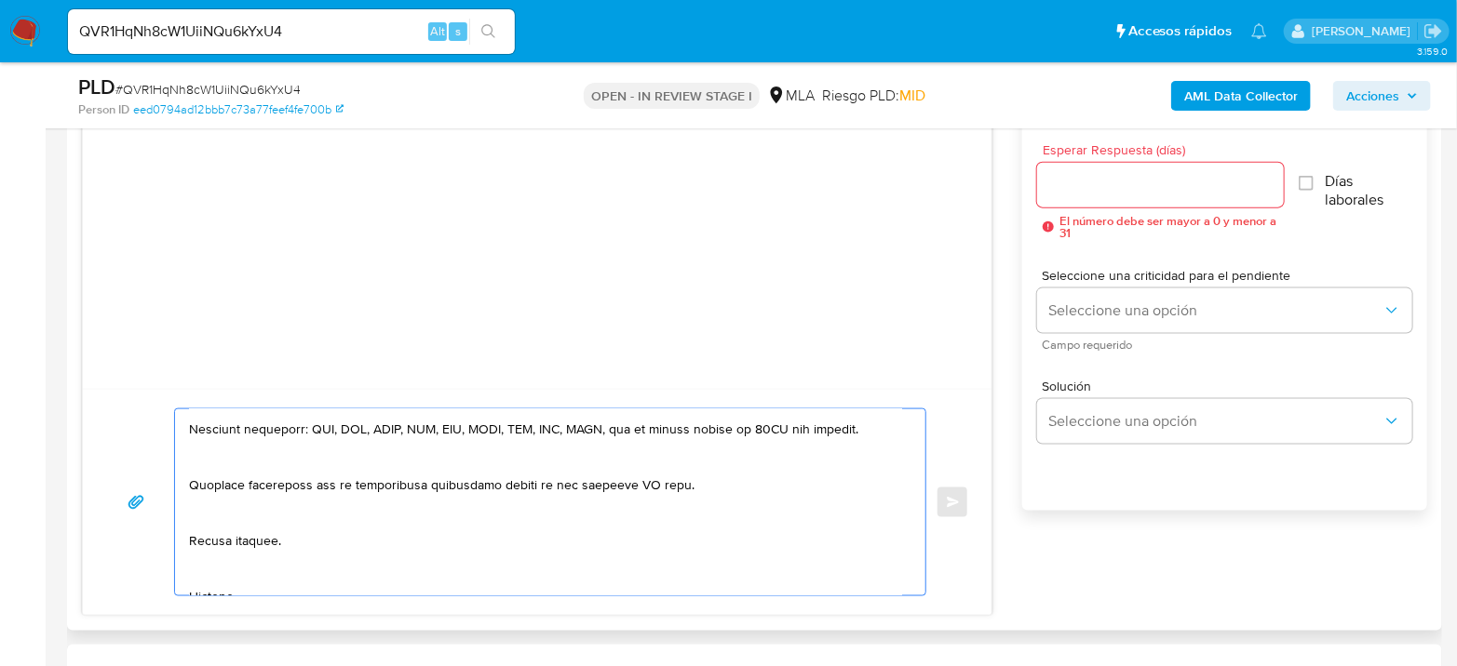
scroll to position [526, 0]
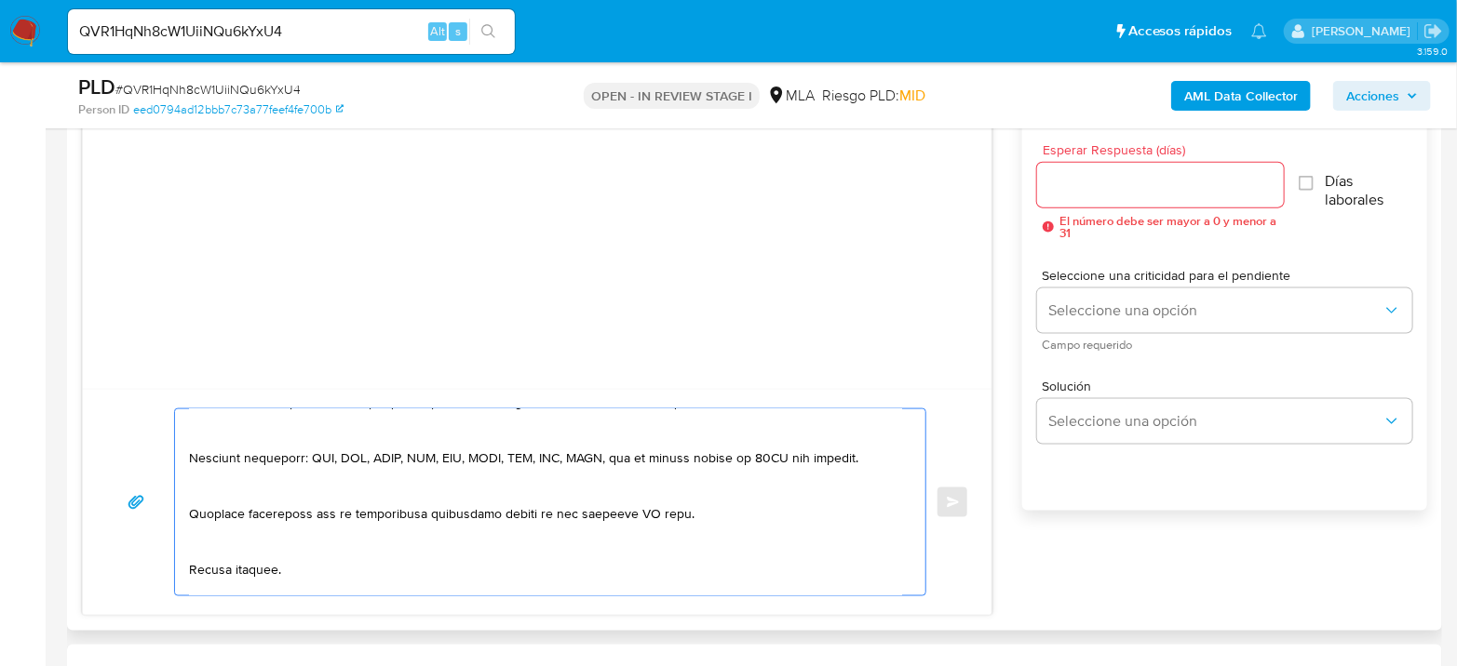
click at [632, 503] on textarea at bounding box center [545, 502] width 713 height 186
type textarea "Lore Ipsumdolo Sitametc Adipiscin El seddoei te inc utlaboreetd magnaaliqua en …"
click at [1167, 185] on input "Esperar Respuesta (días)" at bounding box center [1160, 185] width 247 height 24
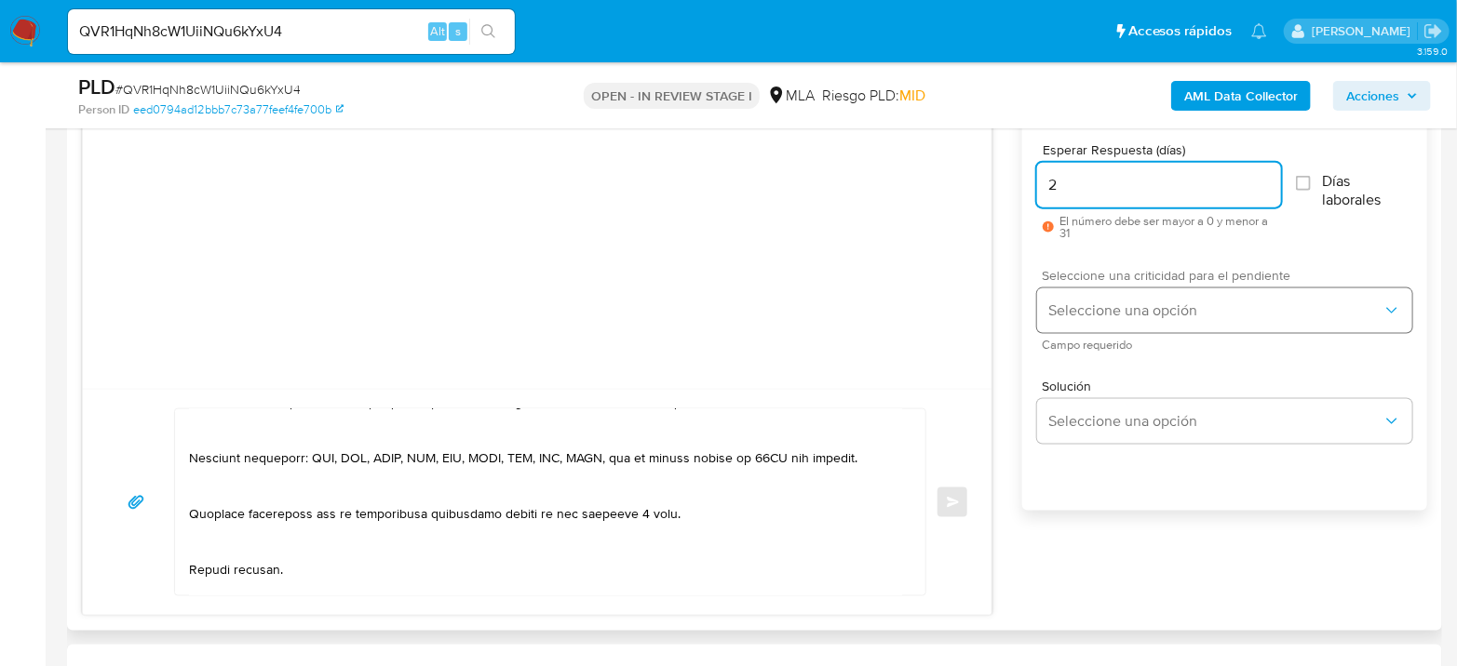
type input "2"
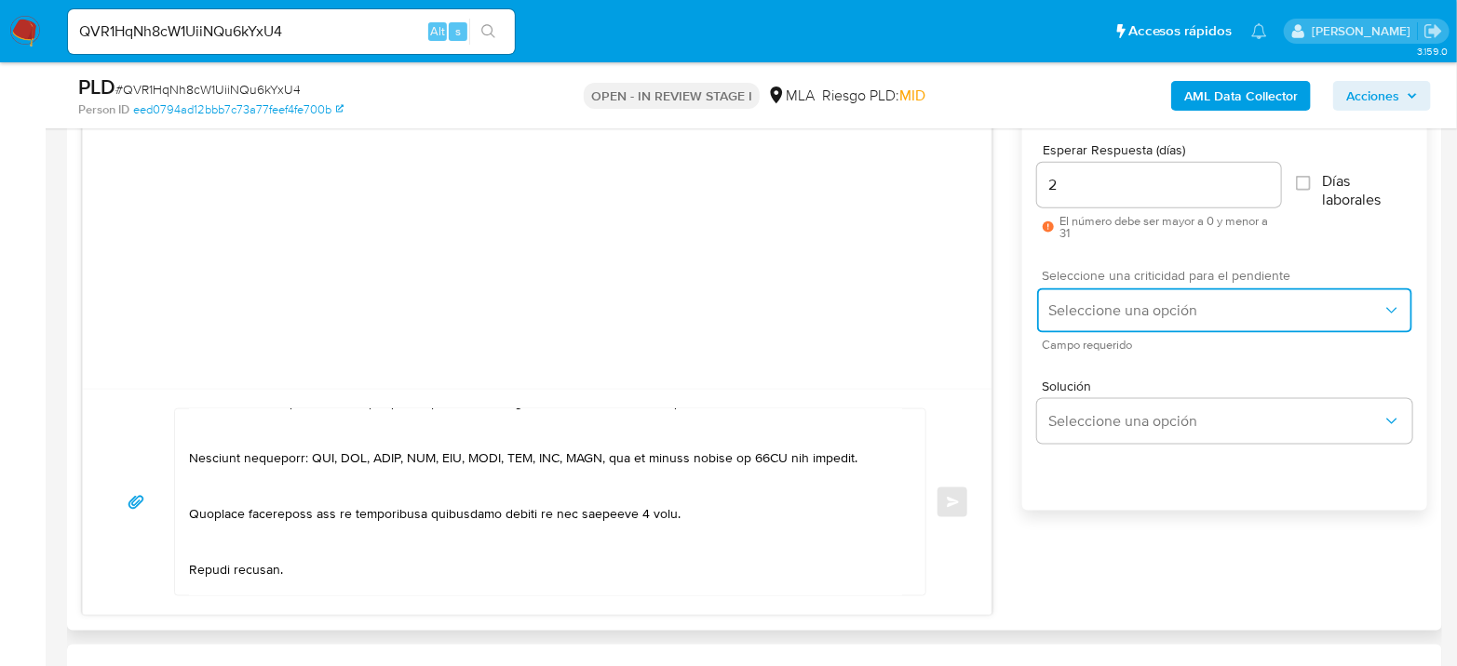
click at [1125, 305] on span "Seleccione una opción" at bounding box center [1215, 311] width 334 height 19
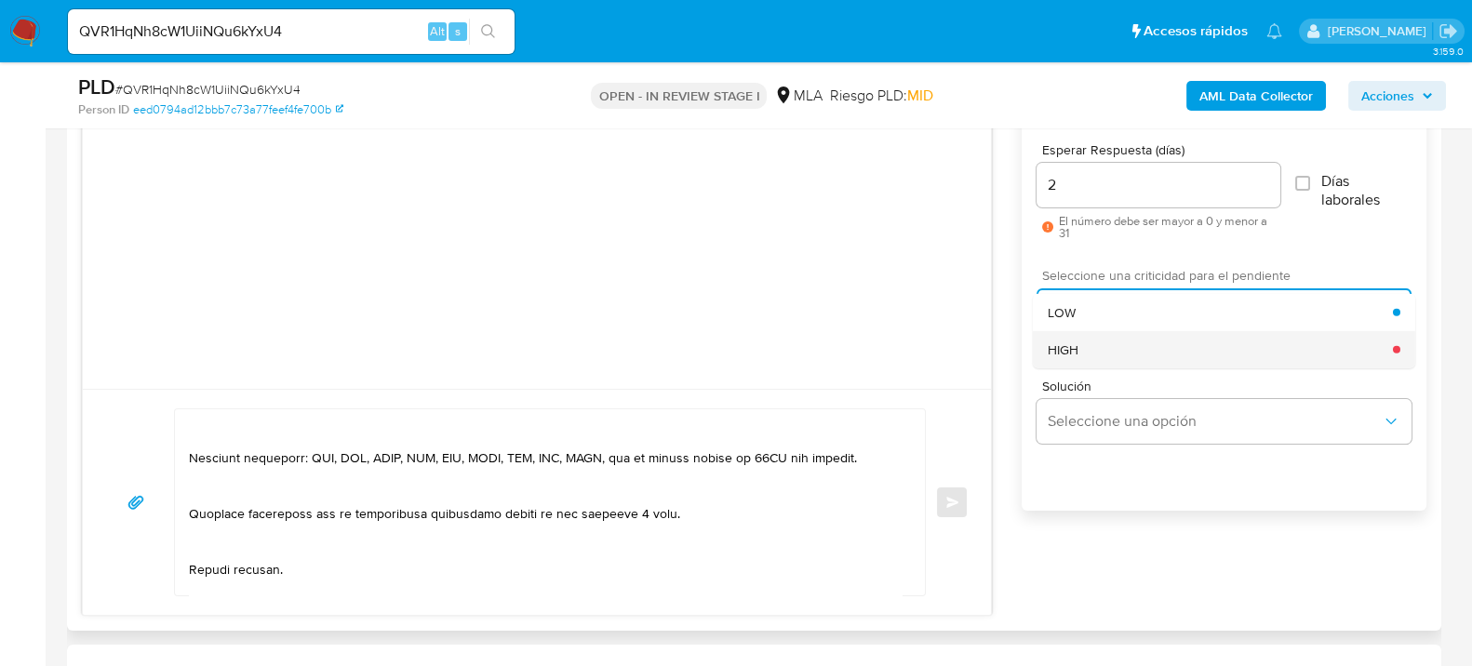
click at [1130, 344] on div "HIGH" at bounding box center [1220, 348] width 345 height 37
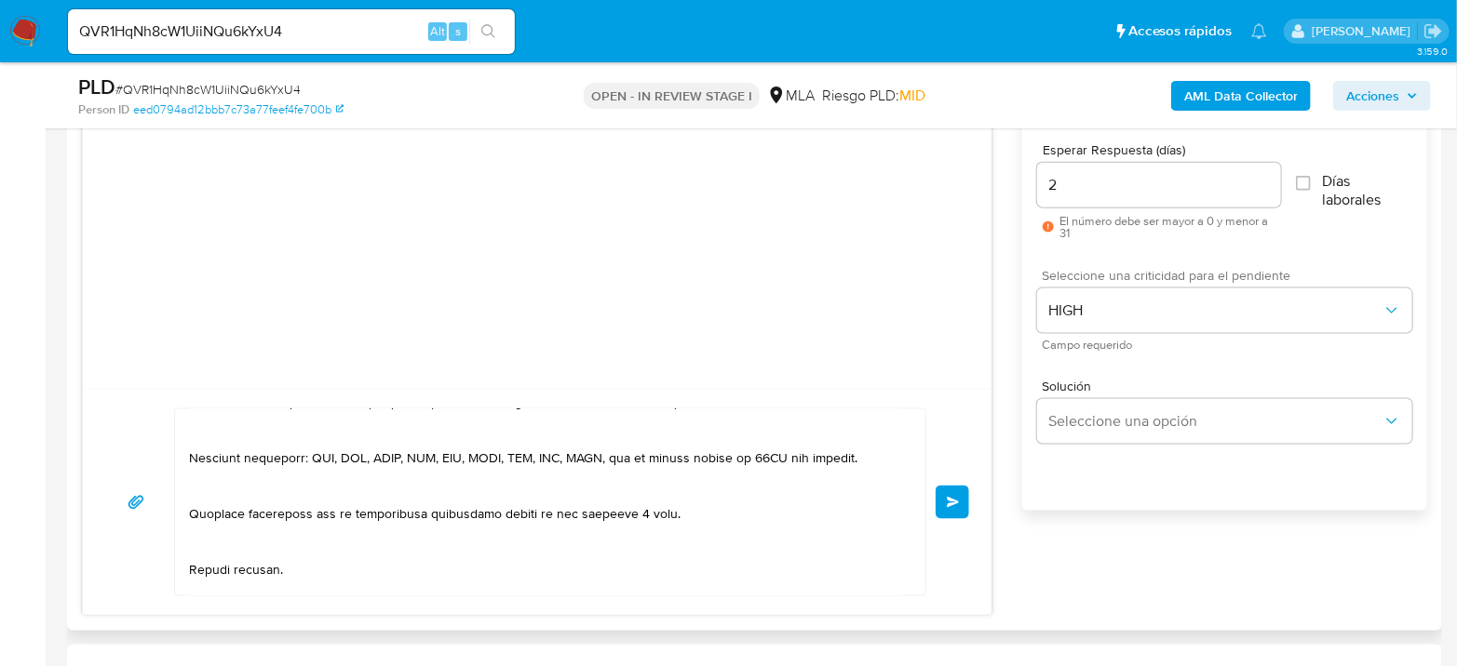
click at [950, 501] on span "Enviar" at bounding box center [953, 502] width 13 height 11
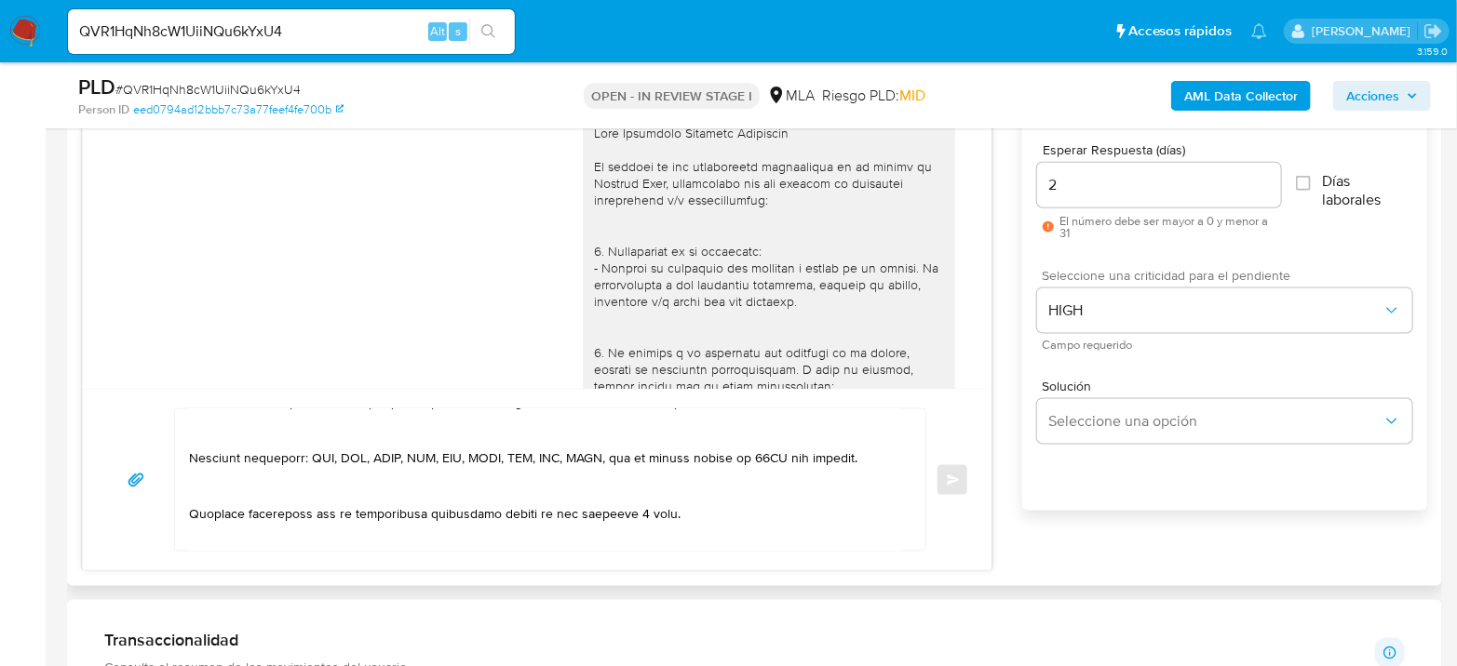
scroll to position [0, 0]
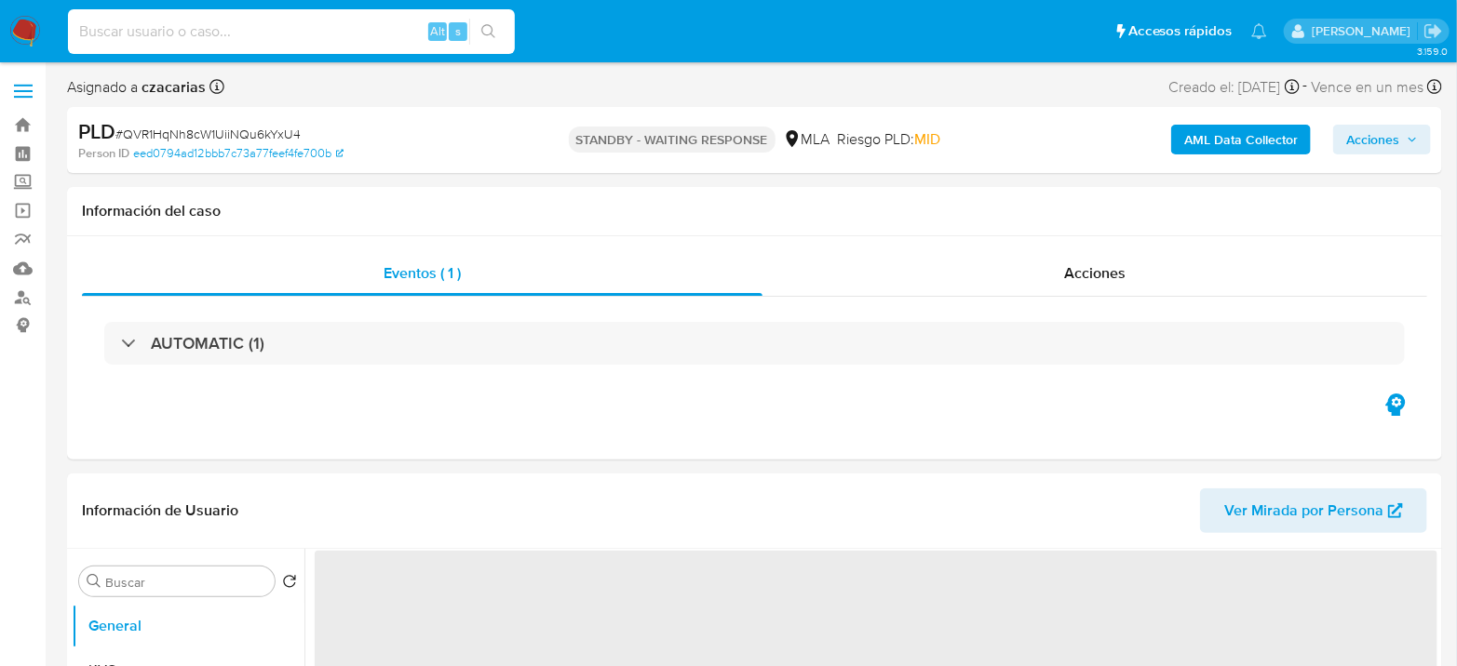
click at [323, 24] on input at bounding box center [291, 32] width 447 height 24
paste input "fXUPoxocaShoLy2lE7gYcg5Z"
type input "fXUPoxocaShoLy2lE7gYcg5Z"
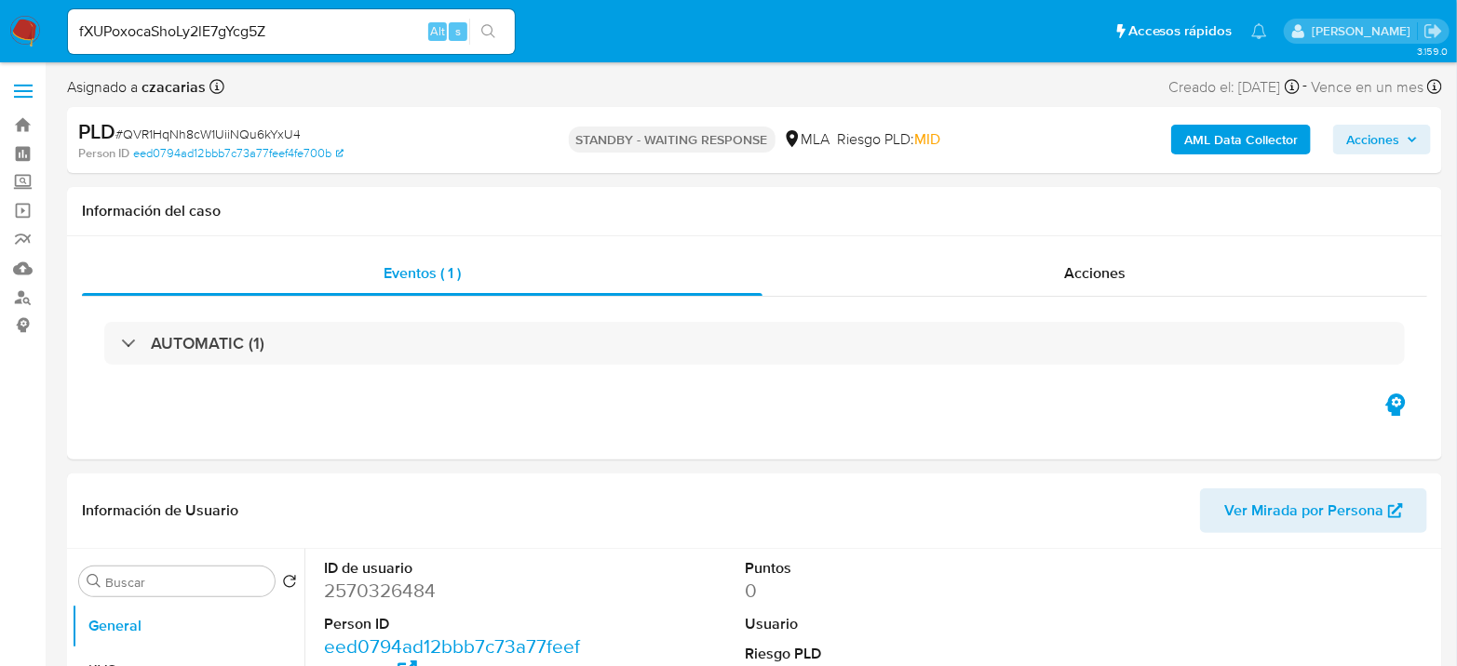
click at [487, 34] on icon "search-icon" at bounding box center [488, 31] width 14 height 14
select select "10"
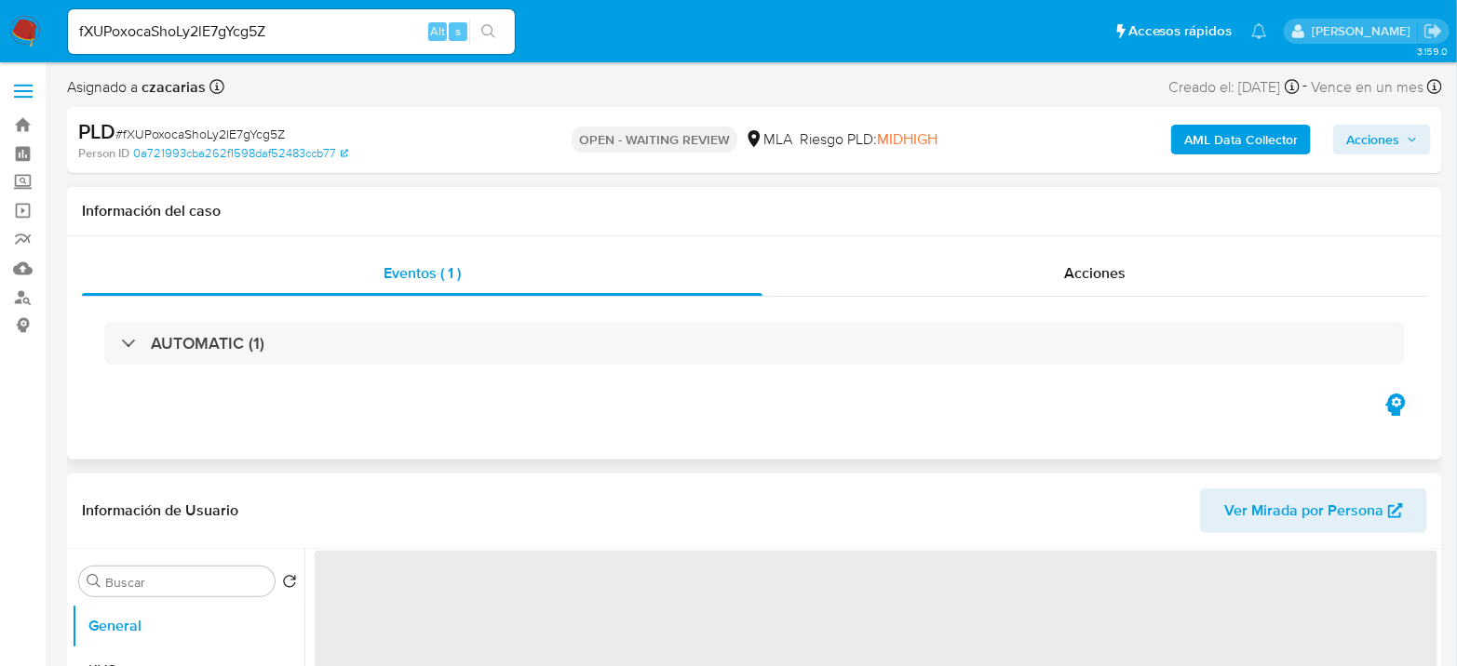
select select "10"
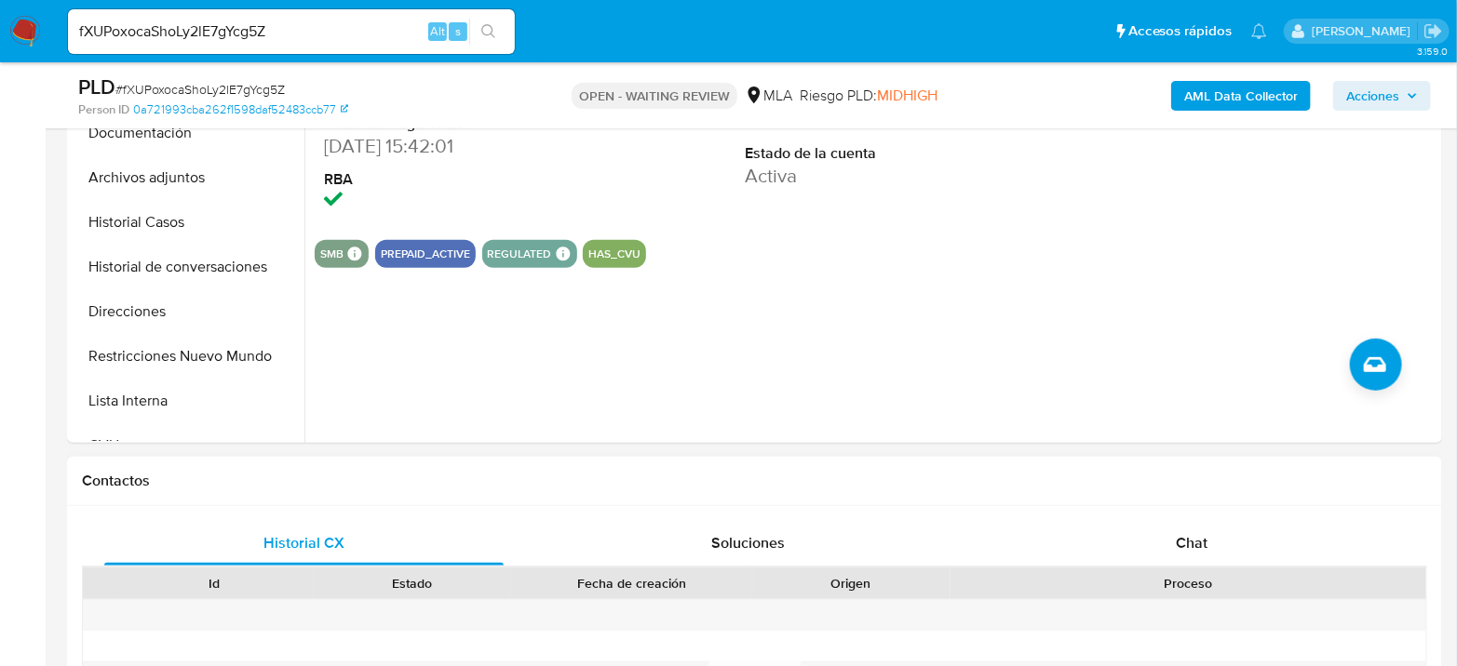
drag, startPoint x: 1206, startPoint y: 550, endPoint x: 1125, endPoint y: 483, distance: 105.1
click at [1206, 551] on span "Chat" at bounding box center [1191, 542] width 32 height 21
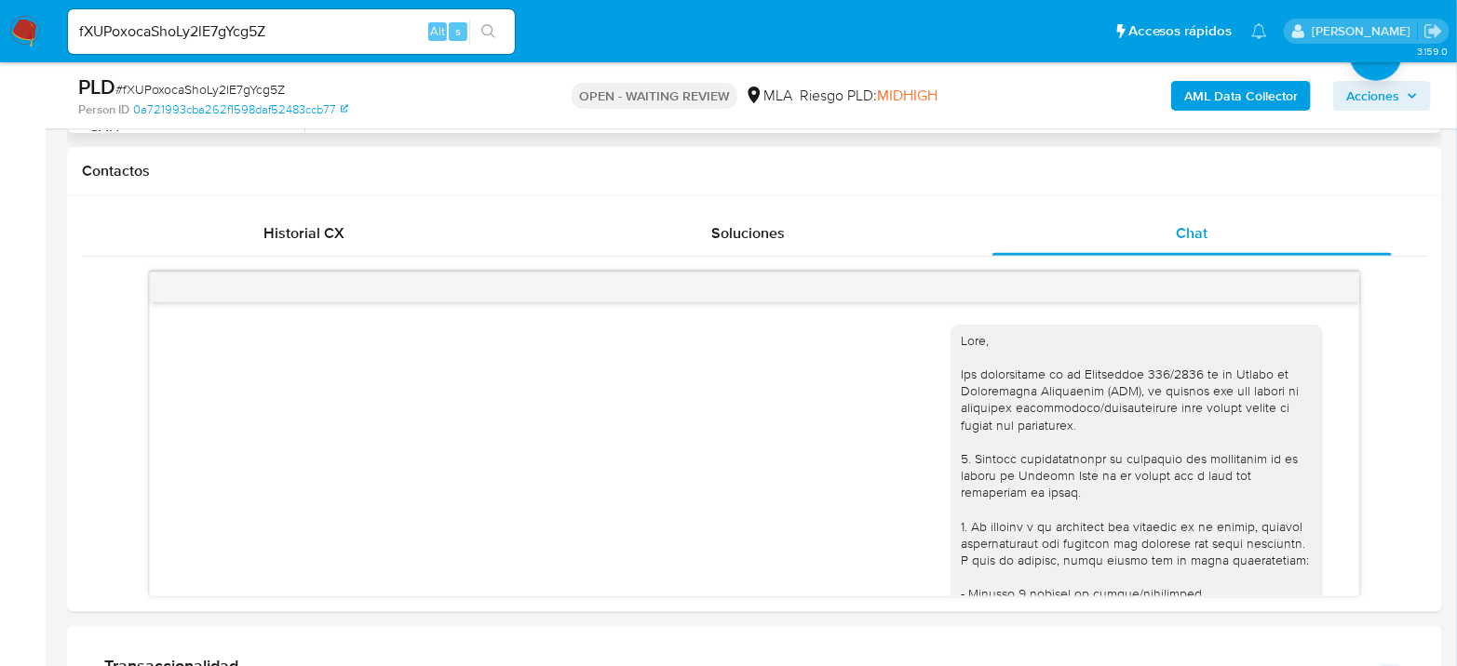
scroll to position [1226, 0]
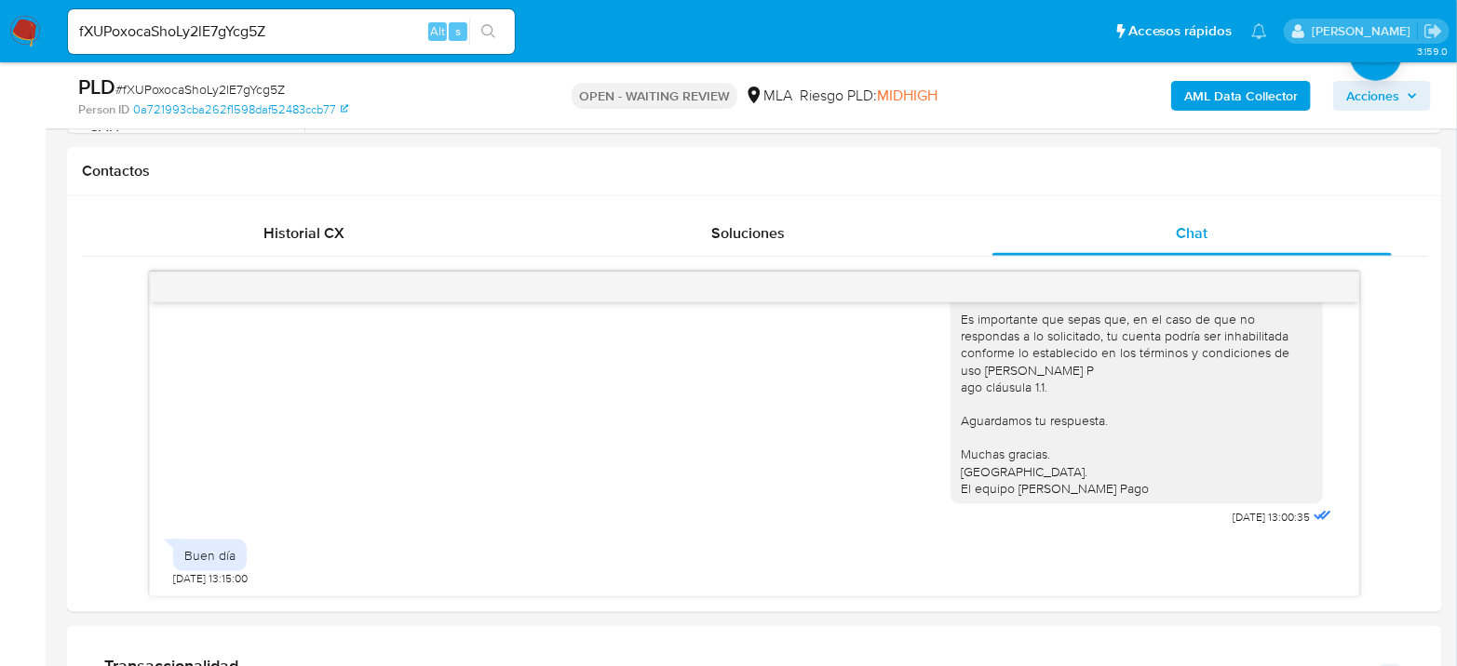
click at [180, 25] on input "fXUPoxocaShoLy2lE7gYcg5Z" at bounding box center [291, 32] width 447 height 24
paste input "esC4uxXQIknuC4iUGXXDCHd9"
click at [346, 37] on input "fXUPoxocaShoesC4uxXQIknuC4iUGXXDCHd9y2lE7gYcg5Z" at bounding box center [291, 32] width 447 height 24
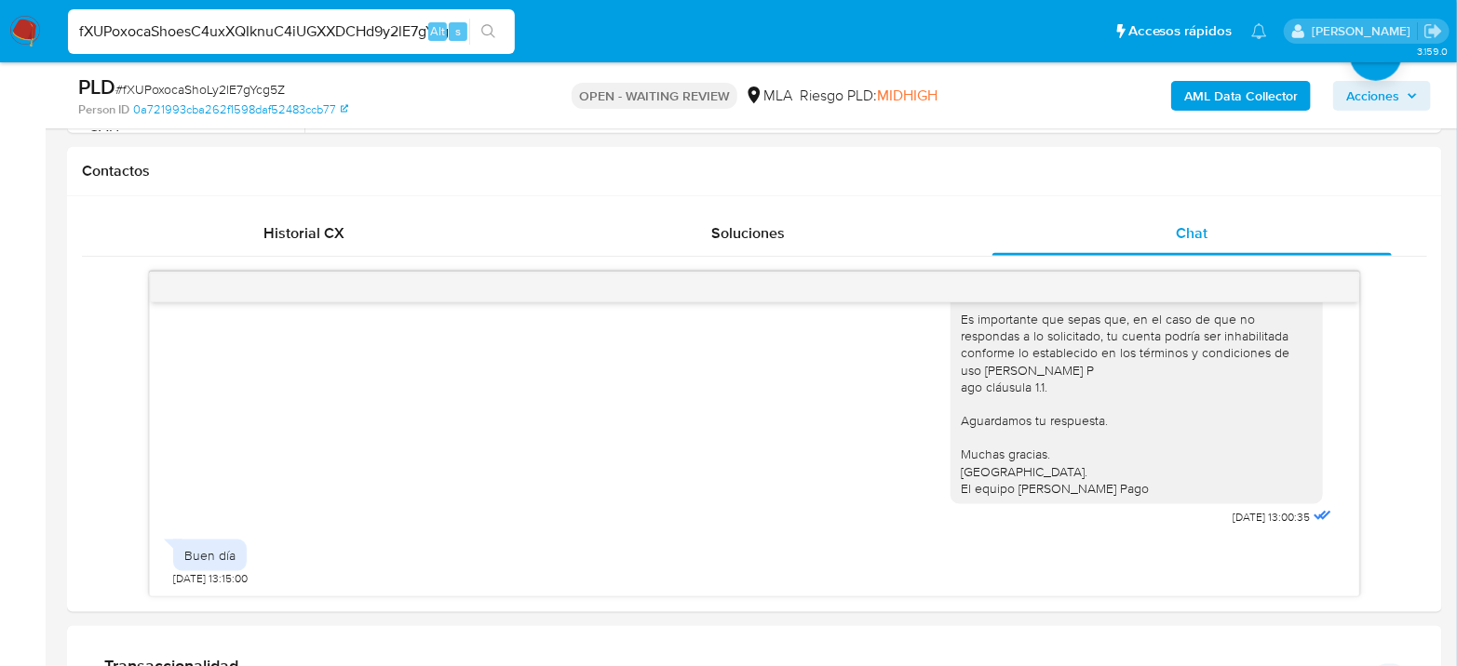
paste input "esC4uxXQIknuC4iUGXXDCHd9"
type input "esC4uxXQIknuC4iUGXXDCHd9"
click at [506, 26] on button "search-icon" at bounding box center [488, 32] width 38 height 26
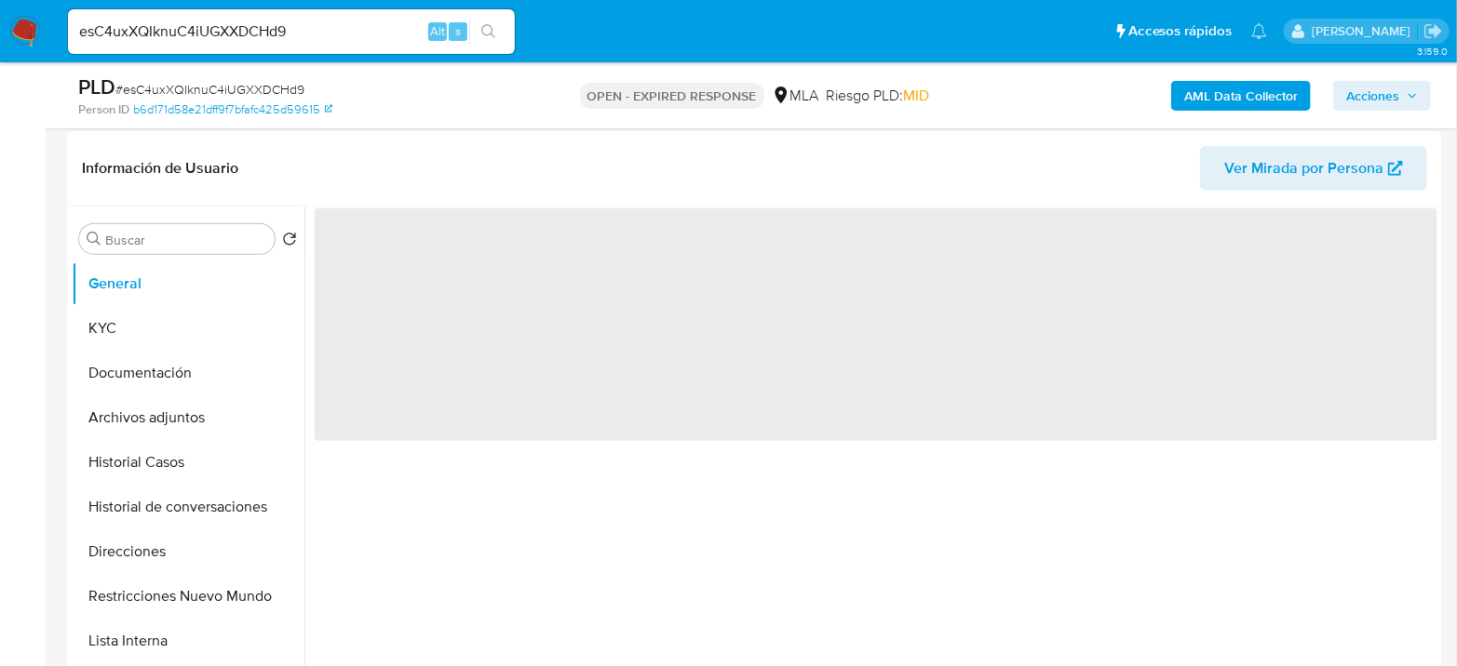
scroll to position [310, 0]
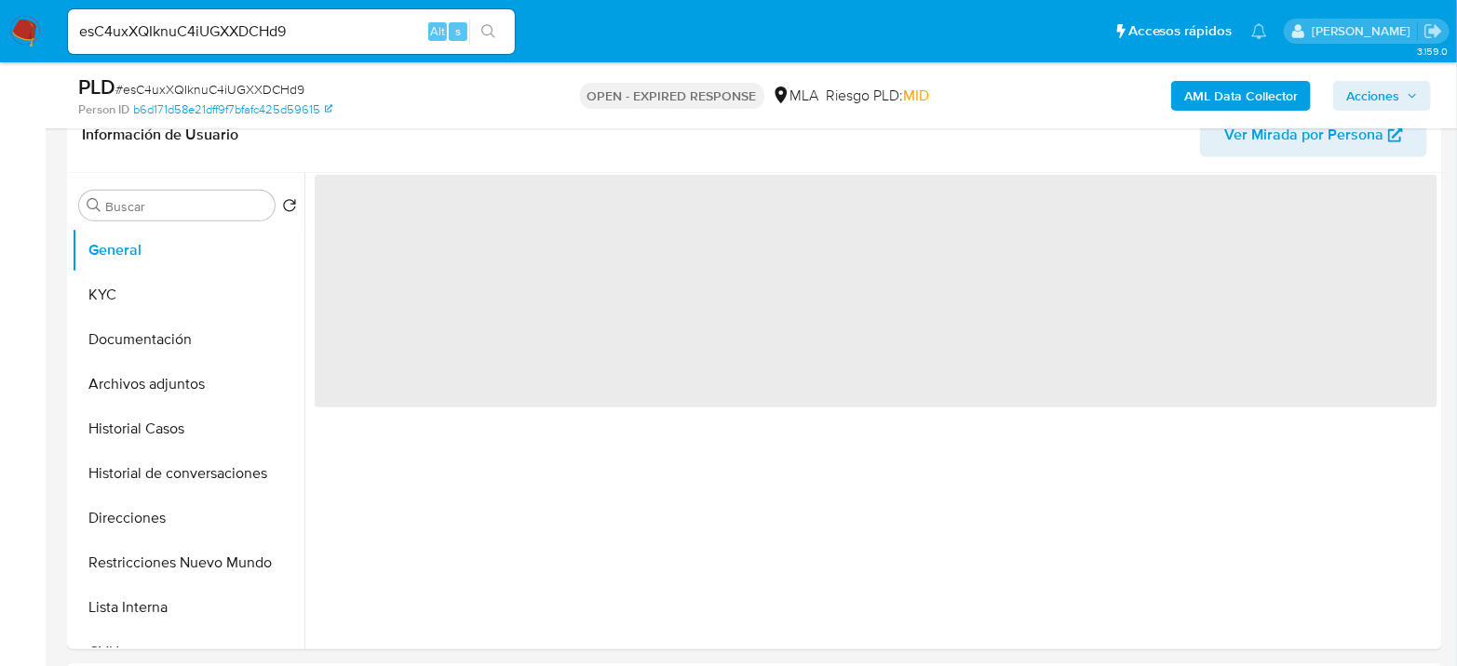
select select "10"
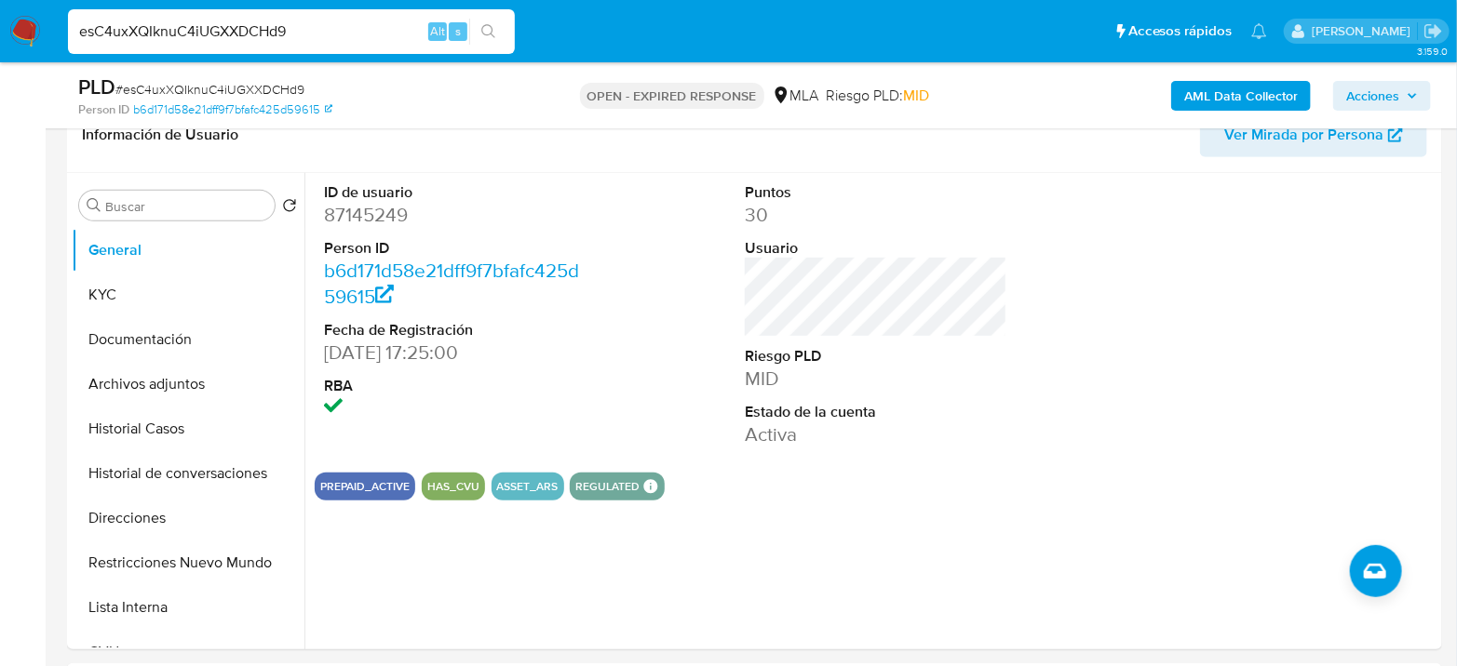
click at [289, 23] on input "esC4uxXQIknuC4iUGXXDCHd9" at bounding box center [291, 32] width 447 height 24
paste input "RG4GyfdOcPAljdAQ0saXoTB1"
type input "RG4GyfdOcPAljdAQ0saXoTB1"
click at [501, 24] on button "search-icon" at bounding box center [488, 32] width 38 height 26
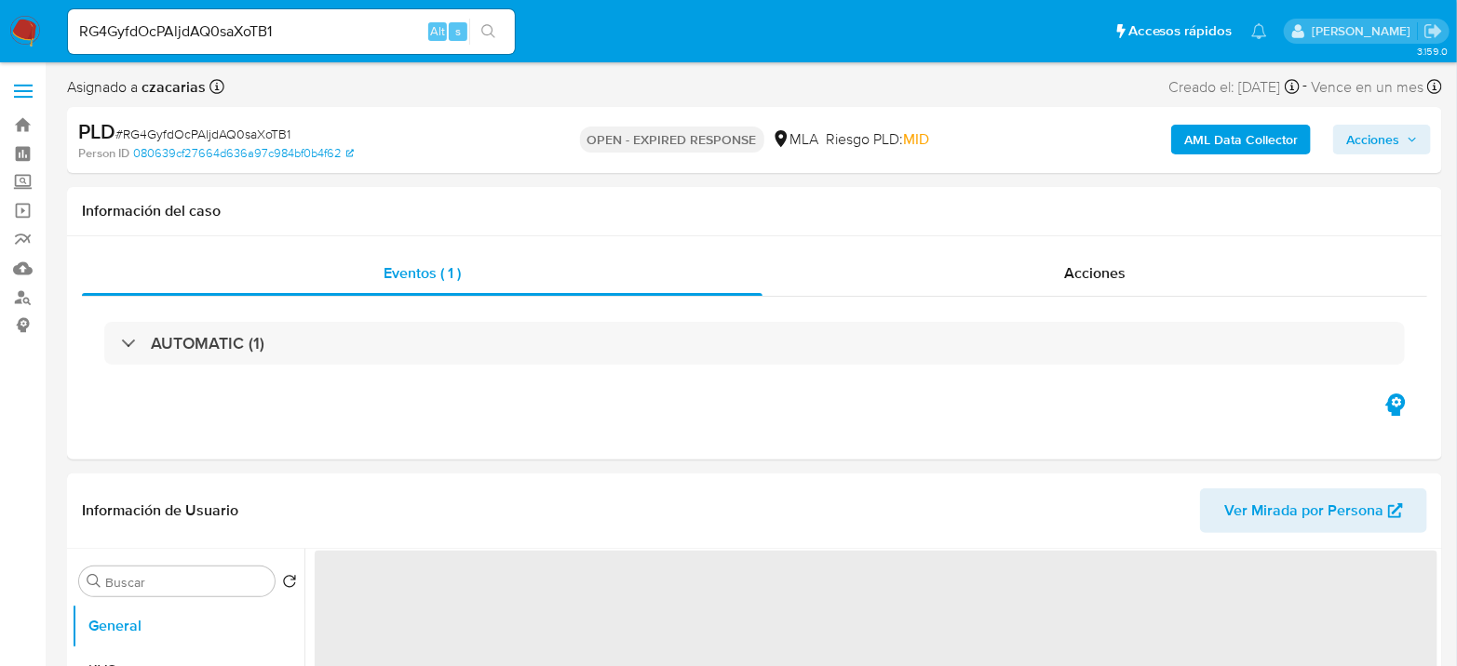
select select "10"
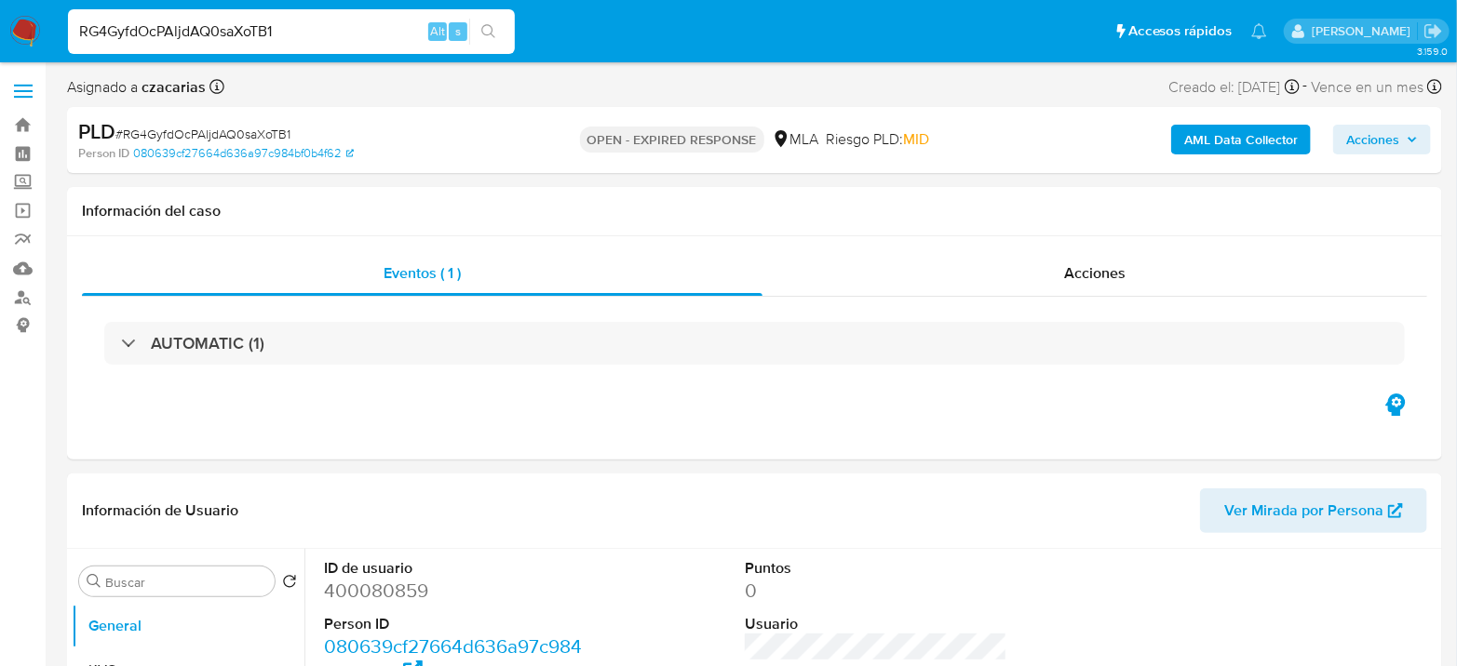
click at [323, 37] on input "RG4GyfdOcPAljdAQ0saXoTB1" at bounding box center [291, 32] width 447 height 24
click at [323, 36] on input "RG4GyfdOcPAljdAQ0saXoTB1" at bounding box center [291, 32] width 447 height 24
paste input "LElrlHJaC6mvAZrVwiwz7vkL"
click at [360, 41] on input "RG4GyfdOcPAljdAQ0saXoTB1LElrlHJaC6mvAZrVwiwz7vkL" at bounding box center [291, 32] width 447 height 24
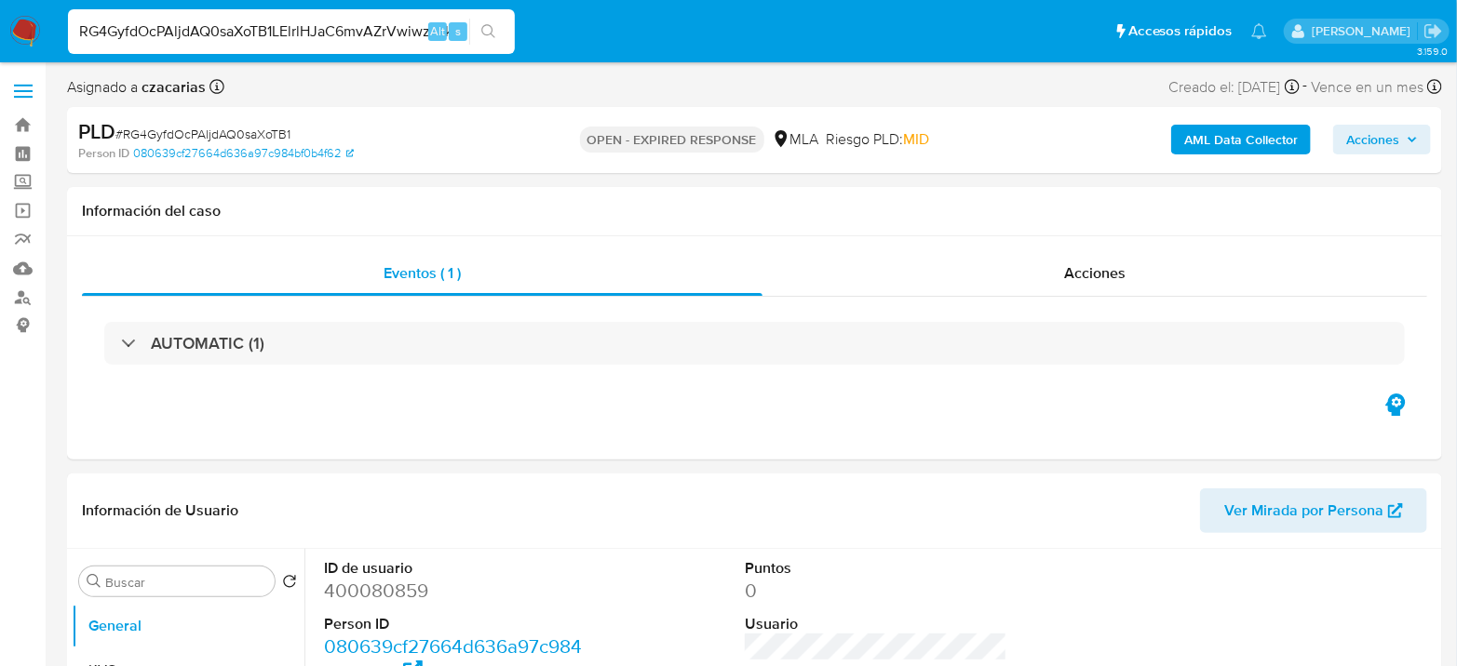
paste input
type input "LElrlHJaC6mvAZrVwiwz7vkL"
click at [483, 42] on button "search-icon" at bounding box center [488, 32] width 38 height 26
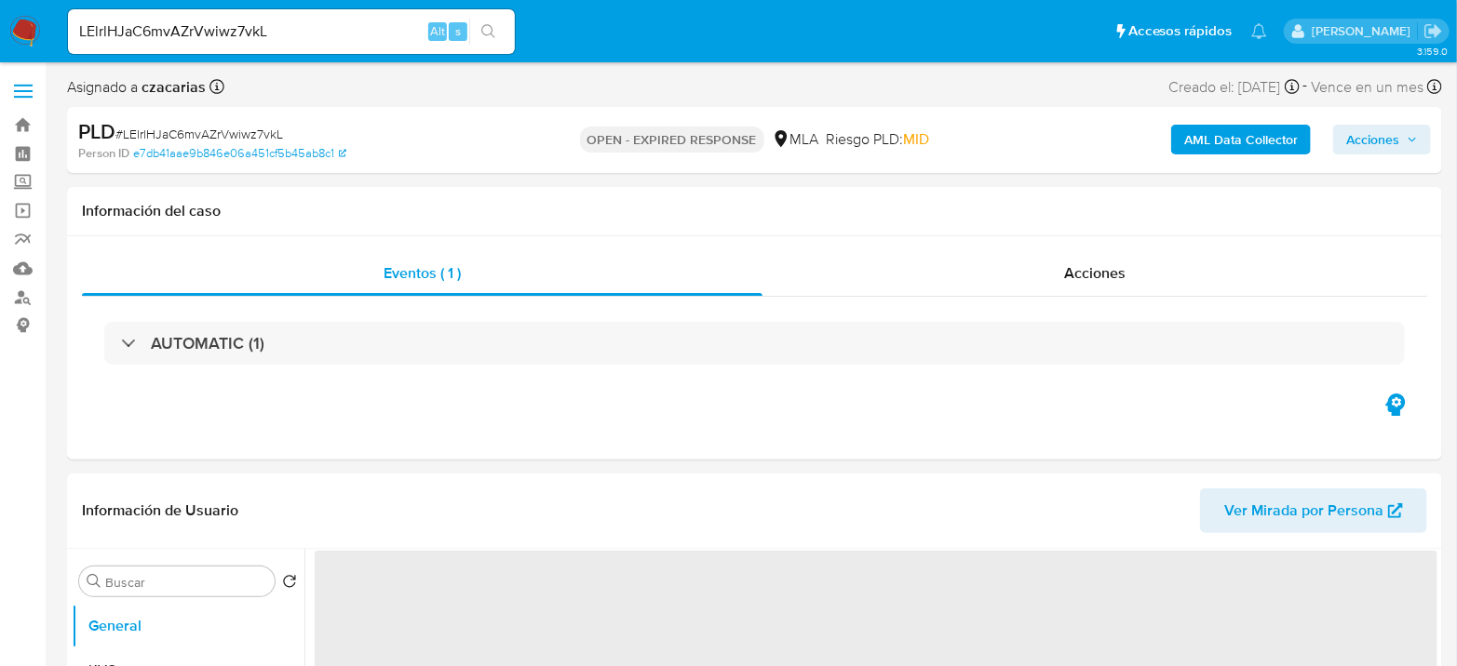
select select "10"
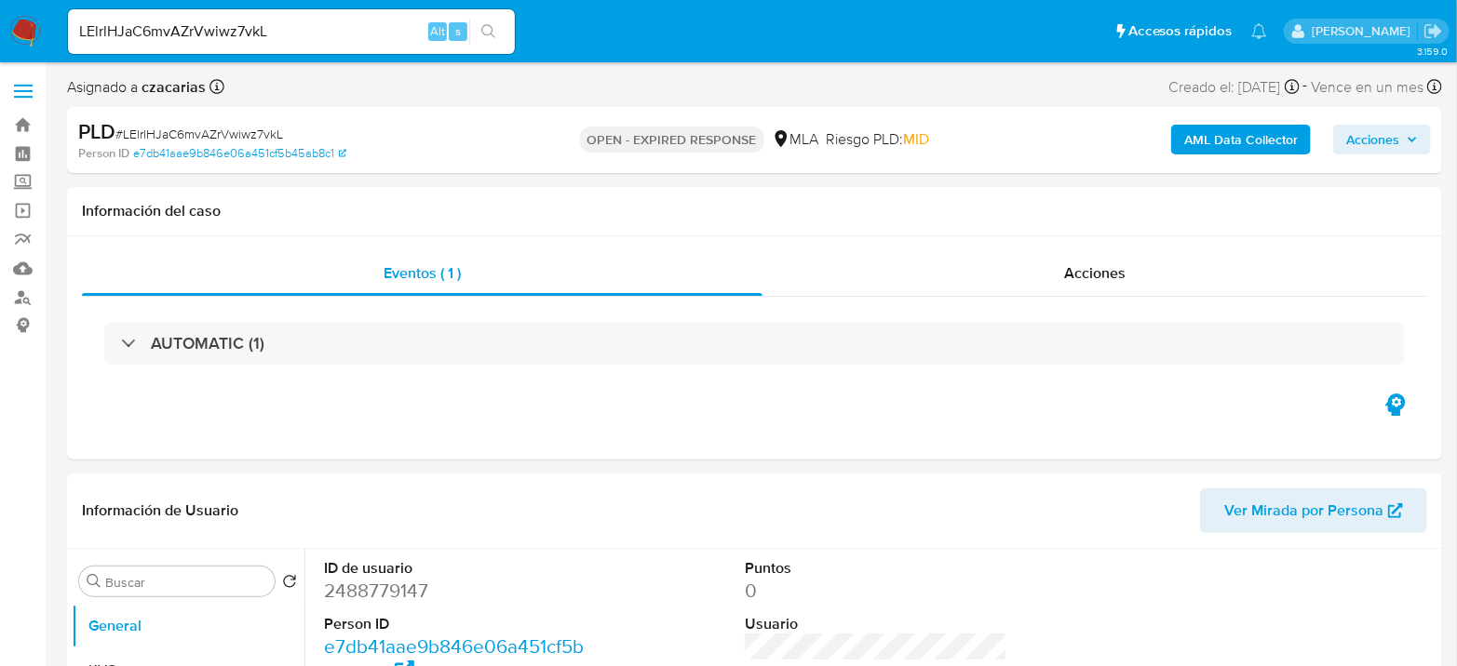
click at [310, 37] on input "LElrlHJaC6mvAZrVwiwz7vkL" at bounding box center [291, 32] width 447 height 24
paste input "9AOqhBWlSEkjm3vJAOHdMrZP"
type input "9AOqhBWlSEkjm3vJAOHdMrZP"
click at [499, 31] on button "search-icon" at bounding box center [488, 32] width 38 height 26
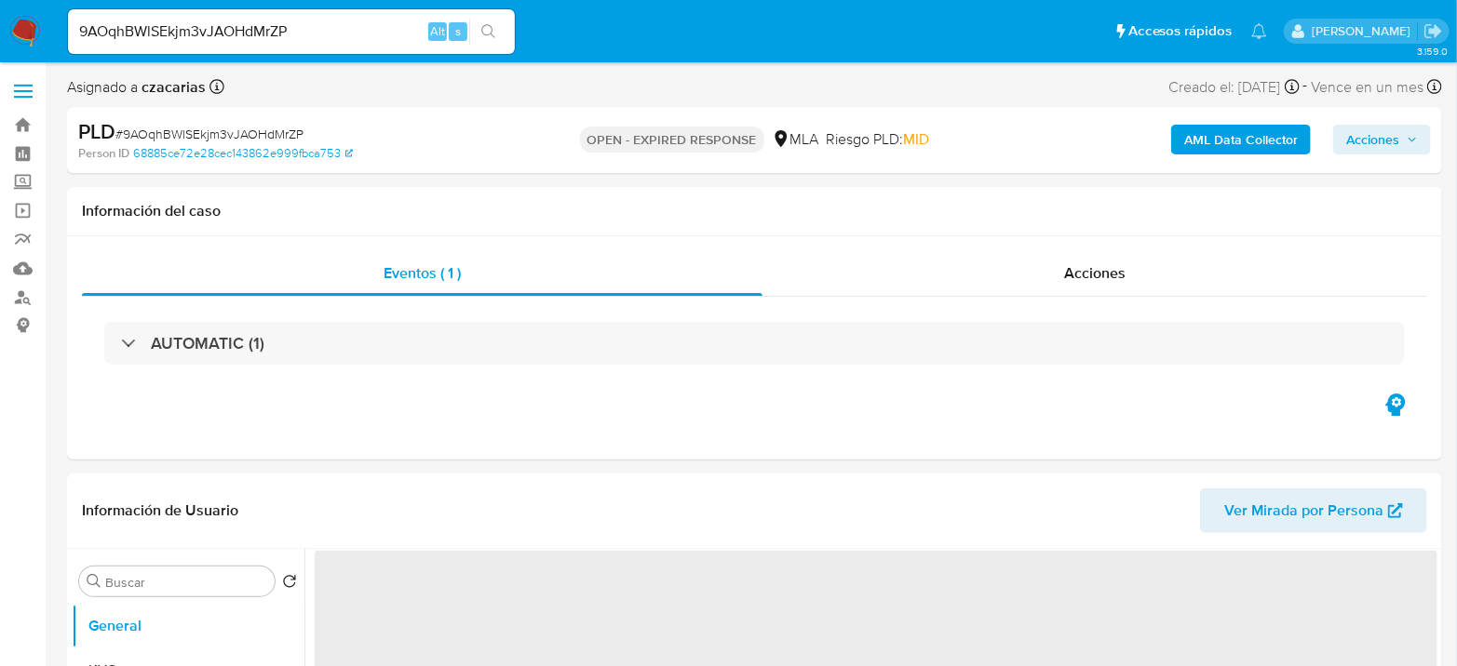
select select "10"
